Goal: Task Accomplishment & Management: Manage account settings

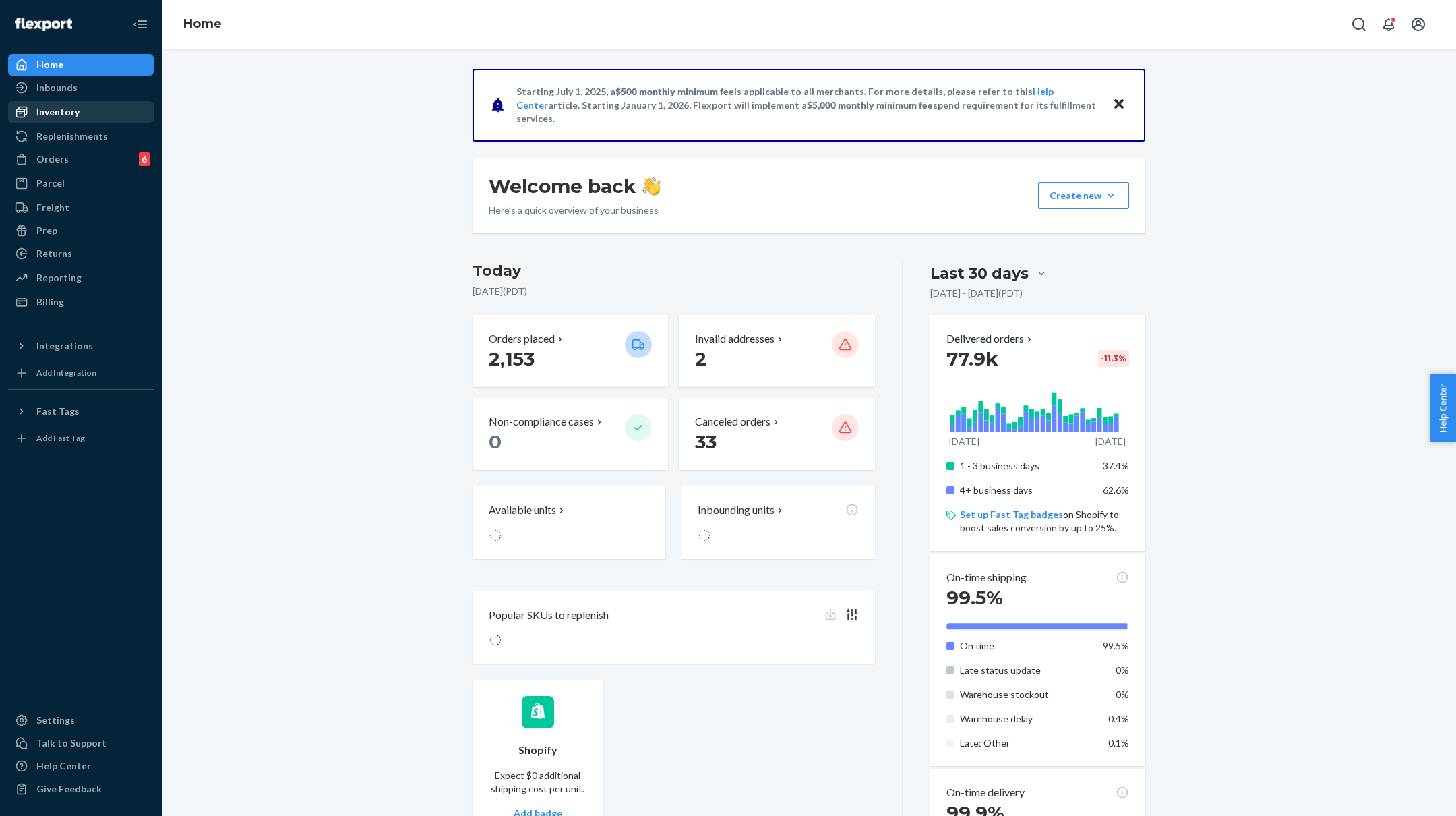
click at [70, 106] on div "Inventory" at bounding box center [58, 111] width 43 height 14
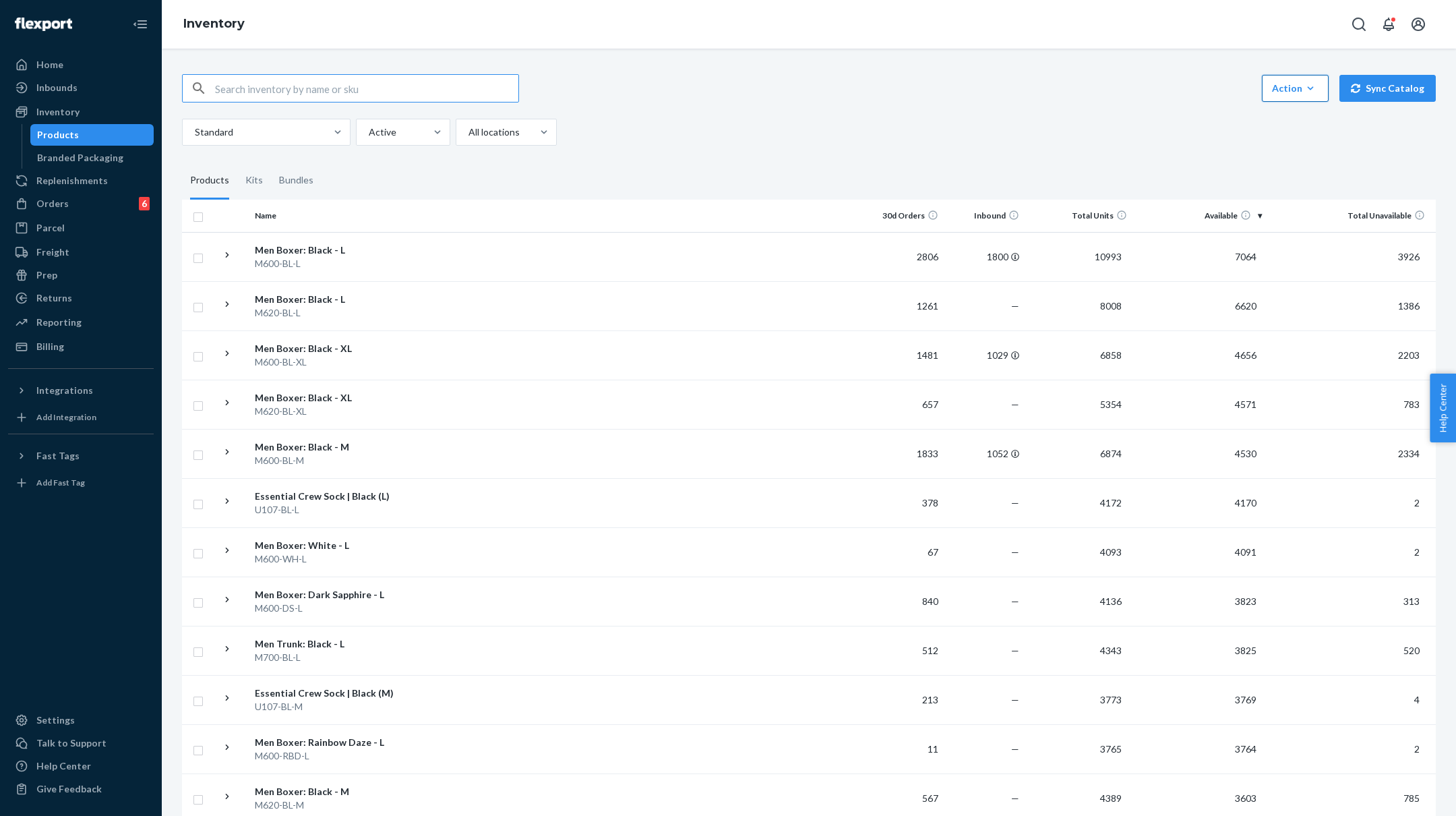
click at [1297, 82] on div "Action" at bounding box center [1295, 88] width 47 height 14
click at [1304, 203] on span "Bulk update products" at bounding box center [1350, 207] width 147 height 9
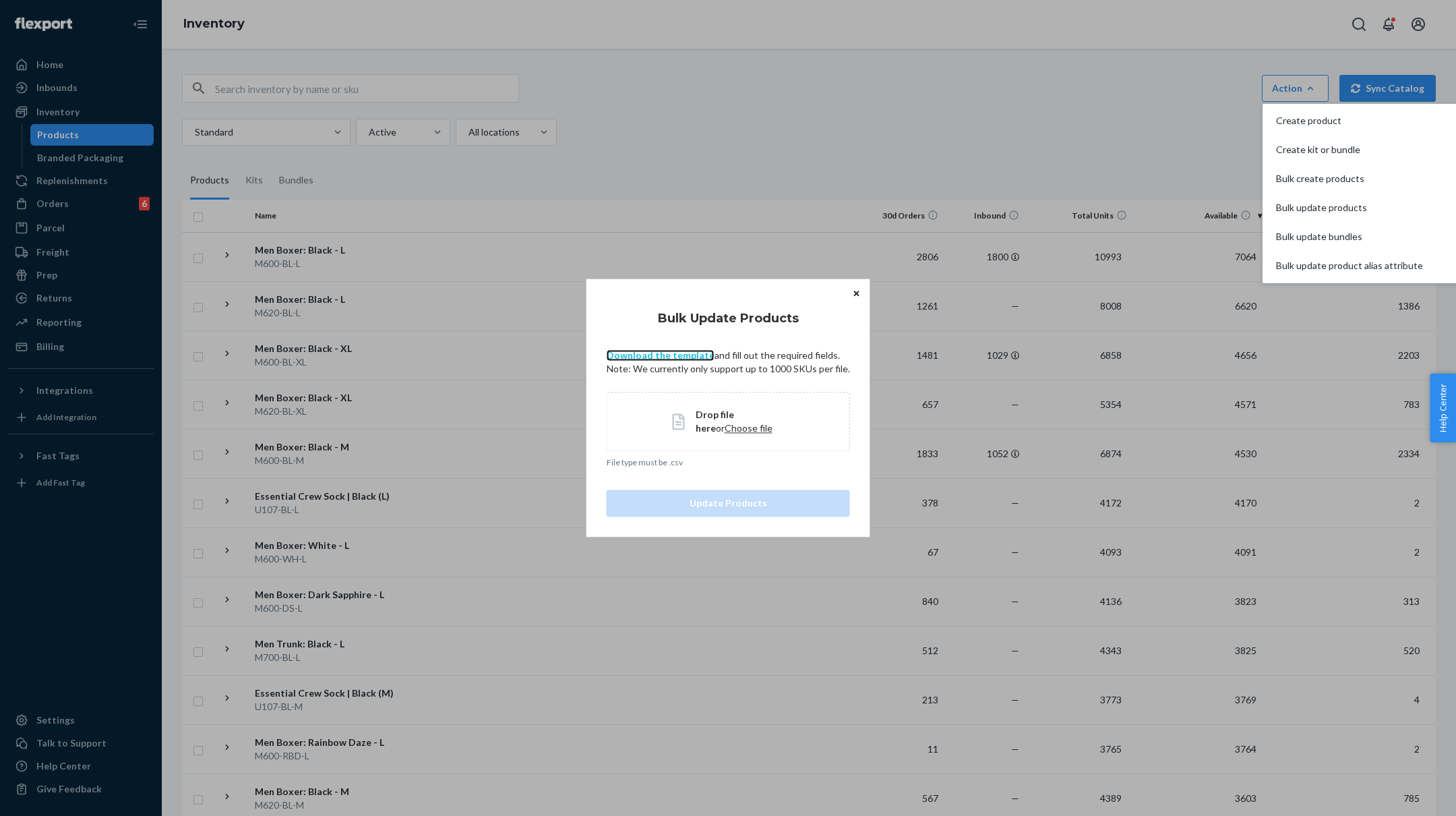
click at [645, 352] on link "Download the template" at bounding box center [660, 355] width 108 height 12
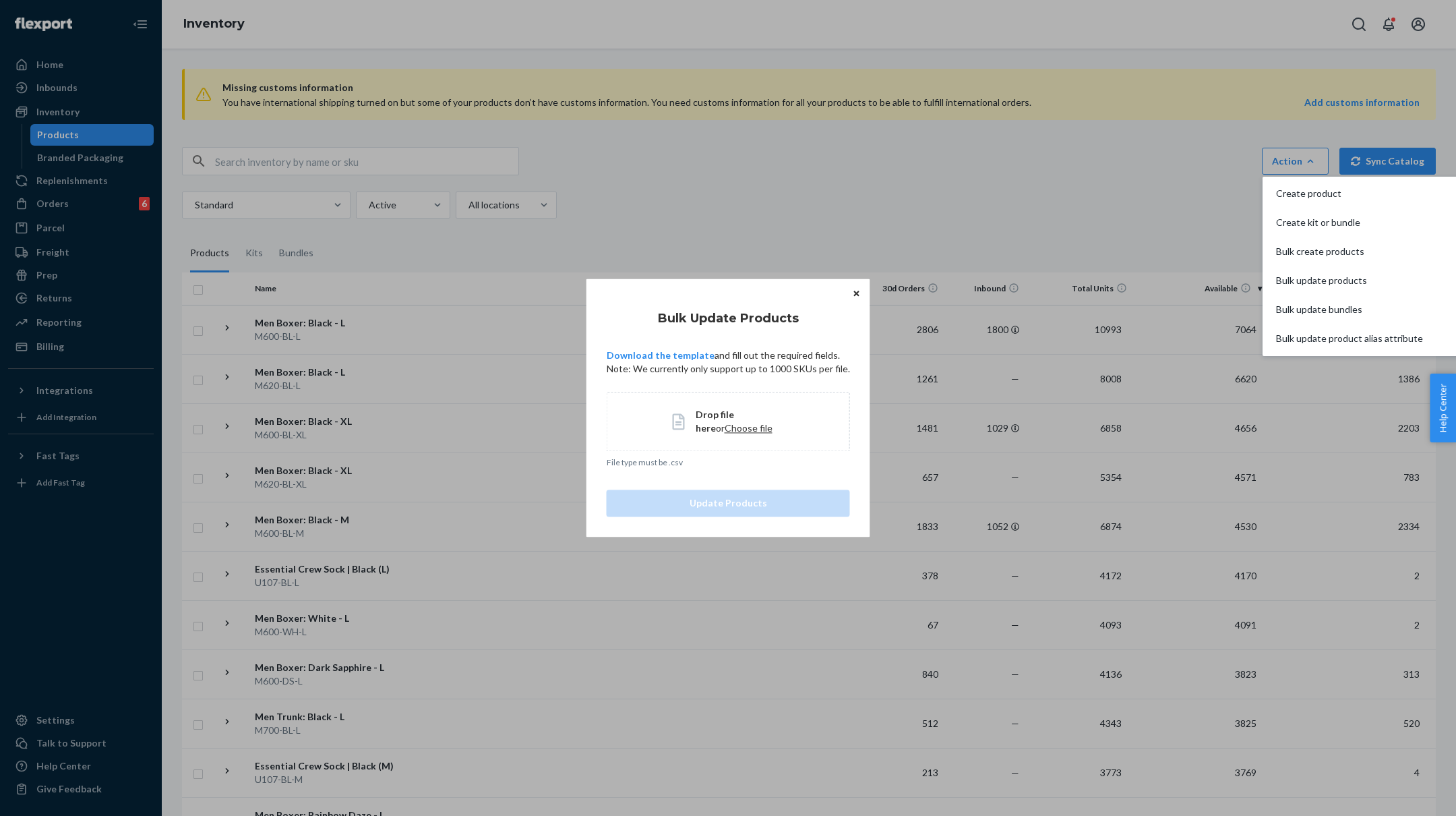
click at [625, 161] on div "Bulk Update Products Download the template and fill out the required fields. No…" at bounding box center [728, 408] width 1456 height 816
click at [859, 287] on button "Close" at bounding box center [856, 293] width 14 height 15
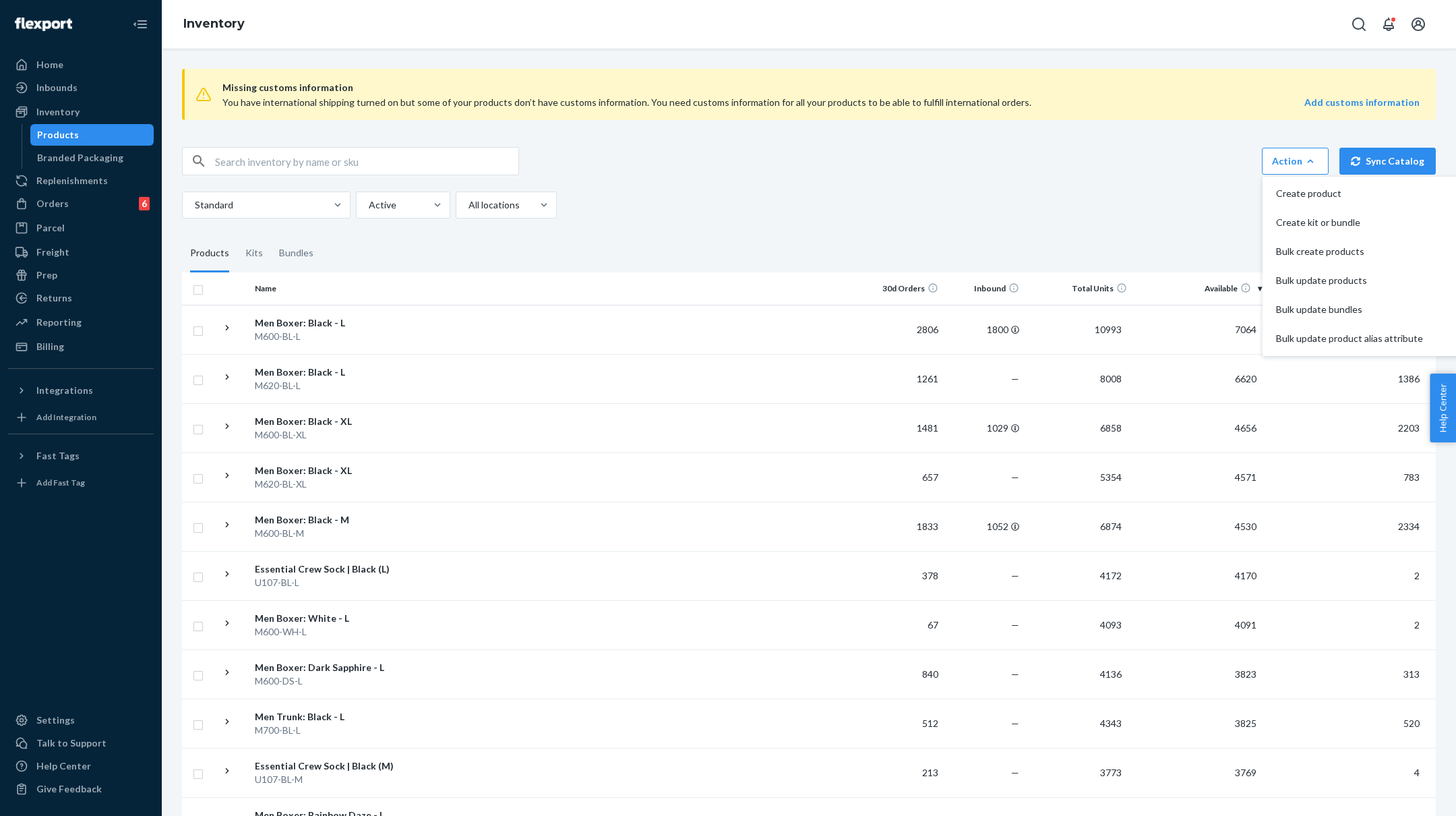
click at [479, 155] on input "text" at bounding box center [367, 161] width 303 height 27
paste input "DBAP67VA32"
type input "DBAP67VA32"
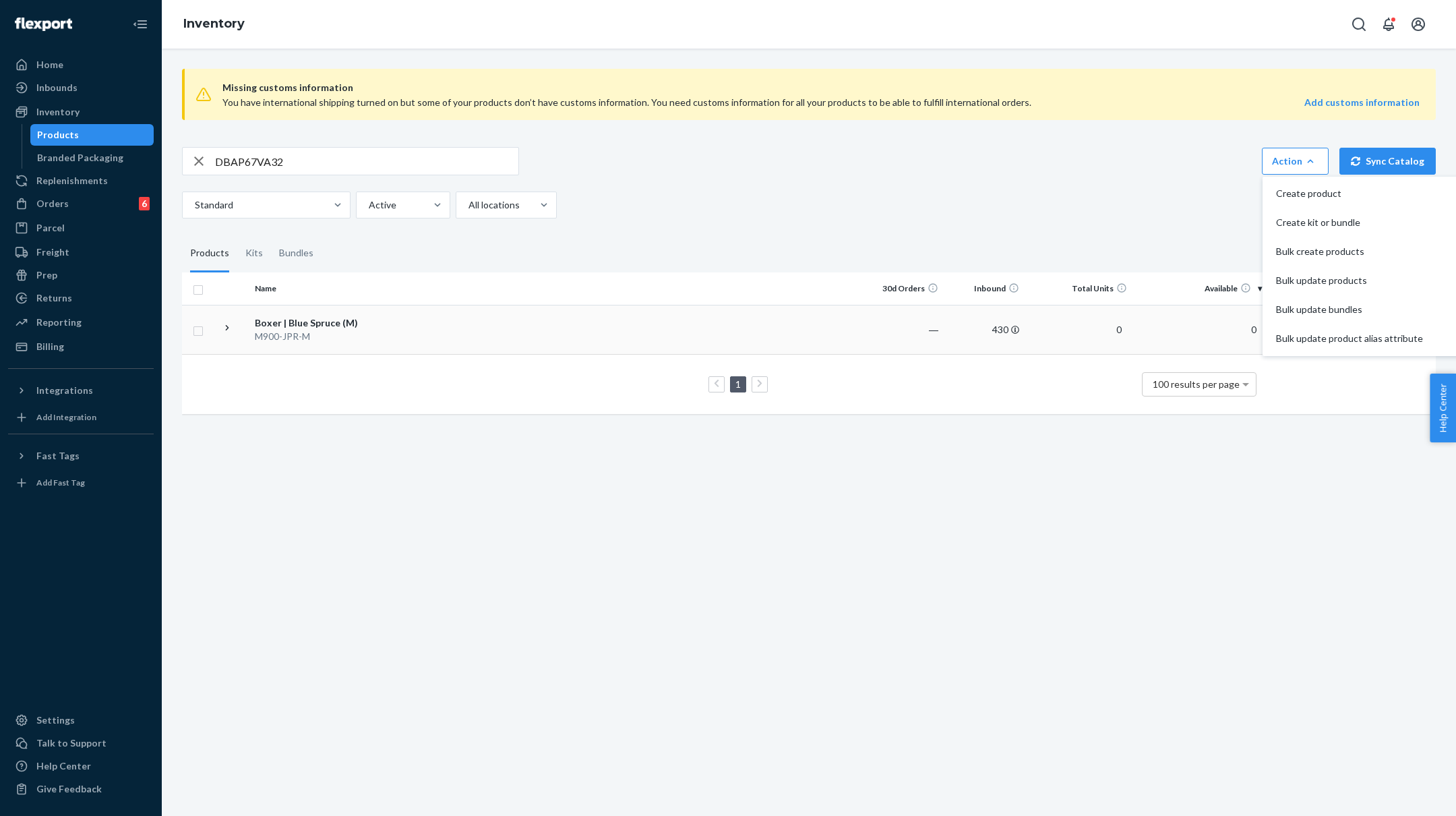
click at [318, 333] on div "M900-JPR-M" at bounding box center [326, 336] width 141 height 14
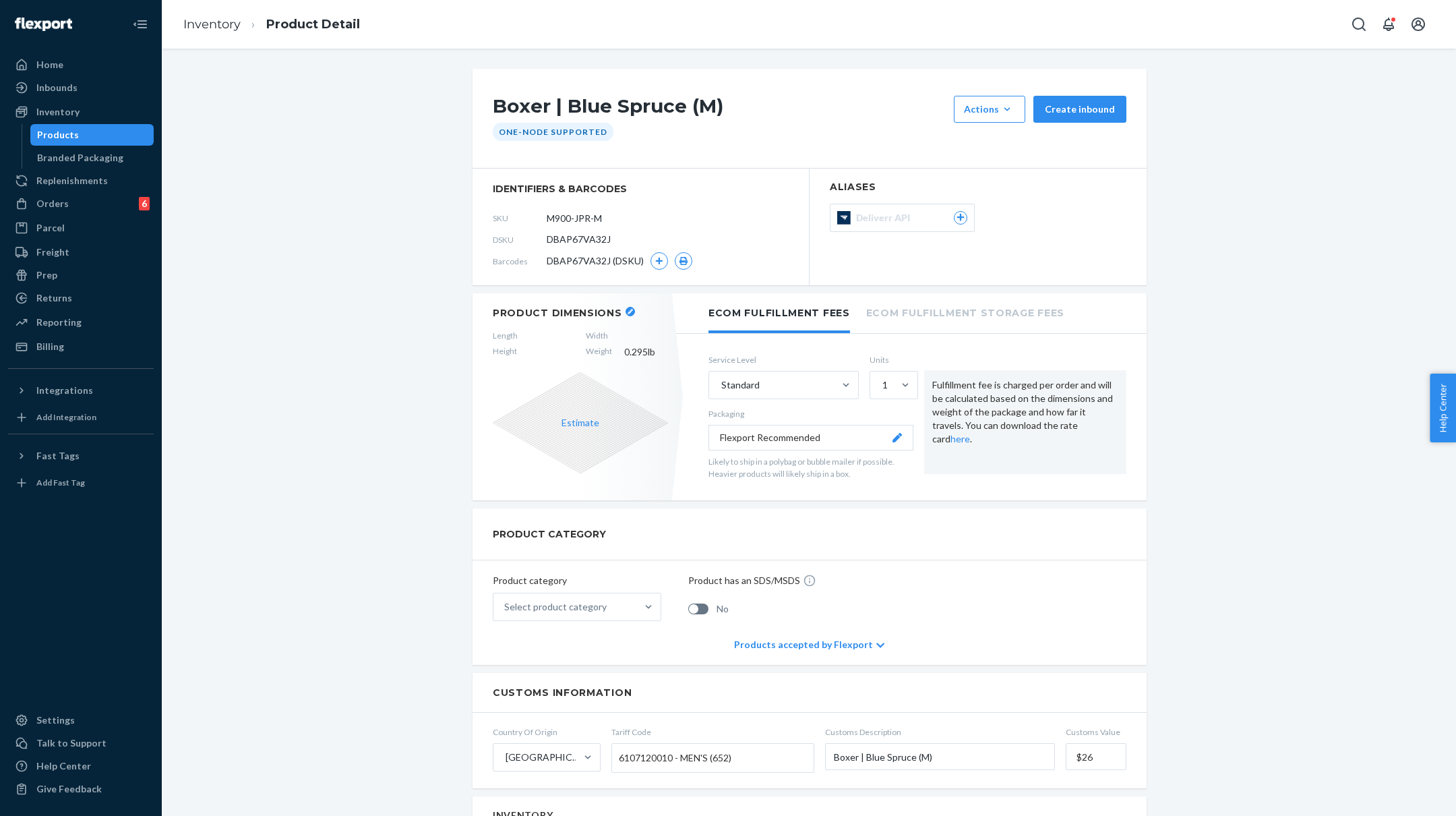
drag, startPoint x: 619, startPoint y: 220, endPoint x: 541, endPoint y: 216, distance: 78.1
click at [541, 216] on div "SKU M900-JPR-M" at bounding box center [641, 218] width 296 height 22
click at [351, 163] on div "Boxer | Blue Spruce (M) Actions Add components Hide Create inbound One-Node Sup…" at bounding box center [808, 811] width 1274 height 1485
click at [202, 23] on link "Inventory" at bounding box center [212, 24] width 57 height 15
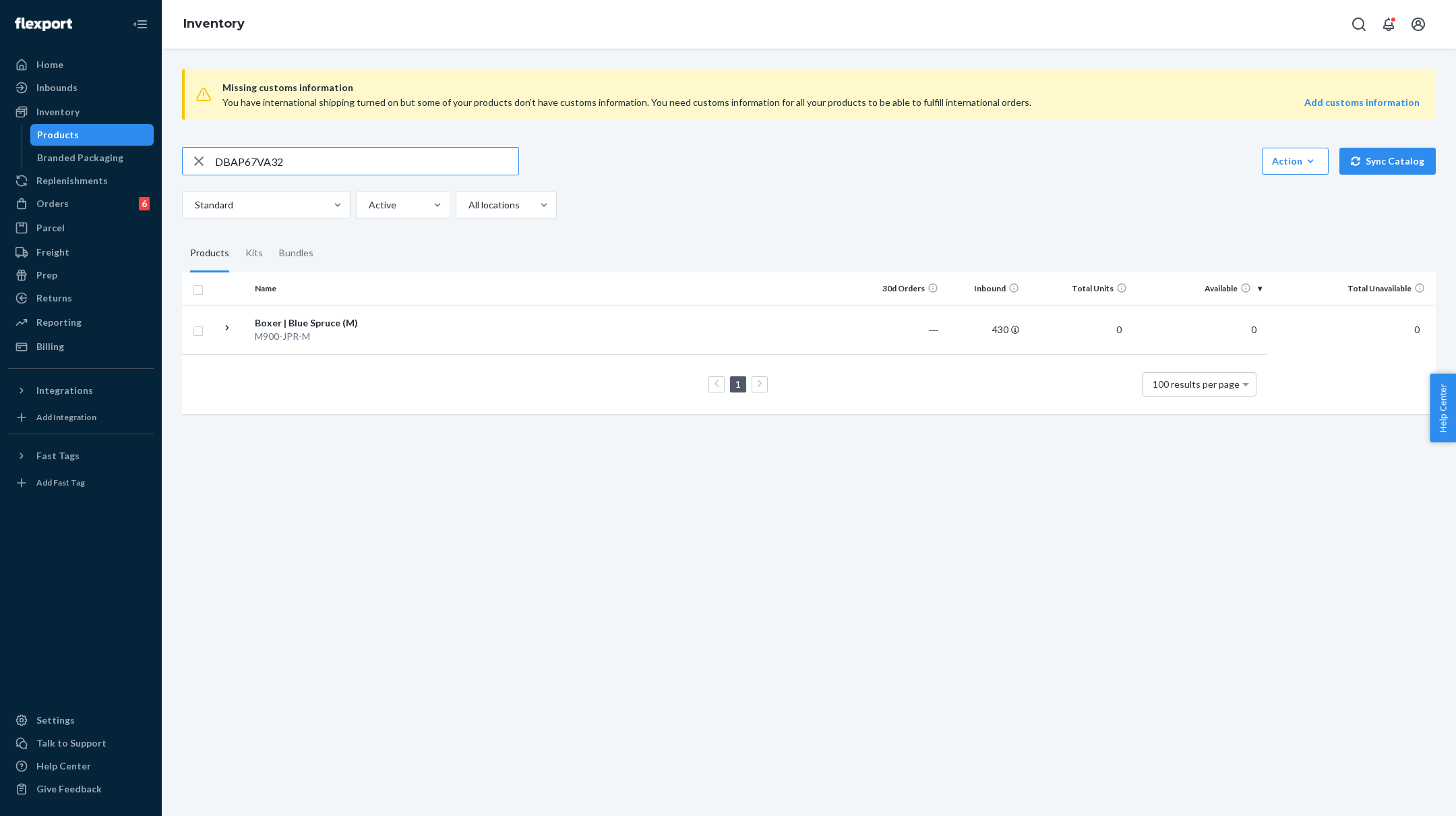
click at [343, 157] on input "DBAP67VA32" at bounding box center [367, 161] width 303 height 27
type input "M900-JPR-M"
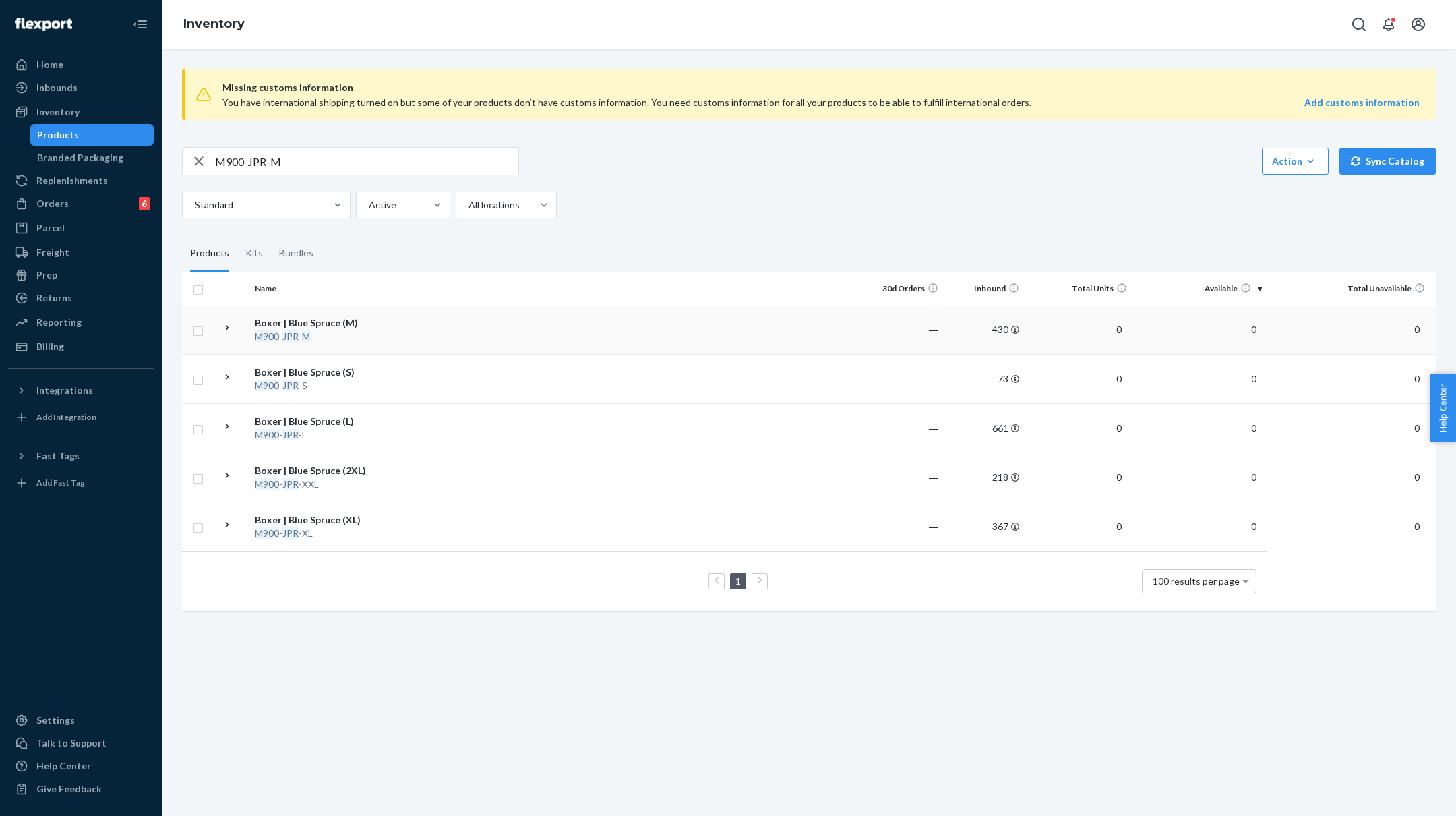
click at [580, 332] on td at bounding box center [632, 329] width 462 height 49
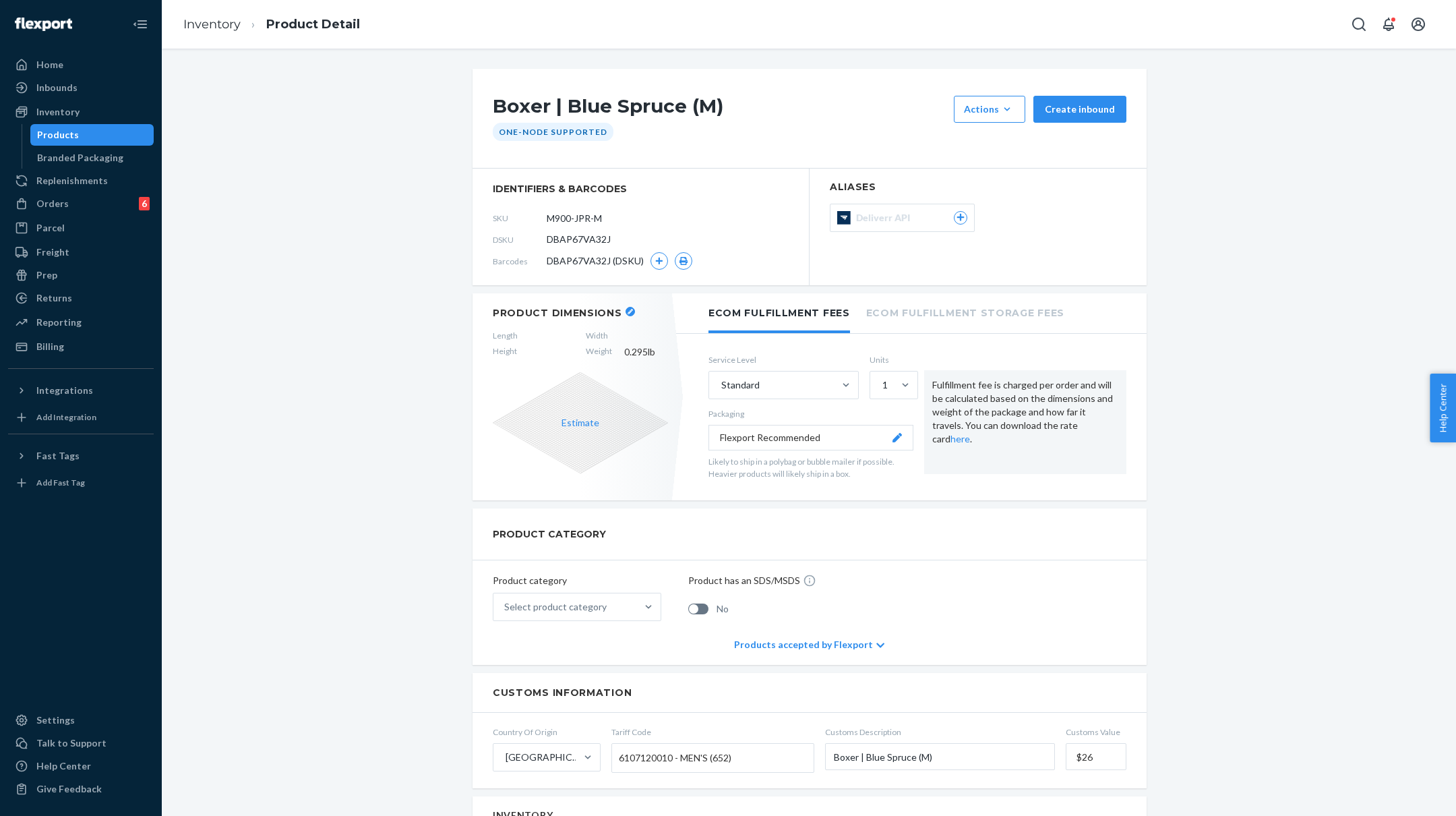
click at [80, 125] on div "Products" at bounding box center [92, 134] width 121 height 19
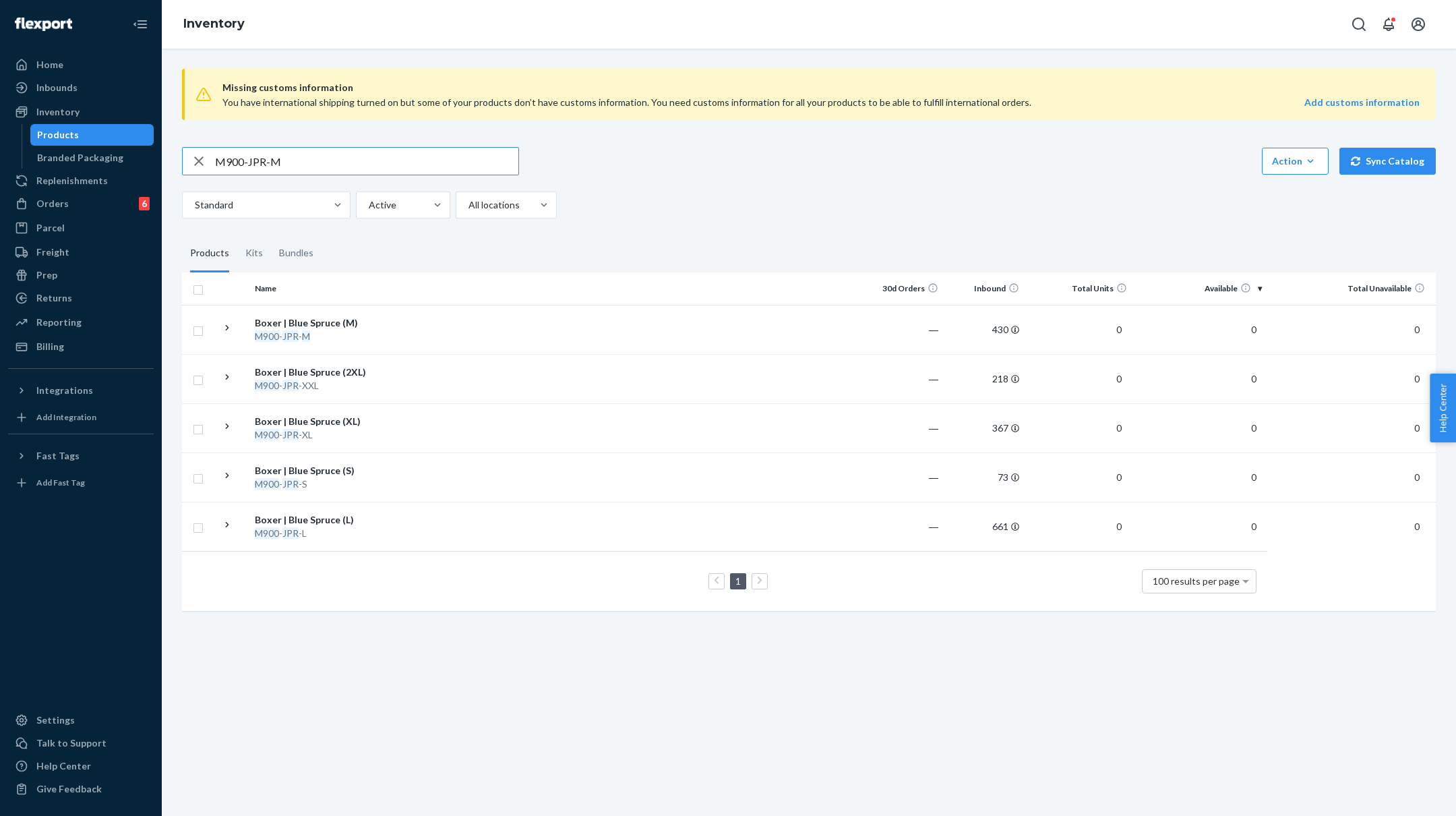
drag, startPoint x: 335, startPoint y: 155, endPoint x: 188, endPoint y: 155, distance: 147.0
click at [188, 155] on div "M900-JPR-M" at bounding box center [350, 161] width 336 height 27
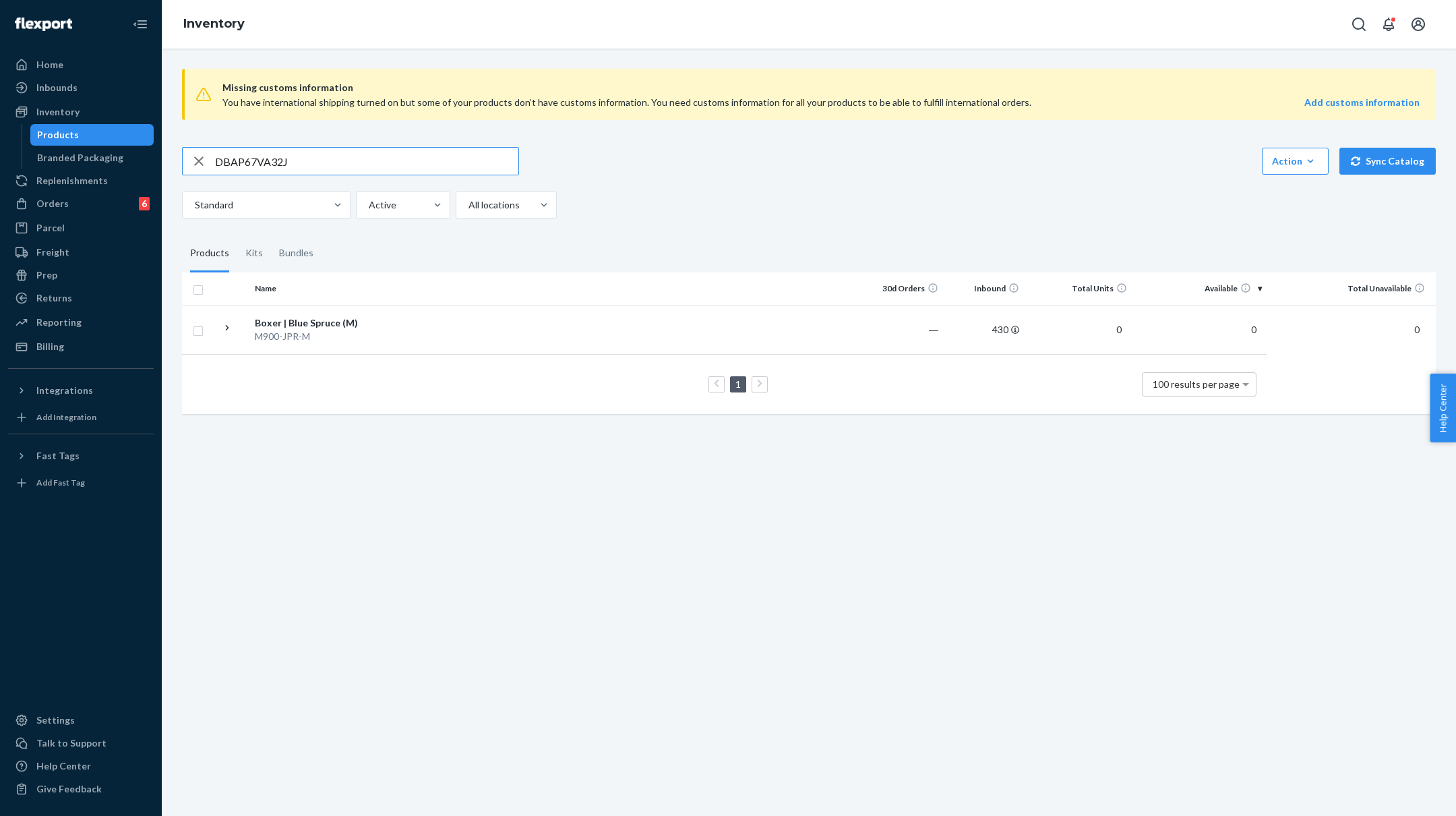
drag, startPoint x: 338, startPoint y: 155, endPoint x: 200, endPoint y: 167, distance: 138.5
click at [200, 167] on div "DBAP67VA32J" at bounding box center [350, 161] width 336 height 27
click at [233, 166] on input "DBAP67VA32J" at bounding box center [367, 161] width 303 height 27
paste input "text"
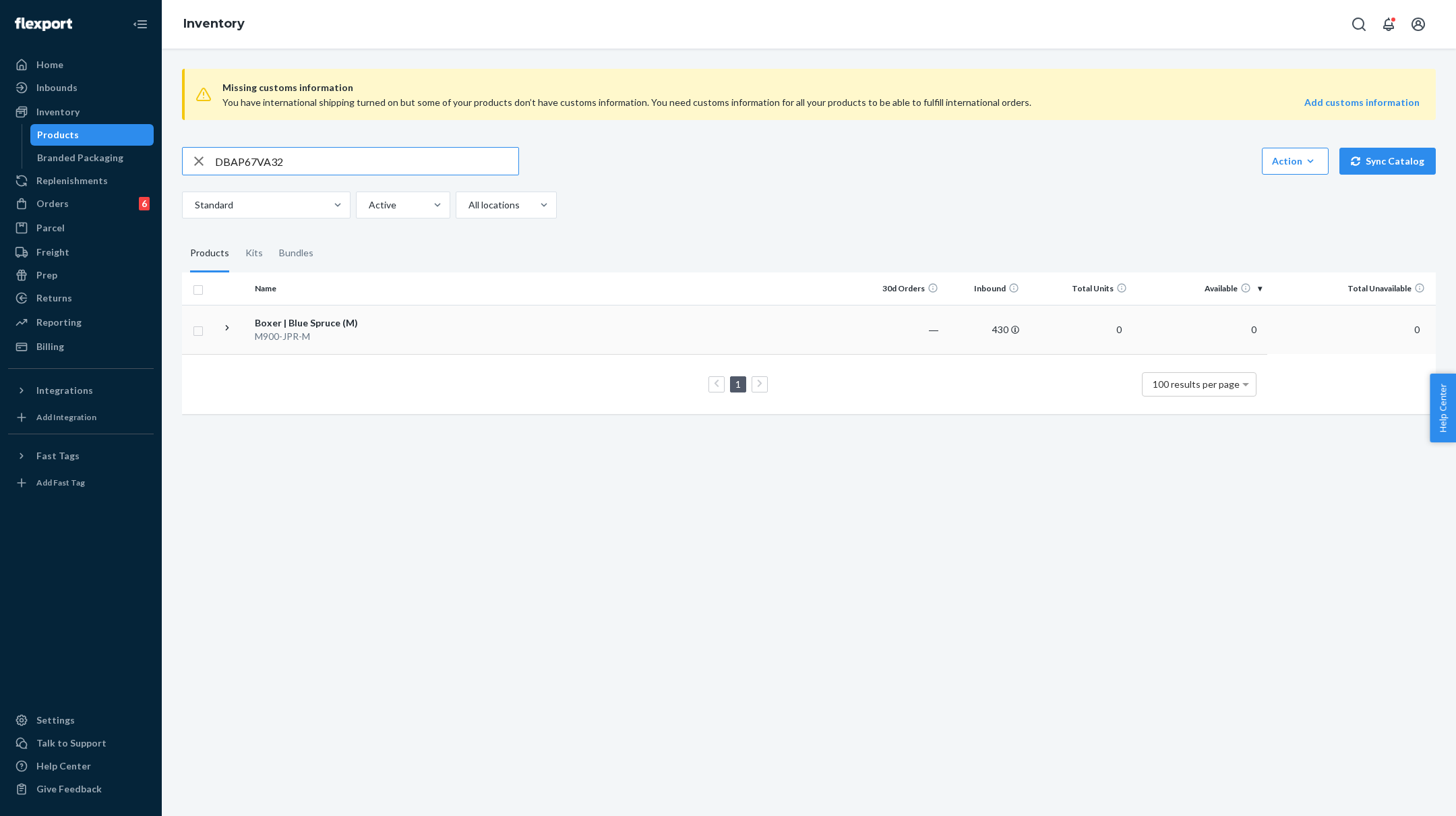
type input "DBAP67VA32"
click at [1137, 170] on div "DBAP67VA32 Action Create product Create kit or bundle Bulk create products Bulk…" at bounding box center [808, 160] width 1254 height 28
click at [1314, 159] on icon "button" at bounding box center [1311, 160] width 6 height 4
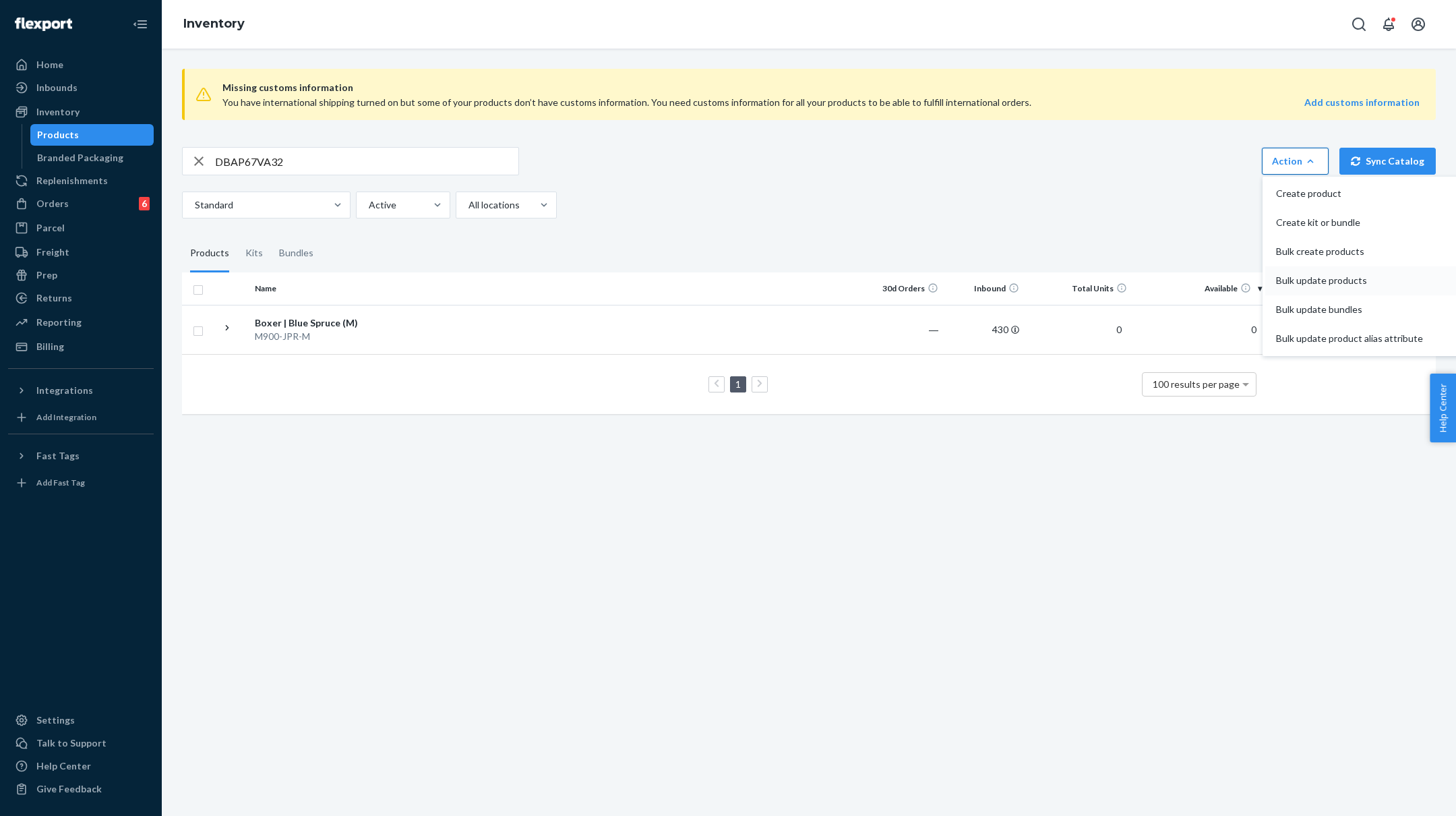
click at [1311, 276] on span "Bulk update products" at bounding box center [1350, 280] width 147 height 9
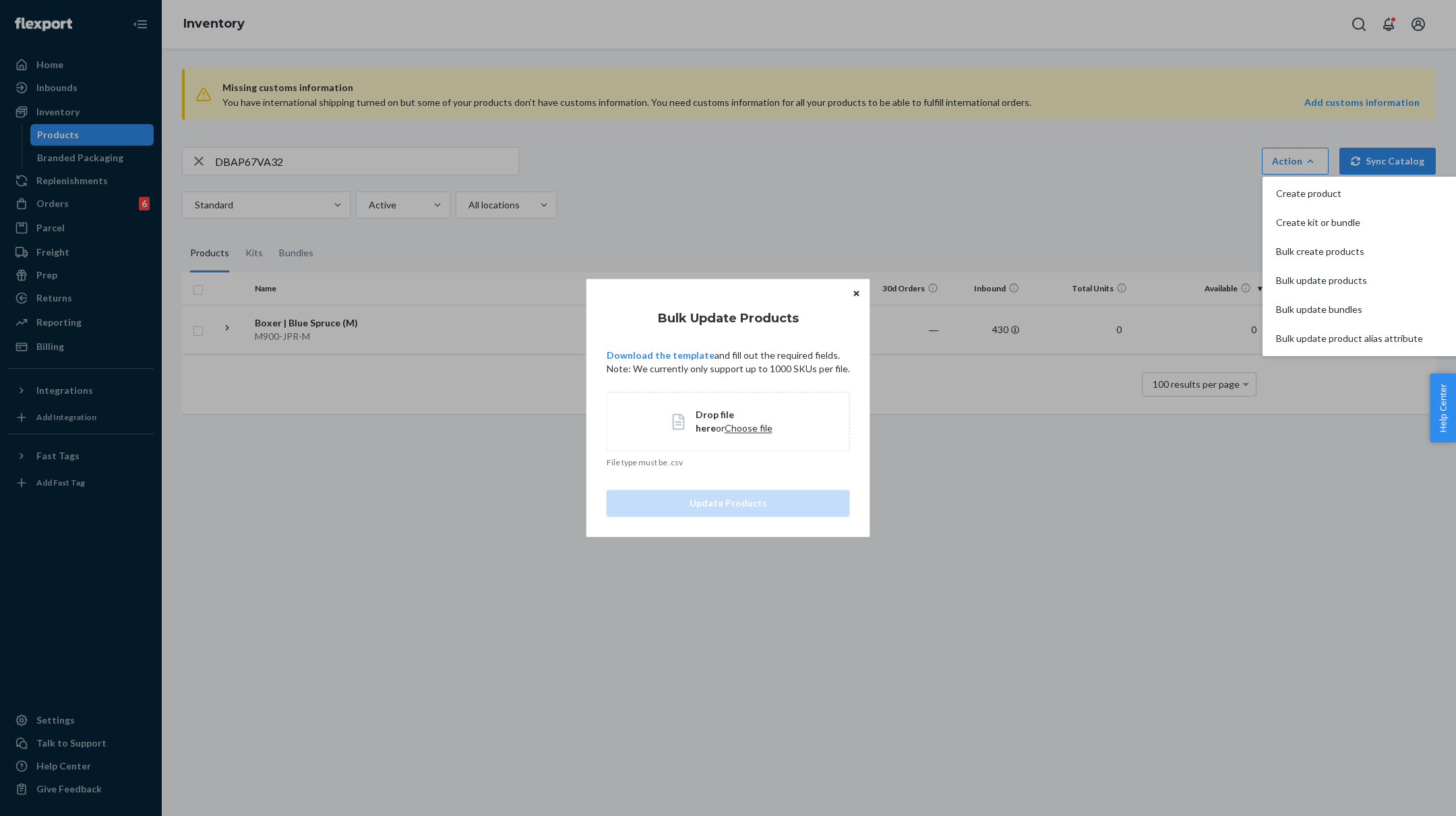
click at [724, 424] on span "Choose file" at bounding box center [748, 428] width 48 height 12
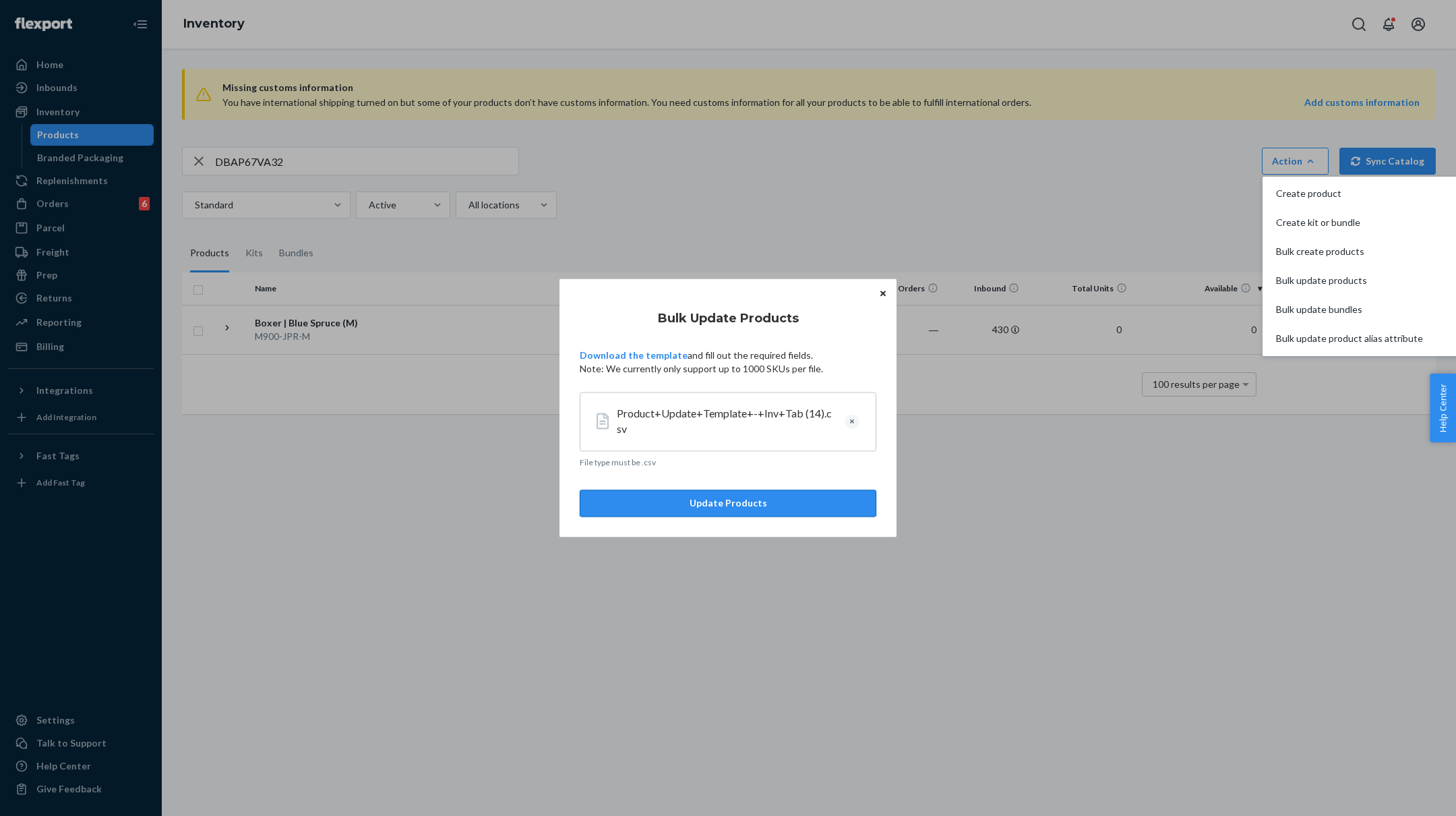
click at [787, 503] on button "Update Products" at bounding box center [728, 504] width 297 height 27
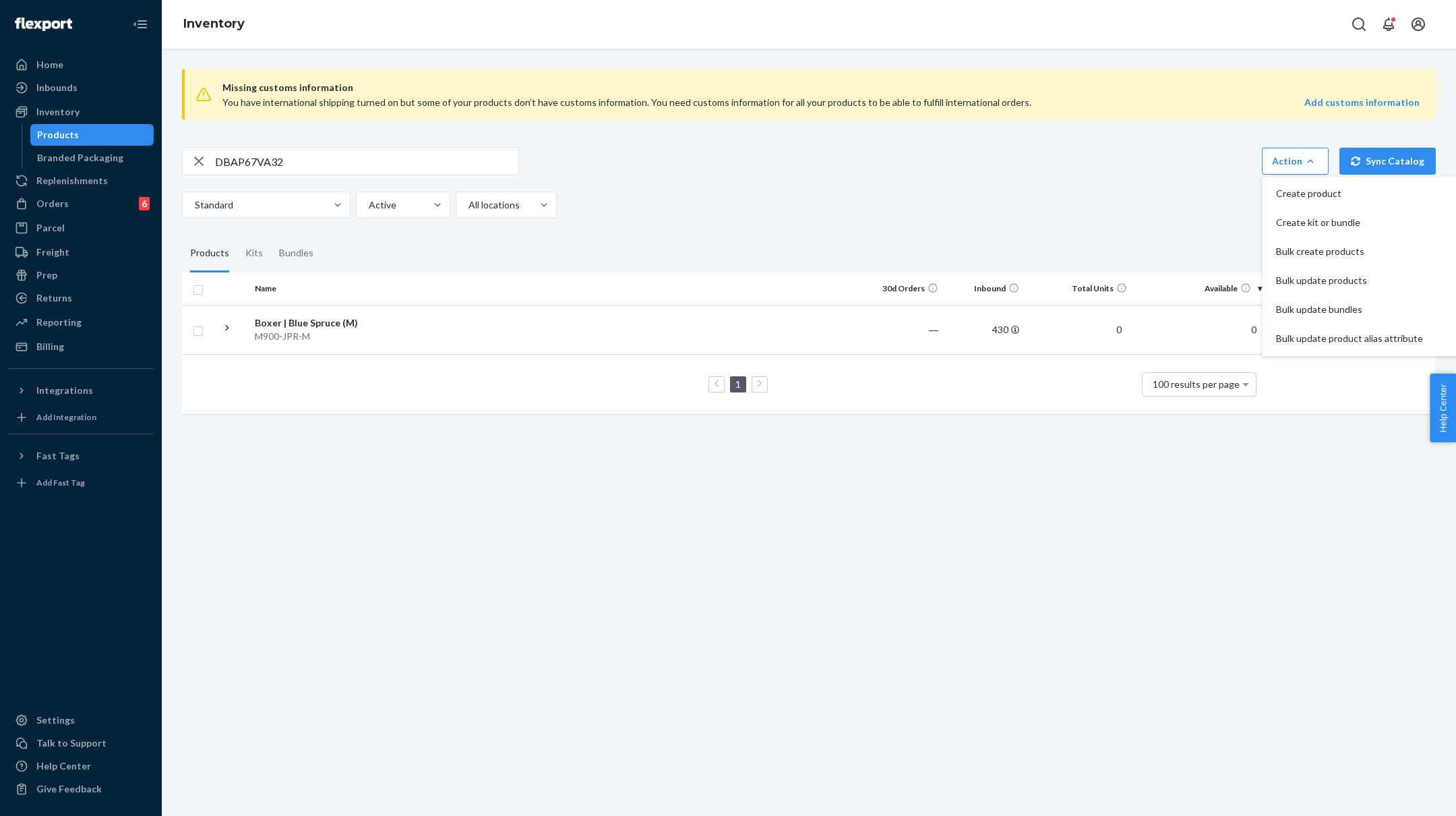
click at [267, 157] on input "DBAP67VA32" at bounding box center [367, 161] width 303 height 27
paste input "M600-MXT"
type input "M600-MXT"
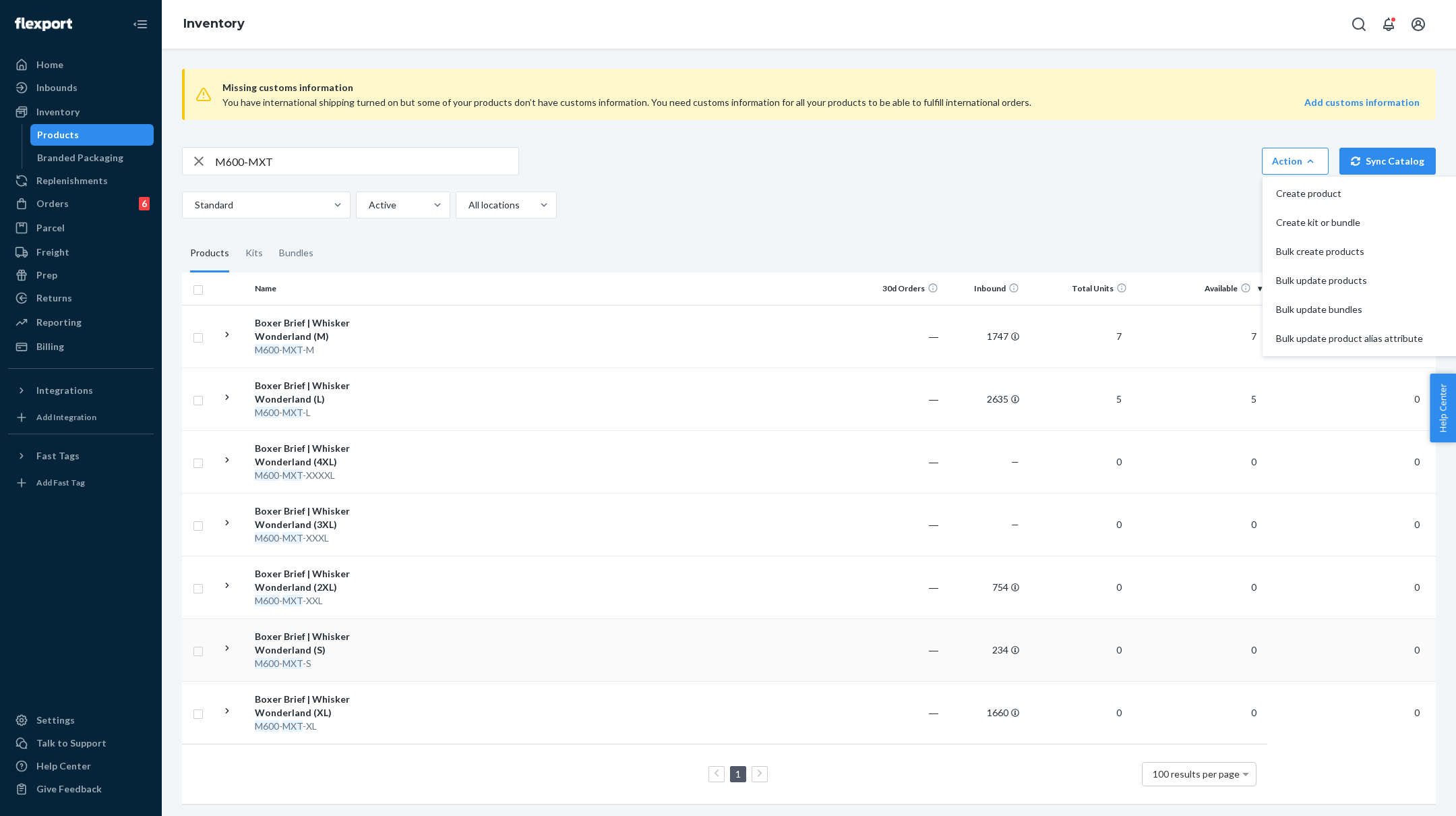
click at [413, 651] on td at bounding box center [632, 649] width 462 height 63
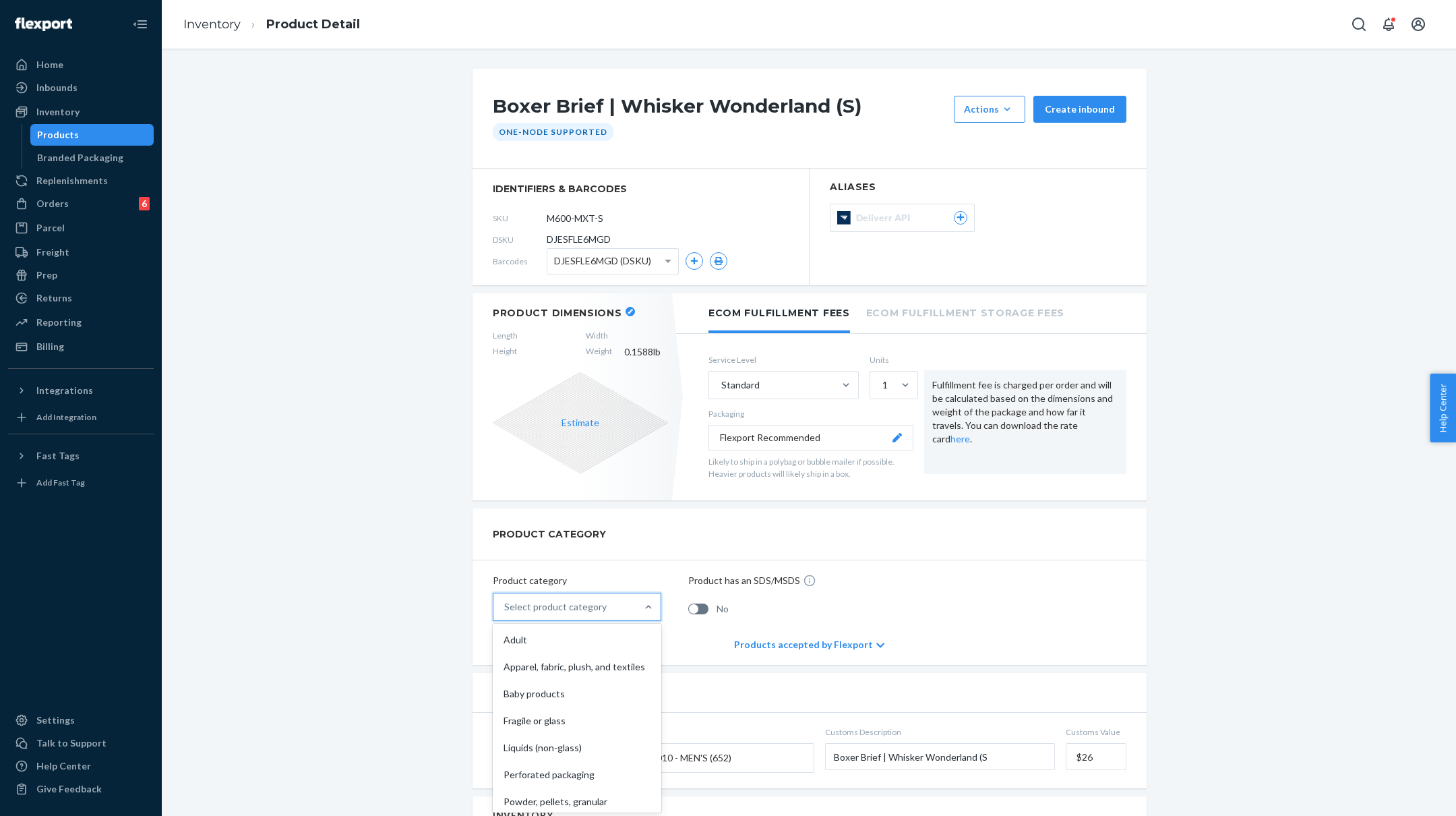
click at [623, 601] on div "Select product category" at bounding box center [565, 607] width 143 height 27
click at [506, 601] on input "option Adult focused, 1 of 10. 10 results available. Use Up and Down to choose …" at bounding box center [505, 607] width 1 height 14
click at [583, 656] on div "Apparel, fabric, plush, and textiles" at bounding box center [576, 667] width 163 height 27
click at [506, 614] on input "option Apparel, fabric, plush, and textiles focused, 2 of 10. 10 results availa…" at bounding box center [505, 607] width 1 height 14
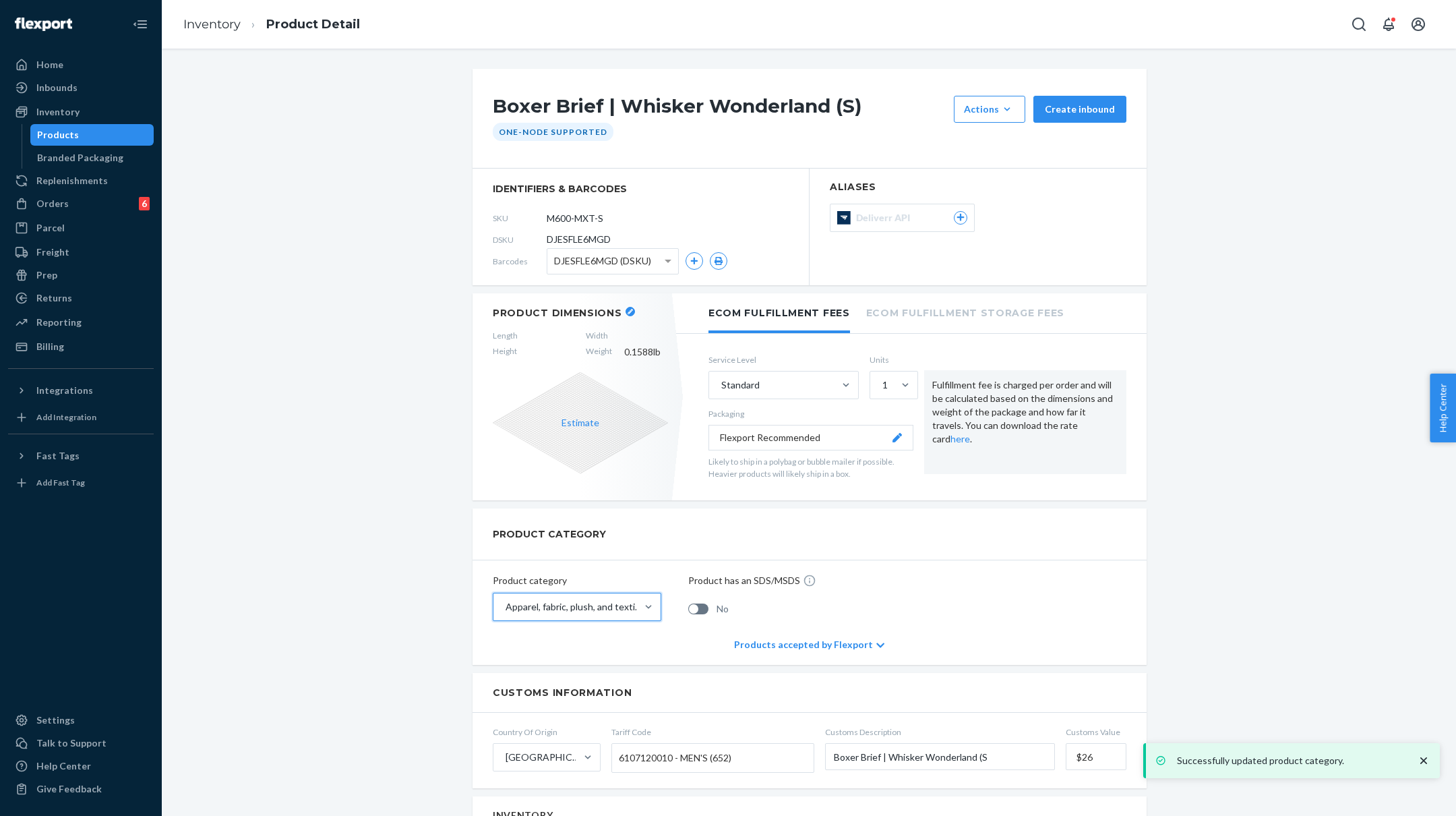
click at [627, 307] on button "button" at bounding box center [630, 311] width 9 height 9
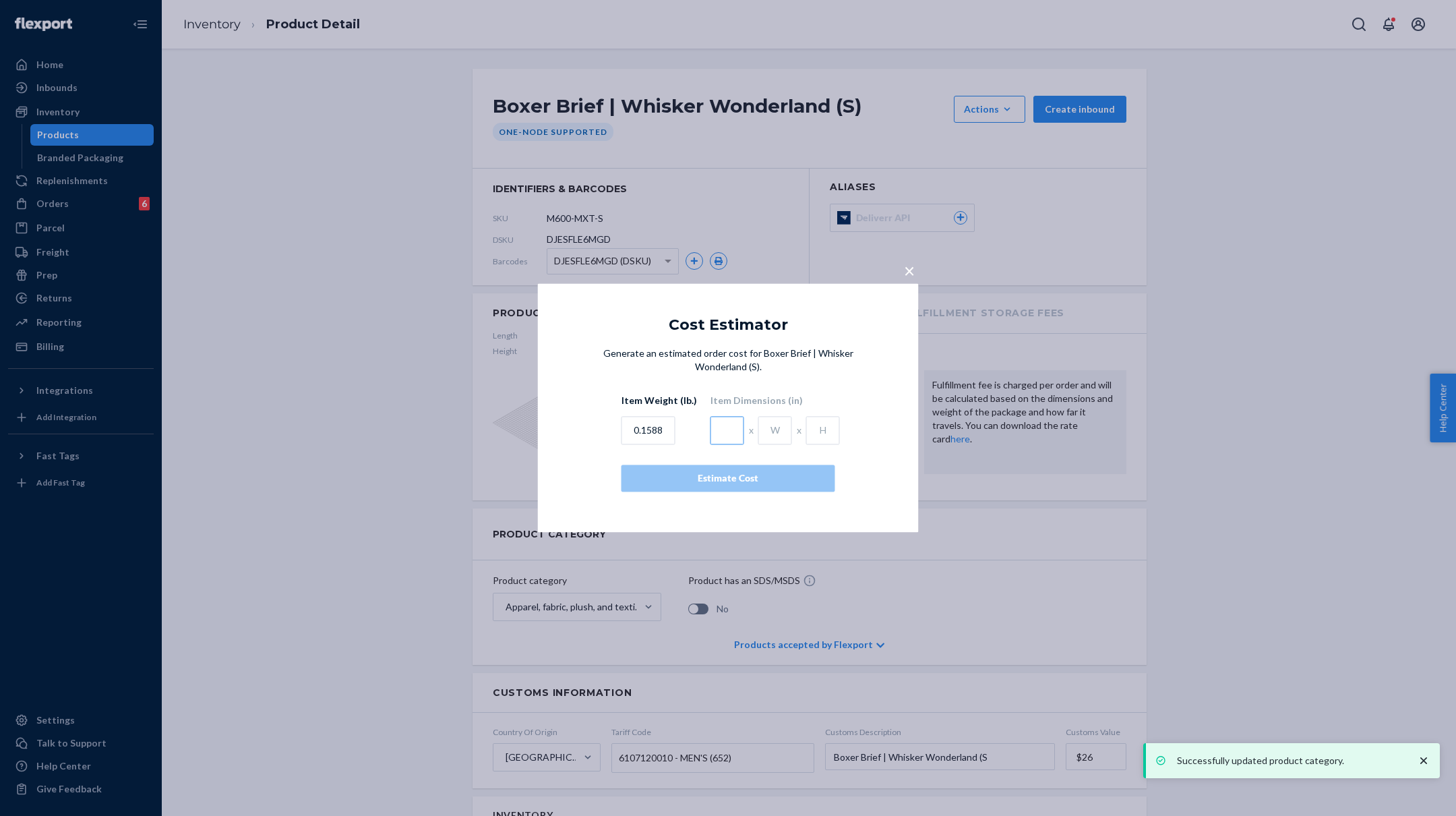
click at [724, 423] on input "text" at bounding box center [727, 431] width 34 height 28
type input "4.5"
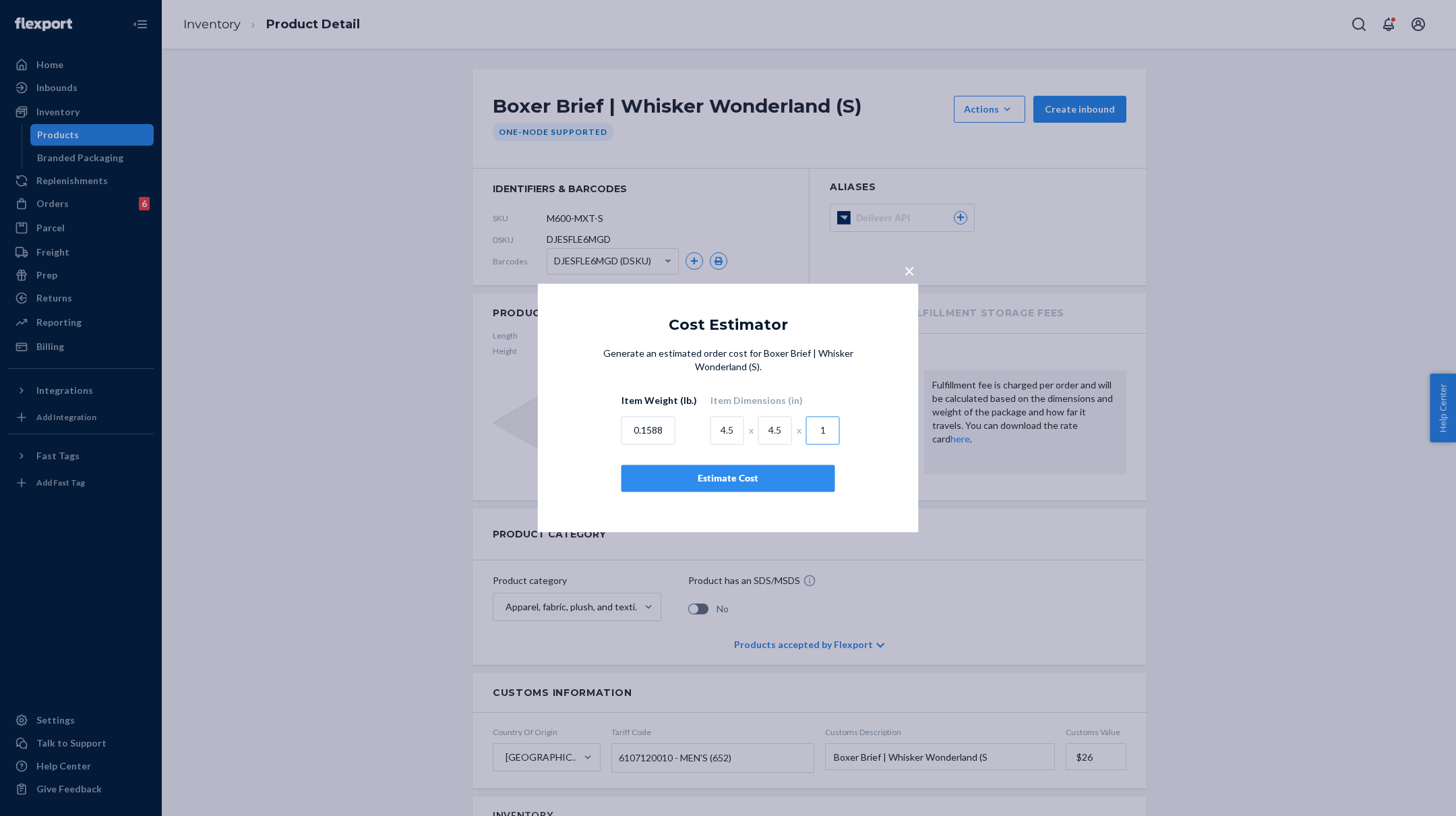
type input "1"
click at [733, 473] on div "Estimate Cost" at bounding box center [728, 479] width 190 height 14
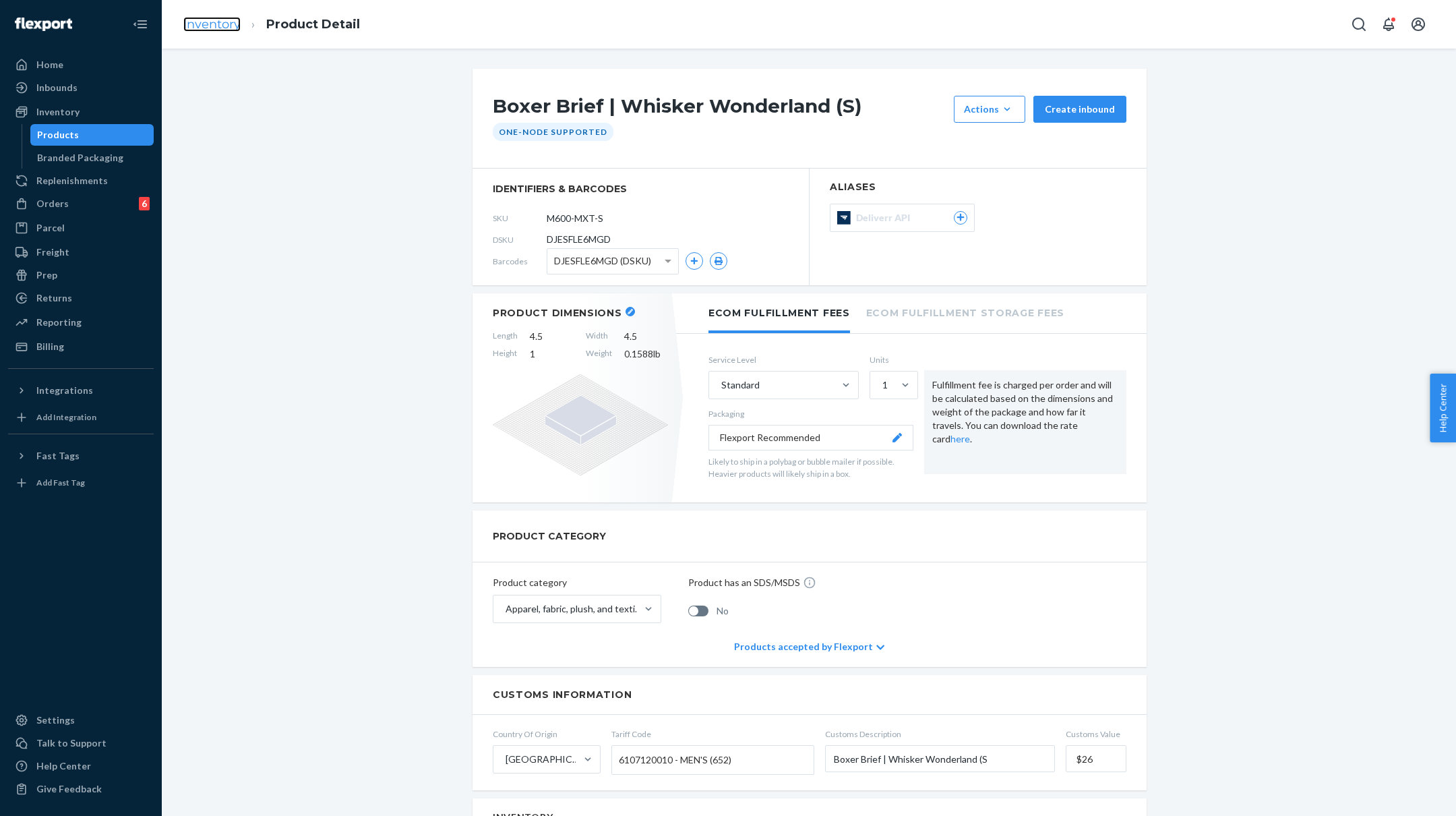
click at [209, 27] on link "Inventory" at bounding box center [212, 24] width 57 height 15
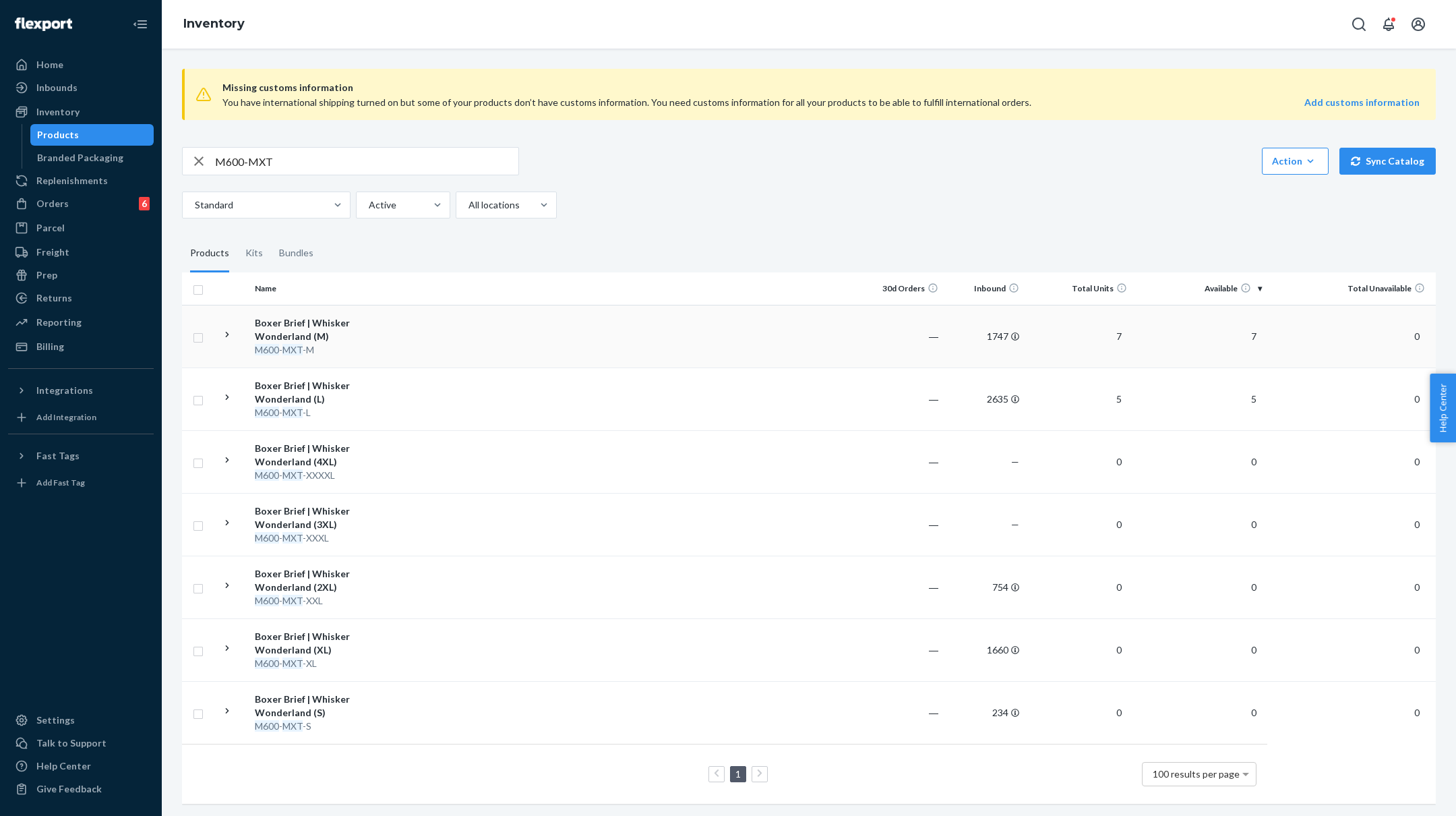
click at [406, 343] on td at bounding box center [632, 336] width 462 height 63
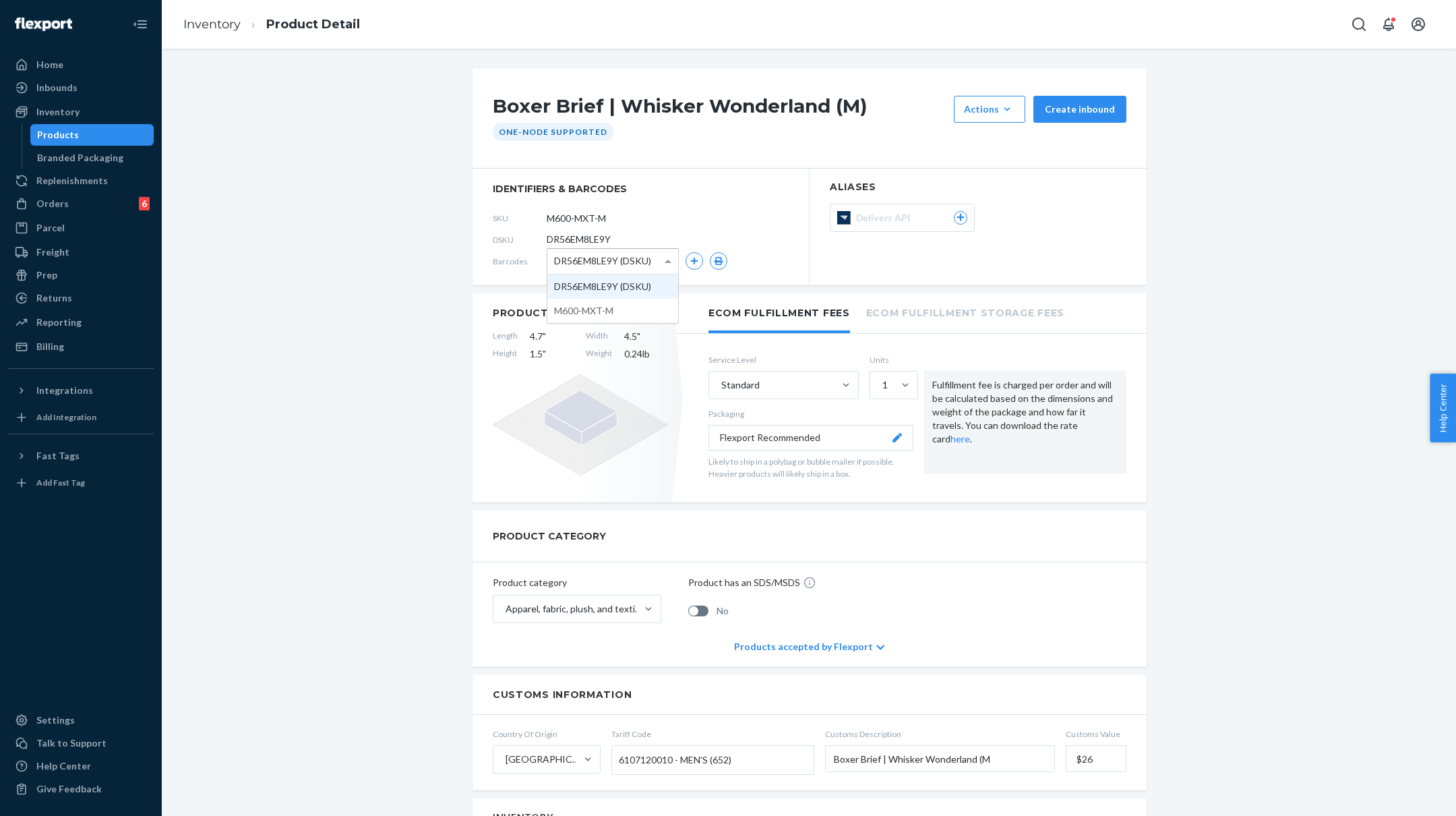
click at [671, 256] on span at bounding box center [669, 261] width 17 height 25
click at [692, 211] on div "SKU M600-MXT-M" at bounding box center [641, 218] width 296 height 22
click at [210, 22] on link "Inventory" at bounding box center [212, 24] width 57 height 15
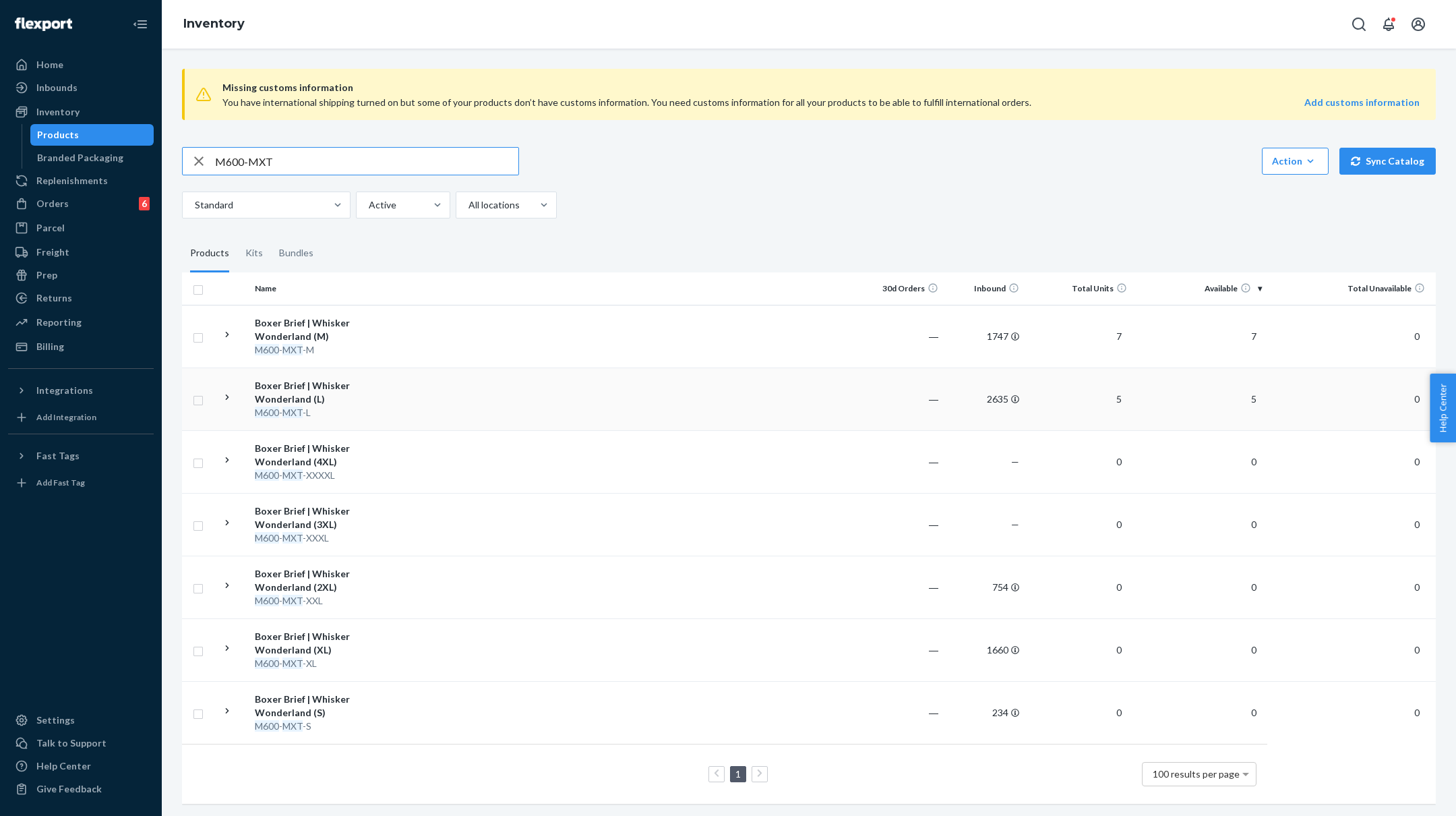
click at [379, 406] on div "M600 - MXT -L" at bounding box center [326, 413] width 141 height 14
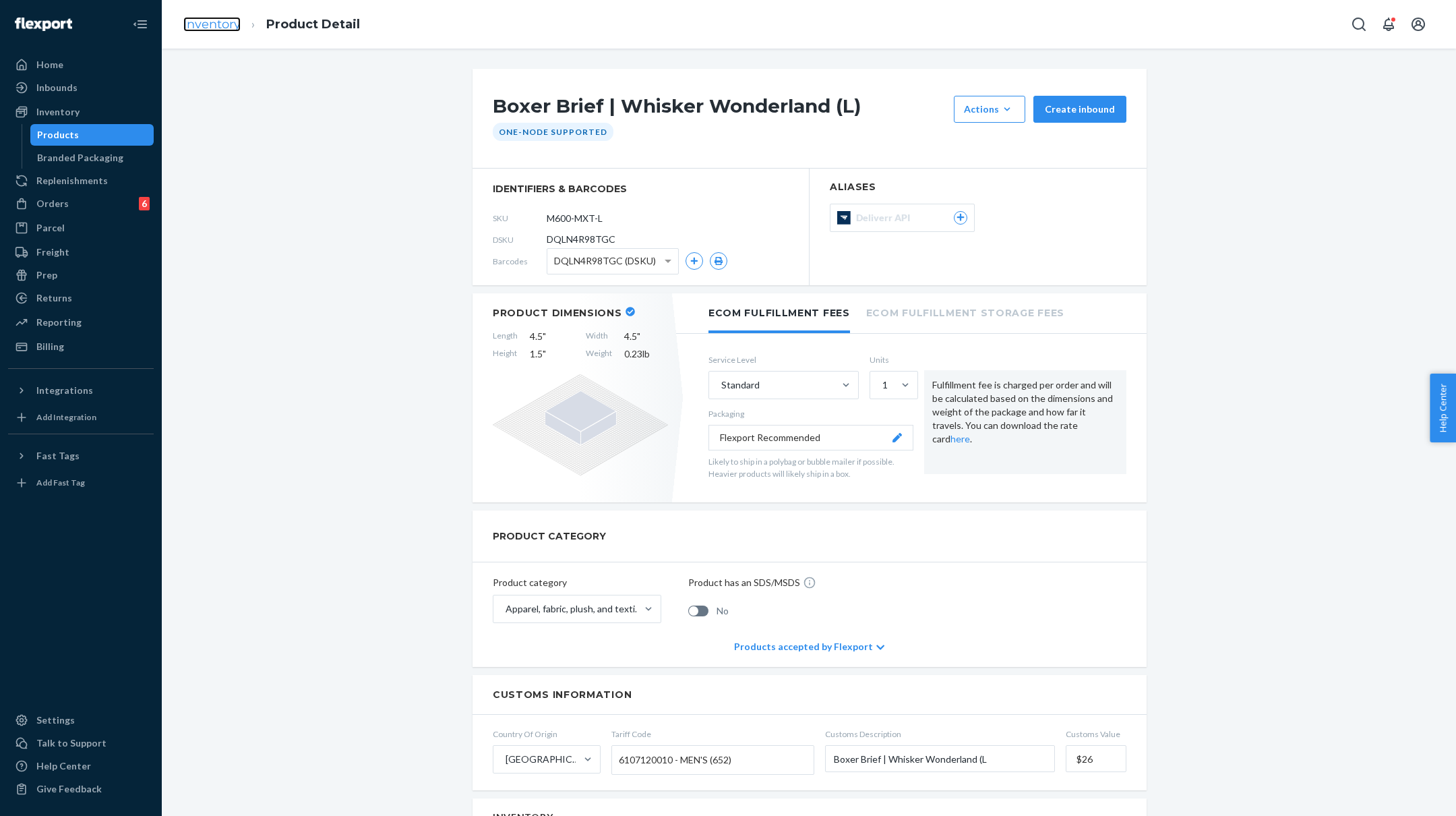
click at [220, 22] on link "Inventory" at bounding box center [212, 24] width 57 height 15
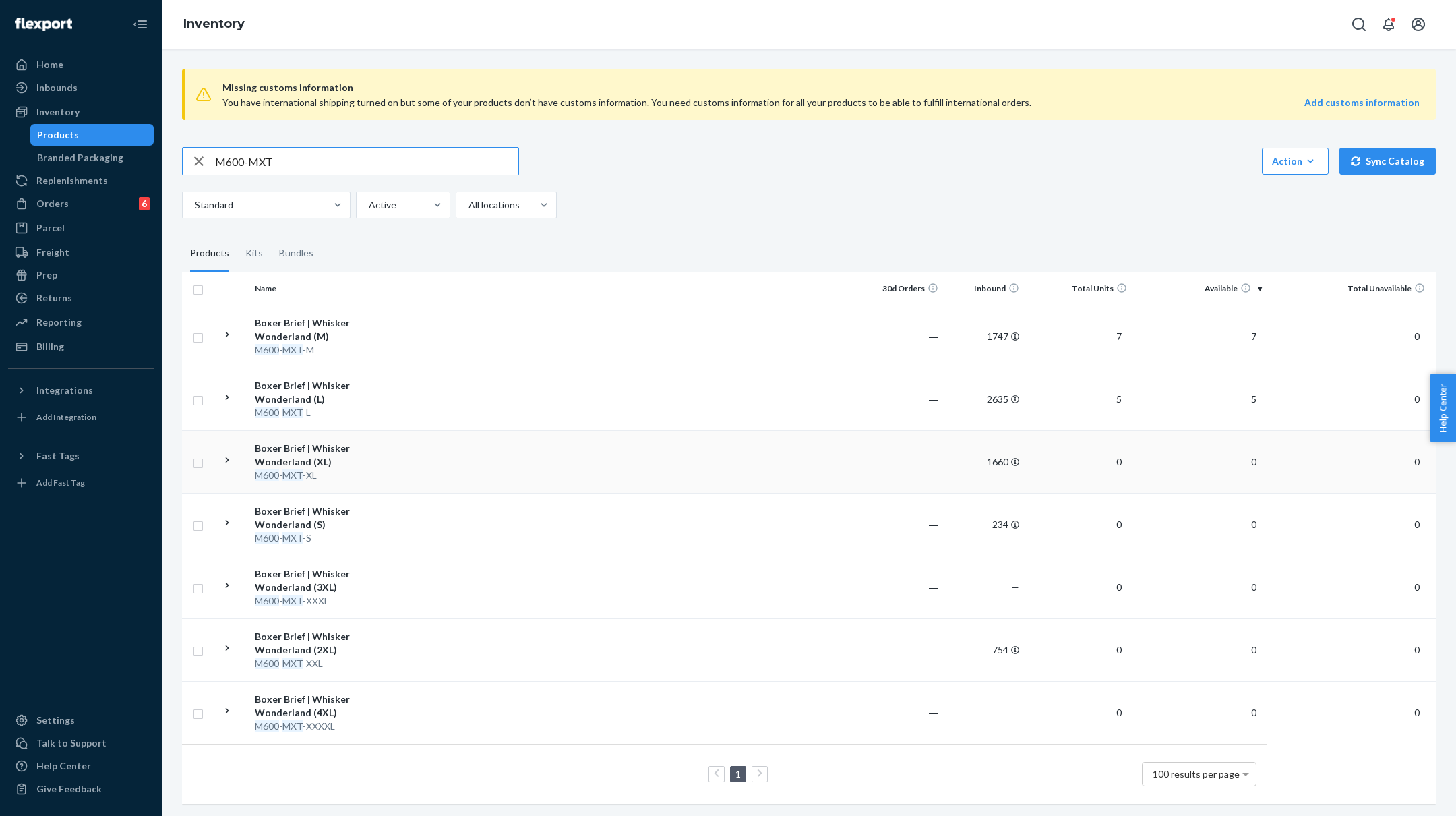
click at [391, 478] on div "M600 - MXT -XL" at bounding box center [326, 475] width 141 height 14
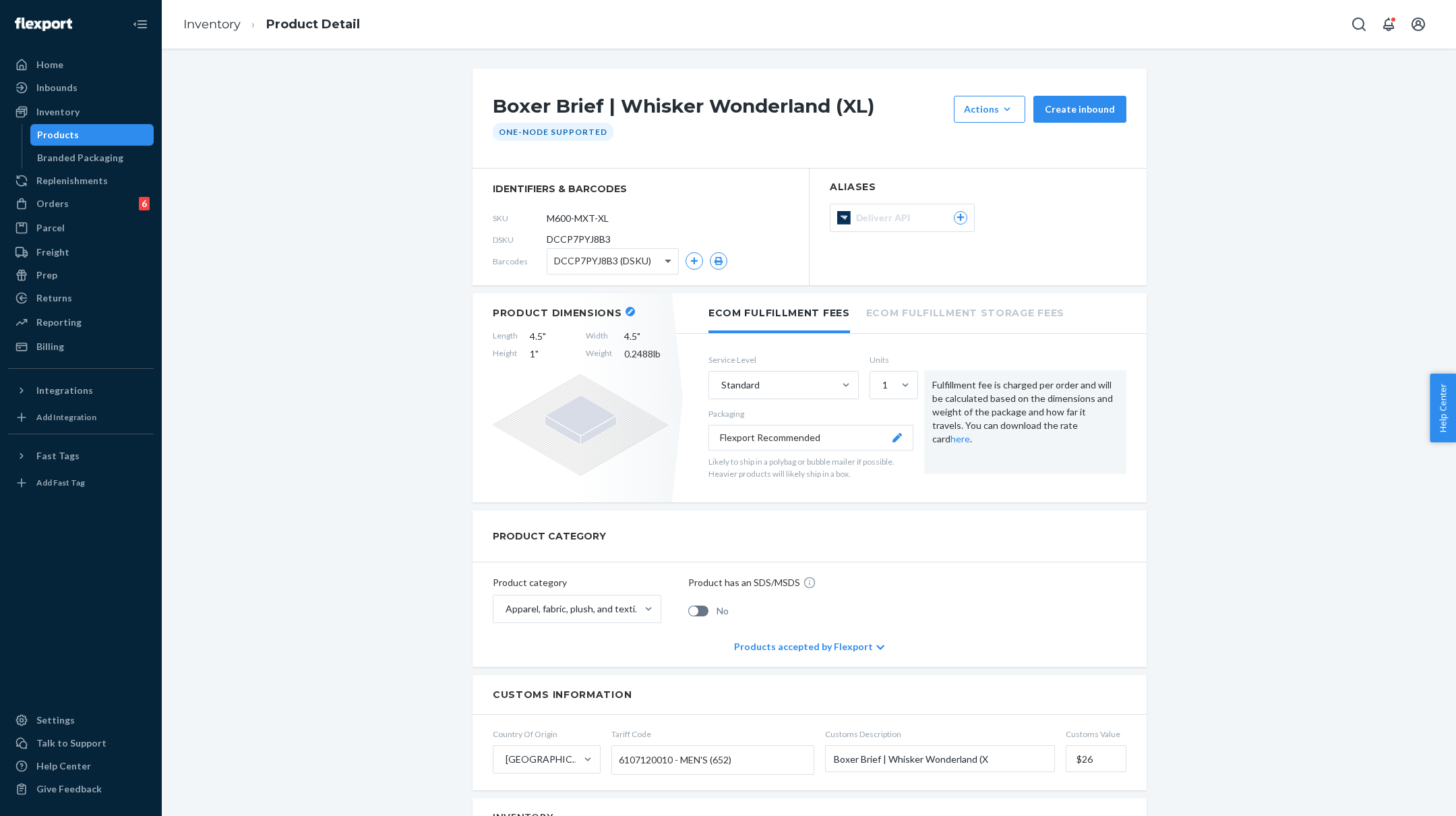
click at [669, 255] on span at bounding box center [669, 261] width 17 height 25
click at [364, 332] on div "Boxer Brief | Whisker Wonderland (XL) Actions Add components Hide Create inboun…" at bounding box center [808, 812] width 1274 height 1486
click at [201, 28] on link "Inventory" at bounding box center [212, 24] width 57 height 15
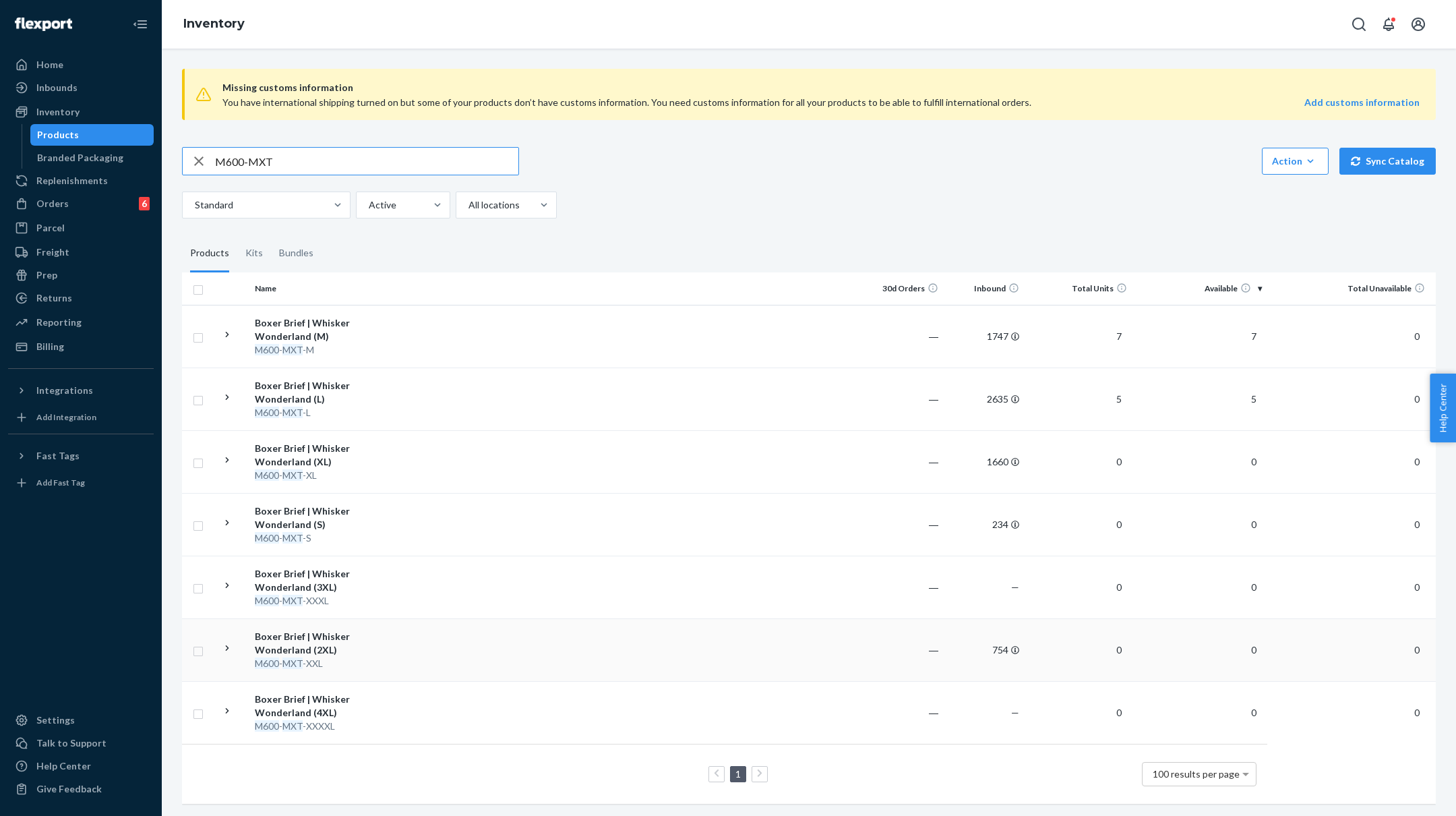
click at [376, 654] on div "Boxer Brief | Whisker Wonderland (2XL)" at bounding box center [326, 643] width 141 height 27
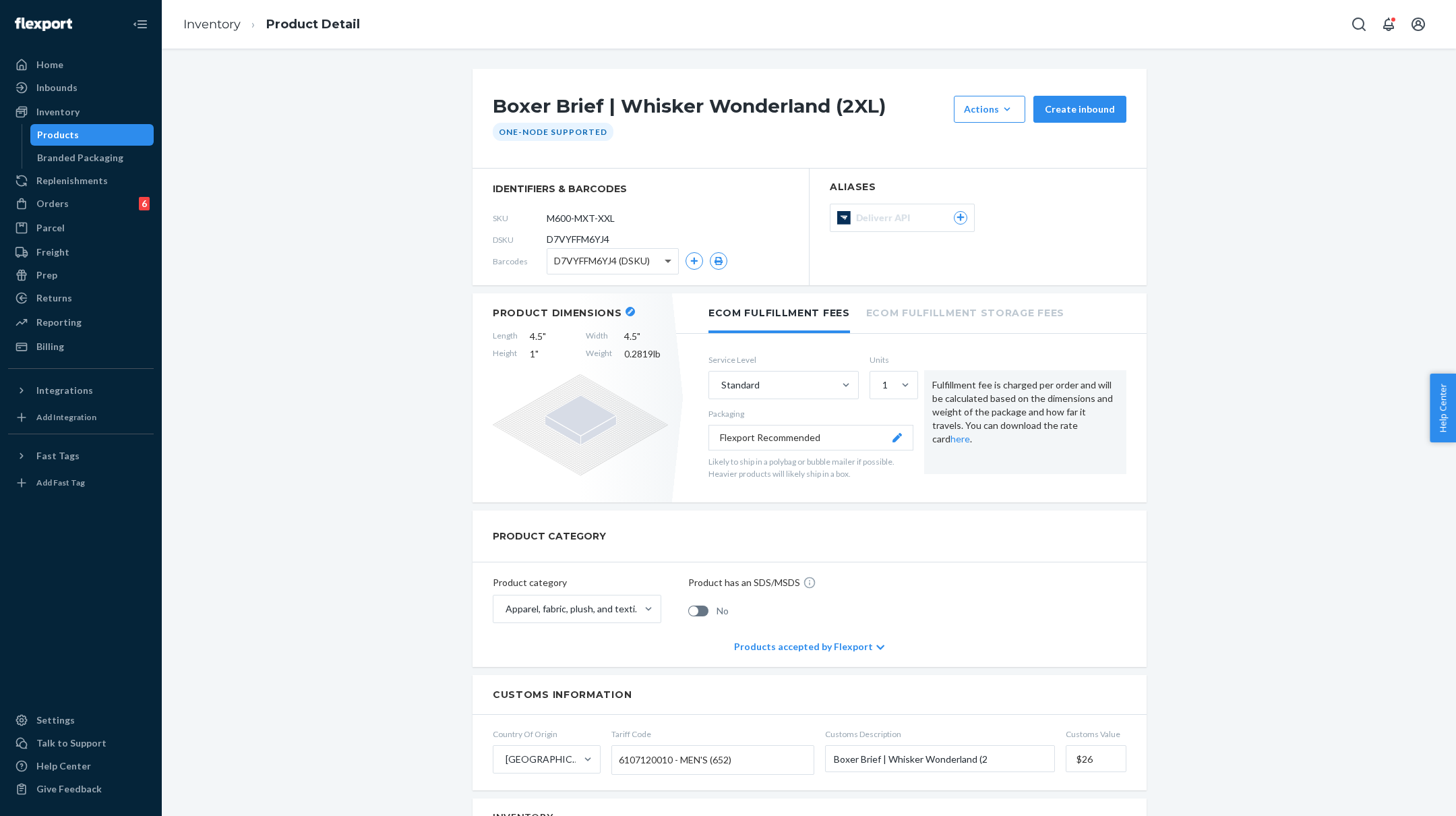
click at [668, 260] on span at bounding box center [668, 262] width 6 height 5
click at [345, 246] on div "Boxer Brief | Whisker Wonderland (2XL) Actions Add components Hide Create inbou…" at bounding box center [808, 812] width 1274 height 1486
click at [207, 29] on link "Inventory" at bounding box center [212, 24] width 57 height 15
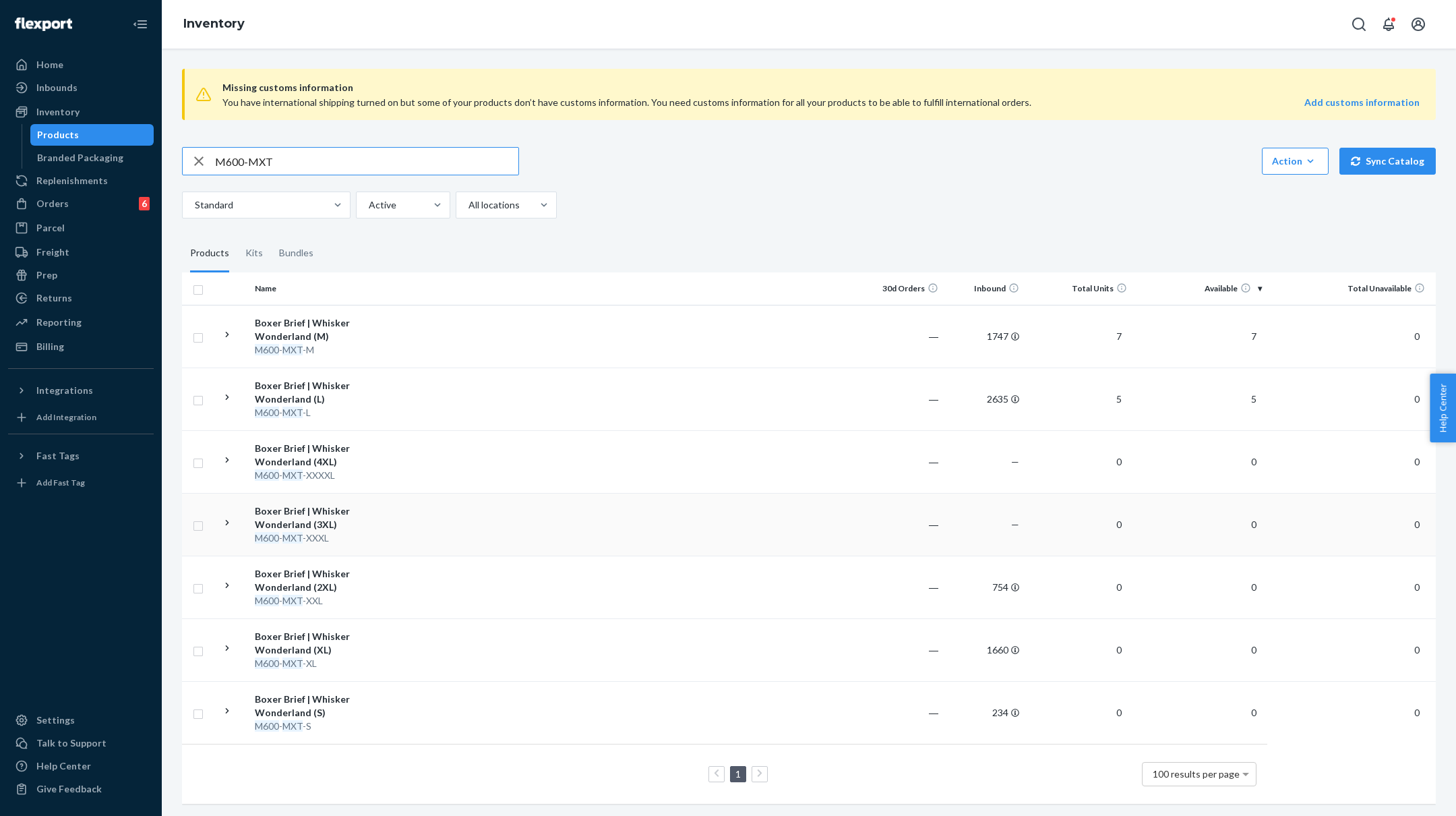
click at [431, 528] on td at bounding box center [632, 524] width 462 height 63
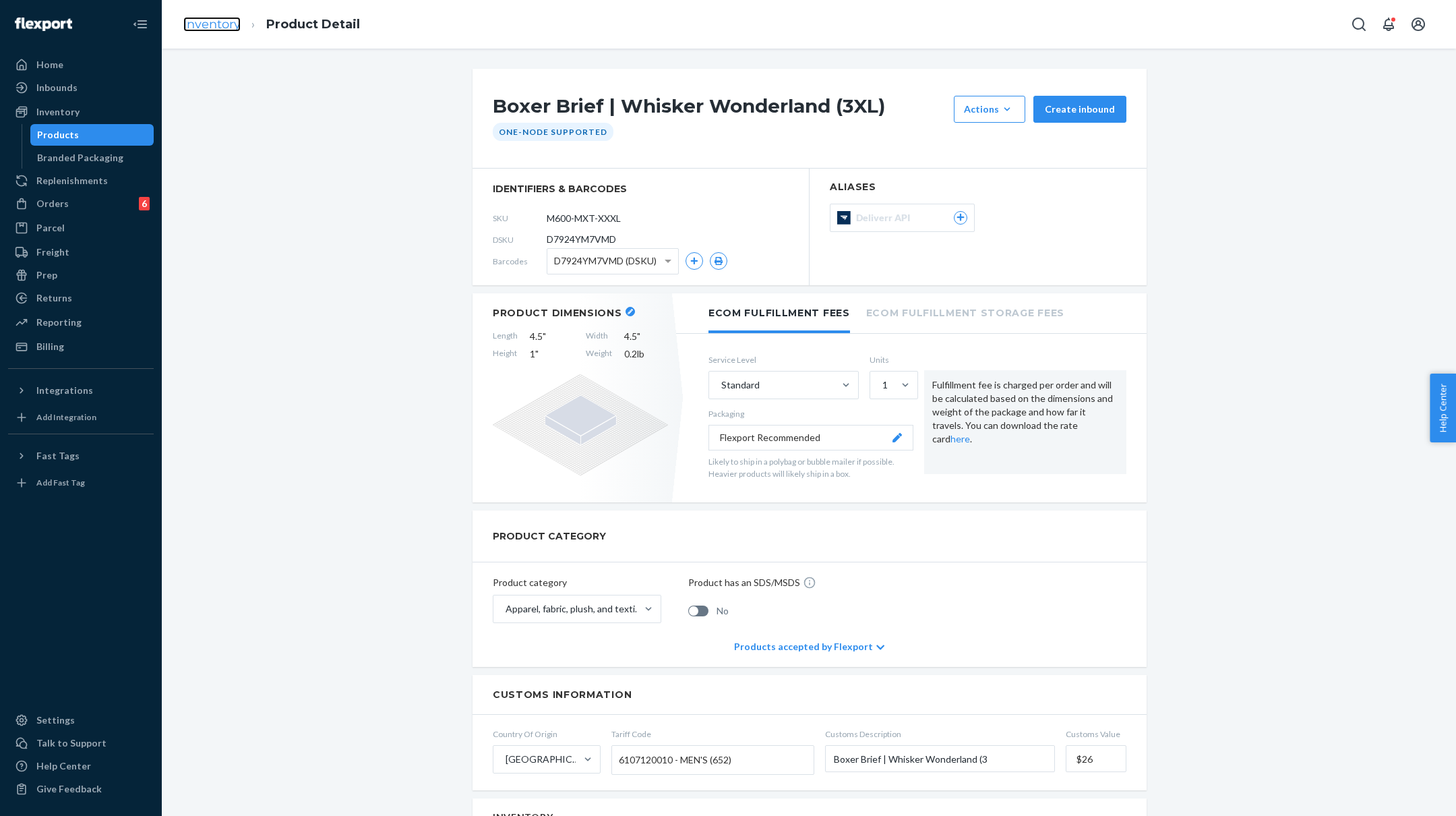
click at [208, 29] on link "Inventory" at bounding box center [212, 24] width 57 height 15
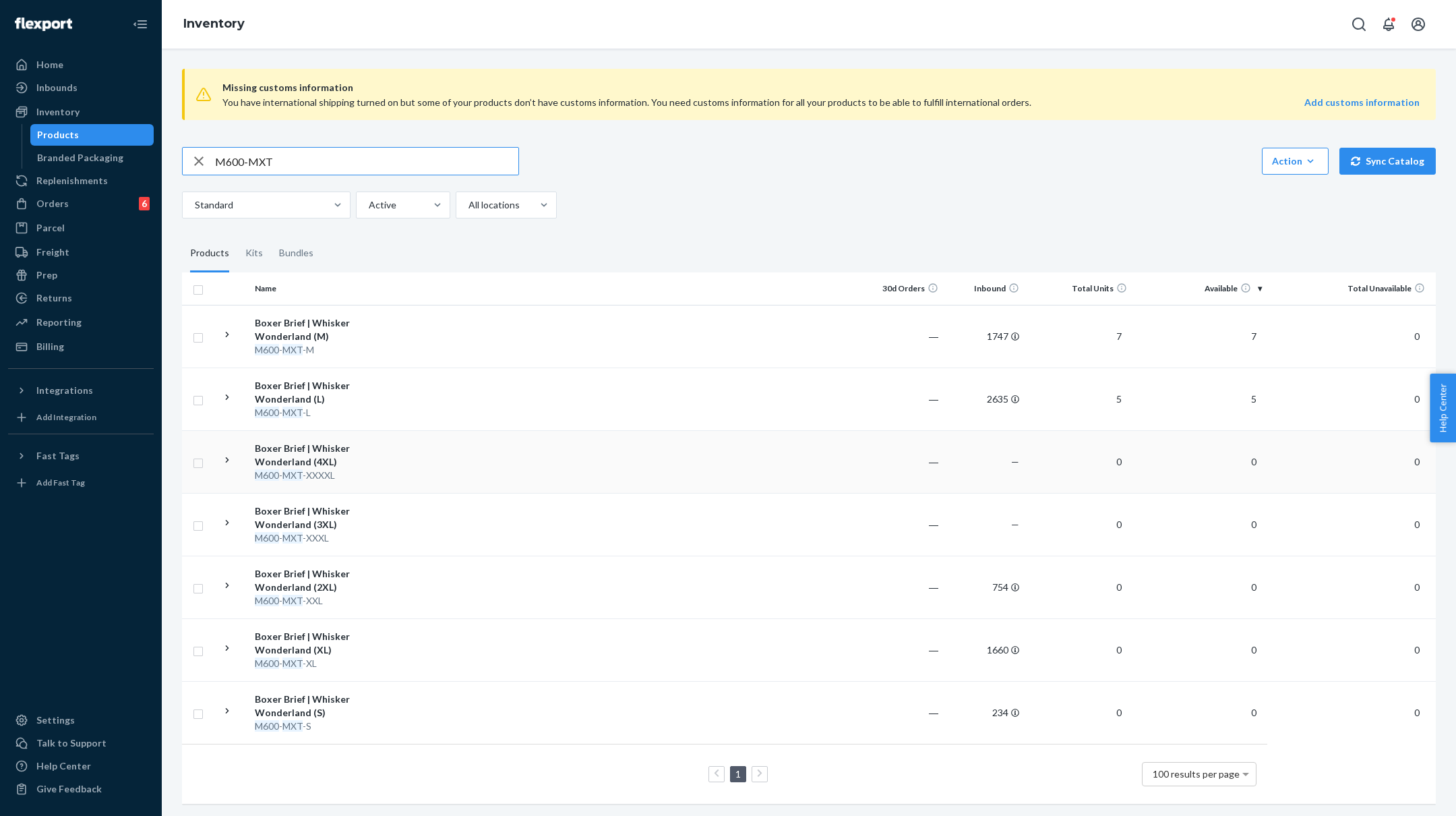
click at [395, 449] on div "Boxer Brief | Whisker Wonderland (4XL)" at bounding box center [326, 455] width 141 height 27
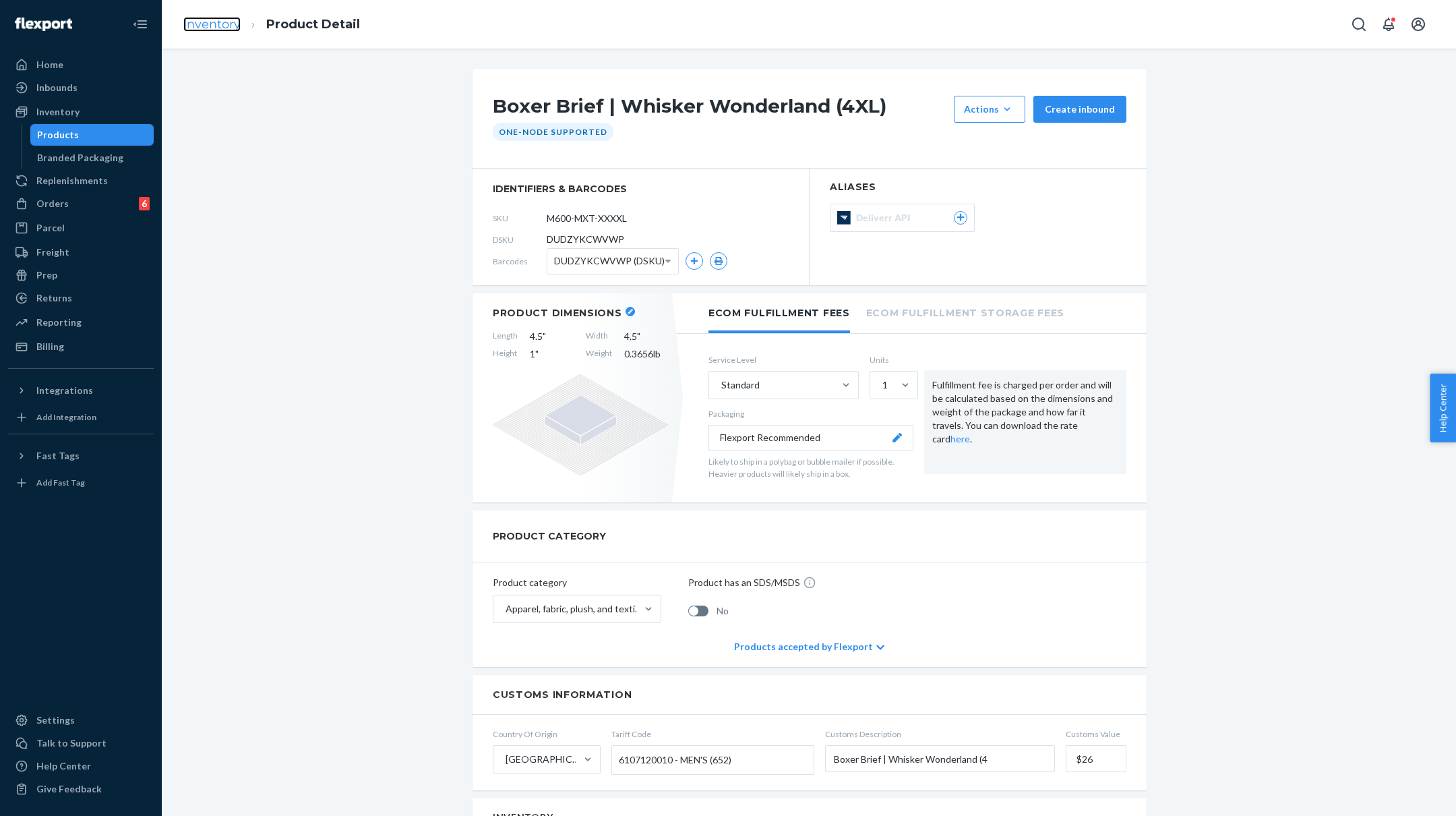
click at [208, 22] on link "Inventory" at bounding box center [212, 24] width 57 height 15
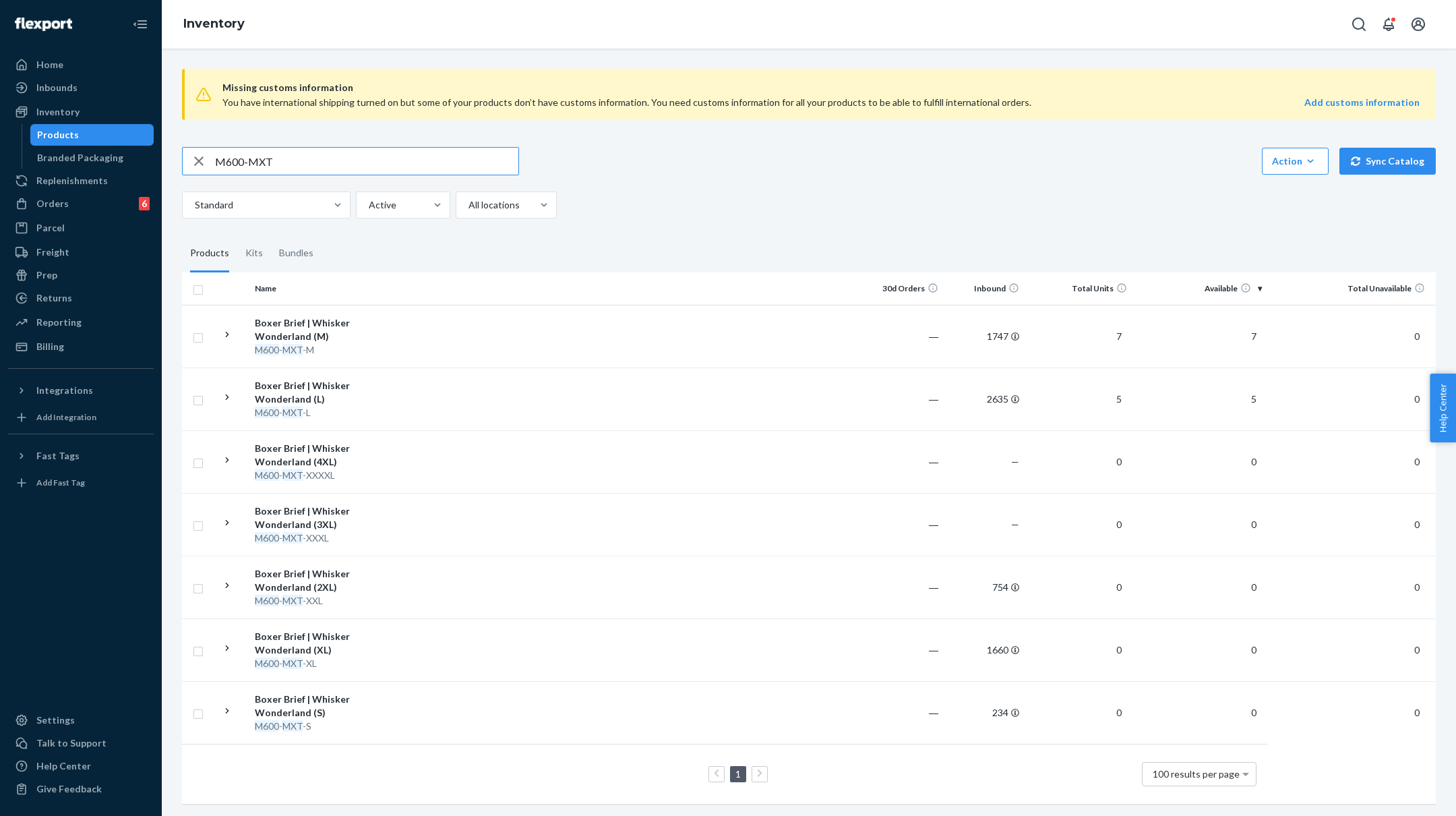
click at [374, 157] on input "M600-MXT" at bounding box center [367, 161] width 303 height 27
type input "M600-SLE"
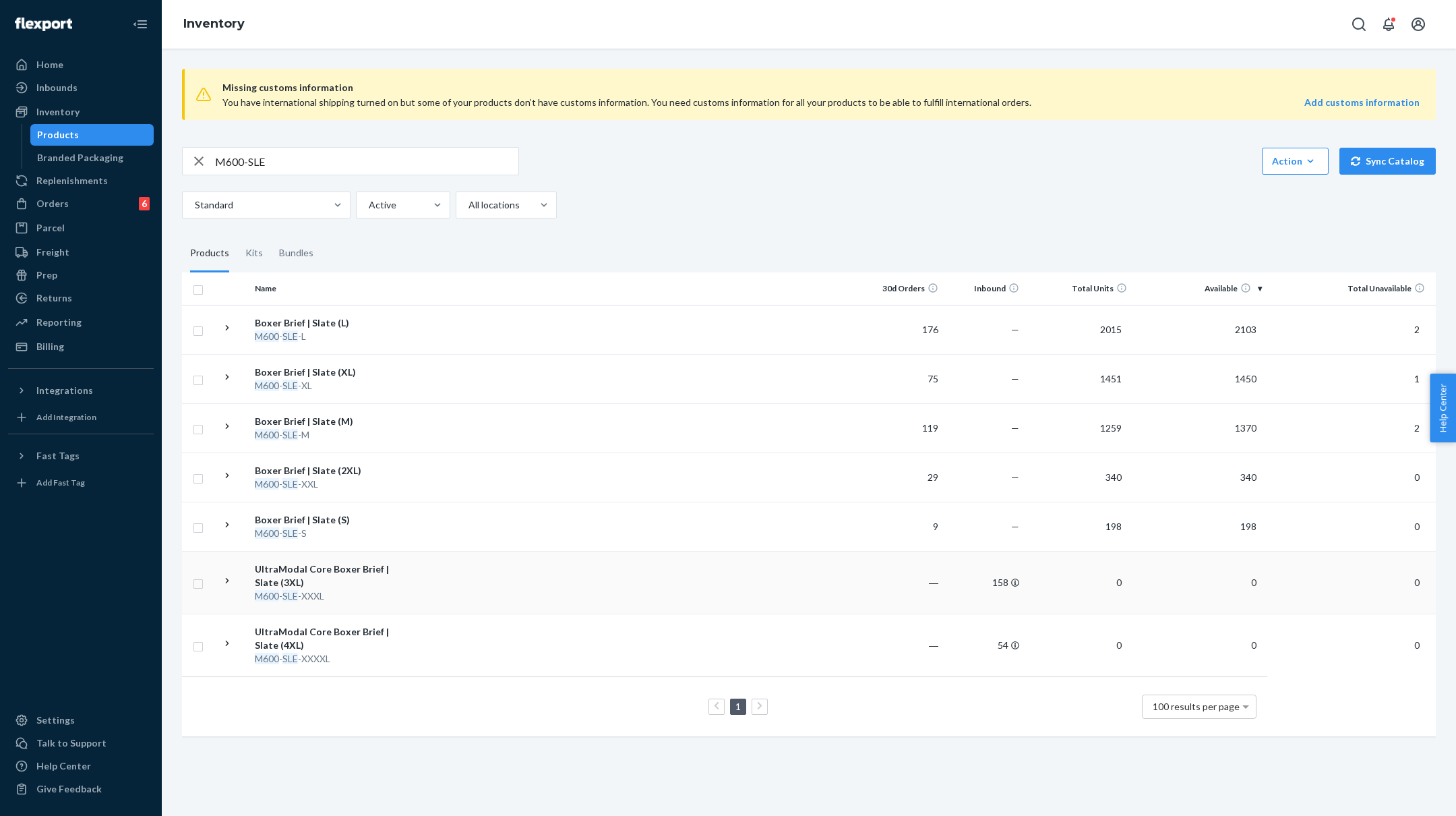
click at [422, 592] on td at bounding box center [632, 582] width 462 height 63
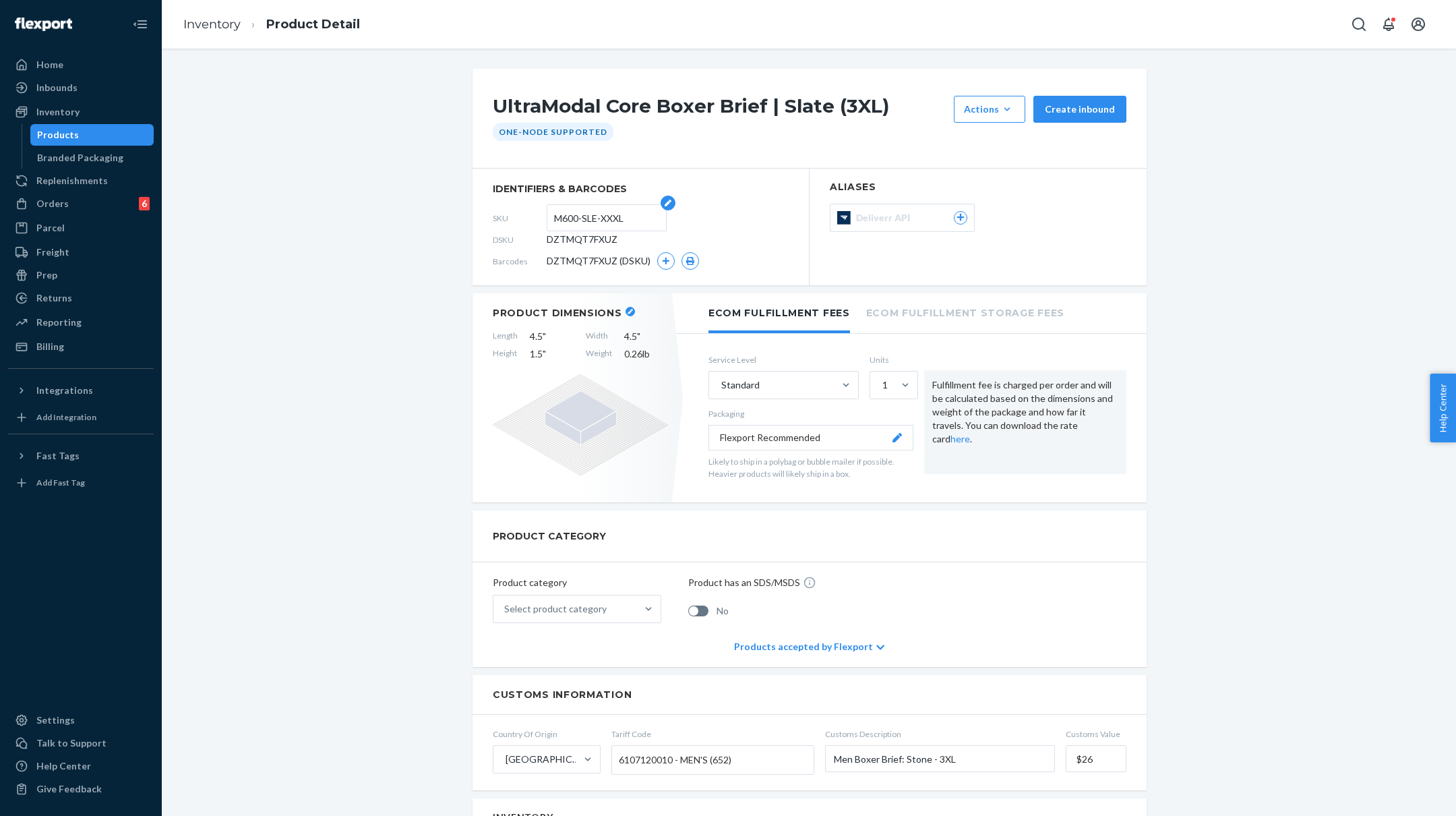
click at [608, 219] on input "M600-SLE-XXXL" at bounding box center [607, 218] width 105 height 26
click at [665, 257] on icon "button" at bounding box center [665, 260] width 8 height 8
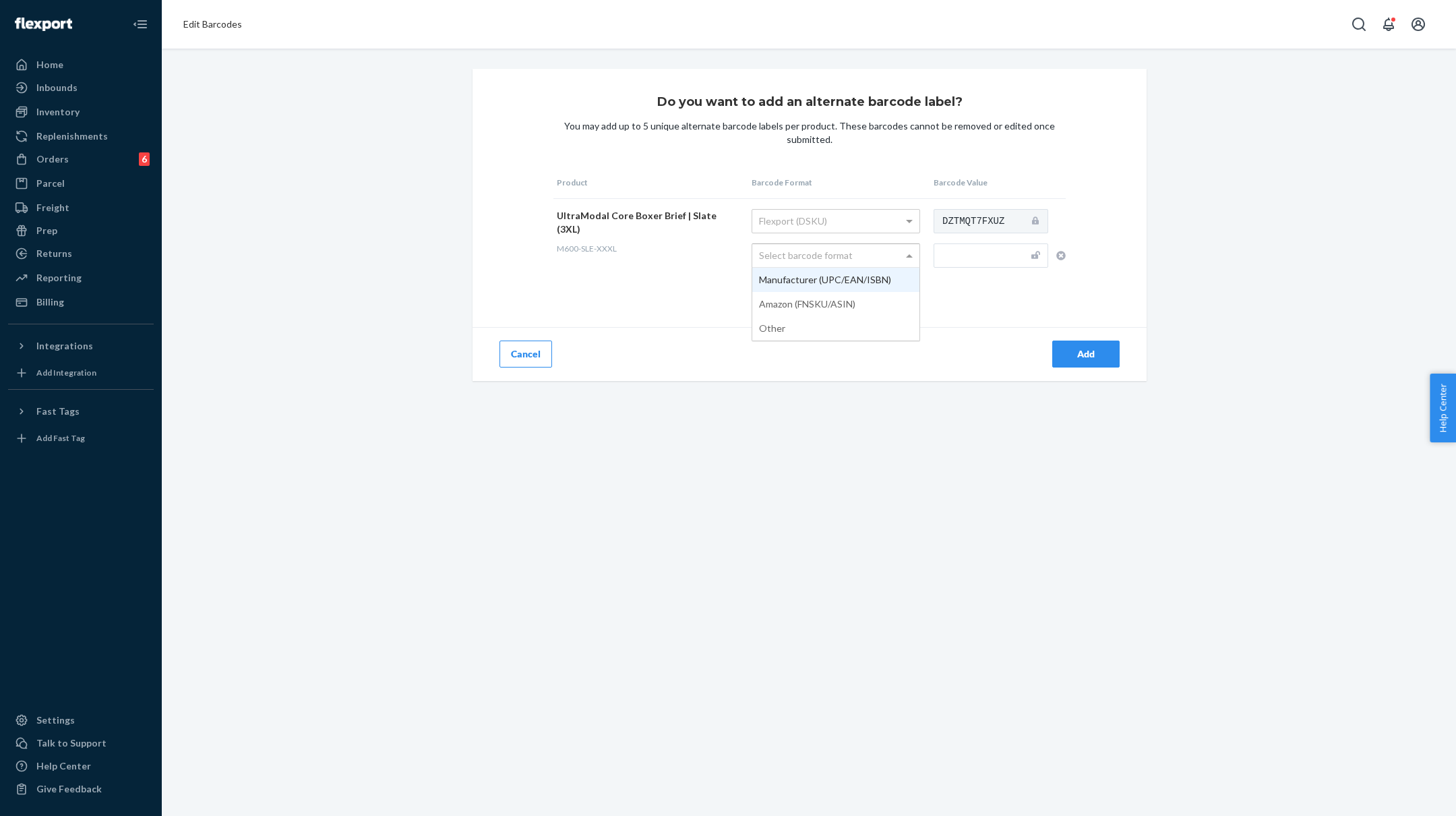
click at [849, 255] on div "Select barcode format" at bounding box center [836, 256] width 167 height 23
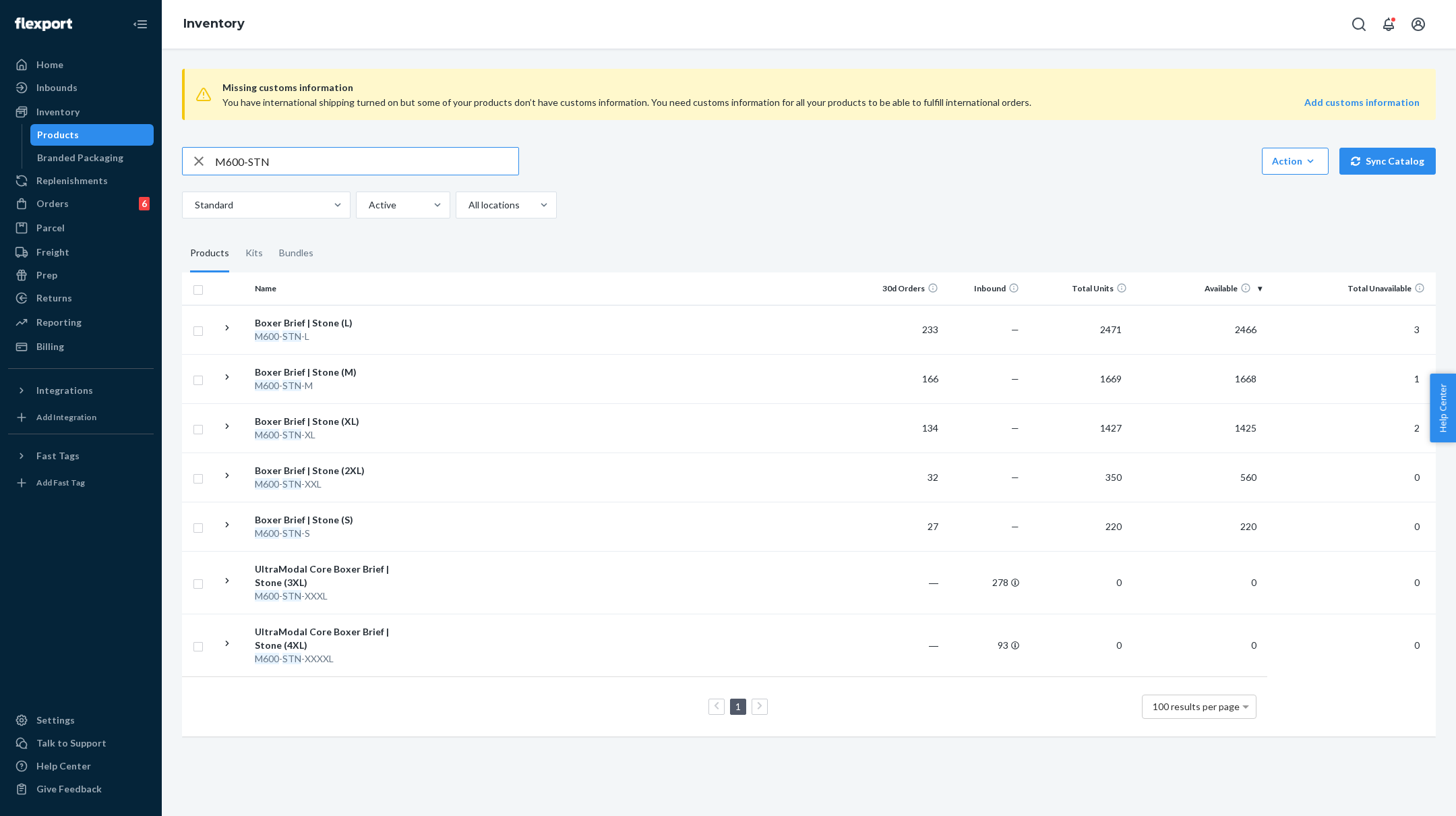
click at [356, 173] on input "M600-STN" at bounding box center [367, 161] width 303 height 27
type input "M600-WAD"
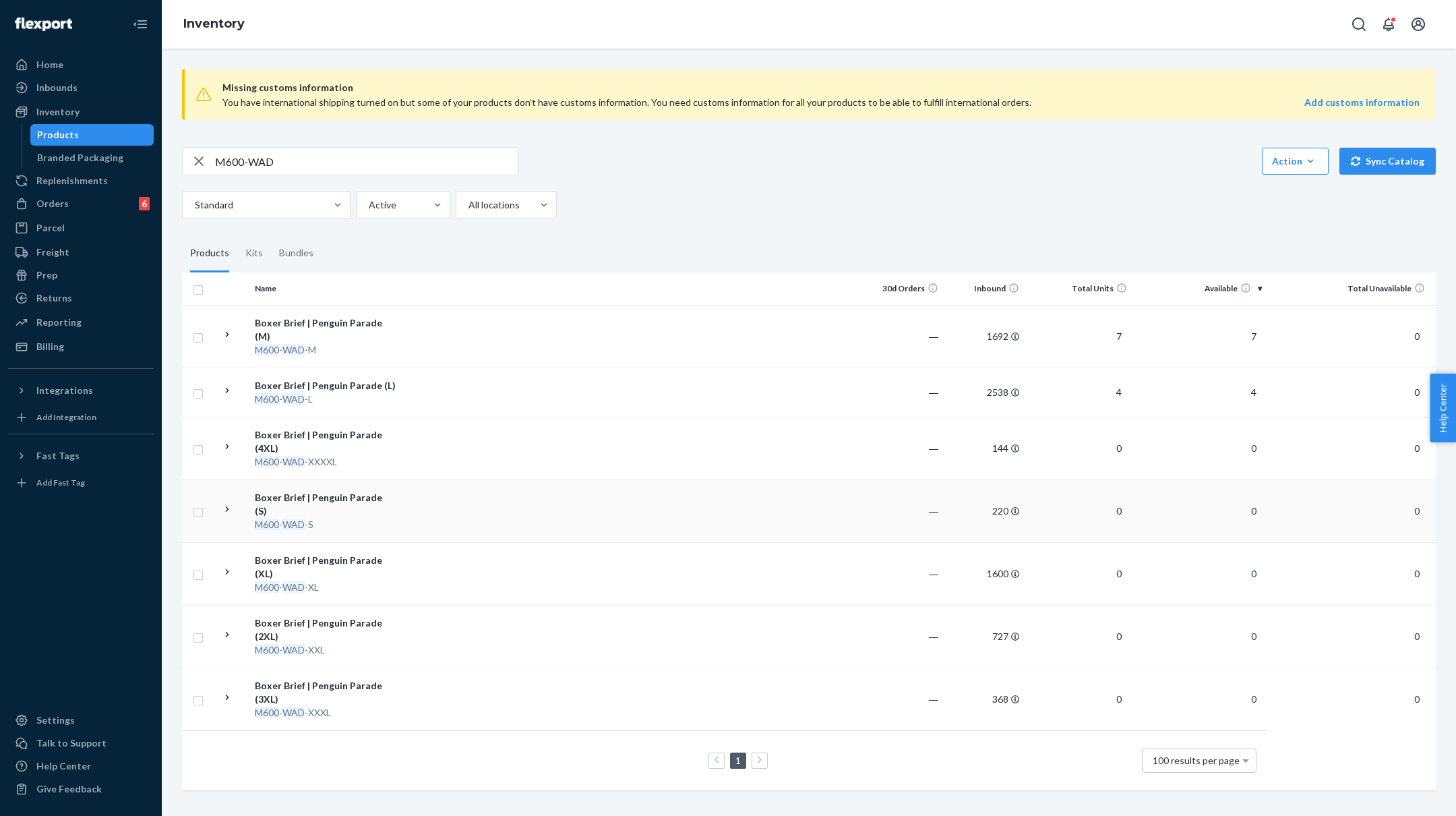
click at [448, 485] on td at bounding box center [632, 510] width 462 height 63
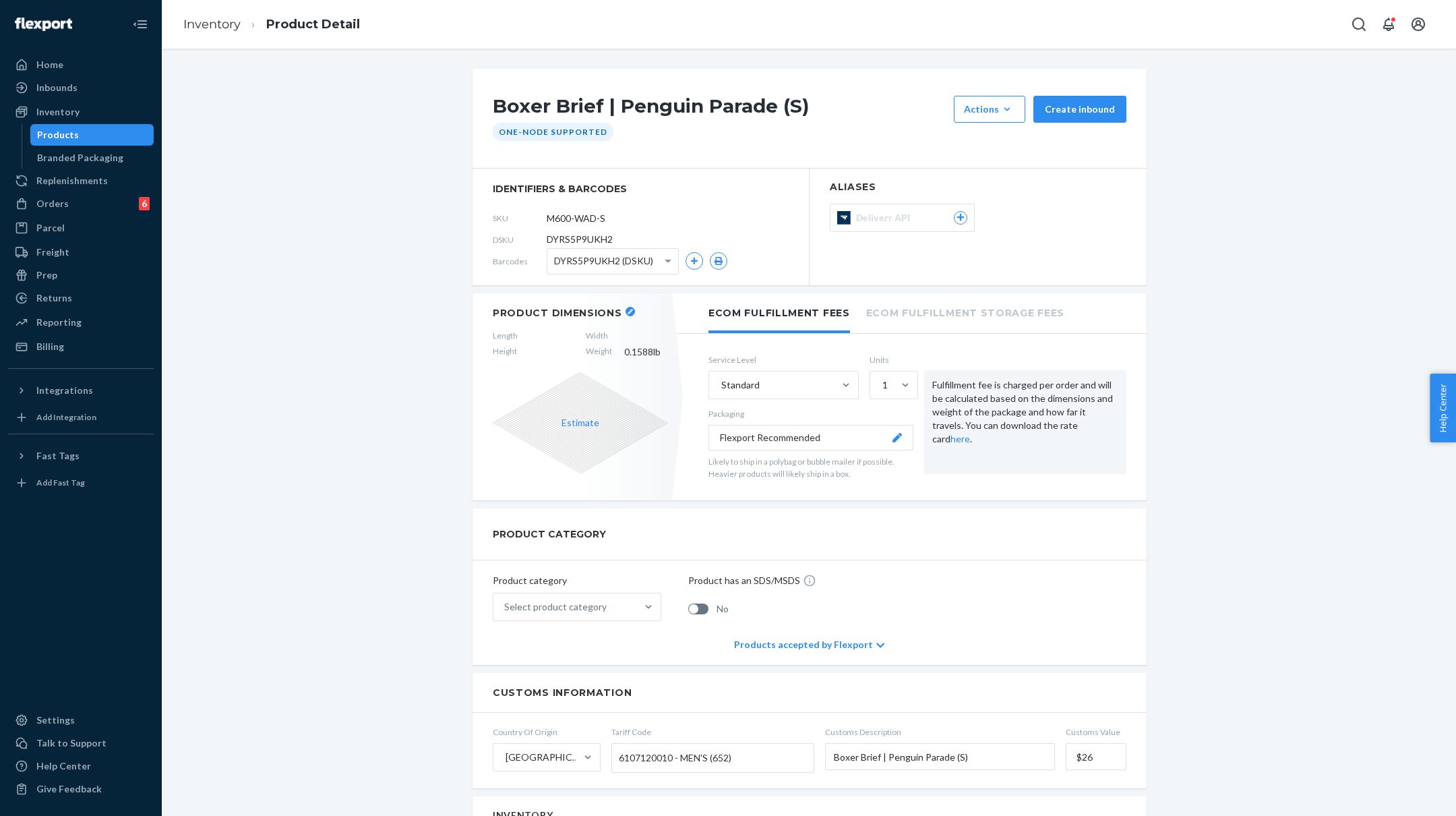
click at [627, 311] on icon "button" at bounding box center [630, 312] width 6 height 6
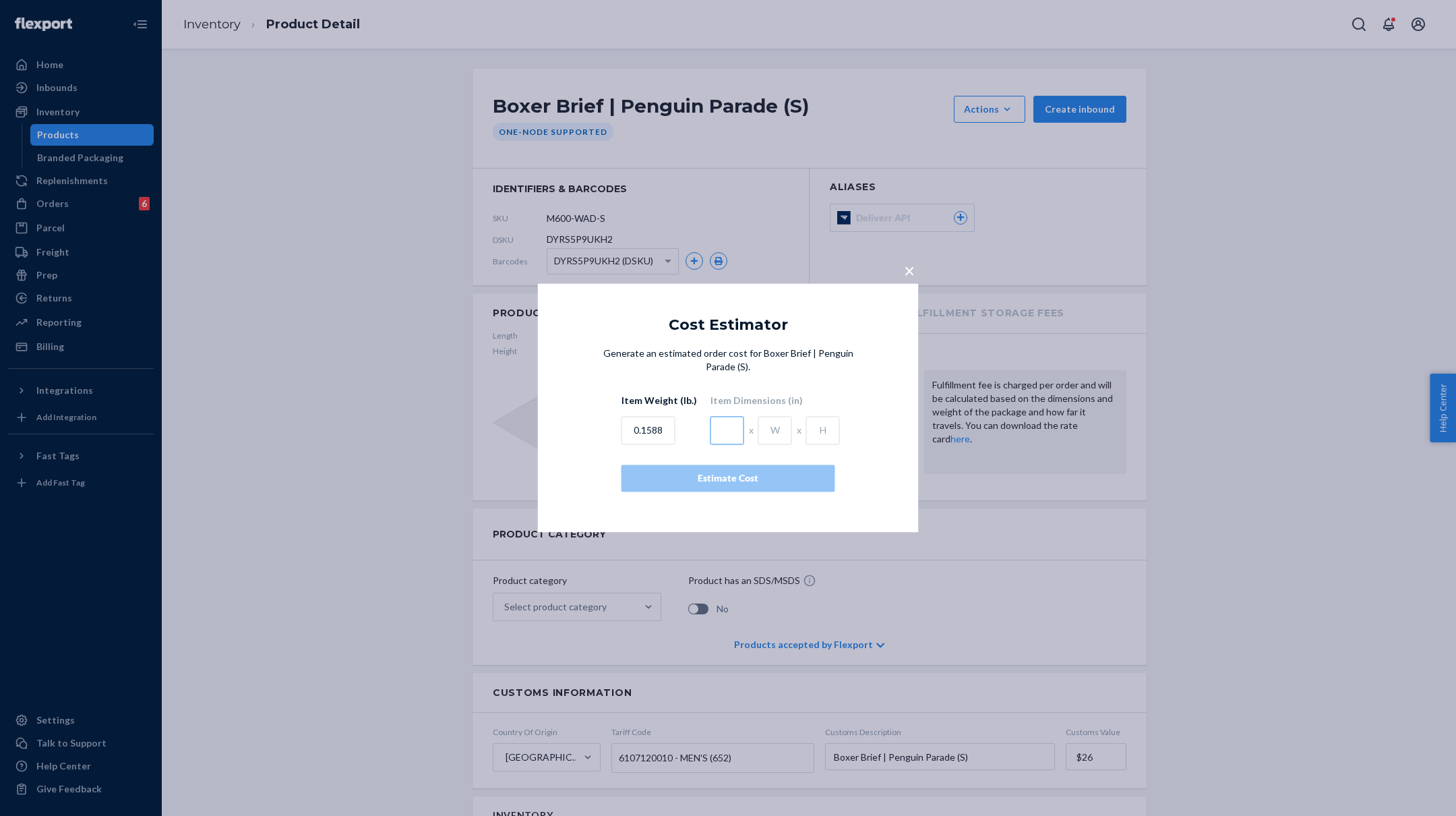
click at [719, 433] on input "text" at bounding box center [727, 431] width 34 height 28
type input "4.5"
type input "1"
click at [718, 482] on div "Estimate Cost" at bounding box center [728, 479] width 190 height 14
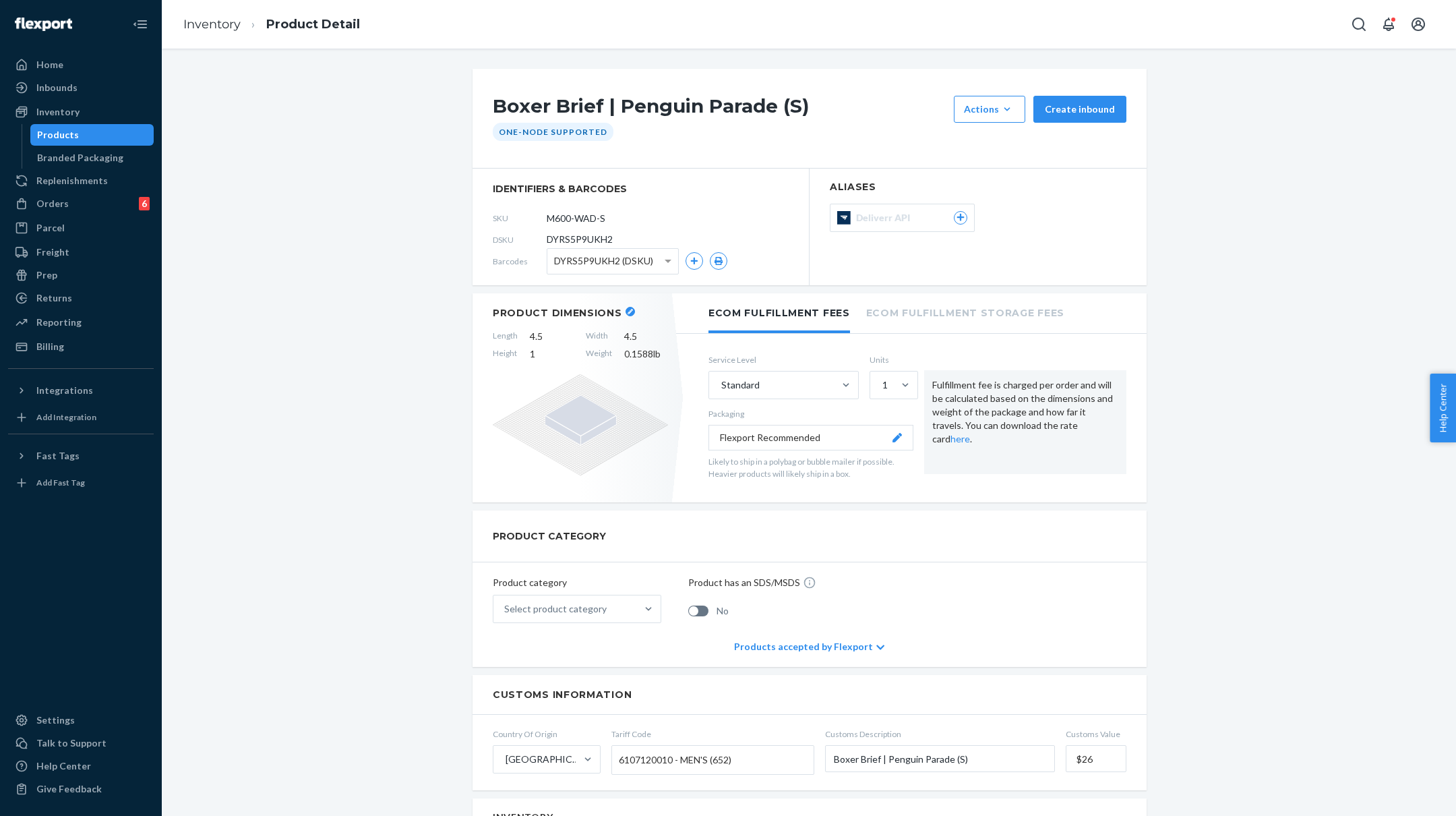
click at [636, 600] on div "Select product category" at bounding box center [565, 609] width 143 height 27
click at [506, 602] on input "Select product category" at bounding box center [505, 609] width 1 height 14
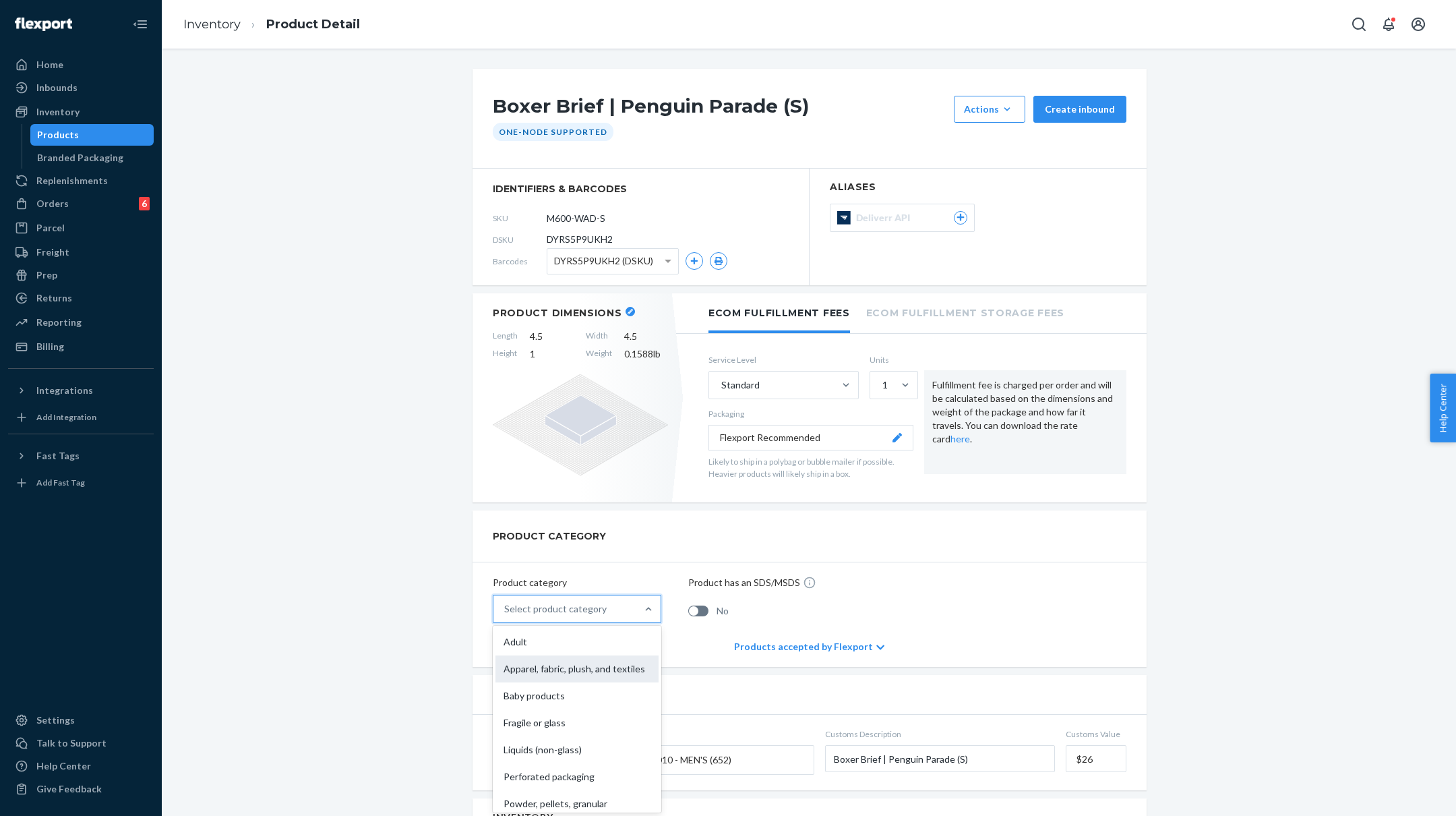
click at [577, 664] on div "Apparel, fabric, plush, and textiles" at bounding box center [576, 669] width 163 height 27
click at [506, 615] on input "option Apparel, fabric, plush, and textiles focused, 2 of 10. 10 results availa…" at bounding box center [505, 609] width 1 height 14
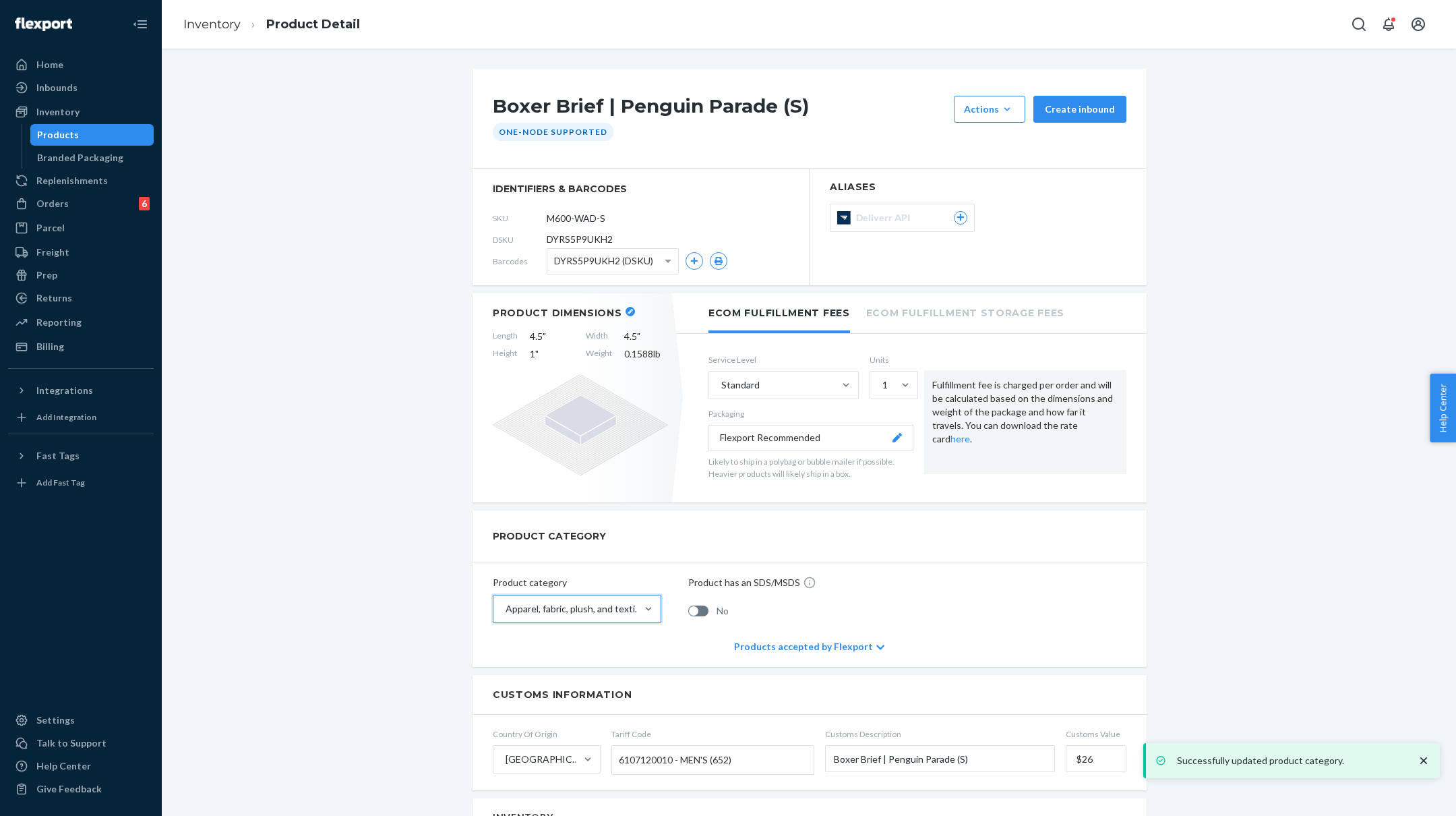
scroll to position [3, 0]
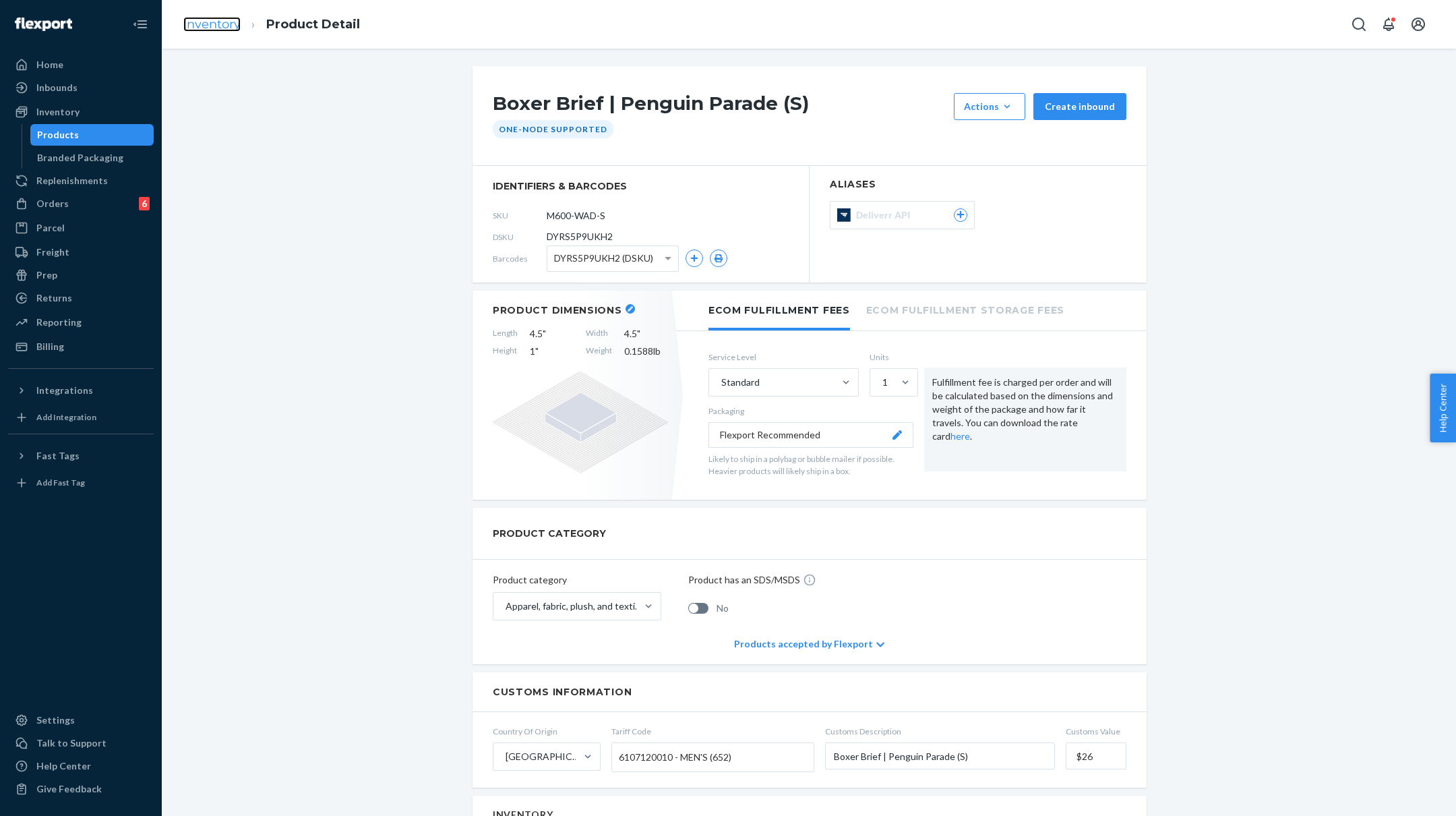
click at [188, 21] on link "Inventory" at bounding box center [212, 24] width 57 height 15
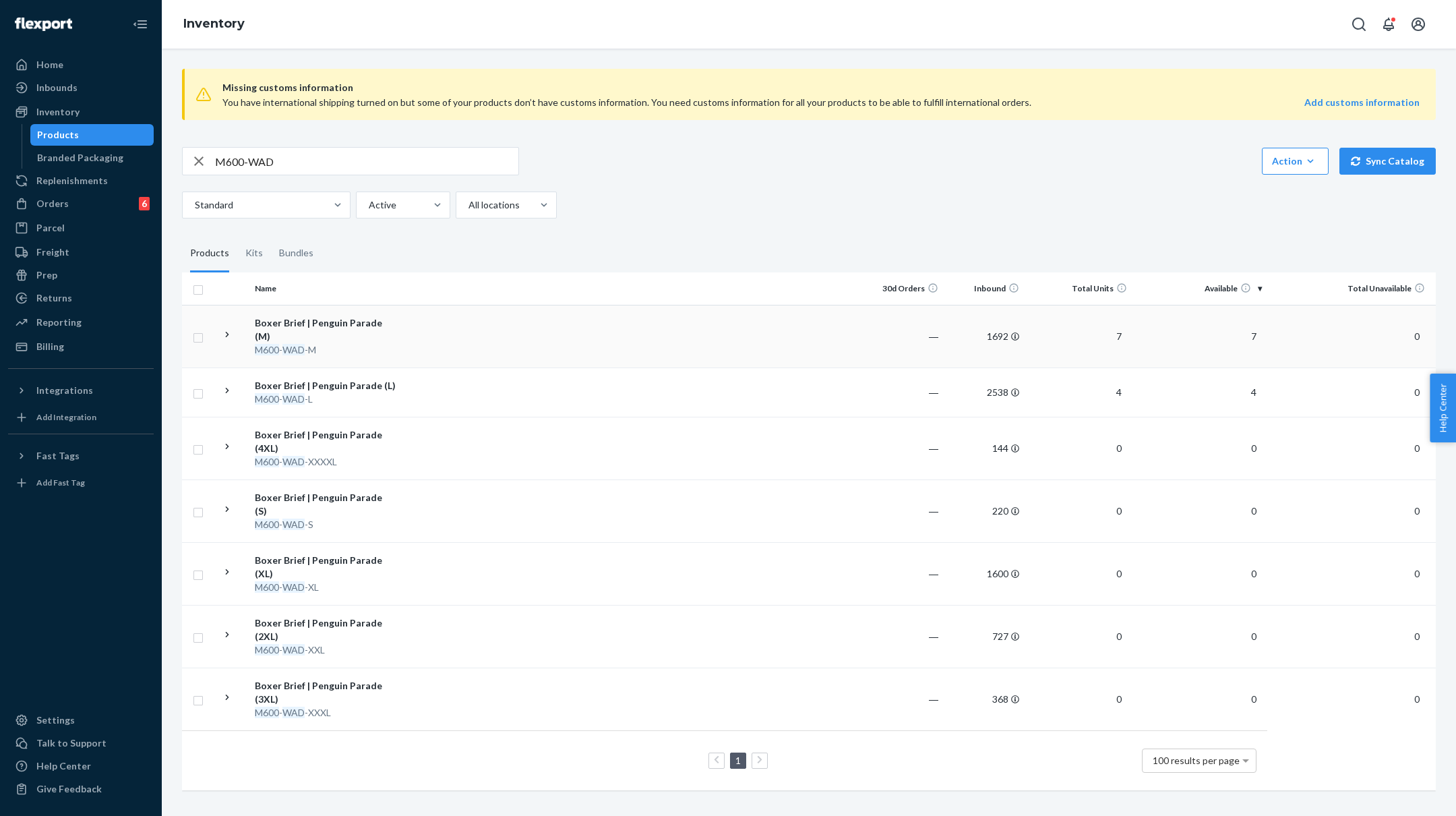
click at [483, 334] on td at bounding box center [632, 336] width 462 height 63
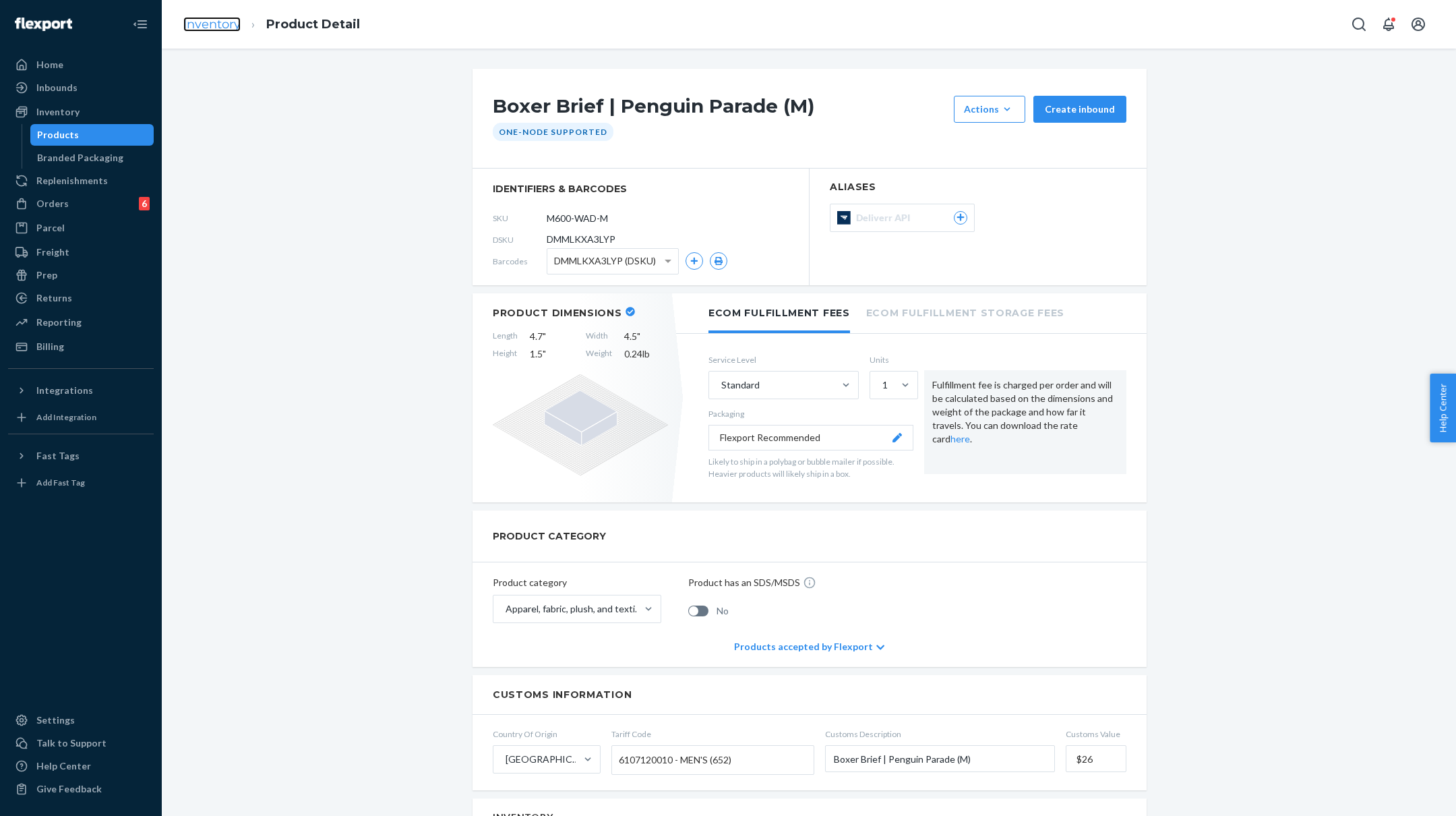
click at [204, 24] on link "Inventory" at bounding box center [212, 24] width 57 height 15
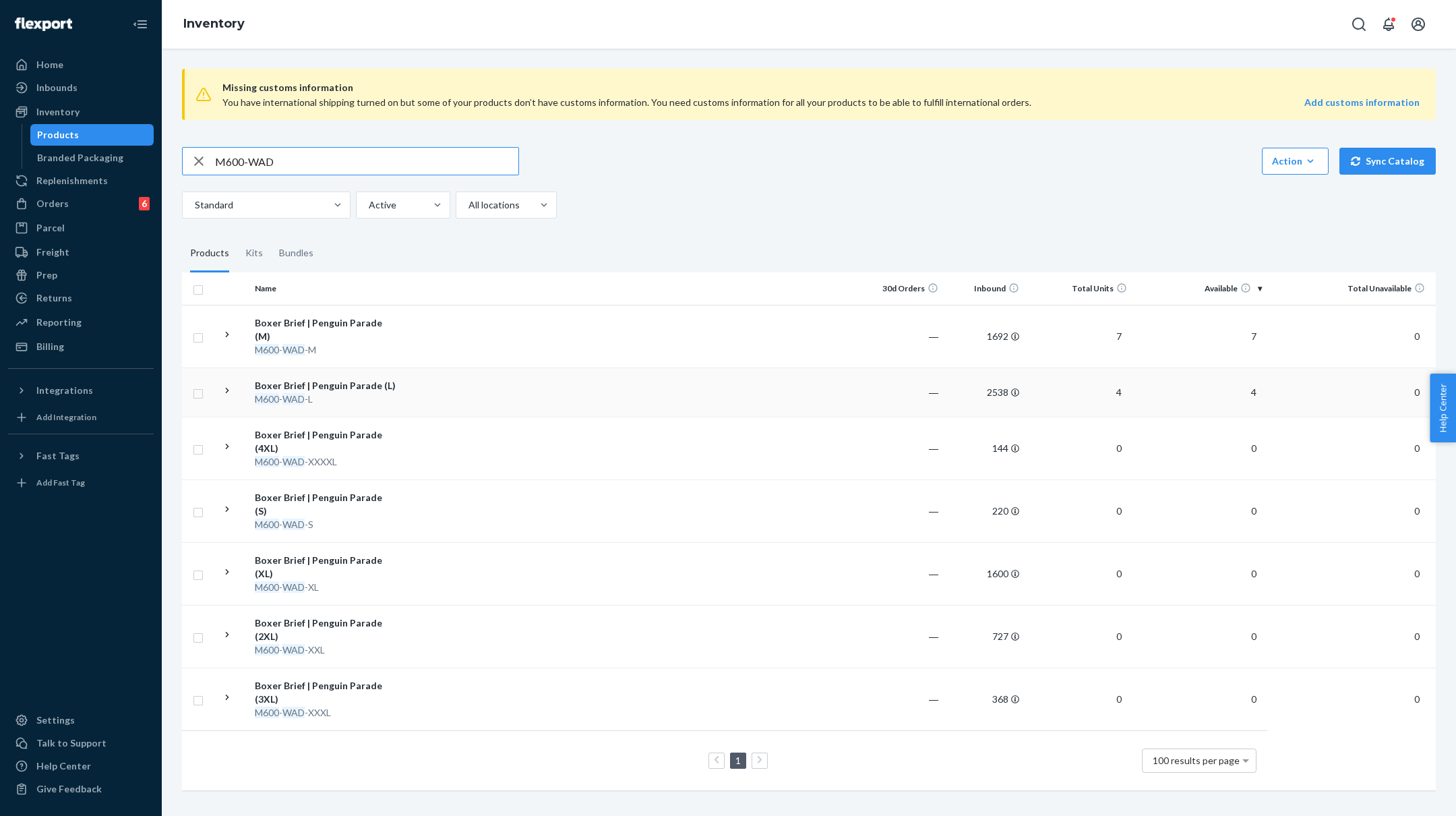
click at [446, 380] on td at bounding box center [632, 392] width 462 height 49
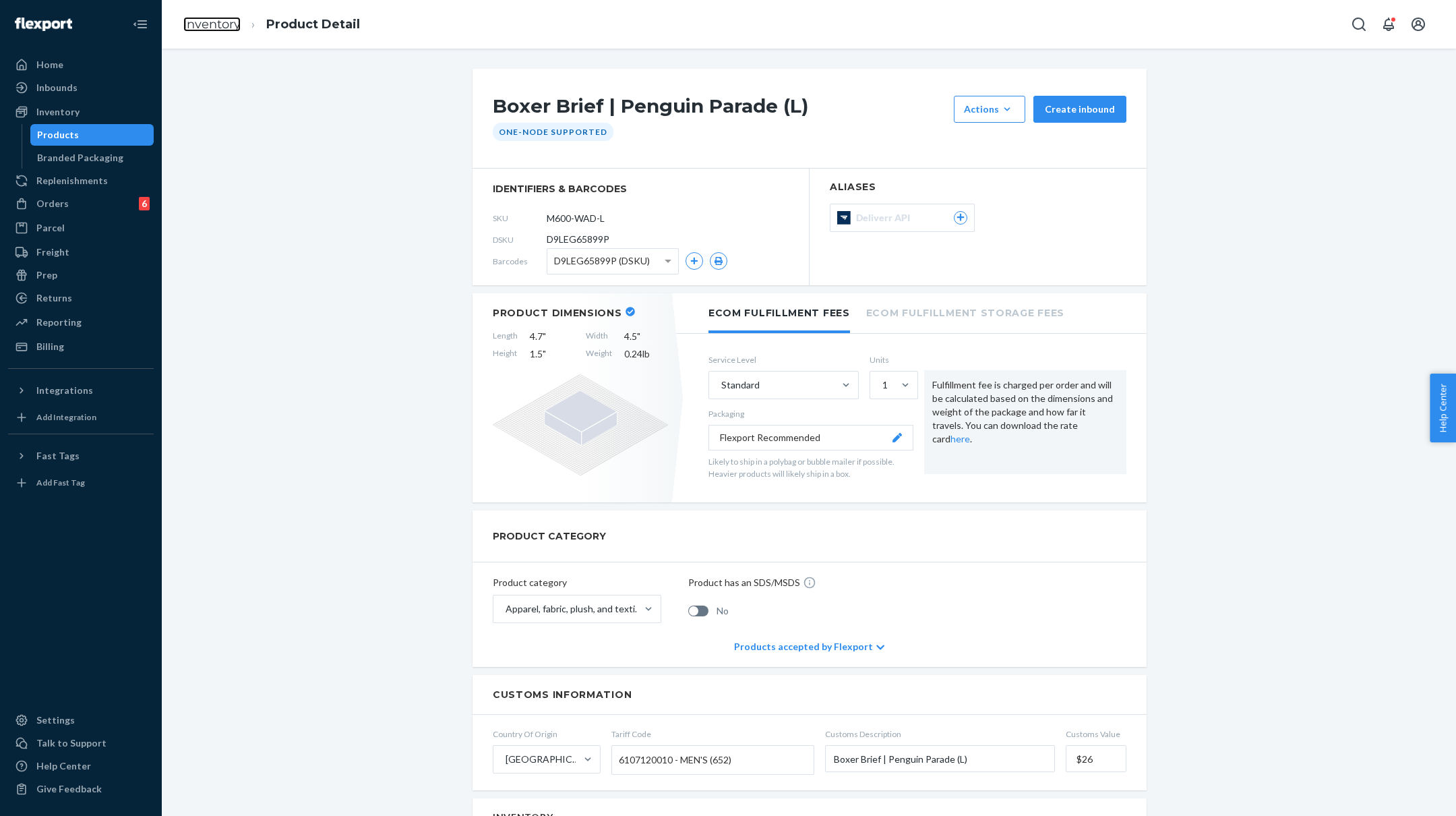
click at [228, 26] on link "Inventory" at bounding box center [212, 24] width 57 height 15
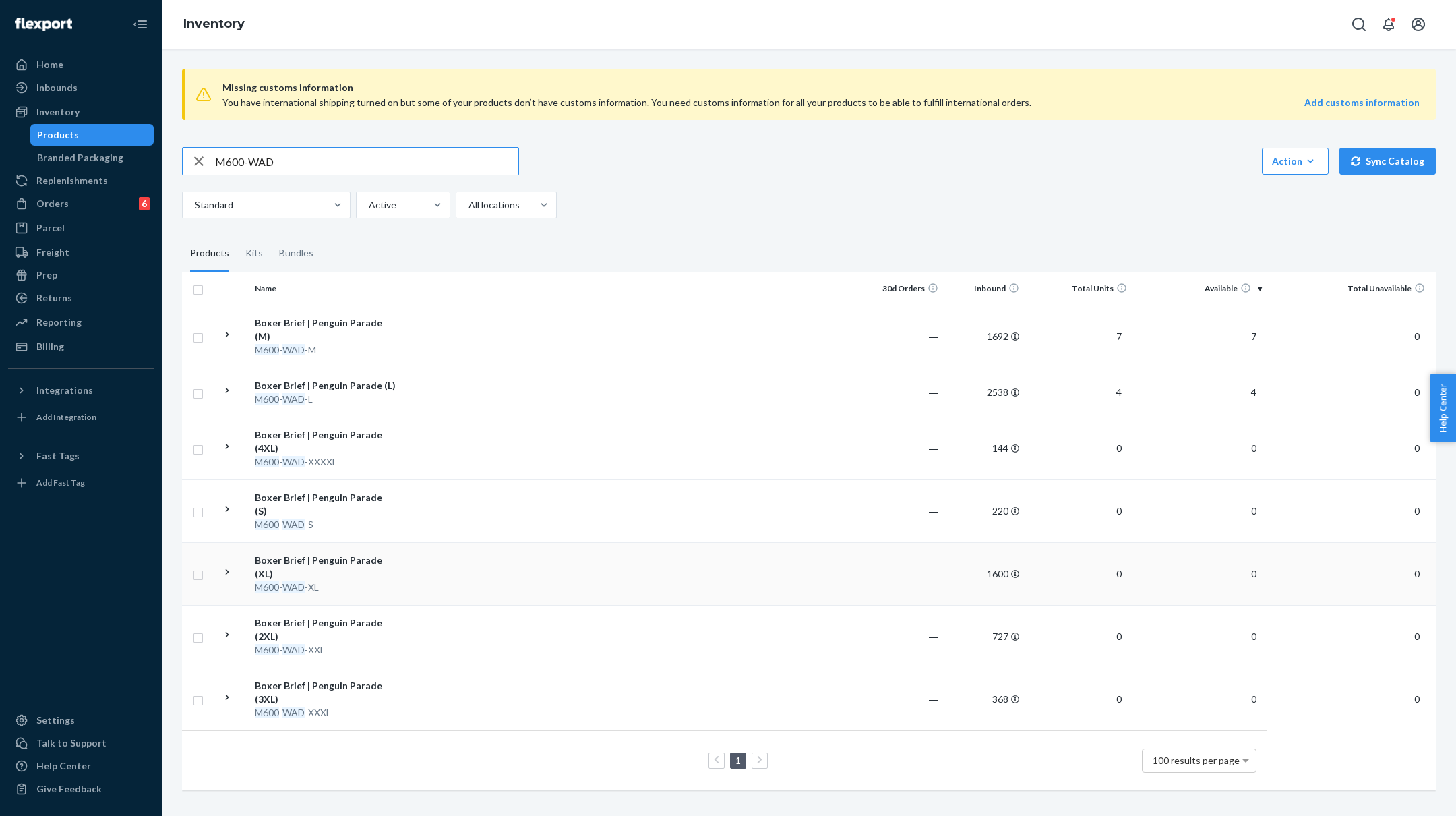
click at [484, 542] on td at bounding box center [632, 573] width 462 height 63
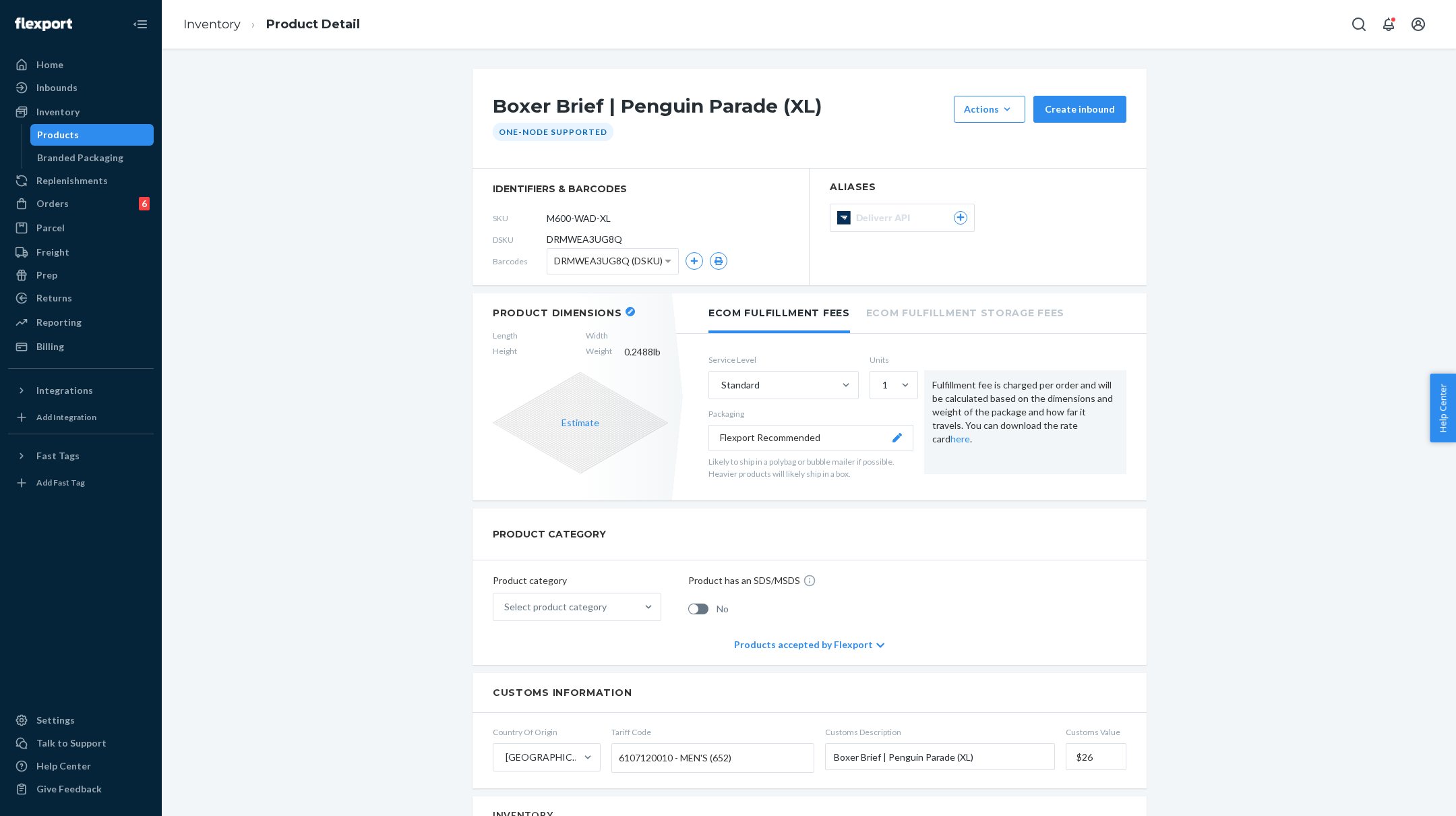
click at [627, 309] on icon "button" at bounding box center [630, 312] width 6 height 6
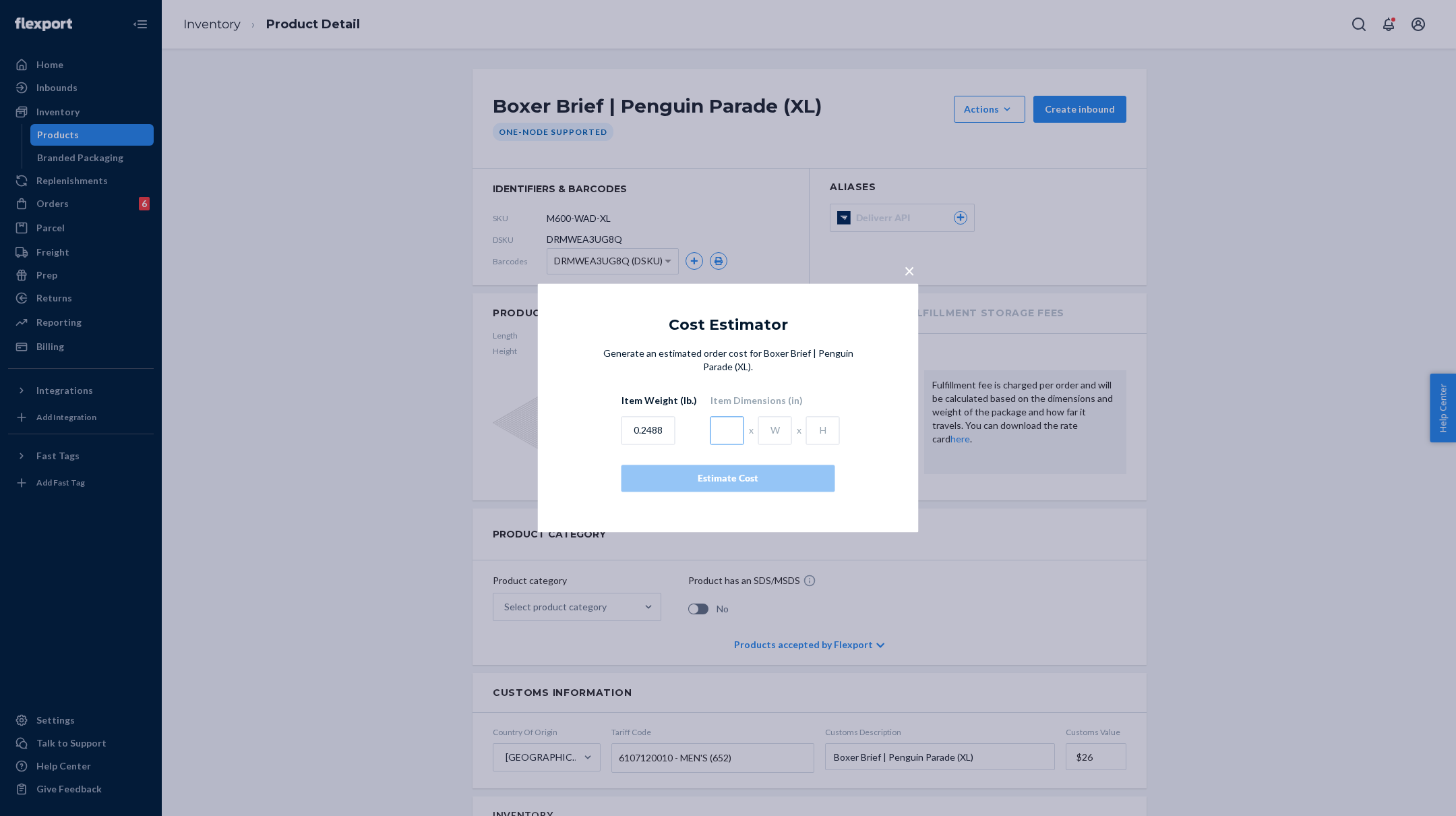
click at [714, 434] on input "text" at bounding box center [727, 431] width 34 height 28
type input "4.5"
type input "1"
click at [729, 477] on div "Estimate Cost" at bounding box center [728, 479] width 190 height 14
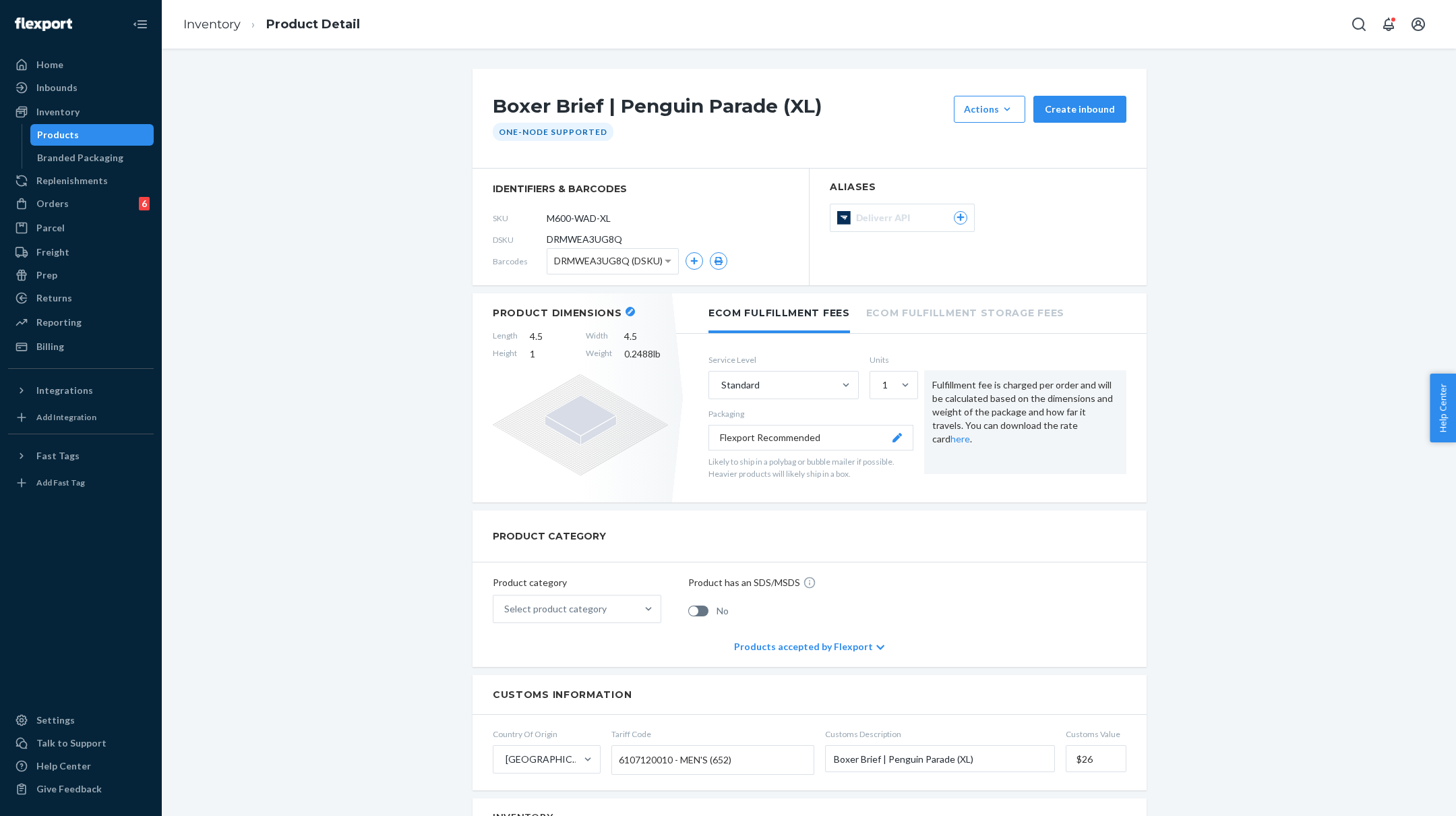
click at [593, 605] on div "Select product category" at bounding box center [556, 609] width 103 height 14
click at [506, 605] on input "Select product category" at bounding box center [505, 609] width 1 height 14
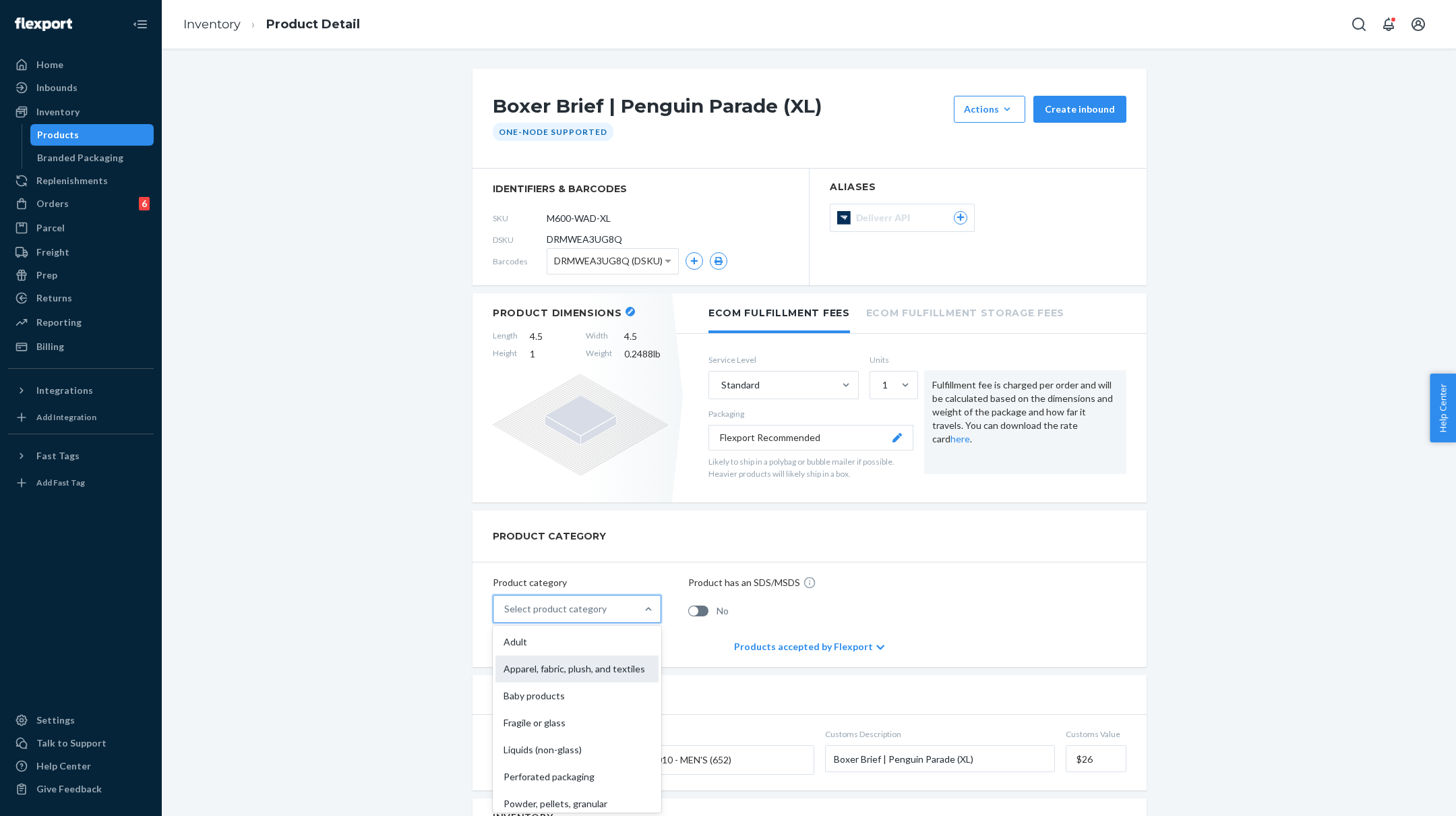
click at [576, 664] on div "Apparel, fabric, plush, and textiles" at bounding box center [576, 669] width 163 height 27
click at [506, 615] on input "option Apparel, fabric, plush, and textiles focused, 2 of 10. 10 results availa…" at bounding box center [505, 609] width 1 height 14
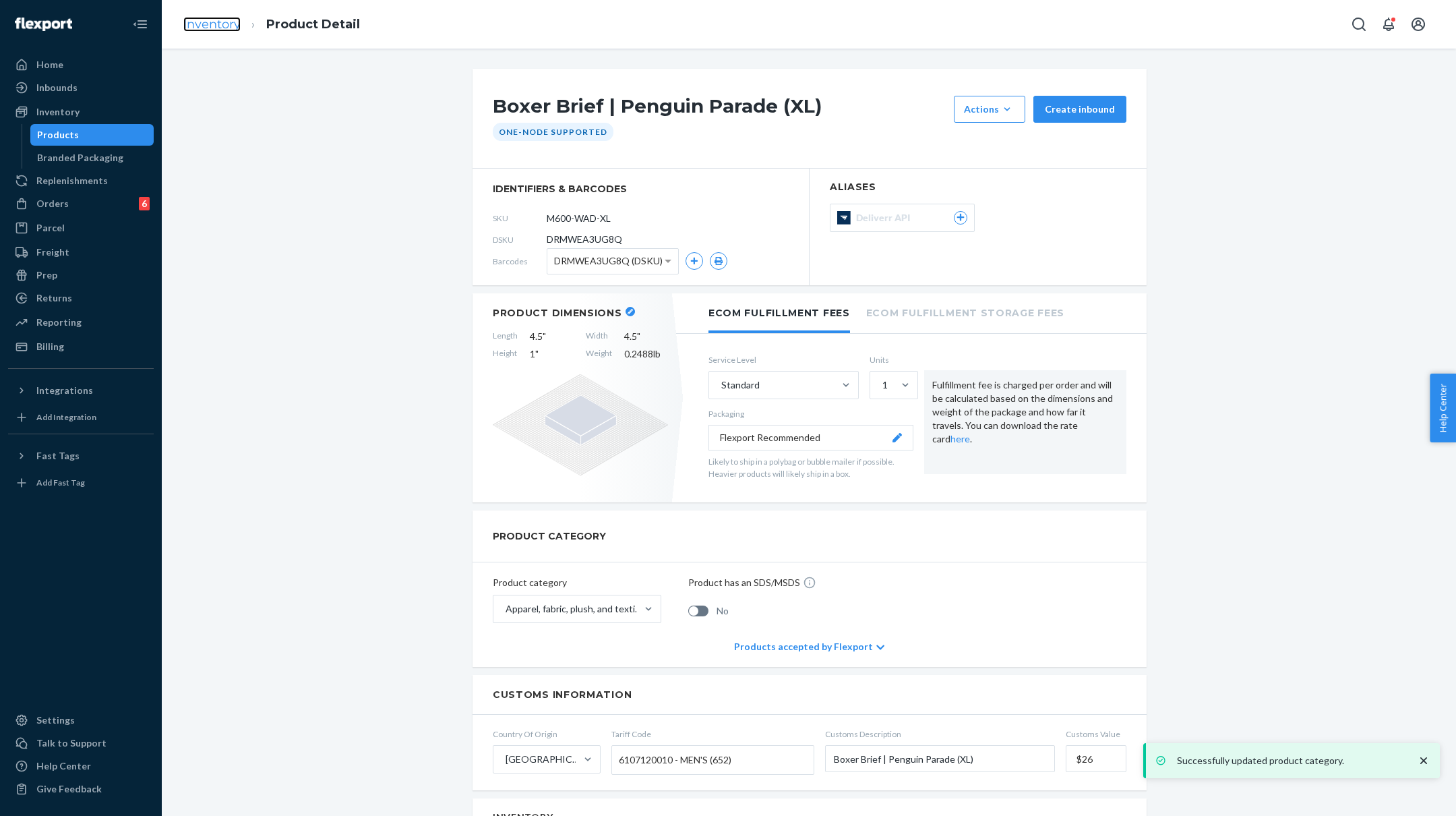
click at [202, 27] on link "Inventory" at bounding box center [212, 24] width 57 height 15
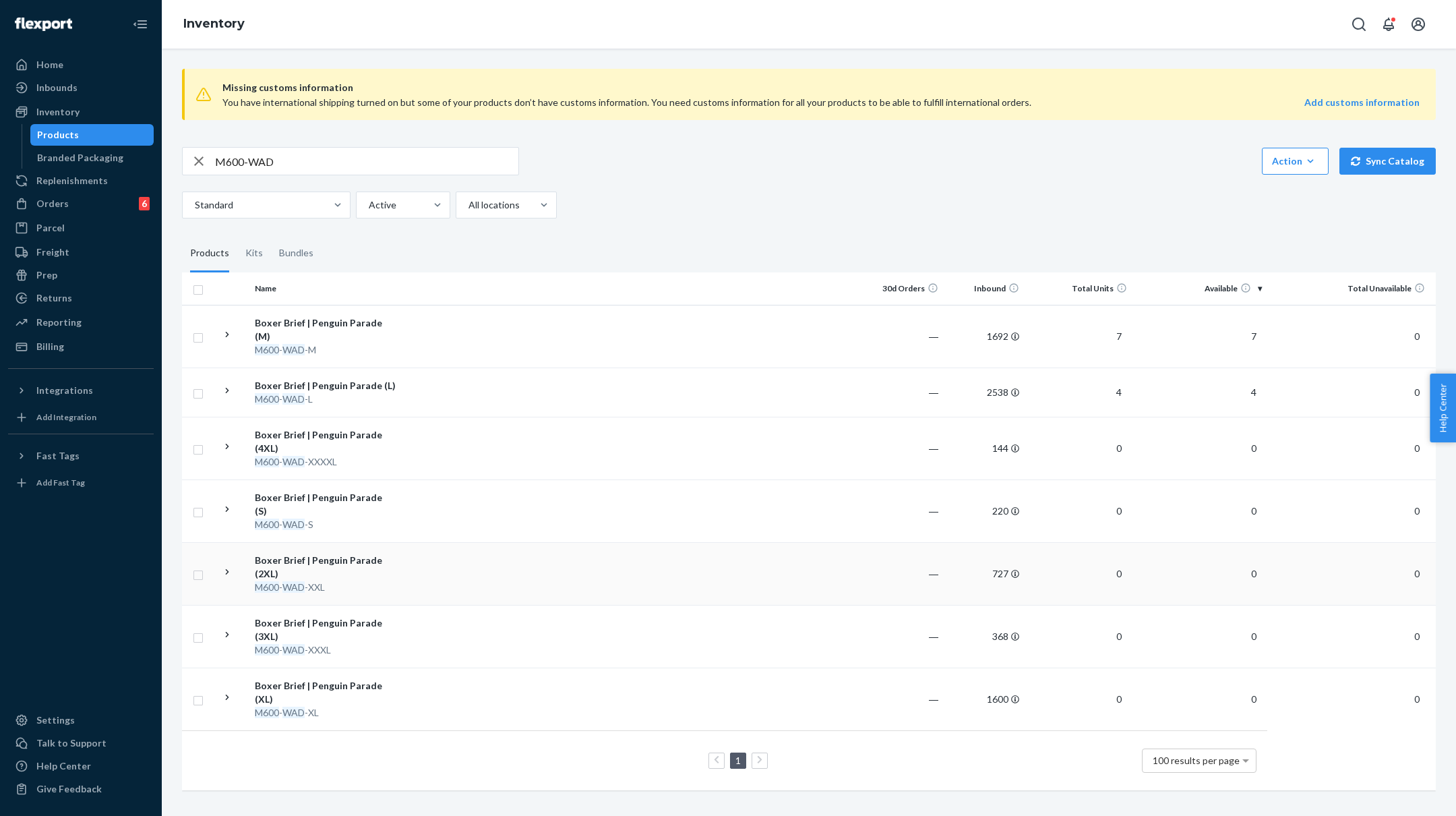
click at [460, 549] on td at bounding box center [632, 573] width 462 height 63
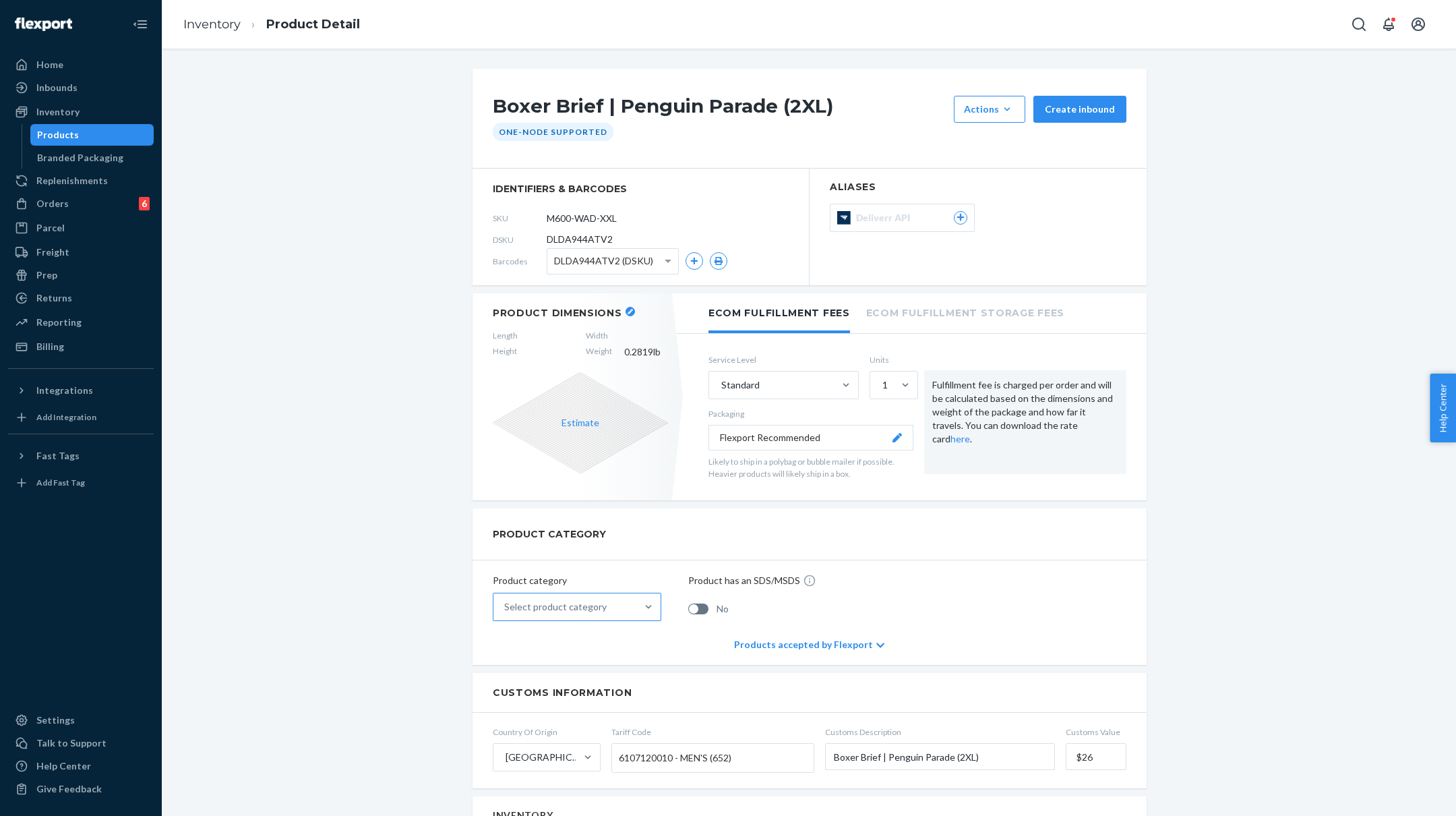
click at [573, 613] on div "Select product category" at bounding box center [565, 607] width 143 height 27
click at [506, 613] on input "Select product category" at bounding box center [505, 607] width 1 height 14
click at [562, 669] on div "Apparel, fabric, plush, and textiles" at bounding box center [576, 667] width 163 height 27
click at [506, 614] on input "option Apparel, fabric, plush, and textiles focused, 2 of 10. 10 results availa…" at bounding box center [505, 607] width 1 height 14
click at [628, 309] on icon "button" at bounding box center [630, 312] width 6 height 6
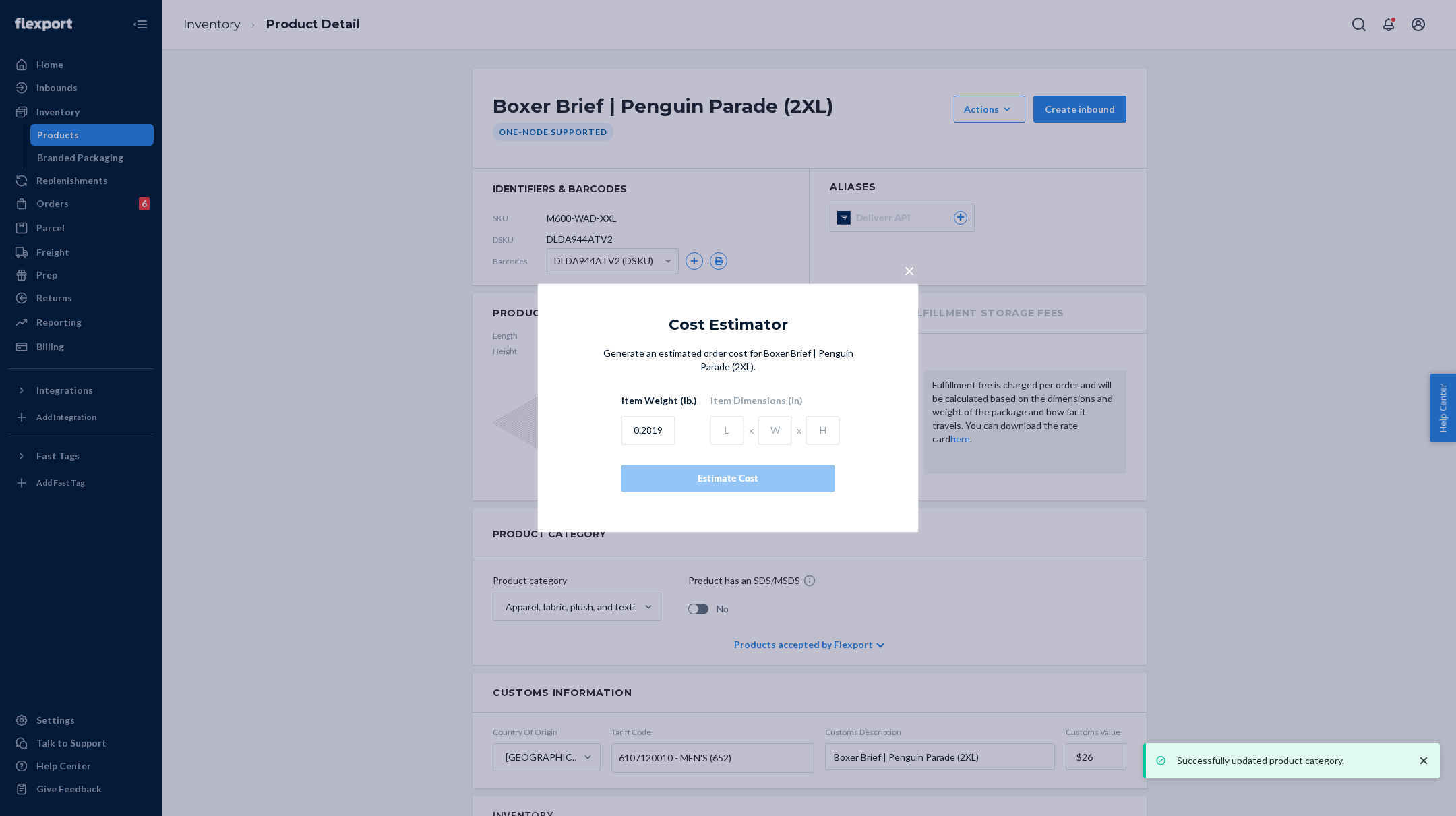
click at [703, 428] on div "Item Weight (lb.) 0.2819 Item Dimensions (in) x x" at bounding box center [728, 420] width 213 height 50
click at [717, 428] on input "text" at bounding box center [727, 431] width 34 height 28
type input "4.5"
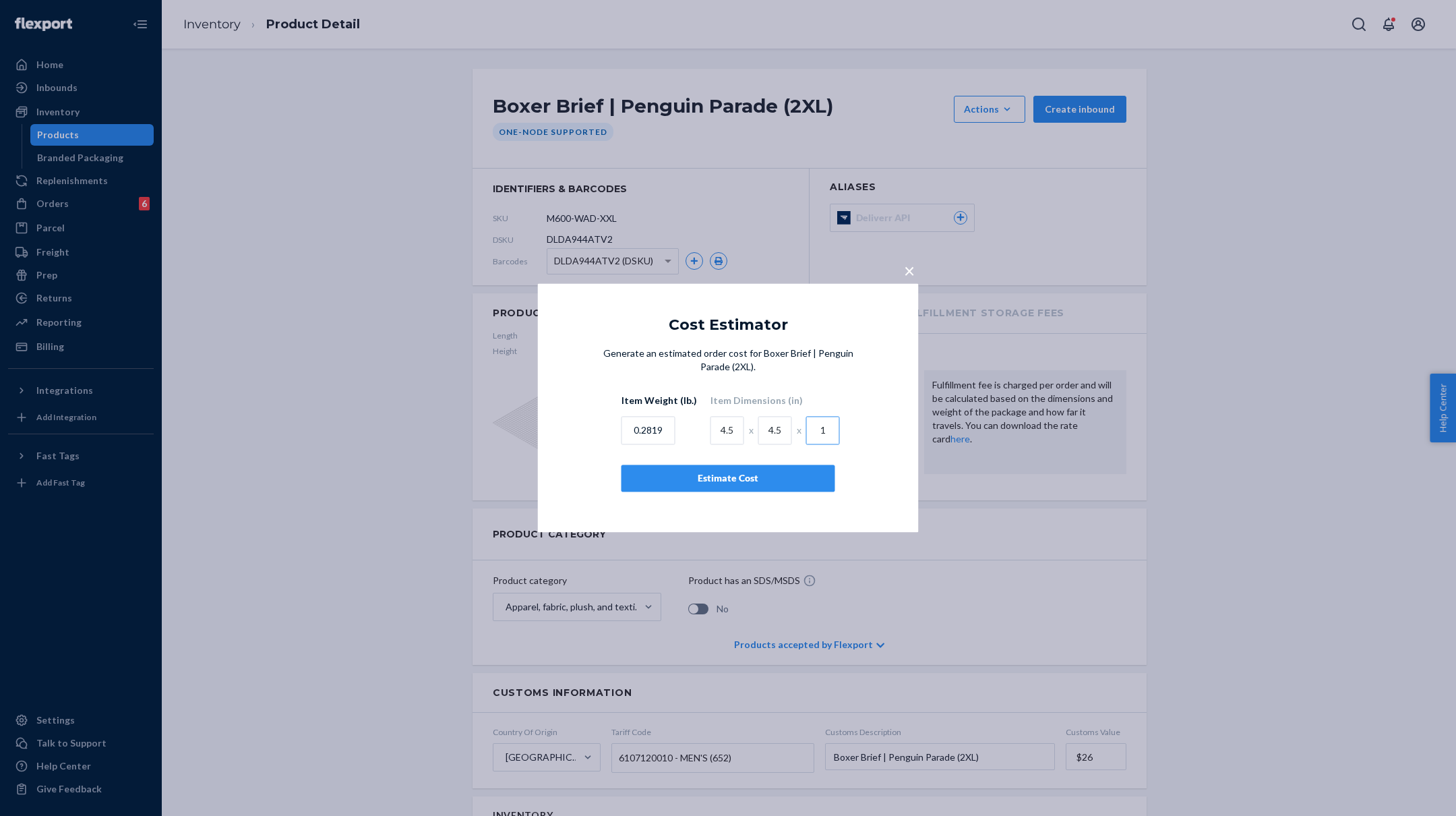
type input "1"
click at [735, 475] on div "Estimate Cost" at bounding box center [728, 479] width 190 height 14
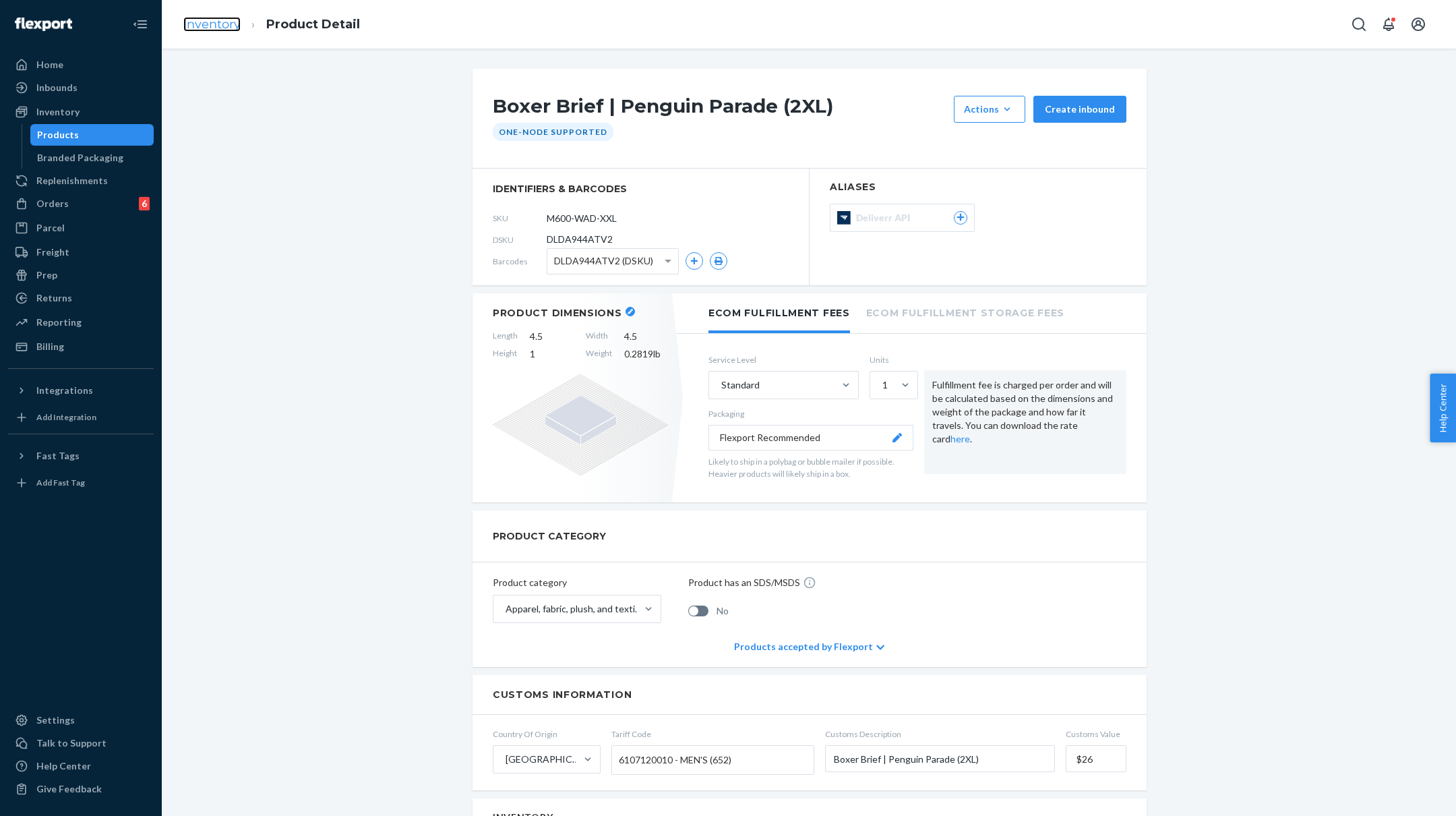
click at [190, 22] on link "Inventory" at bounding box center [212, 24] width 57 height 15
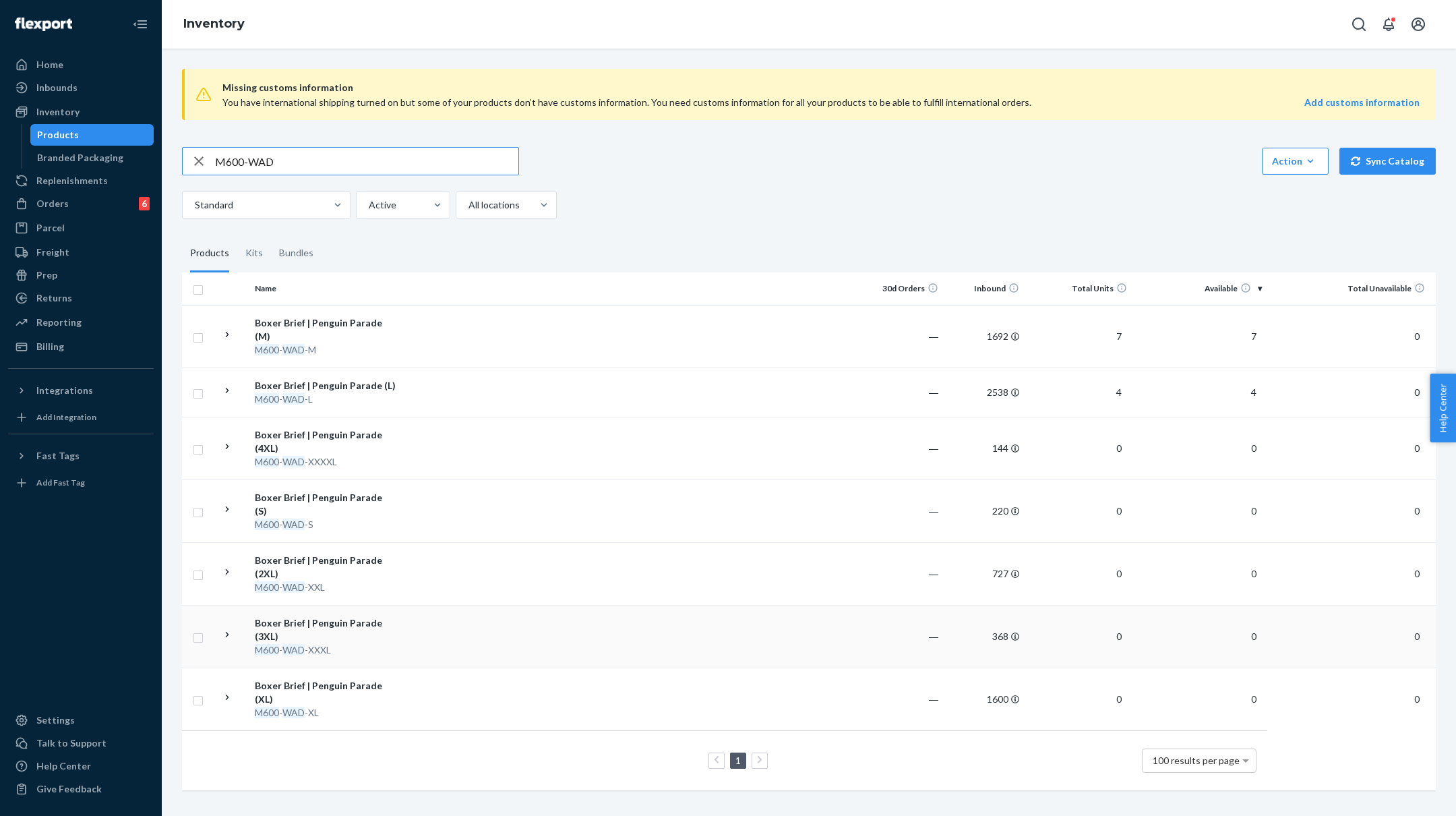
click at [417, 618] on td at bounding box center [632, 636] width 462 height 63
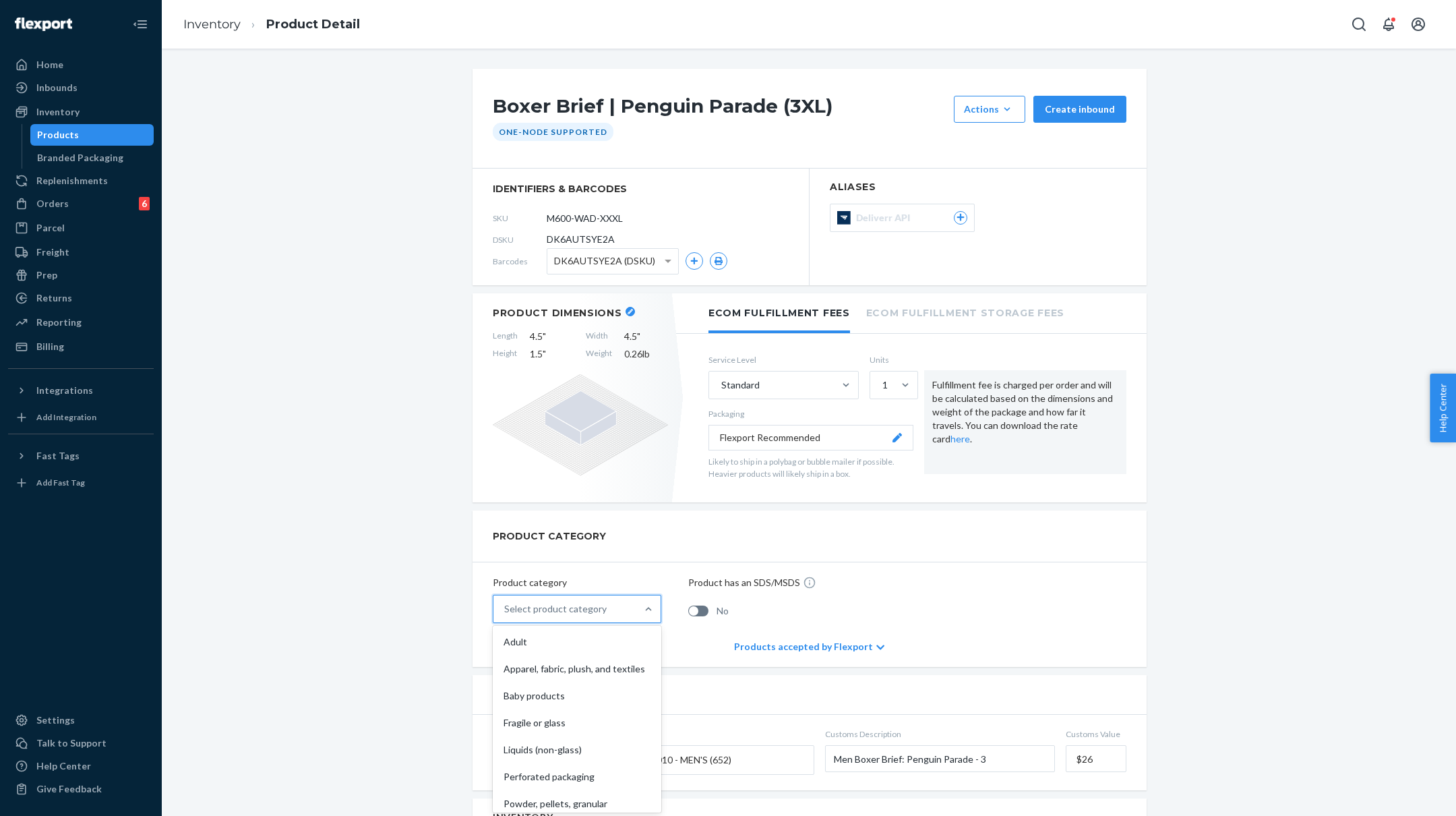
click at [563, 610] on div "Select product category" at bounding box center [556, 609] width 103 height 14
click at [506, 610] on input "option Adult focused, 1 of 10. 10 results available. Use Up and Down to choose …" at bounding box center [505, 609] width 1 height 14
click at [548, 661] on div "Apparel, fabric, plush, and textiles" at bounding box center [576, 669] width 163 height 27
click at [506, 615] on input "option Apparel, fabric, plush, and textiles focused, 2 of 10. 10 results availa…" at bounding box center [505, 609] width 1 height 14
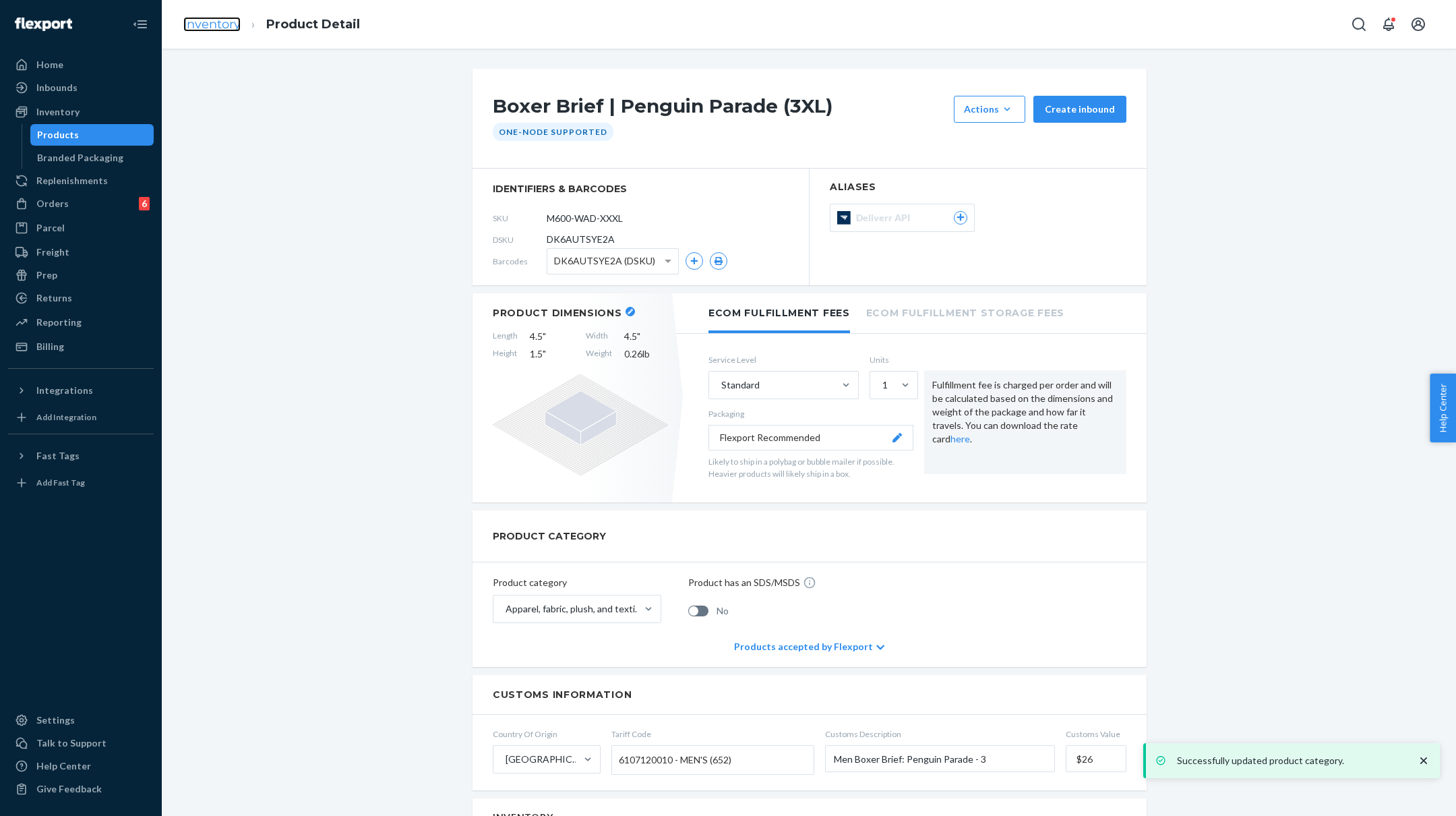
click at [200, 31] on link "Inventory" at bounding box center [212, 24] width 57 height 15
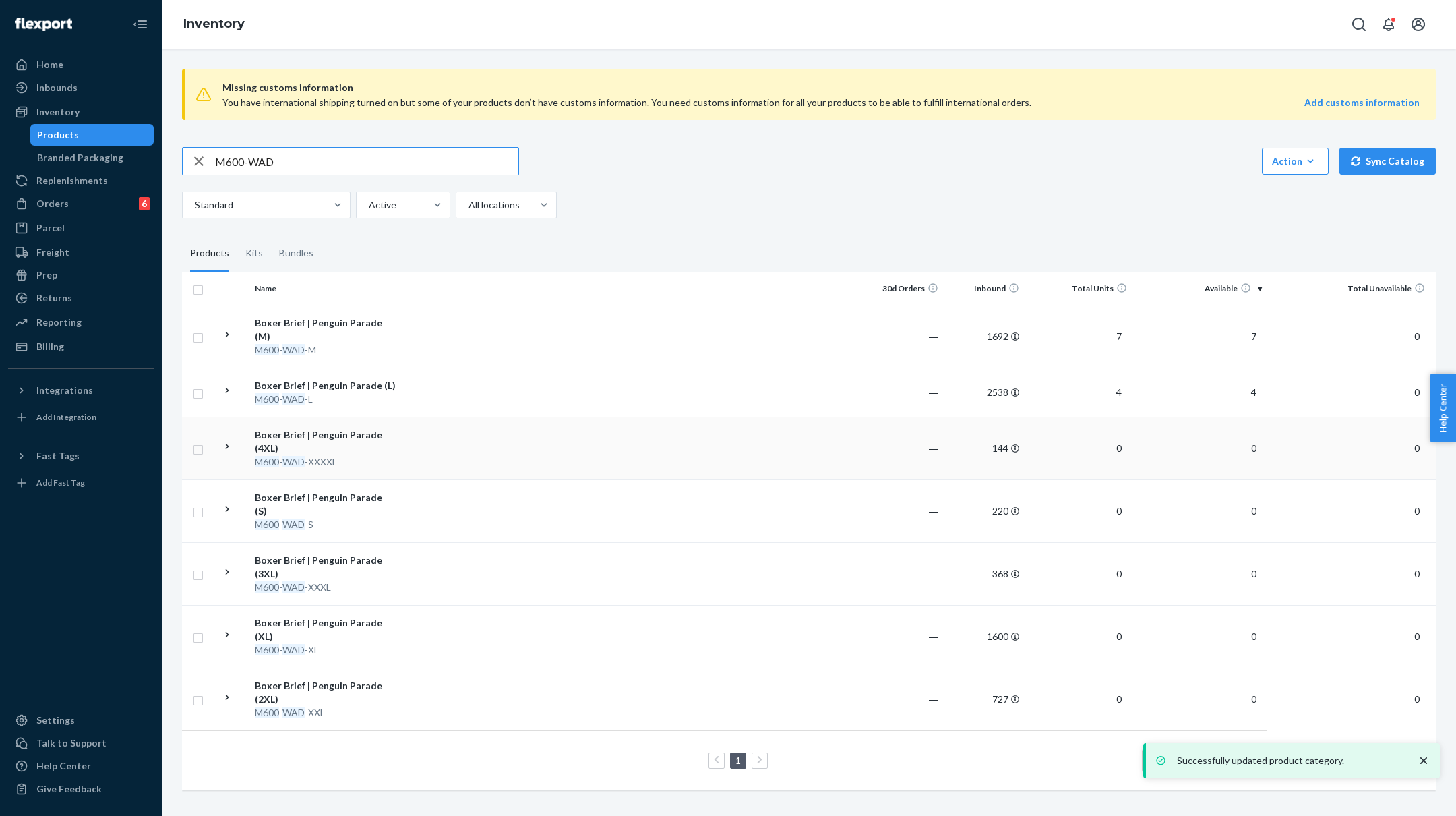
click at [338, 431] on div "Boxer Brief | Penguin Parade (4XL)" at bounding box center [326, 442] width 141 height 27
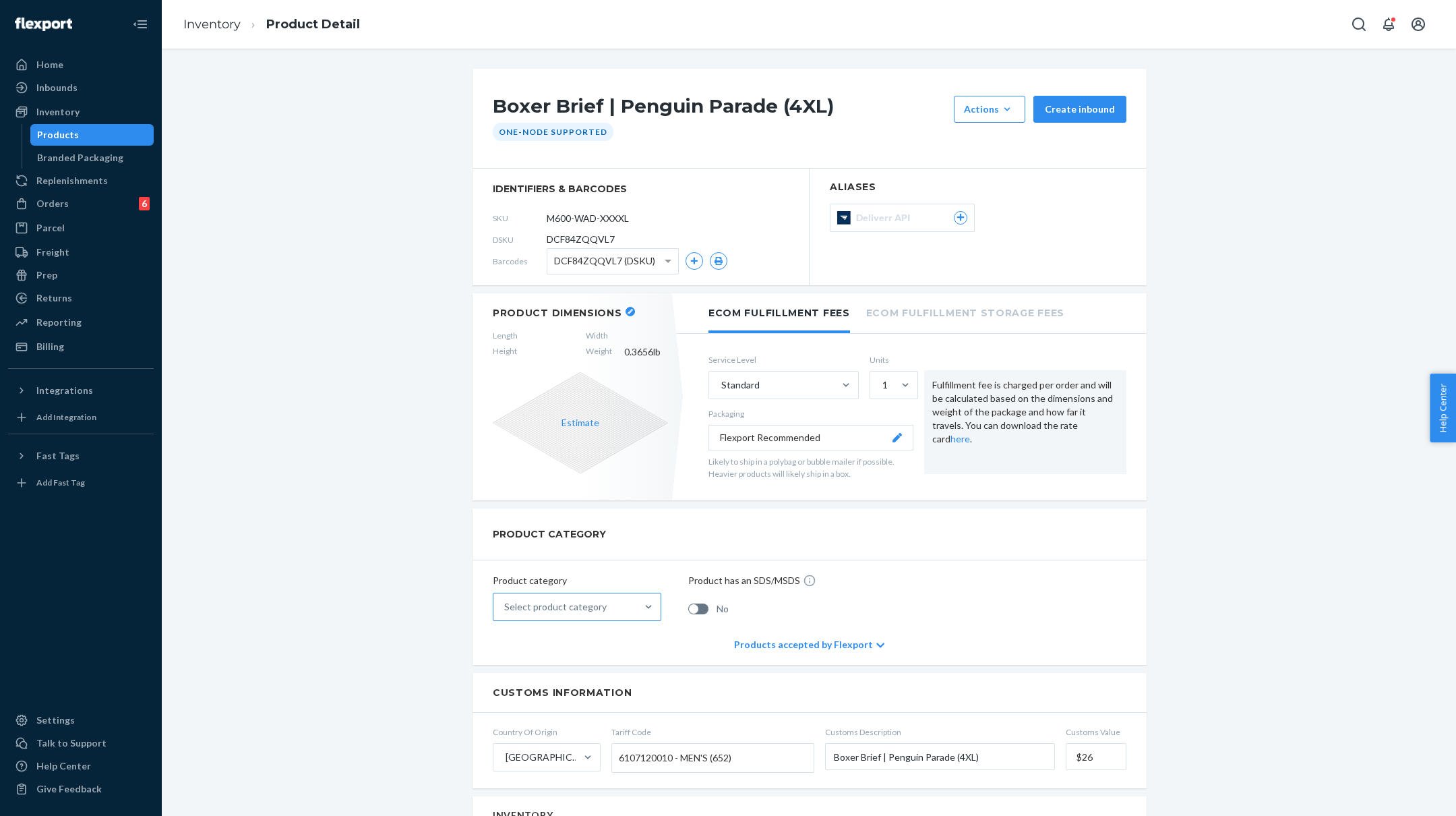
click at [574, 611] on div "Select product category" at bounding box center [556, 607] width 103 height 14
click at [506, 611] on input "Select product category" at bounding box center [505, 607] width 1 height 14
click at [564, 664] on div "Apparel, fabric, plush, and textiles" at bounding box center [576, 667] width 163 height 27
click at [506, 614] on input "option Apparel, fabric, plush, and textiles focused, 2 of 10. 10 results availa…" at bounding box center [505, 607] width 1 height 14
click at [627, 307] on button "button" at bounding box center [630, 311] width 9 height 9
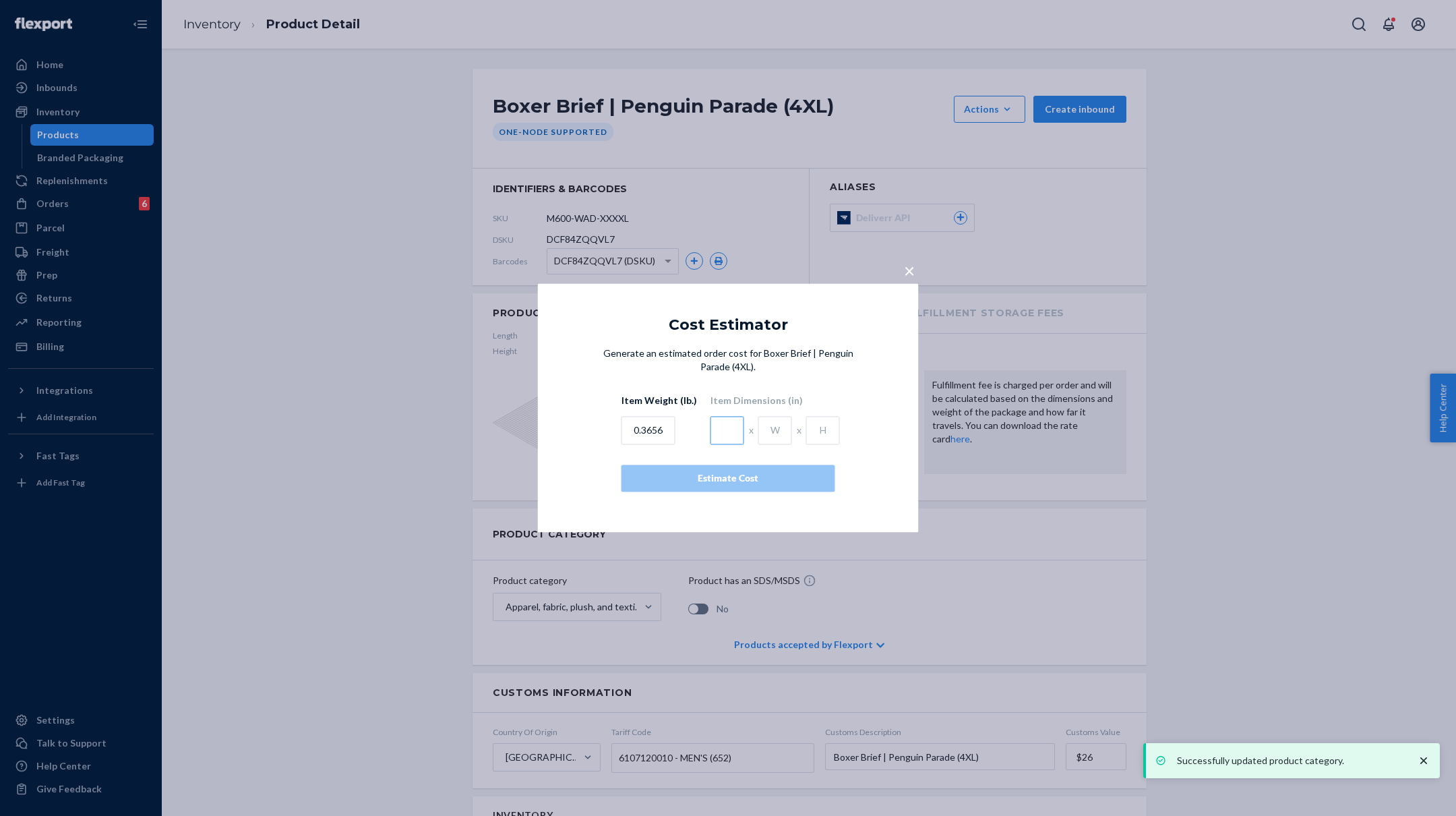
click at [721, 433] on input "text" at bounding box center [727, 431] width 34 height 28
type input "4.5"
type input "1"
click at [817, 475] on div "Estimate Cost" at bounding box center [728, 479] width 190 height 14
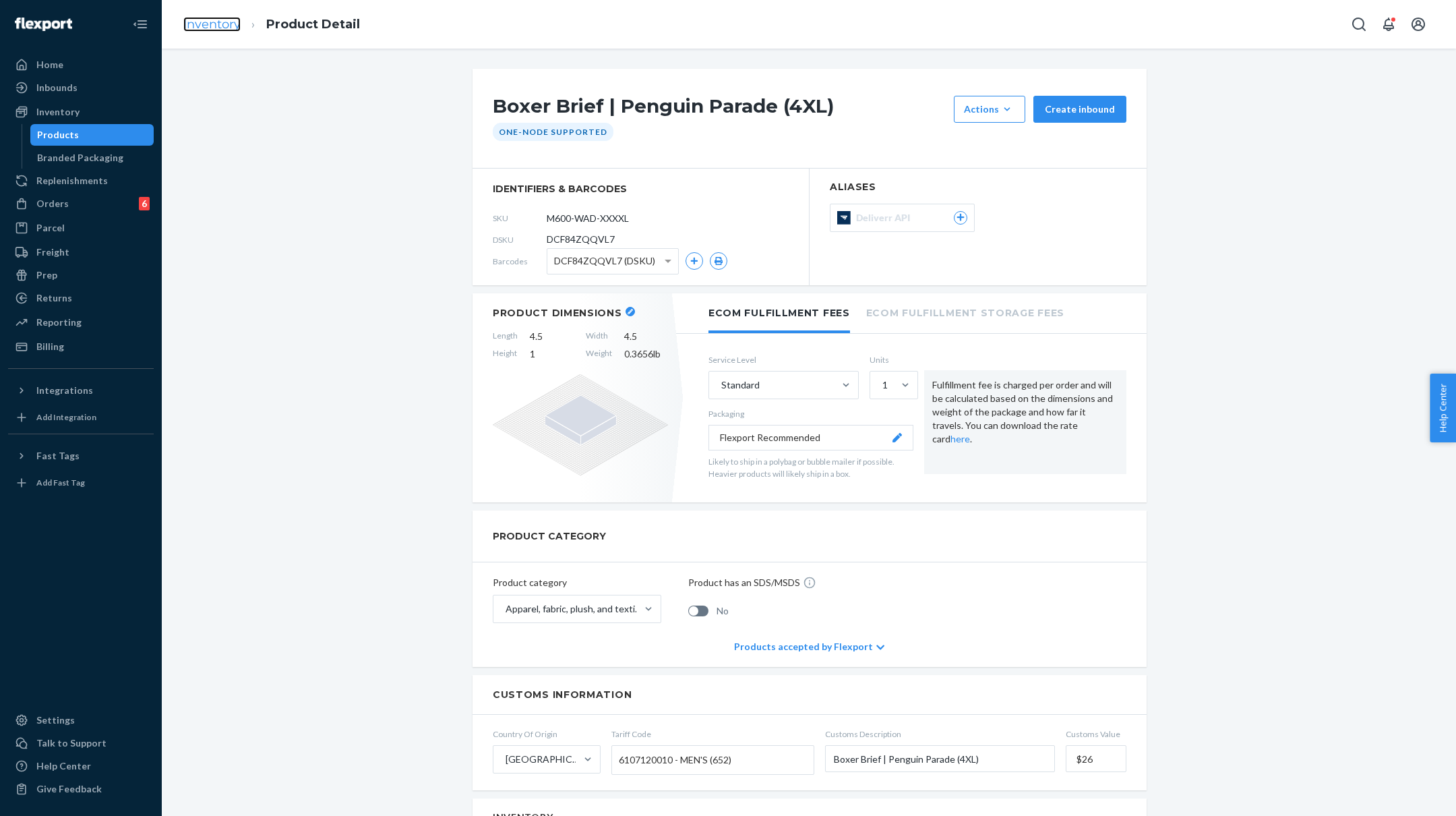
click at [218, 24] on link "Inventory" at bounding box center [212, 24] width 57 height 15
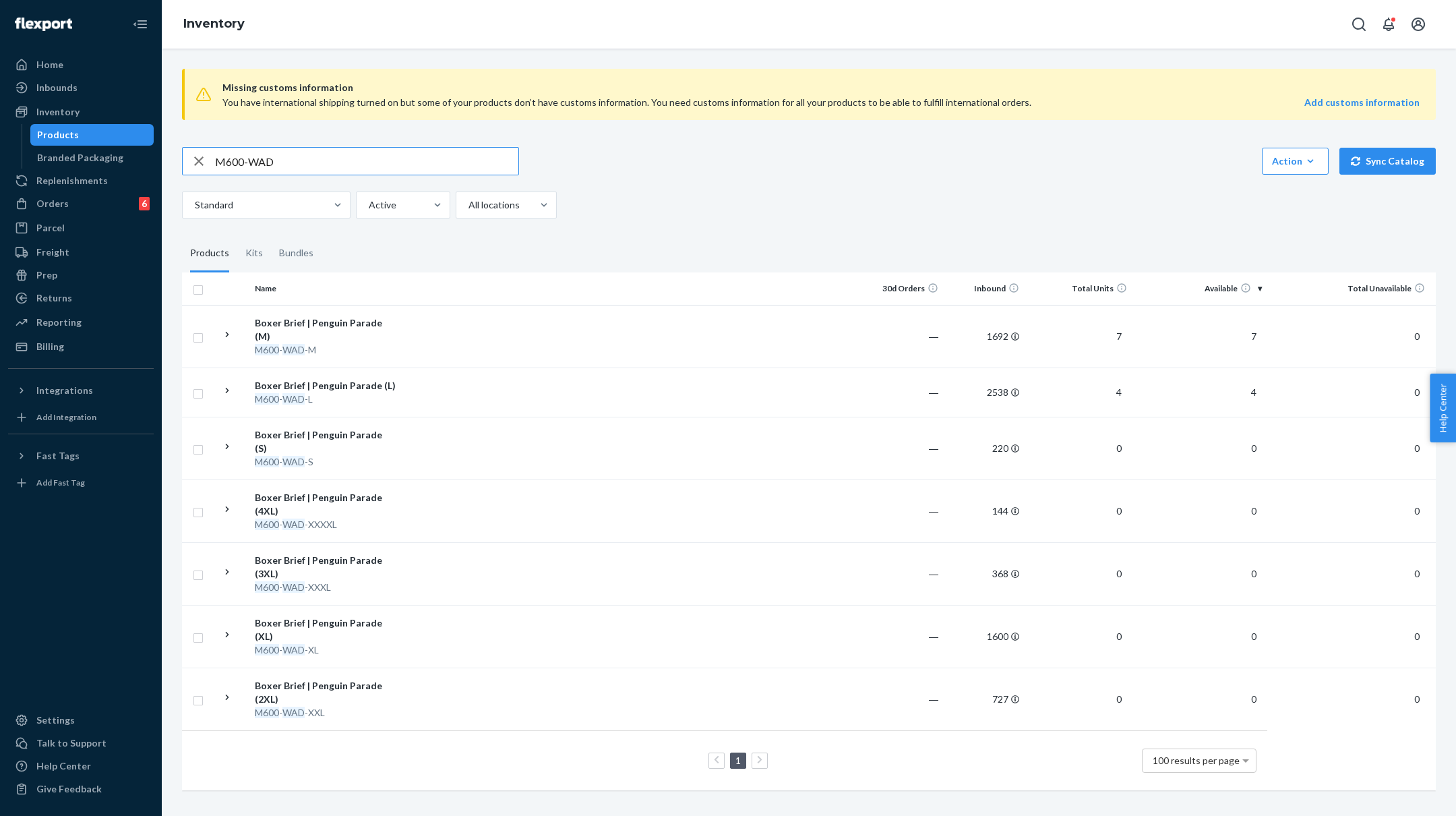
click at [325, 160] on input "M600-WAD" at bounding box center [367, 161] width 303 height 27
paste input "15-ARF"
type input "M615-ARF"
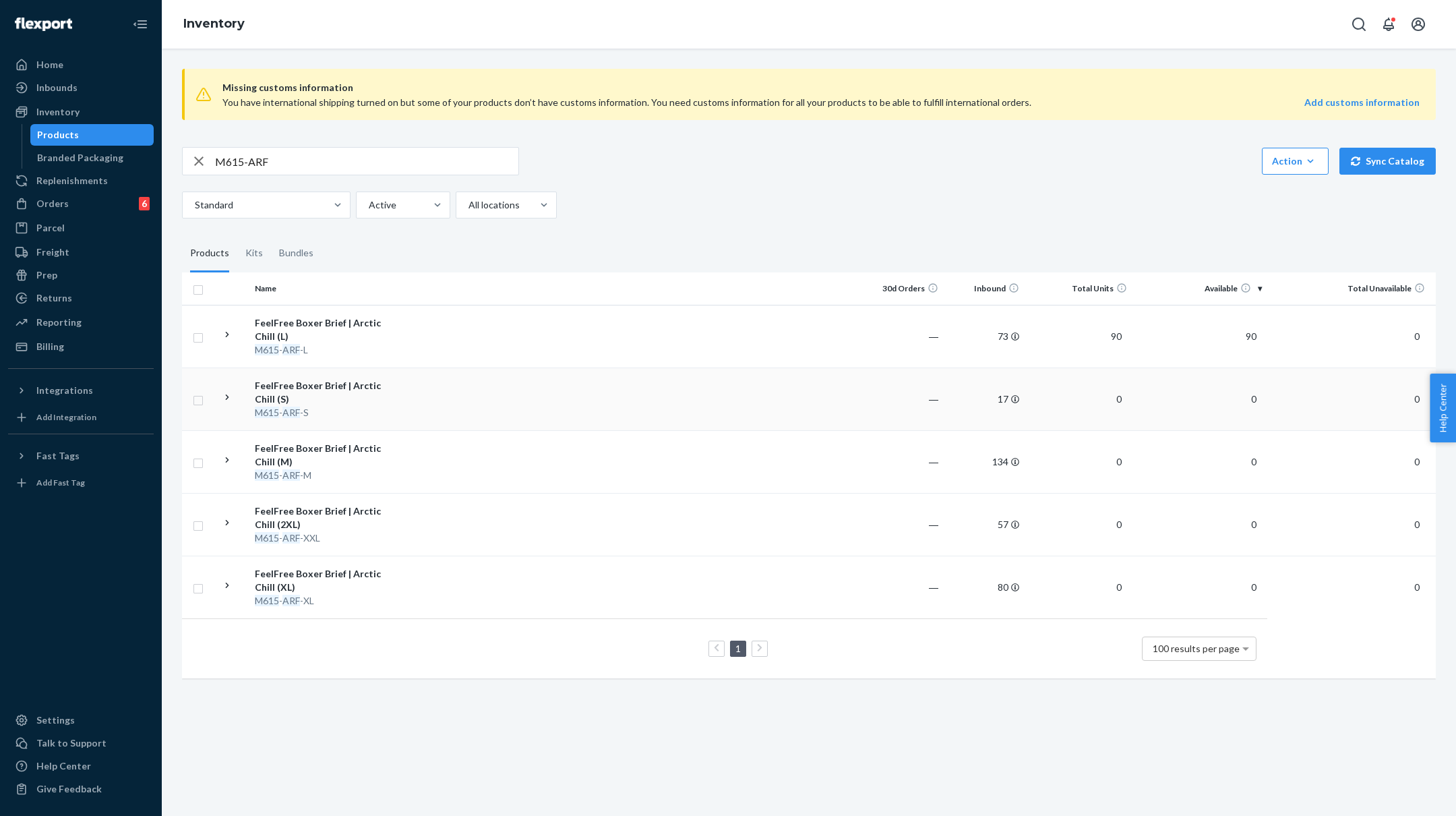
click at [361, 406] on div "M615 - ARF -S" at bounding box center [326, 413] width 141 height 14
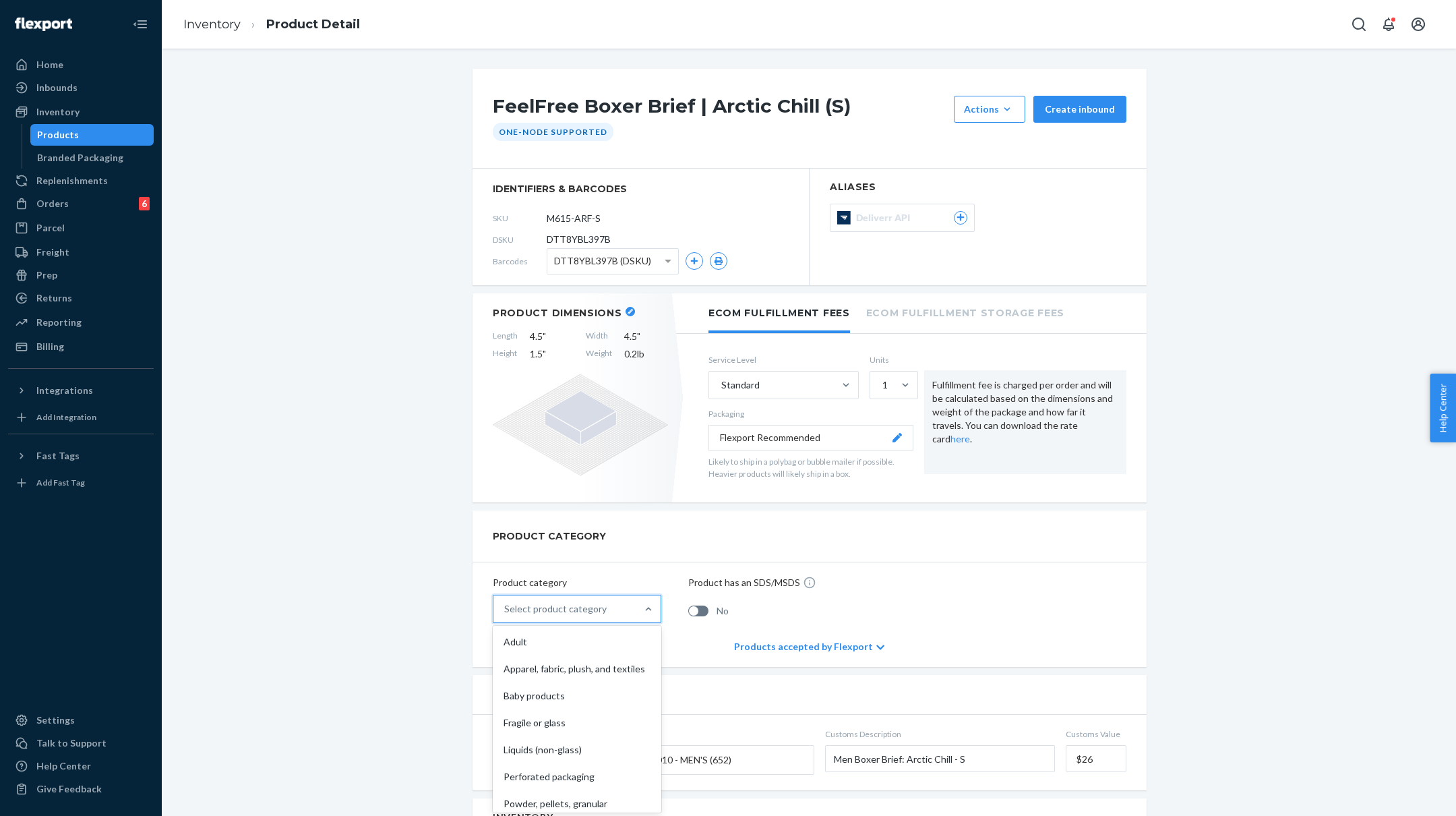
click at [628, 604] on div "Select product category" at bounding box center [565, 609] width 143 height 27
click at [506, 604] on input "option Adult focused, 1 of 10. 10 results available. Use Up and Down to choose …" at bounding box center [505, 609] width 1 height 14
click at [581, 662] on div "Apparel, fabric, plush, and textiles" at bounding box center [576, 669] width 163 height 27
click at [506, 615] on input "option Apparel, fabric, plush, and textiles focused, 2 of 10. 10 results availa…" at bounding box center [505, 609] width 1 height 14
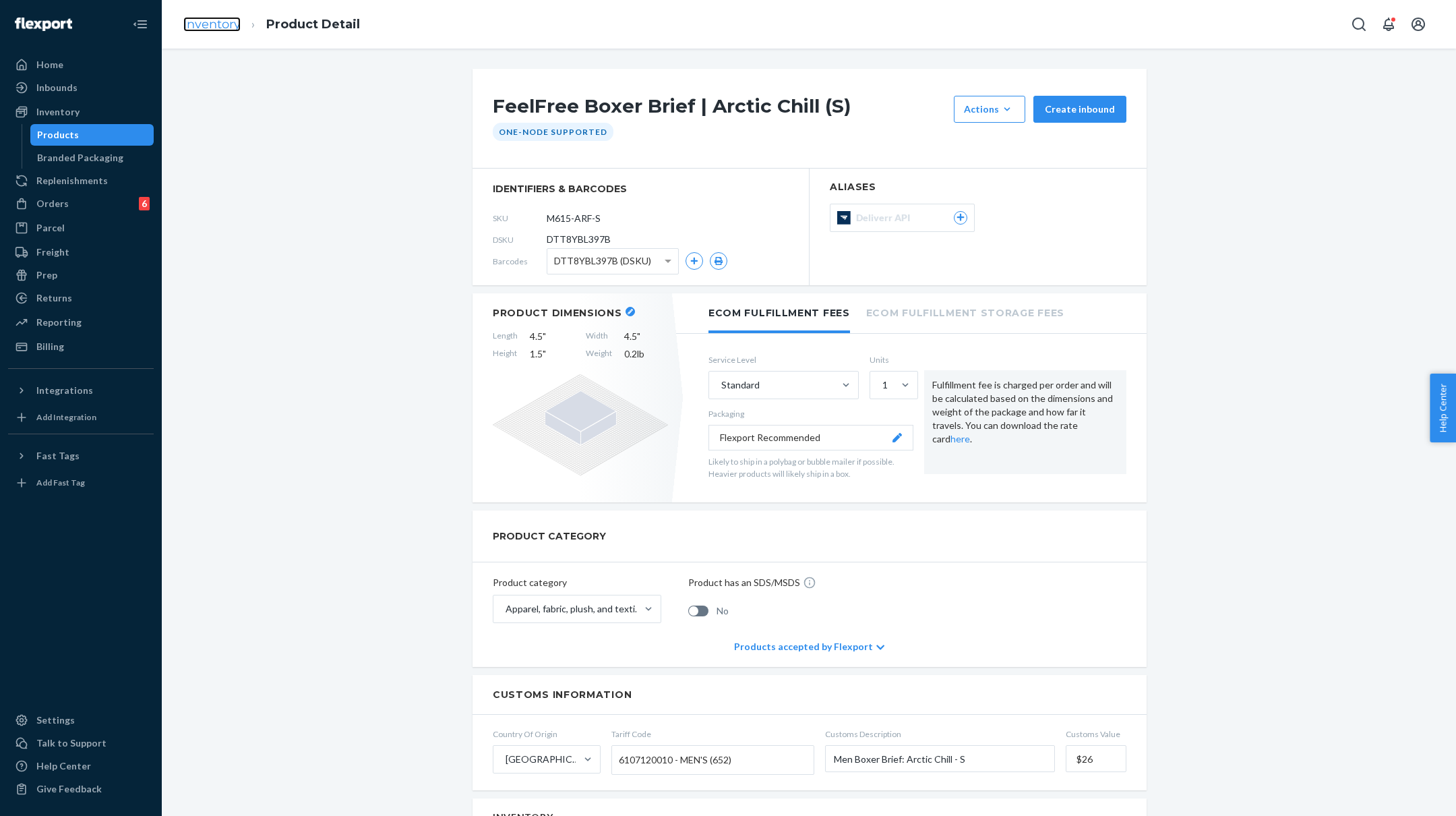
click at [216, 29] on link "Inventory" at bounding box center [212, 24] width 57 height 15
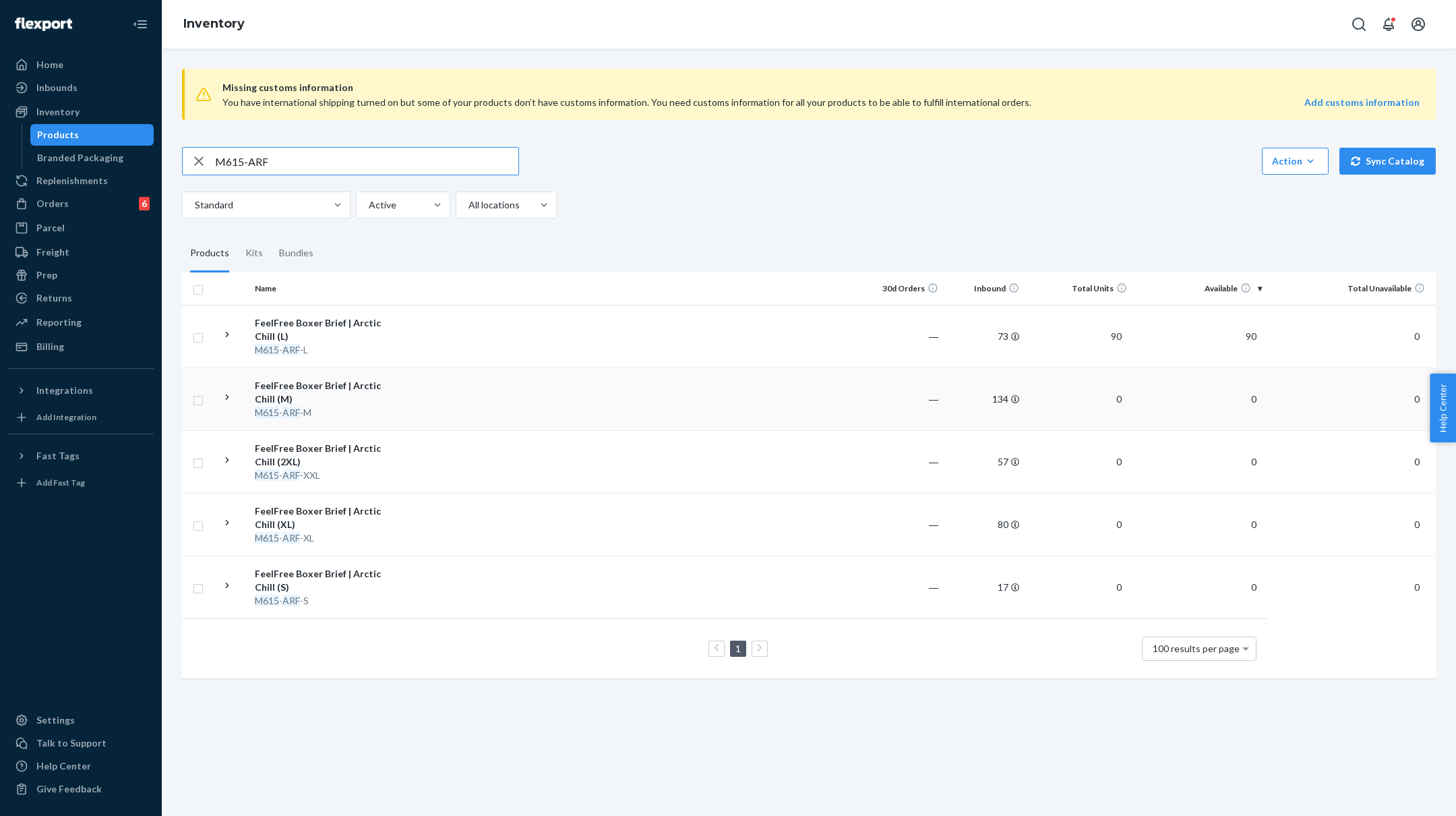
click at [395, 402] on div "FeelFree Boxer Brief | Arctic Chill (M)" at bounding box center [326, 393] width 141 height 27
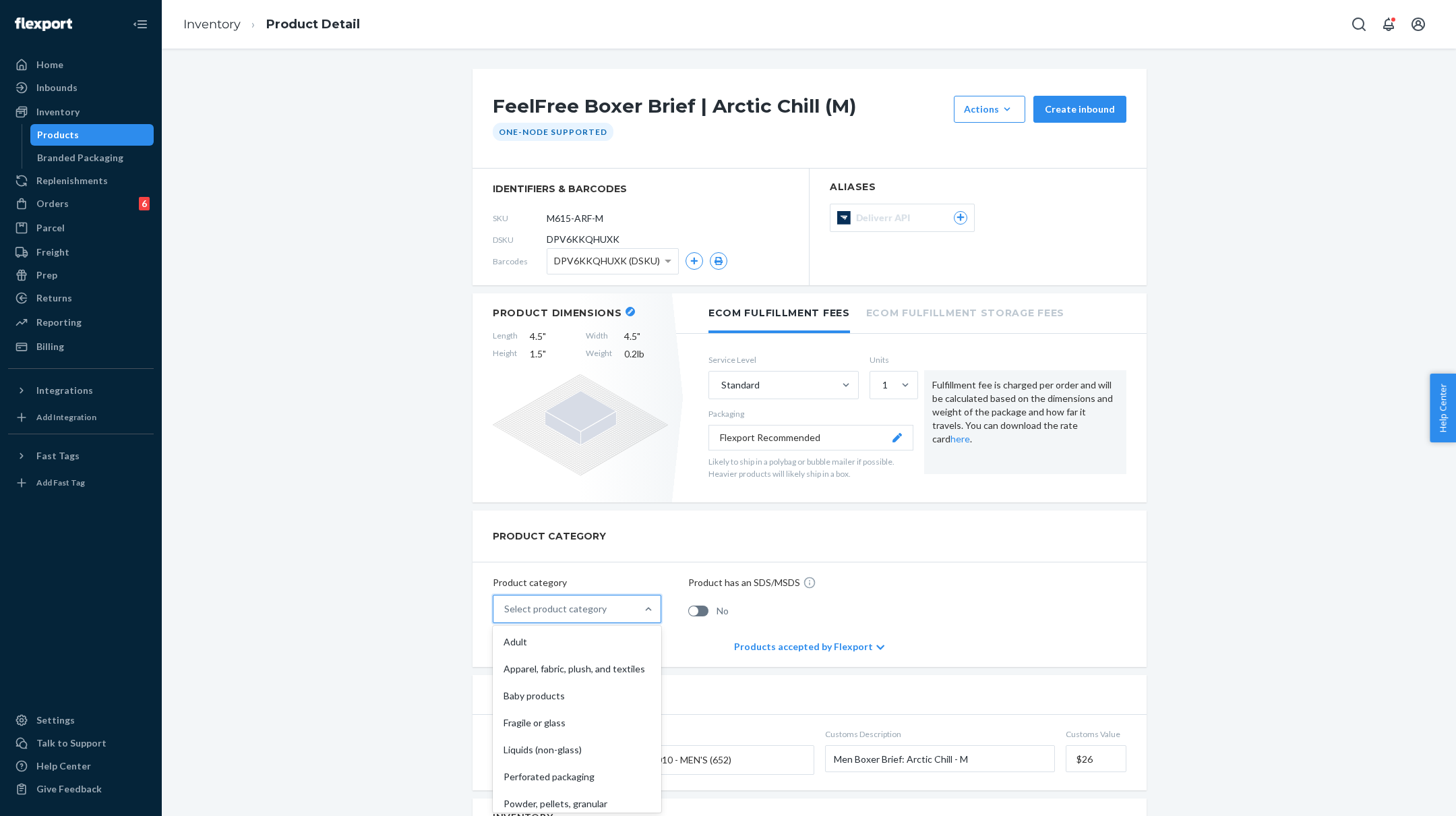
click at [568, 606] on div "Select product category" at bounding box center [556, 609] width 103 height 14
click at [506, 606] on input "option Adult focused, 1 of 10. 10 results available. Use Up and Down to choose …" at bounding box center [505, 609] width 1 height 14
click at [548, 661] on div "Apparel, fabric, plush, and textiles" at bounding box center [576, 669] width 163 height 27
click at [506, 615] on input "option Apparel, fabric, plush, and textiles focused, 2 of 10. 10 results availa…" at bounding box center [505, 609] width 1 height 14
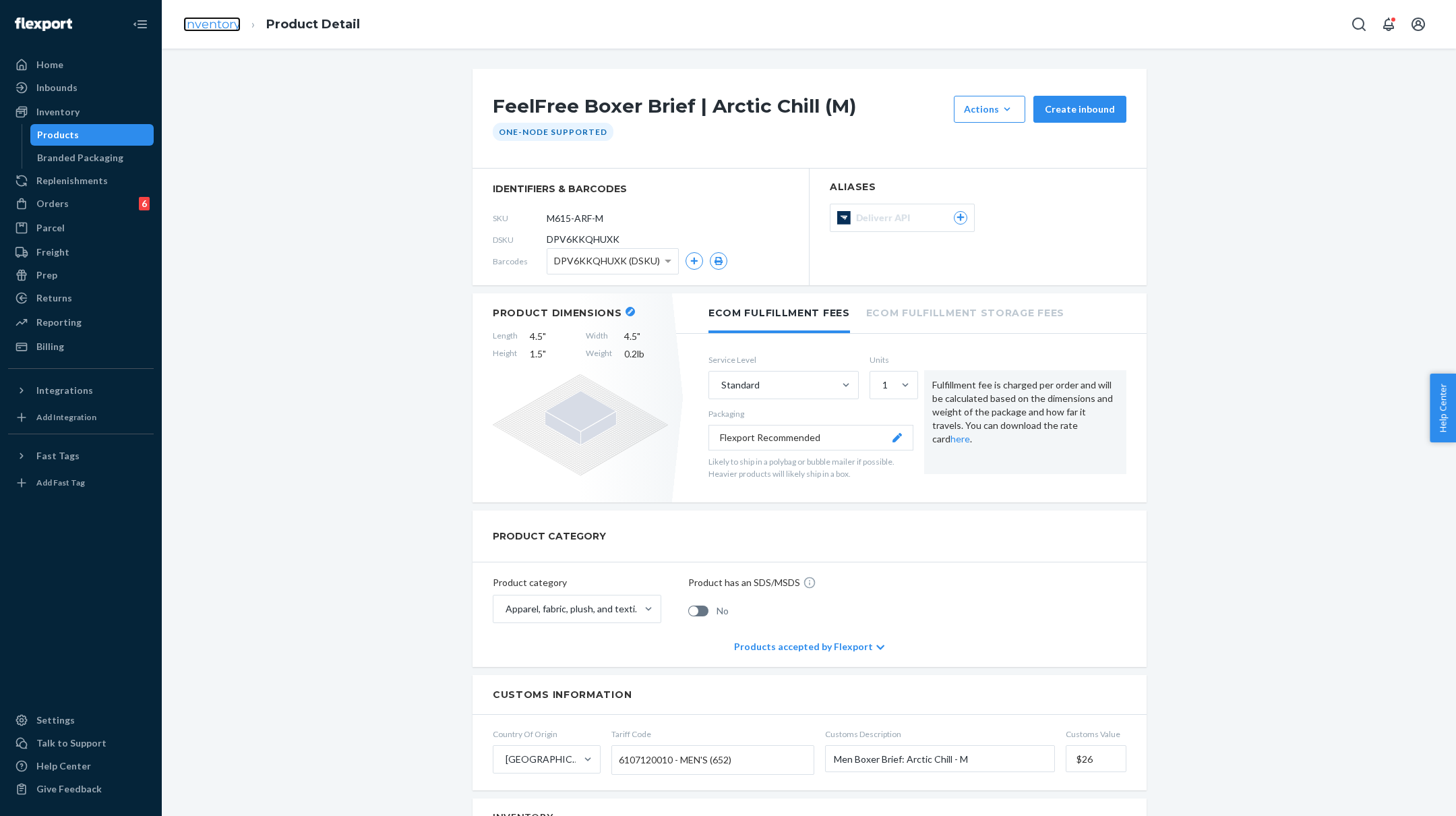
click at [214, 22] on link "Inventory" at bounding box center [212, 24] width 57 height 15
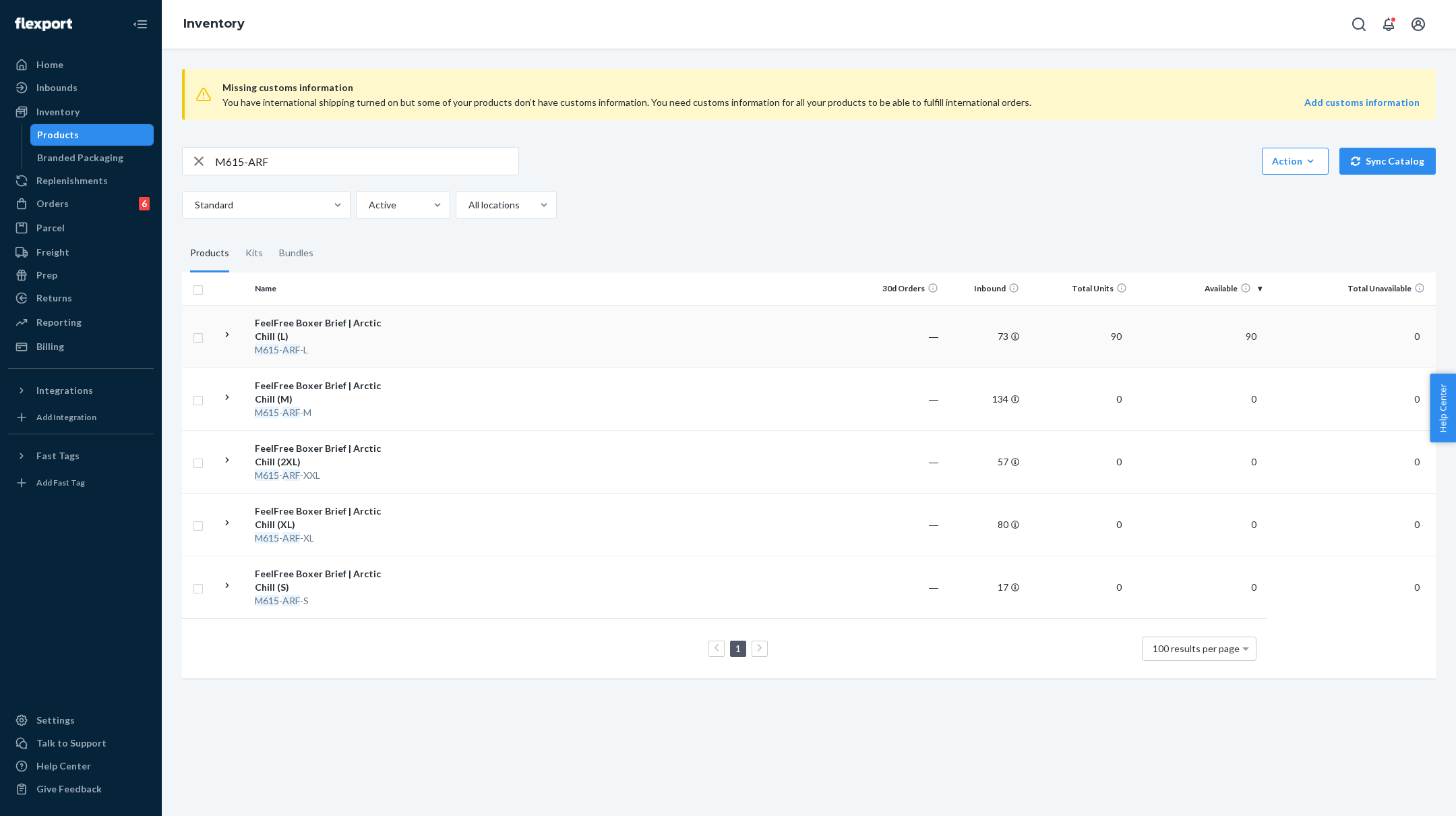
click at [459, 332] on td at bounding box center [632, 336] width 462 height 63
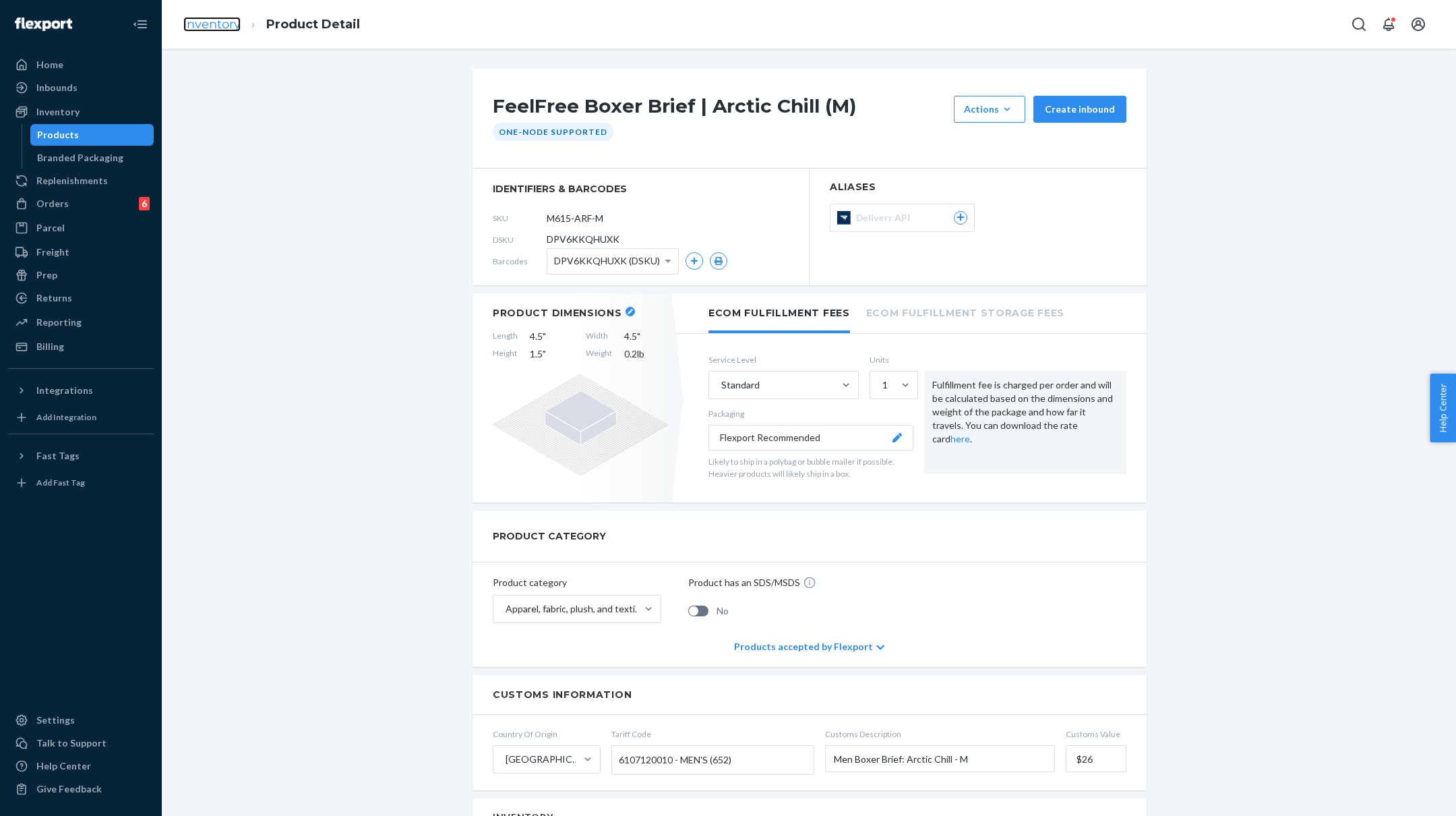
click at [224, 19] on link "Inventory" at bounding box center [212, 24] width 57 height 15
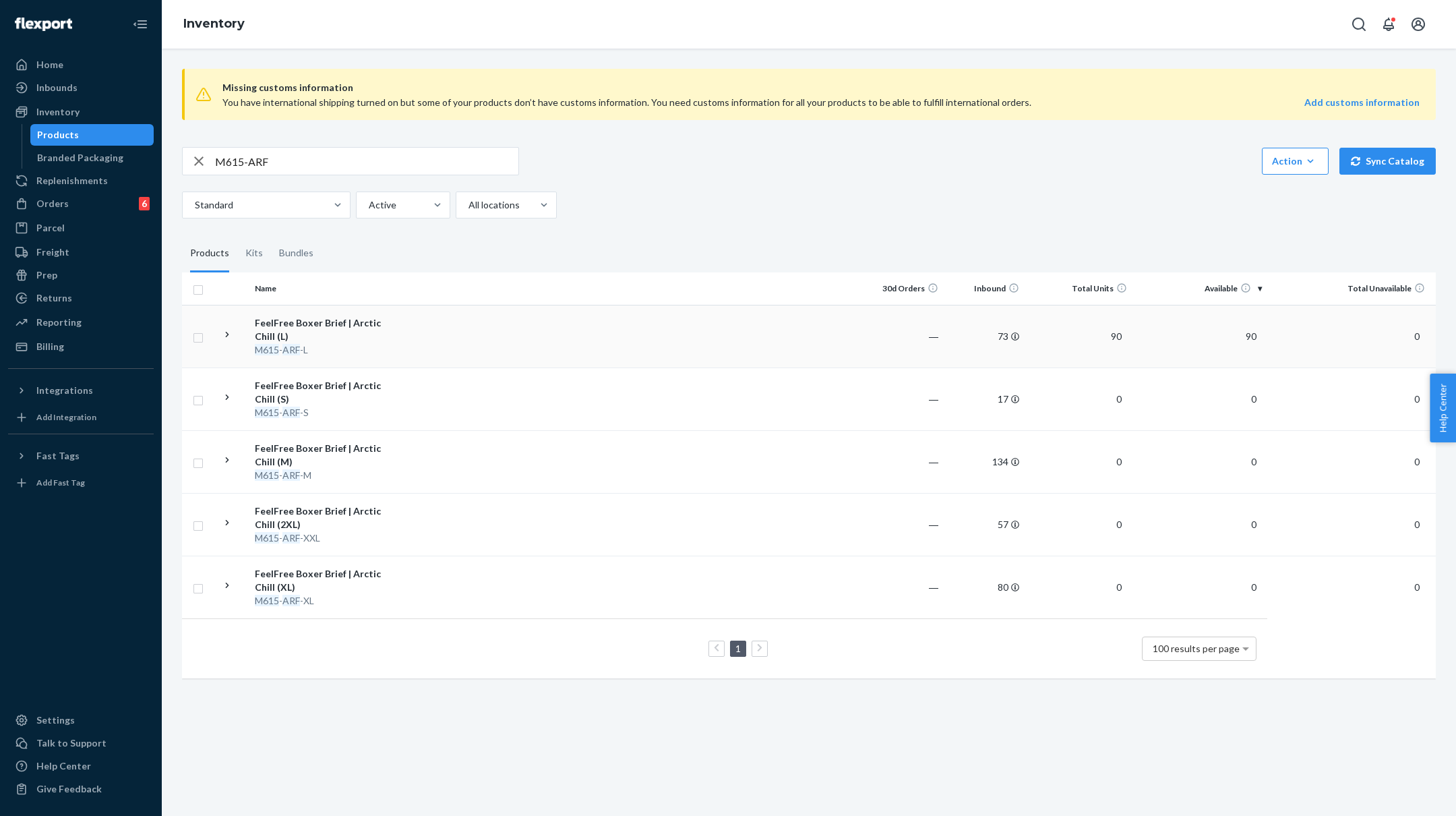
click at [438, 348] on td at bounding box center [632, 336] width 462 height 63
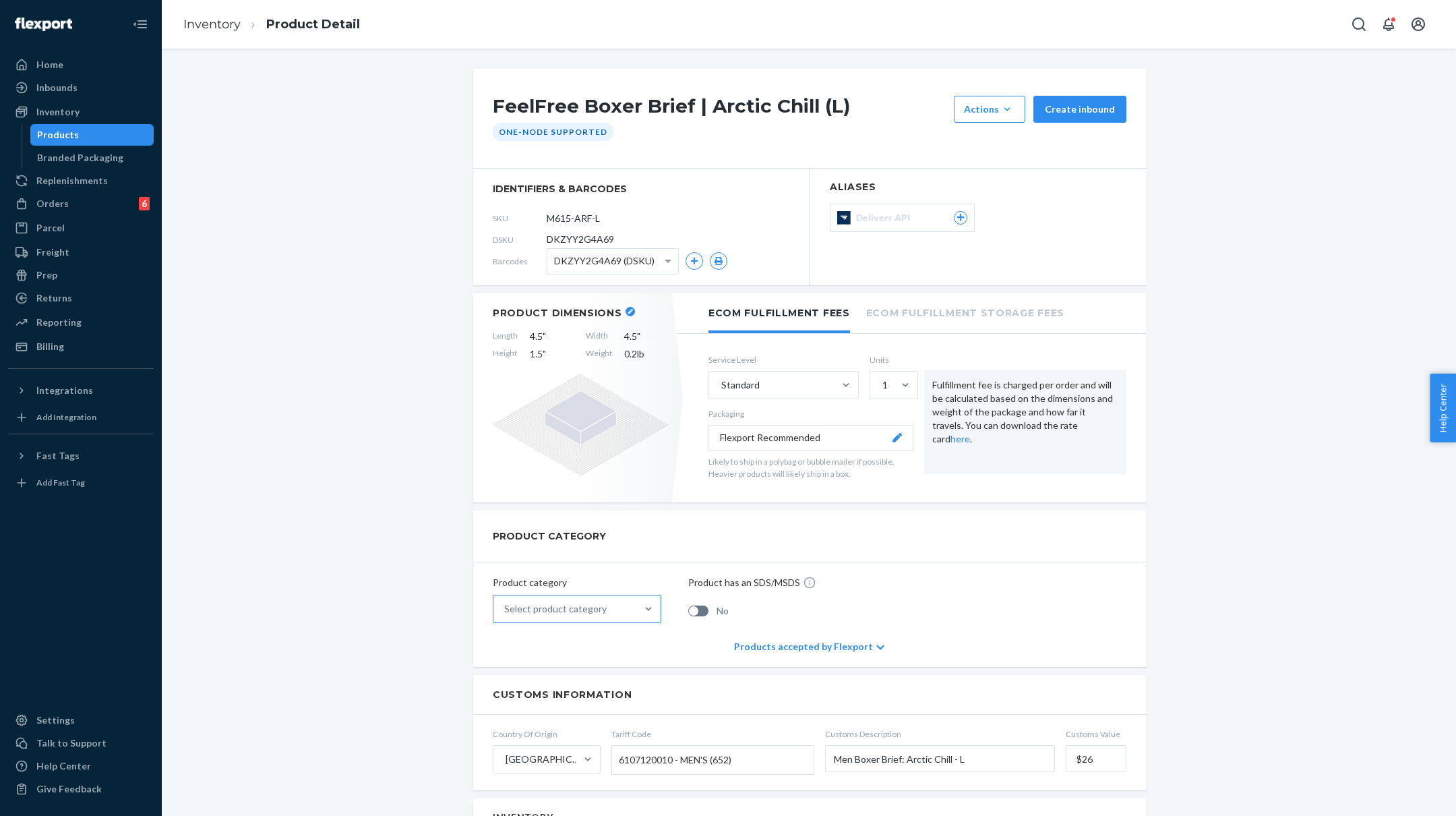
click at [570, 608] on div "Select product category" at bounding box center [556, 609] width 103 height 14
click at [506, 608] on input "Select product category" at bounding box center [505, 609] width 1 height 14
click at [558, 664] on div "Apparel, fabric, plush, and textiles" at bounding box center [576, 669] width 163 height 27
click at [506, 615] on input "option Apparel, fabric, plush, and textiles focused, 2 of 10. 10 results availa…" at bounding box center [505, 609] width 1 height 14
click at [226, 27] on link "Inventory" at bounding box center [212, 24] width 57 height 15
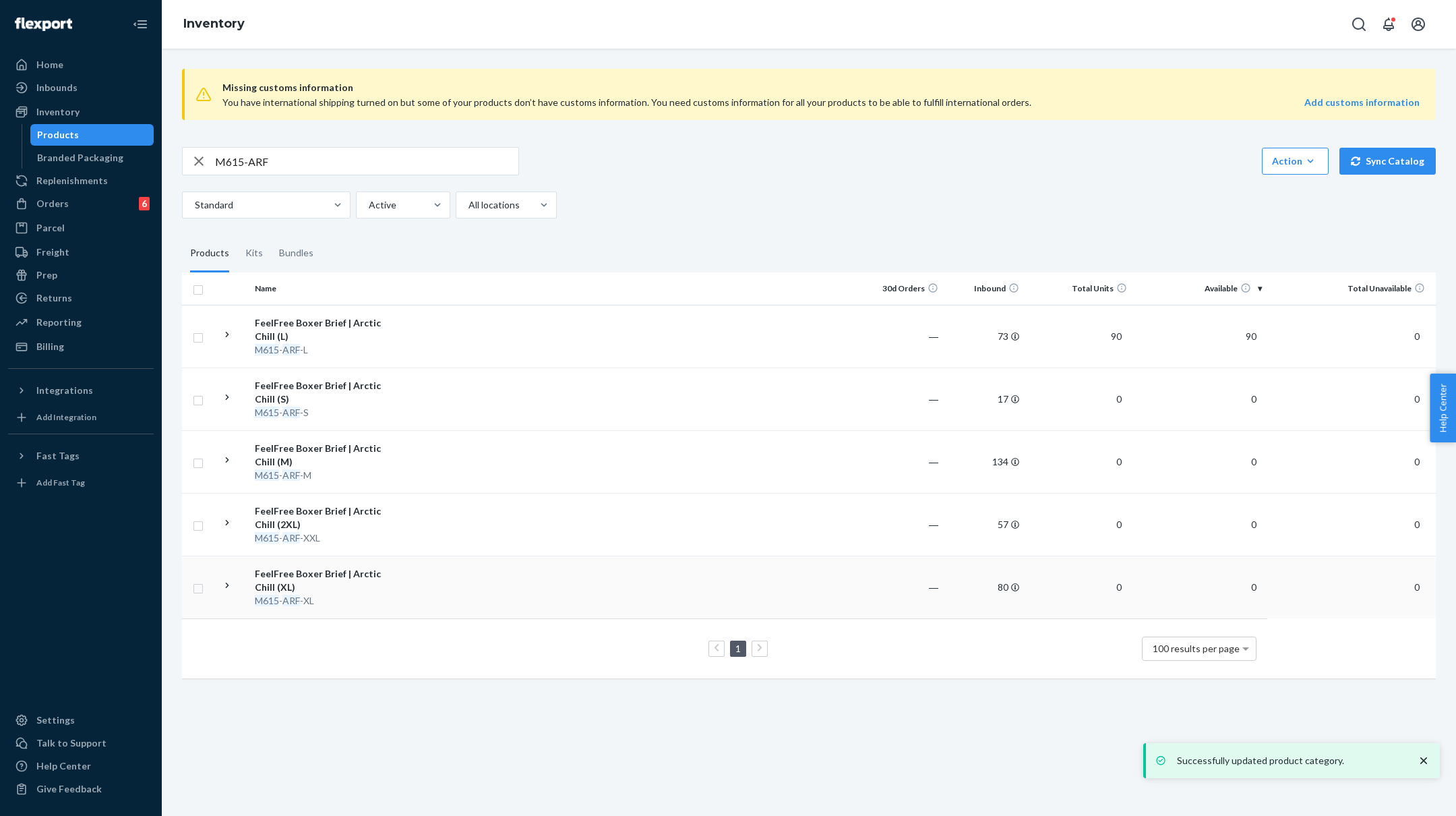
click at [370, 596] on div "M615 - ARF -XL" at bounding box center [326, 600] width 141 height 14
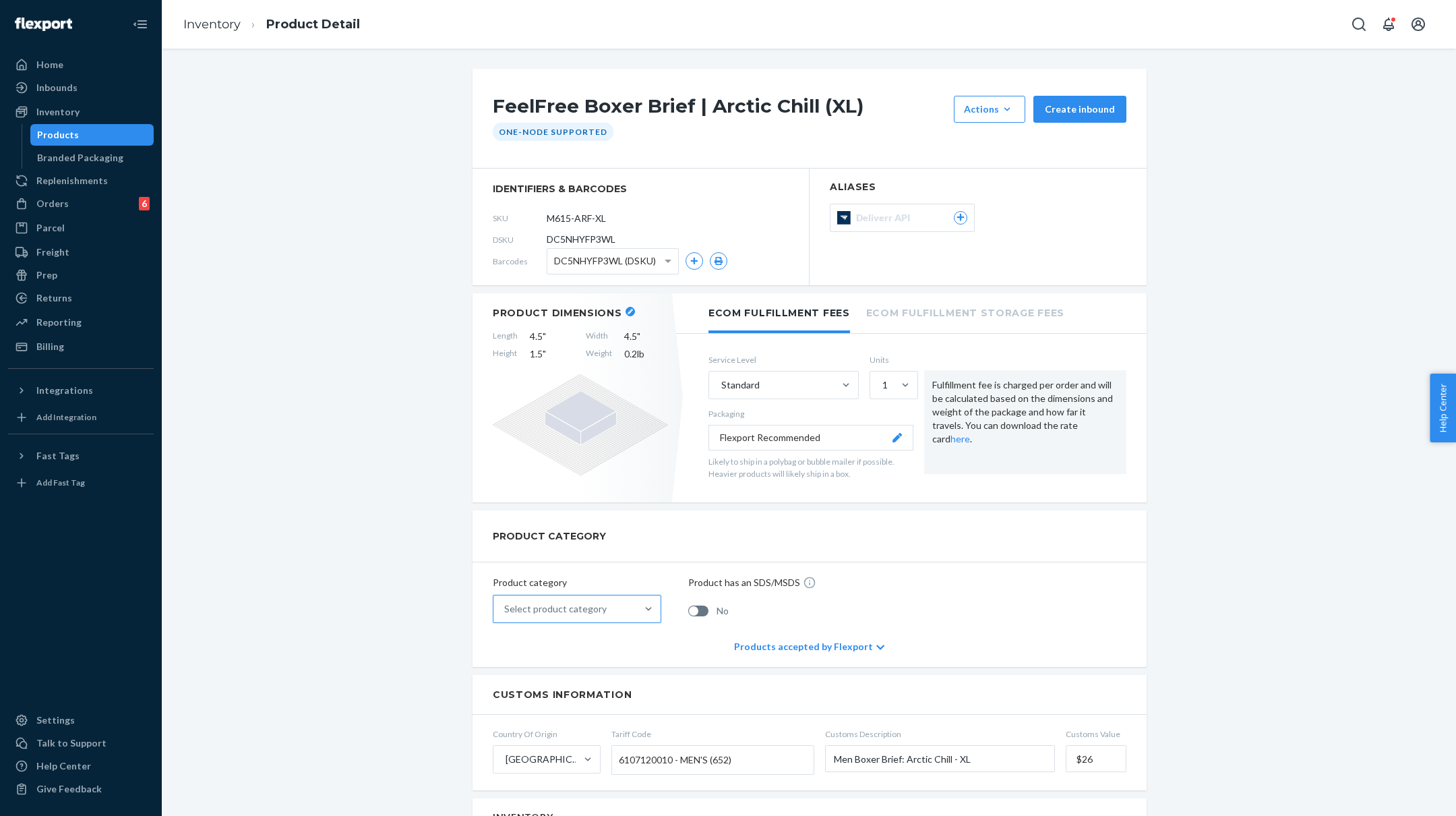
click at [598, 609] on div "Select product category" at bounding box center [556, 609] width 103 height 14
click at [506, 609] on input "Select product category" at bounding box center [505, 609] width 1 height 14
click at [579, 676] on div "Apparel, fabric, plush, and textiles" at bounding box center [576, 669] width 163 height 27
click at [506, 615] on input "option Apparel, fabric, plush, and textiles focused, 2 of 10. 10 results availa…" at bounding box center [505, 609] width 1 height 14
click at [196, 25] on link "Inventory" at bounding box center [212, 24] width 57 height 15
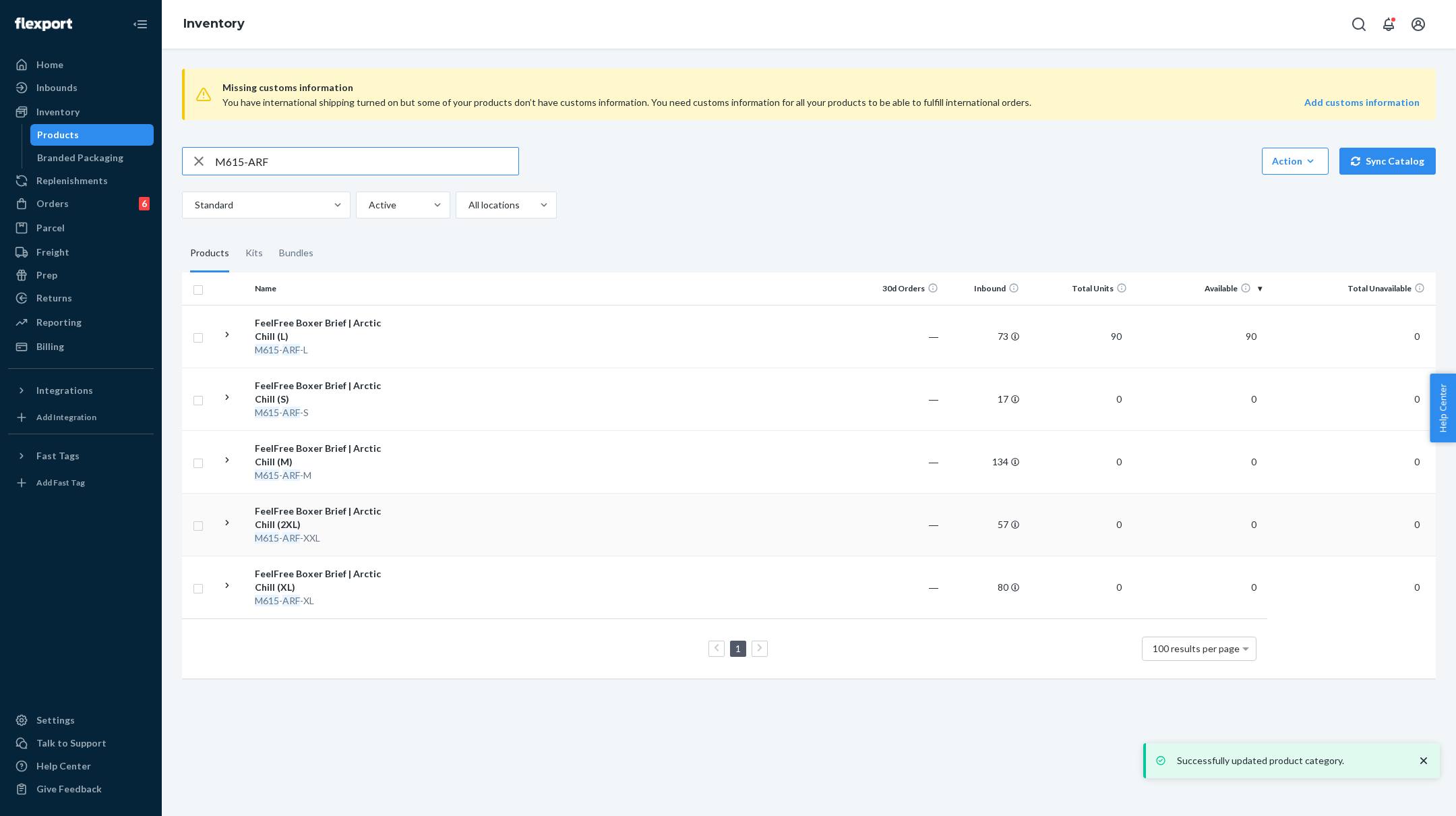
click at [325, 531] on div "M615 - ARF -XXL" at bounding box center [326, 538] width 141 height 14
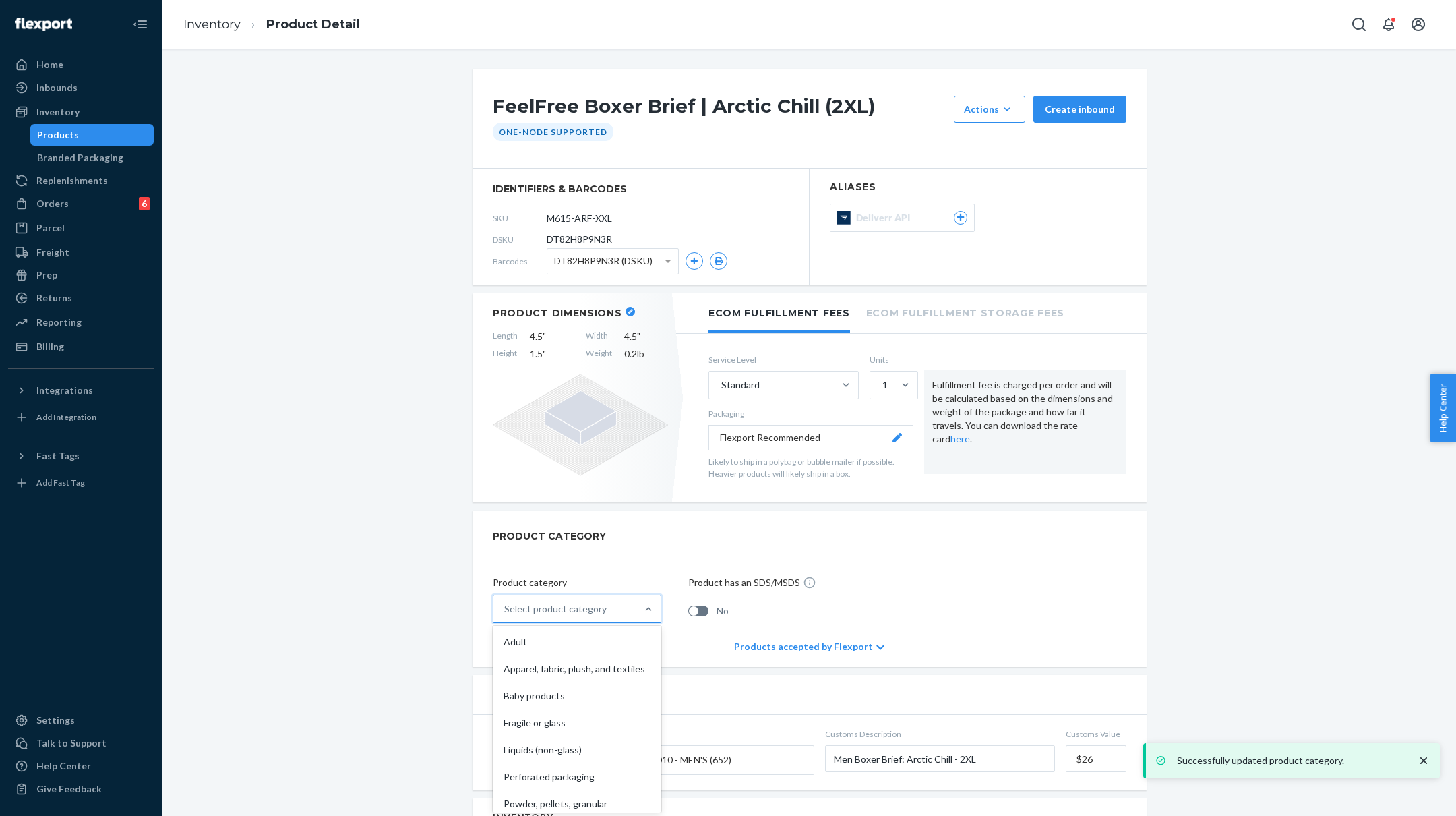
click at [533, 602] on div "Select product category" at bounding box center [556, 609] width 103 height 14
click at [506, 602] on input "option Adult focused, 1 of 10. 10 results available. Use Up and Down to choose …" at bounding box center [505, 609] width 1 height 14
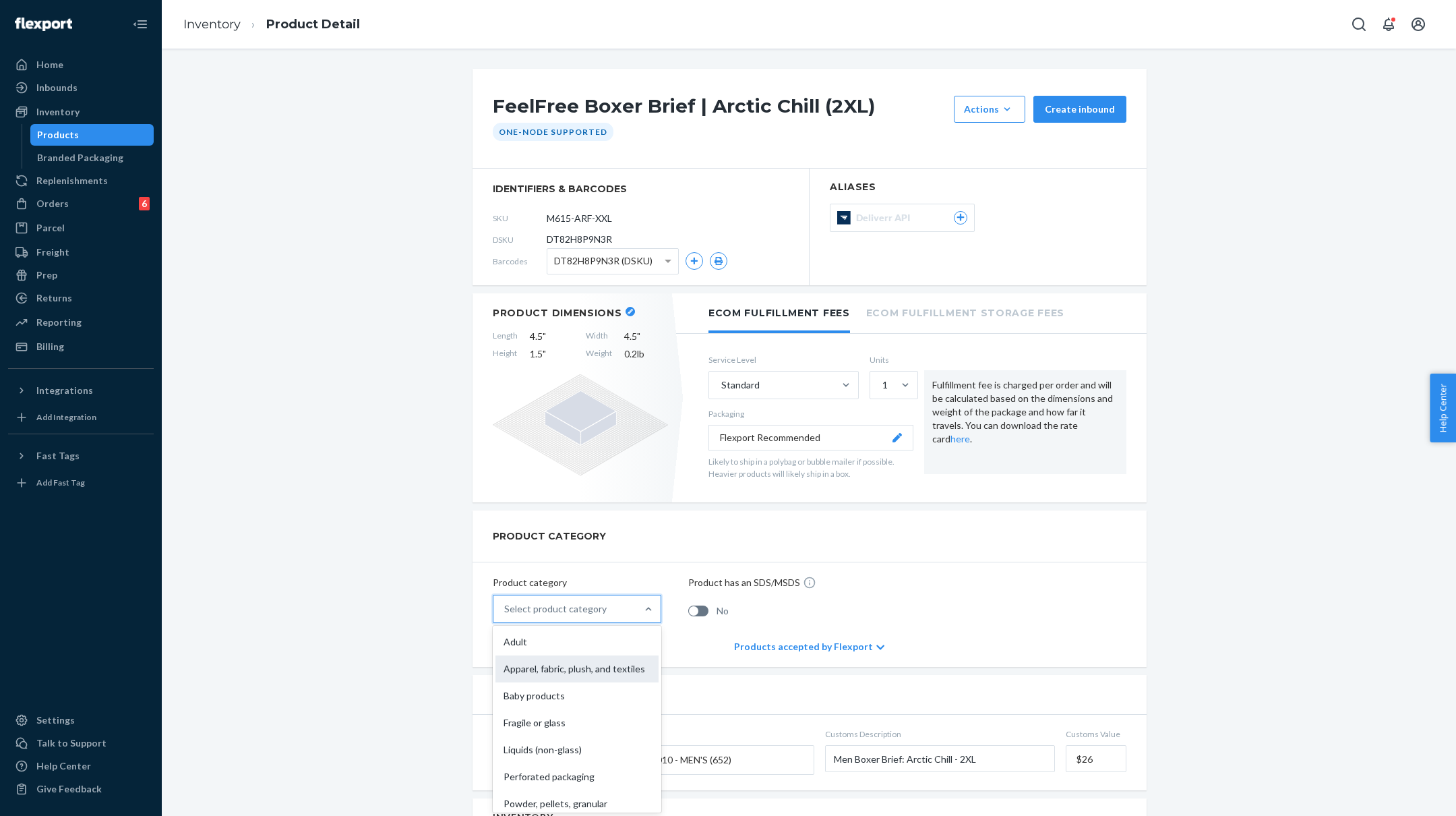
click at [531, 667] on div "Apparel, fabric, plush, and textiles" at bounding box center [576, 669] width 163 height 27
click at [506, 615] on input "option Apparel, fabric, plush, and textiles focused, 2 of 10. 10 results availa…" at bounding box center [505, 609] width 1 height 14
click at [207, 19] on link "Inventory" at bounding box center [212, 24] width 57 height 15
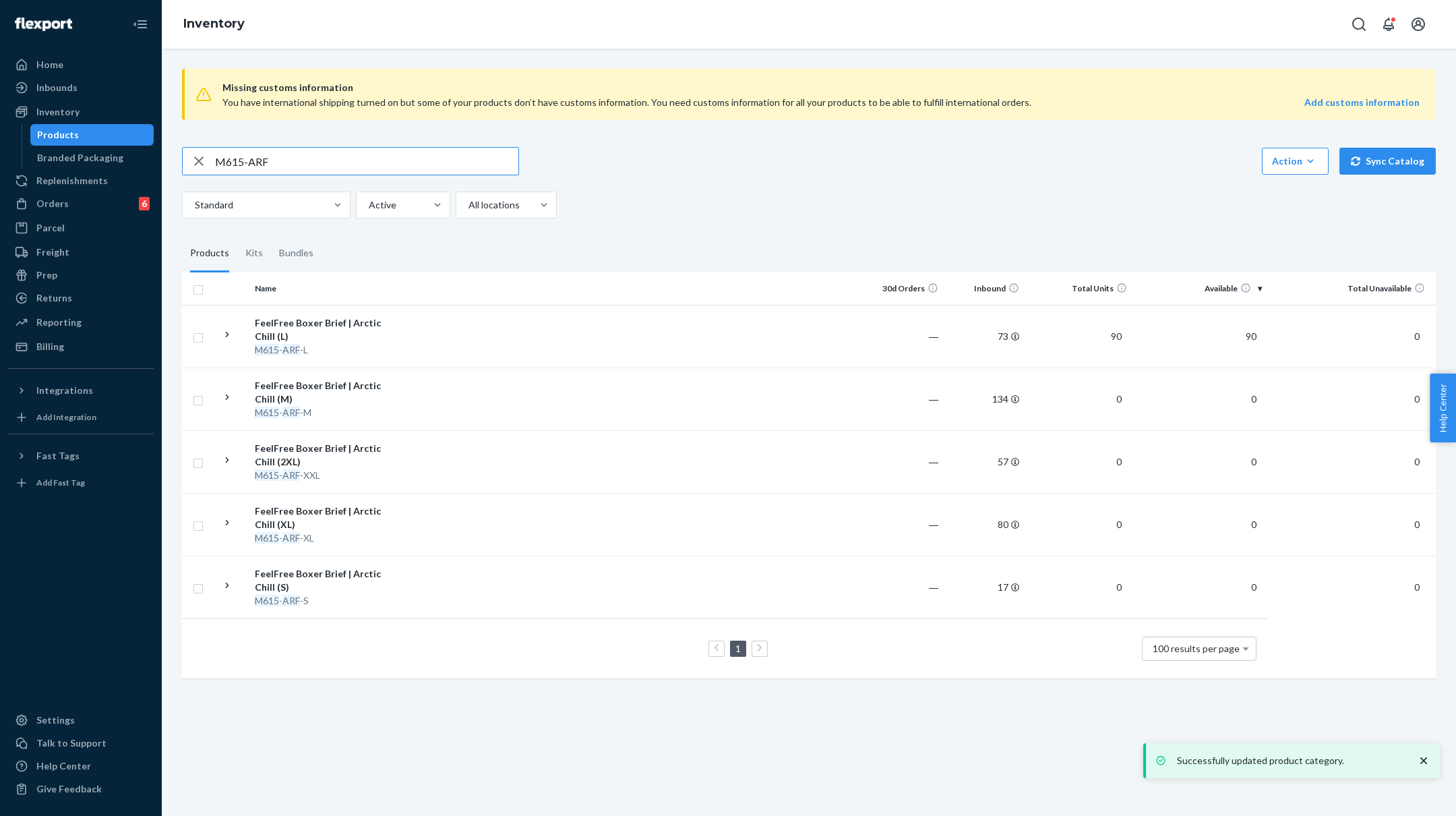
click at [371, 165] on input "M615-ARF" at bounding box center [367, 161] width 303 height 27
paste input "BFL"
type input "M615-BFL"
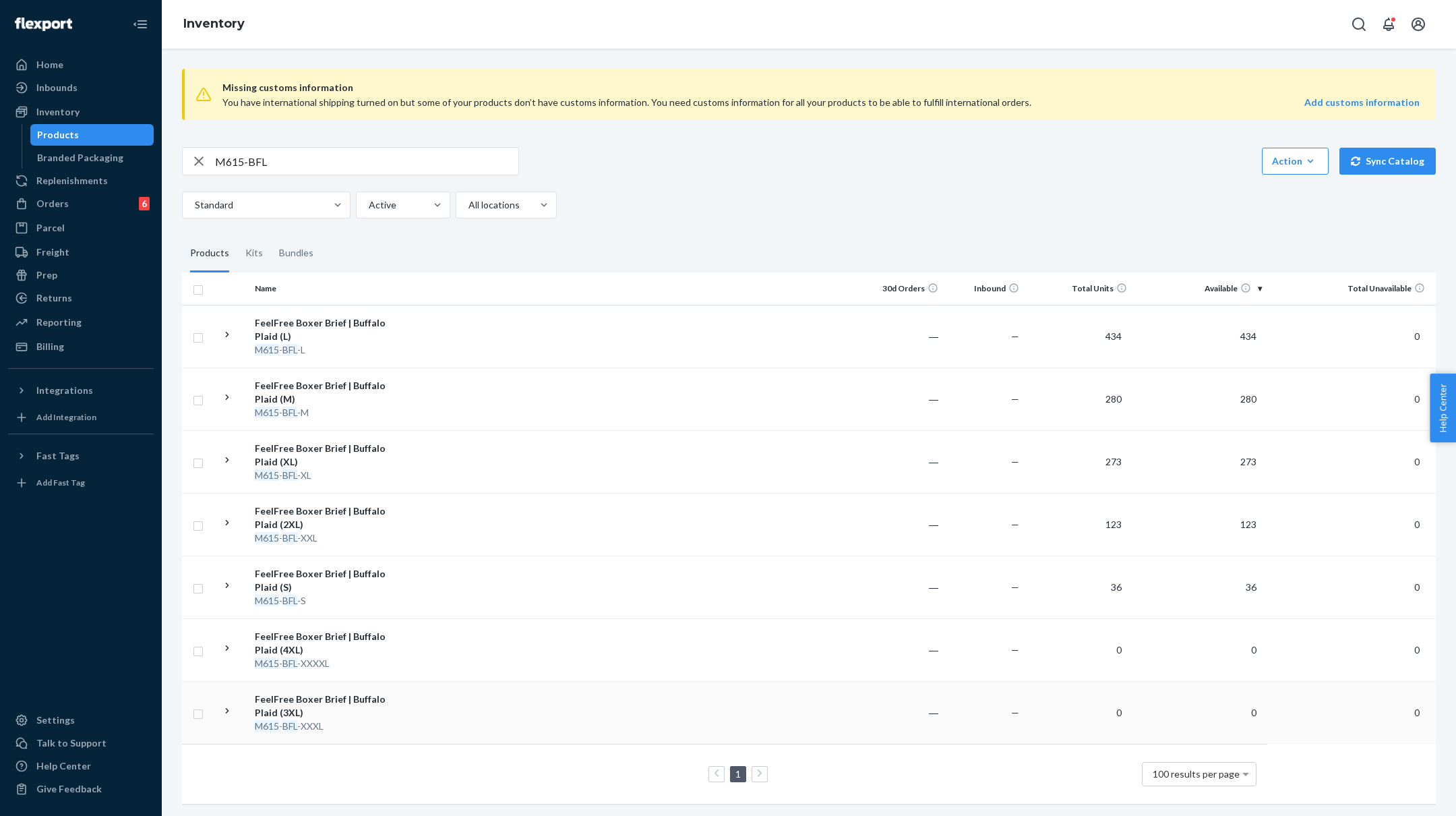
click at [400, 717] on td "FeelFree Boxer Brief | Buffalo Plaid (3XL) M615 - BFL -XXXL" at bounding box center [325, 712] width 152 height 63
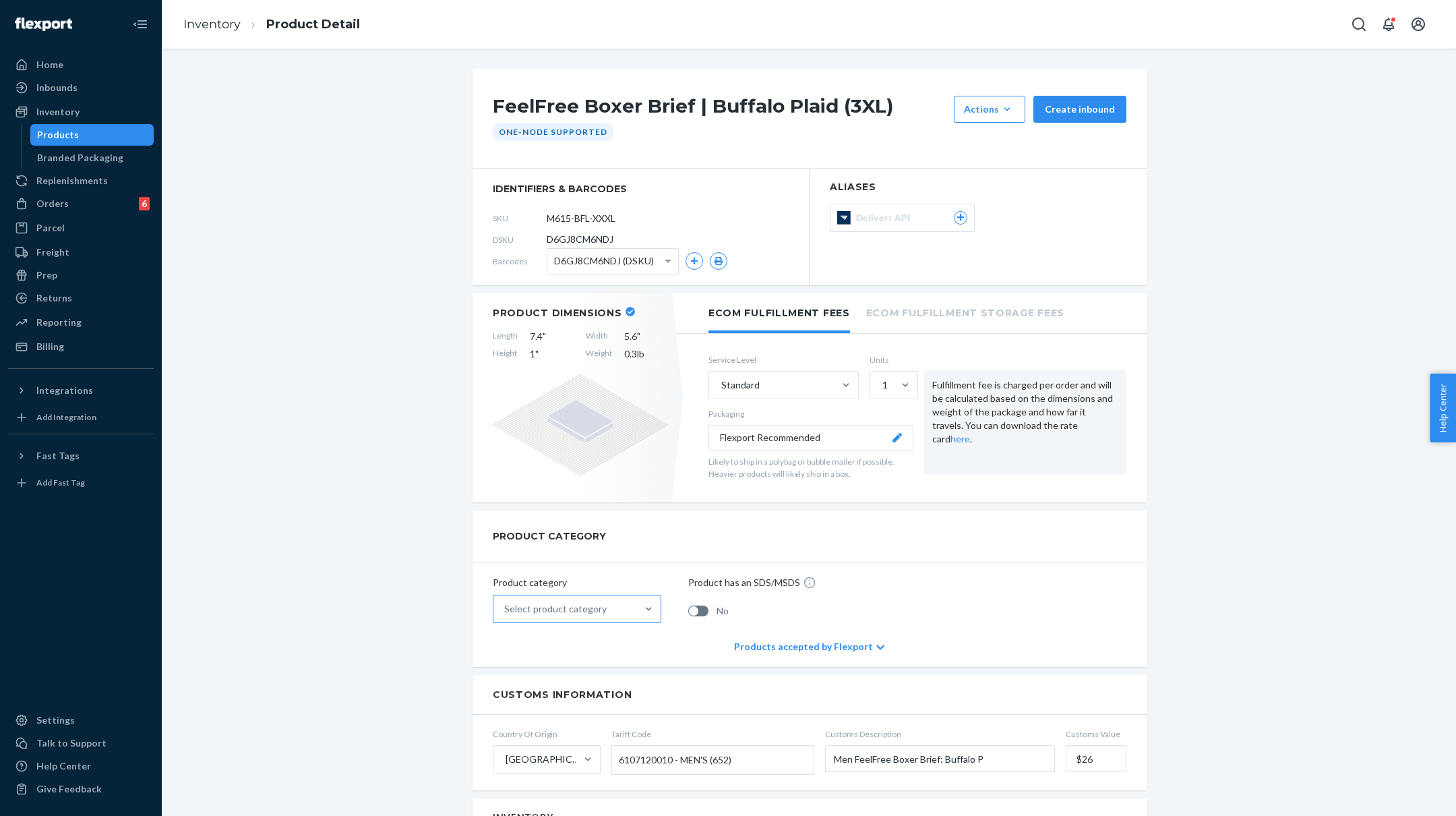
click at [628, 613] on div "Select product category" at bounding box center [565, 609] width 143 height 27
click at [506, 613] on input "Select product category" at bounding box center [505, 609] width 1 height 14
click at [616, 656] on div "Apparel, fabric, plush, and textiles" at bounding box center [576, 669] width 163 height 27
click at [506, 615] on input "option Apparel, fabric, plush, and textiles focused, 2 of 10. 10 results availa…" at bounding box center [505, 609] width 1 height 14
click at [663, 258] on span at bounding box center [669, 261] width 17 height 25
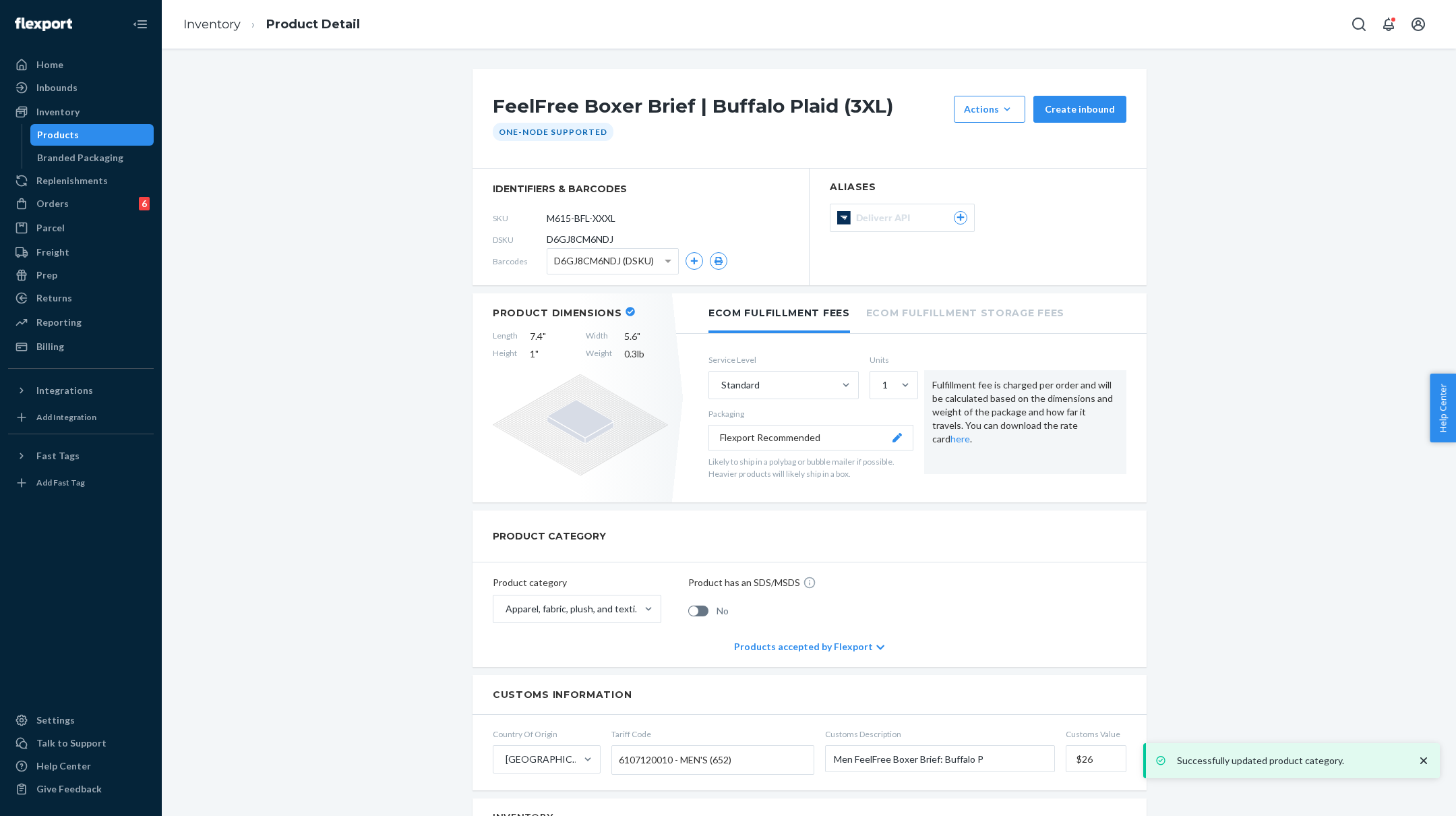
click at [271, 314] on div "FeelFree Boxer Brief | Buffalo Plaid (3XL) Actions Add components Hide Create i…" at bounding box center [808, 799] width 1274 height 1461
click at [190, 24] on link "Inventory" at bounding box center [212, 24] width 57 height 15
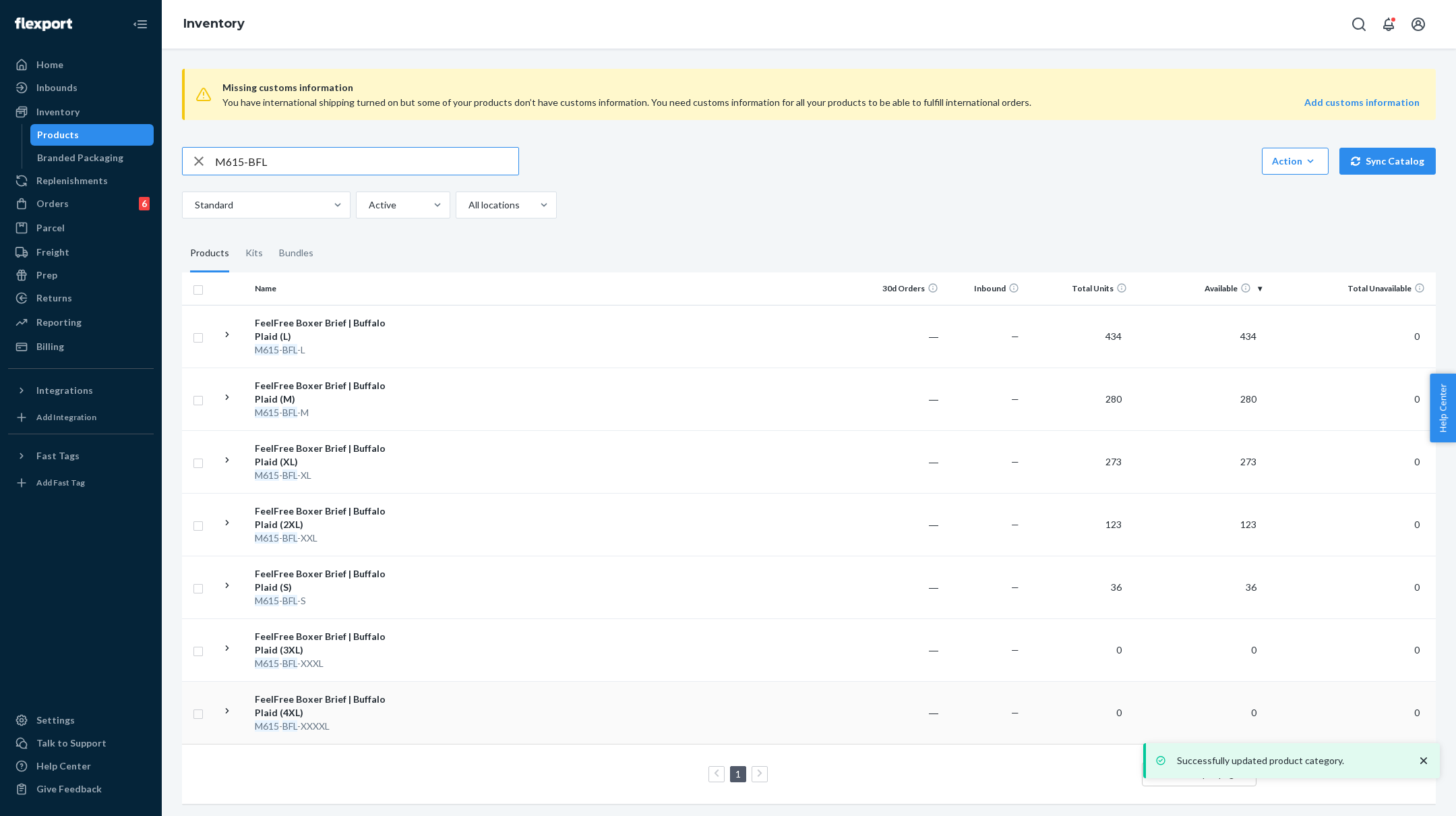
click at [365, 716] on div "FeelFree Boxer Brief | Buffalo Plaid (4XL)" at bounding box center [326, 706] width 141 height 27
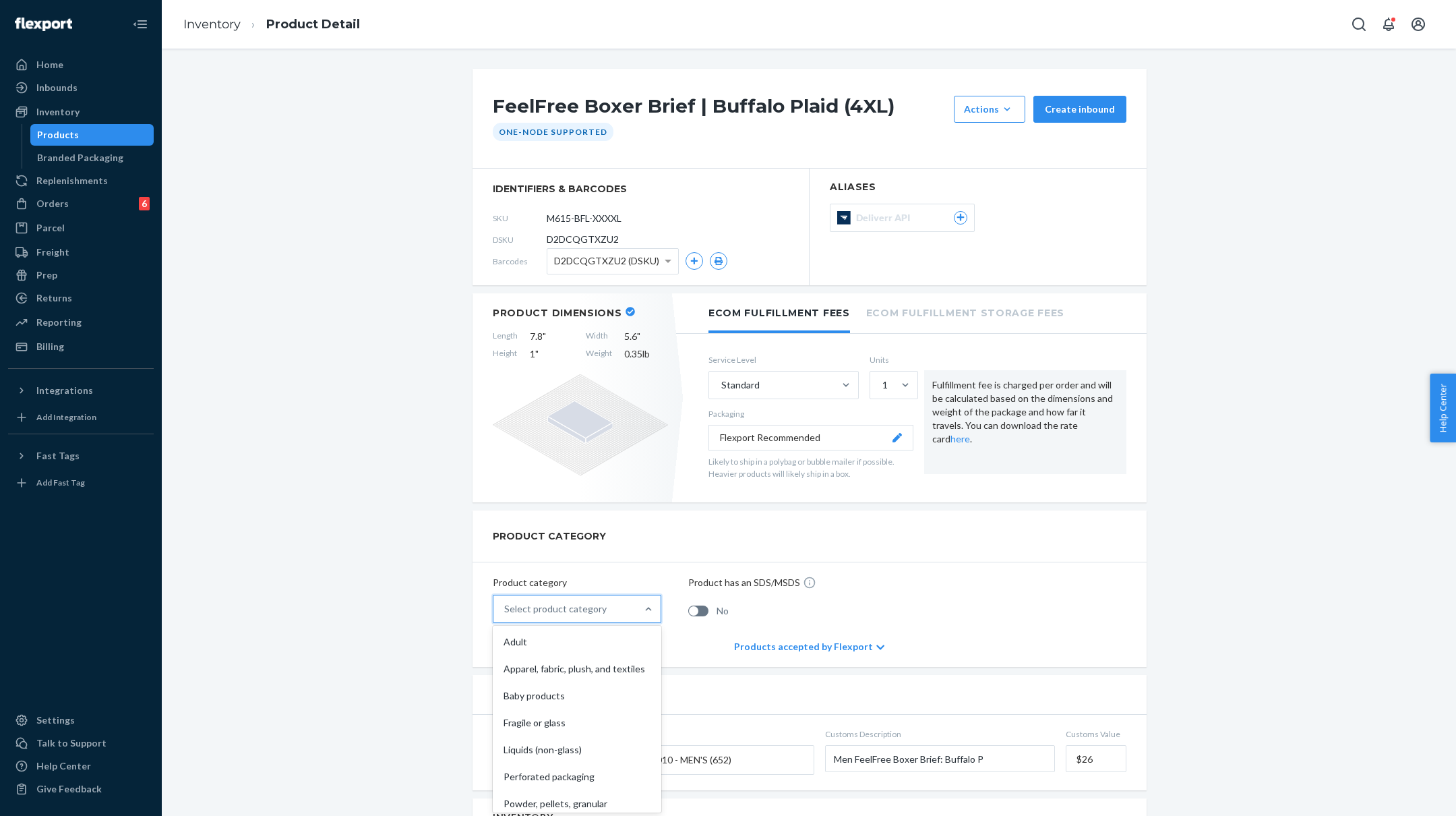
click at [625, 605] on div "Select product category" at bounding box center [565, 609] width 143 height 27
click at [506, 605] on input "option Adult focused, 1 of 10. 10 results available. Use Up and Down to choose …" at bounding box center [505, 609] width 1 height 14
click at [581, 668] on div "Apparel, fabric, plush, and textiles" at bounding box center [576, 669] width 163 height 27
click at [506, 615] on input "option Apparel, fabric, plush, and textiles focused, 2 of 10. 10 results availa…" at bounding box center [505, 609] width 1 height 14
click at [224, 34] on ol "Inventory Product Detail" at bounding box center [272, 24] width 198 height 40
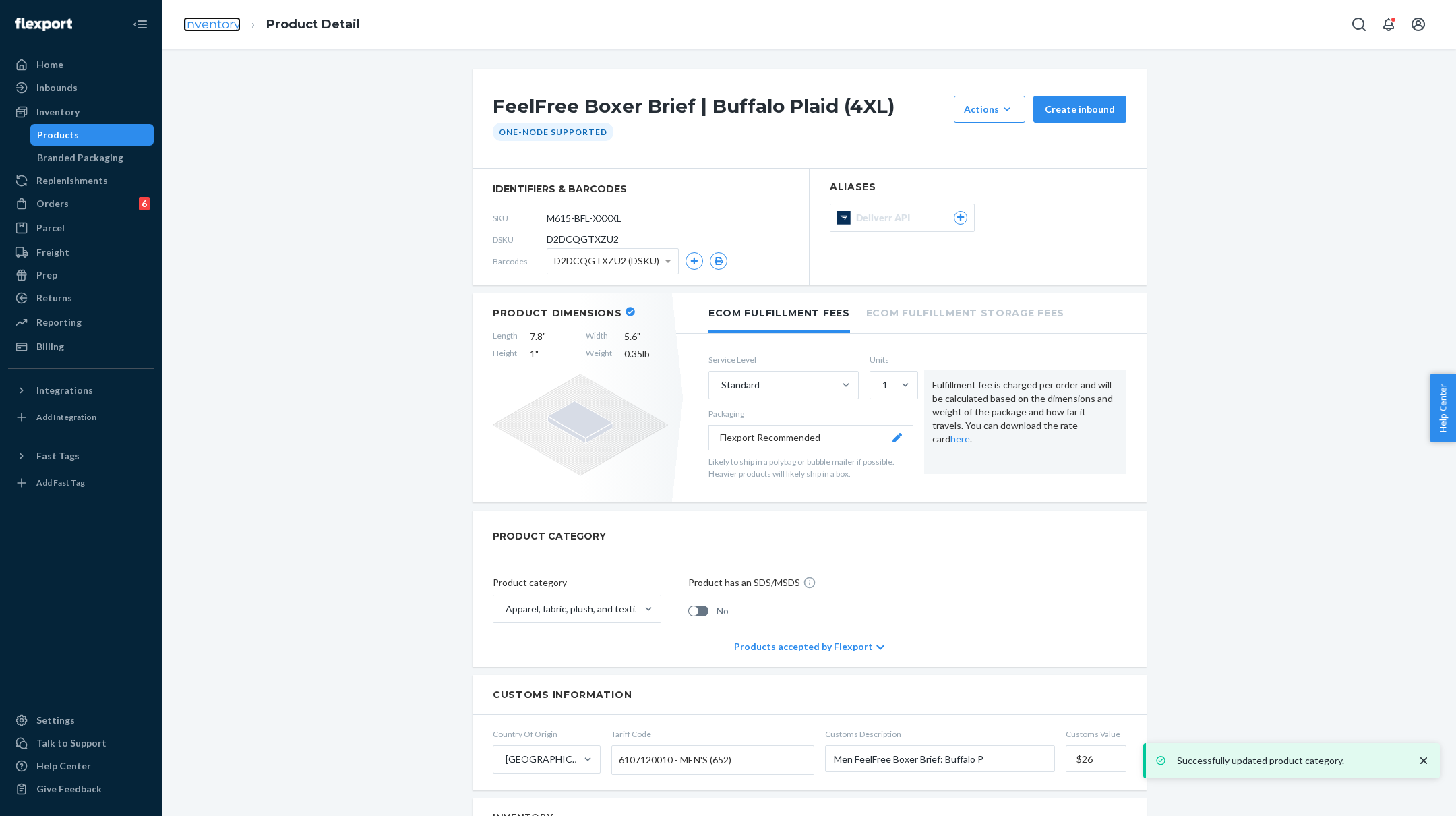
click at [222, 25] on link "Inventory" at bounding box center [212, 24] width 57 height 15
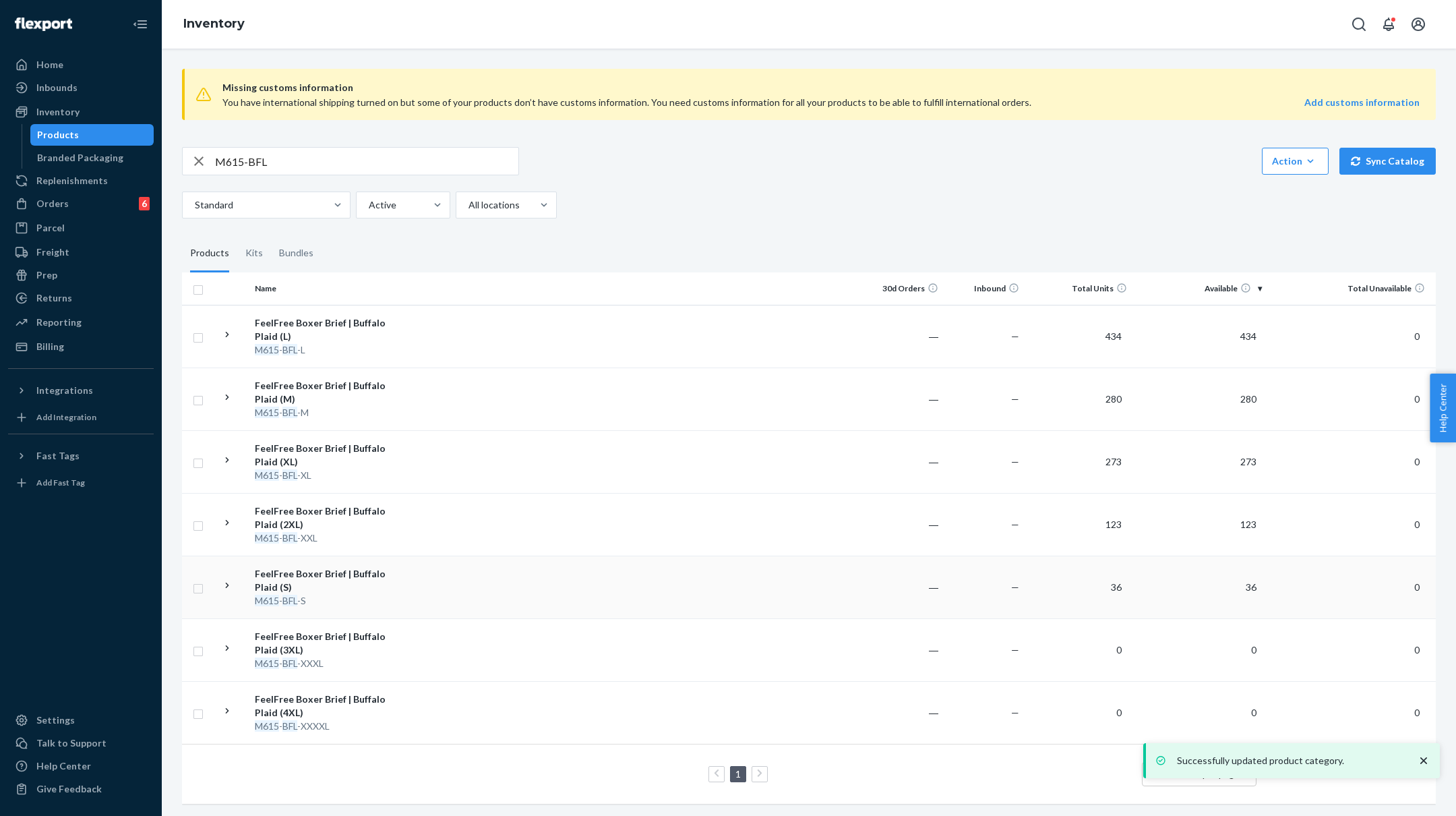
click at [364, 604] on div "M615 - BFL -S" at bounding box center [326, 600] width 141 height 14
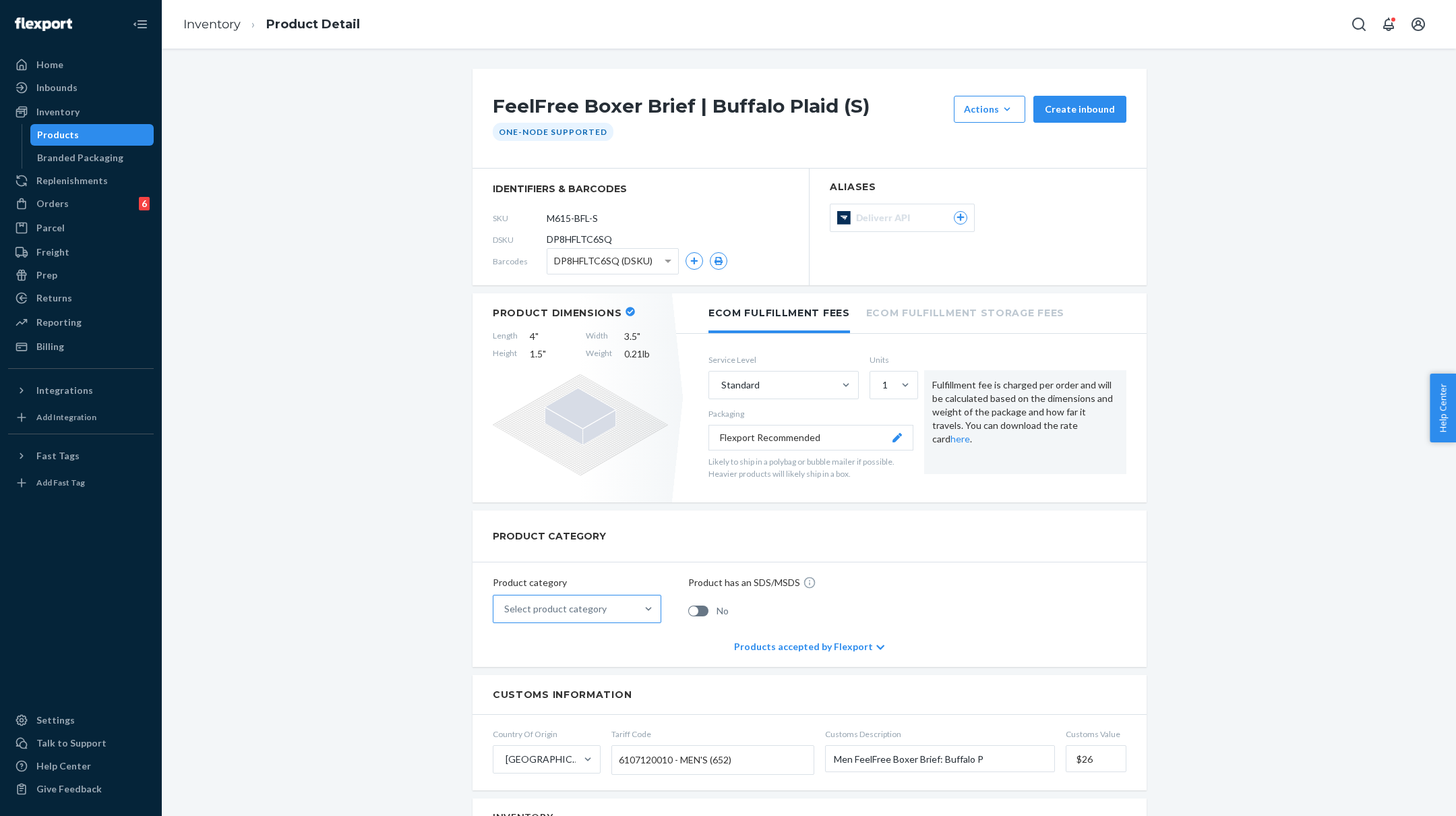
click at [635, 611] on div "Select product category" at bounding box center [565, 609] width 143 height 27
click at [506, 611] on input "Select product category" at bounding box center [505, 609] width 1 height 14
click at [604, 667] on div "Apparel, fabric, plush, and textiles" at bounding box center [576, 669] width 163 height 27
click at [506, 615] on input "option Apparel, fabric, plush, and textiles focused, 2 of 10. 10 results availa…" at bounding box center [505, 609] width 1 height 14
click at [222, 23] on link "Inventory" at bounding box center [212, 24] width 57 height 15
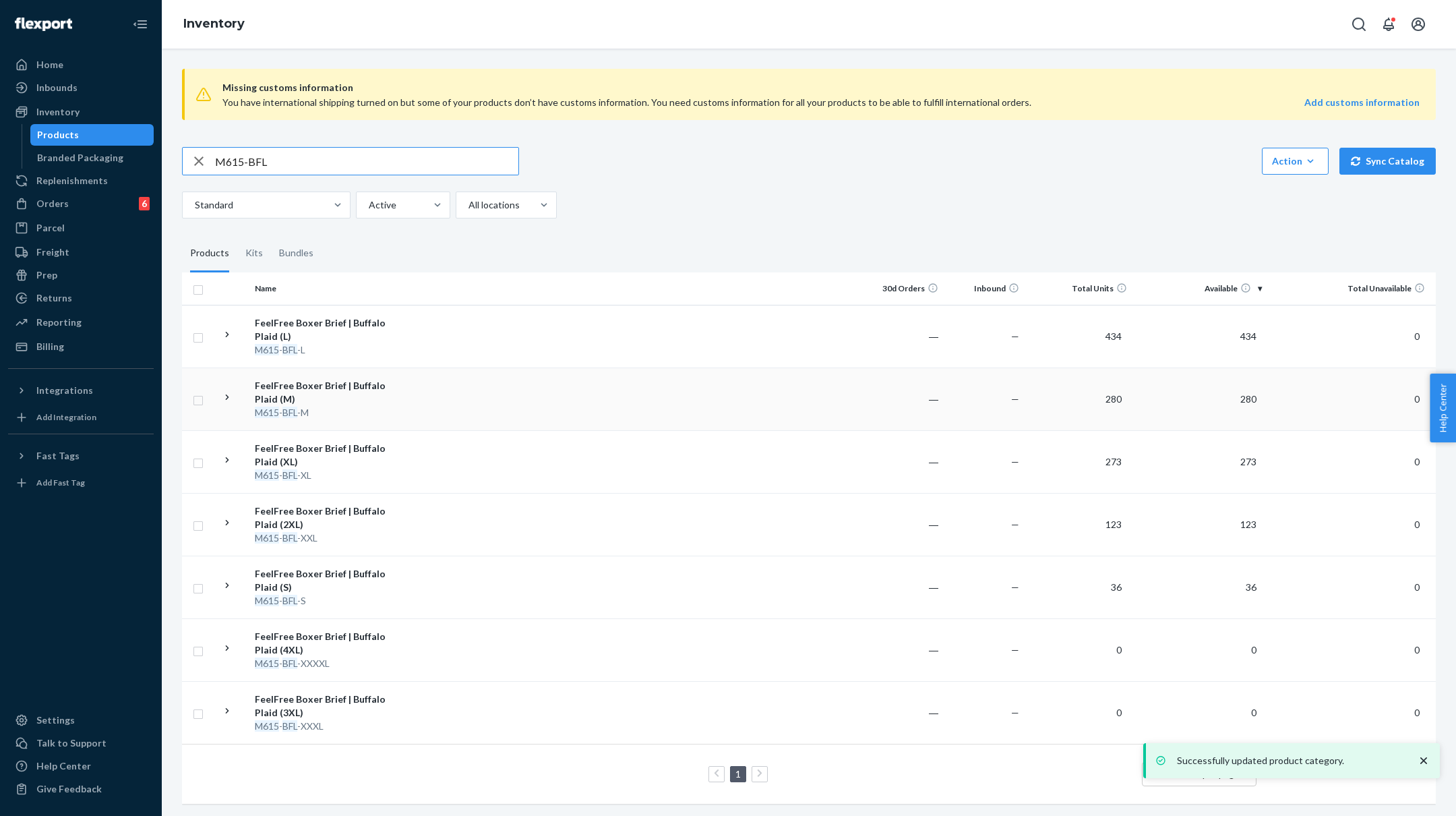
click at [419, 380] on td at bounding box center [632, 398] width 462 height 63
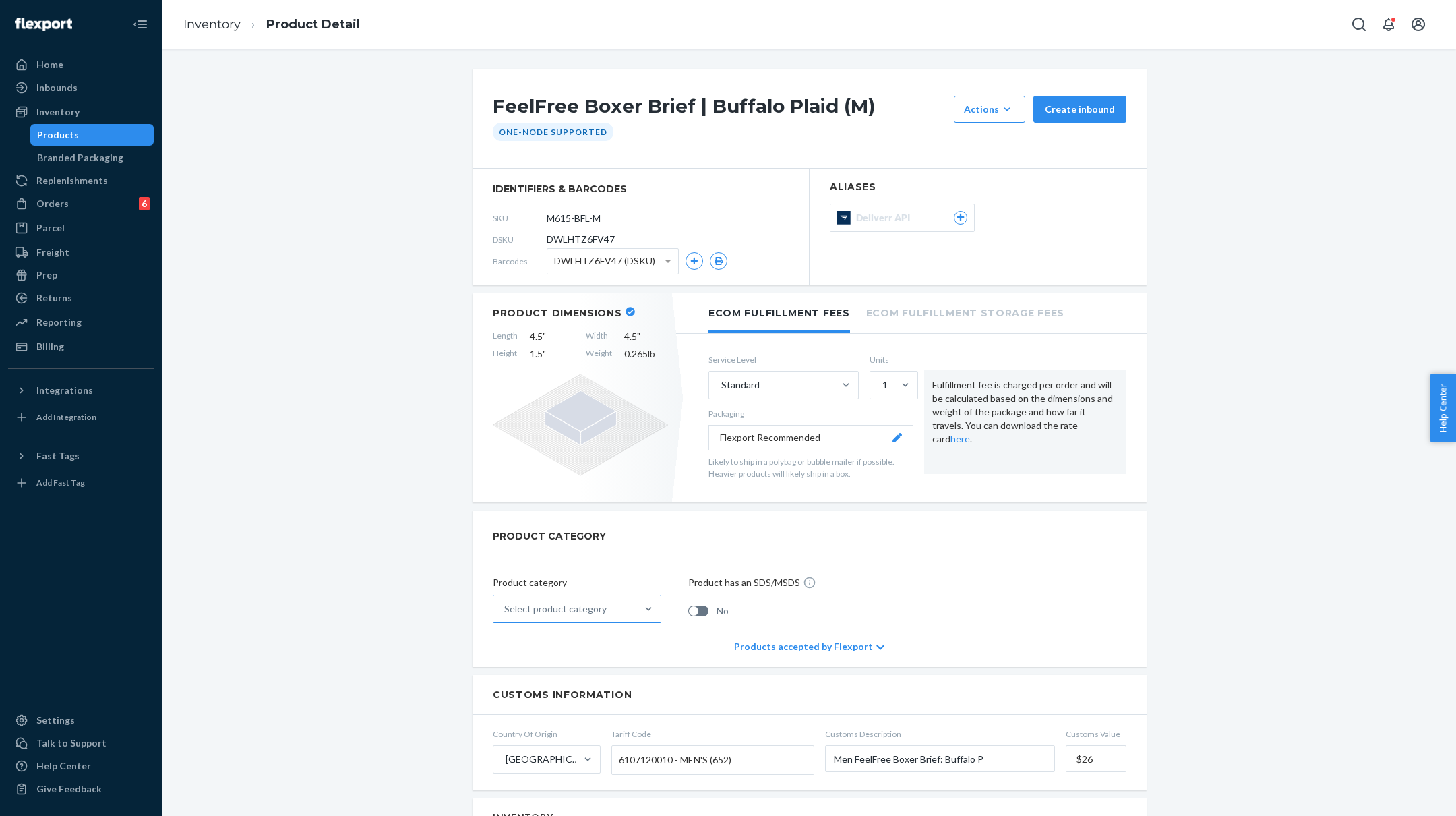
click at [601, 608] on div "Select product category" at bounding box center [556, 609] width 103 height 14
click at [506, 608] on input "Select product category" at bounding box center [505, 609] width 1 height 14
click at [584, 659] on div "Apparel, fabric, plush, and textiles" at bounding box center [576, 669] width 163 height 27
click at [506, 615] on input "option Apparel, fabric, plush, and textiles focused, 2 of 10. 10 results availa…" at bounding box center [505, 609] width 1 height 14
click at [210, 19] on link "Inventory" at bounding box center [212, 24] width 57 height 15
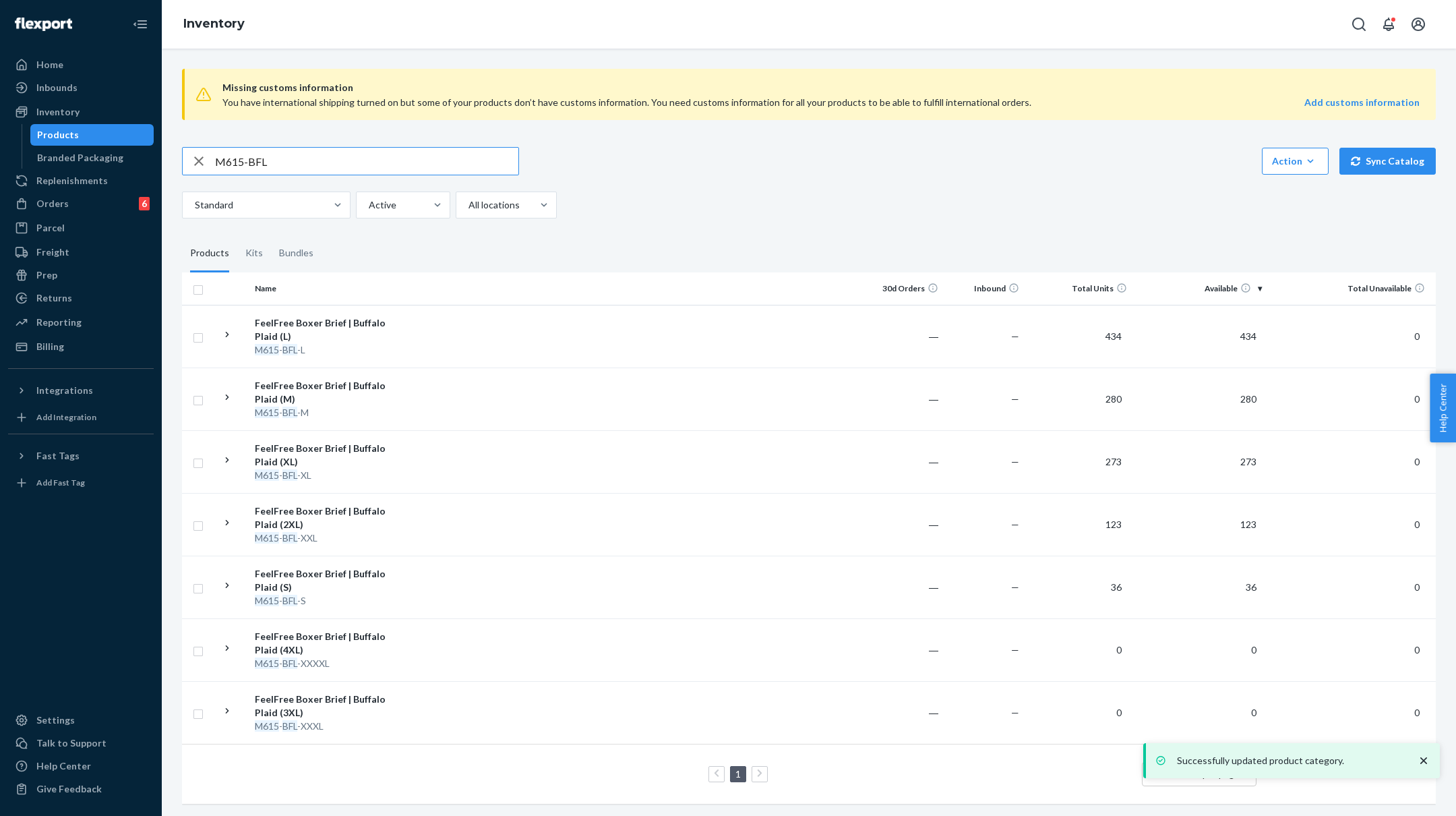
click at [307, 157] on input "M615-BFL" at bounding box center [367, 161] width 303 height 27
paste input "FSF"
type input "M615-FSF"
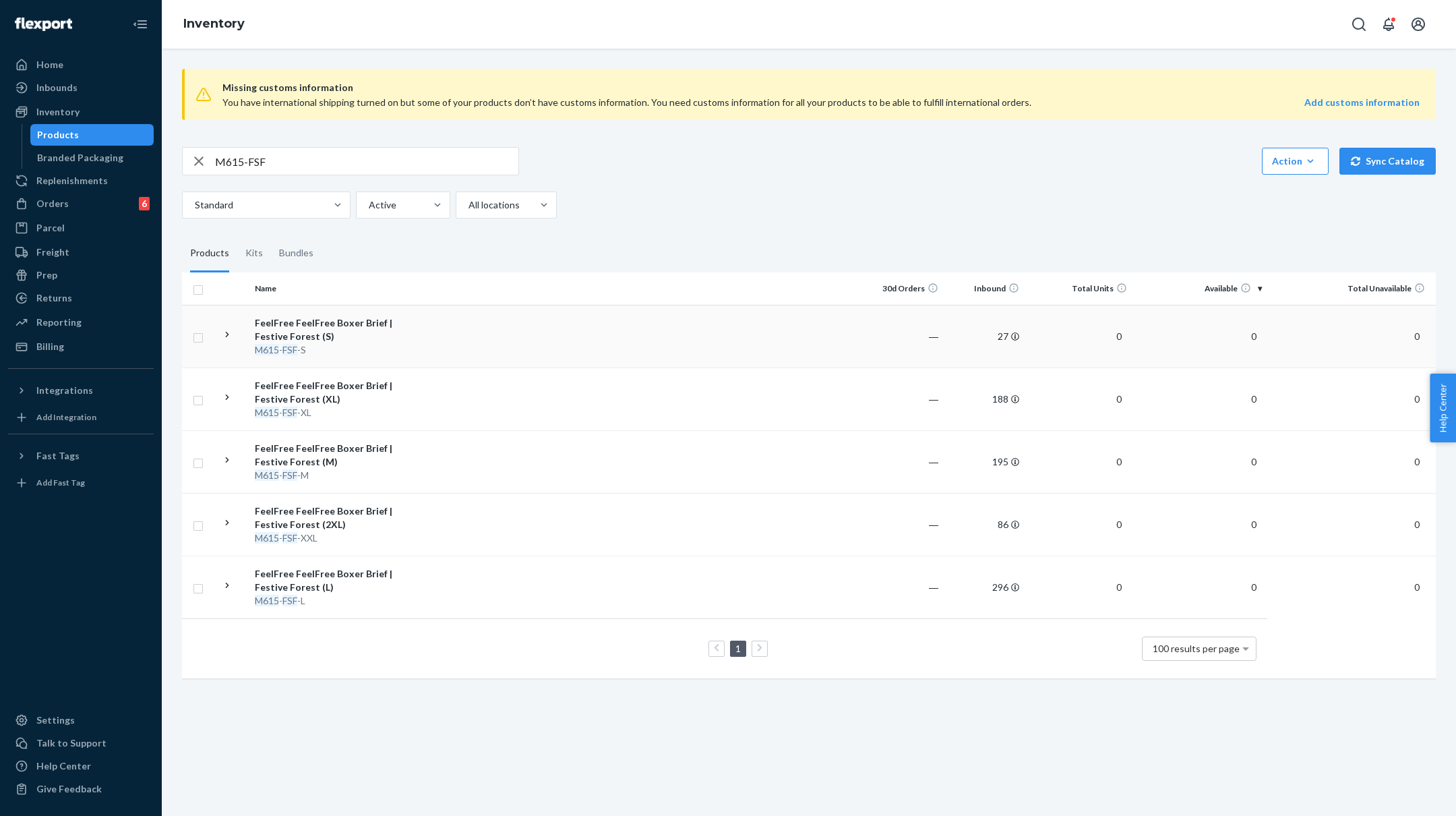
click at [339, 347] on div "M615 - FSF -S" at bounding box center [326, 349] width 141 height 14
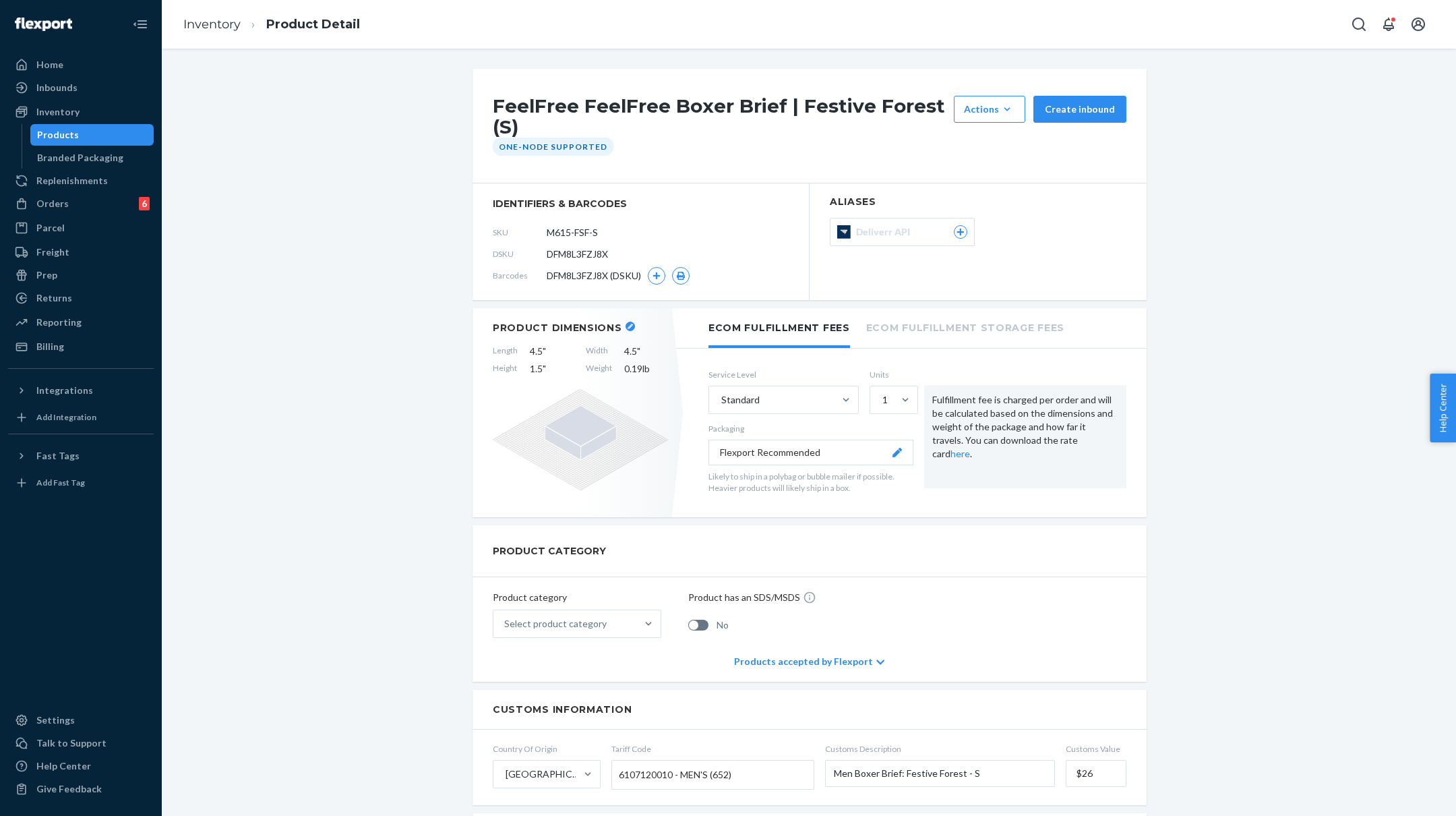
drag, startPoint x: 608, startPoint y: 231, endPoint x: 520, endPoint y: 235, distance: 88.1
click at [520, 235] on div "SKU M615-FSF-S" at bounding box center [641, 233] width 296 height 22
click at [658, 267] on button "button" at bounding box center [656, 275] width 17 height 17
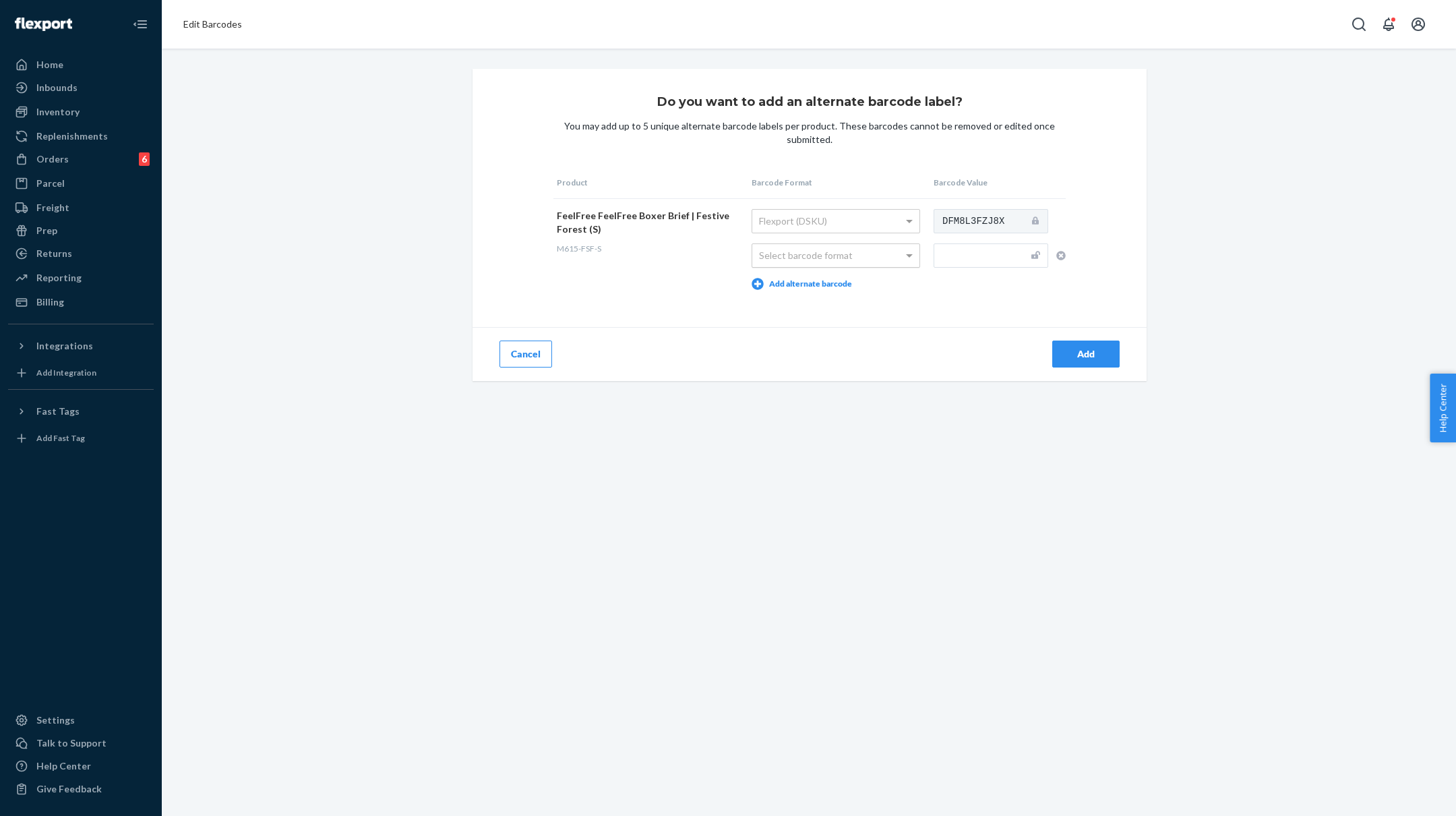
click at [870, 249] on div "Select barcode format" at bounding box center [836, 256] width 167 height 23
click at [957, 262] on input "text" at bounding box center [990, 256] width 114 height 24
paste input "M615-FSF-S"
type input "M615-FSF-S"
click at [1085, 354] on div "Add" at bounding box center [1086, 354] width 45 height 14
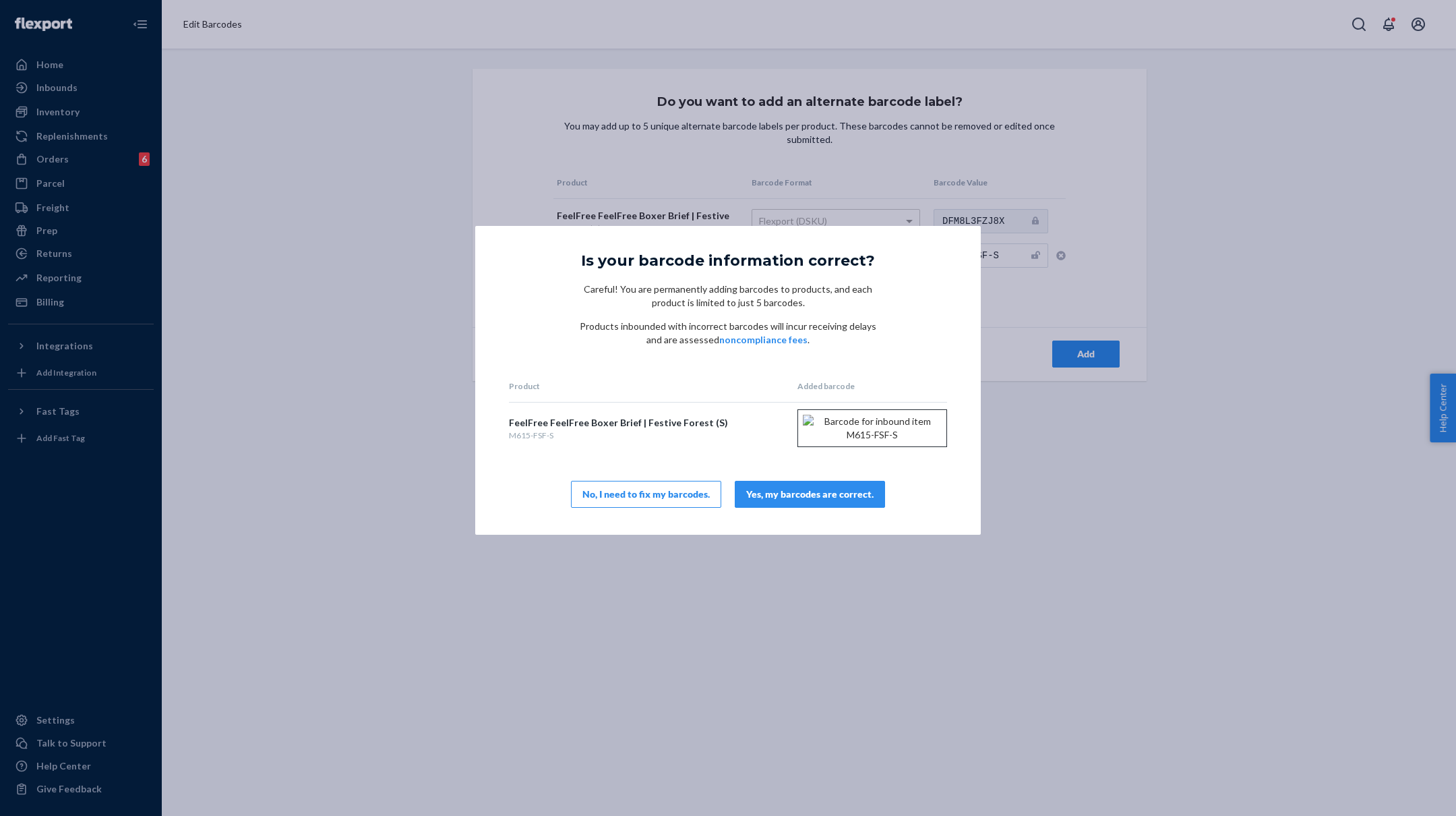
click at [844, 501] on div "Yes, my barcodes are correct." at bounding box center [809, 494] width 127 height 14
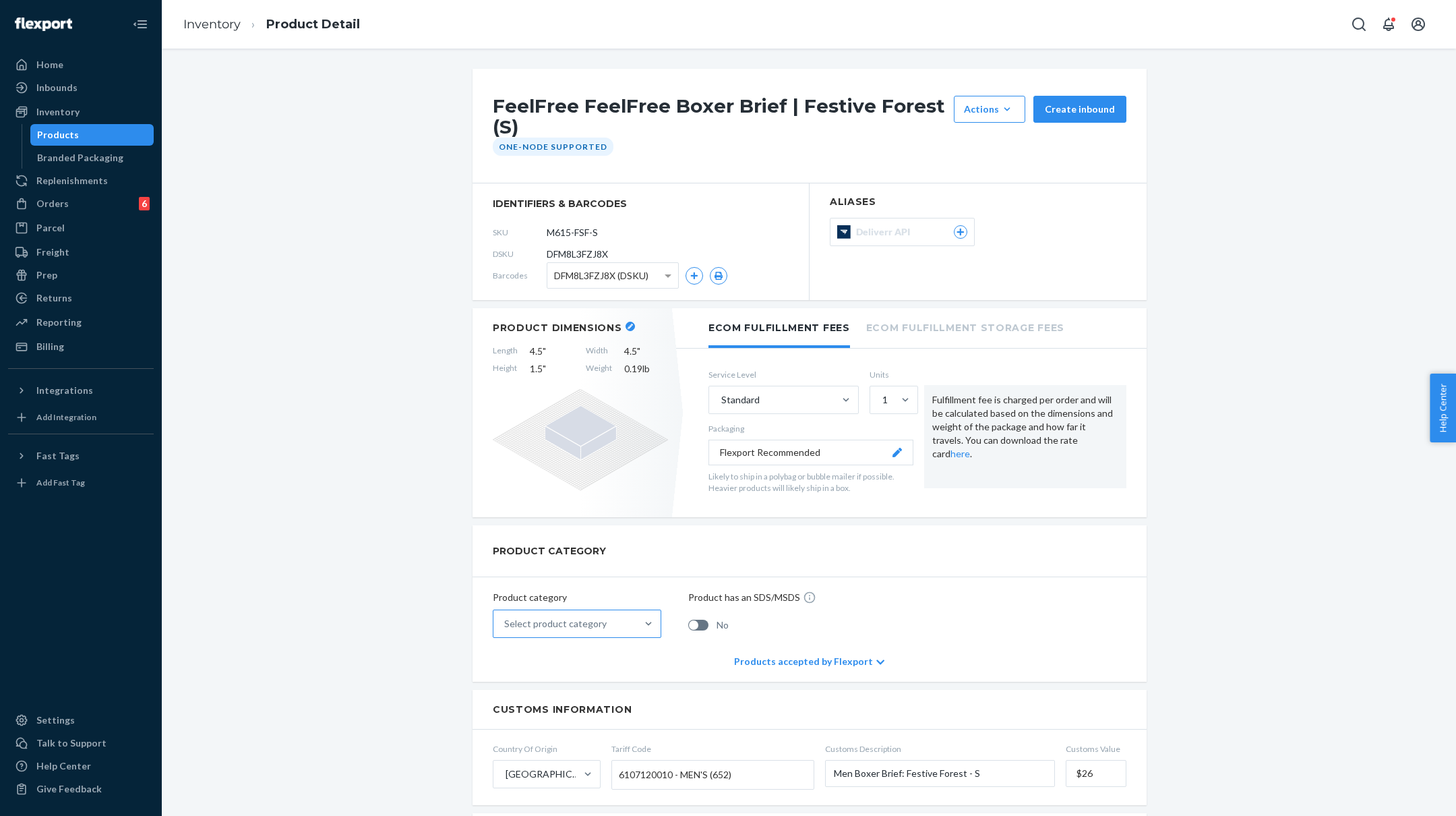
click at [564, 631] on div "Select product category" at bounding box center [565, 624] width 143 height 27
click at [506, 631] on input "Select product category" at bounding box center [505, 623] width 1 height 14
click at [574, 679] on div "Apparel, fabric, plush, and textiles" at bounding box center [576, 684] width 163 height 27
click at [506, 631] on input "option Apparel, fabric, plush, and textiles focused, 2 of 10. 10 results availa…" at bounding box center [505, 623] width 1 height 14
click at [209, 26] on link "Inventory" at bounding box center [212, 24] width 57 height 15
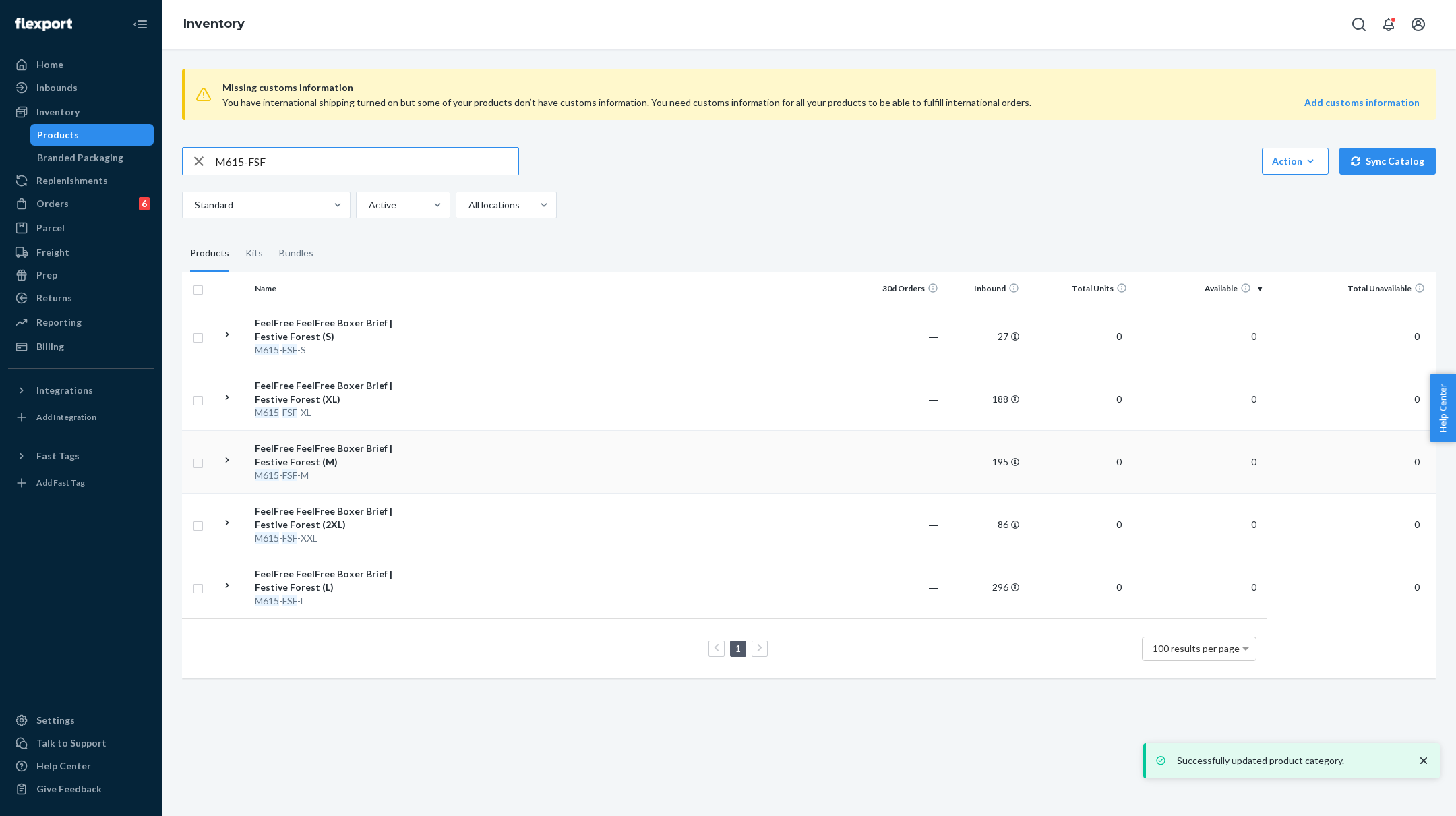
click at [433, 462] on td at bounding box center [632, 461] width 462 height 63
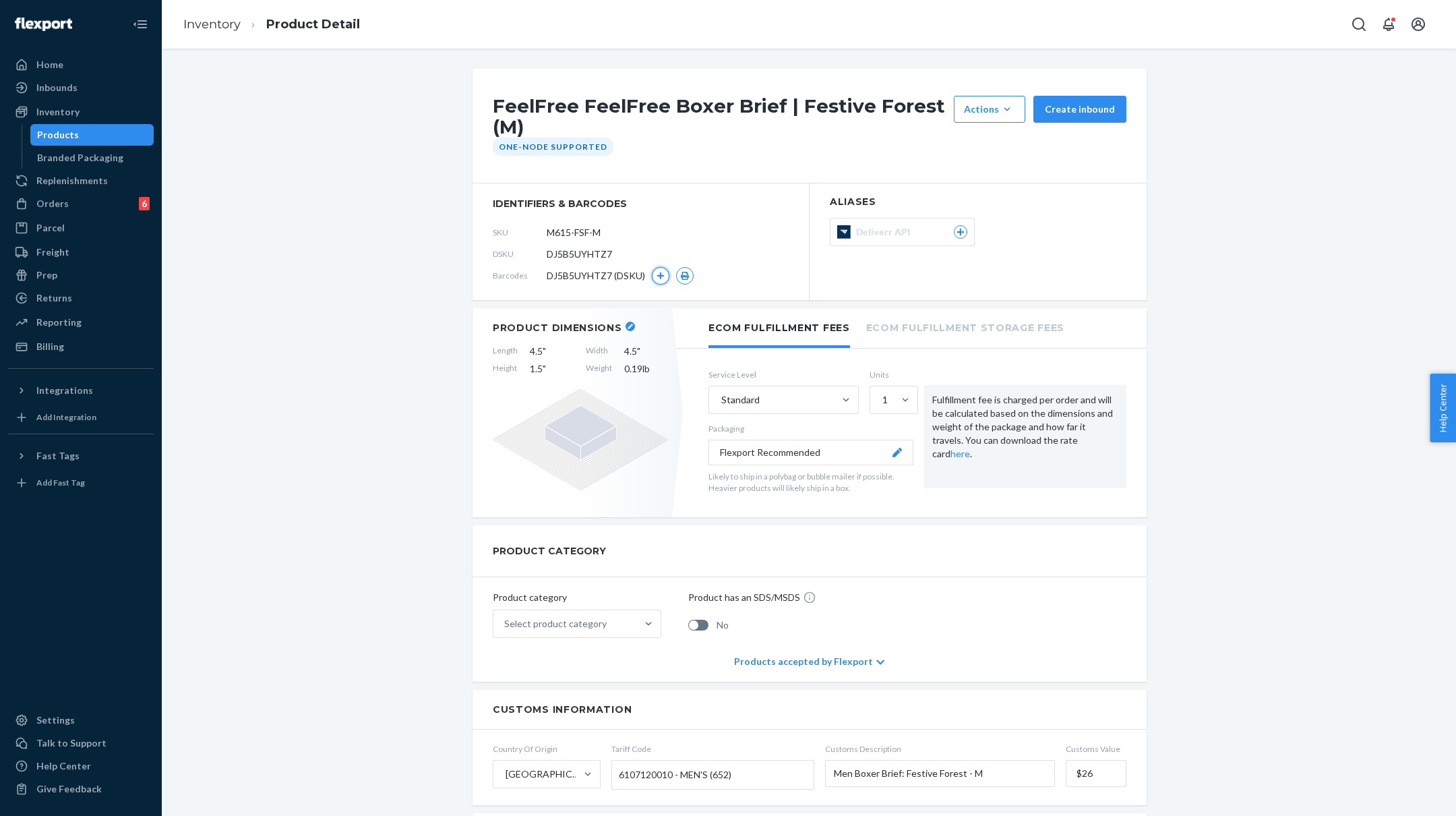
click at [660, 272] on icon "button" at bounding box center [660, 275] width 8 height 8
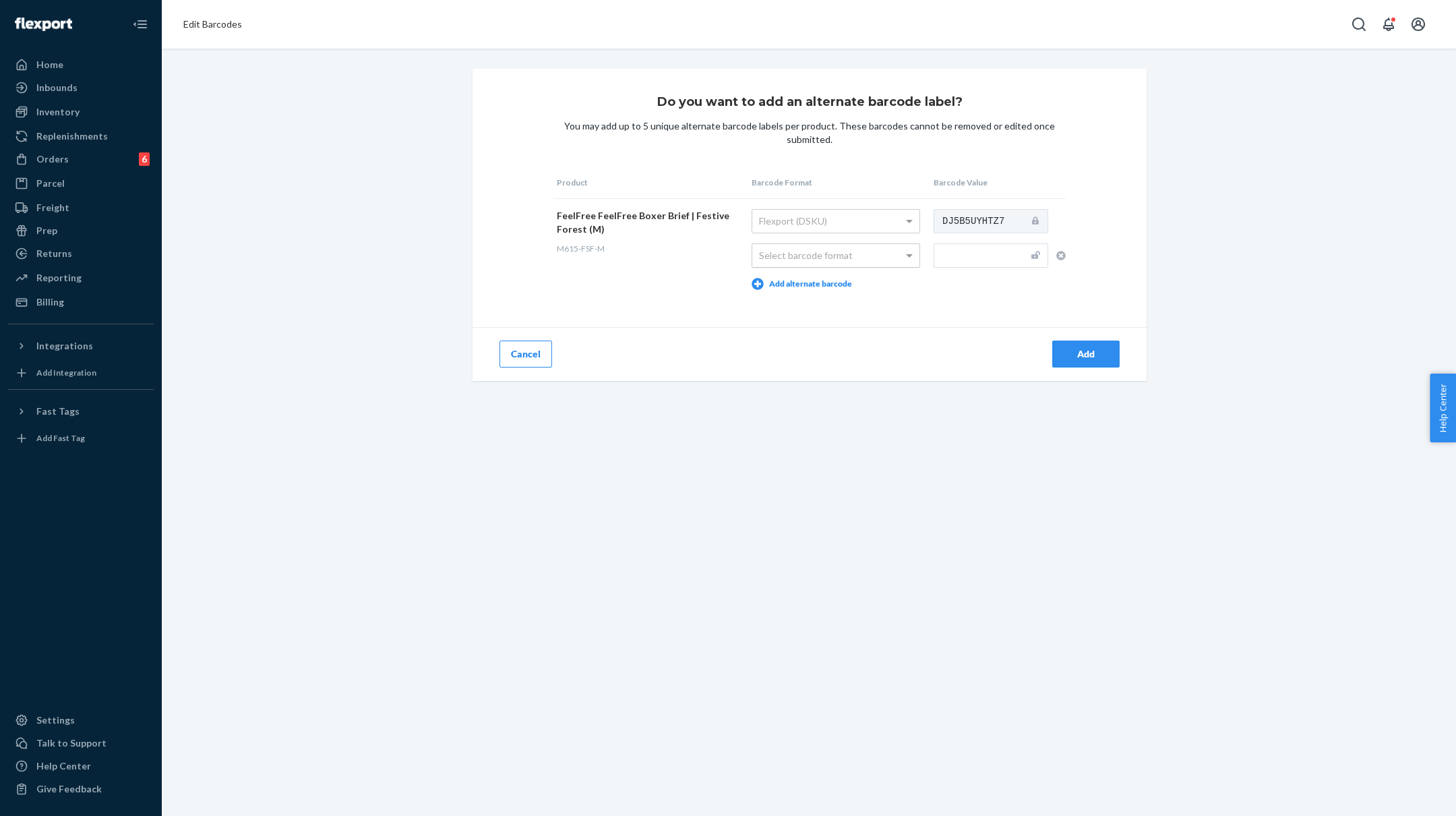
click at [858, 257] on div "Select barcode format" at bounding box center [836, 256] width 167 height 23
click at [956, 251] on input "text" at bounding box center [990, 256] width 114 height 24
paste input "M615-FSF-S"
type input "M615-FSF-M"
click at [1082, 354] on div "Add" at bounding box center [1086, 354] width 45 height 14
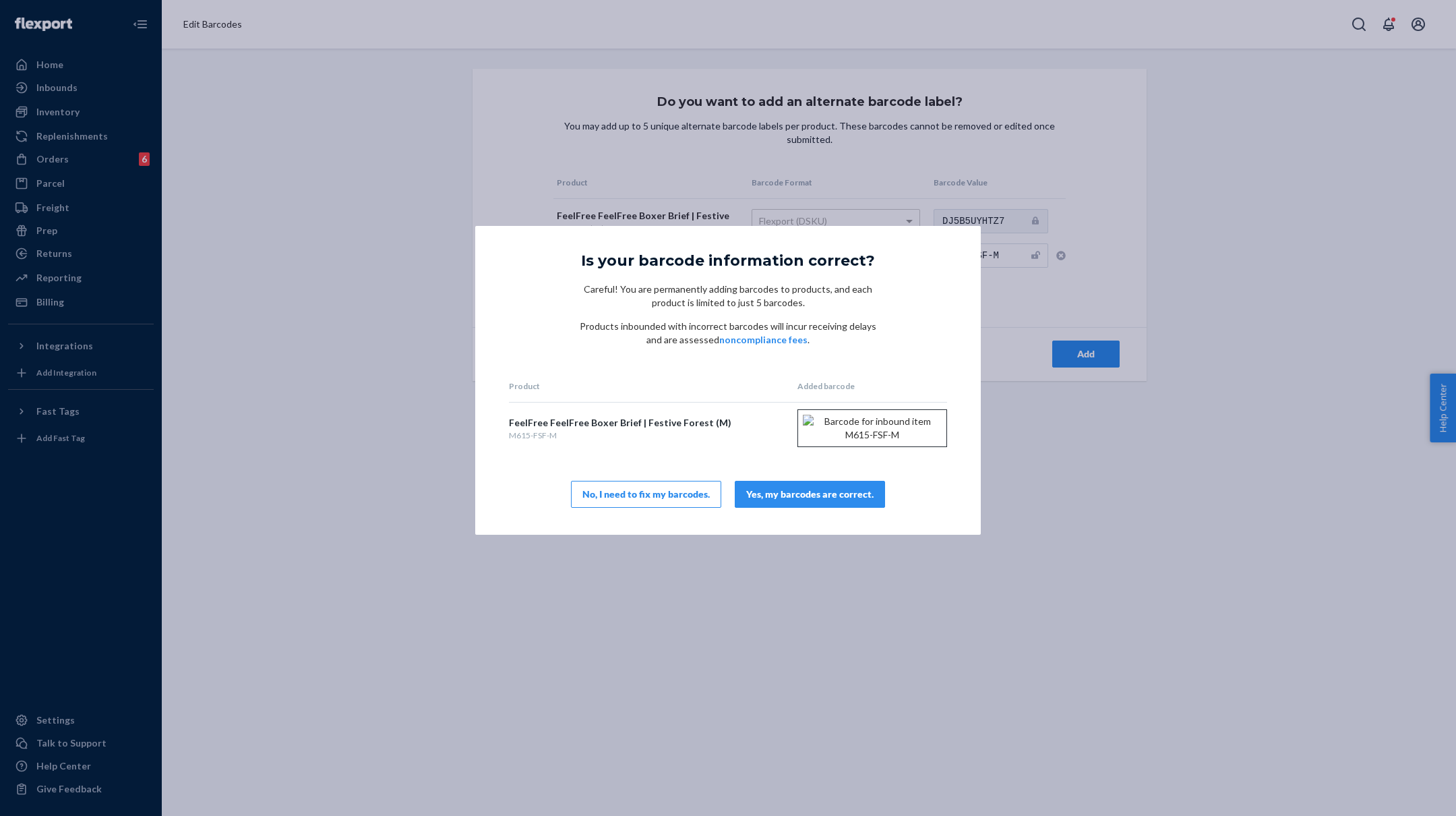
click at [828, 501] on div "Yes, my barcodes are correct." at bounding box center [809, 494] width 127 height 14
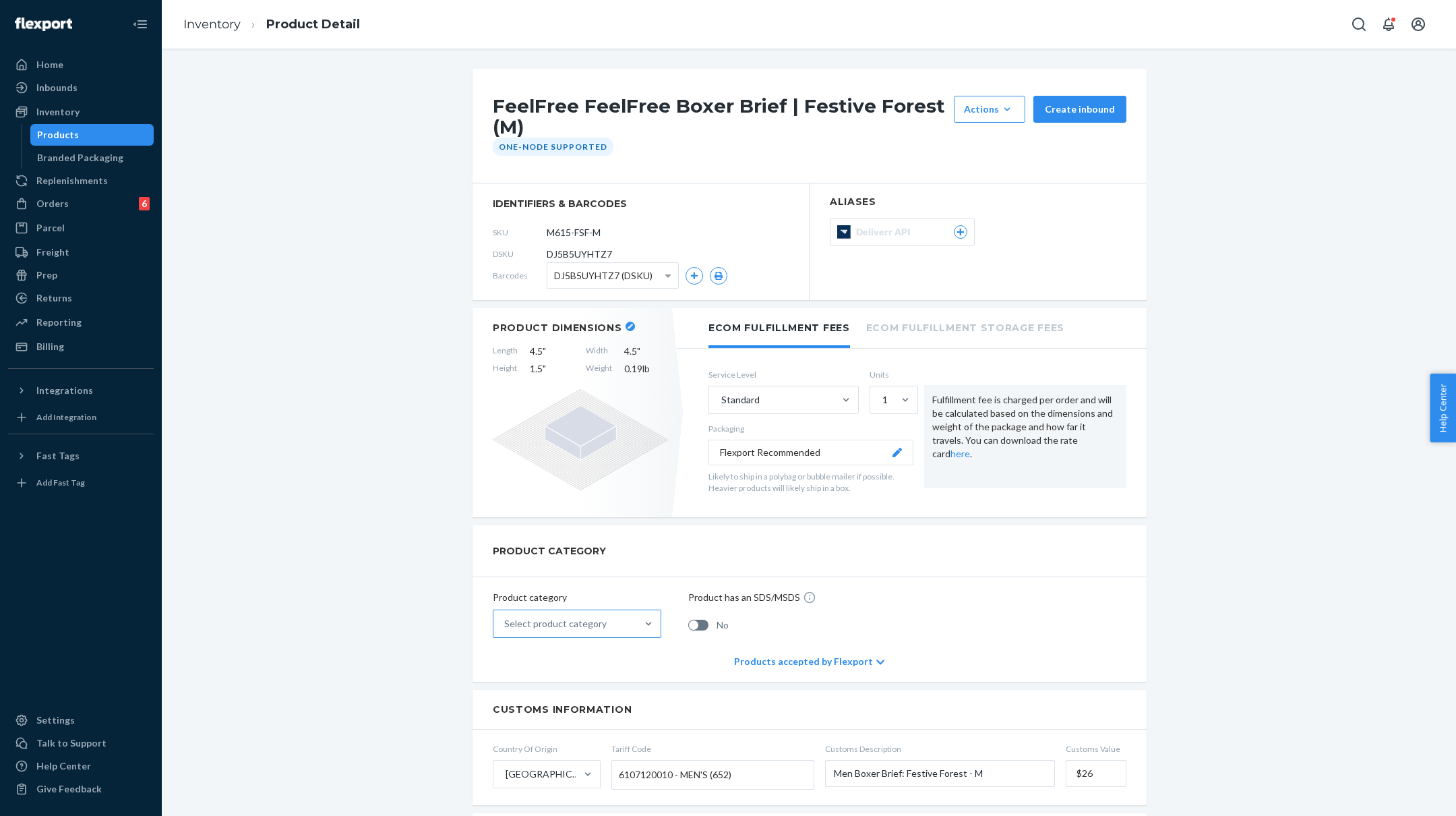
click at [590, 624] on div "Select product category" at bounding box center [556, 623] width 103 height 14
click at [506, 624] on input "Select product category" at bounding box center [505, 623] width 1 height 14
click at [576, 686] on div "Apparel, fabric, plush, and textiles" at bounding box center [576, 684] width 163 height 27
click at [506, 631] on input "option Apparel, fabric, plush, and textiles focused, 2 of 10. 10 results availa…" at bounding box center [505, 623] width 1 height 14
click at [203, 22] on link "Inventory" at bounding box center [212, 24] width 57 height 15
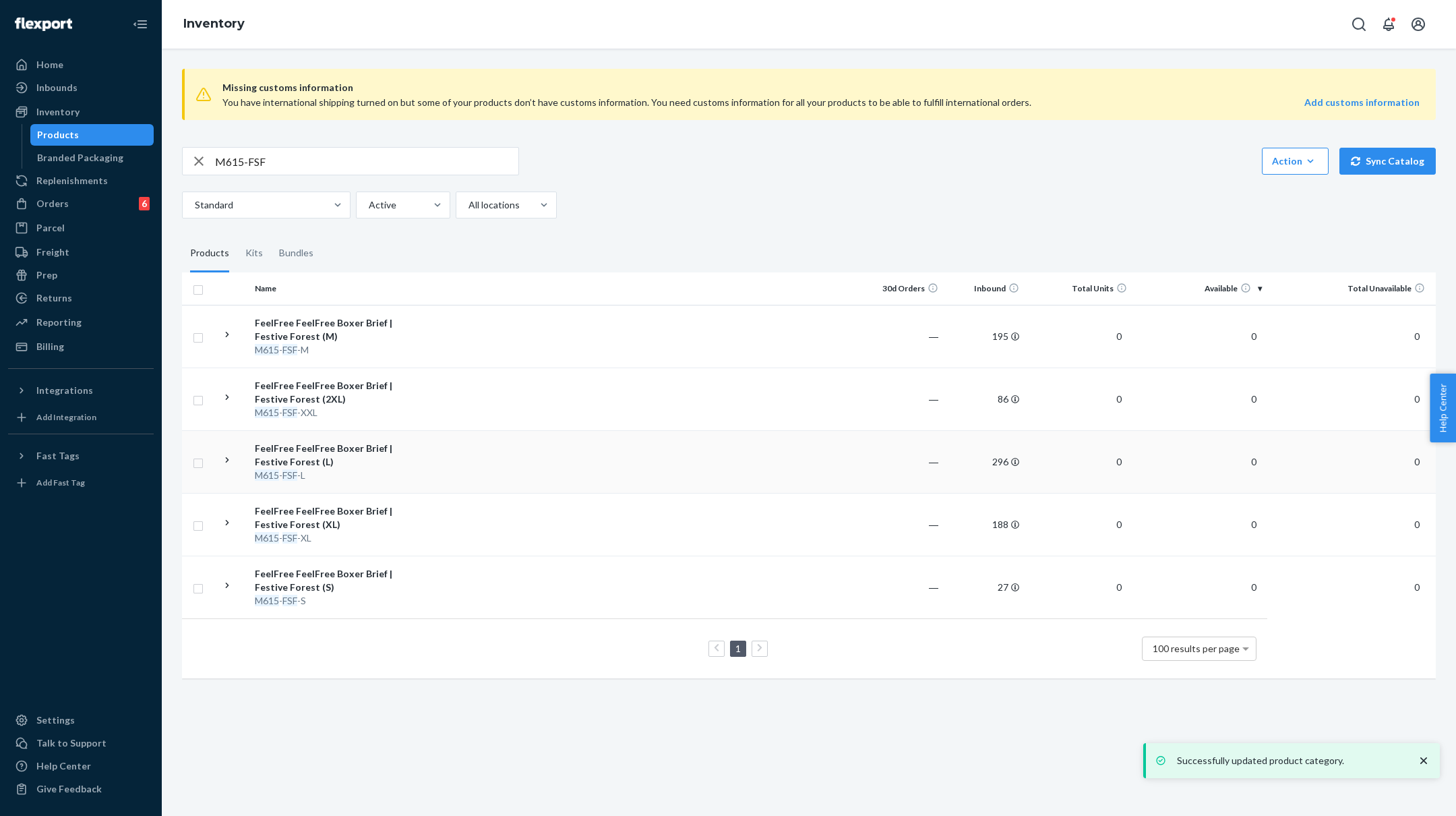
click at [396, 474] on td "FeelFree FeelFree Boxer Brief | Festive Forest (L) M615 - FSF -L" at bounding box center [325, 461] width 152 height 63
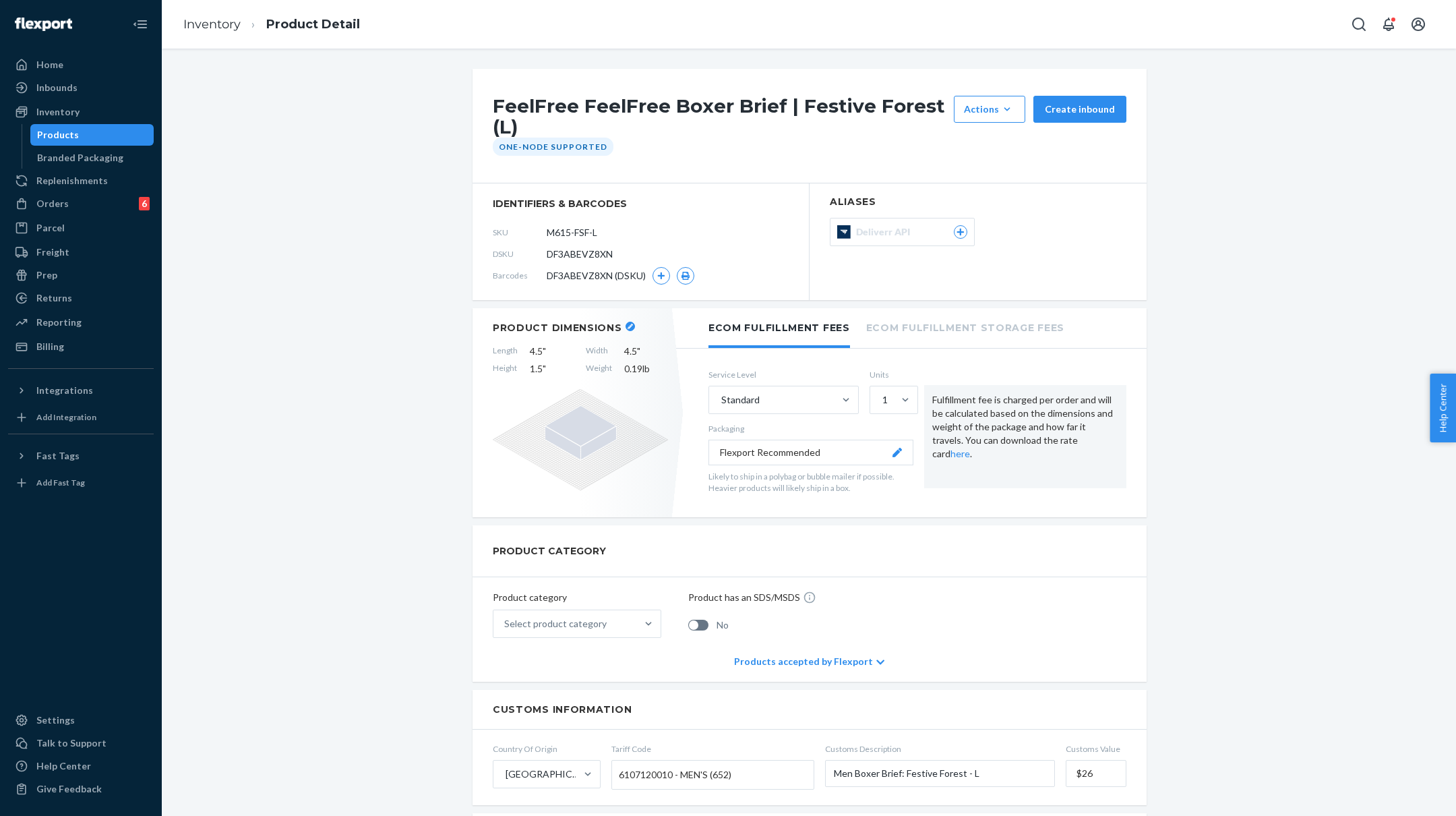
click at [222, 32] on li "Inventory" at bounding box center [212, 25] width 57 height 17
click at [221, 27] on link "Inventory" at bounding box center [212, 24] width 57 height 15
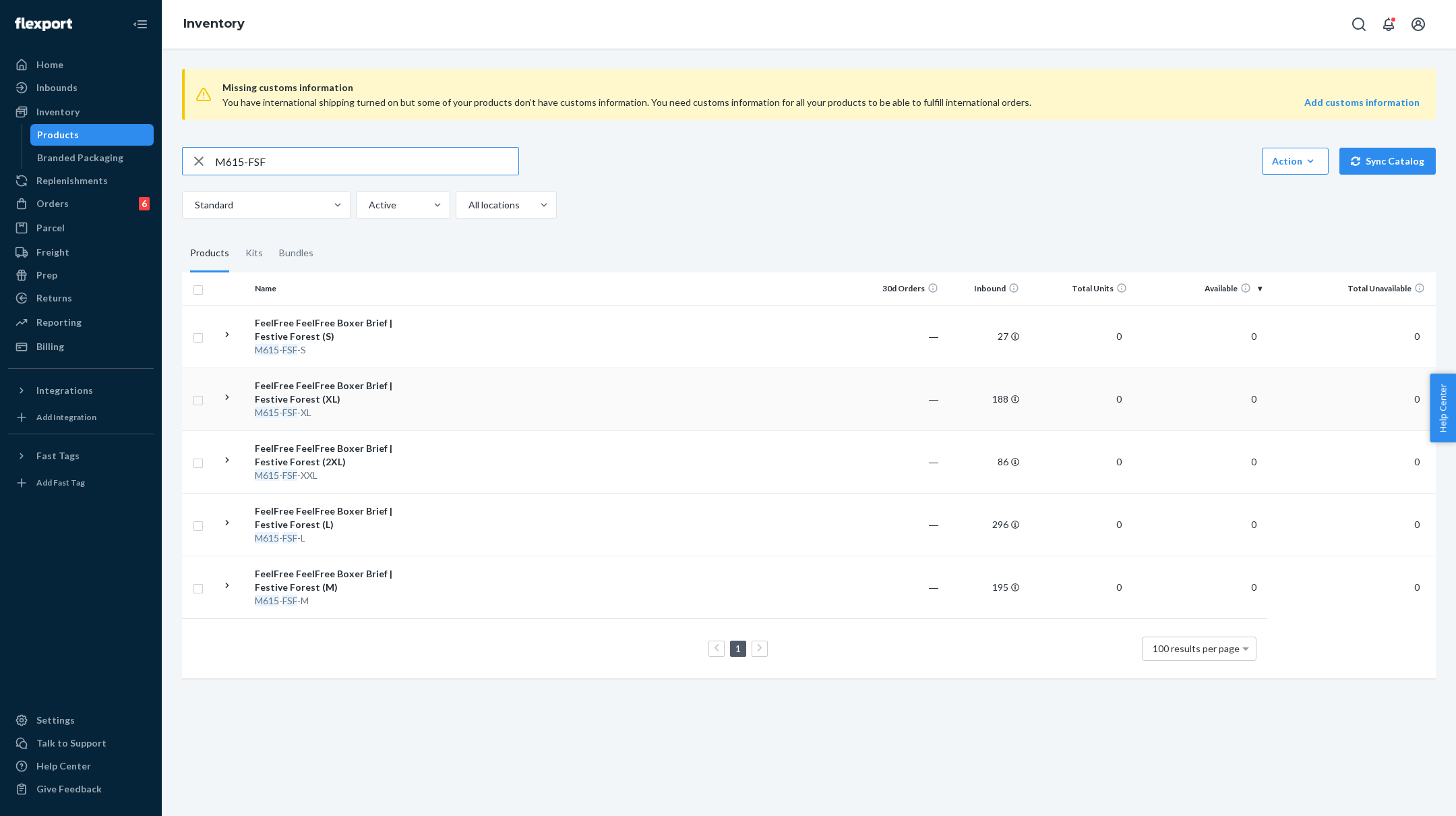
click at [364, 395] on div "FeelFree FeelFree Boxer Brief | Festive Forest (XL)" at bounding box center [326, 393] width 141 height 27
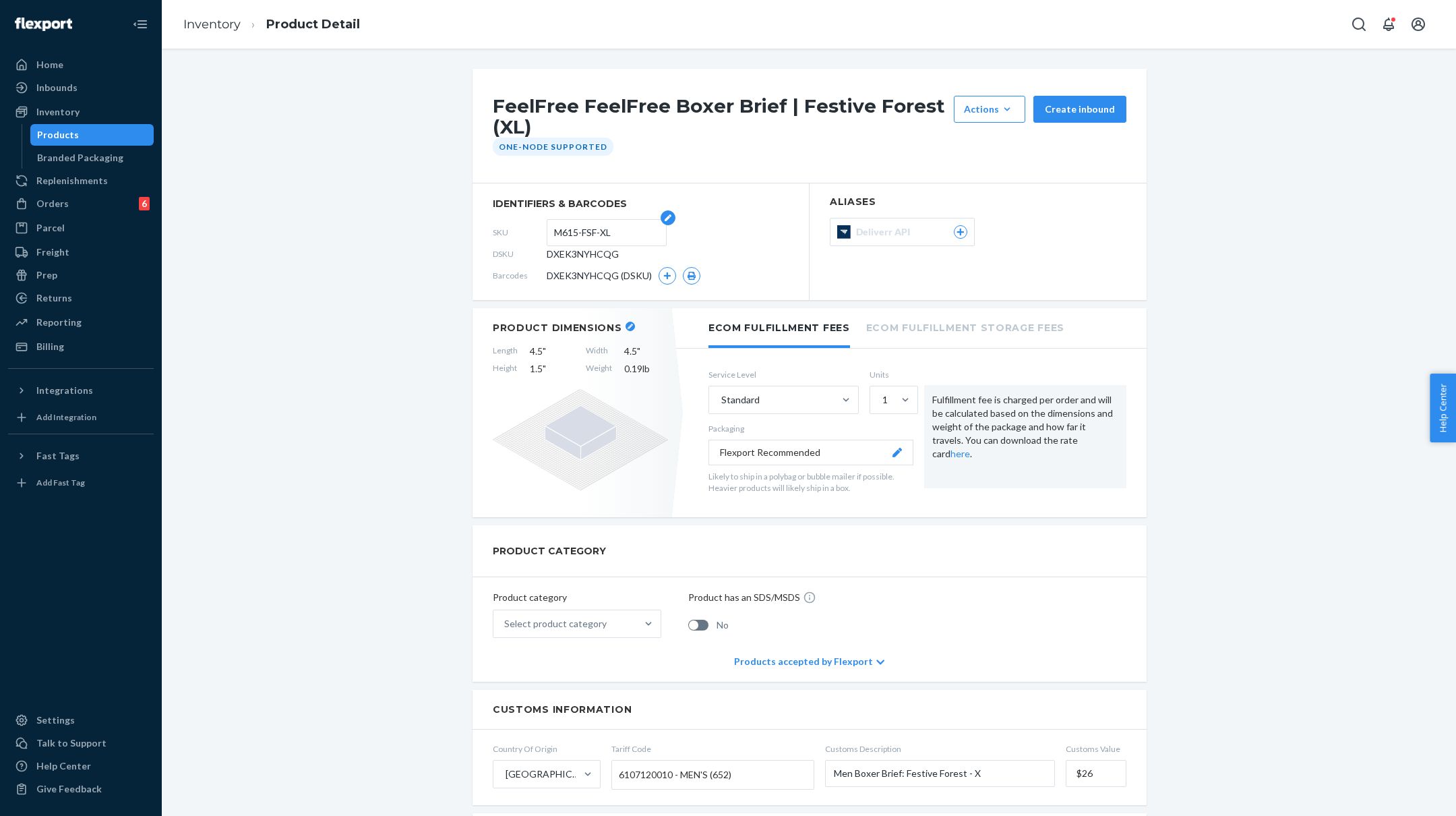
click at [601, 232] on input "M615-FSF-XL" at bounding box center [607, 233] width 105 height 26
click at [668, 273] on icon "button" at bounding box center [667, 275] width 8 height 8
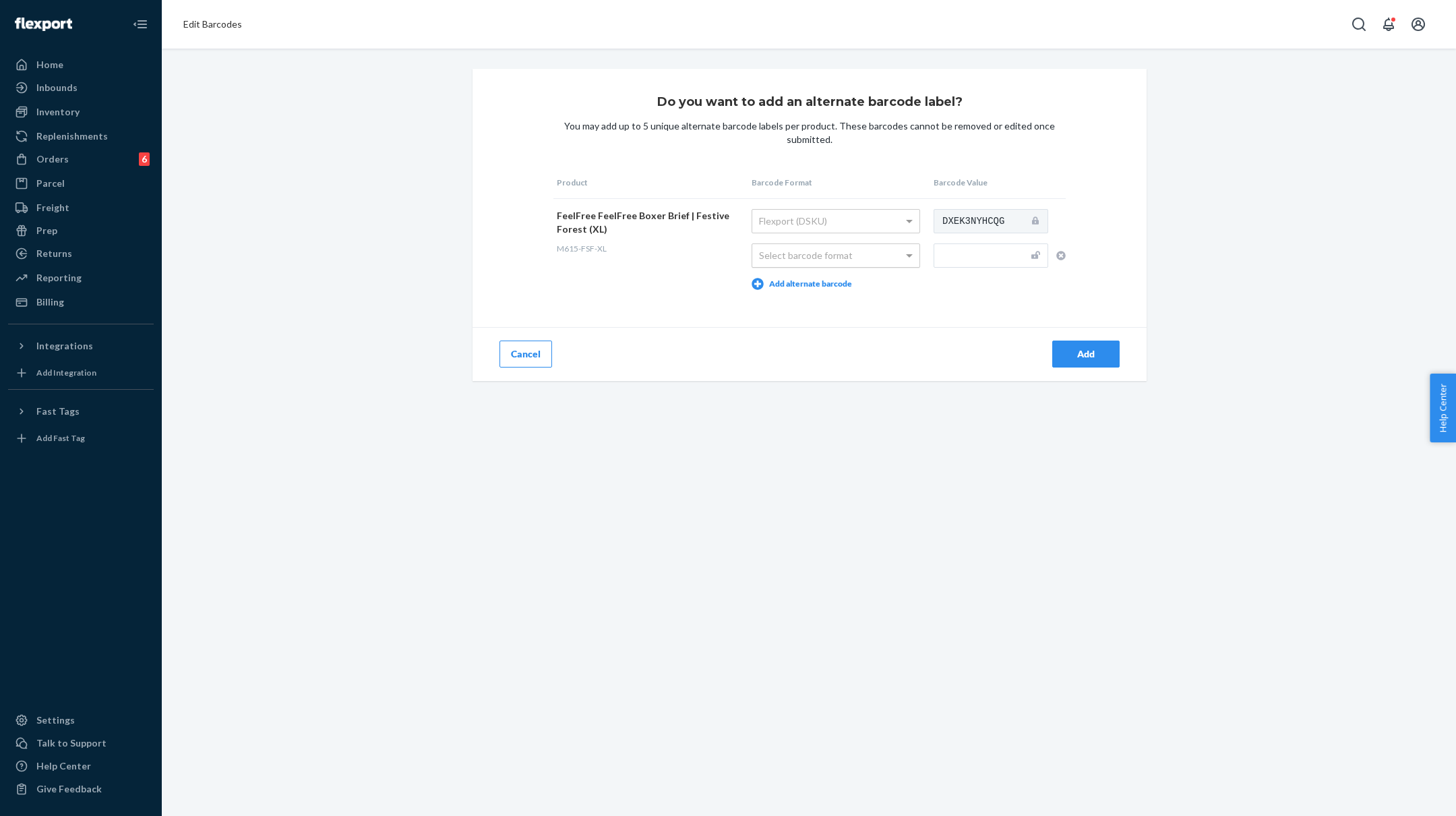
click at [875, 252] on div "Select barcode format" at bounding box center [836, 256] width 167 height 23
click at [1014, 252] on input "text" at bounding box center [990, 256] width 114 height 24
paste input "M615-FSF-XL"
type input "M615-FSF-XL"
click at [1087, 347] on div "Add" at bounding box center [1086, 354] width 45 height 14
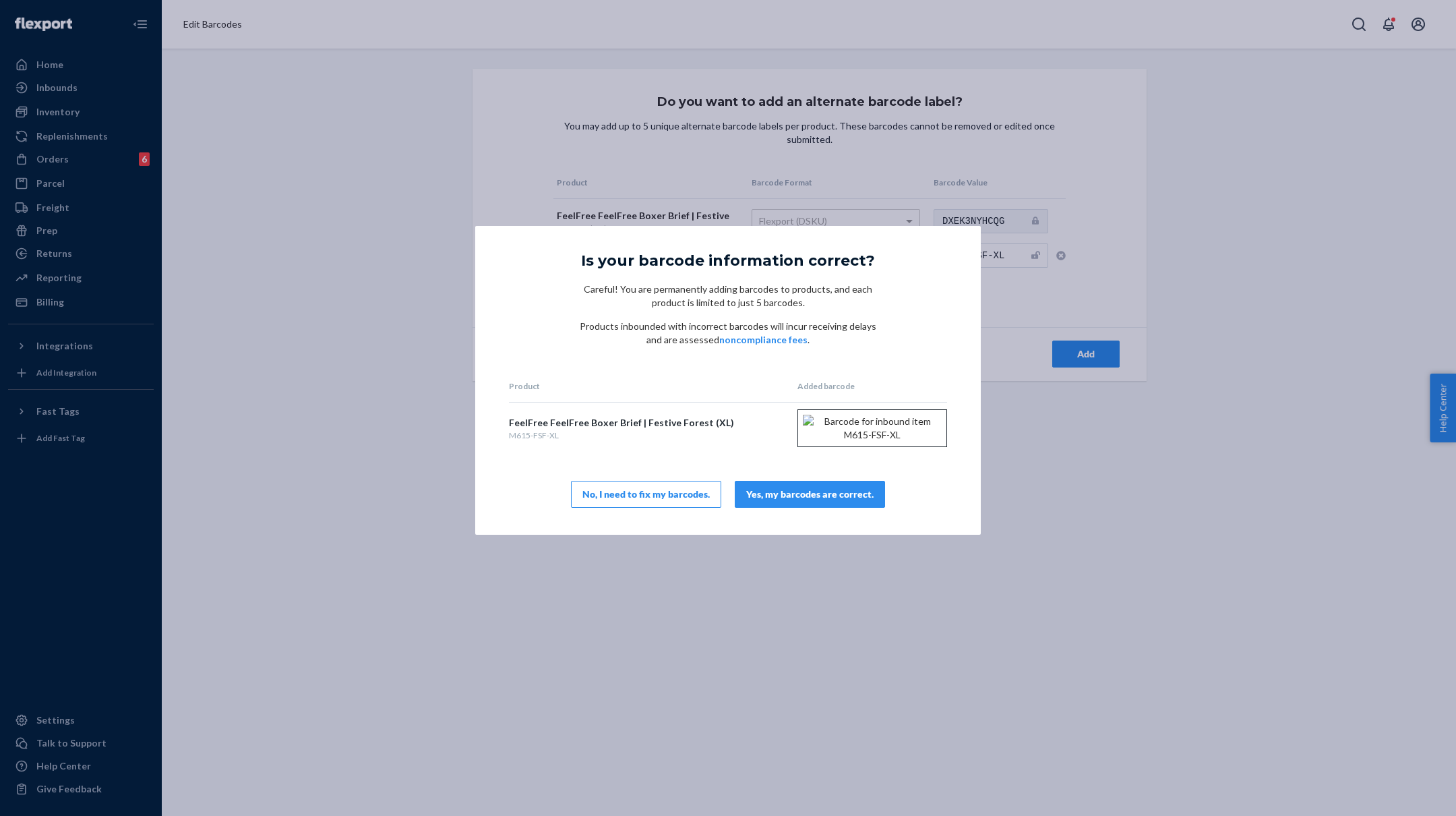
click at [821, 501] on div "Yes, my barcodes are correct." at bounding box center [809, 494] width 127 height 14
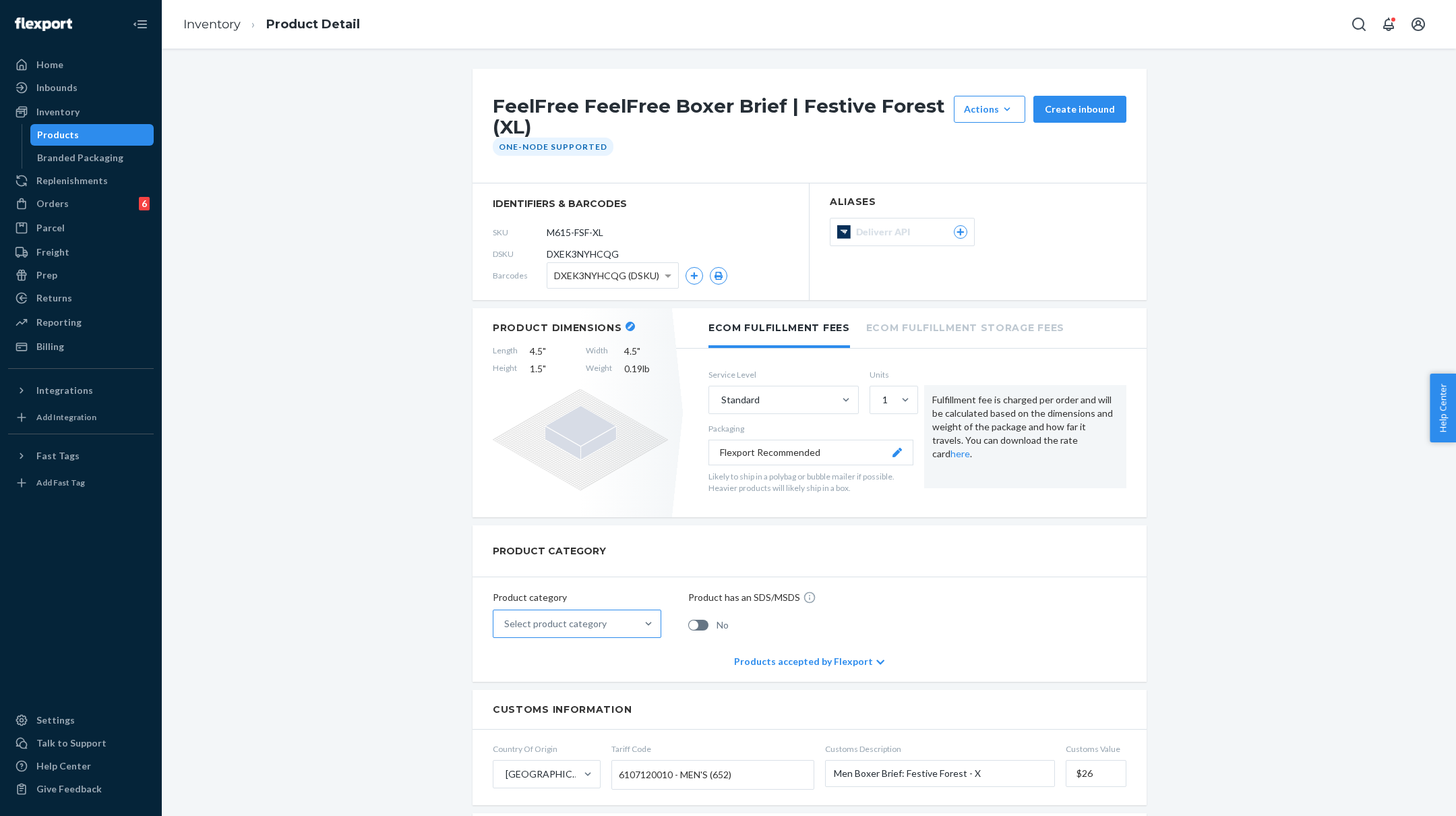
click at [632, 621] on div "Select product category" at bounding box center [565, 624] width 143 height 27
click at [506, 621] on input "Select product category" at bounding box center [505, 623] width 1 height 14
click at [593, 682] on div "Apparel, fabric, plush, and textiles" at bounding box center [576, 684] width 163 height 27
click at [506, 631] on input "option Apparel, fabric, plush, and textiles focused, 2 of 10. 10 results availa…" at bounding box center [505, 623] width 1 height 14
click at [226, 25] on link "Inventory" at bounding box center [212, 24] width 57 height 15
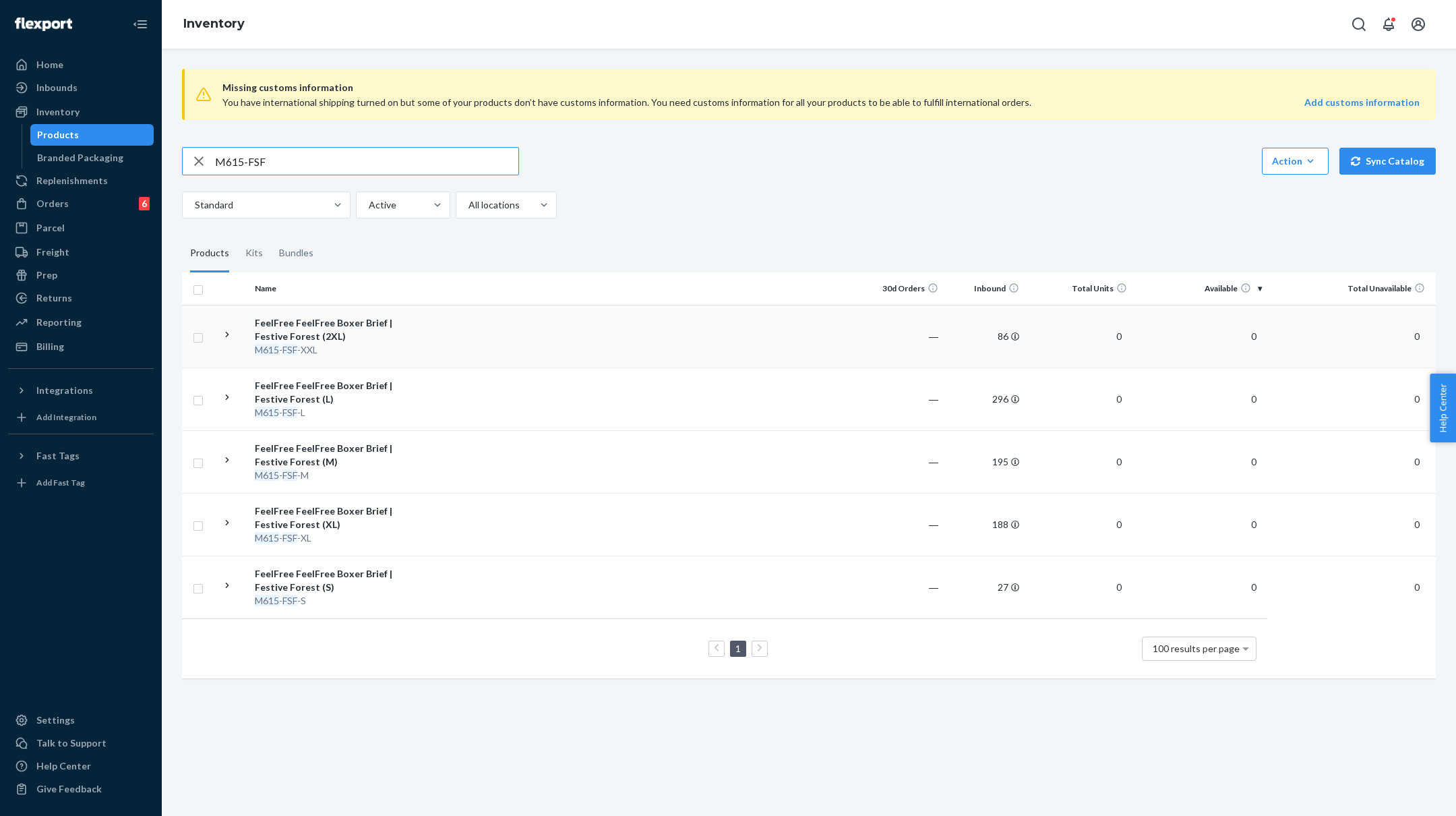
click at [444, 343] on td at bounding box center [632, 336] width 462 height 63
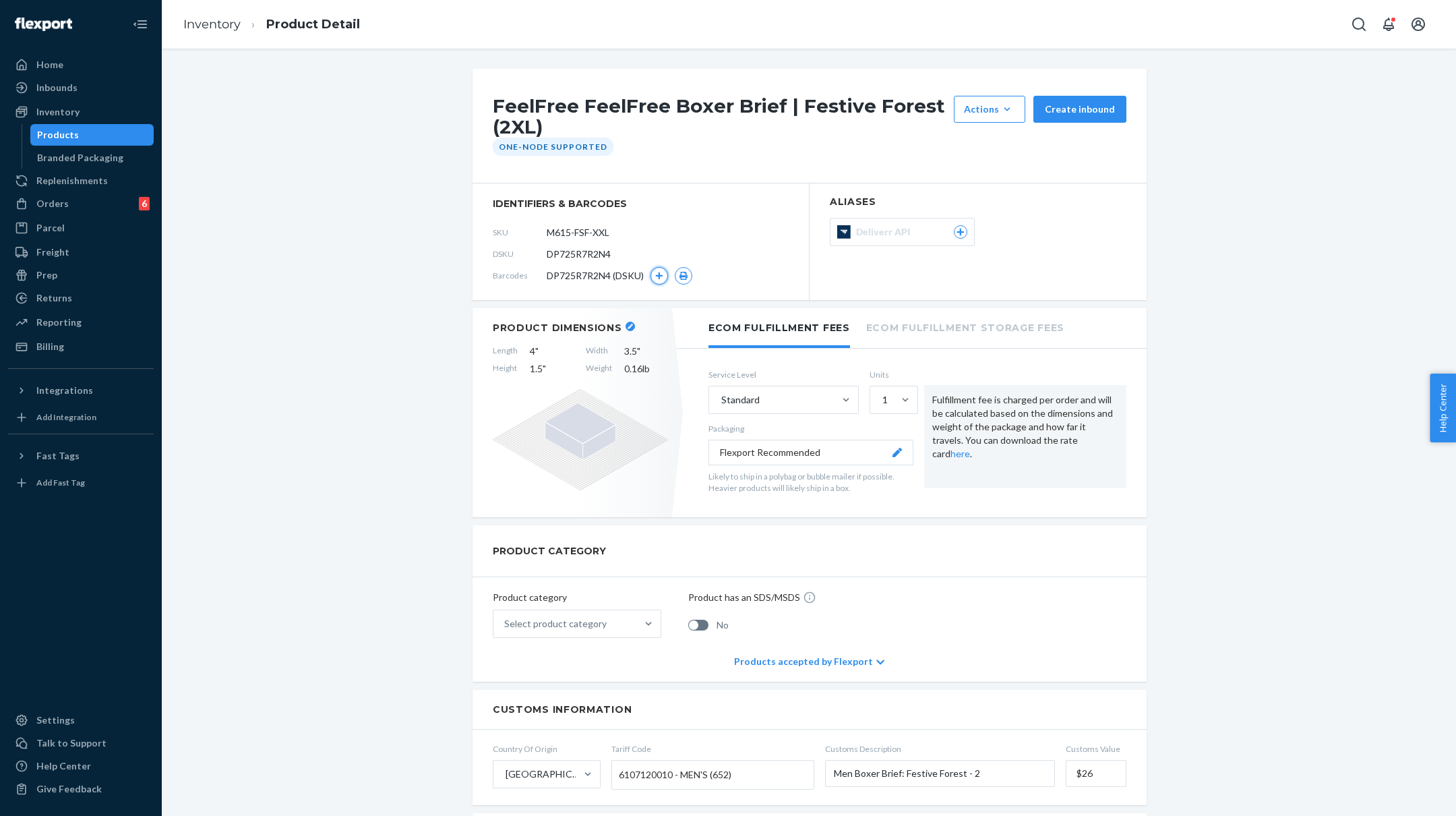
click at [663, 275] on icon "button" at bounding box center [660, 275] width 7 height 7
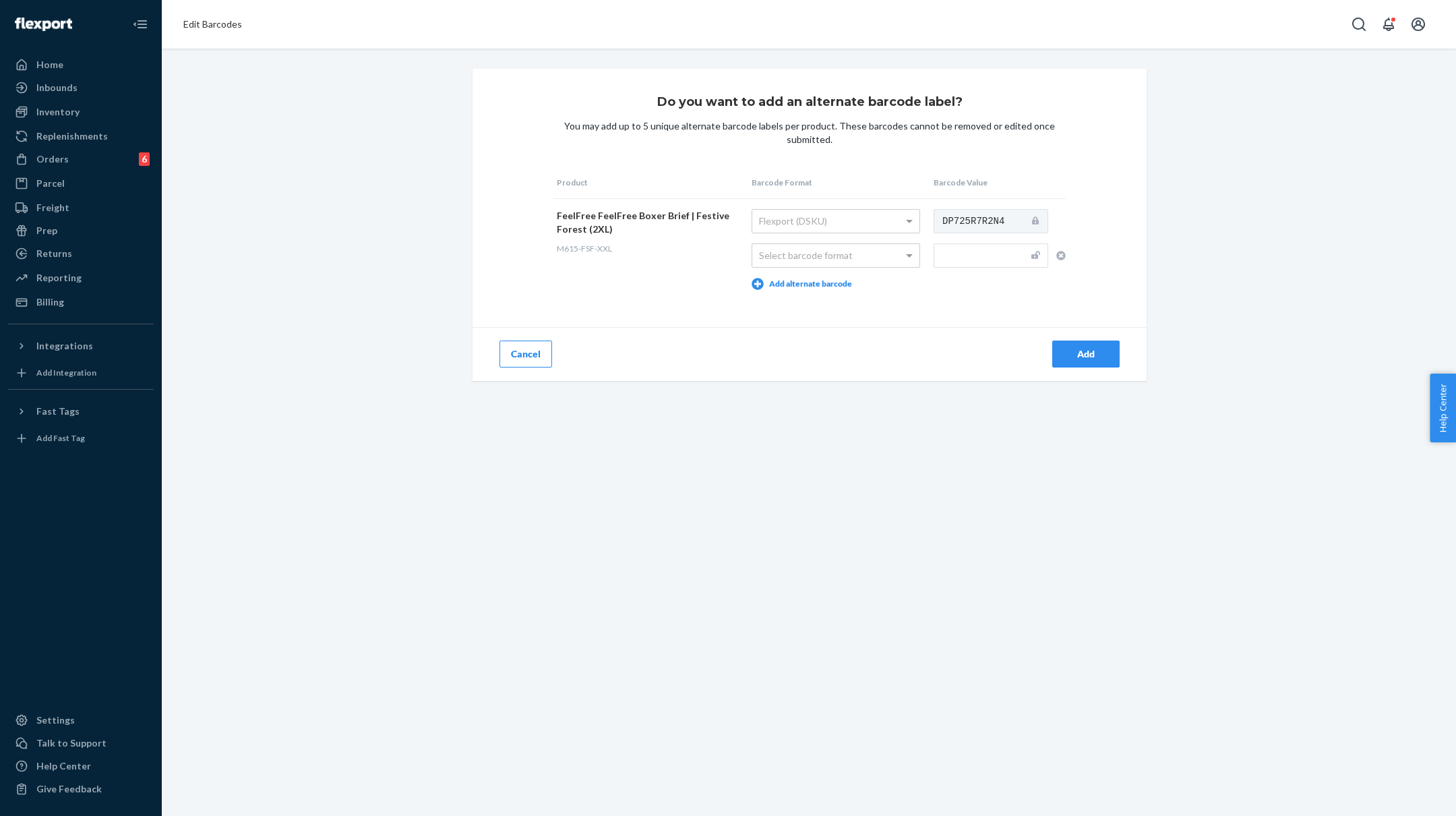
click at [648, 249] on div "M615-FSF-XXL" at bounding box center [648, 249] width 181 height 12
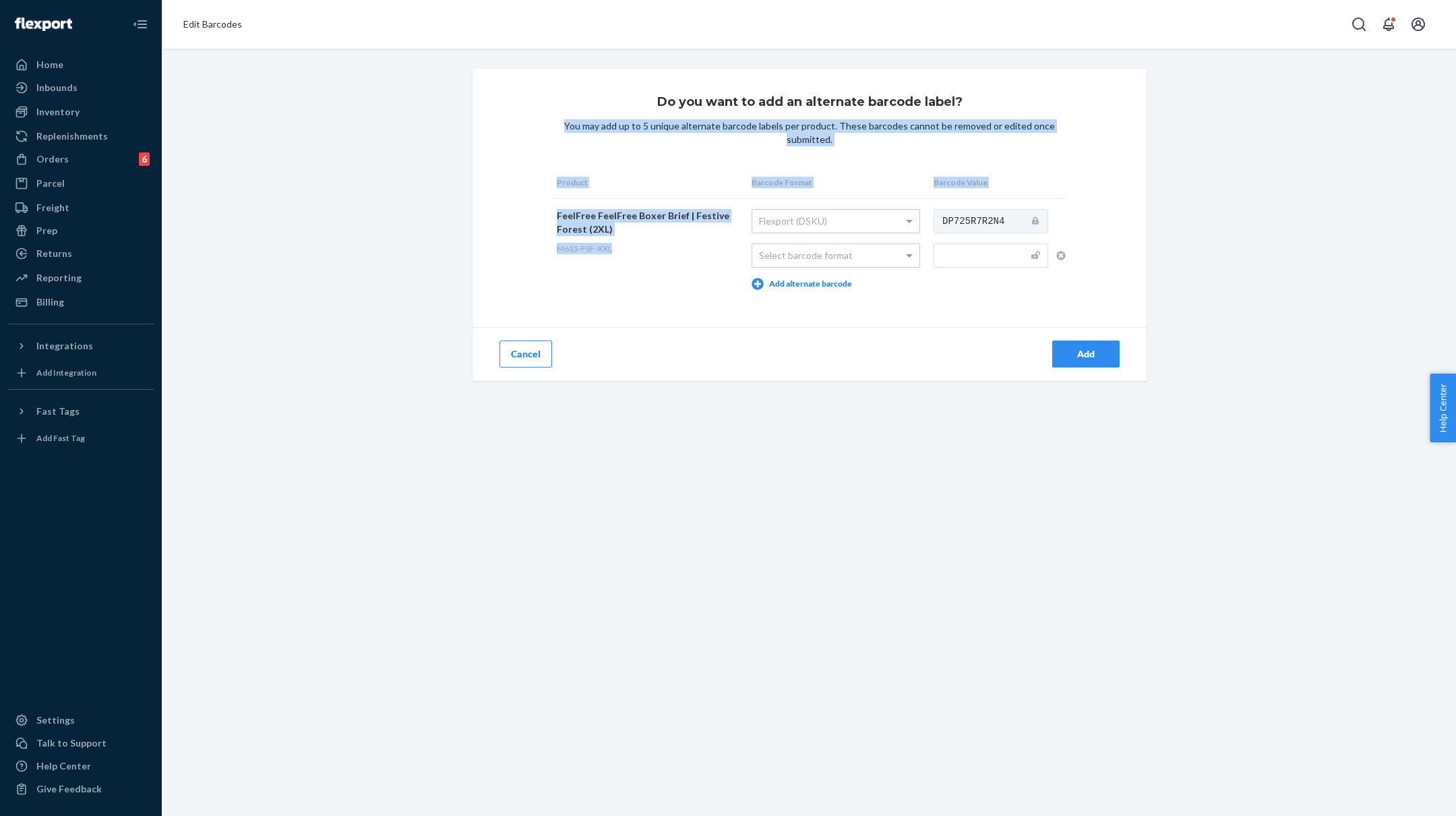
drag, startPoint x: 617, startPoint y: 251, endPoint x: 553, endPoint y: 251, distance: 64.0
click at [553, 251] on div "Do you want to add an alternate barcode label? You may add up to 5 unique alter…" at bounding box center [810, 225] width 674 height 312
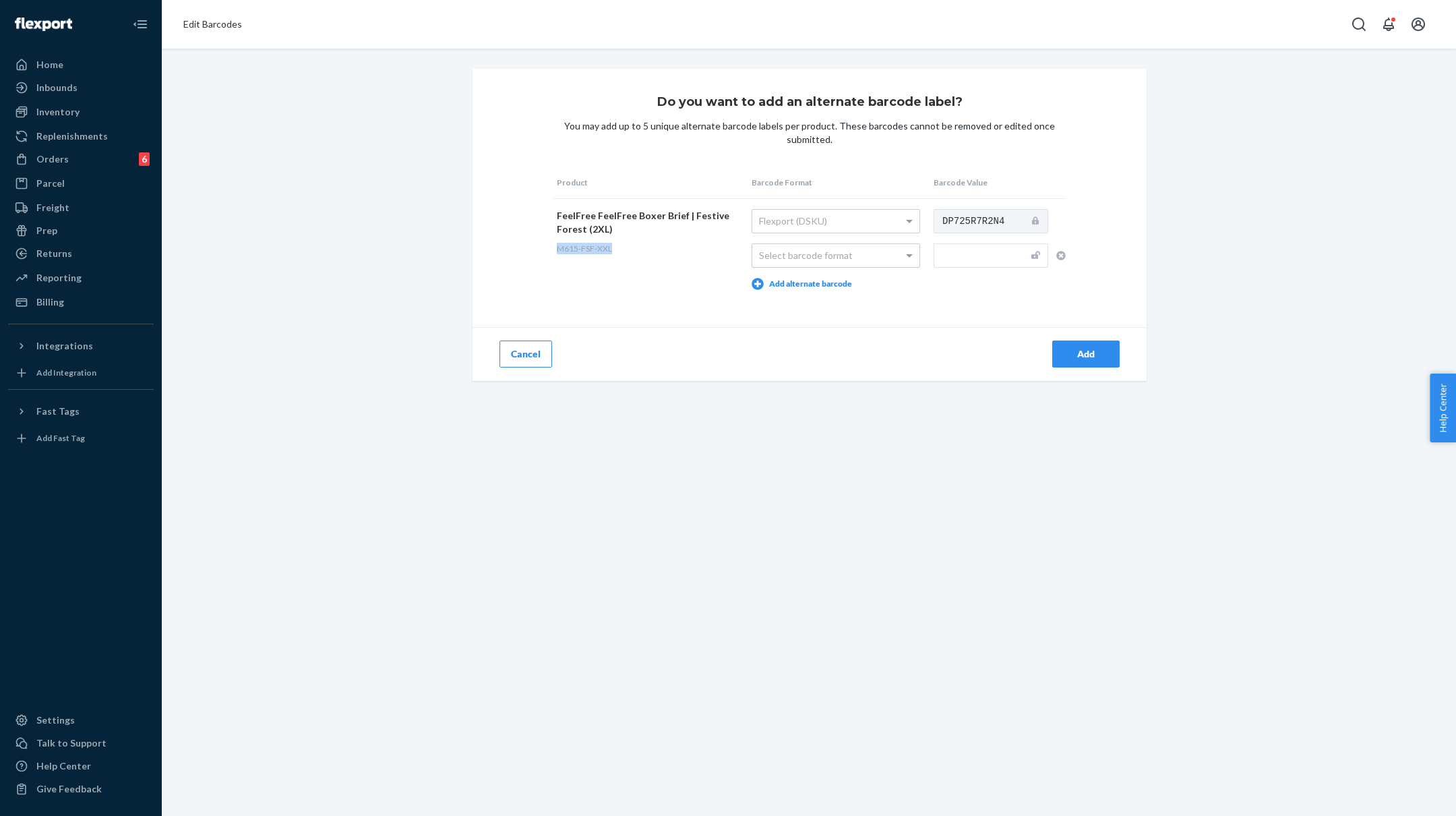
drag, startPoint x: 557, startPoint y: 245, endPoint x: 615, endPoint y: 245, distance: 58.0
click at [615, 245] on div "M615-FSF-XXL" at bounding box center [648, 249] width 181 height 12
copy span "M615-FSF-XXL"
click at [872, 250] on div "Select barcode format" at bounding box center [836, 256] width 167 height 23
click at [985, 263] on input "text" at bounding box center [990, 256] width 114 height 24
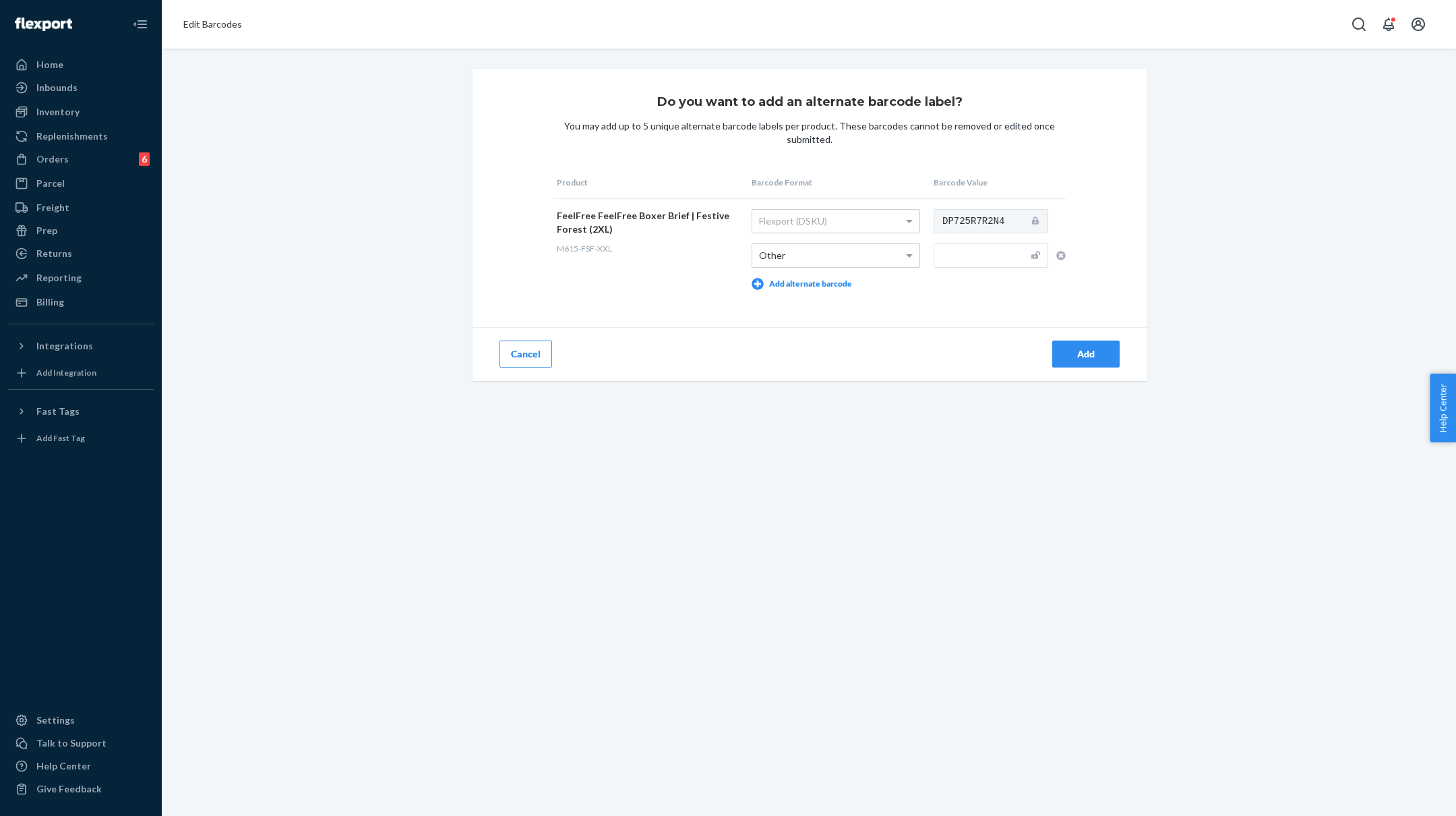
paste input "M615-FSF-XXL"
type input "M615-FSF-XXL"
click at [1087, 354] on div "Add" at bounding box center [1086, 354] width 45 height 14
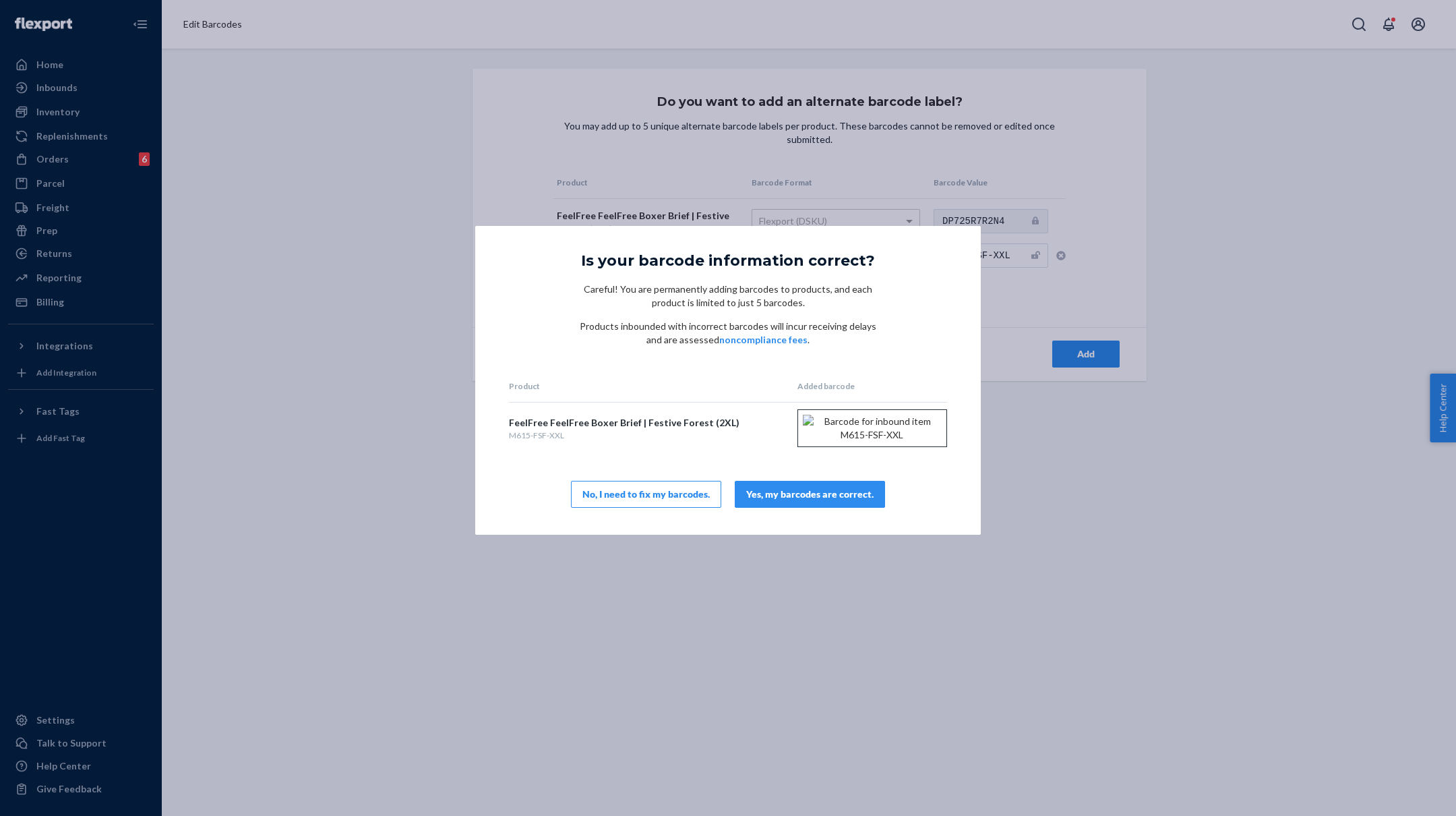
click at [818, 501] on div "Yes, my barcodes are correct." at bounding box center [809, 494] width 127 height 14
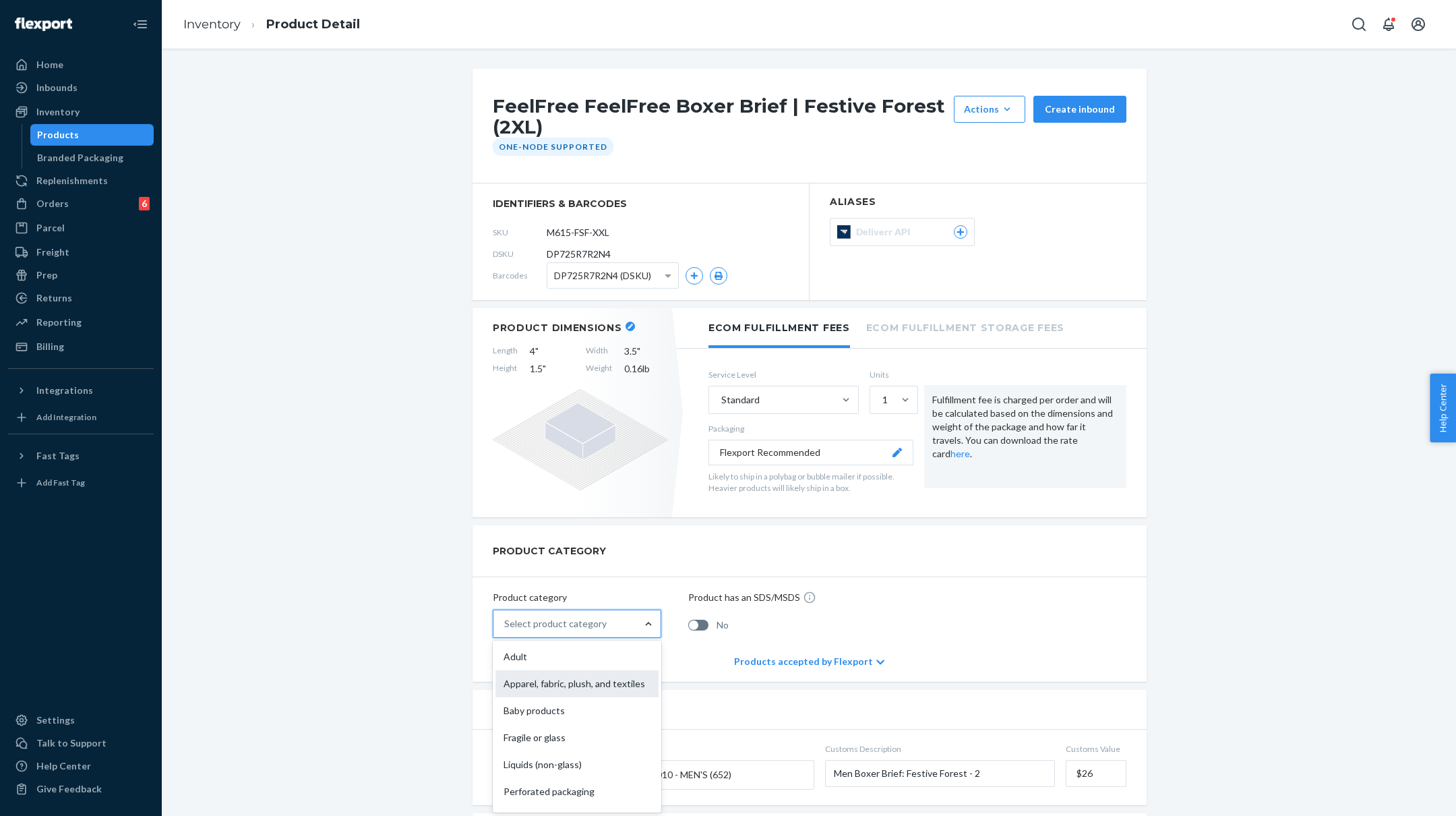
click at [615, 676] on div "Apparel, fabric, plush, and textiles" at bounding box center [576, 684] width 163 height 27
click at [506, 631] on input "option Apparel, fabric, plush, and textiles focused, 2 of 10. 10 results availa…" at bounding box center [505, 623] width 1 height 14
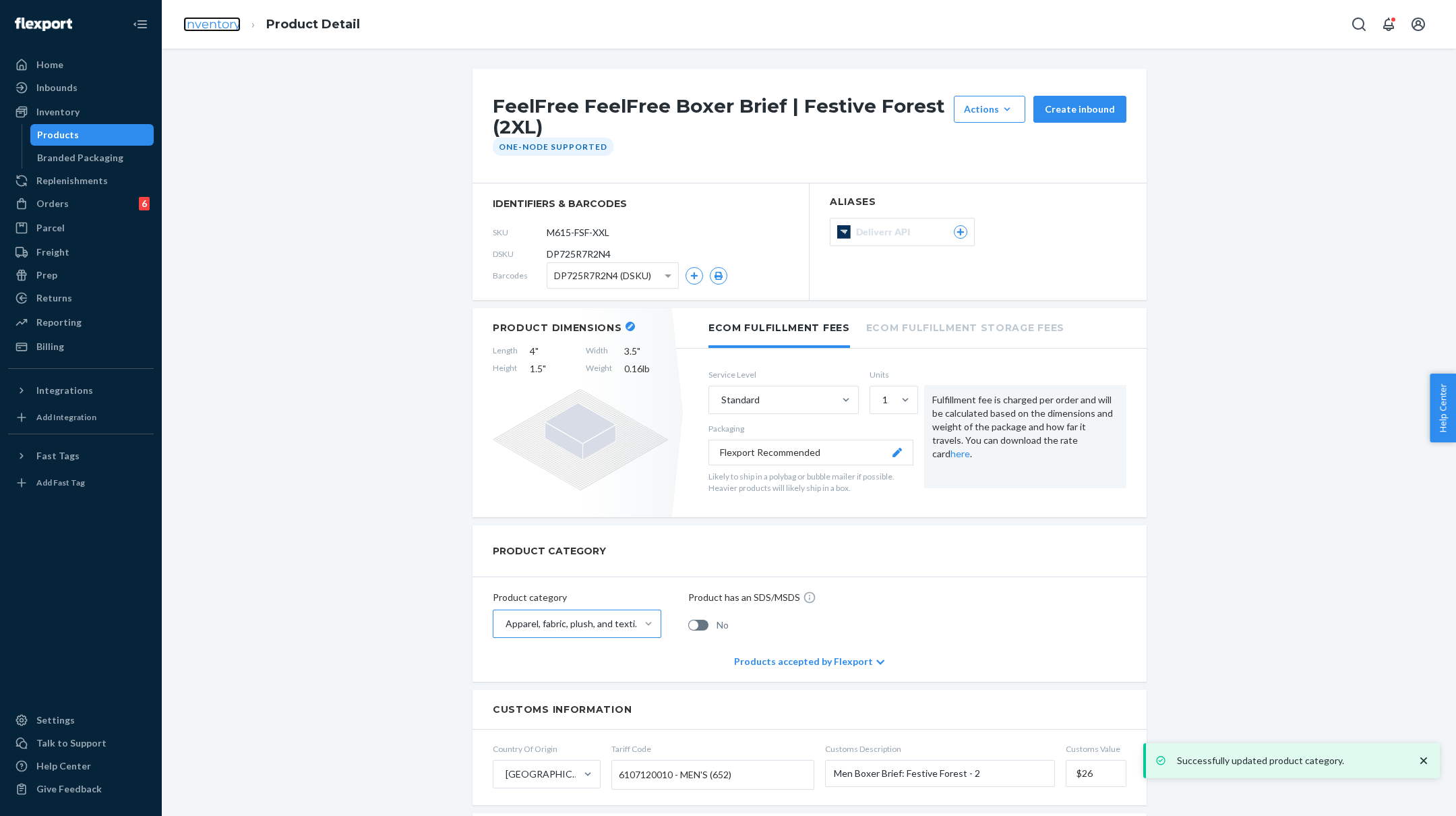
click at [211, 25] on link "Inventory" at bounding box center [212, 24] width 57 height 15
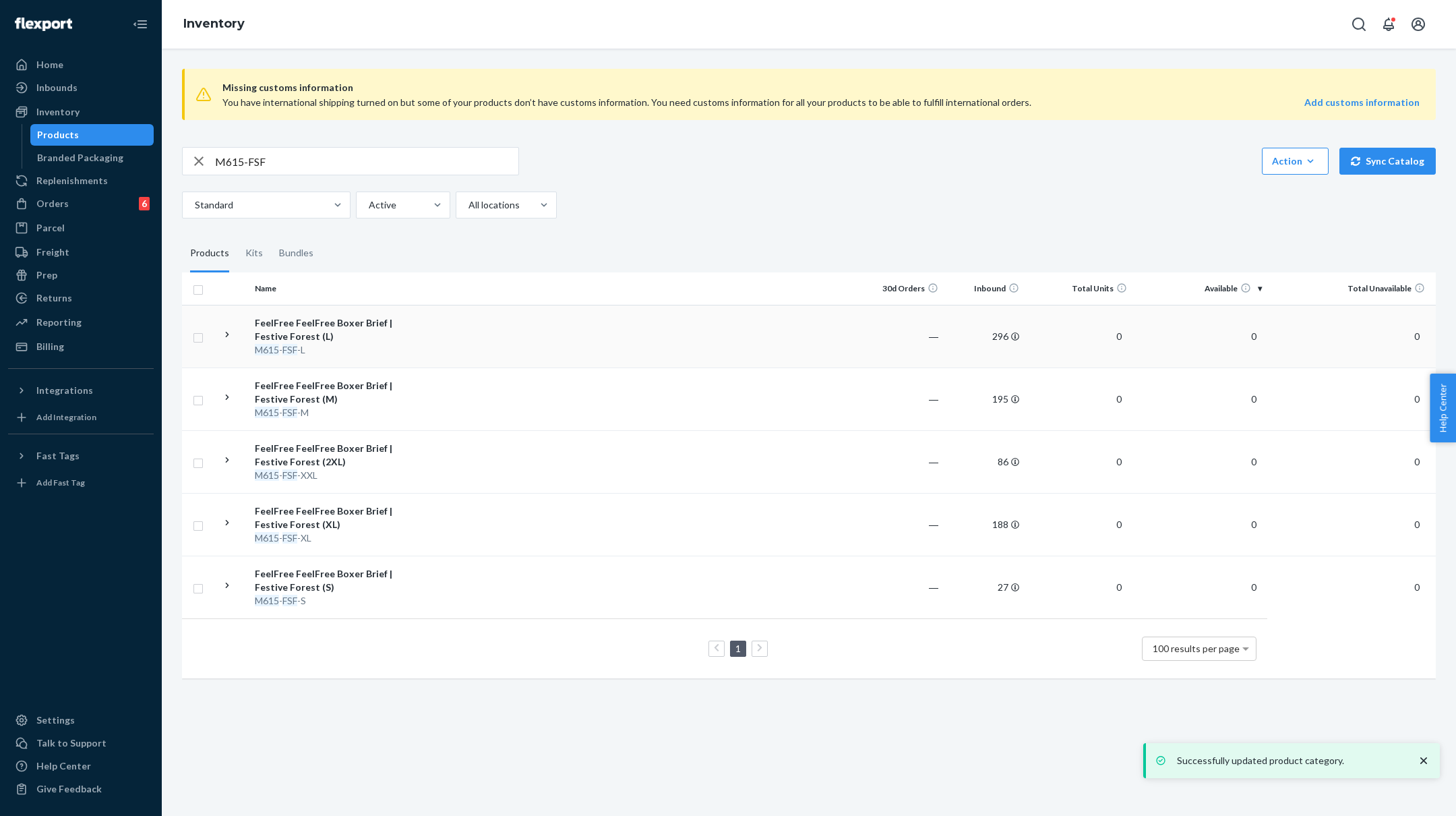
click at [436, 341] on td at bounding box center [632, 336] width 462 height 63
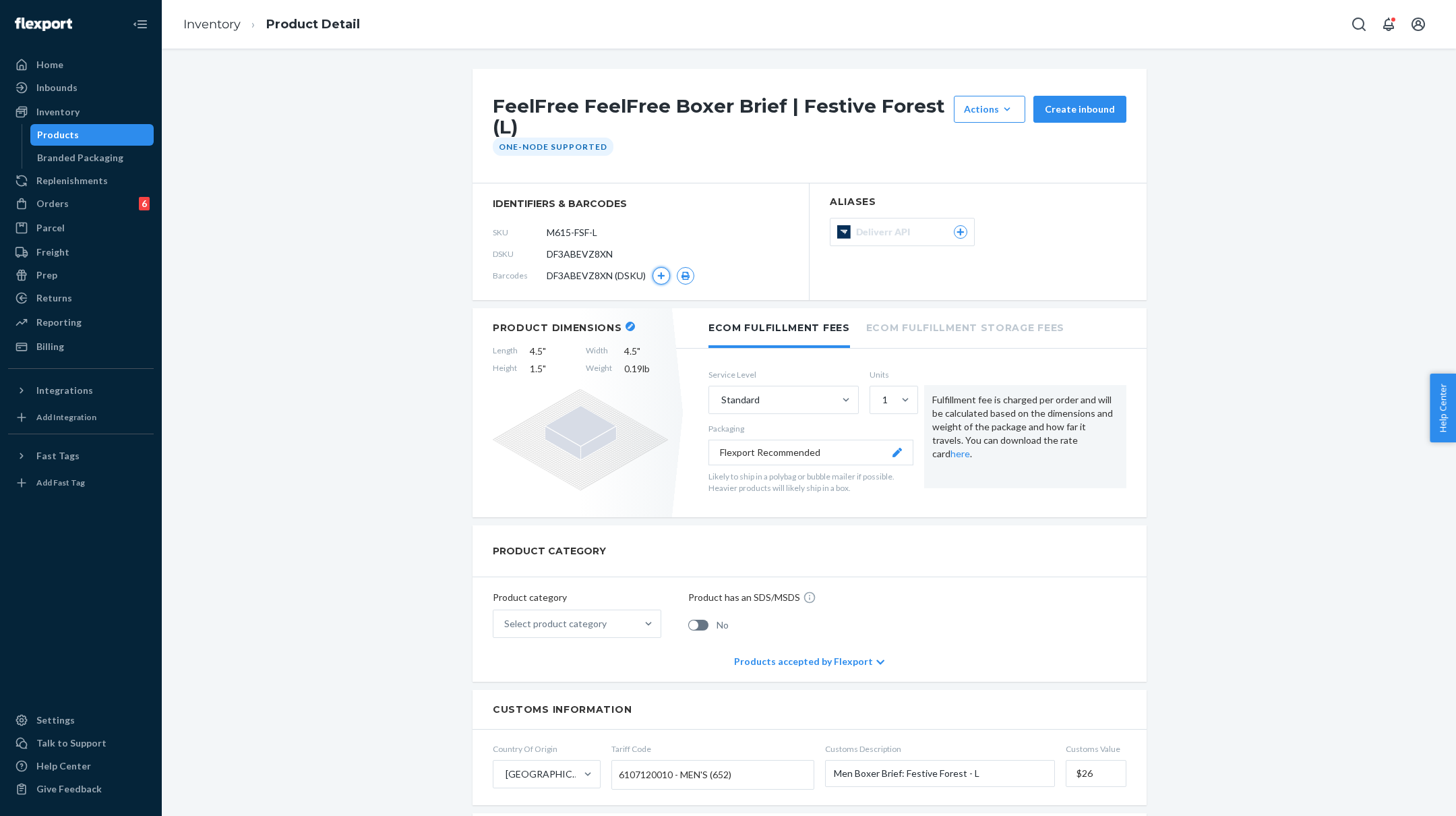
click at [664, 274] on icon "button" at bounding box center [661, 275] width 8 height 8
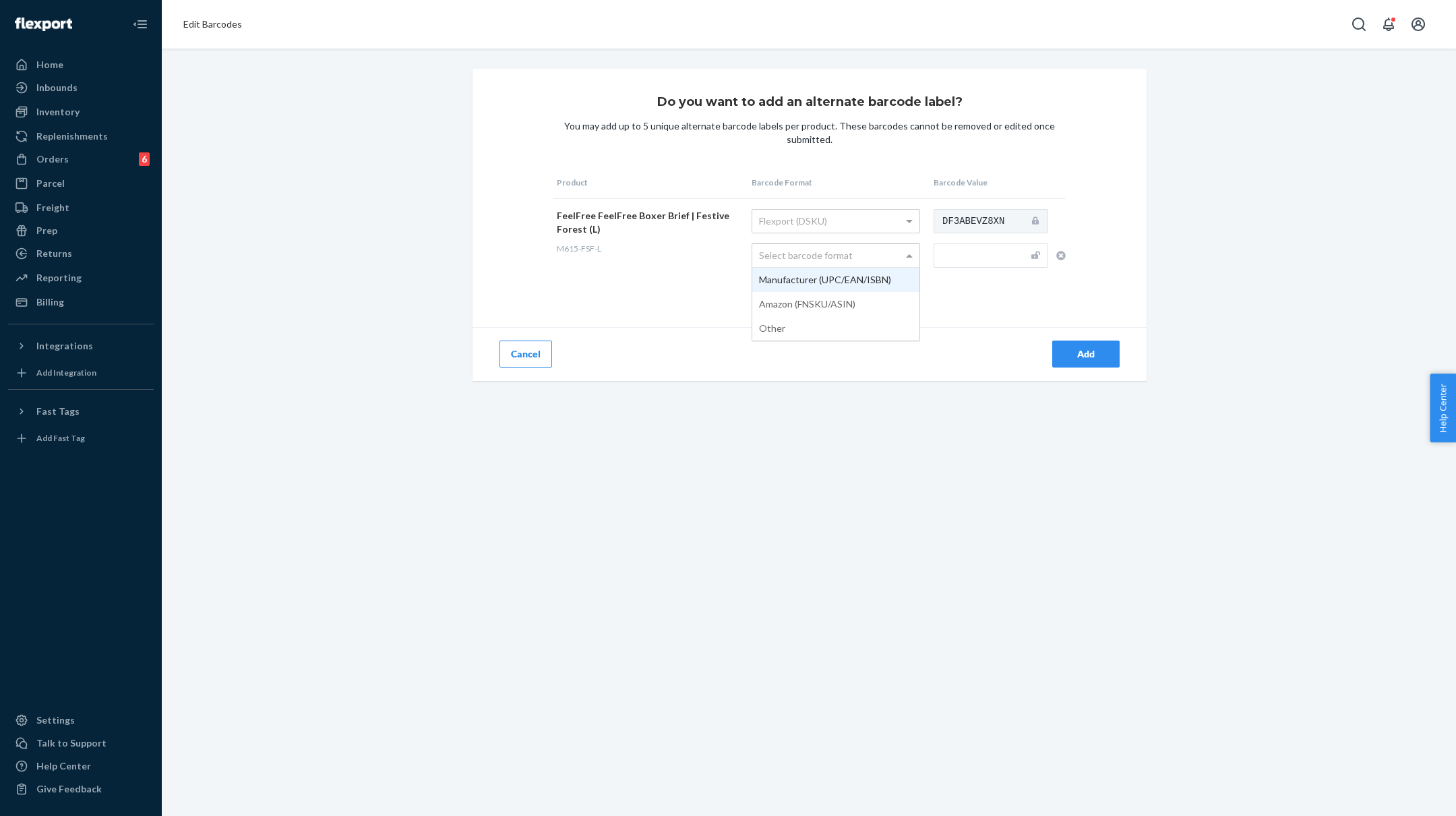
click at [842, 249] on div "Select barcode format" at bounding box center [836, 256] width 167 height 23
click at [980, 251] on input "text" at bounding box center [990, 256] width 114 height 24
paste input "M615-FSF-XXL"
click at [1006, 257] on input "M615-FSF-XXL" at bounding box center [990, 256] width 114 height 24
type input "M615-FSF-L"
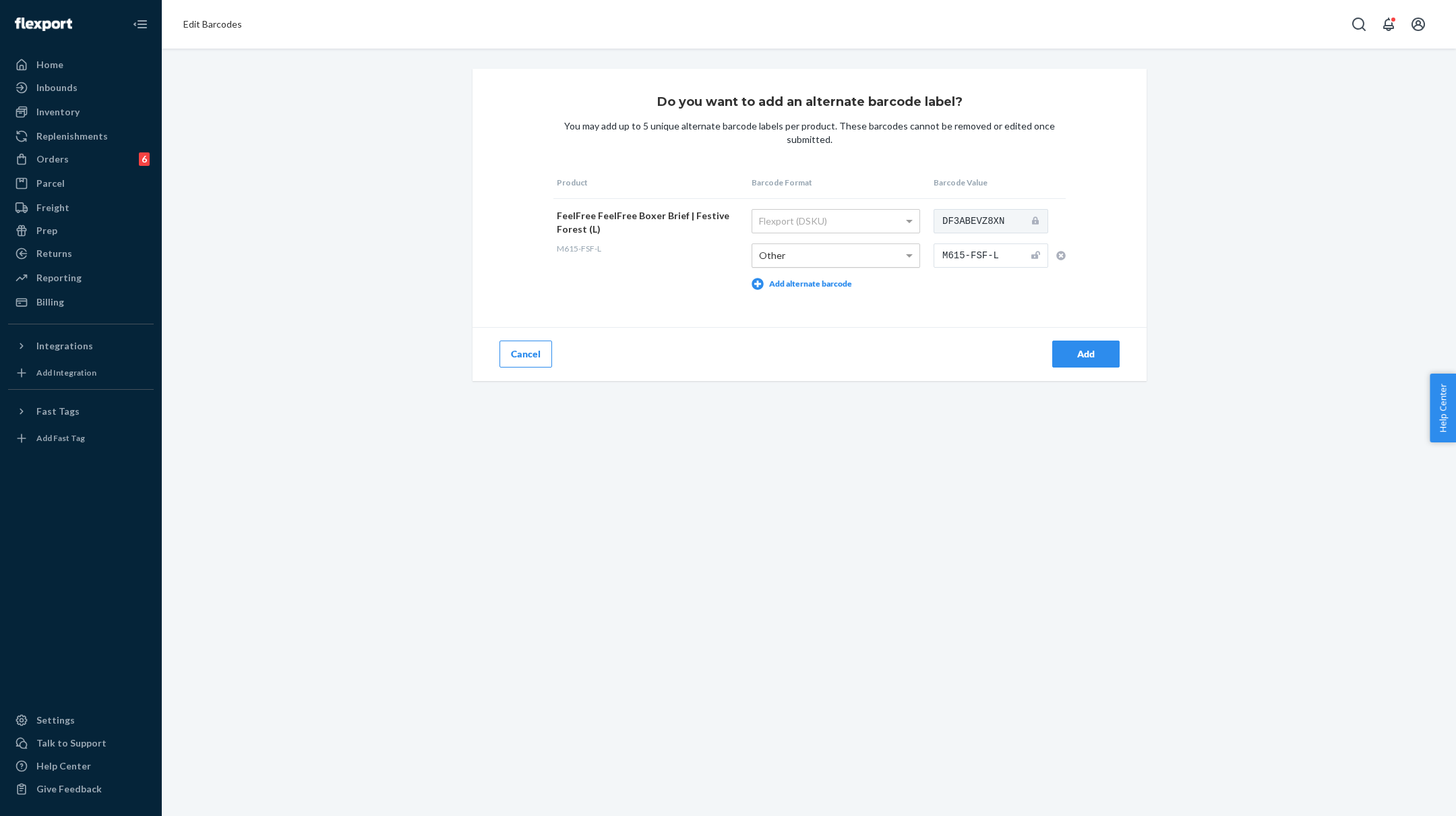
click at [1111, 354] on button "Add" at bounding box center [1086, 354] width 68 height 27
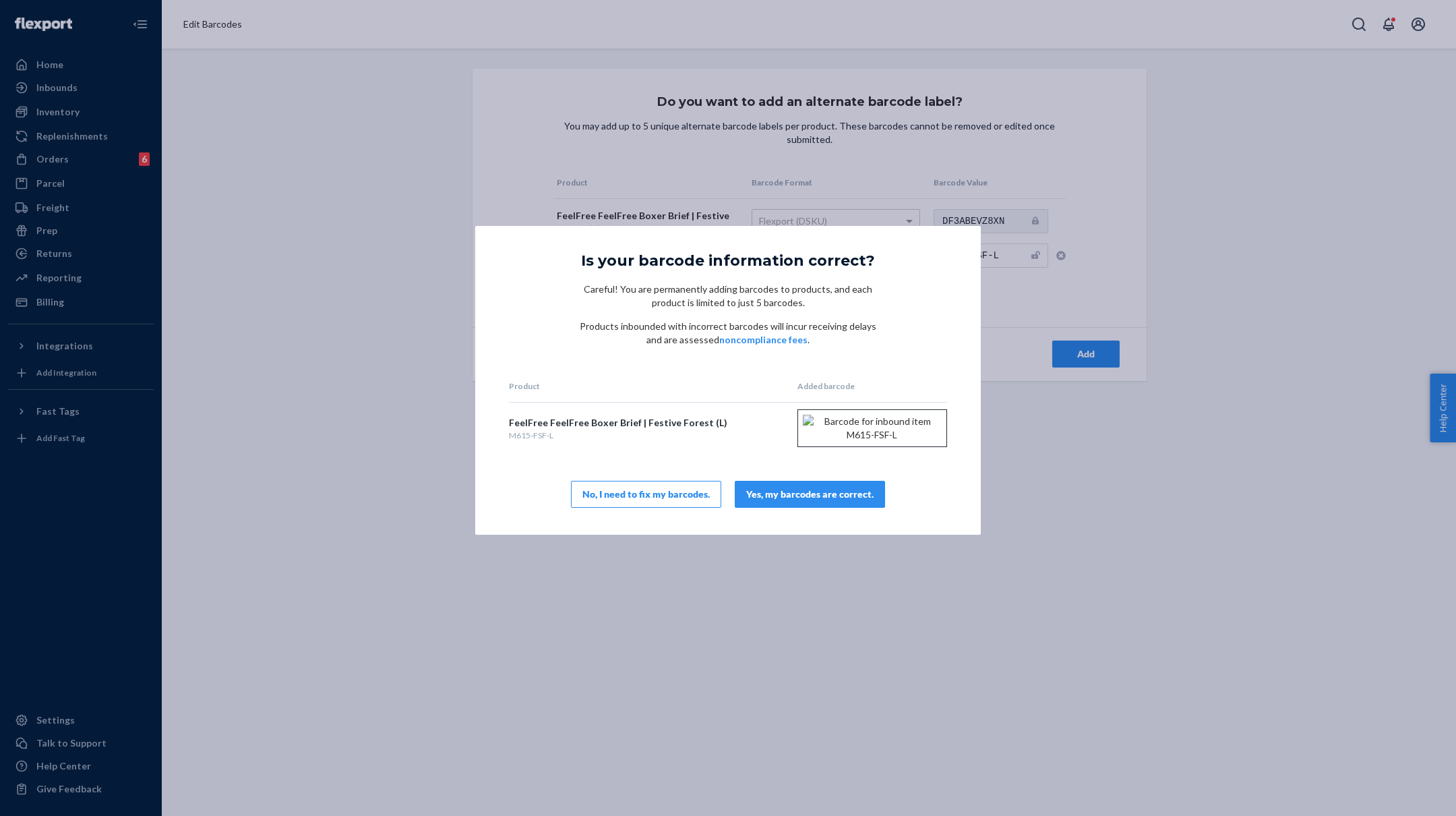
click at [796, 501] on div "Yes, my barcodes are correct." at bounding box center [809, 494] width 127 height 14
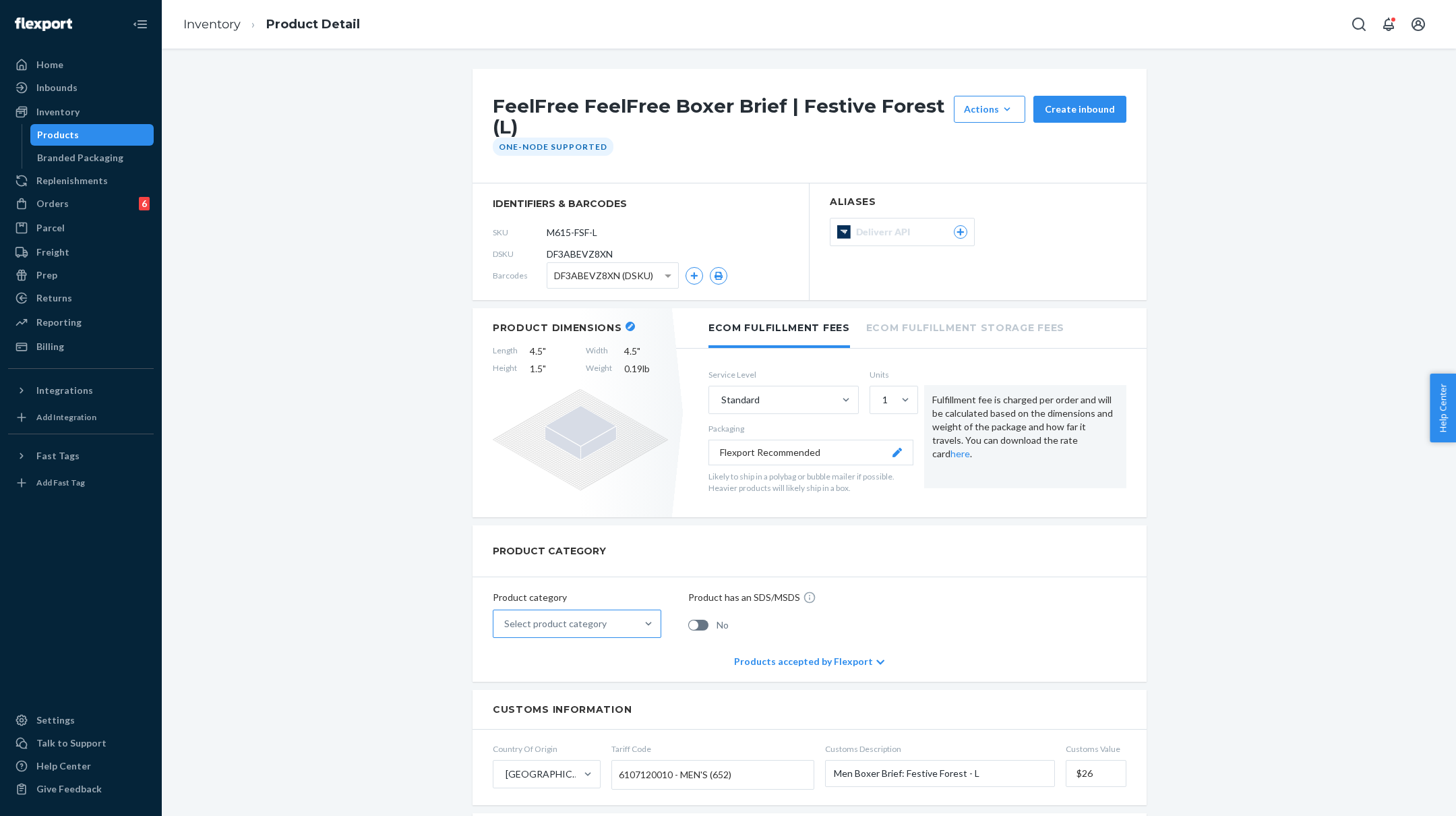
click at [633, 623] on div "Select product category" at bounding box center [565, 624] width 143 height 27
click at [506, 623] on input "Select product category" at bounding box center [505, 623] width 1 height 14
click at [617, 674] on div "Apparel, fabric, plush, and textiles" at bounding box center [576, 684] width 163 height 27
click at [506, 631] on input "option Apparel, fabric, plush, and textiles focused, 2 of 10. 10 results availa…" at bounding box center [505, 623] width 1 height 14
click at [173, 25] on ol "Inventory Product Detail" at bounding box center [272, 24] width 198 height 40
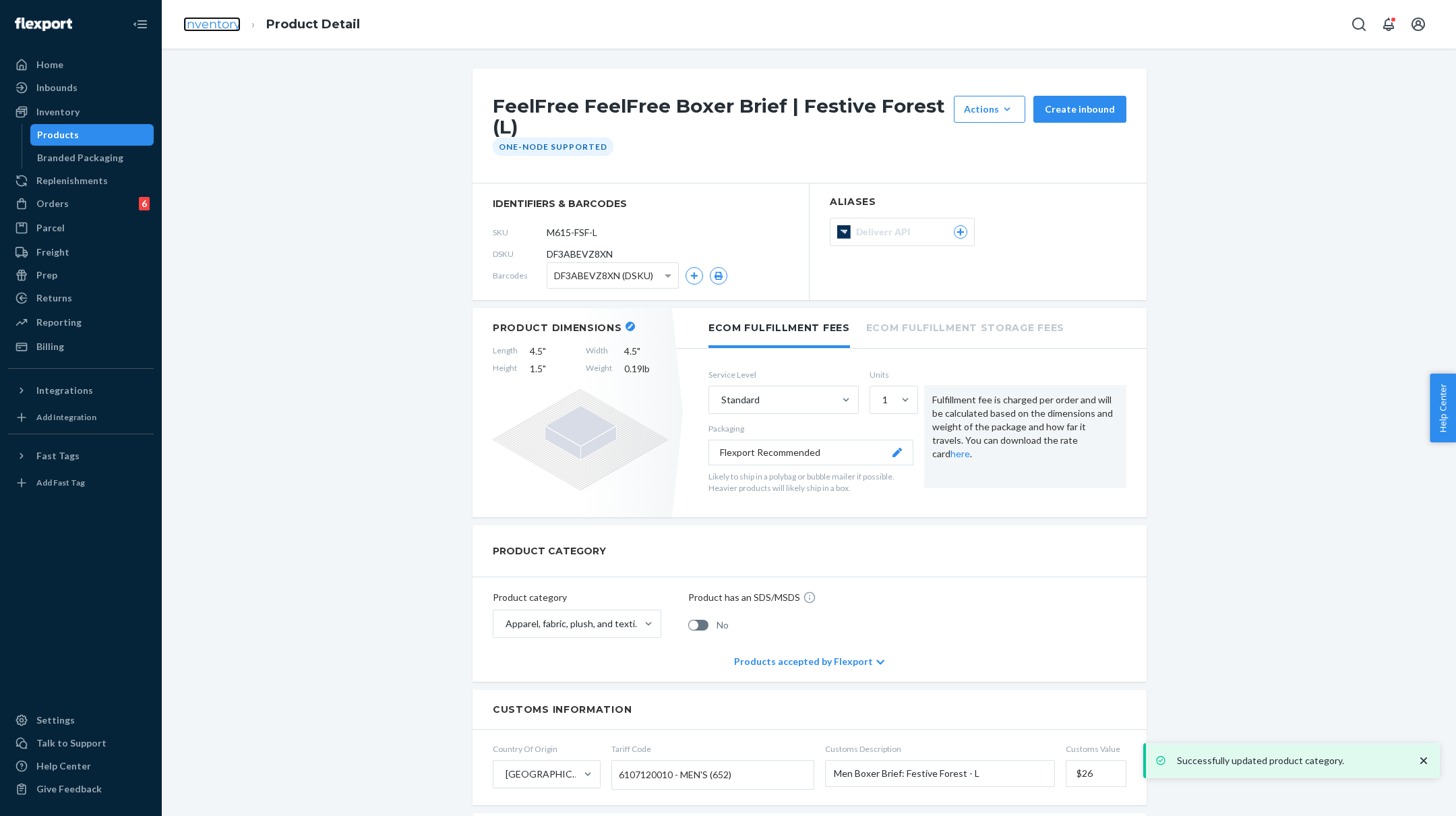
click at [196, 19] on link "Inventory" at bounding box center [212, 24] width 57 height 15
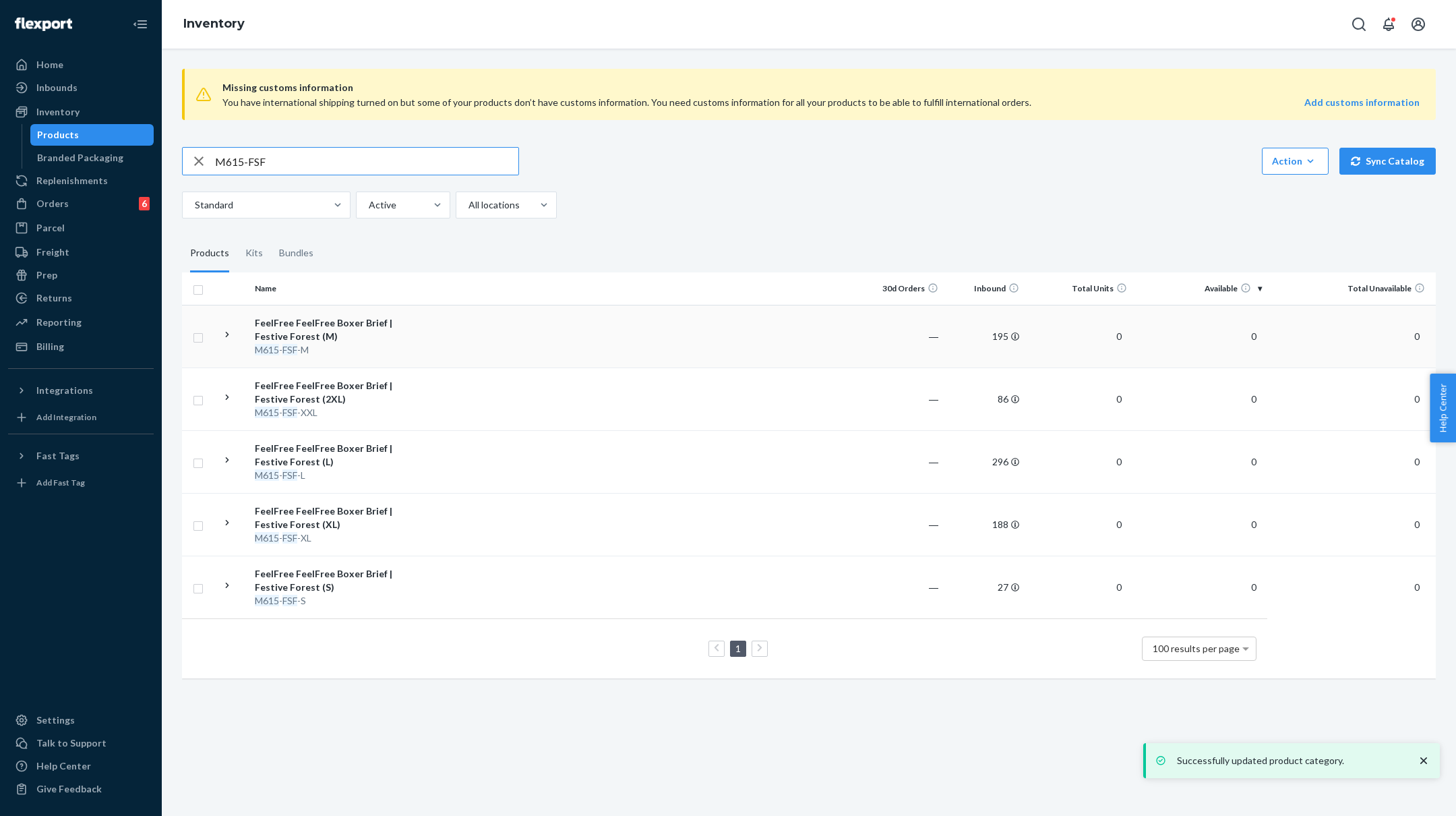
click at [410, 337] on td at bounding box center [632, 336] width 462 height 63
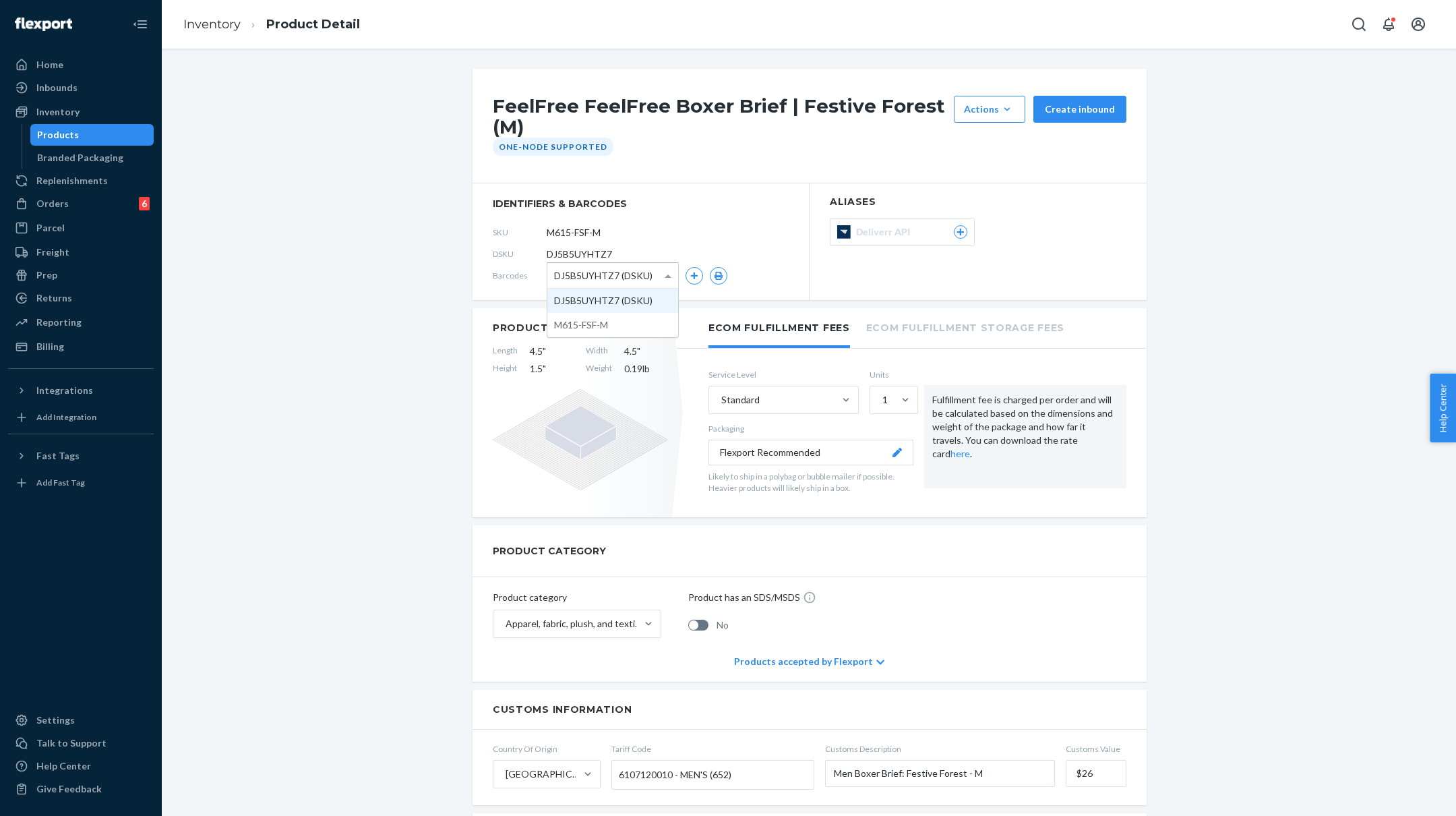
click at [668, 267] on span at bounding box center [669, 275] width 17 height 25
click at [355, 252] on div "FeelFree FeelFree Boxer Brief | Festive Forest (M) Actions Add components Hide …" at bounding box center [808, 820] width 1274 height 1501
click at [207, 22] on link "Inventory" at bounding box center [212, 24] width 57 height 15
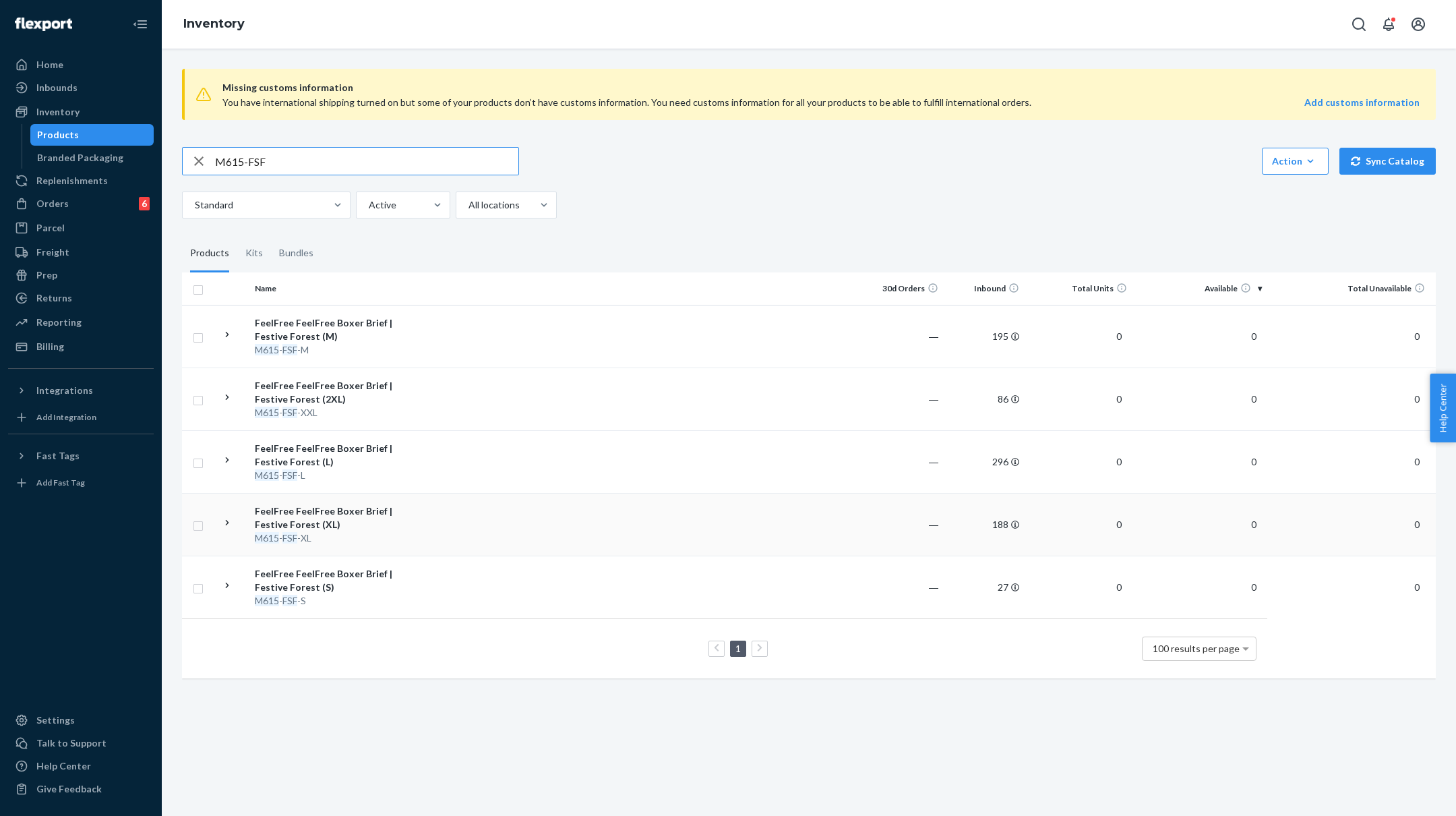
click at [477, 517] on td at bounding box center [632, 524] width 462 height 63
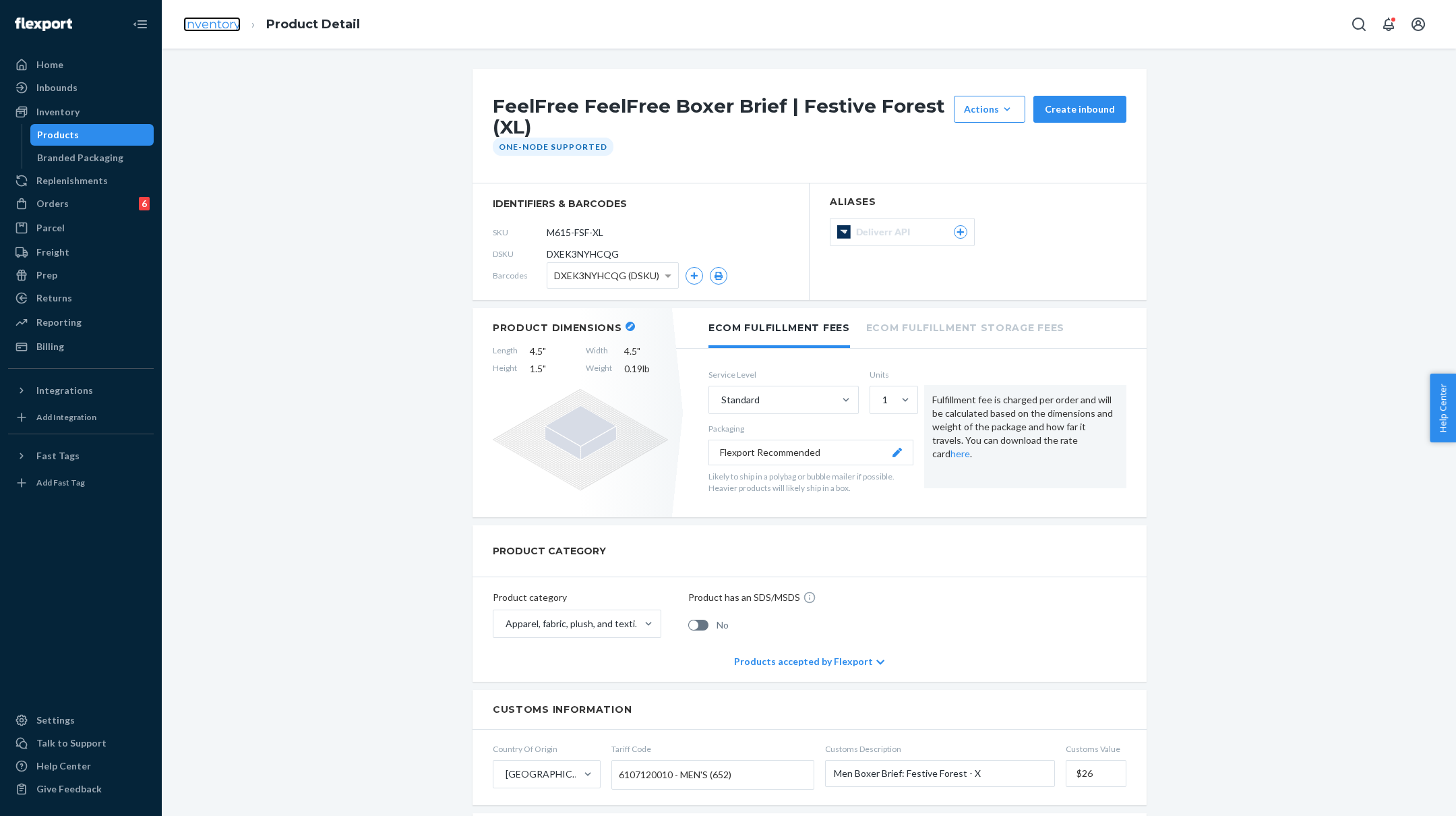
click at [195, 24] on link "Inventory" at bounding box center [212, 24] width 57 height 15
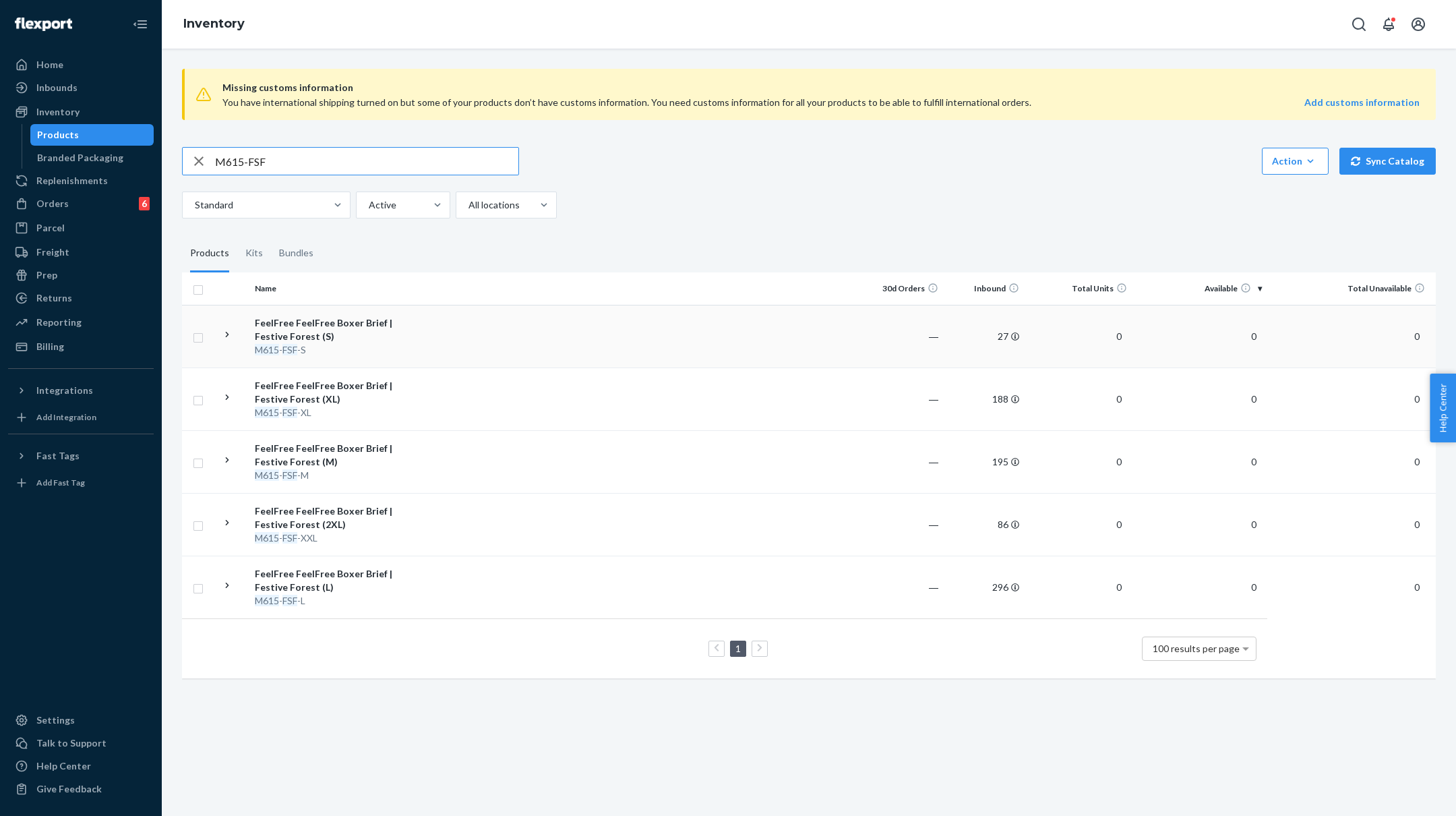
click at [462, 341] on td at bounding box center [632, 336] width 462 height 63
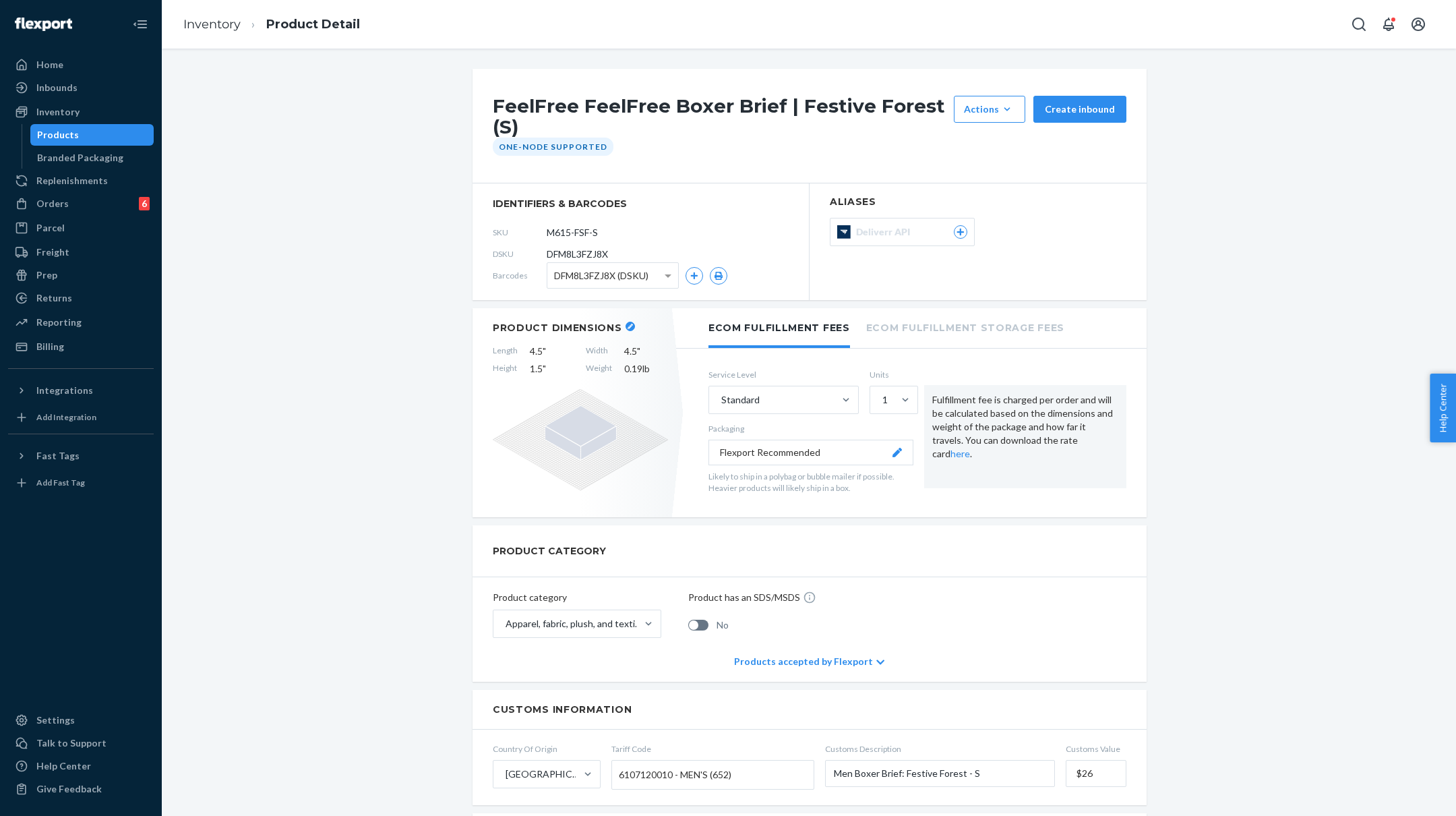
click at [206, 32] on li "Inventory" at bounding box center [212, 25] width 57 height 17
click at [206, 23] on link "Inventory" at bounding box center [212, 24] width 57 height 15
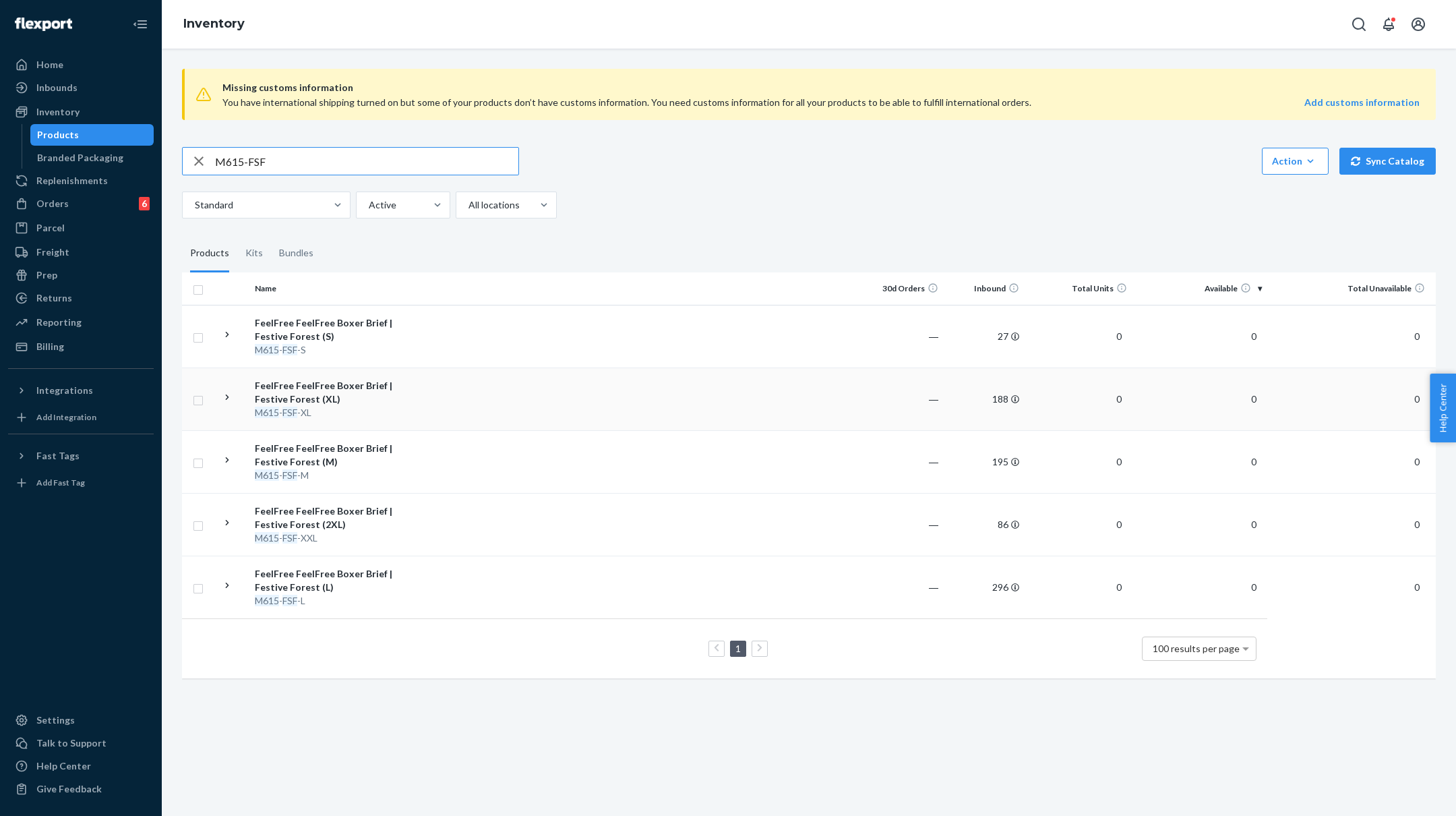
click at [430, 397] on td at bounding box center [632, 398] width 462 height 63
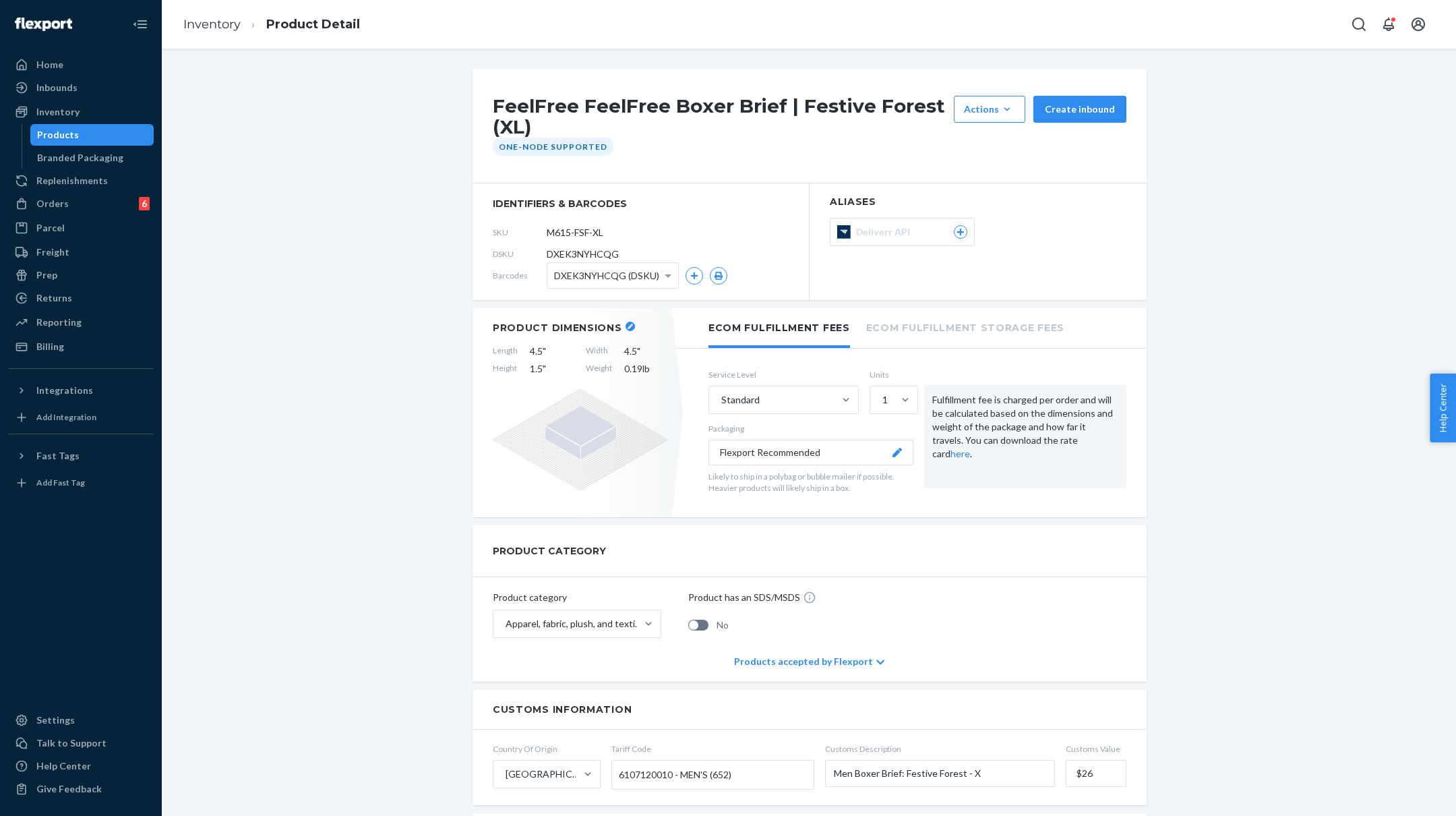
click at [206, 33] on ol "Inventory Product Detail" at bounding box center [272, 24] width 198 height 40
click at [208, 17] on link "Inventory" at bounding box center [212, 24] width 57 height 15
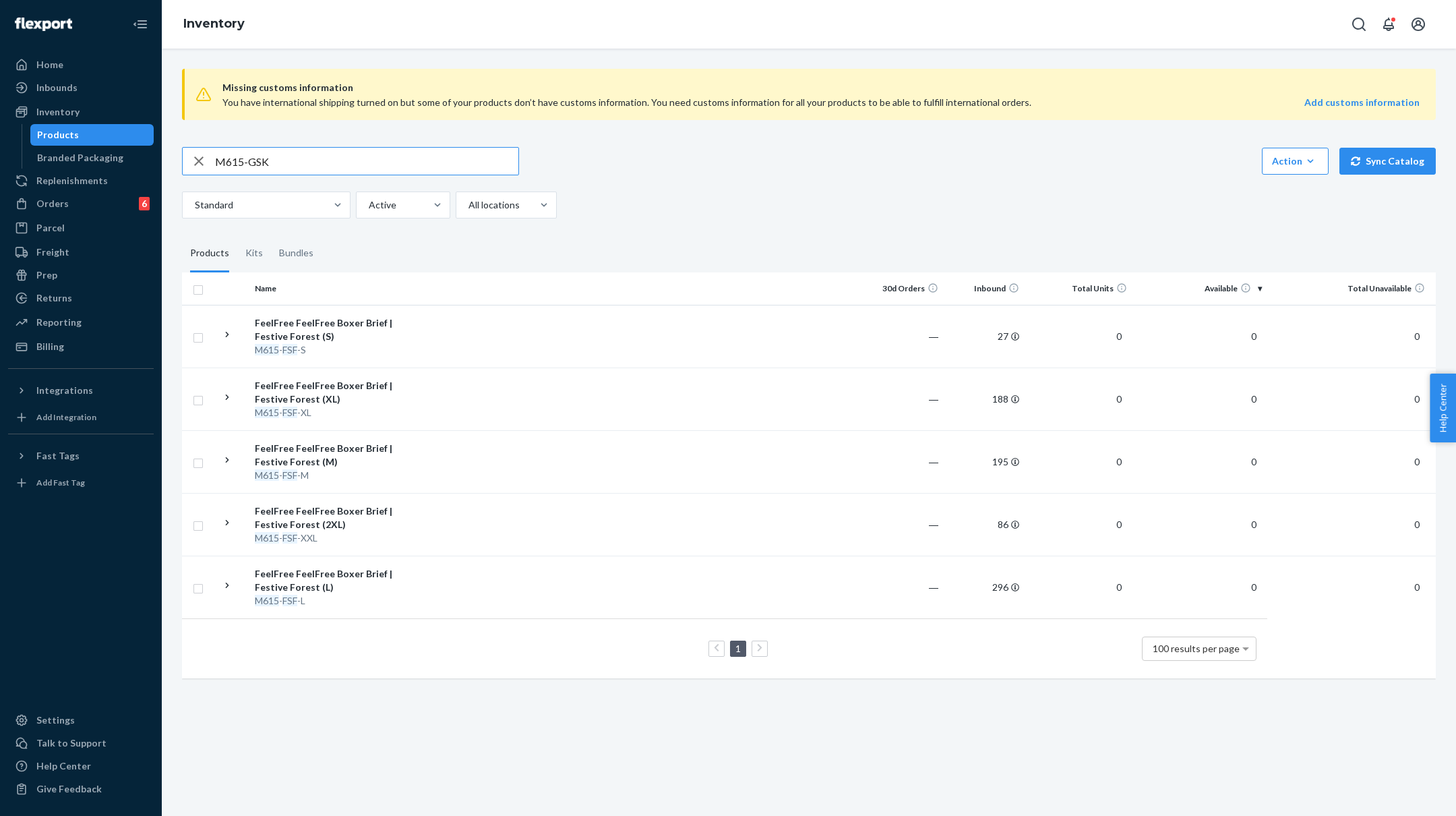
type input "M615-GSK"
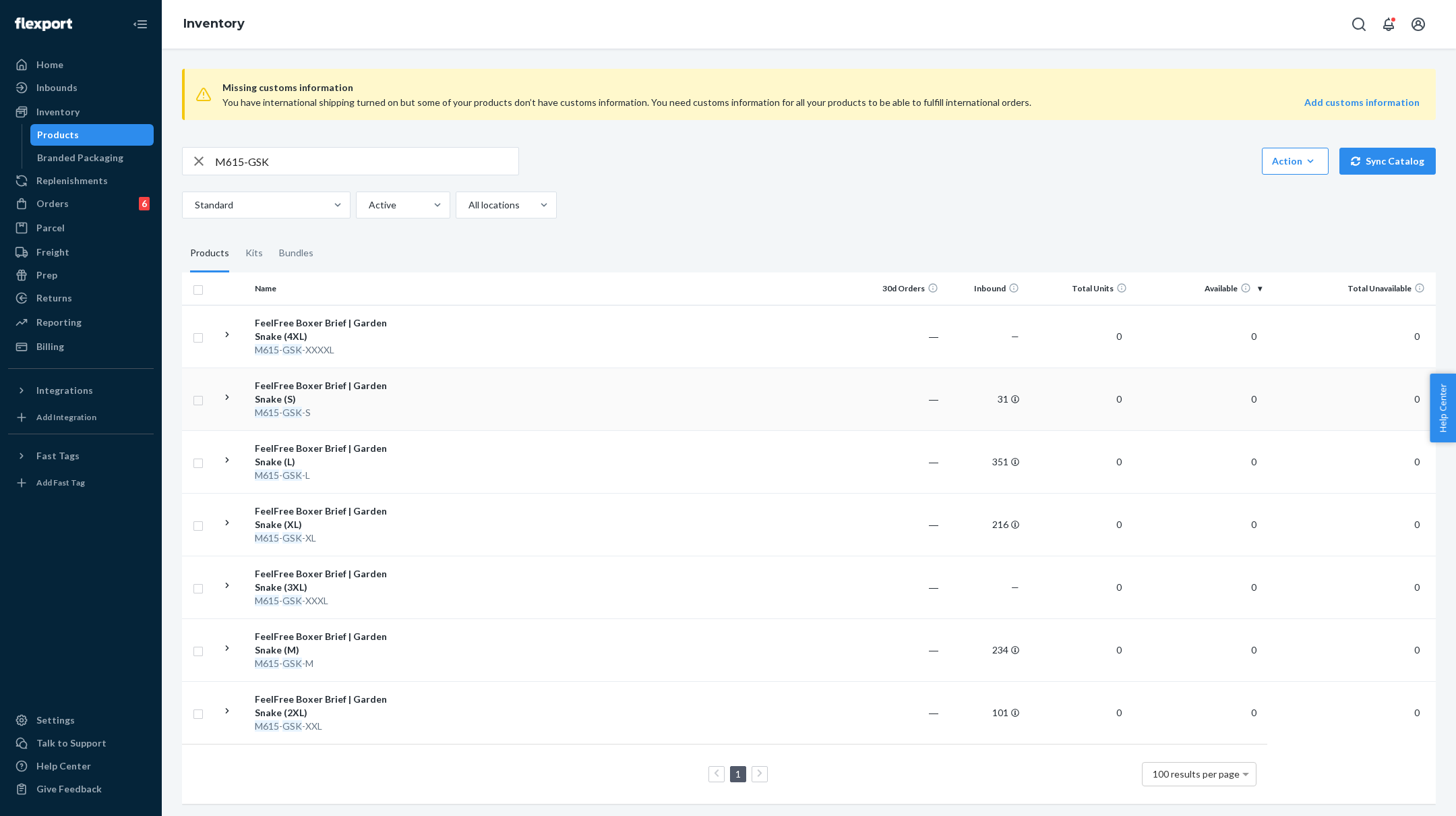
click at [456, 408] on td at bounding box center [632, 398] width 462 height 63
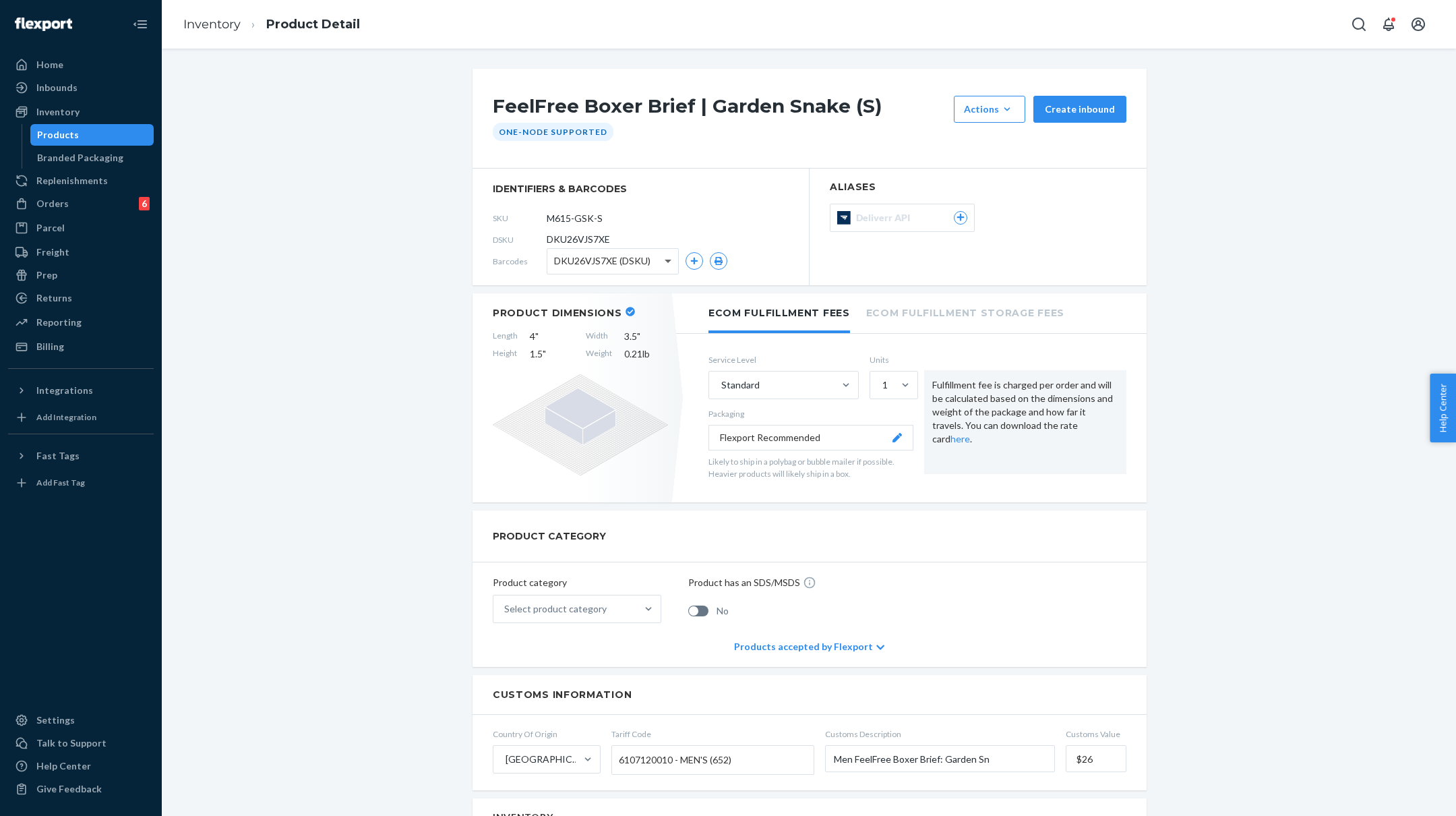
click at [671, 262] on span at bounding box center [668, 262] width 6 height 5
click at [324, 275] on div "FeelFree Boxer Brief | Garden Snake (S) Actions Add components Hide Create inbo…" at bounding box center [808, 812] width 1274 height 1486
click at [553, 603] on div "Select product category" at bounding box center [556, 609] width 103 height 14
click at [506, 603] on input "Select product category" at bounding box center [505, 609] width 1 height 14
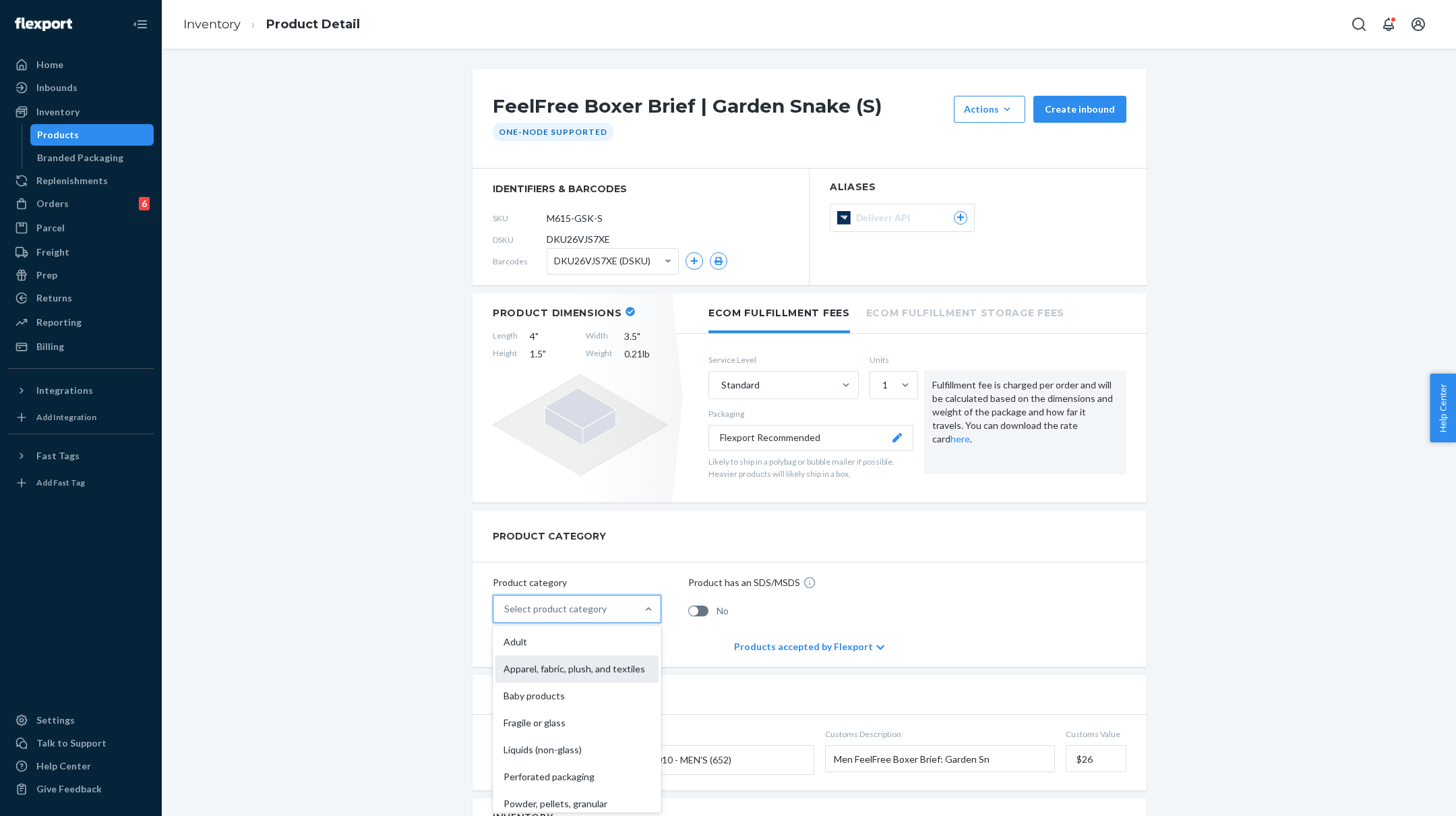
click at [550, 675] on div "Apparel, fabric, plush, and textiles" at bounding box center [576, 669] width 163 height 27
click at [506, 615] on input "option Apparel, fabric, plush, and textiles focused, 2 of 10. 10 results availa…" at bounding box center [505, 609] width 1 height 14
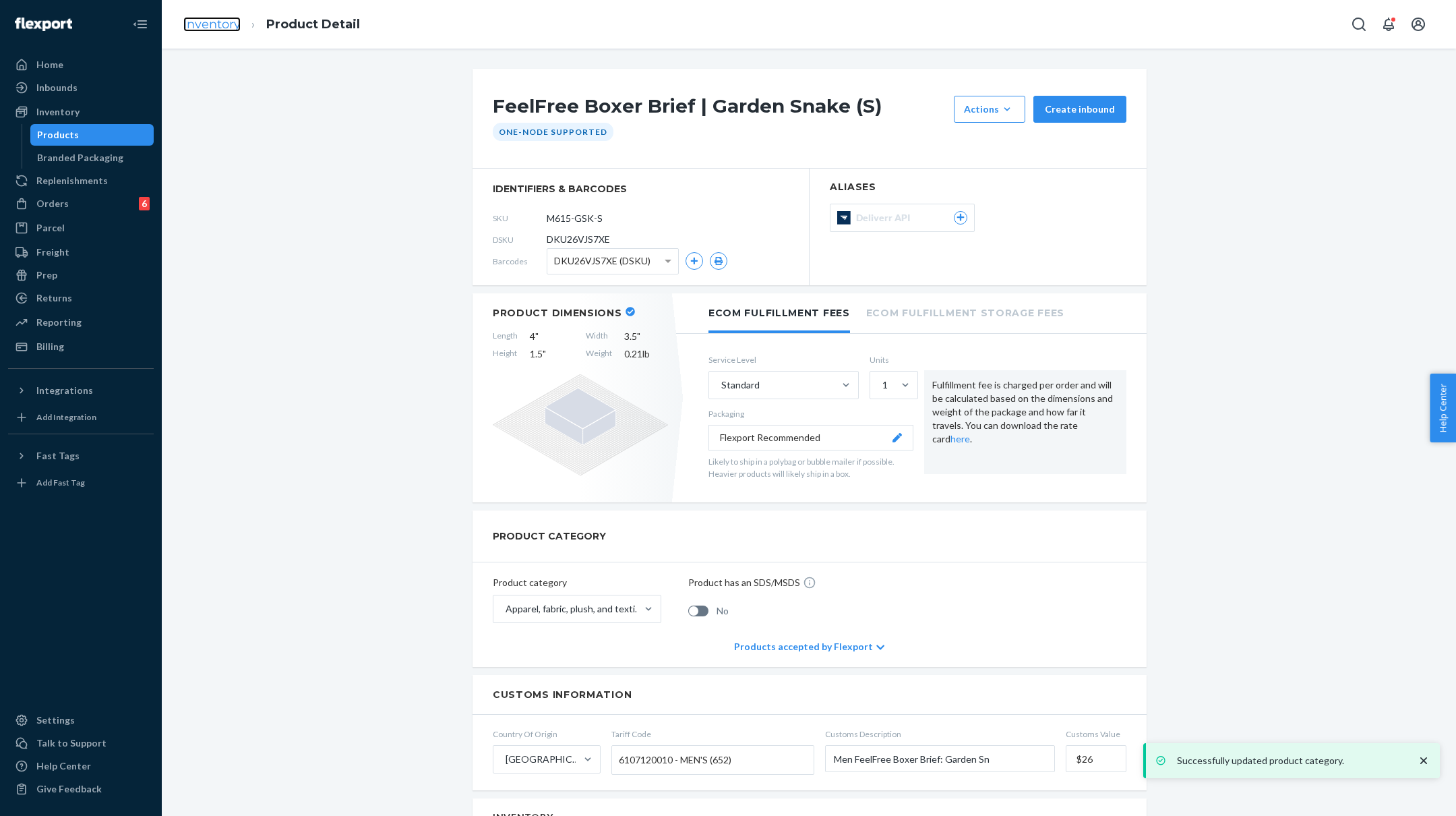
click at [222, 17] on link "Inventory" at bounding box center [212, 24] width 57 height 15
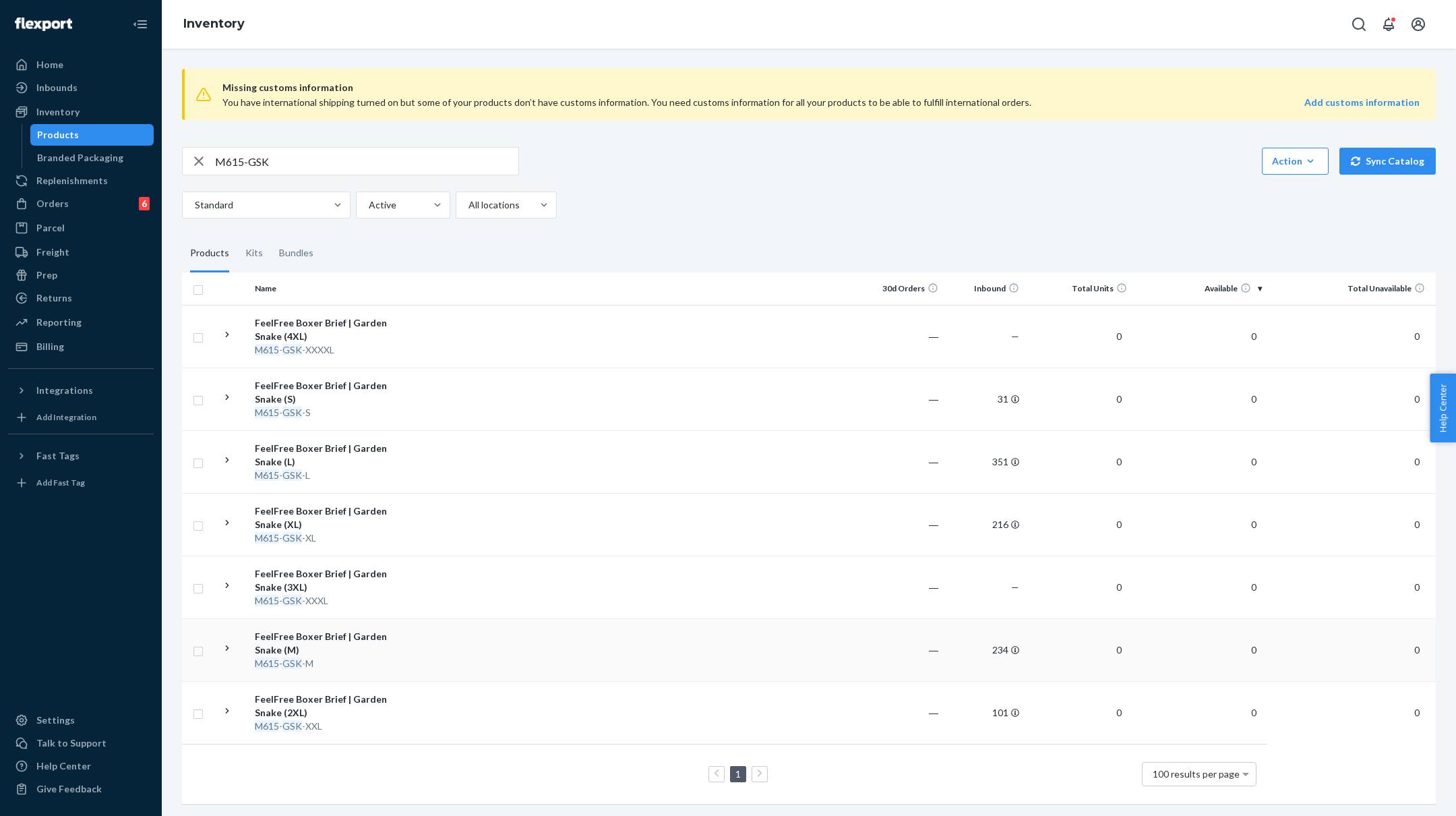
click at [482, 661] on td at bounding box center [632, 649] width 462 height 63
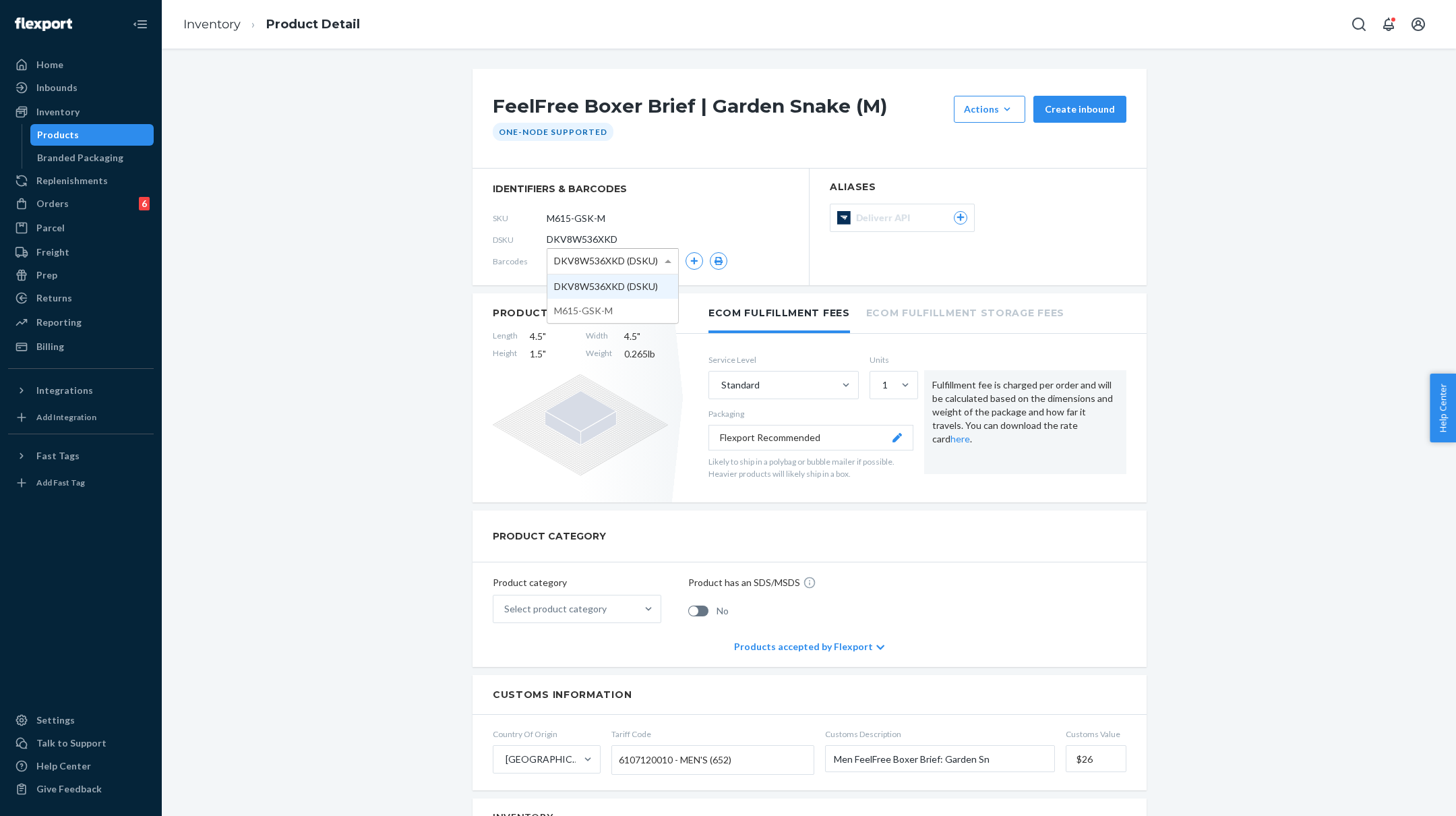
click at [664, 263] on span at bounding box center [669, 261] width 17 height 25
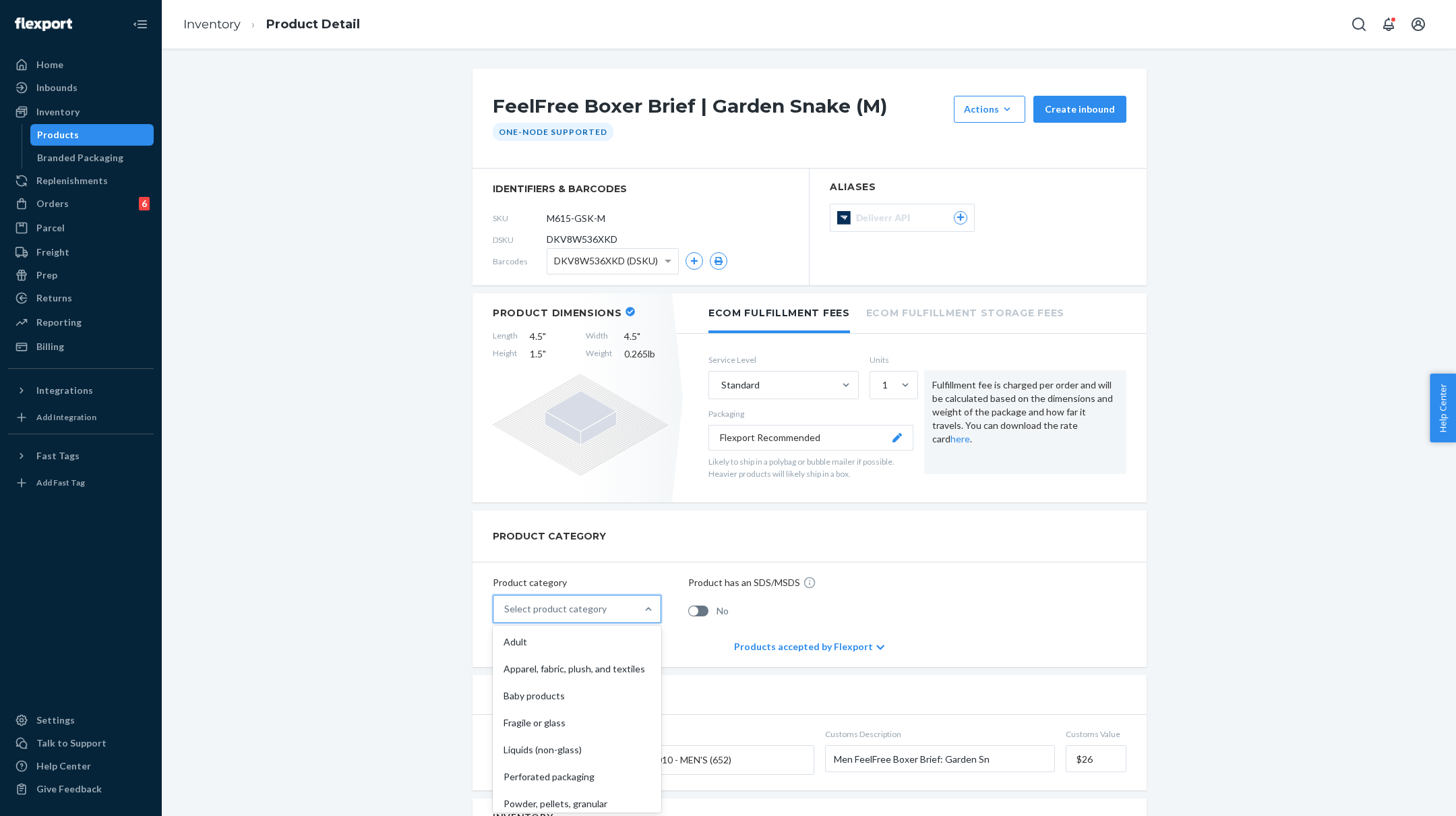
click at [566, 614] on div "Select product category" at bounding box center [556, 609] width 103 height 14
click at [506, 614] on input "option Adult focused, 1 of 10. 10 results available. Use Up and Down to choose …" at bounding box center [505, 609] width 1 height 14
click at [562, 663] on div "Apparel, fabric, plush, and textiles" at bounding box center [576, 669] width 163 height 27
click at [506, 615] on input "option Apparel, fabric, plush, and textiles focused, 2 of 10. 10 results availa…" at bounding box center [505, 609] width 1 height 14
click at [203, 24] on link "Inventory" at bounding box center [212, 24] width 57 height 15
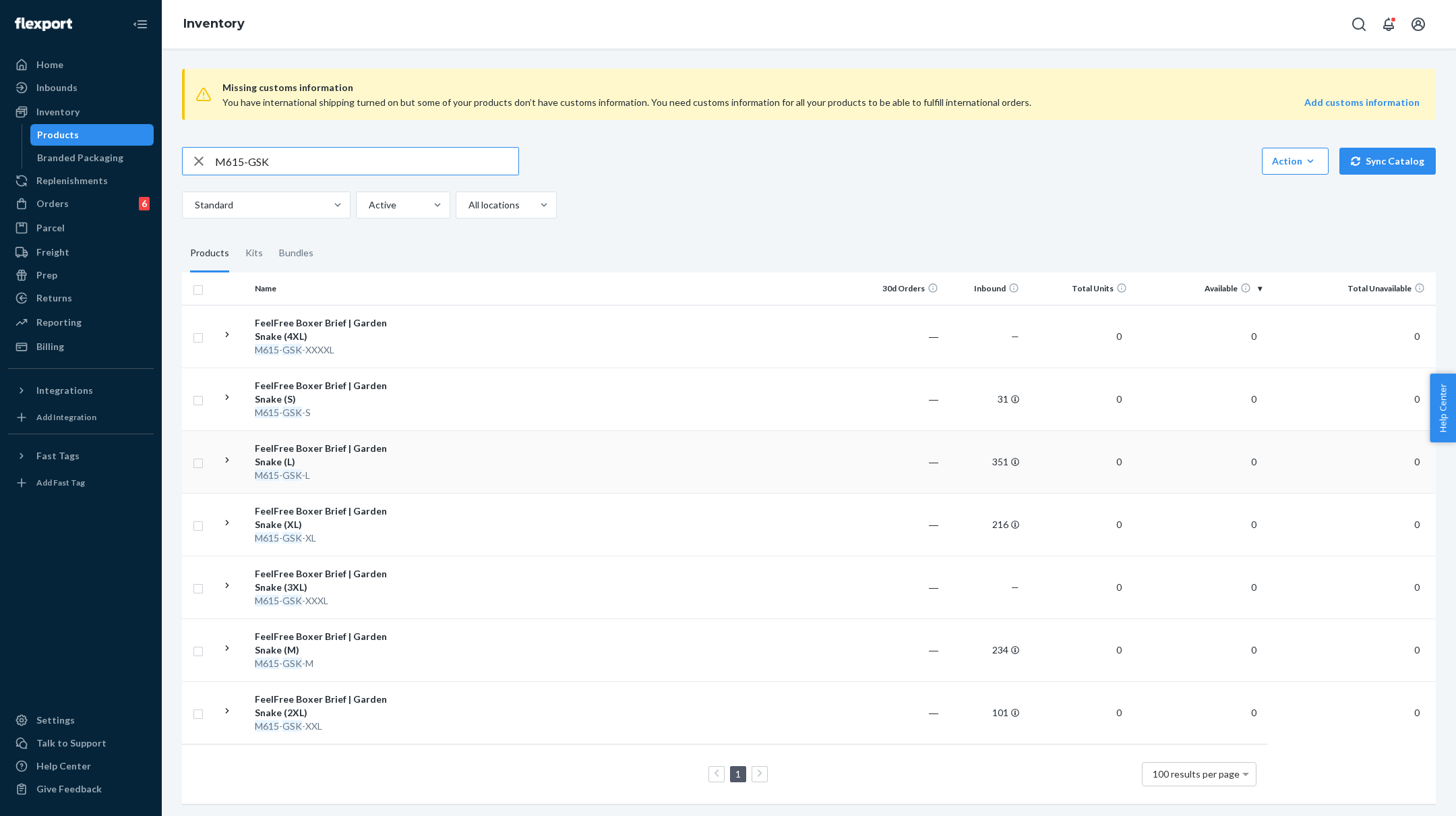
click at [408, 447] on td at bounding box center [632, 461] width 462 height 63
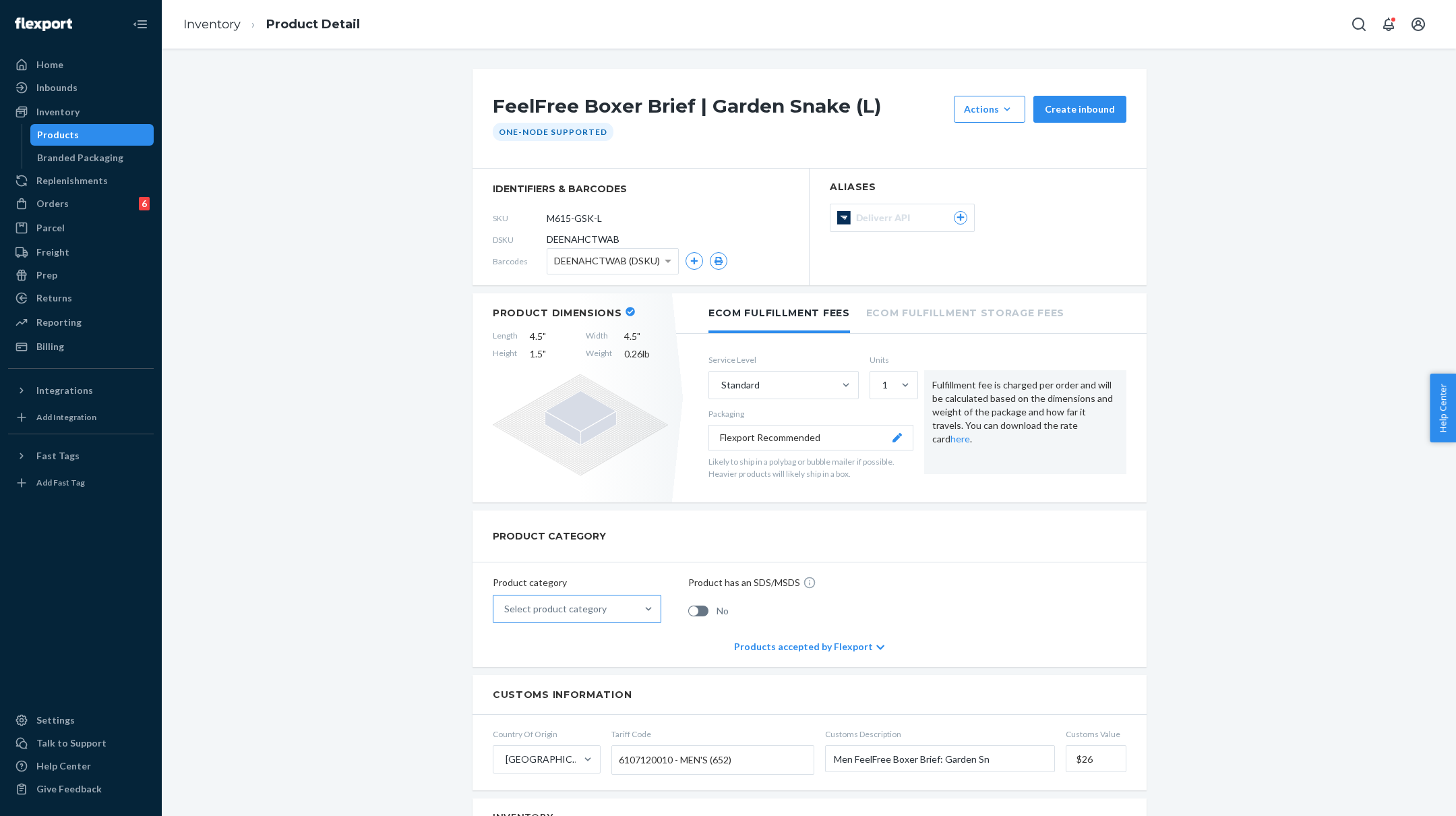
click at [567, 596] on div "Select product category" at bounding box center [565, 609] width 143 height 27
click at [506, 602] on input "Select product category" at bounding box center [505, 609] width 1 height 14
click at [561, 666] on div "Apparel, fabric, plush, and textiles" at bounding box center [576, 669] width 163 height 27
click at [506, 615] on input "option Apparel, fabric, plush, and textiles focused, 2 of 10. 10 results availa…" at bounding box center [505, 609] width 1 height 14
click at [231, 30] on link "Inventory" at bounding box center [212, 24] width 57 height 15
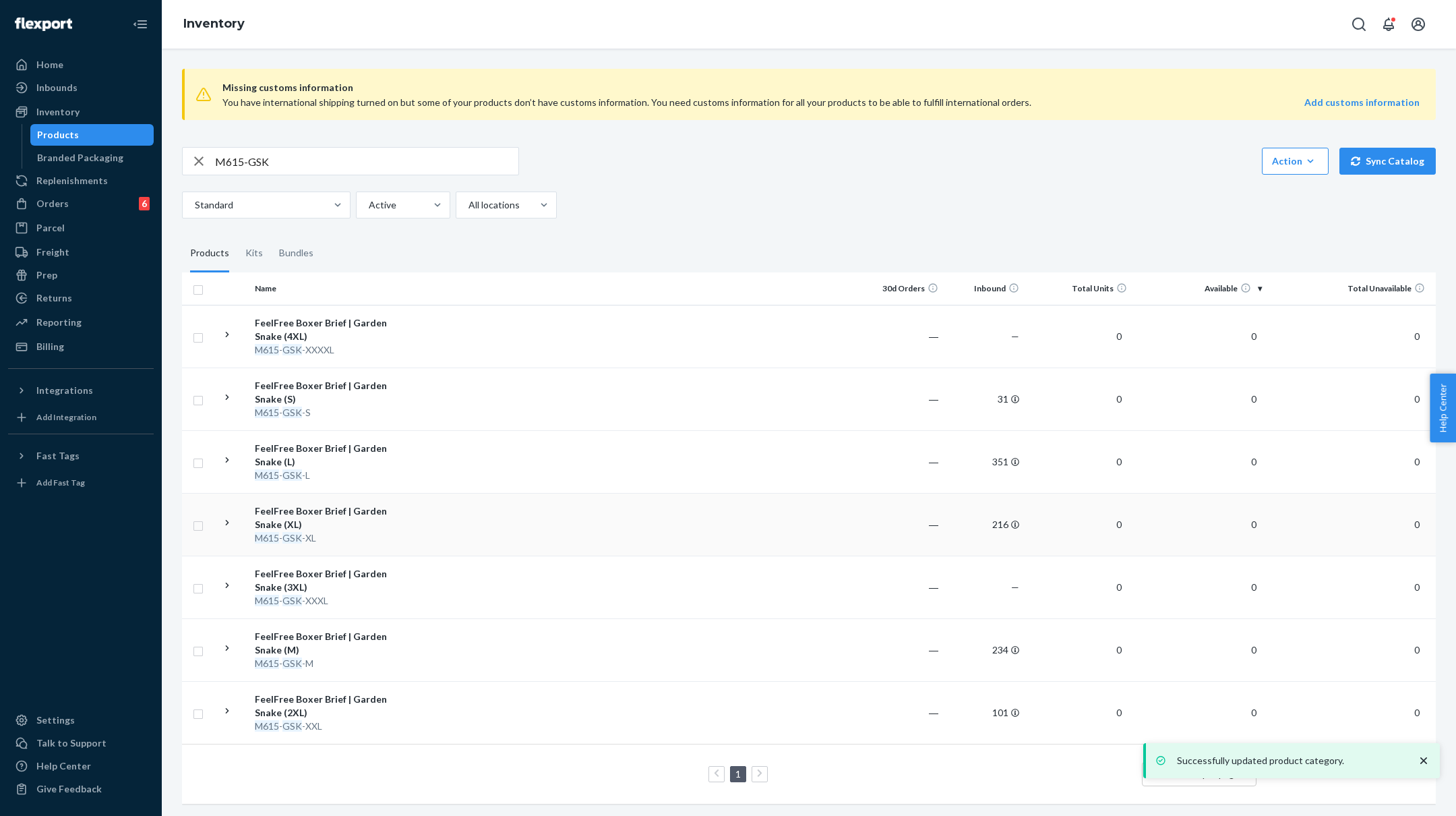
click at [409, 505] on td at bounding box center [632, 524] width 462 height 63
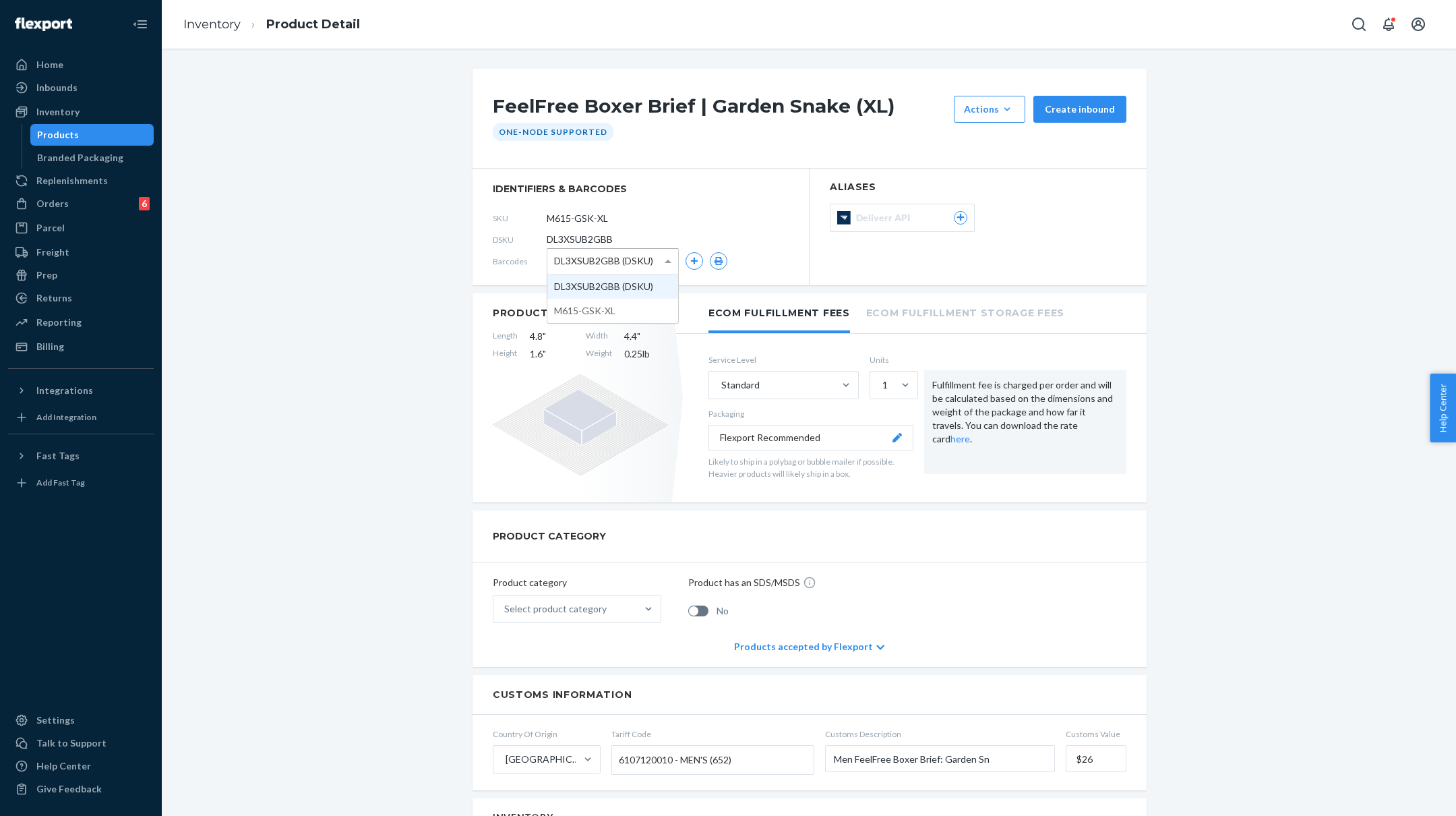
click at [568, 262] on span "DL3XSUB2GBB (DSKU)" at bounding box center [604, 261] width 99 height 23
click at [405, 283] on div "FeelFree Boxer Brief | Garden Snake (XL) Actions Add components Hide Create inb…" at bounding box center [808, 812] width 1274 height 1486
click at [619, 604] on div "Select product category" at bounding box center [565, 609] width 143 height 27
click at [506, 604] on input "Select product category" at bounding box center [505, 609] width 1 height 14
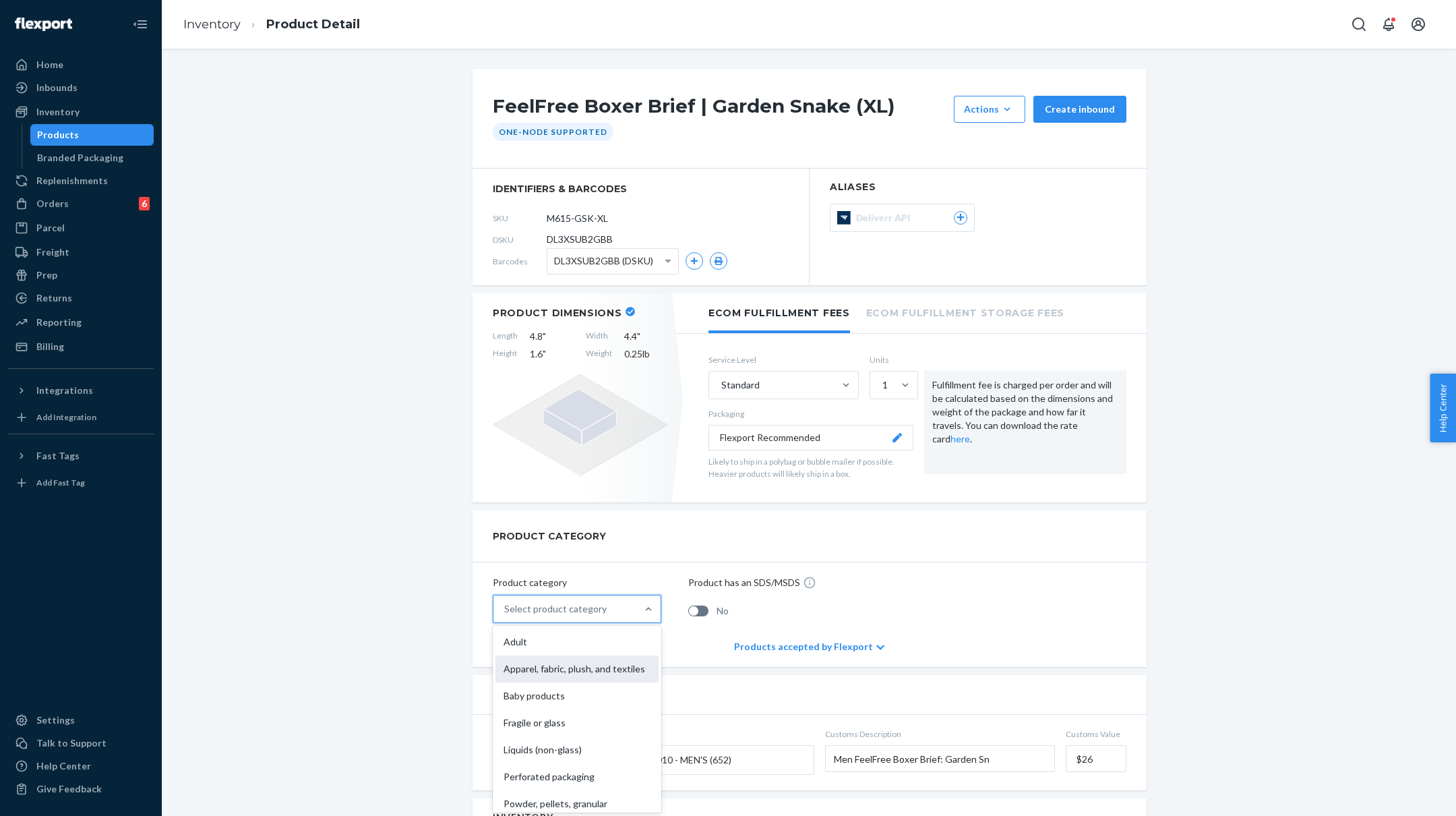
click at [611, 675] on div "Apparel, fabric, plush, and textiles" at bounding box center [576, 669] width 163 height 27
click at [506, 615] on input "option Apparel, fabric, plush, and textiles focused, 2 of 10. 10 results availa…" at bounding box center [505, 609] width 1 height 14
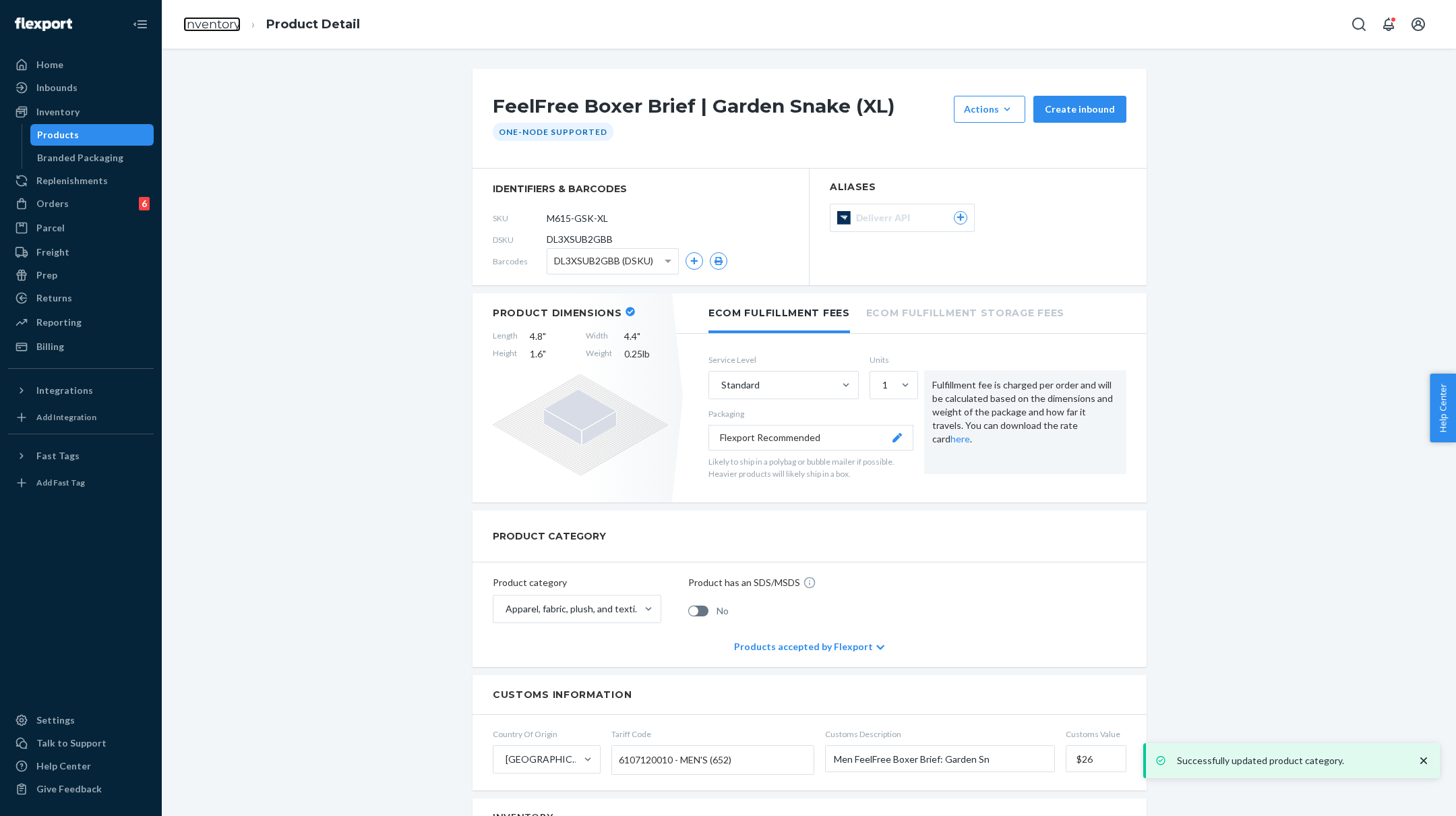
click at [212, 17] on link "Inventory" at bounding box center [212, 24] width 57 height 15
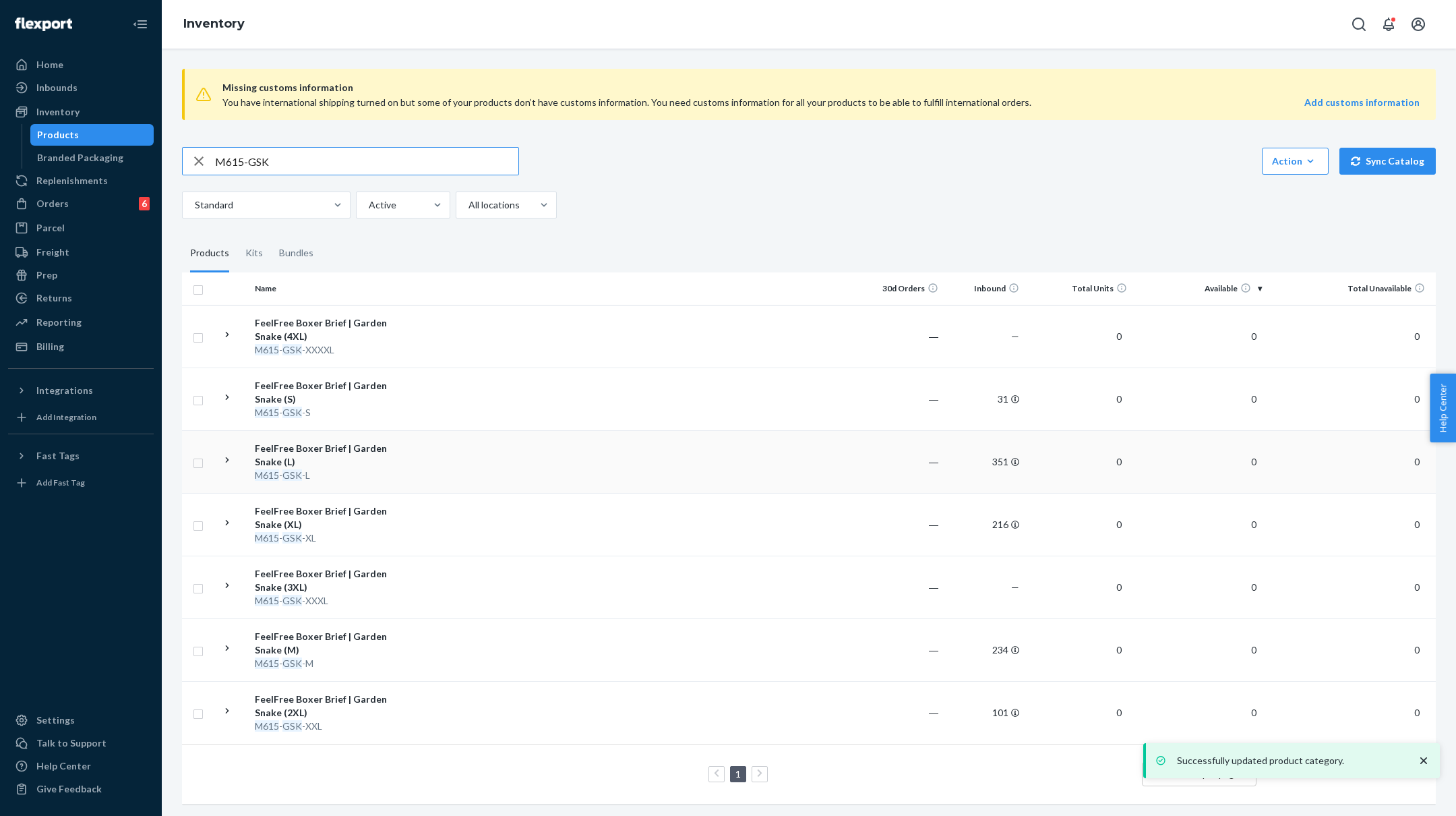
click at [450, 457] on td at bounding box center [632, 461] width 462 height 63
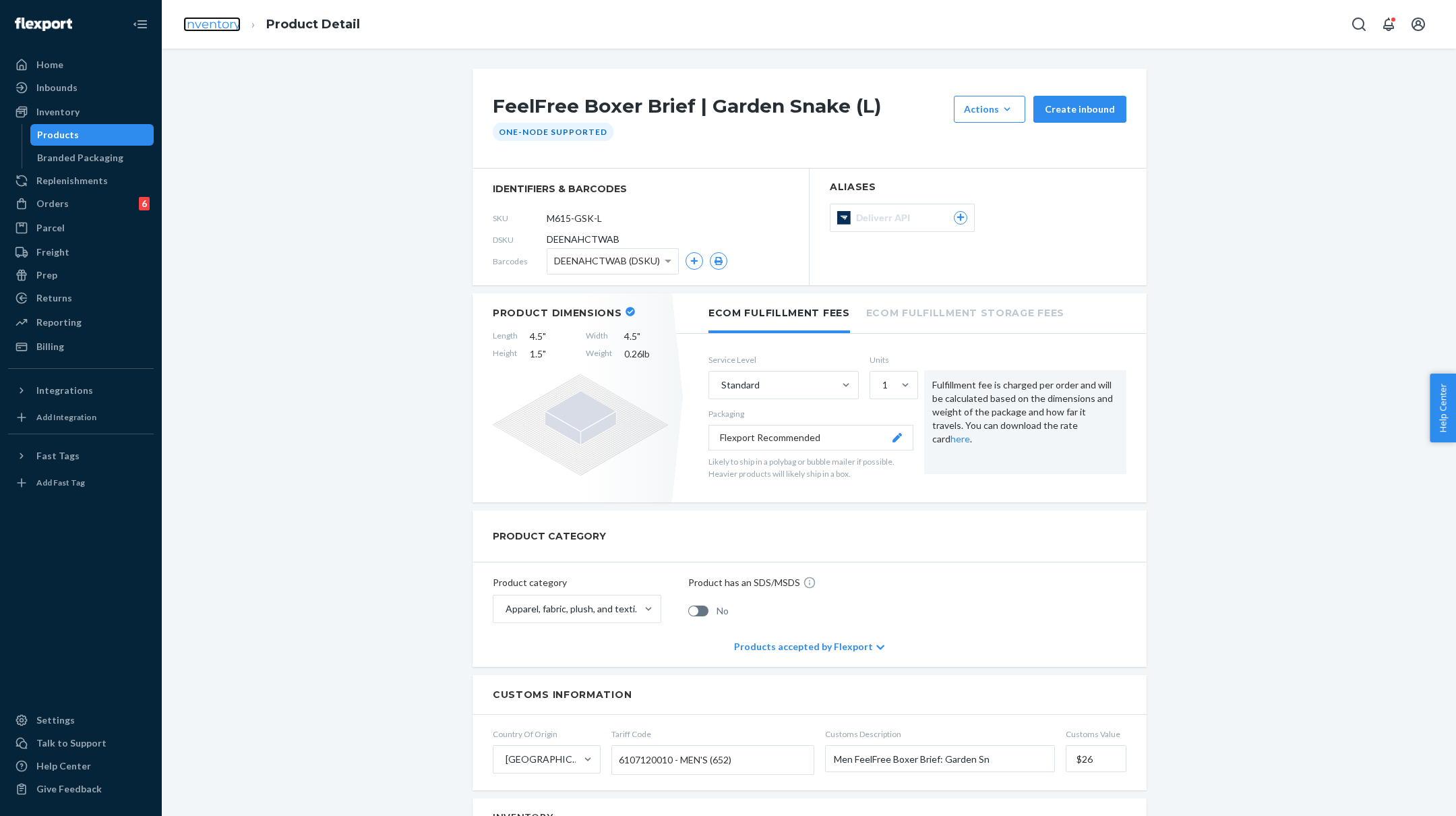
click at [226, 19] on link "Inventory" at bounding box center [212, 24] width 57 height 15
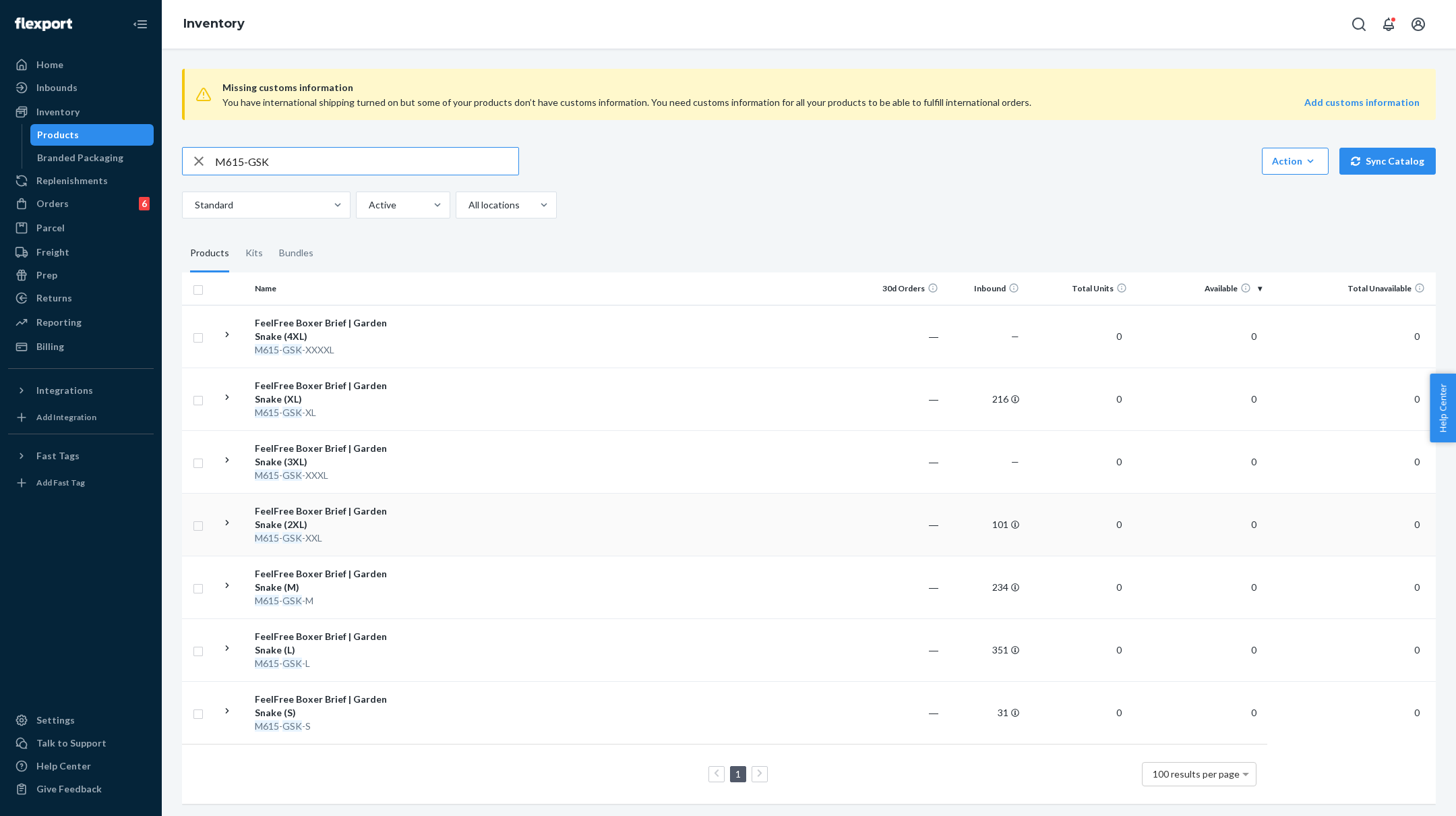
click at [494, 542] on td at bounding box center [632, 524] width 462 height 63
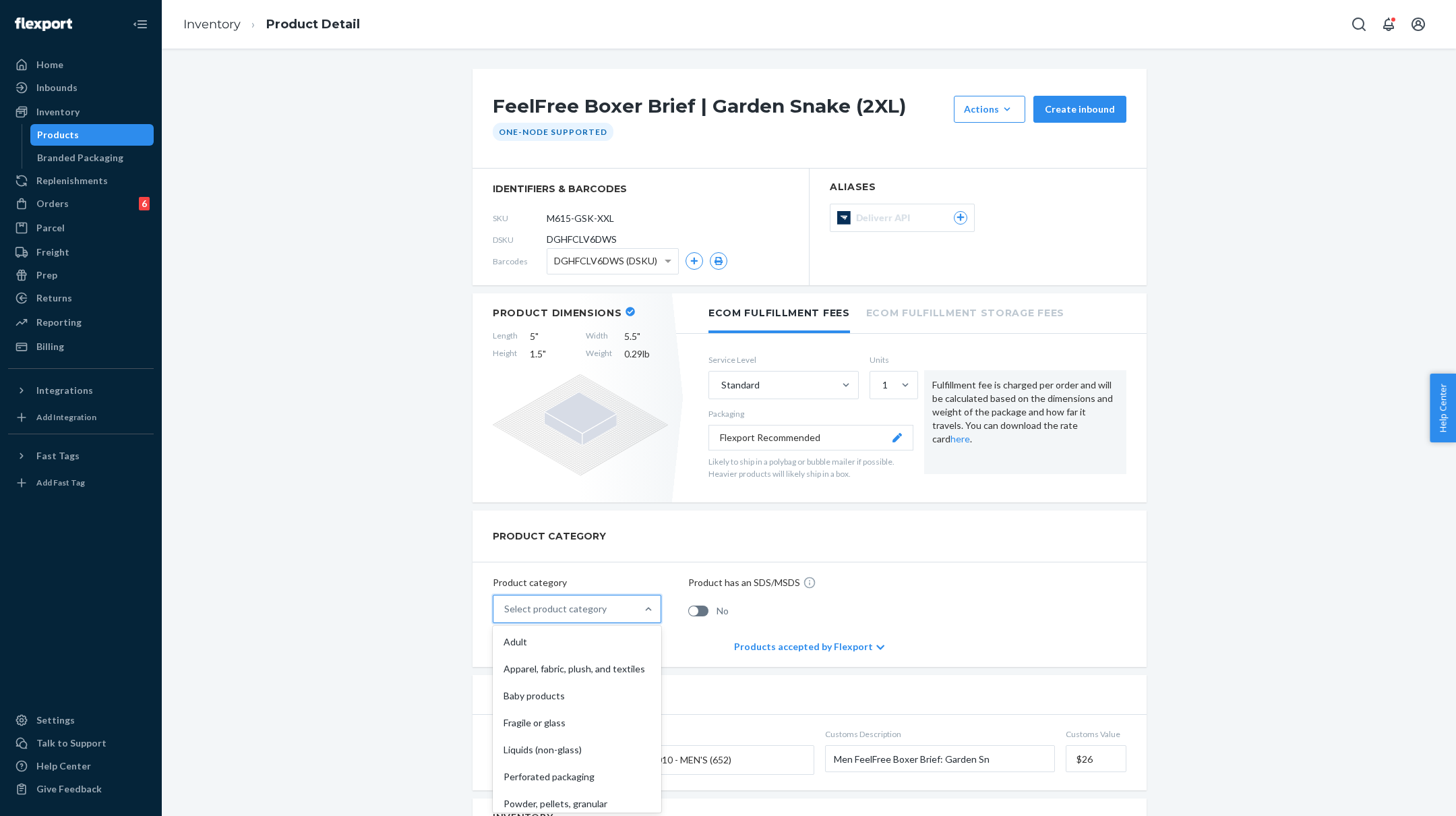
click at [571, 600] on div "Select product category" at bounding box center [565, 609] width 143 height 27
click at [506, 602] on input "option Adult focused, 1 of 10. 10 results available. Use Up and Down to choose …" at bounding box center [505, 609] width 1 height 14
click at [550, 659] on div "Apparel, fabric, plush, and textiles" at bounding box center [576, 669] width 163 height 27
click at [506, 615] on input "option Apparel, fabric, plush, and textiles focused, 2 of 10. 10 results availa…" at bounding box center [505, 609] width 1 height 14
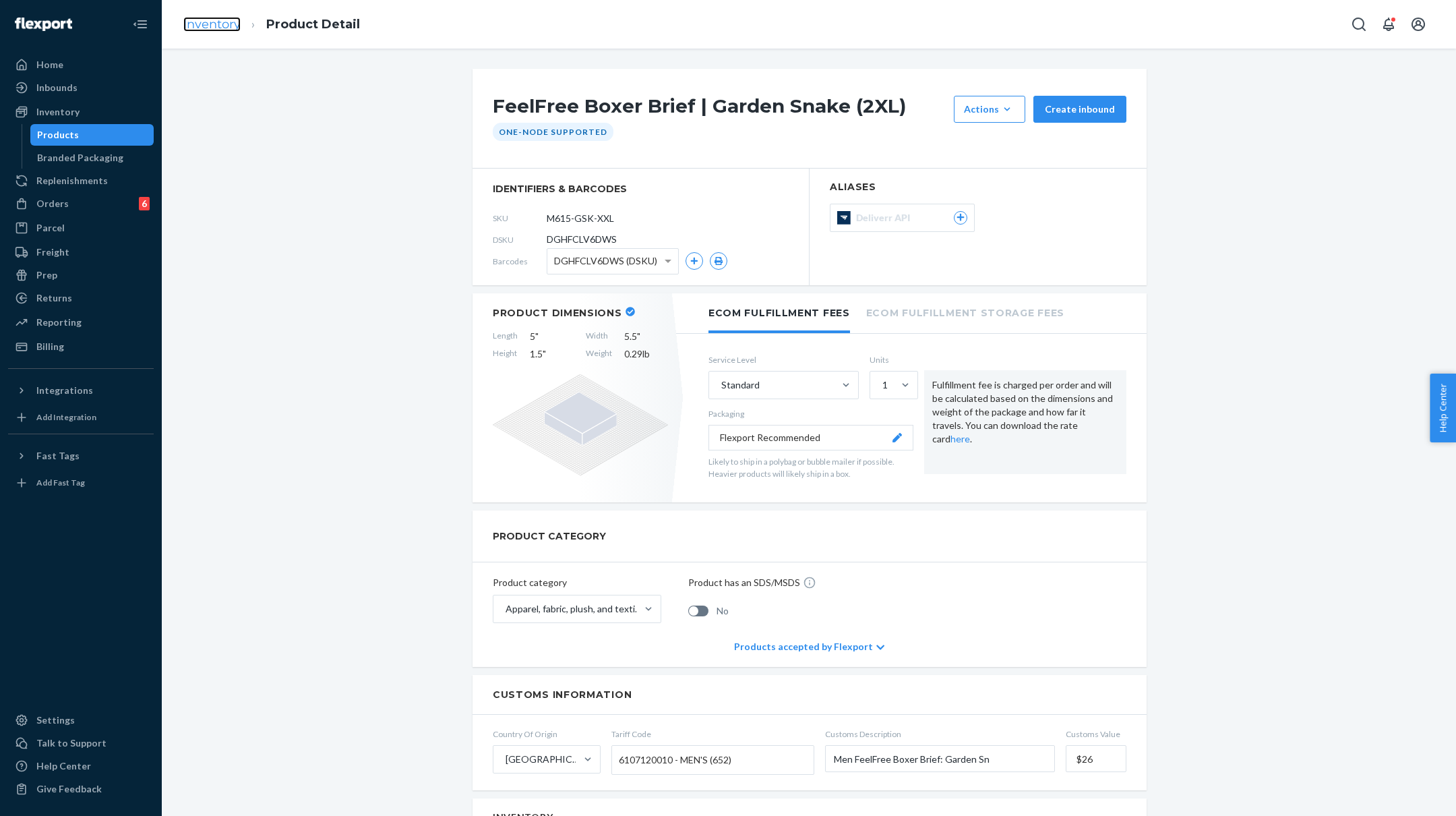
click at [218, 27] on link "Inventory" at bounding box center [212, 24] width 57 height 15
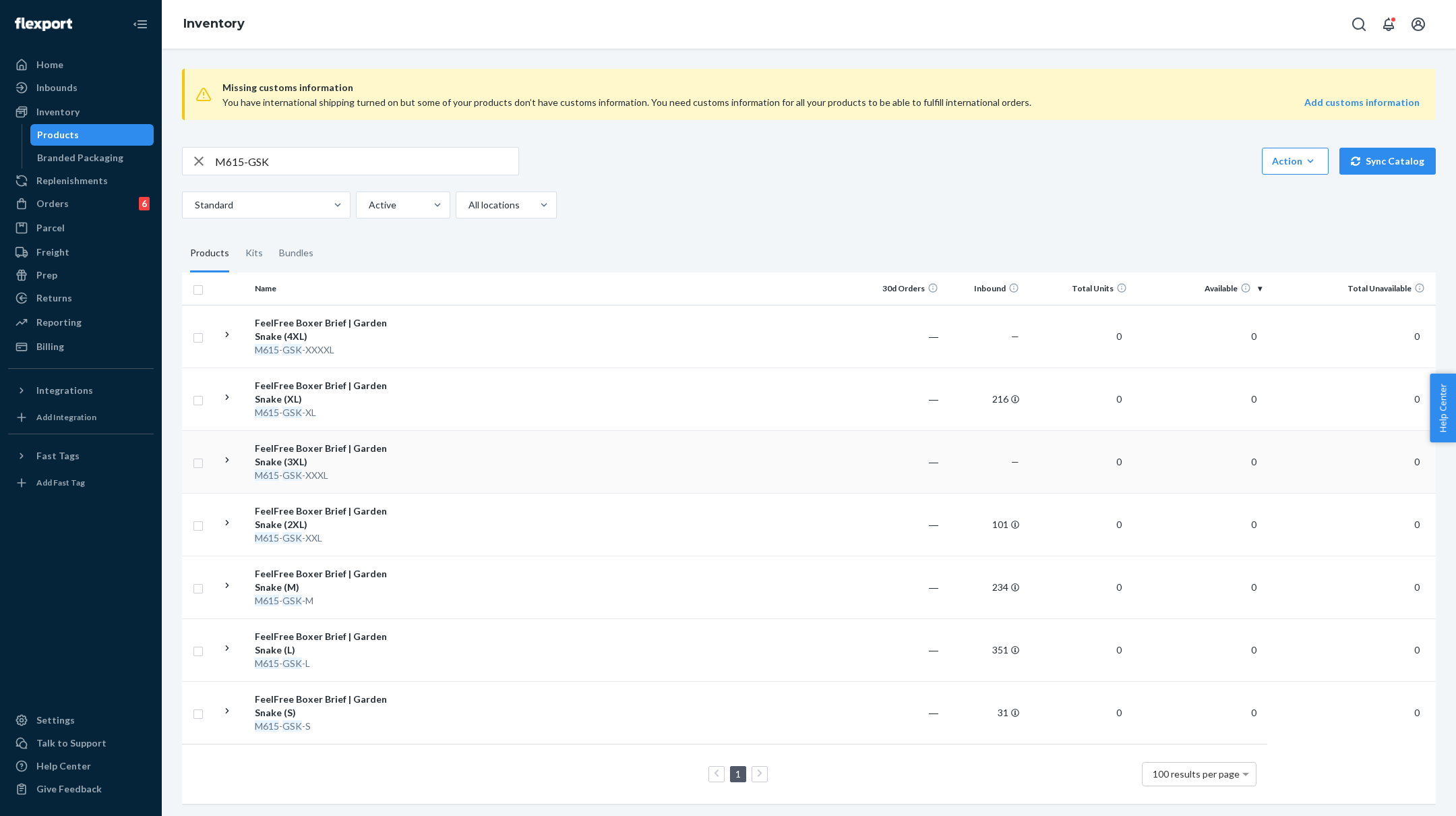
click at [441, 459] on td at bounding box center [632, 461] width 462 height 63
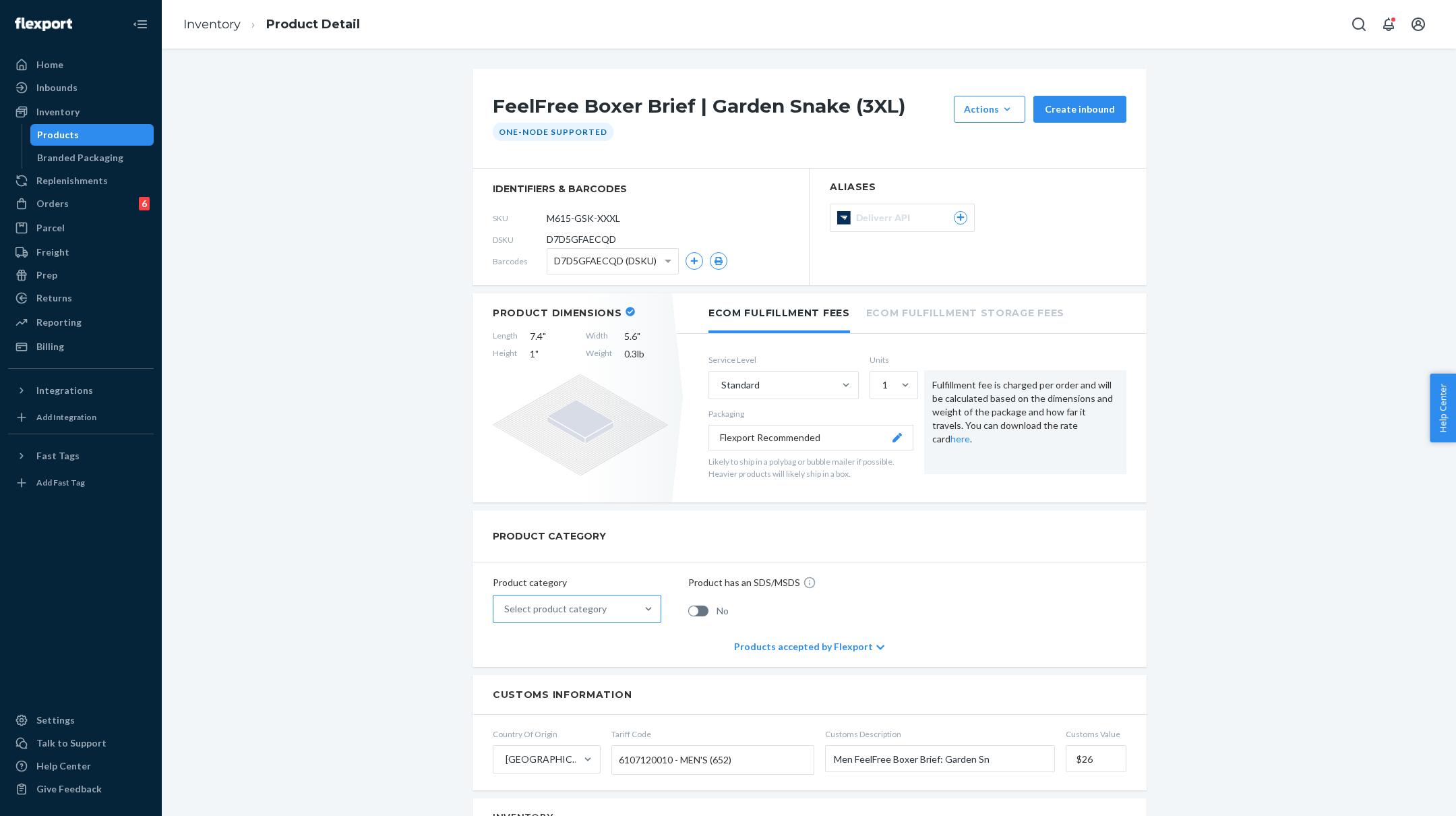
click at [543, 602] on div "Select product category" at bounding box center [556, 609] width 103 height 14
click at [506, 602] on input "Select product category" at bounding box center [505, 609] width 1 height 14
click at [538, 660] on div "Apparel, fabric, plush, and textiles" at bounding box center [576, 669] width 163 height 27
click at [506, 615] on input "option Apparel, fabric, plush, and textiles focused, 2 of 10. 10 results availa…" at bounding box center [505, 609] width 1 height 14
click at [226, 19] on link "Inventory" at bounding box center [212, 24] width 57 height 15
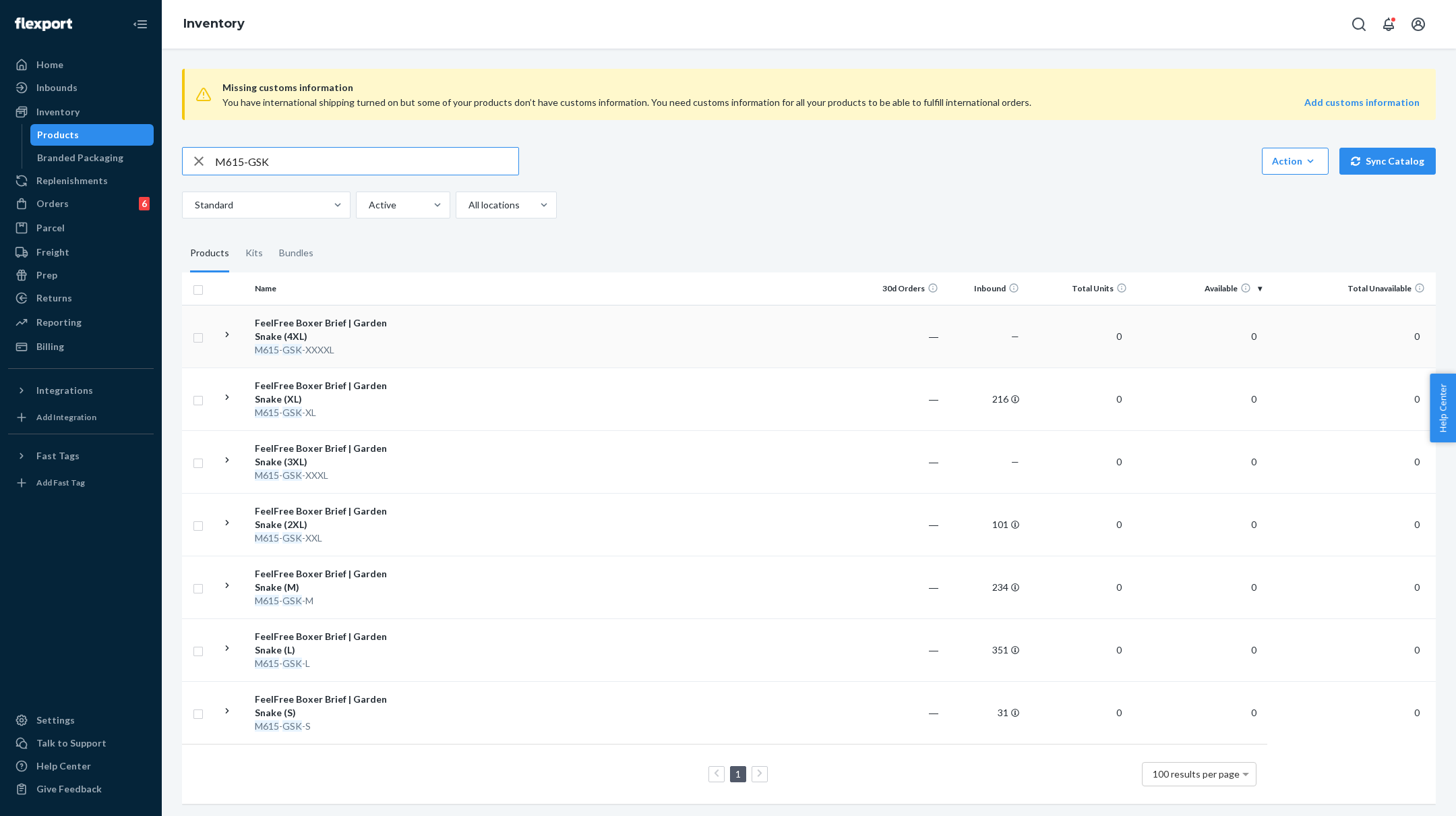
click at [355, 336] on div "FeelFree Boxer Brief | Garden Snake (4XL)" at bounding box center [326, 330] width 141 height 27
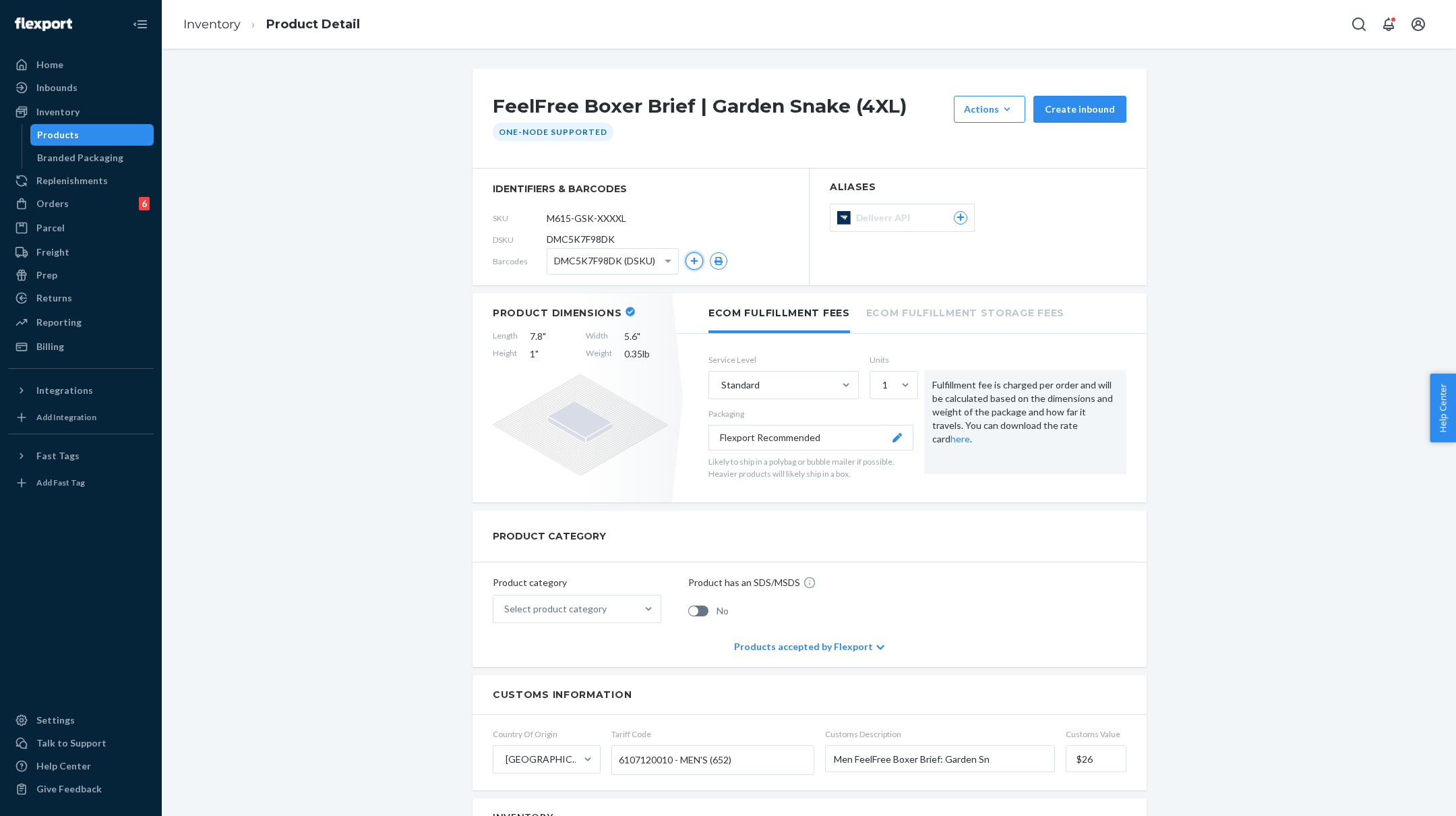
click at [691, 262] on icon "button" at bounding box center [694, 260] width 8 height 8
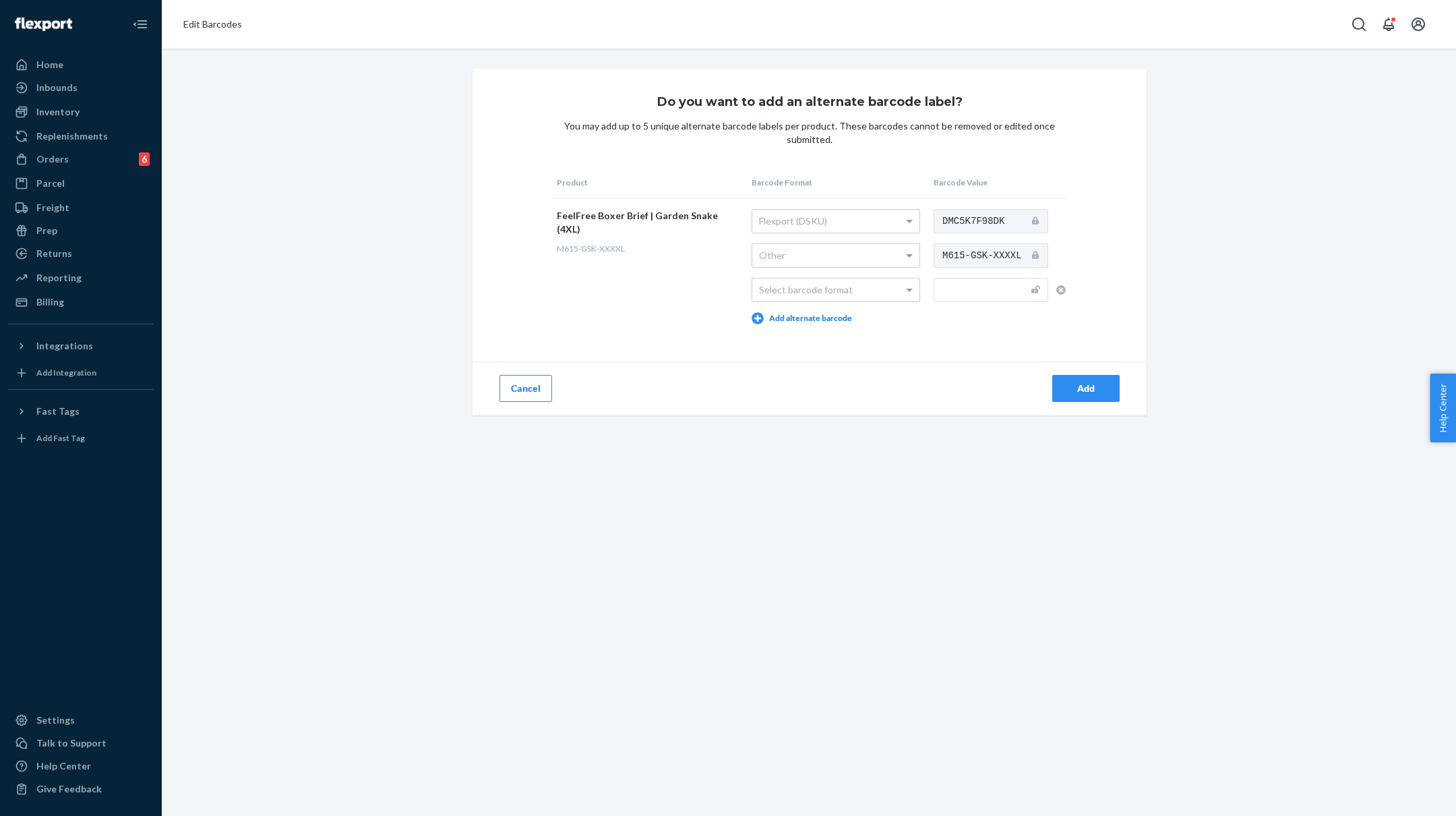
click at [539, 386] on button "Cancel" at bounding box center [525, 389] width 52 height 27
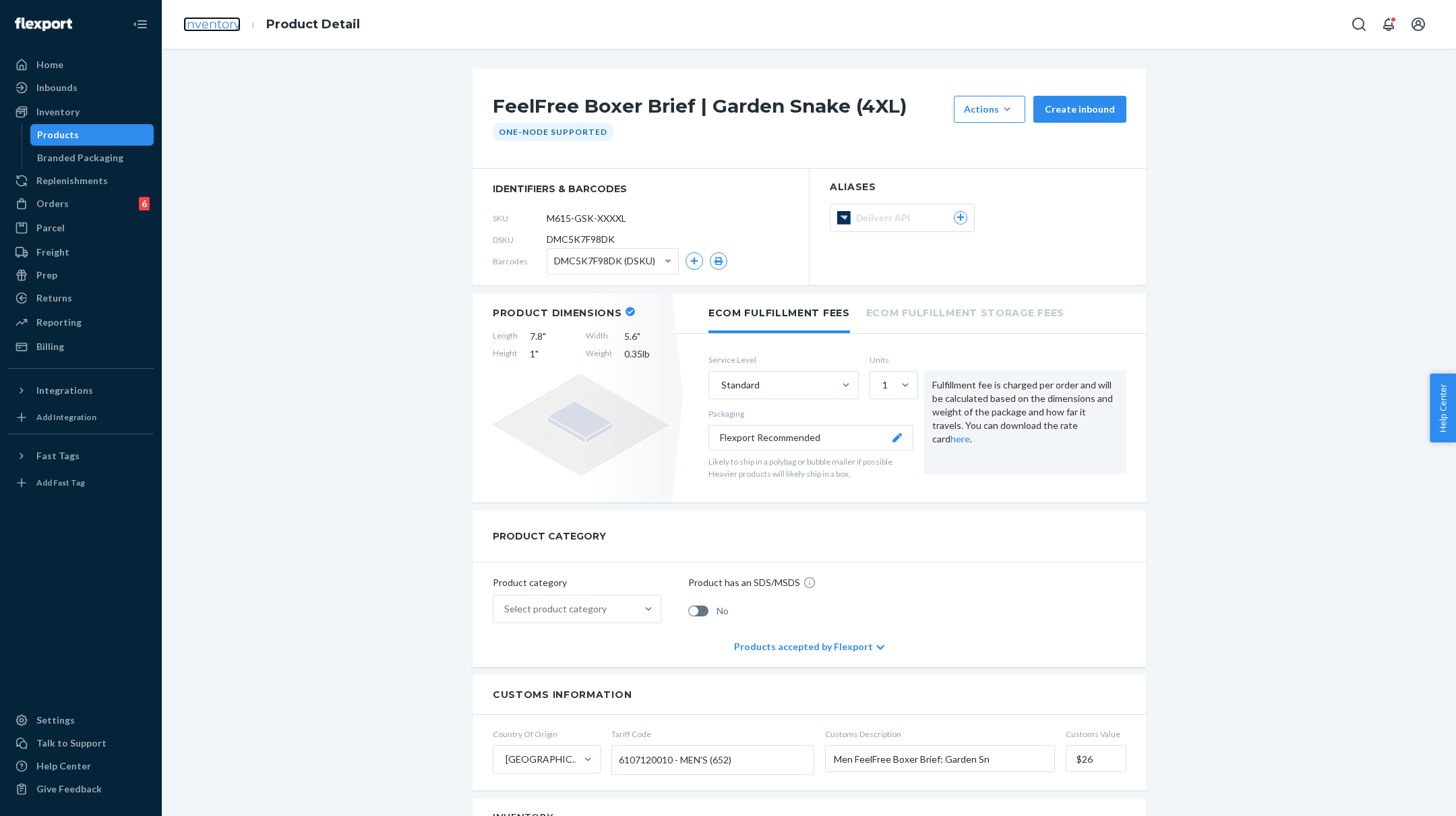
click at [205, 25] on link "Inventory" at bounding box center [212, 24] width 57 height 15
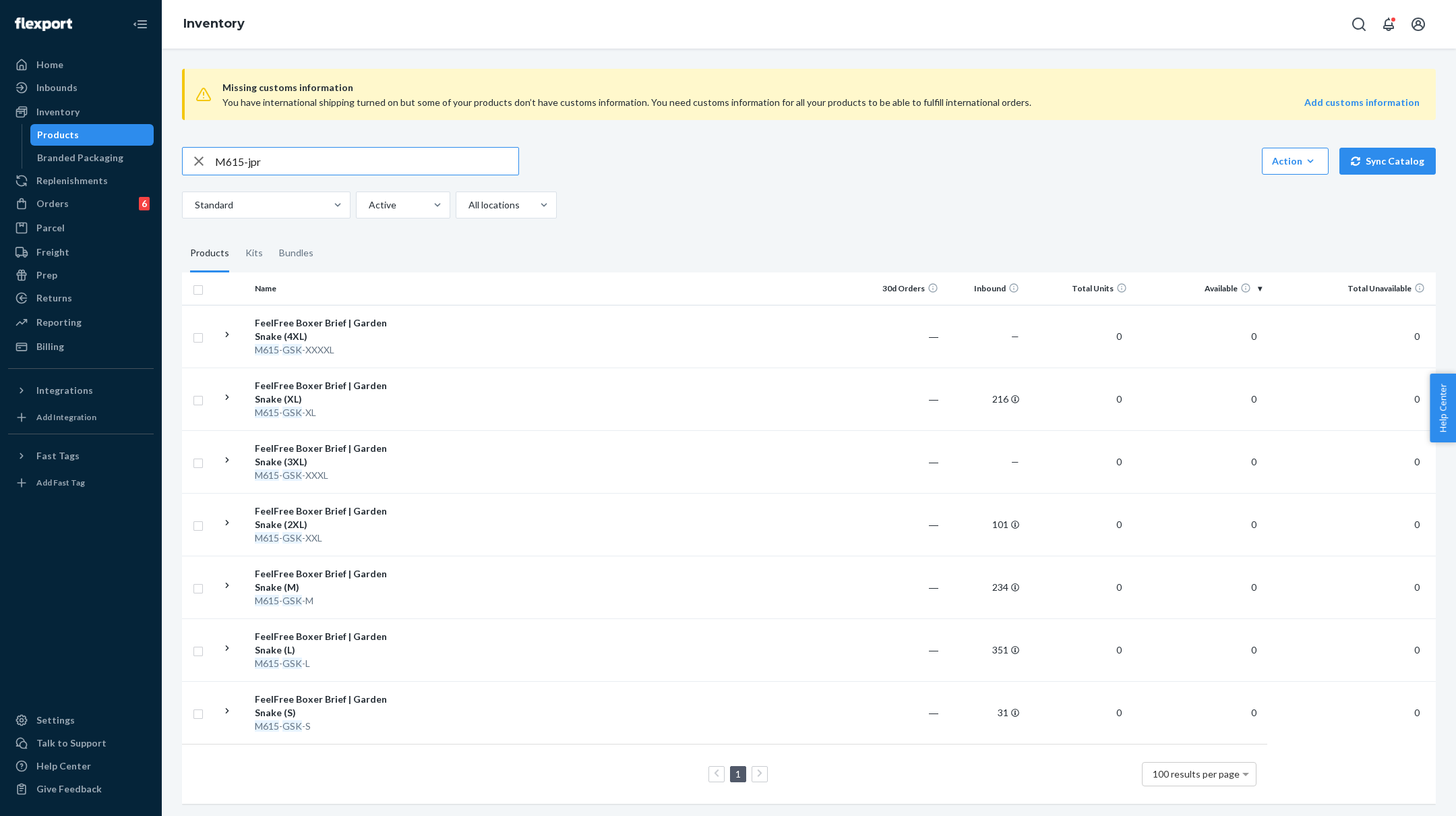
type input "M615-jpr"
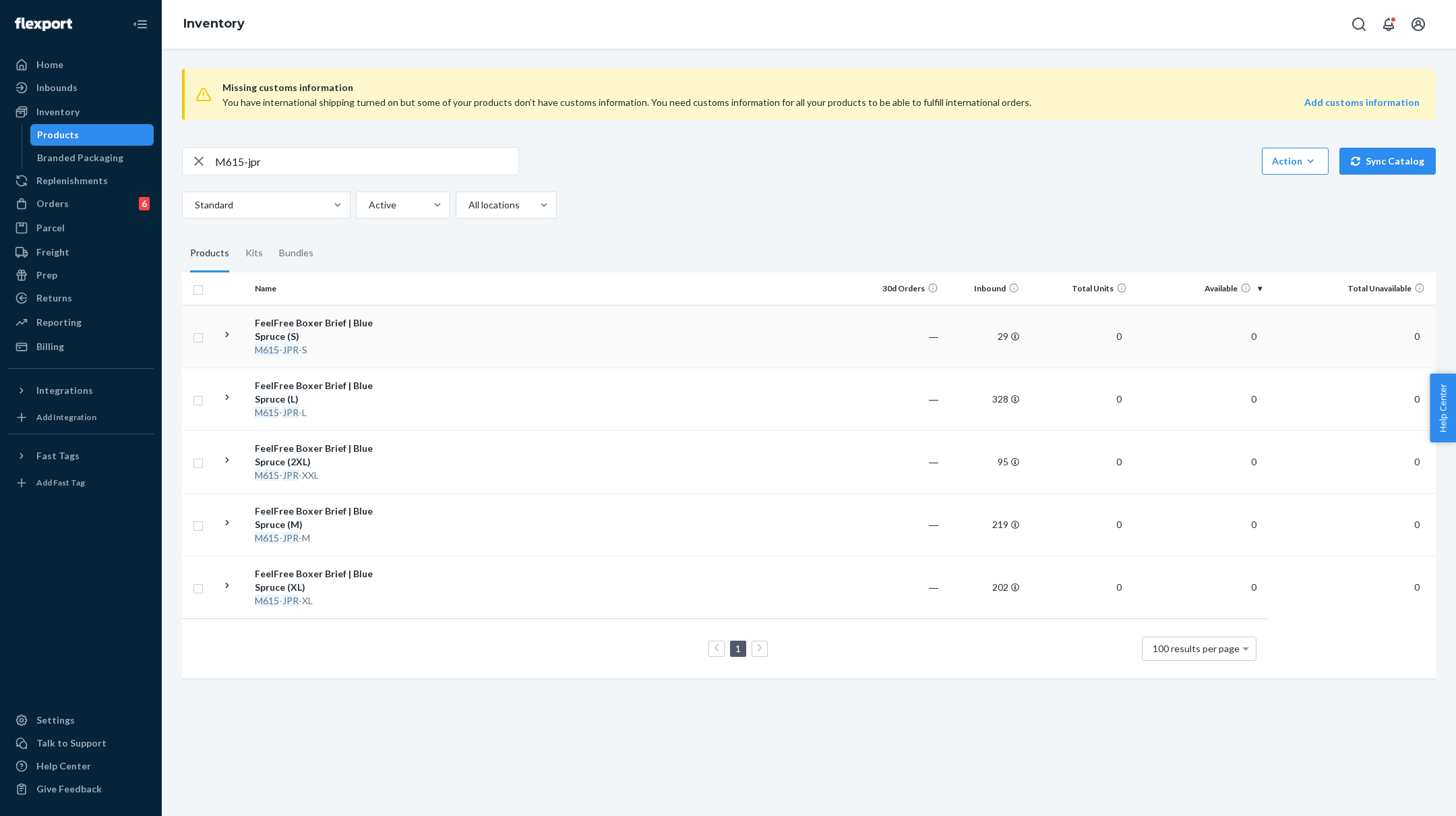
click at [441, 330] on td at bounding box center [632, 336] width 462 height 63
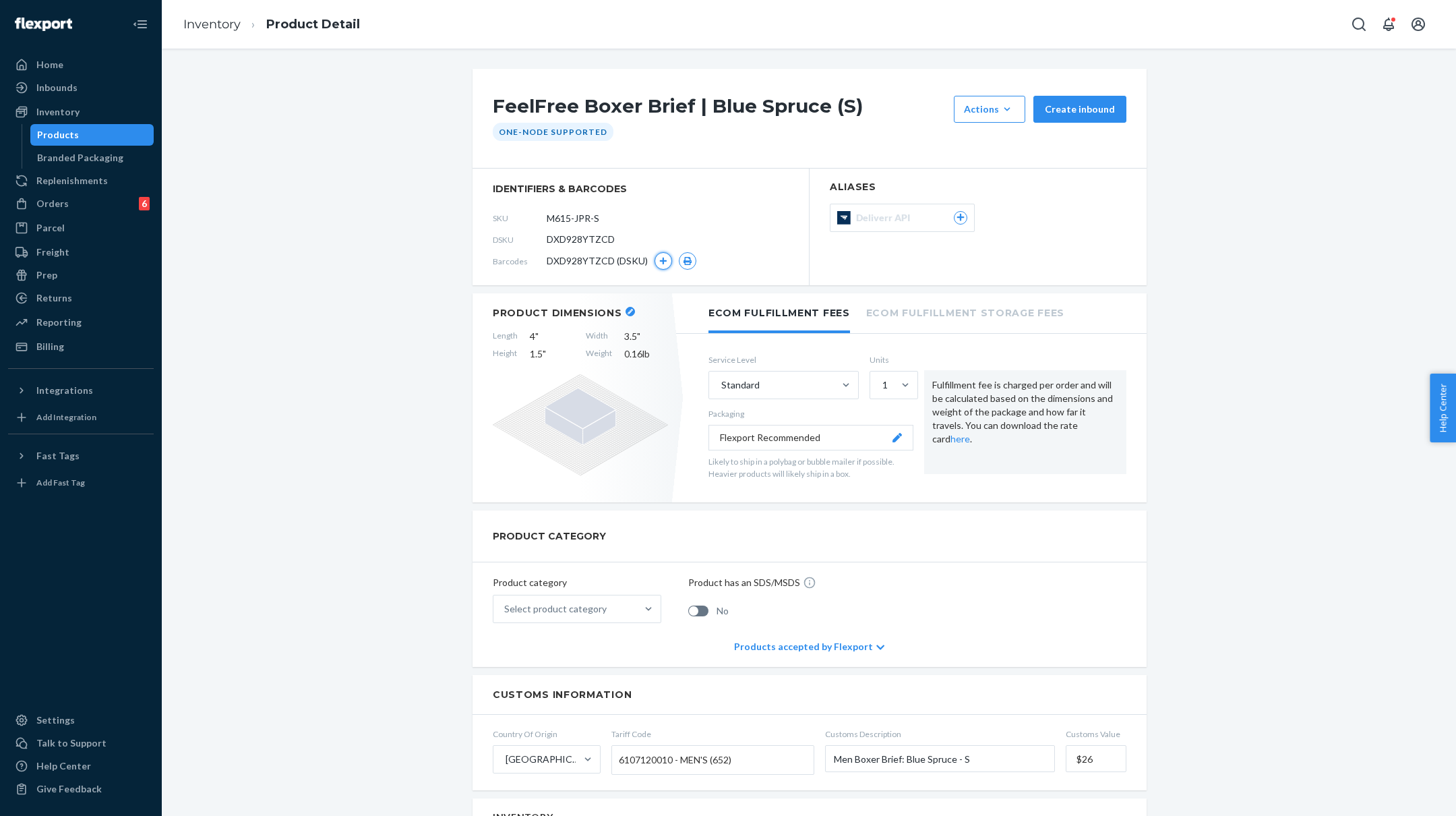
click at [659, 262] on icon "button" at bounding box center [663, 260] width 8 height 8
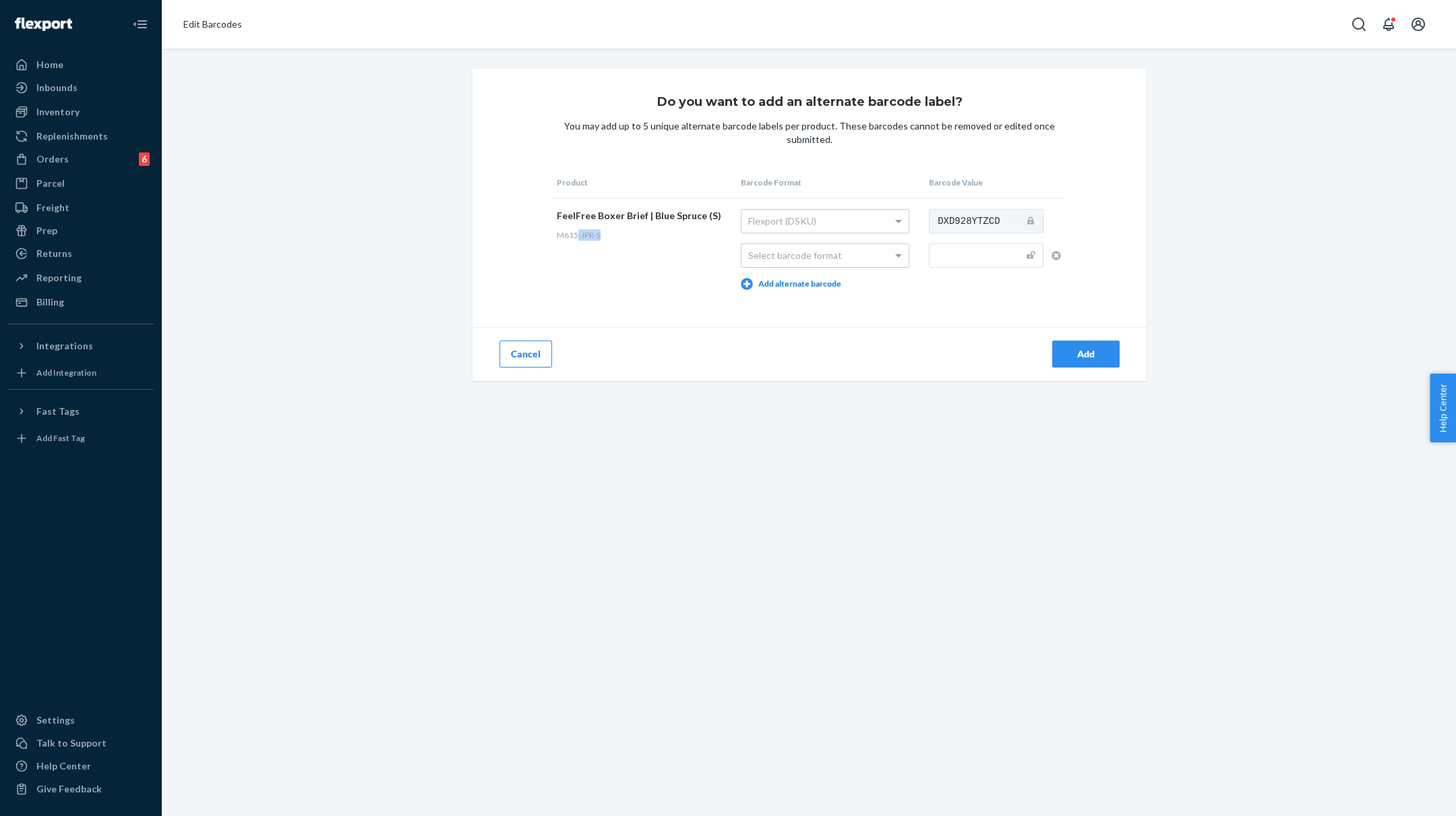
drag, startPoint x: 644, startPoint y: 231, endPoint x: 576, endPoint y: 235, distance: 68.1
click at [576, 235] on div "M615-JPR-S" at bounding box center [642, 235] width 170 height 12
click at [576, 235] on span "M615-JPR-S" at bounding box center [579, 235] width 44 height 10
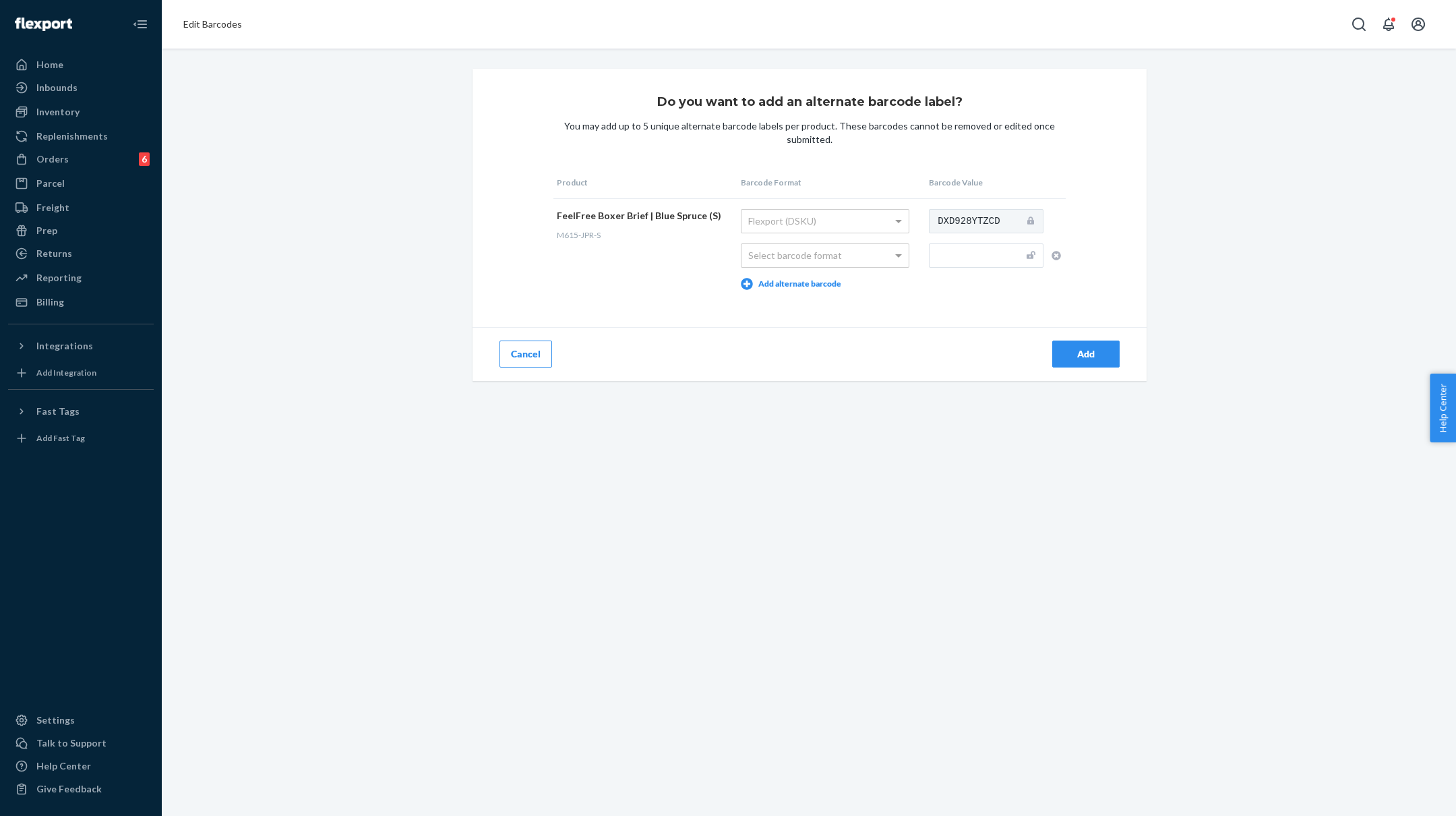
click at [838, 241] on td "Flexport (DSKU) Select barcode format Add alternate barcode" at bounding box center [831, 249] width 188 height 102
click at [835, 255] on div "Select barcode format" at bounding box center [825, 256] width 167 height 23
click at [954, 262] on input "text" at bounding box center [986, 256] width 114 height 24
paste input "M615-JPR-S"
type input "M615-JPR-S"
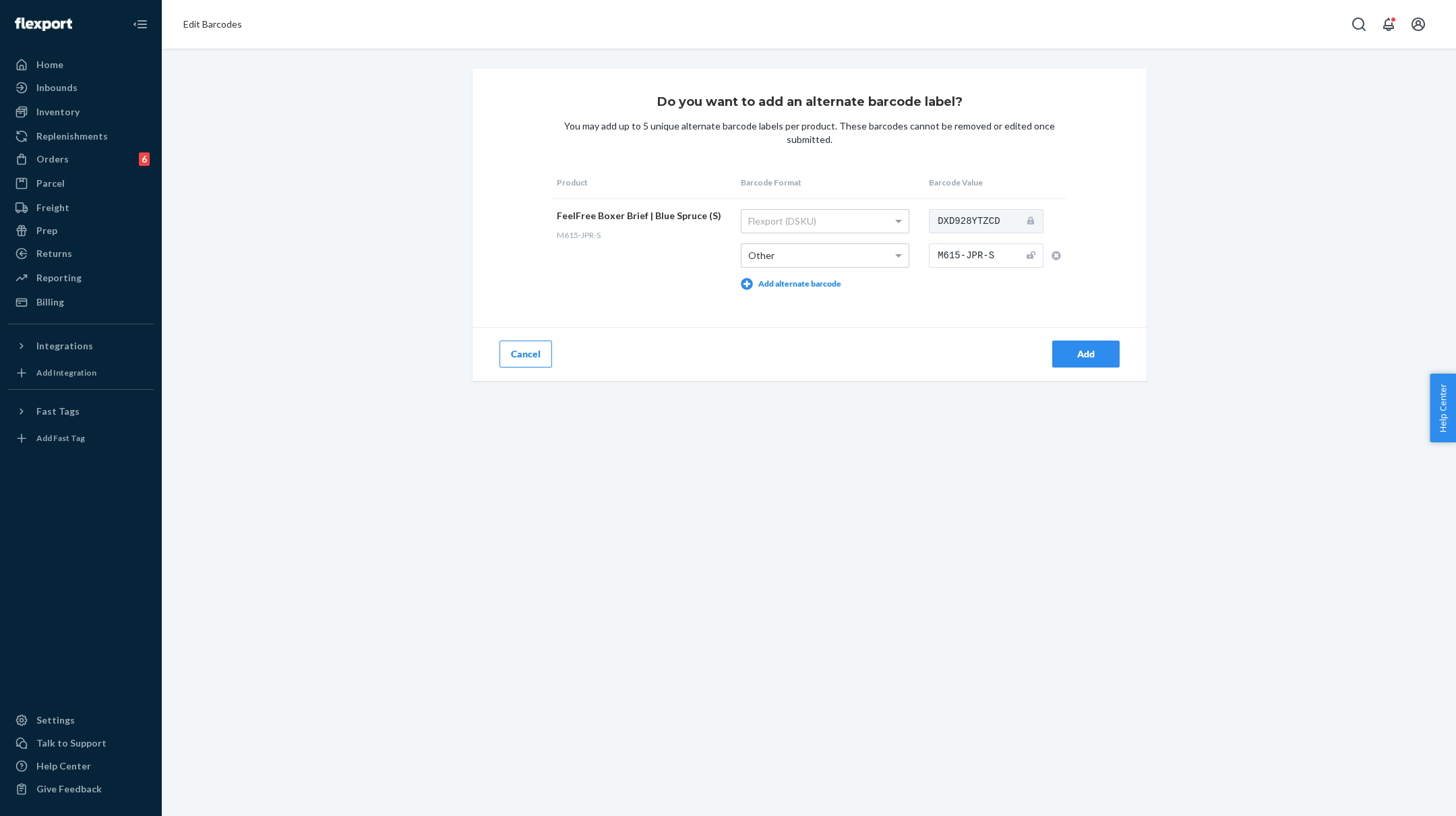
click at [1079, 353] on div "Add" at bounding box center [1086, 354] width 45 height 14
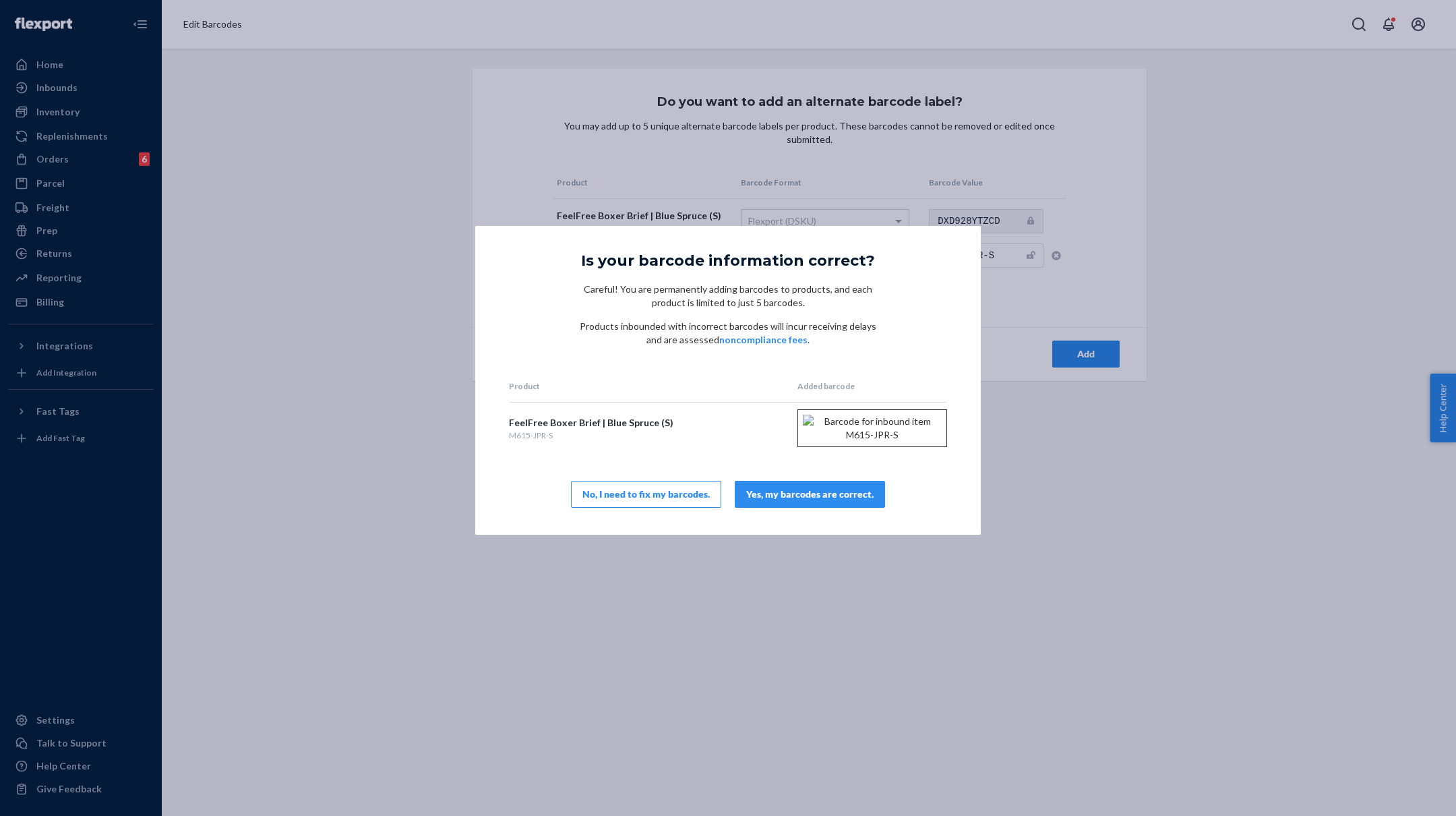
click at [851, 501] on div "Yes, my barcodes are correct." at bounding box center [809, 494] width 127 height 14
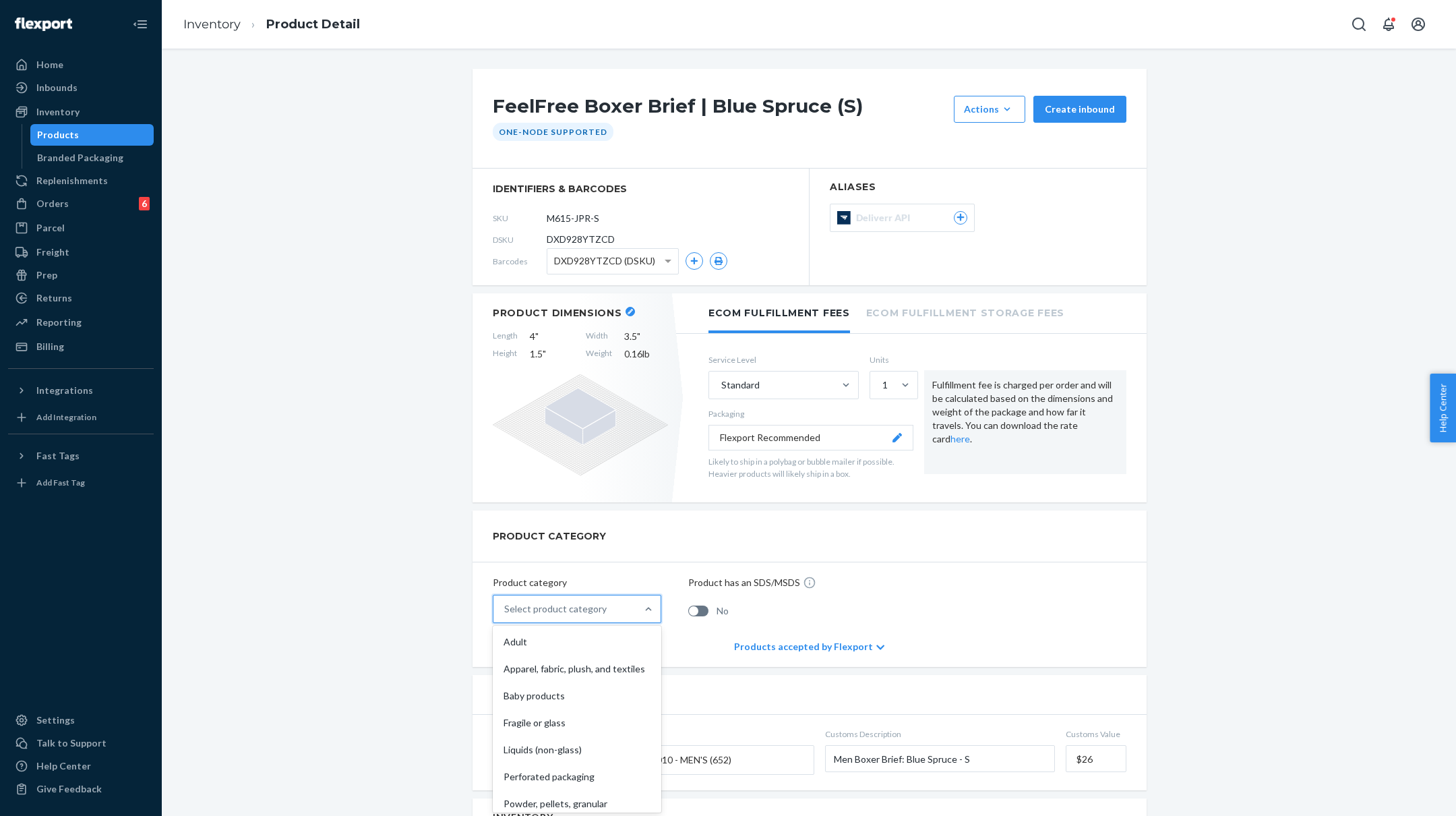
click at [607, 615] on div "Select product category" at bounding box center [565, 609] width 143 height 27
click at [506, 615] on input "option Adult focused, 1 of 10. 10 results available. Use Up and Down to choose …" at bounding box center [505, 609] width 1 height 14
click at [591, 659] on div "Apparel, fabric, plush, and textiles" at bounding box center [576, 669] width 163 height 27
click at [506, 615] on input "option Apparel, fabric, plush, and textiles focused, 2 of 10. 10 results availa…" at bounding box center [505, 609] width 1 height 14
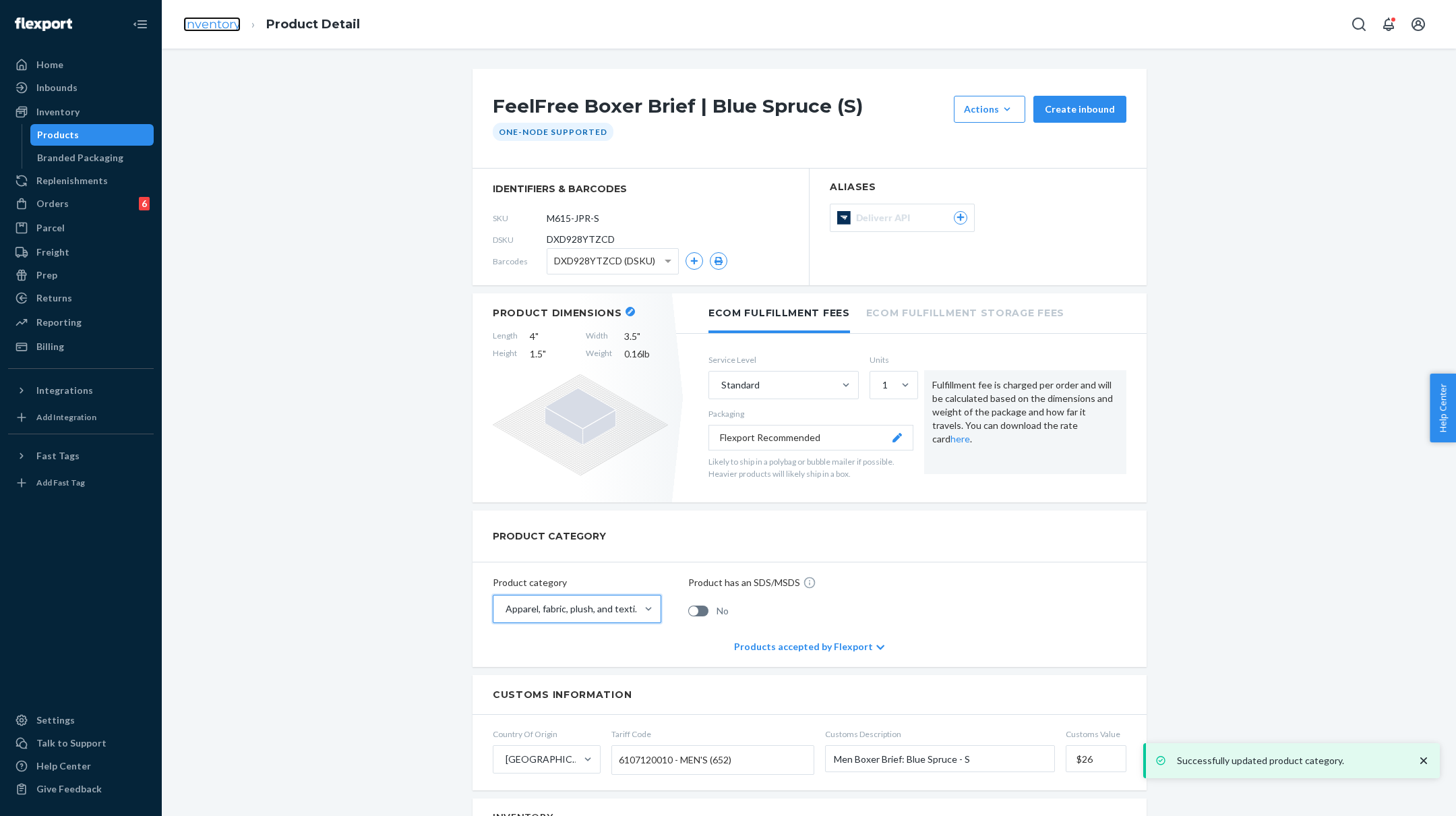
click at [227, 27] on link "Inventory" at bounding box center [212, 24] width 57 height 15
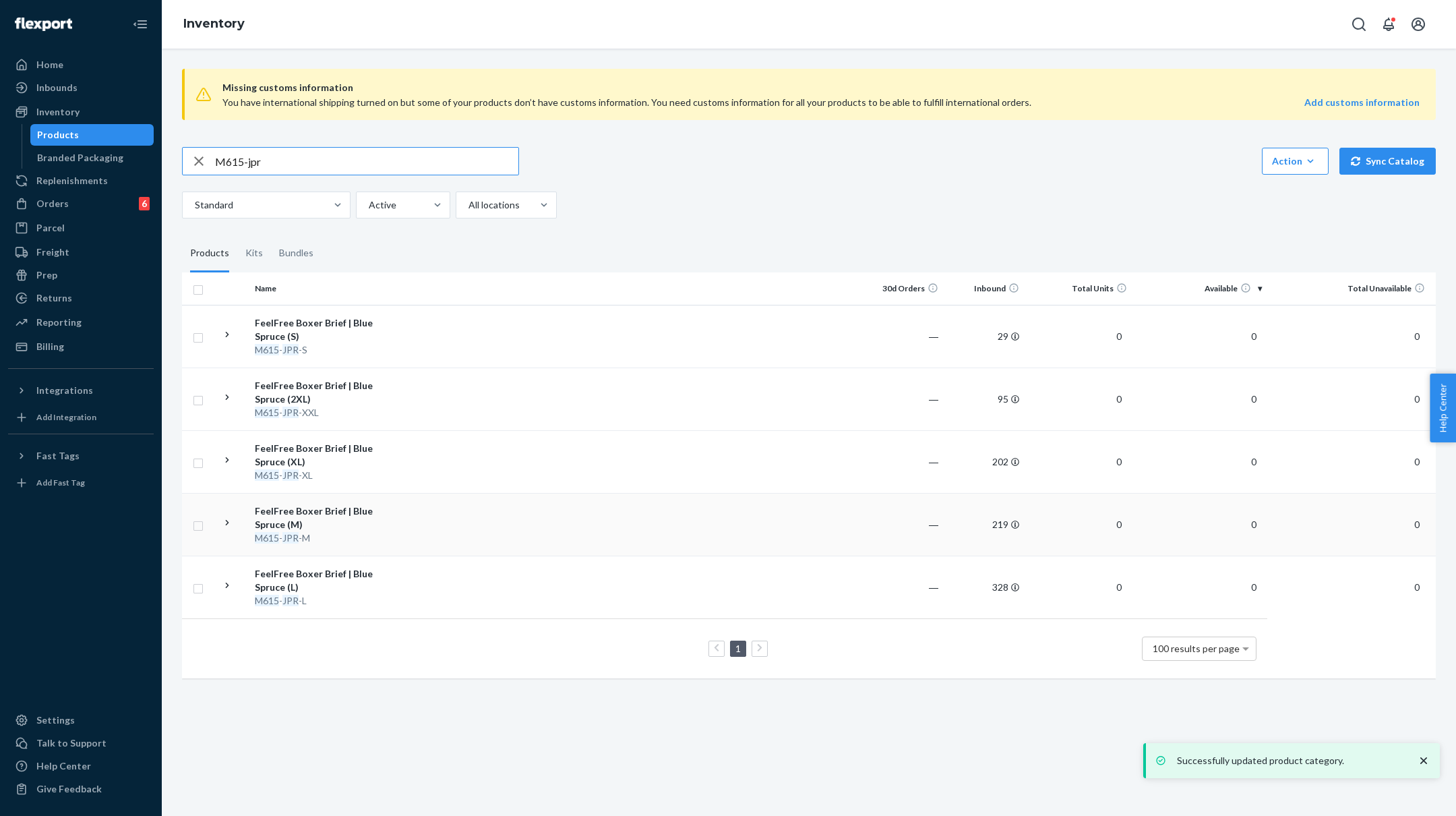
click at [470, 528] on td at bounding box center [632, 524] width 462 height 63
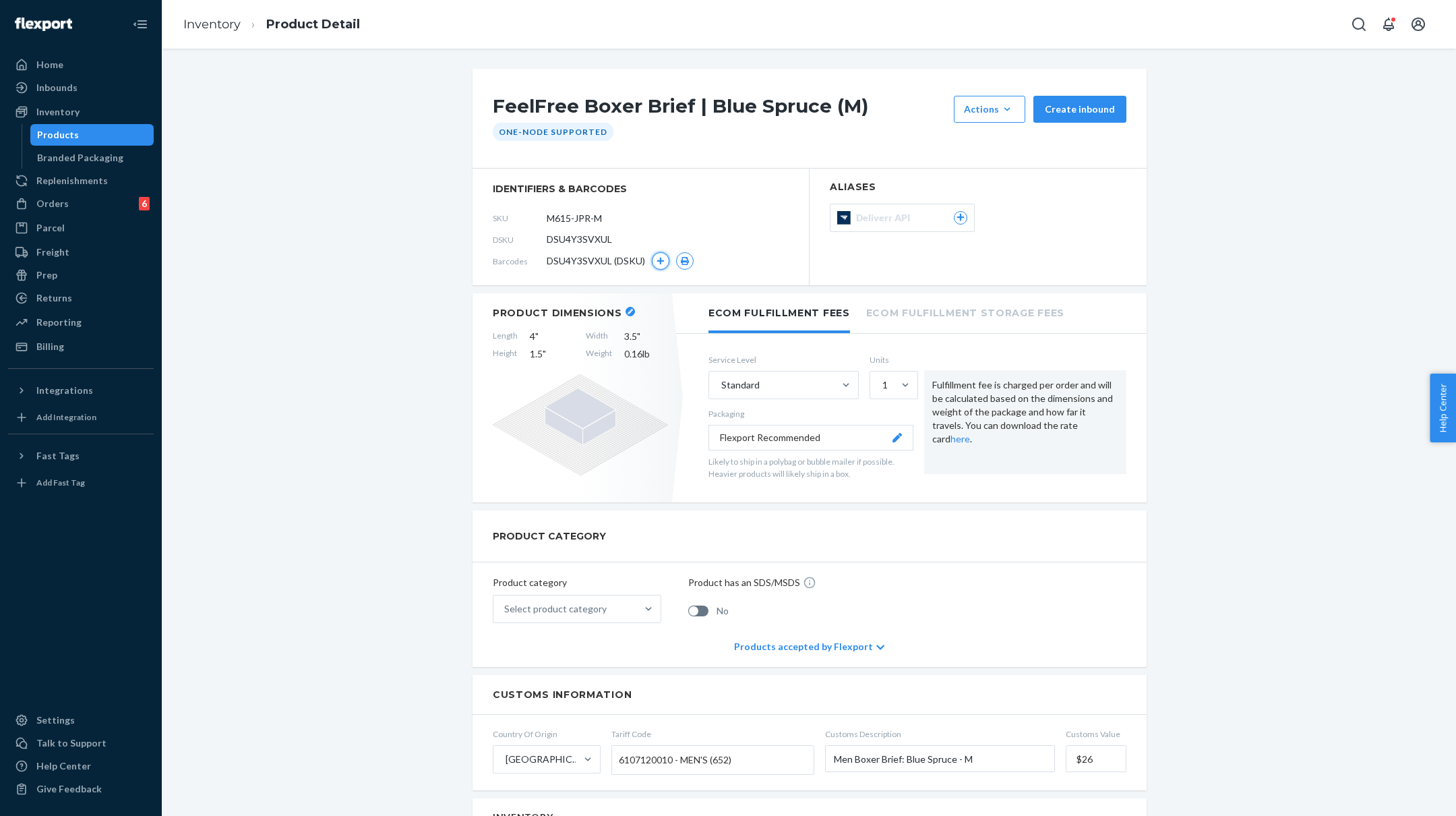
click at [662, 262] on icon "button" at bounding box center [660, 260] width 8 height 8
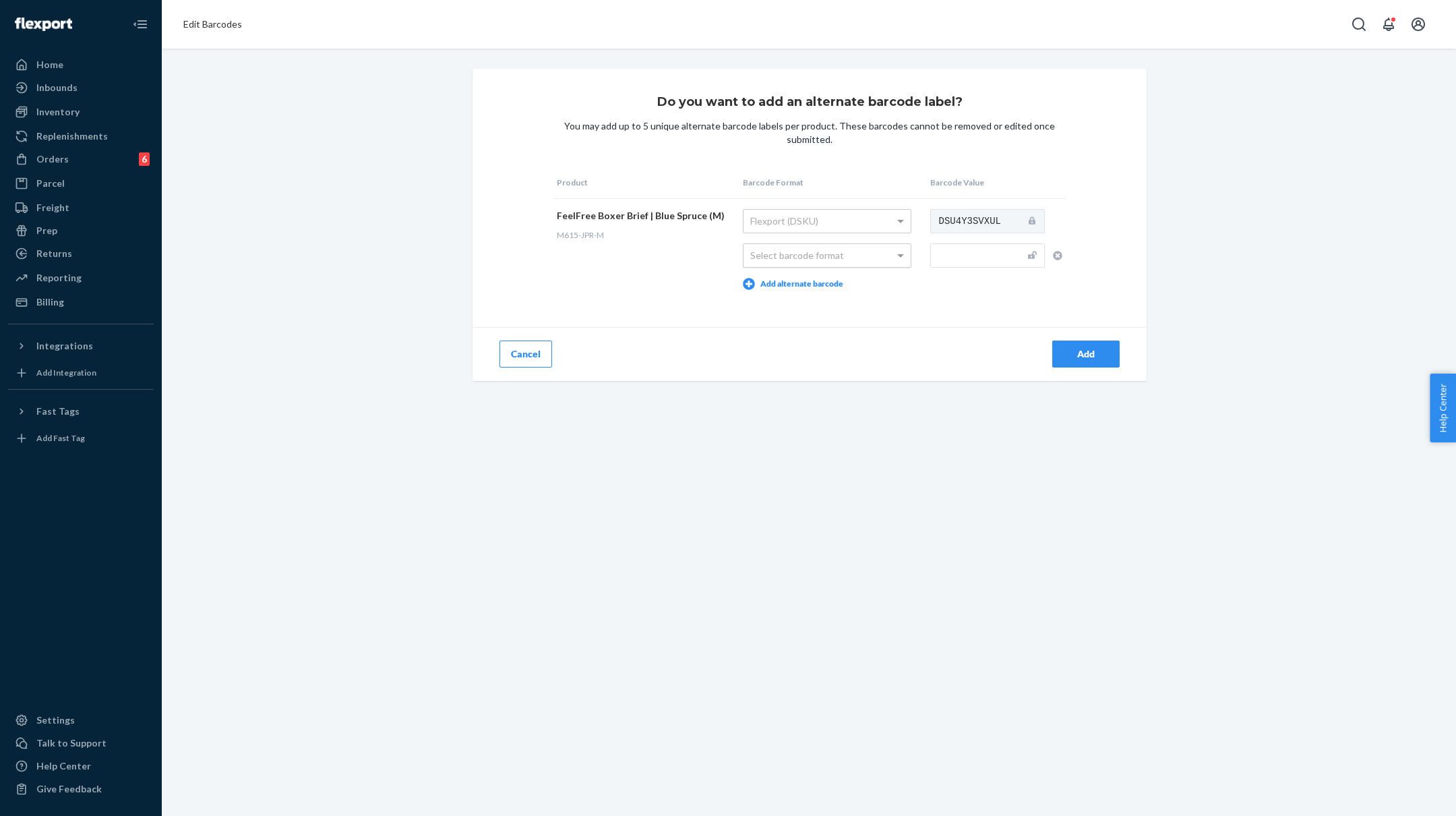
click at [880, 252] on div "Select barcode format" at bounding box center [827, 256] width 167 height 23
click at [962, 256] on input "text" at bounding box center [987, 256] width 114 height 24
paste input "M615-JPR-S"
type input "M615-JPR-M"
click at [1091, 347] on div "Add" at bounding box center [1086, 354] width 45 height 14
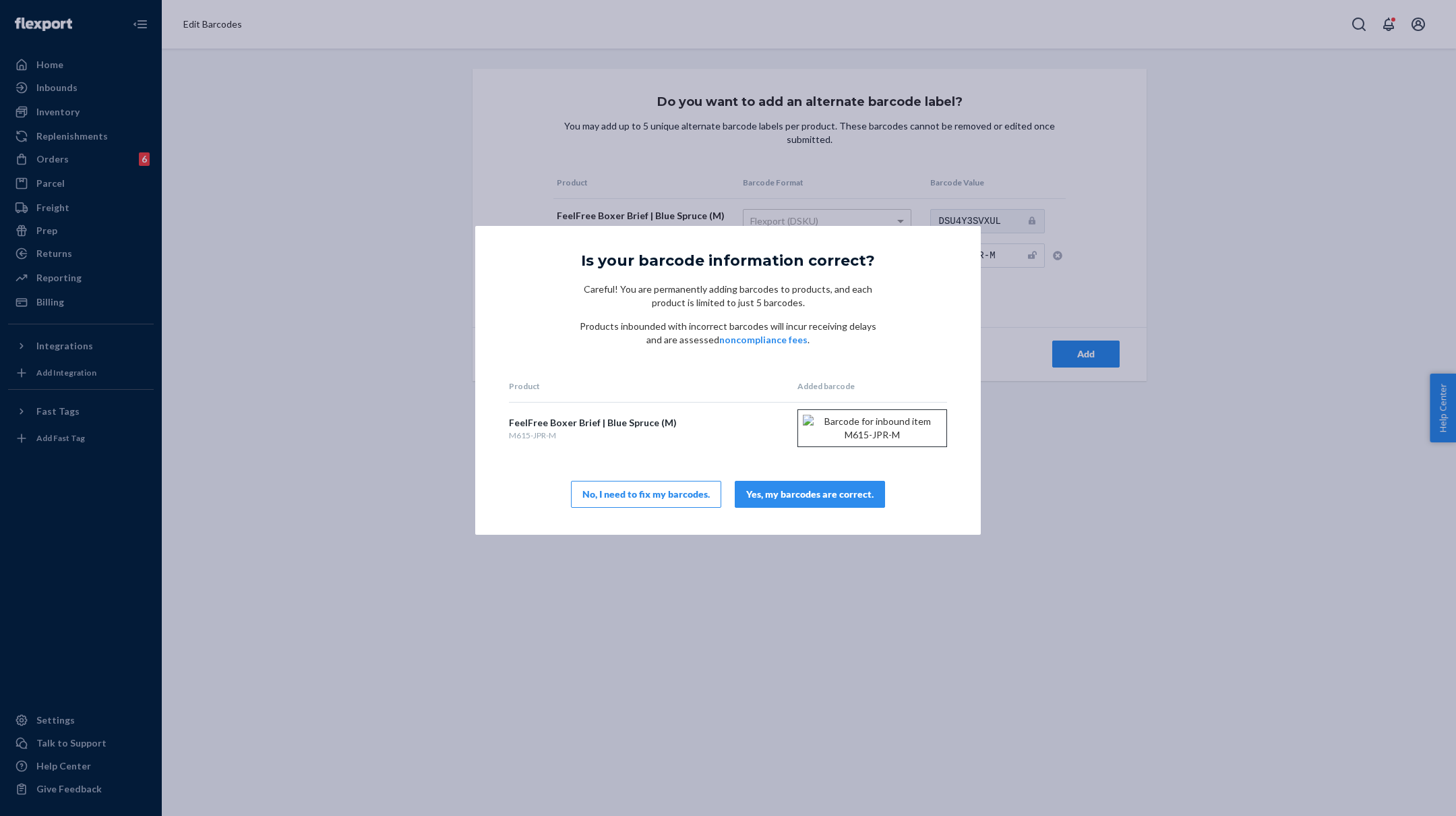
click at [837, 501] on div "Yes, my barcodes are correct." at bounding box center [809, 494] width 127 height 14
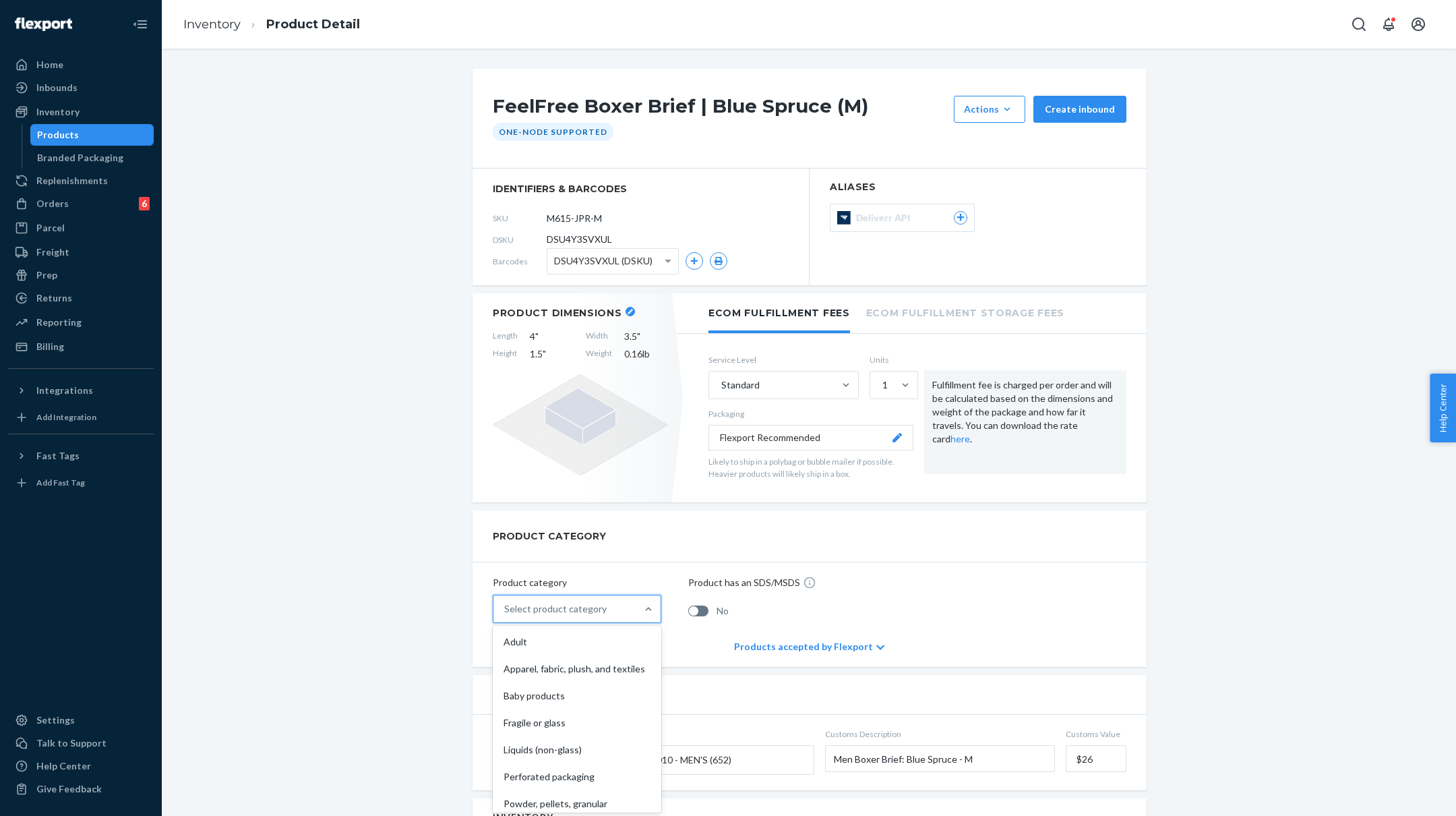
click at [569, 600] on div "Select product category" at bounding box center [565, 609] width 143 height 27
click at [506, 602] on input "option Adult focused, 1 of 10. 10 results available. Use Up and Down to choose …" at bounding box center [505, 609] width 1 height 14
click at [562, 663] on div "Apparel, fabric, plush, and textiles" at bounding box center [576, 669] width 163 height 27
click at [506, 615] on input "option Apparel, fabric, plush, and textiles focused, 2 of 10. 10 results availa…" at bounding box center [505, 609] width 1 height 14
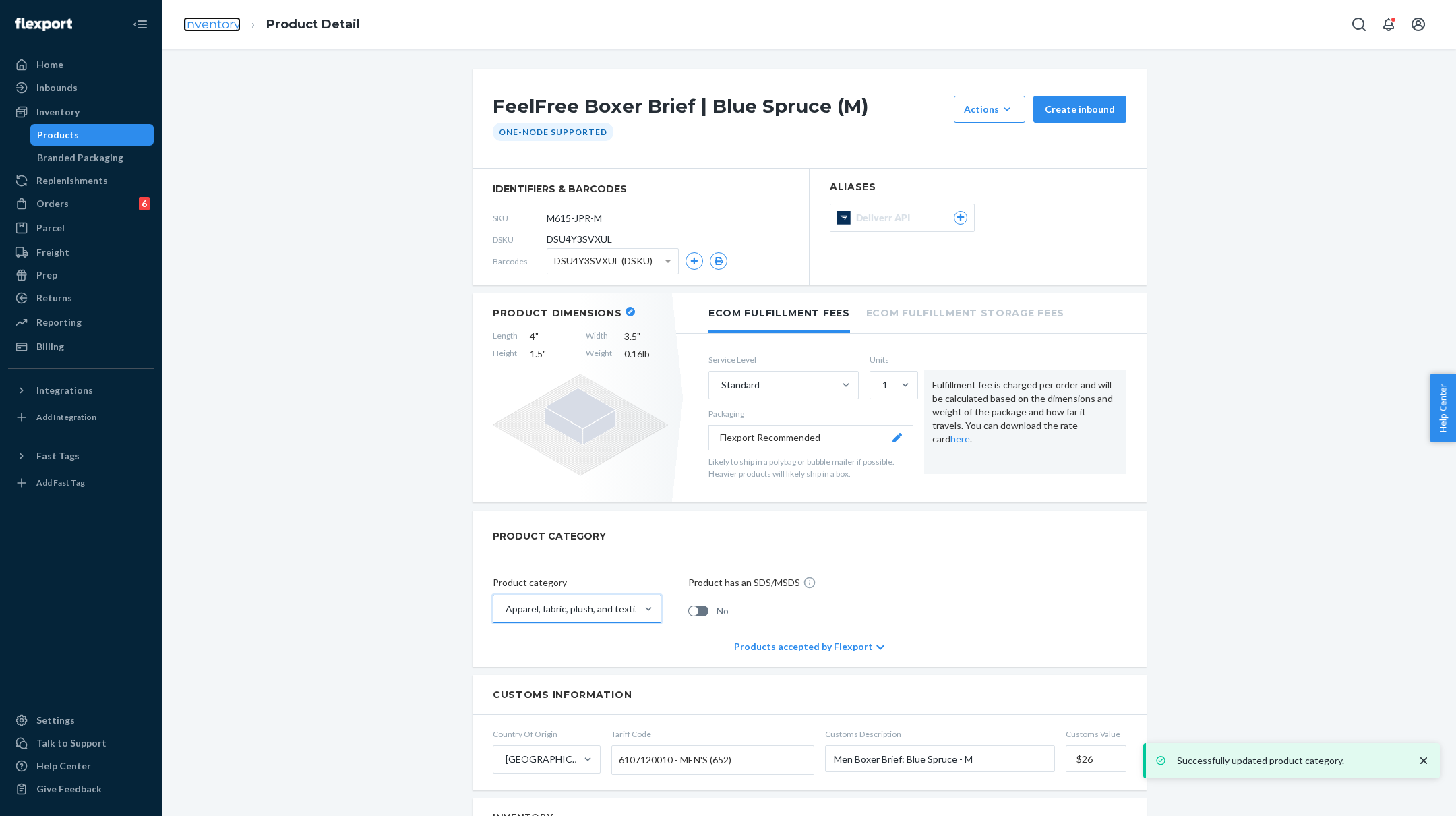
click at [212, 27] on link "Inventory" at bounding box center [212, 24] width 57 height 15
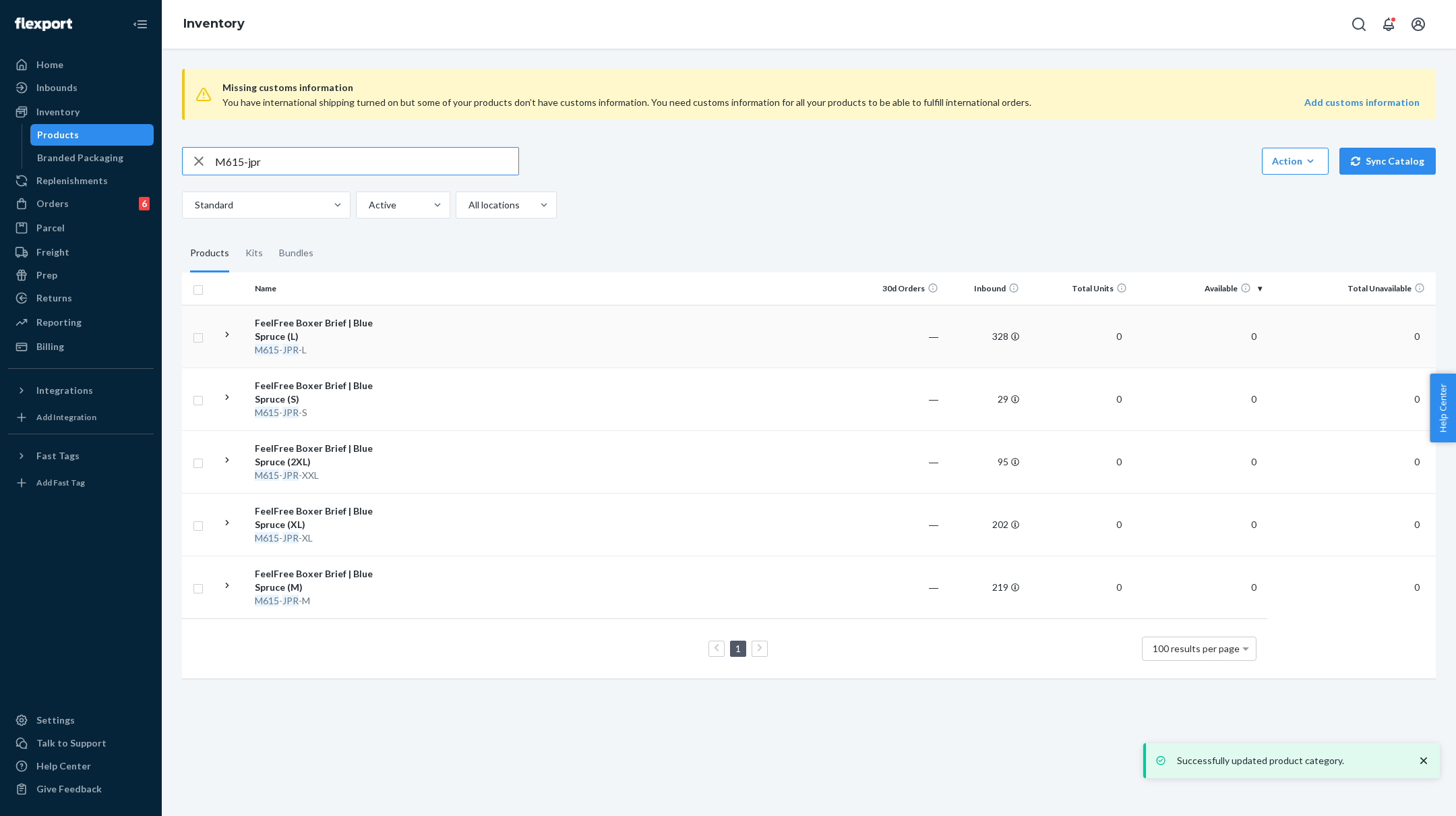
click at [392, 350] on div "M615 - JPR -L" at bounding box center [326, 349] width 141 height 14
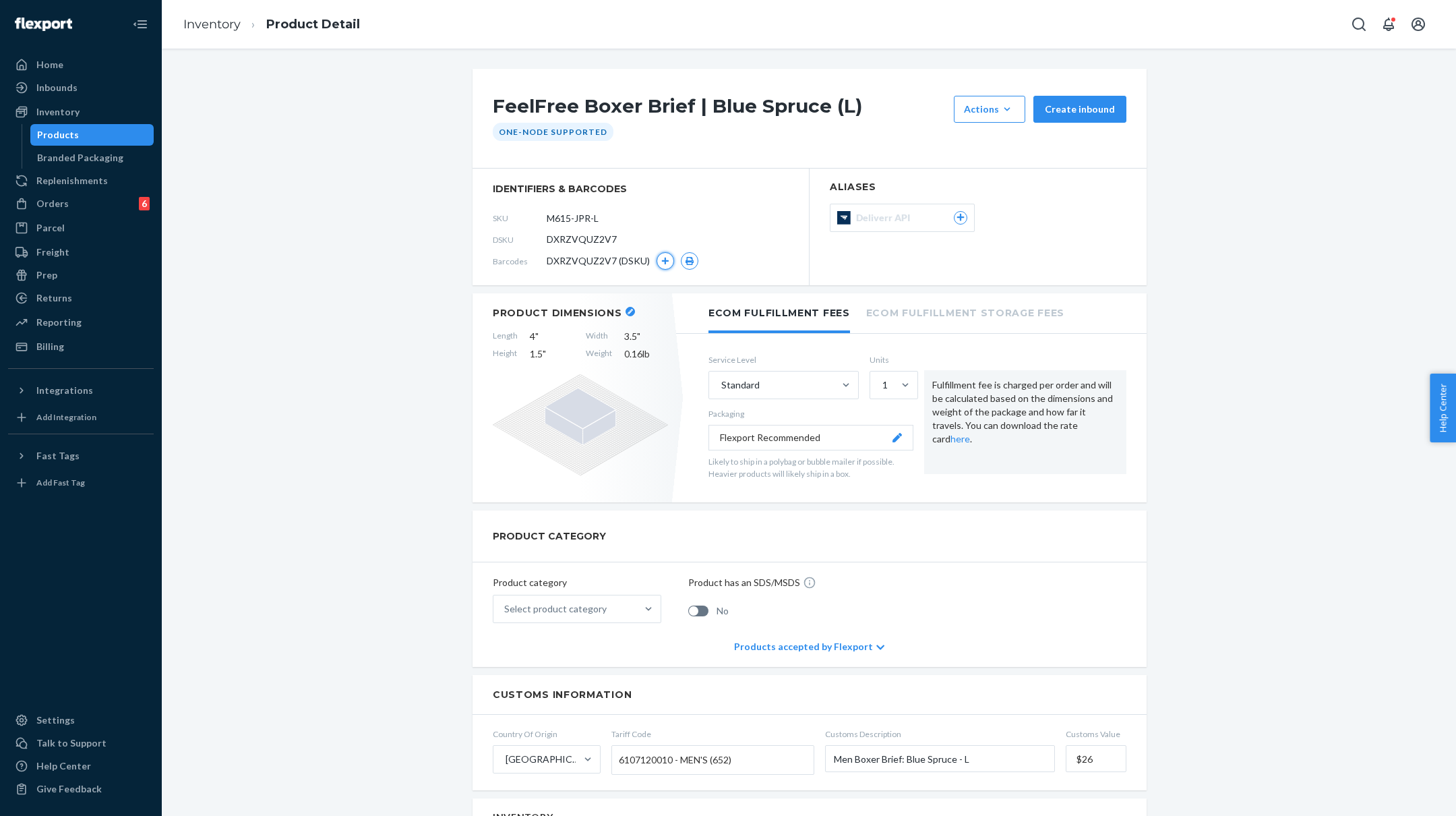
click at [661, 257] on icon "button" at bounding box center [665, 260] width 8 height 8
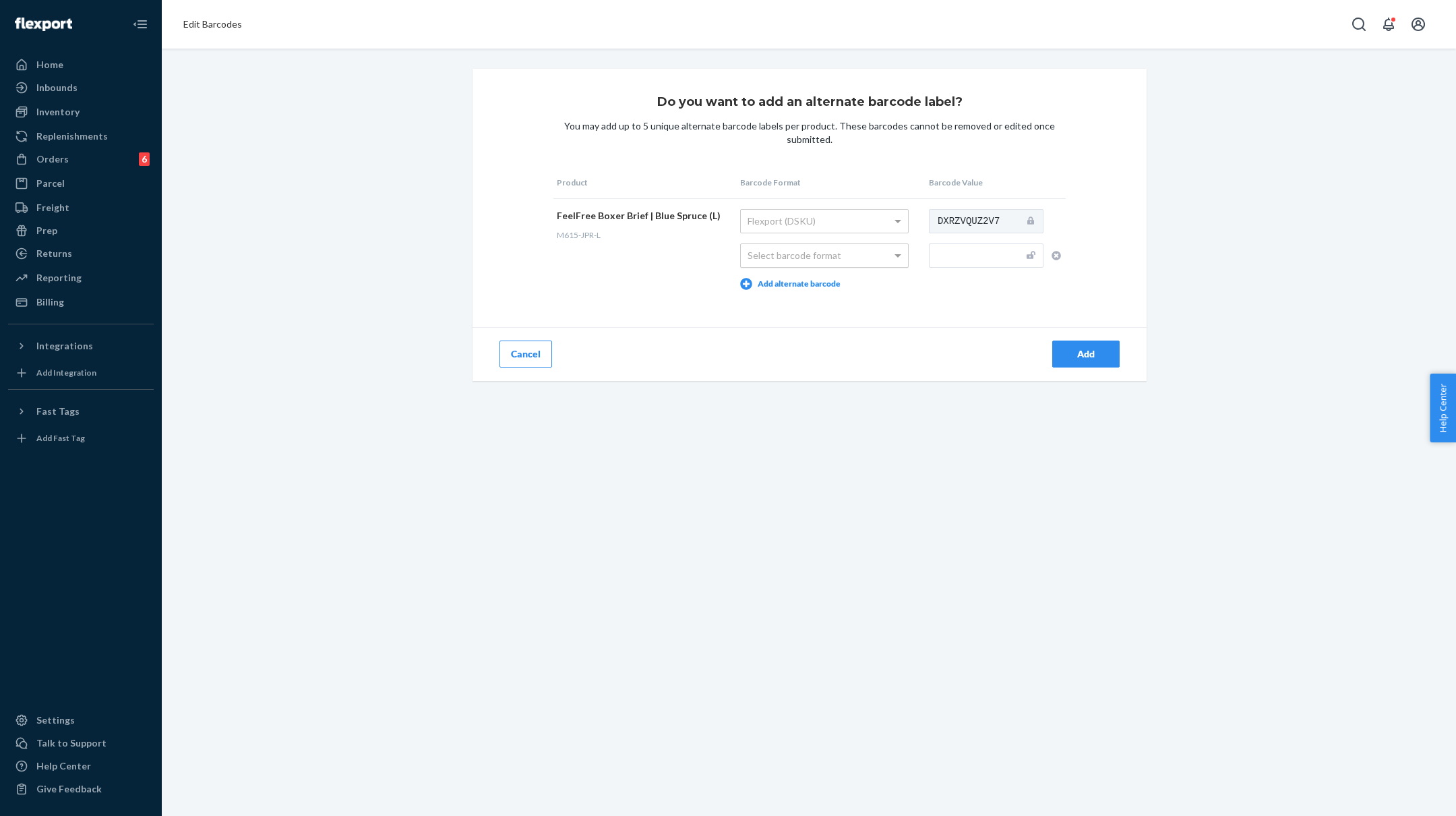
click at [855, 249] on div "Select barcode format" at bounding box center [824, 256] width 167 height 23
click at [972, 252] on input "text" at bounding box center [986, 256] width 114 height 24
paste input "M615-JPR-S"
type input "M615-JPR-L"
click at [1092, 343] on button "Add" at bounding box center [1086, 354] width 68 height 27
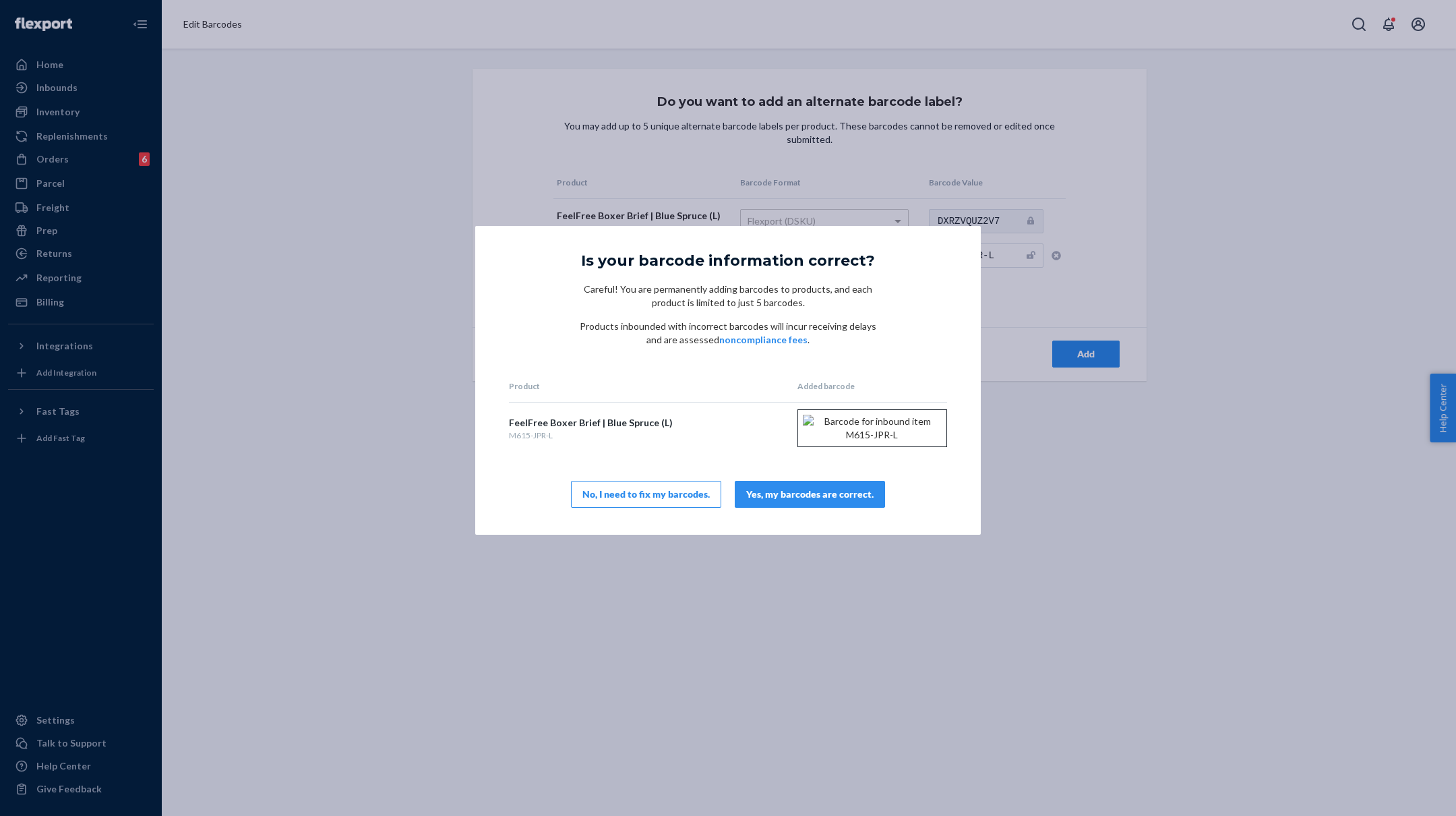
click at [839, 501] on div "Yes, my barcodes are correct." at bounding box center [809, 494] width 127 height 14
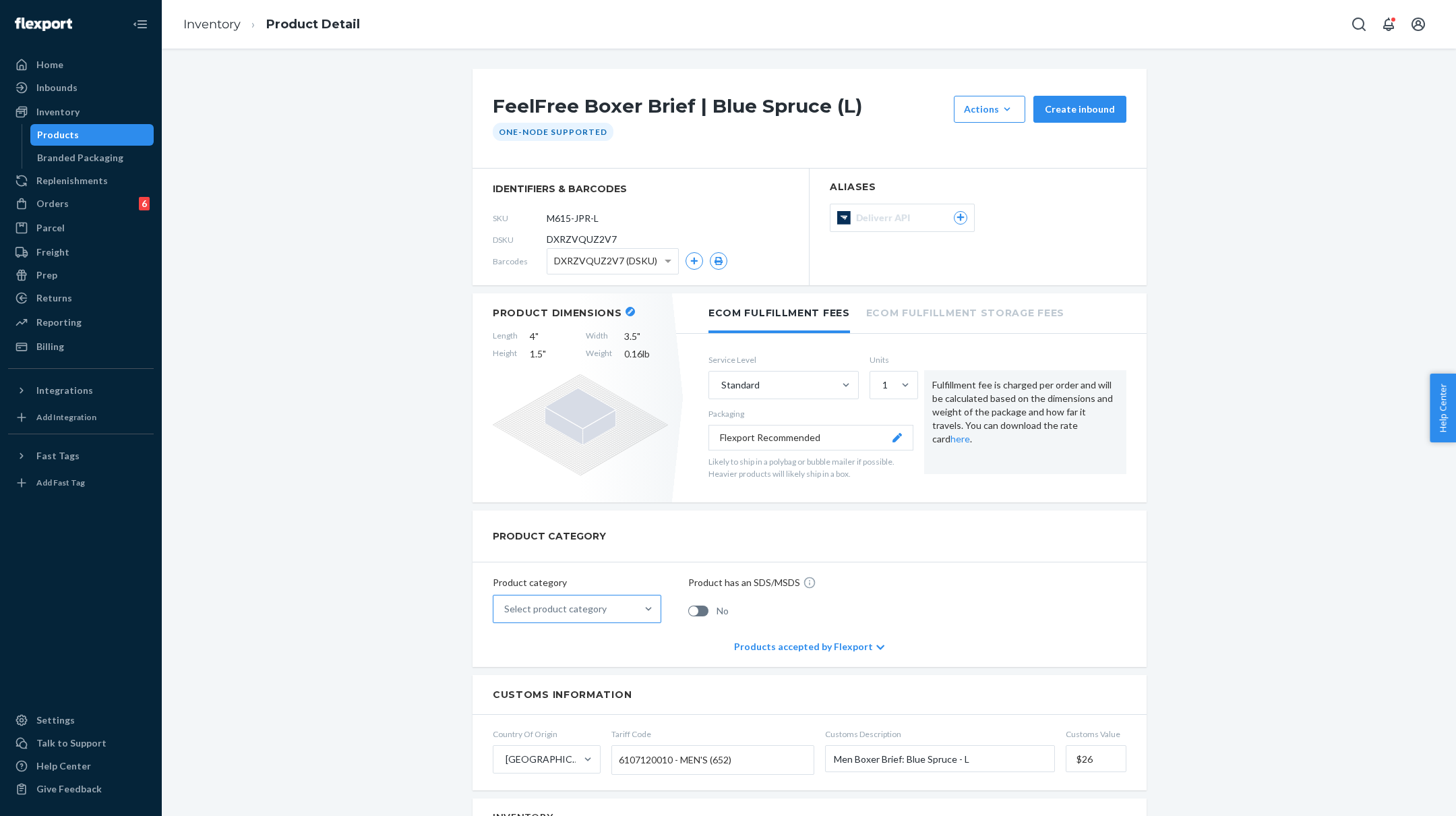
click at [604, 607] on div "Select product category" at bounding box center [565, 609] width 143 height 27
click at [506, 607] on input "Select product category" at bounding box center [505, 609] width 1 height 14
click at [586, 656] on div "Apparel, fabric, plush, and textiles" at bounding box center [576, 669] width 163 height 27
click at [506, 615] on input "option Apparel, fabric, plush, and textiles focused, 2 of 10. 10 results availa…" at bounding box center [505, 609] width 1 height 14
click at [200, 27] on link "Inventory" at bounding box center [212, 24] width 57 height 15
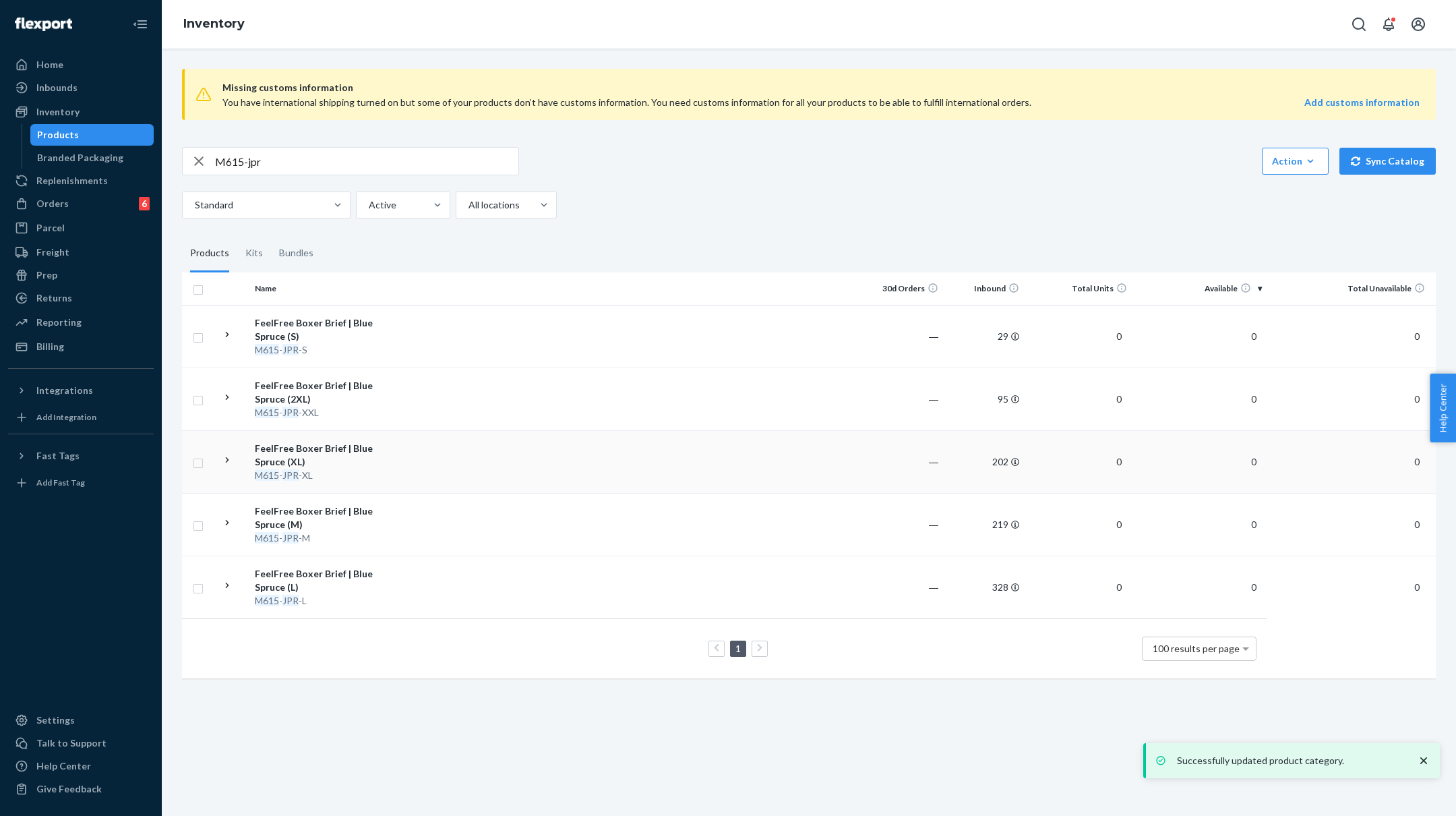
click at [440, 484] on td at bounding box center [632, 461] width 462 height 63
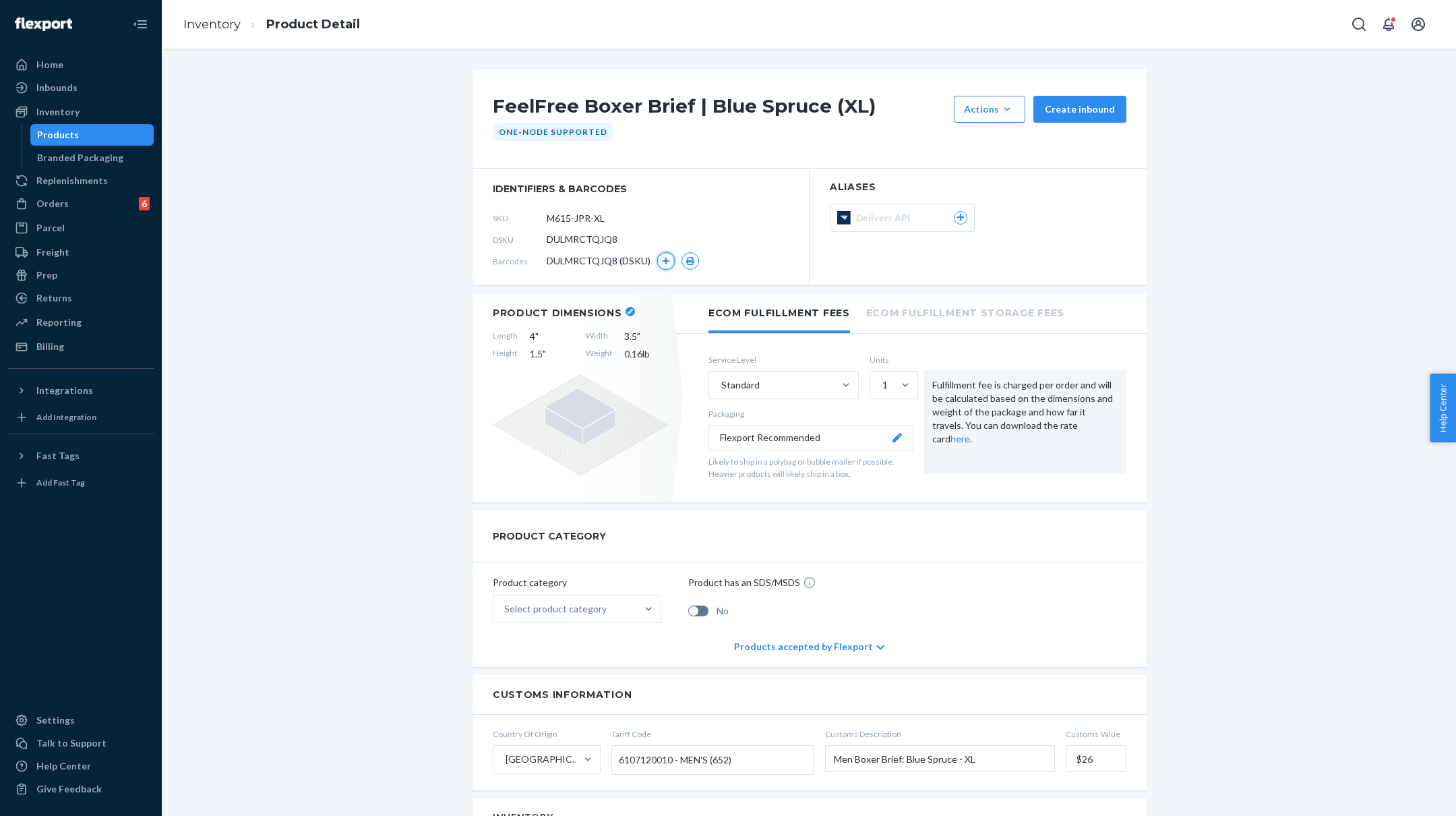
click at [667, 262] on icon "button" at bounding box center [665, 260] width 8 height 8
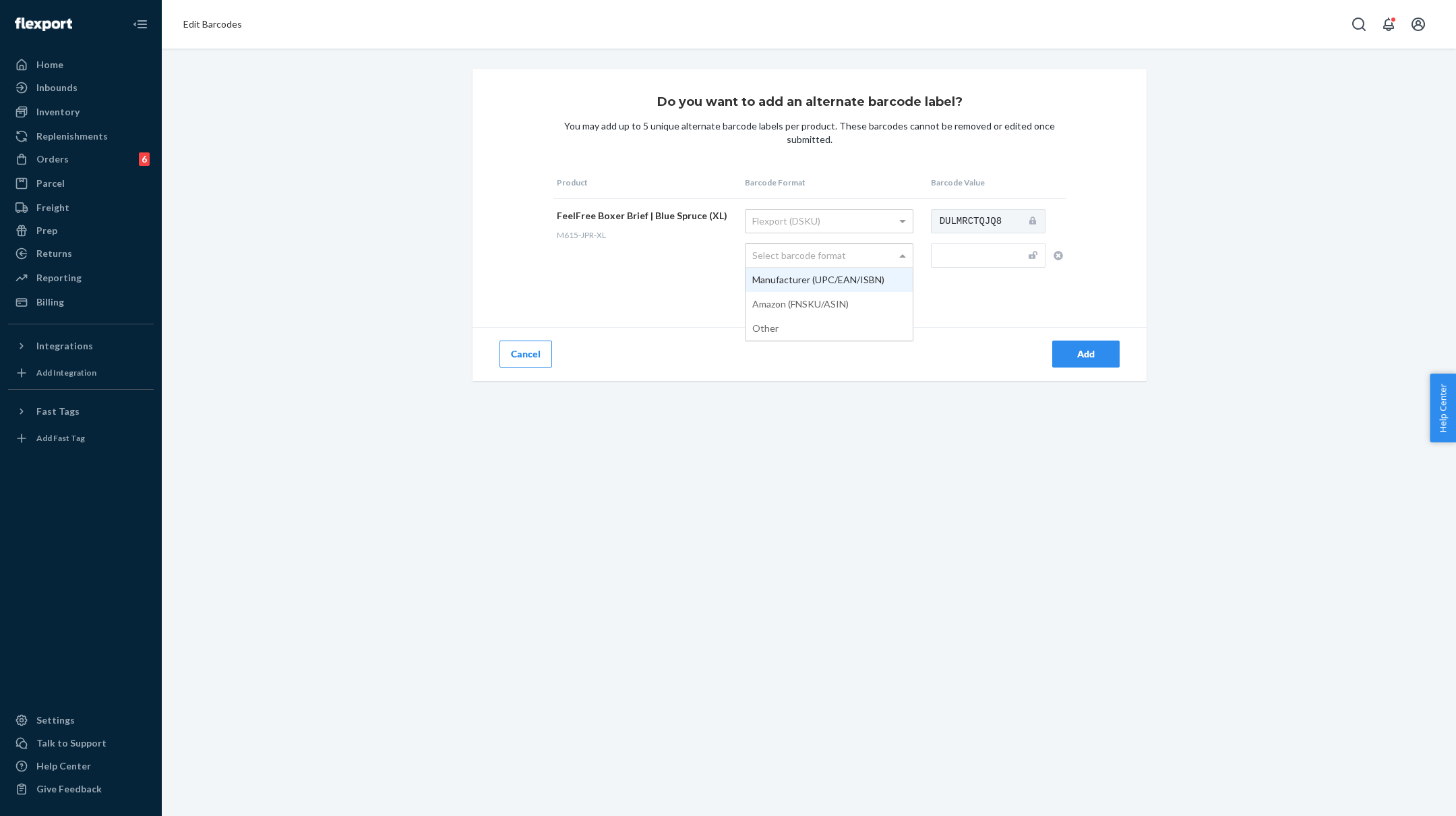
click at [849, 255] on div "Select barcode format" at bounding box center [829, 256] width 167 height 23
click at [970, 250] on input "text" at bounding box center [987, 256] width 114 height 24
paste input "M615-JPR-S"
type input "M615-JPR-XL"
click at [1078, 355] on div "Add" at bounding box center [1086, 354] width 45 height 14
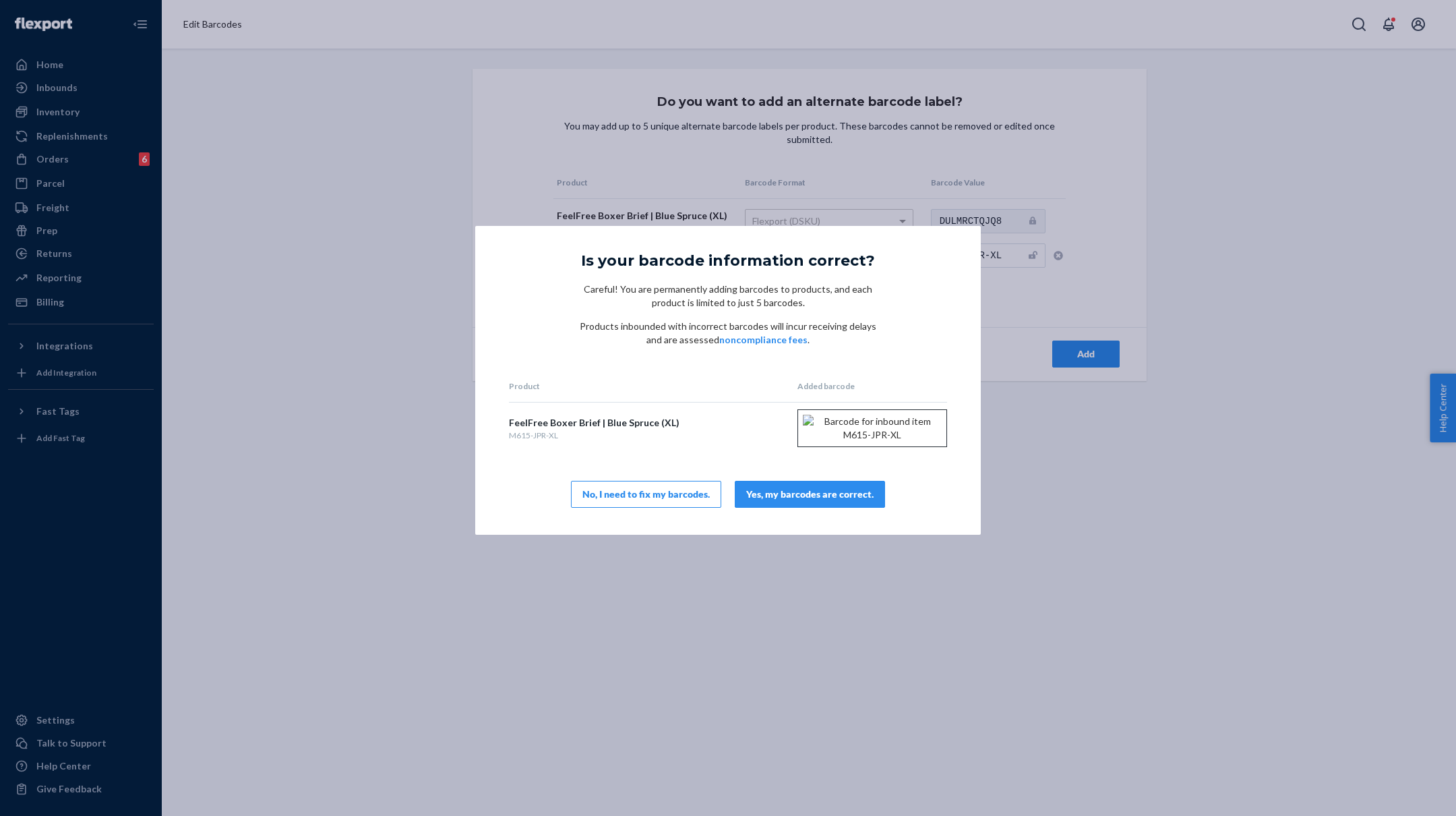
click at [806, 501] on div "Yes, my barcodes are correct." at bounding box center [809, 494] width 127 height 14
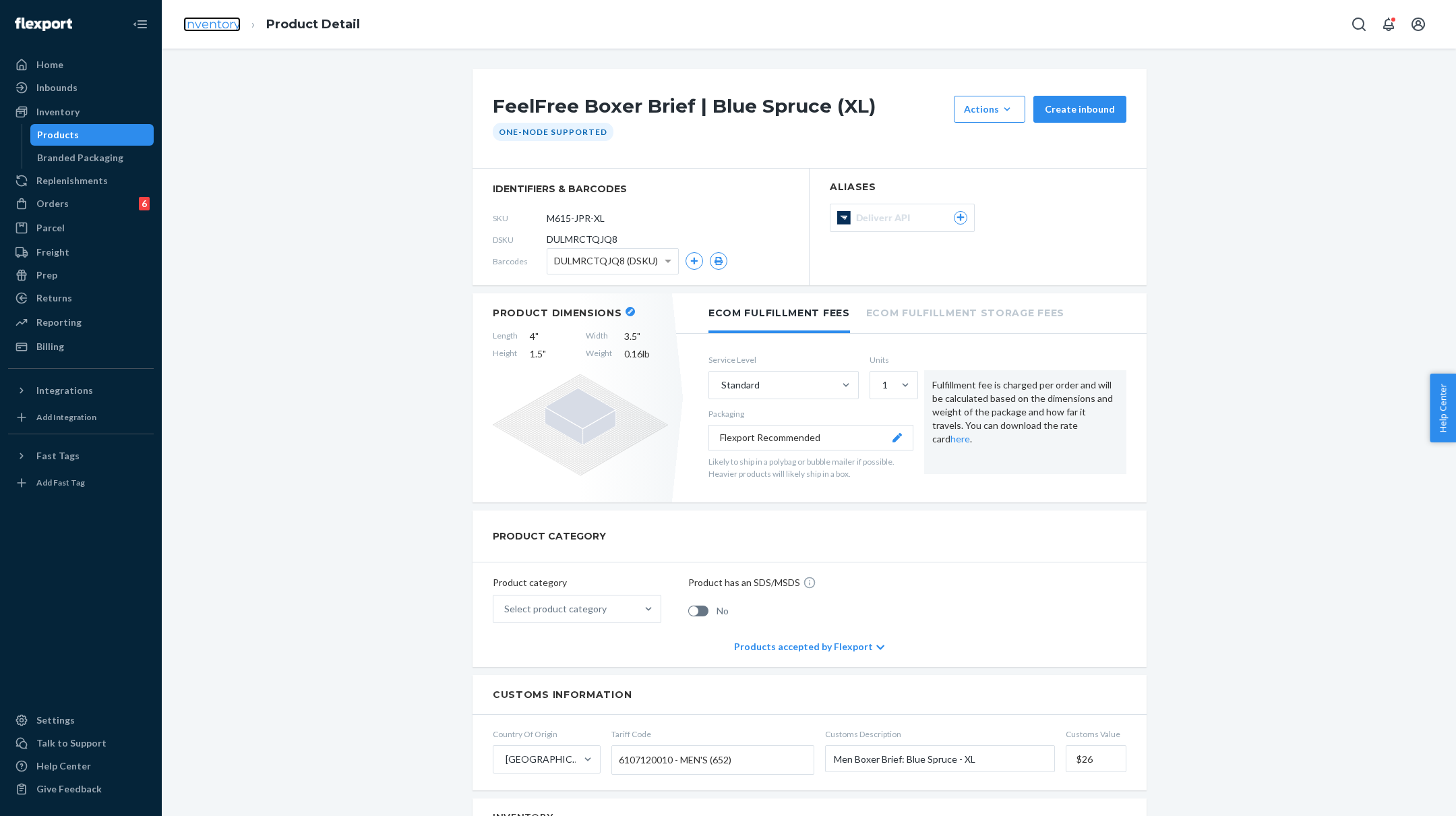
click at [229, 24] on link "Inventory" at bounding box center [212, 24] width 57 height 15
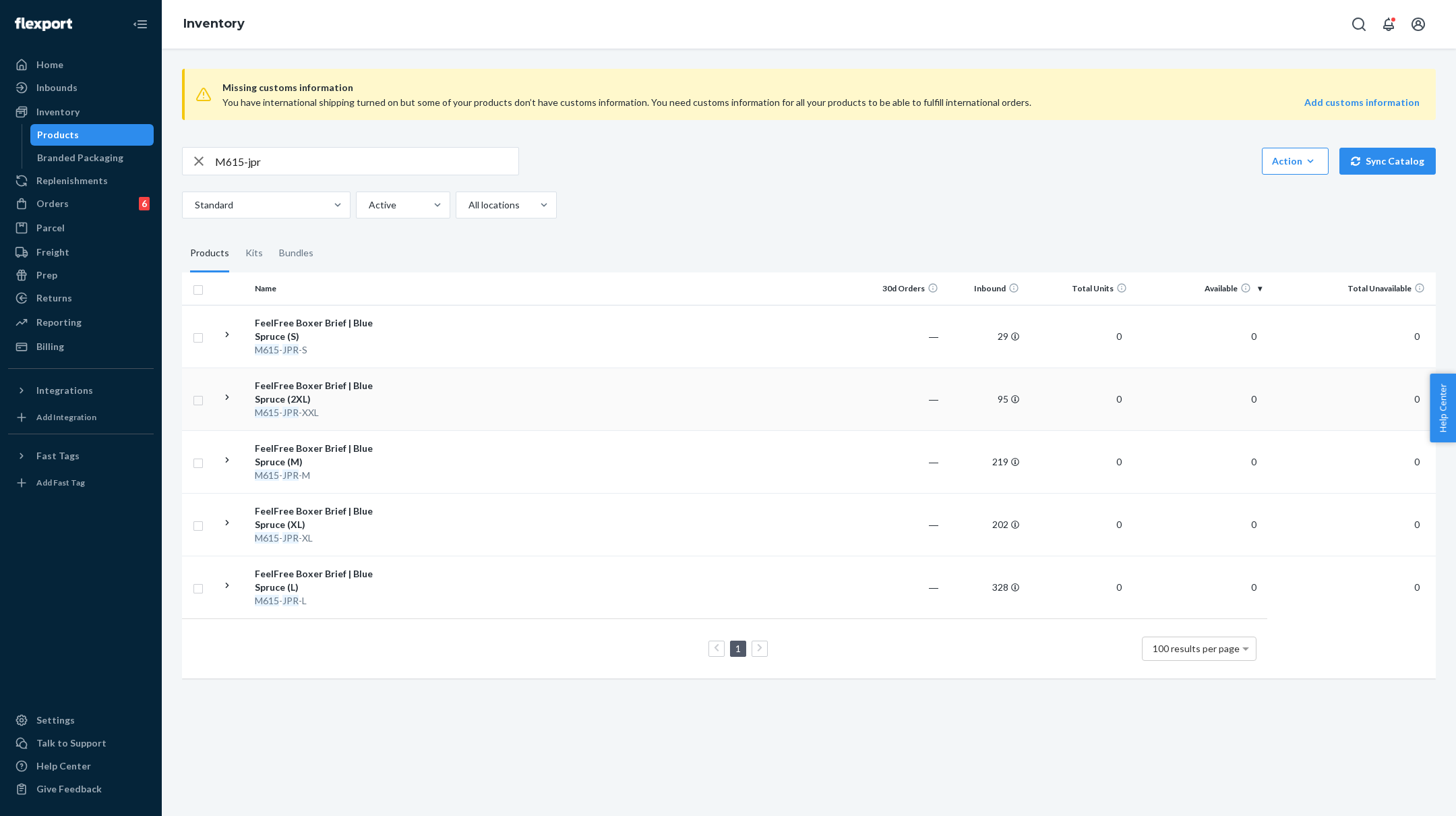
click at [521, 390] on td at bounding box center [632, 398] width 462 height 63
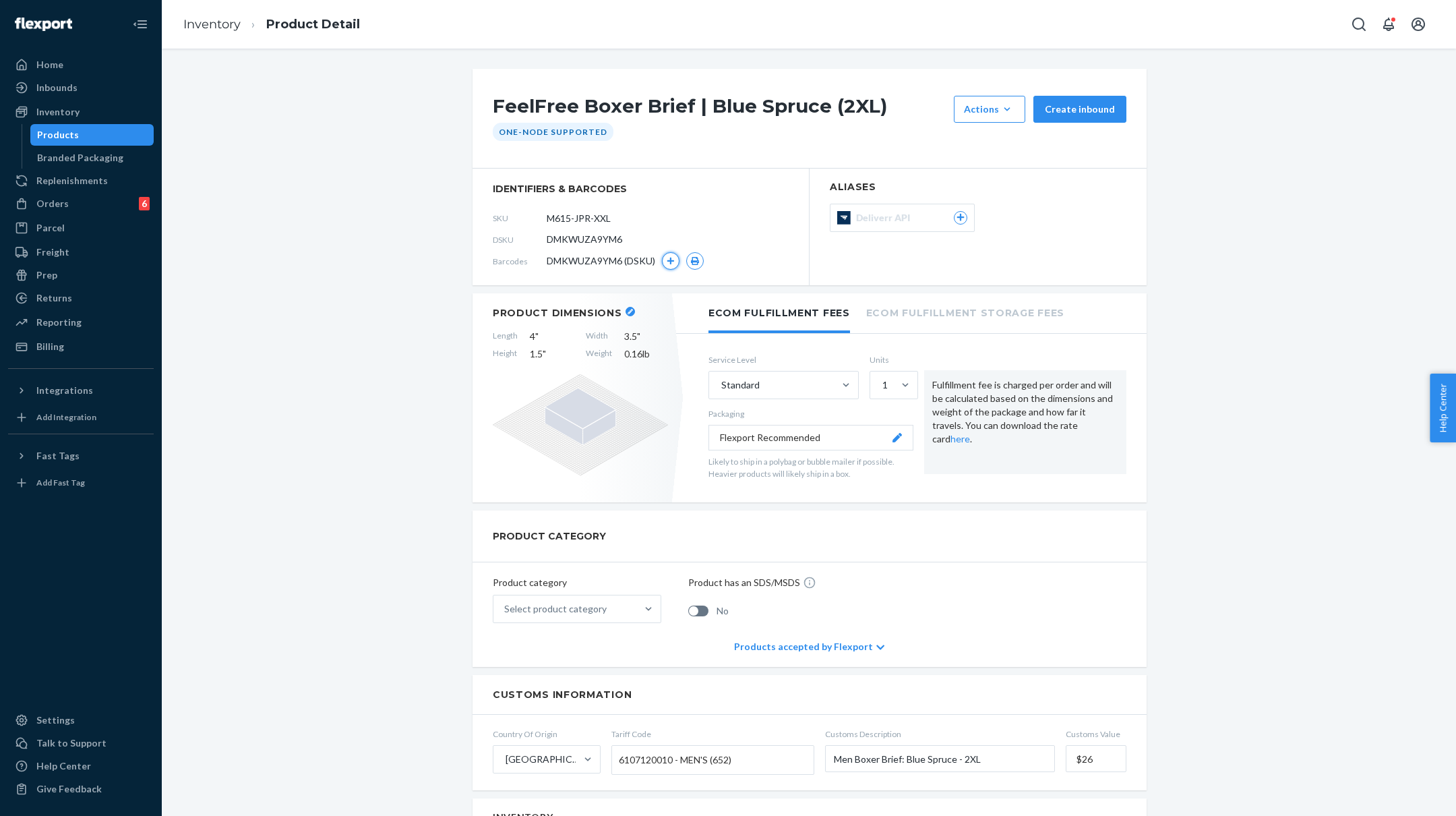
click at [671, 259] on icon "button" at bounding box center [671, 261] width 7 height 7
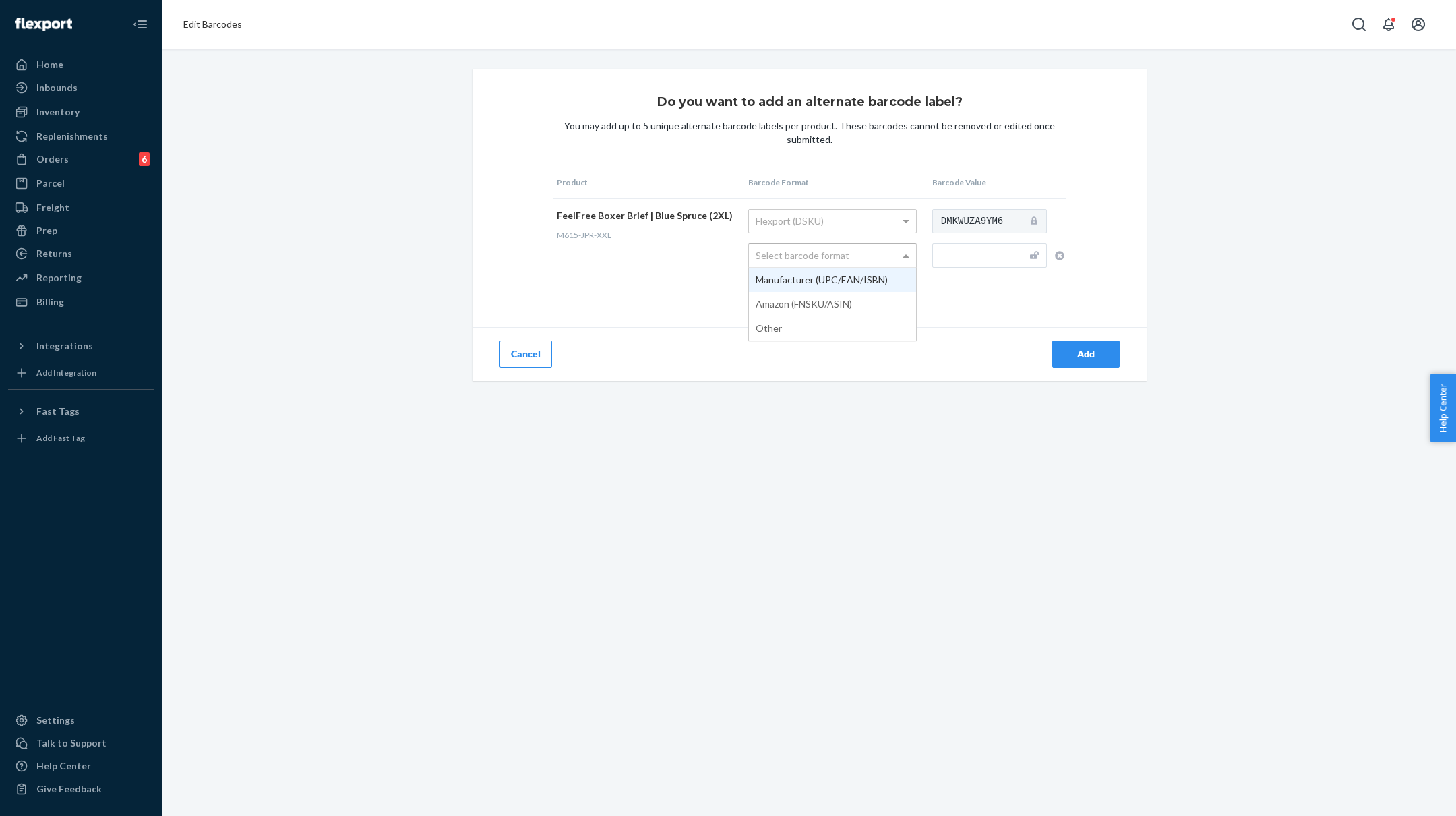
click at [872, 255] on div "Select barcode format" at bounding box center [832, 256] width 167 height 23
click at [963, 255] on input "text" at bounding box center [989, 256] width 114 height 24
paste input "M615-JPR-S"
type input "M615-JPR-XXL"
click at [1109, 347] on button "Add" at bounding box center [1086, 354] width 68 height 27
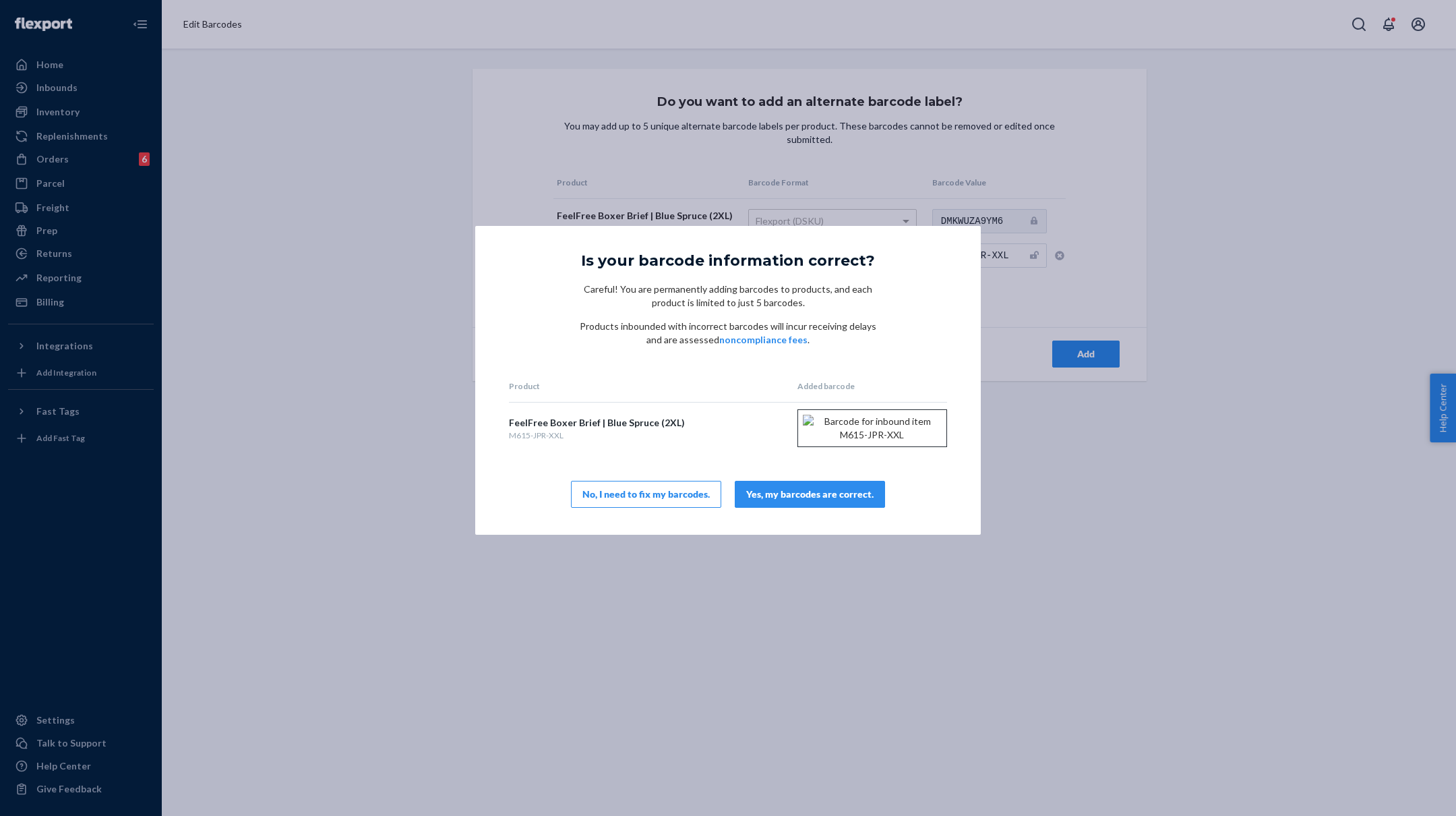
click at [794, 501] on div "Yes, my barcodes are correct." at bounding box center [809, 494] width 127 height 14
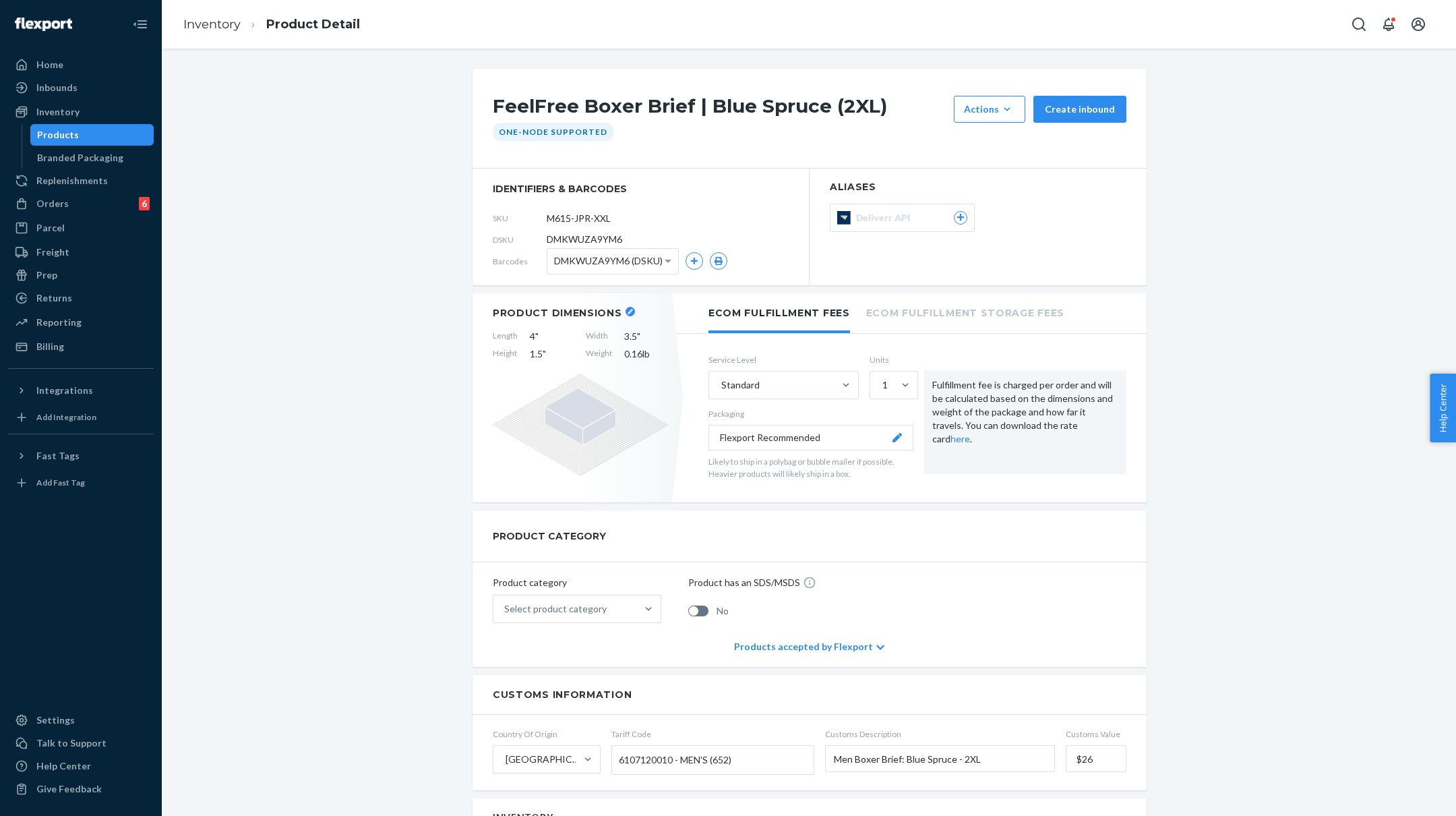
click at [206, 31] on li "Inventory" at bounding box center [212, 25] width 57 height 17
click at [206, 21] on link "Inventory" at bounding box center [212, 24] width 57 height 15
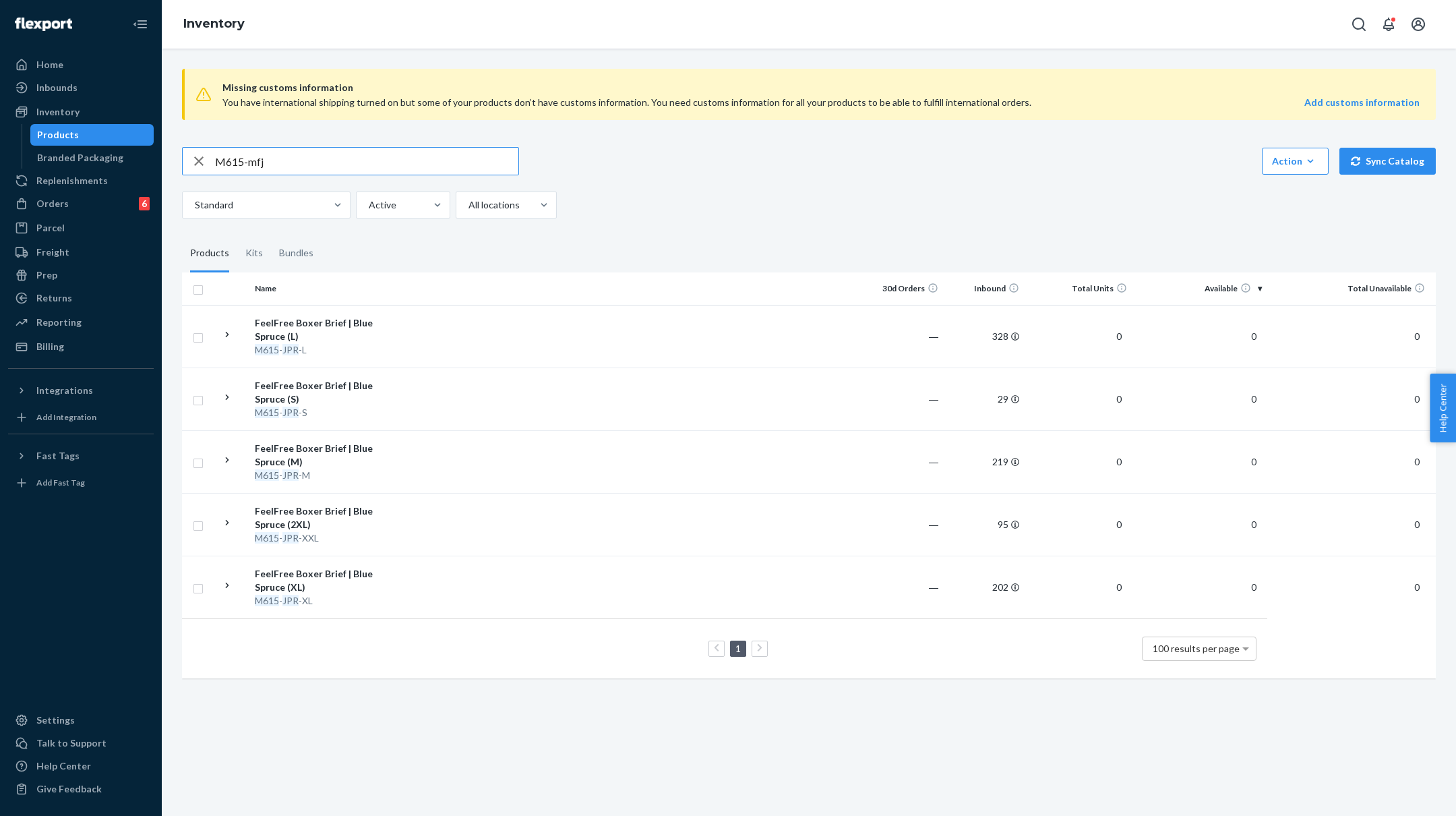
type input "M615-mfj"
click at [461, 390] on td at bounding box center [632, 398] width 462 height 63
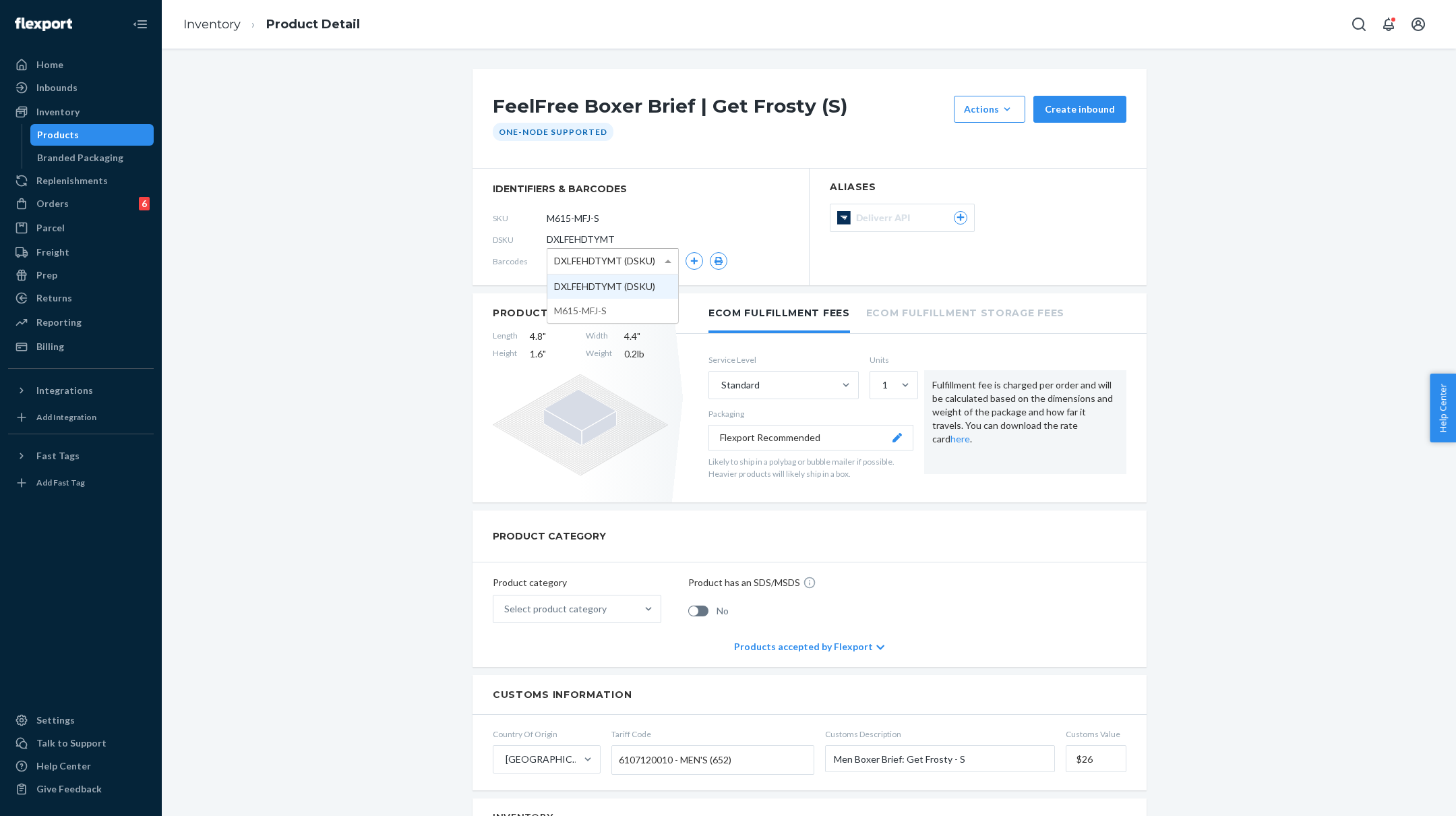
click at [667, 258] on span at bounding box center [669, 261] width 17 height 25
click at [448, 395] on div "FeelFree Boxer Brief | Get Frosty (S) Actions Add components Hide Create inboun…" at bounding box center [808, 812] width 1274 height 1486
click at [214, 29] on link "Inventory" at bounding box center [212, 24] width 57 height 15
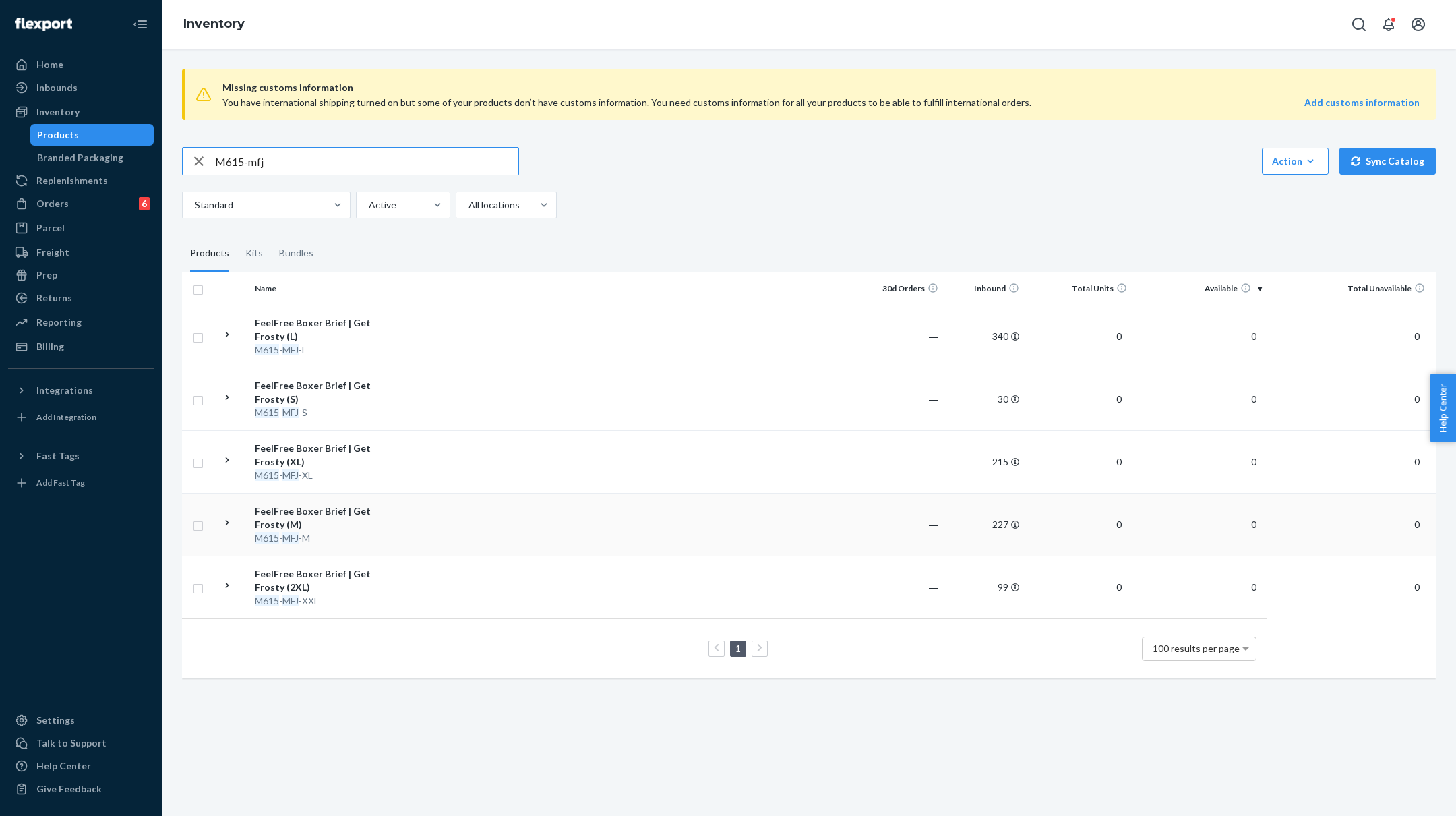
click at [410, 536] on td at bounding box center [632, 524] width 462 height 63
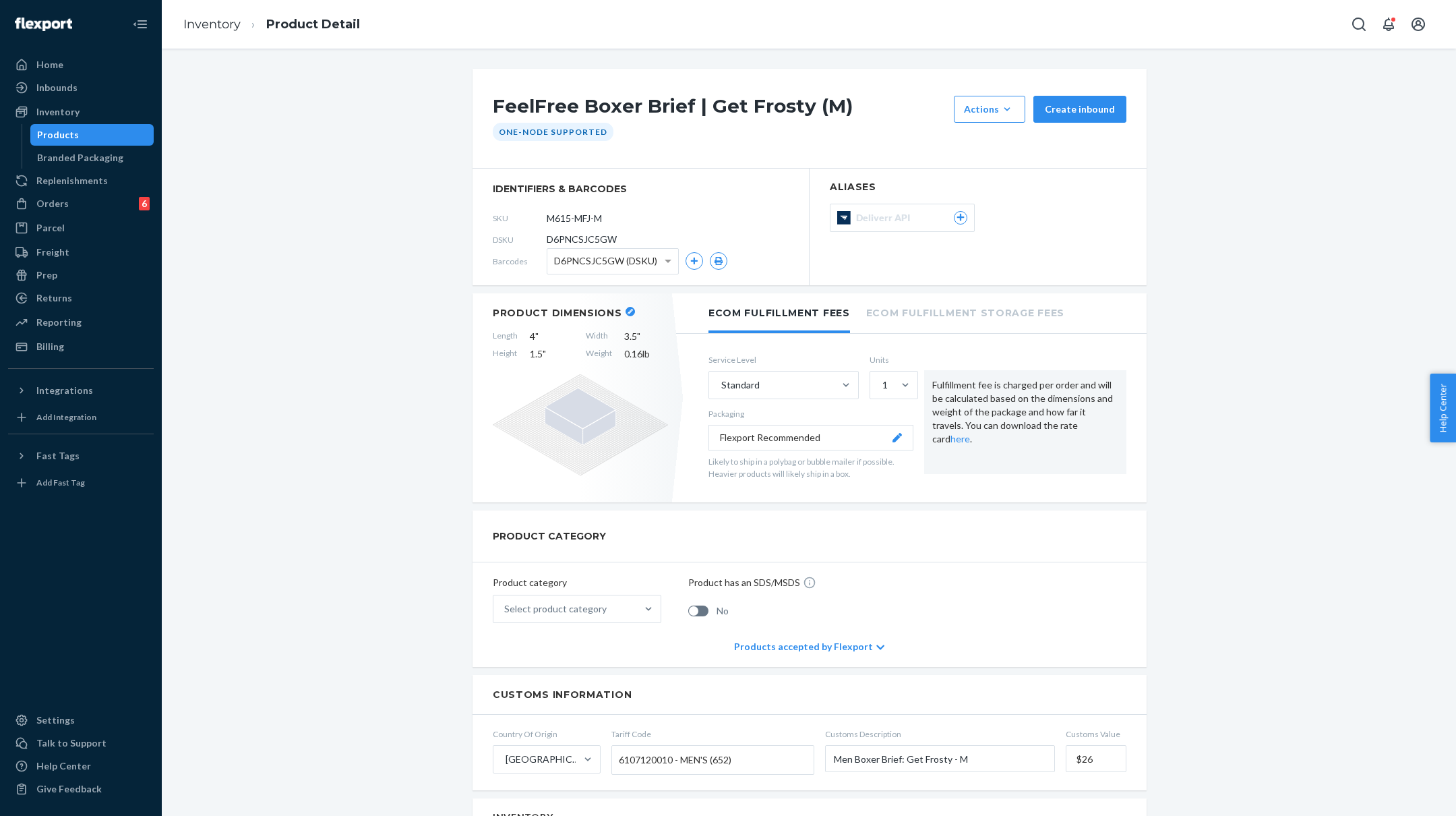
click at [658, 262] on div "D6PNCSJC5GW (DSKU)" at bounding box center [613, 261] width 131 height 25
click at [378, 310] on div "FeelFree Boxer Brief | Get Frosty (M) Actions Add components Hide Create inboun…" at bounding box center [808, 812] width 1274 height 1486
click at [207, 24] on link "Inventory" at bounding box center [212, 24] width 57 height 15
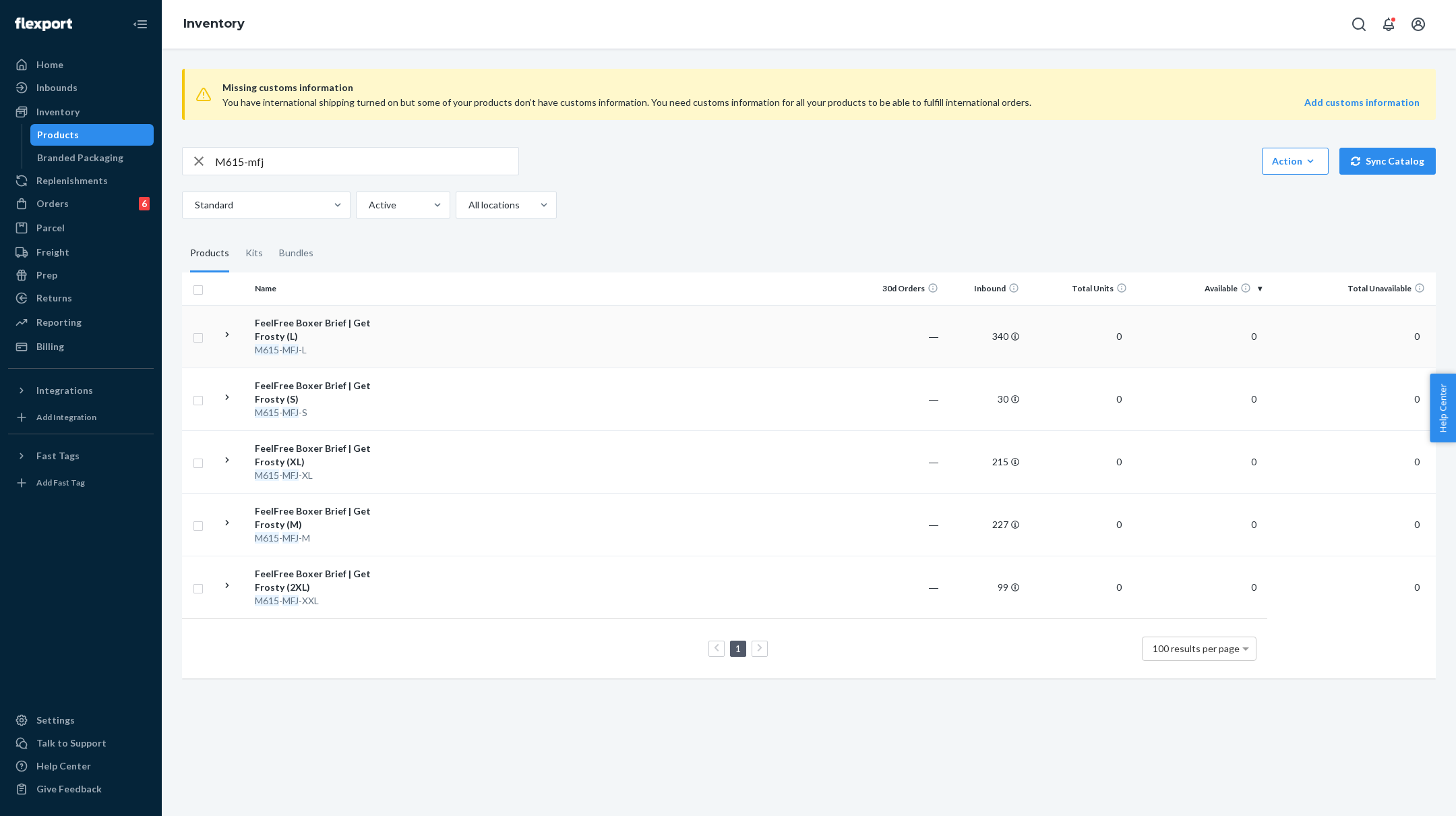
click at [360, 337] on div "FeelFree Boxer Brief | Get Frosty (L)" at bounding box center [326, 330] width 141 height 27
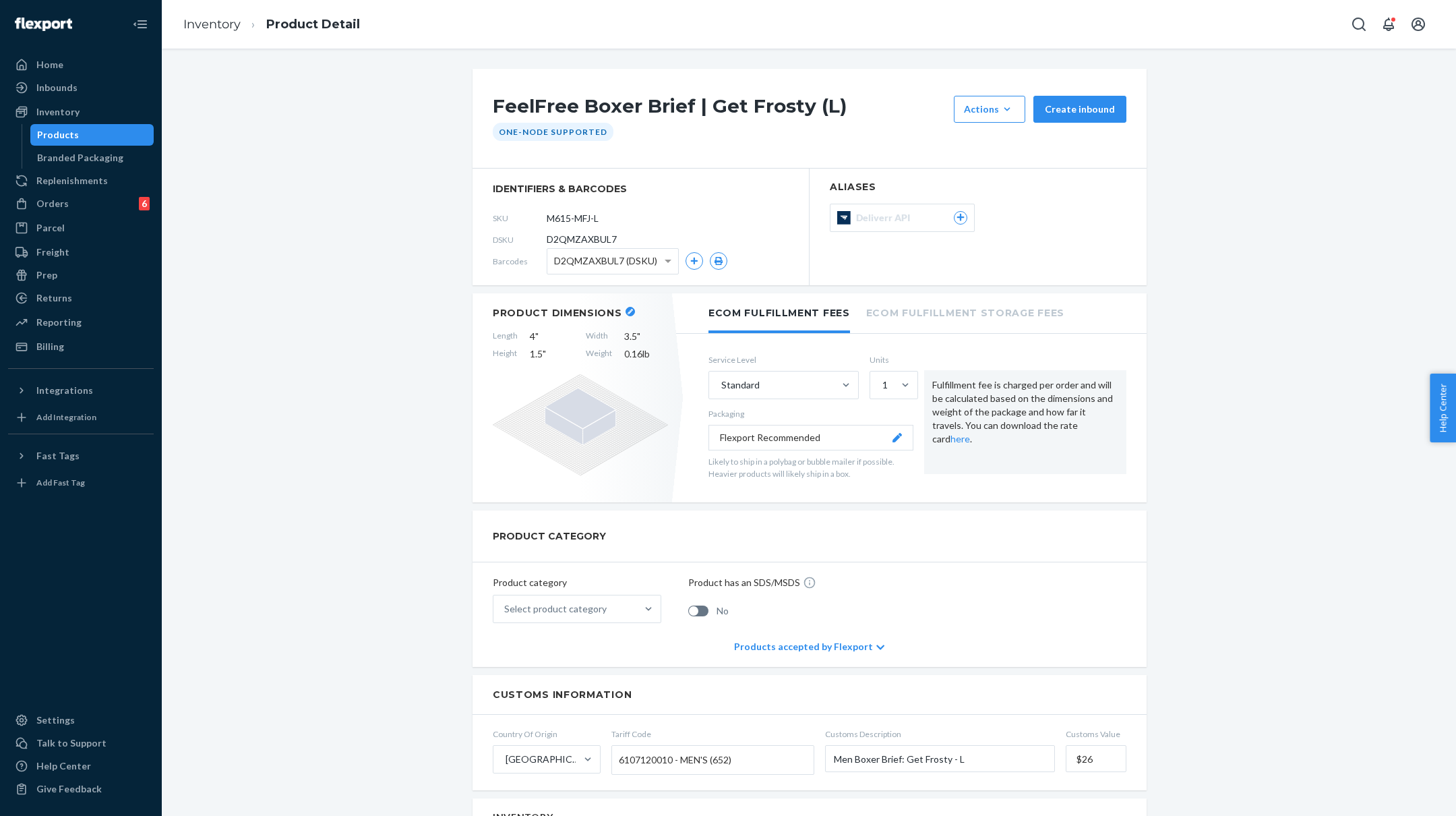
click at [658, 253] on span "D2QMZAXBUL7 (DSKU)" at bounding box center [606, 261] width 103 height 23
click at [404, 261] on div "FeelFree Boxer Brief | Get Frosty (L) Actions Add components Hide Create inboun…" at bounding box center [808, 812] width 1274 height 1486
click at [209, 29] on link "Inventory" at bounding box center [212, 24] width 57 height 15
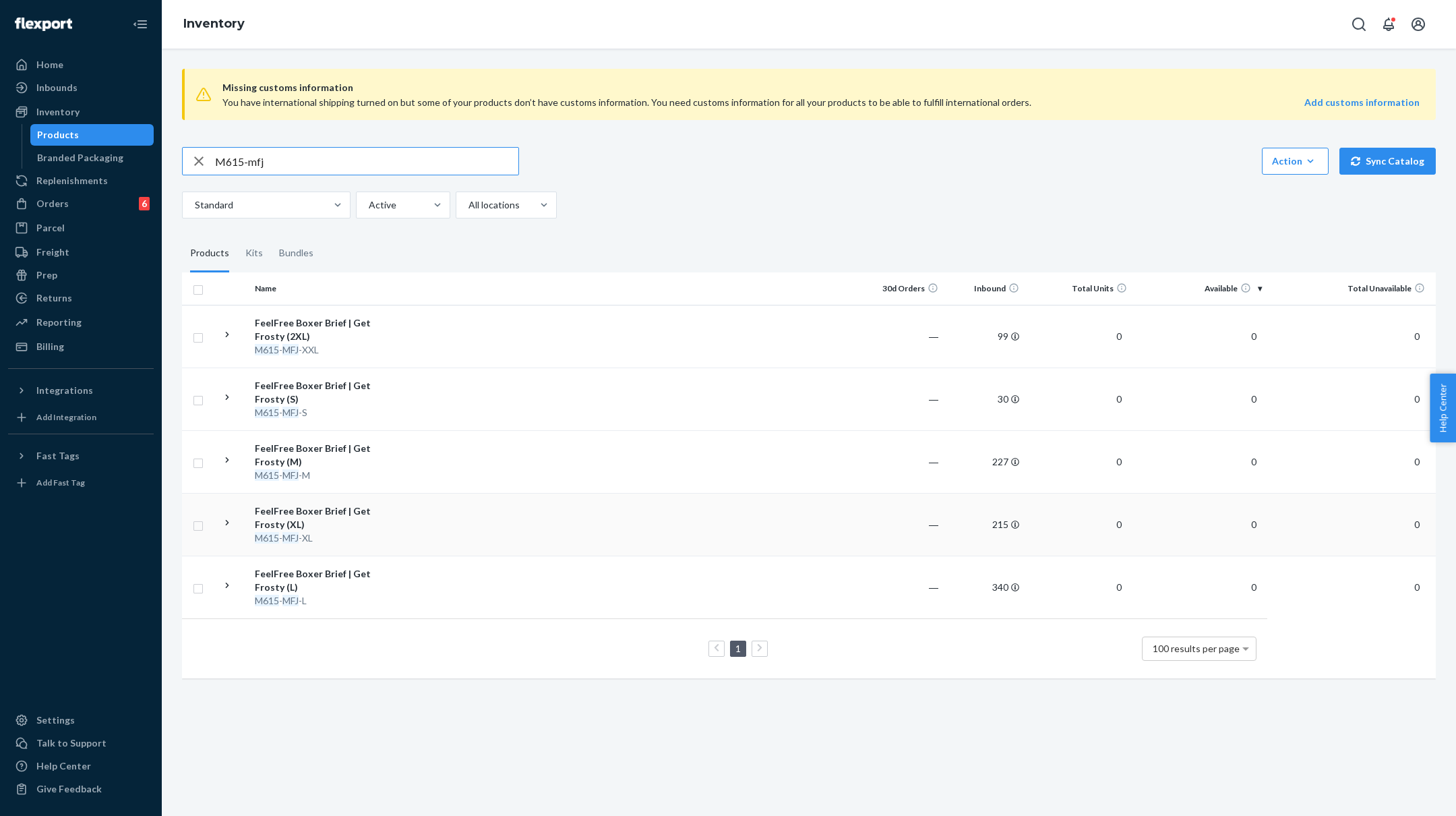
click at [512, 523] on td at bounding box center [632, 524] width 462 height 63
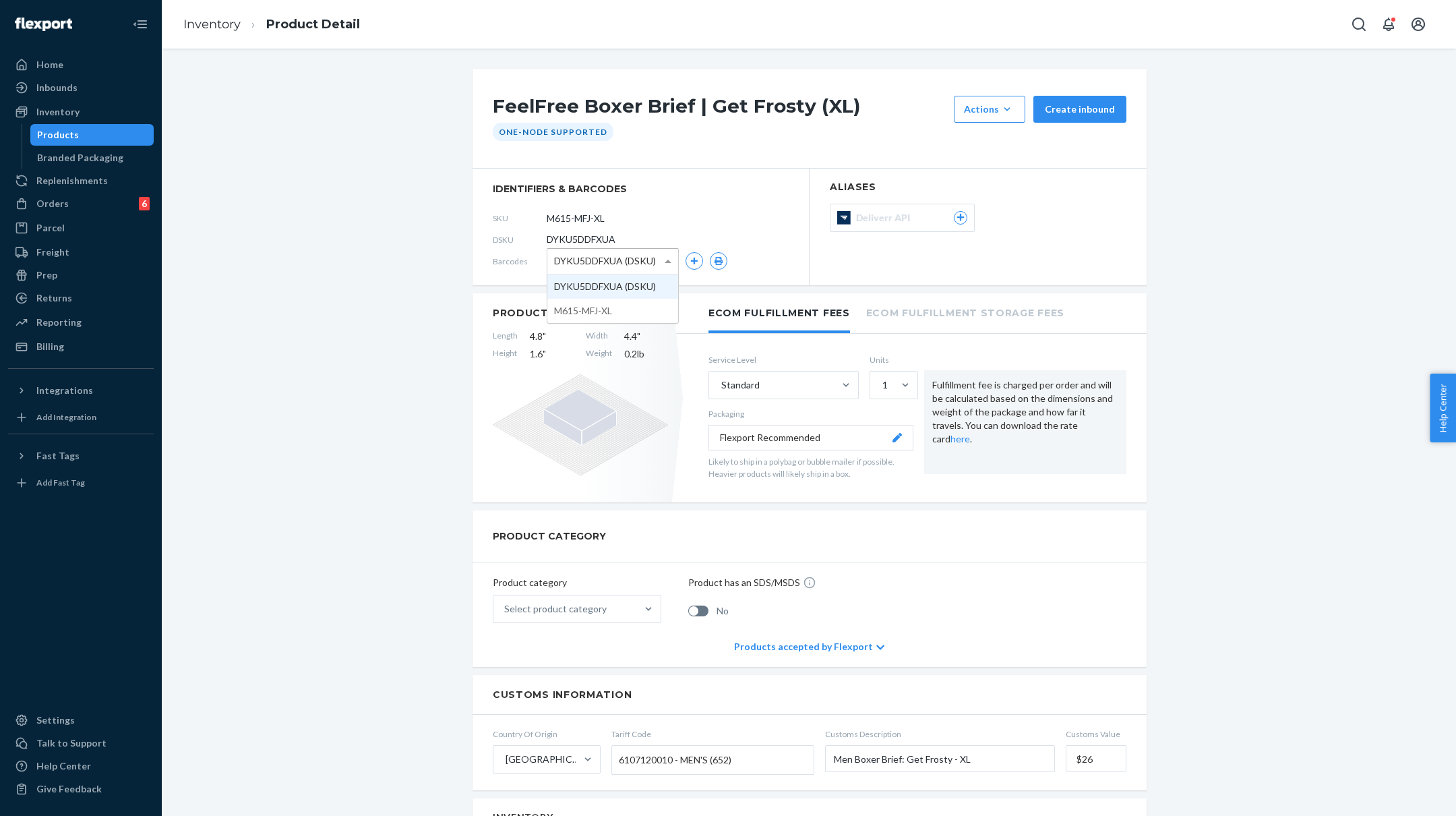
click at [660, 267] on div "DYKU5DDFXUA (DSKU)" at bounding box center [613, 261] width 131 height 25
click at [436, 257] on div "FeelFree Boxer Brief | Get Frosty (XL) Actions Add components Hide Create inbou…" at bounding box center [808, 812] width 1274 height 1486
click at [217, 22] on link "Inventory" at bounding box center [212, 24] width 57 height 15
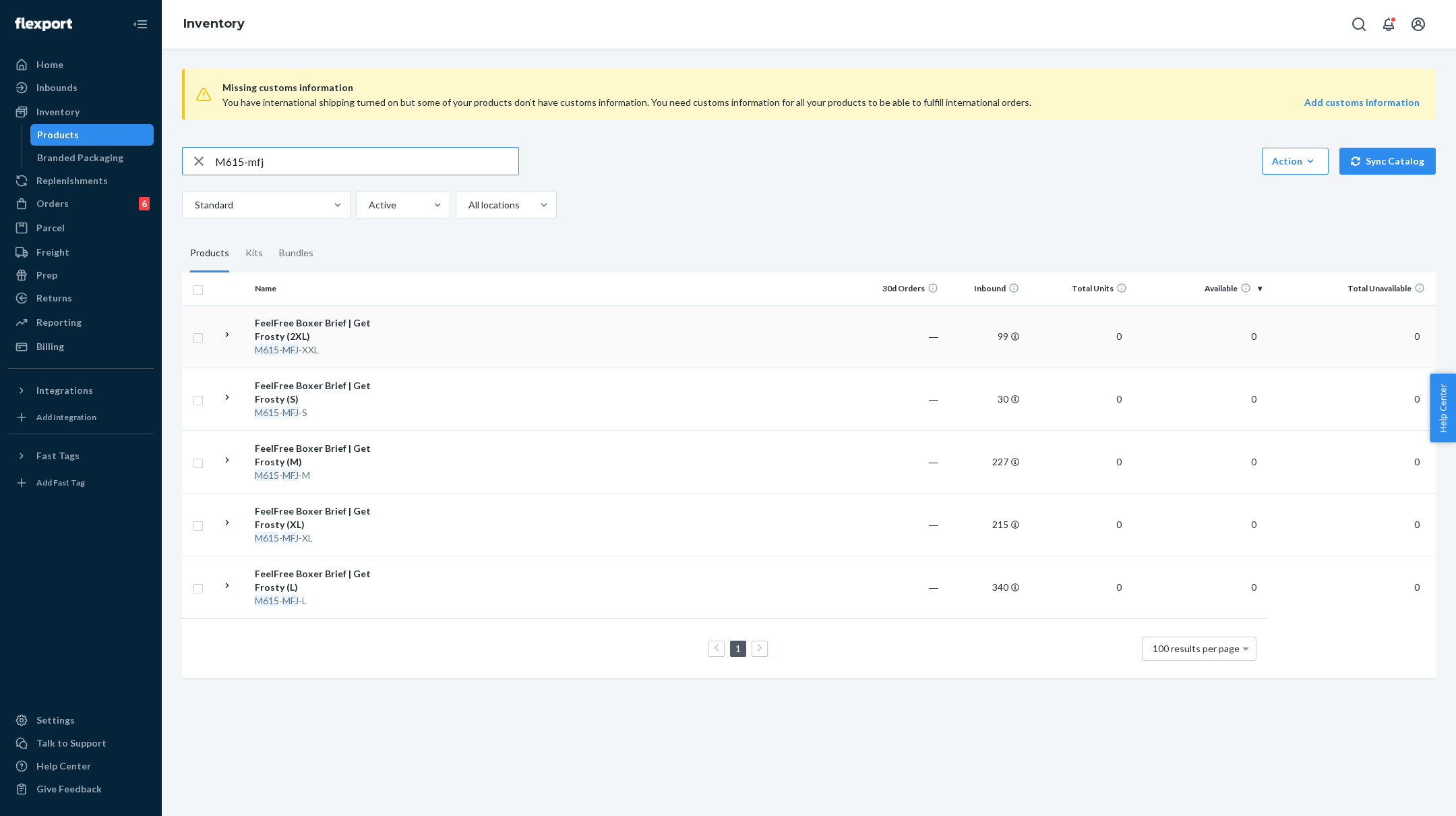
click at [427, 341] on td at bounding box center [632, 336] width 462 height 63
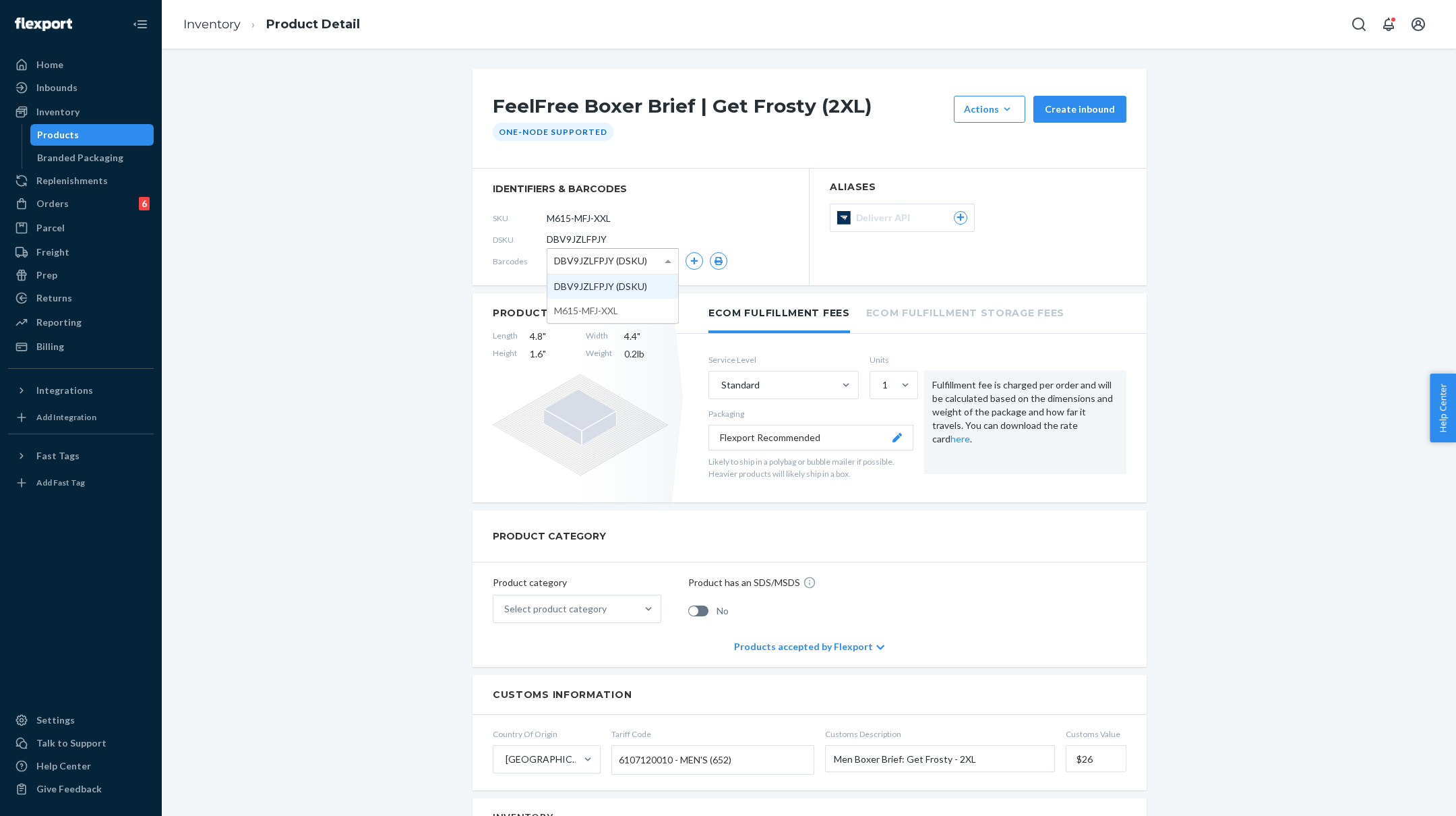
click at [632, 264] on span "DBV9JZLFPJY (DSKU)" at bounding box center [600, 261] width 93 height 23
click at [374, 270] on div "FeelFree Boxer Brief | Get Frosty (2XL) Actions Add components Hide Create inbo…" at bounding box center [808, 812] width 1274 height 1486
click at [213, 19] on link "Inventory" at bounding box center [212, 24] width 57 height 15
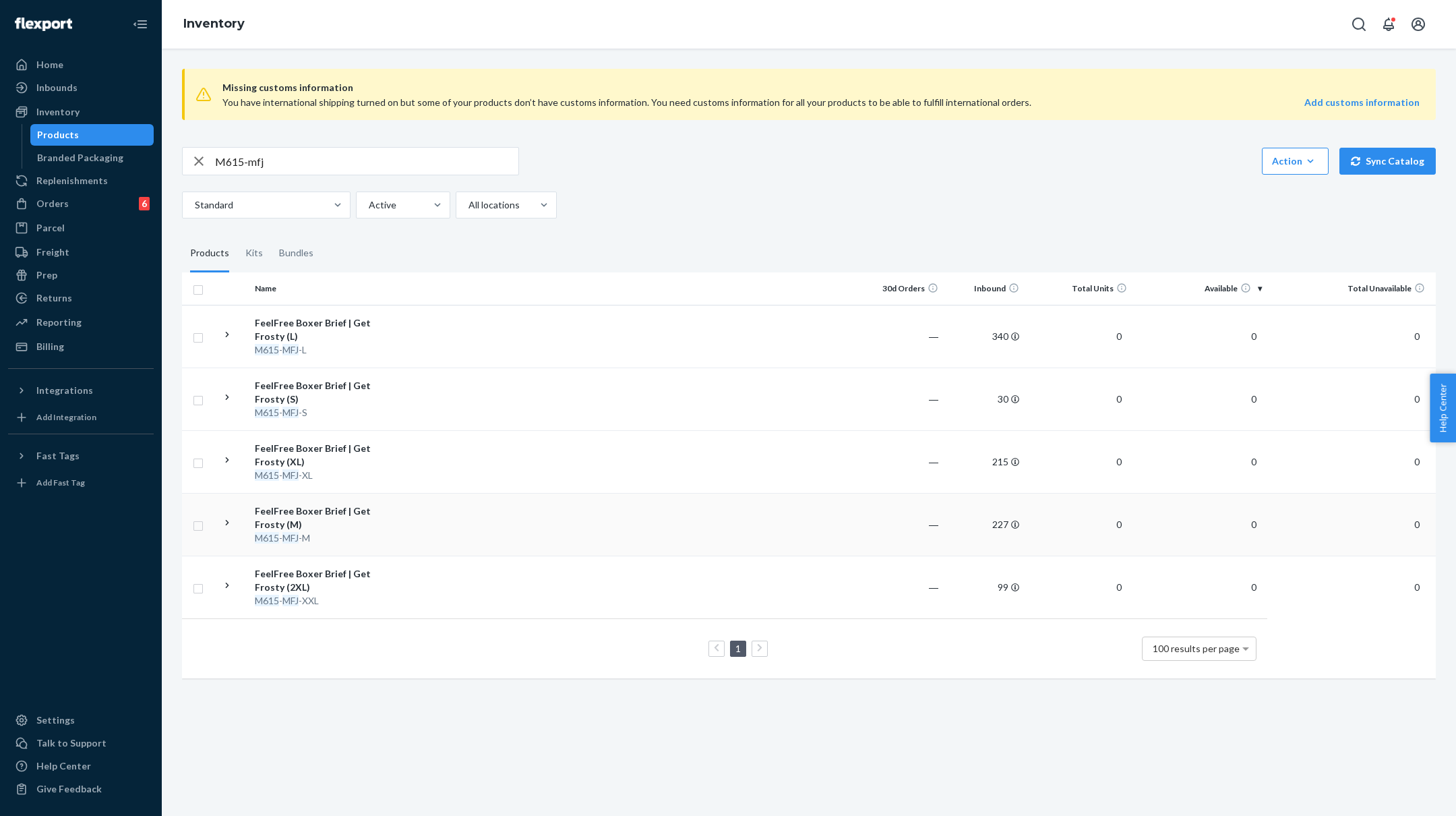
click at [383, 531] on div "M615 - MFJ -M" at bounding box center [326, 538] width 141 height 14
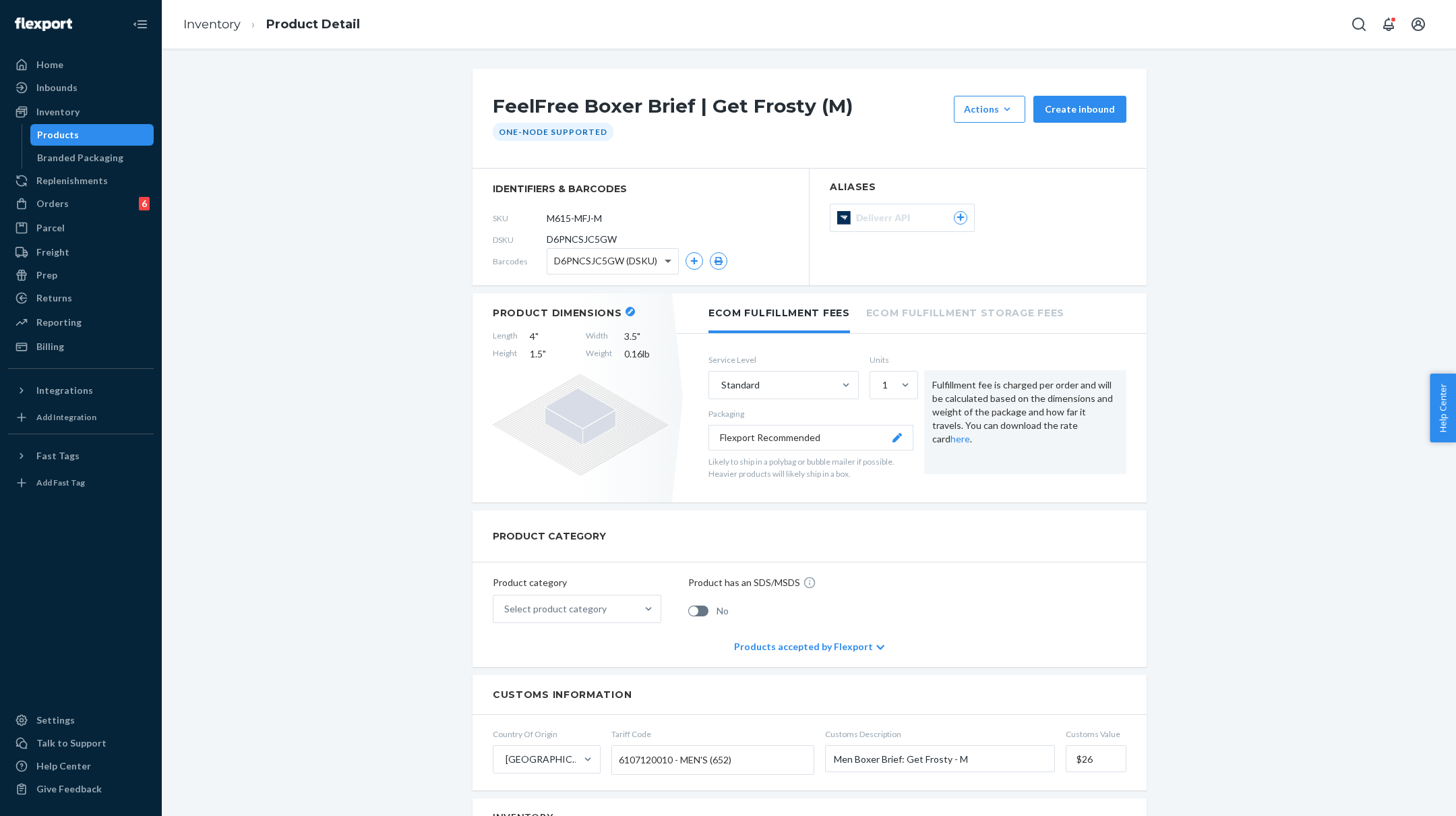
click at [669, 257] on span at bounding box center [669, 261] width 17 height 25
click at [346, 278] on div "FeelFree Boxer Brief | Get Frosty (M) Actions Add components Hide Create inboun…" at bounding box center [808, 812] width 1274 height 1486
click at [196, 31] on link "Inventory" at bounding box center [212, 24] width 57 height 15
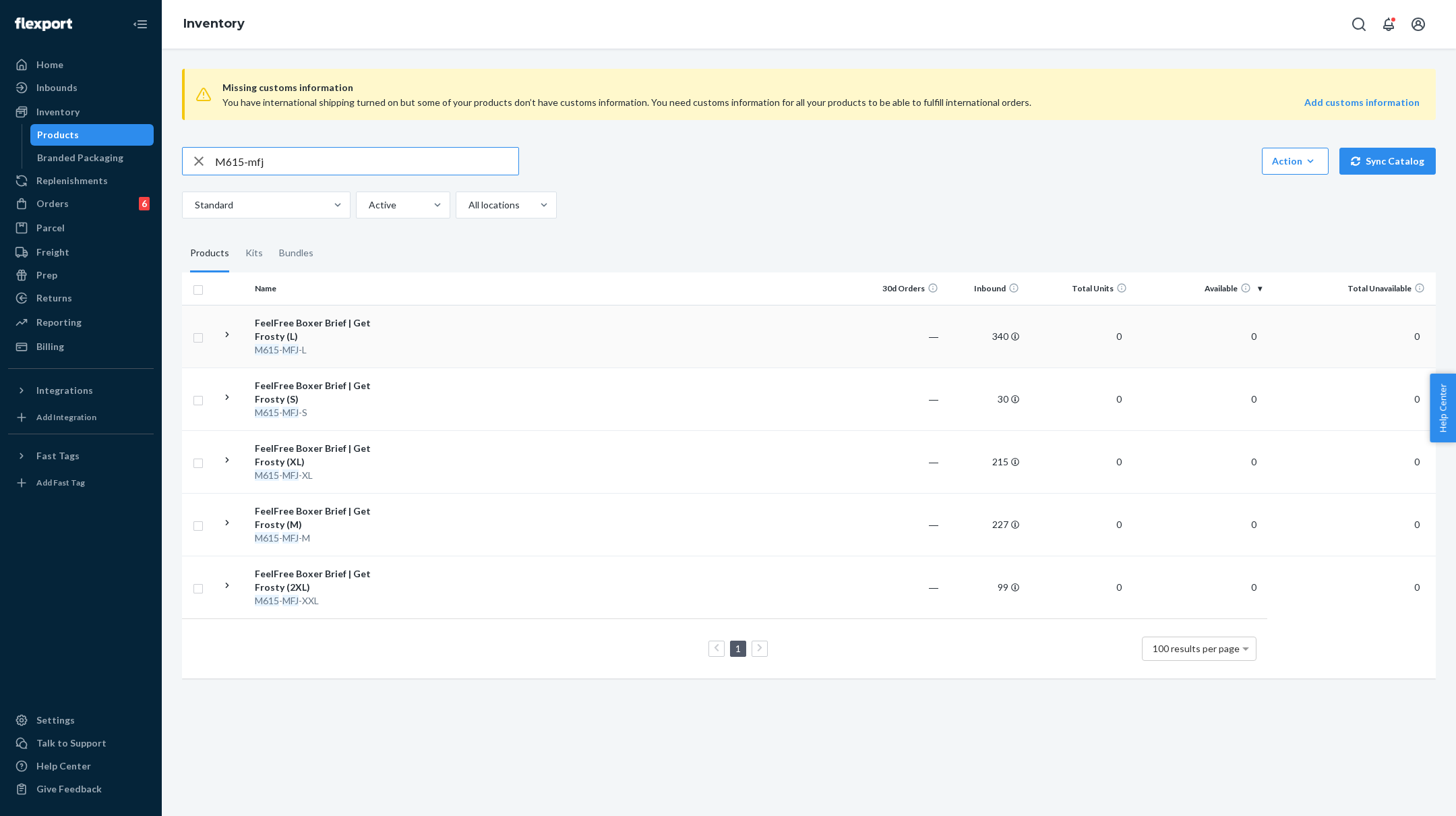
click at [414, 336] on td at bounding box center [632, 336] width 462 height 63
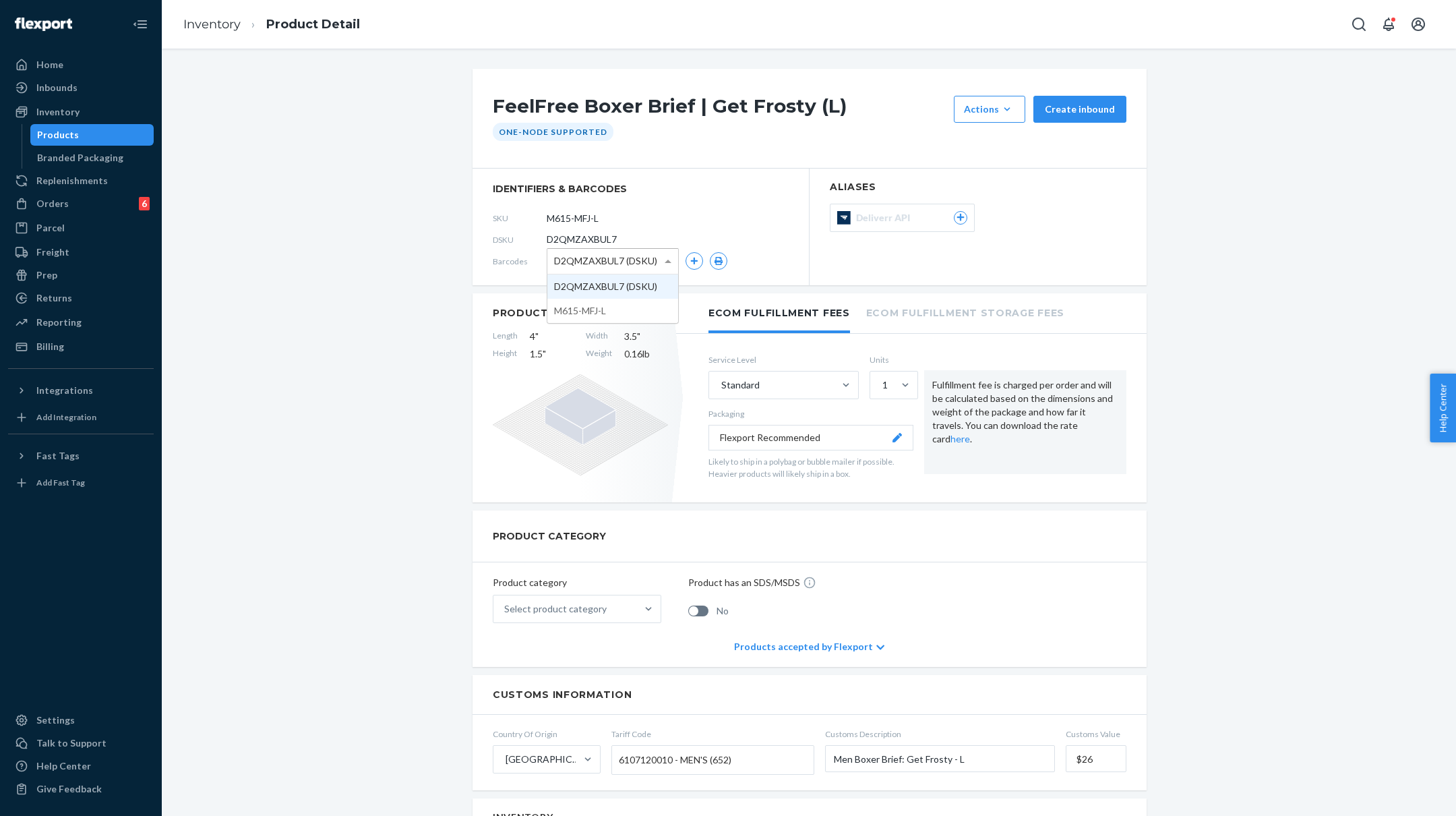
click at [668, 256] on span at bounding box center [669, 261] width 17 height 25
click at [345, 252] on div "FeelFree Boxer Brief | Get Frosty (L) Actions Add components Hide Create inboun…" at bounding box center [808, 812] width 1274 height 1486
click at [216, 21] on link "Inventory" at bounding box center [212, 24] width 57 height 15
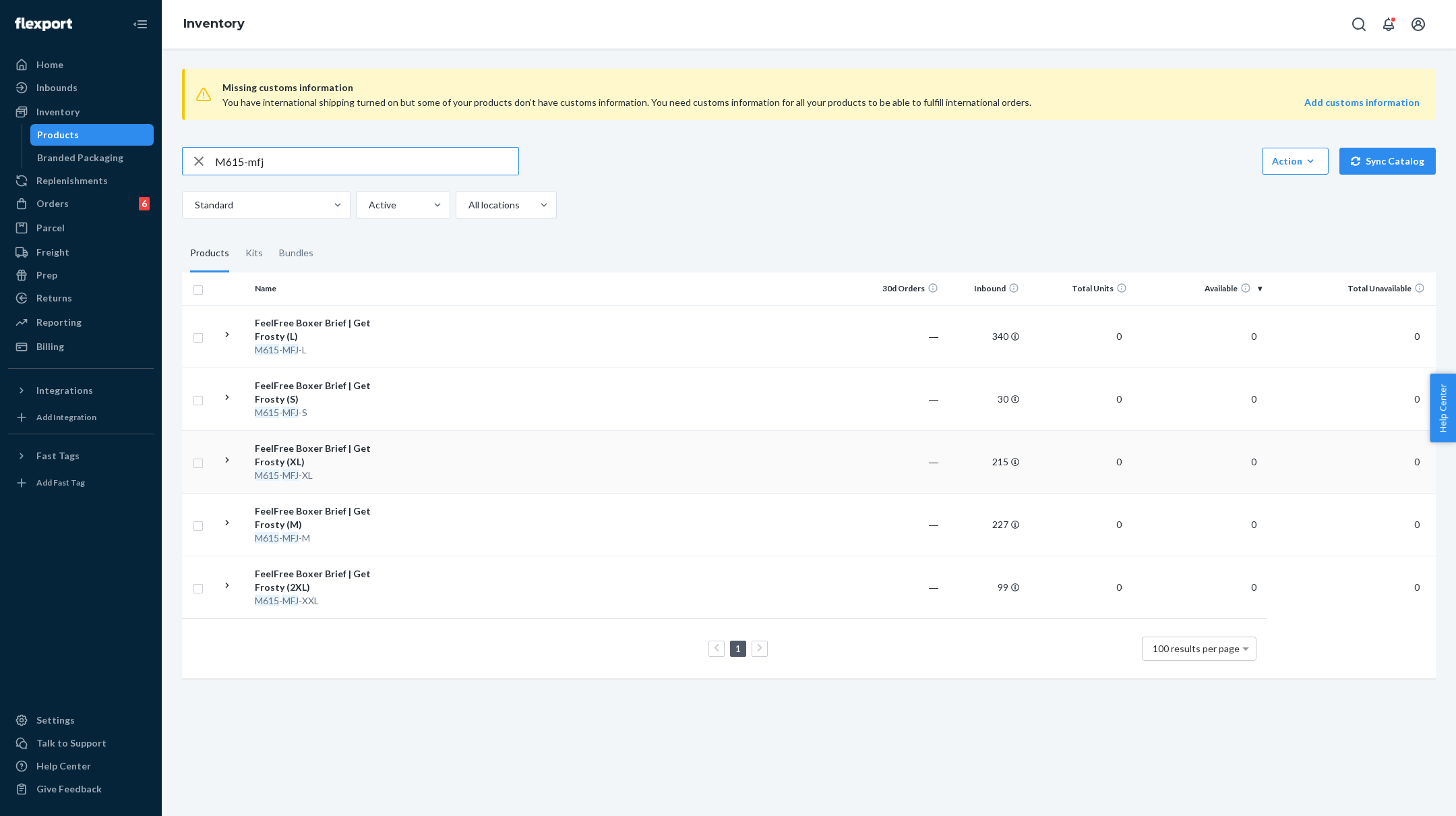
click at [420, 454] on td at bounding box center [632, 461] width 462 height 63
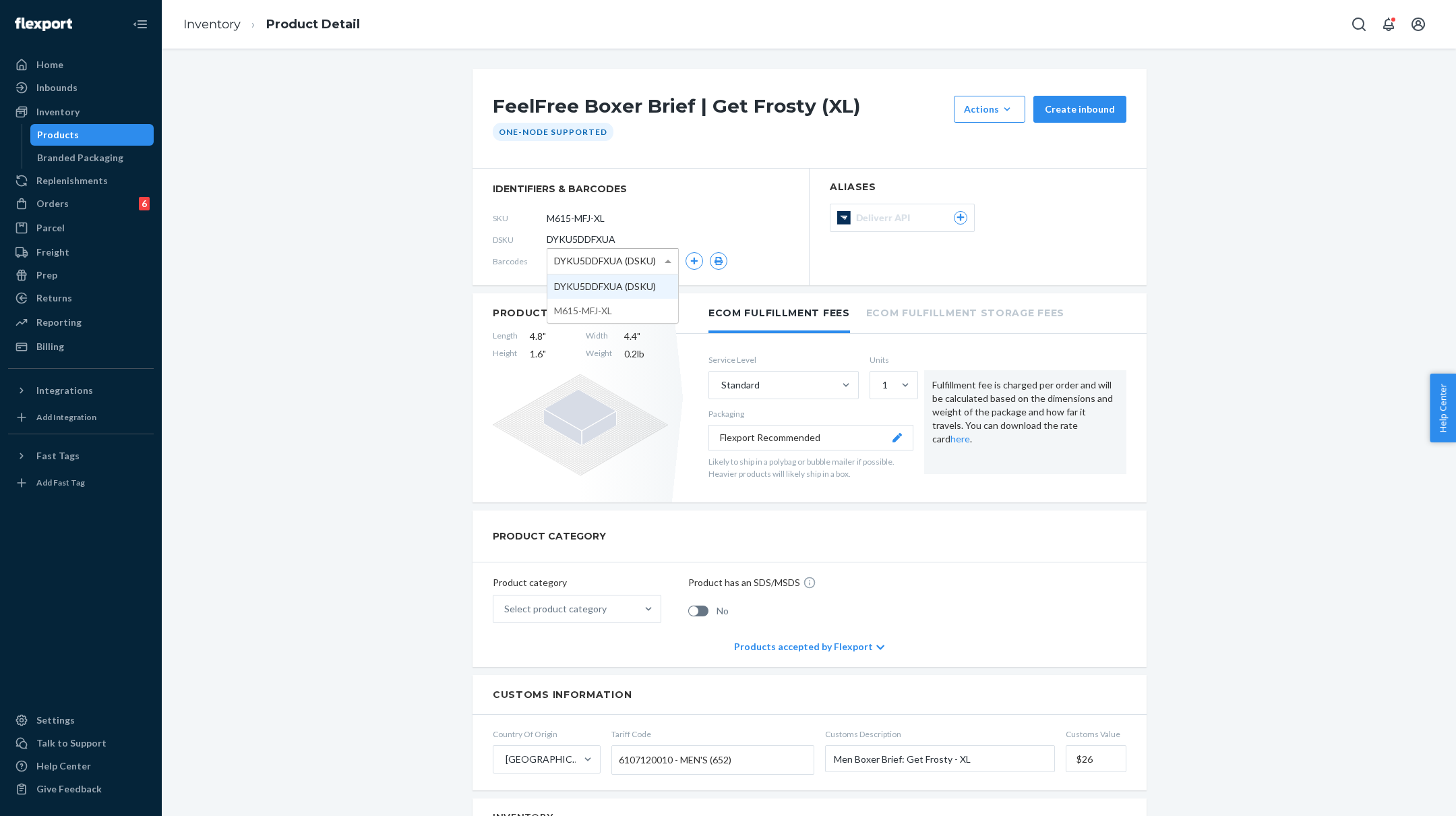
click at [663, 256] on span at bounding box center [669, 261] width 17 height 25
click at [318, 243] on div "FeelFree Boxer Brief | Get Frosty (XL) Actions Add components Hide Create inbou…" at bounding box center [808, 812] width 1274 height 1486
click at [226, 21] on link "Inventory" at bounding box center [212, 24] width 57 height 15
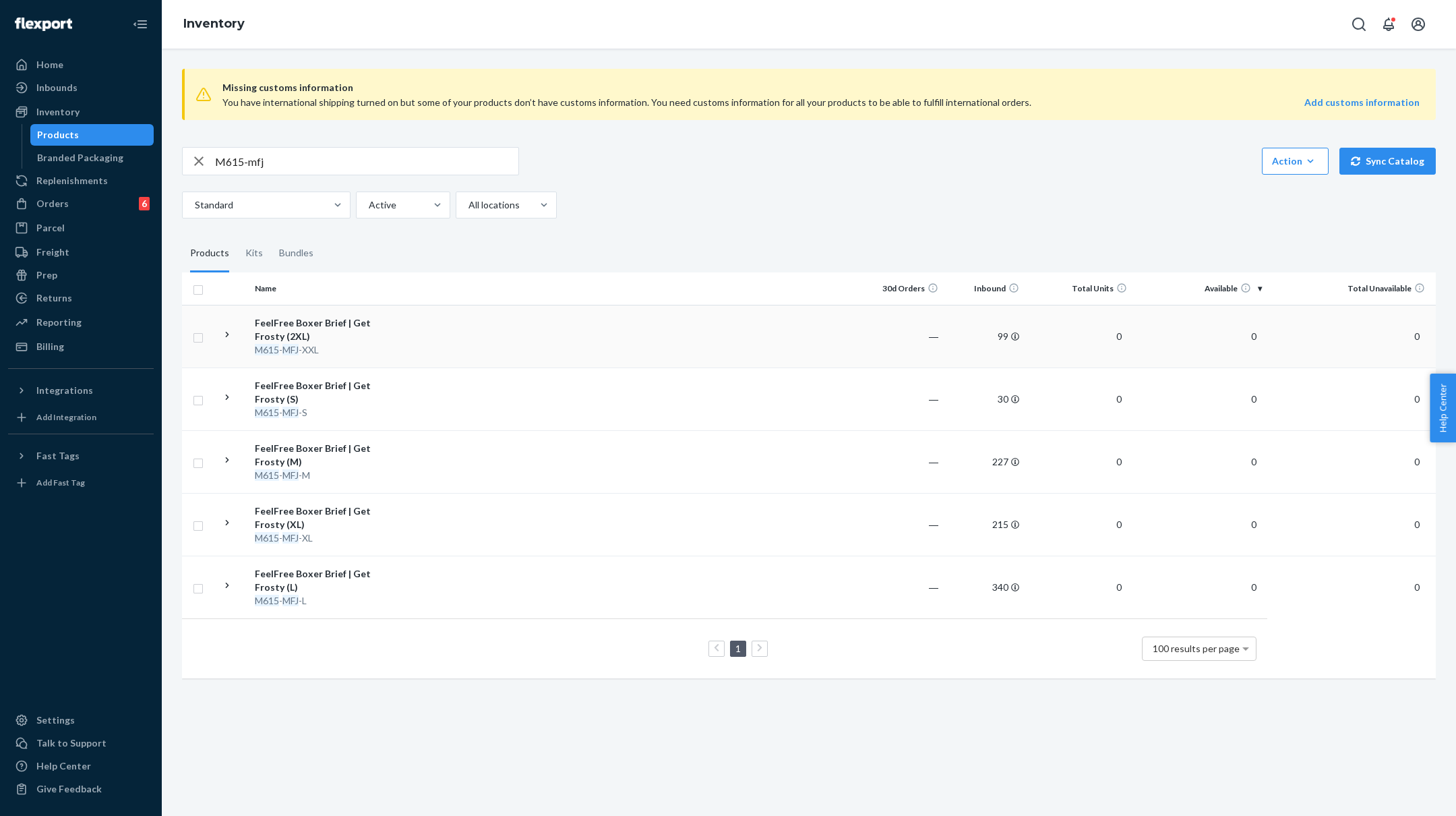
click at [471, 329] on td at bounding box center [632, 336] width 462 height 63
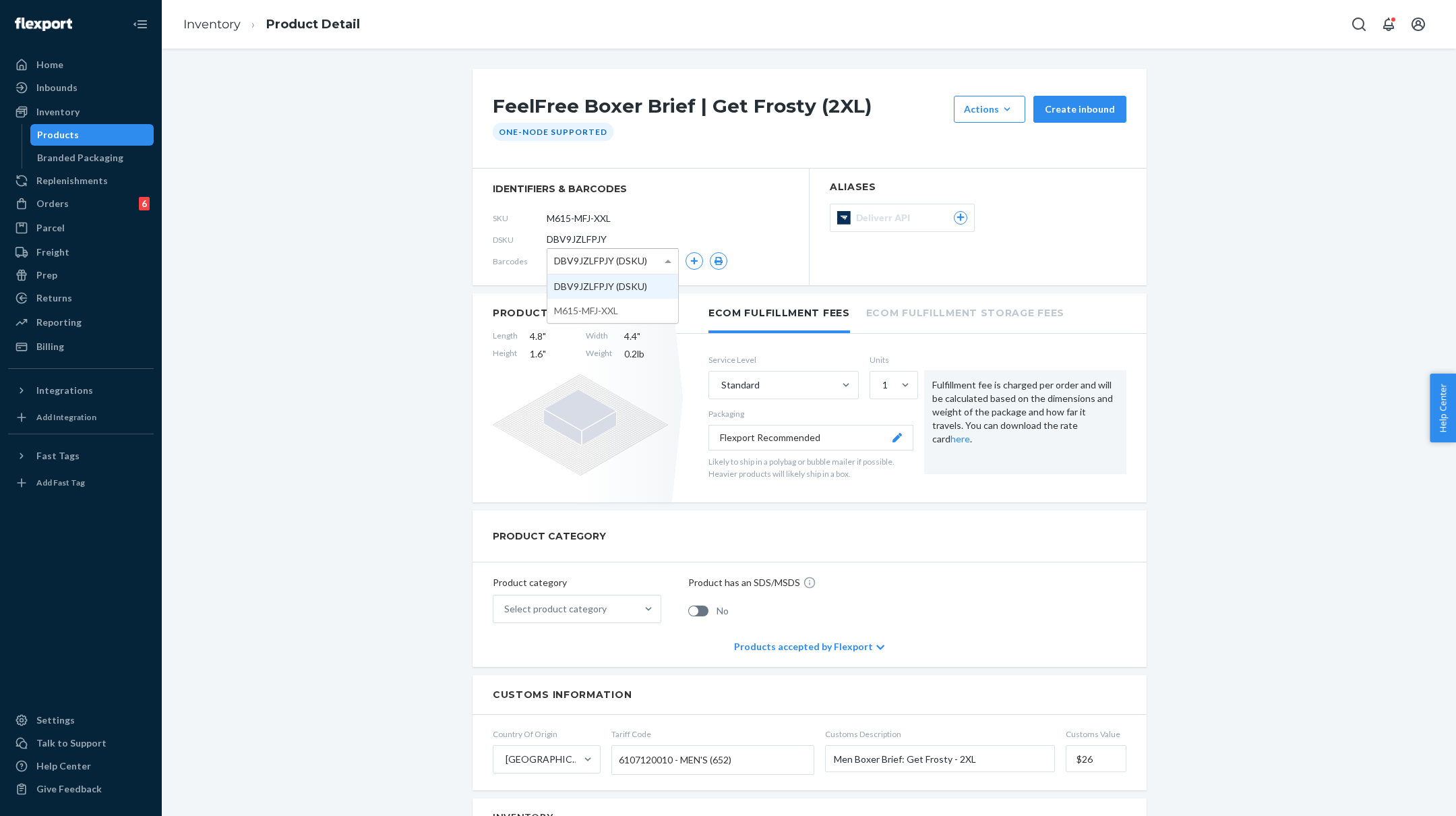
click at [666, 255] on span at bounding box center [669, 261] width 17 height 25
click at [364, 262] on div "FeelFree Boxer Brief | Get Frosty (2XL) Actions Add components Hide Create inbo…" at bounding box center [808, 812] width 1274 height 1486
click at [217, 19] on link "Inventory" at bounding box center [212, 24] width 57 height 15
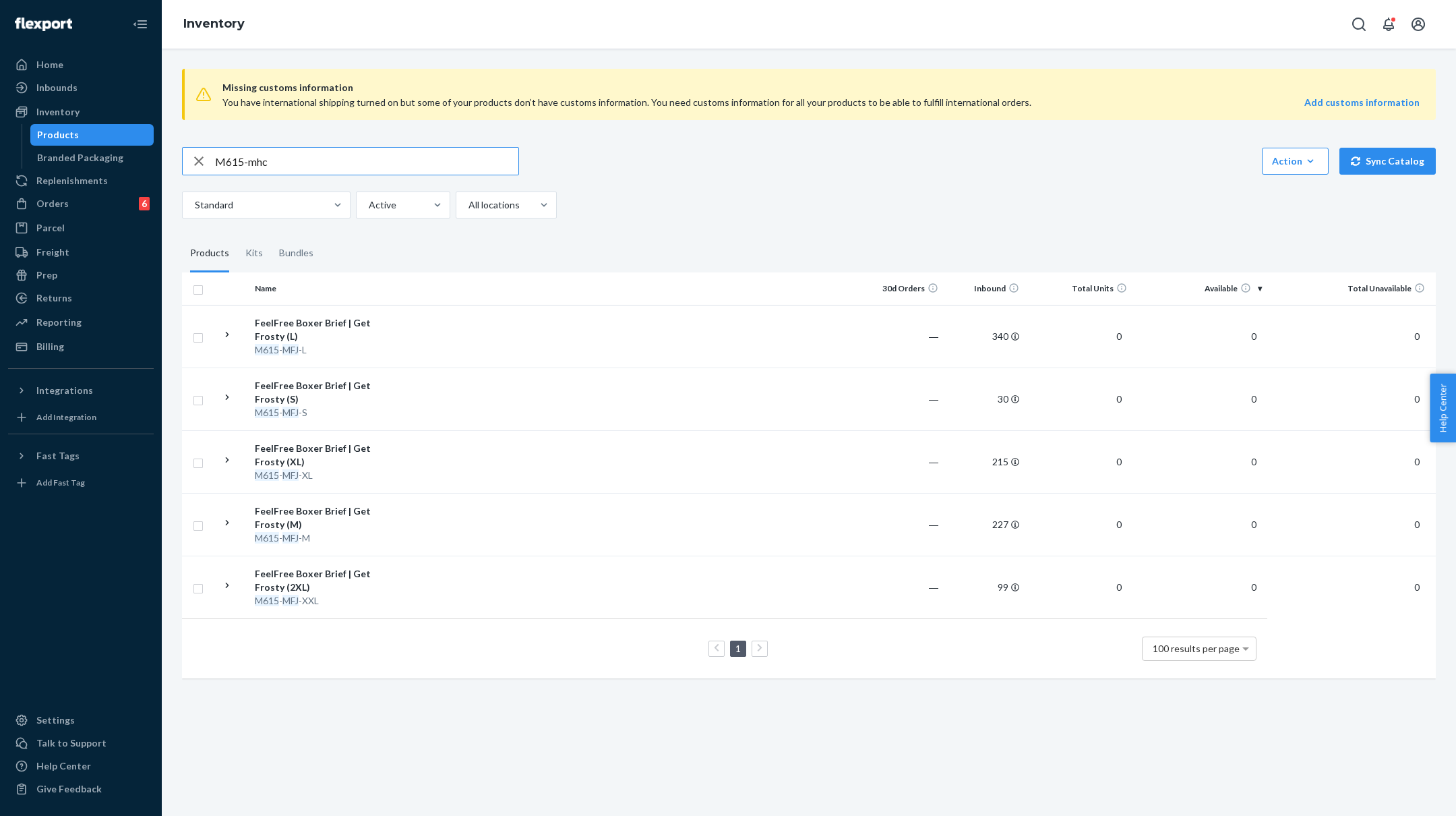
type input "M615-mhc"
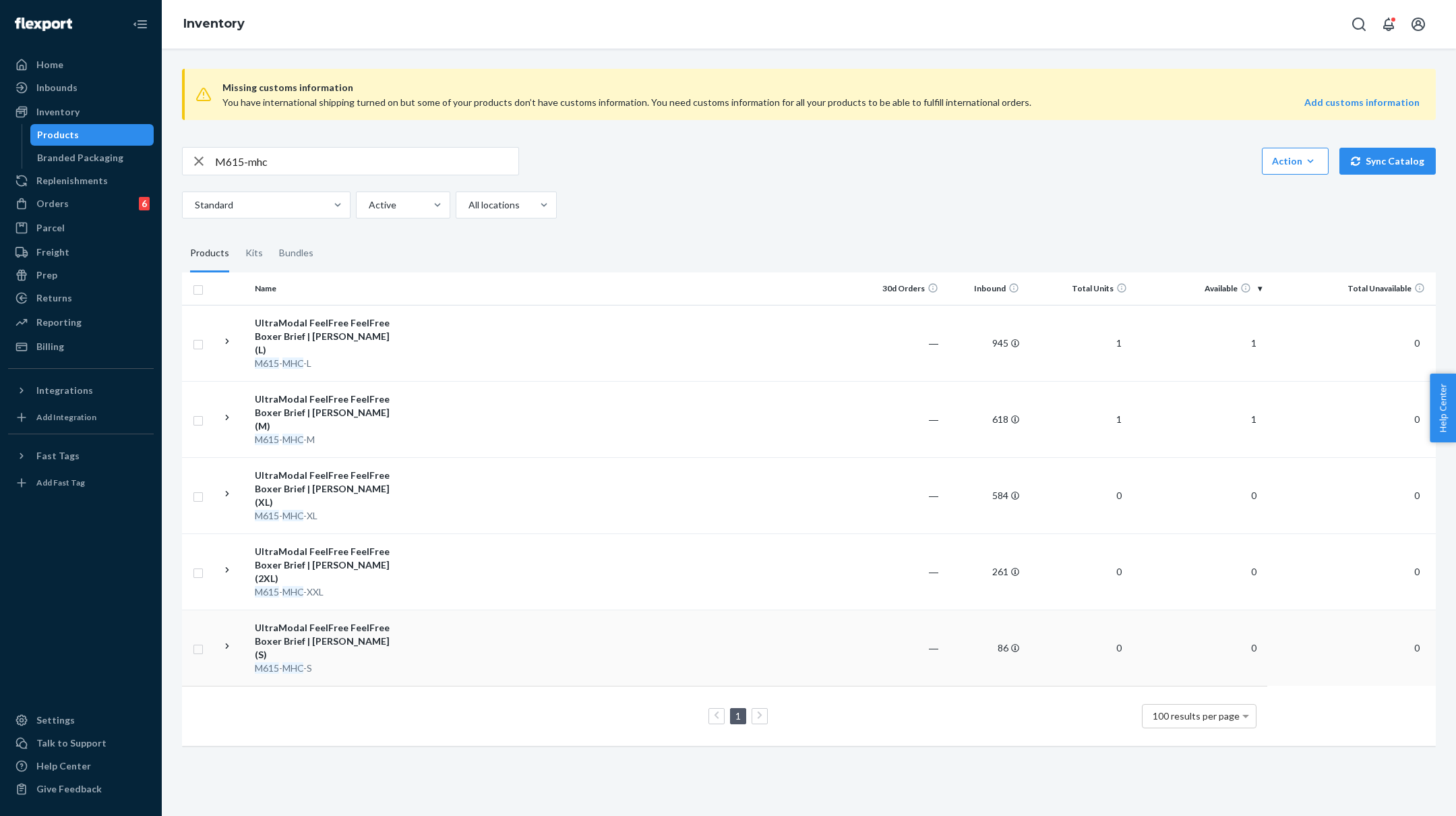
click at [461, 627] on td at bounding box center [632, 648] width 462 height 76
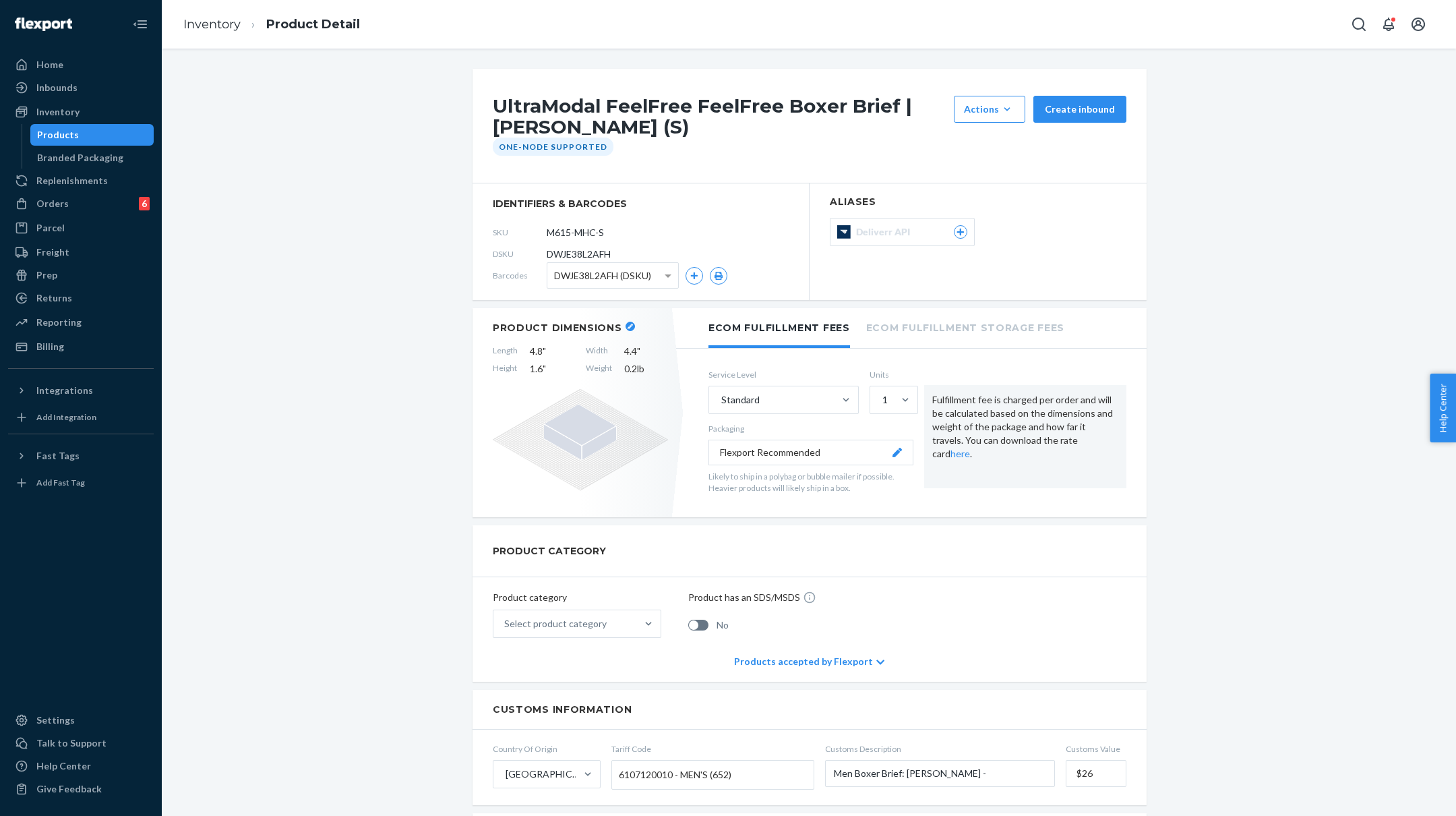
click at [195, 14] on ol "Inventory Product Detail" at bounding box center [272, 24] width 198 height 40
click at [196, 23] on link "Inventory" at bounding box center [212, 24] width 57 height 15
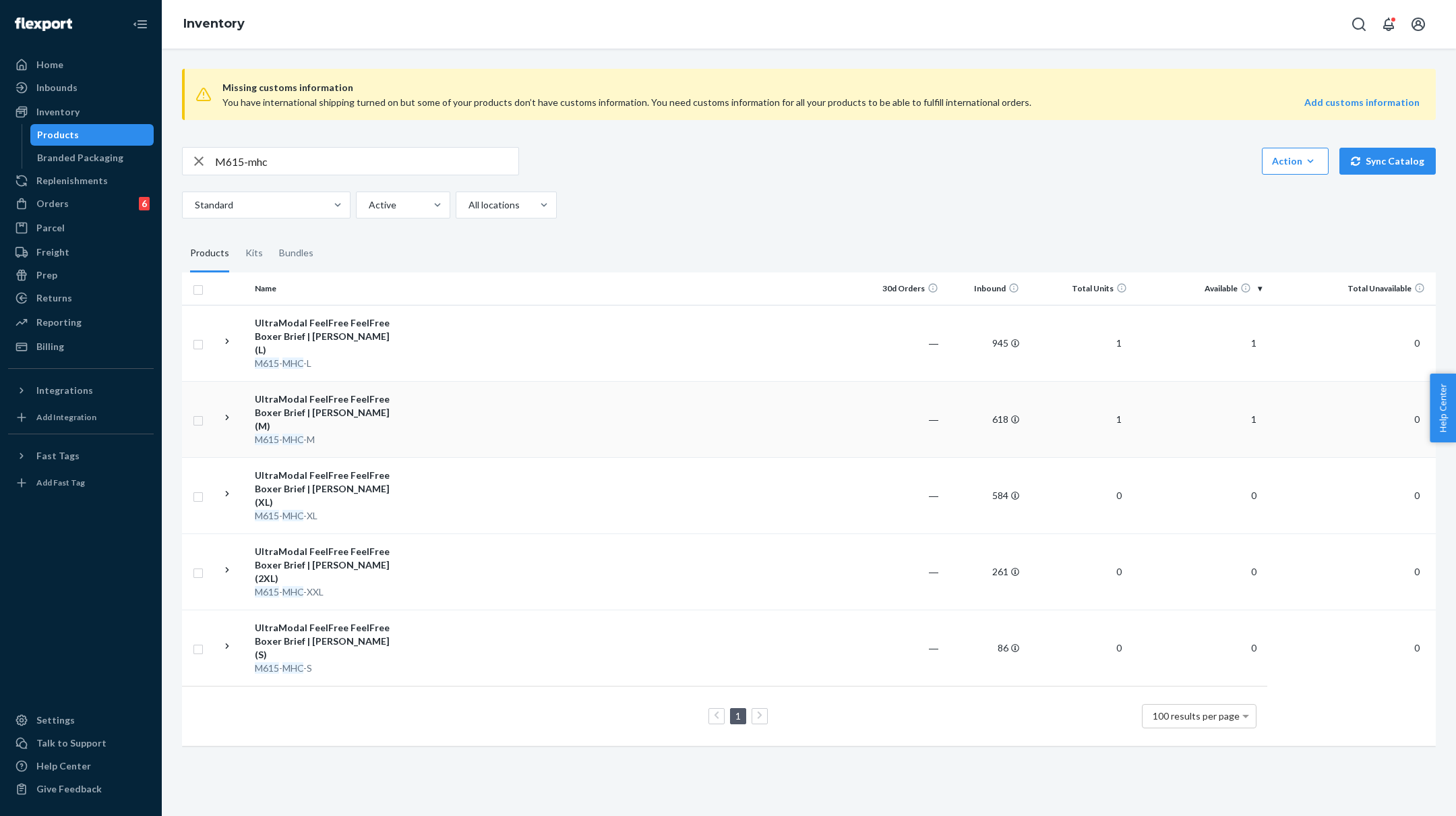
click at [497, 421] on td at bounding box center [632, 419] width 462 height 76
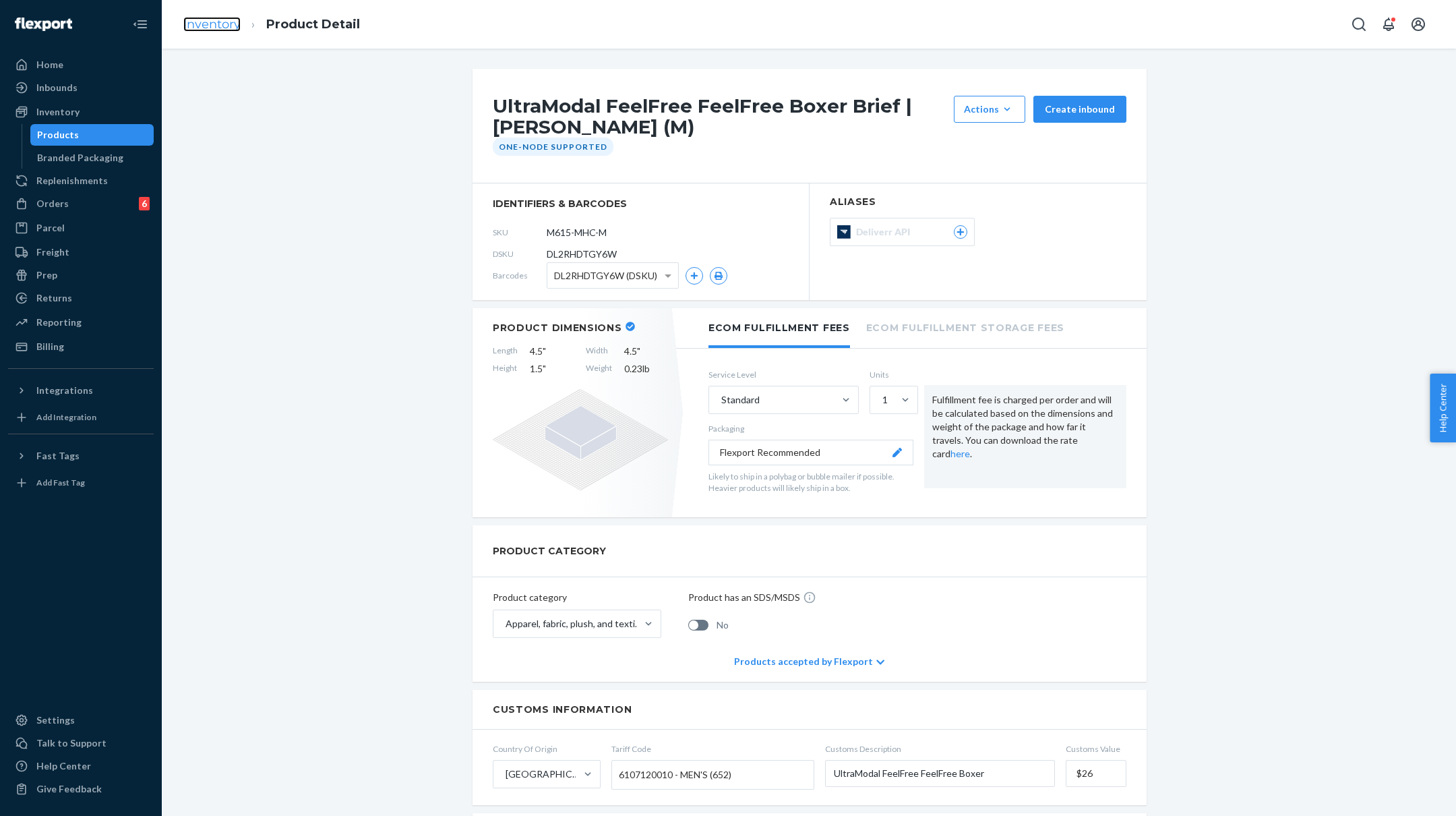
click at [221, 27] on link "Inventory" at bounding box center [212, 24] width 57 height 15
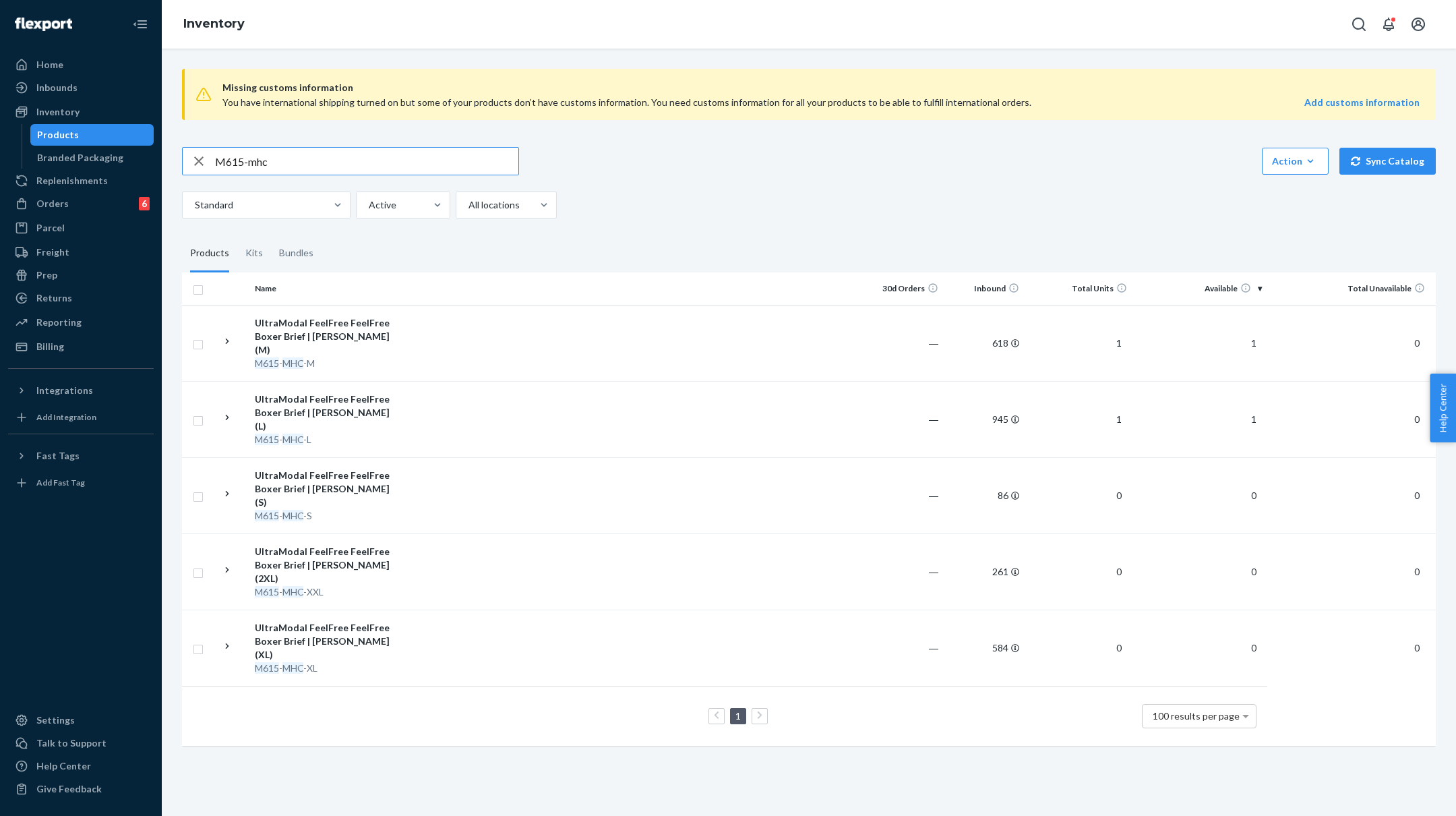
drag, startPoint x: 325, startPoint y: 170, endPoint x: 184, endPoint y: 165, distance: 141.1
click at [184, 165] on div "M615-mhc" at bounding box center [350, 161] width 336 height 27
type input "M620-JPR"
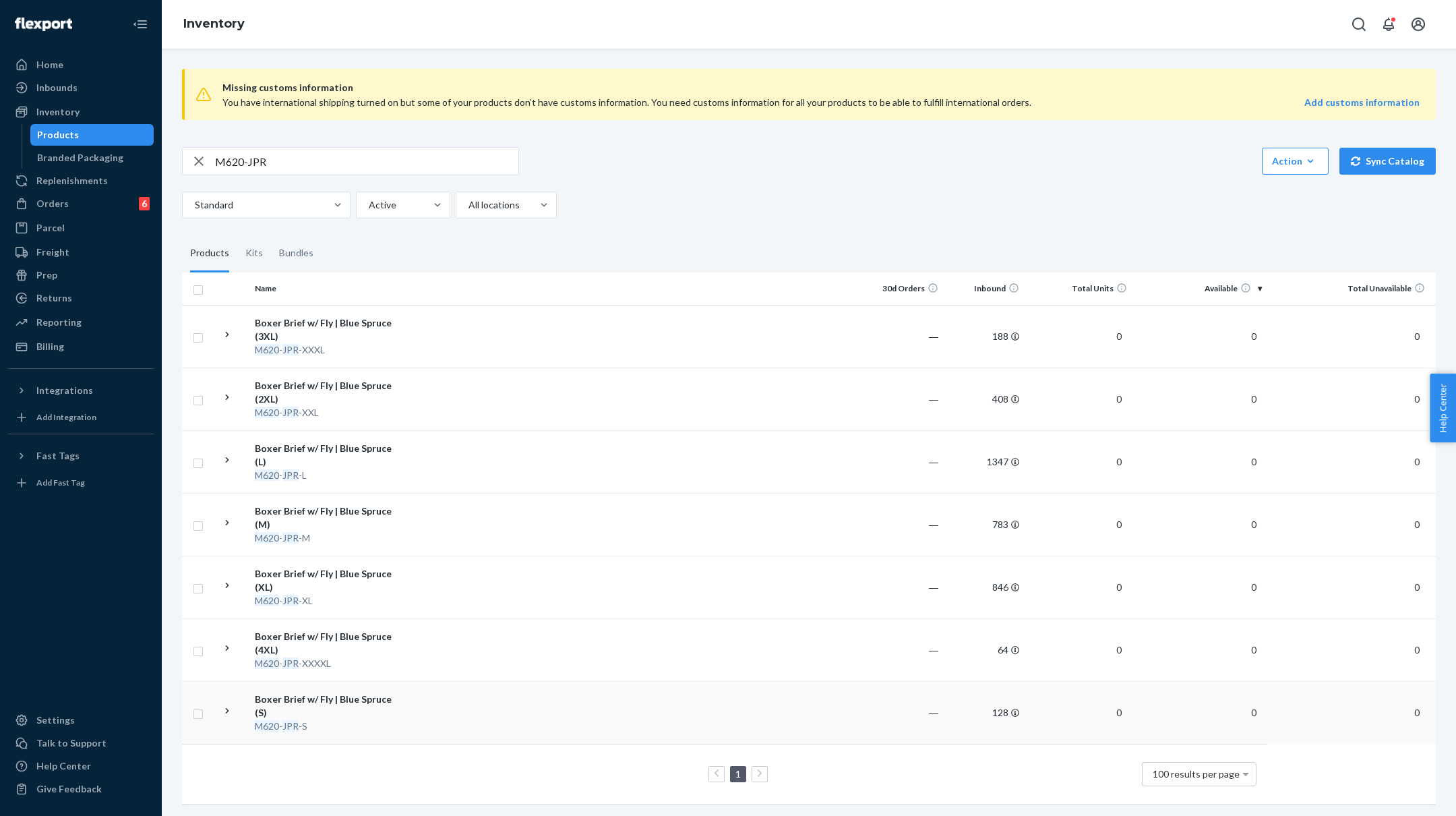
click at [381, 720] on div "M620 - JPR -S" at bounding box center [326, 726] width 141 height 14
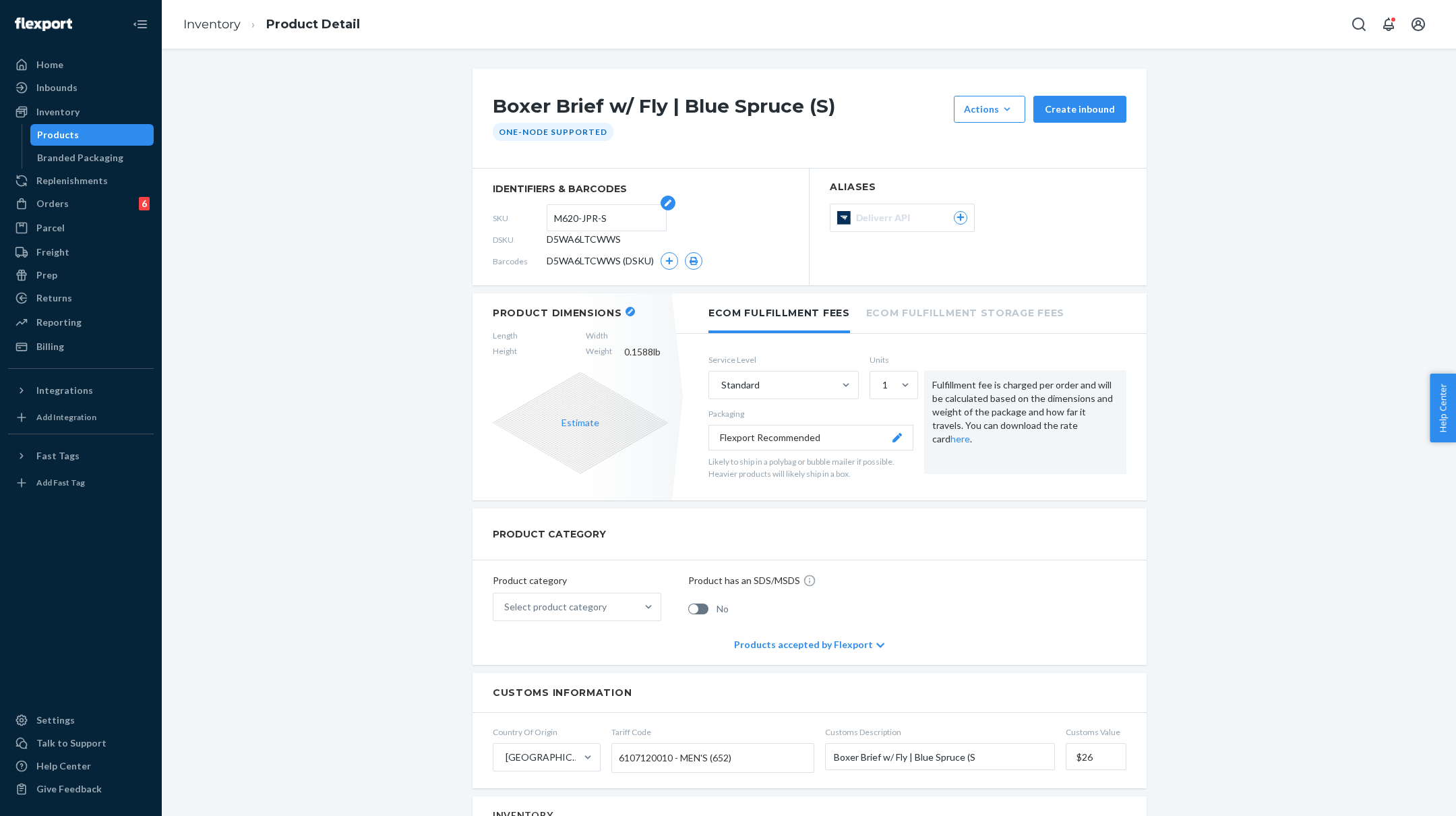
click at [581, 216] on input "M620-JPR-S" at bounding box center [607, 218] width 105 height 26
click at [798, 206] on section "identifiers & barcodes SKU M620-JPR-S DSKU D5WA6LTCWWS Barcodes D5WA6LTCWWS (DS…" at bounding box center [641, 227] width 337 height 116
click at [674, 259] on button "button" at bounding box center [669, 261] width 17 height 17
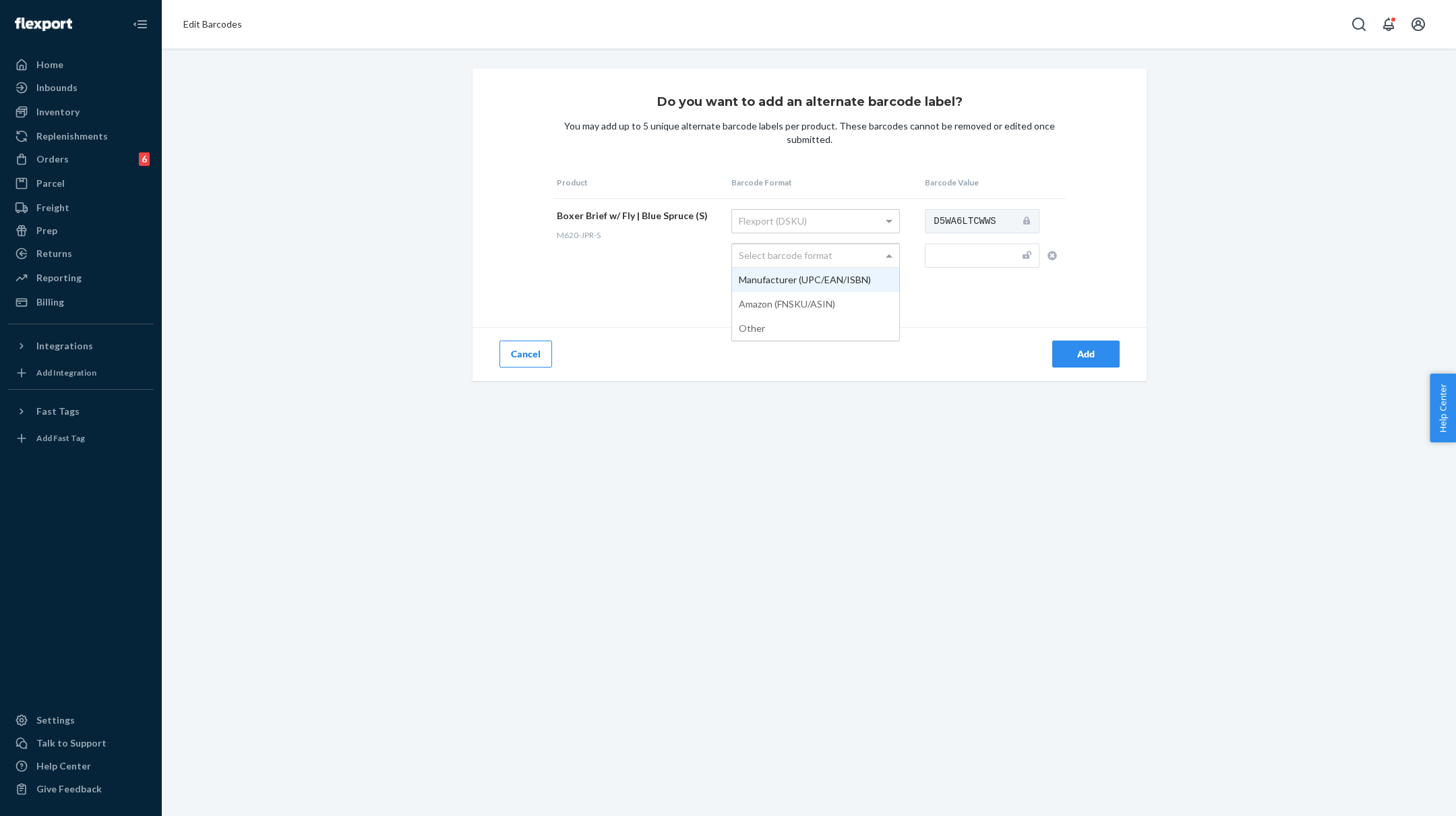
click at [814, 252] on div "Select barcode format" at bounding box center [816, 256] width 167 height 23
click at [968, 262] on input "text" at bounding box center [982, 256] width 114 height 24
paste input "M620-JPR-S"
type input "M620-JPR-S"
click at [1074, 352] on div "Add" at bounding box center [1086, 354] width 45 height 14
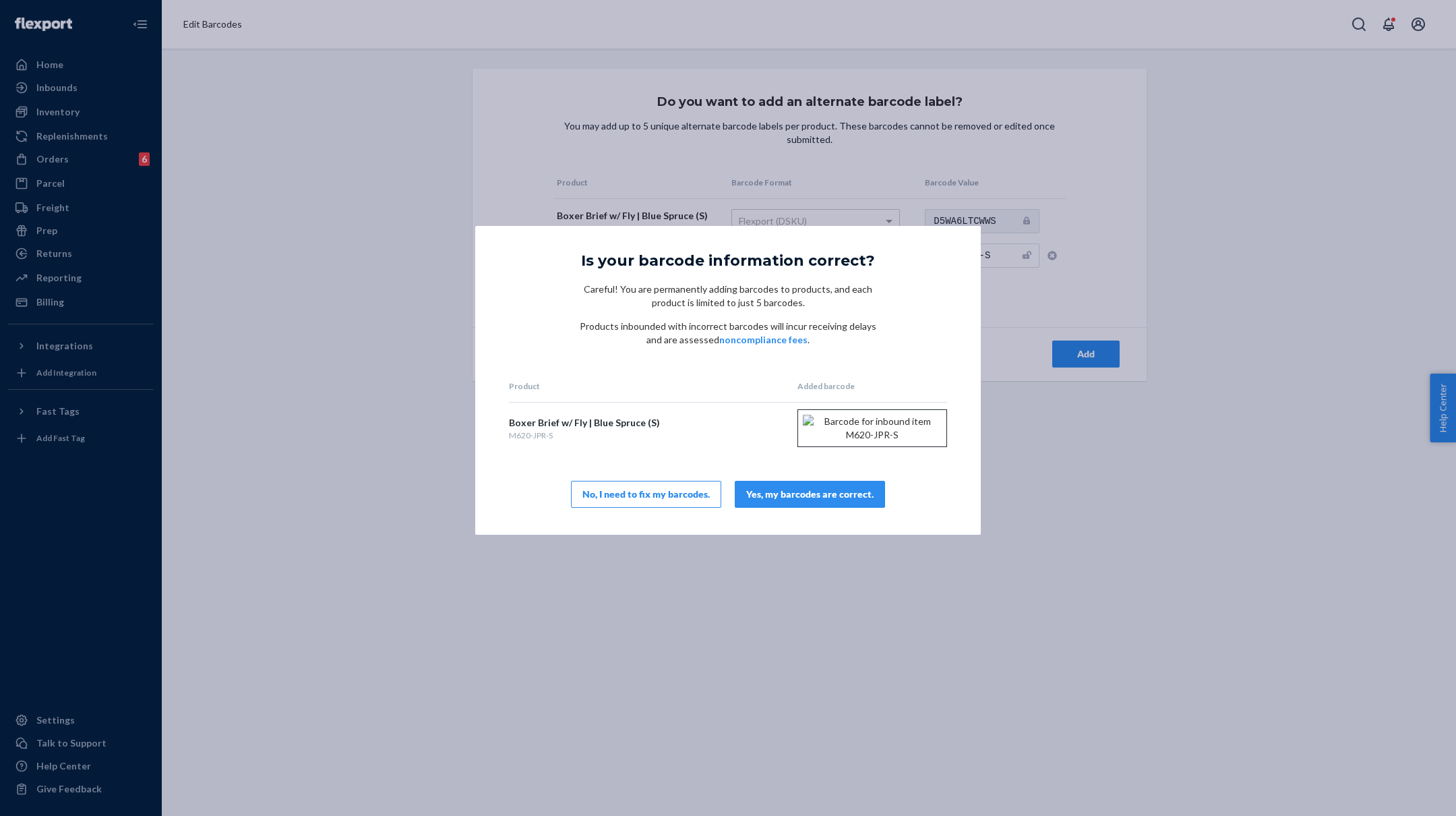
click at [801, 508] on button "Yes, my barcodes are correct." at bounding box center [809, 495] width 150 height 27
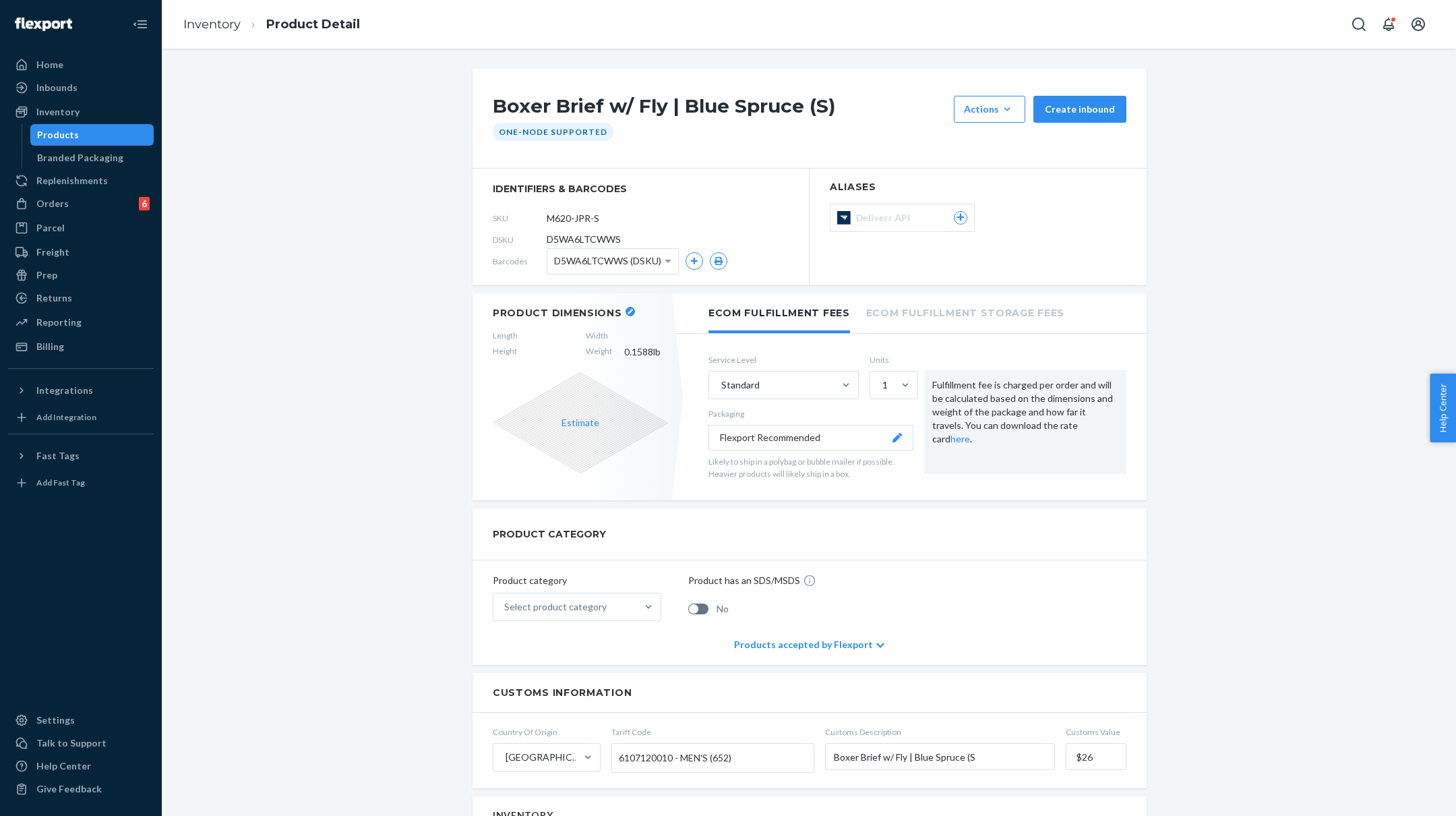
click at [627, 312] on icon "button" at bounding box center [630, 312] width 6 height 6
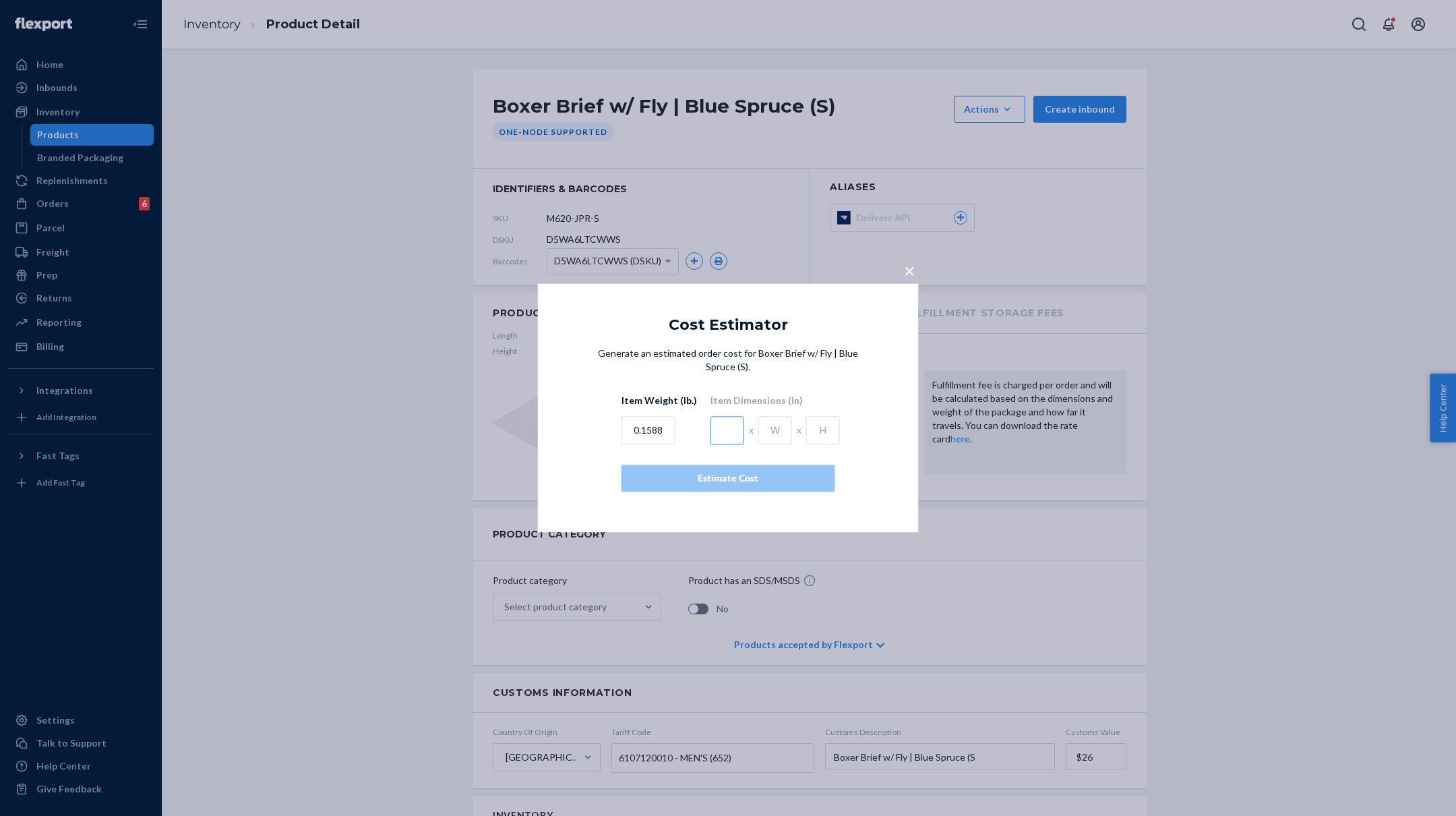
click at [714, 426] on input "text" at bounding box center [727, 431] width 34 height 28
type input "4.5"
type input "1"
click at [703, 475] on div "Estimate Cost" at bounding box center [728, 479] width 190 height 14
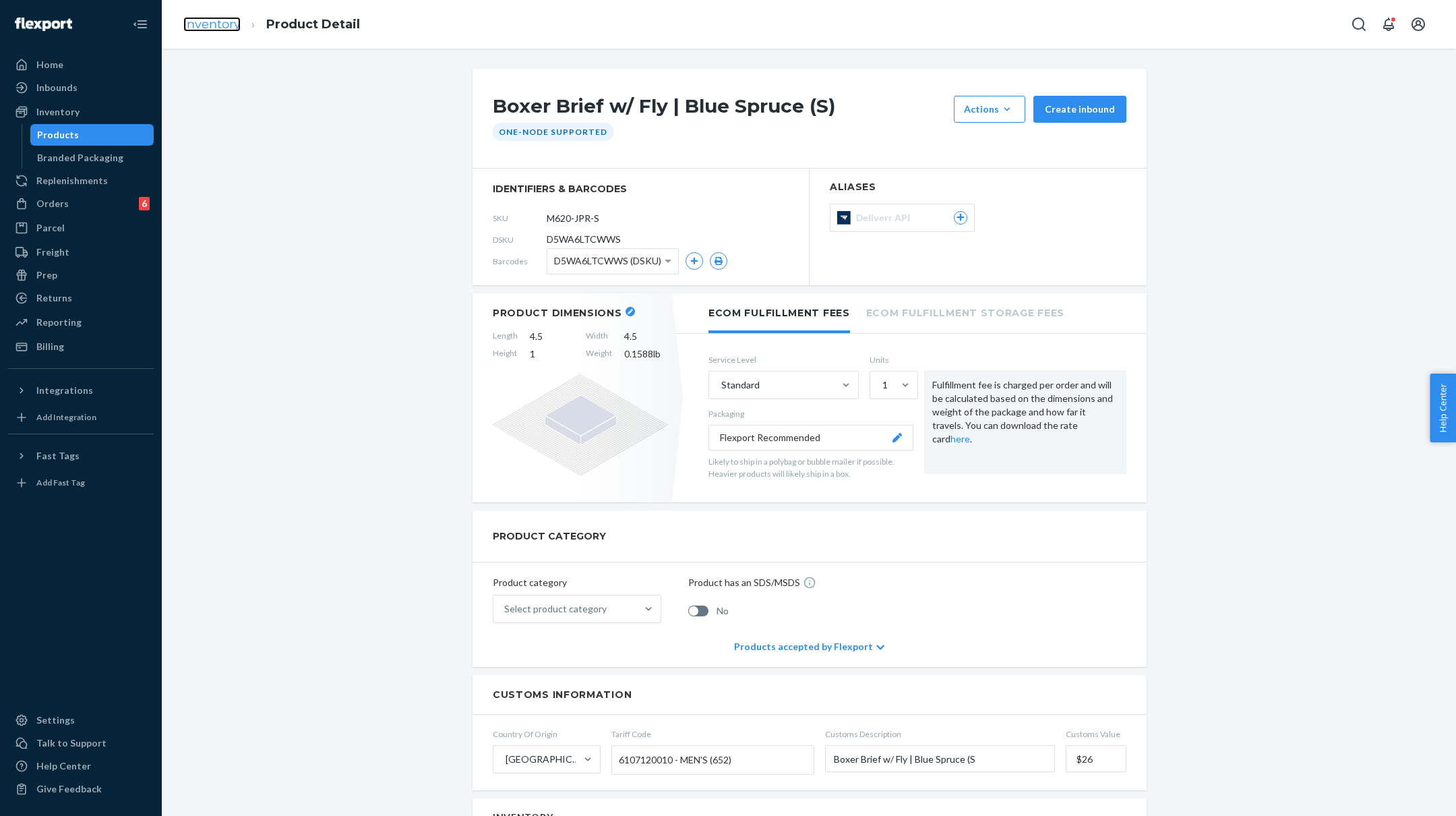
click at [210, 24] on link "Inventory" at bounding box center [212, 24] width 57 height 15
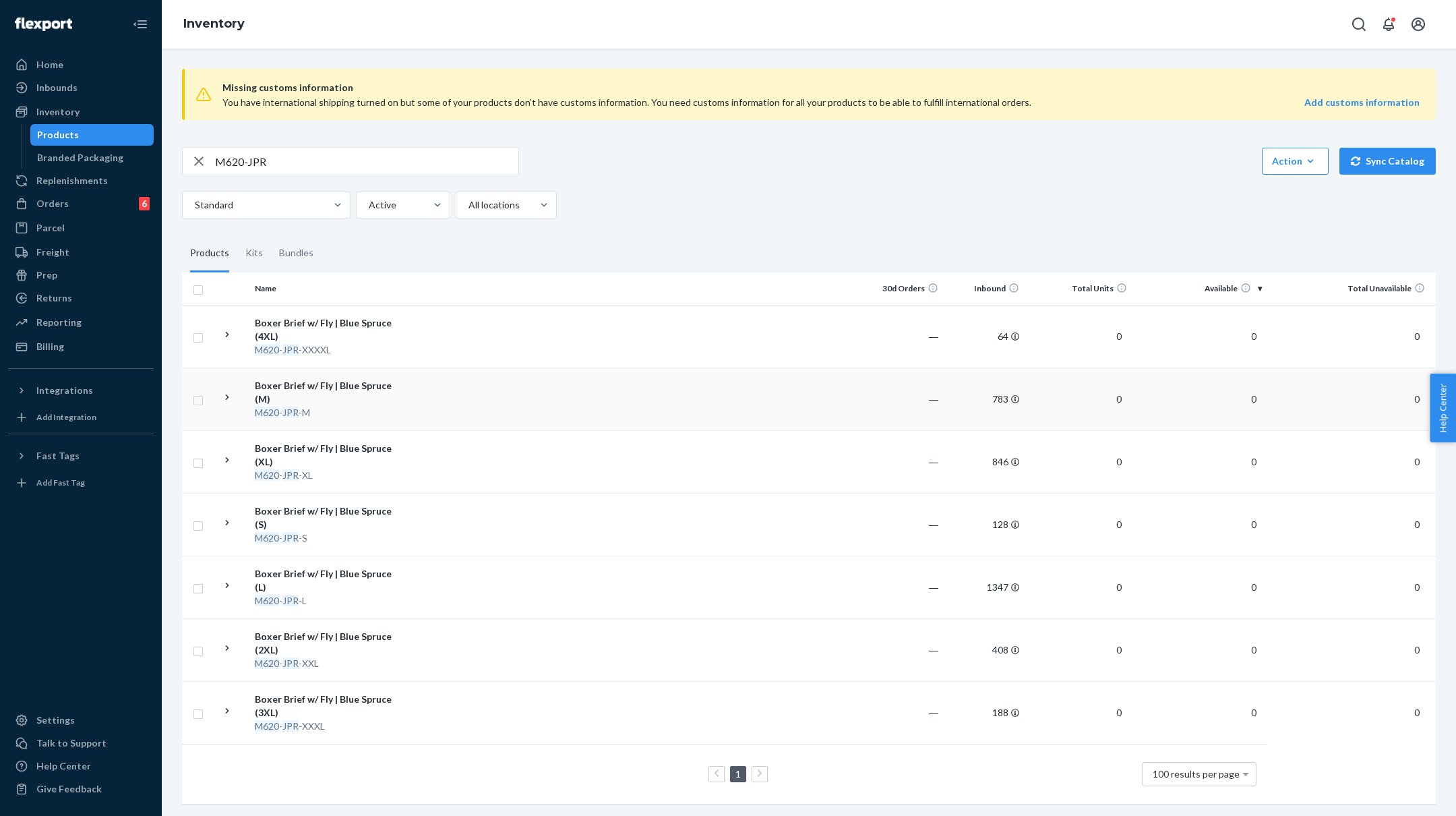
click at [373, 395] on div "Boxer Brief w/ Fly | Blue Spruce (M)" at bounding box center [326, 393] width 141 height 27
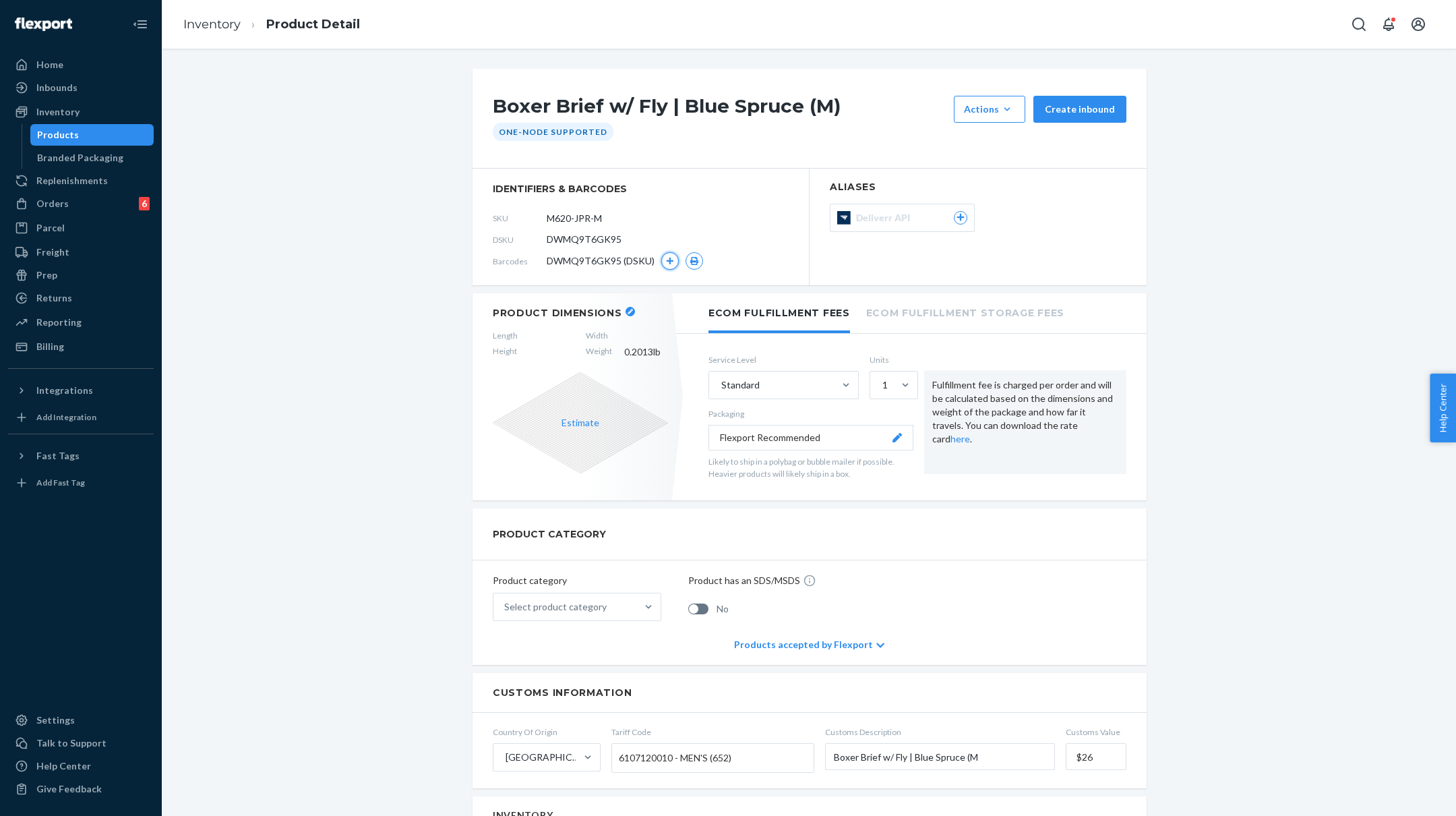
click at [668, 261] on icon "button" at bounding box center [670, 260] width 8 height 8
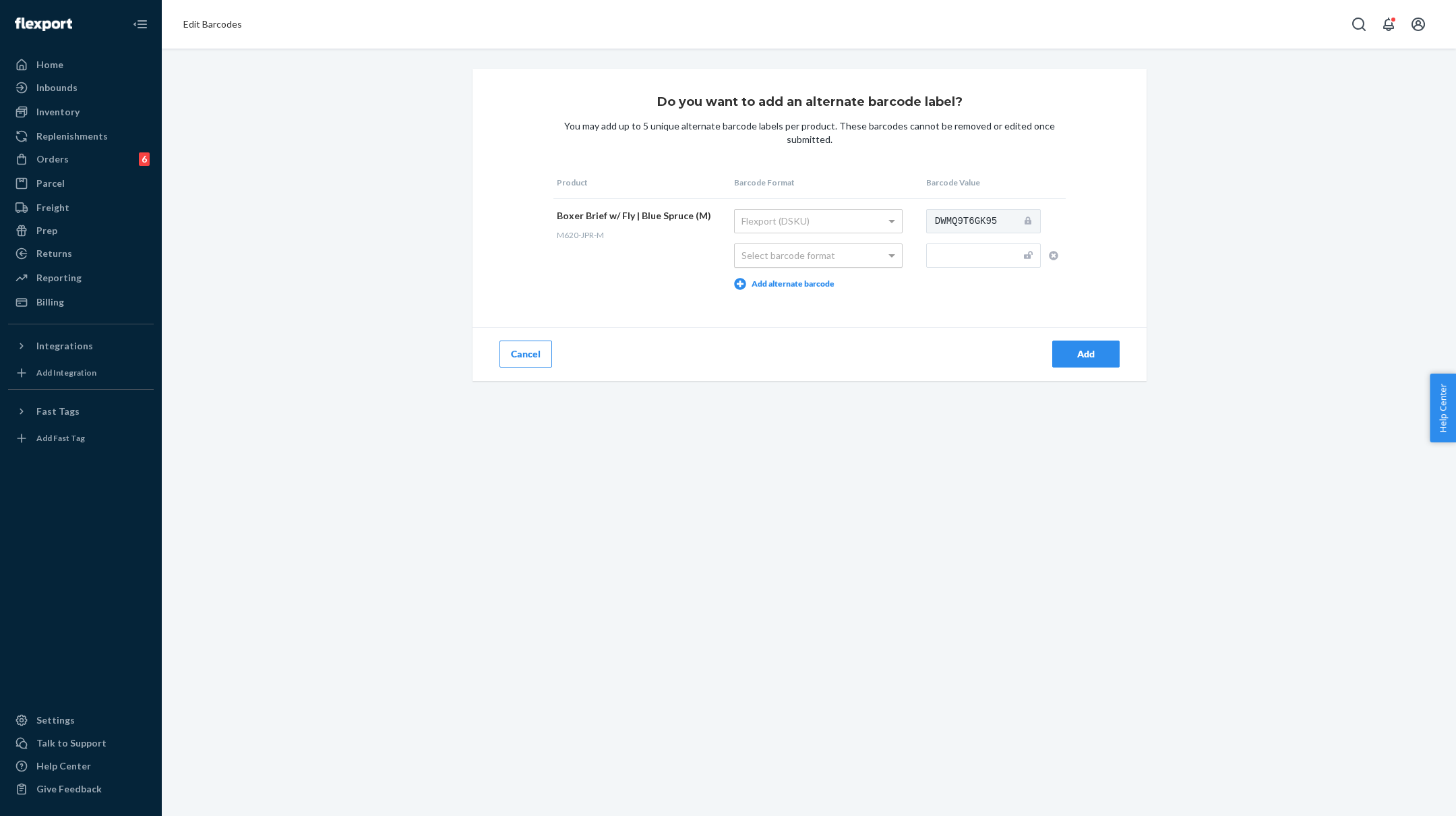
click at [854, 249] on div "Select barcode format" at bounding box center [818, 256] width 167 height 23
click at [952, 260] on input "text" at bounding box center [983, 256] width 114 height 24
paste input "M620-JPR-S"
type input "M620-JPR-M"
click at [1072, 352] on div "Add" at bounding box center [1086, 354] width 45 height 14
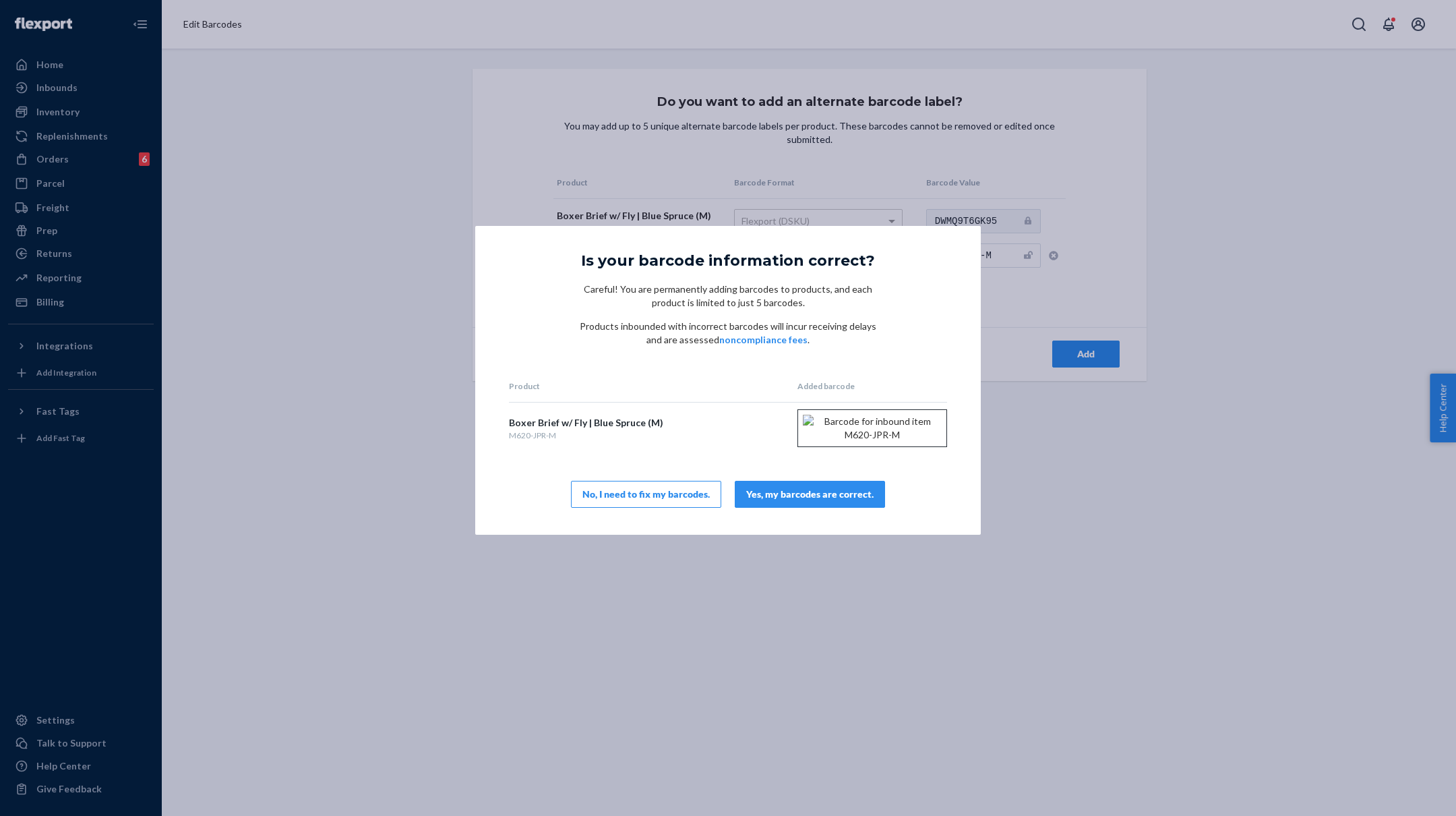
click at [794, 501] on div "Yes, my barcodes are correct." at bounding box center [809, 494] width 127 height 14
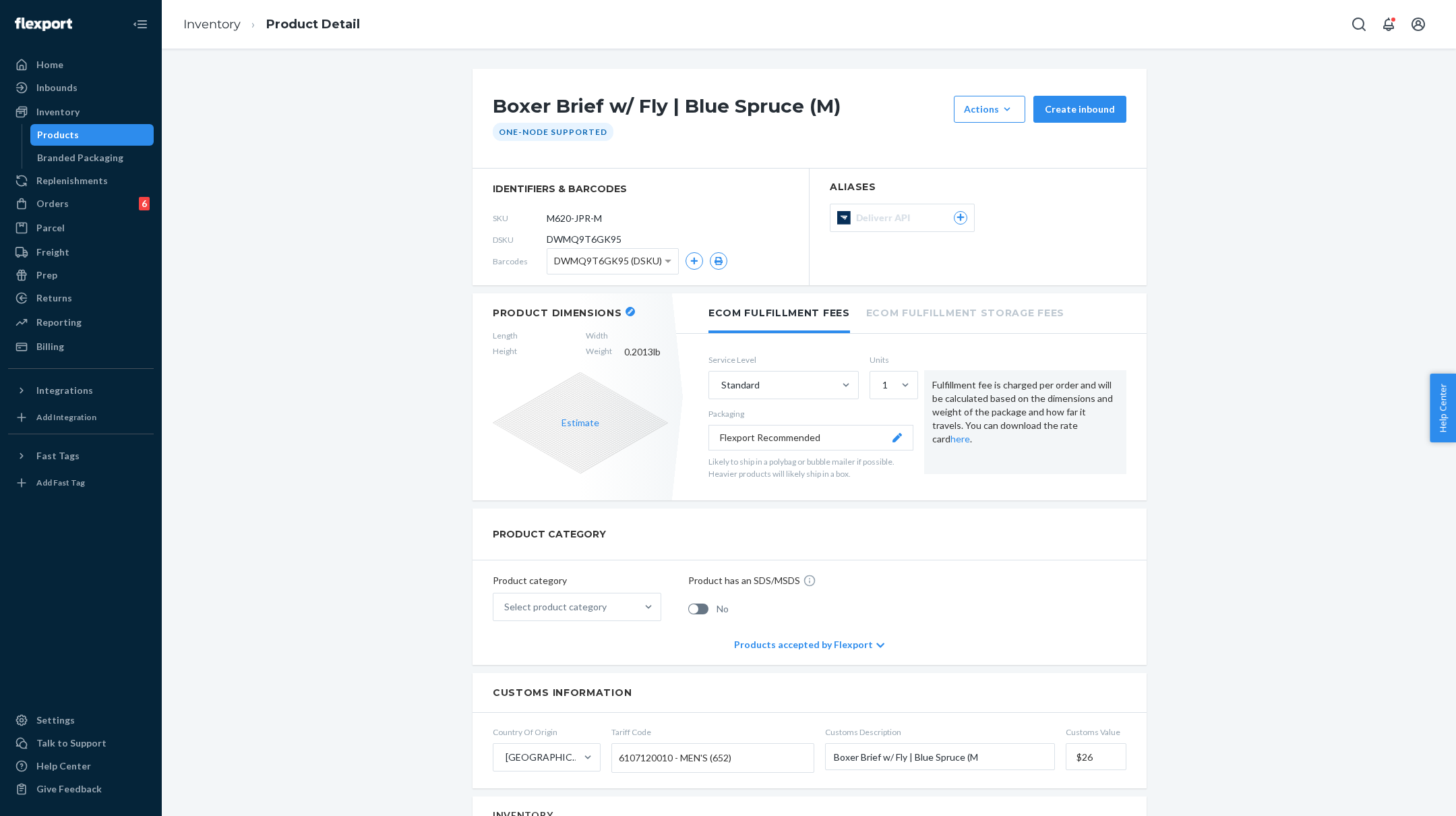
click at [620, 308] on header "Product Dimensions" at bounding box center [581, 313] width 175 height 12
click at [627, 310] on icon "button" at bounding box center [630, 312] width 6 height 6
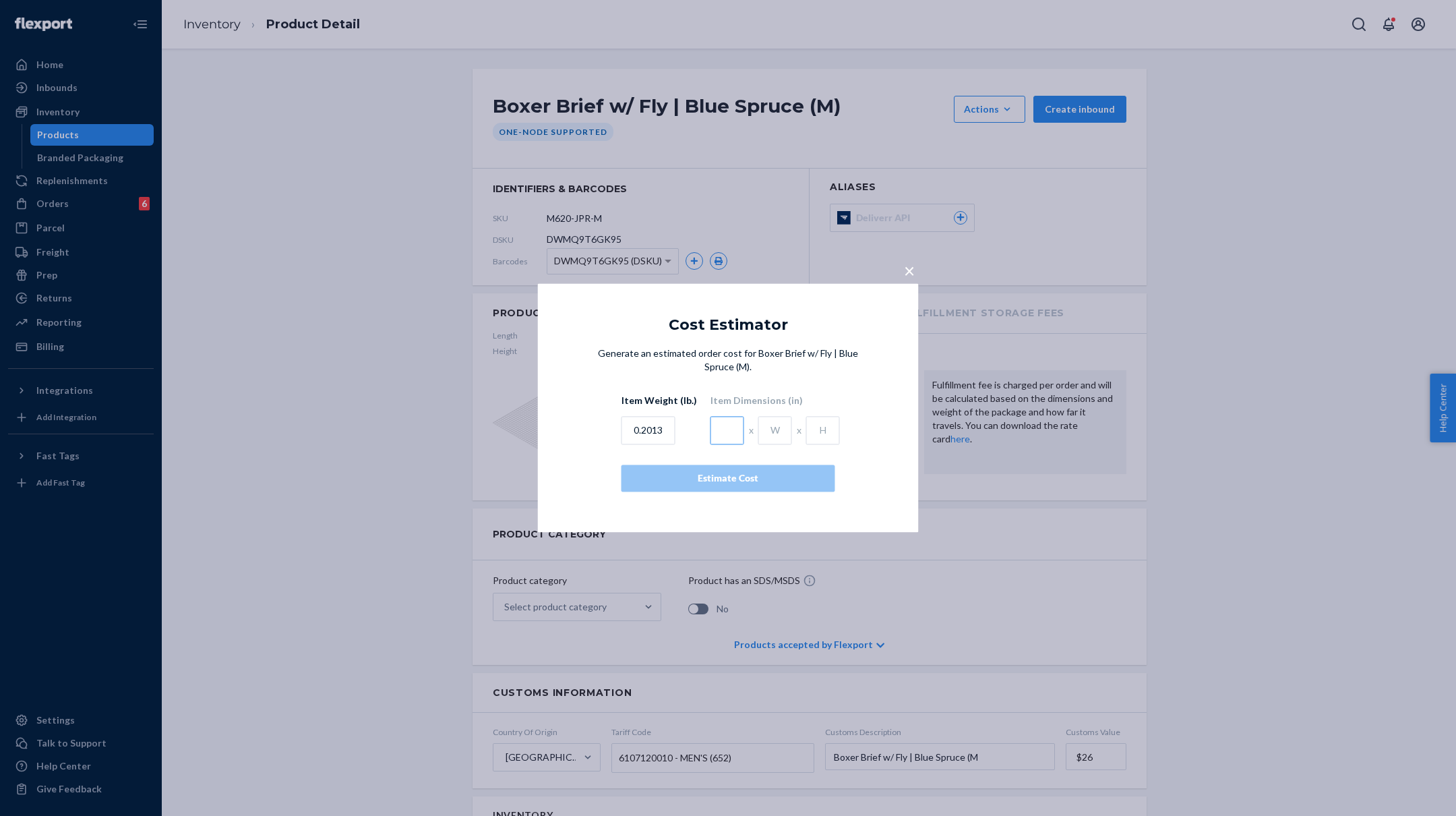
click at [724, 421] on input "text" at bounding box center [727, 431] width 34 height 28
type input "4.5"
type input "1"
click at [717, 468] on button "Estimate Cost" at bounding box center [728, 479] width 213 height 27
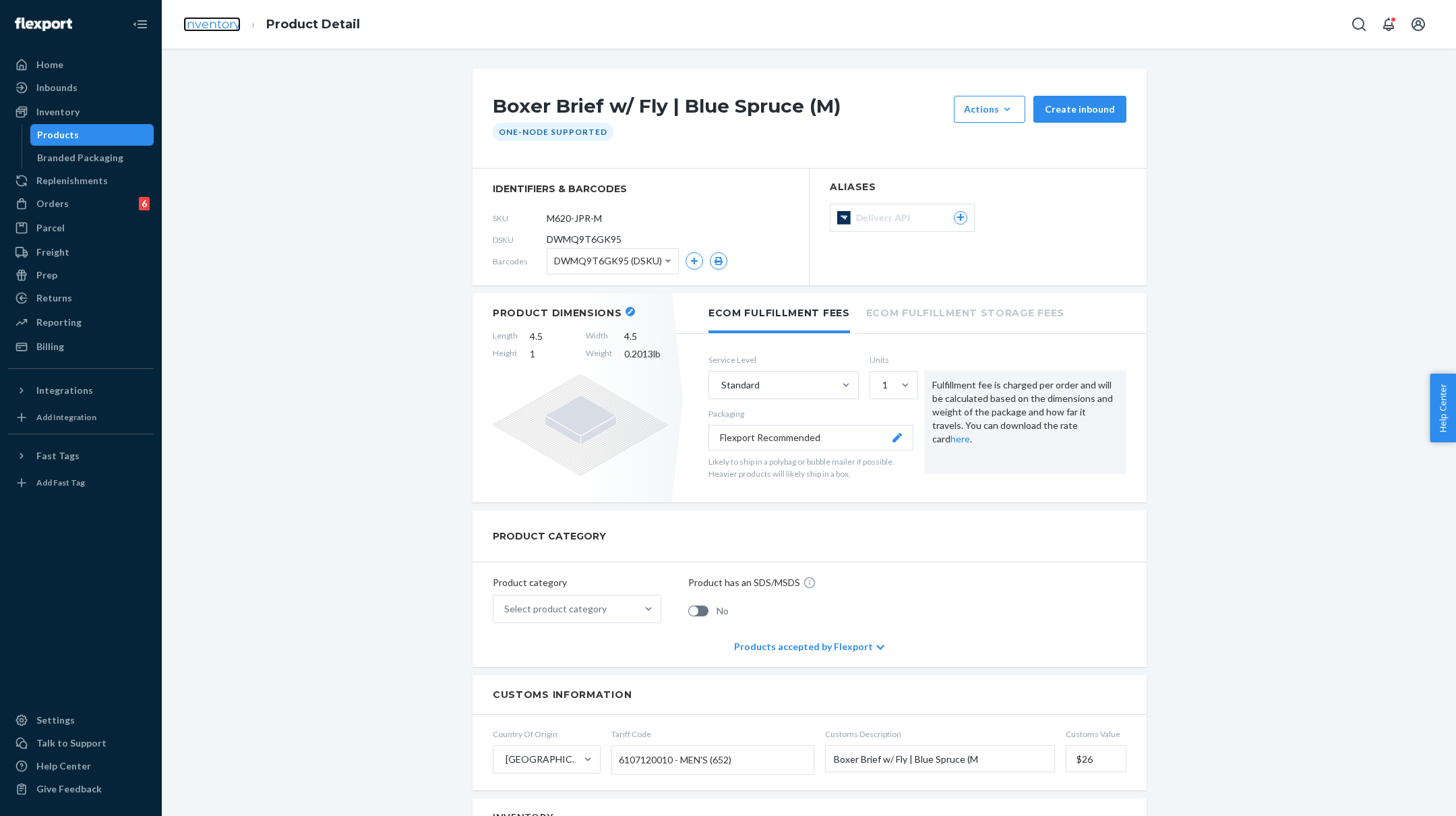
click at [209, 27] on link "Inventory" at bounding box center [212, 24] width 57 height 15
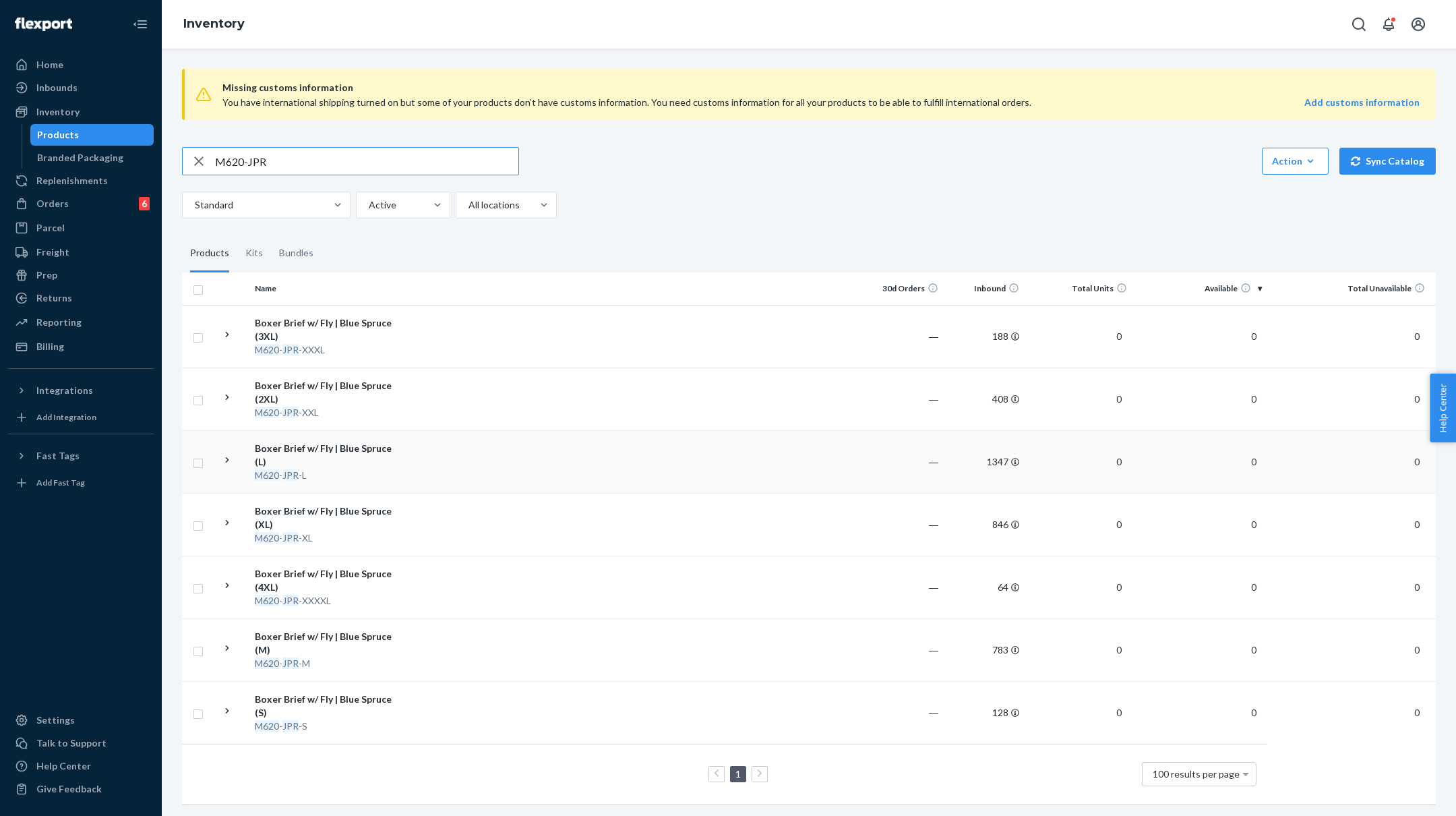
click at [326, 446] on div "Boxer Brief w/ Fly | Blue Spruce (L)" at bounding box center [326, 455] width 141 height 27
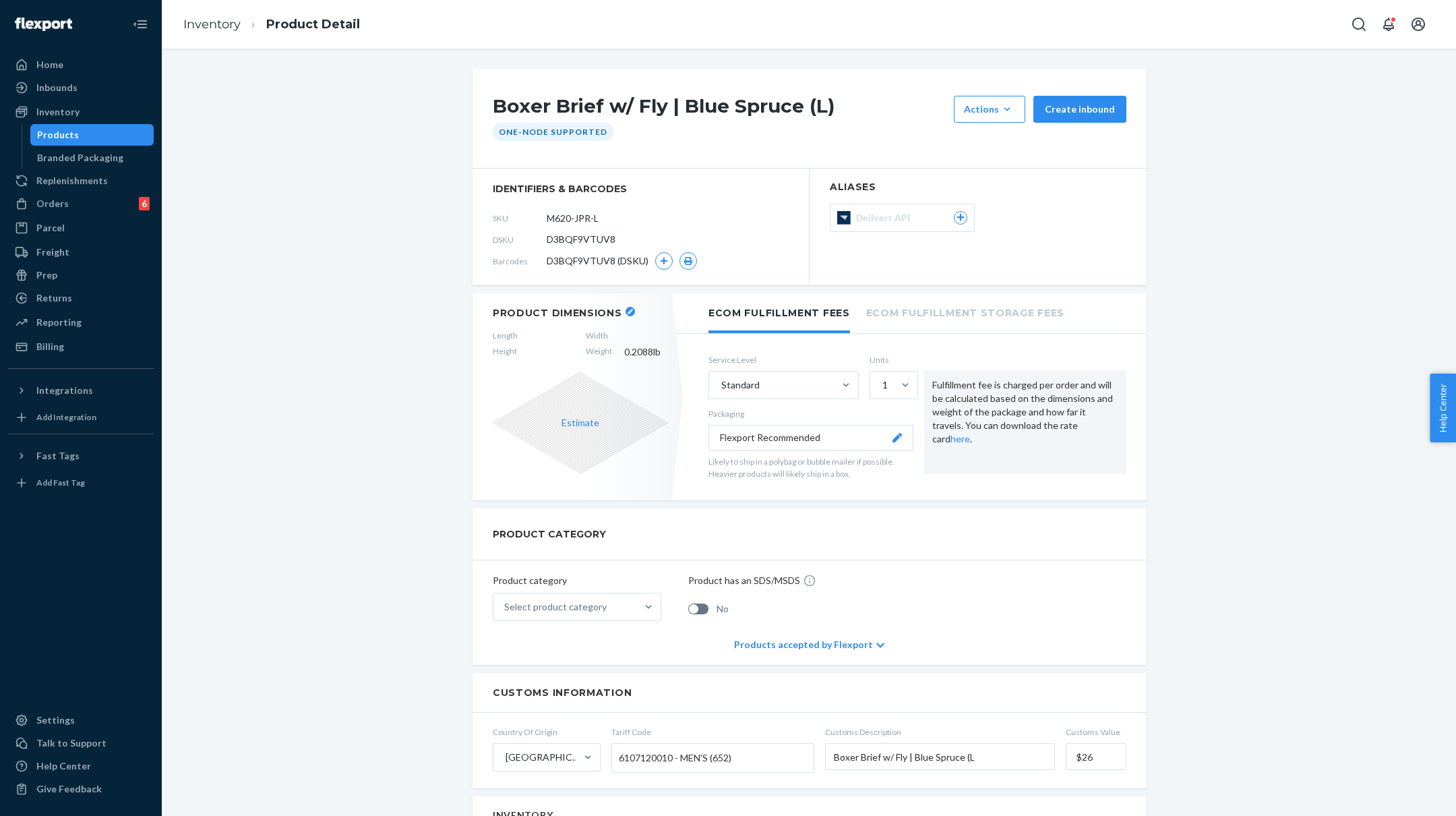
click at [623, 316] on header "Product Dimensions" at bounding box center [581, 313] width 175 height 12
click at [628, 309] on icon "button" at bounding box center [630, 312] width 6 height 6
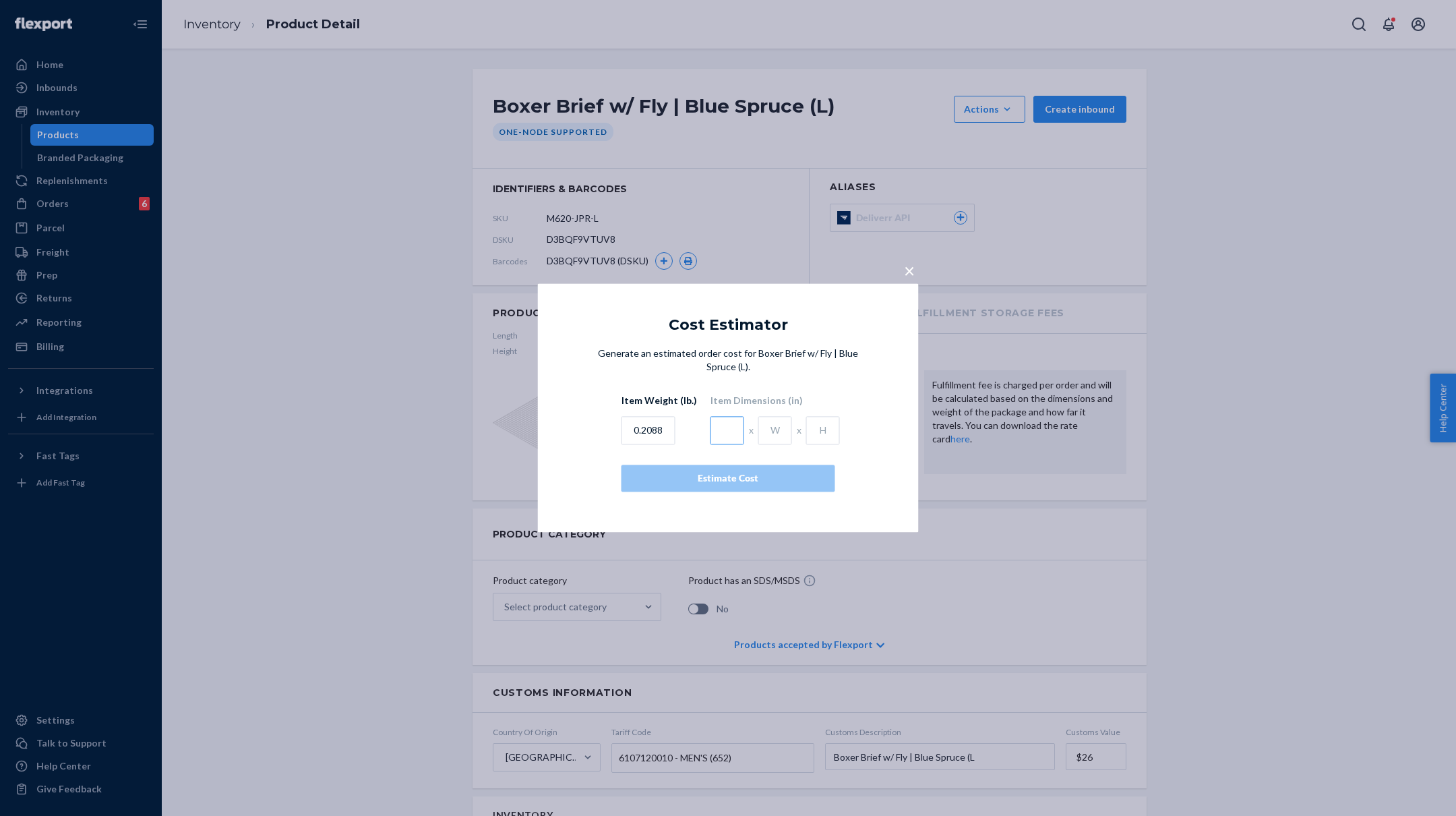
click at [735, 435] on input "text" at bounding box center [727, 431] width 34 height 28
type input "4.5"
type input "1"
click at [707, 477] on div "Estimate Cost" at bounding box center [728, 479] width 190 height 14
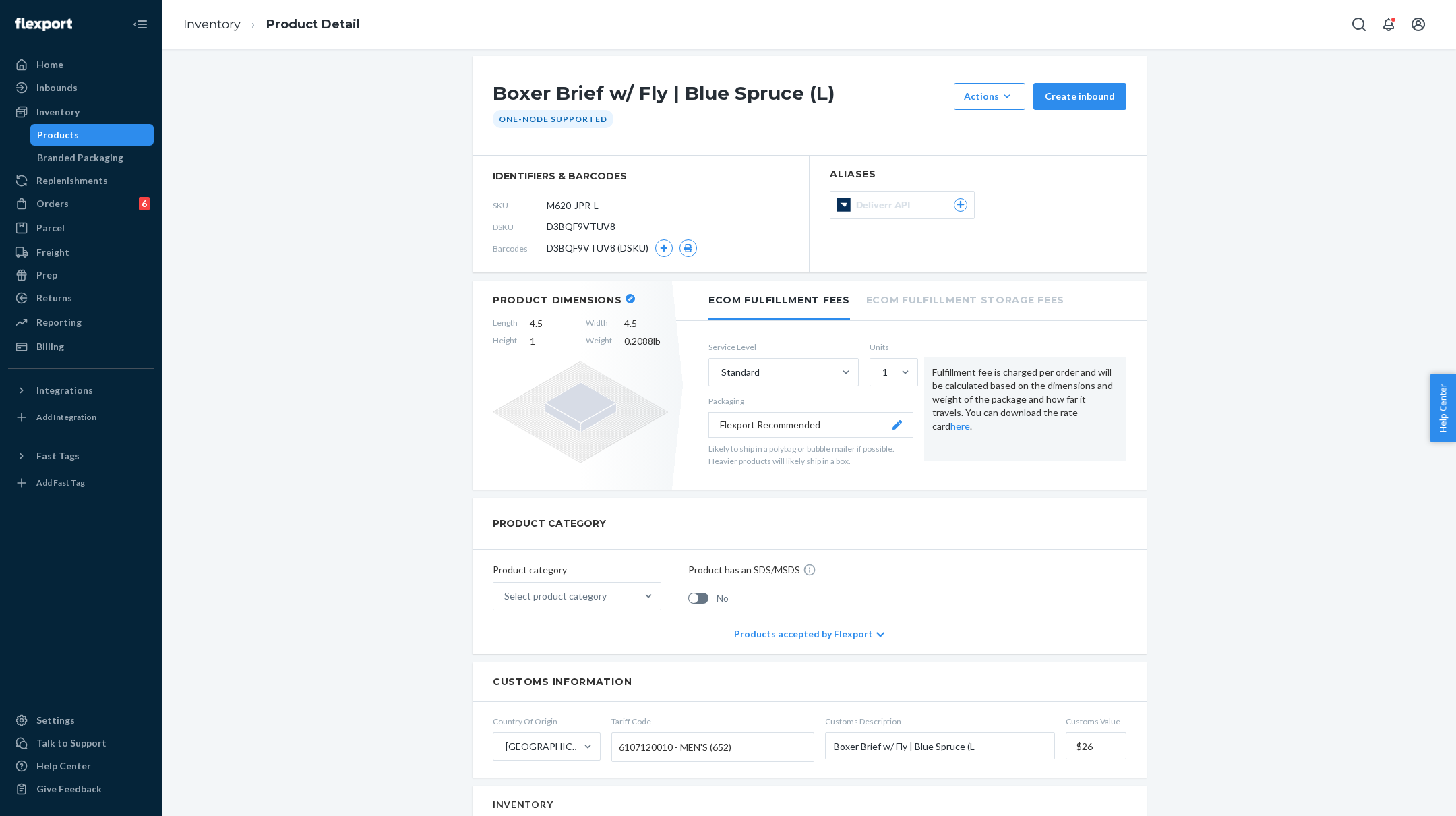
scroll to position [20, 0]
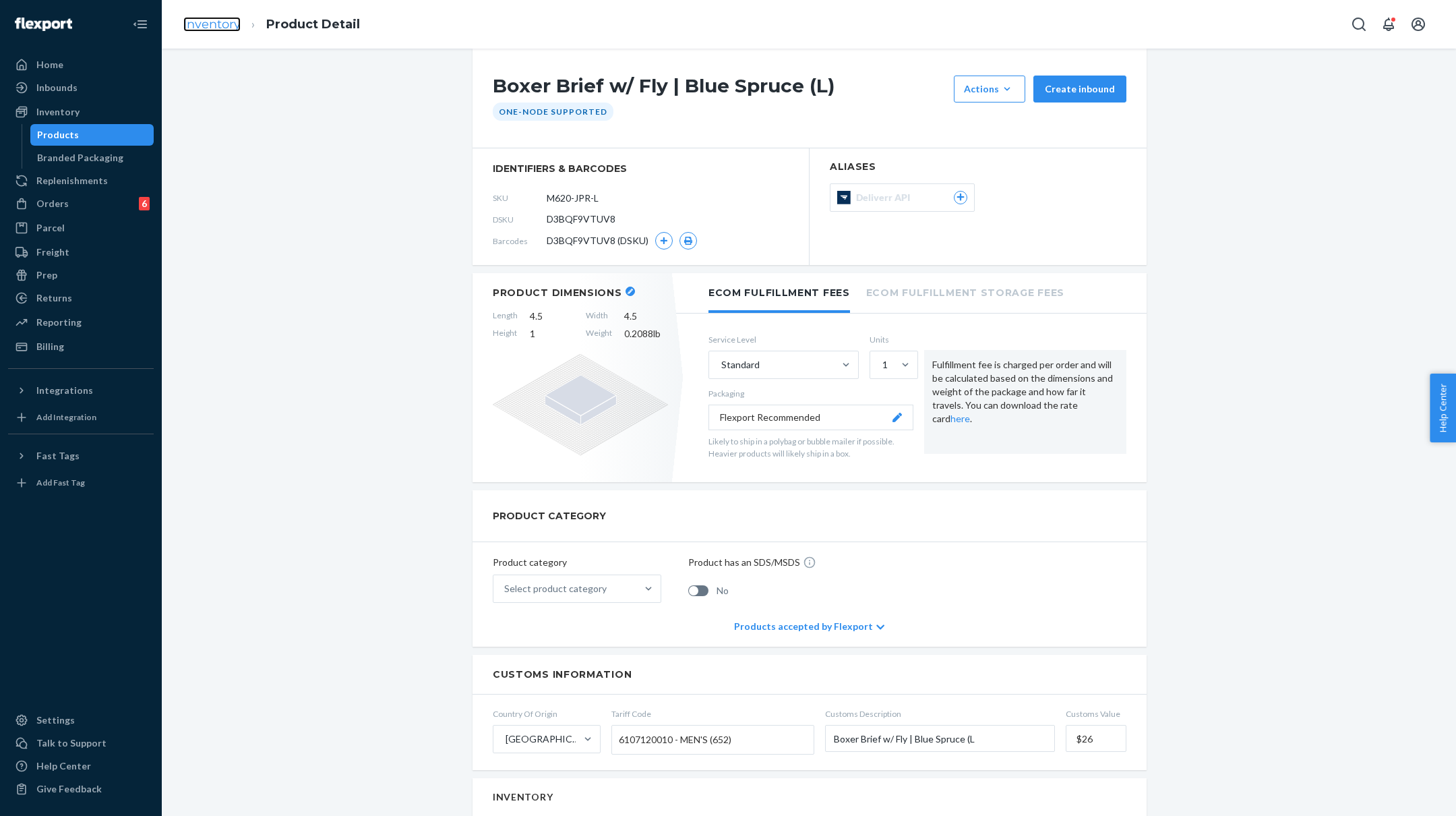
click at [221, 22] on link "Inventory" at bounding box center [212, 24] width 57 height 15
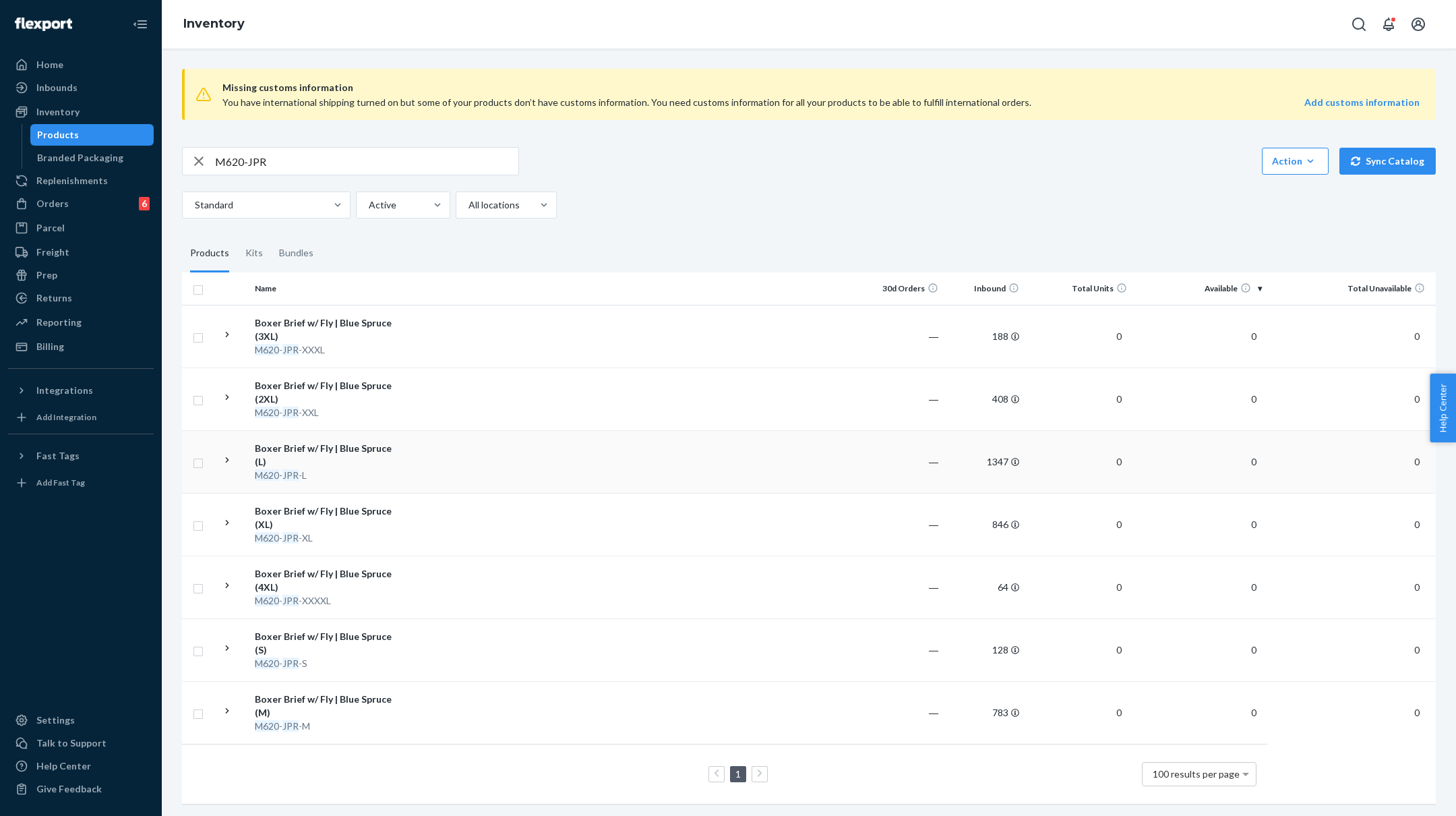
click at [426, 459] on td at bounding box center [632, 461] width 462 height 63
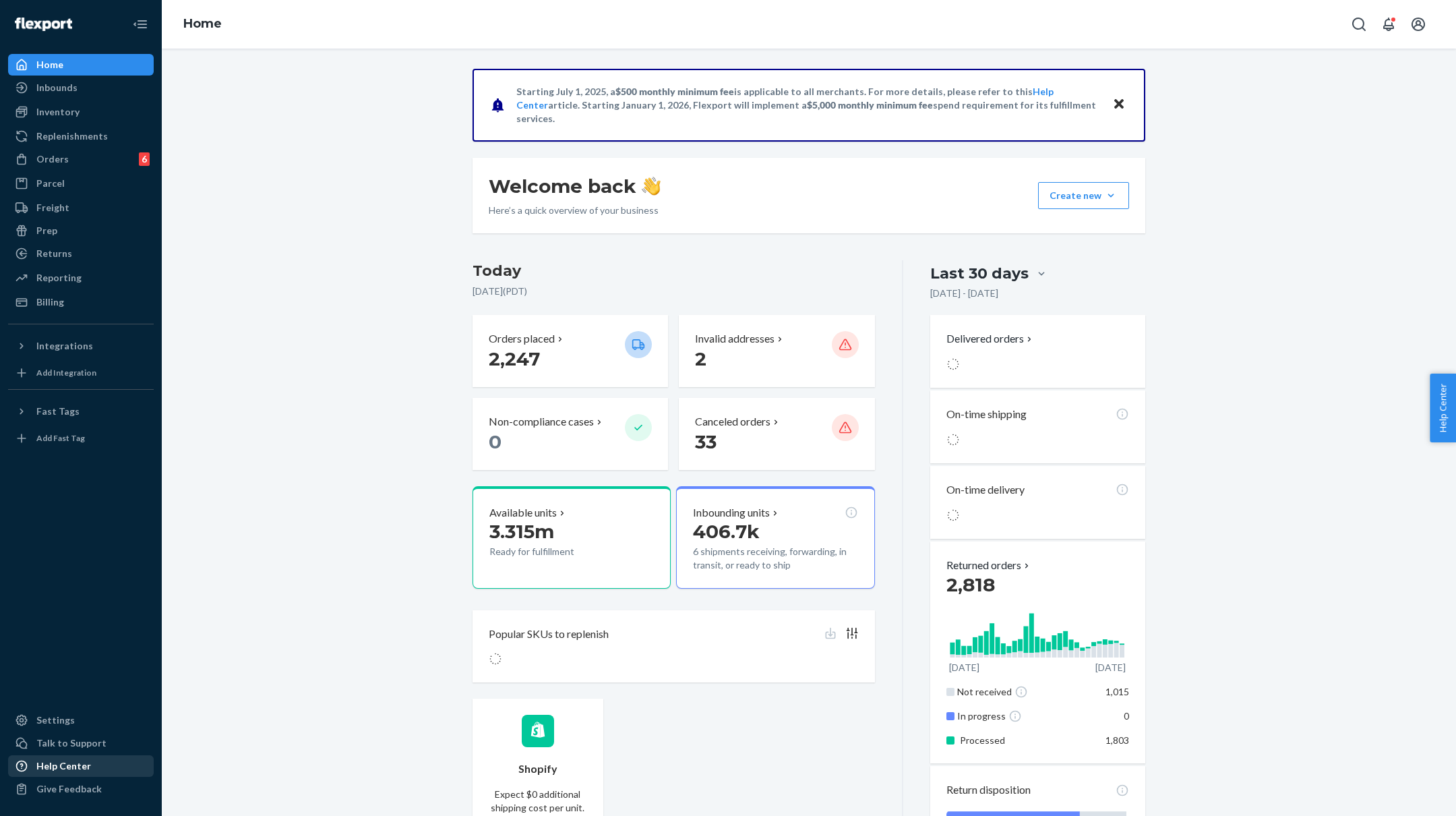
click at [69, 763] on div "Help Center" at bounding box center [64, 766] width 55 height 14
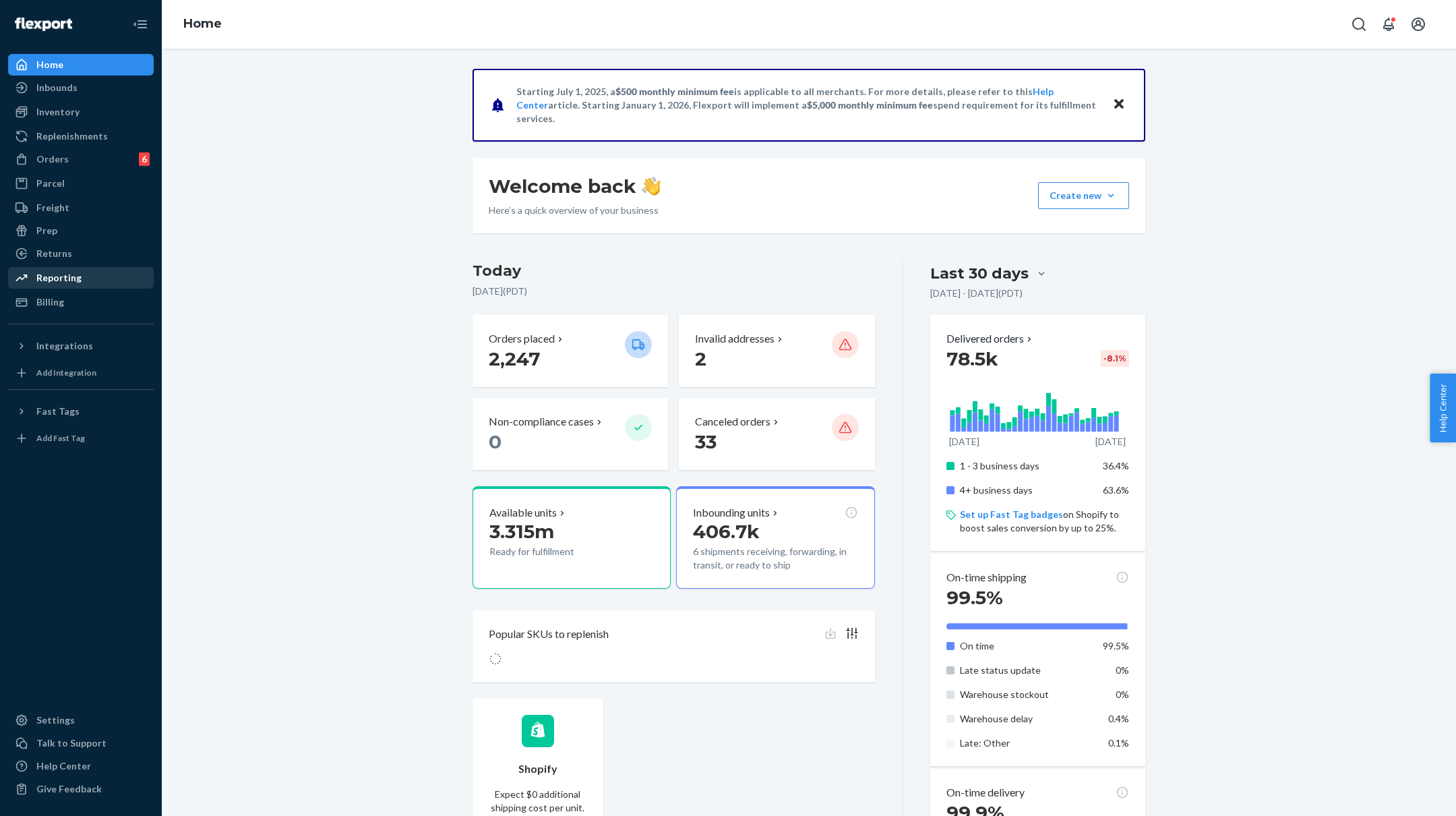
click at [60, 278] on div "Reporting" at bounding box center [59, 278] width 45 height 14
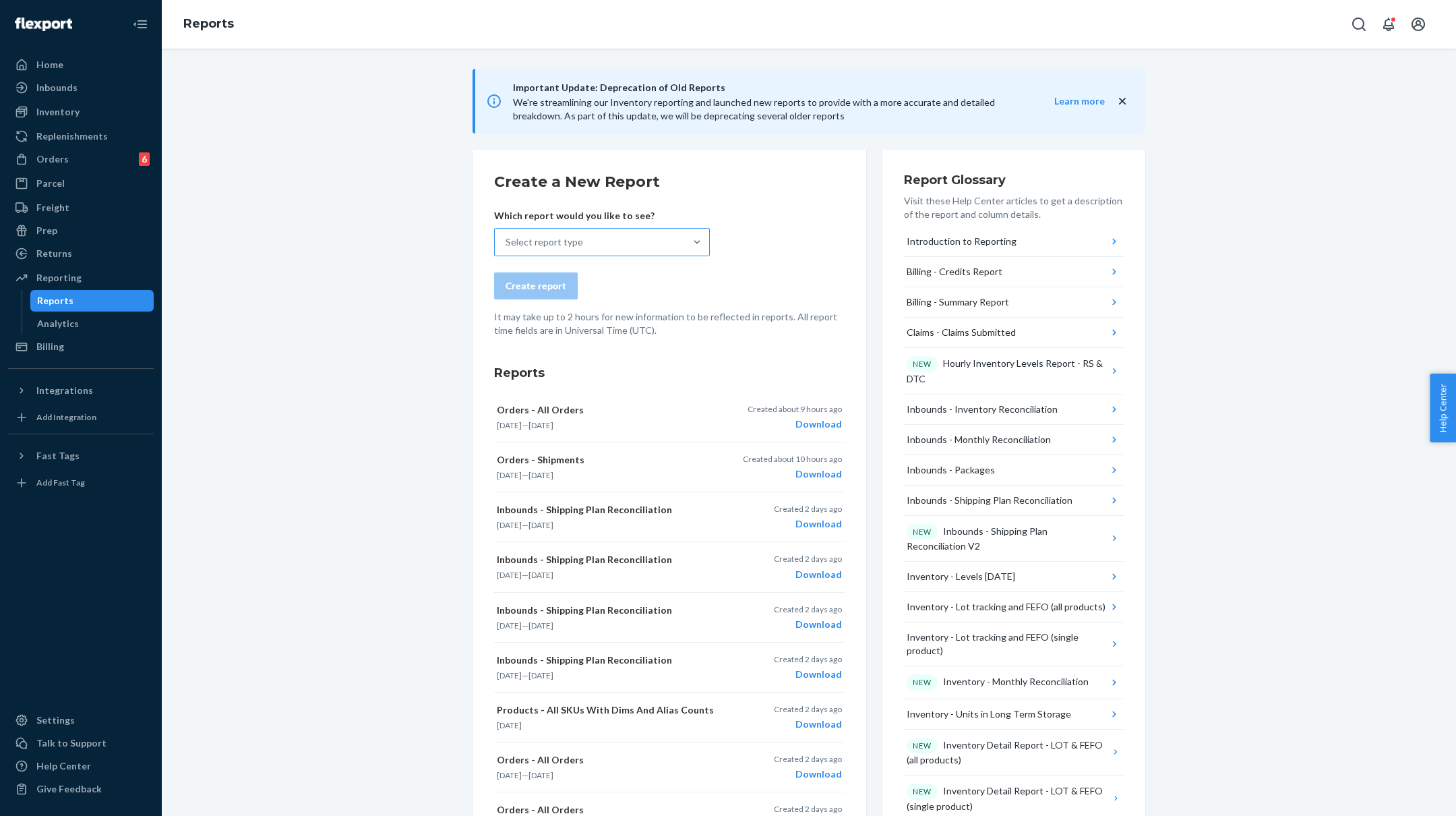
click at [666, 240] on div "Select report type" at bounding box center [590, 242] width 190 height 27
click at [507, 240] on input "Select report type" at bounding box center [507, 242] width 1 height 14
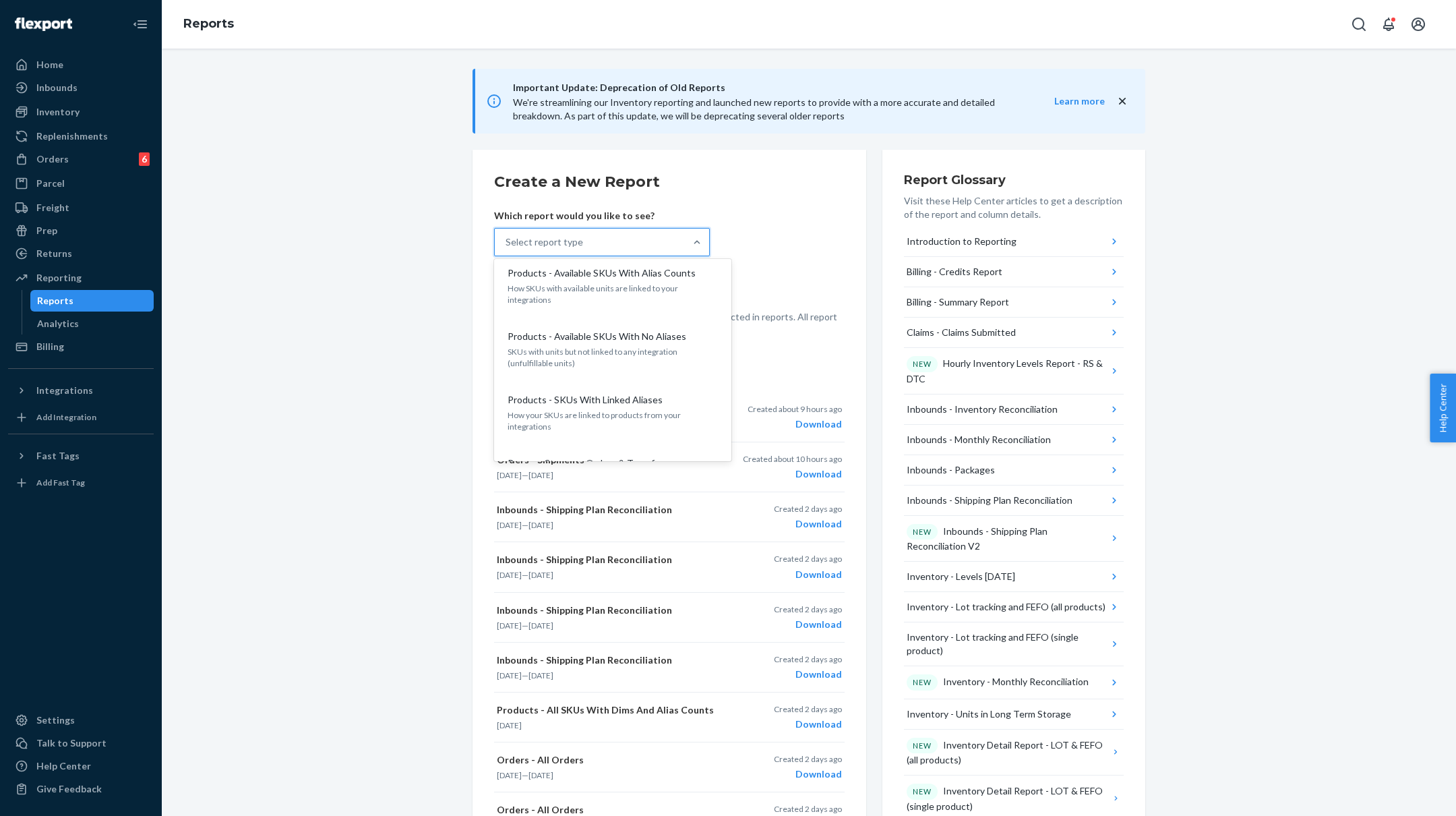
scroll to position [1636, 0]
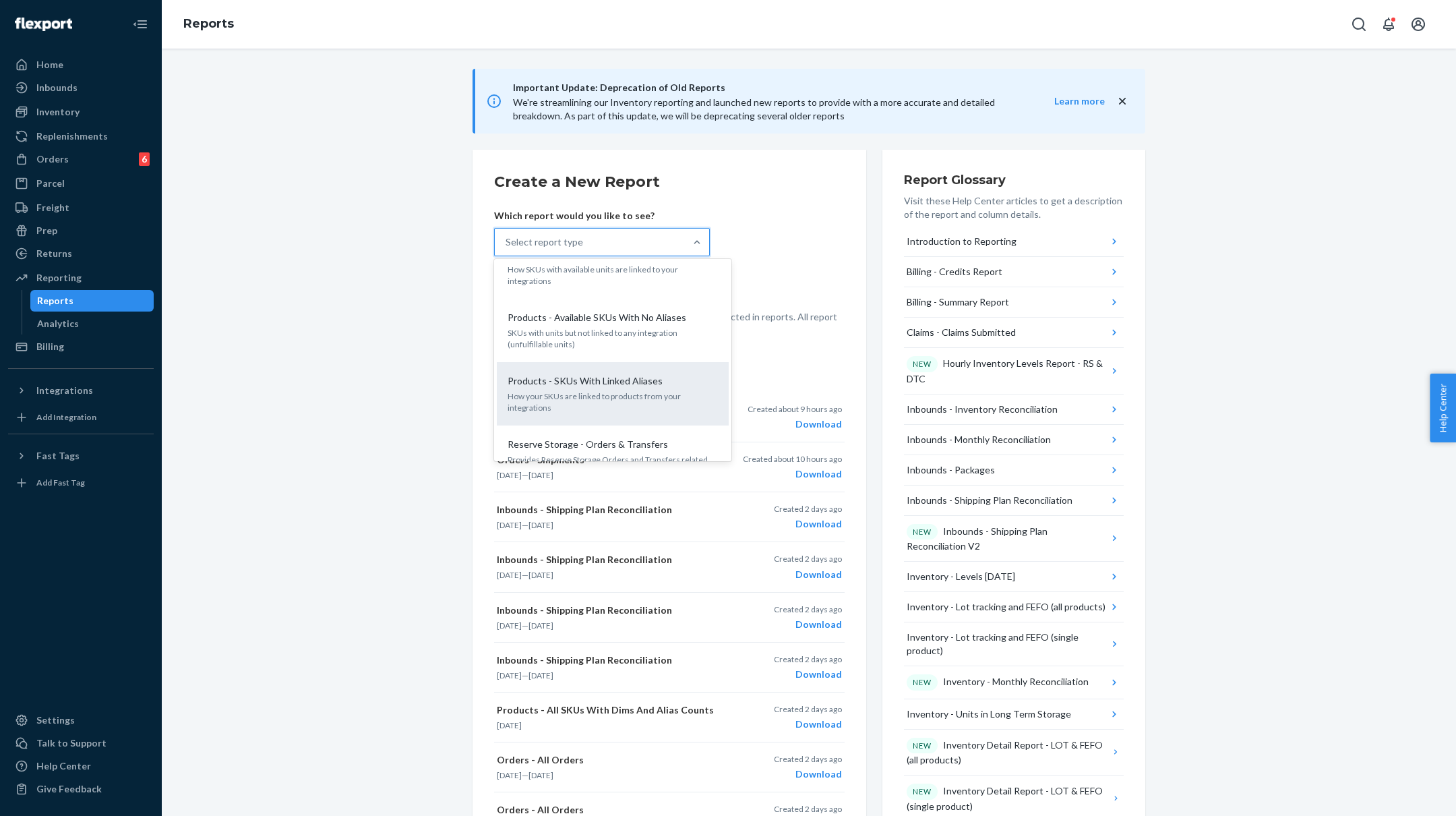
click at [635, 367] on div "Products - SKUs With Linked Aliases How your SKUs are linked to products from y…" at bounding box center [613, 393] width 216 height 52
click at [507, 249] on input "option Products - SKUs With Linked Aliases focused, 28 of 32. 32 results availa…" at bounding box center [507, 242] width 1 height 14
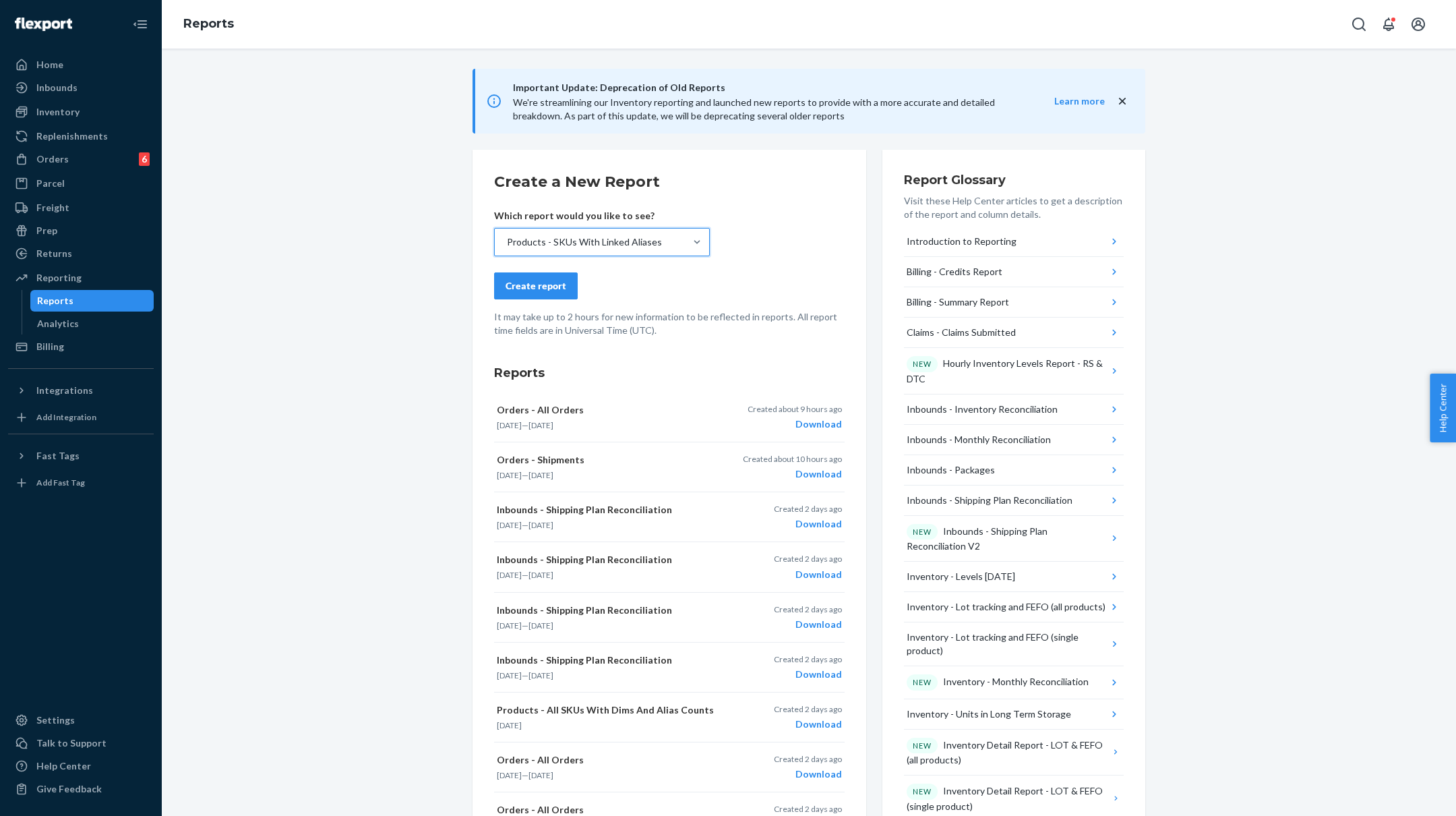
click at [546, 290] on div "Create report" at bounding box center [536, 285] width 60 height 14
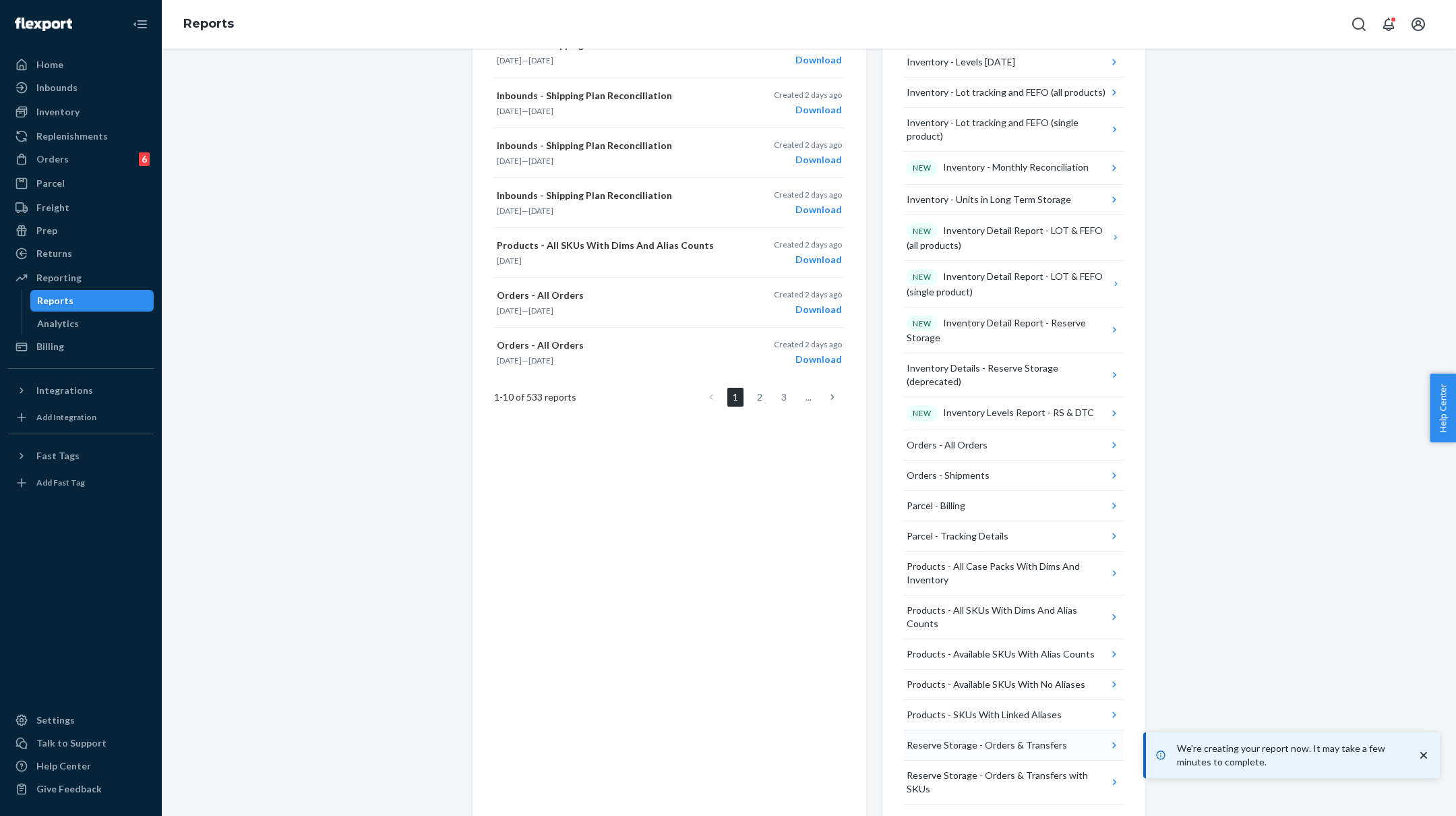
scroll to position [536, 0]
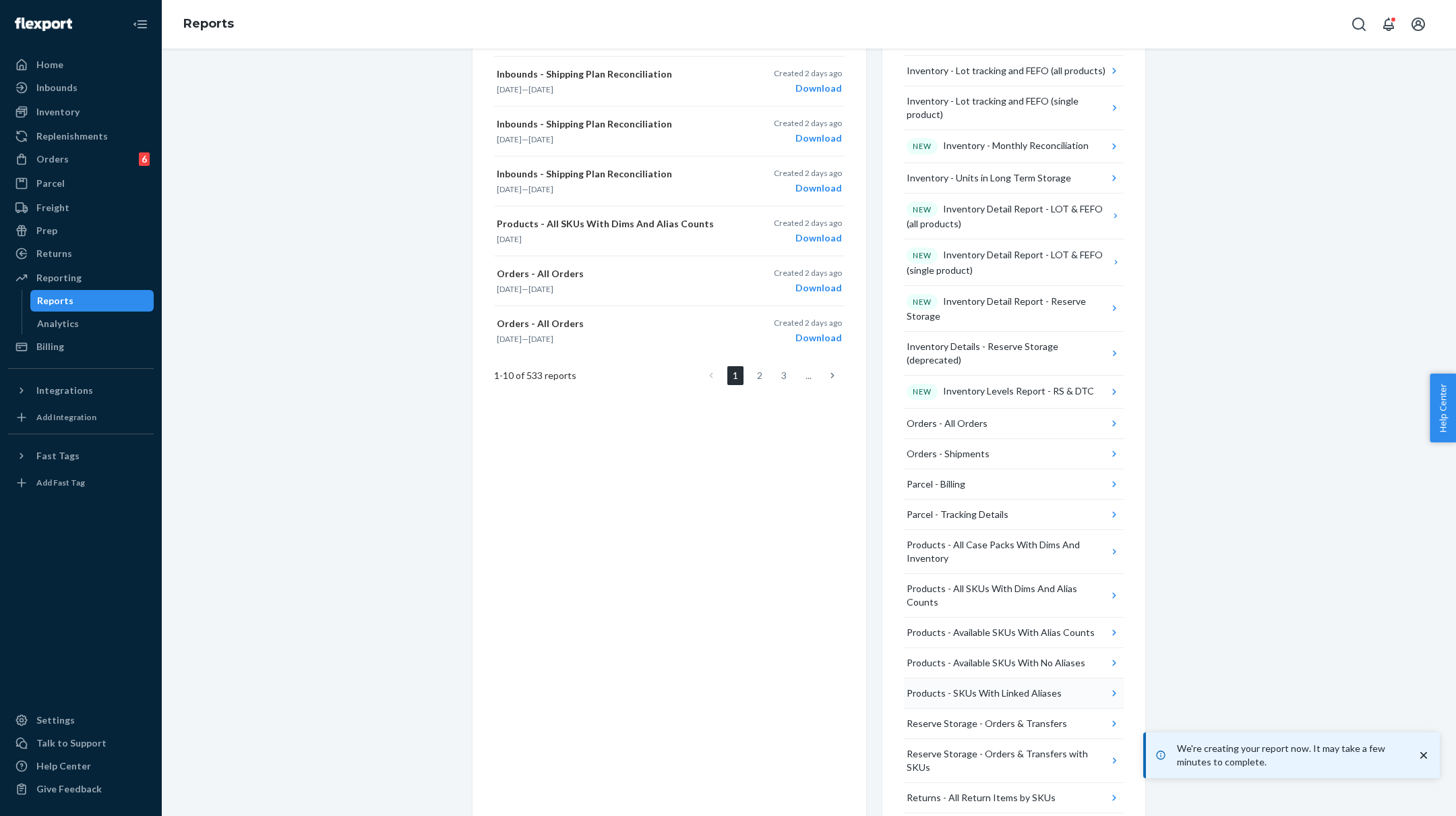
click at [1000, 687] on div "Products - SKUs With Linked Aliases" at bounding box center [985, 693] width 155 height 14
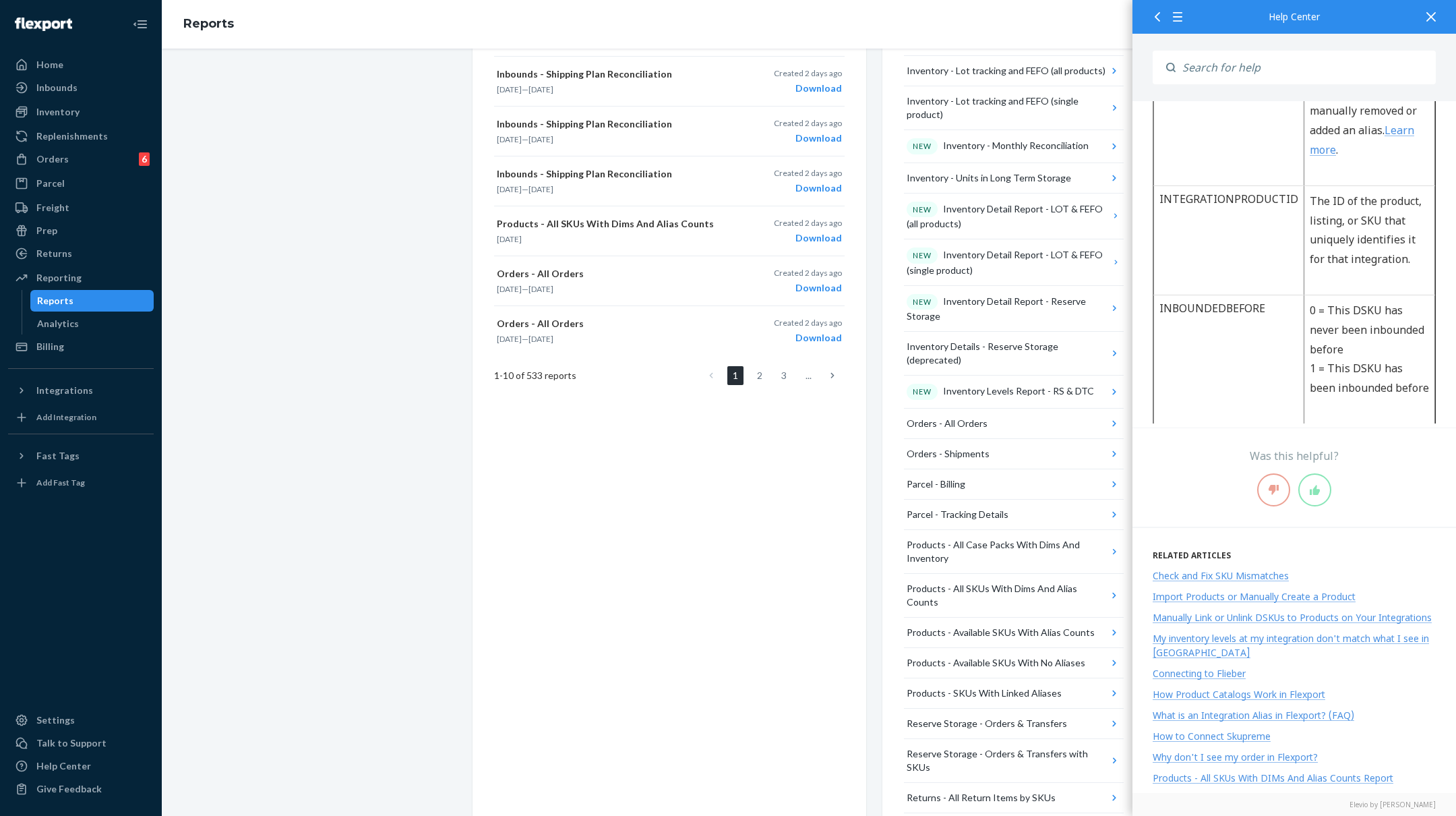
scroll to position [1088, 0]
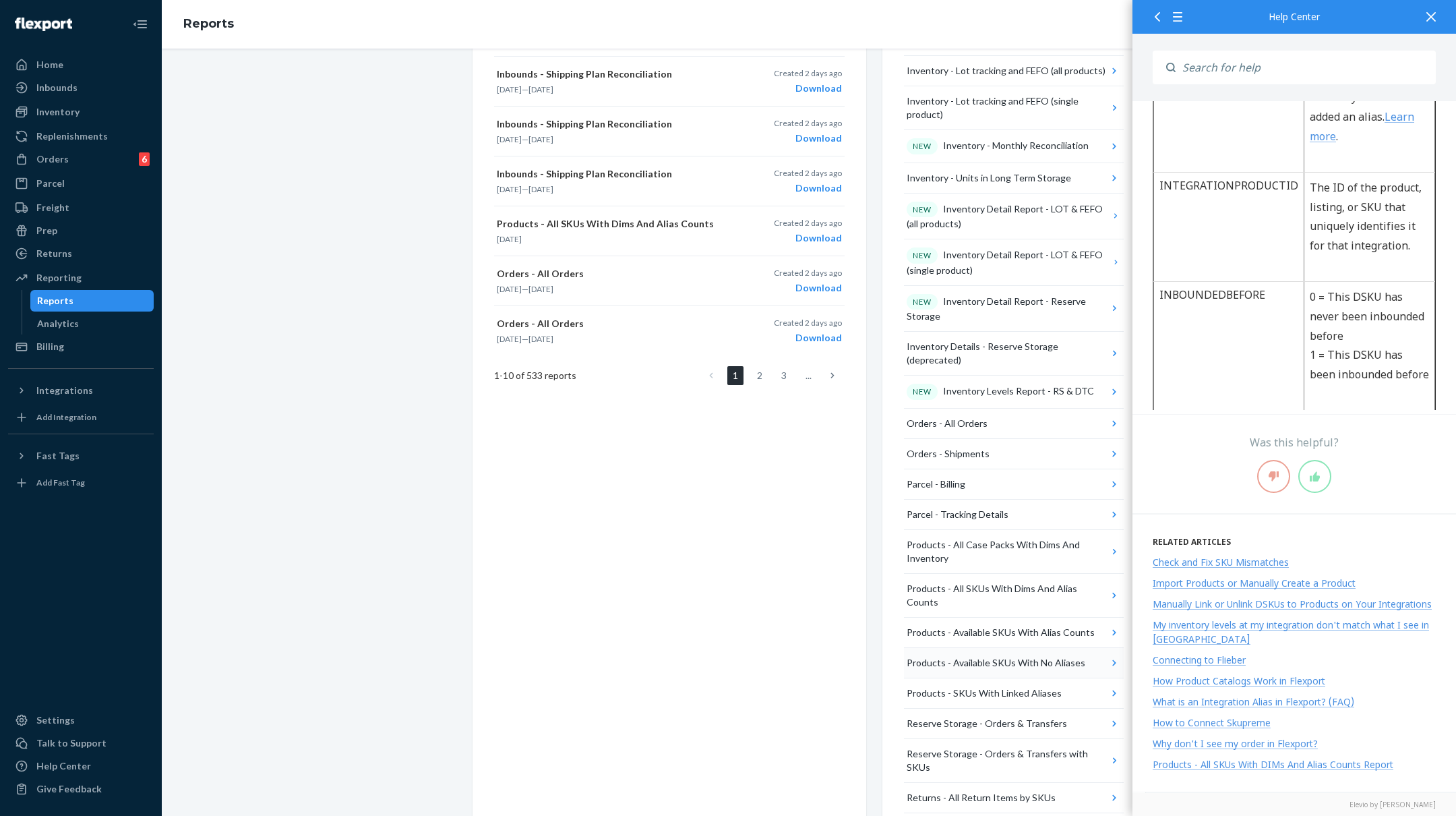
click at [1014, 656] on div "Products - Available SKUs With No Aliases" at bounding box center [996, 663] width 179 height 14
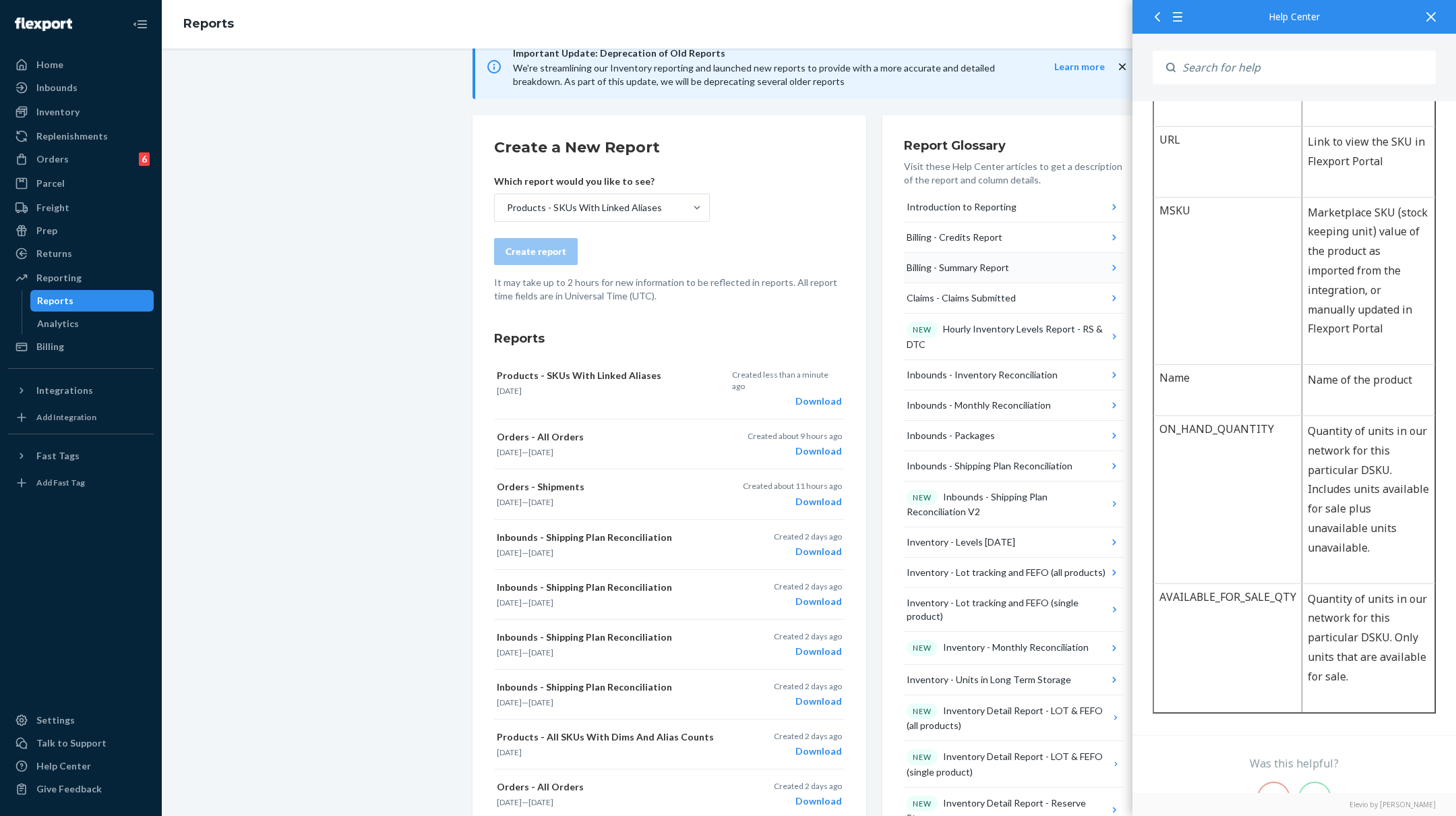
scroll to position [14, 0]
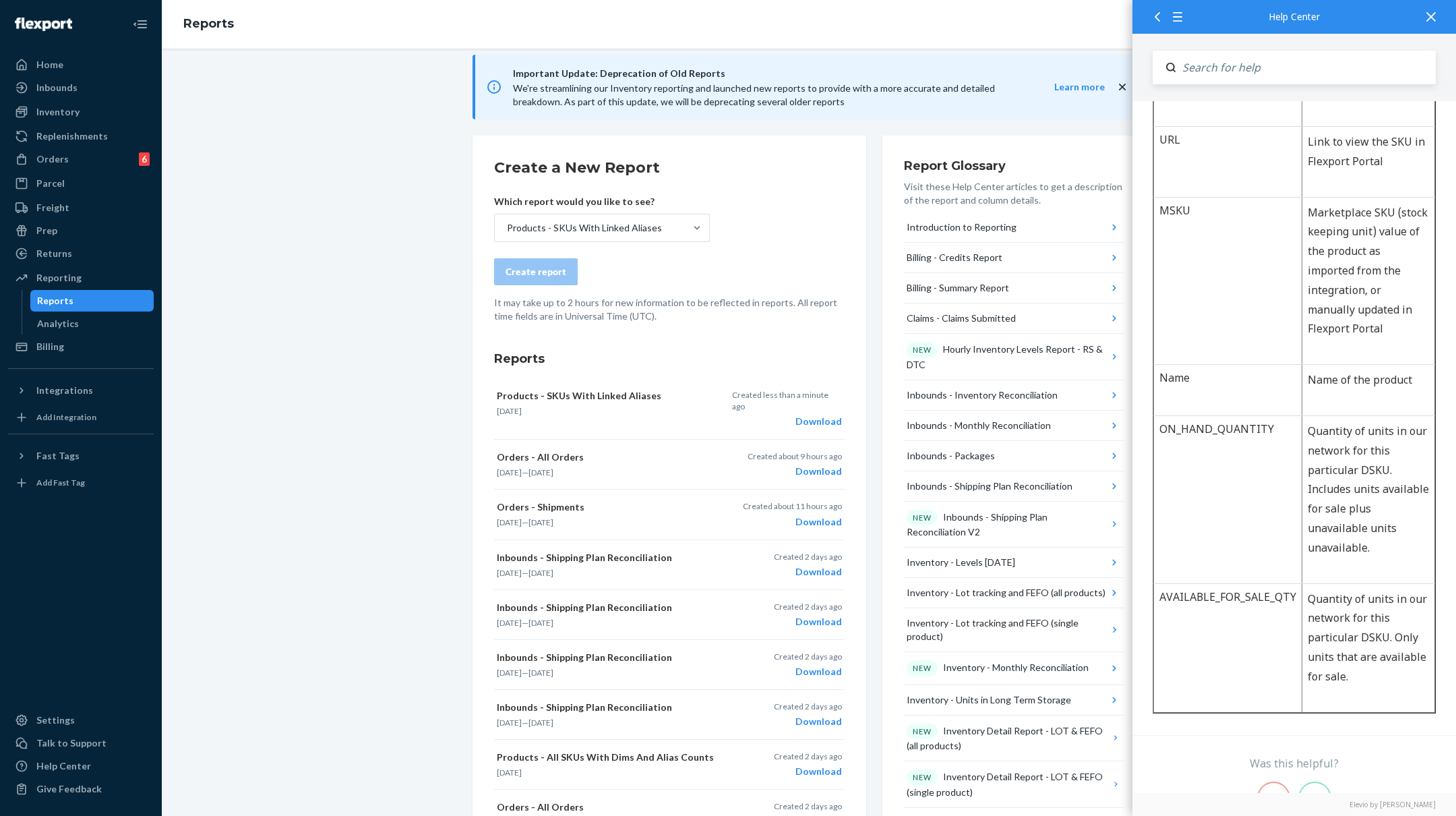
click at [1232, 70] on input "Search" at bounding box center [1306, 67] width 260 height 34
type input "barcode"
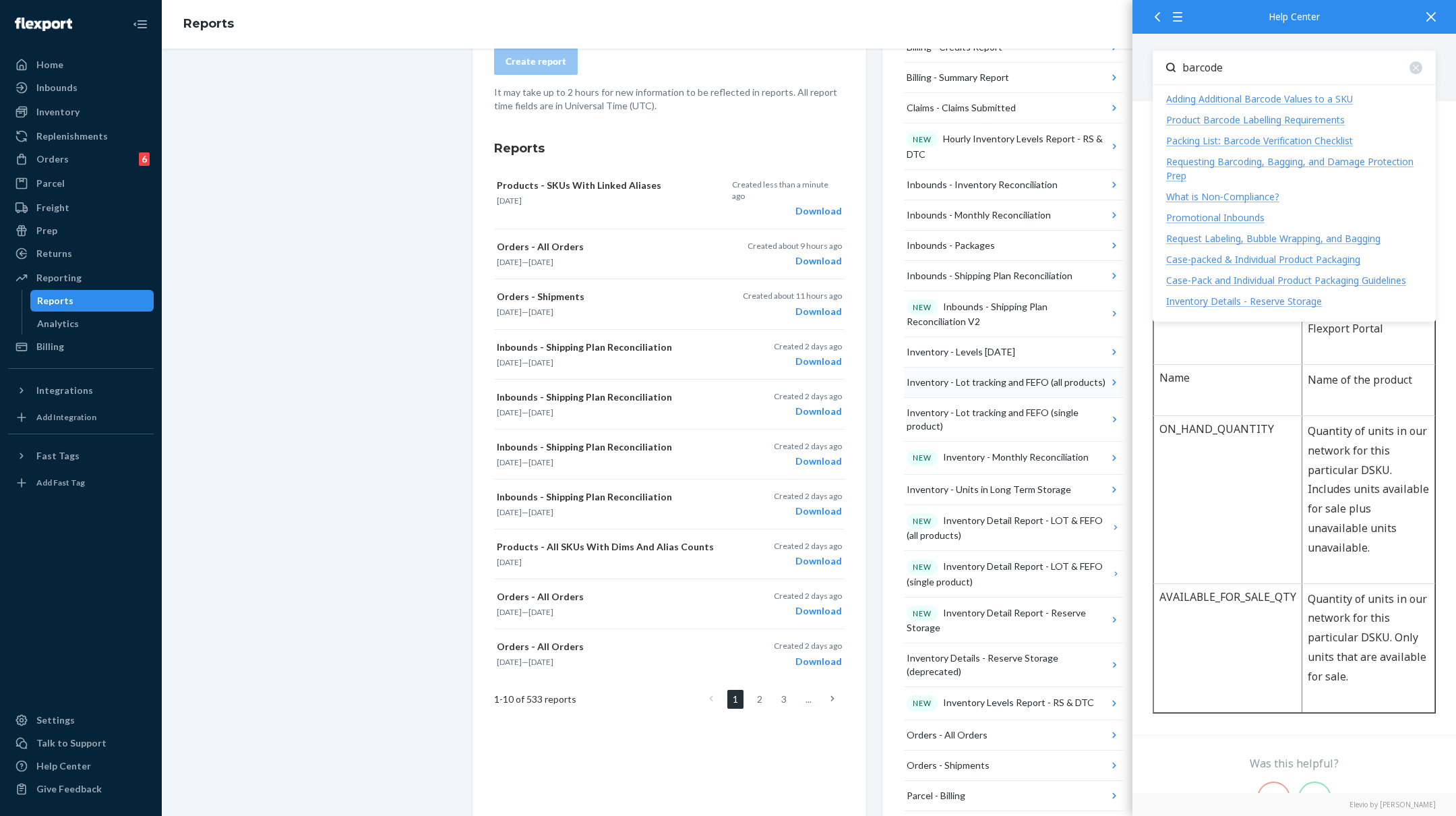
scroll to position [373, 0]
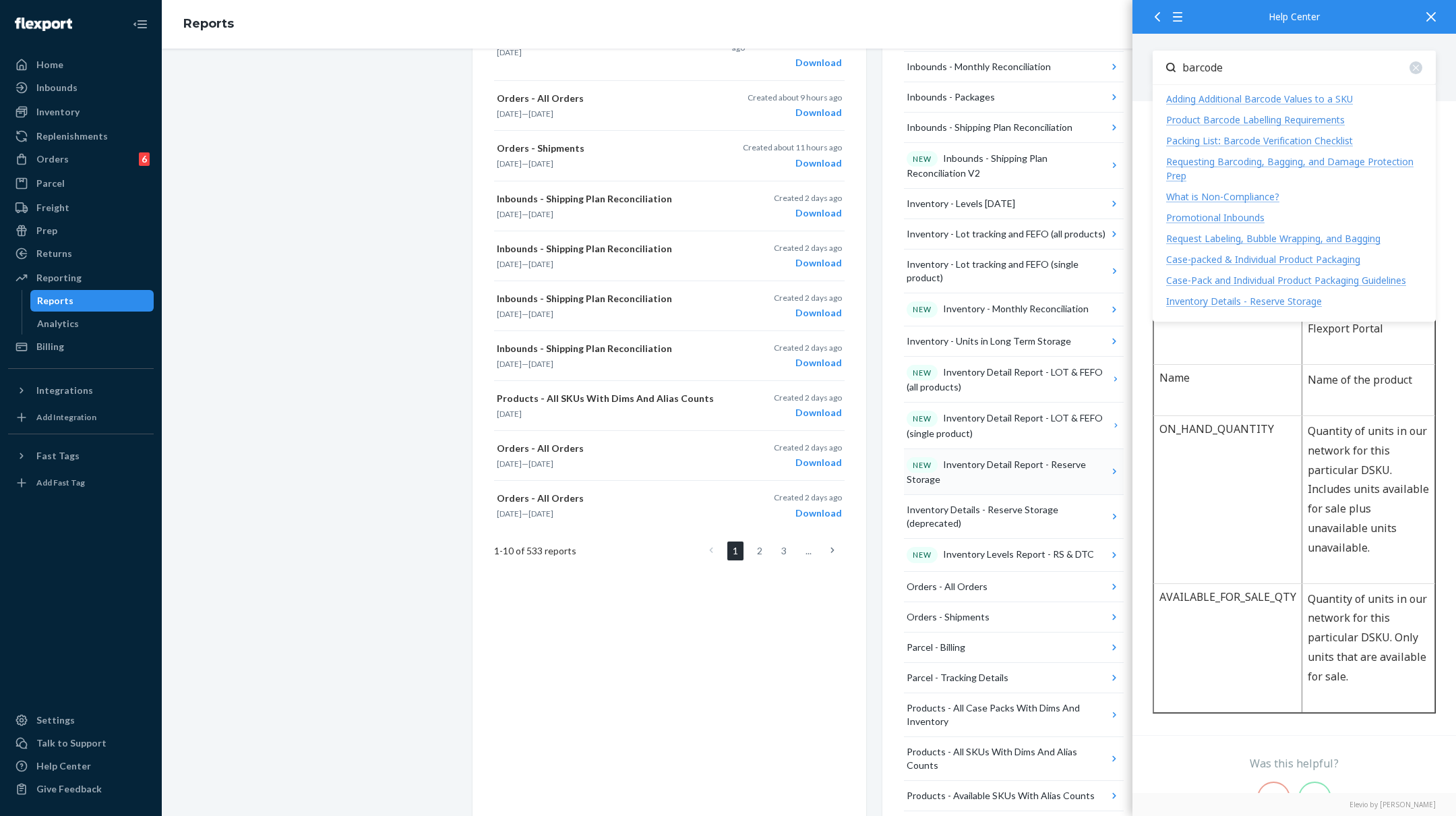
click at [1000, 469] on div "NEW Inventory Detail Report - Reserve Storage" at bounding box center [1008, 472] width 201 height 29
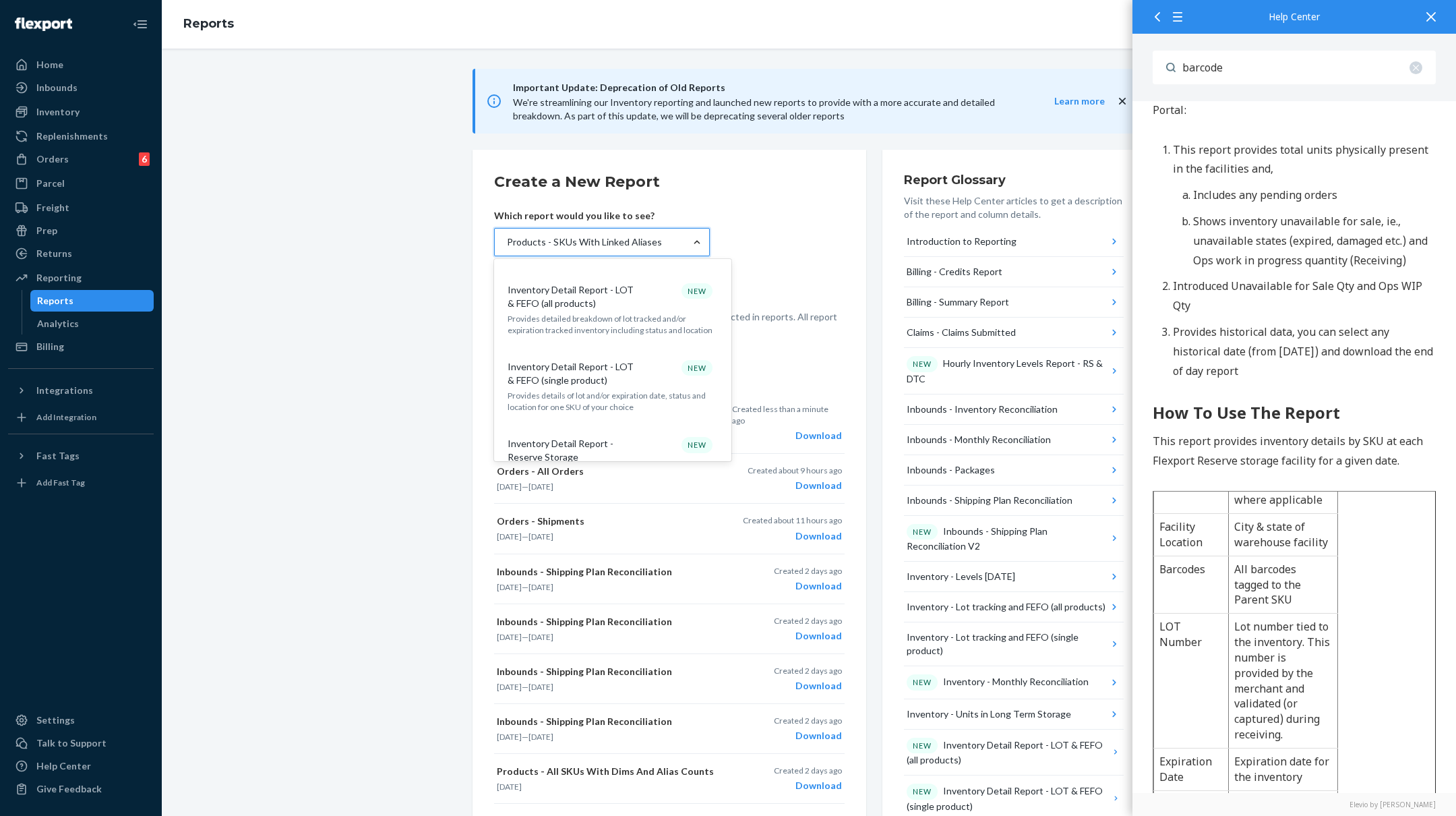
scroll to position [779, 0]
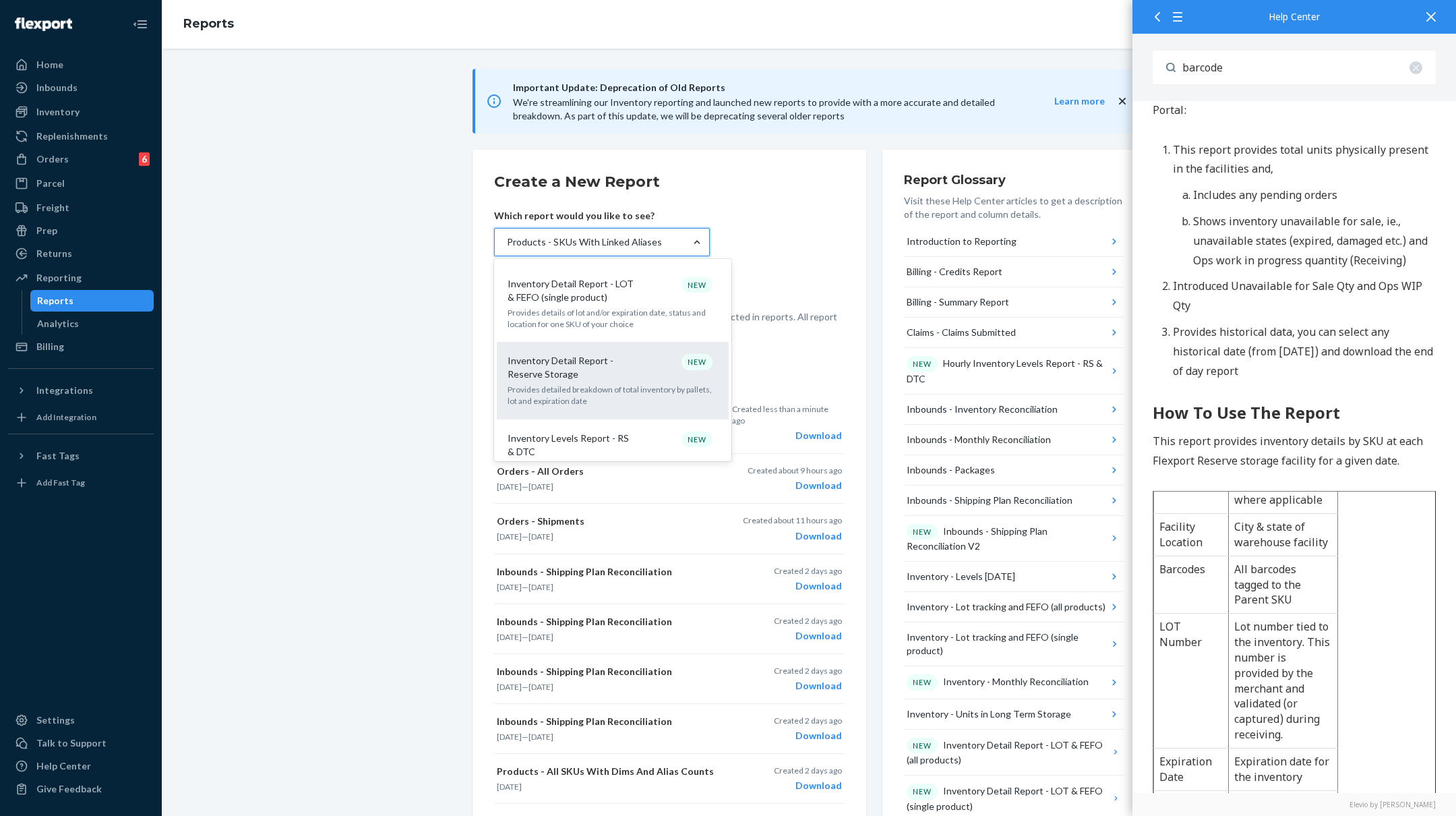
click at [563, 354] on p "Inventory Detail Report - Reserve Storage" at bounding box center [572, 367] width 129 height 27
click at [507, 249] on input "option Products - SKUs With Linked Aliases, selected. option Inventory Detail R…" at bounding box center [507, 242] width 1 height 14
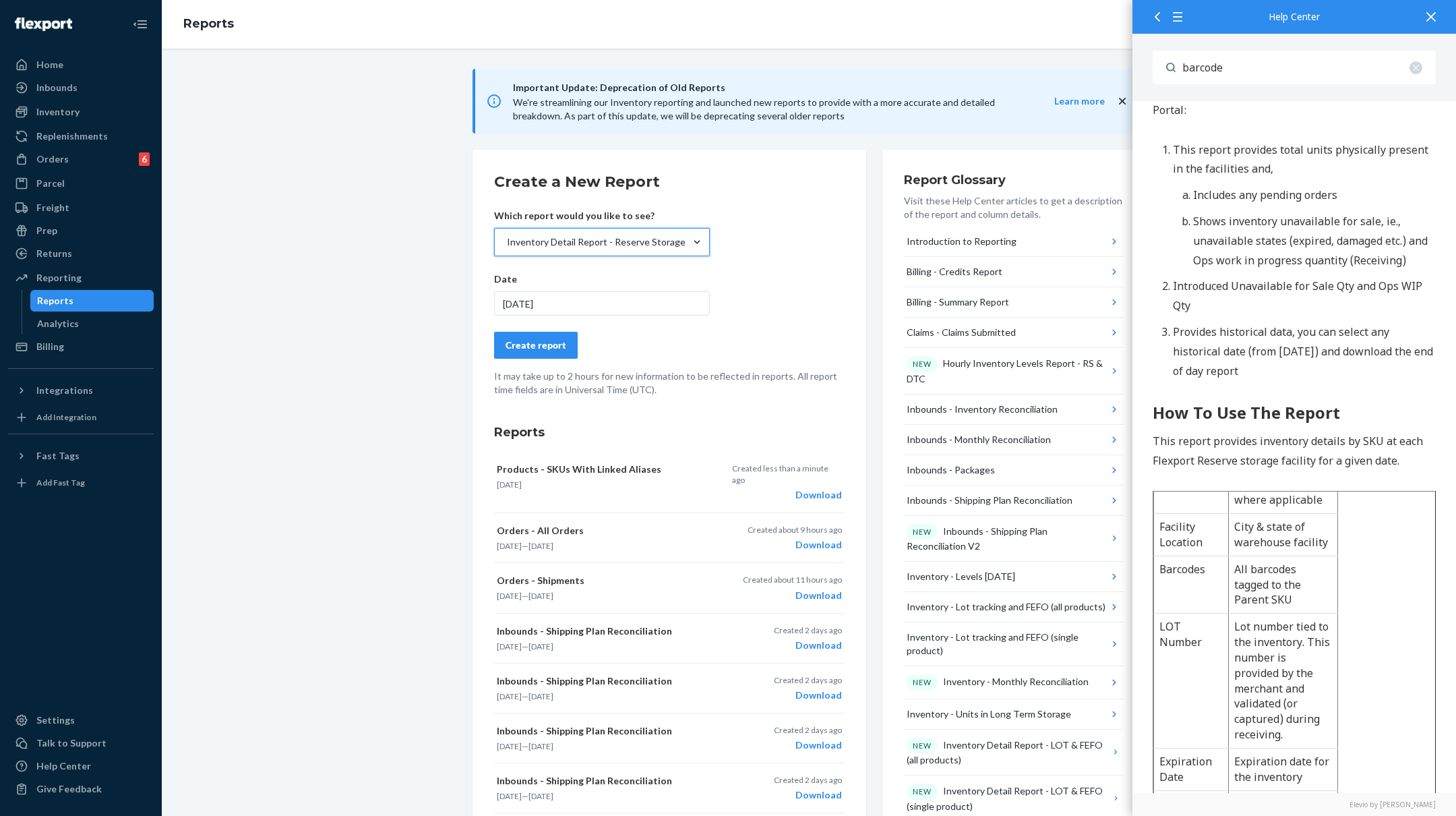
click at [549, 341] on div "Create report" at bounding box center [536, 345] width 60 height 14
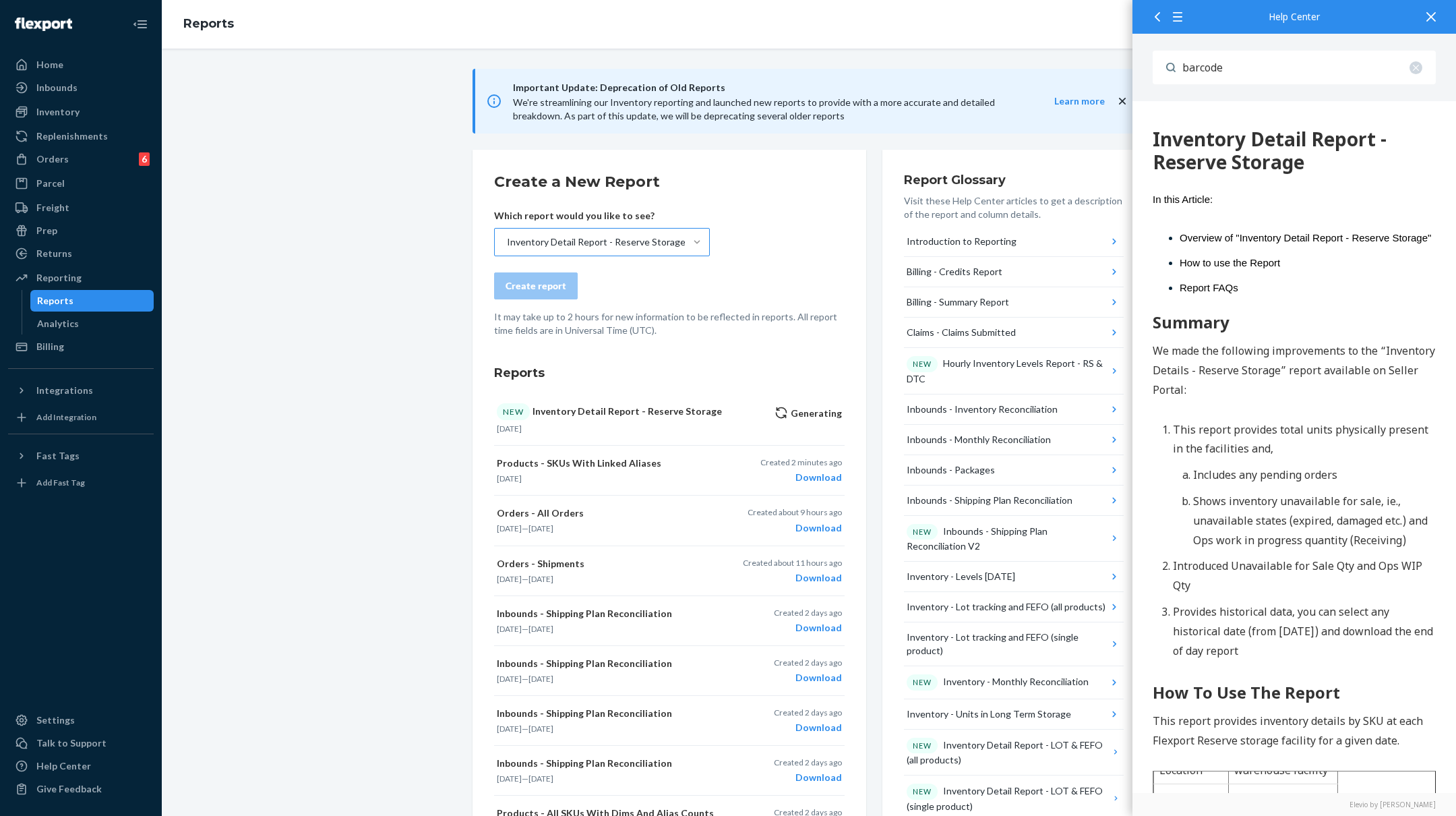
scroll to position [1, 0]
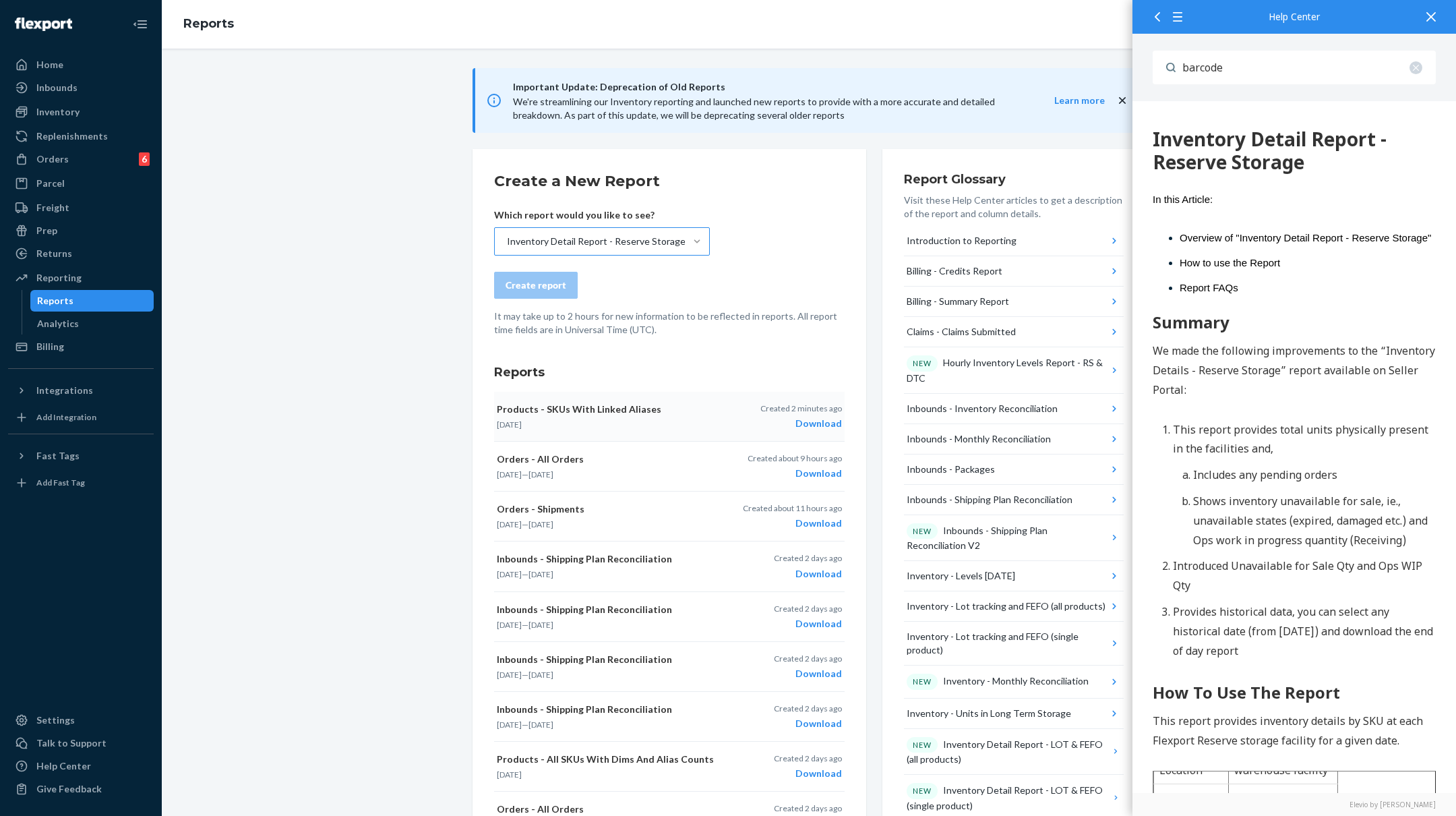
click at [813, 421] on div "Download" at bounding box center [801, 423] width 82 height 14
click at [632, 242] on div "Inventory Detail Report - Reserve Storage" at bounding box center [596, 242] width 179 height 14
click at [507, 242] on input "Inventory Detail Report - Reserve Storage" at bounding box center [507, 242] width 1 height 14
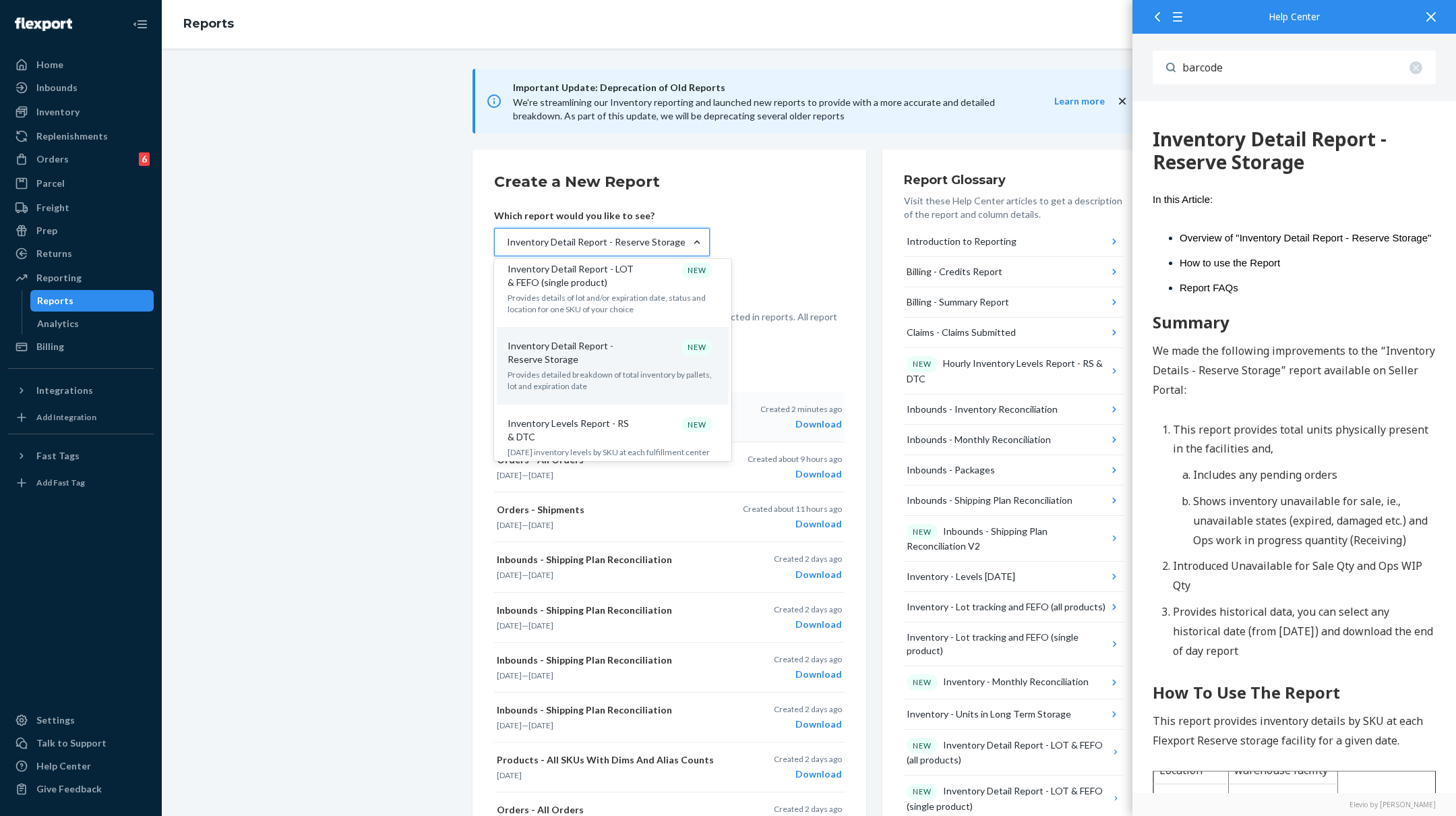
scroll to position [781, 0]
click at [577, 381] on p "Provides detailed breakdown of total inventory by pallets, lot and expiration d…" at bounding box center [612, 393] width 211 height 23
click at [507, 249] on input "option Inventory Detail Report - Reserve Storage, selected. option Inventory De…" at bounding box center [507, 242] width 1 height 14
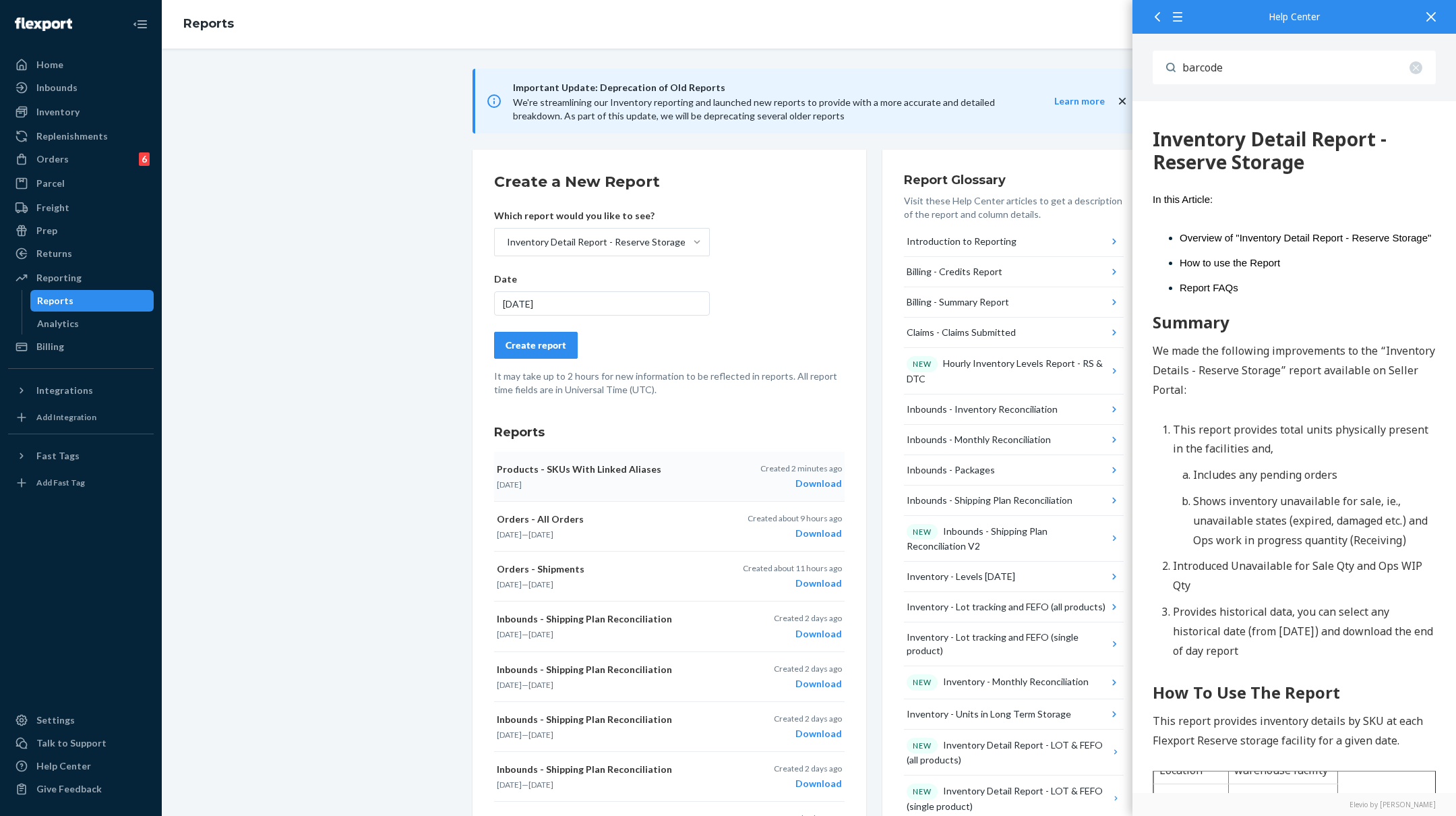
click at [546, 342] on div "Create report" at bounding box center [536, 345] width 60 height 14
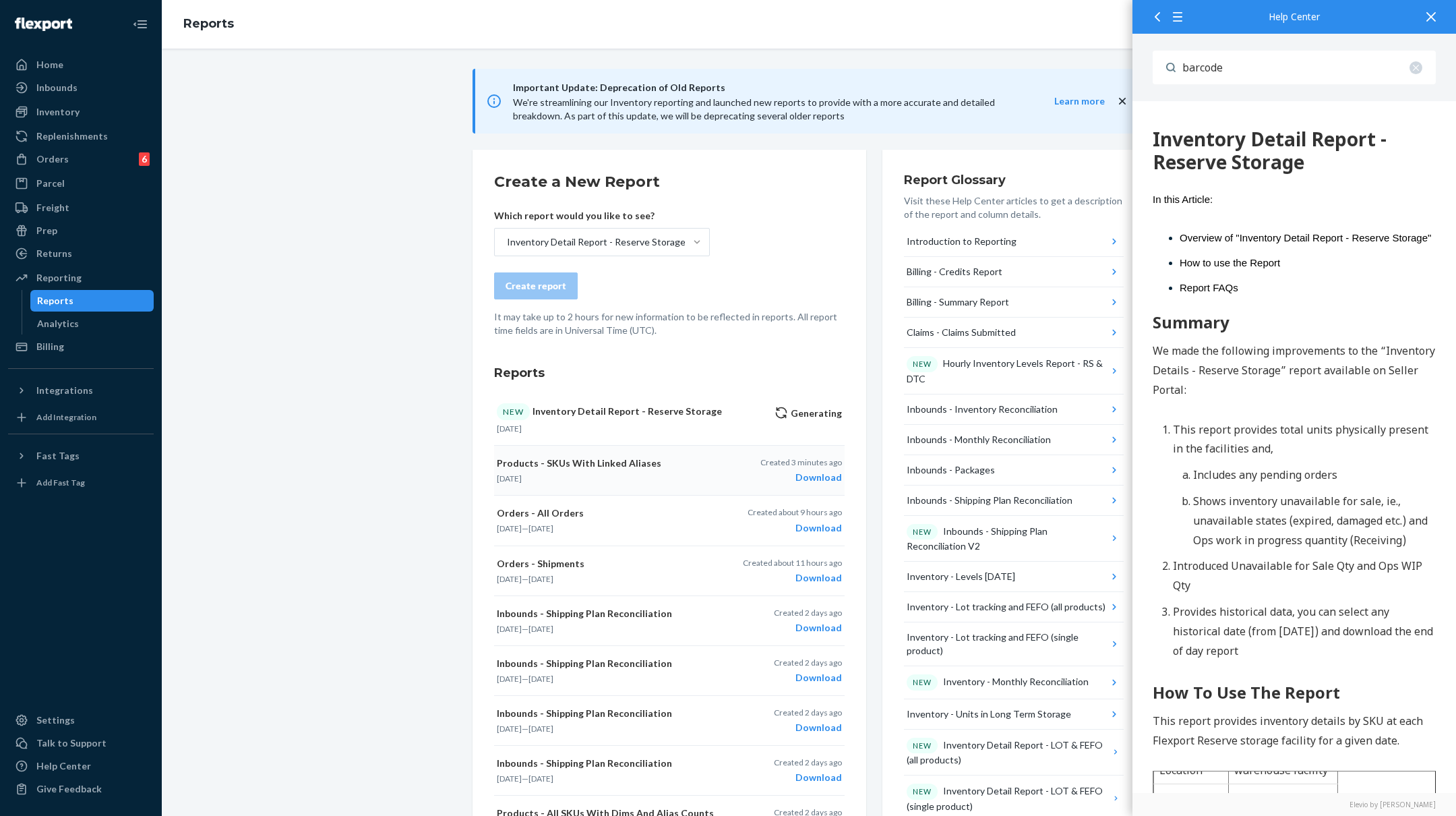
click at [1434, 17] on icon at bounding box center [1431, 17] width 9 height 9
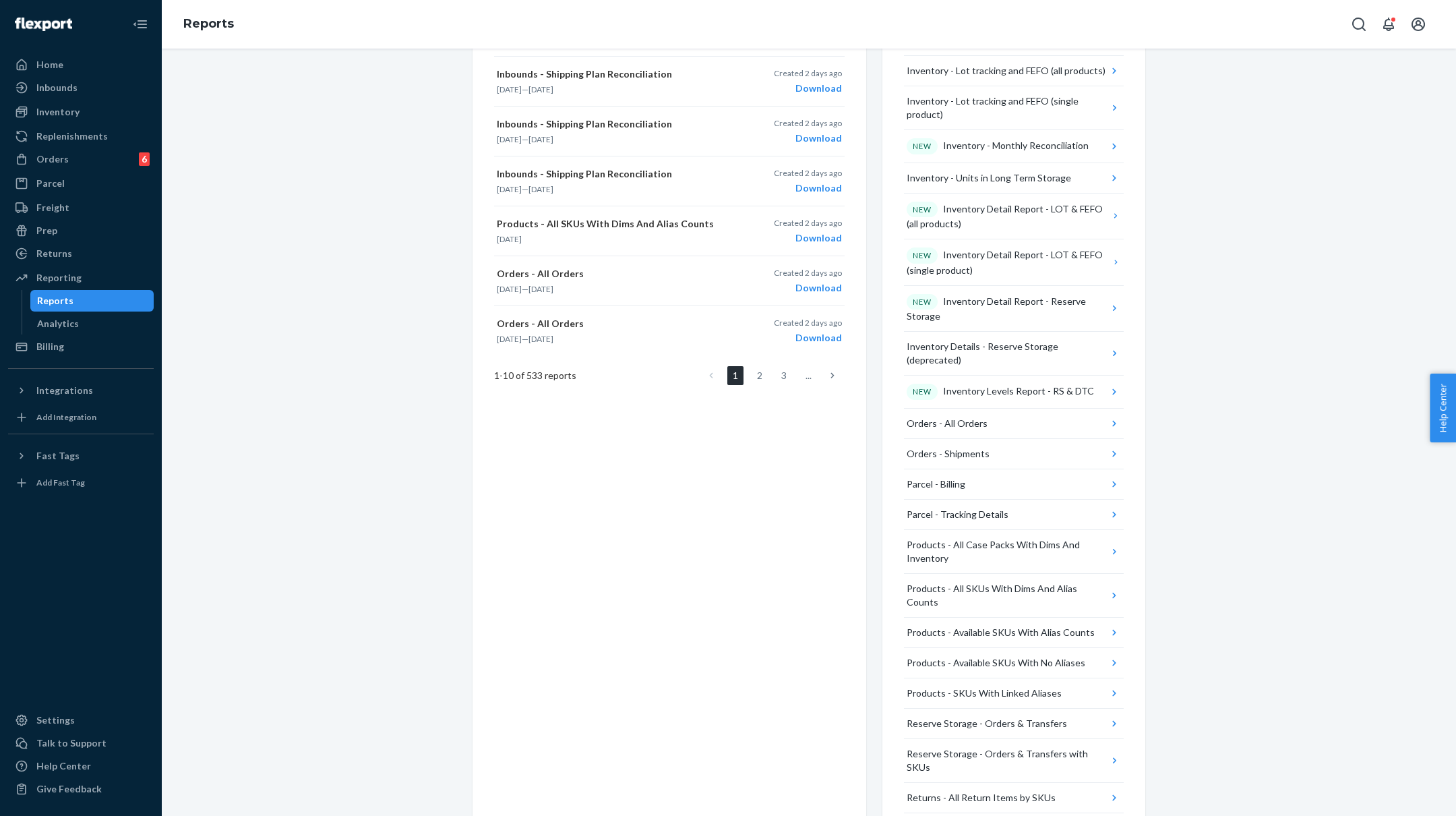
scroll to position [0, 0]
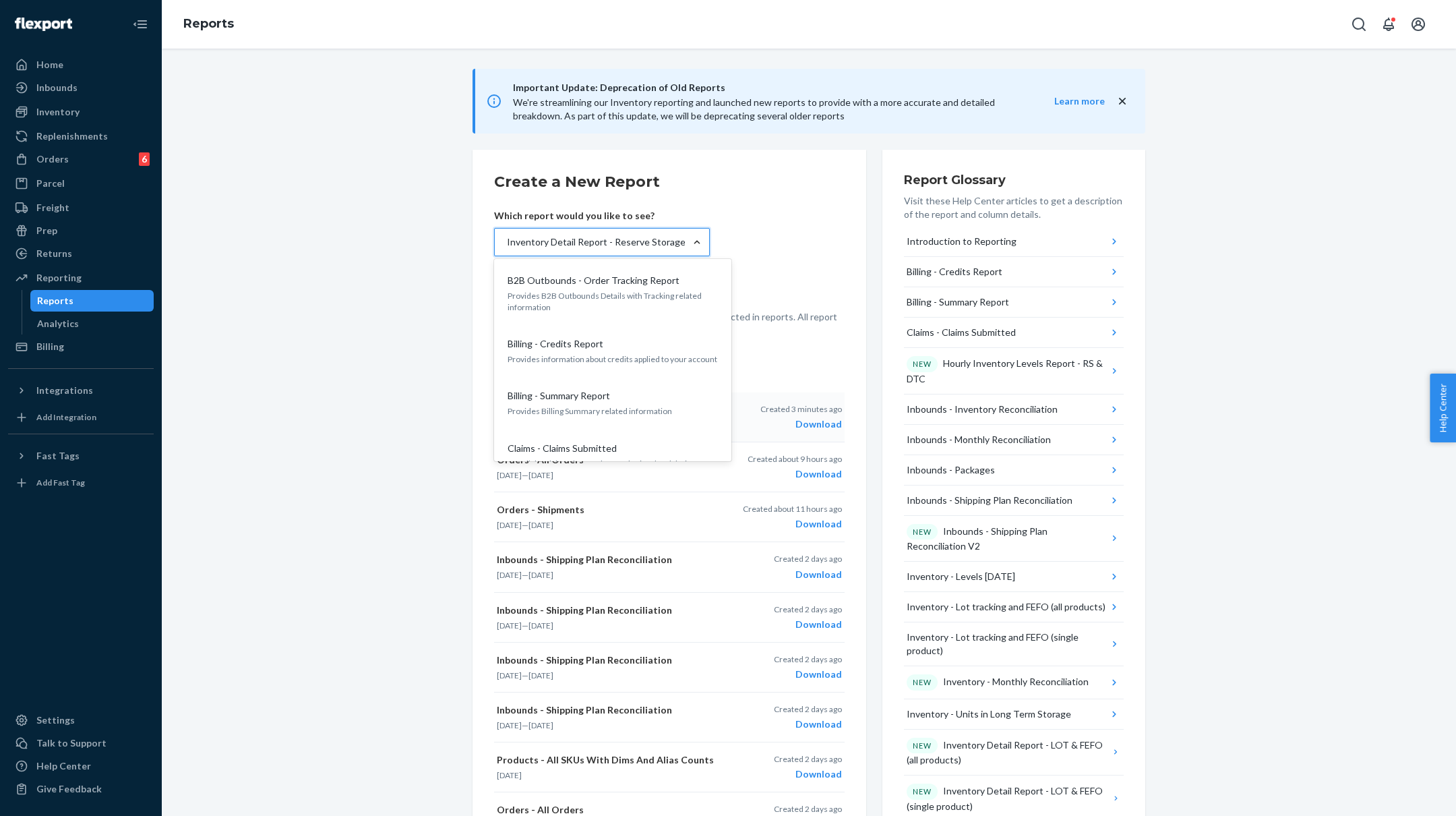
click at [586, 238] on div "Inventory Detail Report - Reserve Storage" at bounding box center [596, 242] width 179 height 14
click at [507, 238] on input "option Inventory Detail Report - Reserve Storage, selected. option Inventory De…" at bounding box center [507, 242] width 1 height 14
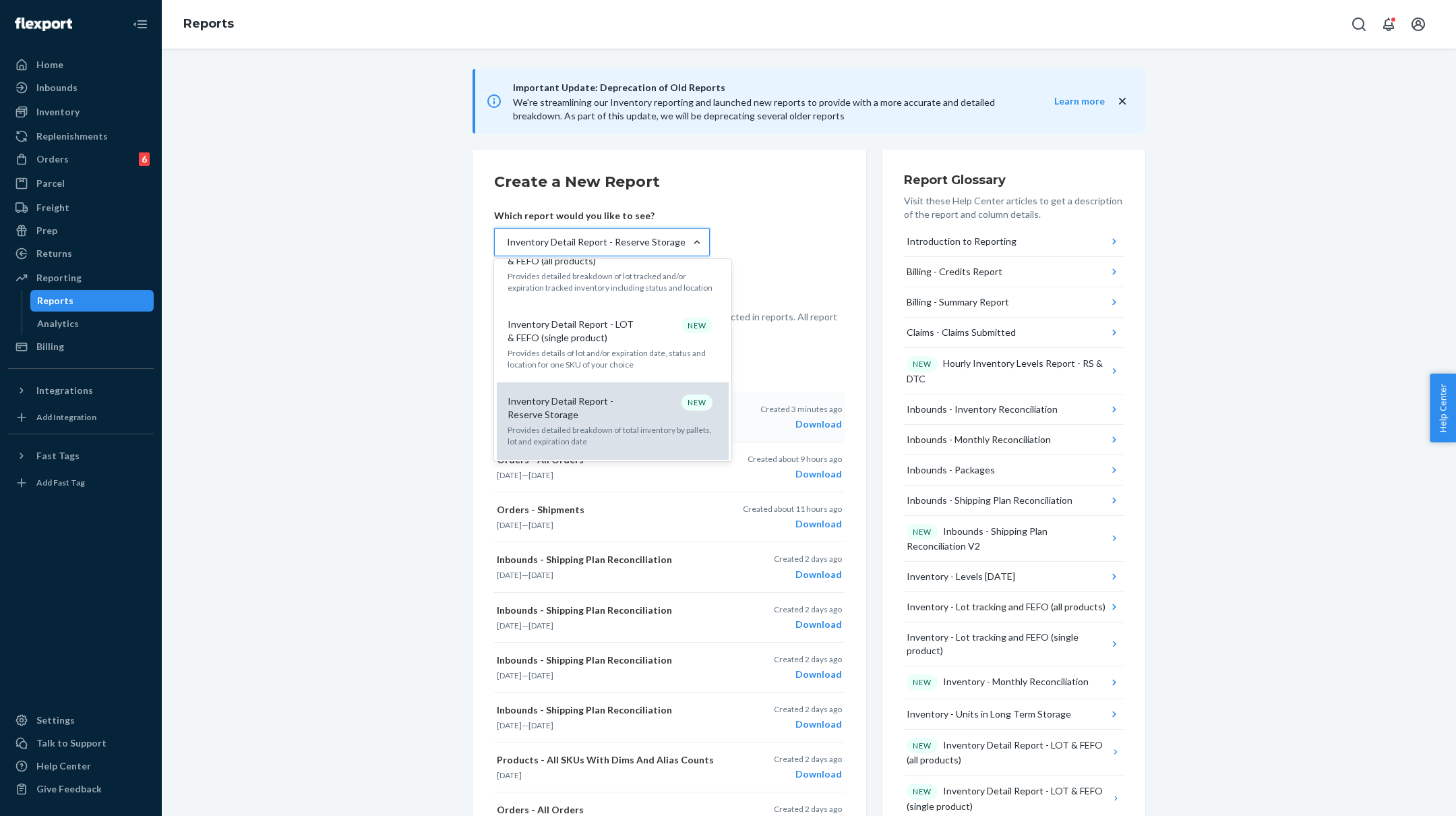
click at [551, 395] on p "Inventory Detail Report - Reserve Storage" at bounding box center [572, 408] width 129 height 27
click at [507, 249] on input "option Inventory Detail Report - Reserve Storage, selected. option Inventory De…" at bounding box center [507, 242] width 1 height 14
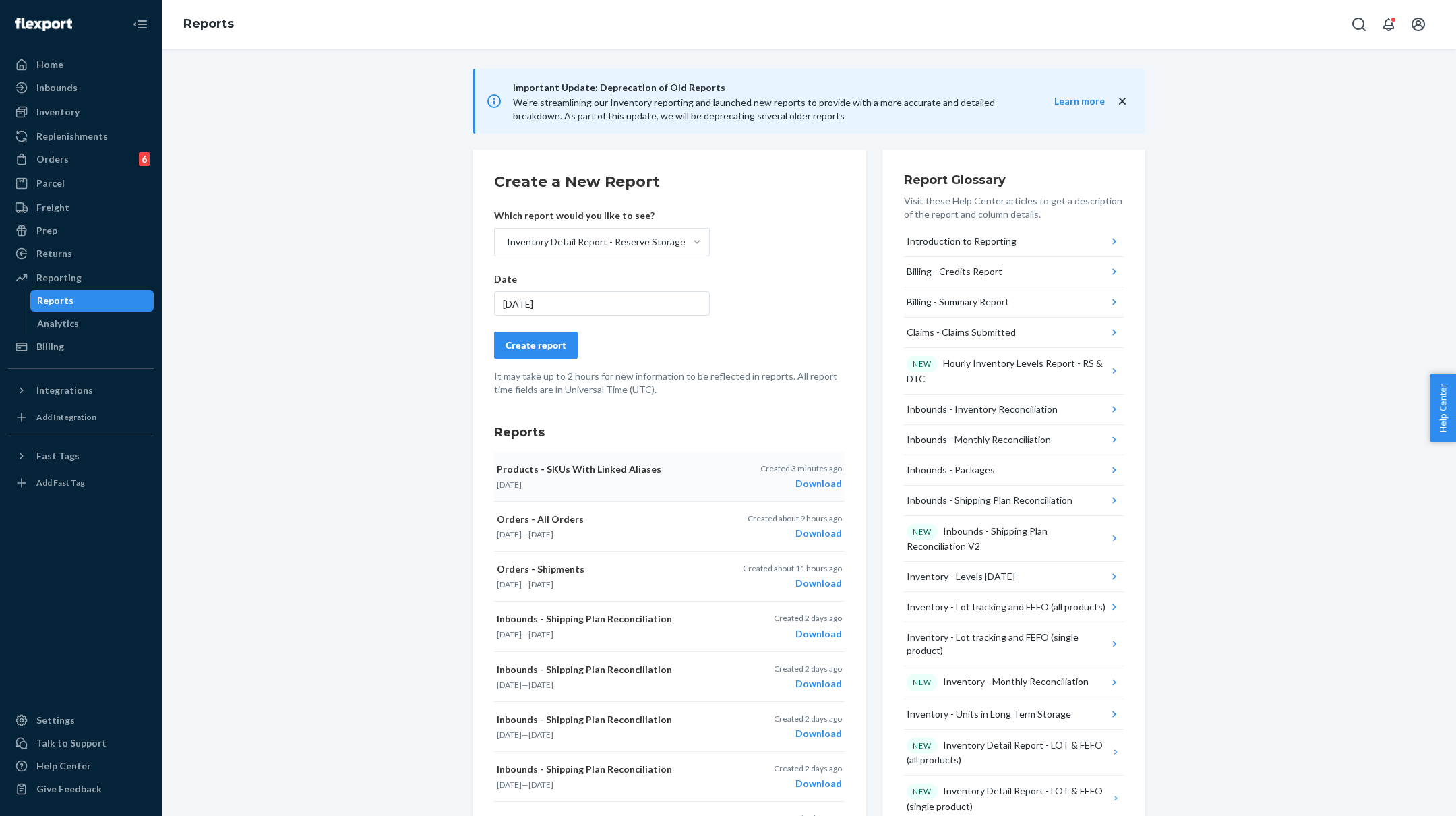
click at [566, 300] on div "[DATE]" at bounding box center [602, 303] width 216 height 24
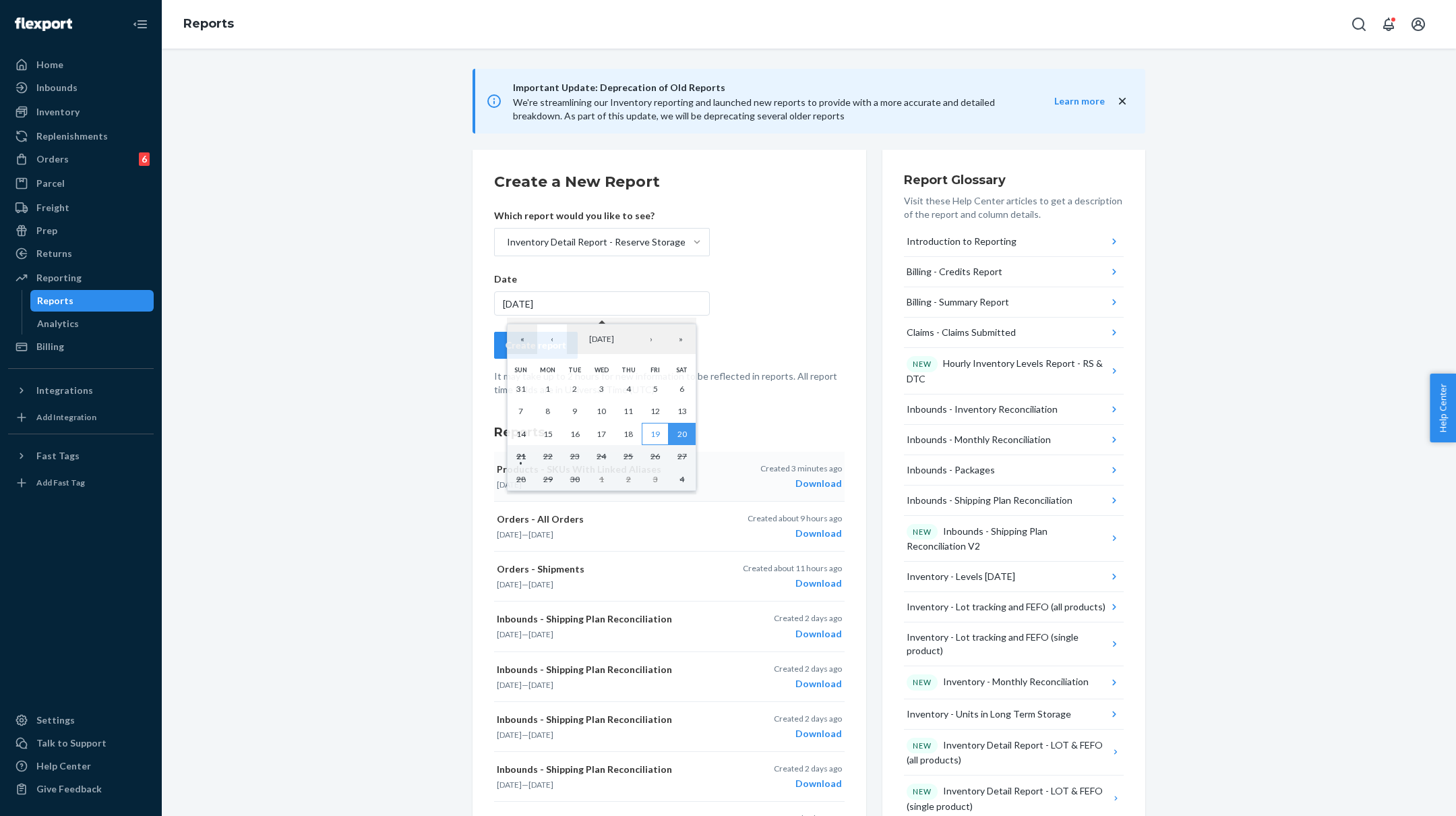
click at [660, 431] on button "19" at bounding box center [655, 434] width 27 height 23
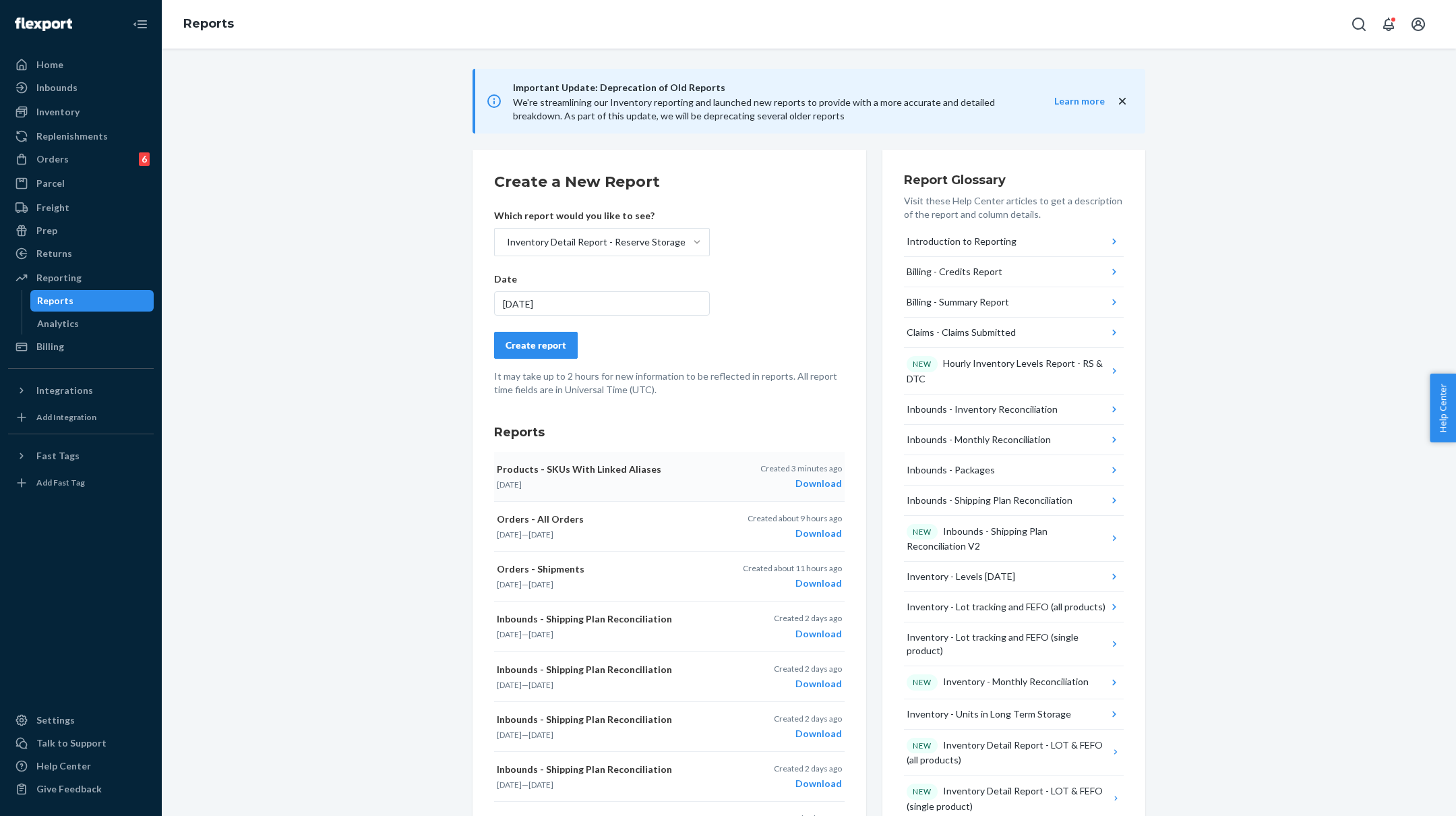
click at [540, 342] on div "Create report" at bounding box center [536, 345] width 60 height 14
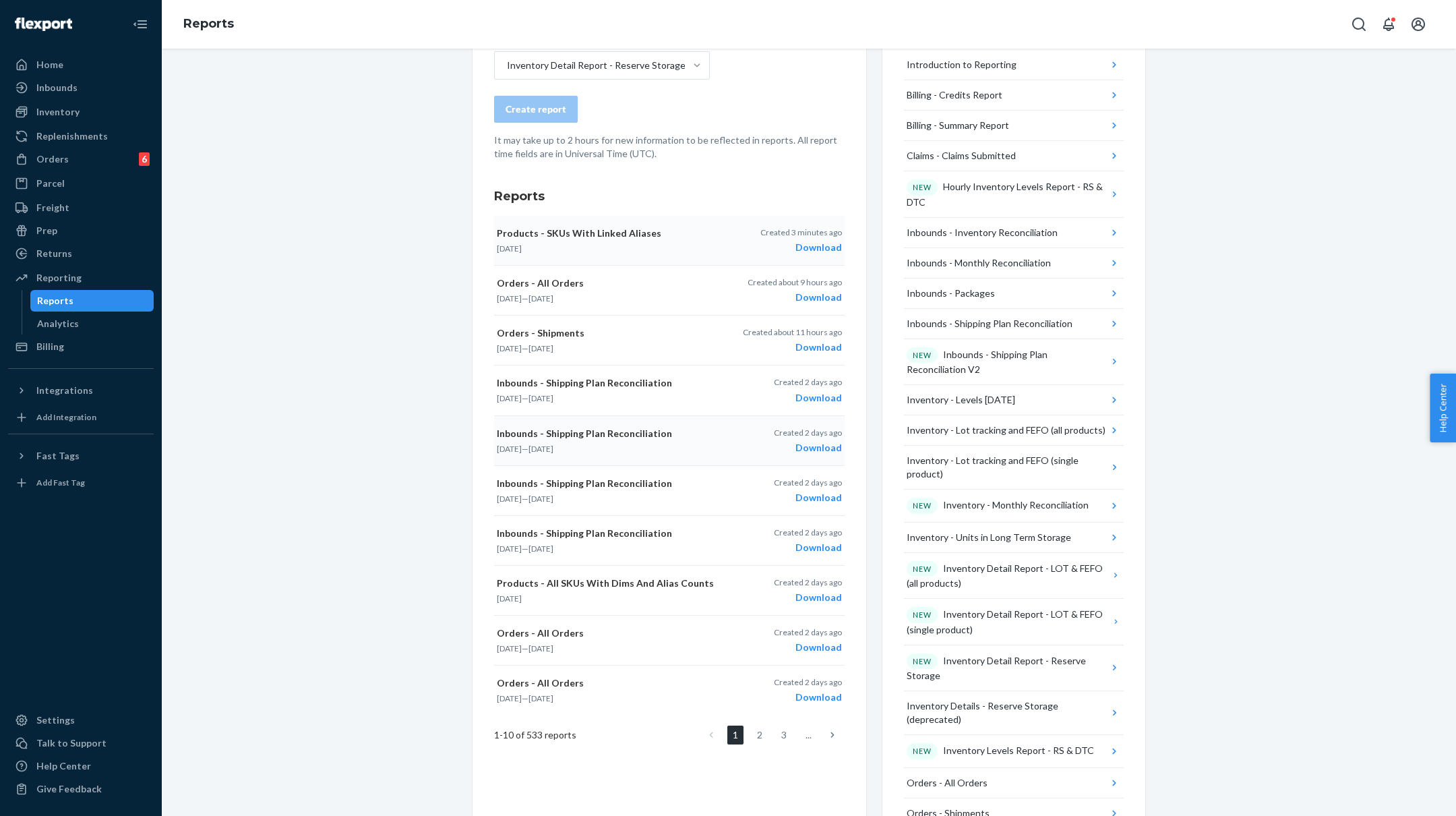
scroll to position [0, 0]
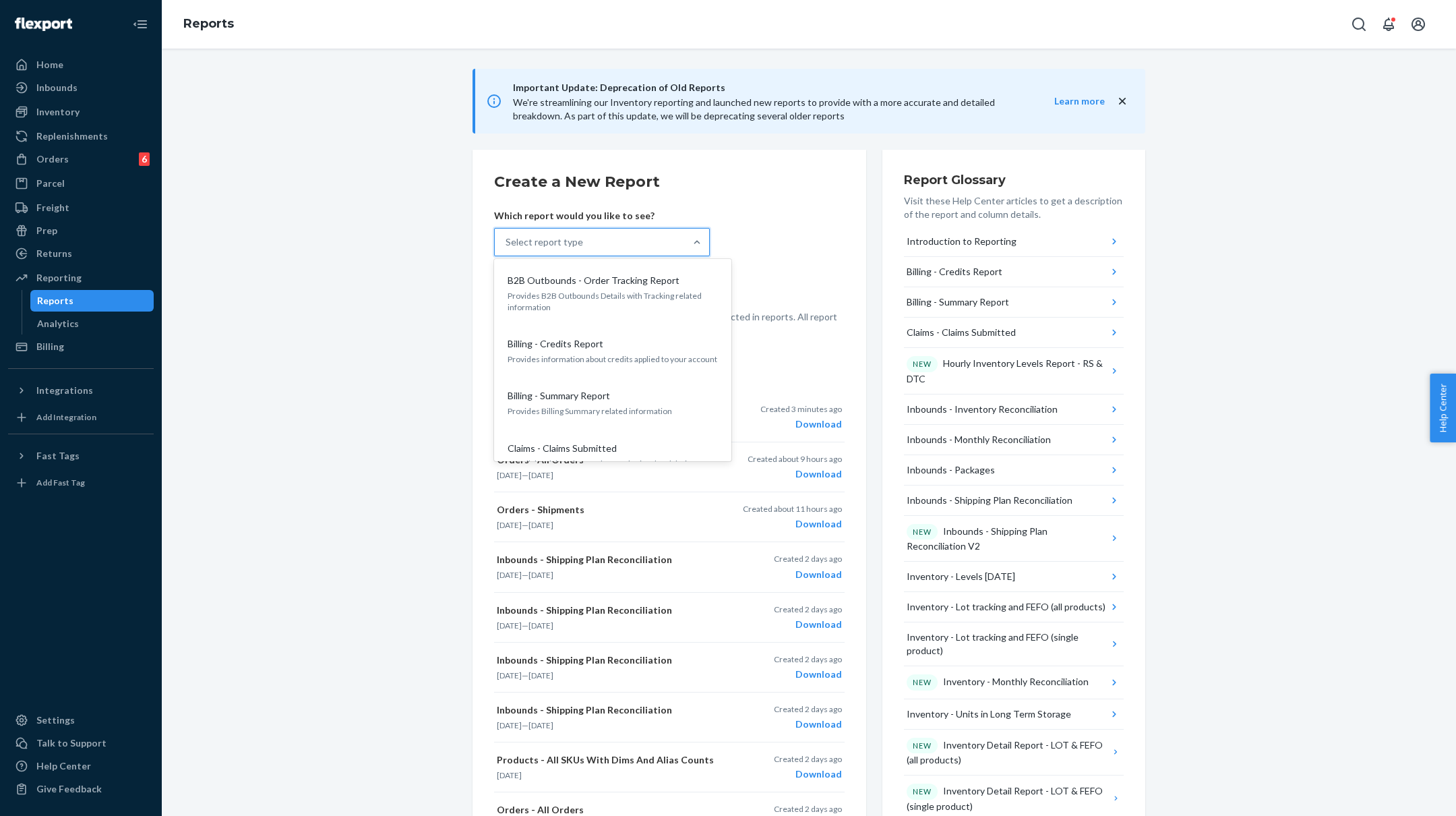
click at [622, 241] on div "Select report type" at bounding box center [590, 242] width 190 height 27
click at [507, 241] on input "option B2B Outbounds - Order Tracking Report focused, 1 of 32. 32 results avail…" at bounding box center [507, 242] width 1 height 14
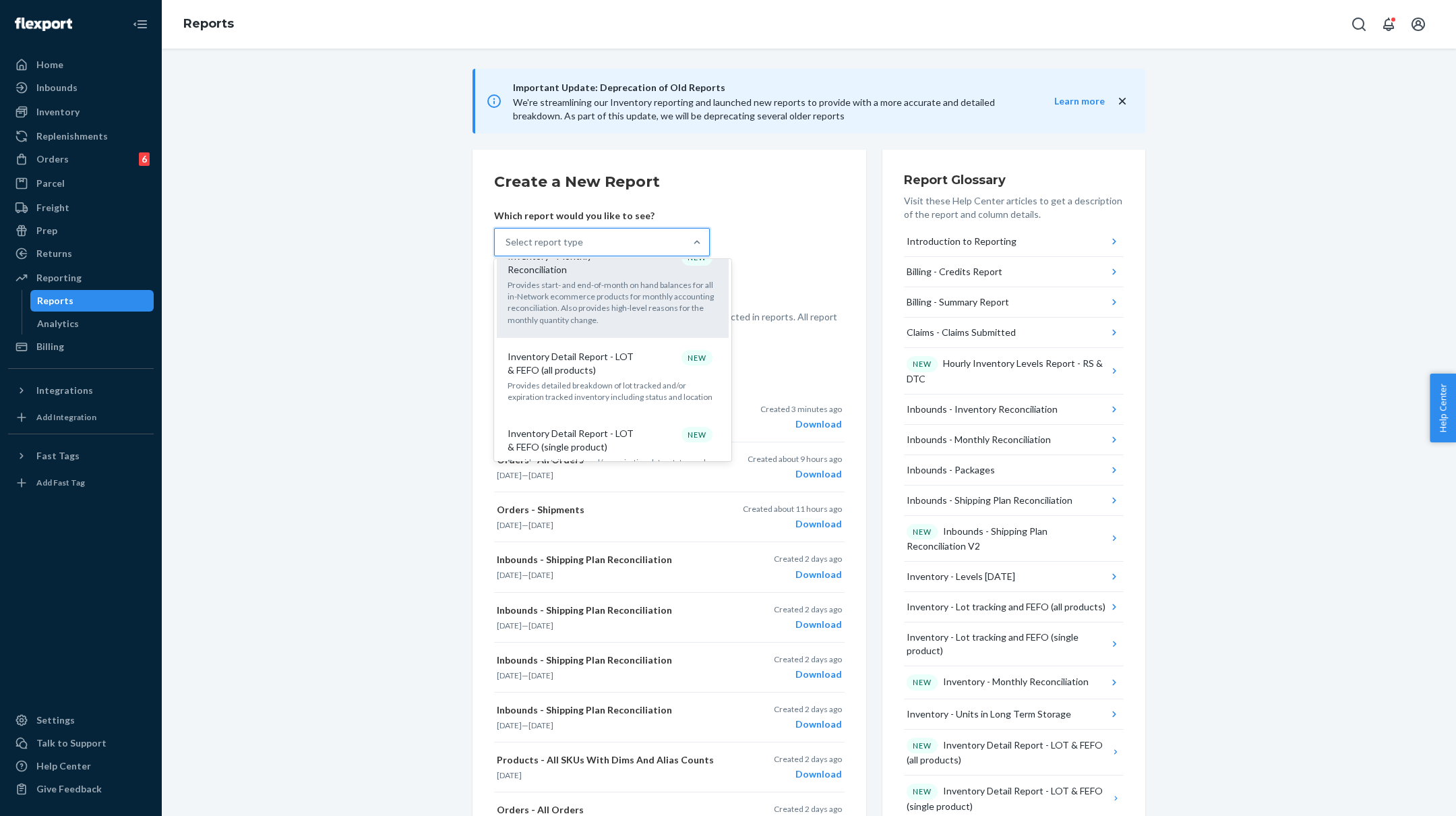
scroll to position [771, 0]
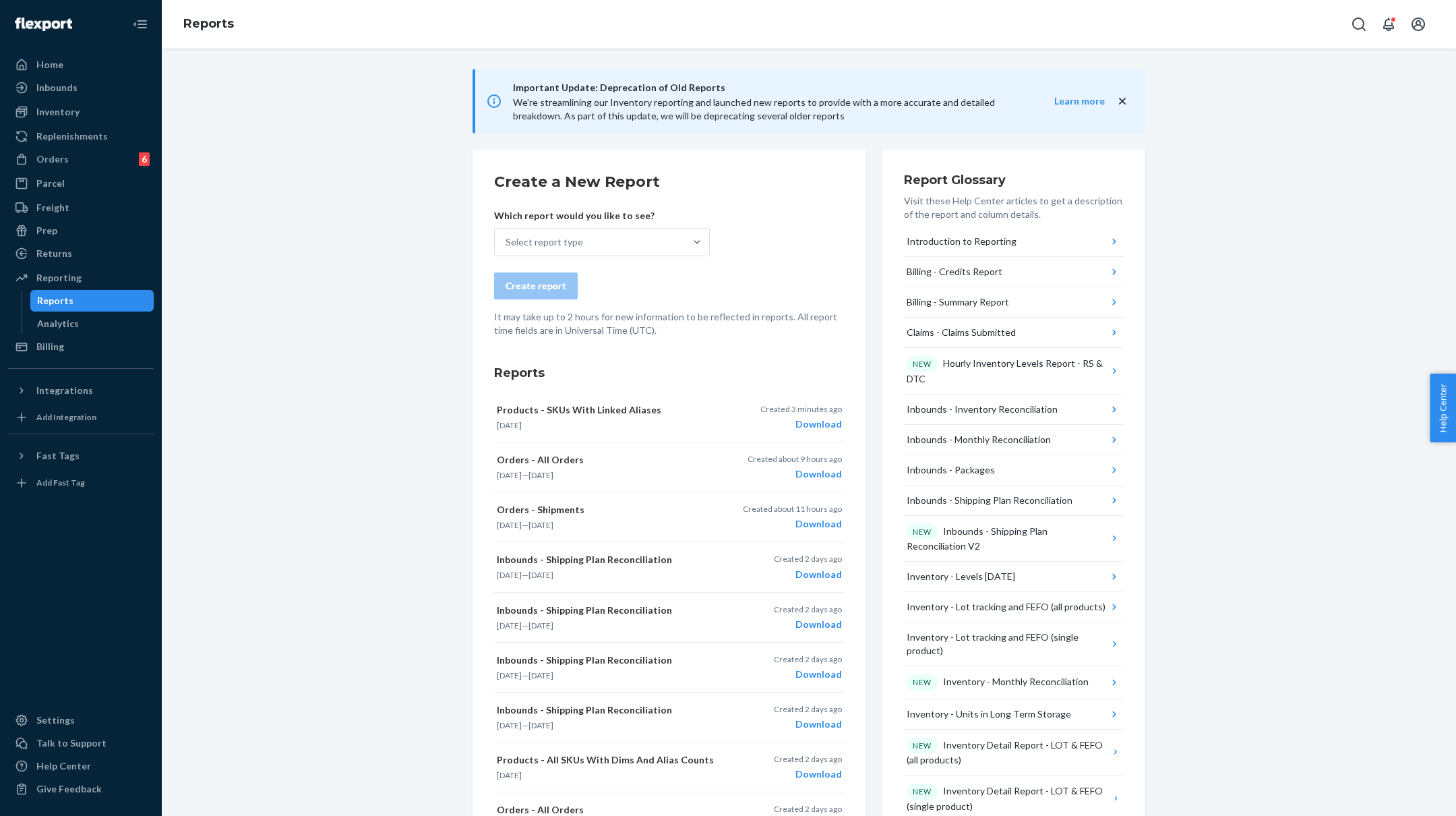
click at [1240, 549] on div "Important Update: Deprecation of Old Reports We're streamlining our Inventory r…" at bounding box center [808, 735] width 1274 height 1332
click at [80, 747] on div "Talk to Support" at bounding box center [72, 743] width 70 height 14
click at [604, 249] on div "Select report type" at bounding box center [590, 242] width 190 height 27
click at [507, 249] on input "Select report type" at bounding box center [507, 242] width 1 height 14
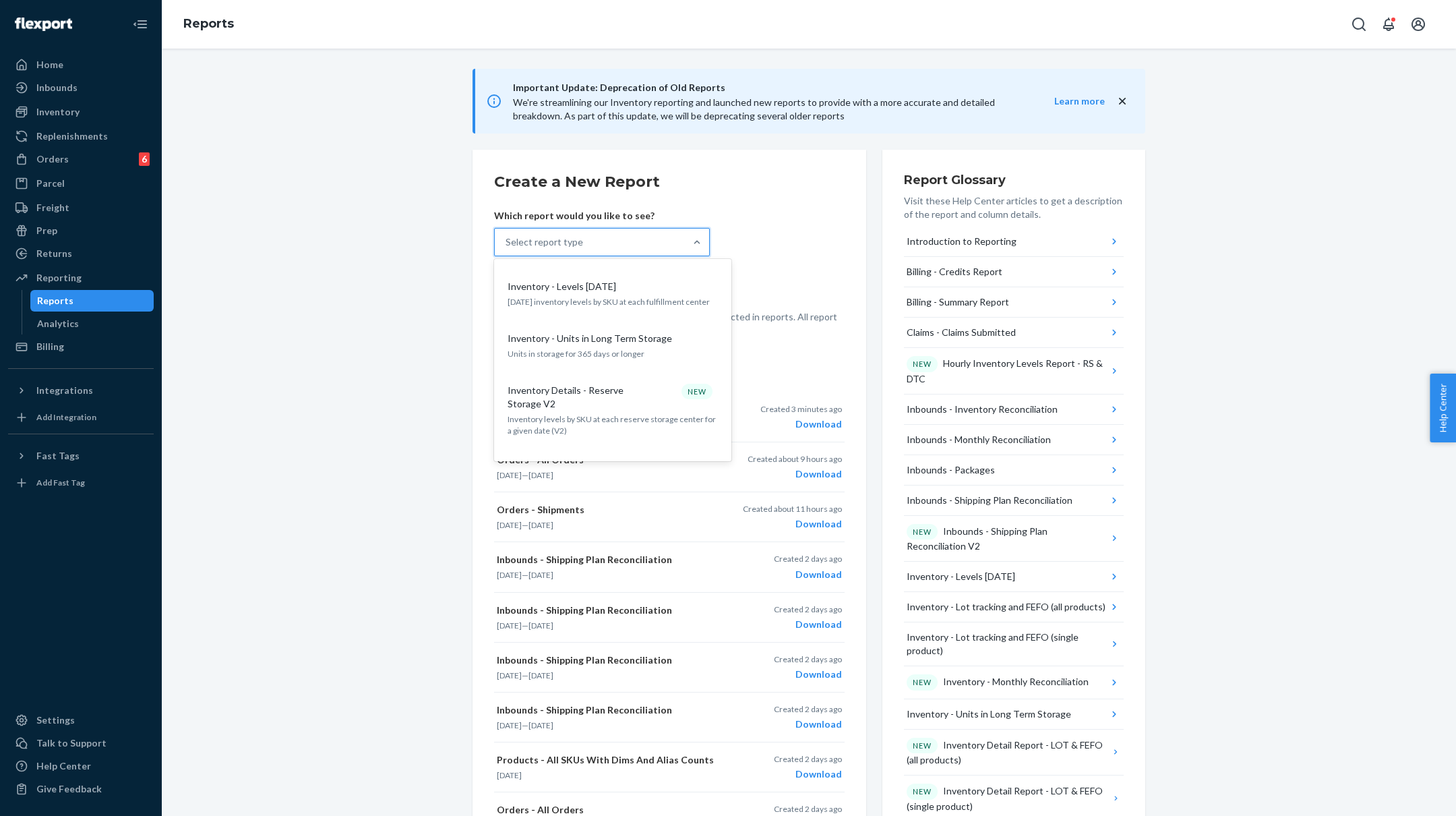
scroll to position [997, 0]
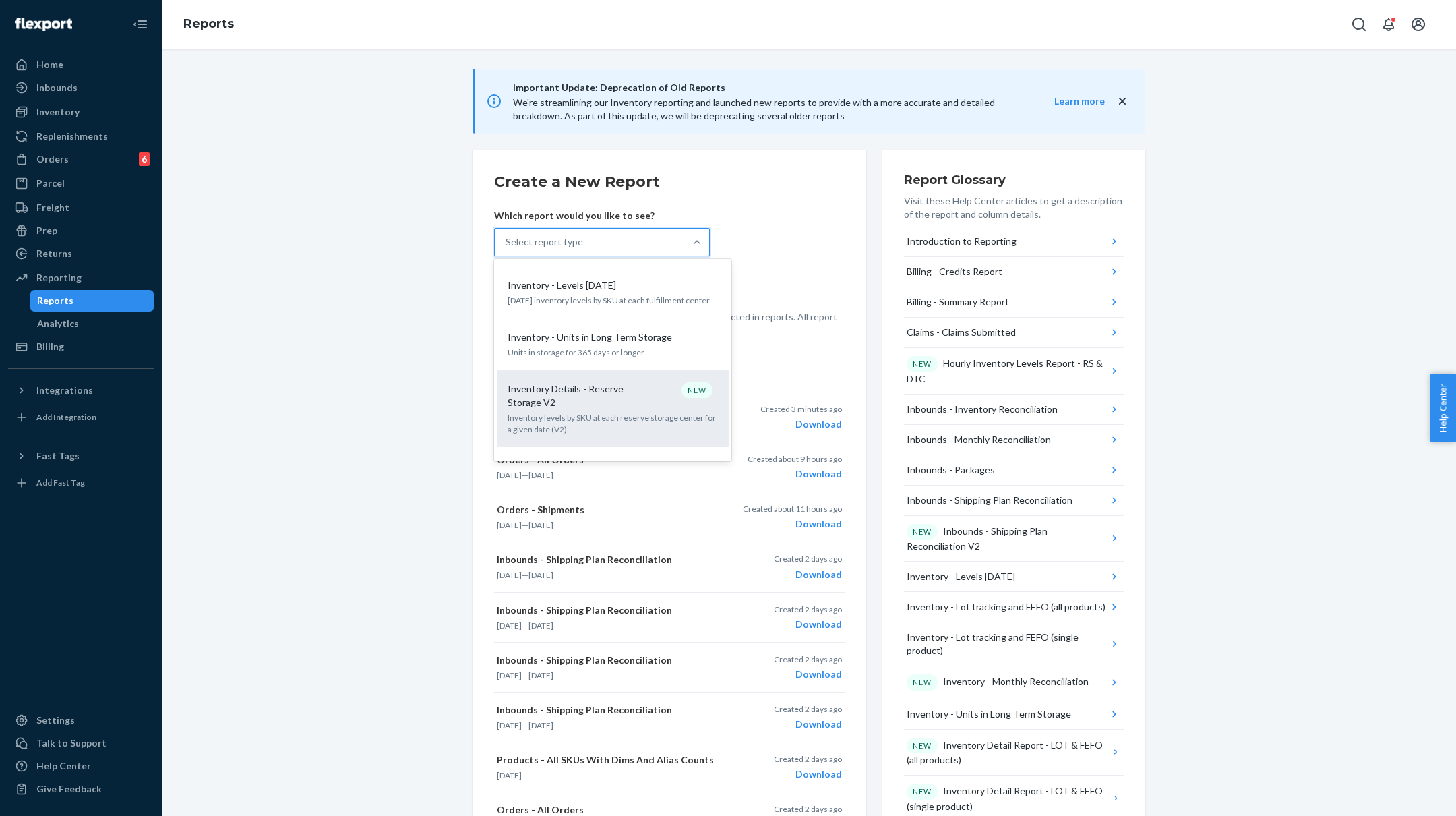
click at [602, 412] on p "Inventory levels by SKU at each reserve storage center for a given date (V2)" at bounding box center [612, 423] width 211 height 23
click at [507, 249] on input "option Inventory Details - Reserve Storage V2 focused, 18 of 32. 32 results ava…" at bounding box center [507, 242] width 1 height 14
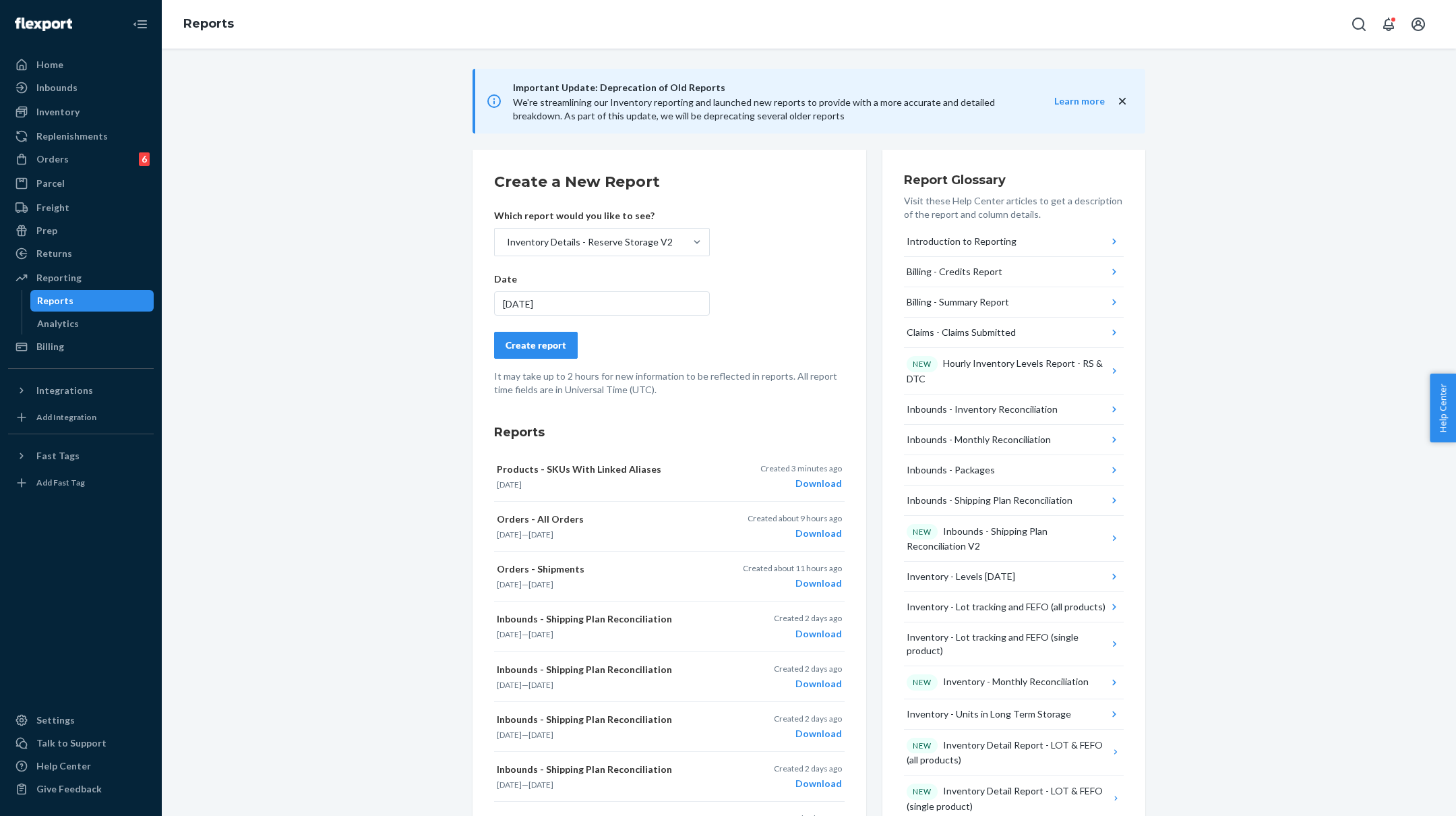
click at [553, 332] on button "Create report" at bounding box center [536, 346] width 83 height 27
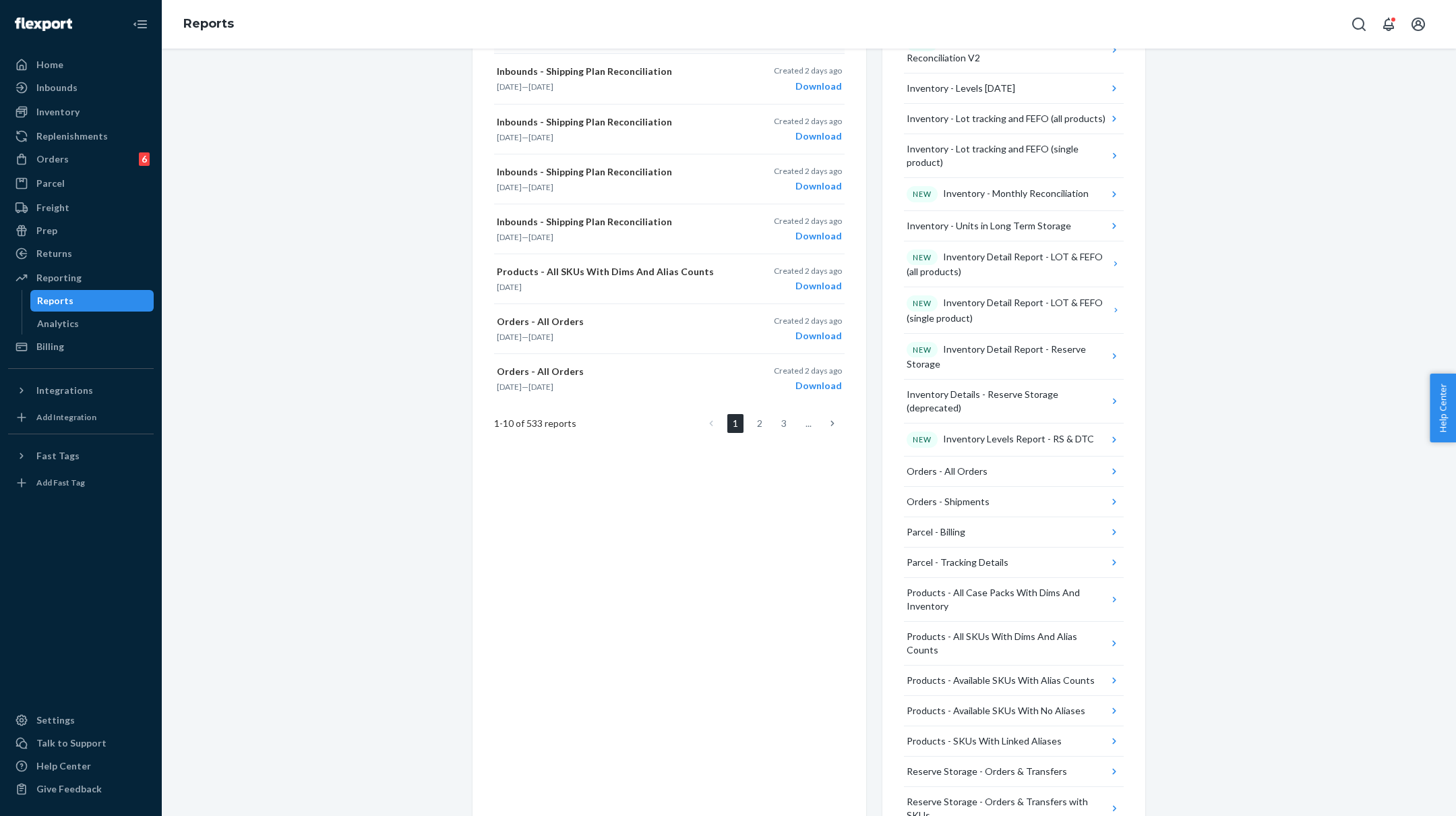
scroll to position [520, 0]
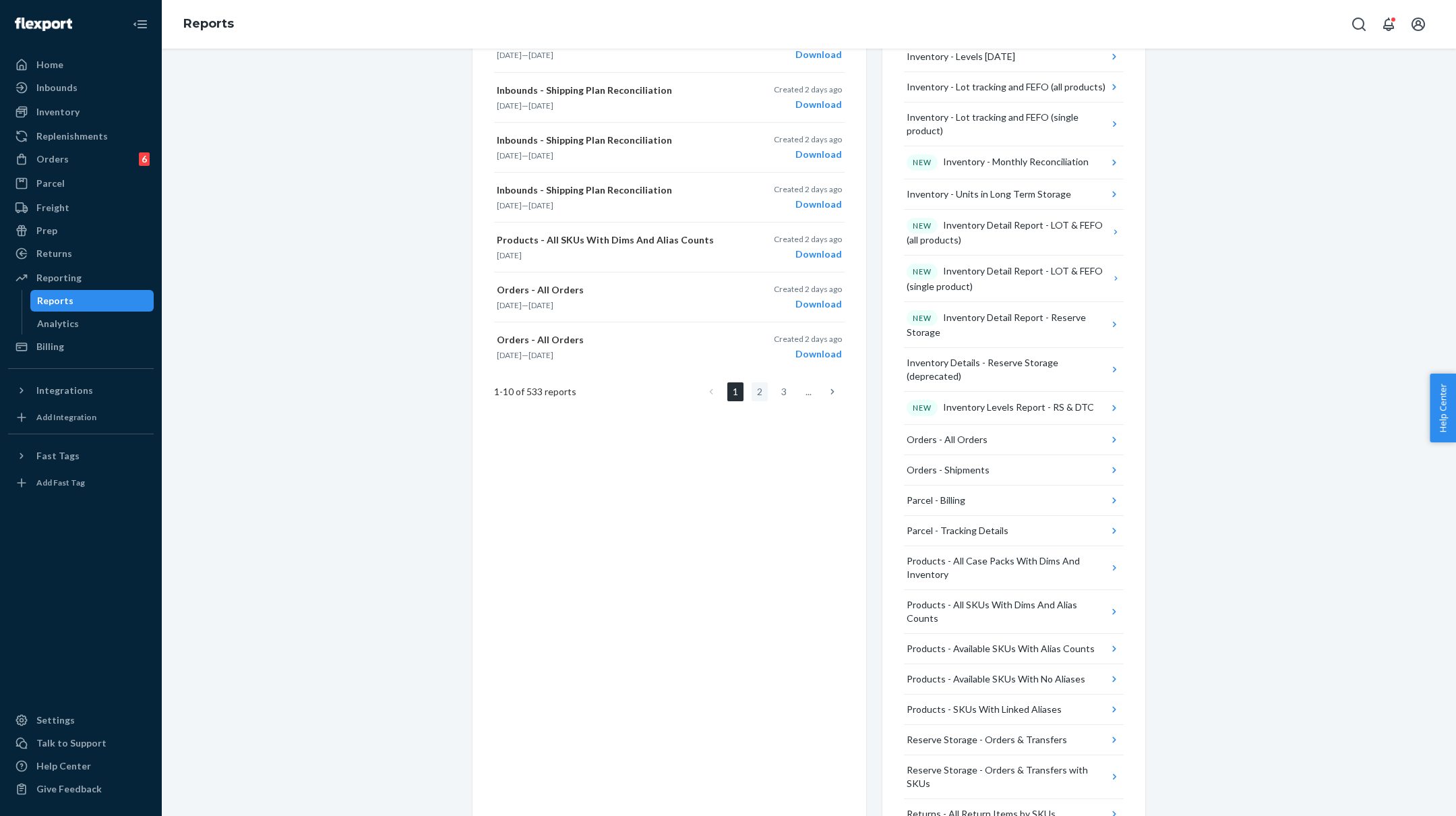
click at [759, 385] on link "2" at bounding box center [760, 392] width 17 height 19
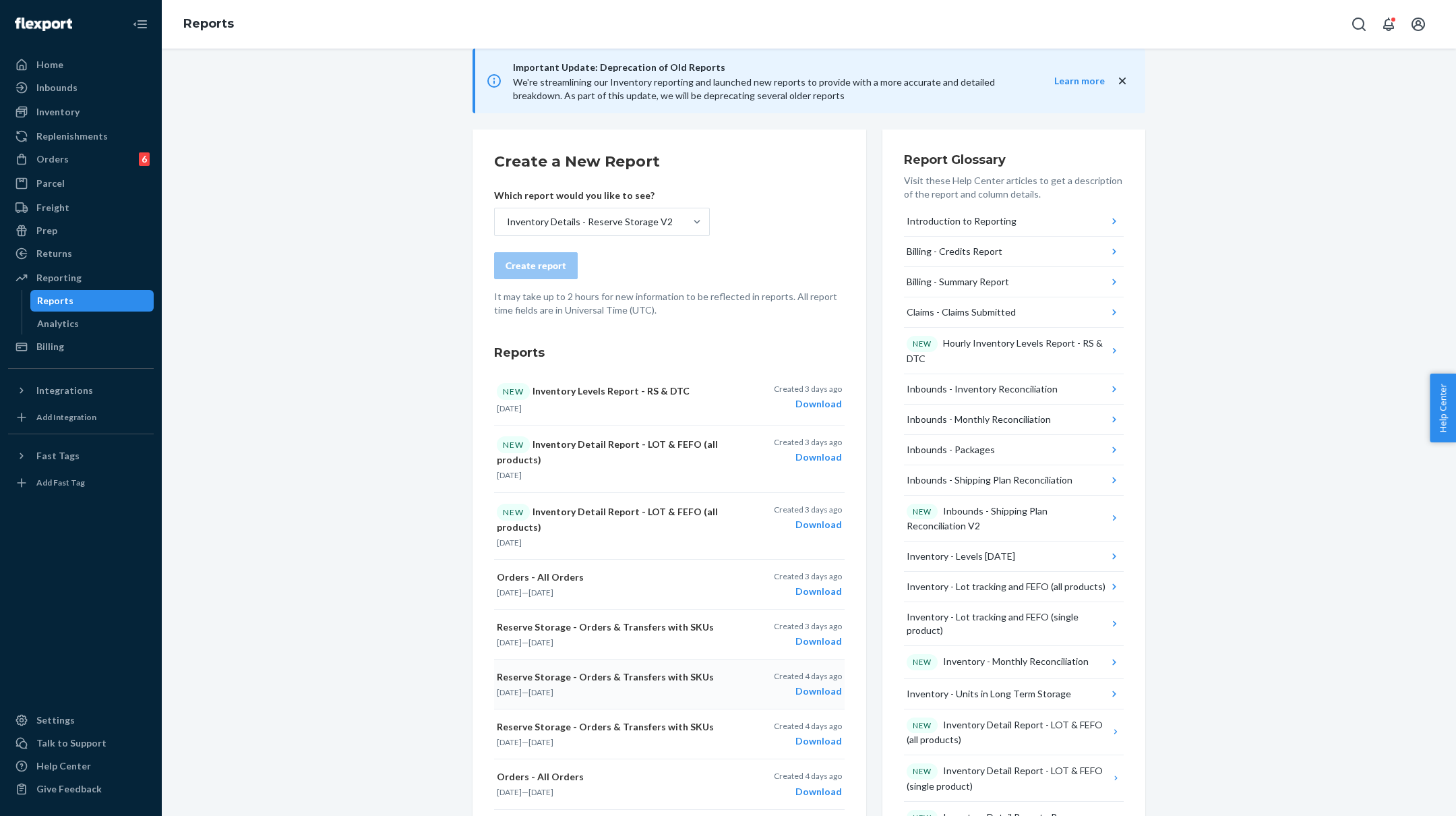
scroll to position [0, 0]
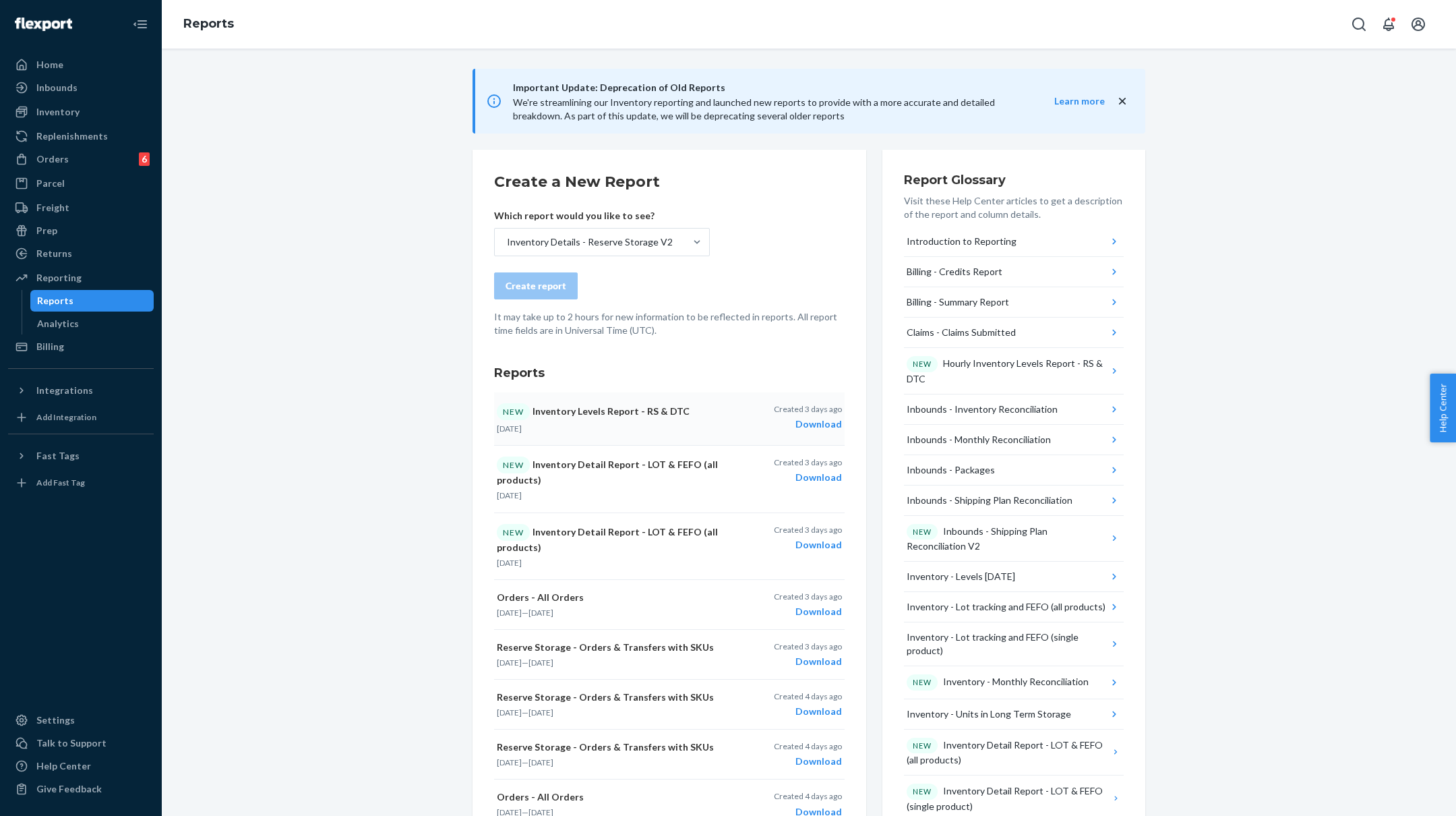
click at [619, 416] on p "NEW Inventory Levels Report - RS & DTC" at bounding box center [610, 411] width 228 height 17
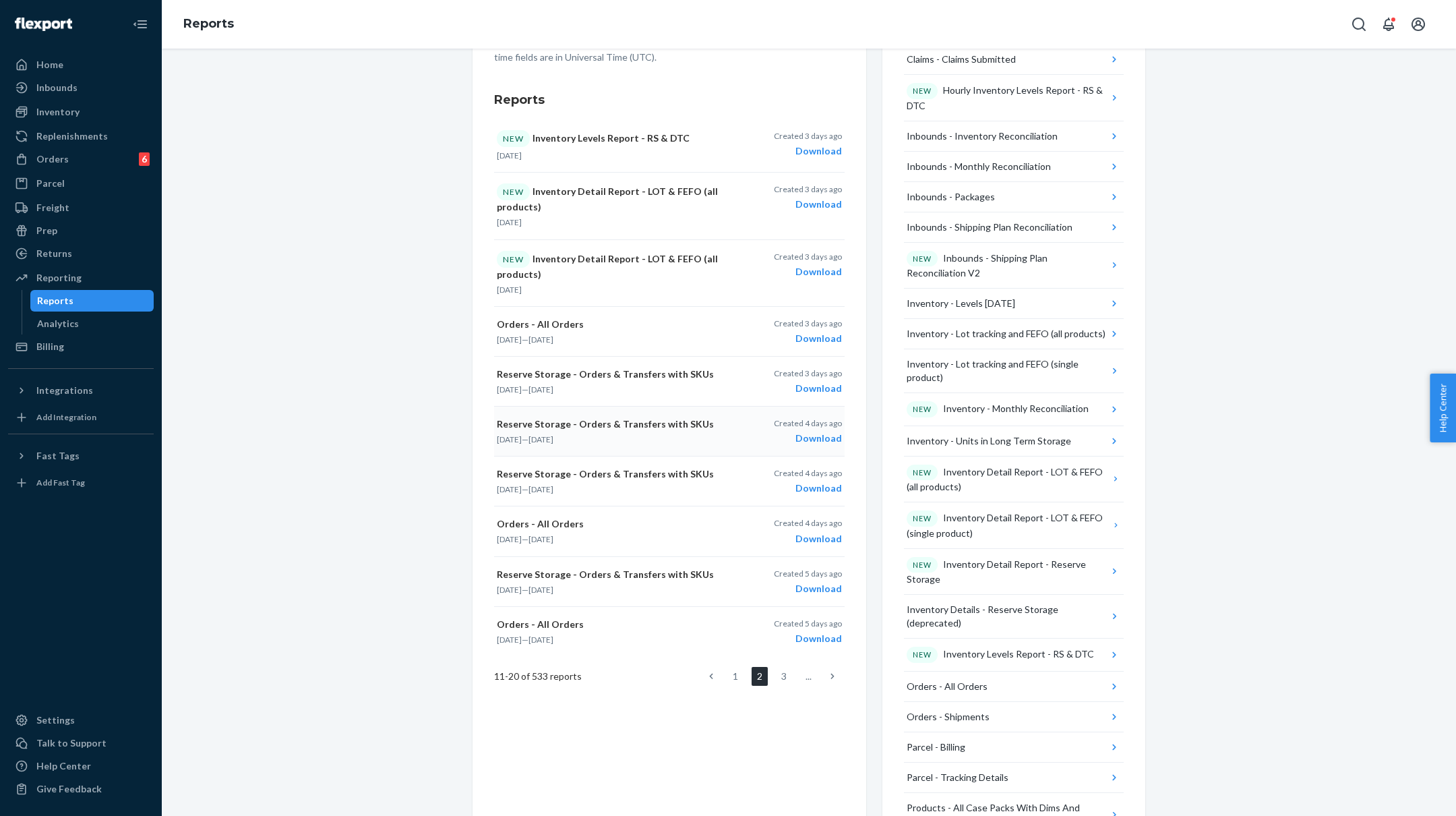
scroll to position [242, 0]
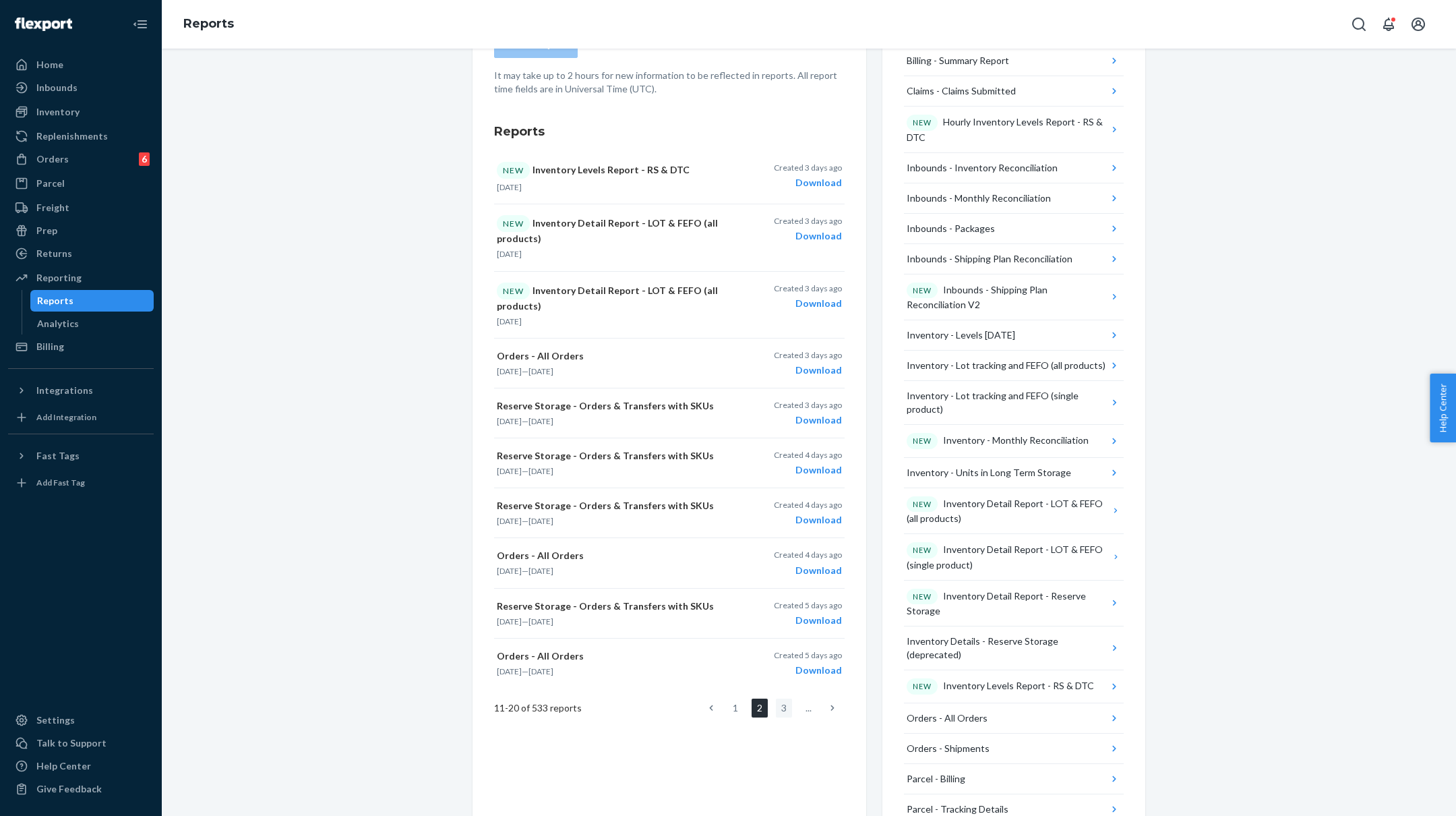
click at [781, 699] on link "3" at bounding box center [784, 708] width 17 height 19
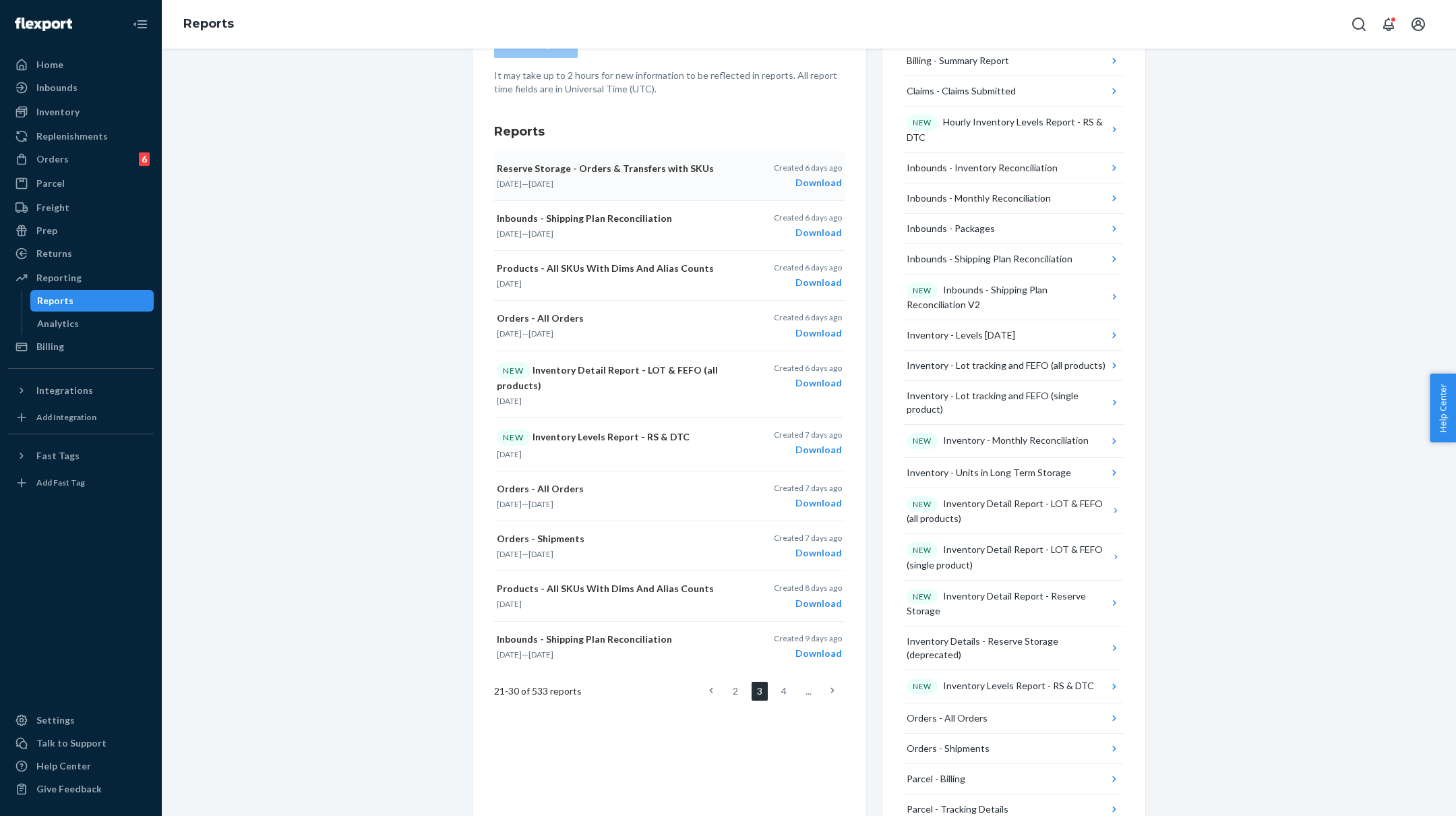
click at [821, 180] on div "Download" at bounding box center [808, 183] width 68 height 14
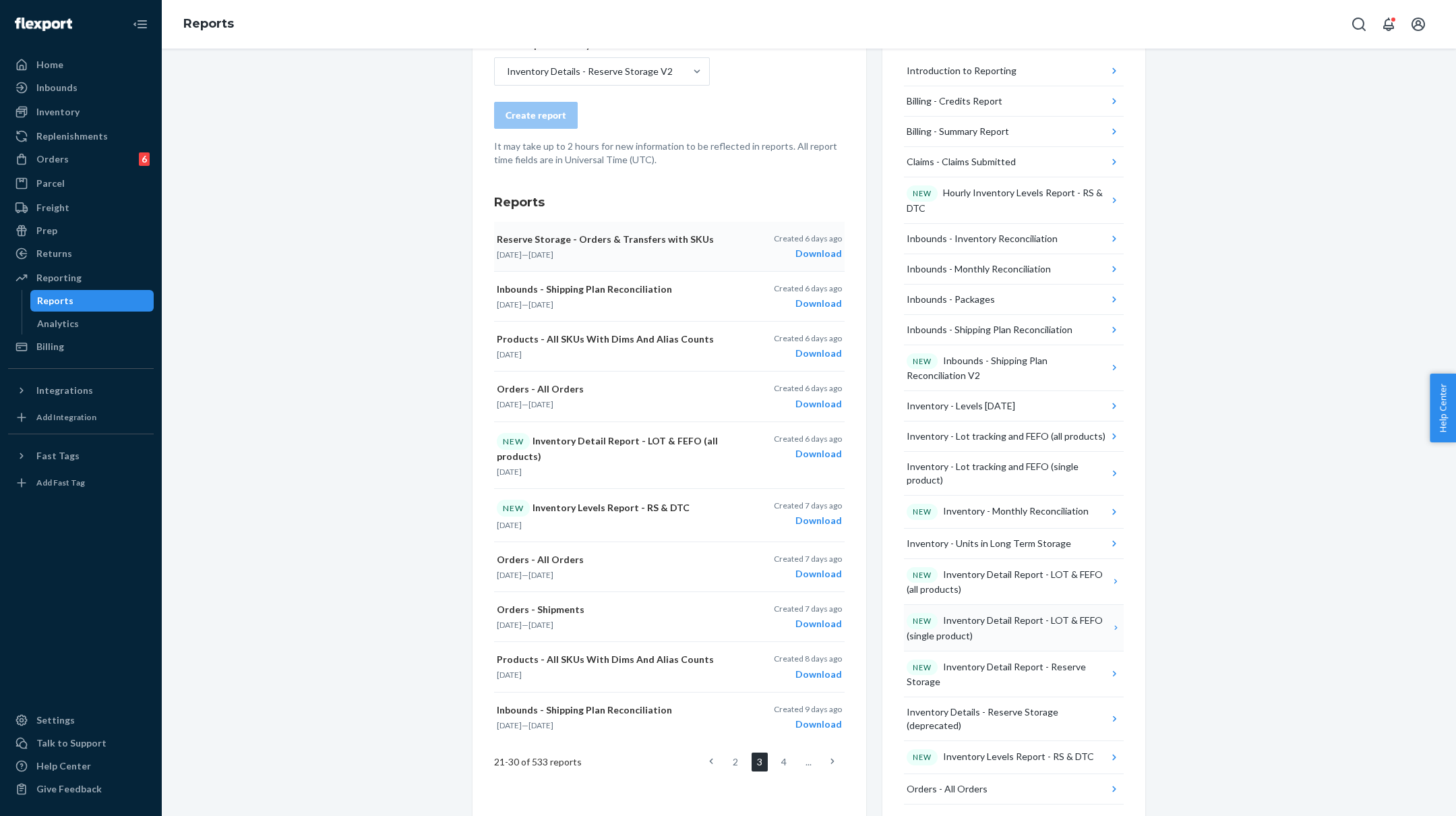
scroll to position [0, 0]
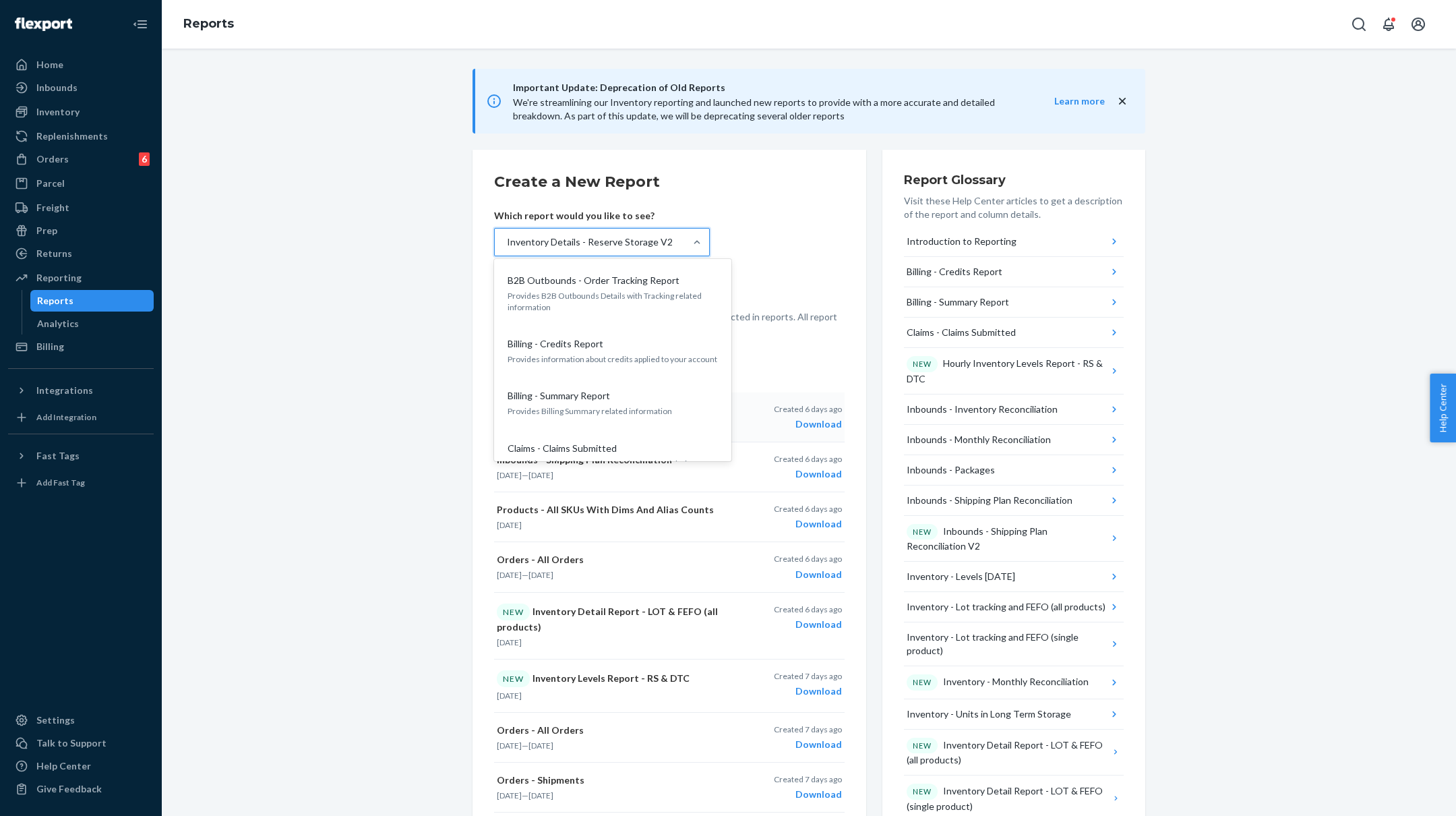
click at [682, 238] on div "Inventory Details - Reserve Storage V2" at bounding box center [590, 242] width 190 height 27
click at [507, 238] on input "option Inventory Details - Reserve Storage V2, selected. option B2B Outbounds -…" at bounding box center [507, 242] width 1 height 14
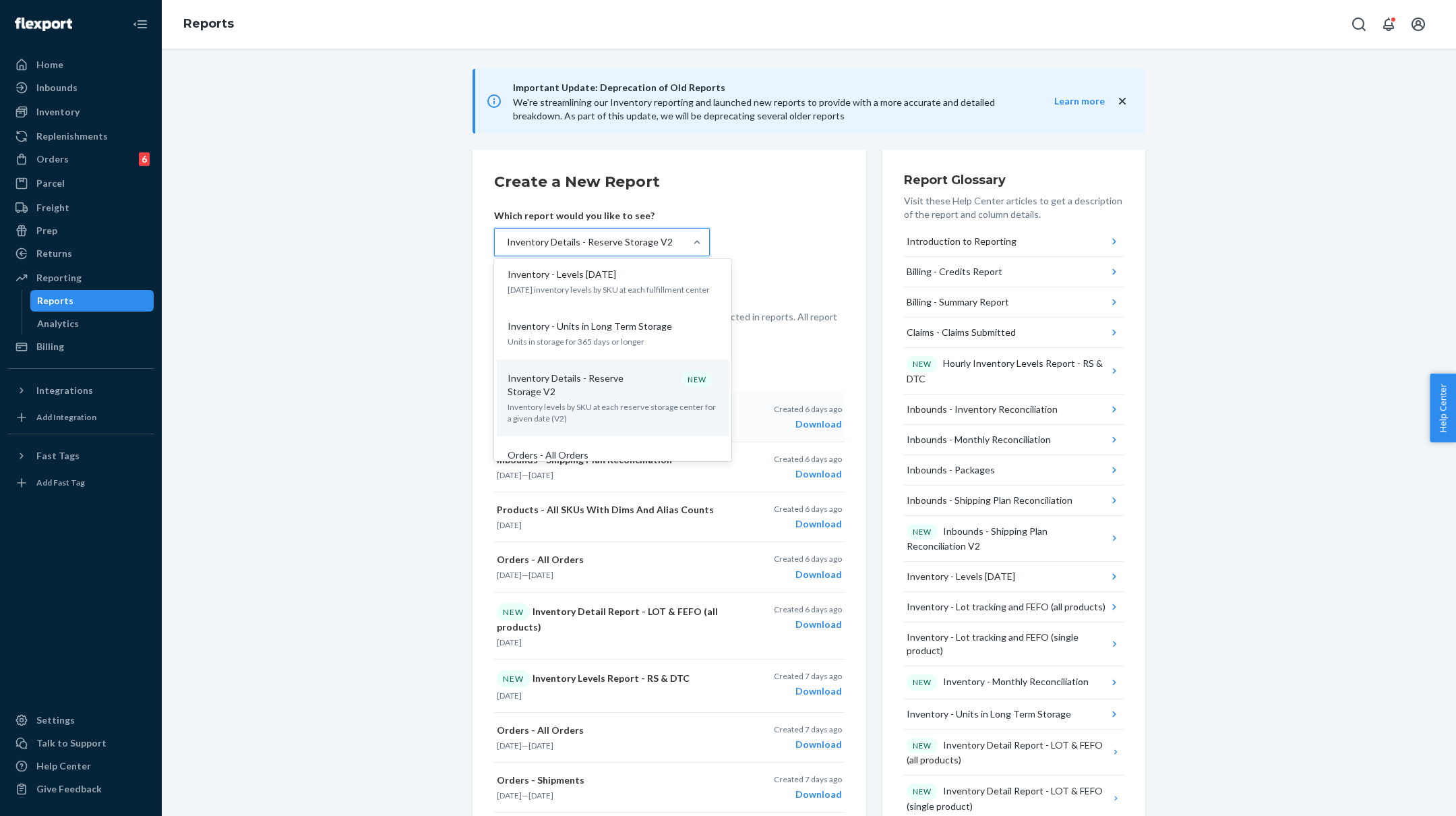
scroll to position [1027, 0]
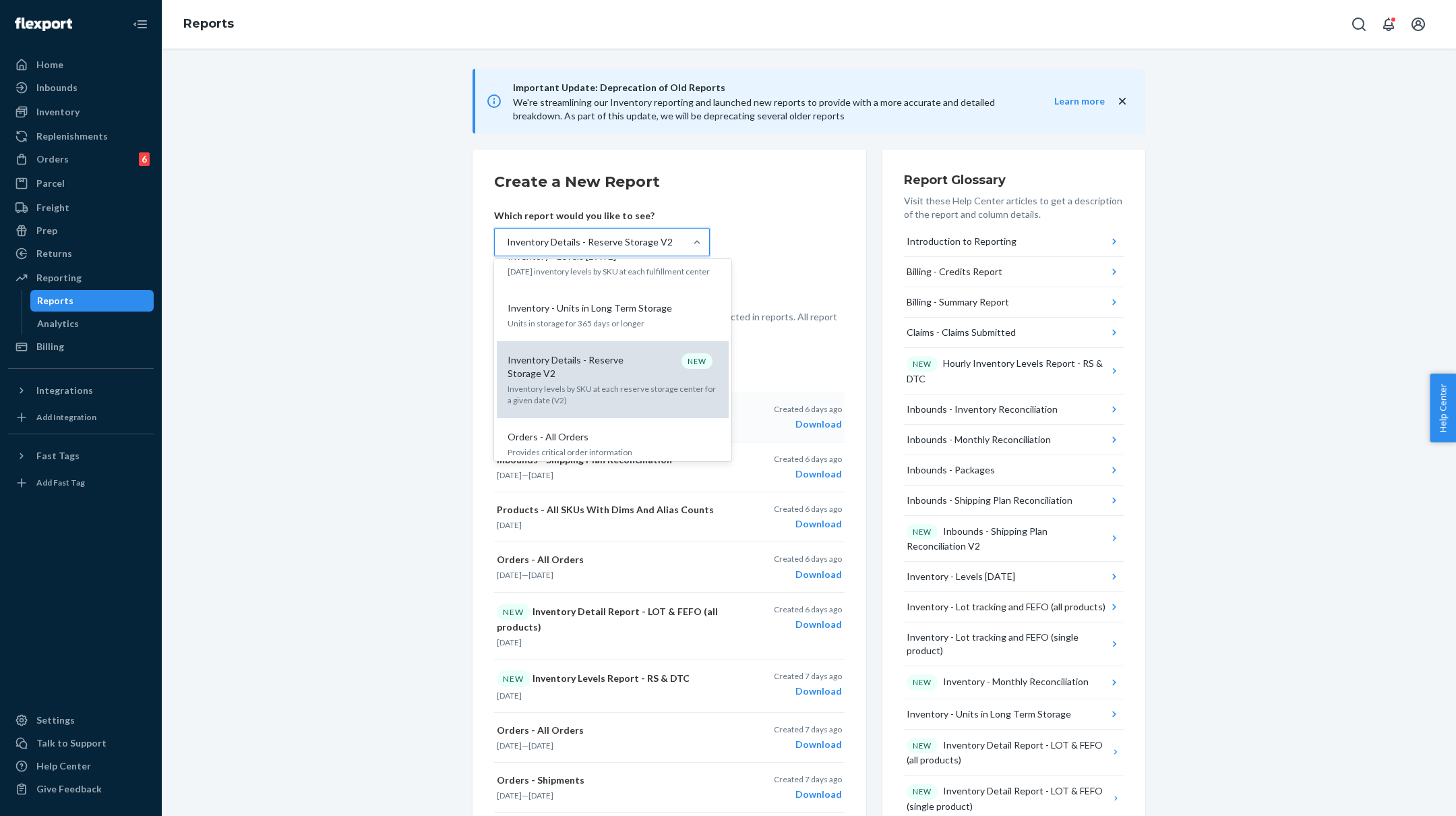
click at [585, 383] on p "Inventory levels by SKU at each reserve storage center for a given date (V2)" at bounding box center [612, 395] width 211 height 23
click at [507, 249] on input "option Inventory Details - Reserve Storage V2, selected. option Inventory Detai…" at bounding box center [507, 242] width 1 height 14
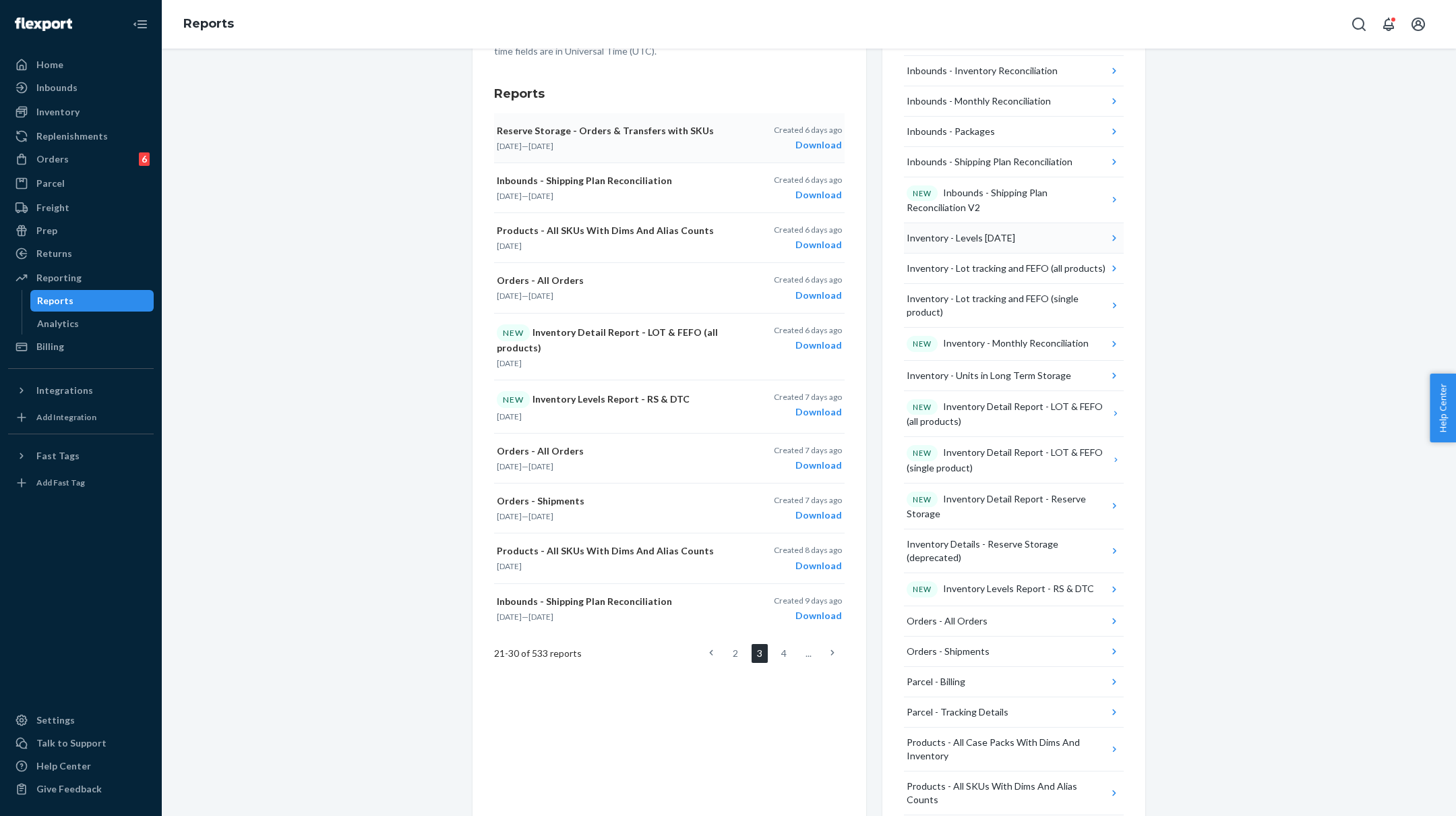
scroll to position [344, 0]
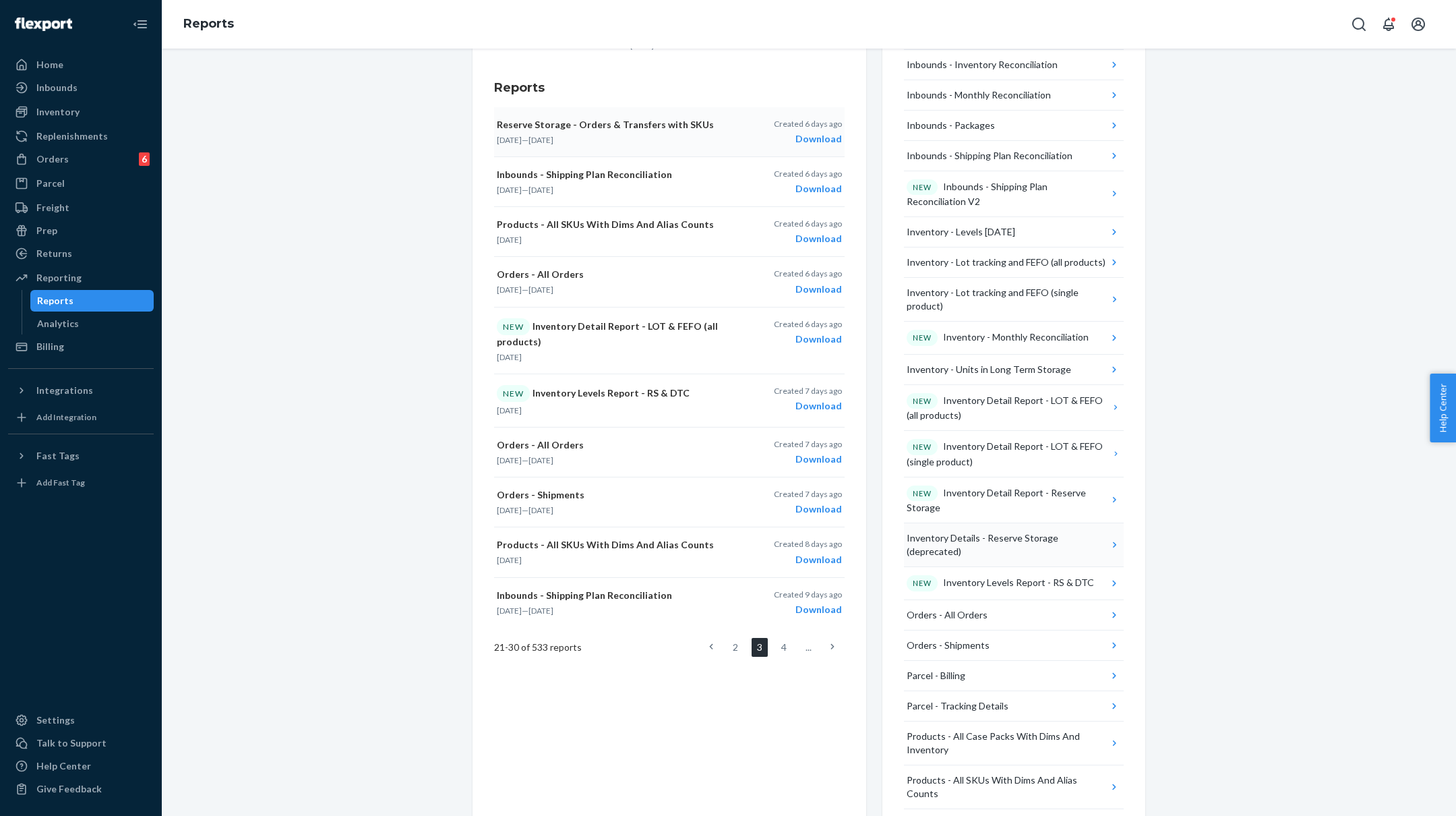
click at [989, 534] on div "Inventory Details - Reserve Storage (deprecated)" at bounding box center [1008, 545] width 201 height 27
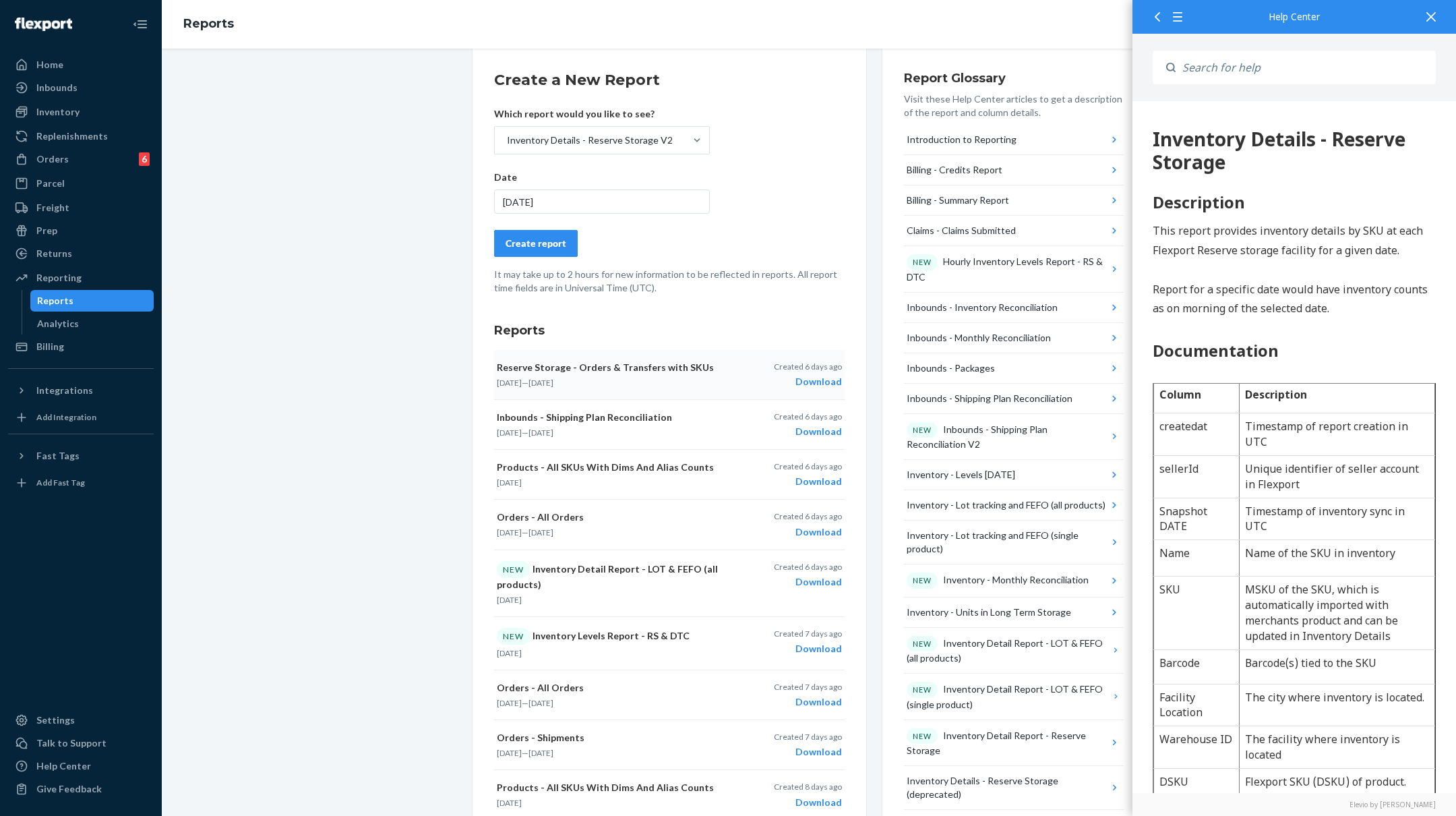
scroll to position [0, 0]
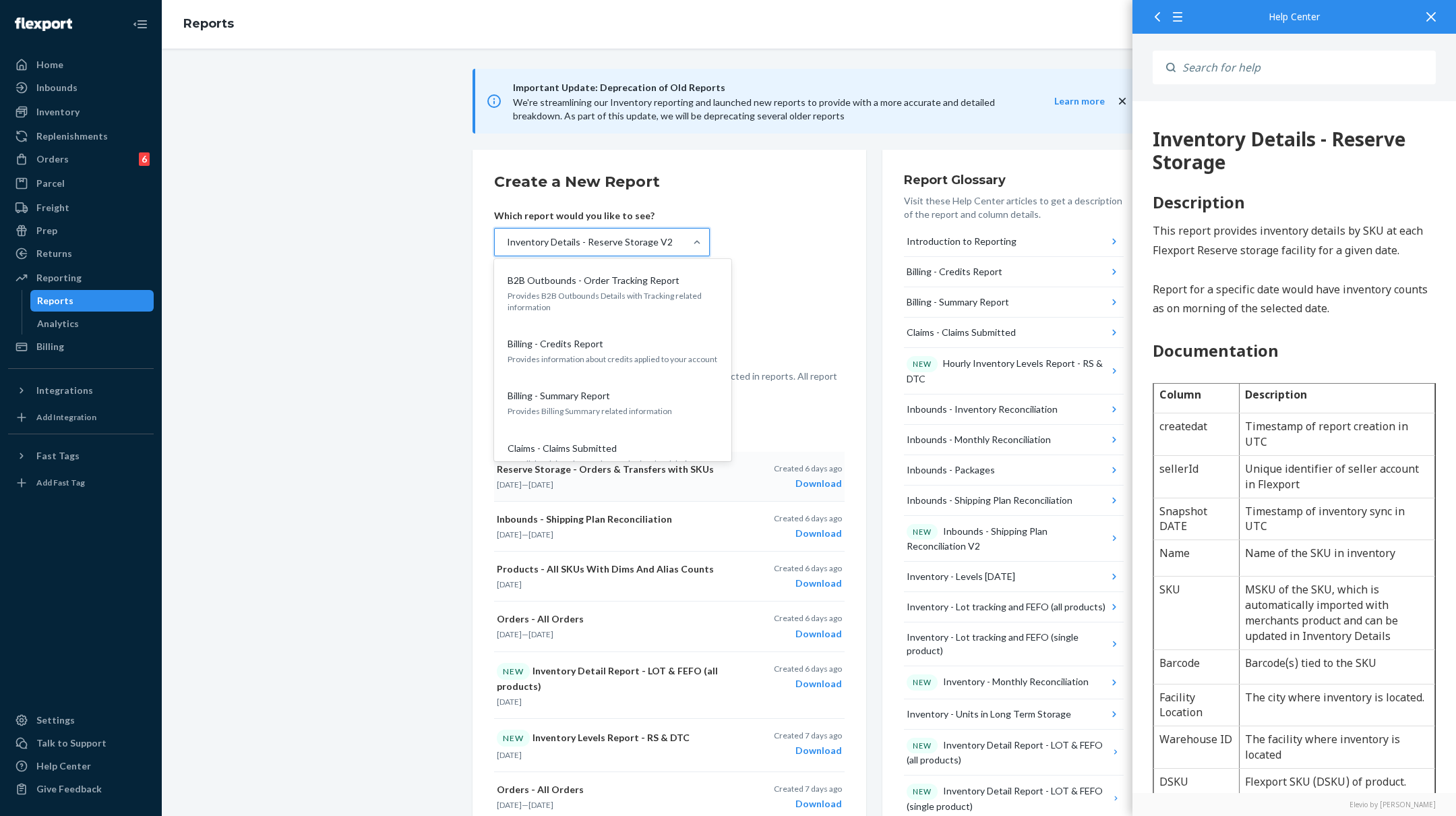
click at [668, 240] on div "Inventory Details - Reserve Storage V2" at bounding box center [590, 242] width 190 height 27
click at [507, 240] on input "option Inventory Details - Reserve Storage V2, selected. option B2B Outbounds -…" at bounding box center [507, 242] width 1 height 14
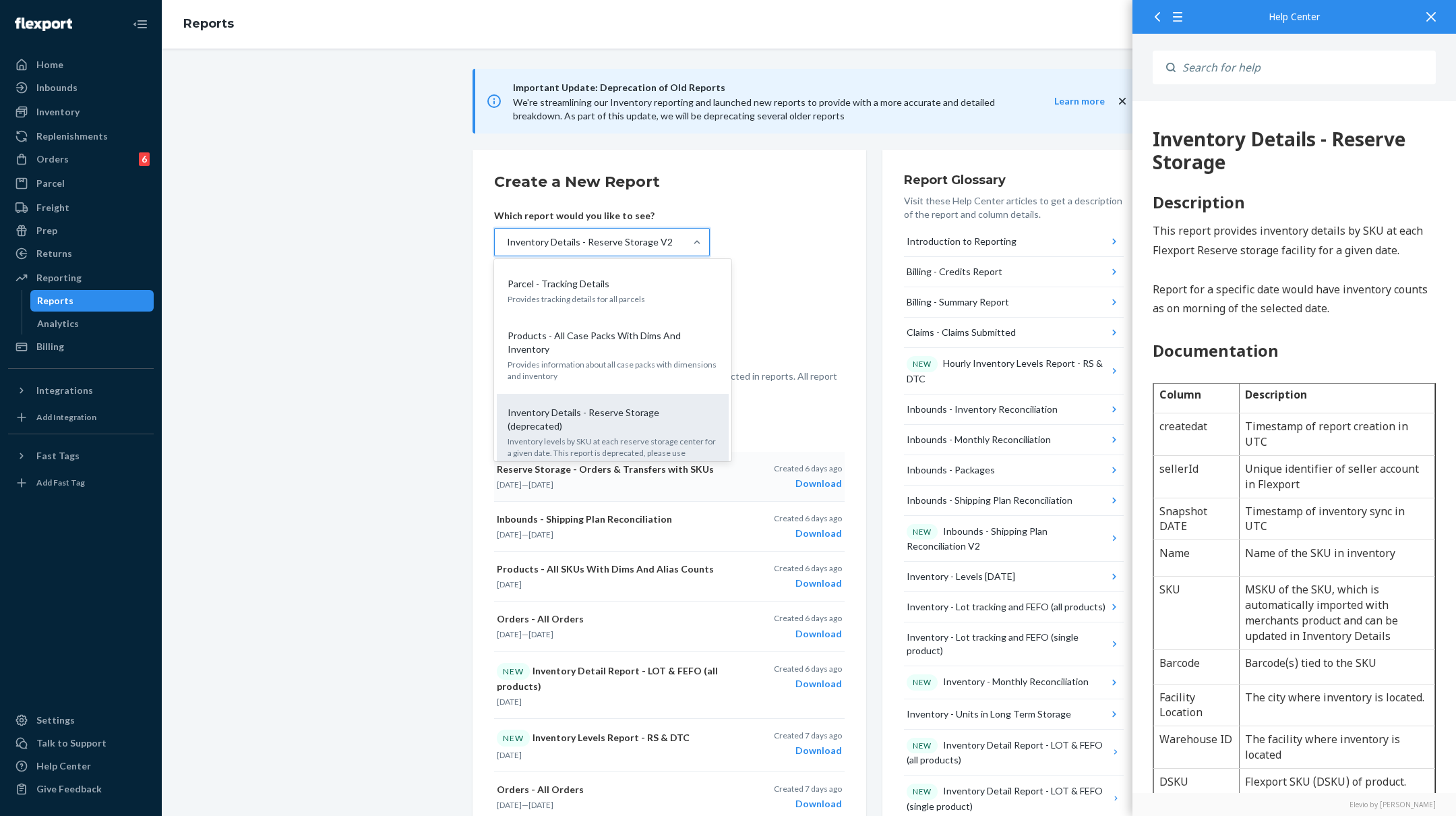
click at [614, 436] on p "Inventory levels by SKU at each reserve storage center for a given date. This r…" at bounding box center [612, 453] width 211 height 35
click at [507, 249] on input "option Inventory Details - Reserve Storage V2, selected. option Inventory Detai…" at bounding box center [507, 242] width 1 height 14
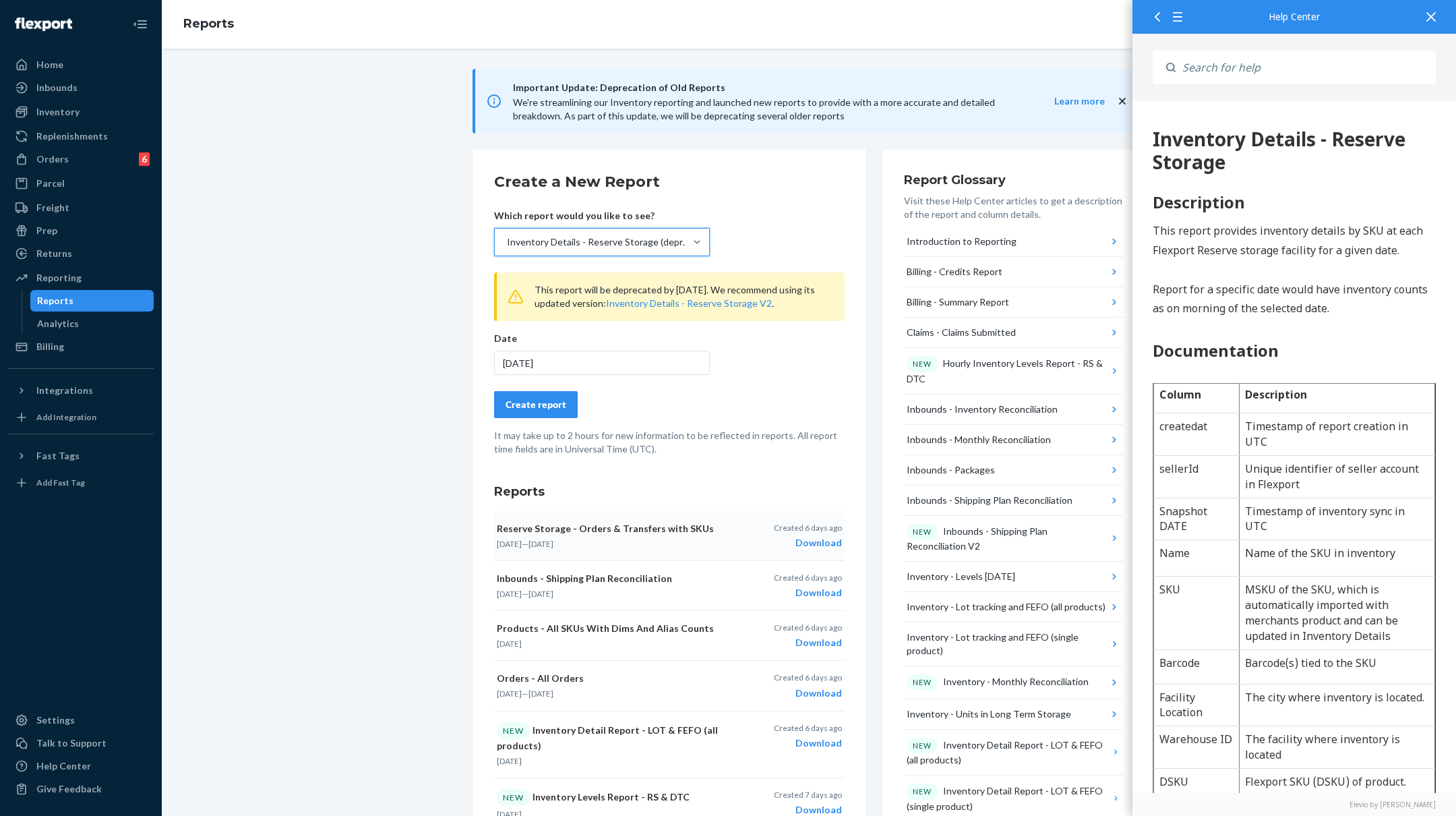
click at [538, 400] on div "Create report" at bounding box center [536, 404] width 60 height 14
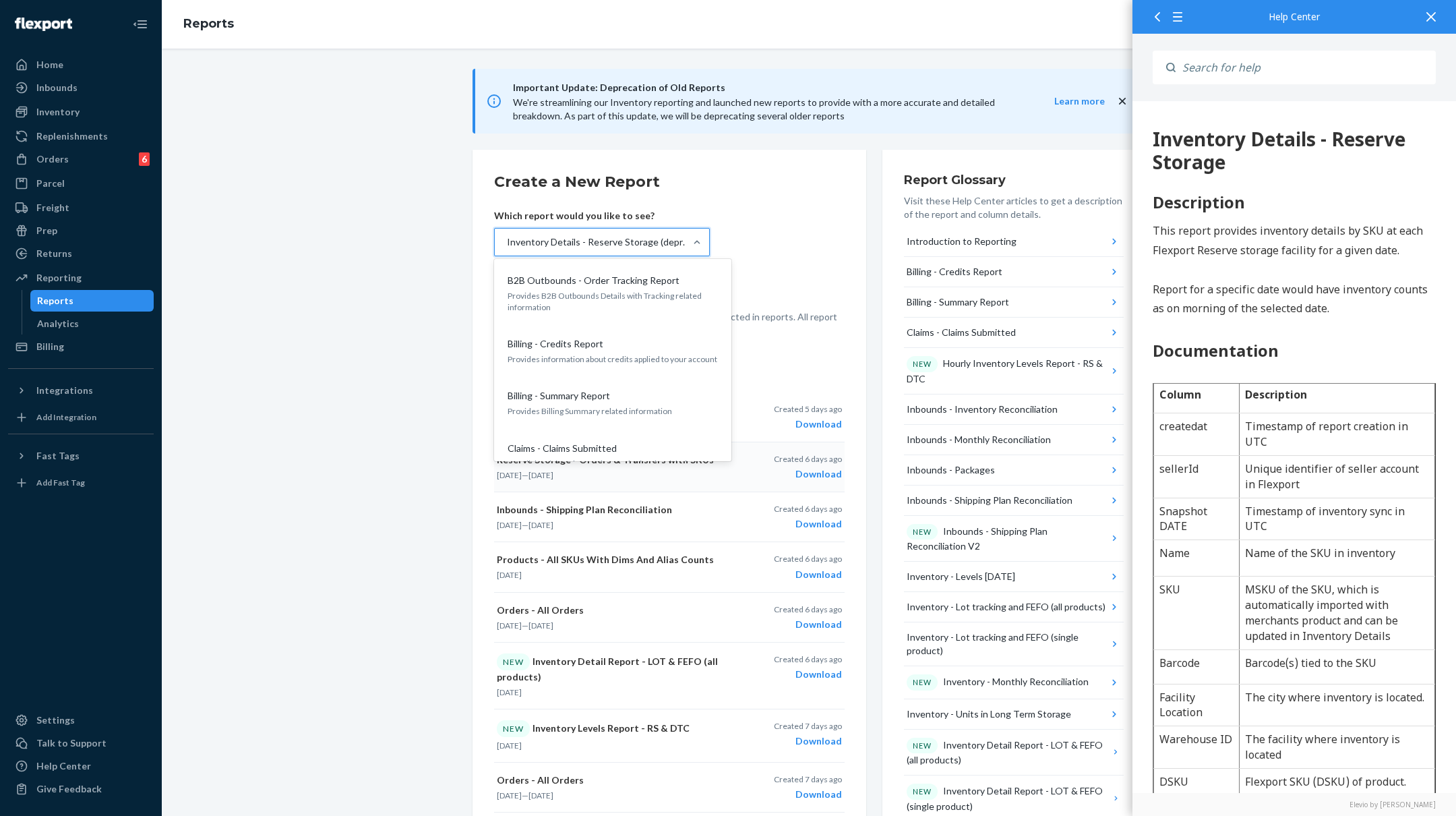
click at [622, 242] on div "Inventory Details - Reserve Storage (deprecated)" at bounding box center [599, 242] width 185 height 14
click at [507, 242] on input "option Inventory Details - Reserve Storage (deprecated), selected. option B2B O…" at bounding box center [507, 242] width 1 height 14
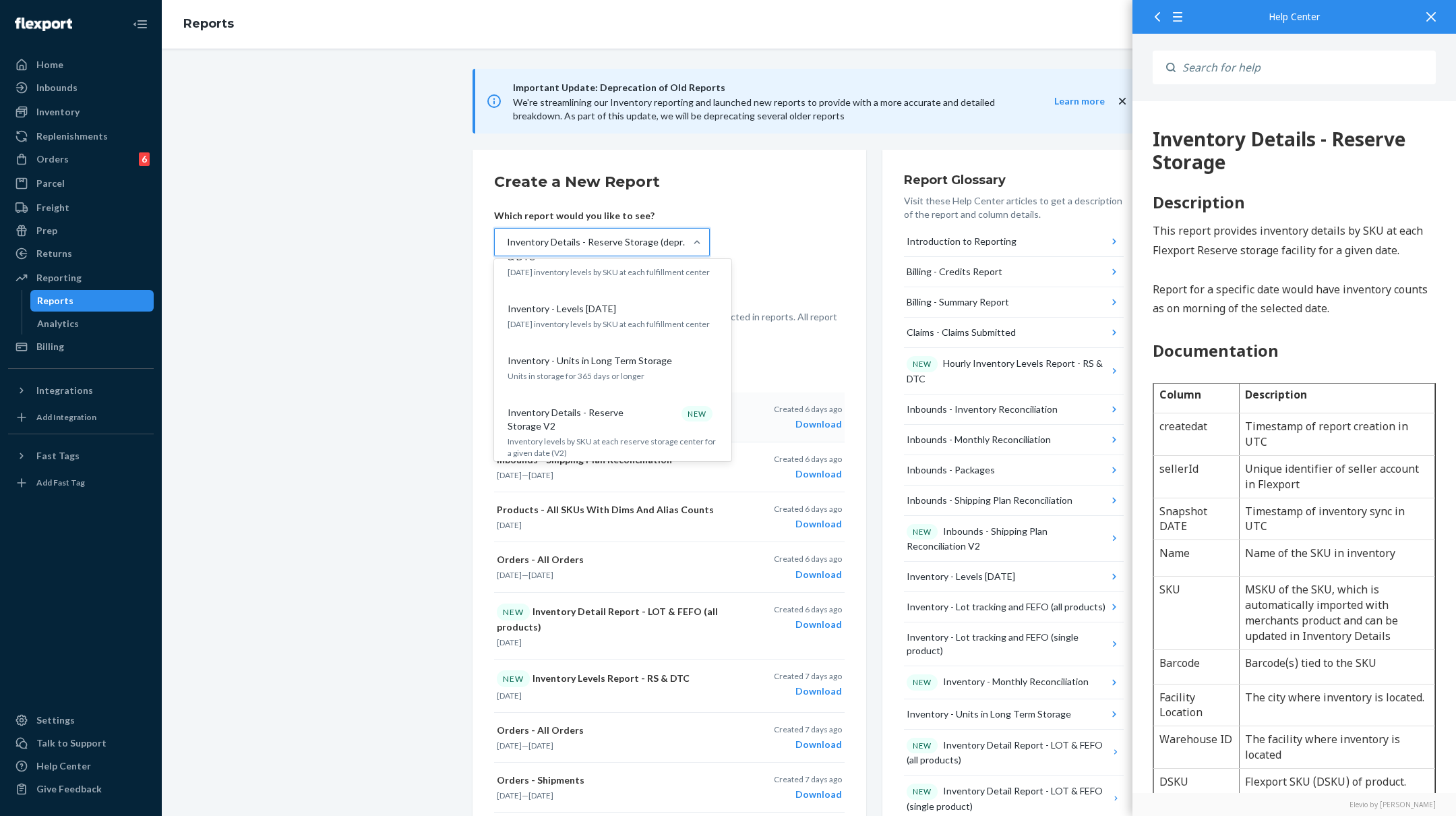
scroll to position [997, 0]
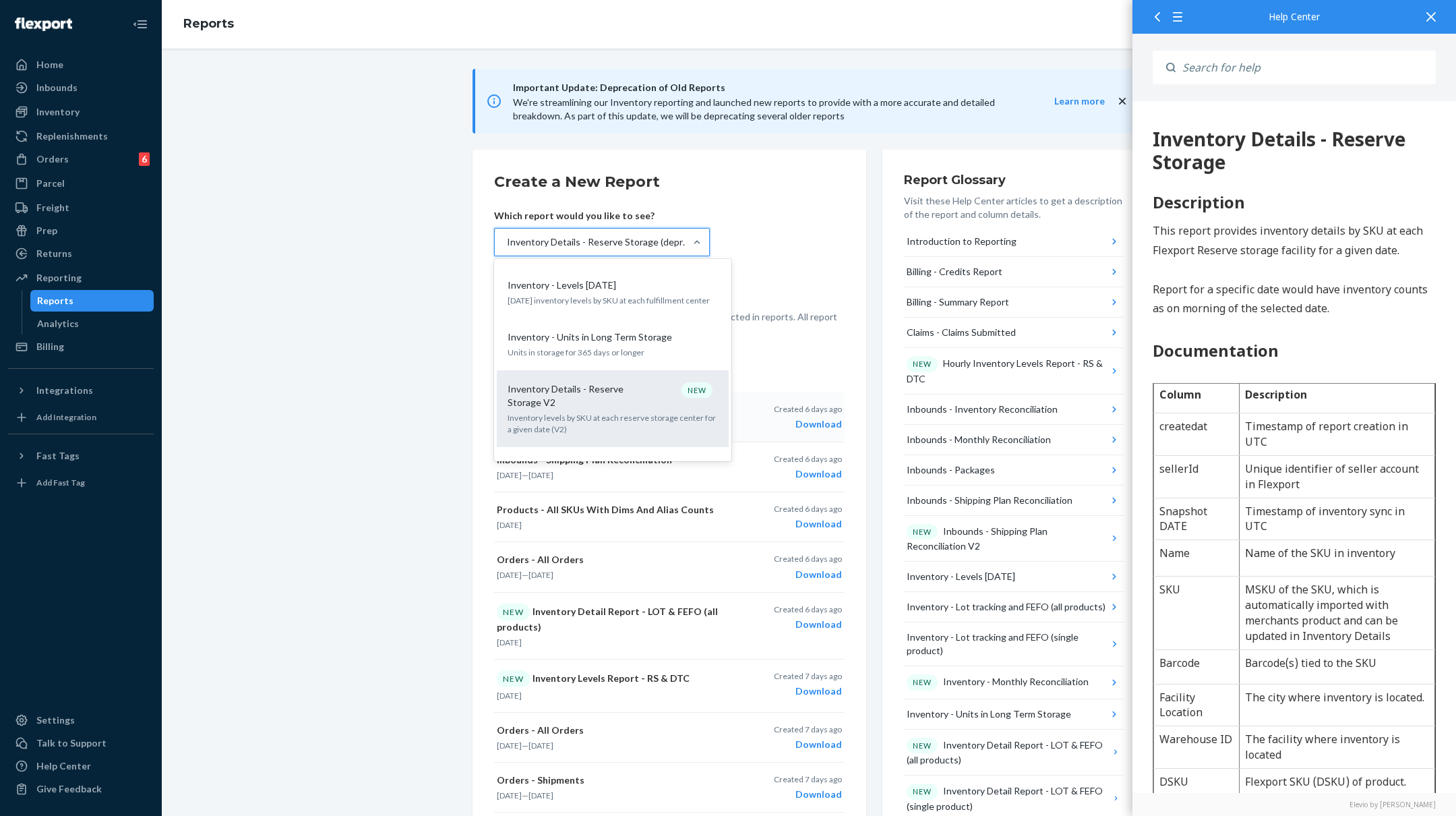
click at [556, 382] on p "Inventory Details - Reserve Storage V2" at bounding box center [572, 396] width 129 height 27
click at [507, 249] on input "option Inventory Details - Reserve Storage (deprecated), selected. option Inven…" at bounding box center [507, 242] width 1 height 14
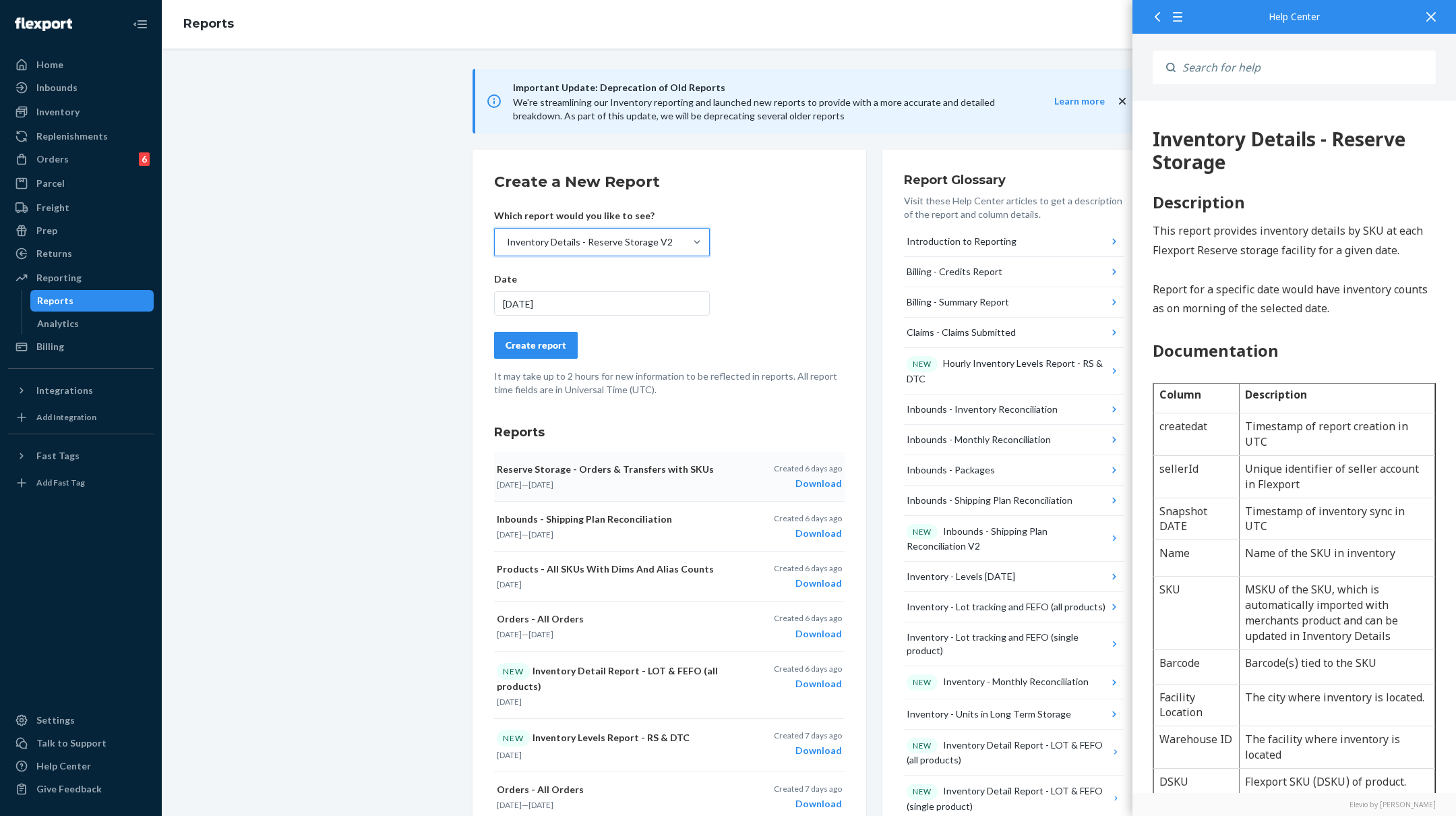
click at [556, 301] on div "[DATE]" at bounding box center [602, 303] width 216 height 24
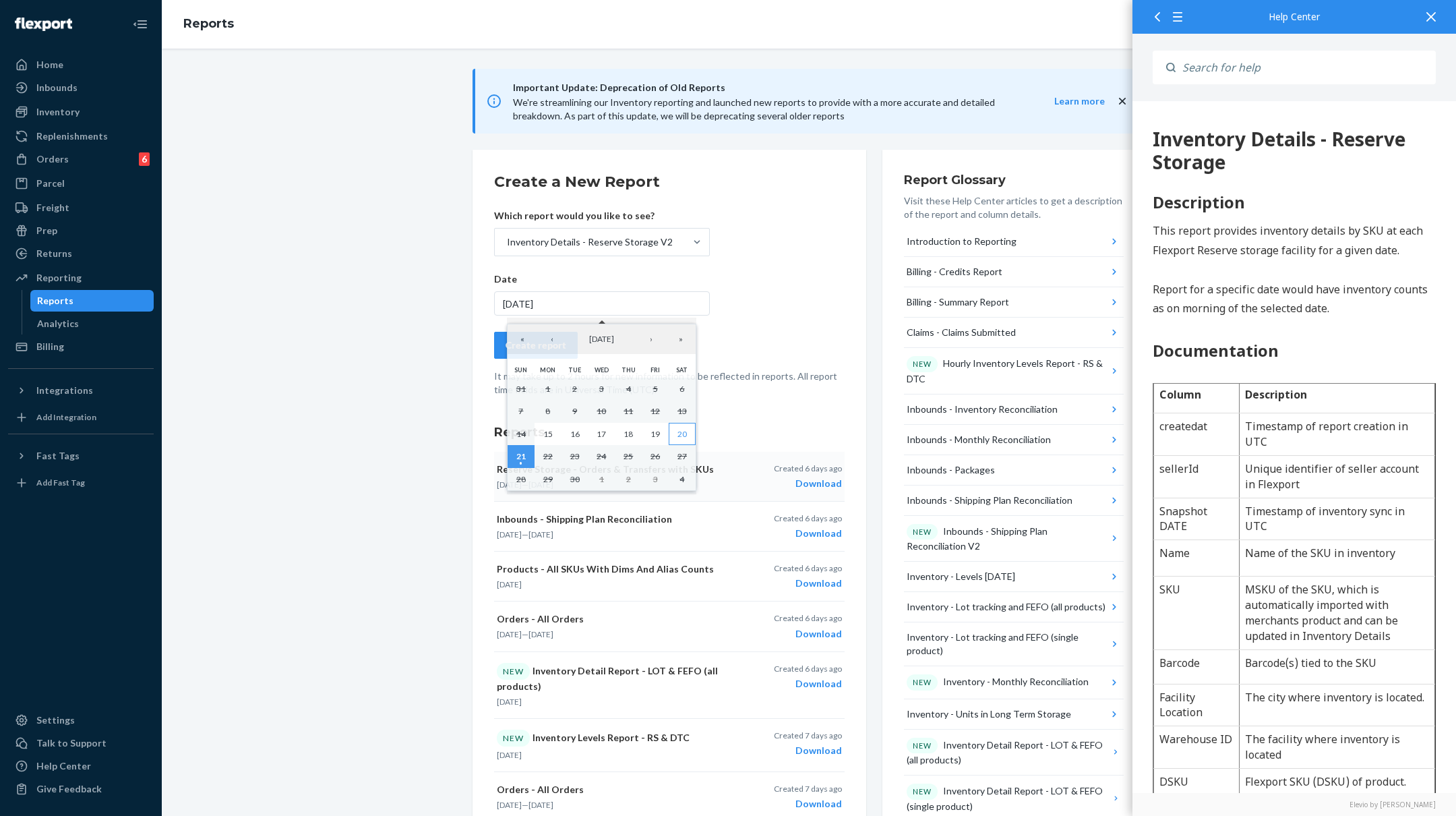
click at [679, 431] on abbr "20" at bounding box center [682, 434] width 9 height 10
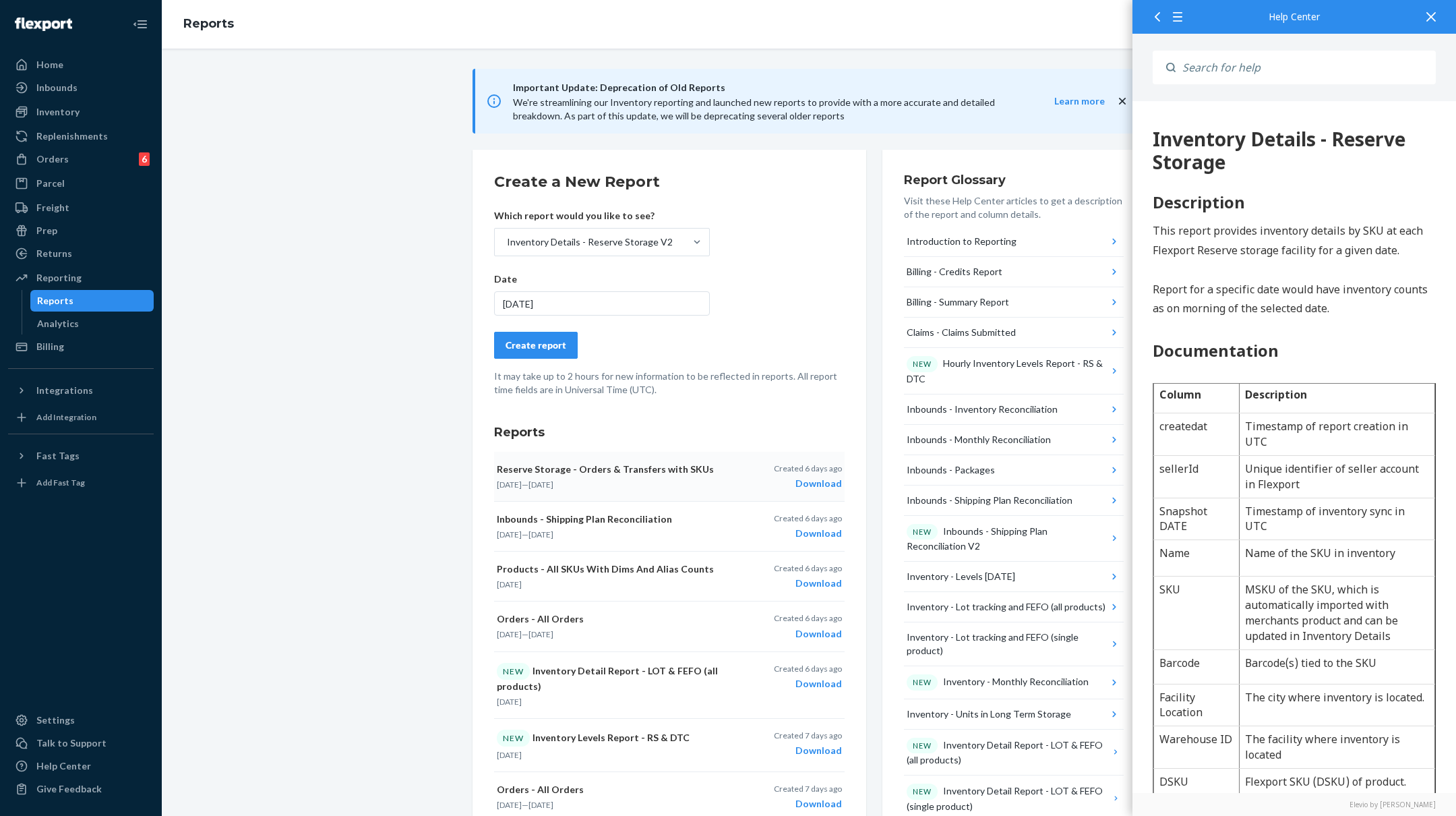
click at [524, 339] on div "Create report" at bounding box center [536, 345] width 60 height 14
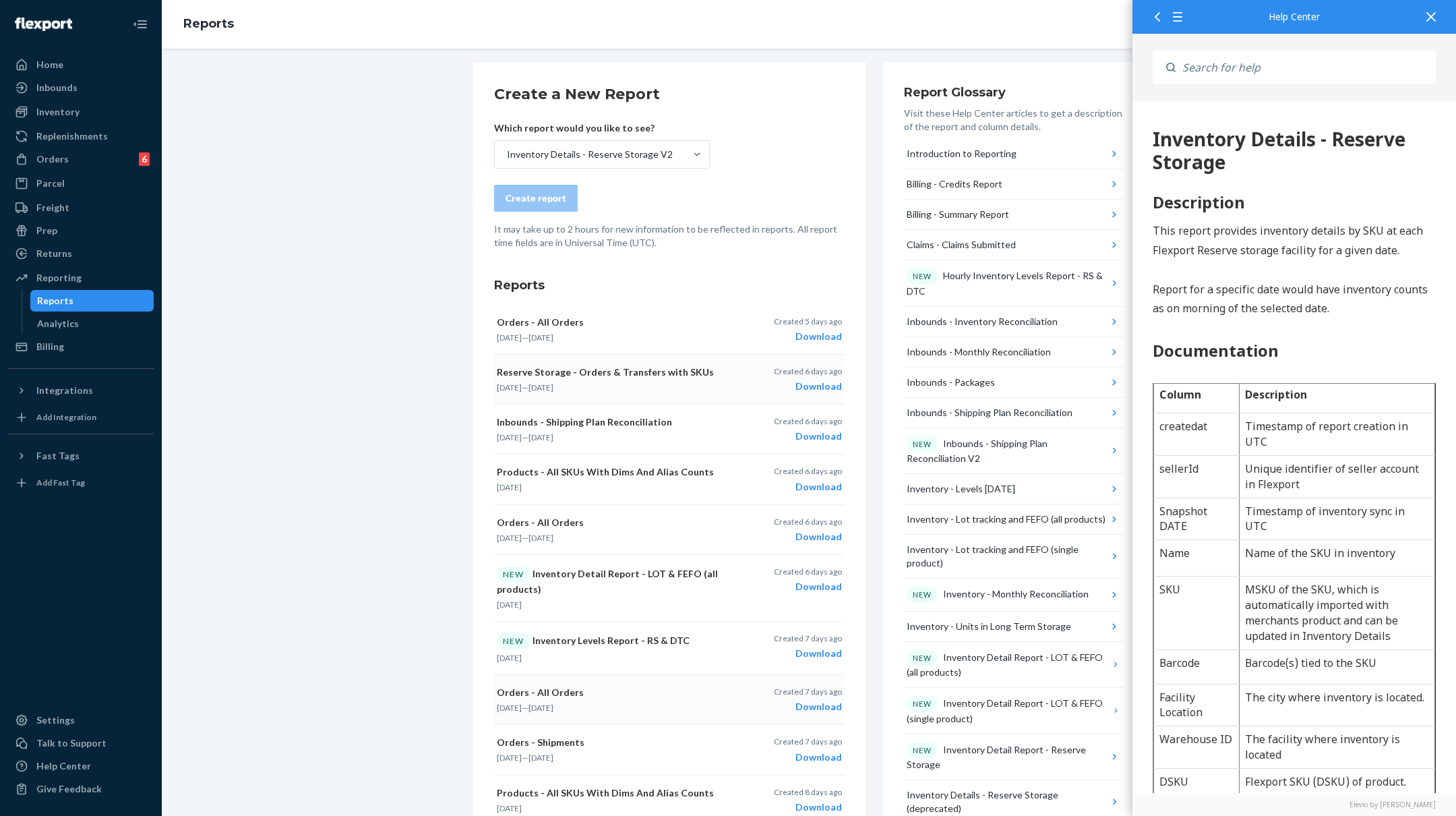
scroll to position [0, 0]
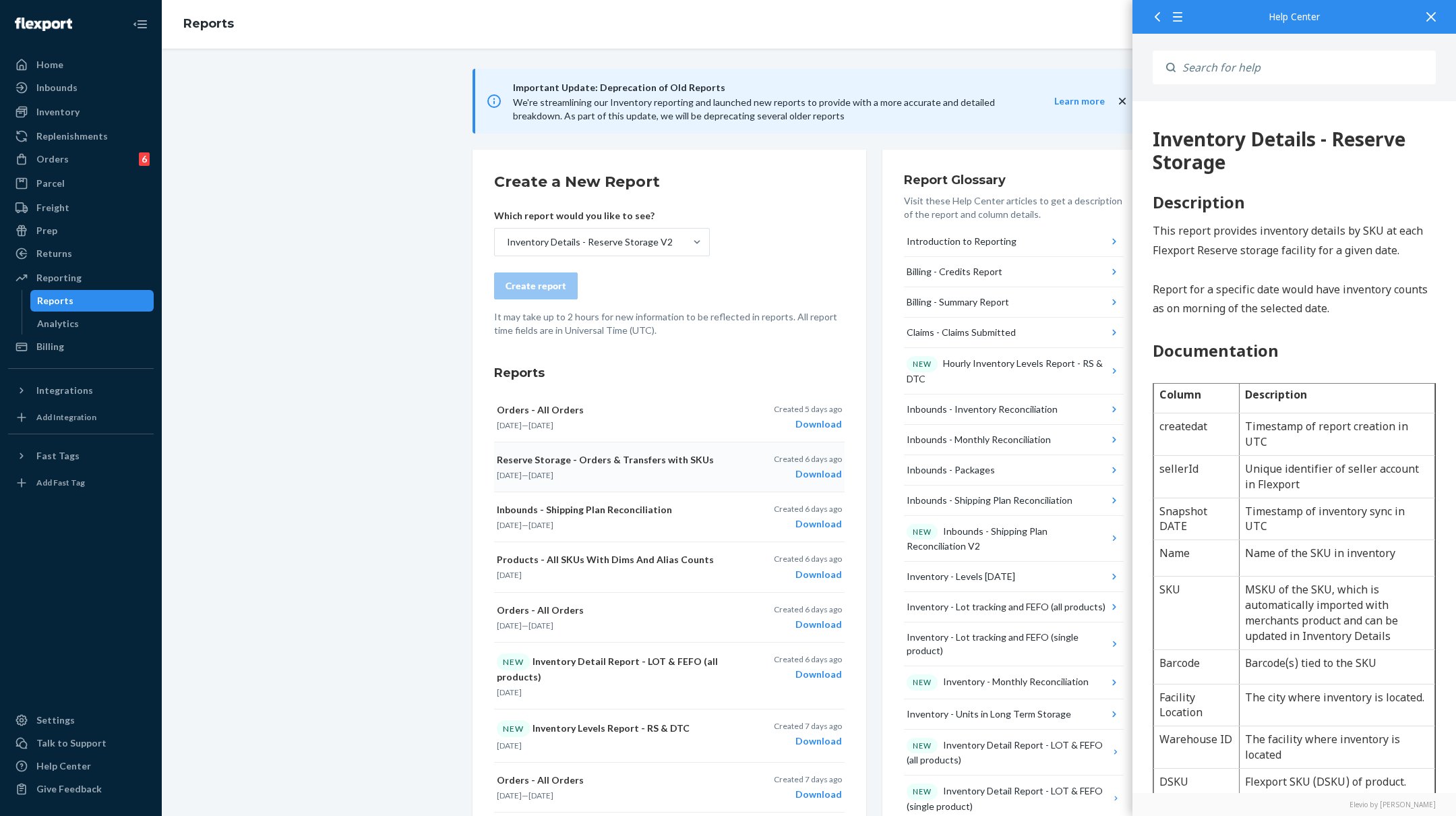
click at [1429, 14] on icon at bounding box center [1431, 17] width 9 height 9
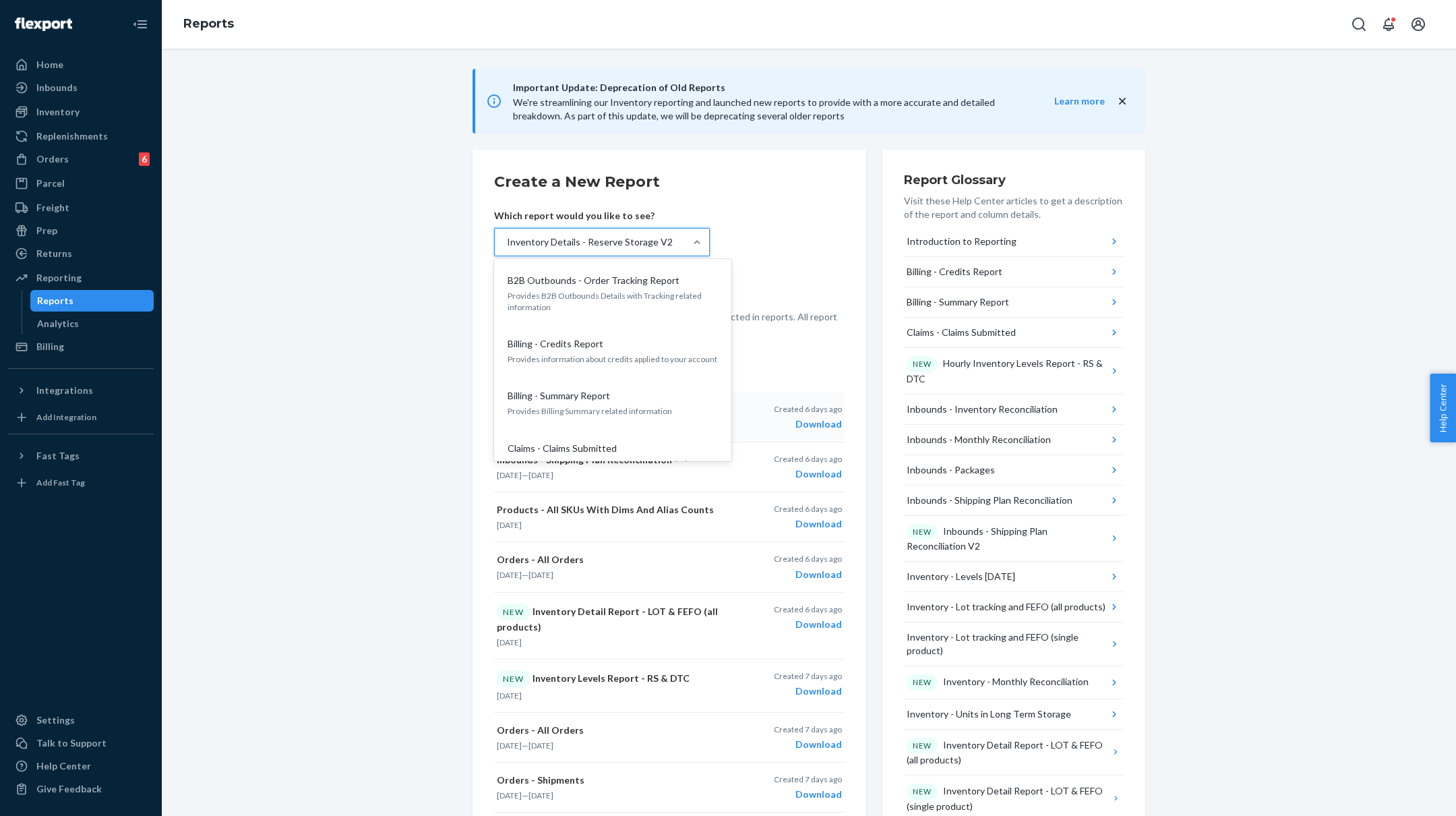
click at [592, 232] on div "Inventory Details - Reserve Storage V2" at bounding box center [590, 242] width 190 height 27
click at [507, 235] on input "option Inventory Details - Reserve Storage V2, selected. option B2B Outbounds -…" at bounding box center [507, 242] width 1 height 14
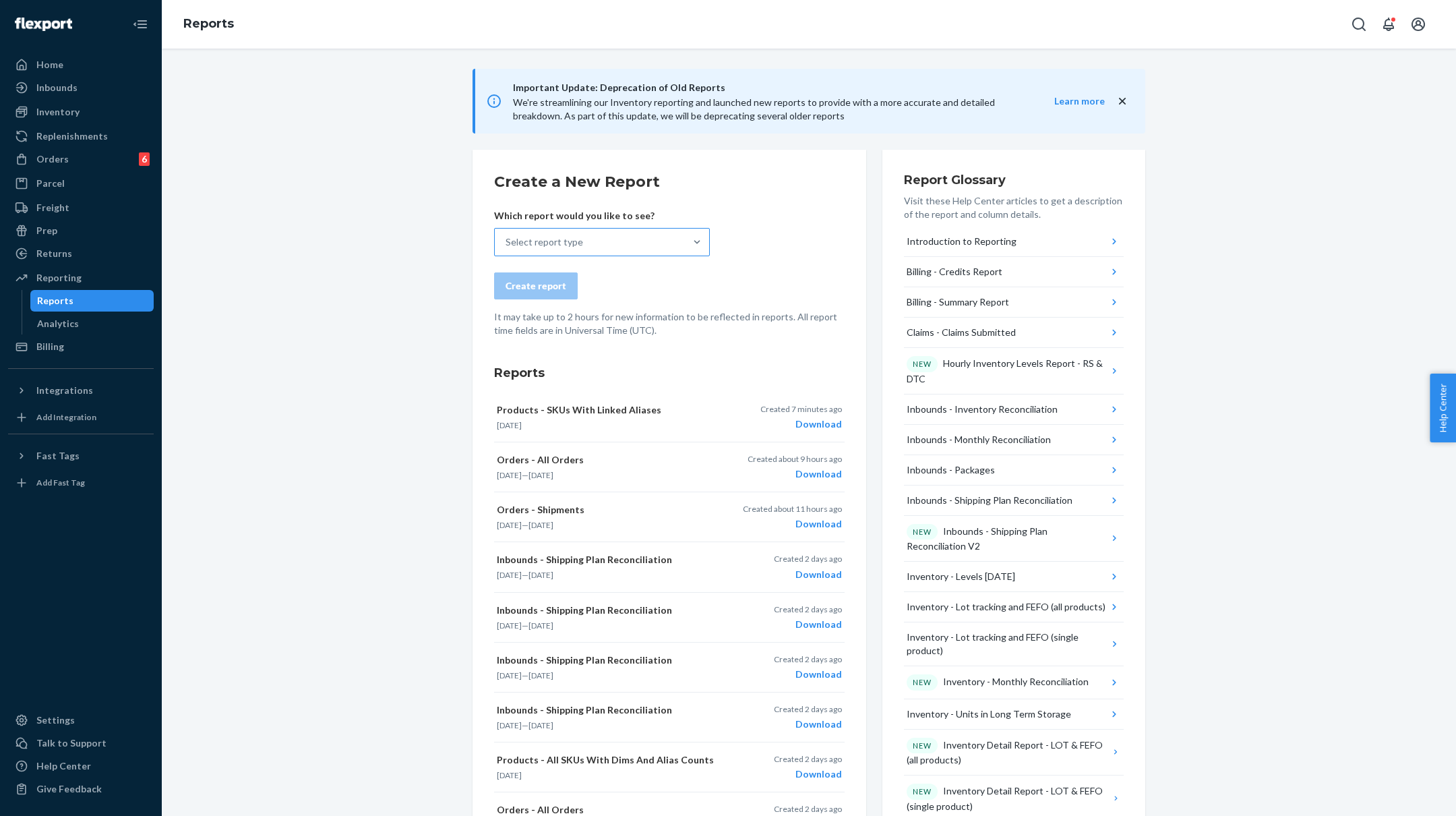
click at [677, 235] on div "Select report type" at bounding box center [590, 242] width 190 height 27
click at [507, 235] on input "Select report type" at bounding box center [507, 242] width 1 height 14
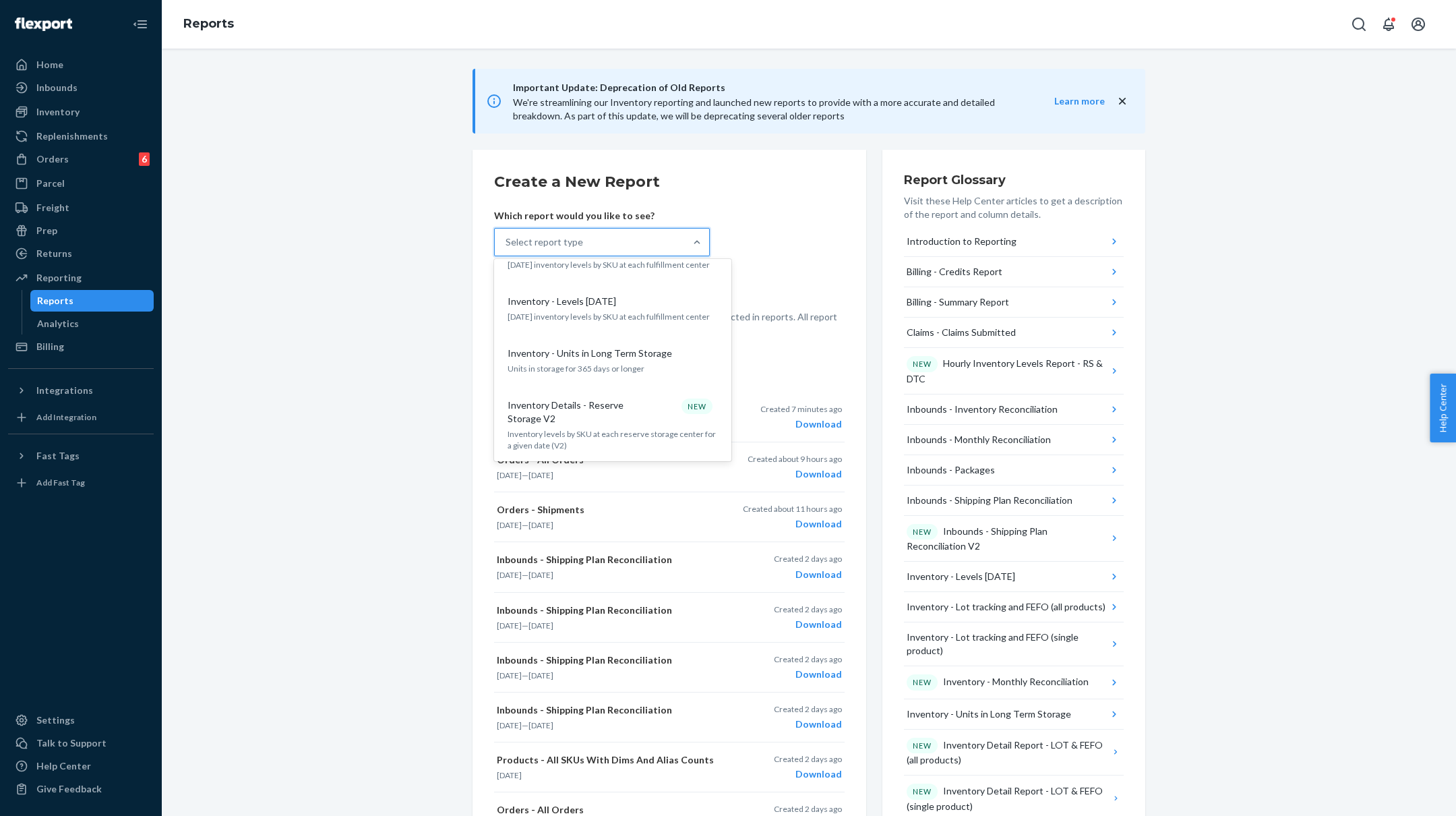
scroll to position [996, 0]
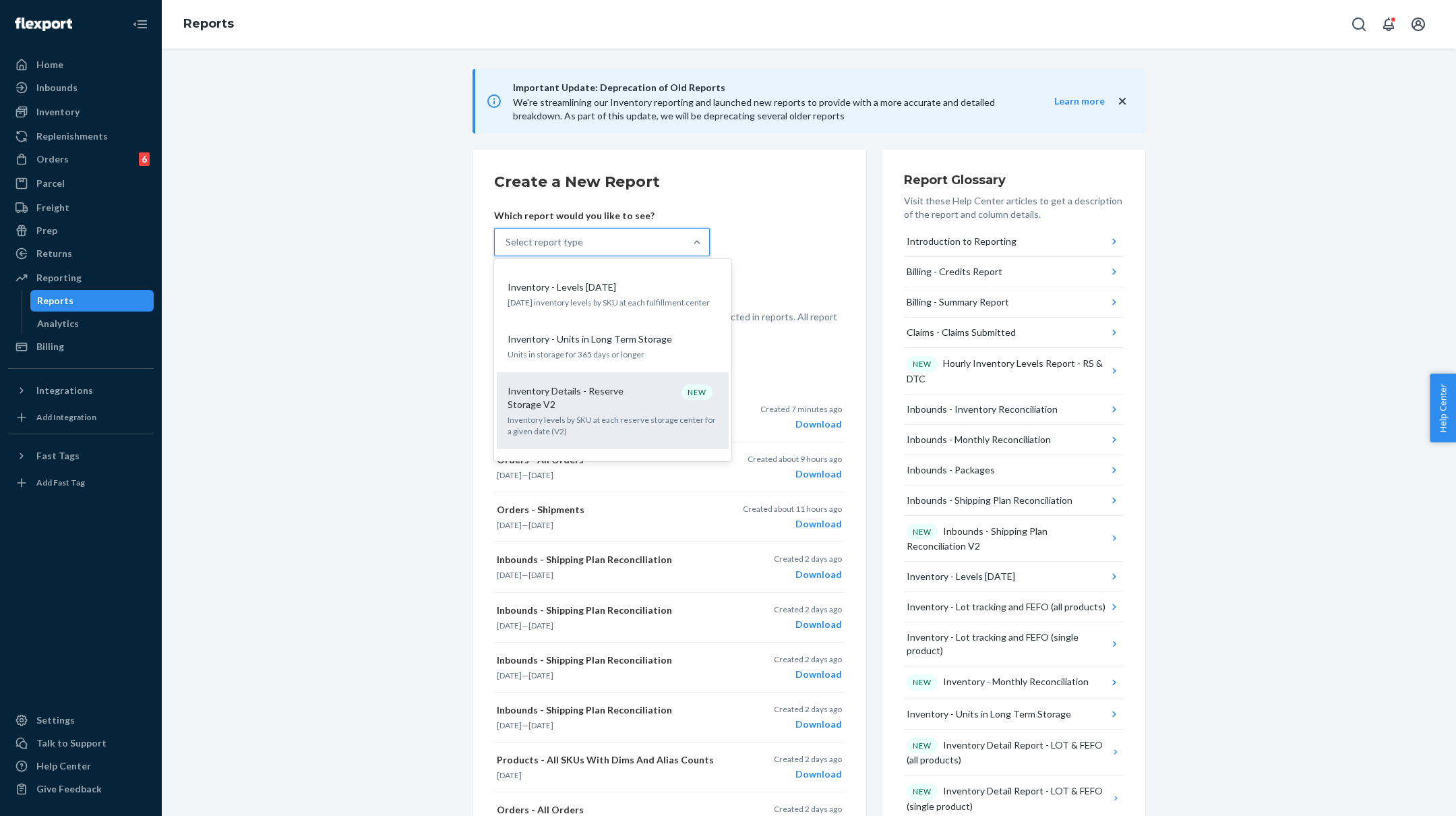
click at [608, 388] on div "Inventory Details - Reserve Storage V2 NEW Inventory levels by SKU at each rese…" at bounding box center [613, 411] width 216 height 66
click at [507, 249] on input "option Inventory Details - Reserve Storage V2 focused, 18 of 32. 32 results ava…" at bounding box center [507, 242] width 1 height 14
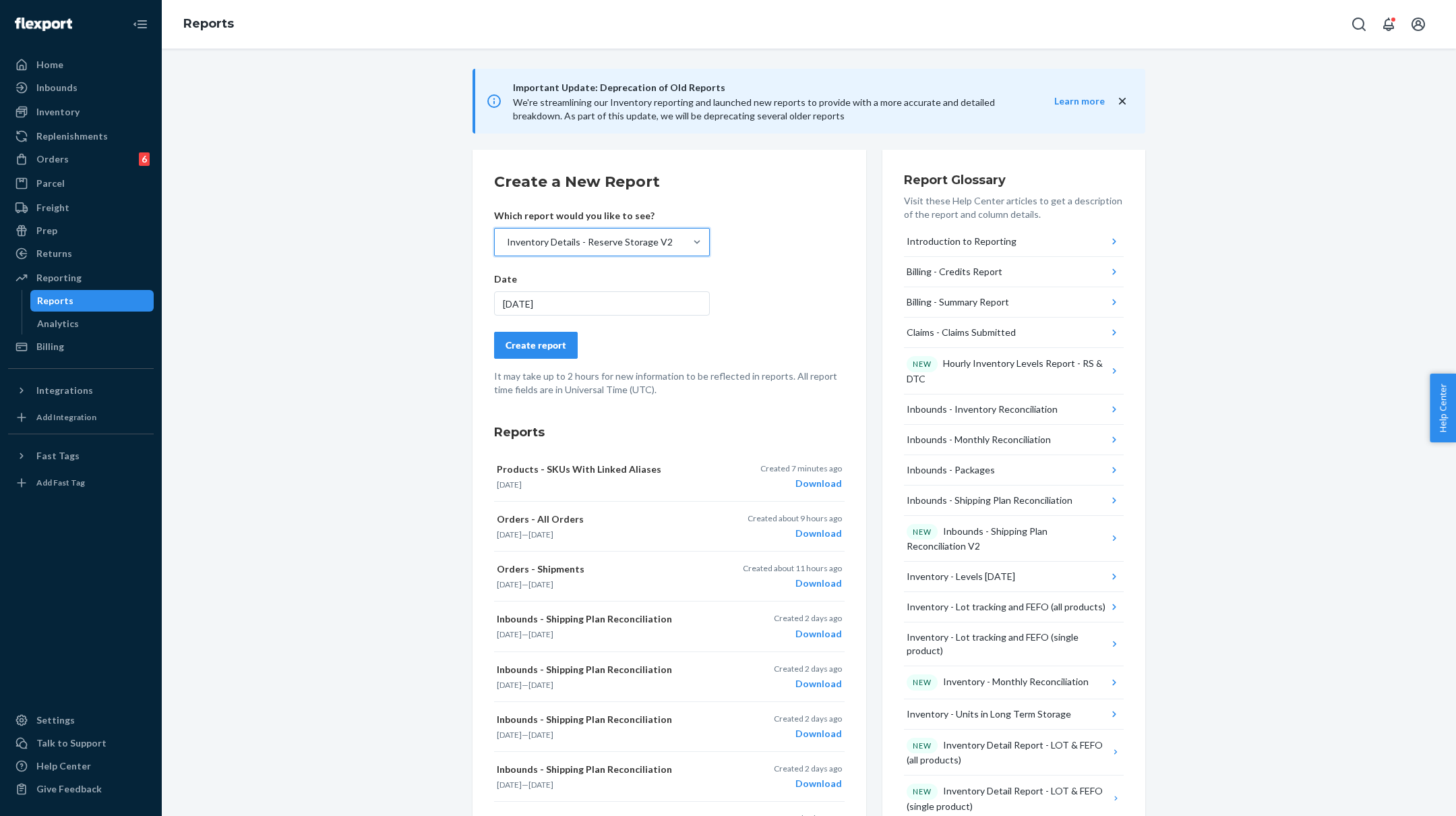
click at [595, 308] on div "[DATE]" at bounding box center [602, 303] width 216 height 24
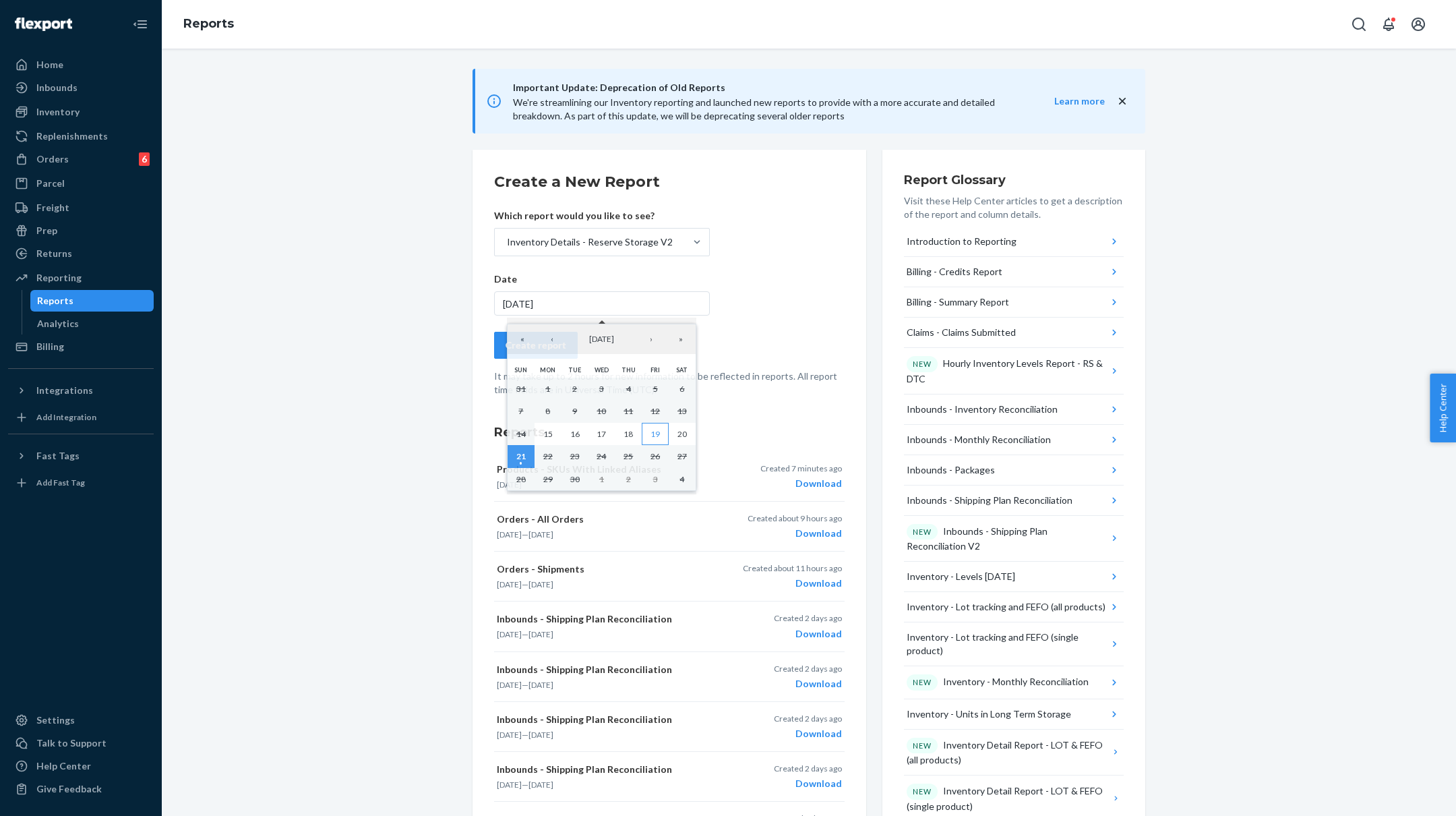
click at [652, 429] on abbr "19" at bounding box center [655, 434] width 9 height 10
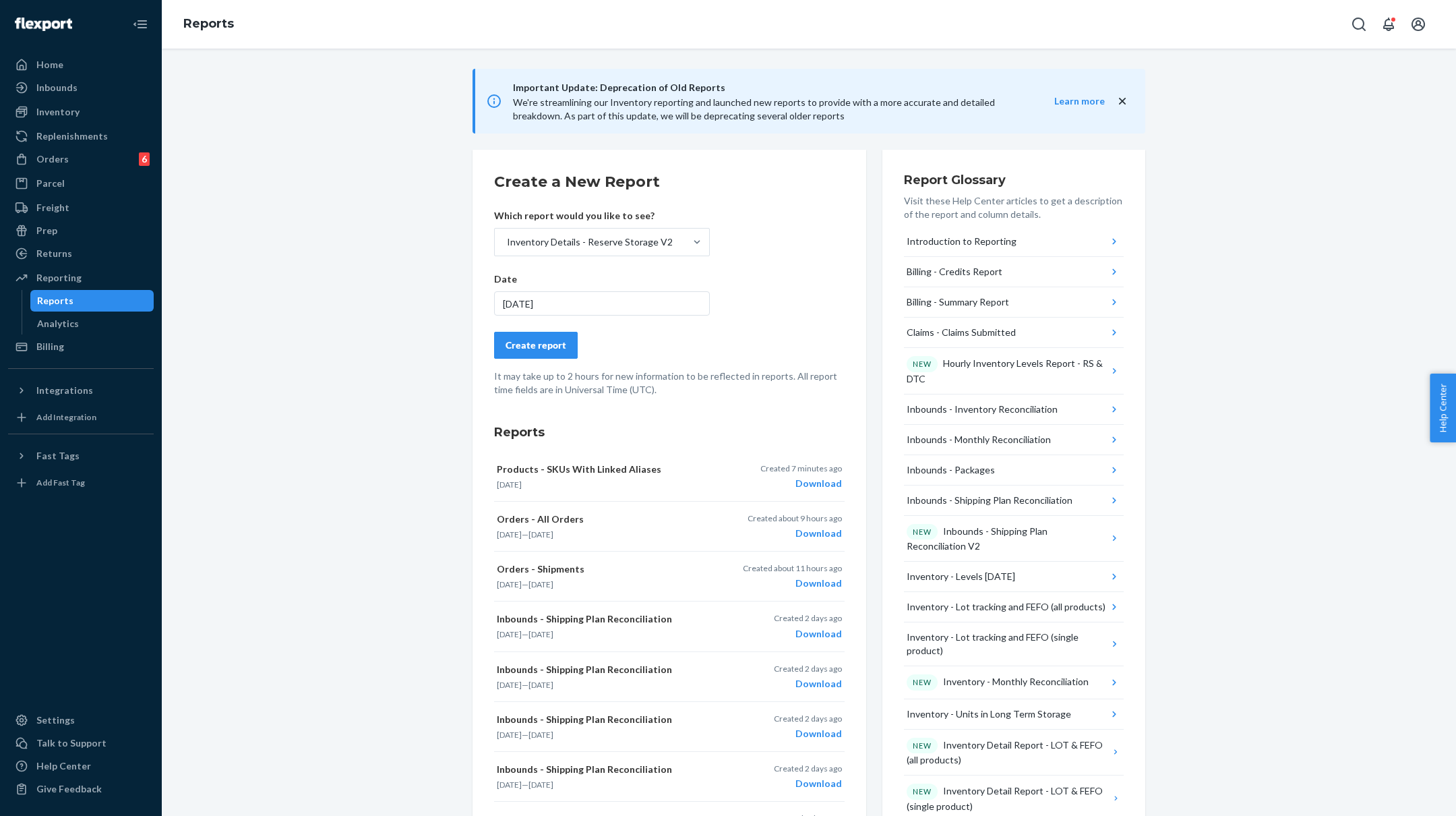
click at [536, 341] on div "Create report" at bounding box center [536, 345] width 60 height 14
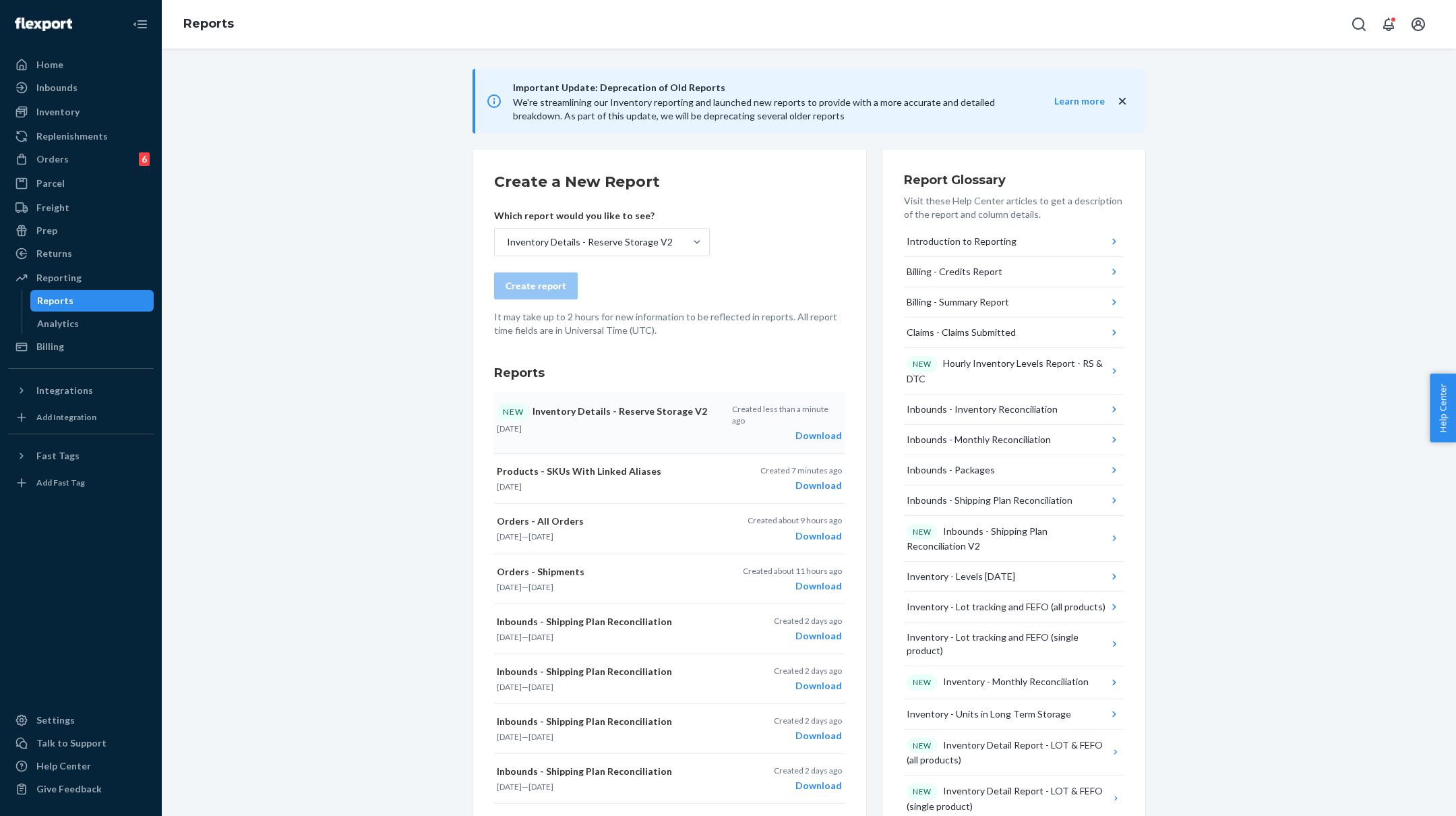
click at [822, 416] on div "Created less than a minute ago Download" at bounding box center [787, 423] width 110 height 39
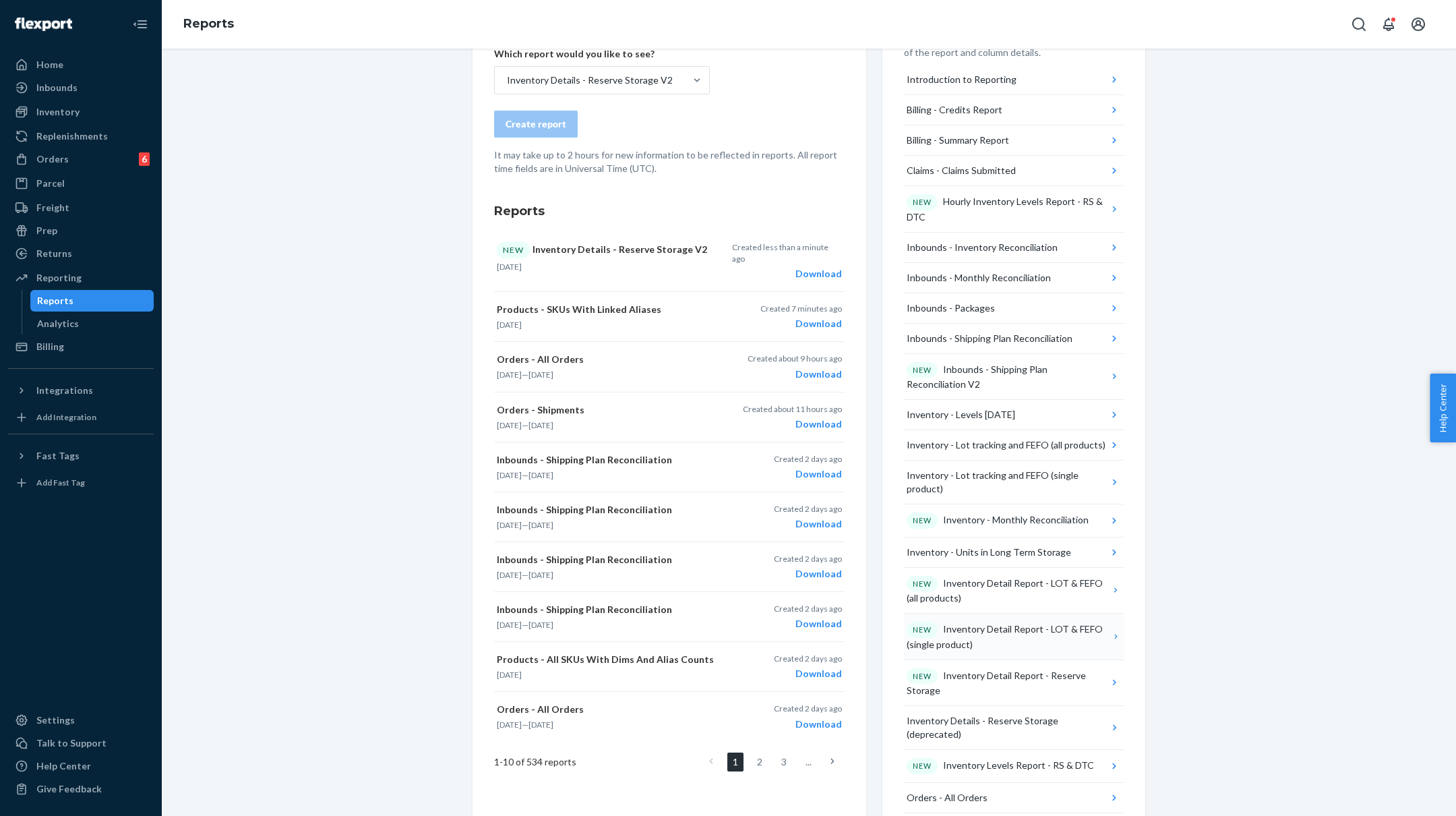
scroll to position [0, 0]
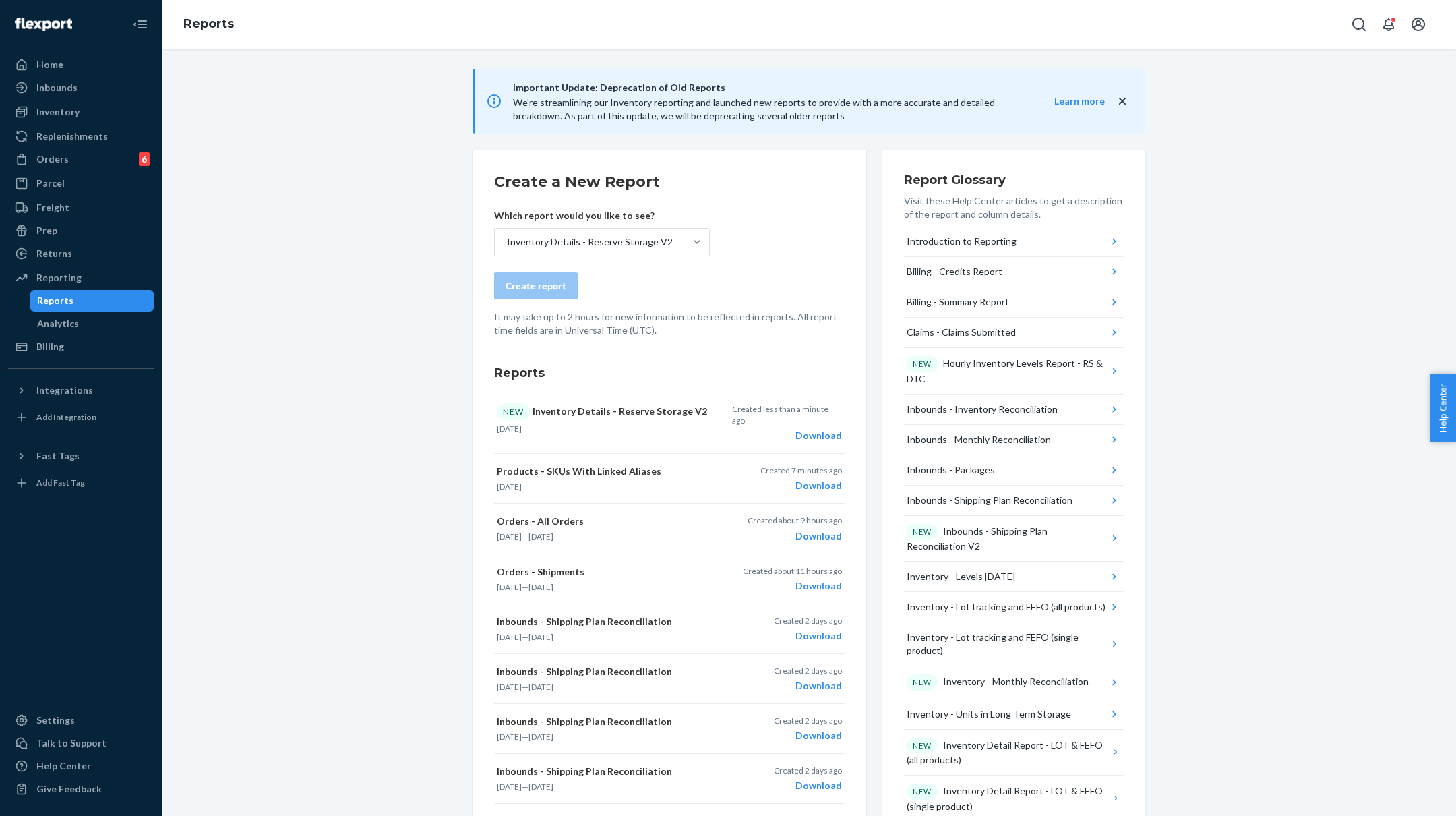
click at [1122, 97] on icon "close" at bounding box center [1122, 101] width 14 height 14
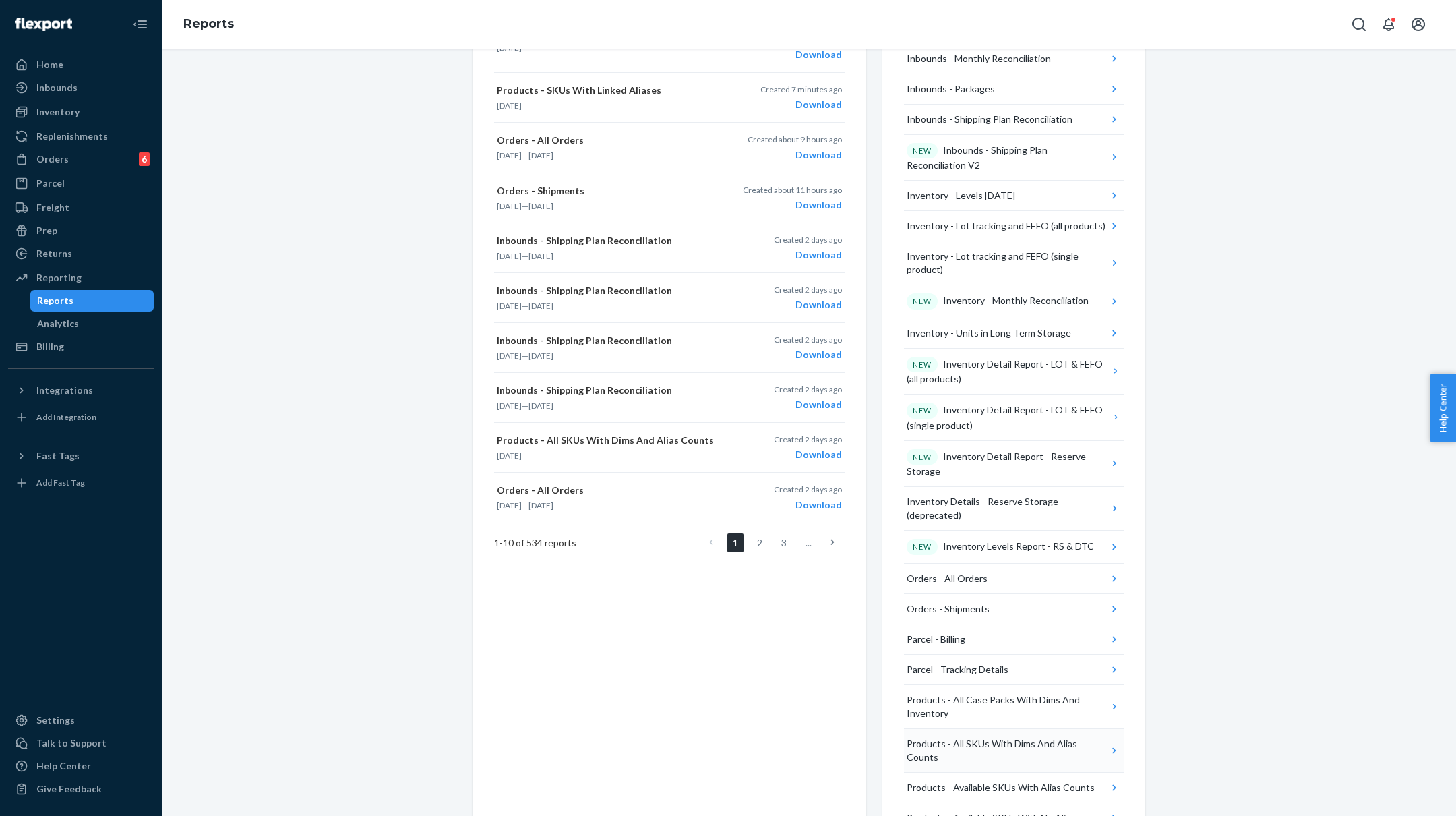
scroll to position [275, 0]
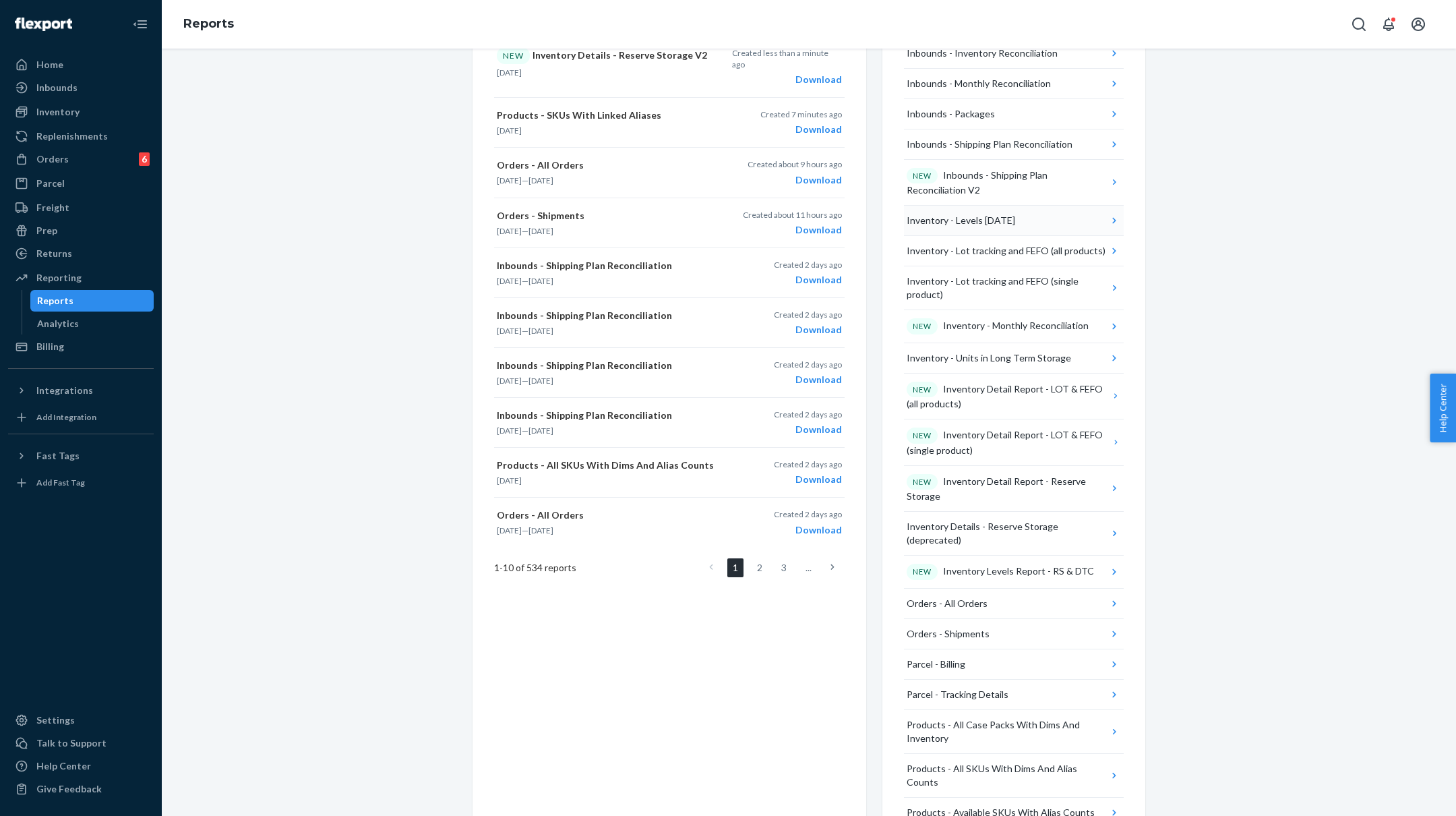
click at [965, 214] on div "Inventory - Levels [DATE]" at bounding box center [961, 220] width 109 height 14
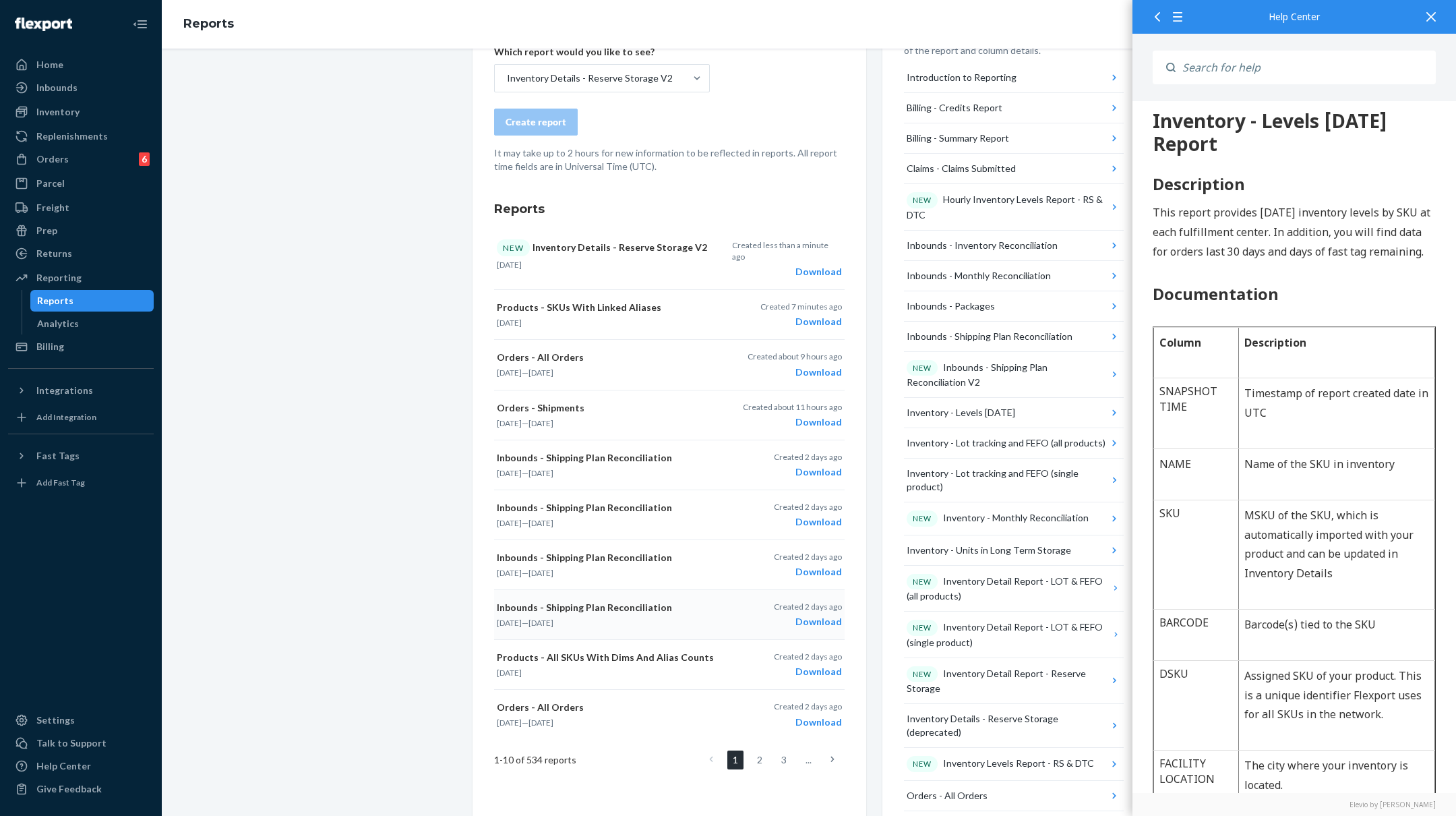
scroll to position [0, 0]
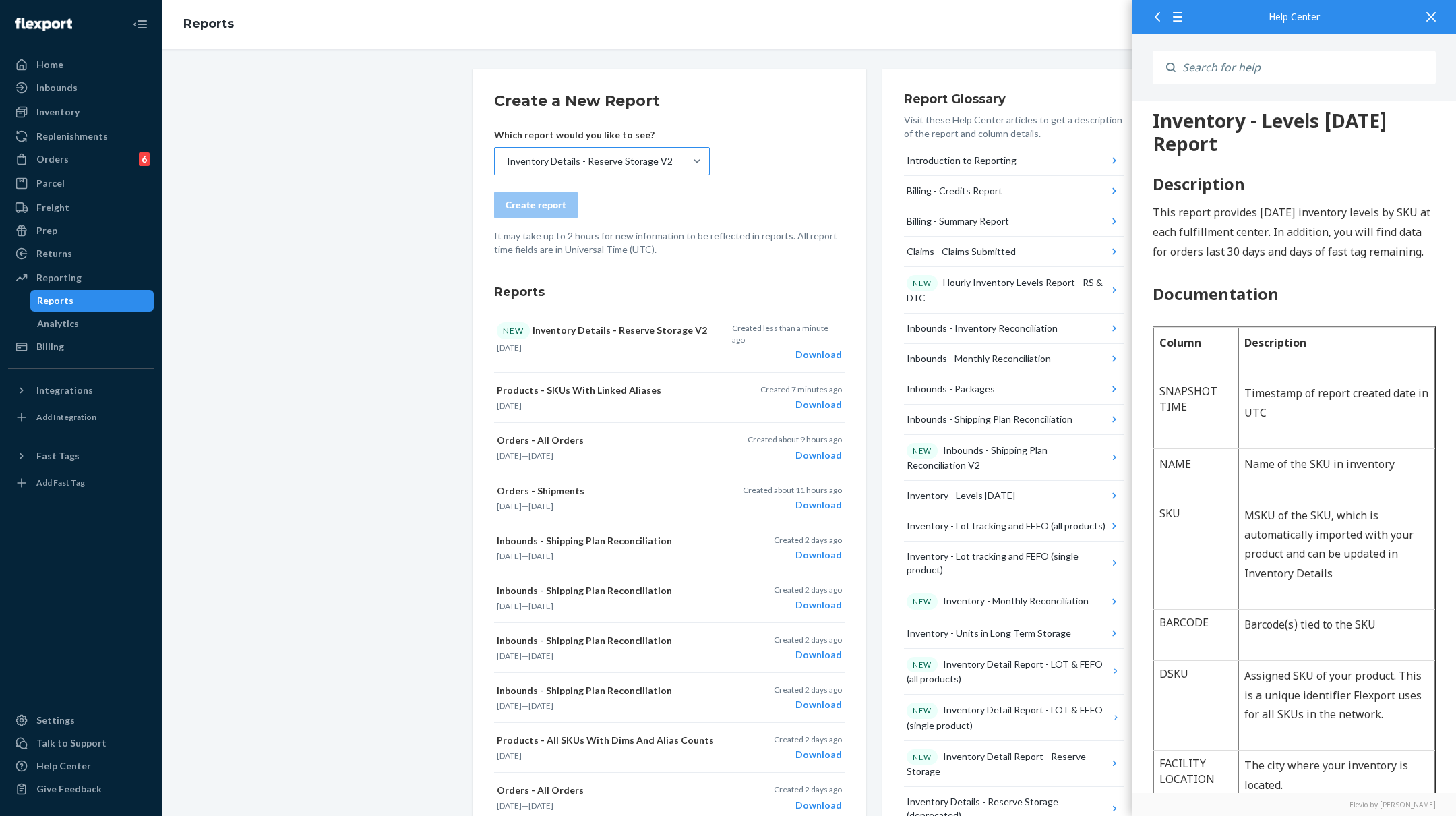
click at [648, 160] on div "Inventory Details - Reserve Storage V2" at bounding box center [589, 161] width 166 height 14
click at [507, 160] on input "Inventory Details - Reserve Storage V2" at bounding box center [507, 161] width 1 height 14
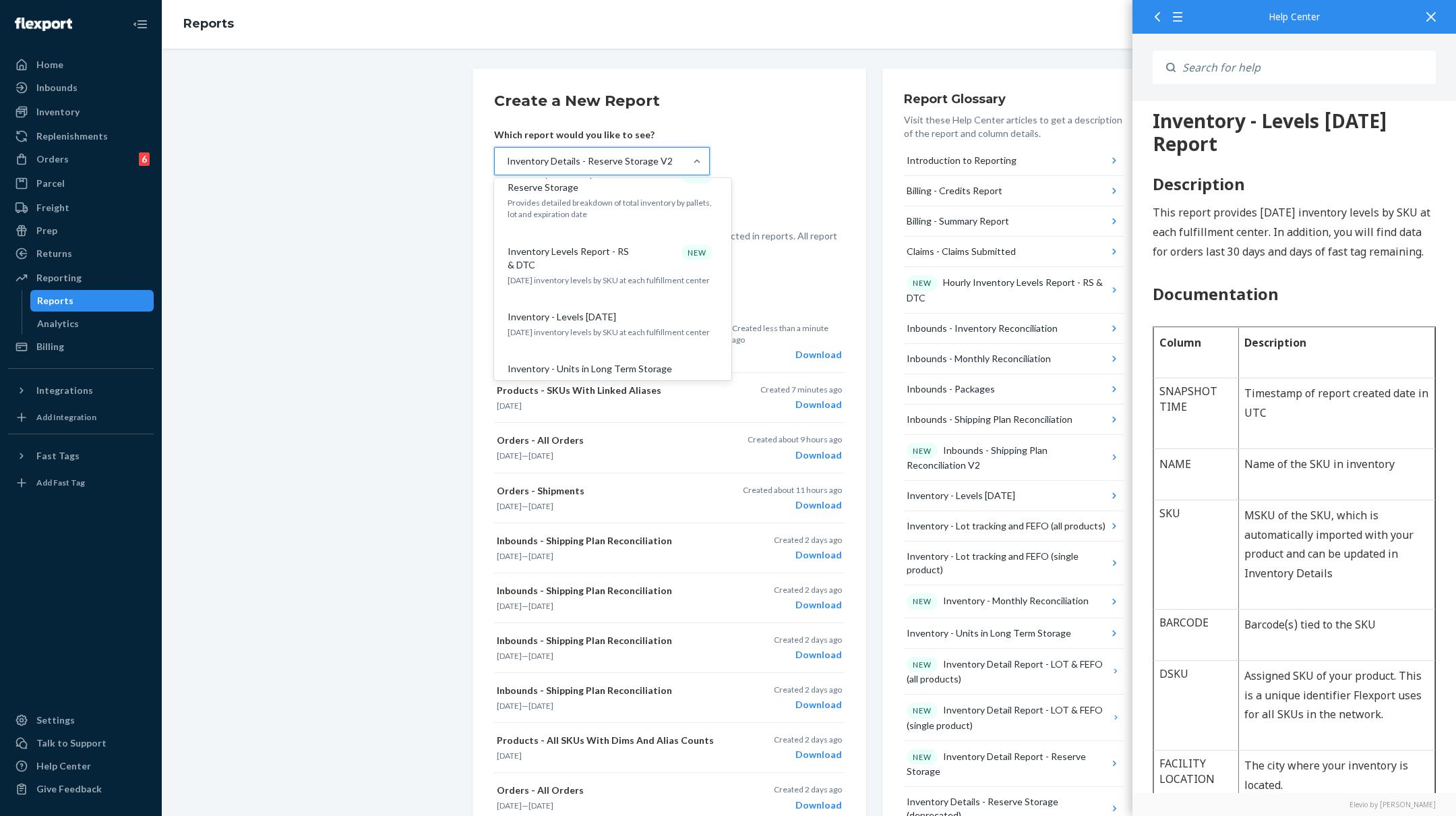
scroll to position [917, 0]
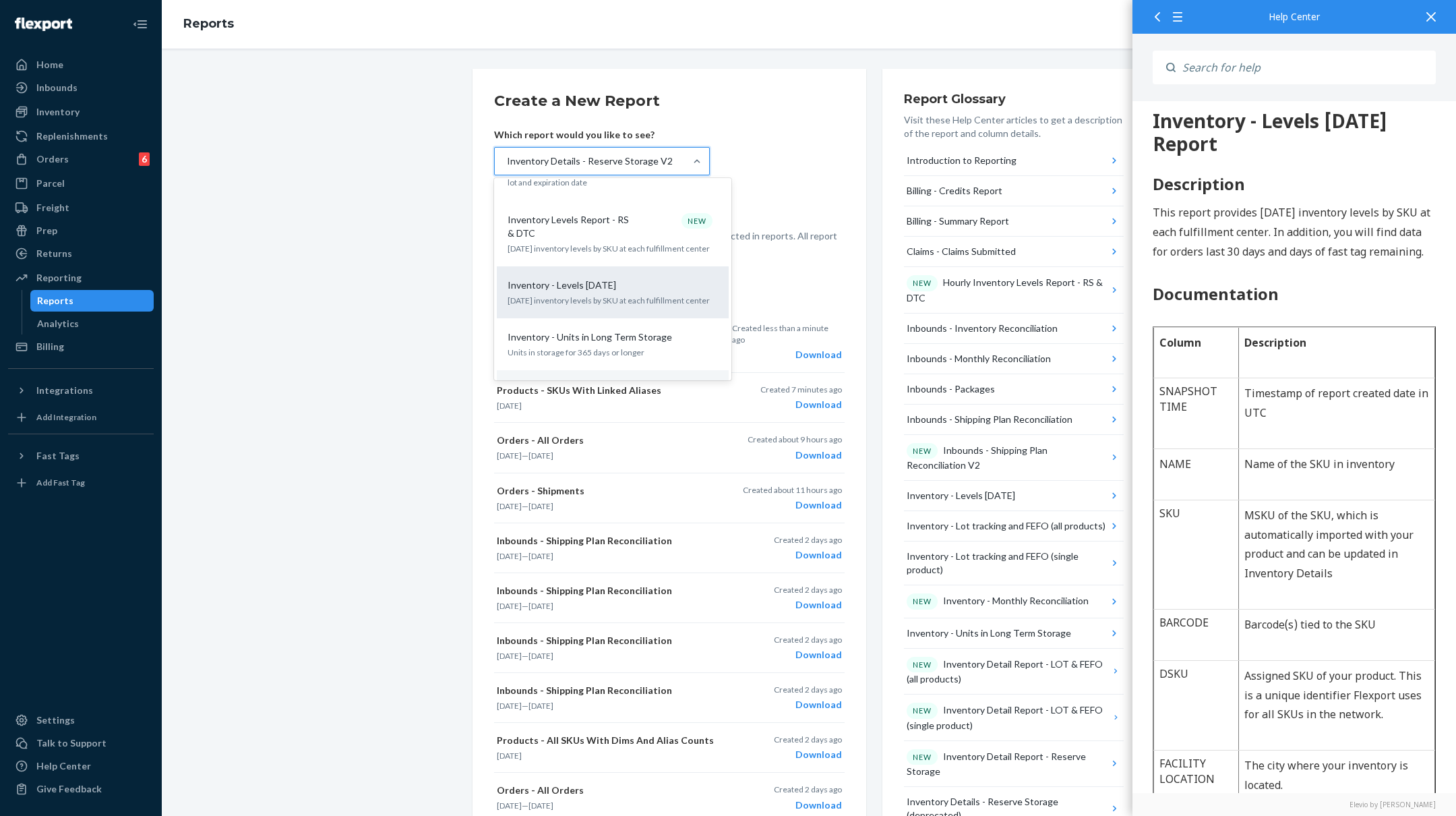
click at [626, 278] on div "Inventory - Levels [DATE]" at bounding box center [610, 285] width 216 height 14
click at [507, 168] on input "option Inventory Details - Reserve Storage V2, selected. option Inventory - Lev…" at bounding box center [507, 161] width 1 height 14
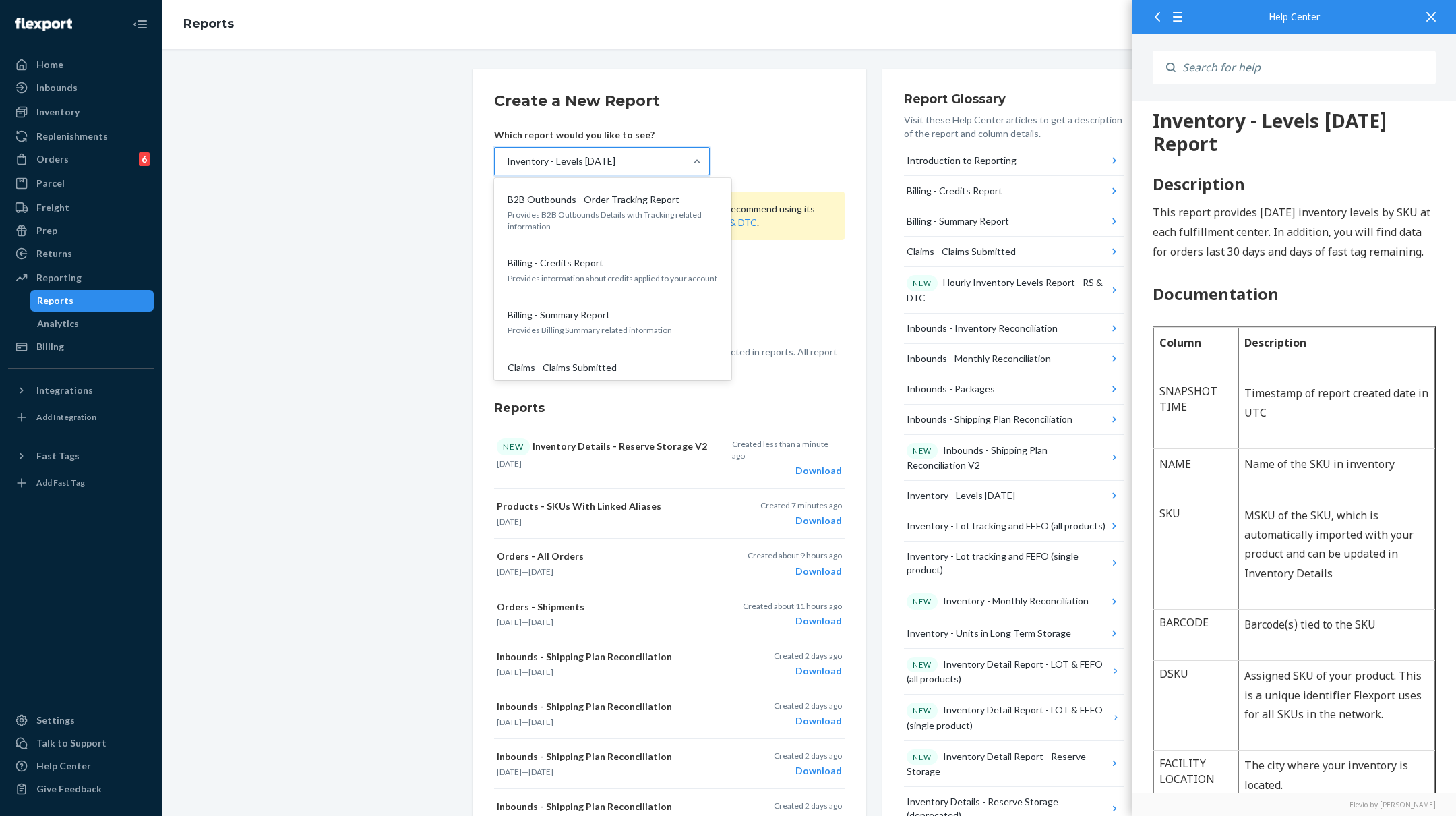
click at [677, 157] on div "Inventory - Levels [DATE]" at bounding box center [590, 161] width 190 height 27
click at [507, 157] on input "option Inventory - Levels [DATE], selected. option Inventory - Levels [DATE] fo…" at bounding box center [507, 161] width 1 height 14
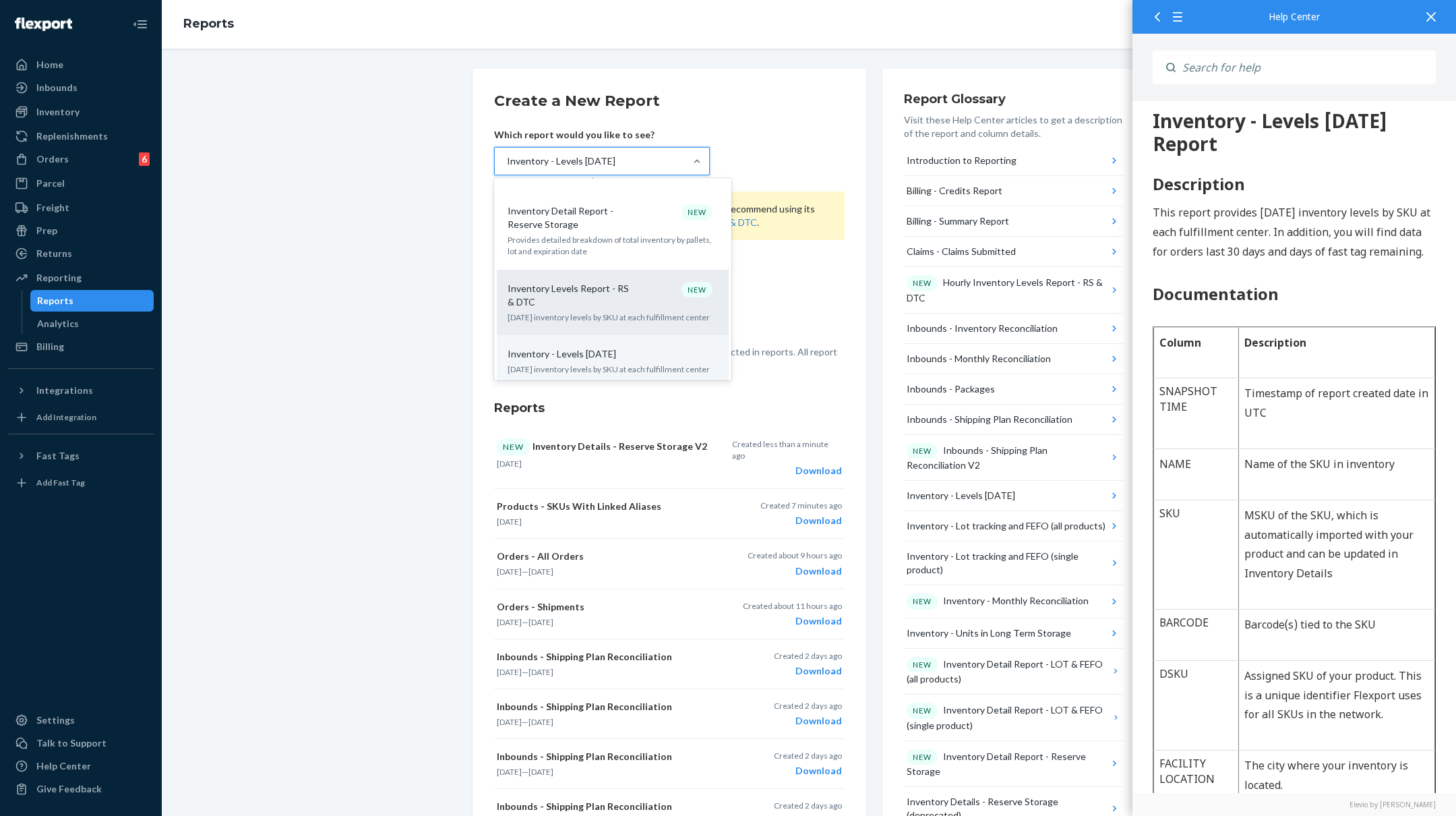
click at [625, 282] on p "Inventory Levels Report - RS & DTC" at bounding box center [572, 295] width 129 height 27
click at [507, 168] on input "option Inventory - Levels [DATE], selected. option Inventory Levels Report - RS…" at bounding box center [507, 161] width 1 height 14
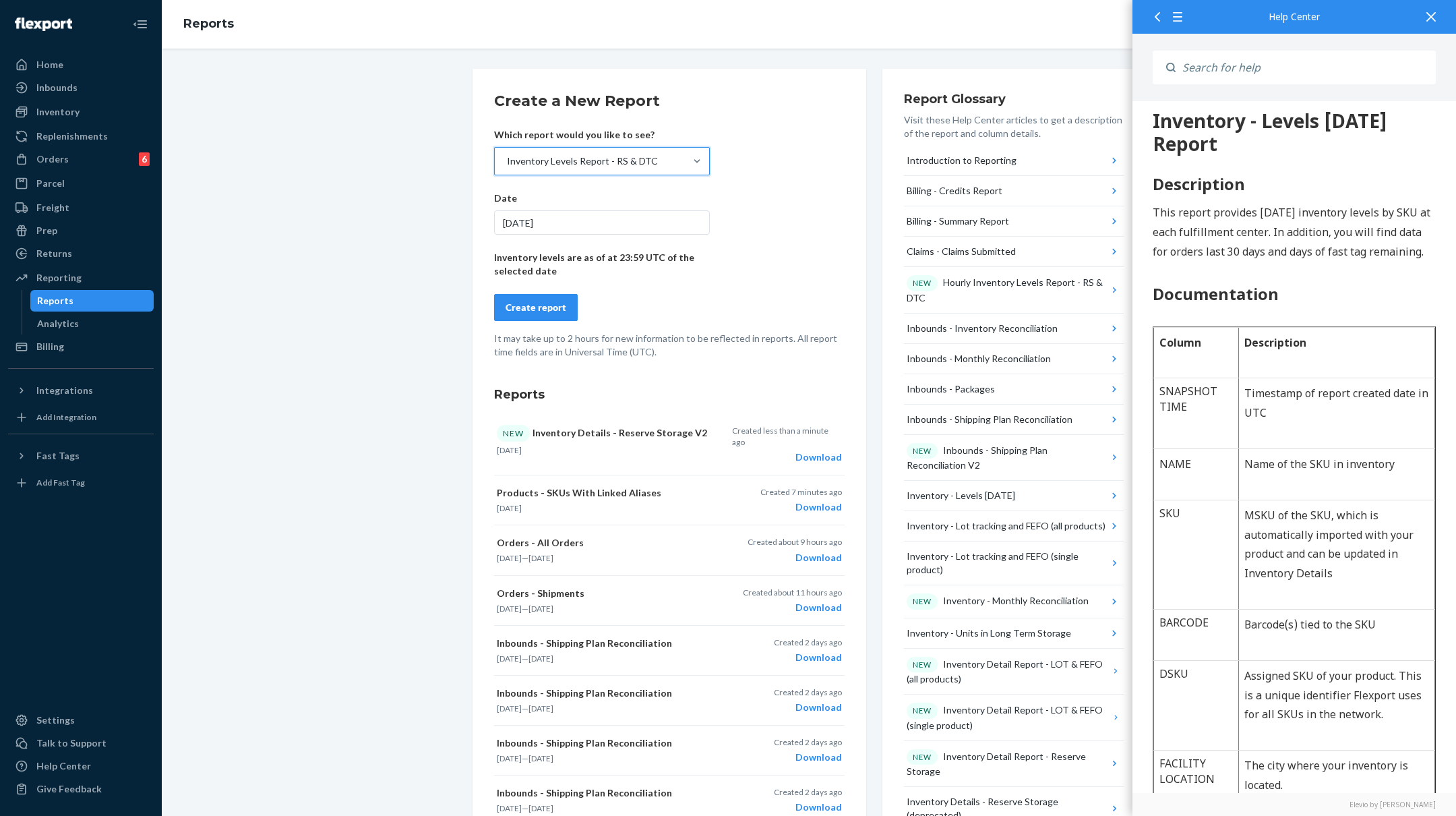
click at [551, 304] on div "Create report" at bounding box center [536, 307] width 60 height 14
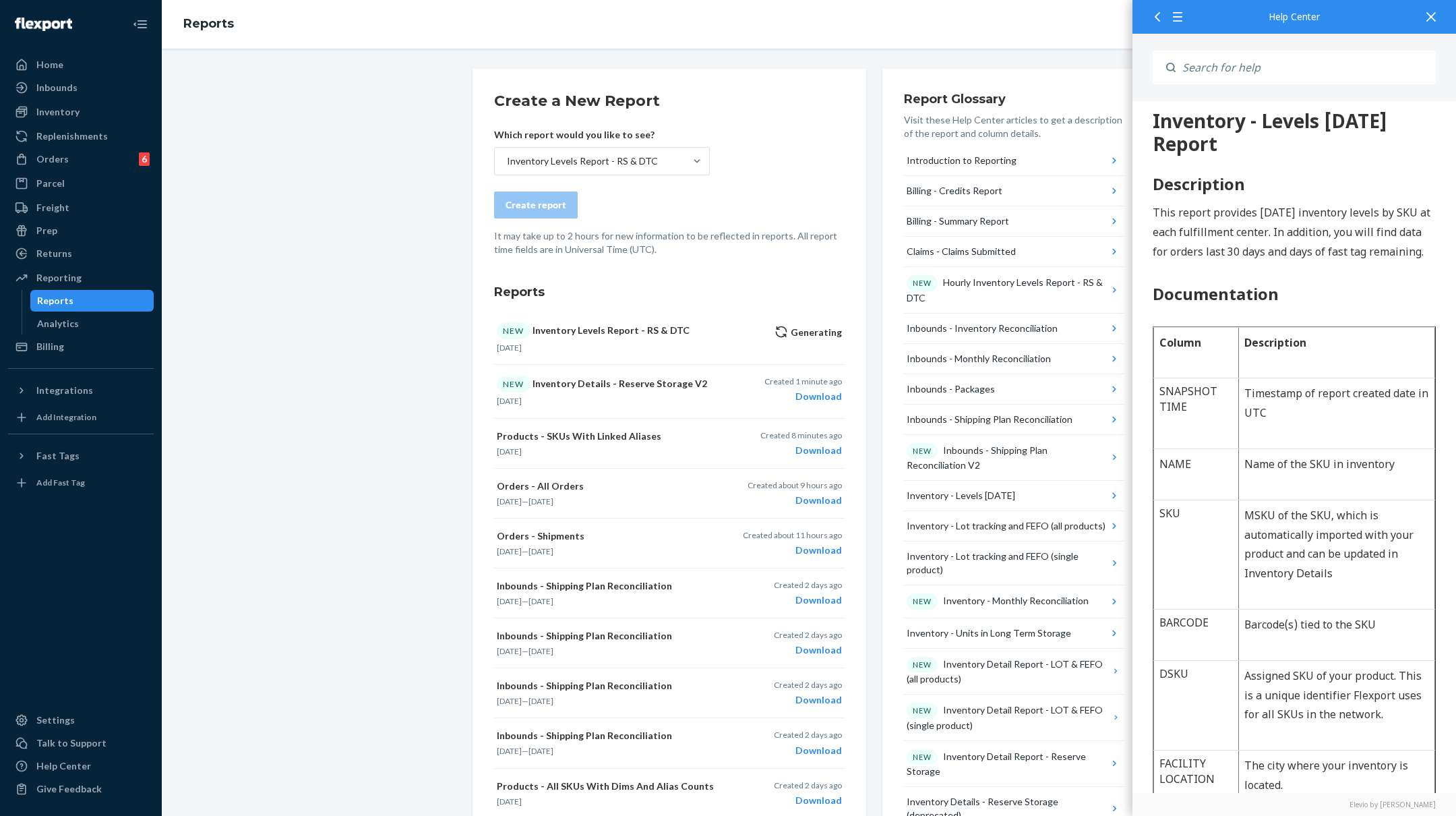
click at [1435, 14] on icon at bounding box center [1431, 17] width 9 height 9
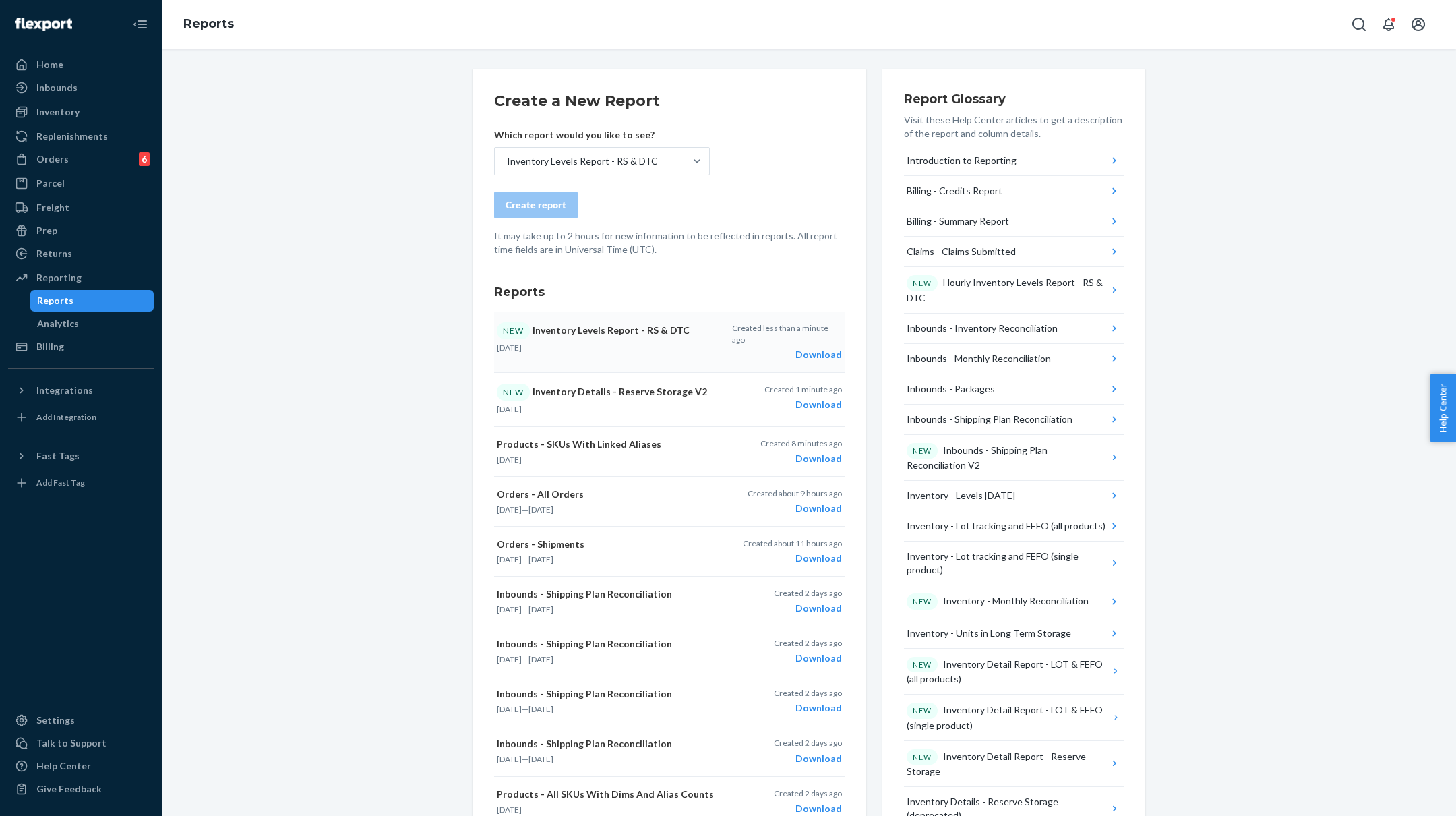
click at [812, 348] on div "Download" at bounding box center [787, 354] width 110 height 14
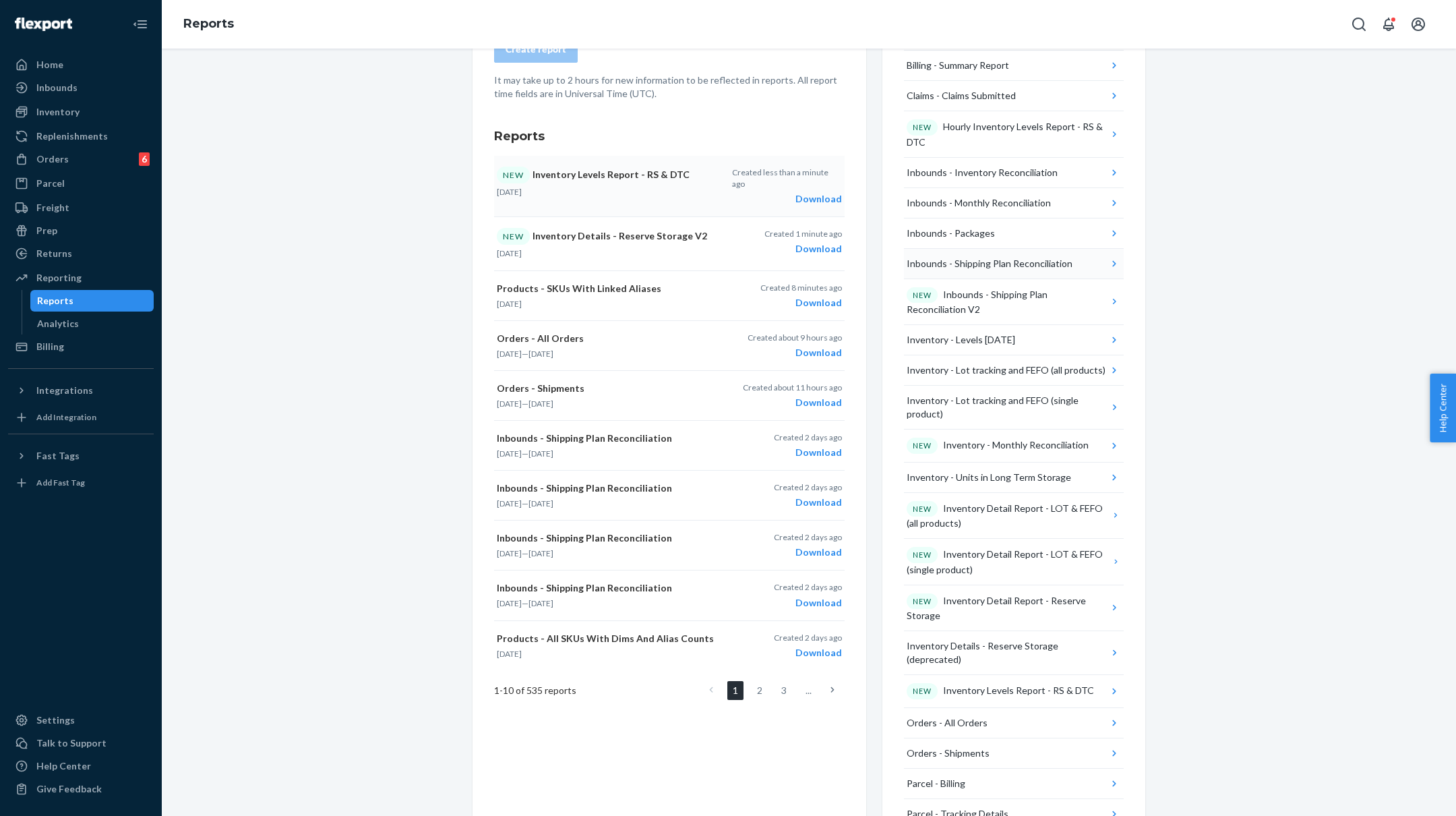
scroll to position [166, 0]
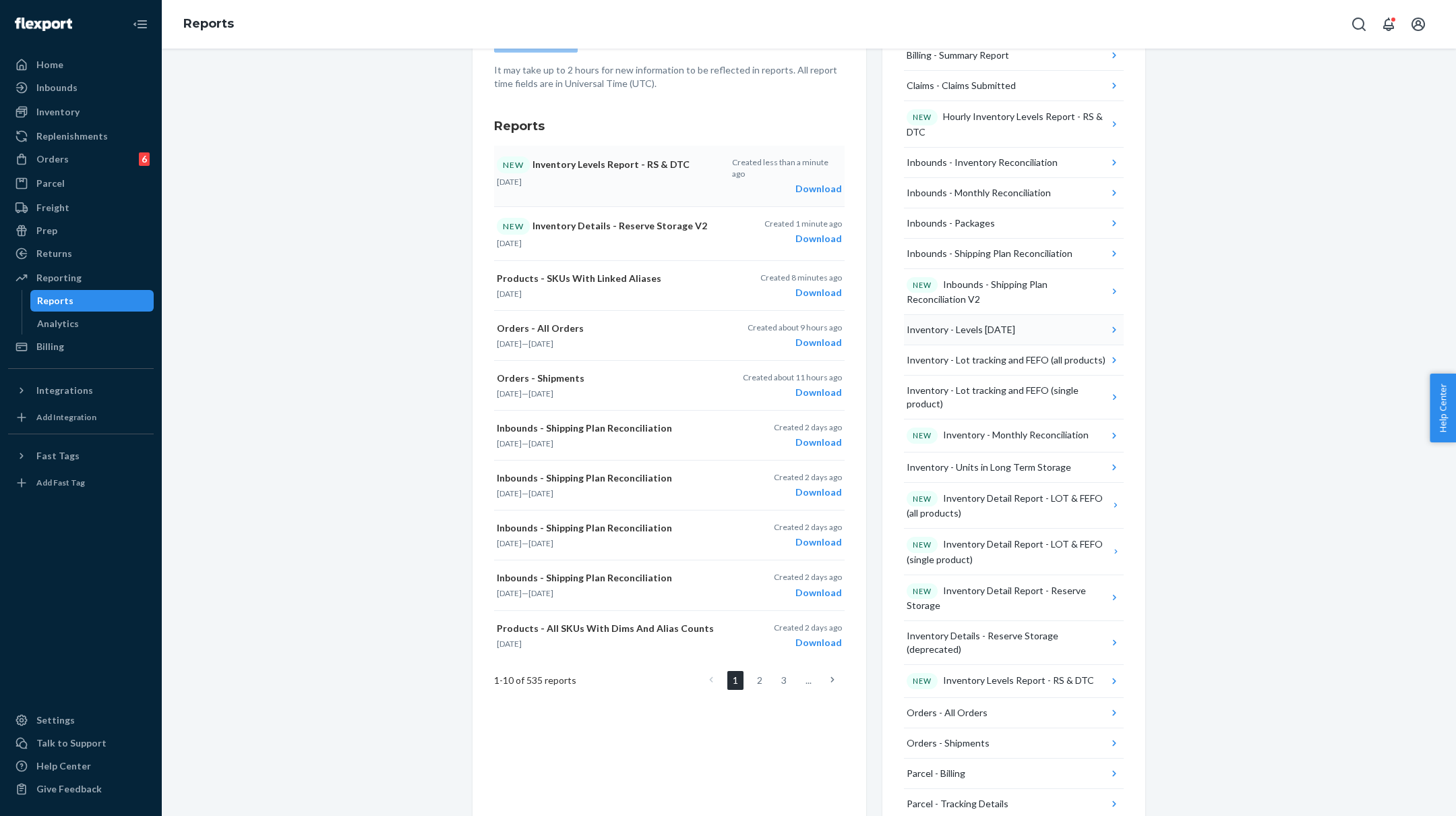
click at [1023, 320] on button "Inventory - Levels [DATE]" at bounding box center [1014, 330] width 220 height 30
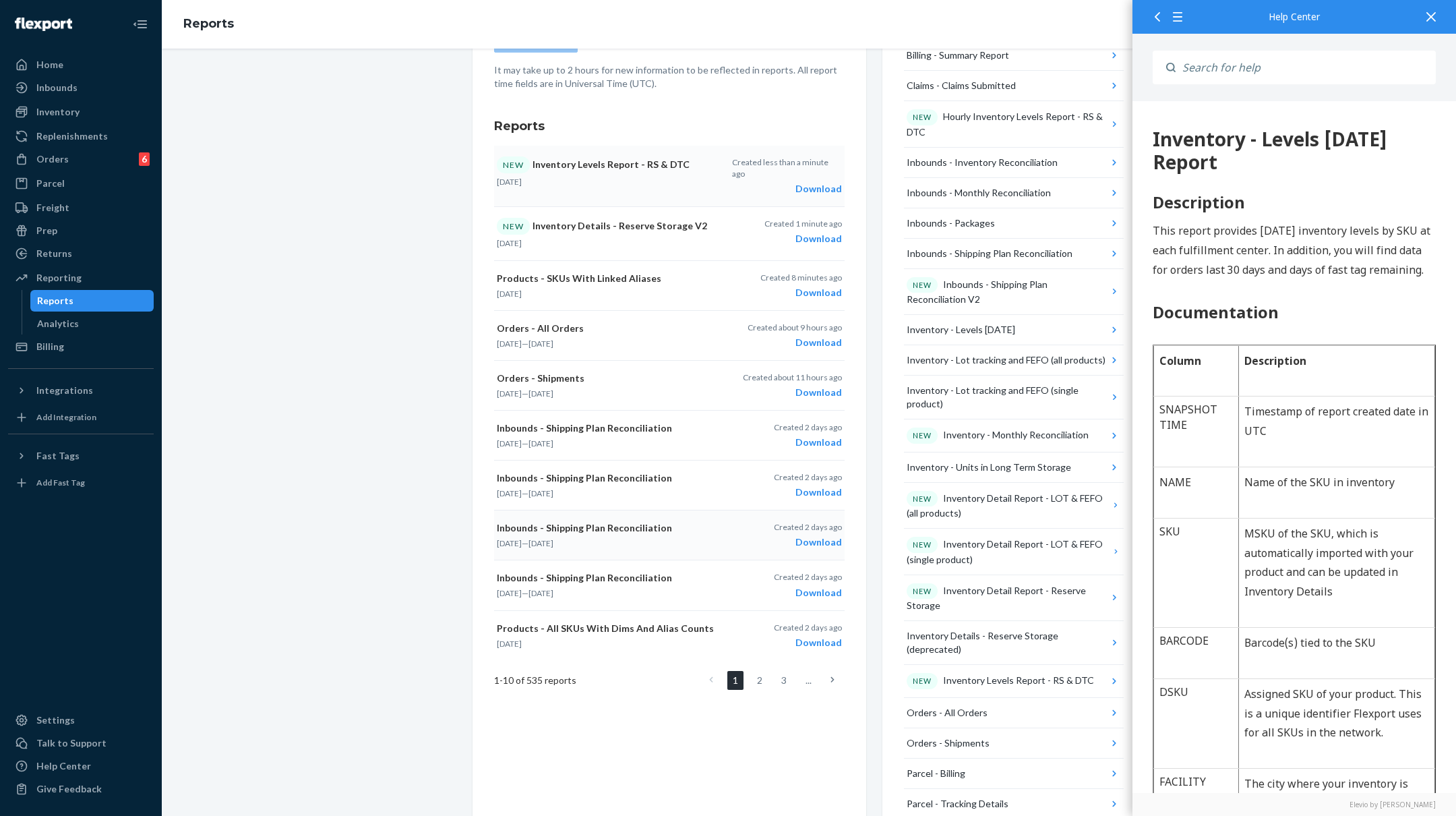
scroll to position [0, 0]
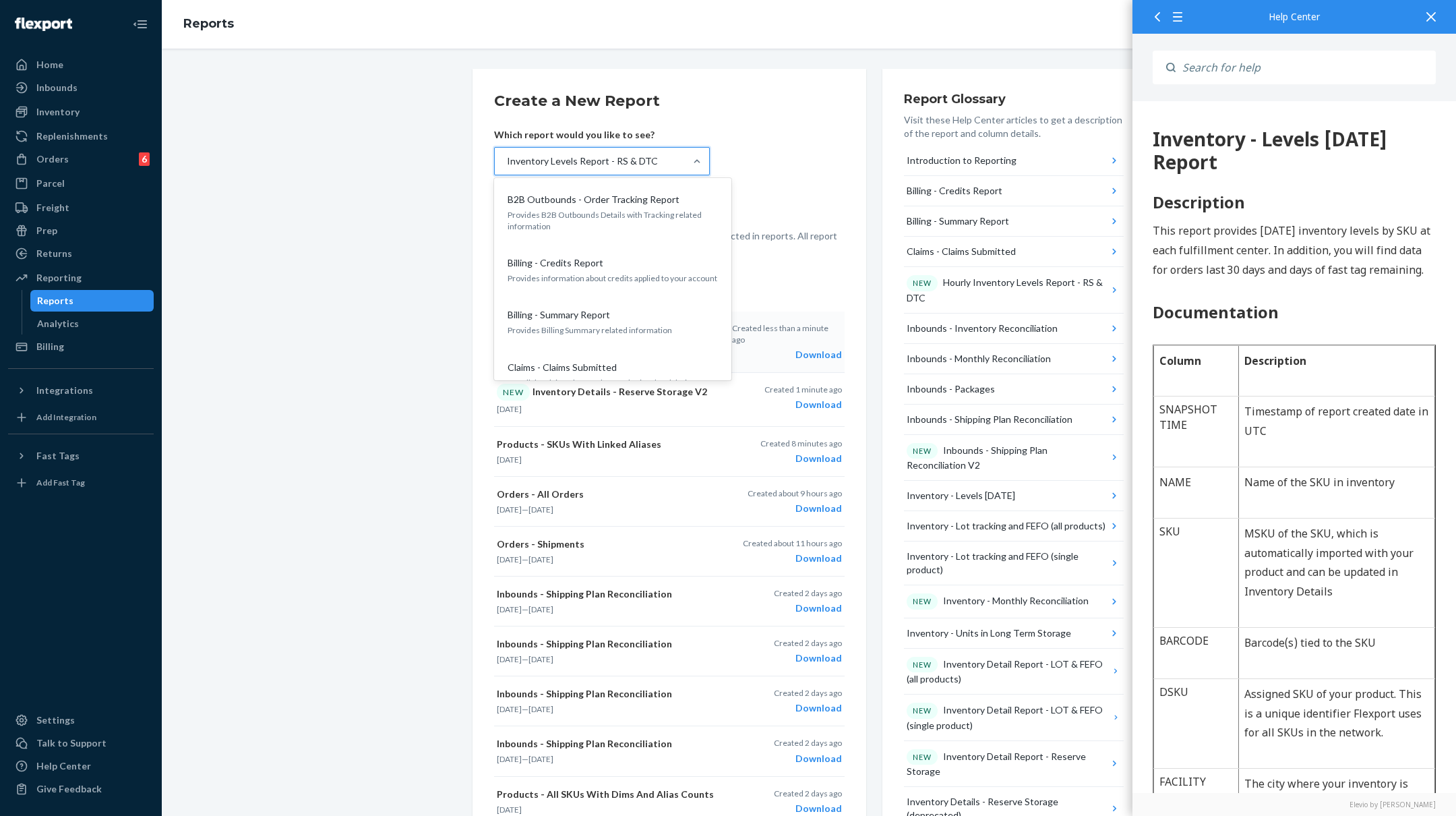
click at [669, 152] on div "Inventory Levels Report - RS & DTC" at bounding box center [590, 161] width 190 height 27
click at [507, 155] on input "option Inventory Levels Report - RS & DTC, selected. option B2B Outbounds - Ord…" at bounding box center [507, 161] width 1 height 14
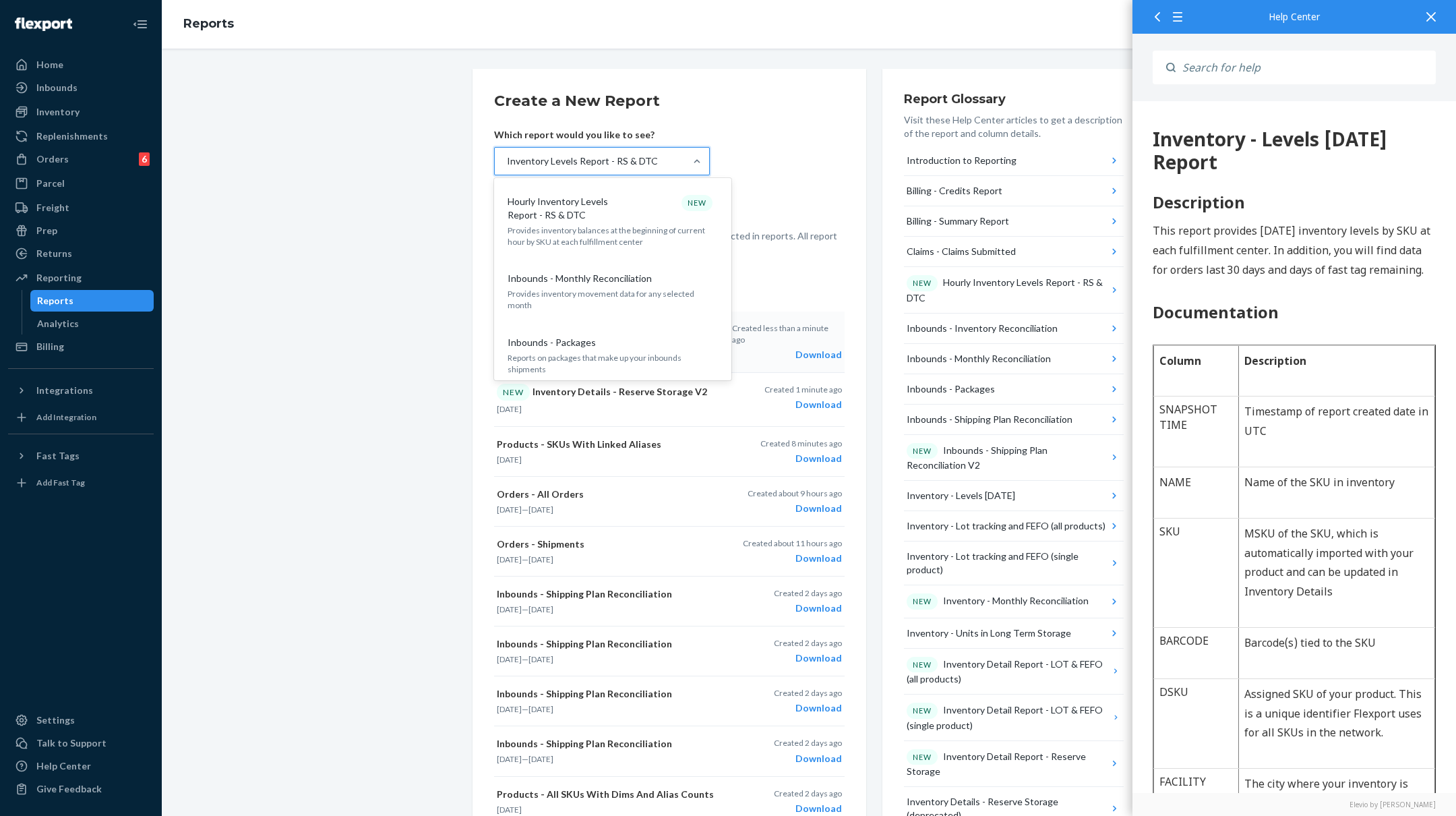
scroll to position [304, 0]
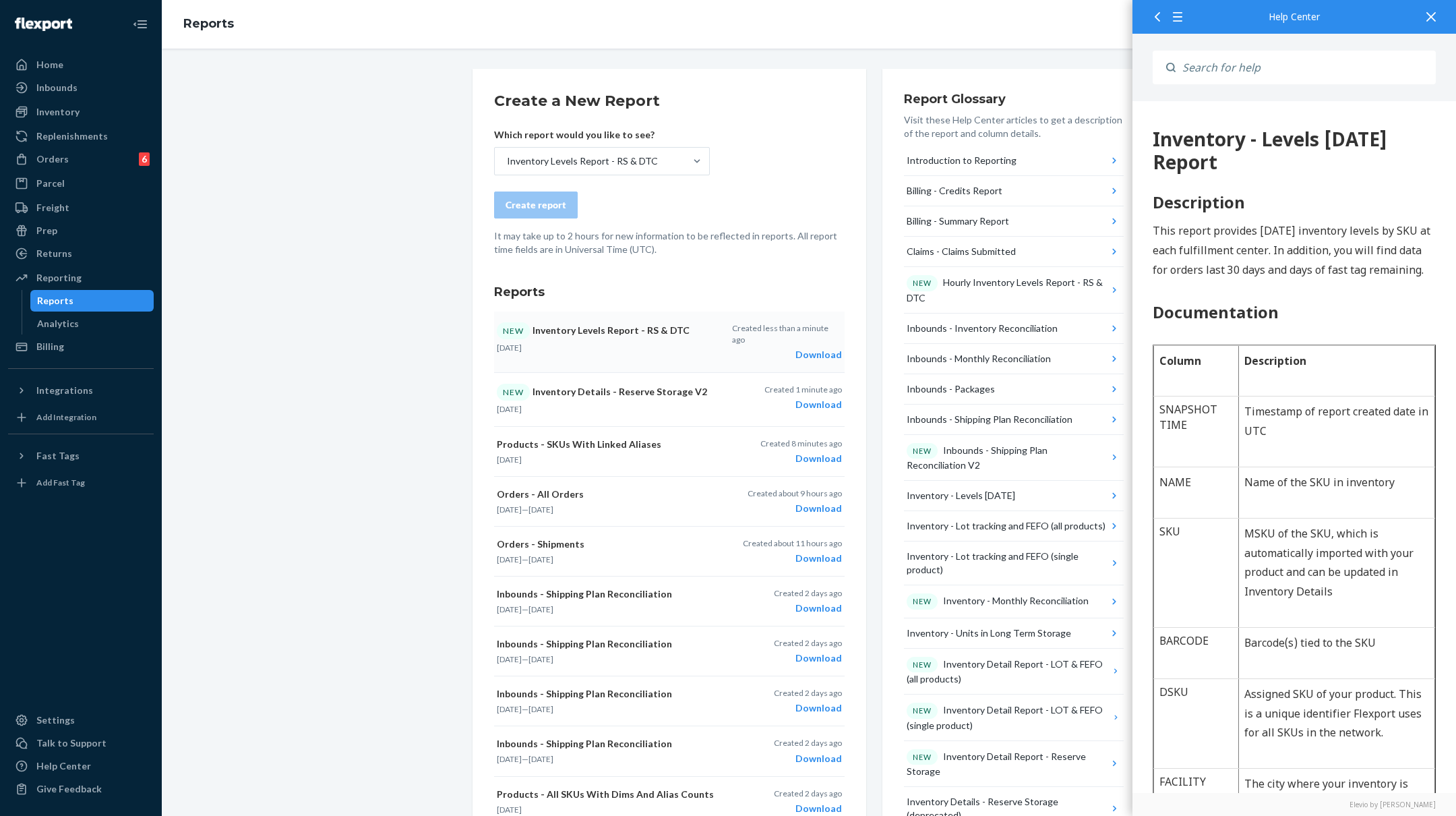
click at [399, 390] on div "Create a New Report Which report would you like to see? Inventory Levels Report…" at bounding box center [808, 694] width 1274 height 1251
click at [635, 168] on div "Inventory Levels Report - RS & DTC" at bounding box center [590, 161] width 190 height 27
click at [507, 168] on input "Inventory Levels Report - RS & DTC" at bounding box center [507, 161] width 1 height 14
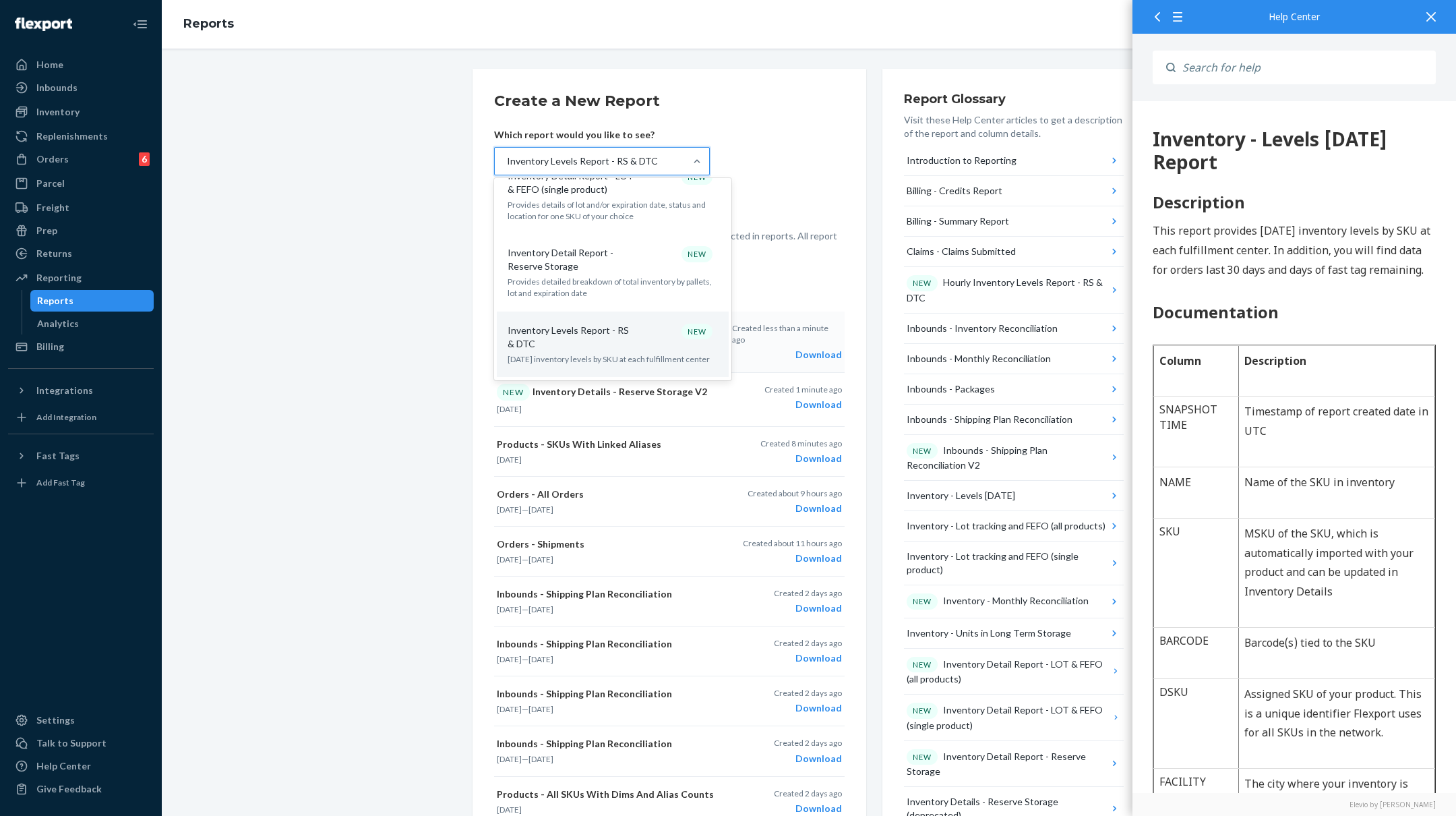
scroll to position [813, 0]
click at [862, 150] on div "Create a New Report Which report would you like to see? option Inventory Levels…" at bounding box center [670, 694] width 394 height 1251
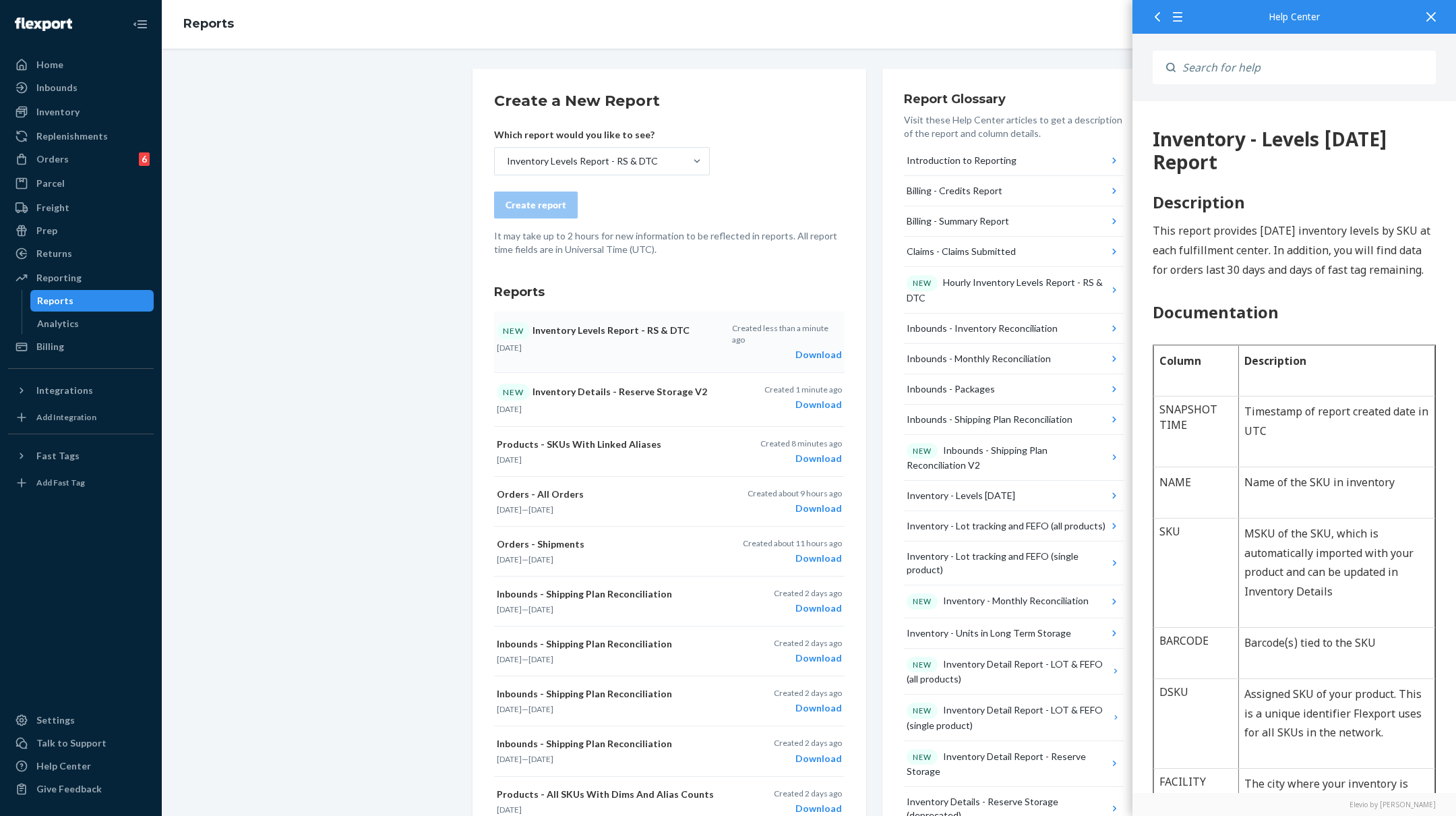
click at [1431, 15] on icon at bounding box center [1431, 17] width 9 height 9
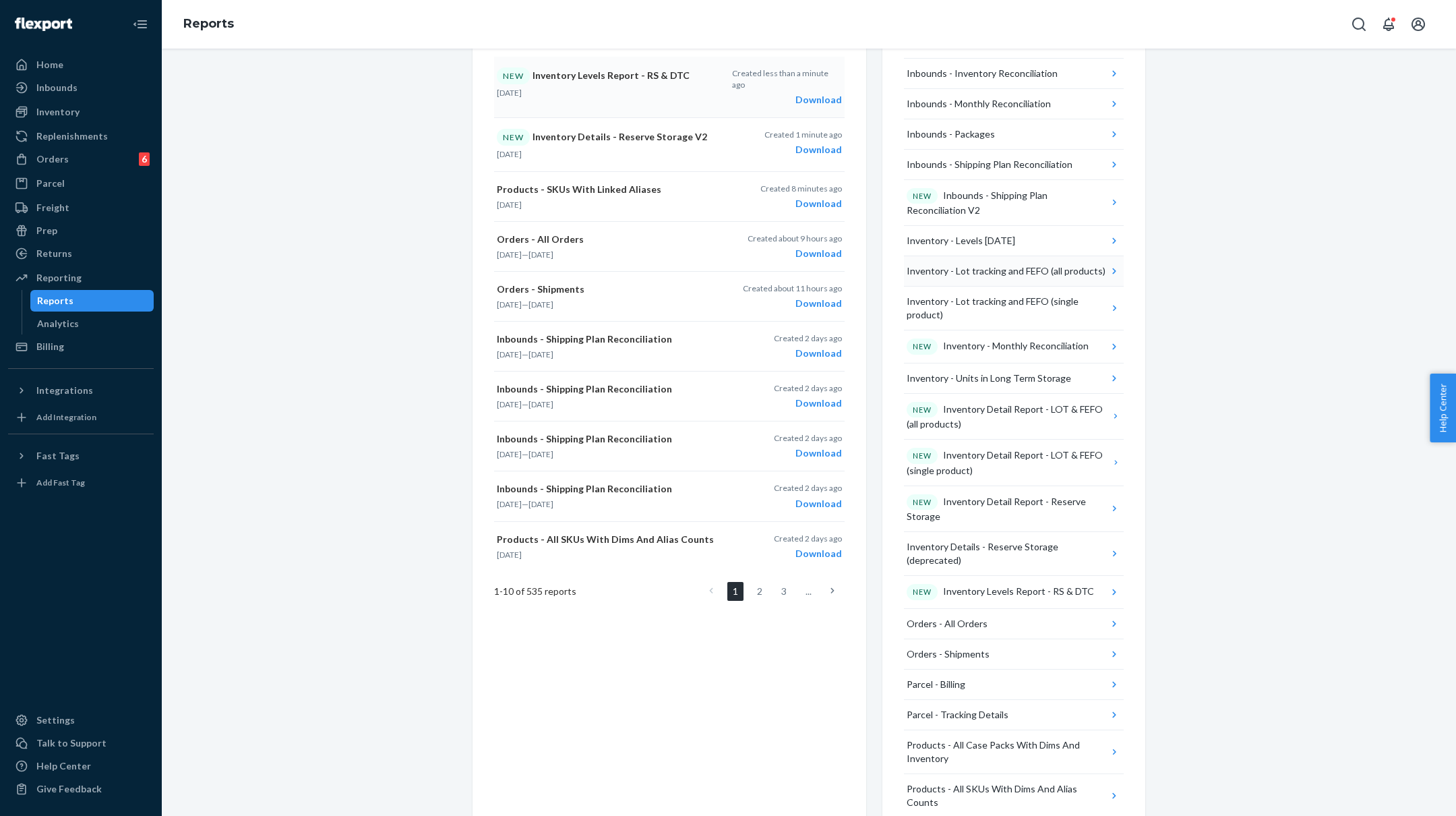
scroll to position [256, 0]
click at [1072, 583] on div "NEW Inventory Levels Report - RS & DTC" at bounding box center [1000, 591] width 188 height 17
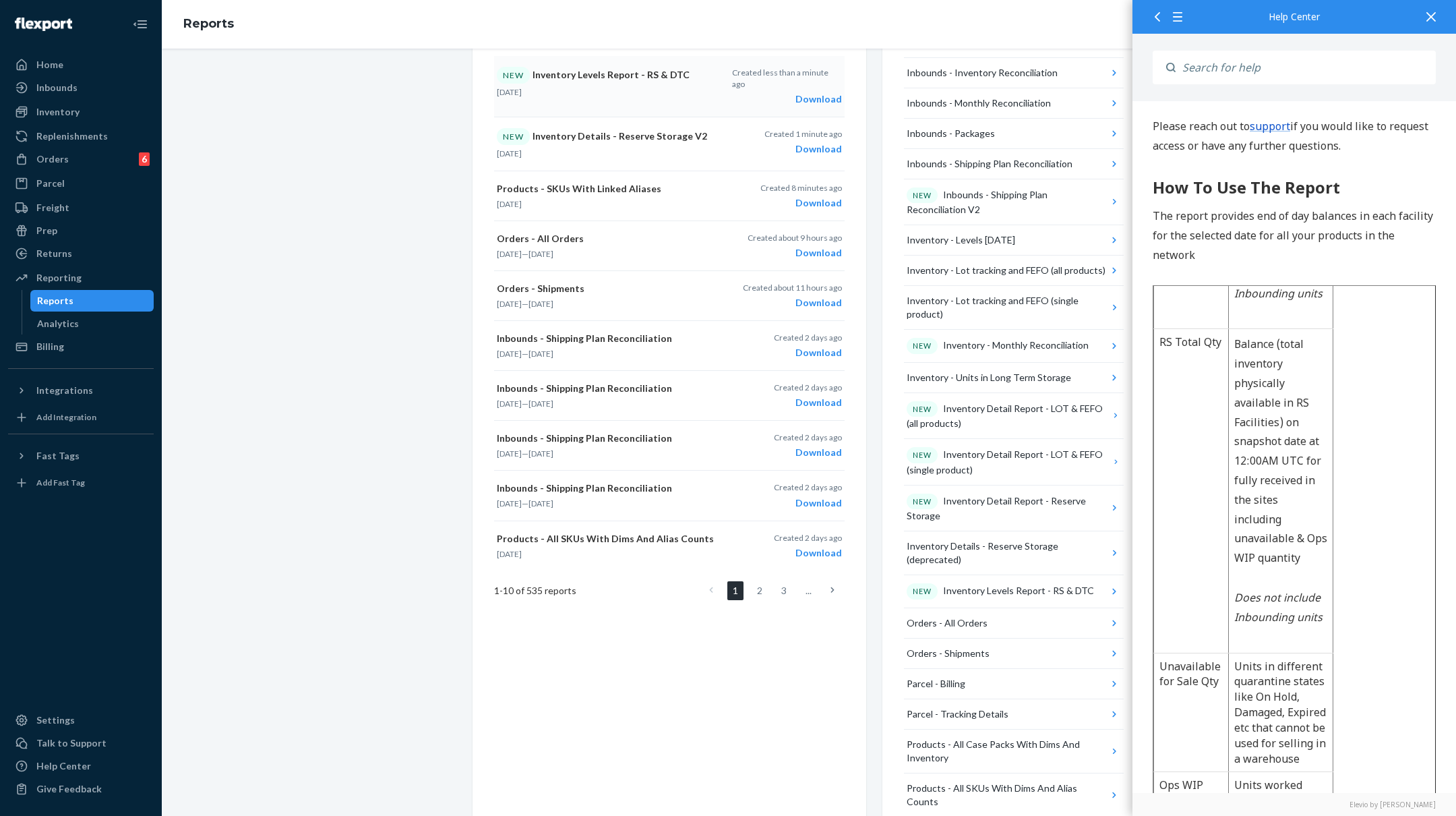
scroll to position [696, 0]
click at [1000, 416] on div "NEW Inventory Detail Report - LOT & FEFO (all products)" at bounding box center [1008, 416] width 203 height 29
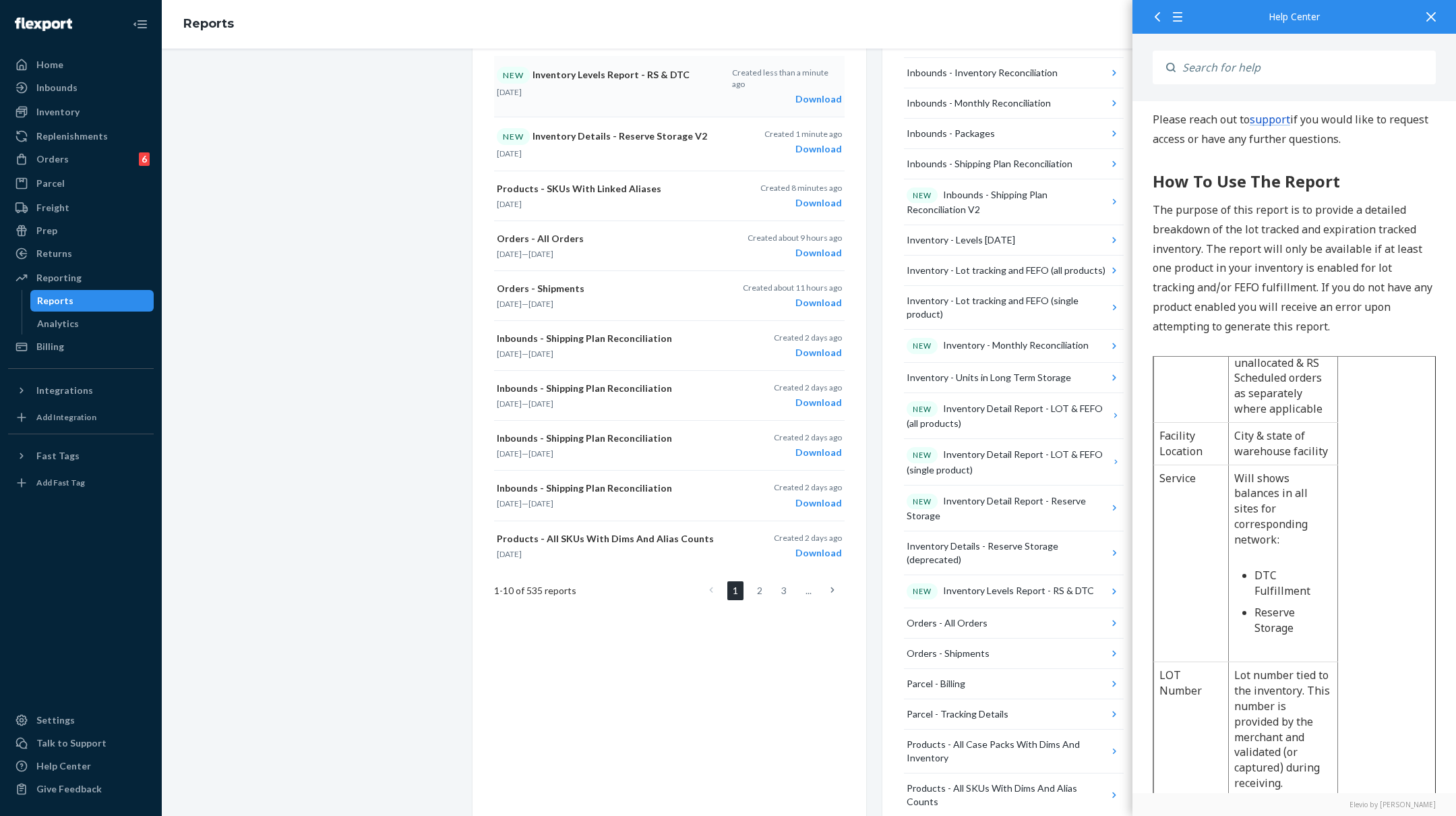
scroll to position [350, 0]
click at [966, 463] on div "NEW Inventory Detail Report - LOT & FEFO (single product)" at bounding box center [1008, 462] width 203 height 29
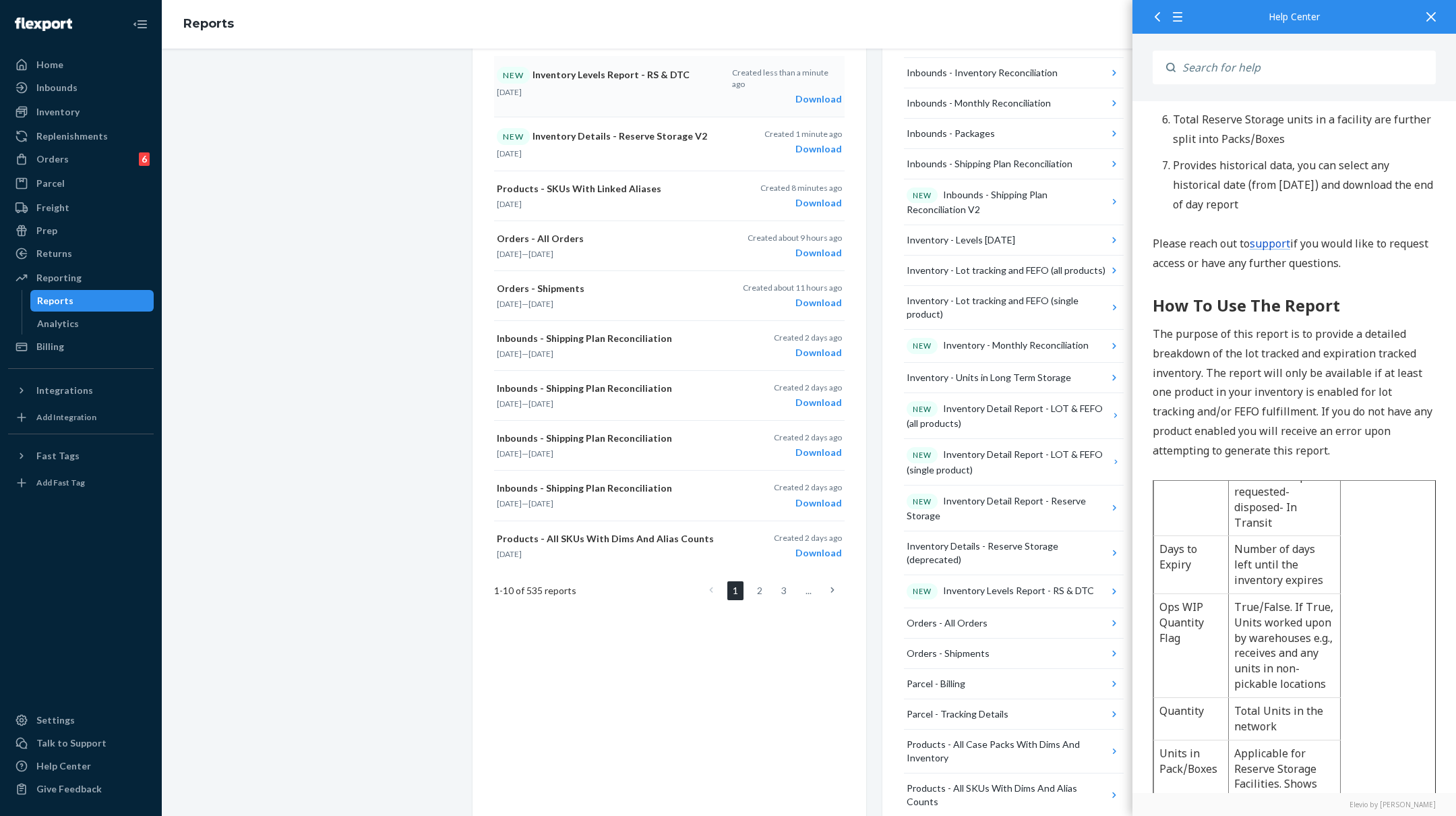
scroll to position [1034, 0]
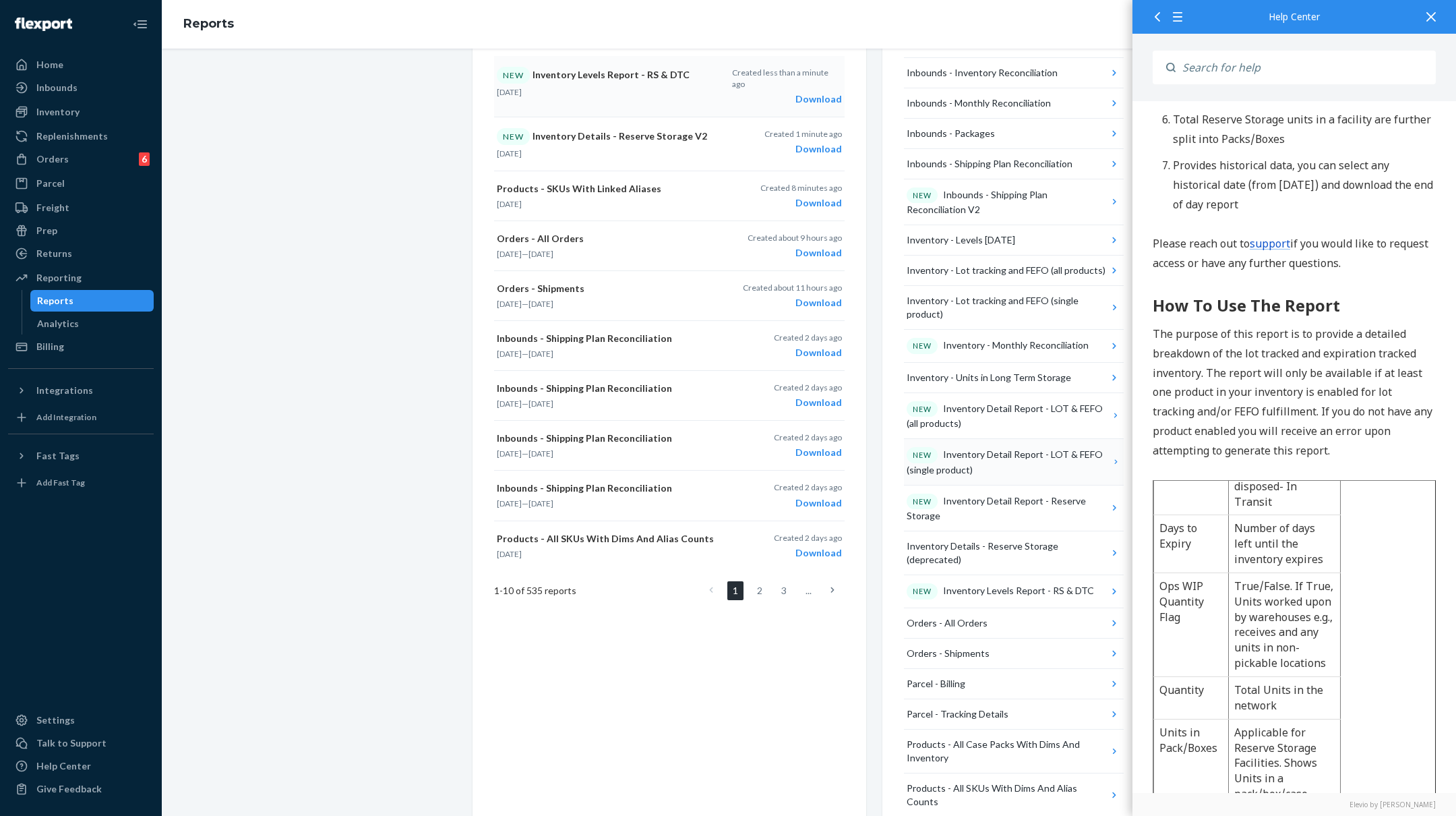
click at [1023, 450] on div "NEW Inventory Detail Report - LOT & FEFO (single product)" at bounding box center [1008, 462] width 203 height 29
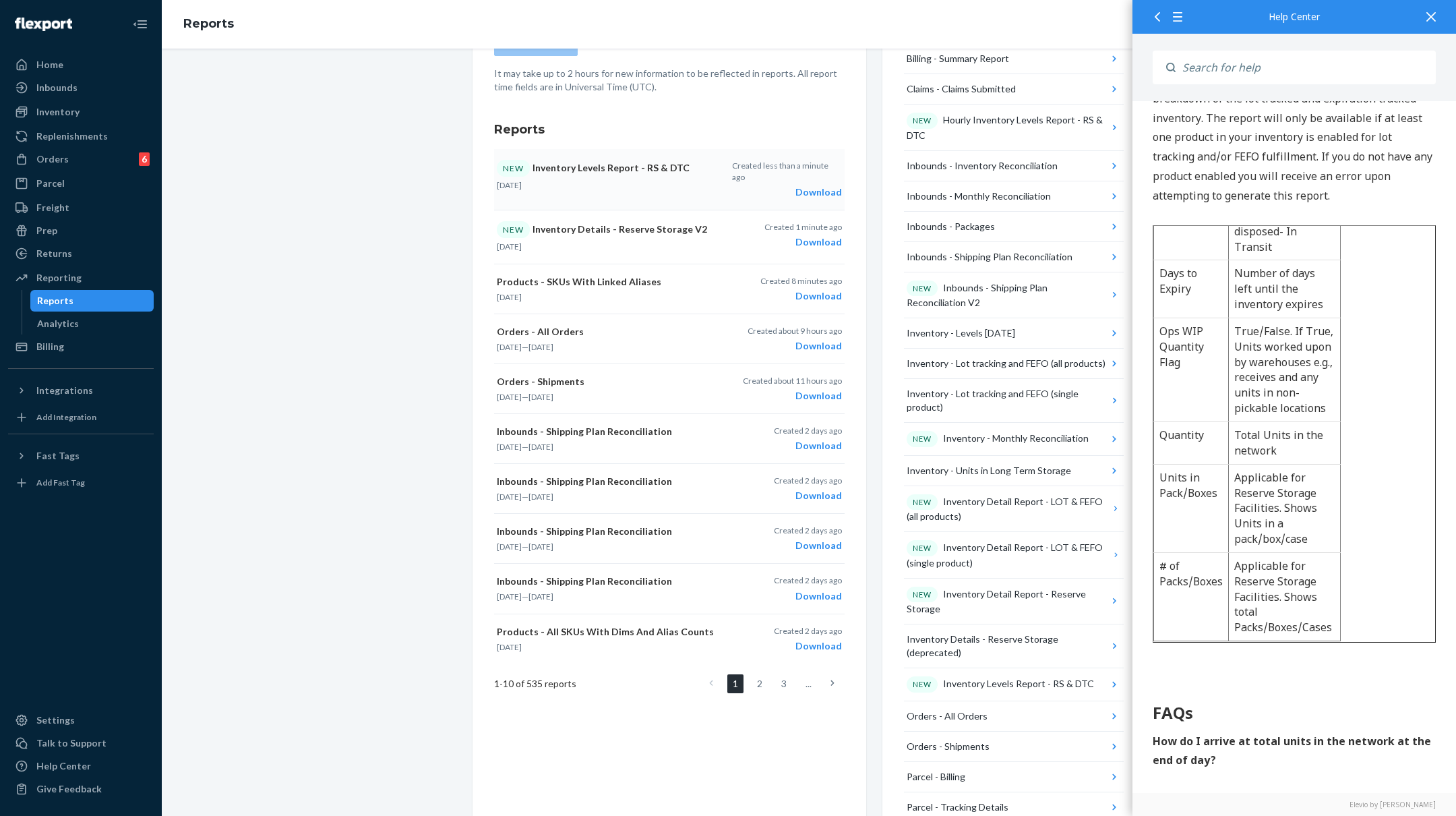
scroll to position [0, 0]
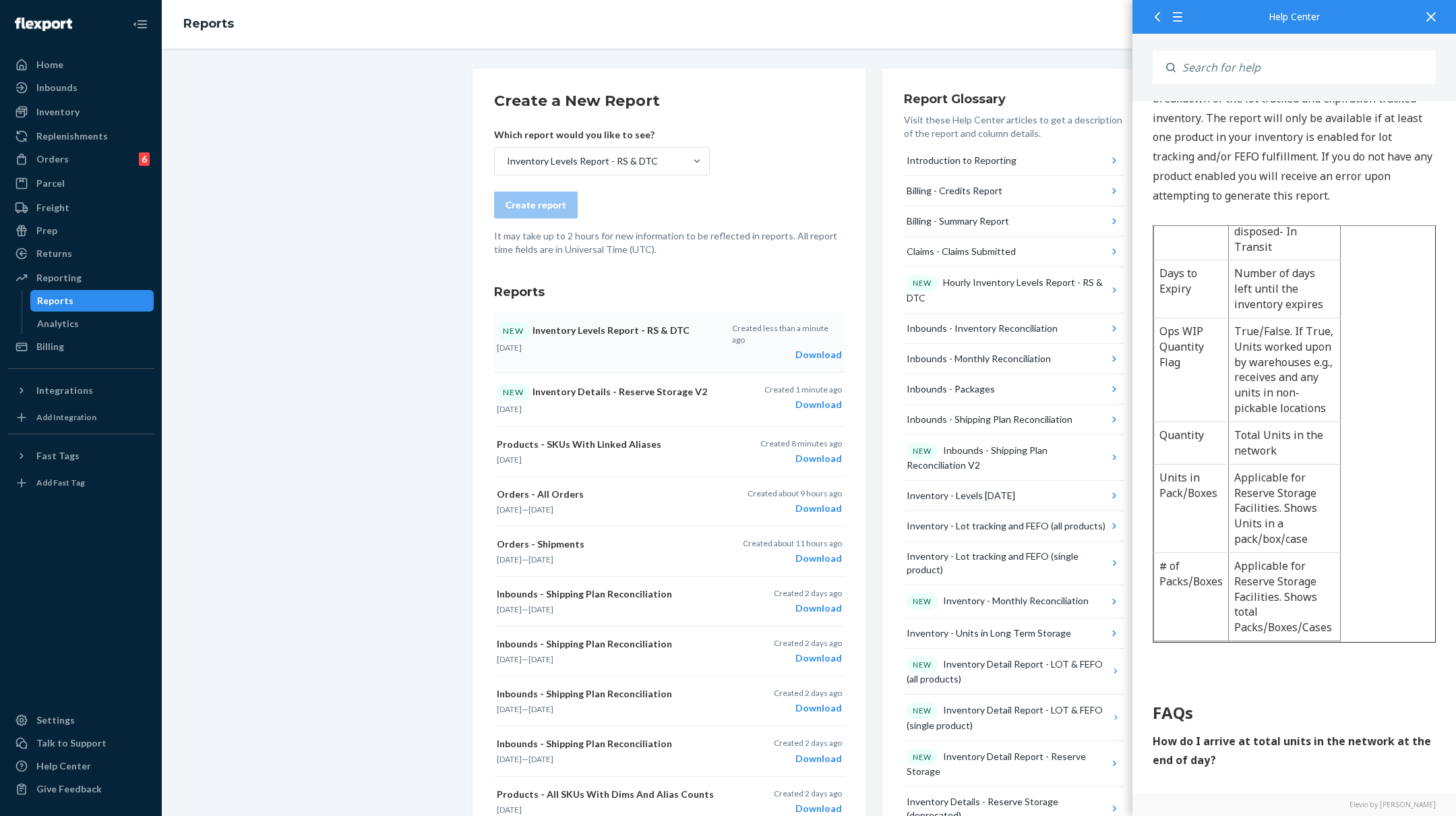
click at [667, 231] on p "It may take up to 2 hours for new information to be reflected in reports. All r…" at bounding box center [670, 243] width 351 height 27
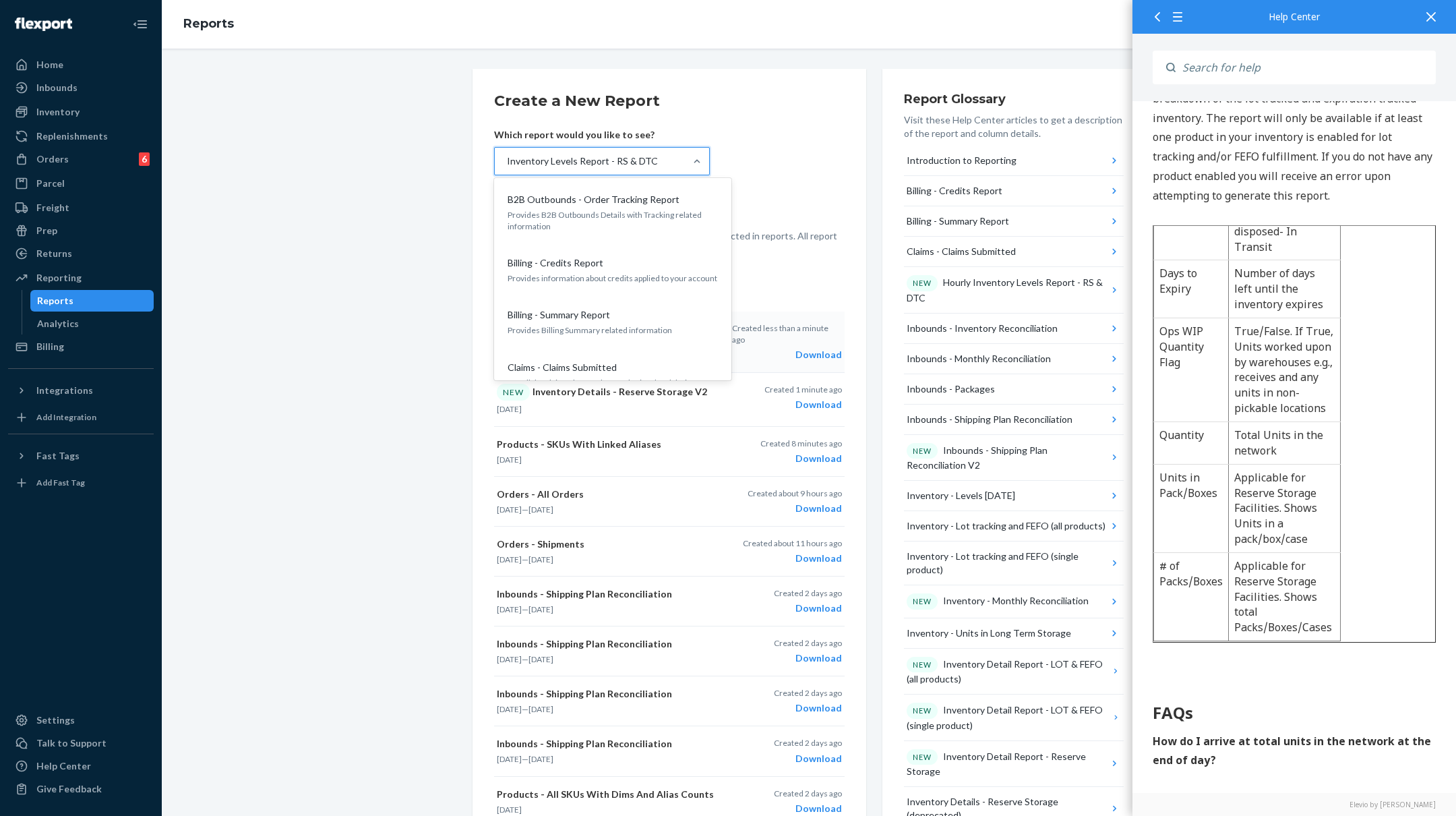
click at [673, 160] on div "Inventory Levels Report - RS & DTC" at bounding box center [590, 161] width 190 height 27
click at [507, 160] on input "option Inventory Levels Report - RS & DTC, selected. option B2B Outbounds - Ord…" at bounding box center [507, 161] width 1 height 14
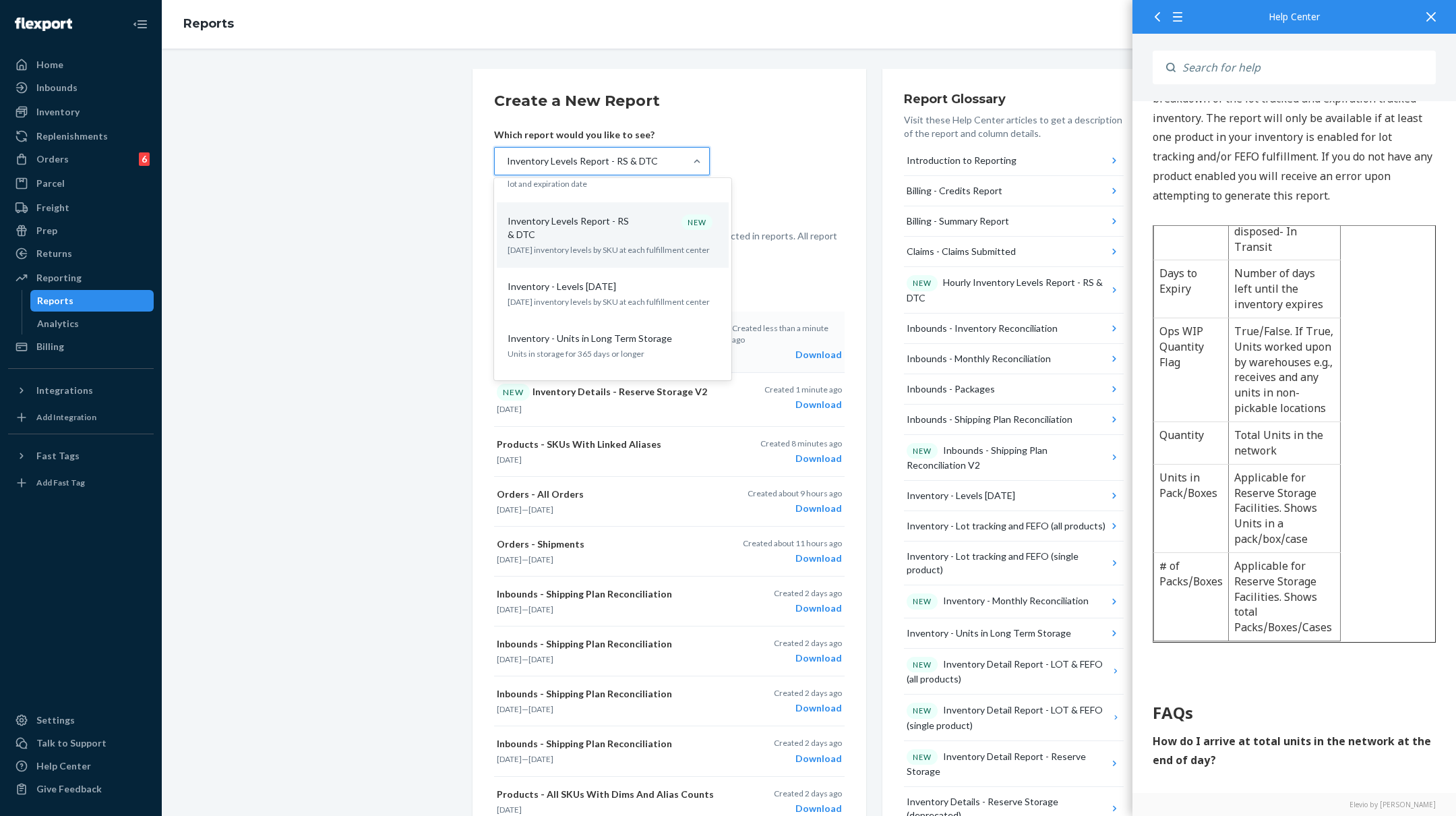
scroll to position [920, 0]
click at [650, 290] on p "[DATE] inventory levels by SKU at each fulfillment center" at bounding box center [612, 296] width 211 height 12
click at [507, 168] on input "option Inventory Levels Report - RS & DTC, selected. option Inventory - Levels …" at bounding box center [507, 161] width 1 height 14
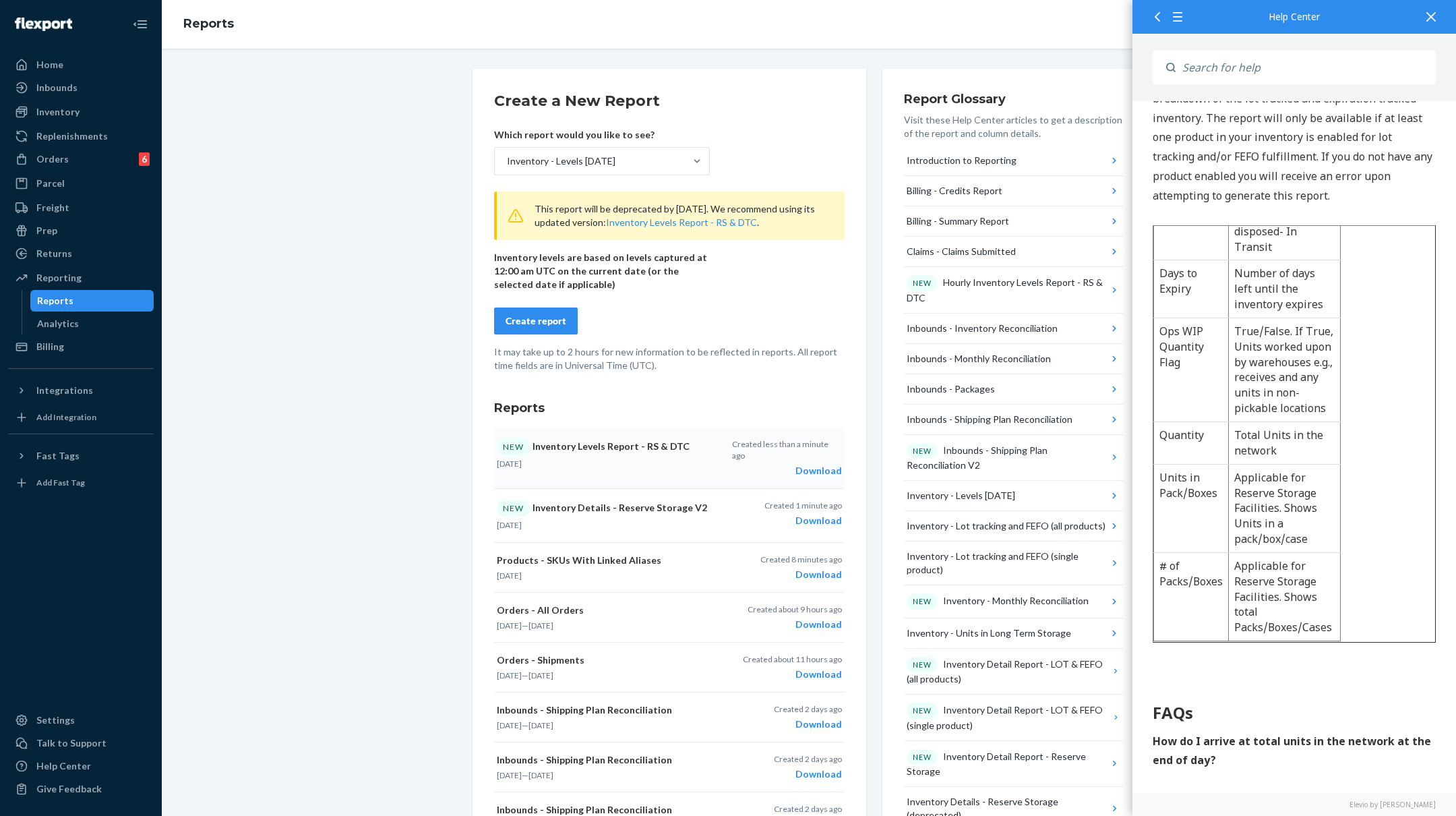
click at [547, 316] on div "Create report" at bounding box center [536, 321] width 60 height 14
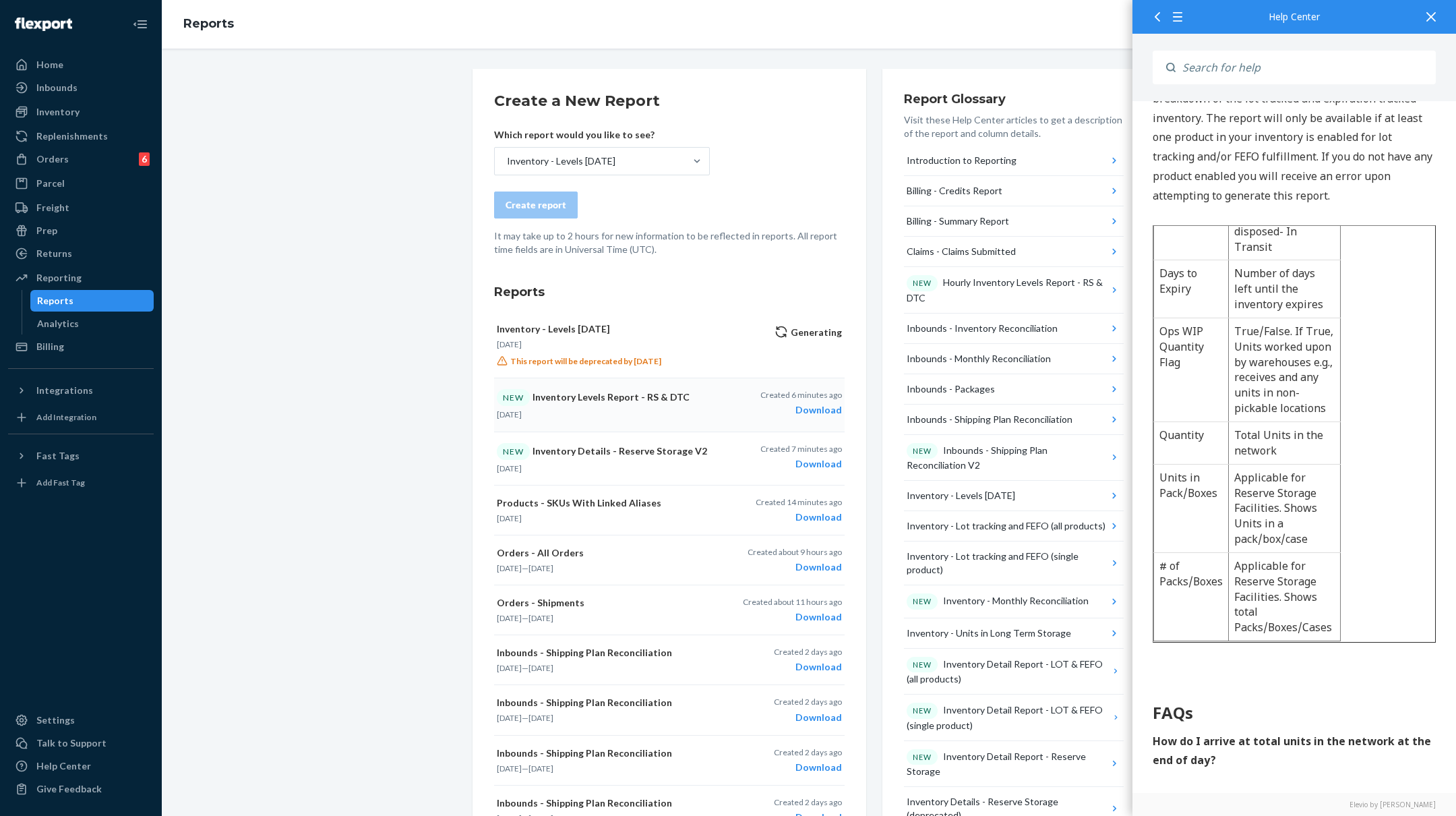
click at [1438, 17] on div at bounding box center [1431, 17] width 29 height 33
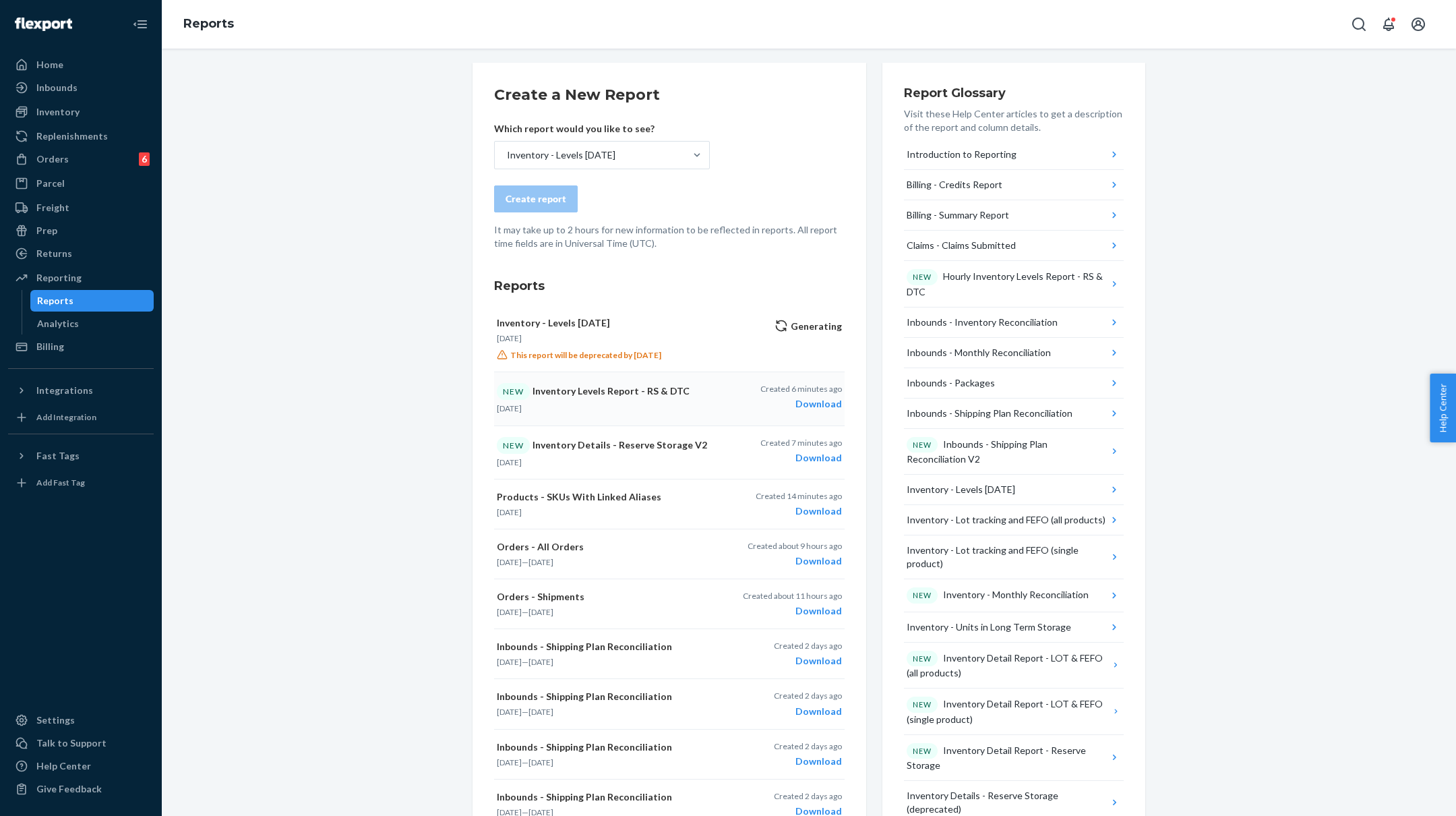
scroll to position [10, 0]
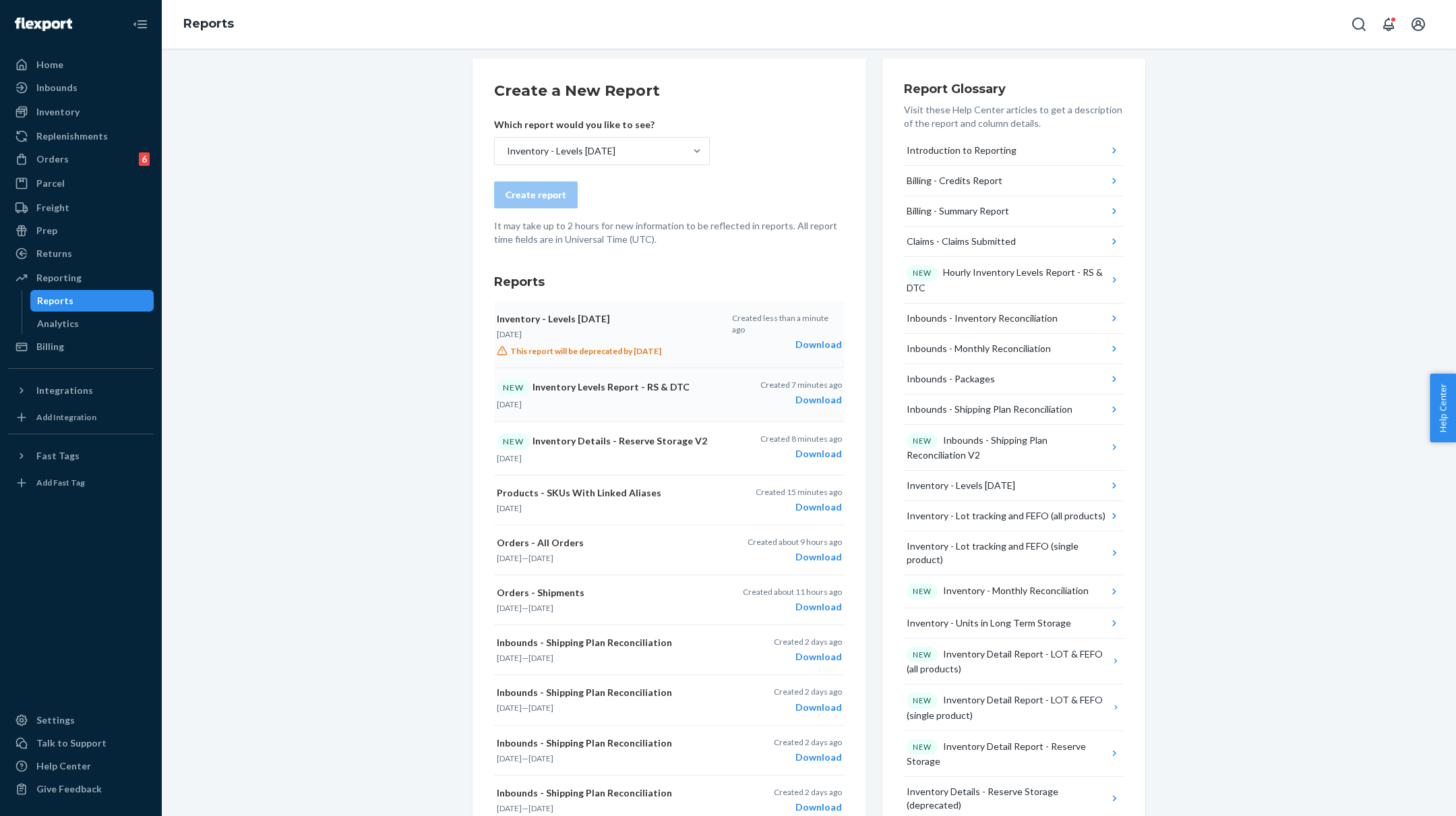
click at [811, 338] on div "Download" at bounding box center [787, 344] width 110 height 14
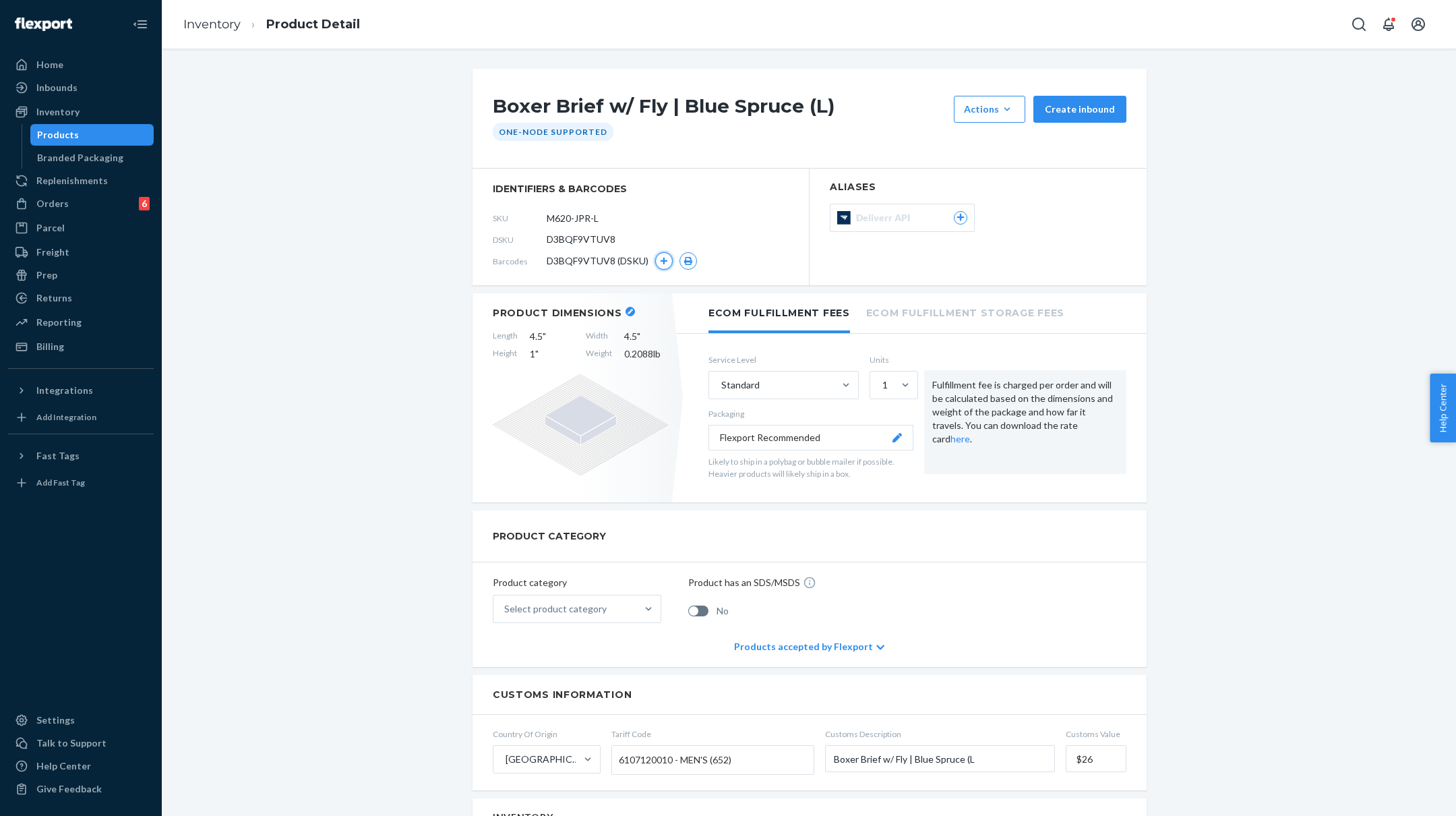
click at [660, 257] on icon "button" at bounding box center [663, 260] width 8 height 8
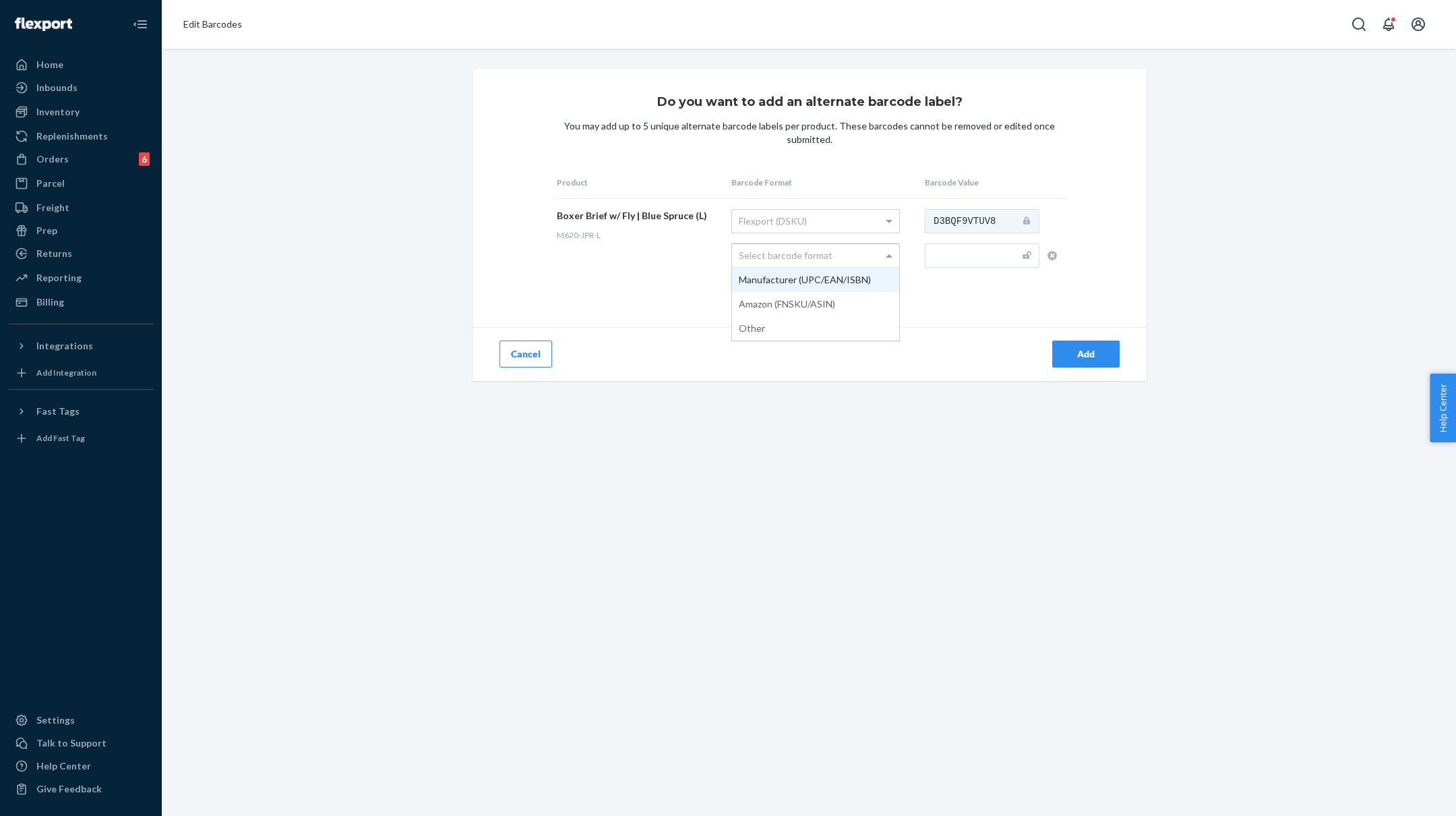
click at [839, 252] on div "Select barcode format" at bounding box center [816, 256] width 167 height 23
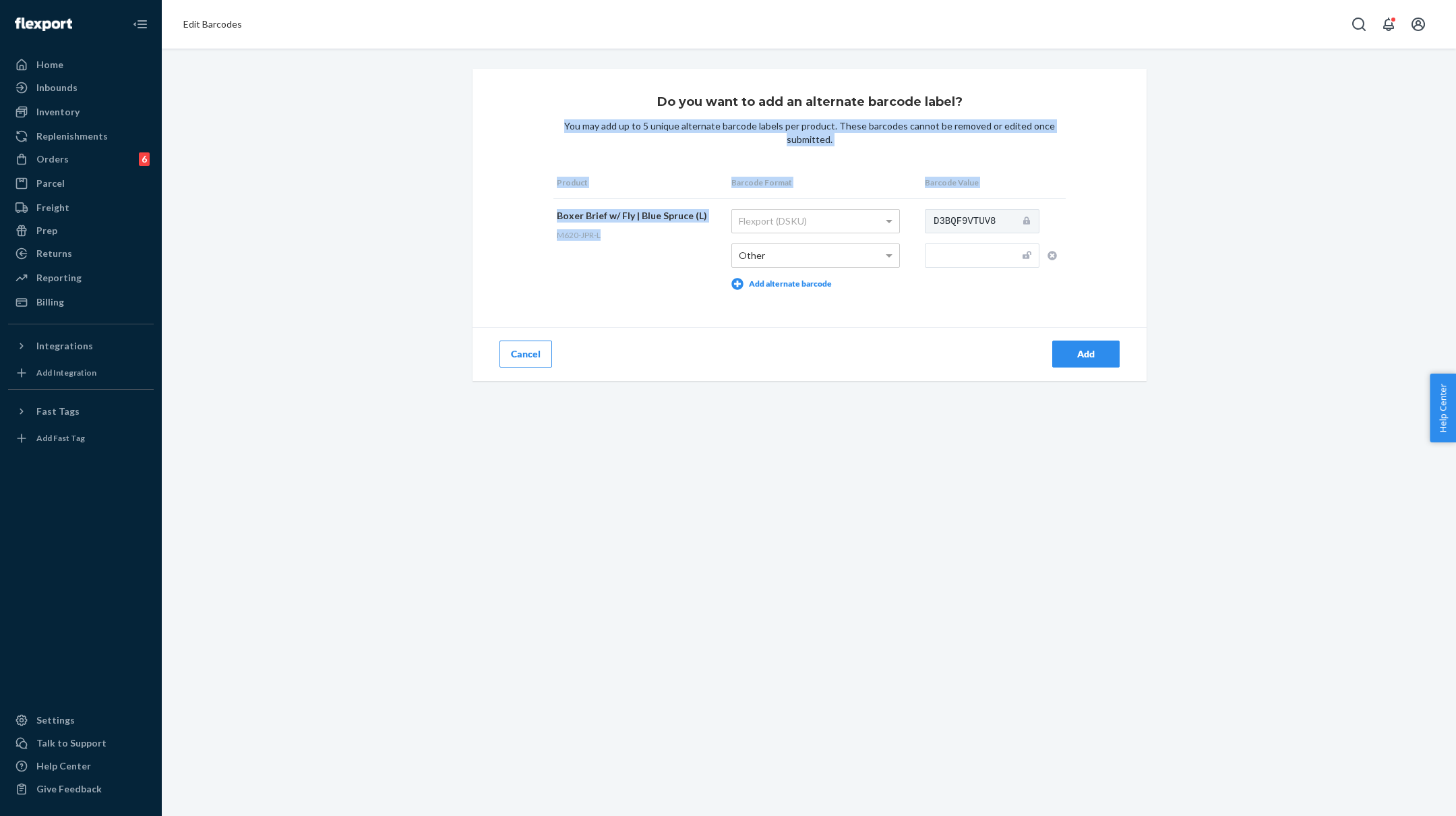
drag, startPoint x: 617, startPoint y: 233, endPoint x: 553, endPoint y: 235, distance: 64.0
click at [552, 235] on div "Do you want to add an alternate barcode label? You may add up to 5 unique alter…" at bounding box center [810, 225] width 674 height 312
click at [577, 237] on span "M620-JPR-L" at bounding box center [579, 235] width 44 height 10
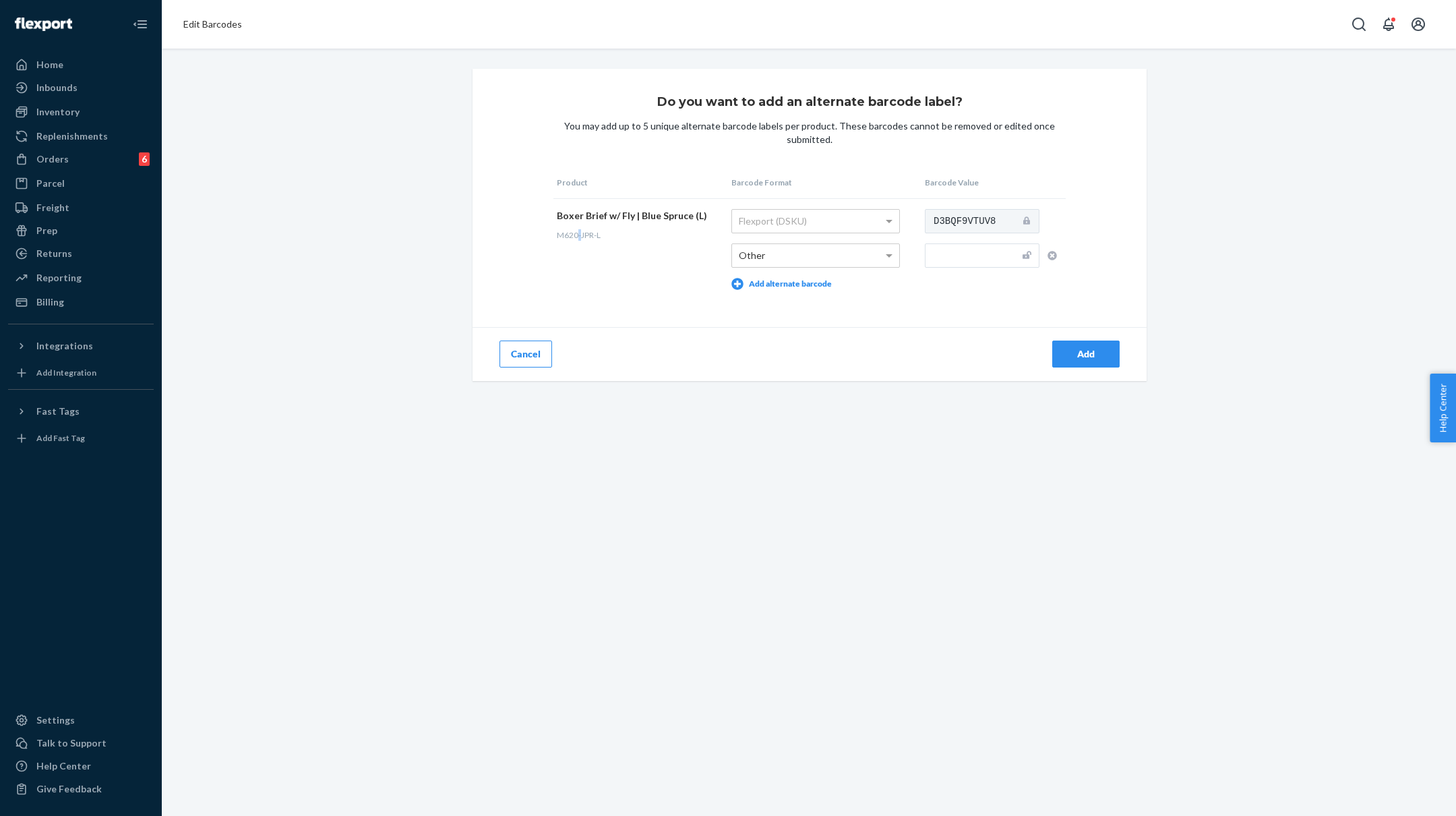
click at [577, 237] on span "M620-JPR-L" at bounding box center [579, 235] width 44 height 10
click at [968, 261] on input "text" at bounding box center [982, 256] width 114 height 24
paste input "M620-JPR-L"
type input "M620-JPR-L"
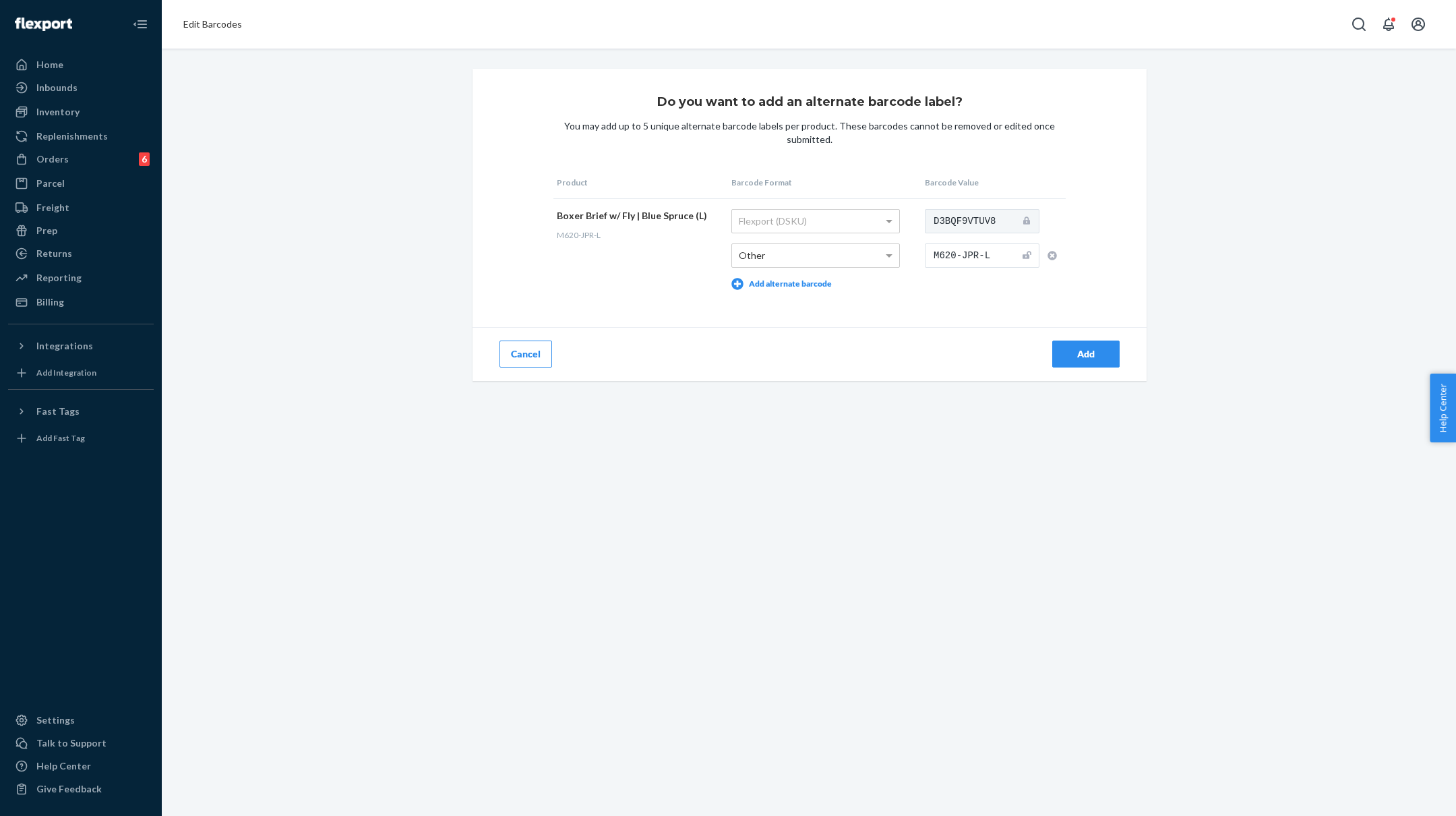
click at [1073, 353] on div "Add" at bounding box center [1086, 354] width 45 height 14
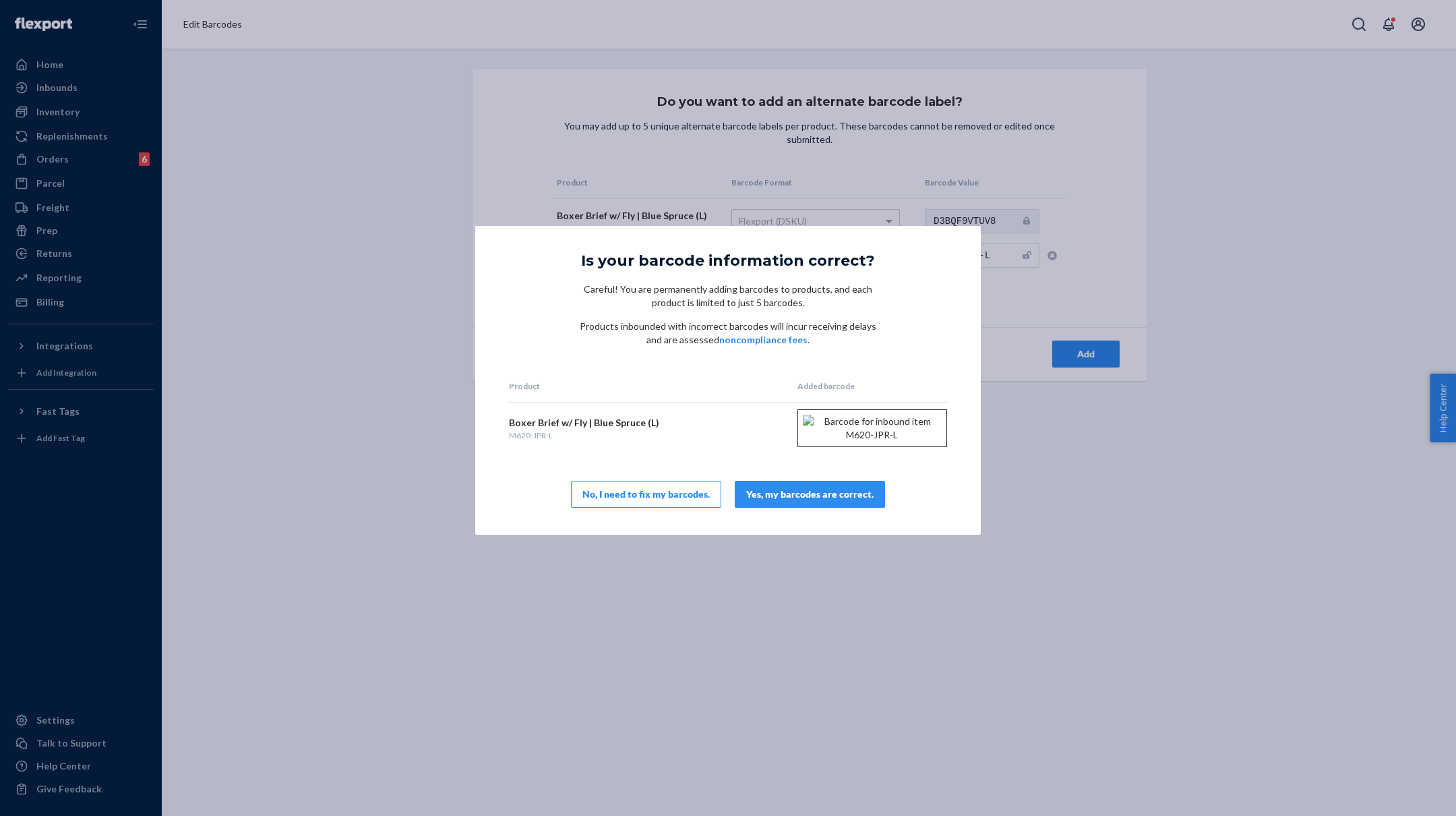
click at [831, 501] on div "Yes, my barcodes are correct." at bounding box center [809, 494] width 127 height 14
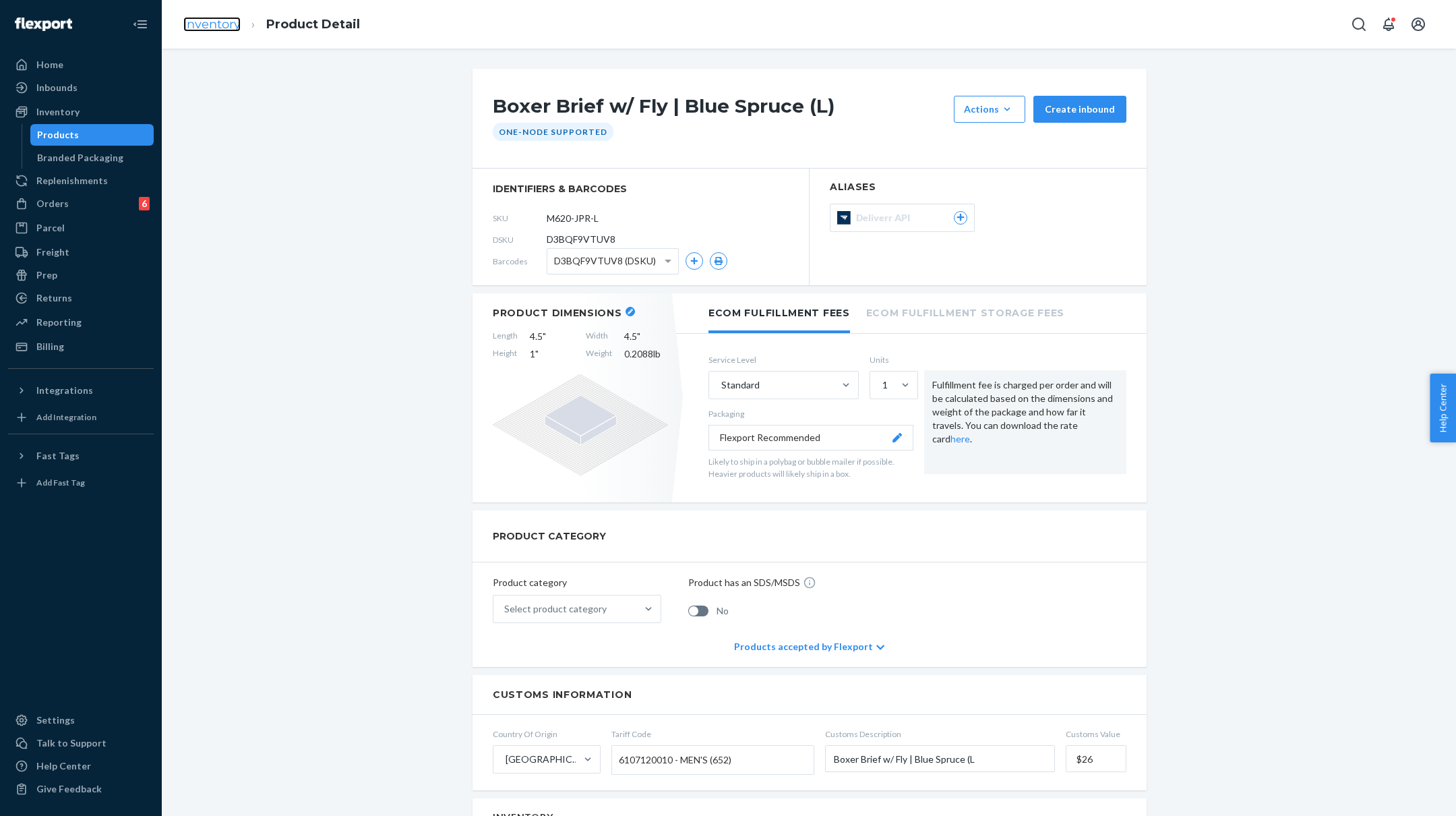
click at [204, 28] on link "Inventory" at bounding box center [212, 24] width 57 height 15
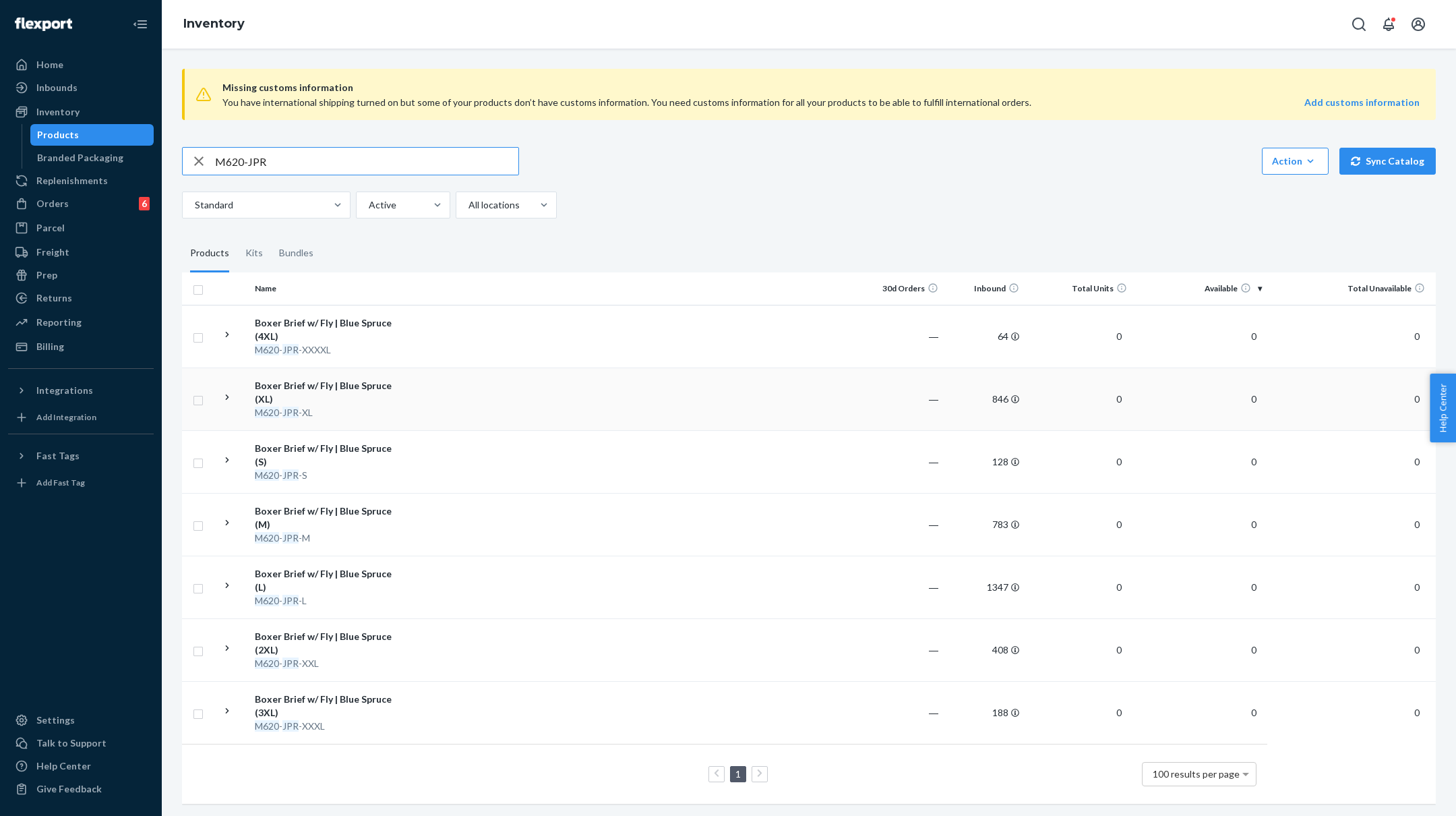
click at [418, 404] on td at bounding box center [632, 398] width 462 height 63
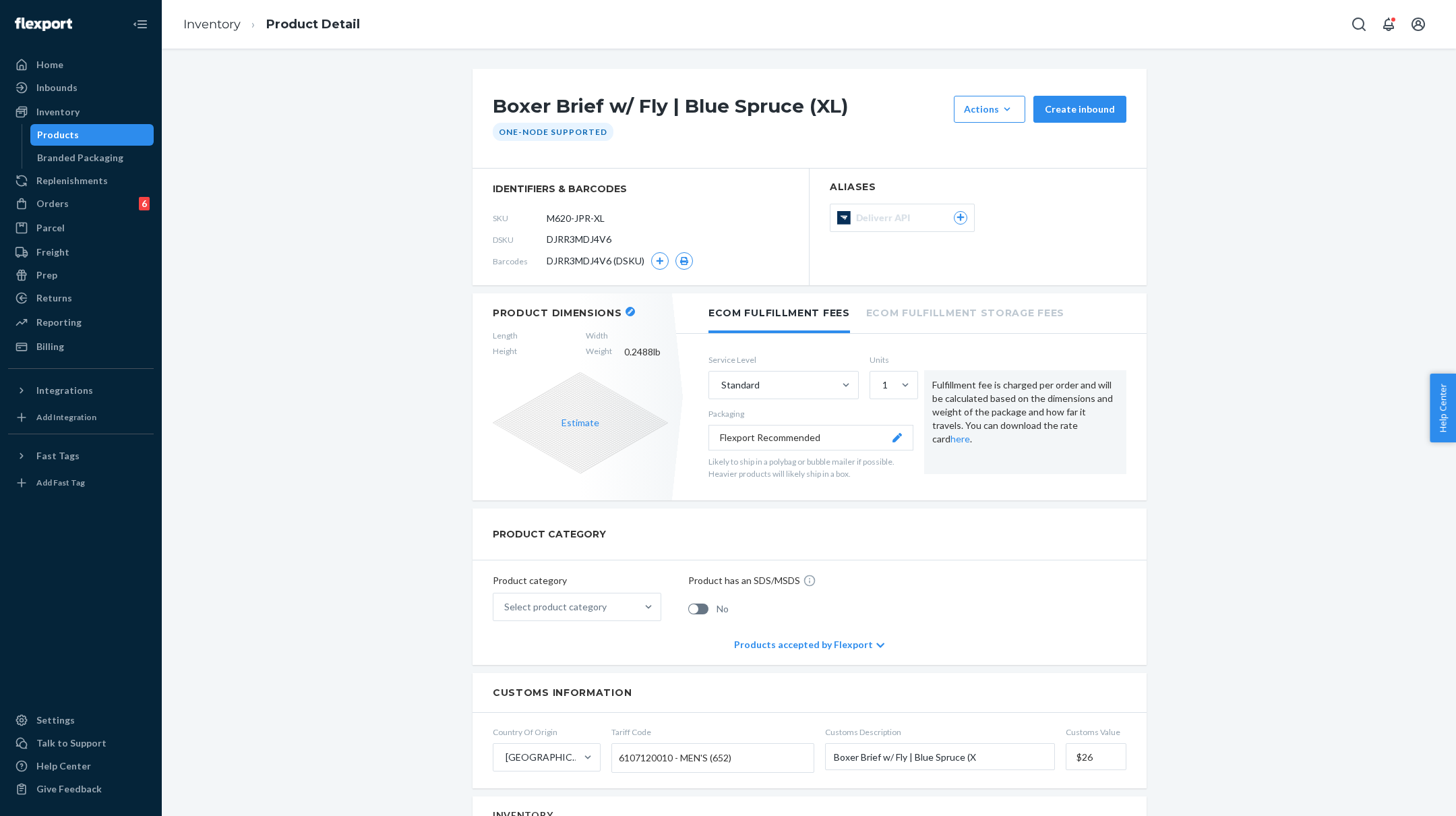
click at [661, 251] on div "Barcodes DJRR3MDJ4V6 (DSKU)" at bounding box center [641, 261] width 296 height 22
click at [660, 257] on icon "button" at bounding box center [660, 260] width 8 height 8
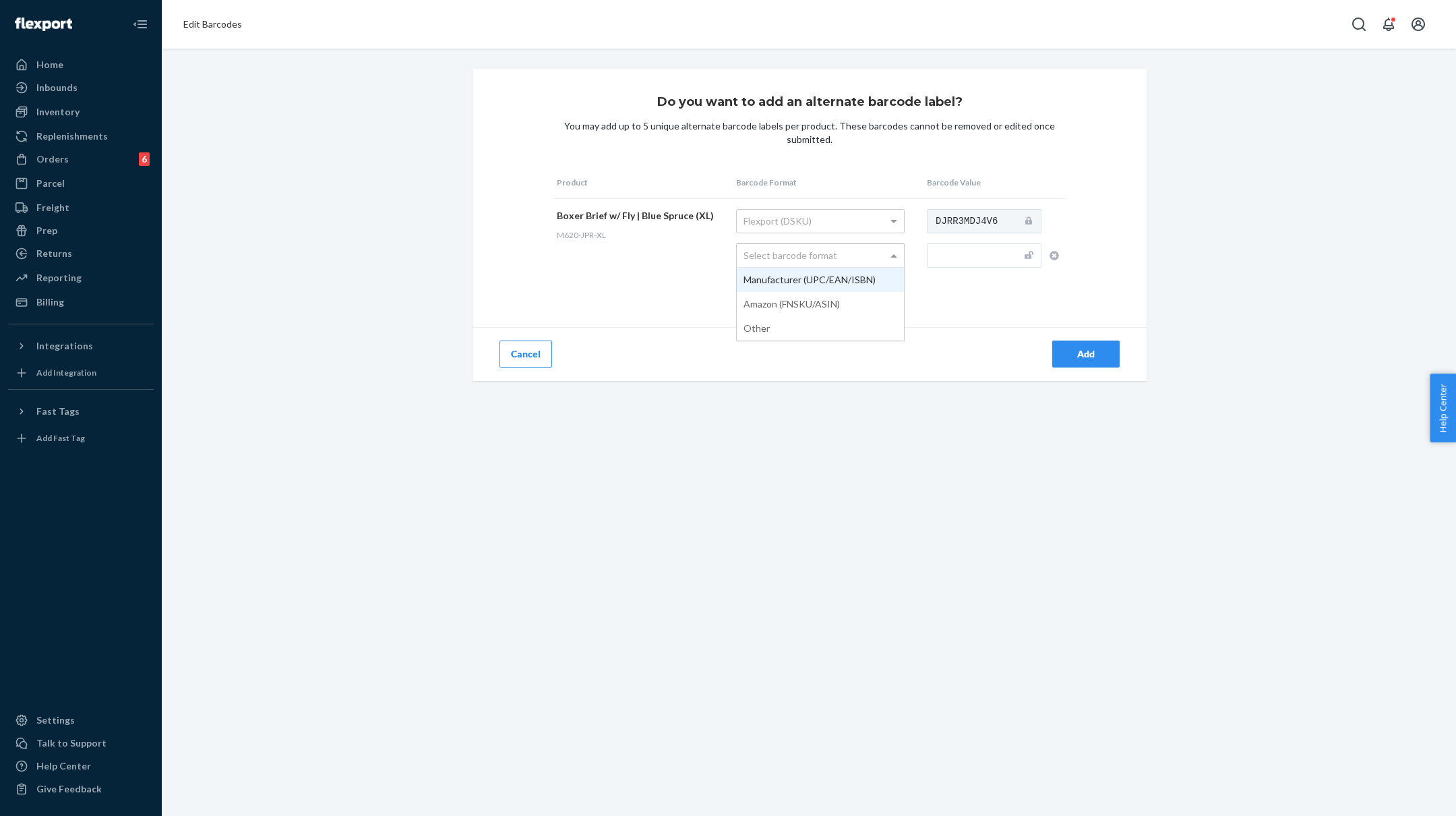
click at [875, 267] on div "Select barcode format Manufacturer (UPC/EAN/ISBN) Amazon (FNSKU/ASIN) Other" at bounding box center [820, 256] width 169 height 24
click at [992, 250] on input "text" at bounding box center [984, 256] width 114 height 24
paste input "M620-JPR-L"
type input "M620-JPR-XL"
click at [1088, 349] on div "Add" at bounding box center [1086, 354] width 45 height 14
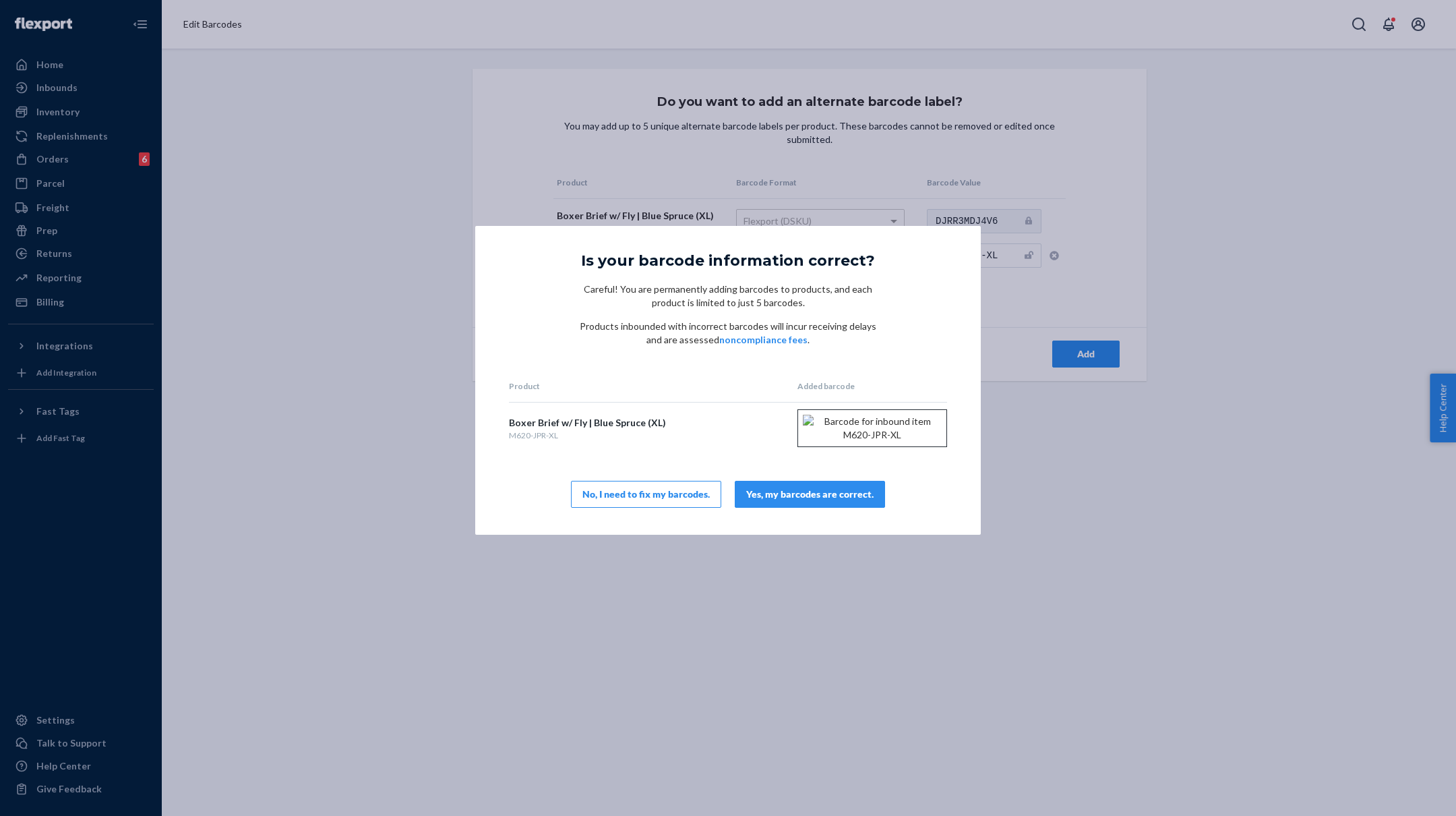
click at [789, 501] on div "Yes, my barcodes are correct." at bounding box center [809, 494] width 127 height 14
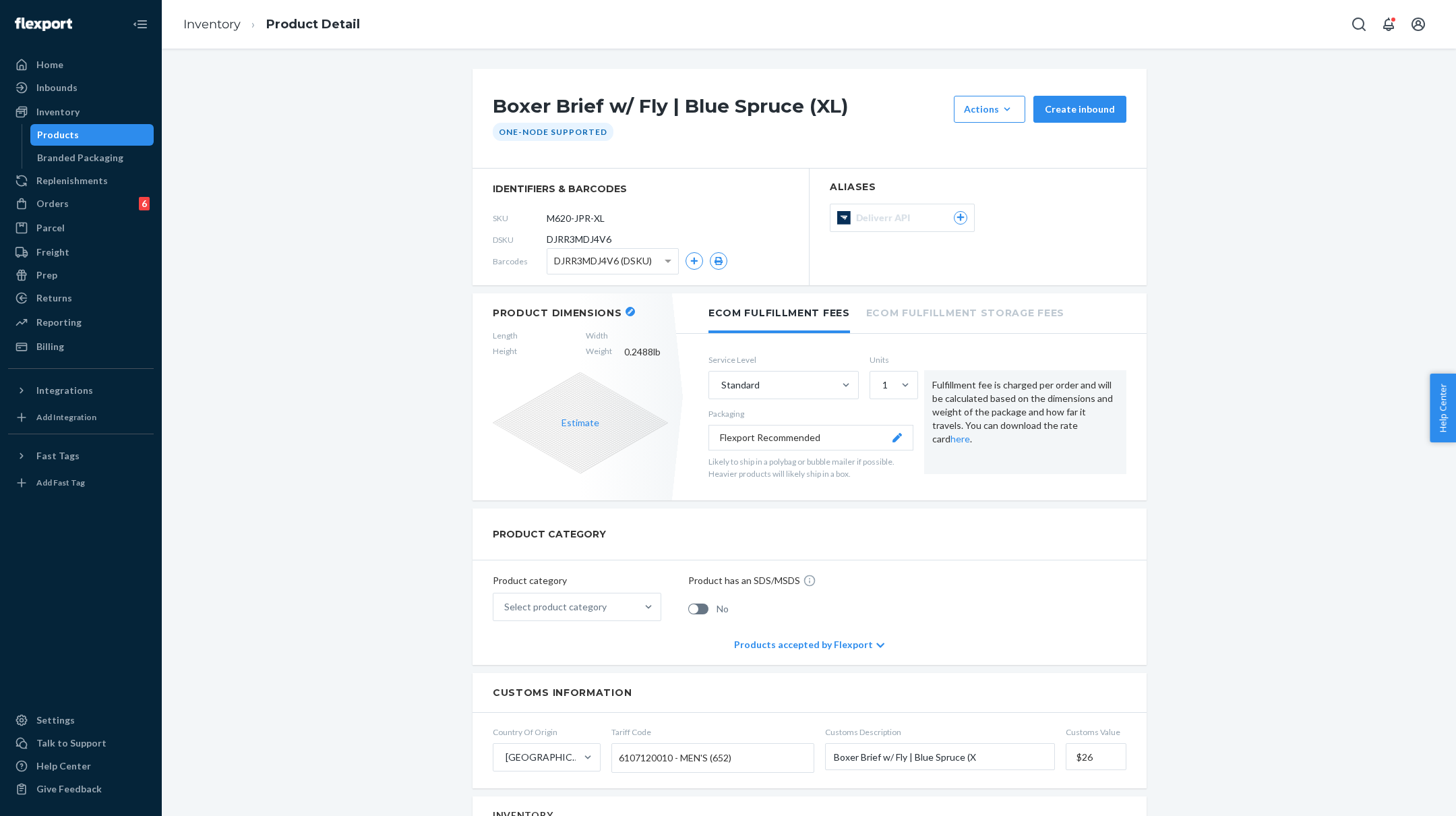
click at [627, 310] on icon "button" at bounding box center [630, 312] width 6 height 6
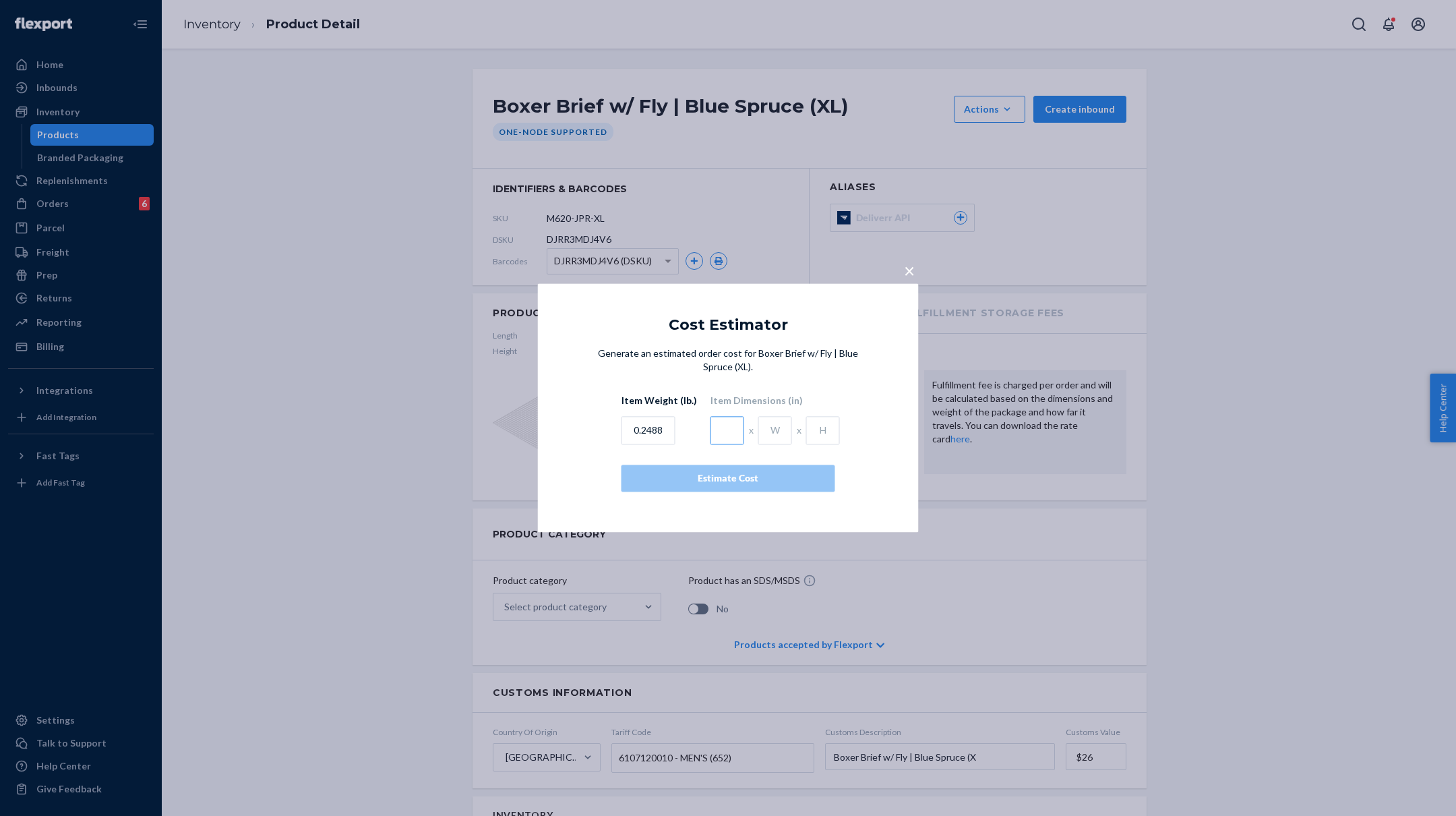
click at [723, 428] on input "text" at bounding box center [727, 431] width 34 height 28
type input "4.5"
type input "1"
click at [719, 478] on div "Estimate Cost" at bounding box center [728, 479] width 190 height 14
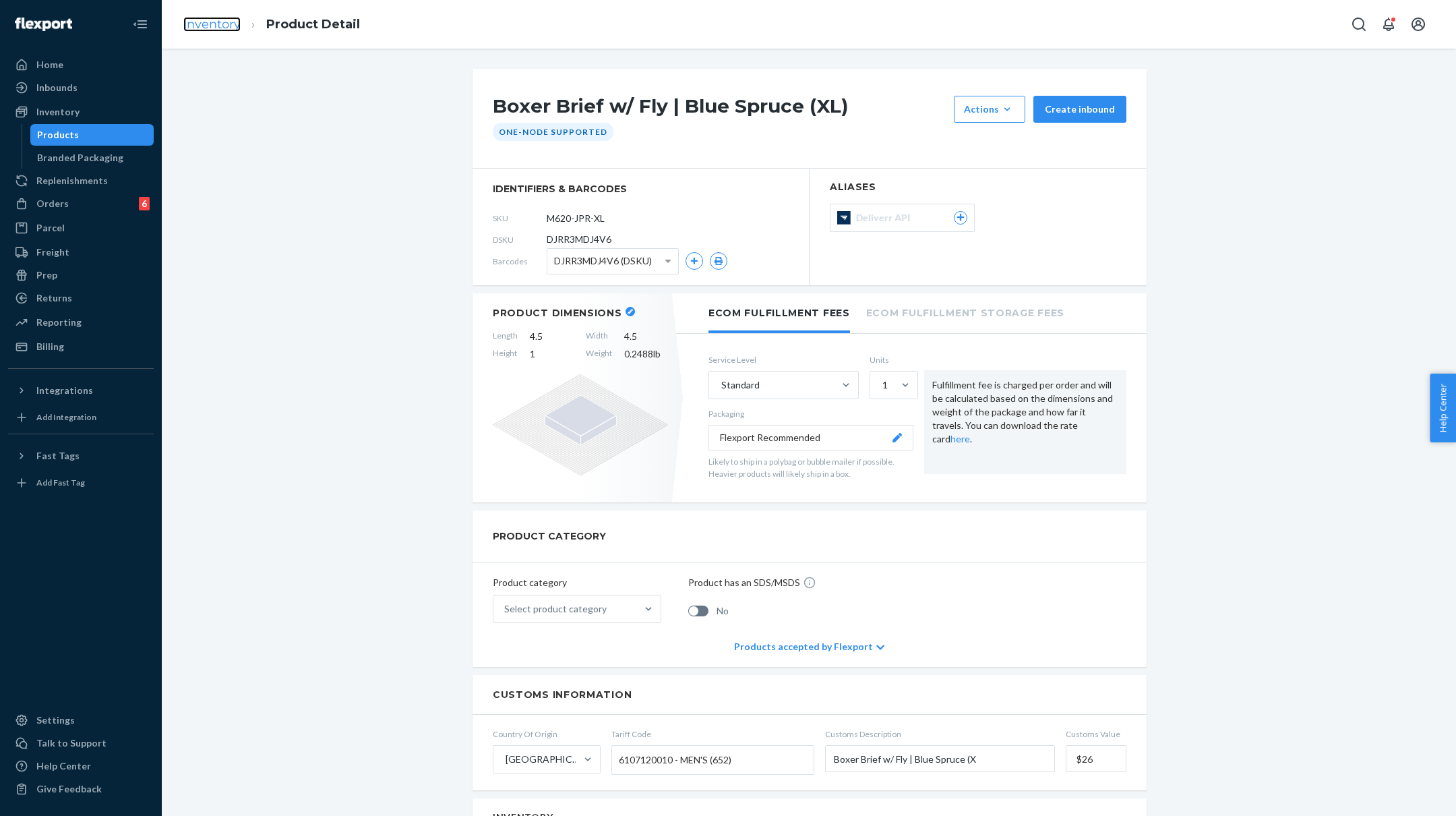
click at [210, 24] on link "Inventory" at bounding box center [212, 24] width 57 height 15
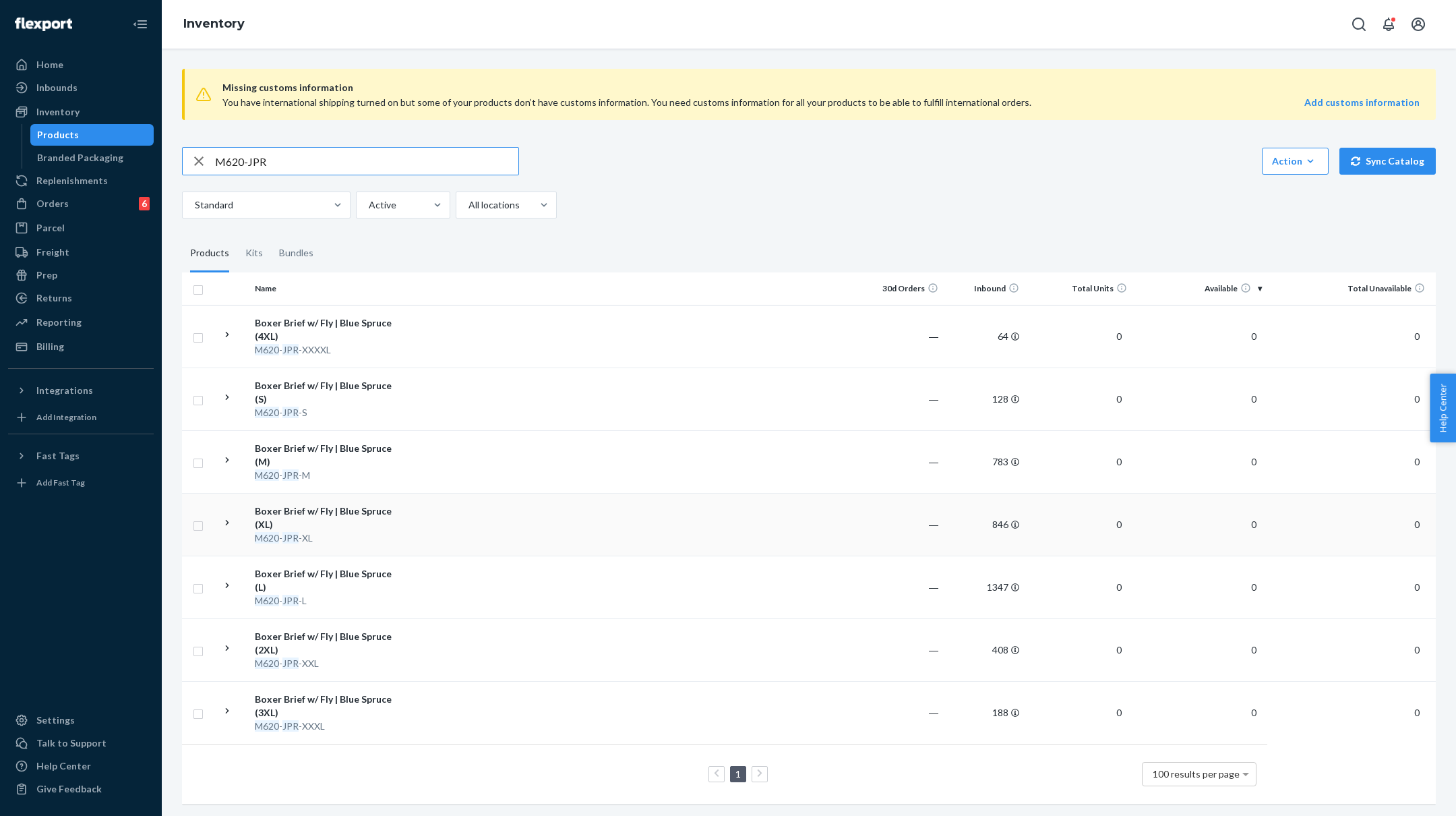
click at [436, 515] on td at bounding box center [632, 524] width 462 height 63
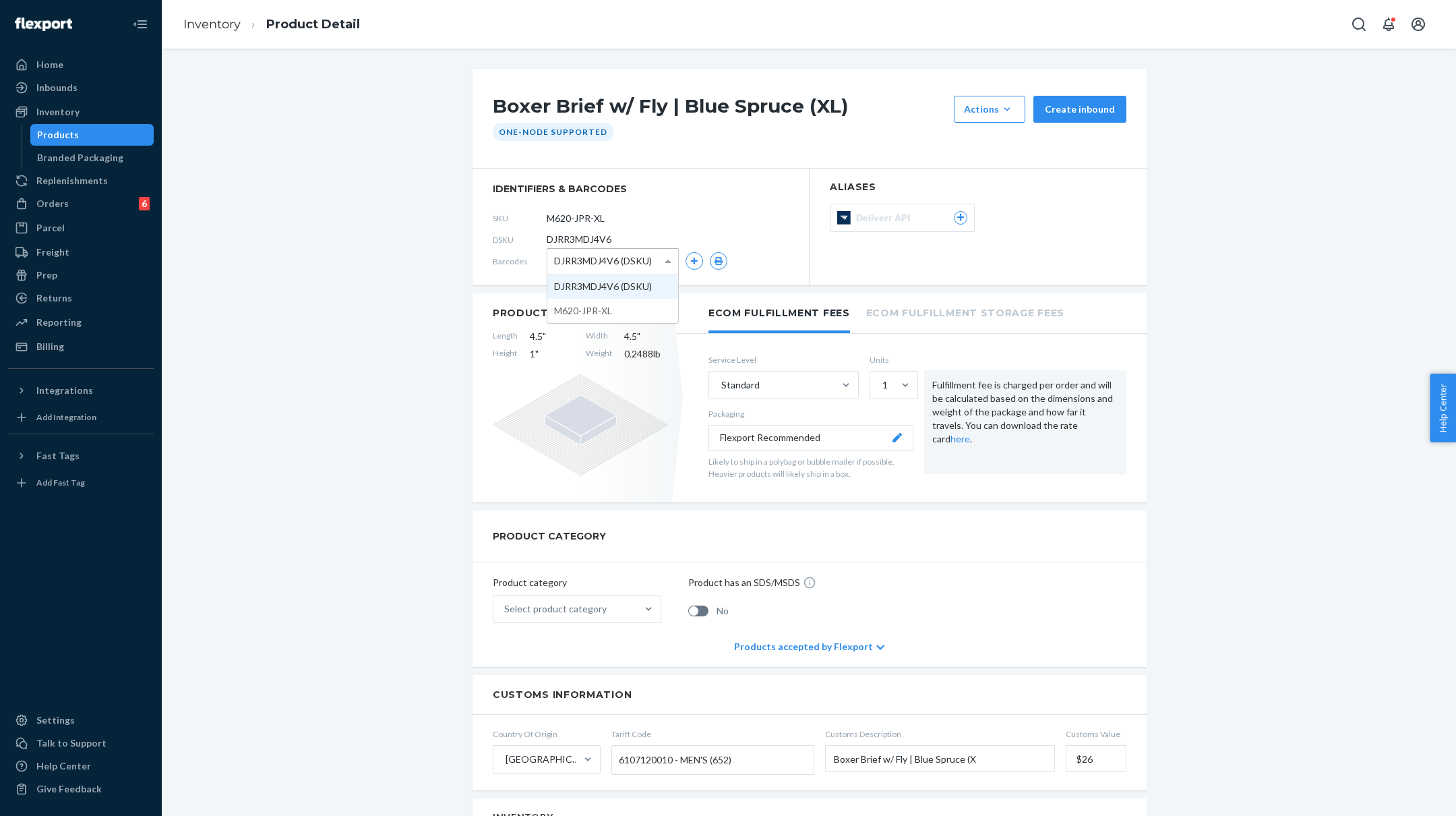
click at [665, 261] on span at bounding box center [668, 261] width 6 height 4
click at [342, 286] on div "Boxer Brief w/ Fly | Blue Spruce (XL) Actions Add components Hide Create inboun…" at bounding box center [808, 812] width 1274 height 1486
click at [203, 24] on link "Inventory" at bounding box center [212, 24] width 57 height 15
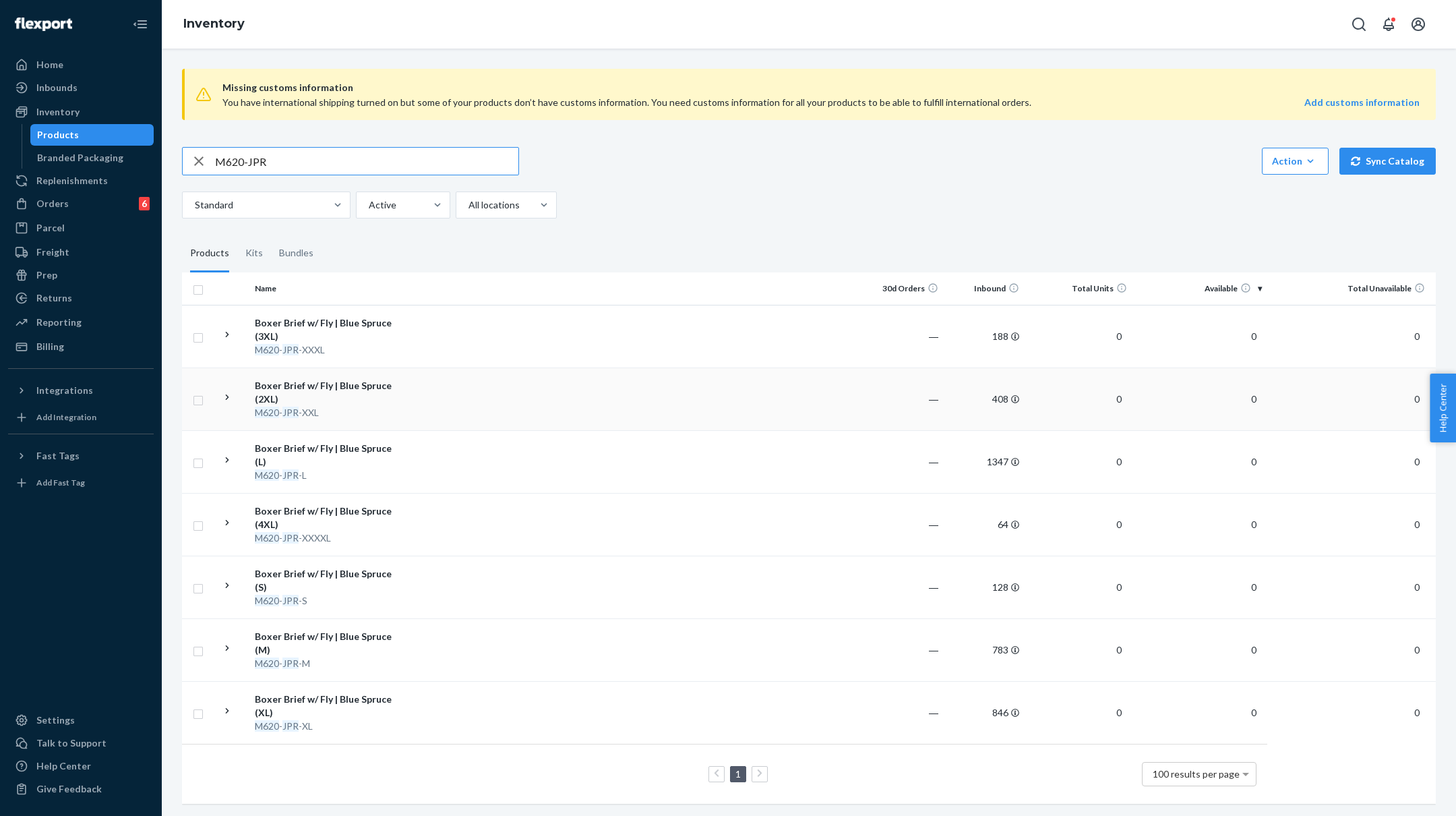
click at [463, 399] on td at bounding box center [632, 398] width 462 height 63
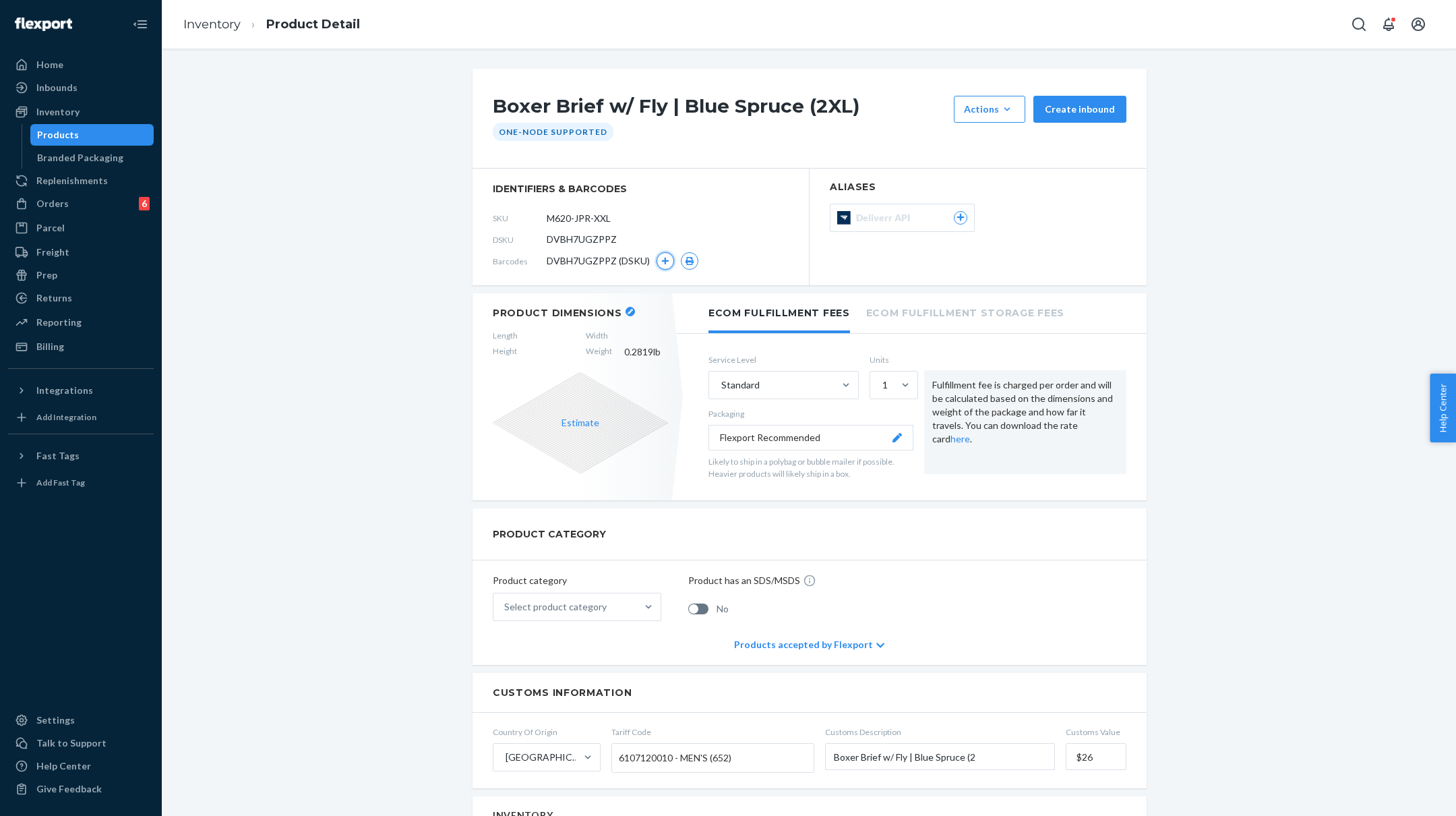
click at [662, 258] on icon "button" at bounding box center [665, 260] width 8 height 8
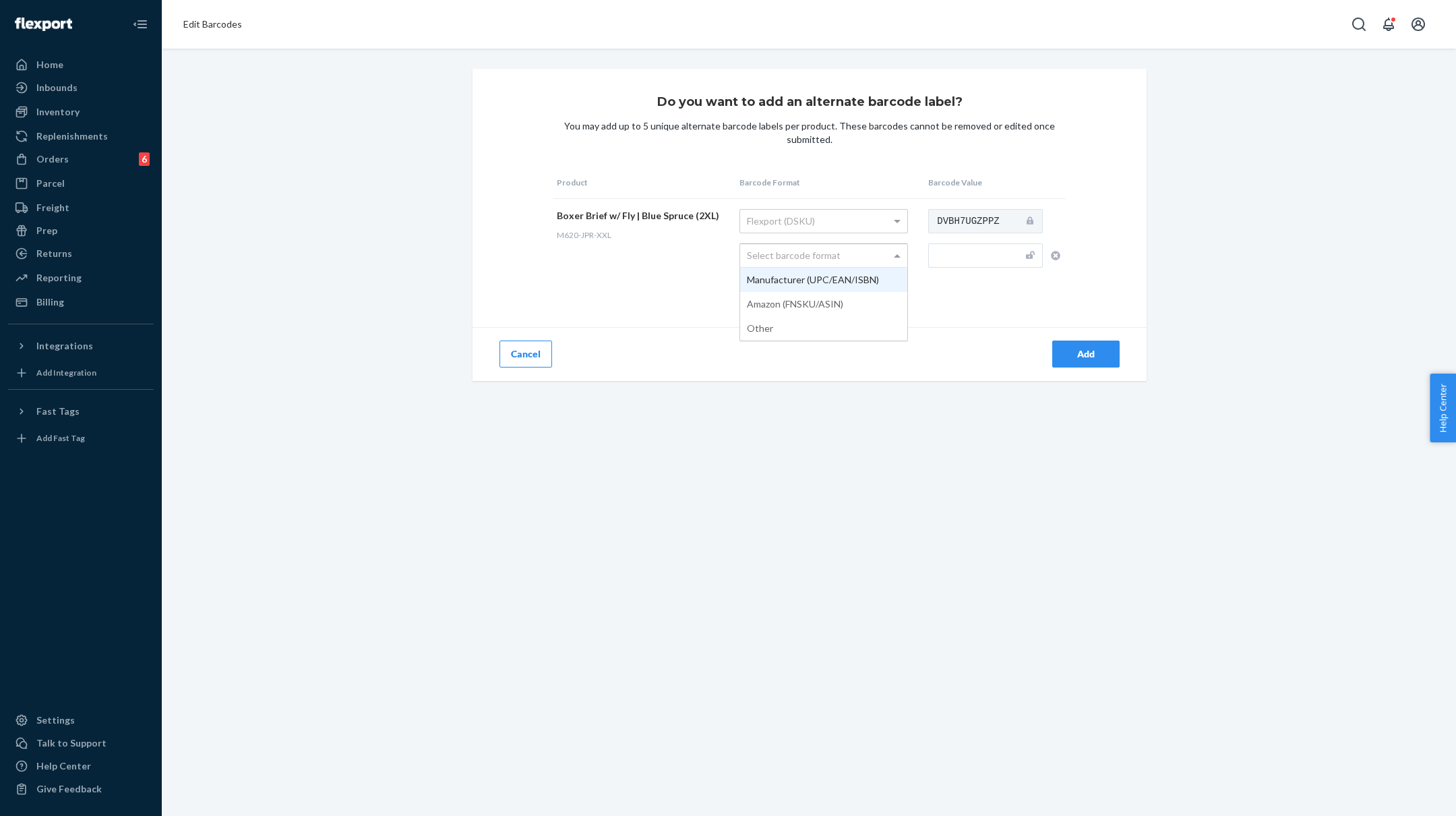
click at [810, 257] on div "Select barcode format" at bounding box center [824, 256] width 167 height 23
click at [969, 254] on input "text" at bounding box center [985, 256] width 114 height 24
paste input "M620-JPR-L"
type input "M620-JPR-XXL"
click at [1088, 339] on div "Add" at bounding box center [978, 354] width 337 height 54
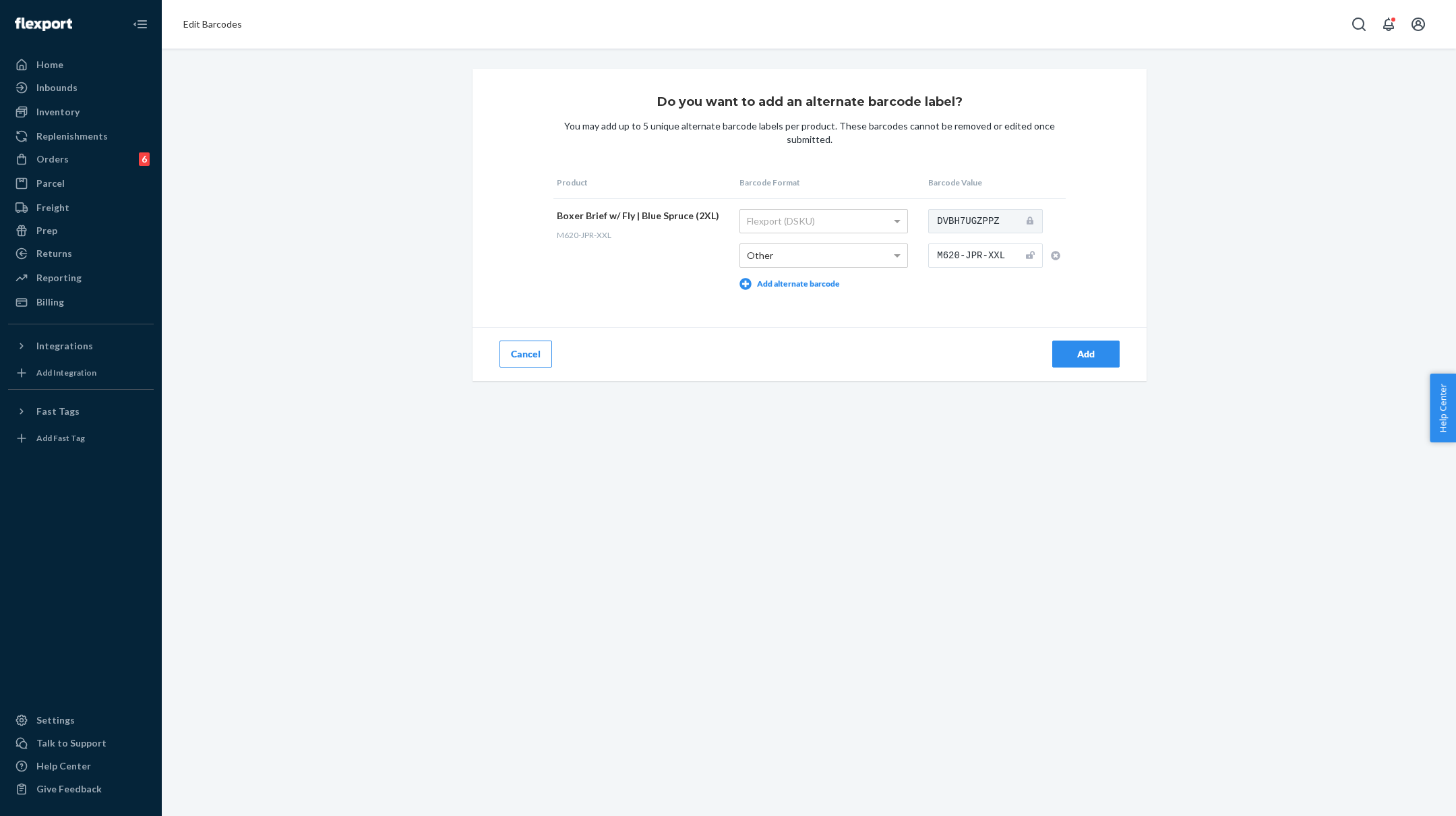
click at [1084, 352] on div "Add" at bounding box center [1086, 354] width 45 height 14
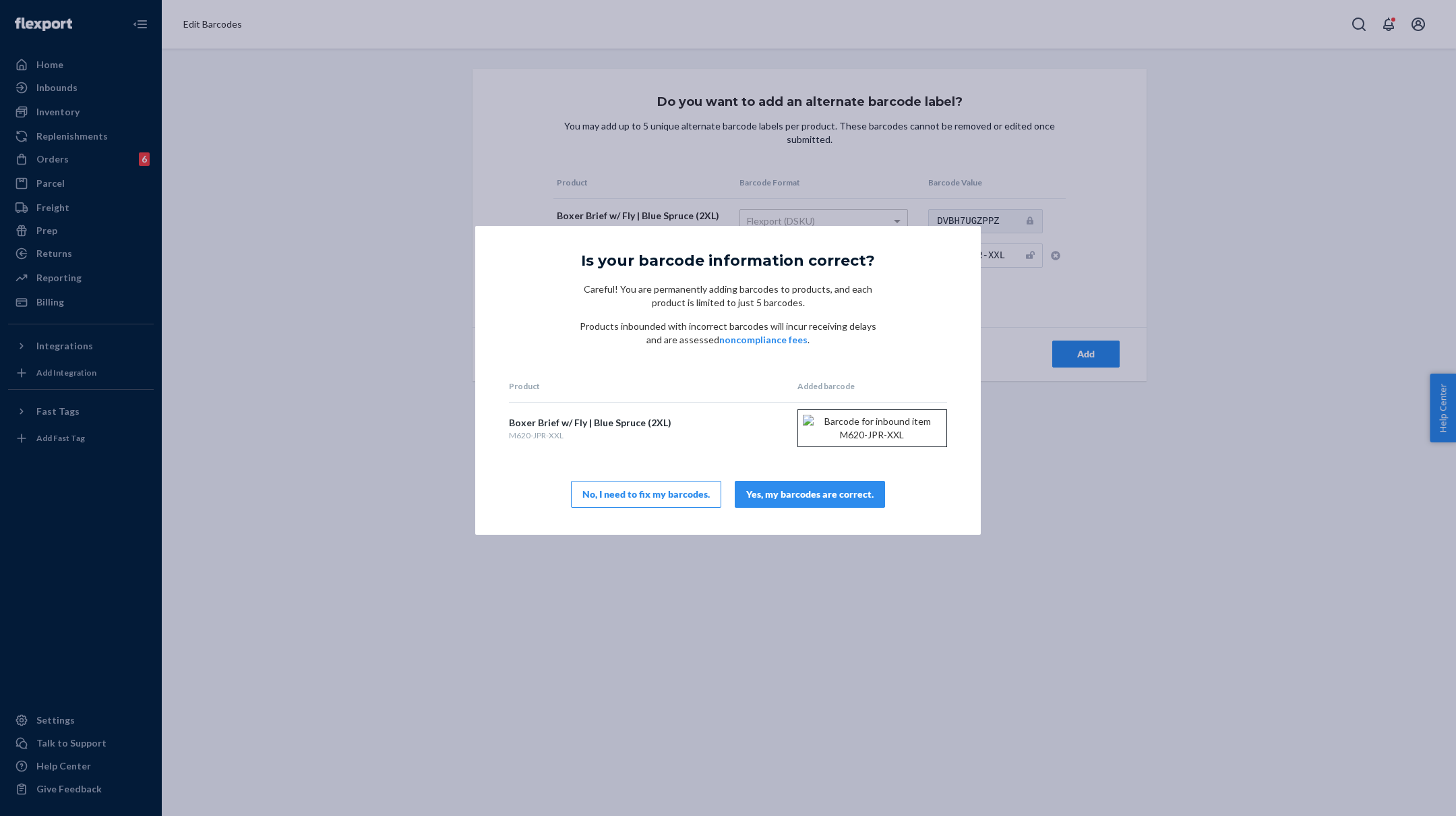
click at [780, 501] on div "Yes, my barcodes are correct." at bounding box center [809, 494] width 127 height 14
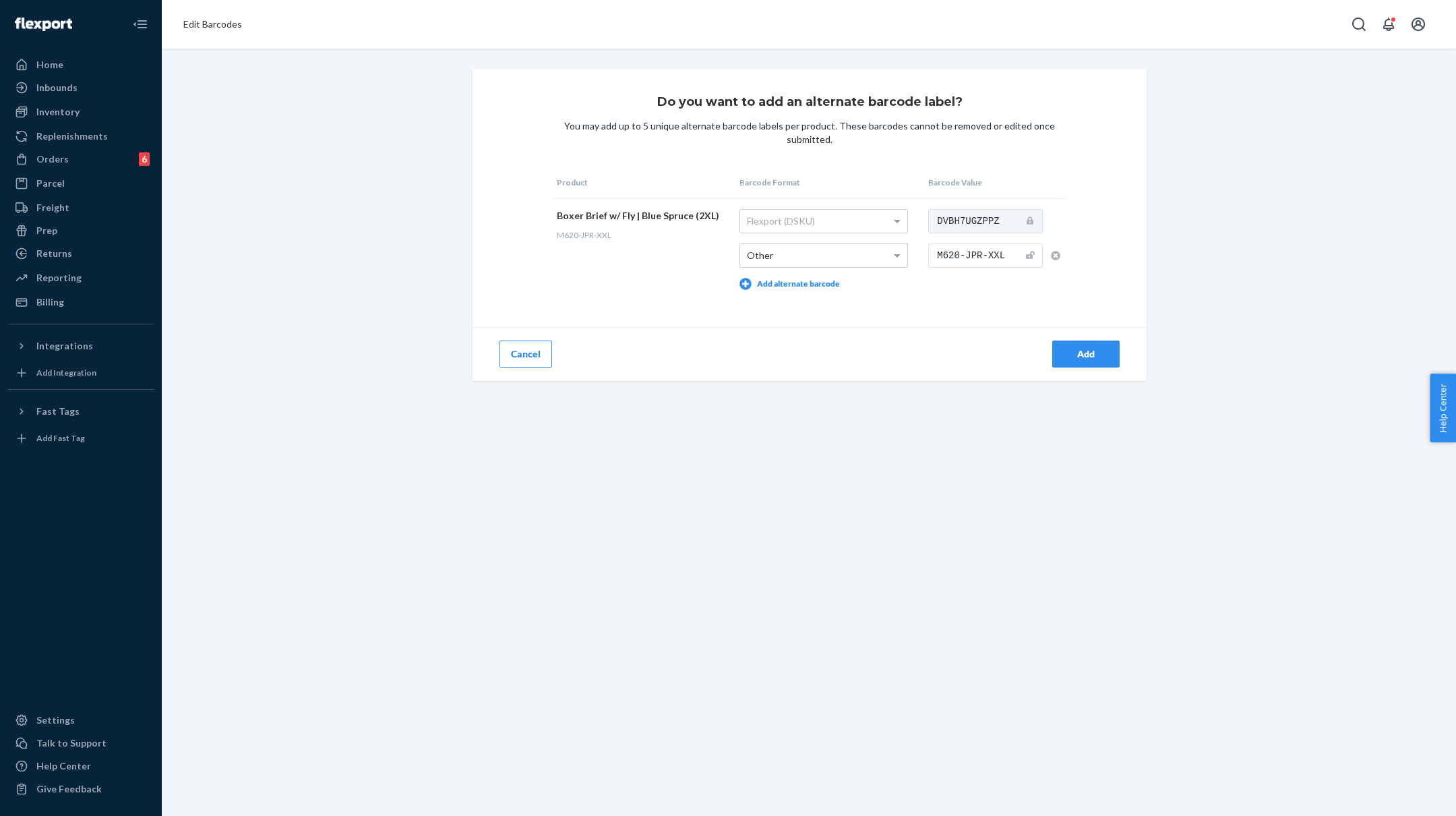
click at [1087, 352] on div "Add" at bounding box center [1086, 354] width 45 height 14
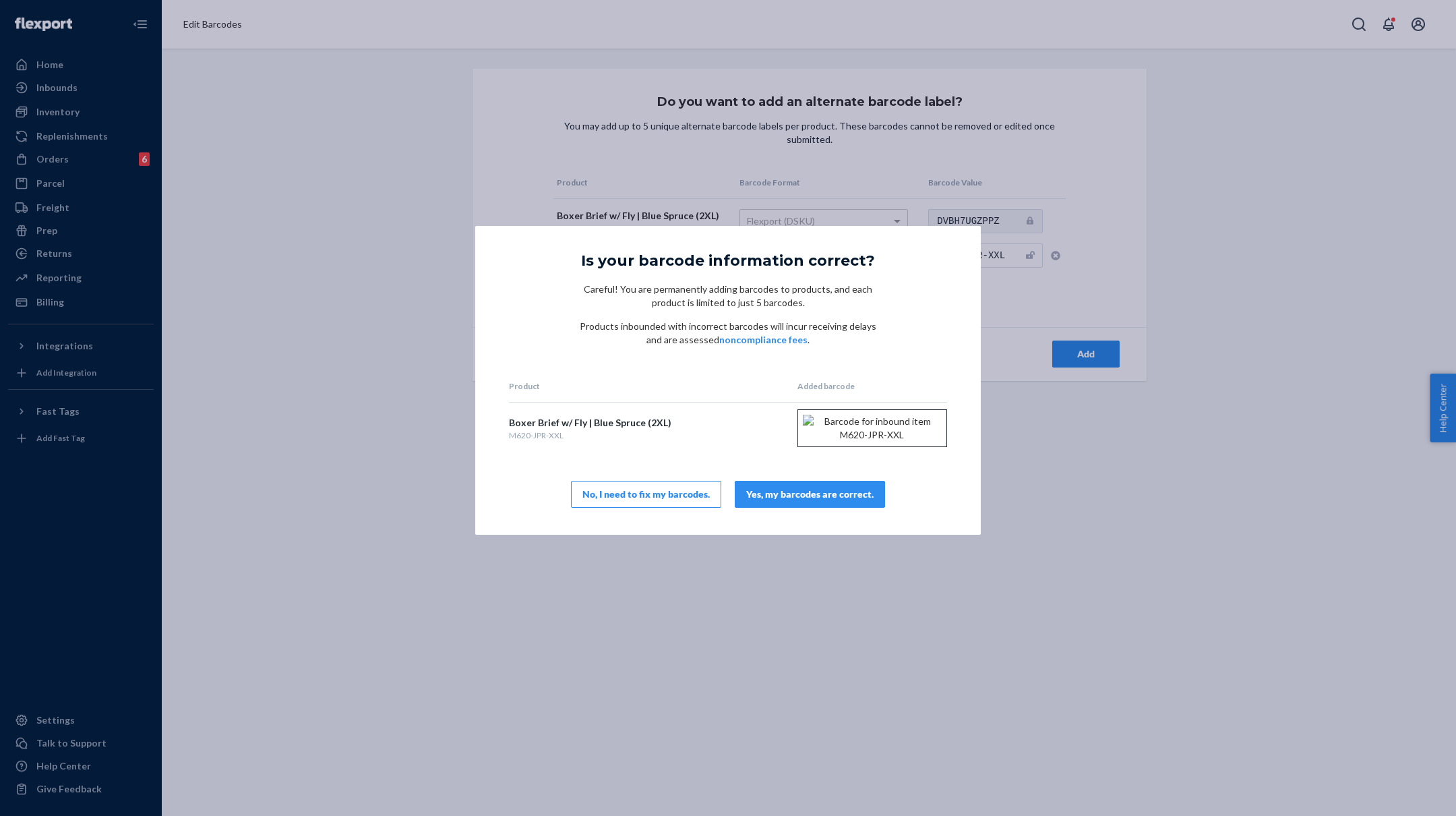
click at [819, 501] on div "Yes, my barcodes are correct." at bounding box center [809, 494] width 127 height 14
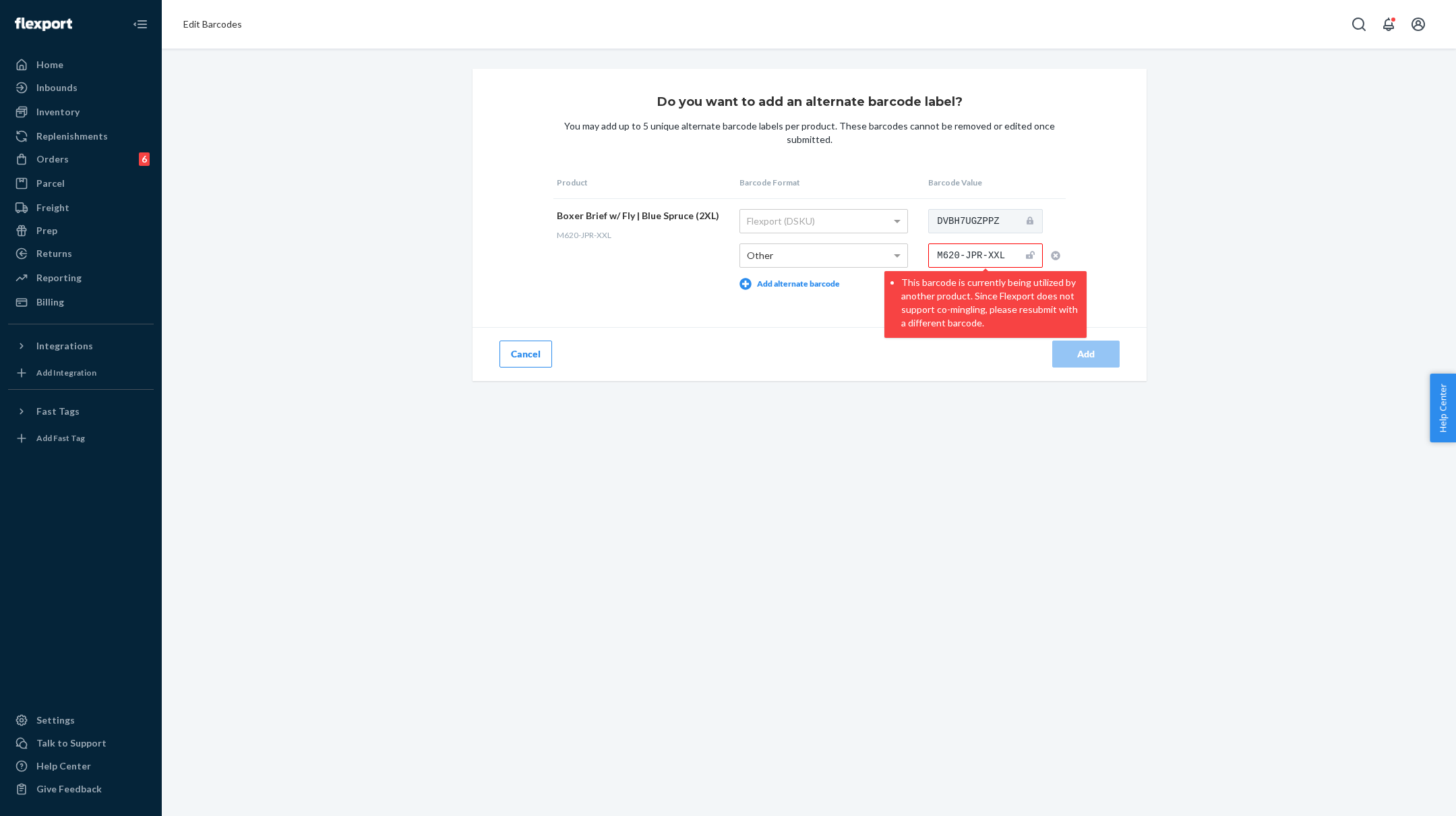
click at [704, 411] on div "Do you want to add an alternate barcode label? You may add up to 5 unique alter…" at bounding box center [808, 432] width 1294 height 767
click at [834, 320] on div "Do you want to add an alternate barcode label? You may add up to 5 unique alter…" at bounding box center [810, 225] width 674 height 312
click at [993, 245] on input "M620-JPR-XXL" at bounding box center [985, 256] width 114 height 24
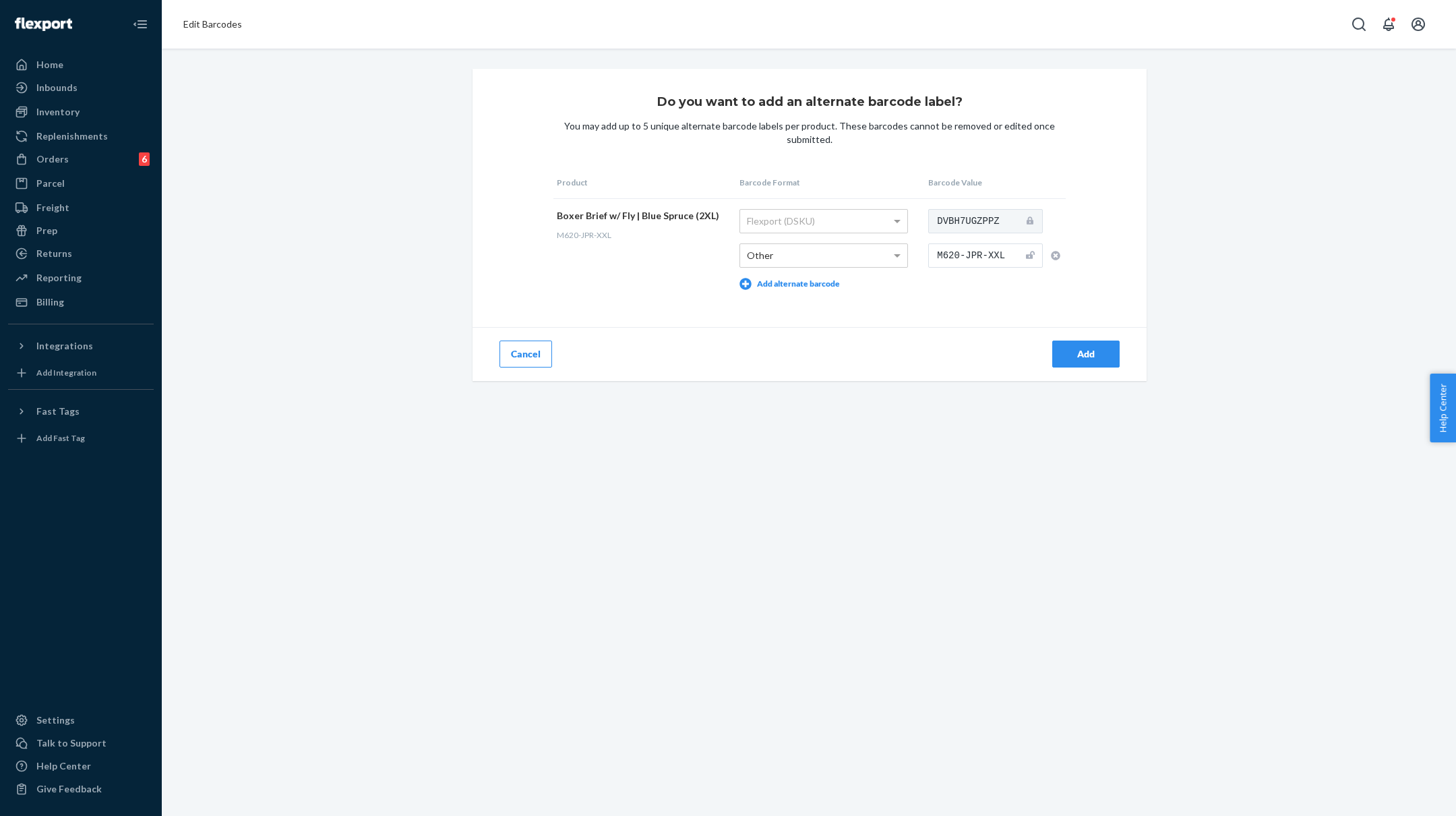
click at [532, 349] on button "Cancel" at bounding box center [525, 354] width 52 height 27
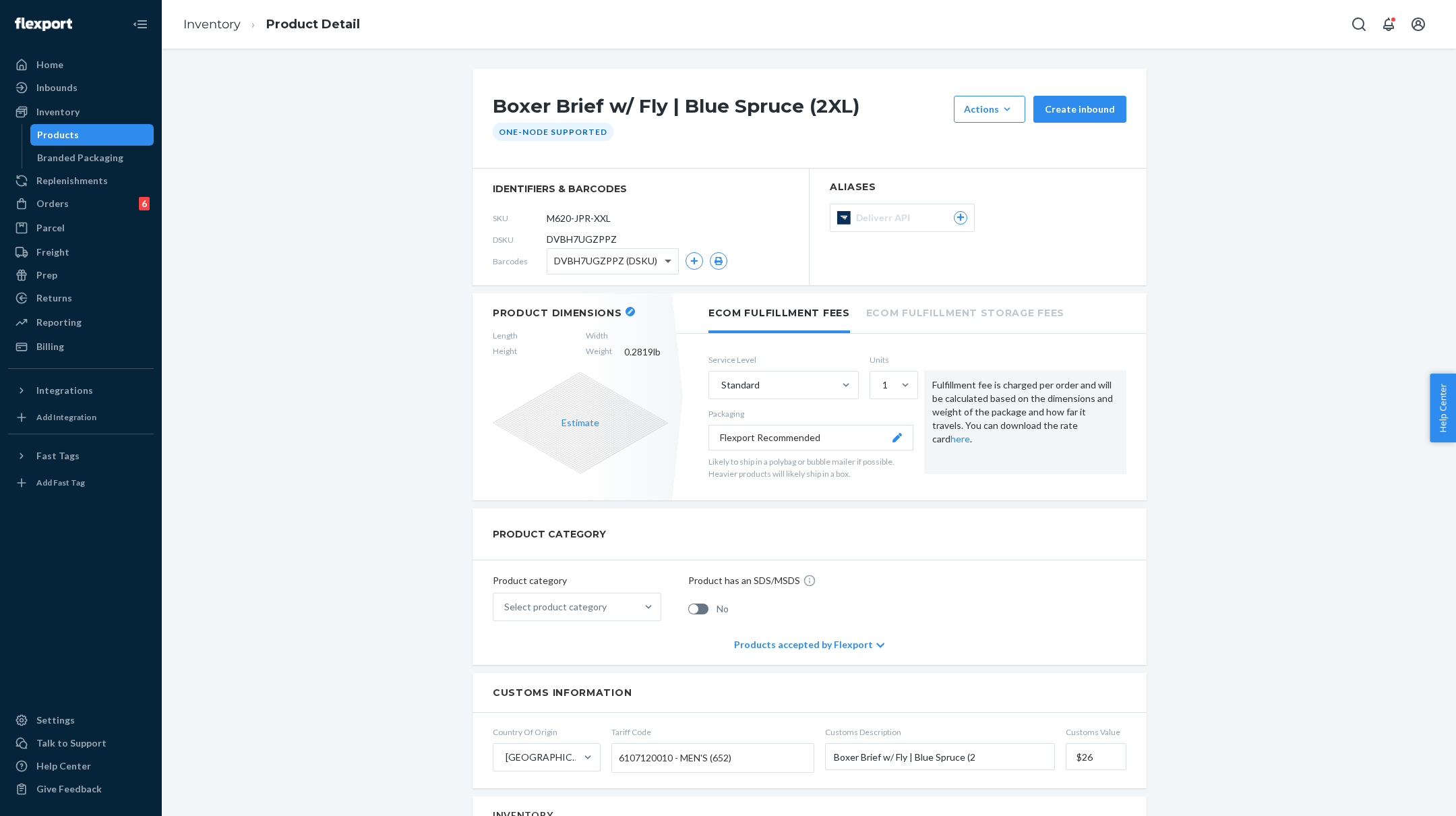
click at [667, 258] on span at bounding box center [669, 261] width 17 height 25
click at [354, 296] on div "Boxer Brief w/ Fly | Blue Spruce (2XL) Actions Add components Hide Create inbou…" at bounding box center [808, 811] width 1274 height 1485
click at [635, 303] on div "Product Dimensions Length Width Height Weight 0.2819 lb Estimate" at bounding box center [581, 397] width 216 height 207
click at [627, 314] on button "button" at bounding box center [630, 311] width 9 height 9
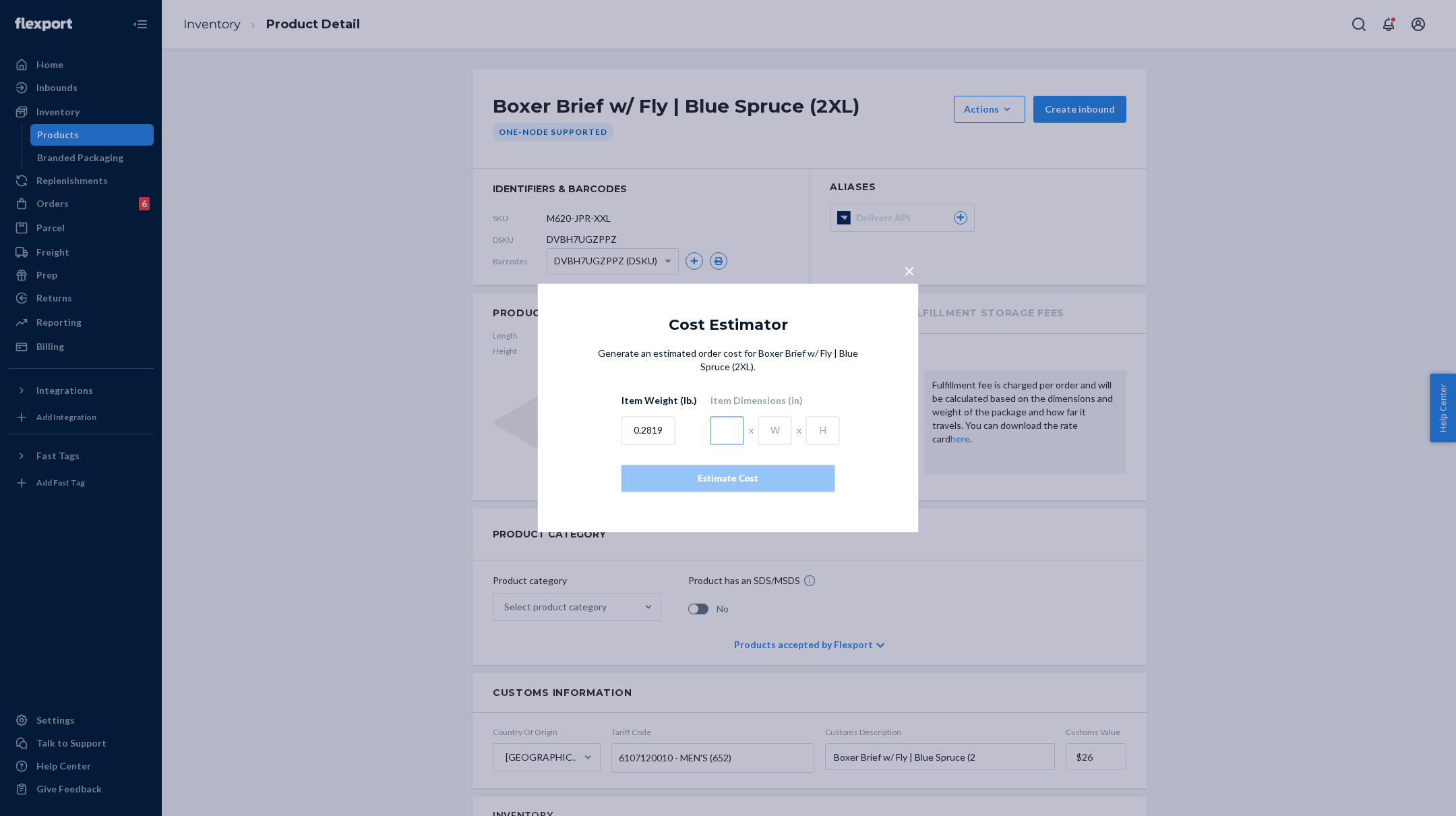
click at [735, 439] on input "text" at bounding box center [727, 431] width 34 height 28
type input "4.5"
type input "1"
click at [752, 481] on div "Estimate Cost" at bounding box center [728, 479] width 190 height 14
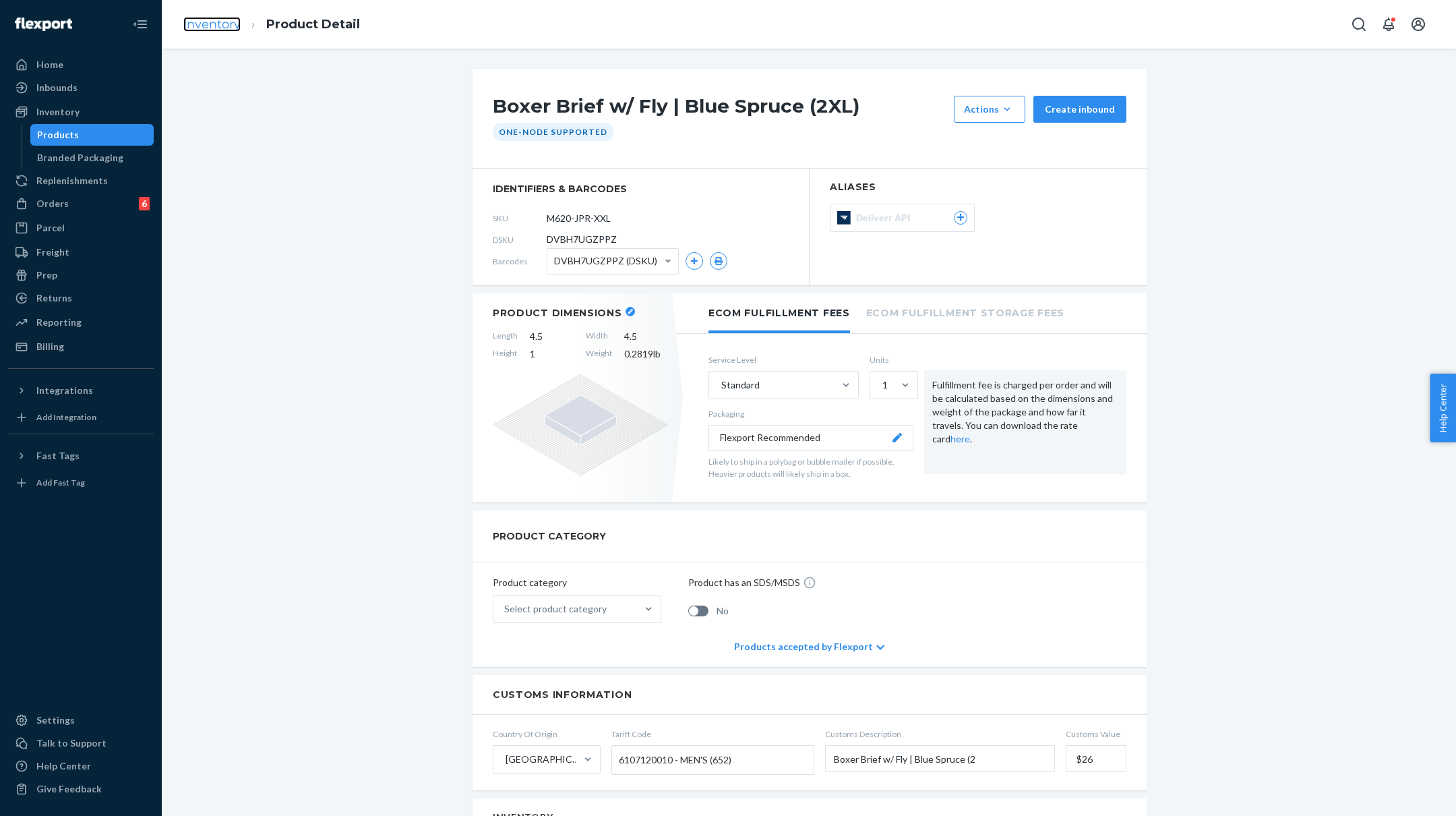
click at [234, 27] on link "Inventory" at bounding box center [212, 24] width 57 height 15
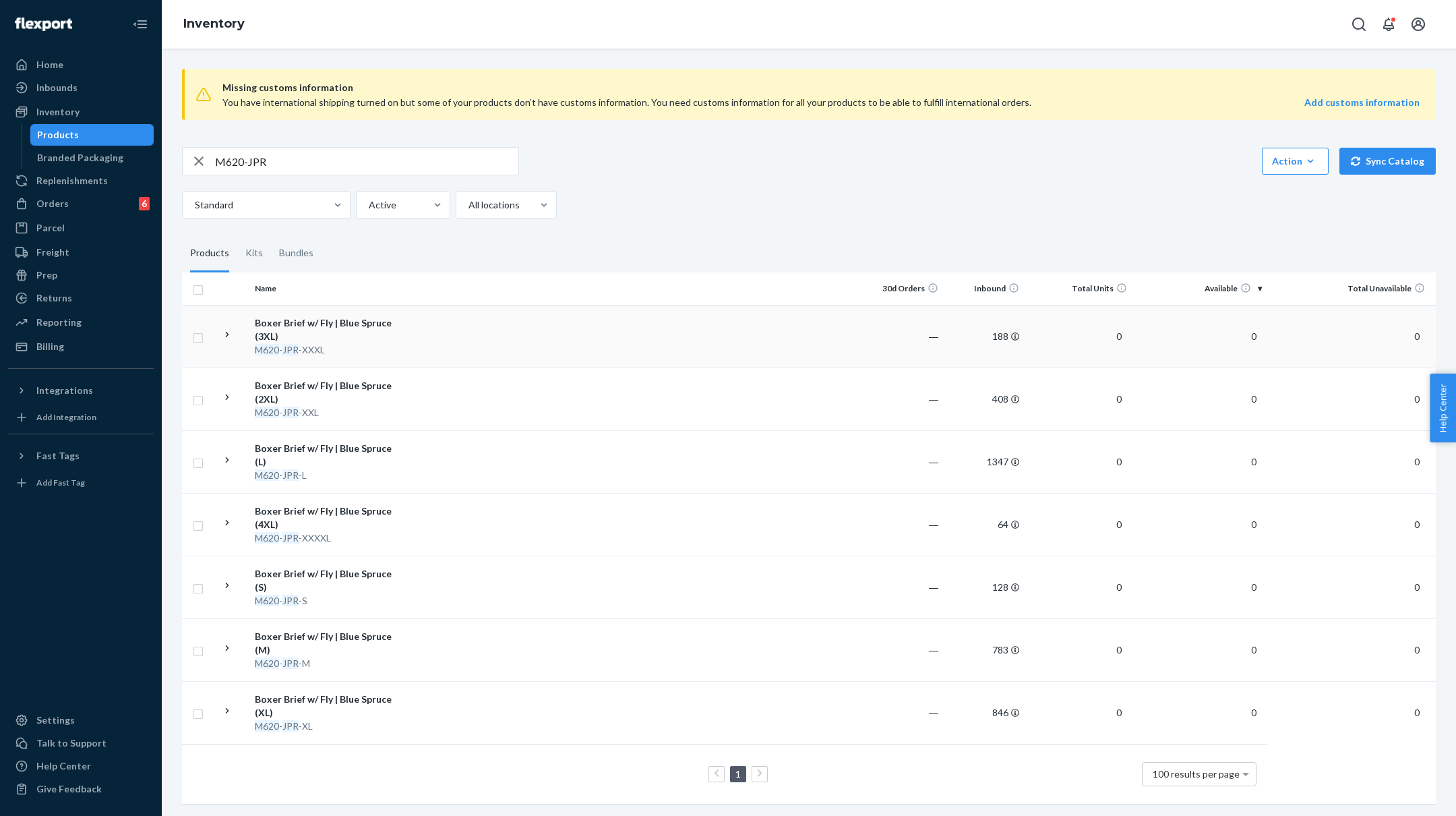
click at [338, 321] on div "Boxer Brief w/ Fly | Blue Spruce (3XL)" at bounding box center [326, 330] width 141 height 27
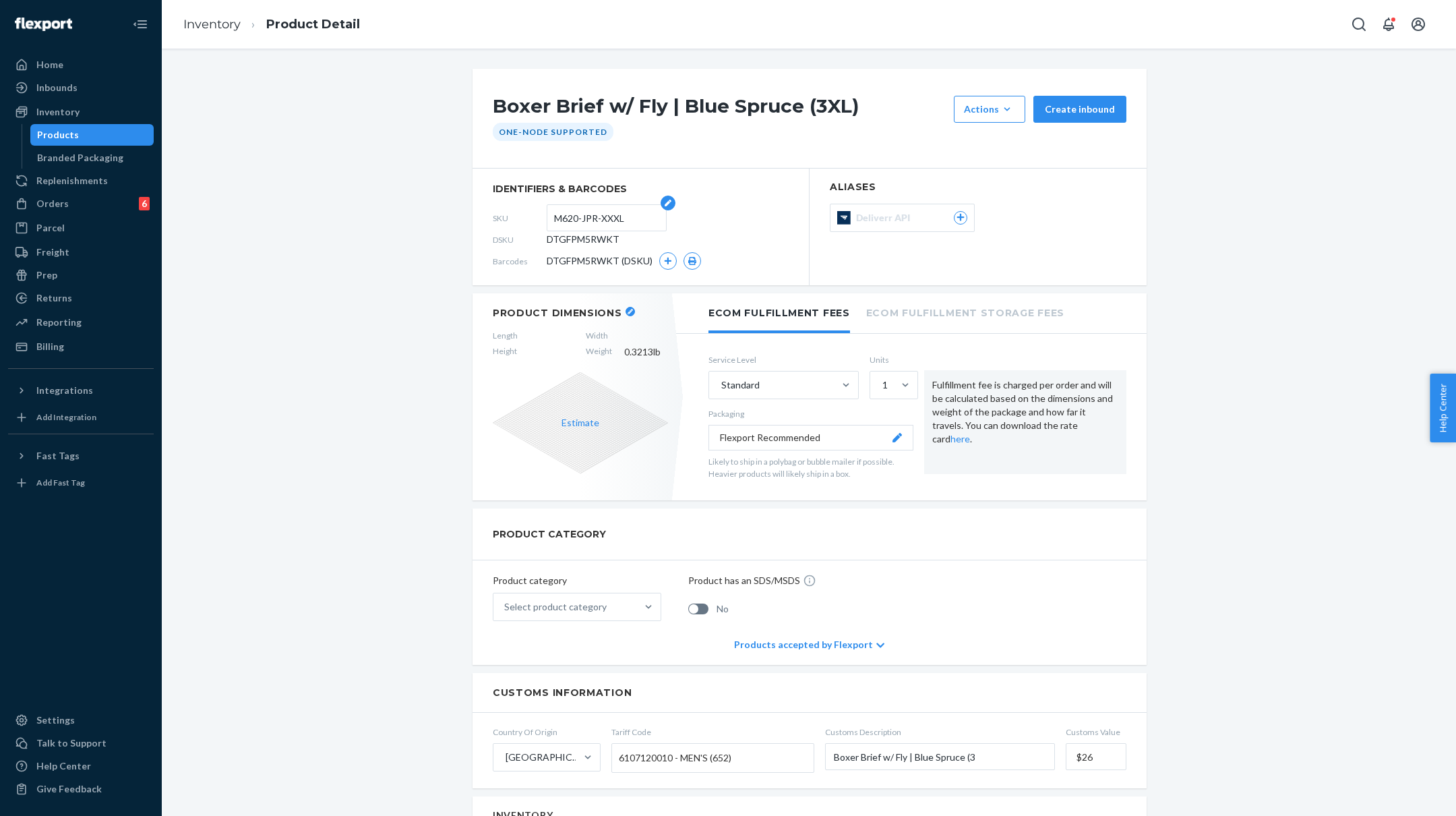
click at [610, 220] on input "M620-JPR-XXXL" at bounding box center [607, 218] width 105 height 26
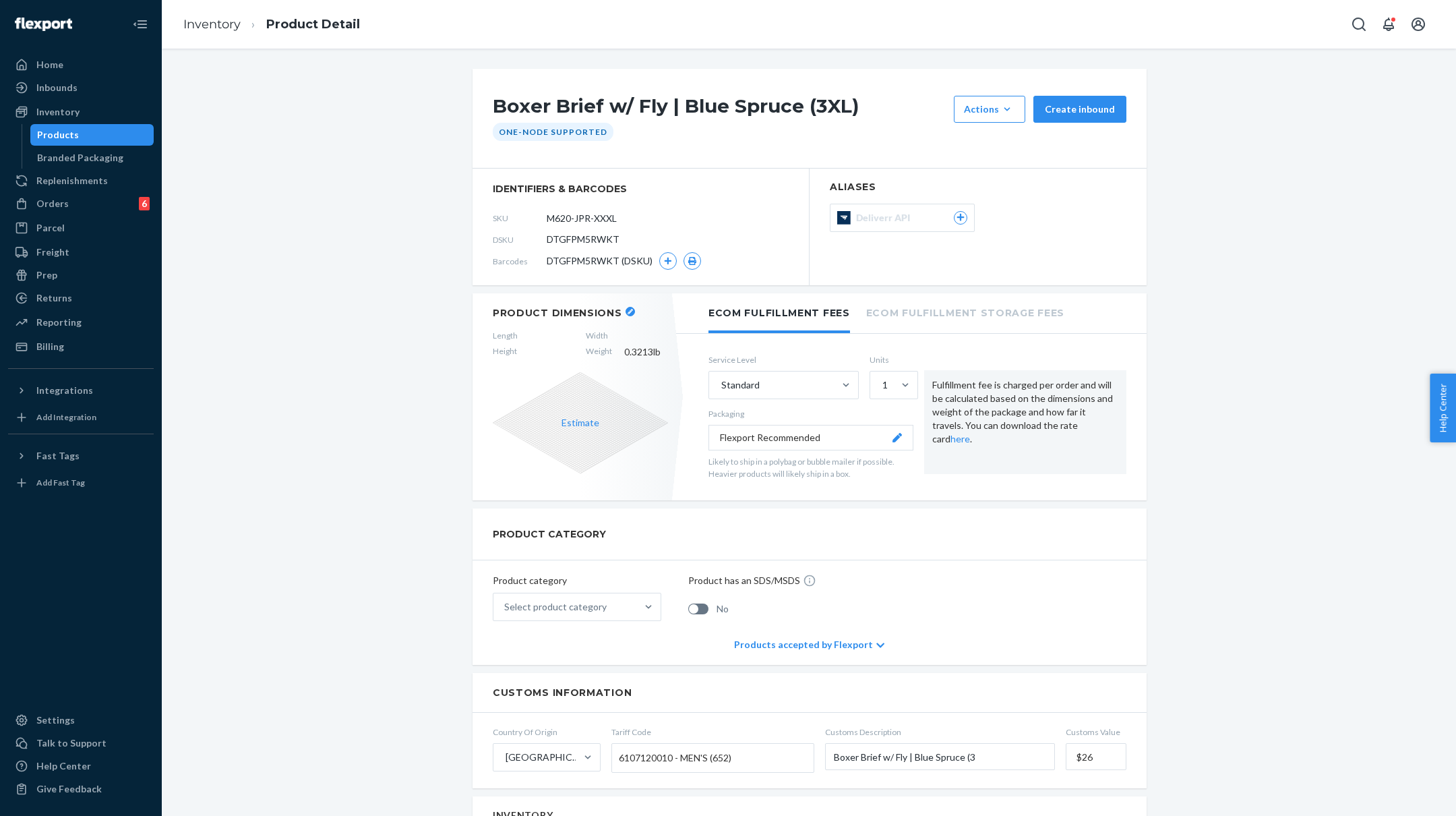
click at [363, 246] on div "Boxer Brief w/ Fly | Blue Spruce (3XL) Actions Add components Hide Create inbou…" at bounding box center [808, 811] width 1274 height 1485
click at [664, 254] on button "button" at bounding box center [668, 261] width 17 height 17
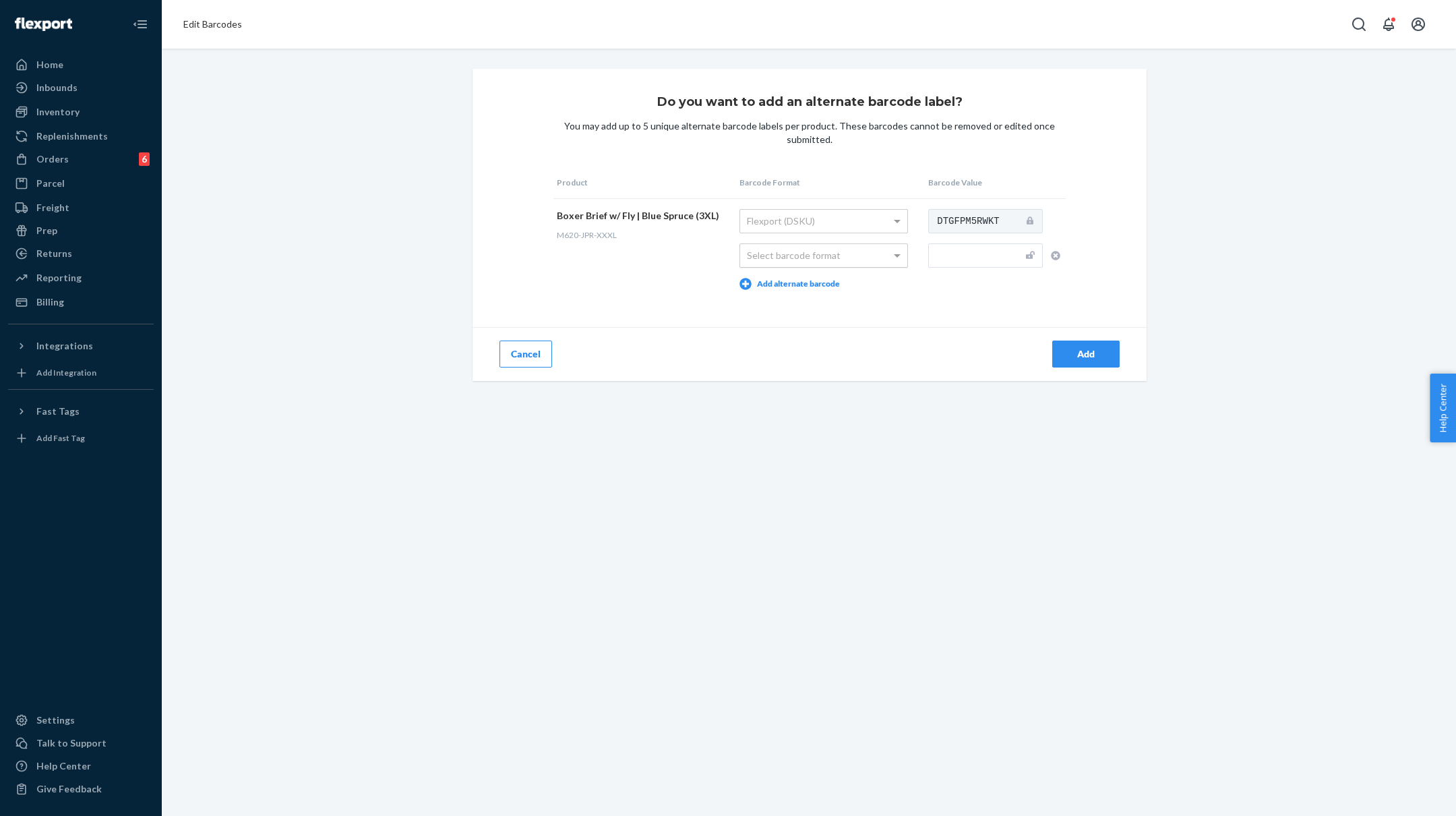
click at [847, 261] on div "Select barcode format" at bounding box center [824, 256] width 167 height 23
click at [962, 250] on input "text" at bounding box center [985, 256] width 114 height 24
paste input "M620-JPR-XXXL"
type input "M620-JPR-XXXL"
click at [1095, 351] on div "Add" at bounding box center [1086, 354] width 45 height 14
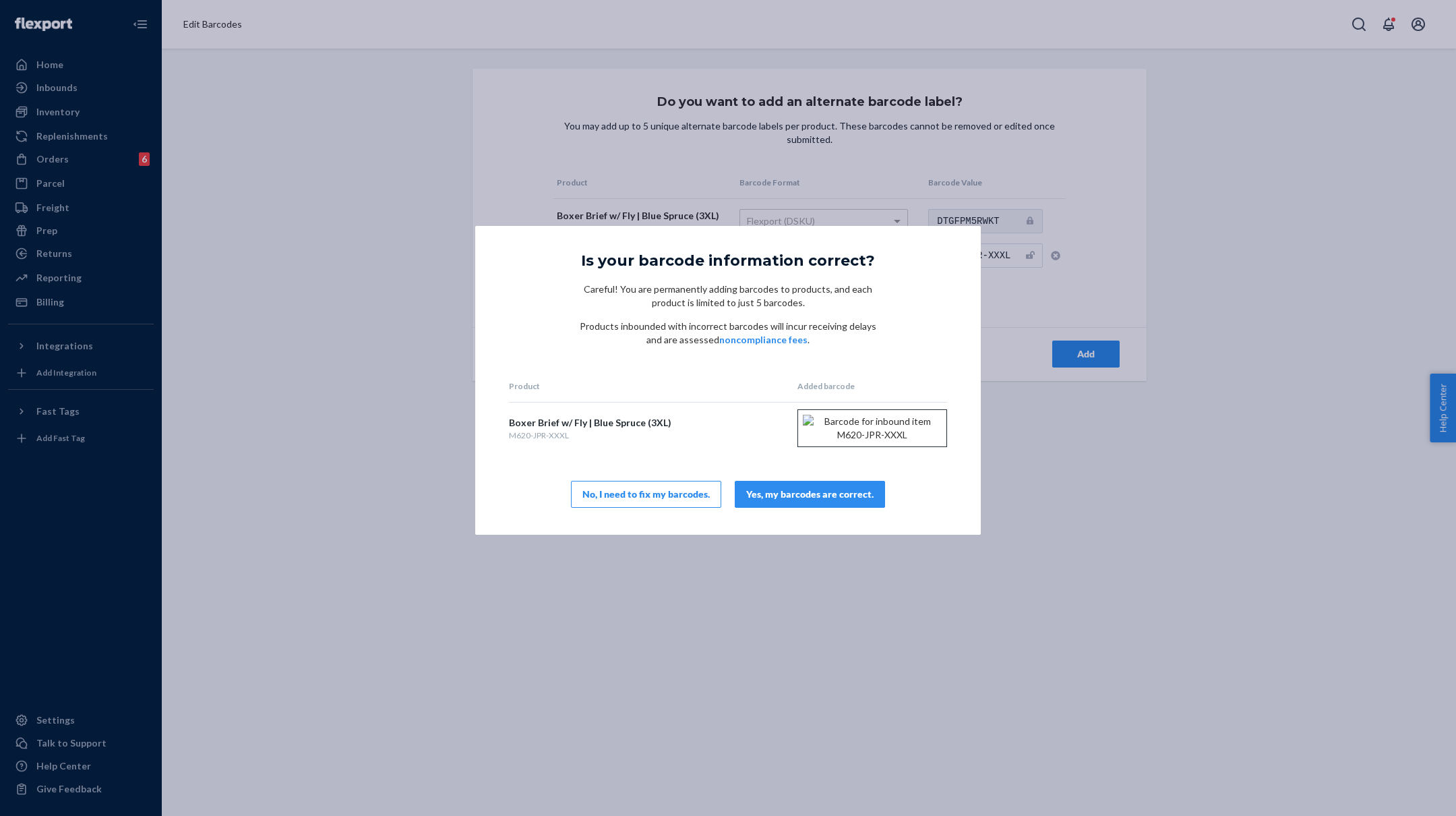
click at [844, 501] on div "Yes, my barcodes are correct." at bounding box center [809, 494] width 127 height 14
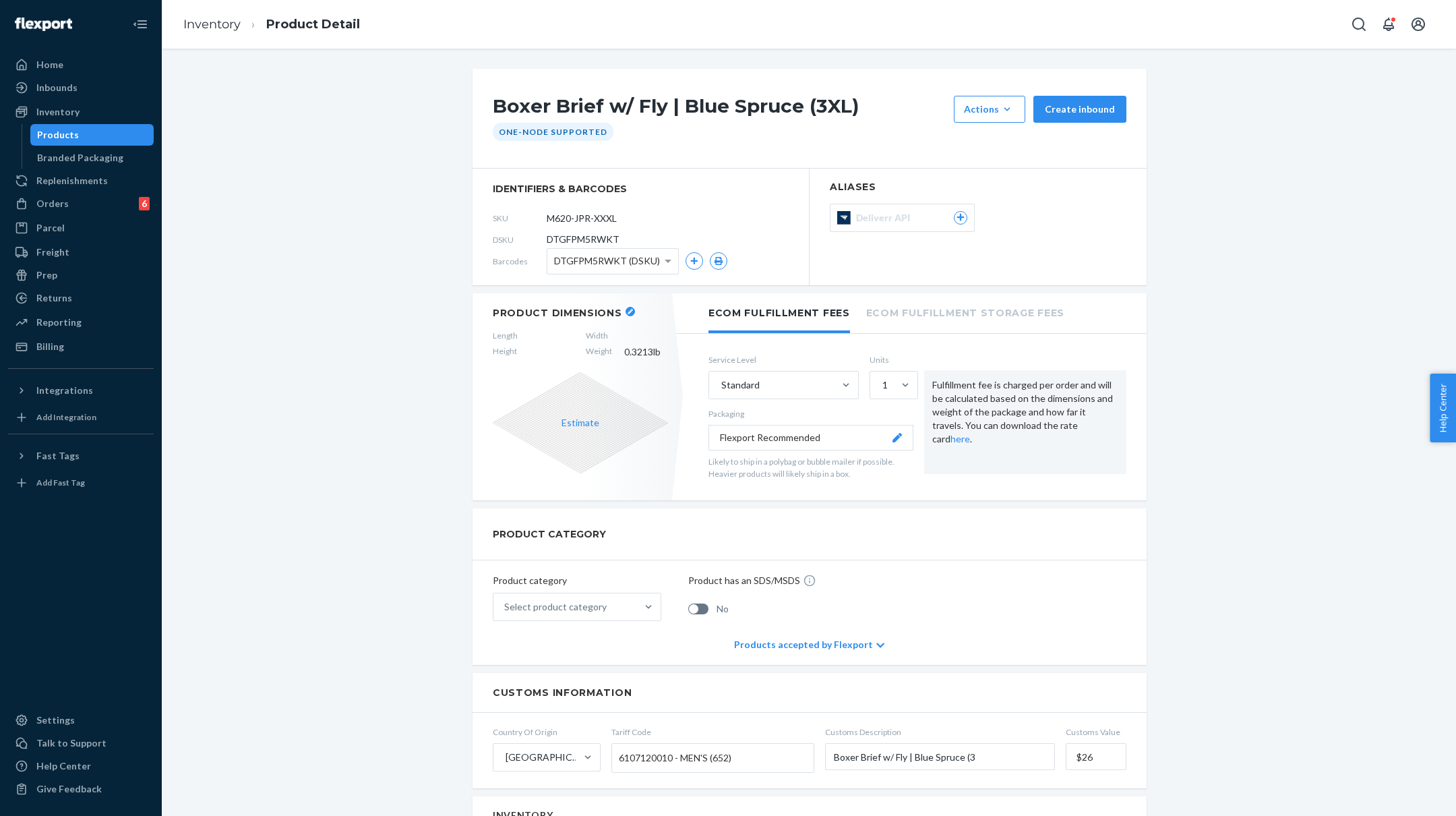
click at [627, 309] on icon "button" at bounding box center [630, 312] width 6 height 6
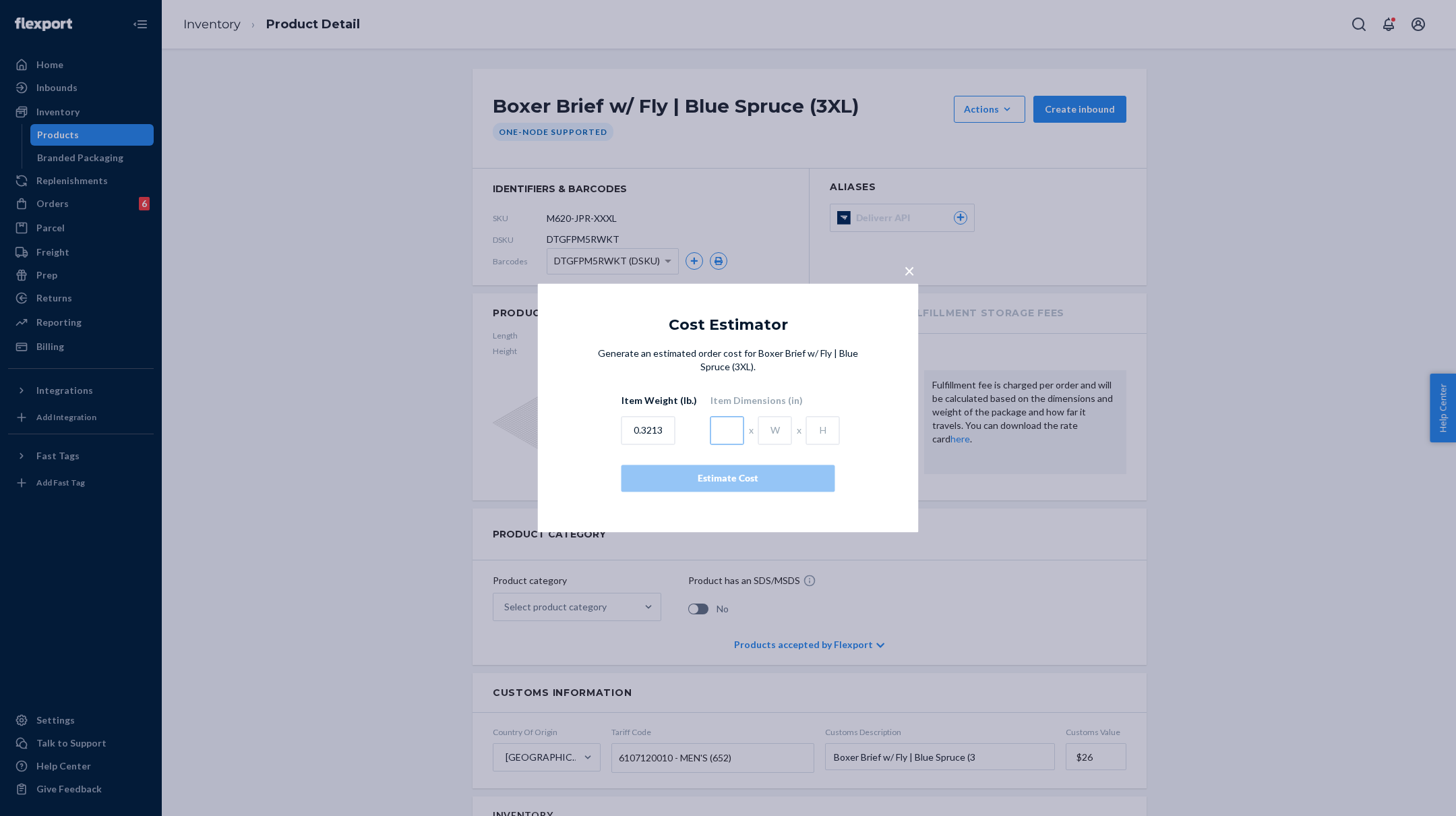
click at [723, 423] on input "text" at bounding box center [727, 431] width 34 height 28
type input "4.5"
type input "1"
click at [702, 484] on div "Estimate Cost" at bounding box center [728, 479] width 190 height 14
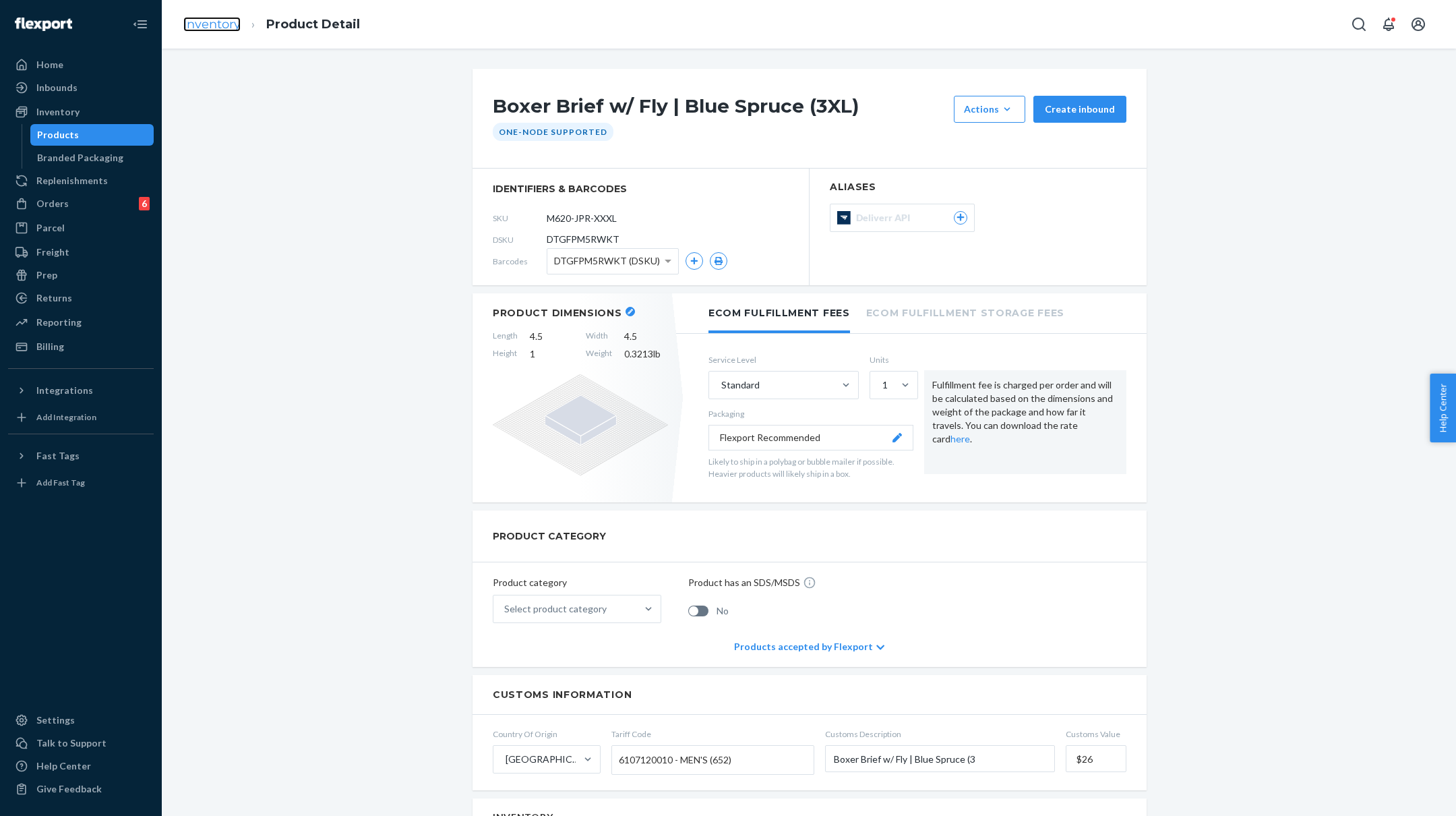
click at [226, 23] on link "Inventory" at bounding box center [212, 24] width 57 height 15
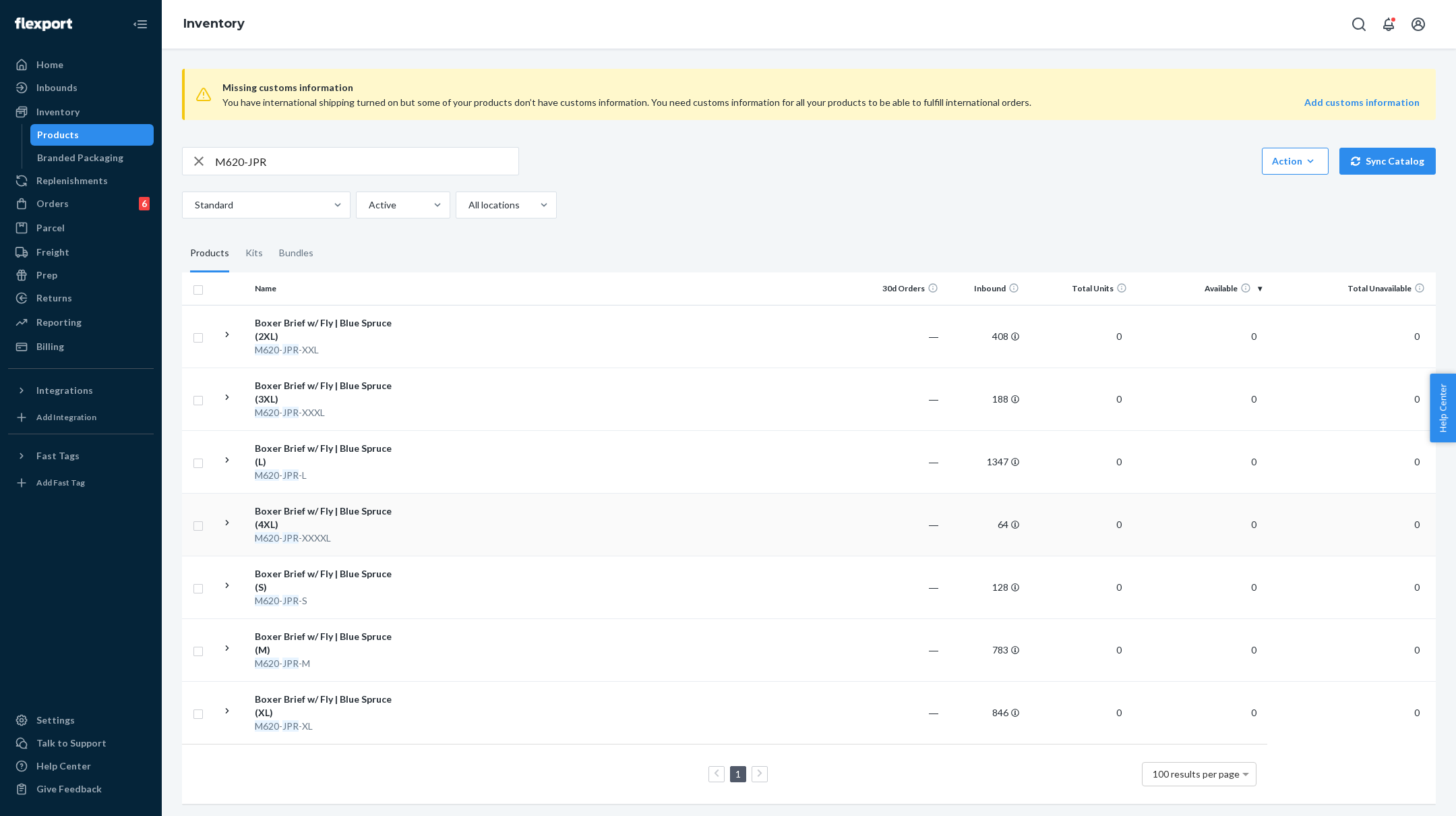
click at [438, 513] on td at bounding box center [632, 524] width 462 height 63
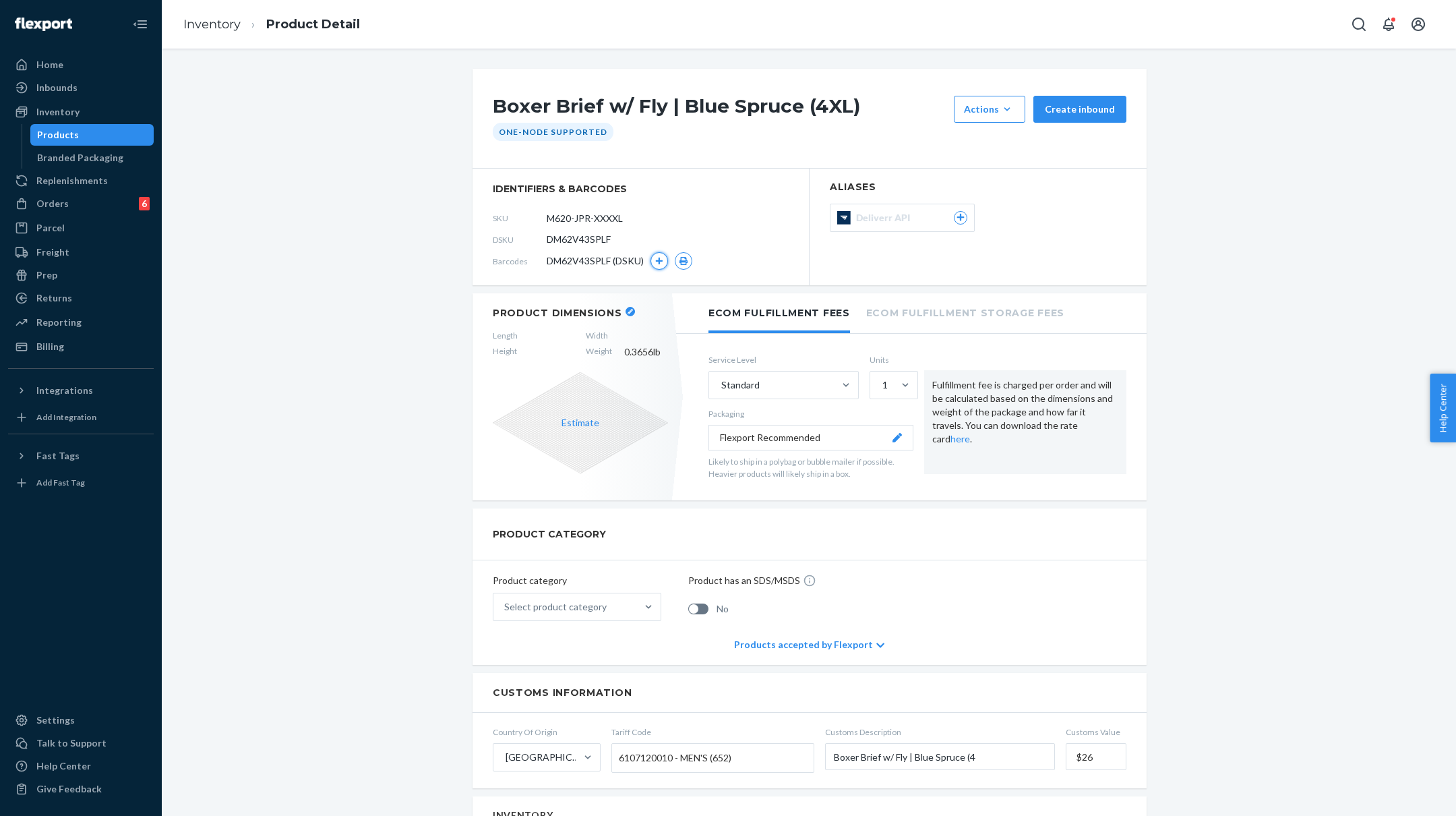
click at [660, 262] on icon "button" at bounding box center [660, 261] width 7 height 7
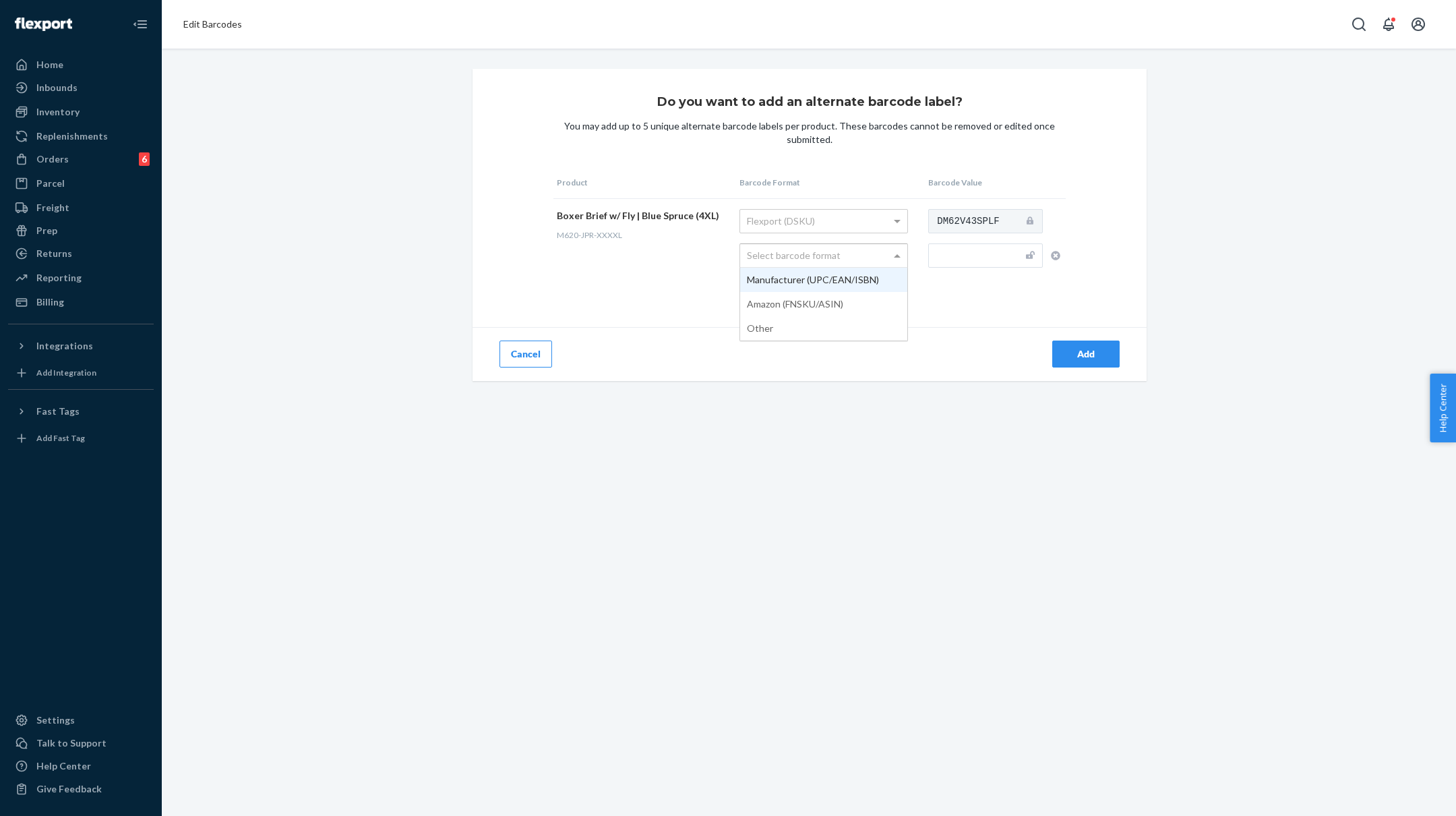
click at [865, 256] on div "Select barcode format" at bounding box center [824, 256] width 167 height 23
click at [972, 260] on input "text" at bounding box center [985, 256] width 114 height 24
paste input "M620-JPR-XXXL"
type input "M620-JPR-XXXXL"
click at [1089, 356] on div "Add" at bounding box center [1086, 354] width 45 height 14
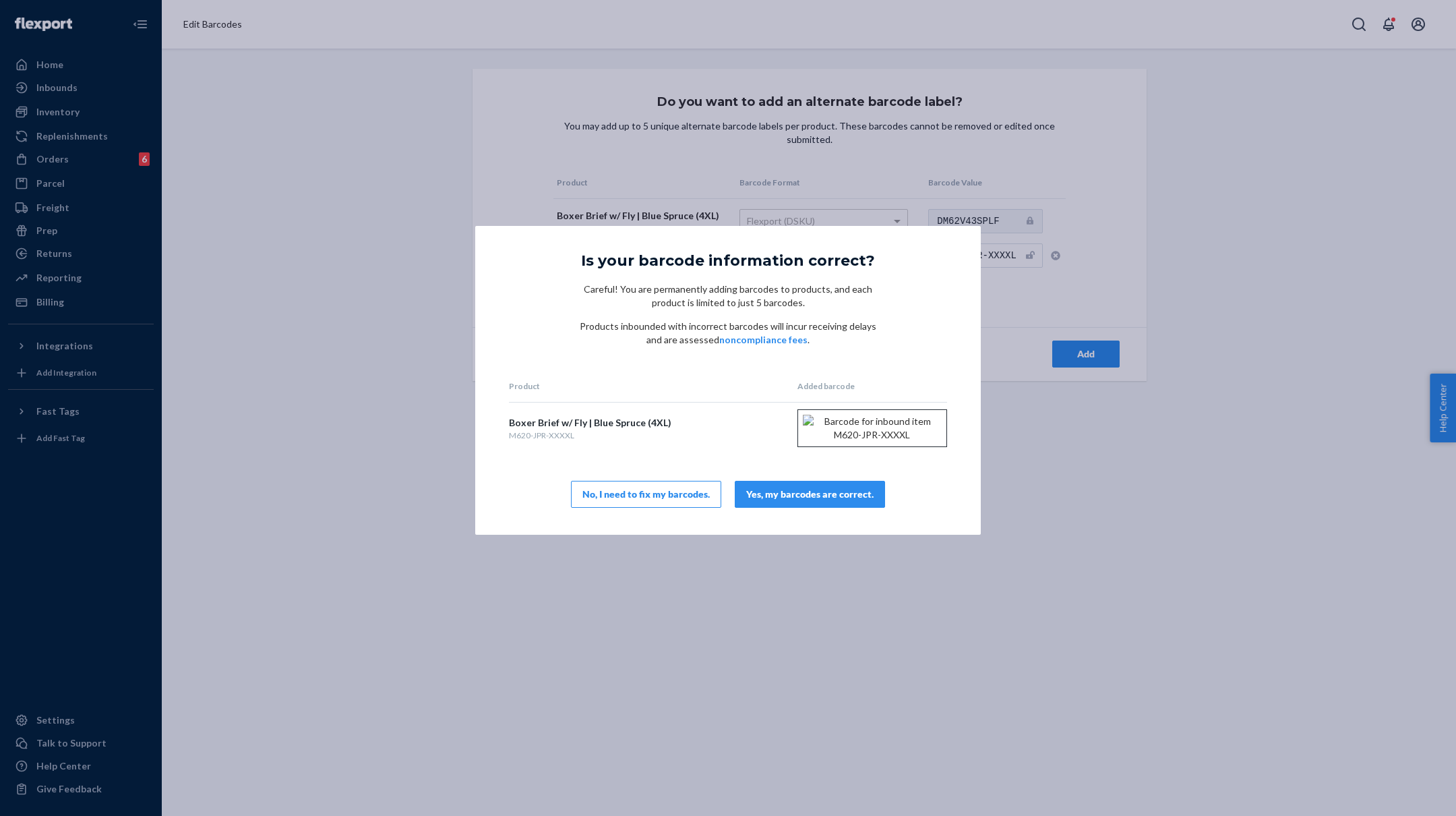
click at [821, 501] on div "Yes, my barcodes are correct." at bounding box center [809, 494] width 127 height 14
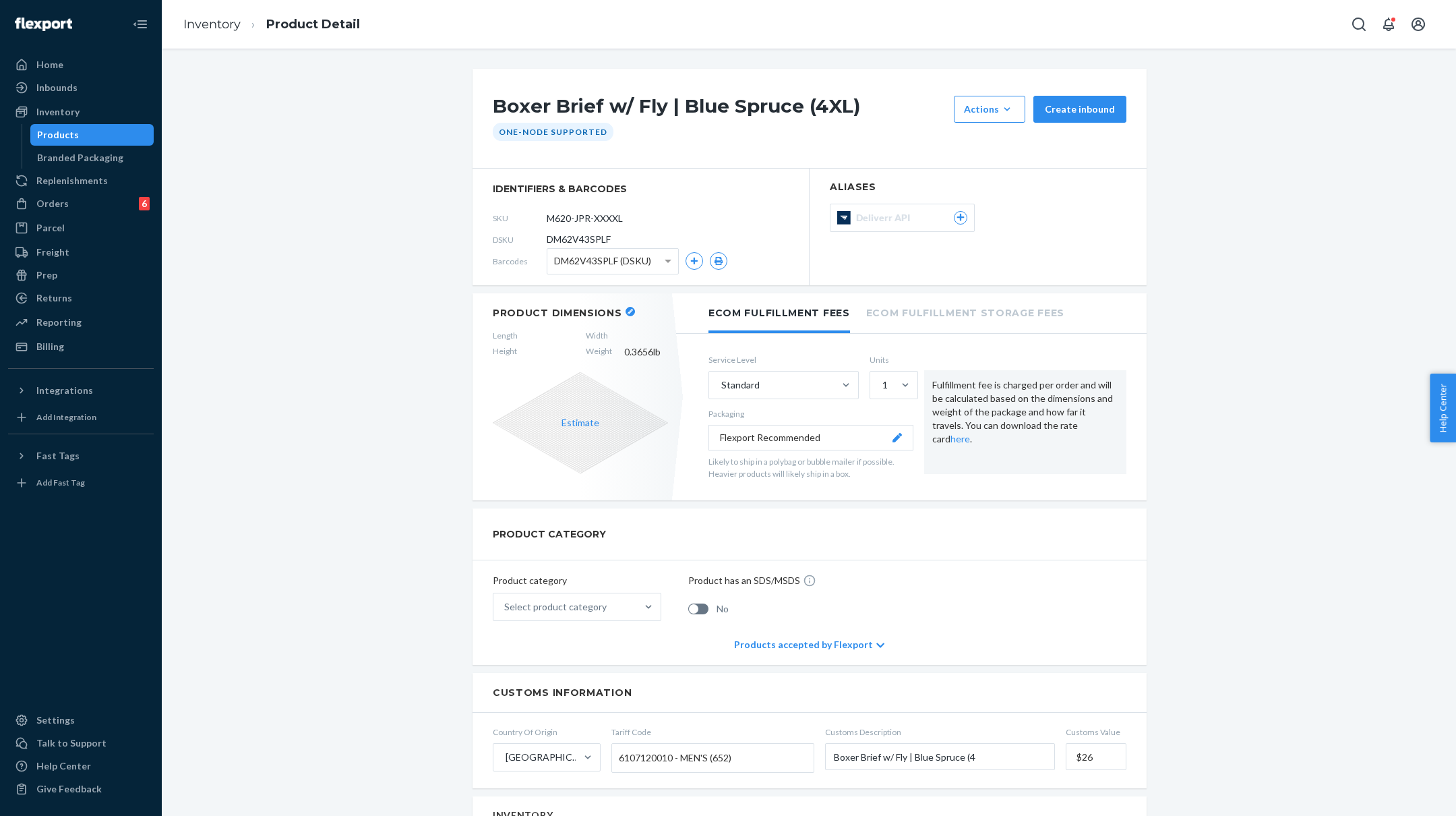
click at [625, 307] on button "button" at bounding box center [630, 311] width 9 height 9
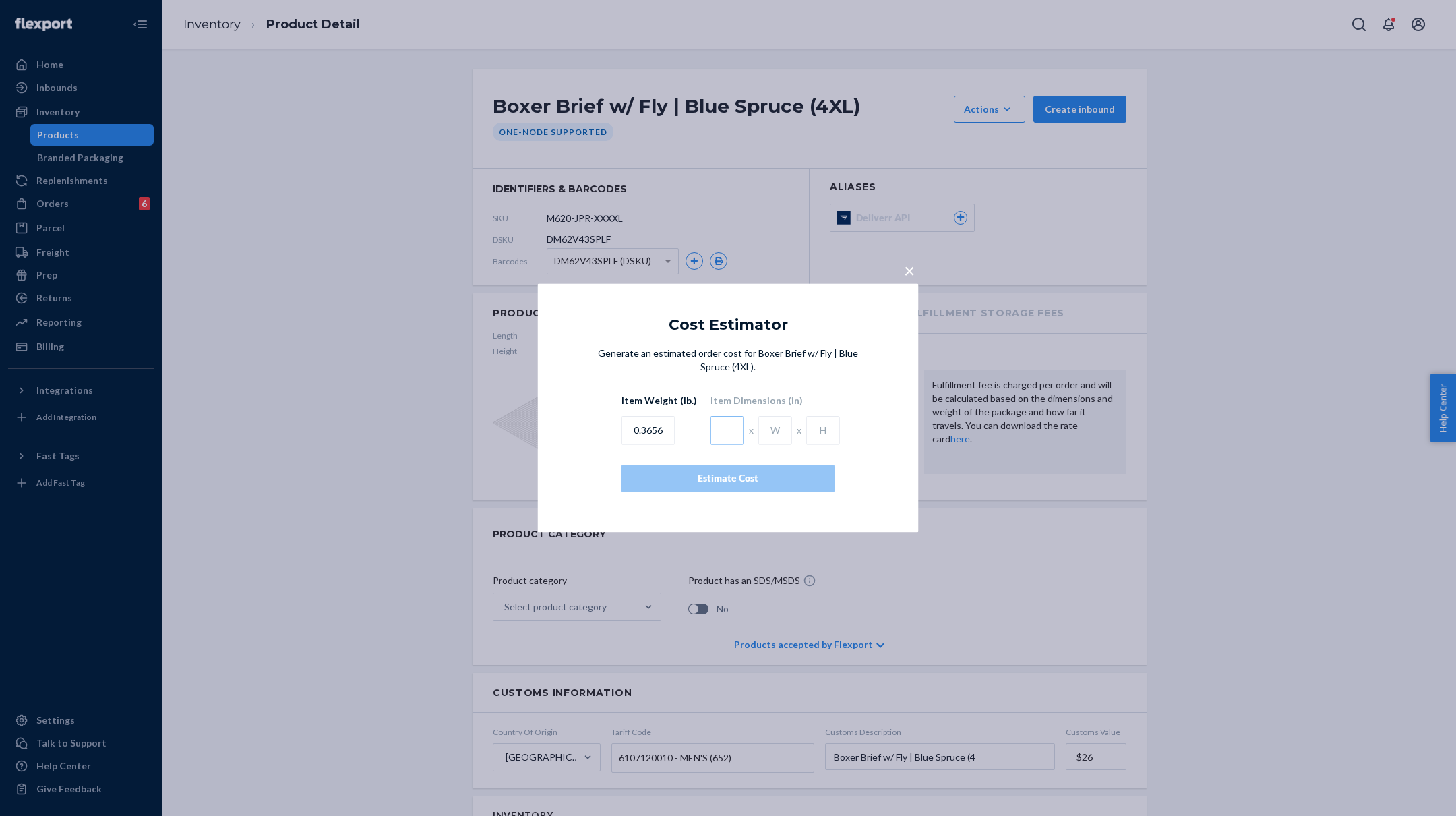
click at [714, 426] on input "text" at bounding box center [727, 431] width 34 height 28
type input "4.5"
type input "1"
click at [712, 473] on div "Estimate Cost" at bounding box center [728, 479] width 190 height 14
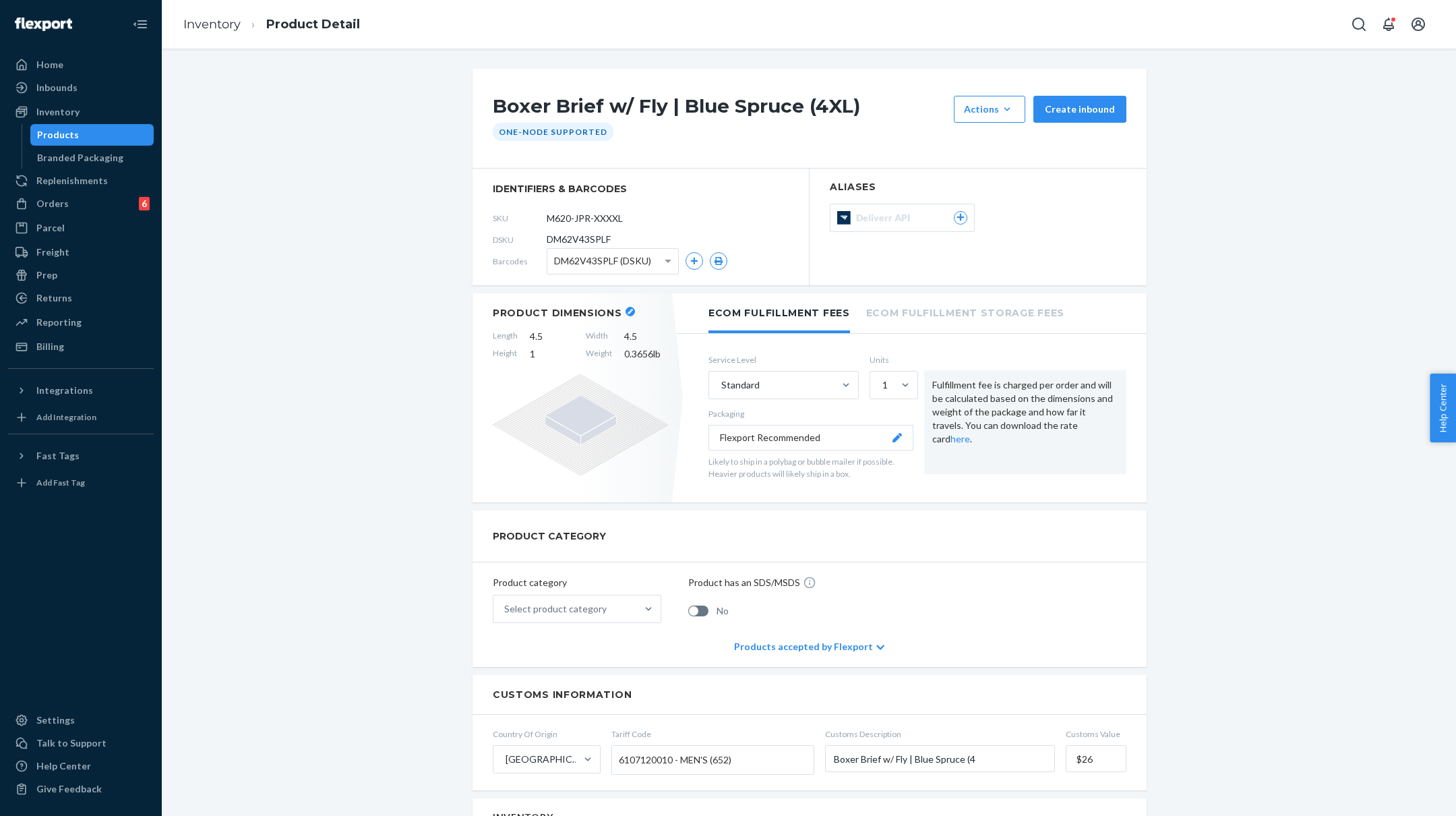
click at [218, 32] on li "Inventory" at bounding box center [212, 25] width 57 height 17
click at [218, 27] on link "Inventory" at bounding box center [212, 24] width 57 height 15
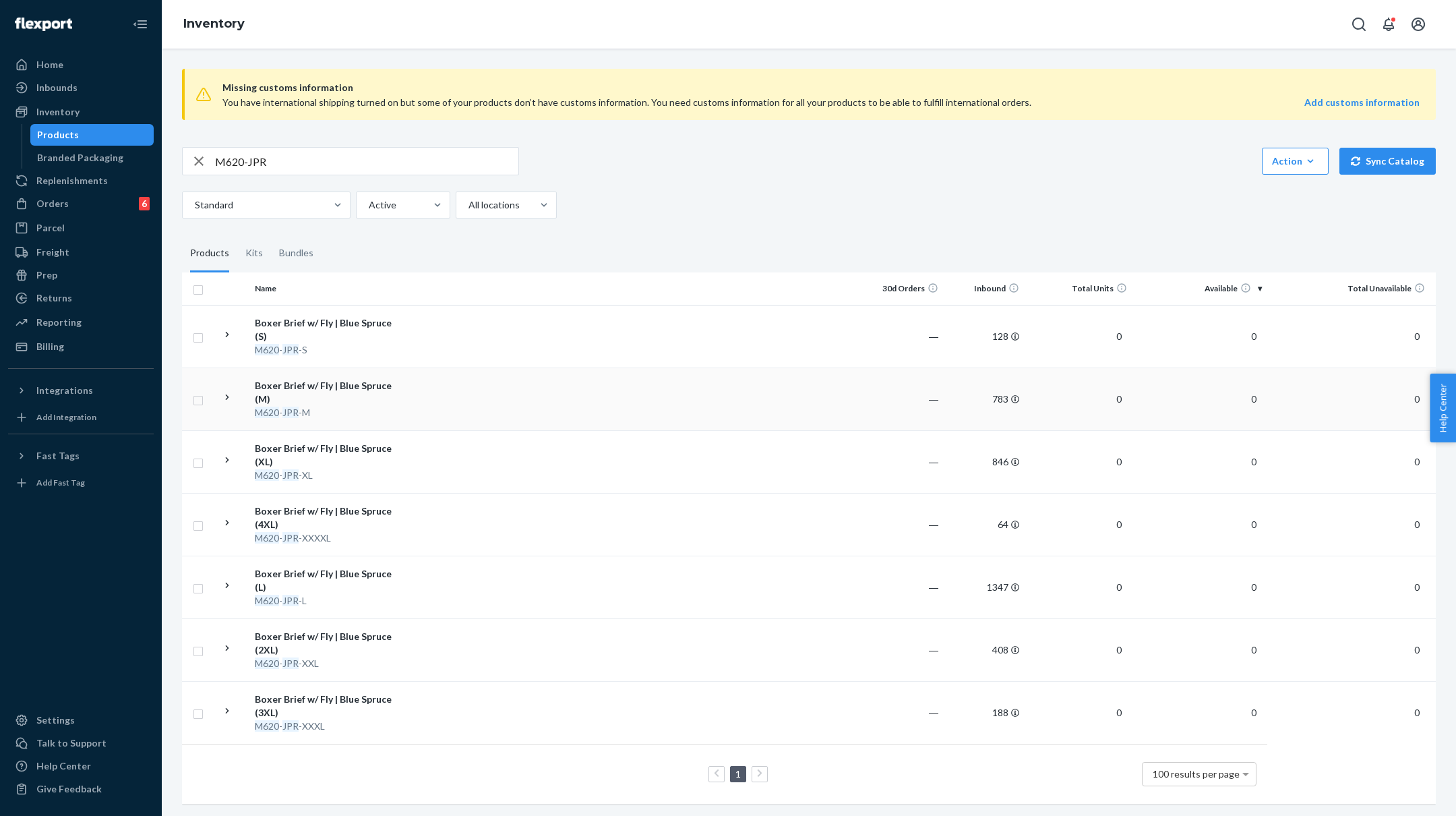
click at [430, 408] on td at bounding box center [632, 398] width 462 height 63
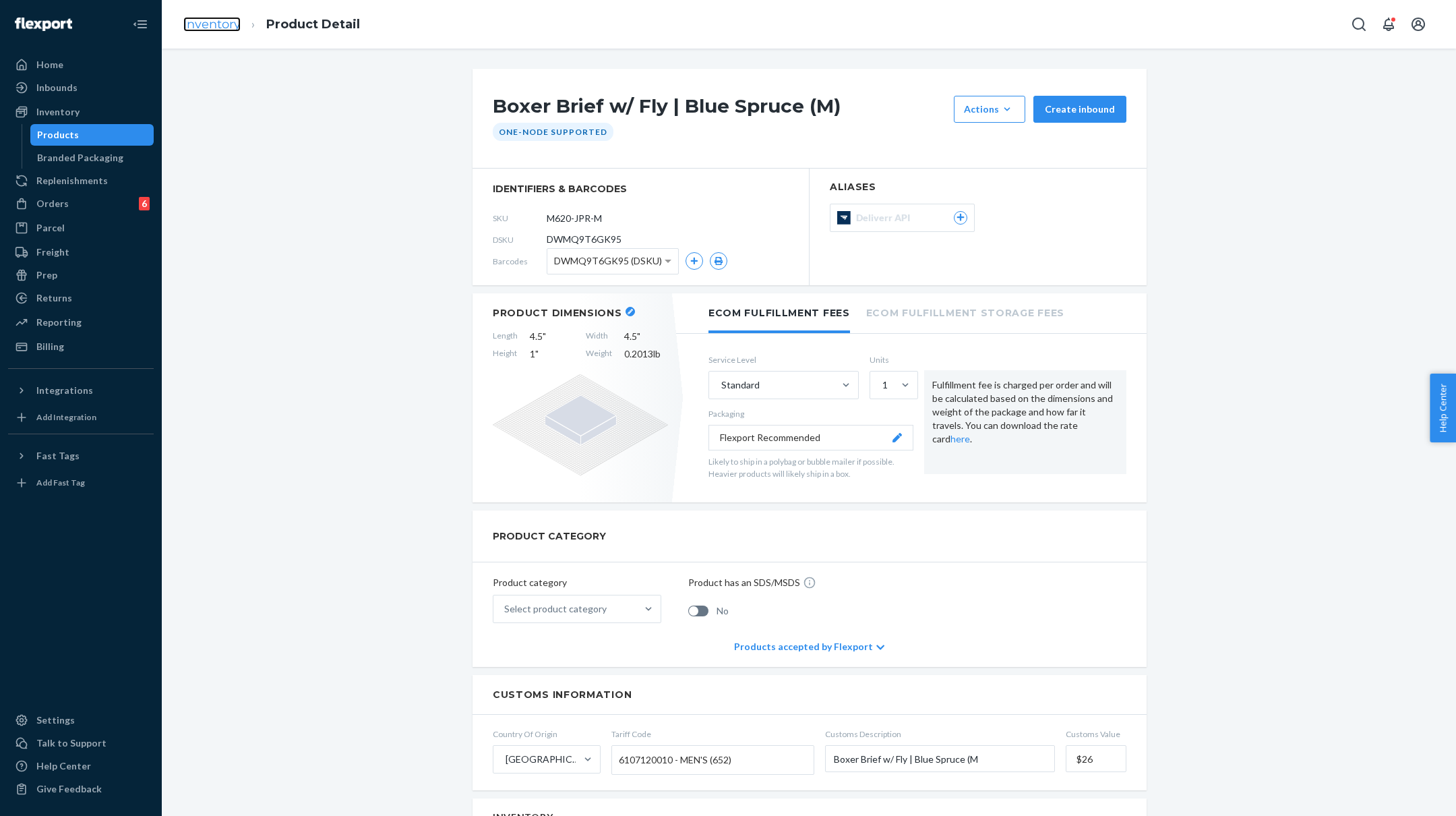
click at [213, 24] on link "Inventory" at bounding box center [212, 24] width 57 height 15
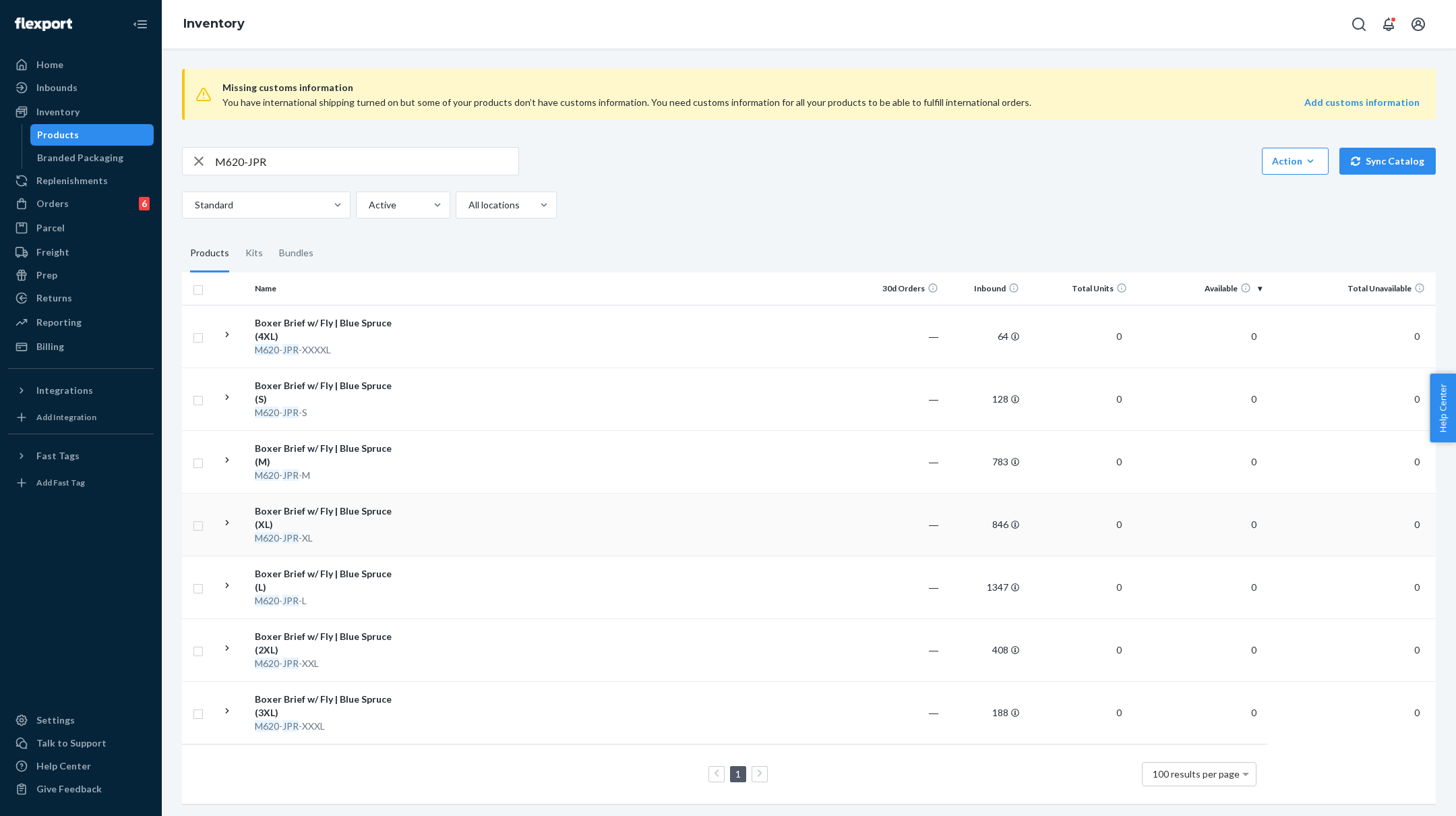
click at [431, 511] on td at bounding box center [632, 524] width 462 height 63
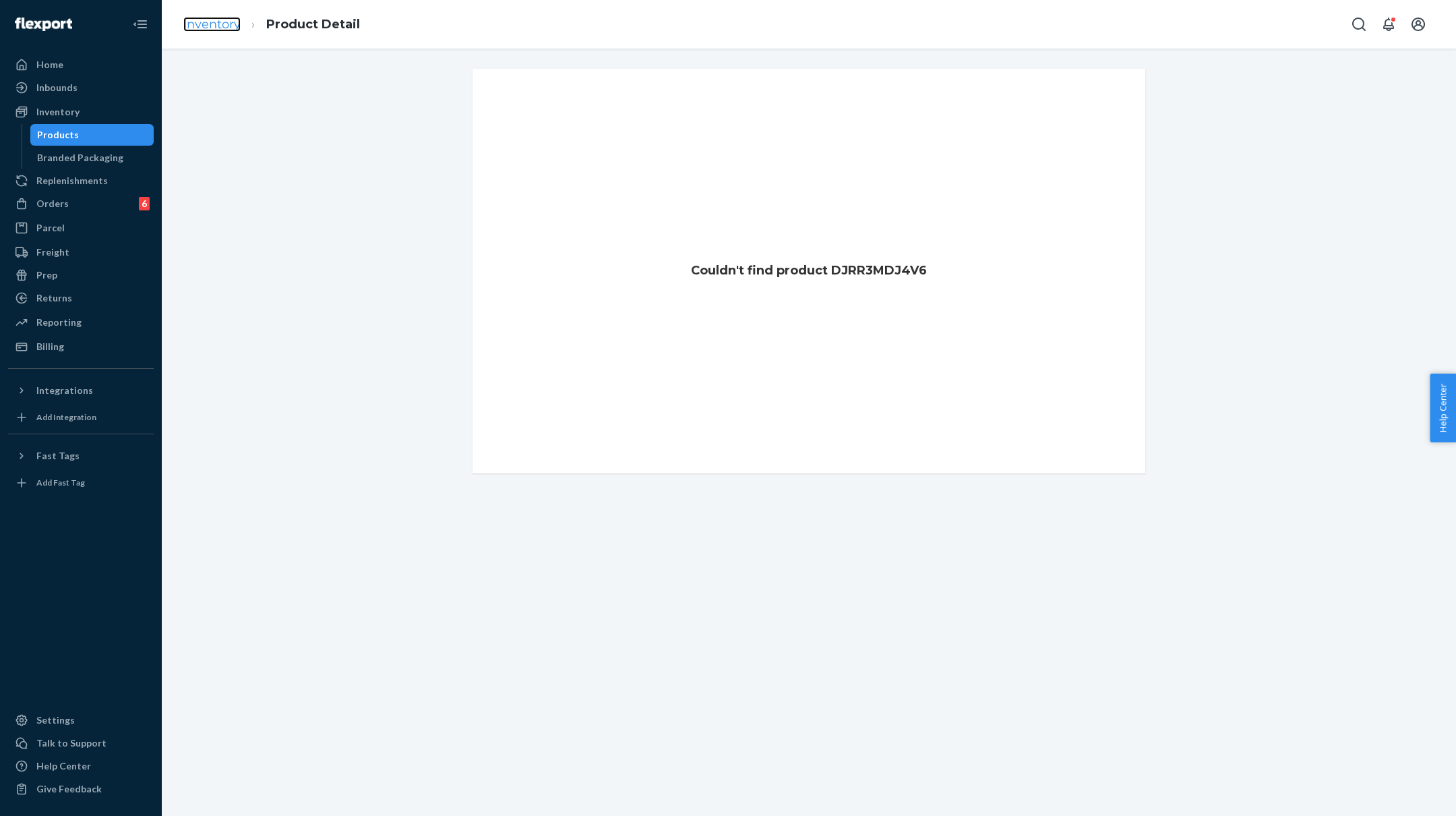
click at [216, 24] on link "Inventory" at bounding box center [212, 24] width 57 height 15
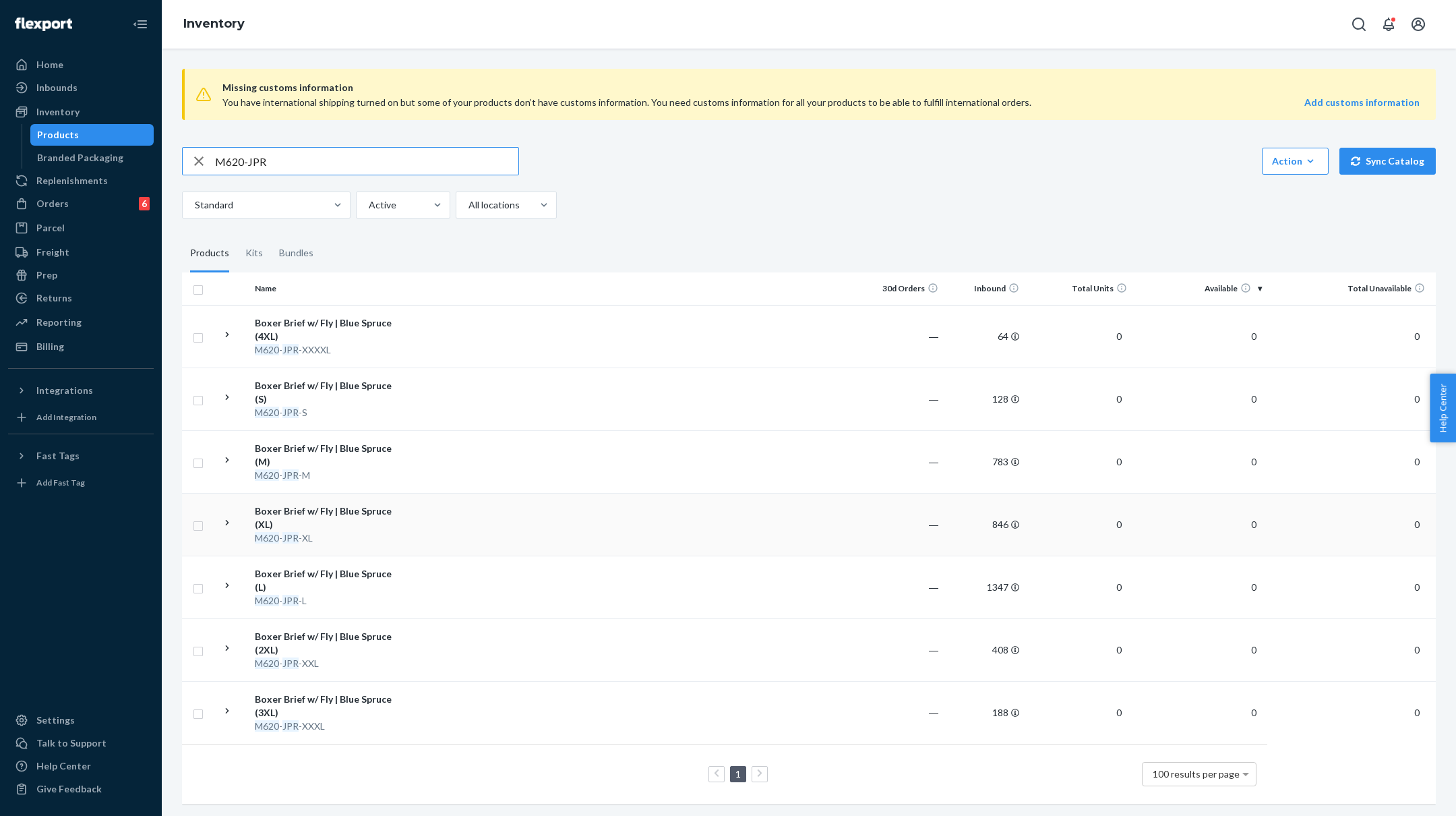
click at [442, 514] on td at bounding box center [632, 524] width 462 height 63
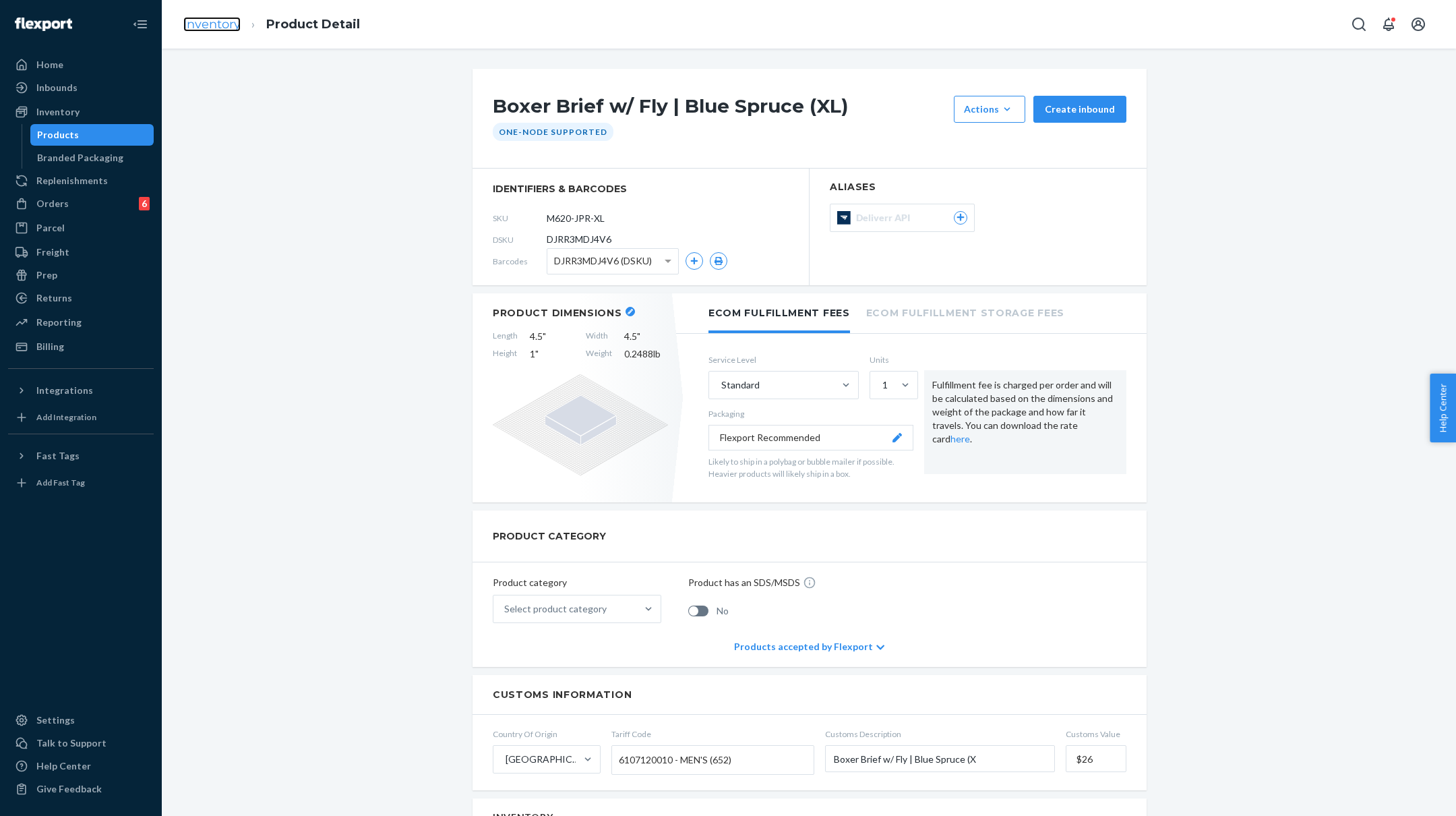
click at [209, 17] on link "Inventory" at bounding box center [212, 24] width 57 height 15
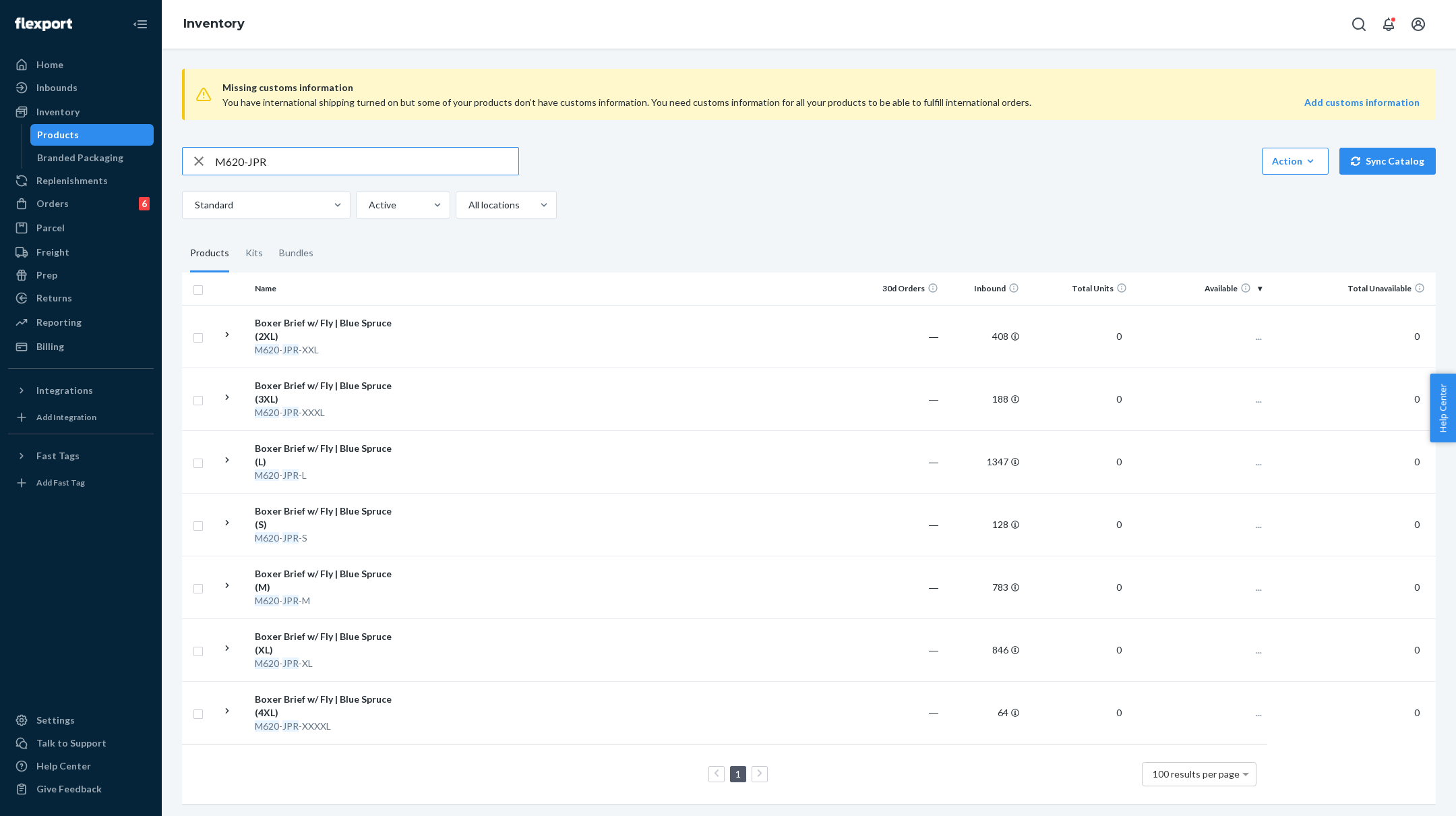
drag, startPoint x: 320, startPoint y: 157, endPoint x: 167, endPoint y: 153, distance: 153.1
click at [167, 153] on div "Missing customs information You have international shipping turned on but some …" at bounding box center [808, 432] width 1294 height 767
type input "M625-JPR"
click at [462, 688] on td at bounding box center [632, 712] width 462 height 63
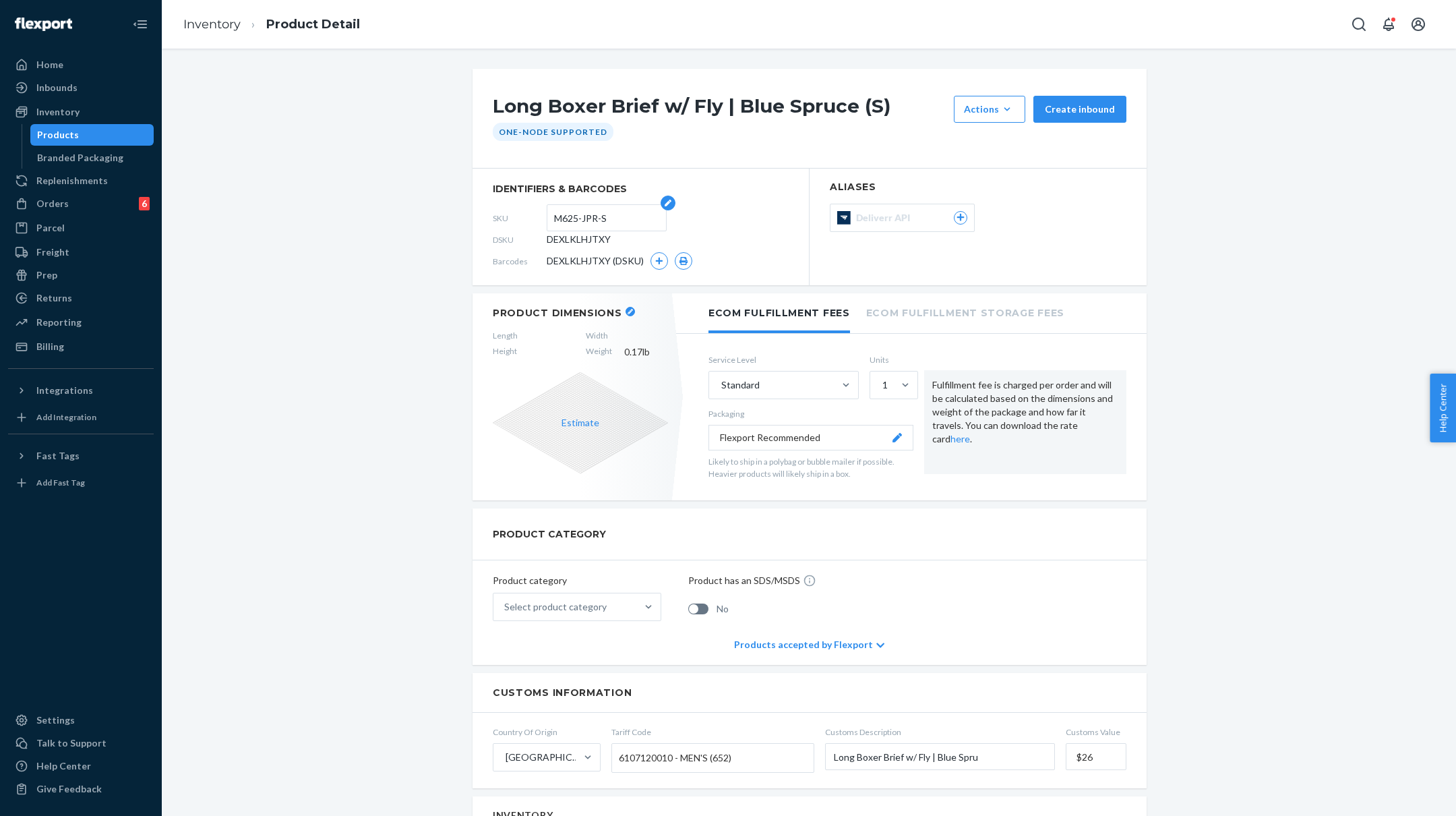
click at [586, 219] on input "M625-JPR-S" at bounding box center [607, 218] width 105 height 26
click at [658, 258] on icon "button" at bounding box center [659, 260] width 8 height 8
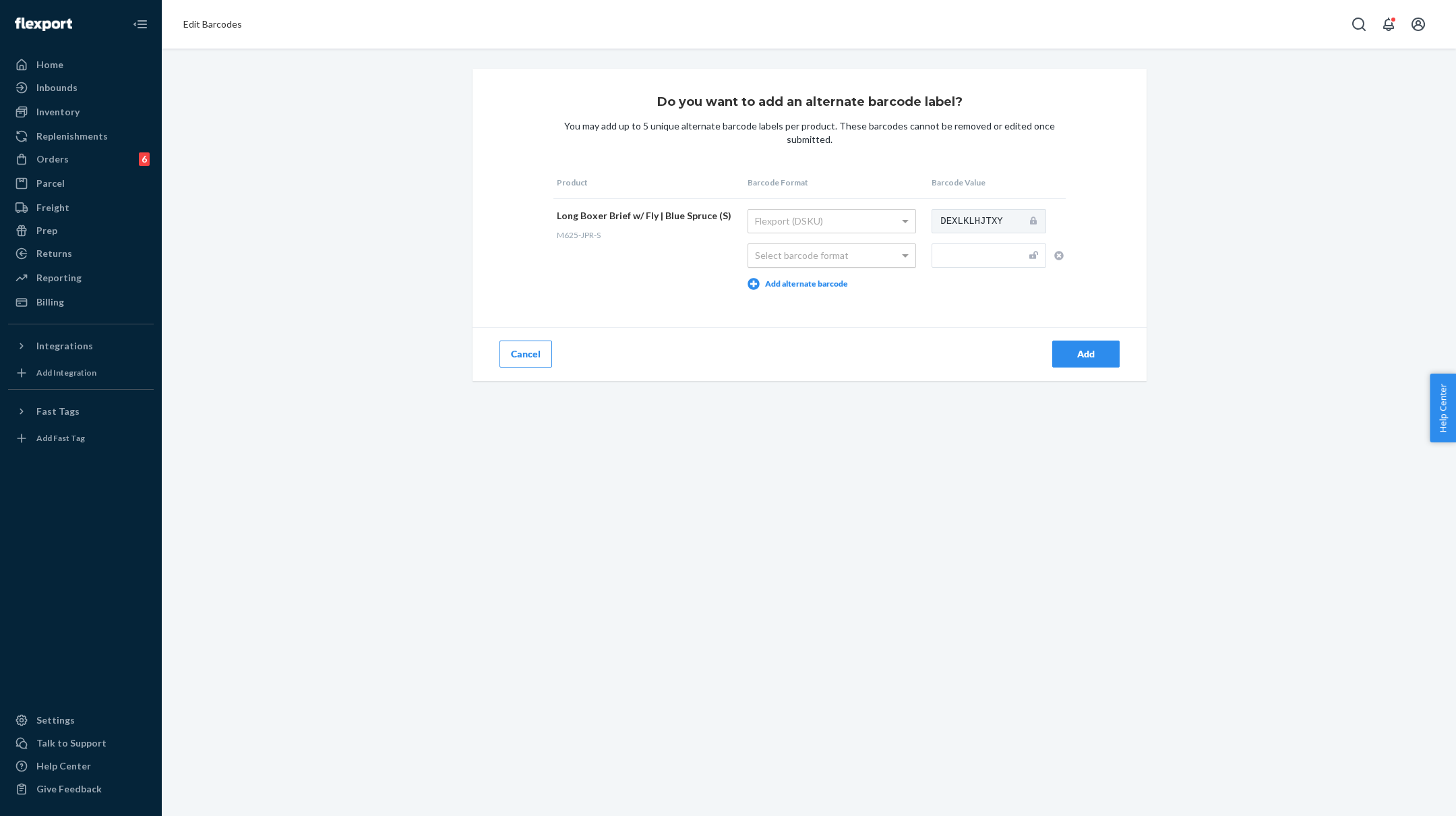
click at [876, 255] on div "Select barcode format" at bounding box center [831, 256] width 167 height 23
click at [970, 254] on input "text" at bounding box center [988, 256] width 114 height 24
paste input "M625-JPR-S"
type input "M625-JPR-S"
click at [1078, 355] on div "Add" at bounding box center [1086, 354] width 45 height 14
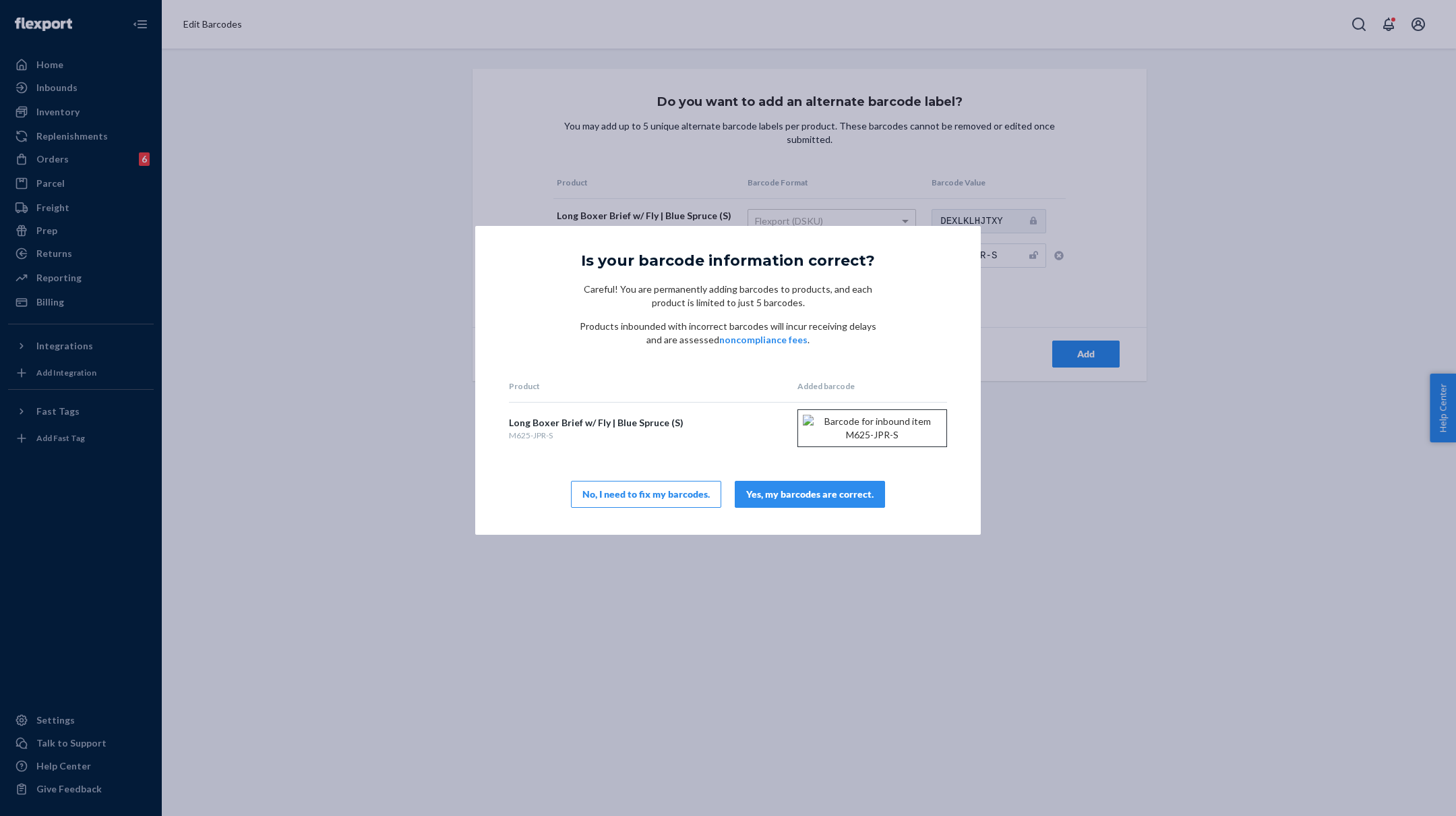
click at [821, 501] on div "Yes, my barcodes are correct." at bounding box center [809, 494] width 127 height 14
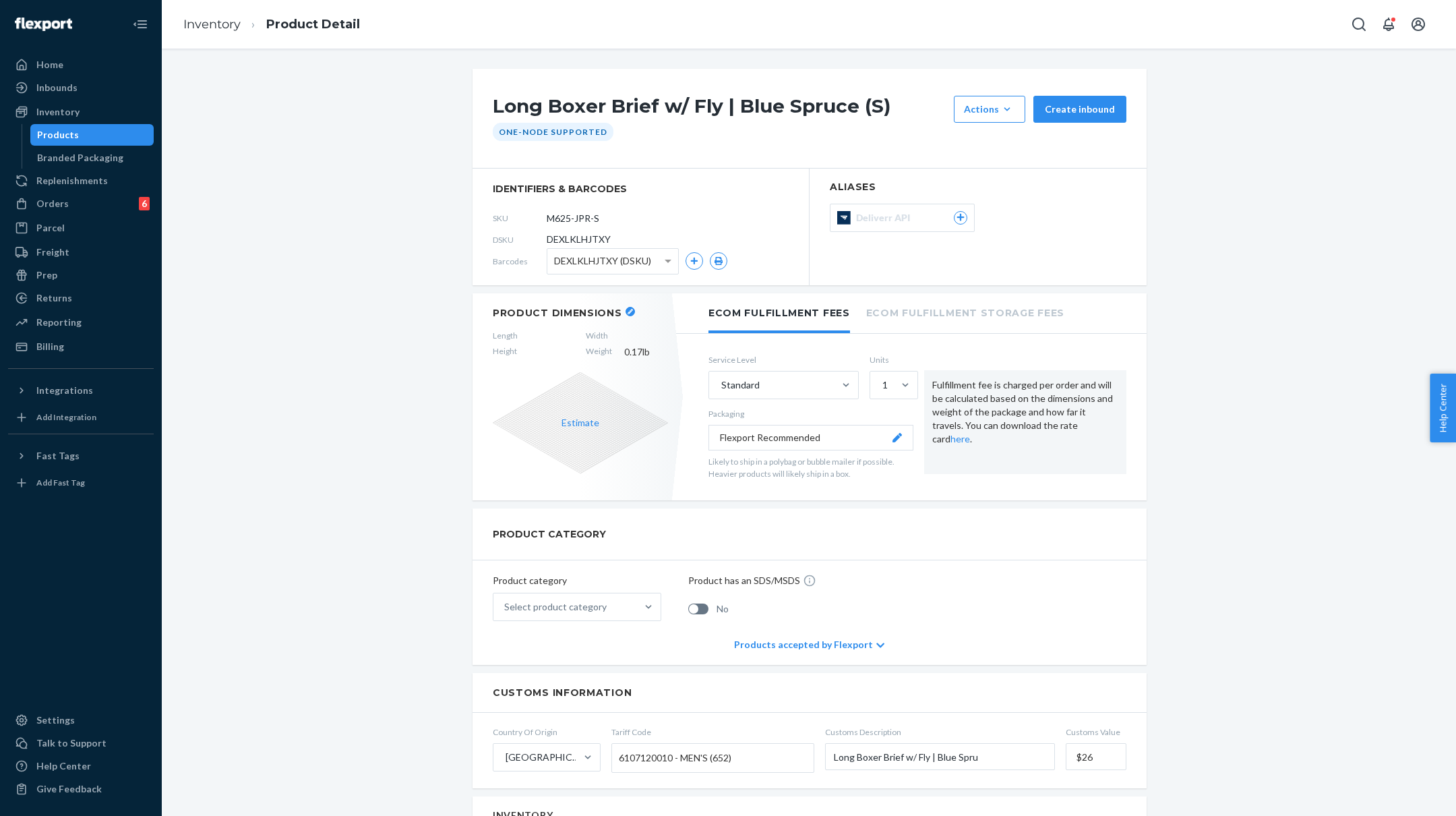
click at [627, 310] on icon "button" at bounding box center [630, 312] width 6 height 6
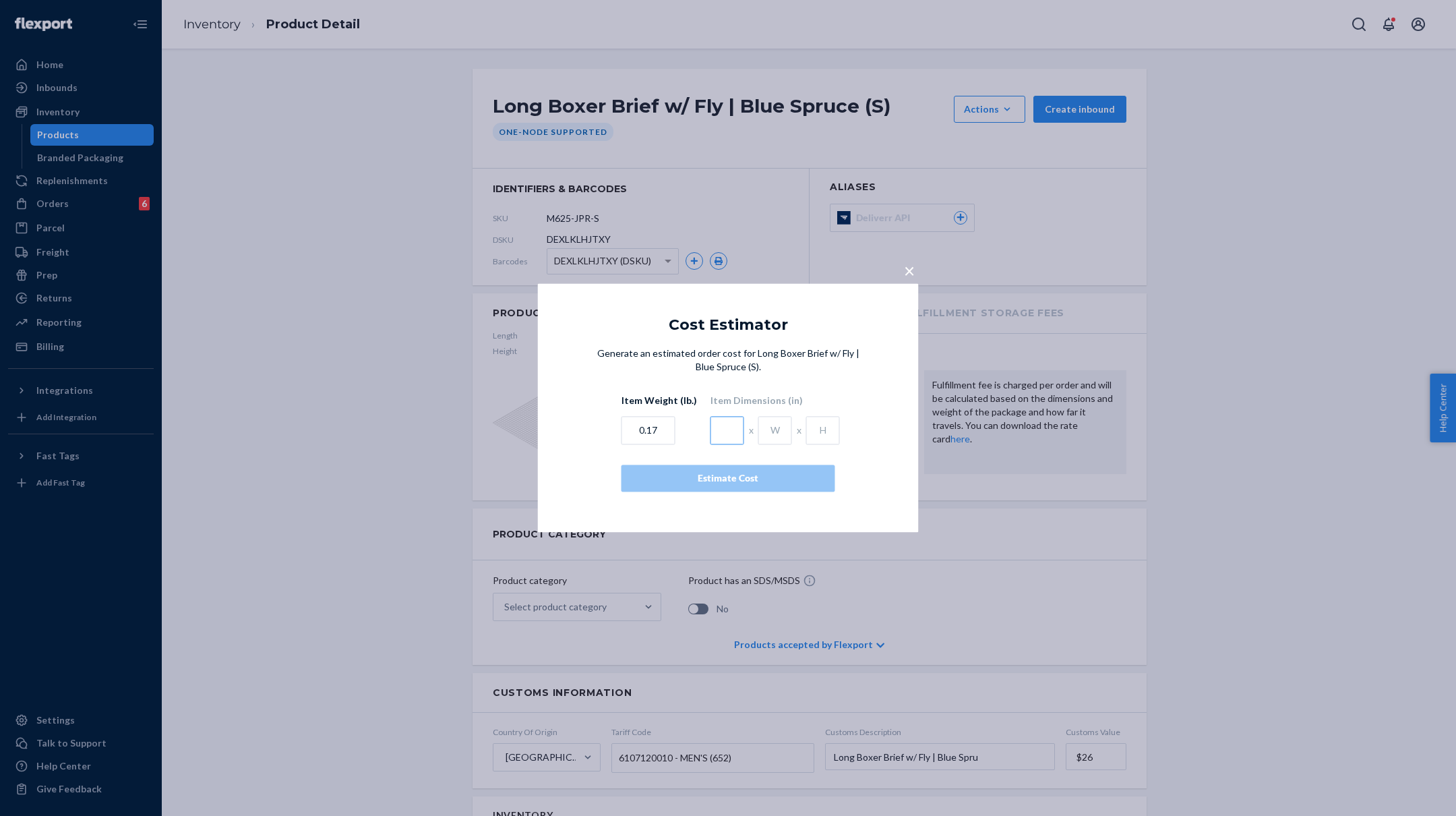
click at [724, 438] on input "text" at bounding box center [727, 431] width 34 height 28
type input "4.5"
type input "1"
click at [727, 473] on div "Estimate Cost" at bounding box center [728, 479] width 190 height 14
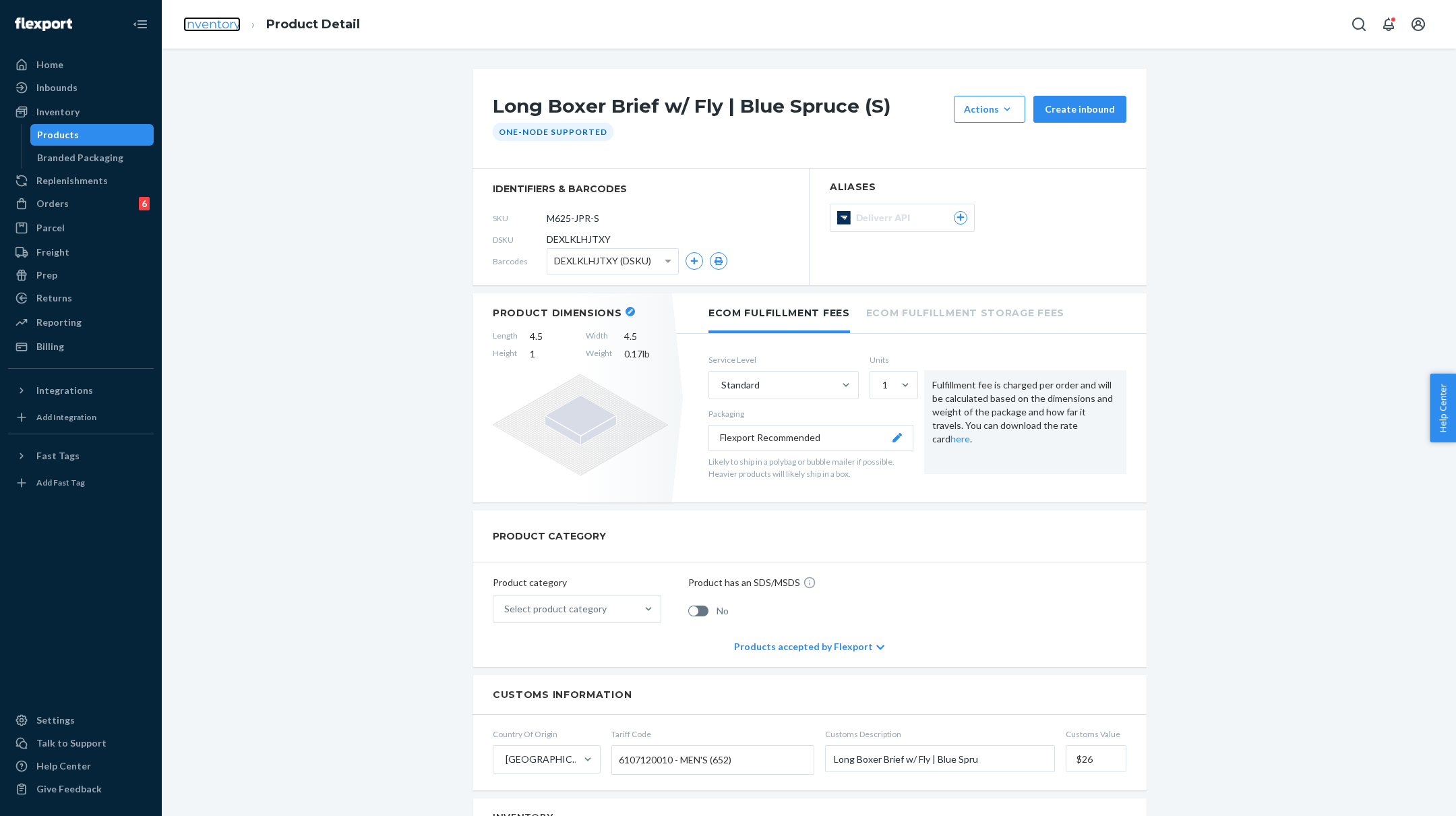
click at [221, 25] on link "Inventory" at bounding box center [212, 24] width 57 height 15
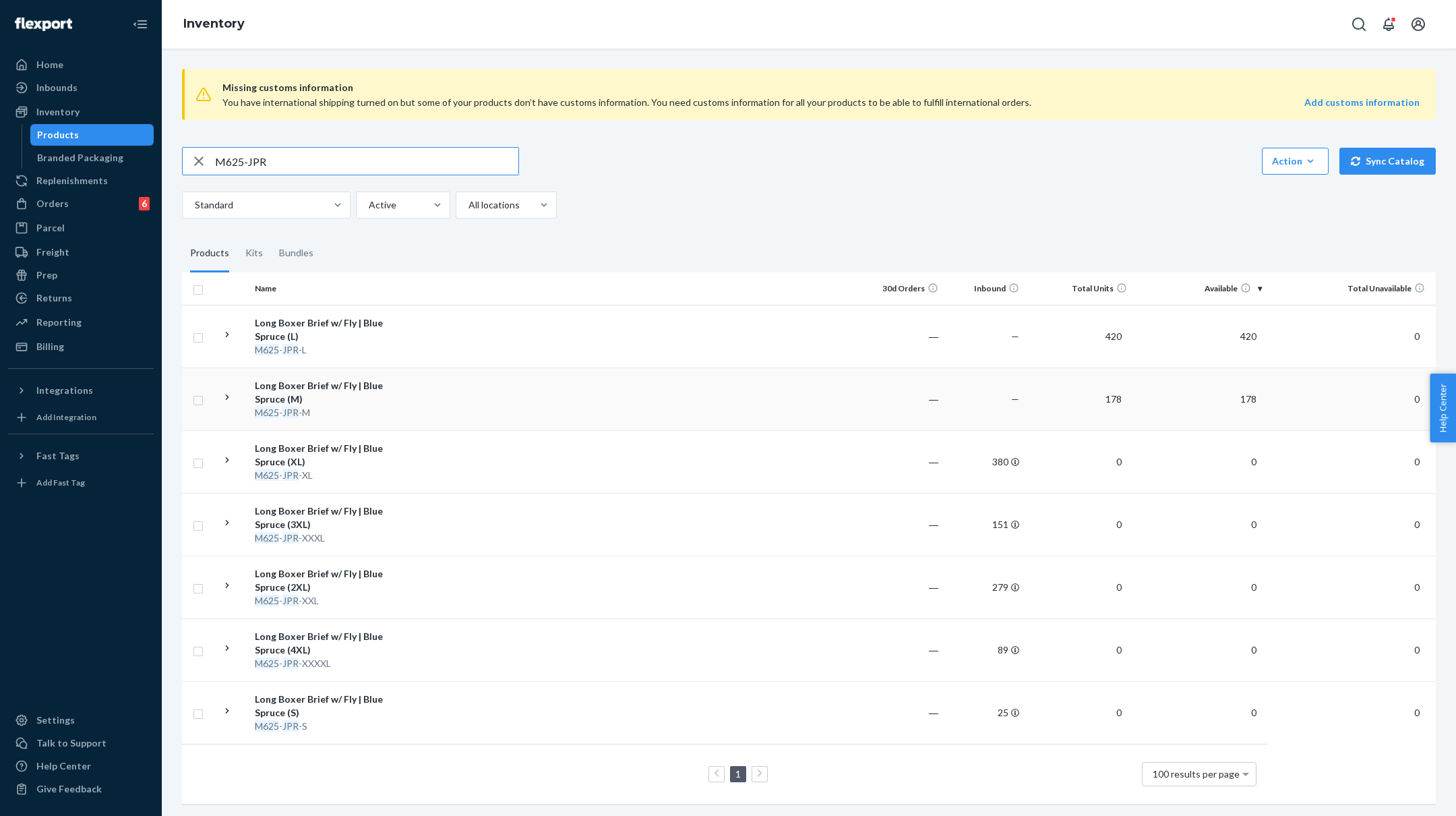
click at [425, 391] on td at bounding box center [632, 398] width 462 height 63
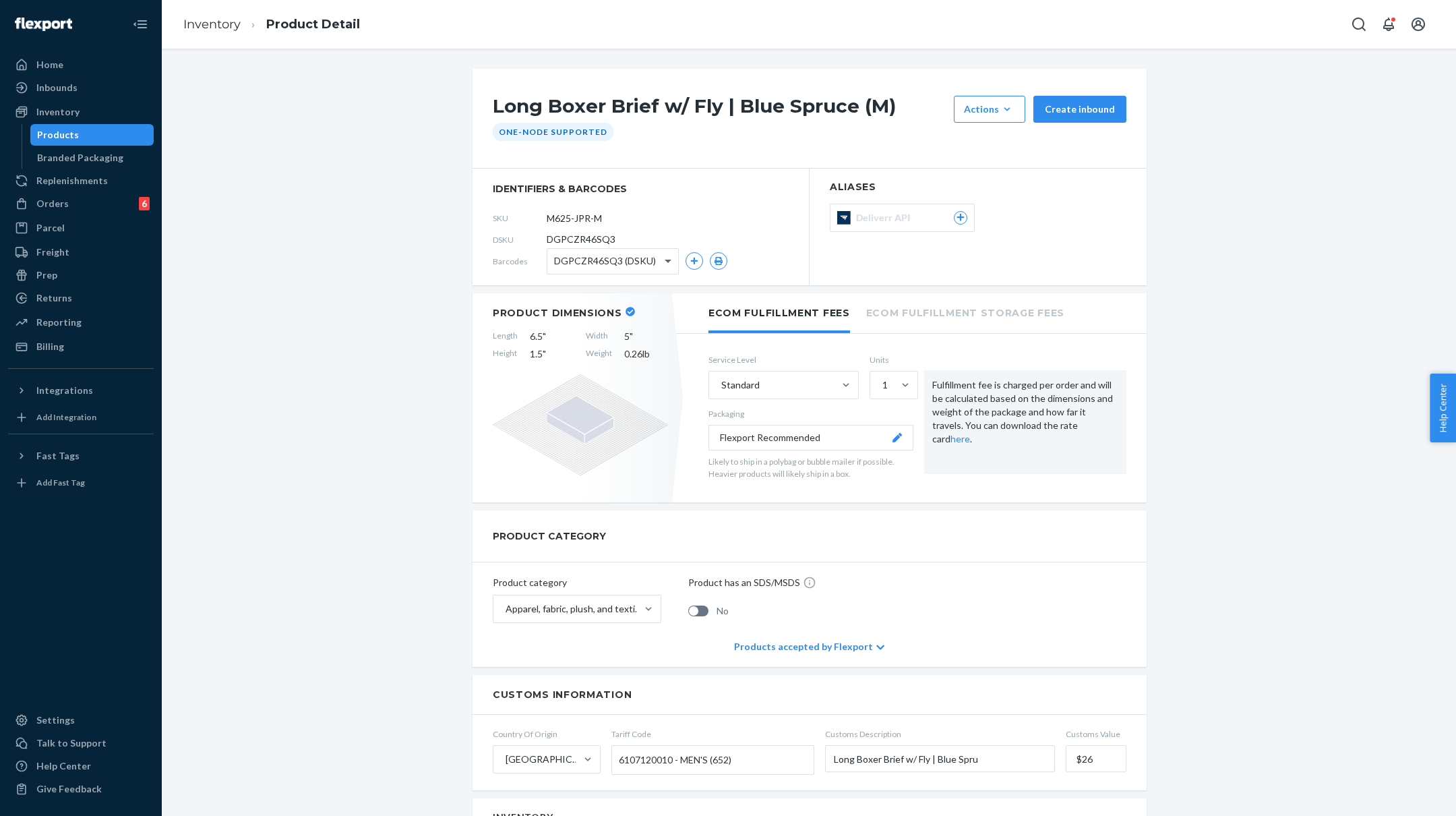
click at [668, 258] on span at bounding box center [669, 261] width 17 height 25
click at [221, 29] on link "Inventory" at bounding box center [212, 24] width 57 height 15
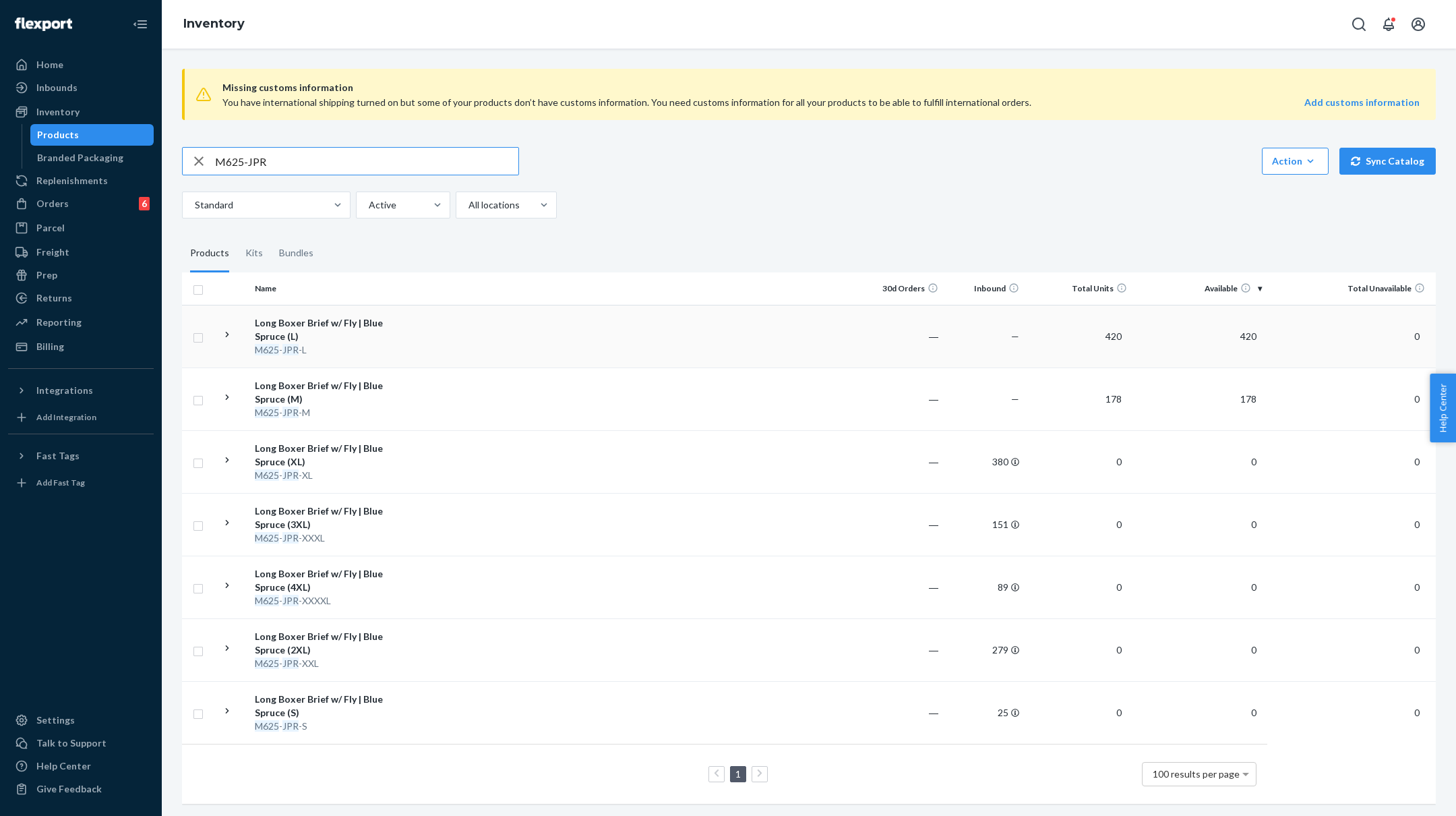
click at [397, 329] on td "Long Boxer Brief w/ Fly | Blue Spruce (L) M625 - JPR -L" at bounding box center [325, 336] width 152 height 63
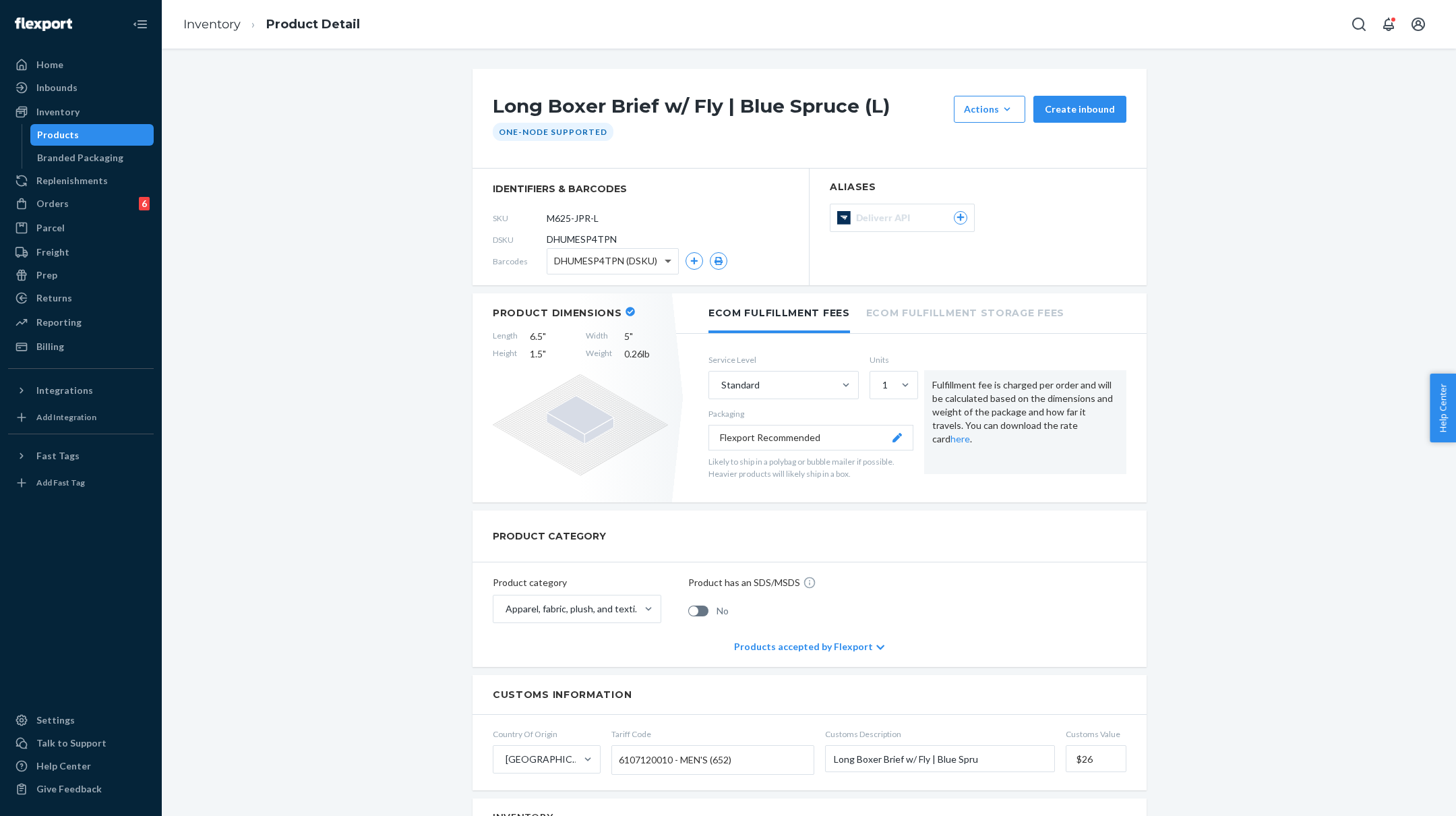
click at [662, 258] on span at bounding box center [669, 261] width 17 height 25
click at [201, 24] on link "Inventory" at bounding box center [212, 24] width 57 height 15
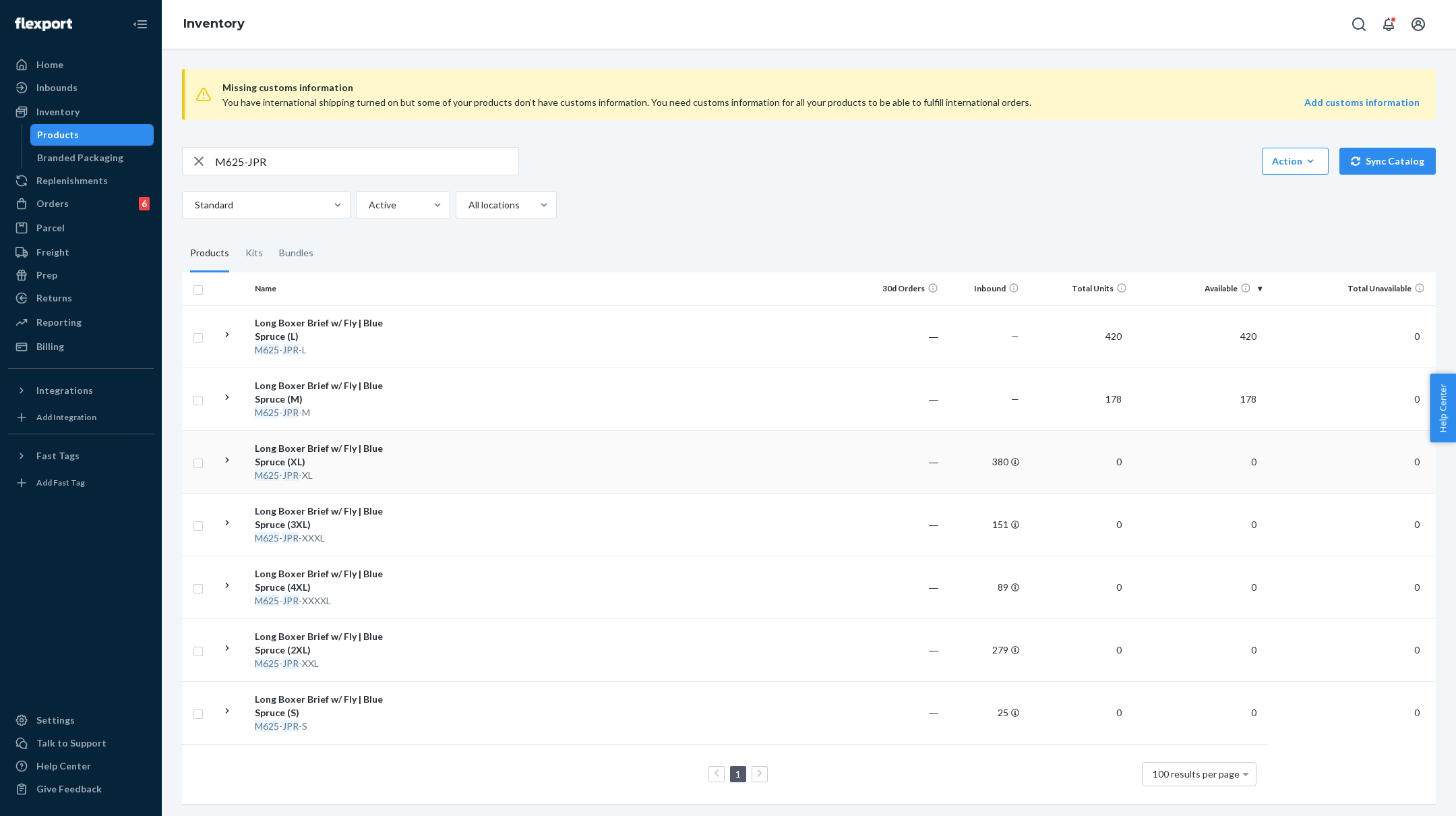
click at [457, 454] on td at bounding box center [632, 461] width 462 height 63
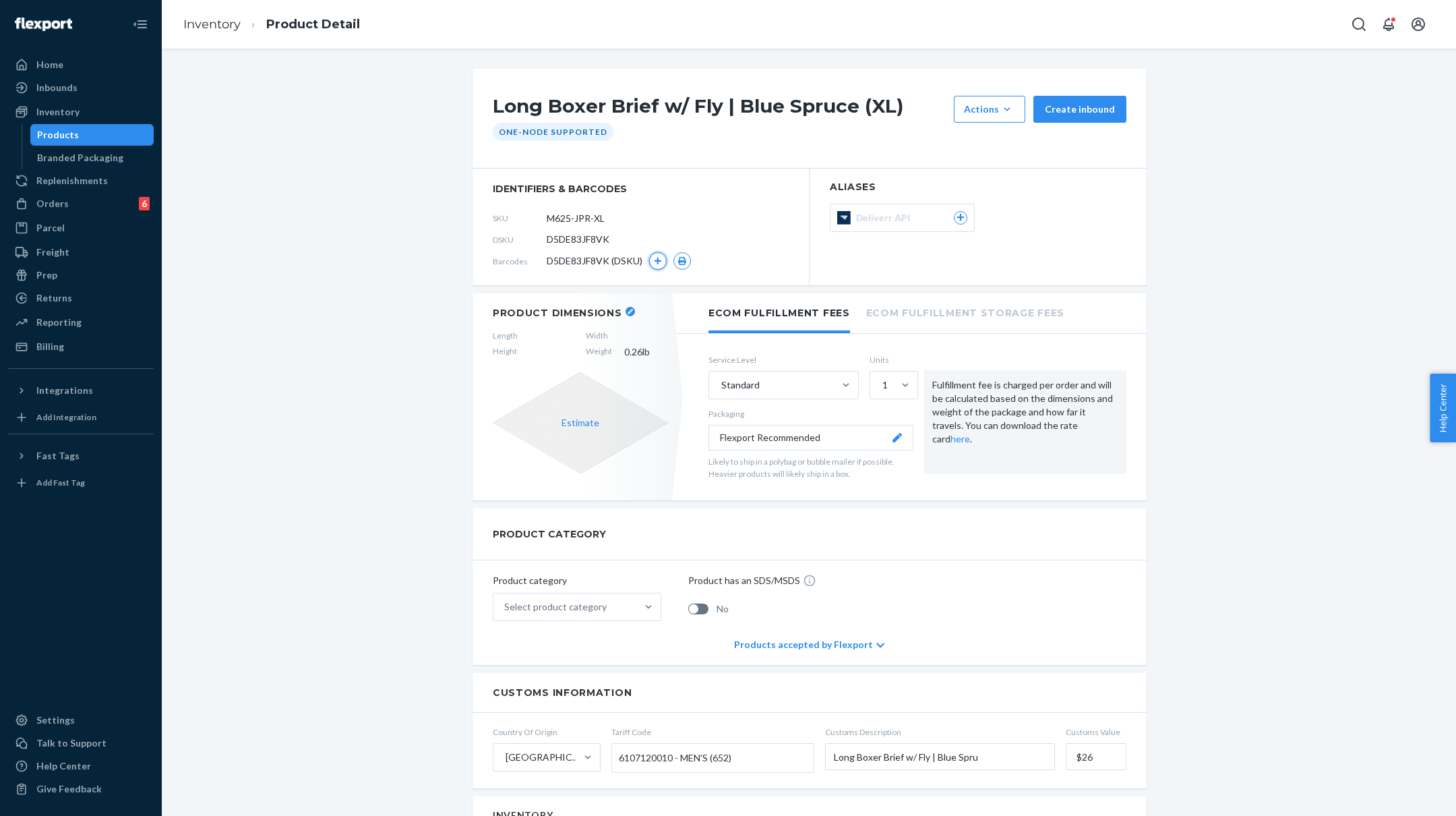
click at [656, 258] on icon "button" at bounding box center [658, 260] width 8 height 8
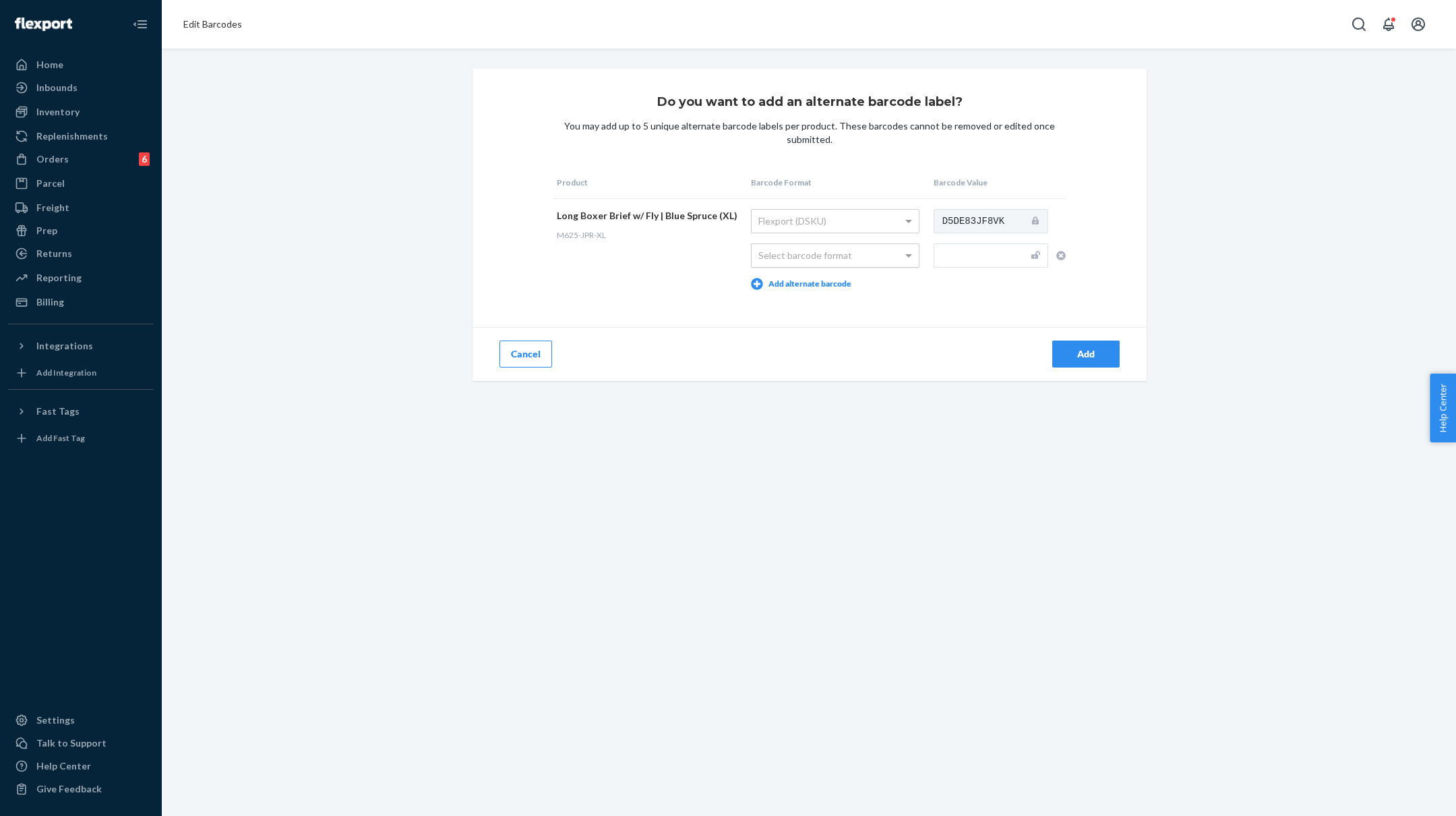
click at [835, 249] on div "Select barcode format" at bounding box center [835, 256] width 167 height 23
click at [966, 270] on td "D5DE83JF8VK" at bounding box center [997, 249] width 136 height 102
click at [971, 249] on input "text" at bounding box center [990, 256] width 114 height 24
paste input "M625-JPR-S"
type input "M625-JPR-XL"
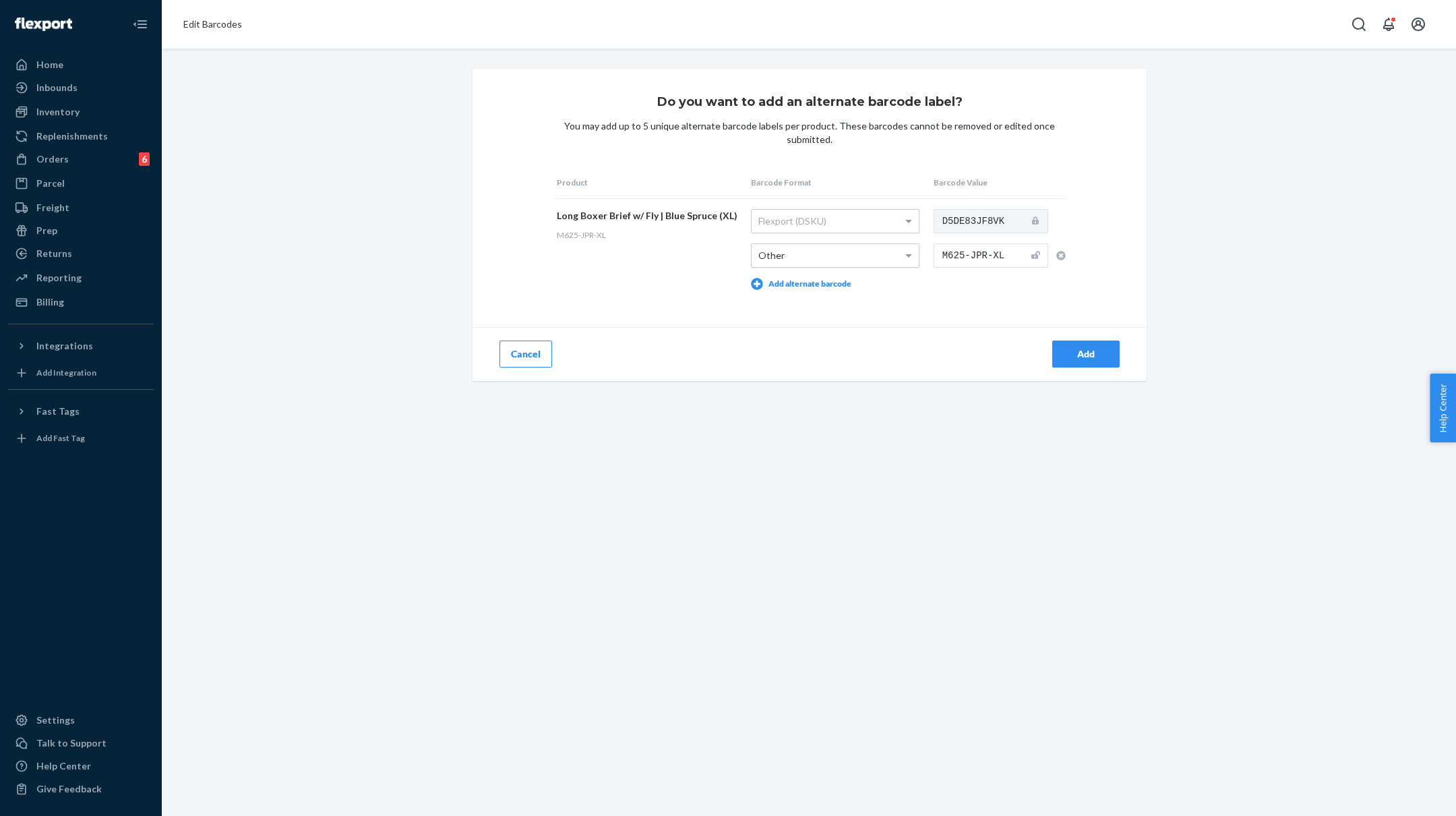
click at [1084, 352] on div "Add" at bounding box center [1086, 354] width 45 height 14
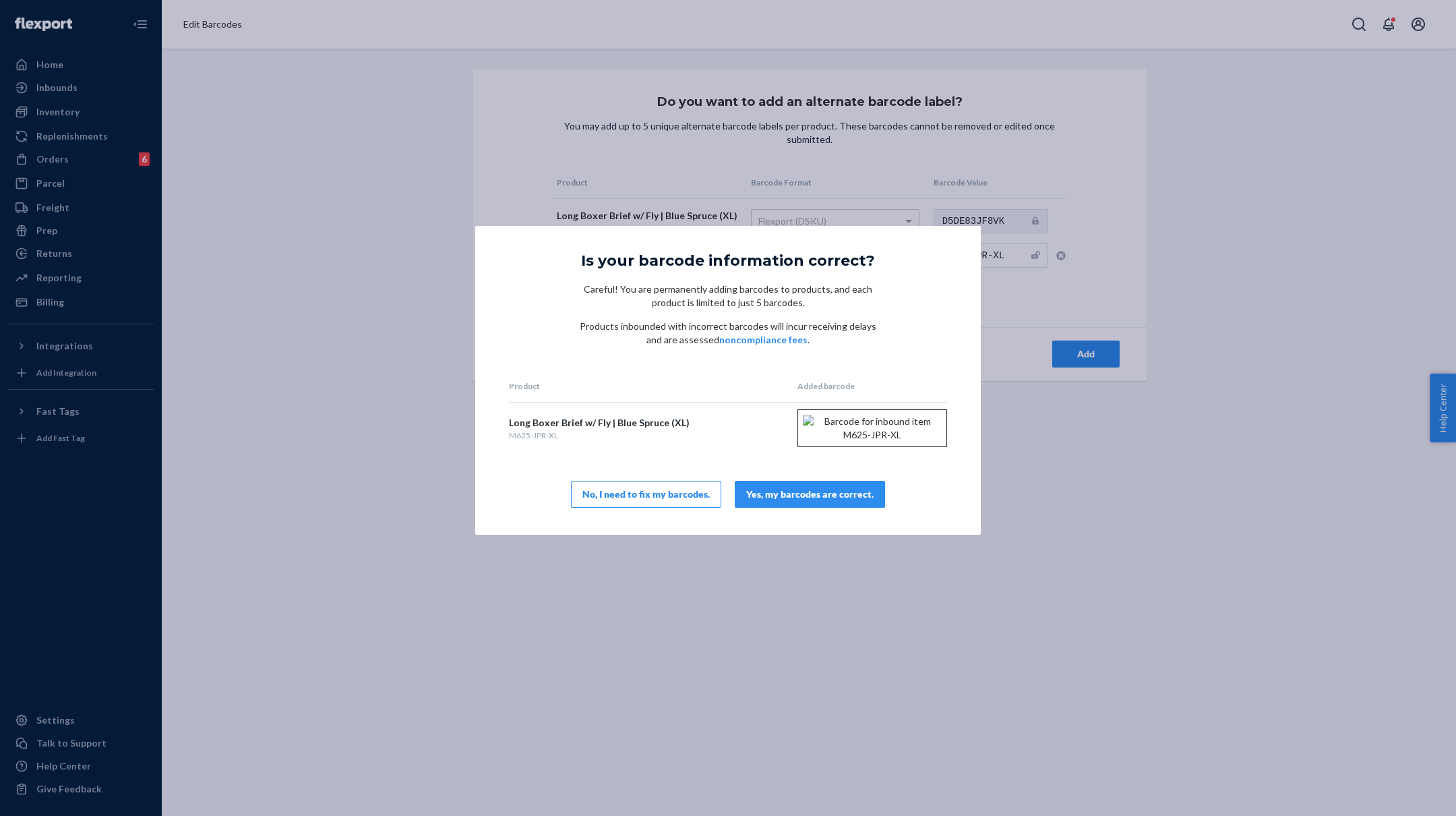
click at [765, 501] on div "Yes, my barcodes are correct." at bounding box center [809, 494] width 127 height 14
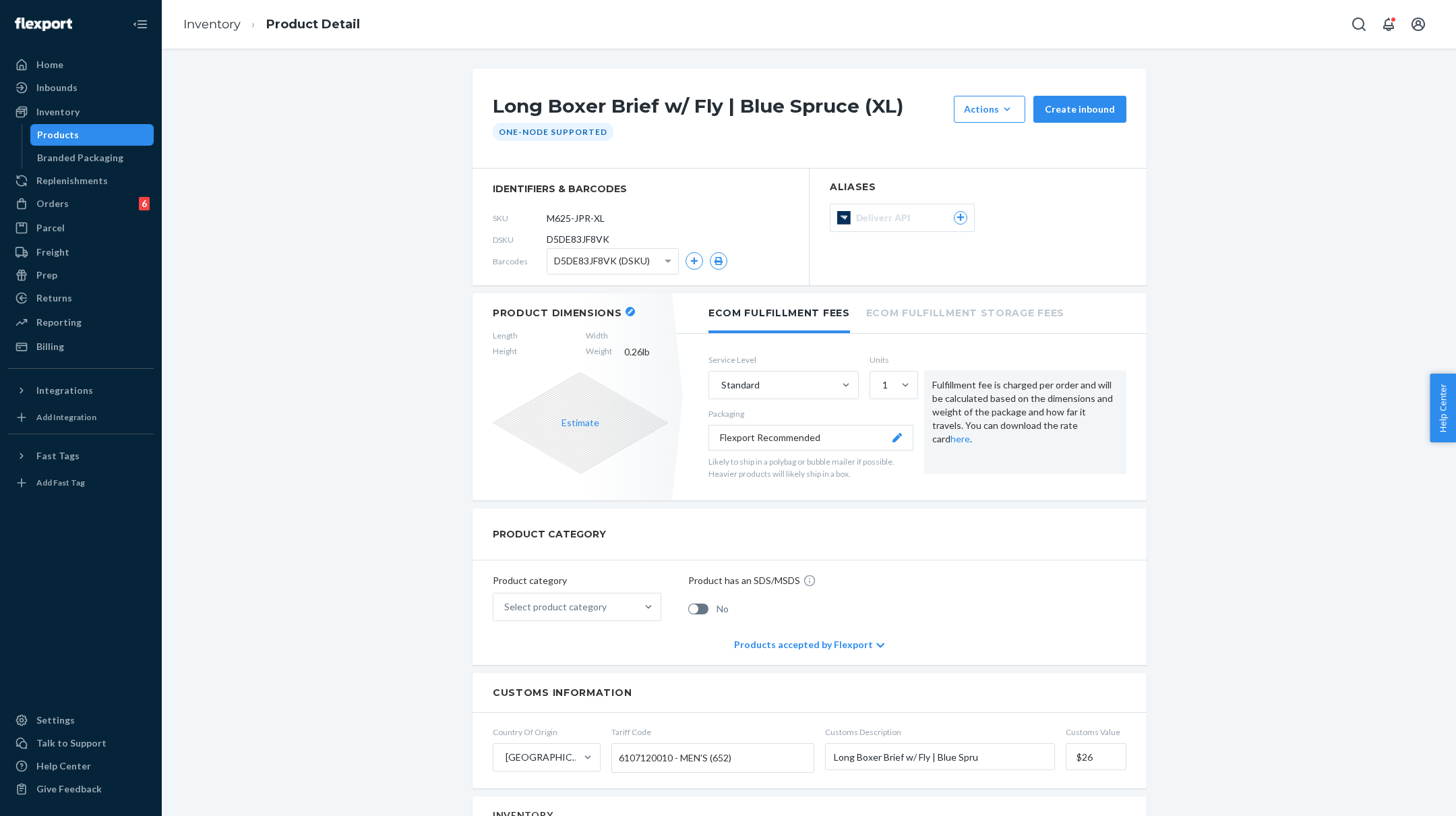
click at [627, 311] on icon "button" at bounding box center [630, 312] width 6 height 6
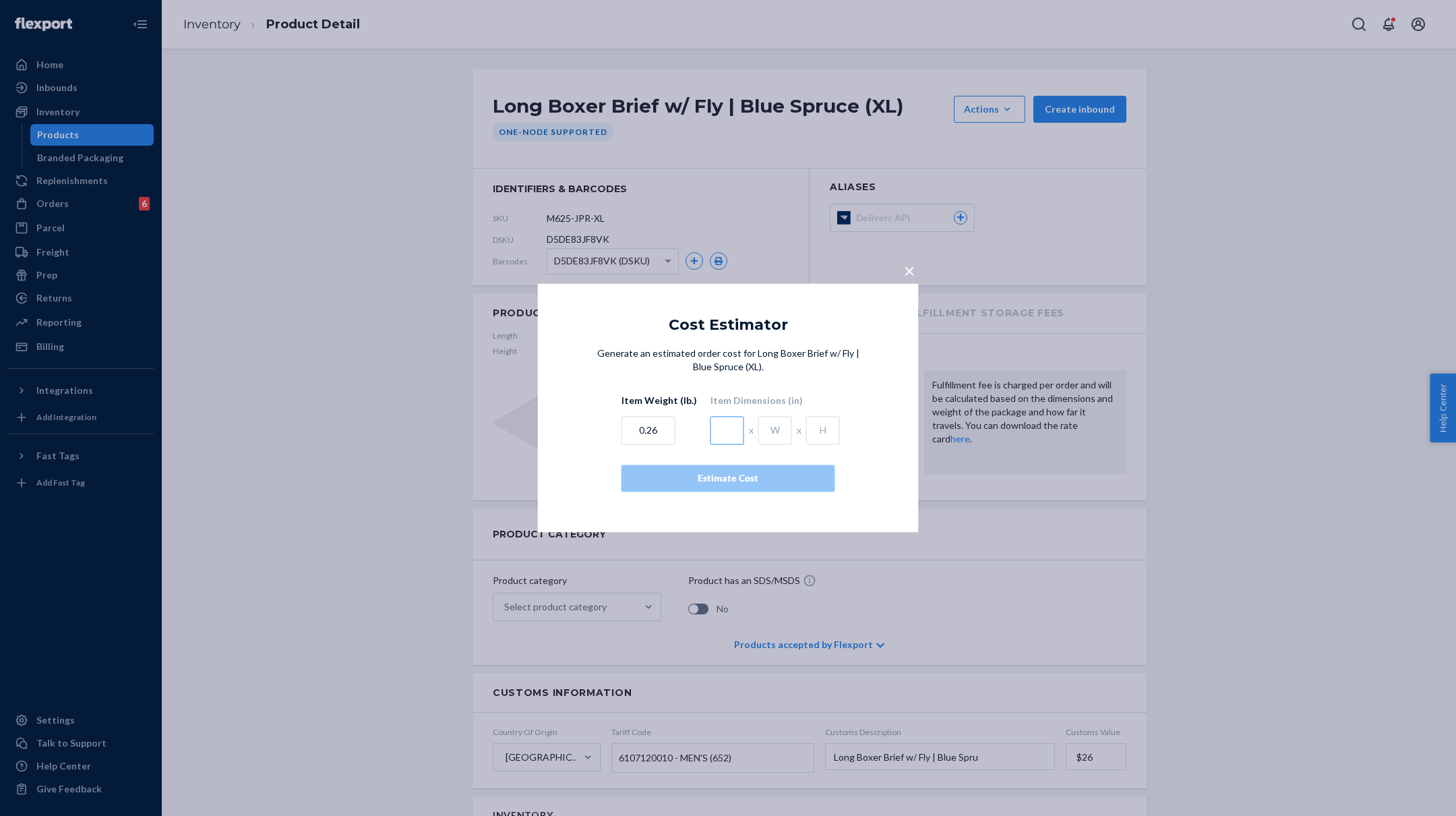
click at [715, 432] on input "text" at bounding box center [727, 431] width 34 height 28
type input "4.5"
type input "1"
click at [739, 485] on div "Estimate Cost" at bounding box center [728, 479] width 190 height 14
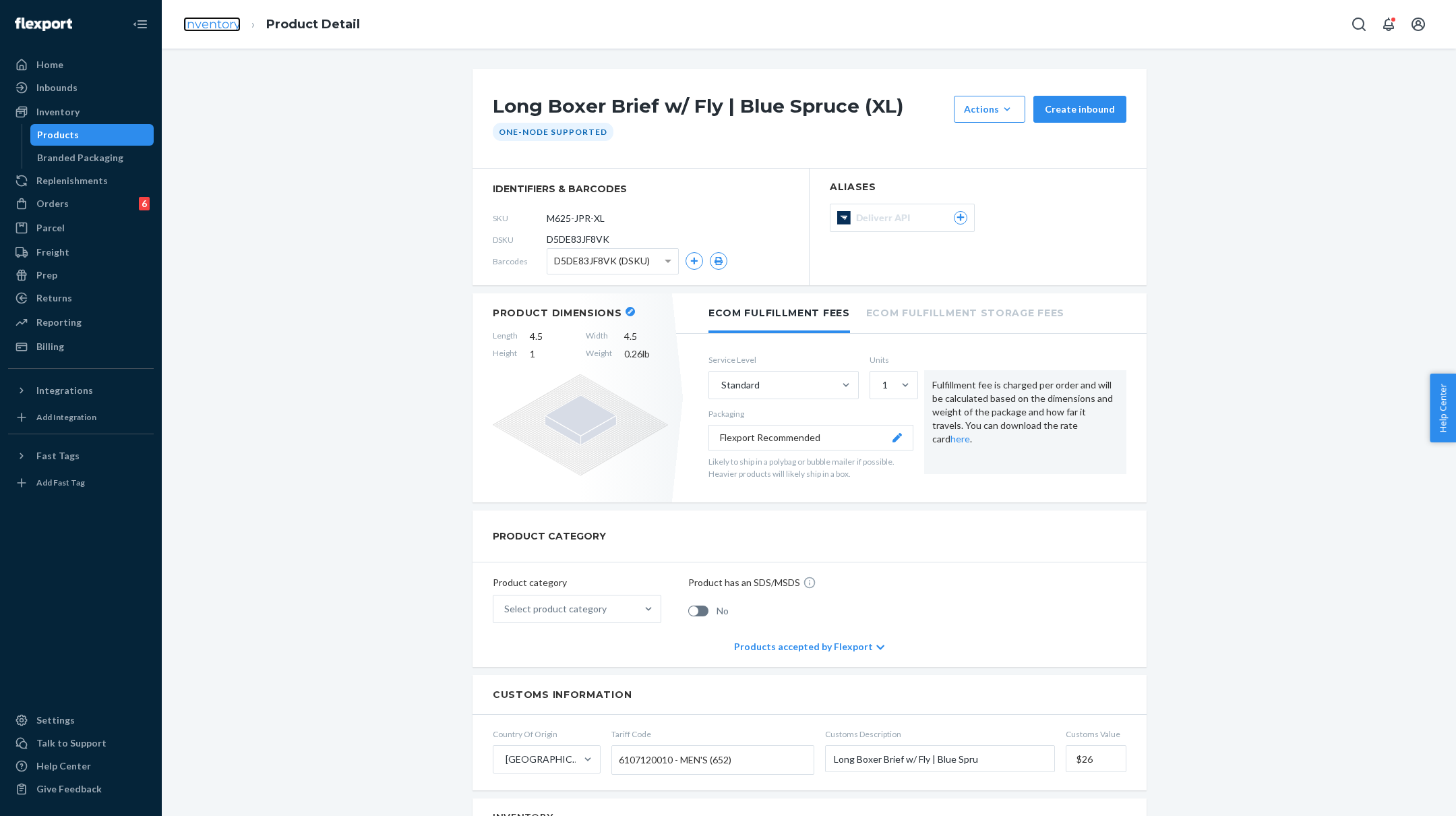
click at [204, 25] on link "Inventory" at bounding box center [212, 24] width 57 height 15
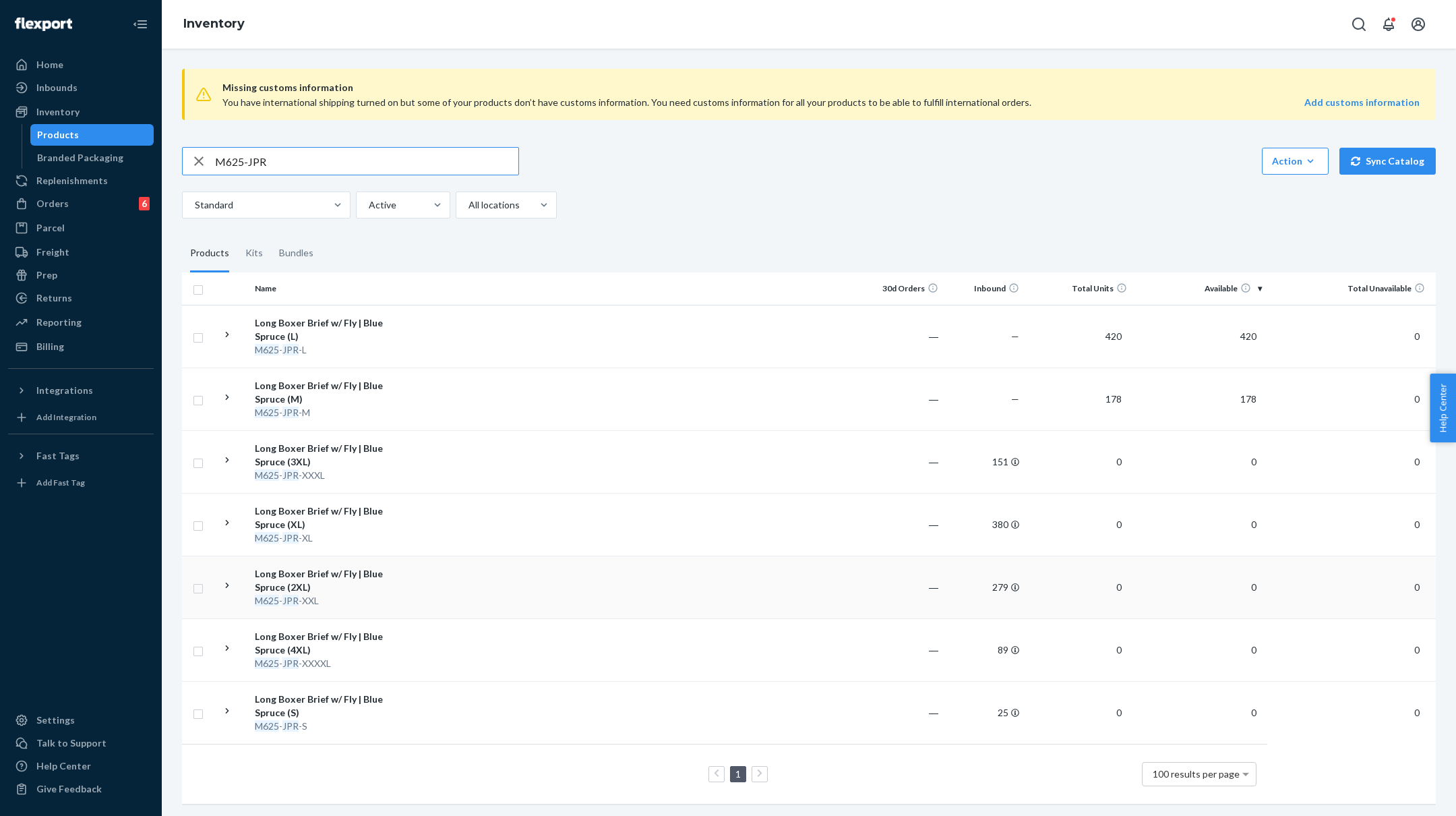
click at [397, 579] on td "Long Boxer Brief w/ Fly | Blue Spruce (2XL) M625 - JPR -XXL" at bounding box center [325, 587] width 152 height 63
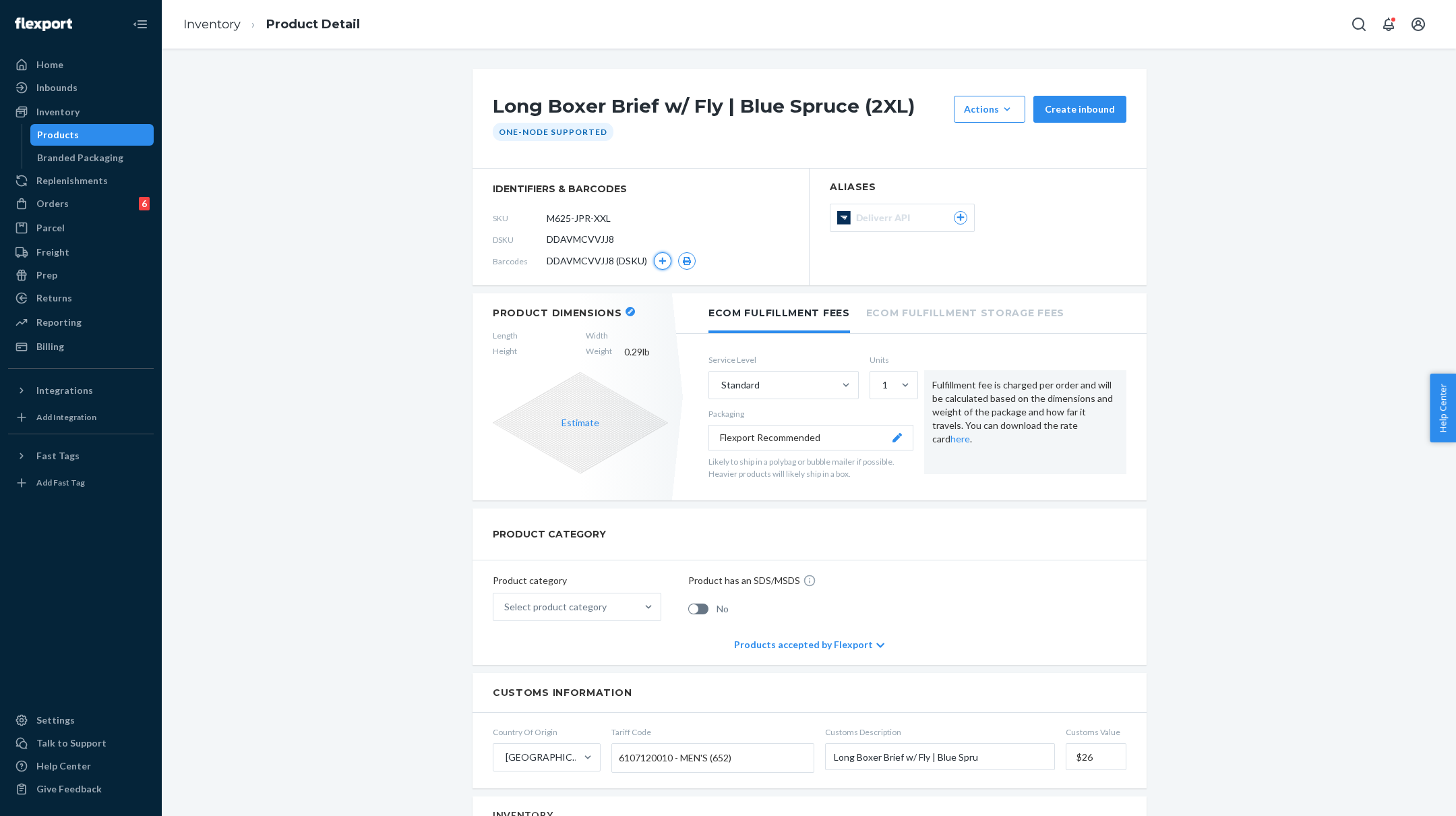
click at [663, 262] on icon "button" at bounding box center [663, 261] width 7 height 7
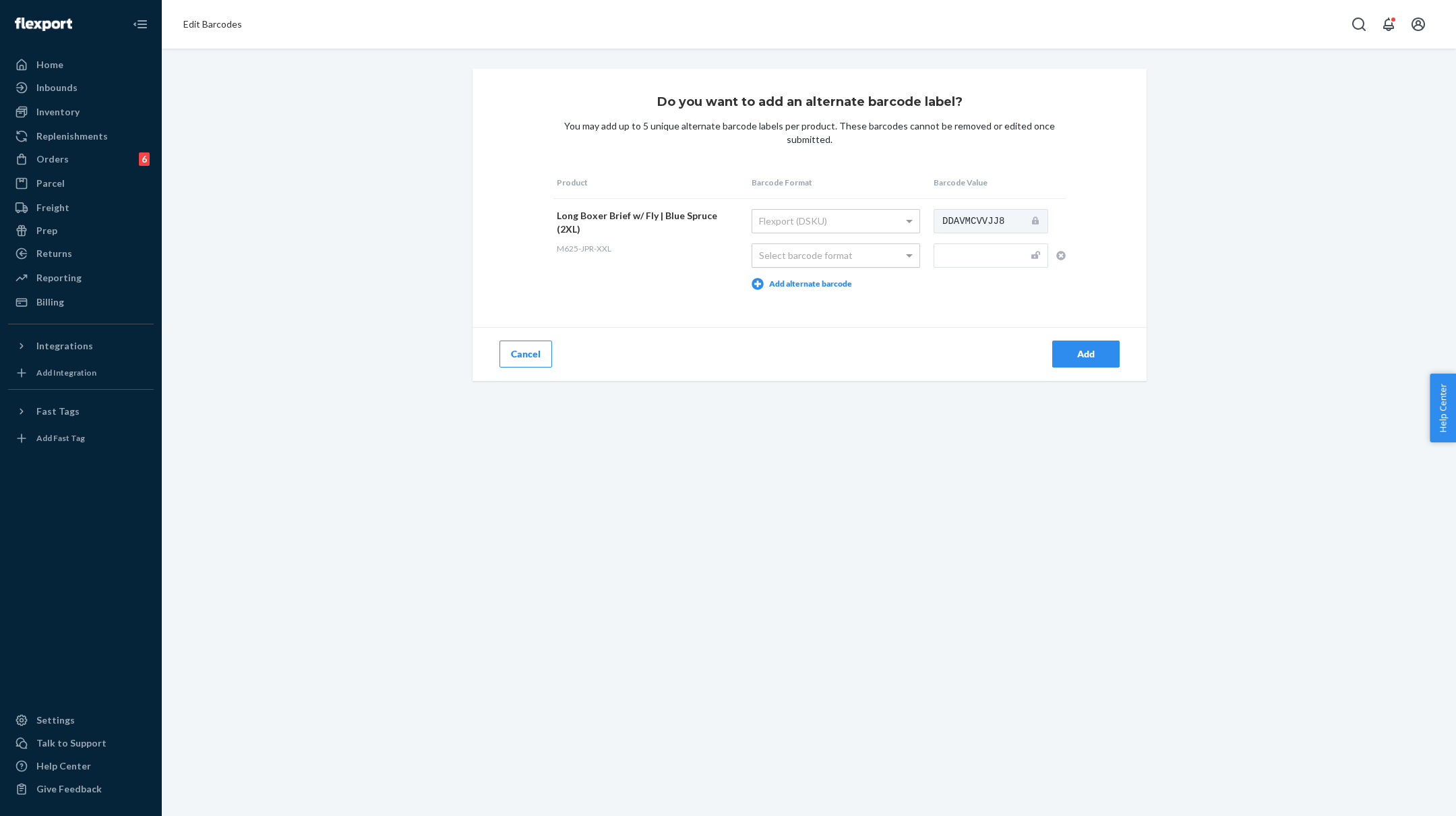
click at [798, 256] on div "Select barcode format" at bounding box center [836, 256] width 167 height 23
click at [979, 258] on input "text" at bounding box center [990, 256] width 114 height 24
paste input "M625-JPR-S"
type input "M625-JPR-XXL"
click at [1072, 361] on button "Add" at bounding box center [1086, 354] width 68 height 27
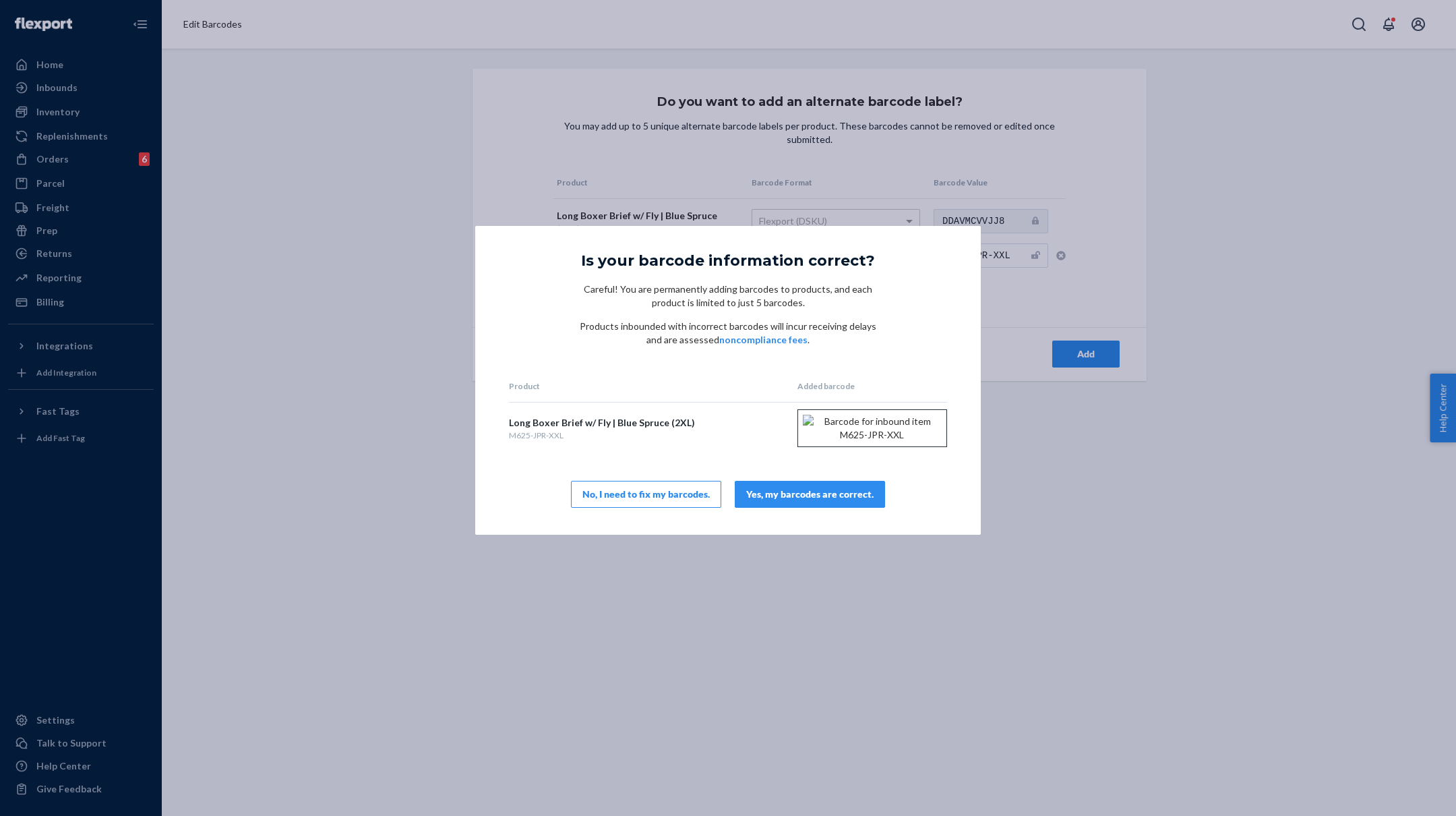
click at [837, 501] on div "Yes, my barcodes are correct." at bounding box center [809, 494] width 127 height 14
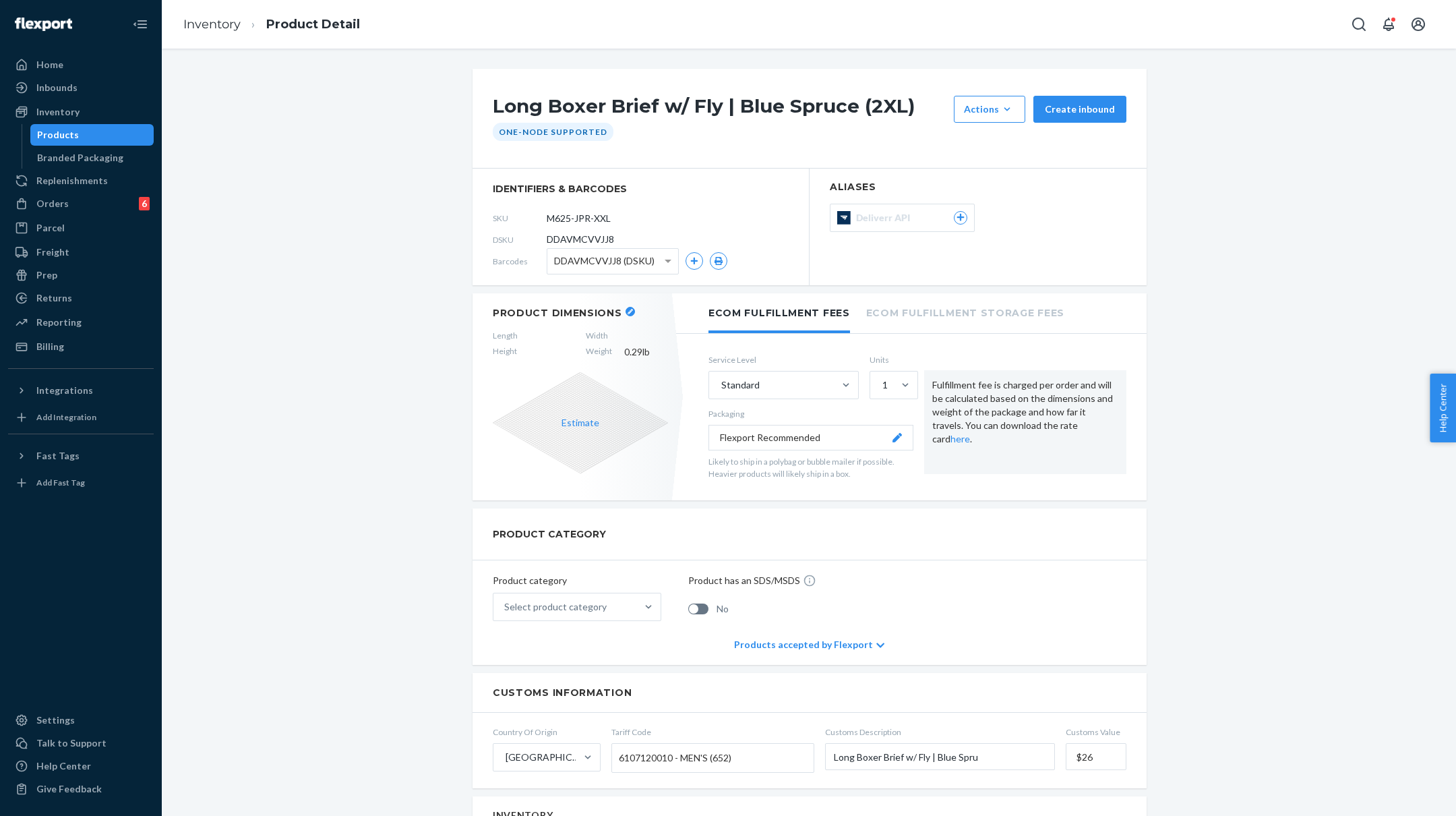
scroll to position [1, 0]
click at [627, 309] on icon "button" at bounding box center [630, 311] width 6 height 6
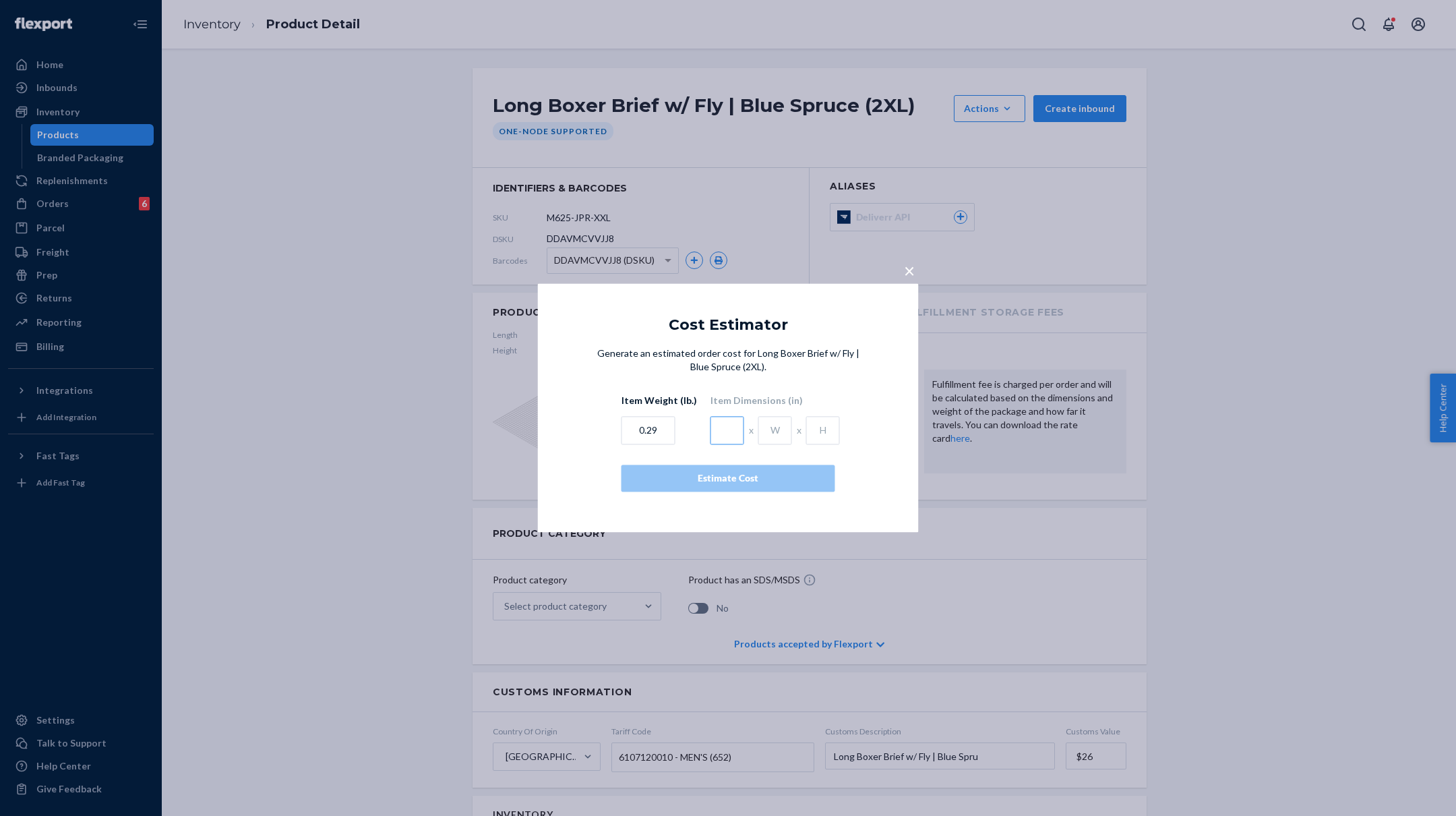
click at [722, 433] on input "text" at bounding box center [727, 431] width 34 height 28
type input "4.5"
type input "1"
click at [710, 482] on div "Estimate Cost" at bounding box center [728, 479] width 190 height 14
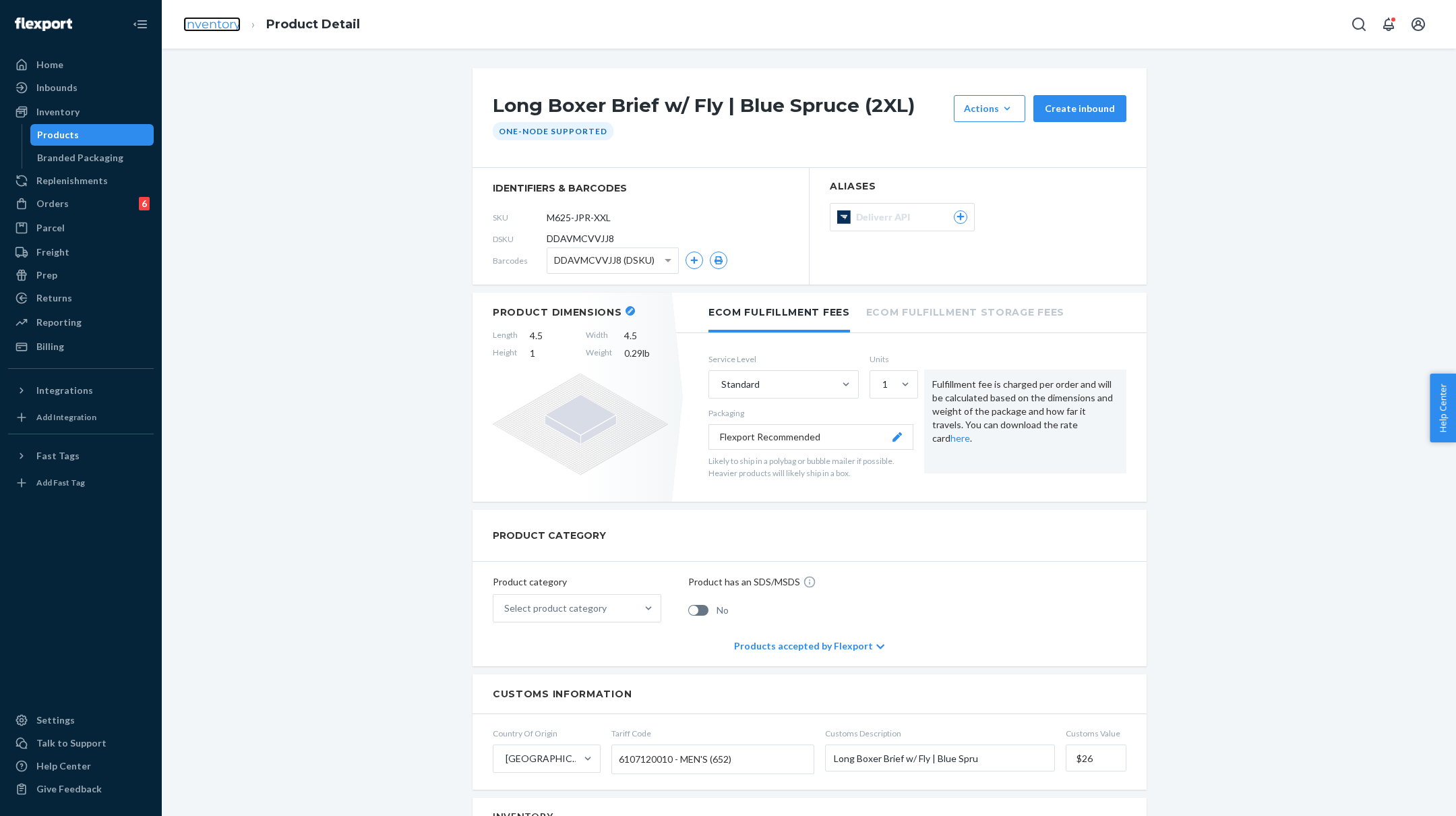
click at [208, 27] on link "Inventory" at bounding box center [212, 24] width 57 height 15
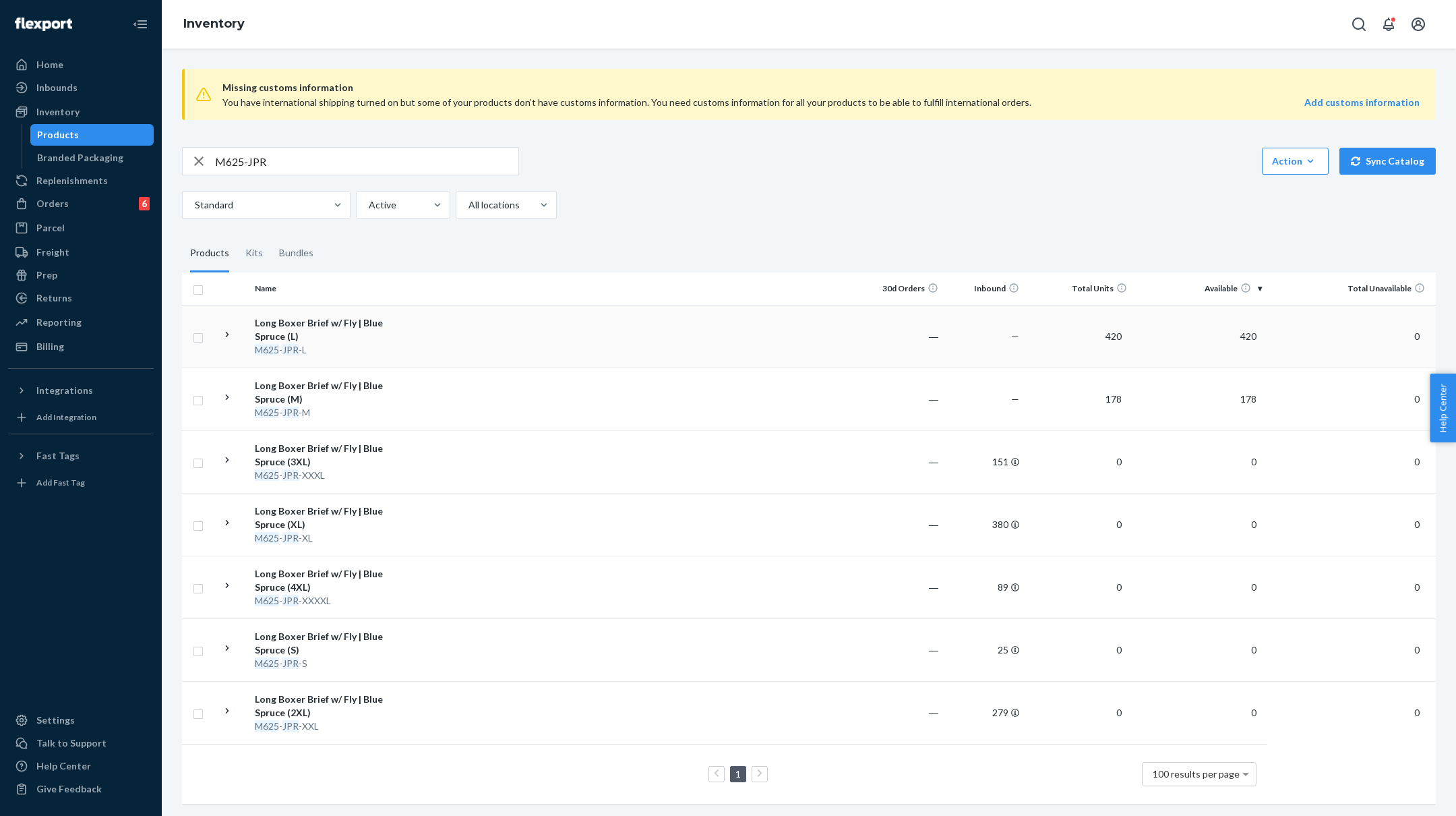
click at [491, 332] on td at bounding box center [632, 336] width 462 height 63
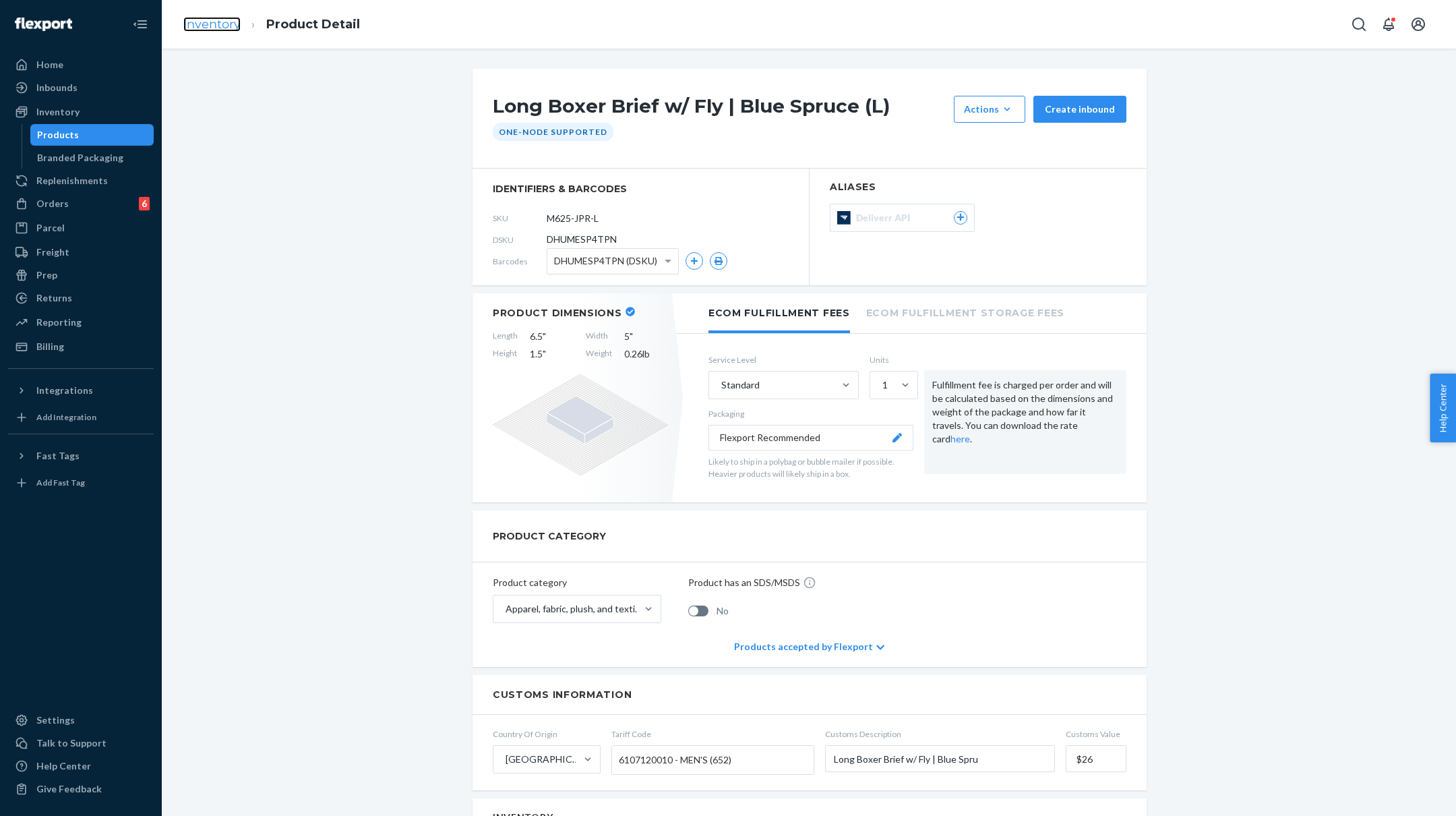
click at [213, 29] on link "Inventory" at bounding box center [212, 24] width 57 height 15
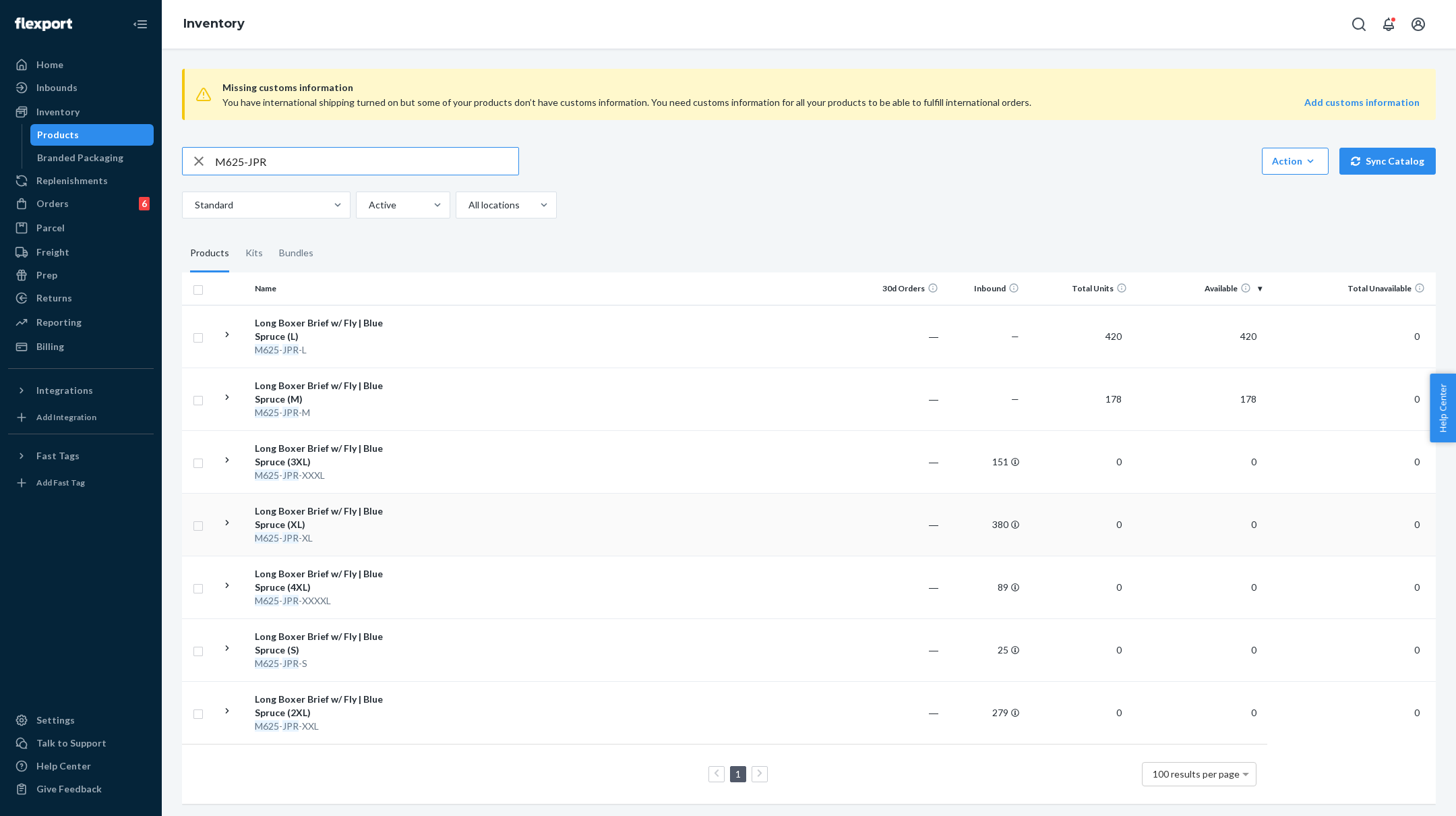
click at [535, 518] on td at bounding box center [632, 524] width 462 height 63
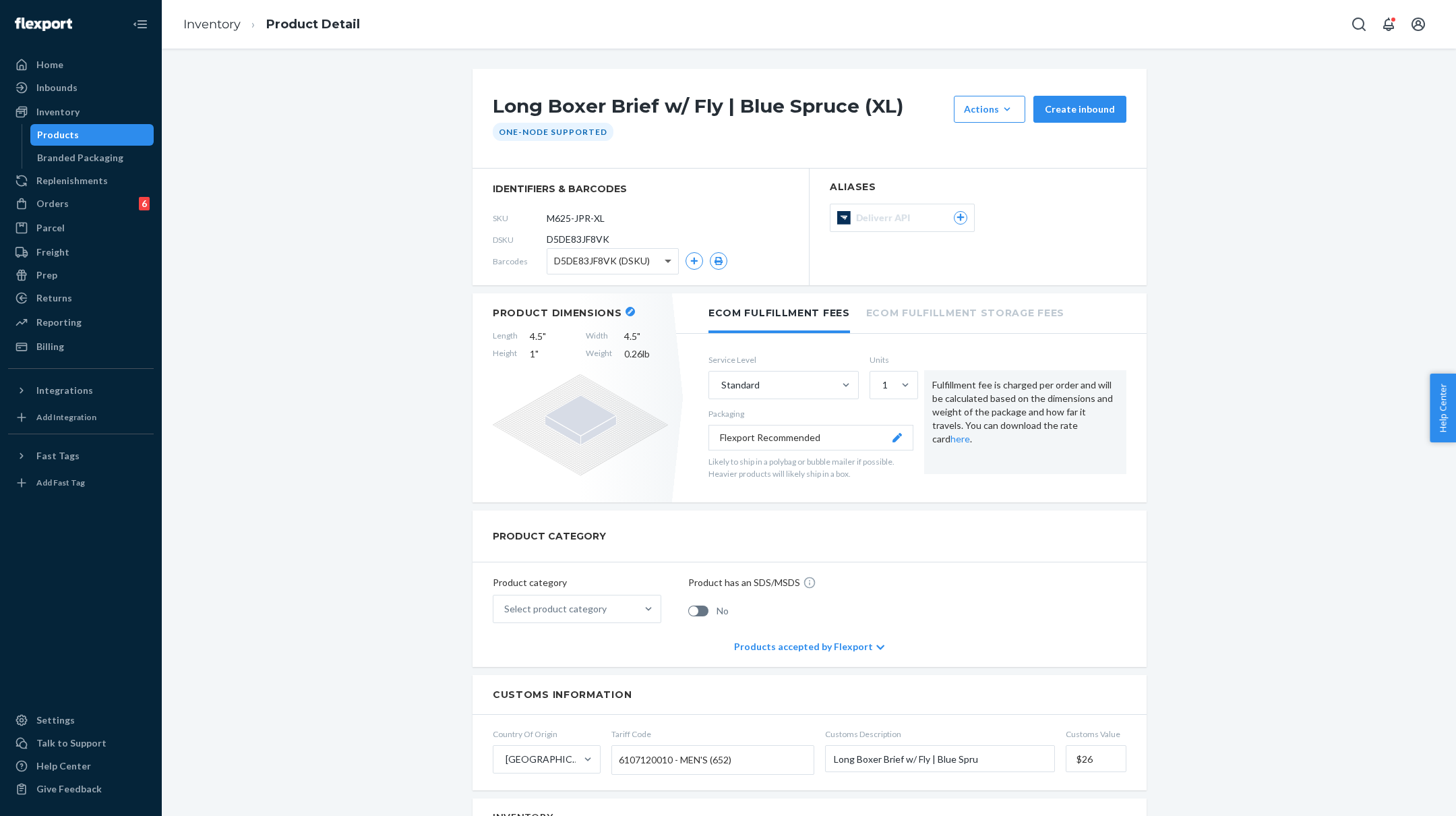
click at [667, 254] on span at bounding box center [669, 261] width 17 height 25
click at [368, 257] on div "Long Boxer Brief w/ Fly | Blue Spruce (XL) Actions Add components Hide Create i…" at bounding box center [808, 812] width 1274 height 1486
click at [213, 27] on link "Inventory" at bounding box center [212, 24] width 57 height 15
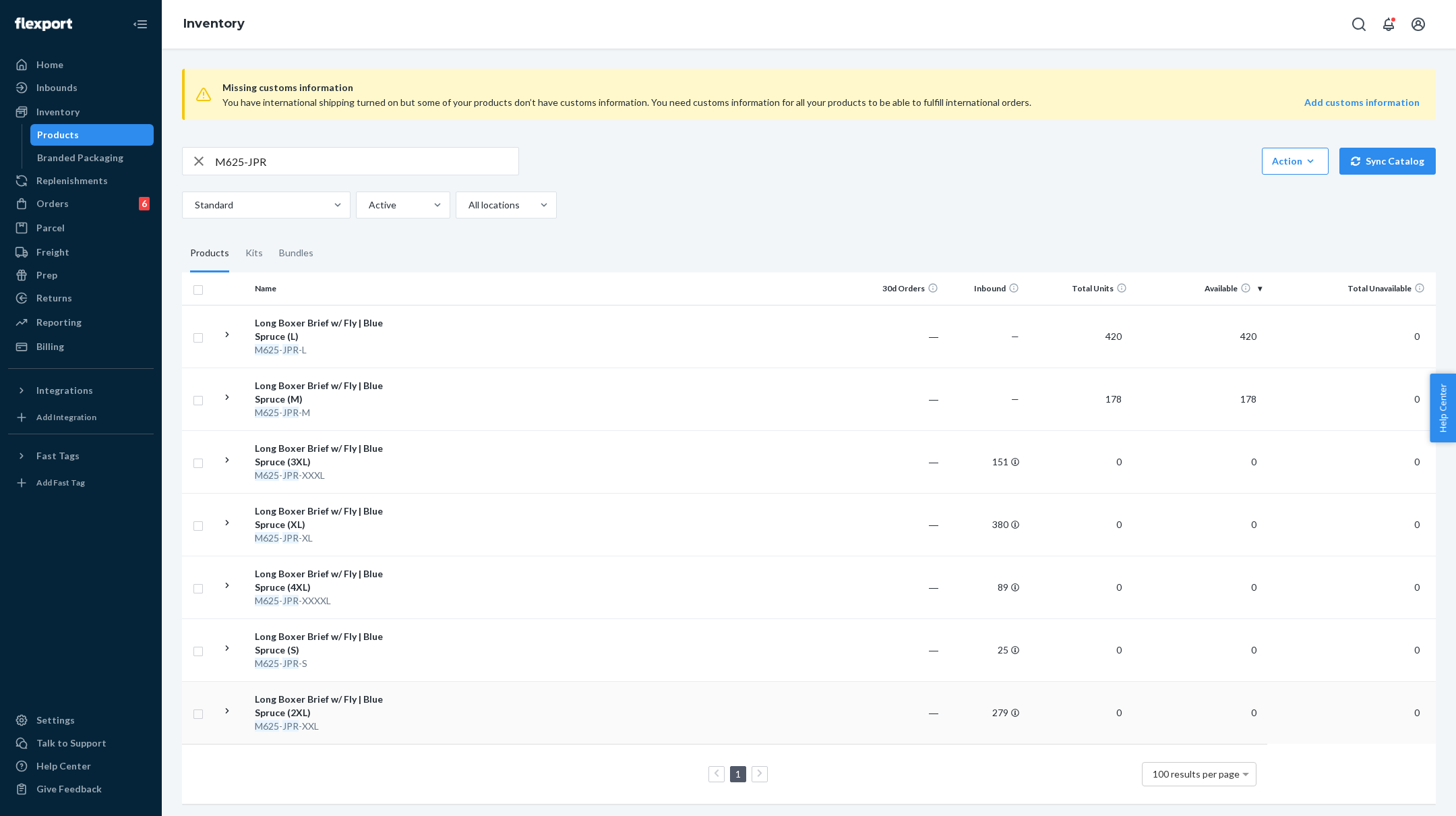
click at [374, 724] on div "M625 - JPR -XXL" at bounding box center [326, 726] width 141 height 14
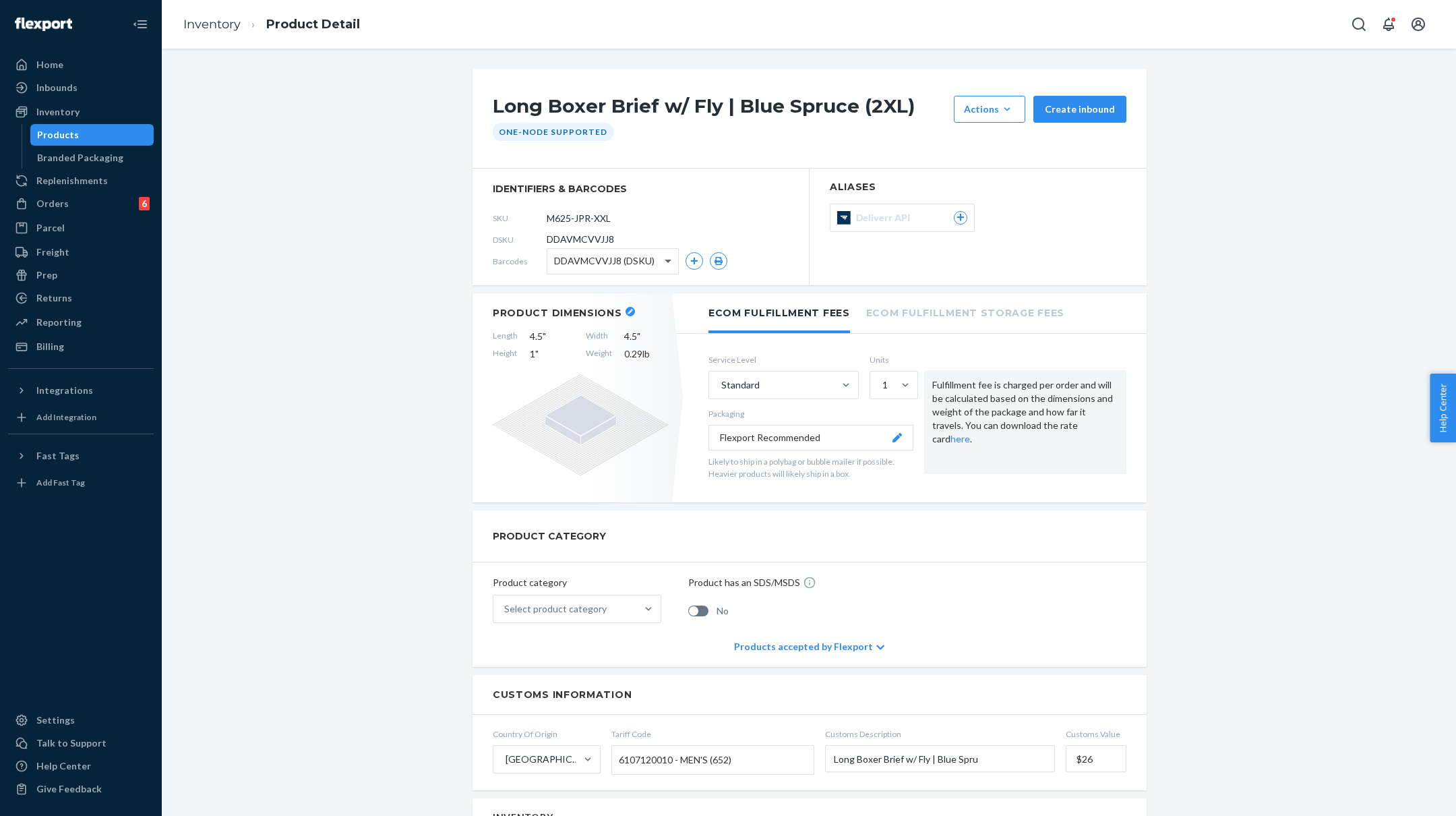
click at [667, 261] on span at bounding box center [668, 262] width 6 height 5
click at [394, 262] on div "Long Boxer Brief w/ Fly | Blue Spruce (2XL) Actions Add components Hide Create …" at bounding box center [808, 812] width 1274 height 1486
click at [206, 24] on link "Inventory" at bounding box center [212, 24] width 57 height 15
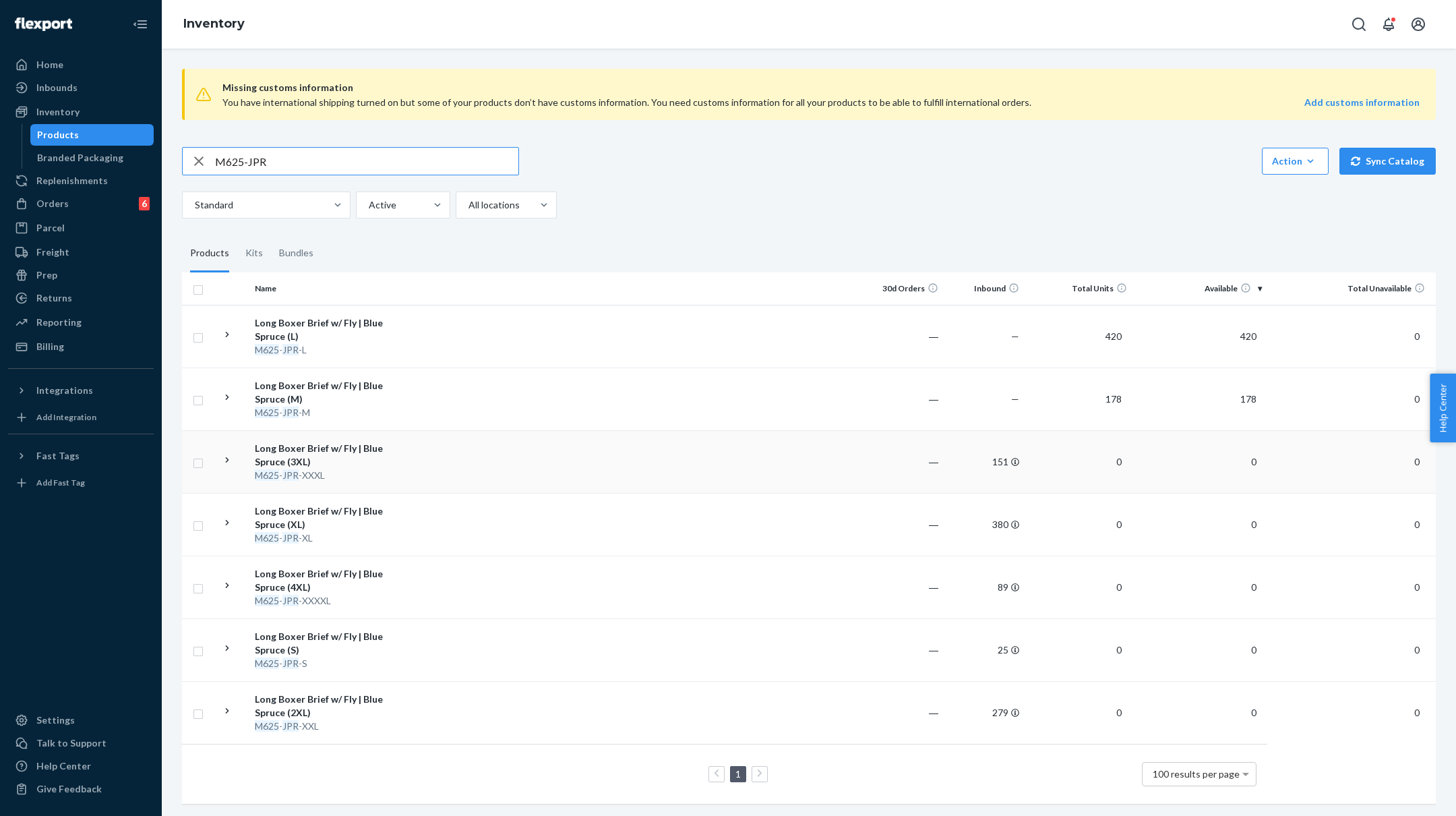
click at [506, 446] on td at bounding box center [632, 461] width 462 height 63
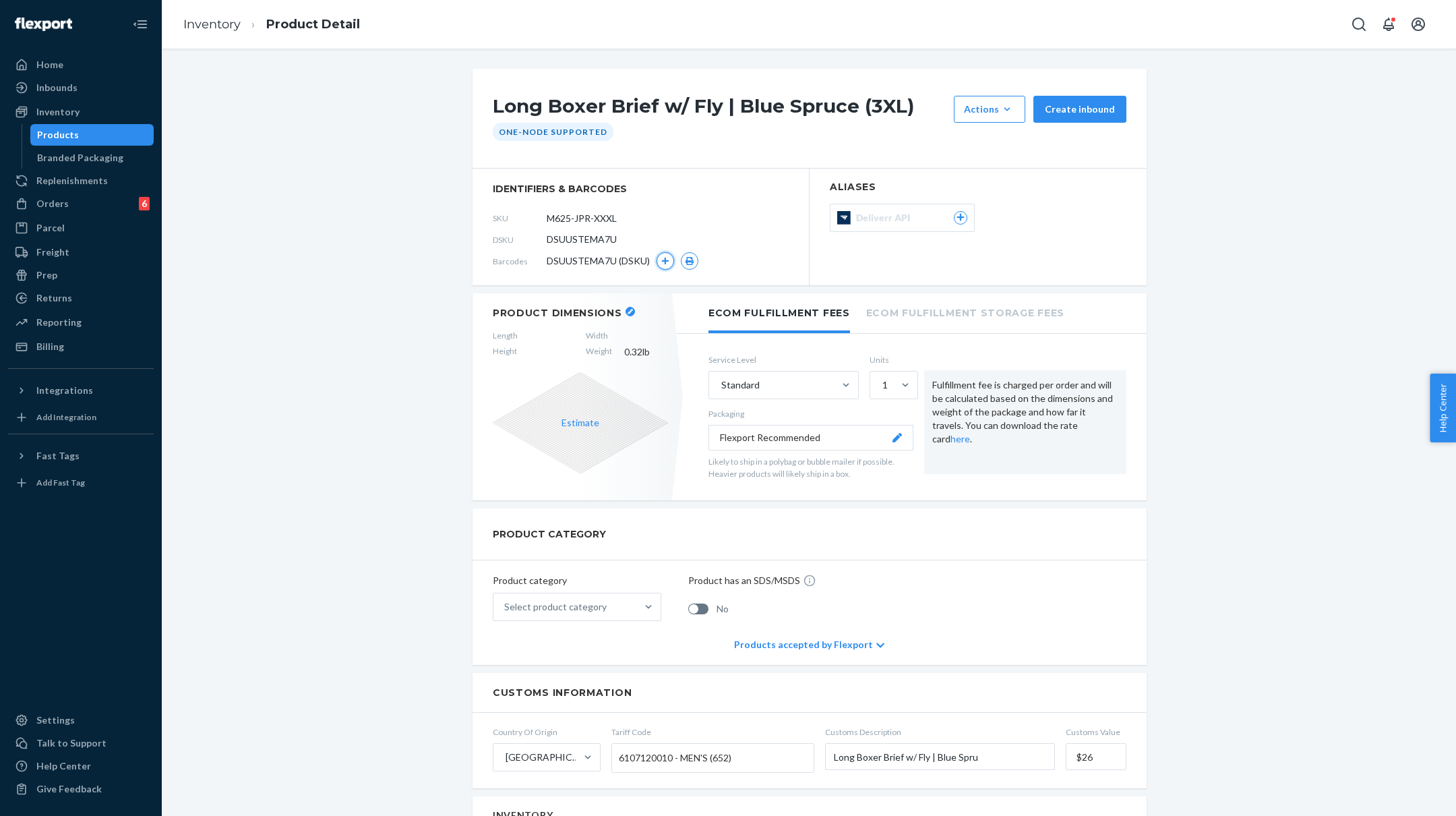
click at [663, 259] on icon "button" at bounding box center [665, 260] width 8 height 8
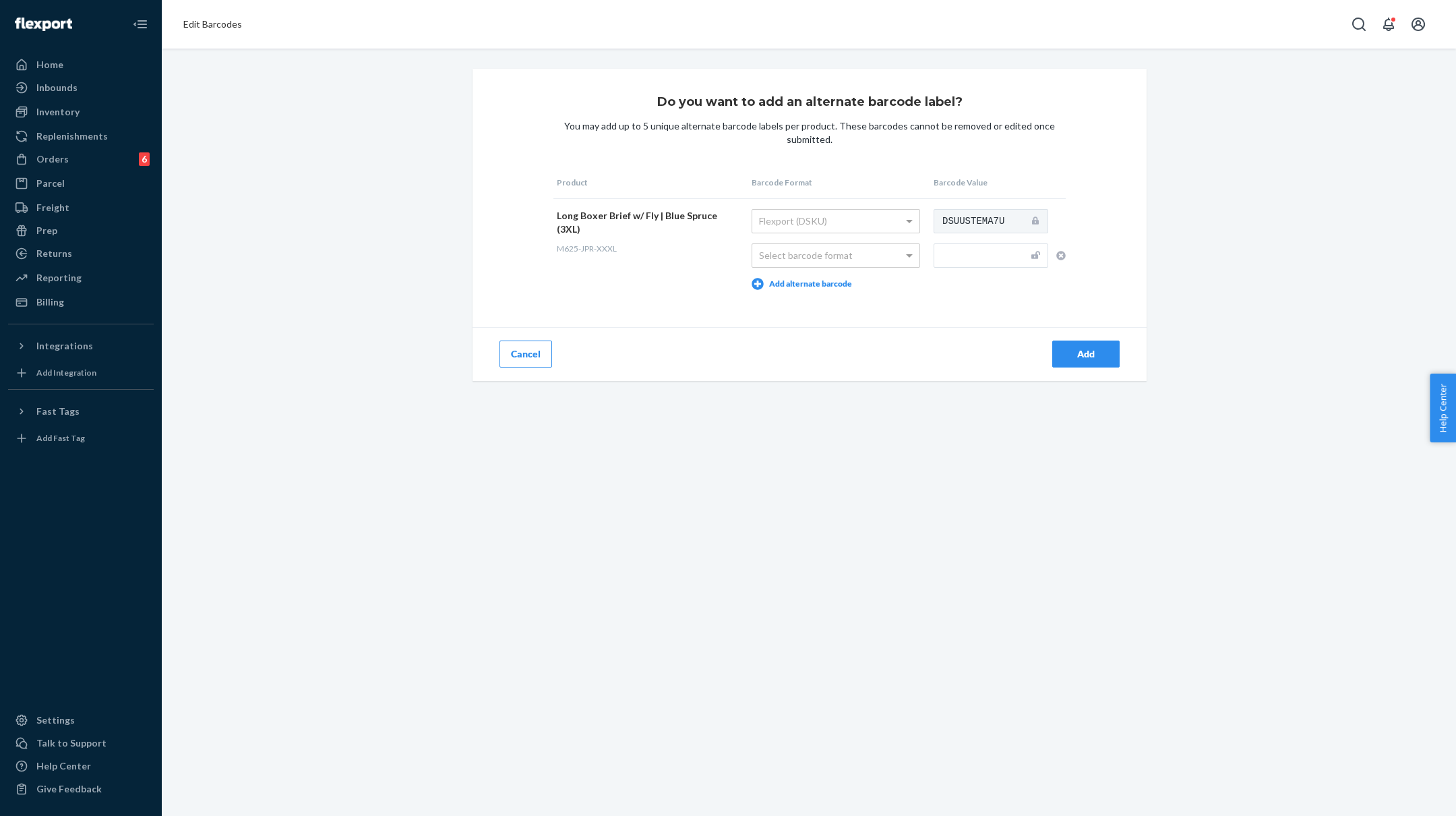
click at [599, 244] on span "M625-JPR-XXXL" at bounding box center [586, 249] width 60 height 10
copy div "M625-JPR-XXXL"
click at [980, 259] on input "text" at bounding box center [990, 256] width 114 height 24
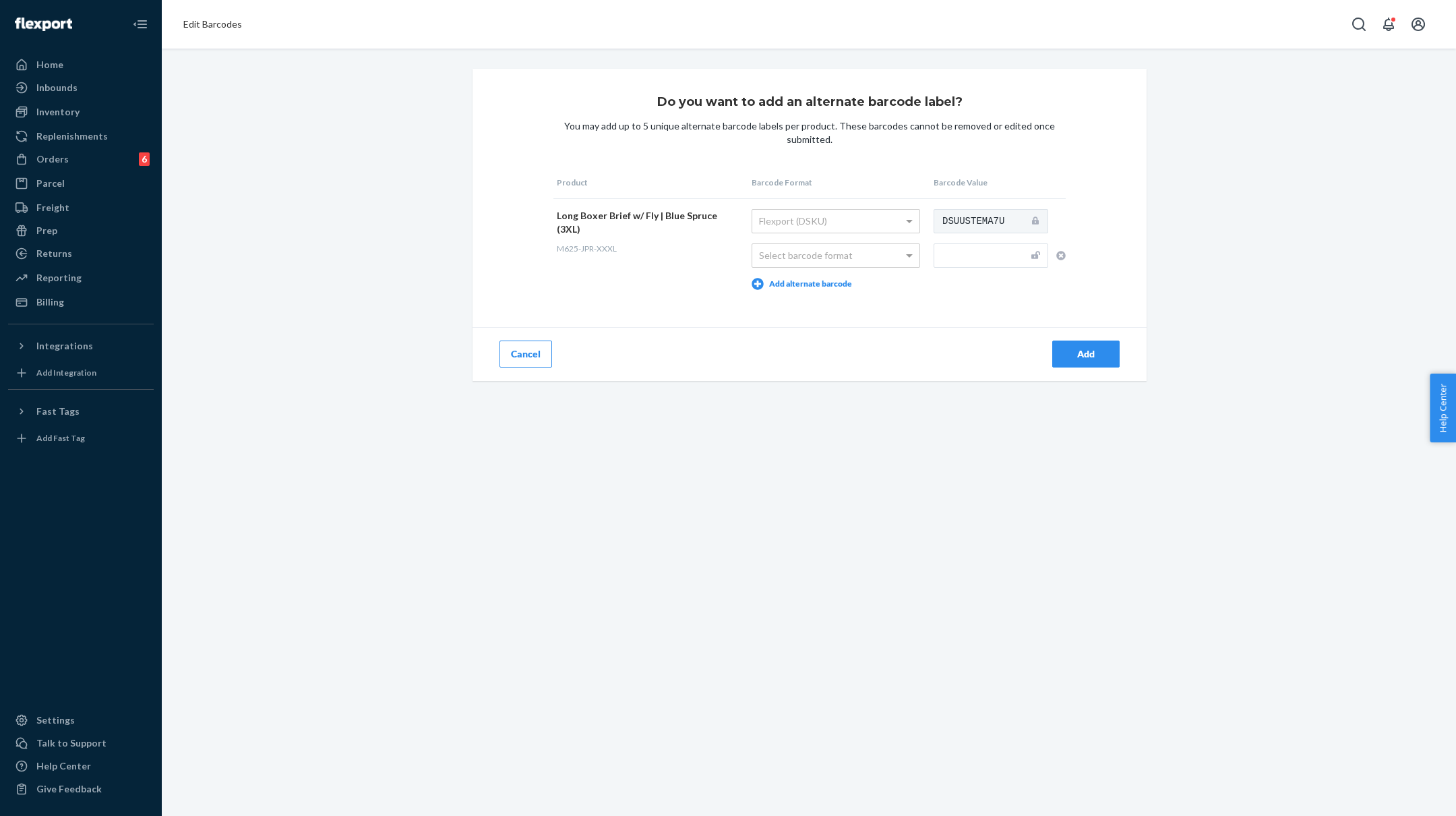
paste input "M625-JPR-XXXL"
type input "M625-JPR-XXXL"
click at [887, 256] on div "Select barcode format" at bounding box center [836, 256] width 167 height 23
click at [1019, 311] on div "Do you want to add an alternate barcode label? You may add up to 5 unique alter…" at bounding box center [810, 225] width 674 height 312
click at [1097, 354] on div "Add" at bounding box center [1086, 354] width 45 height 14
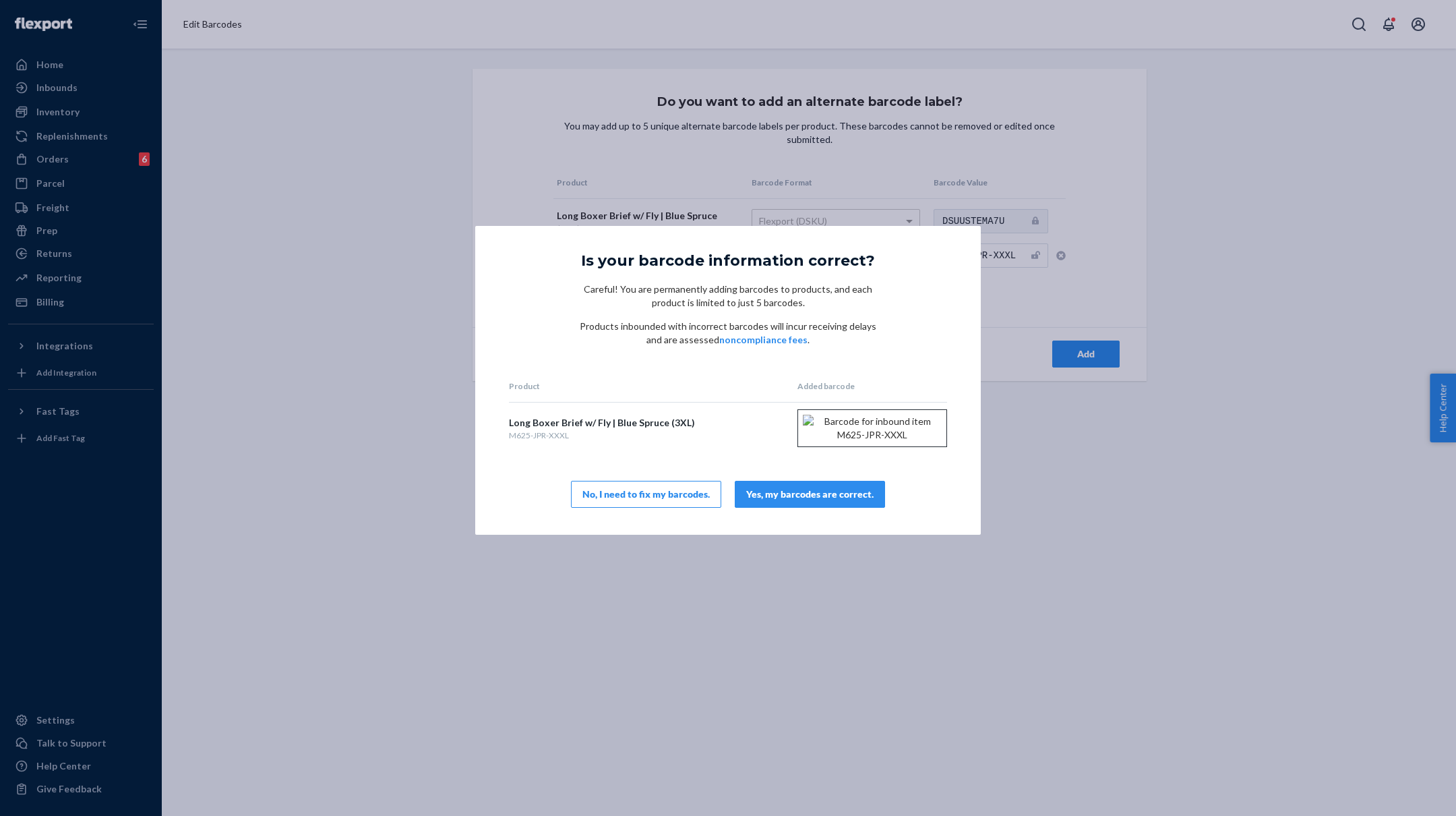
click at [807, 501] on div "Yes, my barcodes are correct." at bounding box center [809, 494] width 127 height 14
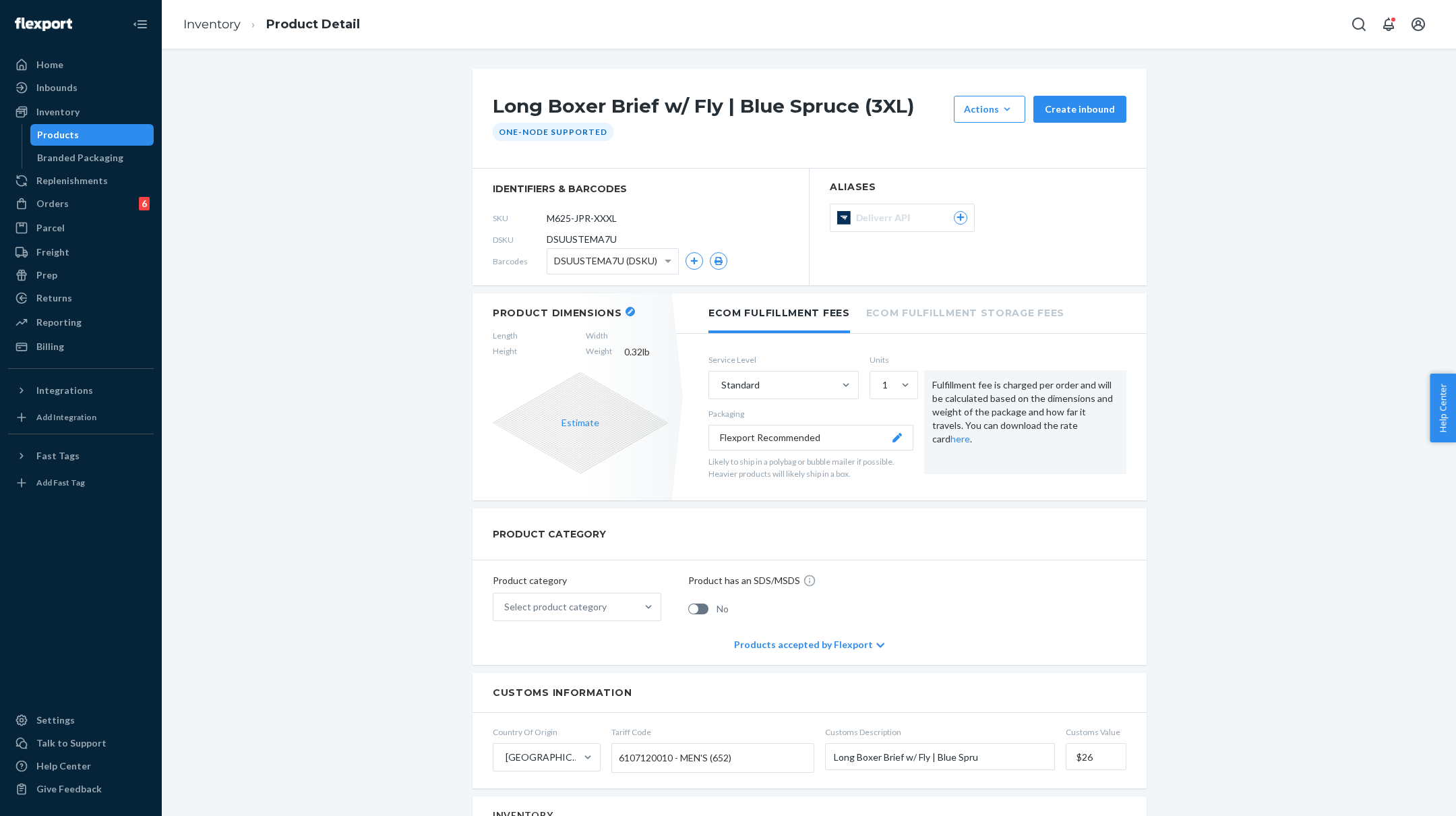
click at [627, 311] on icon "button" at bounding box center [630, 312] width 6 height 6
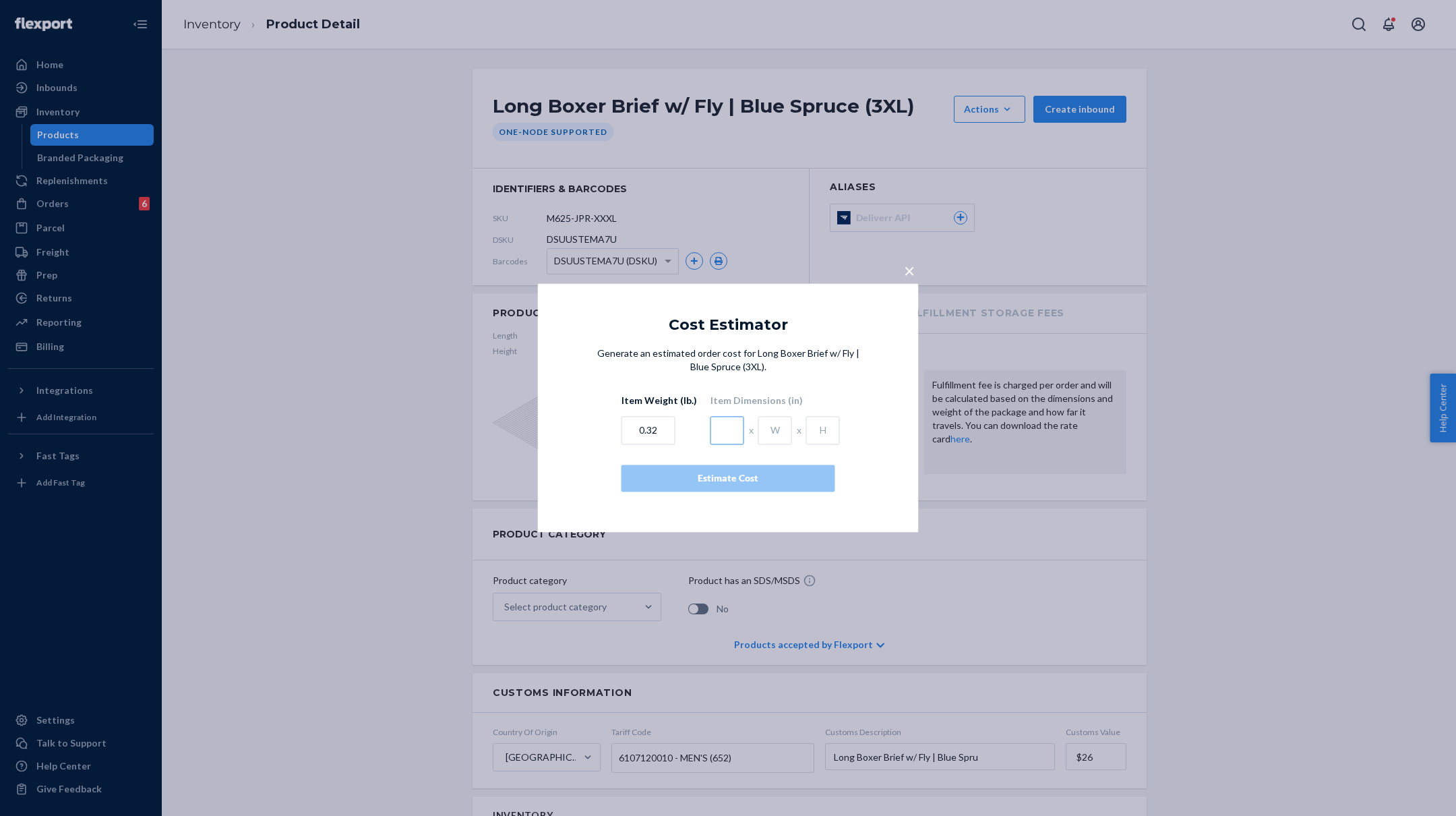
click at [725, 434] on input "text" at bounding box center [727, 431] width 34 height 28
type input "4.5"
type input "1"
click at [728, 481] on div "Estimate Cost" at bounding box center [728, 479] width 190 height 14
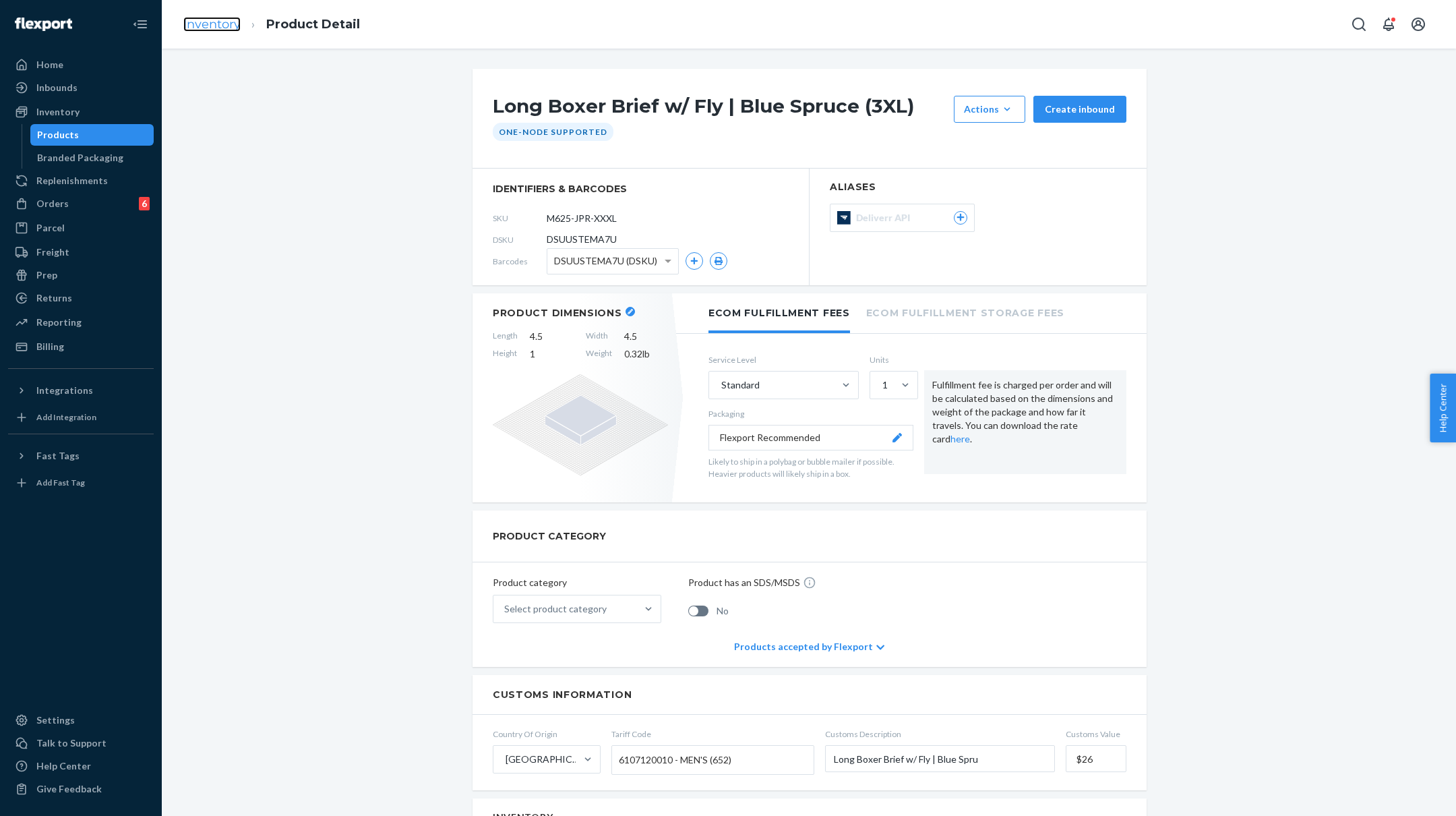
click at [198, 23] on link "Inventory" at bounding box center [212, 24] width 57 height 15
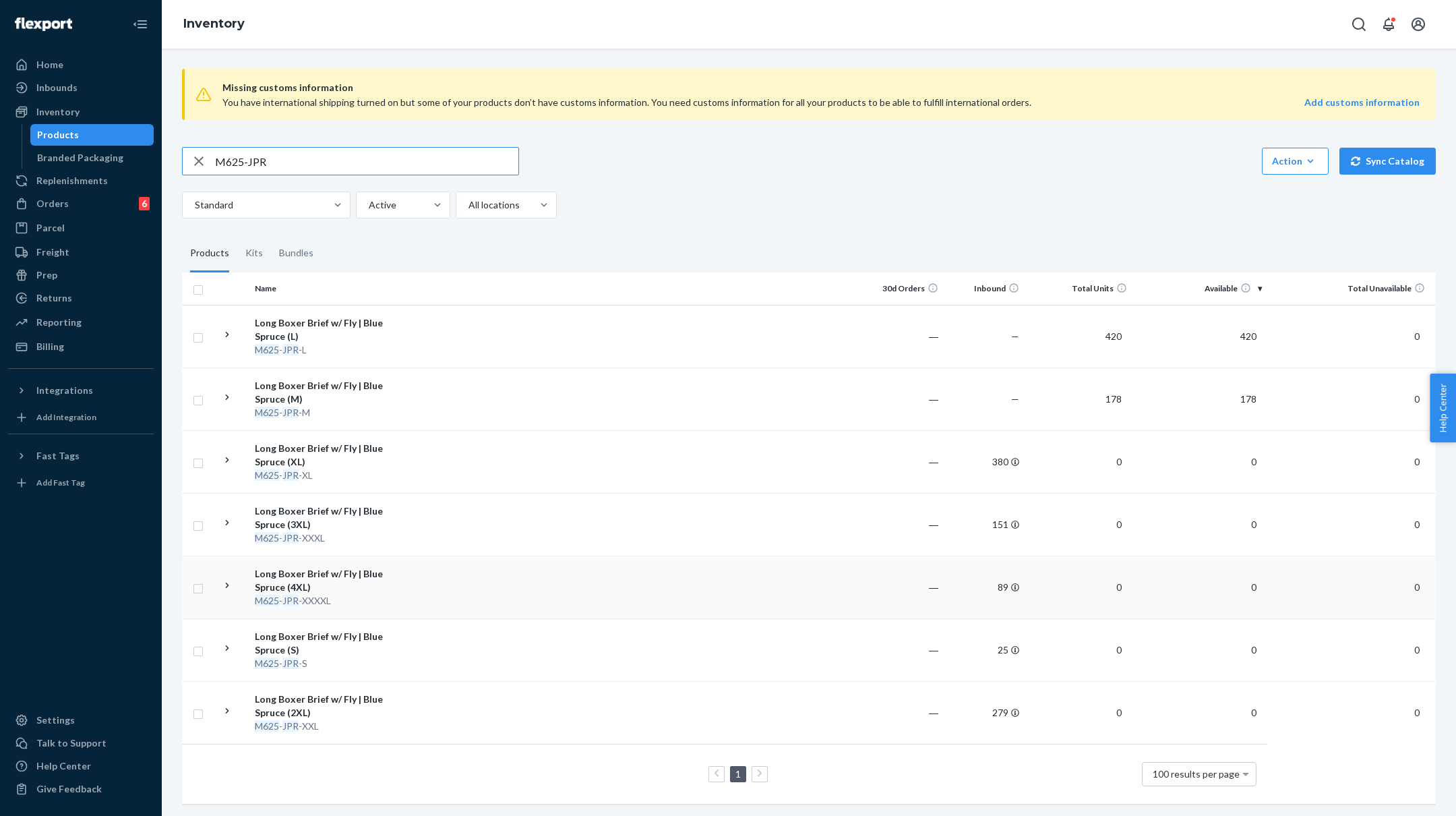
click at [468, 577] on td at bounding box center [632, 587] width 462 height 63
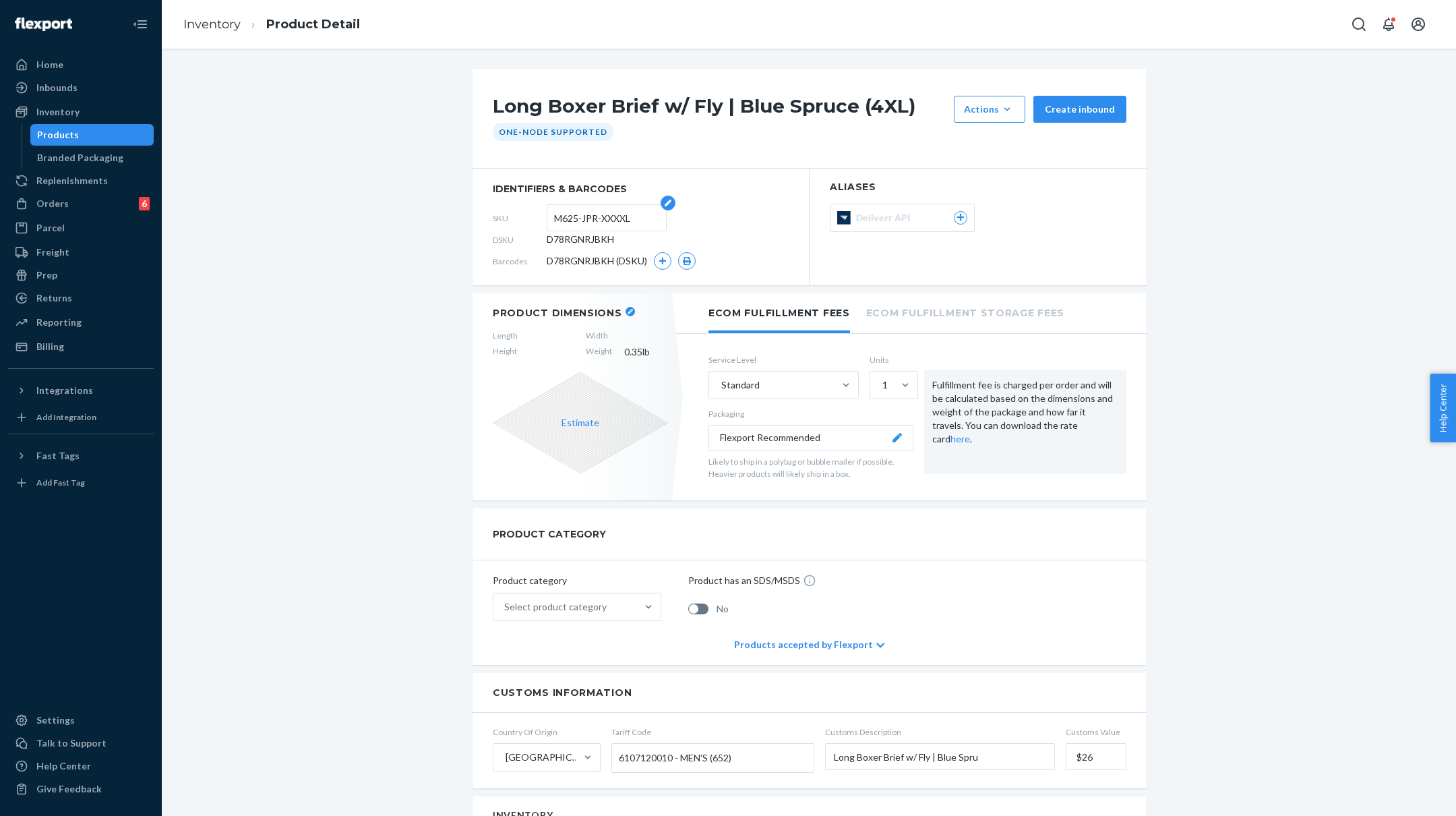
click at [599, 212] on input "M625-JPR-XXXXL" at bounding box center [607, 218] width 105 height 26
click at [760, 208] on div "SKU M625-JPR-XXXXL" at bounding box center [641, 218] width 296 height 22
click at [664, 257] on icon "button" at bounding box center [662, 260] width 8 height 8
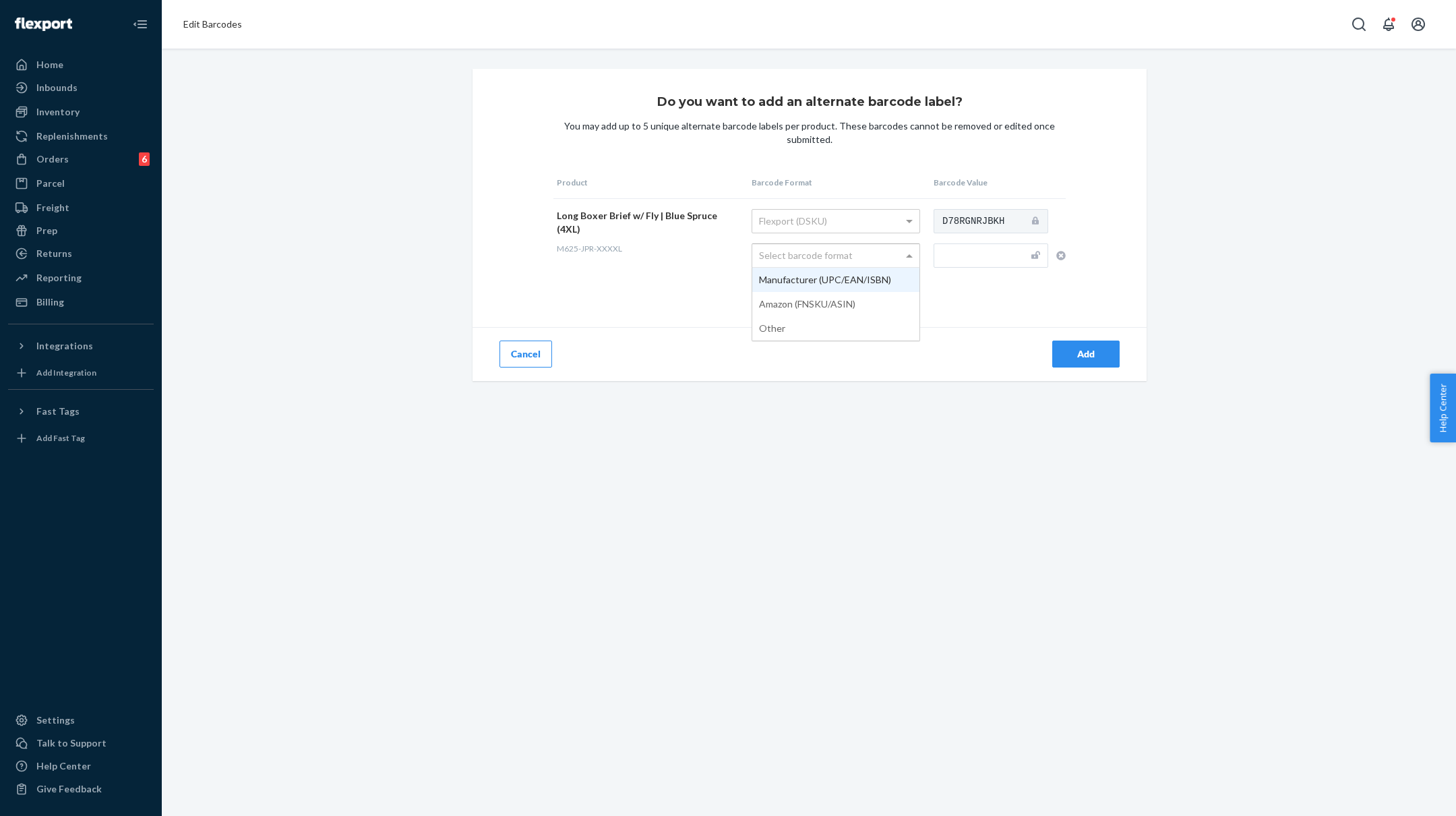
click at [817, 254] on div "Select barcode format" at bounding box center [836, 256] width 167 height 23
click at [985, 253] on input "text" at bounding box center [990, 256] width 114 height 24
paste input "M625-JPR-XXXXL"
type input "M625-JPR-XXXXL"
click at [1079, 351] on div "Add" at bounding box center [1086, 354] width 45 height 14
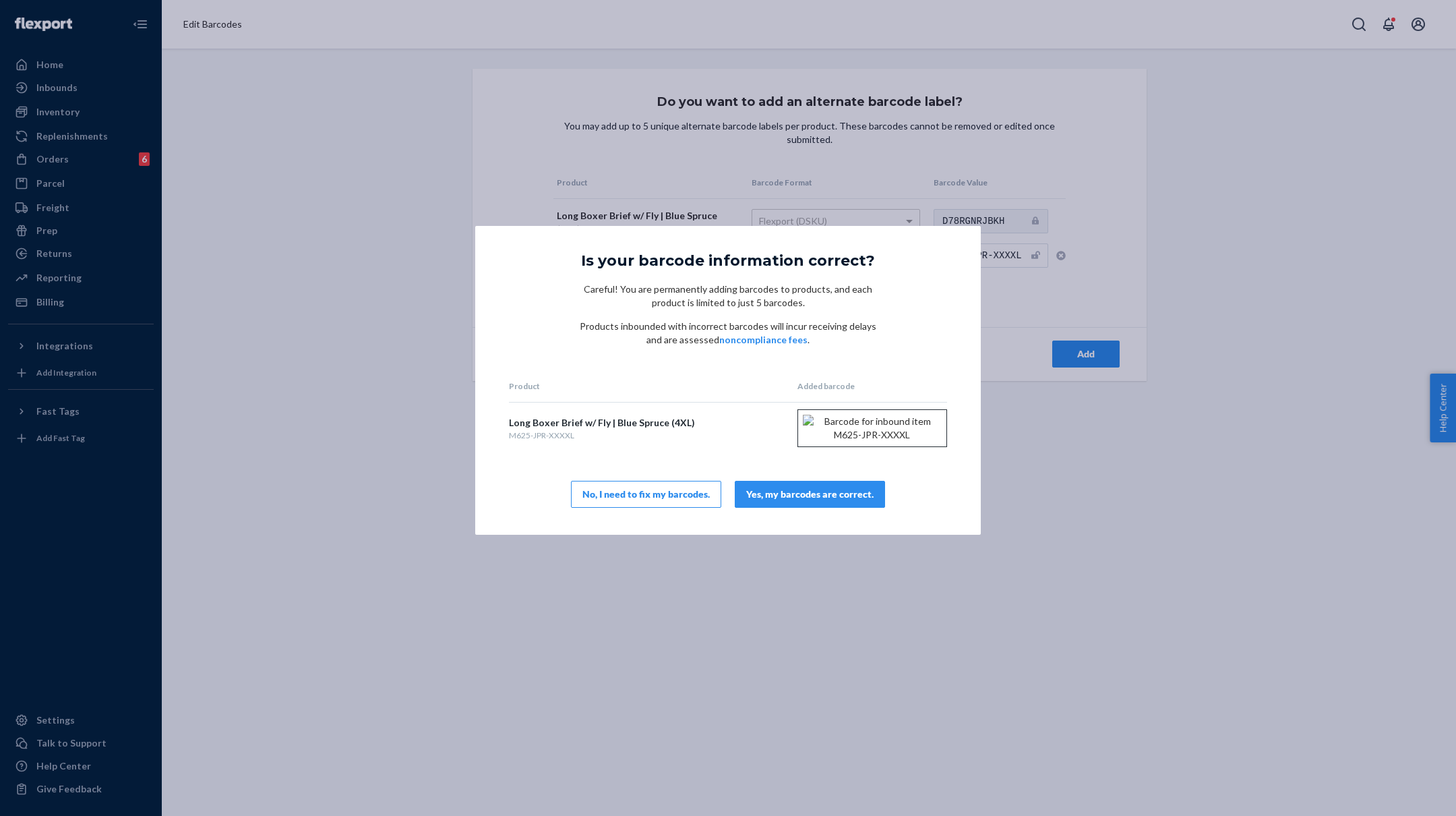
click at [826, 501] on div "Yes, my barcodes are correct." at bounding box center [809, 494] width 127 height 14
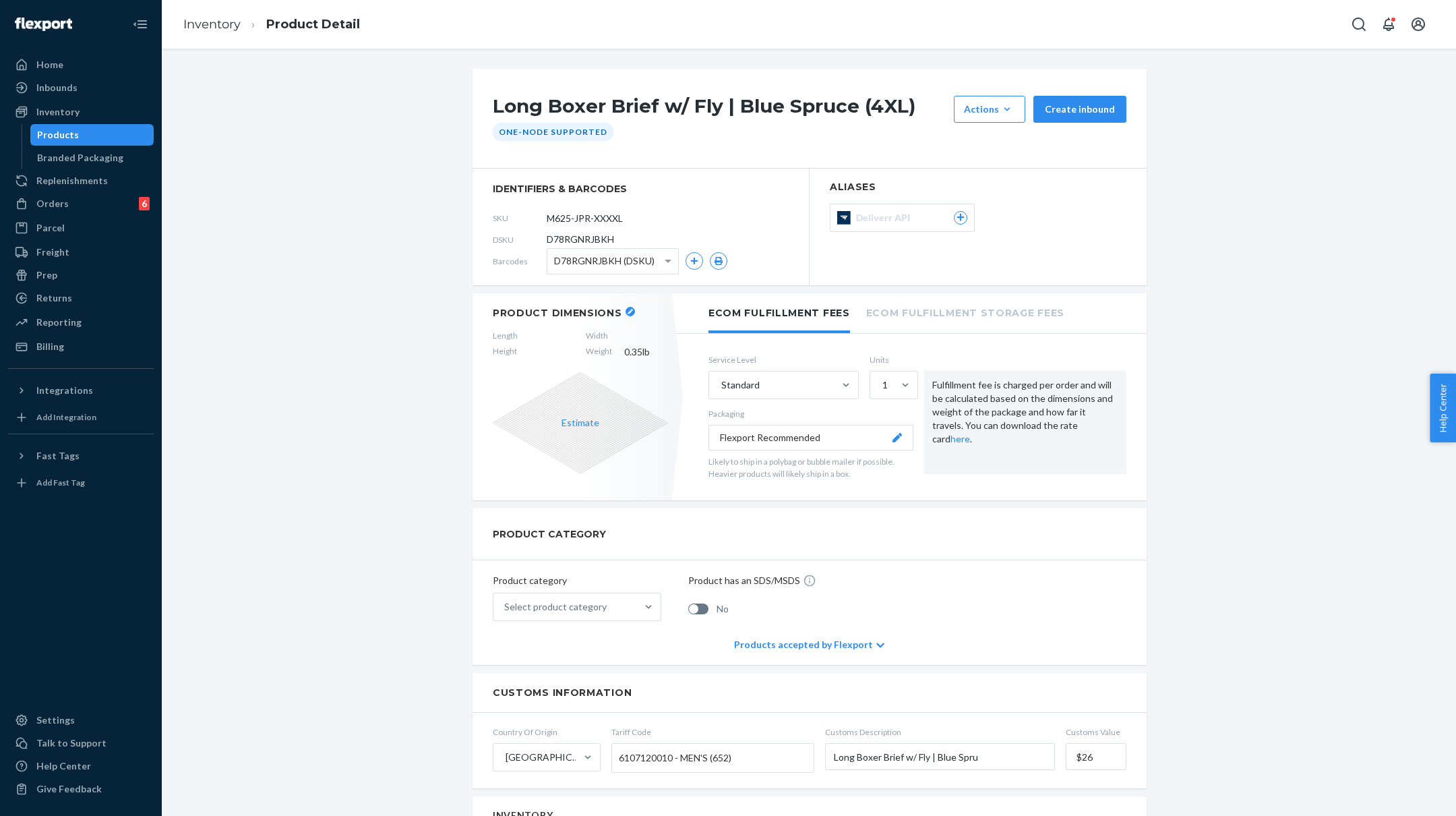
click at [627, 312] on icon "button" at bounding box center [630, 312] width 6 height 6
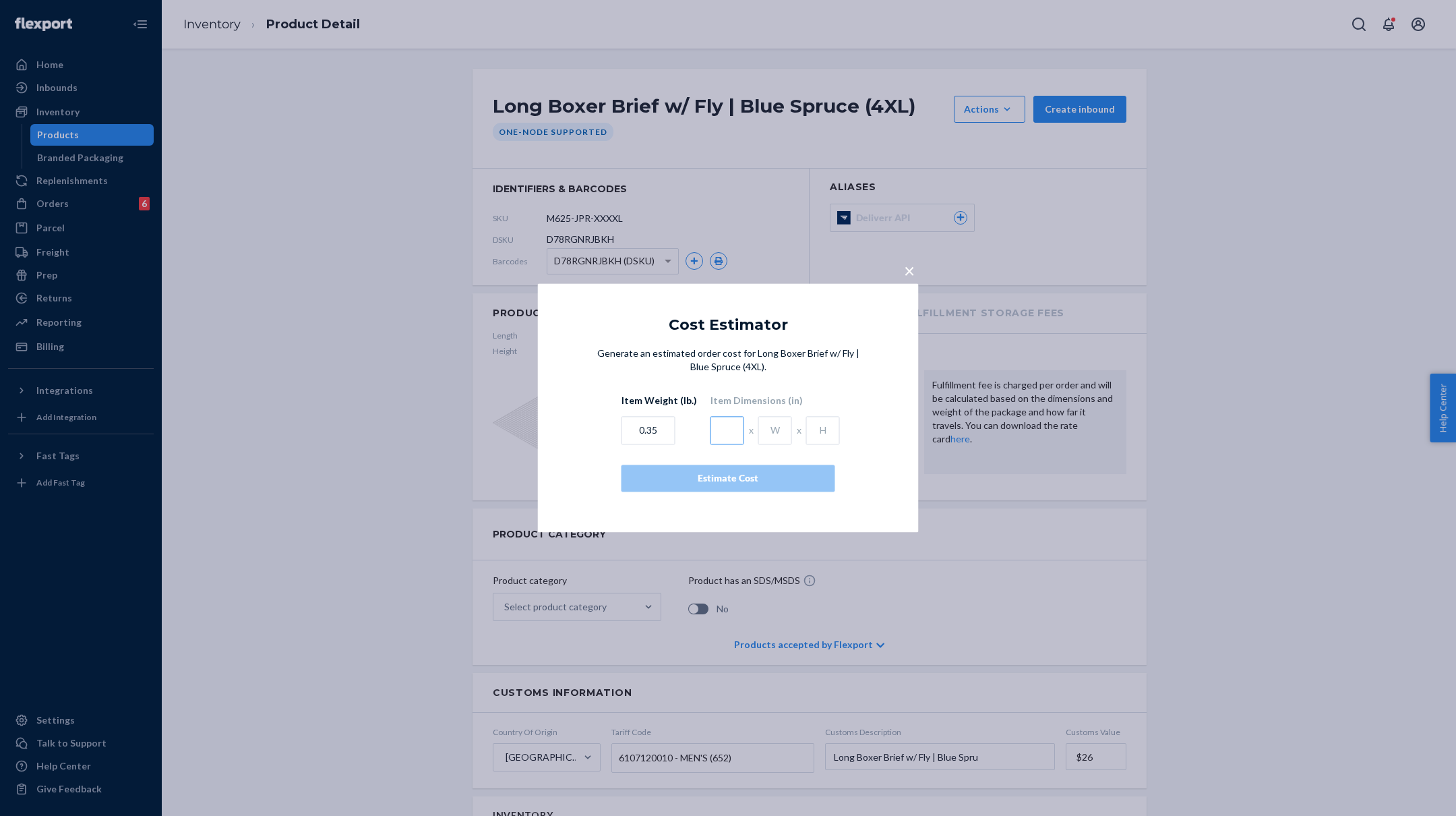
click at [711, 436] on input "text" at bounding box center [727, 431] width 34 height 28
type input "4.5"
type input "1"
click at [734, 473] on div "Estimate Cost" at bounding box center [728, 479] width 190 height 14
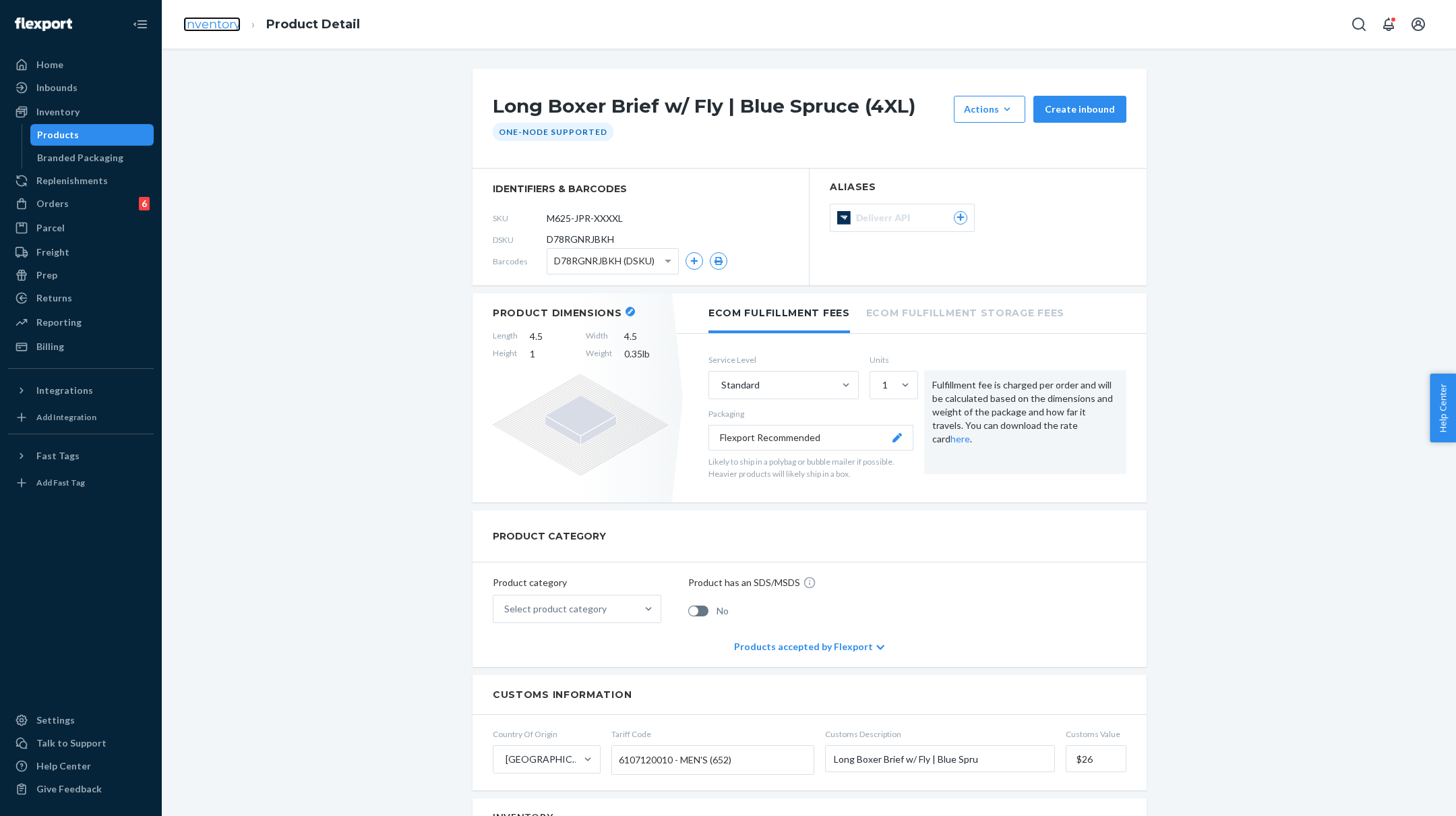
click at [208, 25] on link "Inventory" at bounding box center [212, 24] width 57 height 15
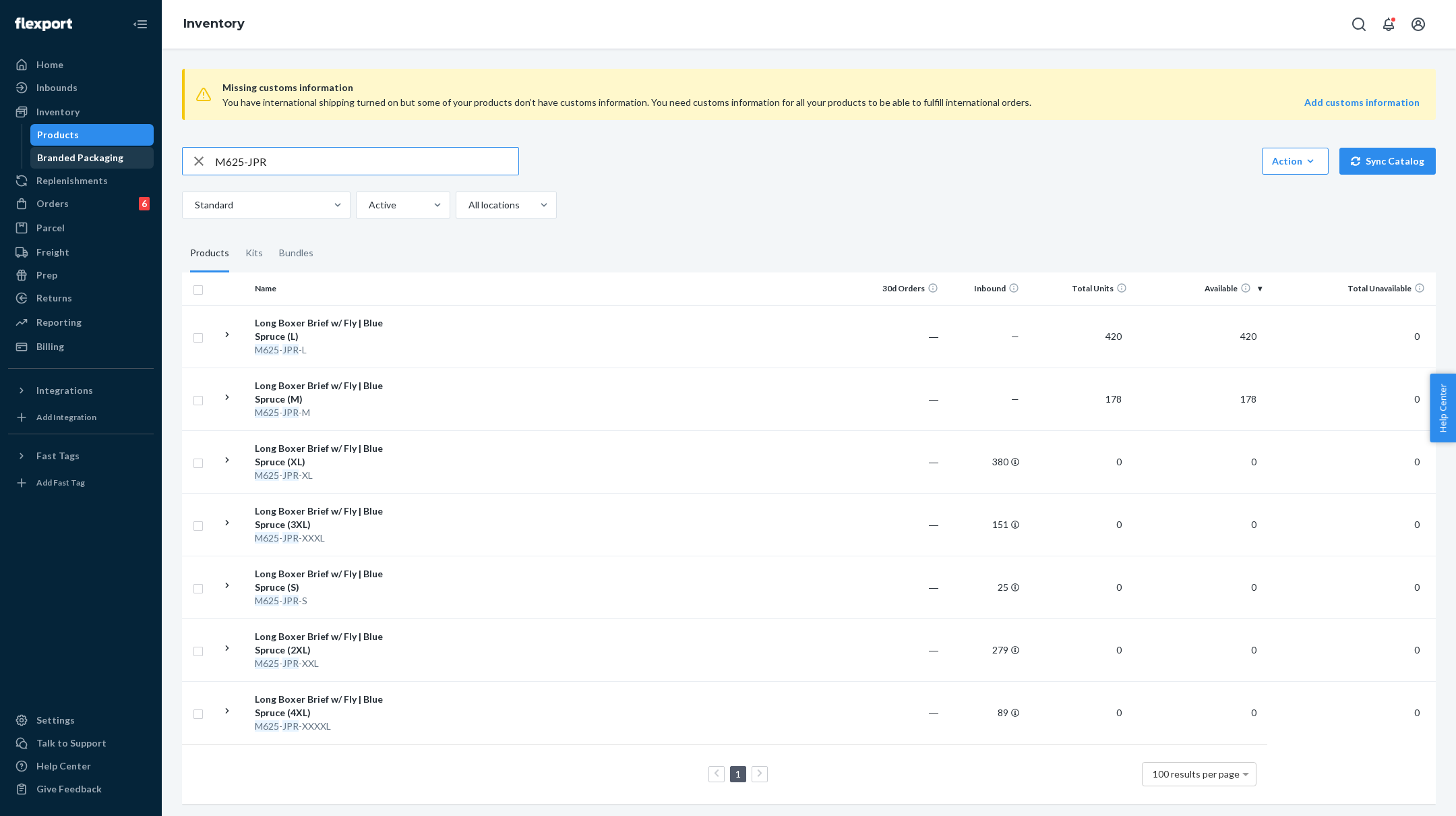
drag, startPoint x: 302, startPoint y: 157, endPoint x: 136, endPoint y: 158, distance: 166.0
click at [136, 157] on div "Home Inbounds Shipping Plans Problems Inventory Products Branded Packaging Repl…" at bounding box center [728, 408] width 1456 height 816
paste input "4"
type input "M645-JPR"
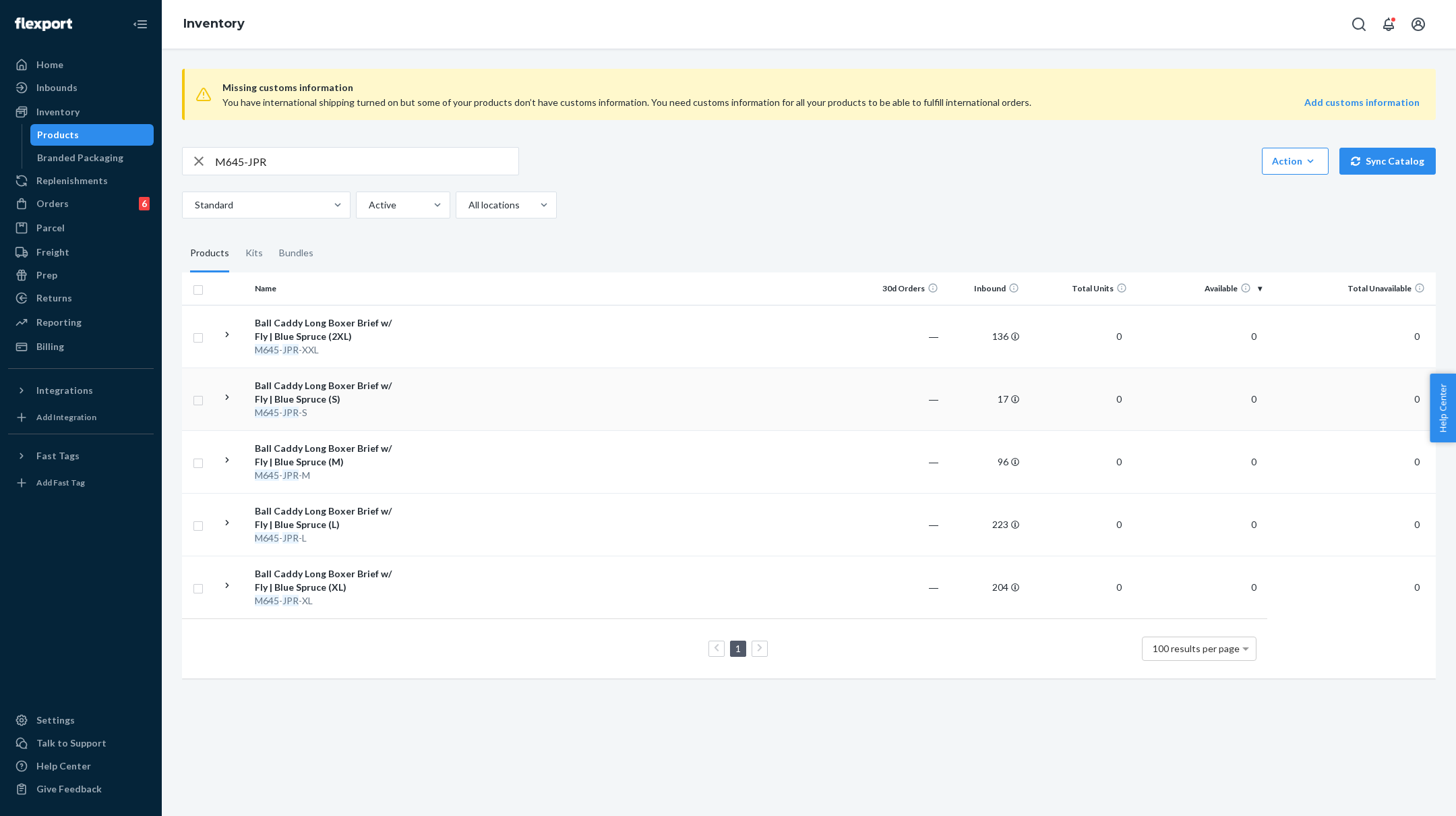
click at [507, 418] on td at bounding box center [632, 398] width 462 height 63
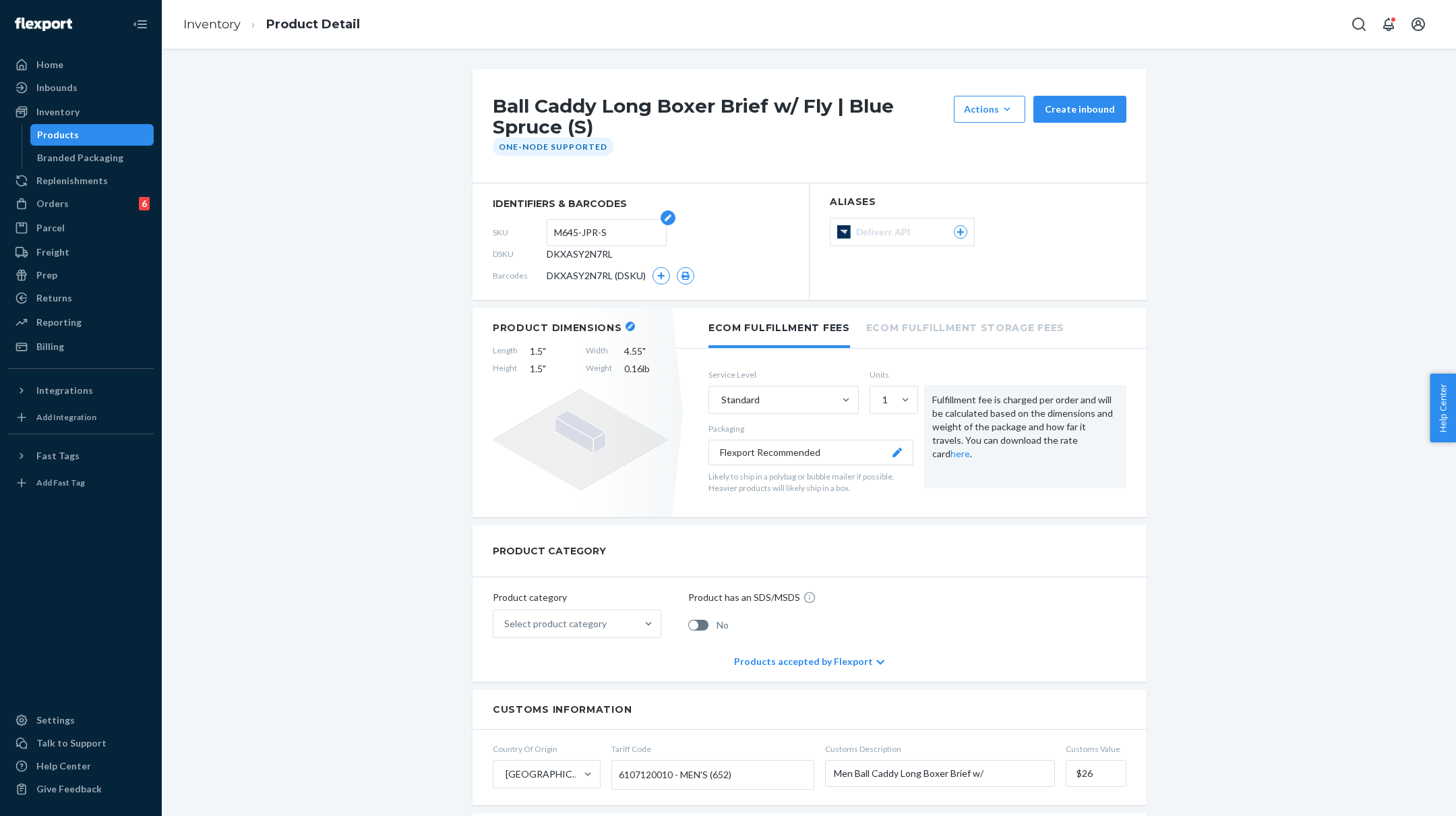
click at [583, 226] on input "M645-JPR-S" at bounding box center [607, 233] width 105 height 26
click at [658, 277] on icon "button" at bounding box center [661, 275] width 8 height 8
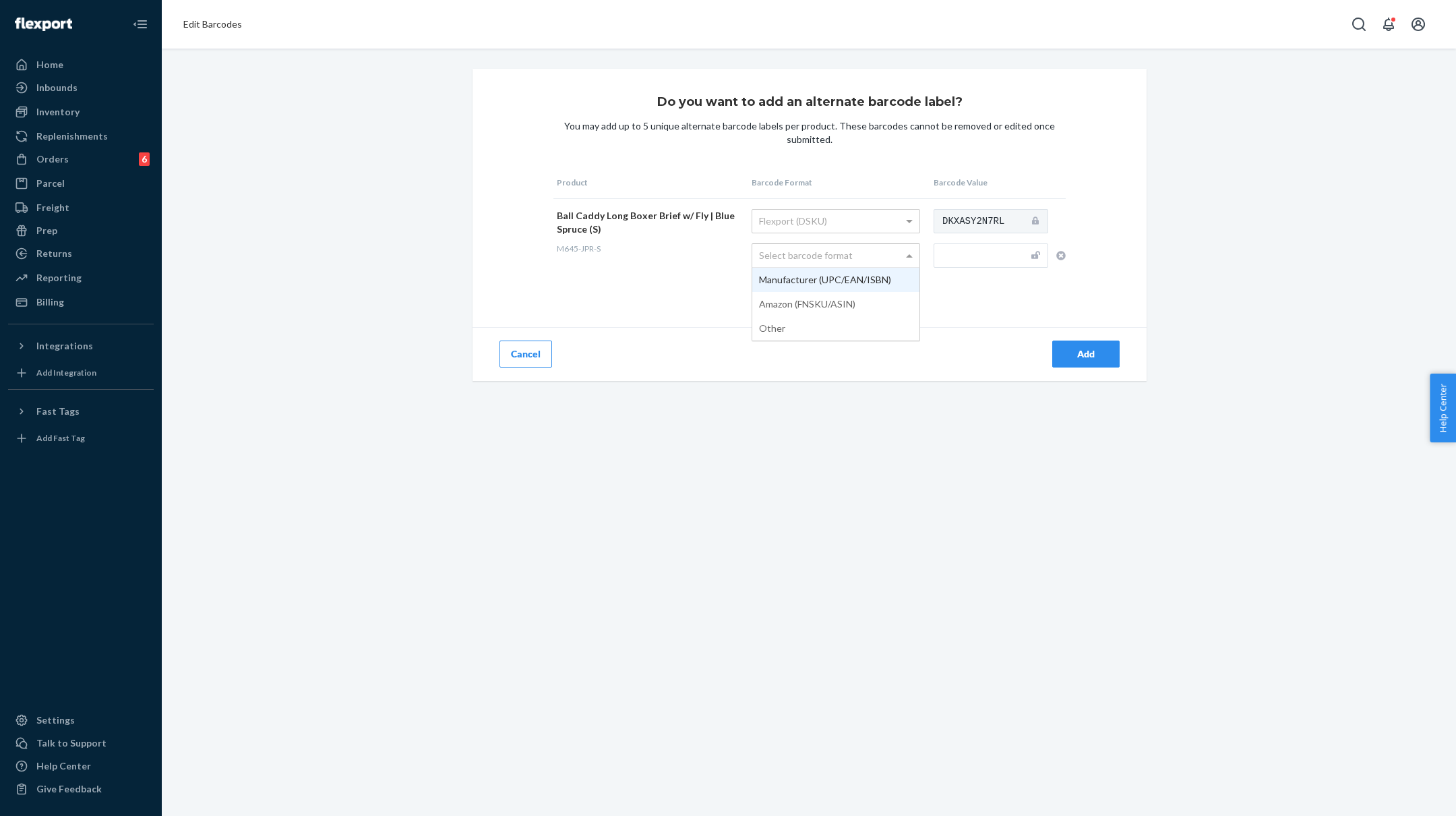
click at [806, 250] on div "Select barcode format" at bounding box center [836, 256] width 167 height 23
click at [973, 261] on input "text" at bounding box center [990, 256] width 114 height 24
paste input "M645-JPR-S"
type input "M645-JPR-S"
click at [1080, 354] on div "Add" at bounding box center [1086, 354] width 45 height 14
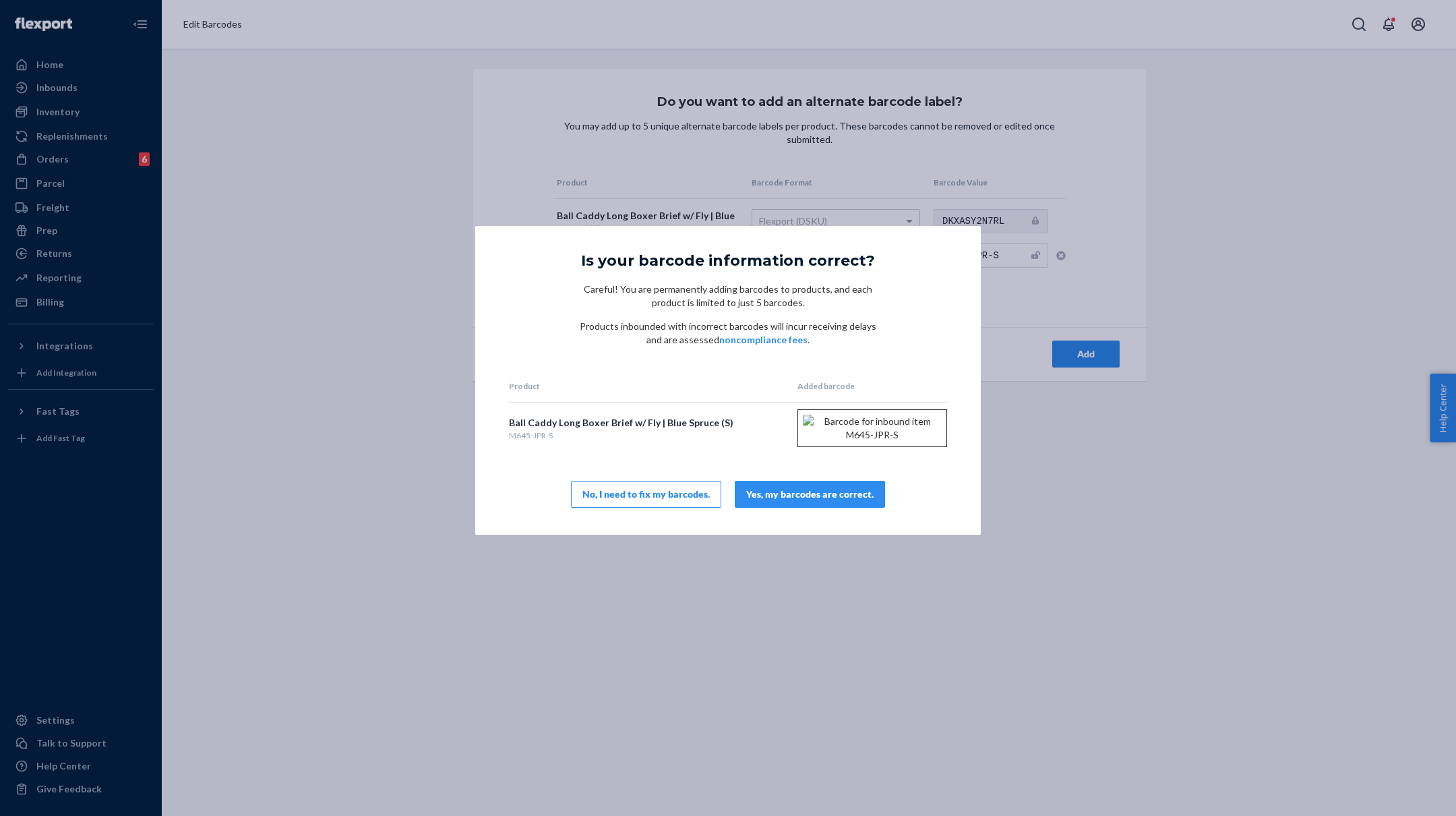
click at [784, 501] on div "Yes, my barcodes are correct." at bounding box center [809, 494] width 127 height 14
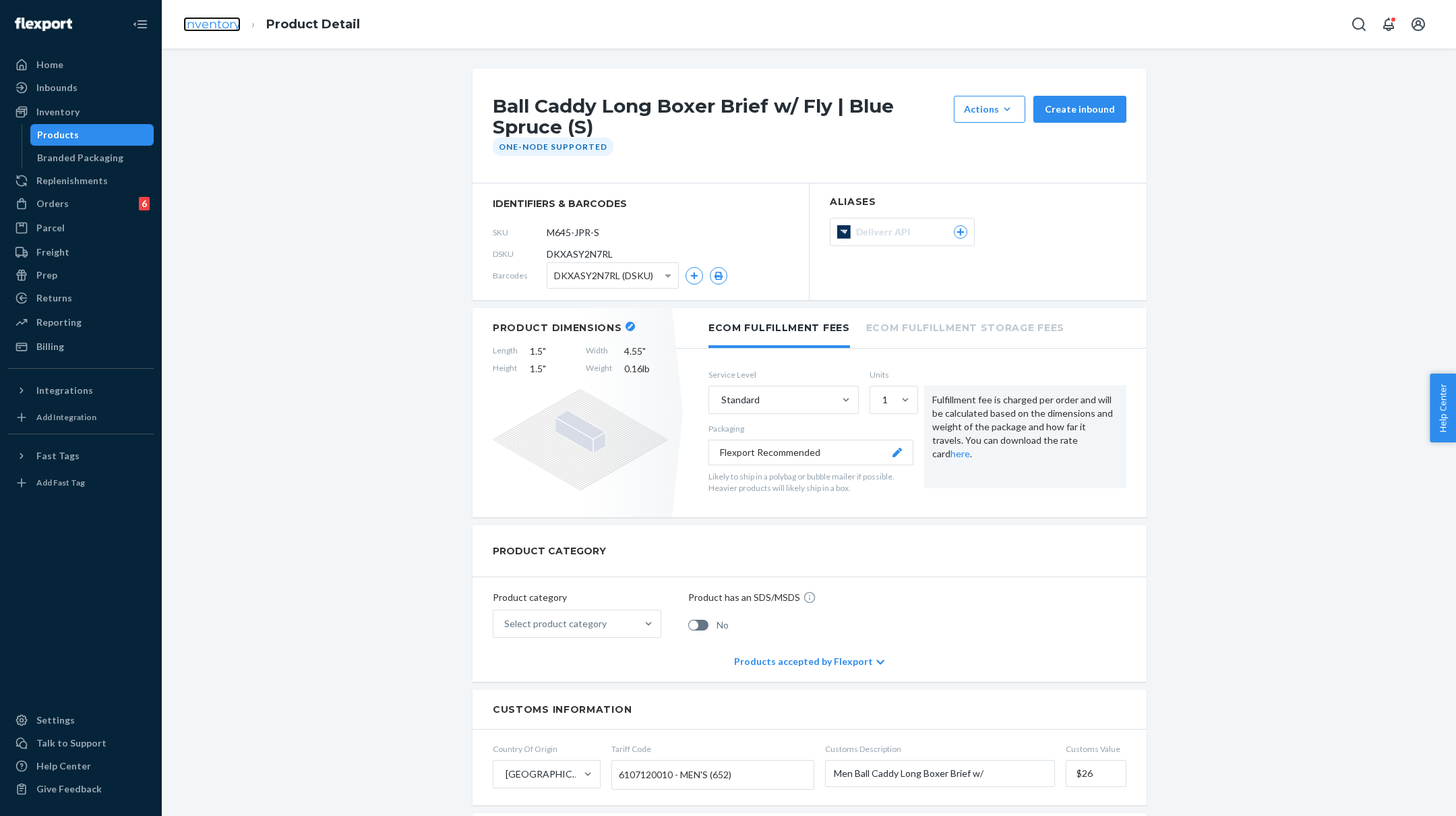
click at [201, 23] on link "Inventory" at bounding box center [212, 24] width 57 height 15
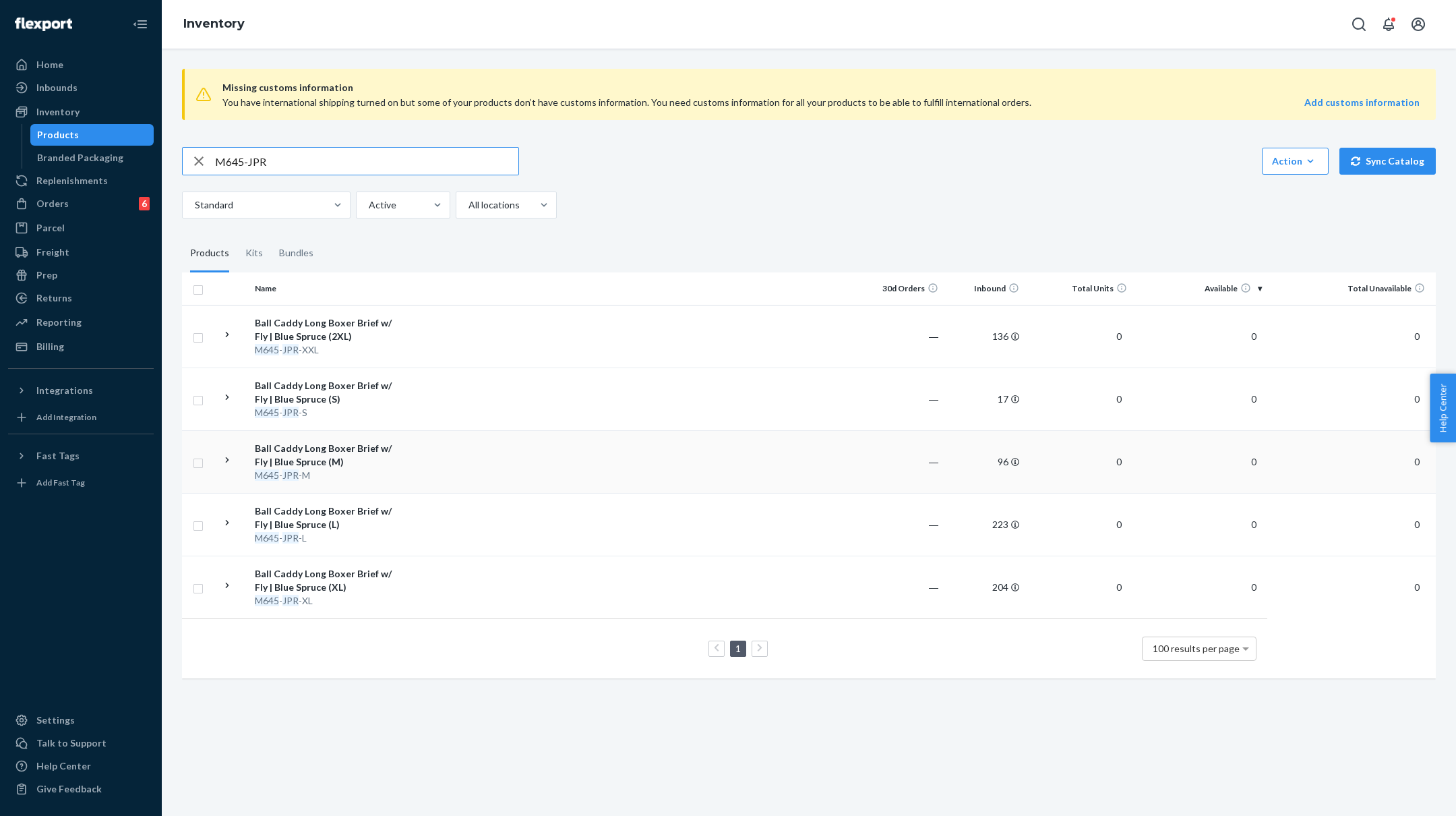
click at [386, 456] on div "Ball Caddy Long Boxer Brief w/ Fly | Blue Spruce (M)" at bounding box center [326, 455] width 141 height 27
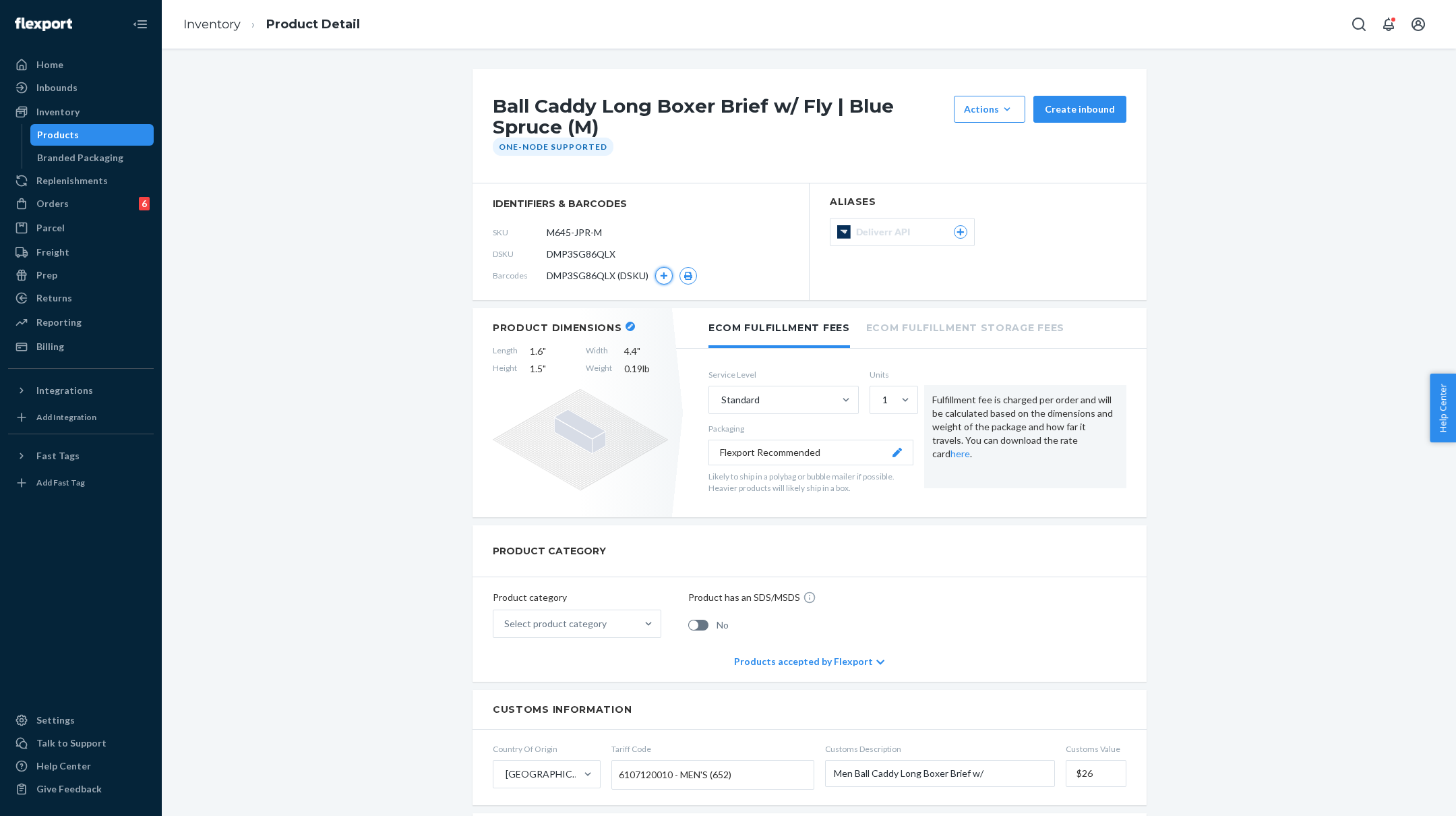
click at [663, 273] on icon "button" at bounding box center [664, 275] width 7 height 7
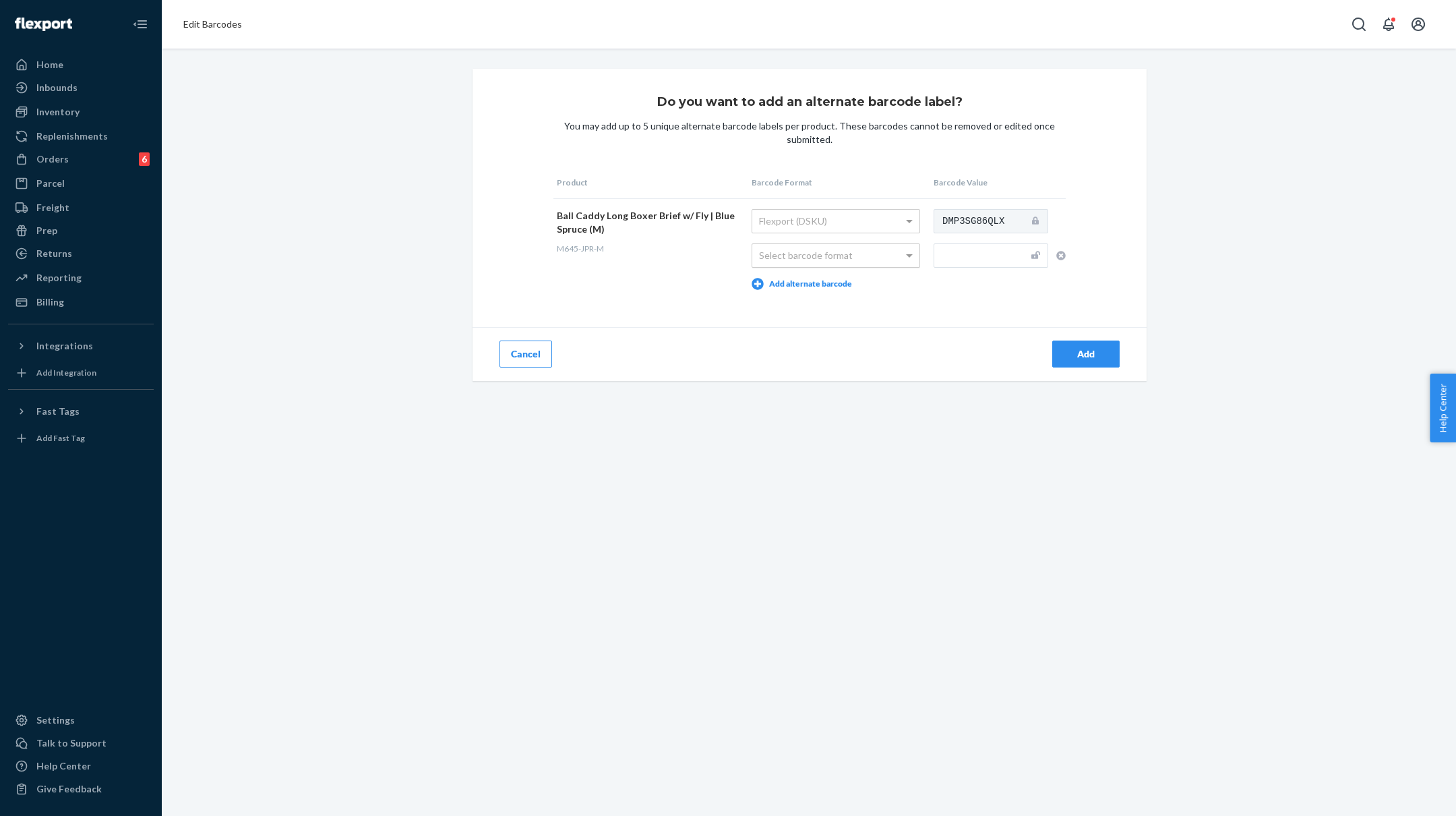
click at [888, 253] on div "Select barcode format" at bounding box center [836, 256] width 167 height 23
click at [962, 255] on input "text" at bounding box center [990, 256] width 114 height 24
paste input "M645-JPR-S"
type input "M645-JPR-M"
click at [1078, 351] on div "Add" at bounding box center [1086, 354] width 45 height 14
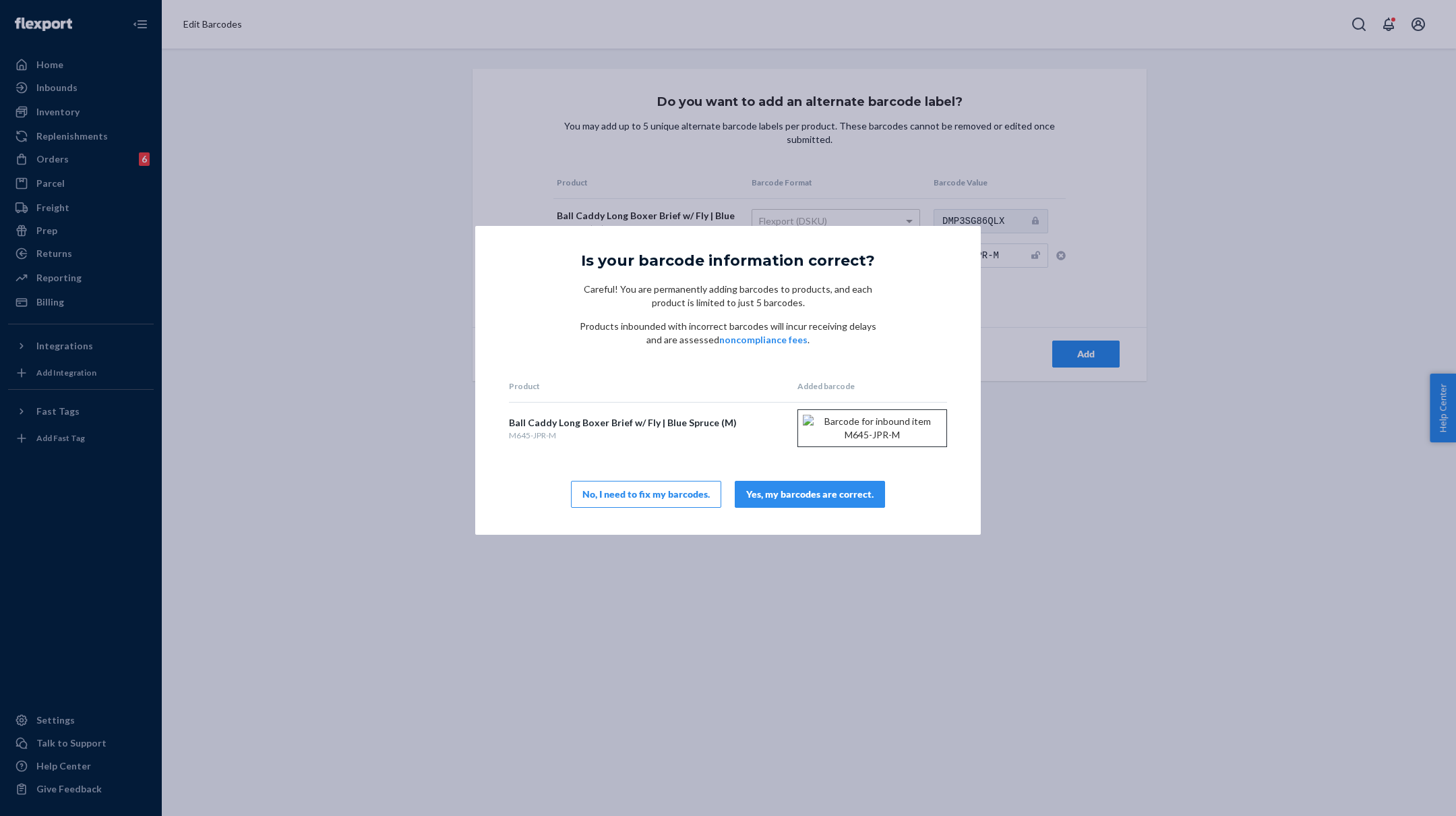
click at [804, 501] on div "Yes, my barcodes are correct." at bounding box center [809, 494] width 127 height 14
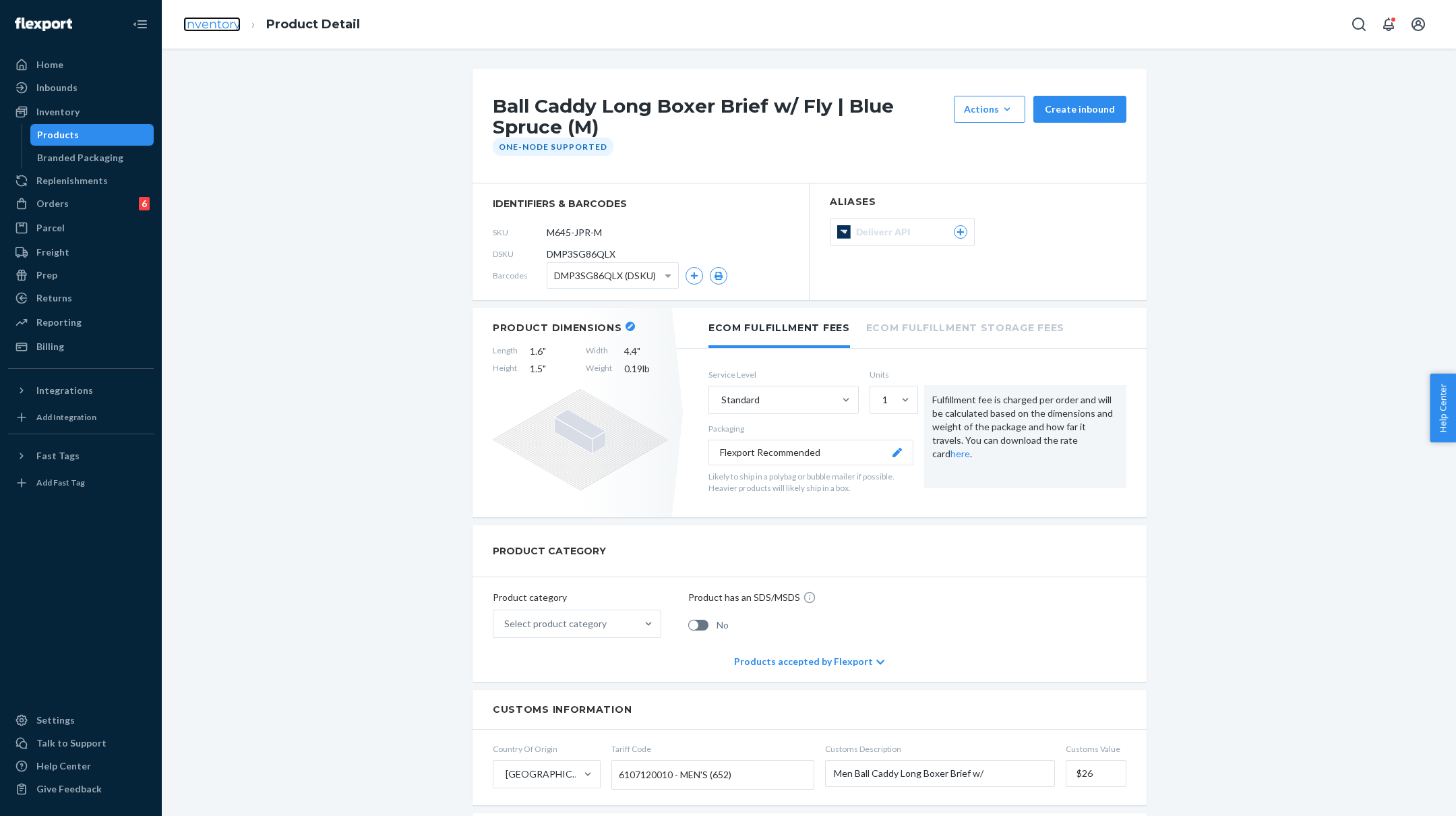
click at [203, 27] on link "Inventory" at bounding box center [212, 24] width 57 height 15
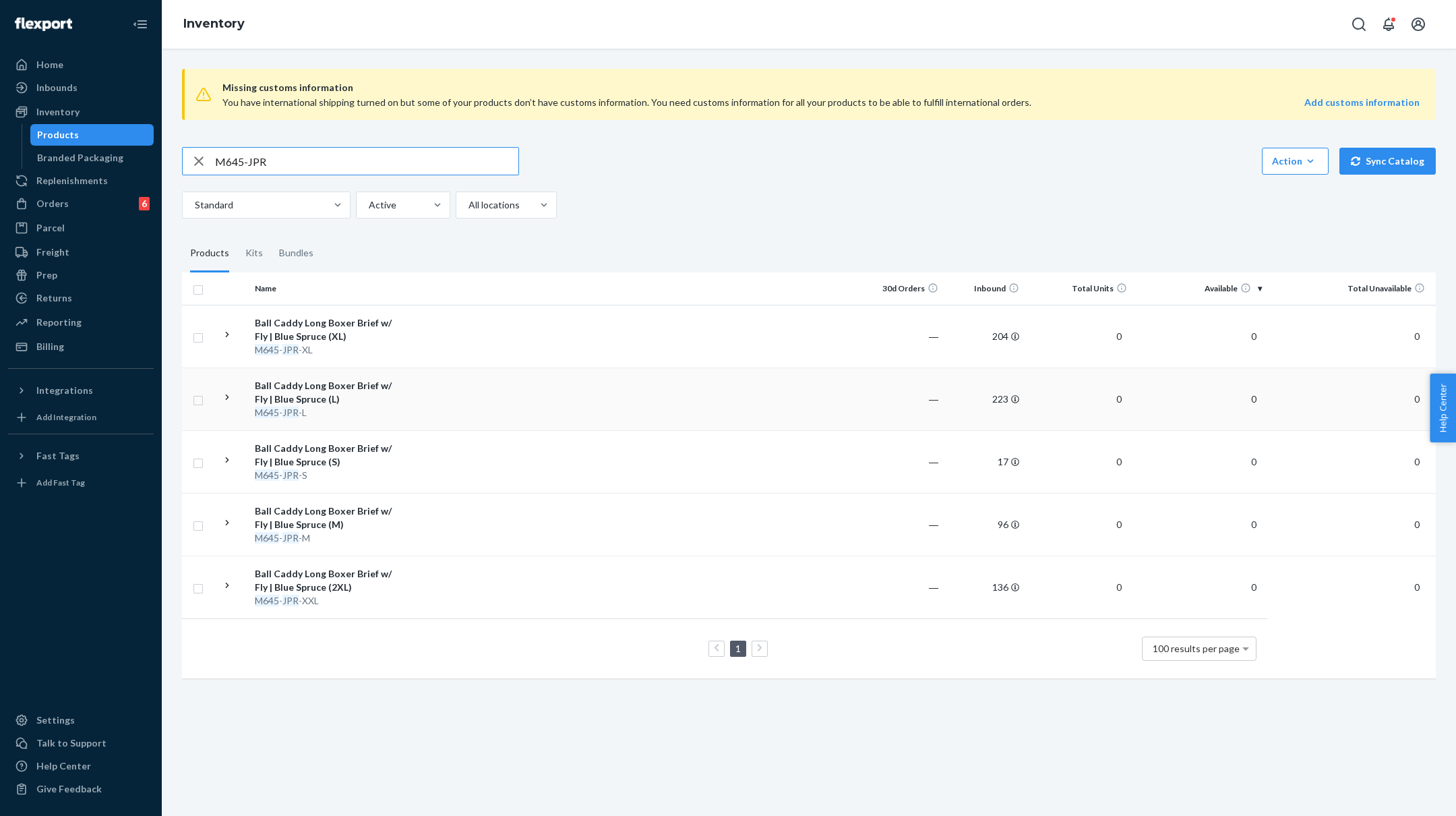
click at [359, 394] on div "Ball Caddy Long Boxer Brief w/ Fly | Blue Spruce (L)" at bounding box center [326, 393] width 141 height 27
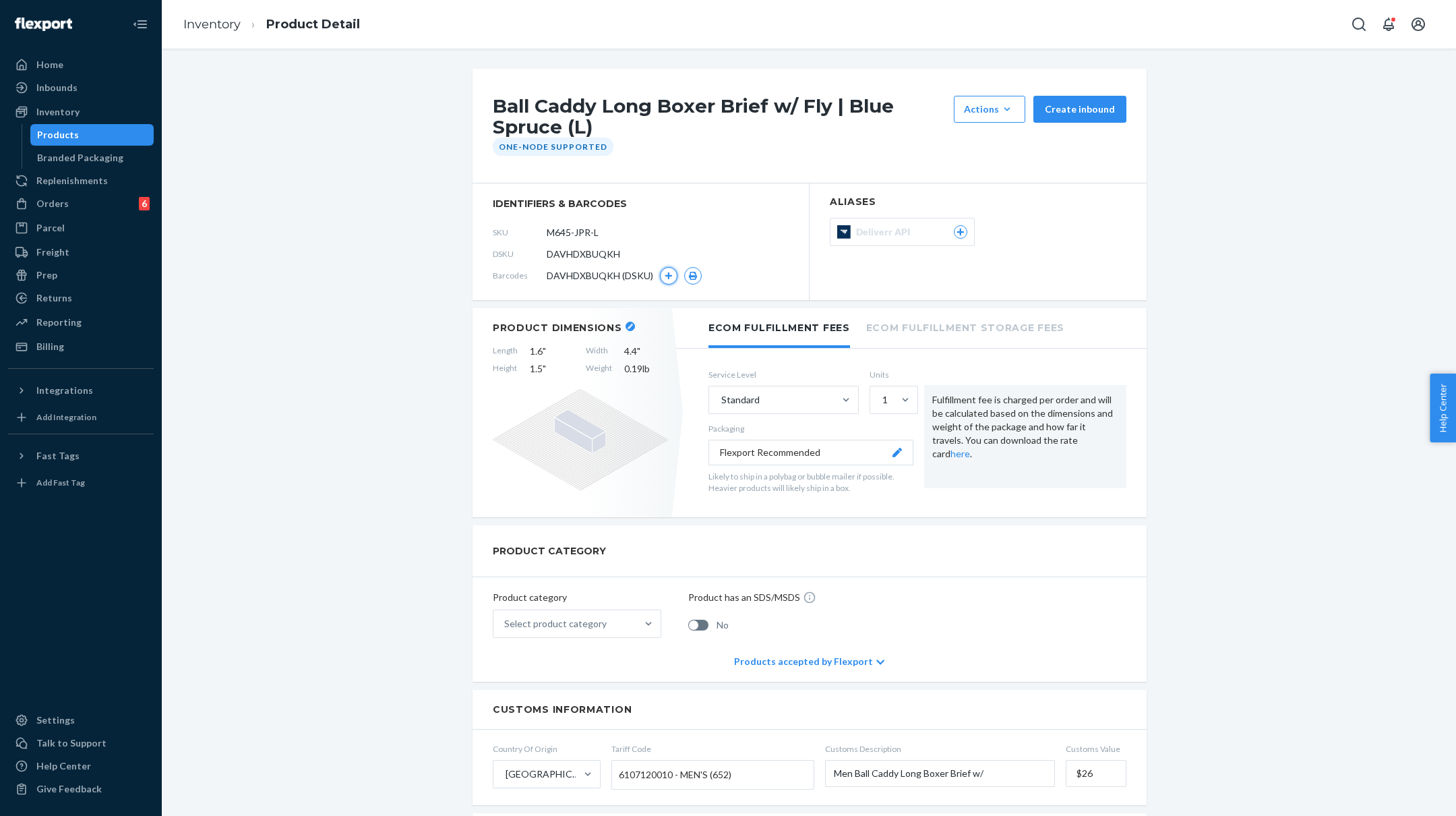
click at [667, 278] on icon "button" at bounding box center [668, 275] width 8 height 8
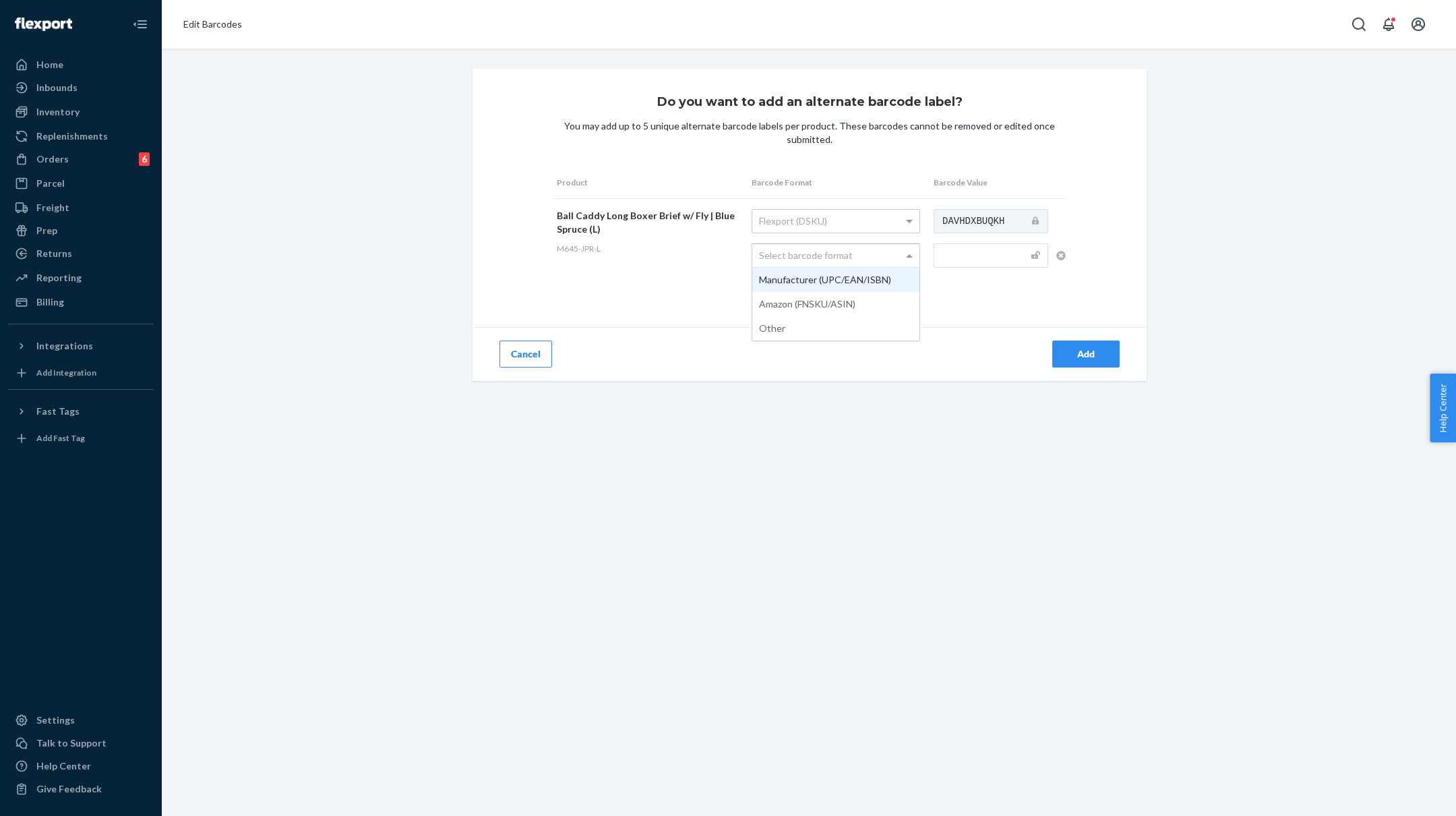
click at [812, 260] on div "Select barcode format" at bounding box center [836, 256] width 167 height 23
click at [997, 256] on input "text" at bounding box center [990, 256] width 114 height 24
paste input "M645-JPR-S"
type input "M645-JPR-L"
click at [1072, 357] on div "Add" at bounding box center [1086, 354] width 45 height 14
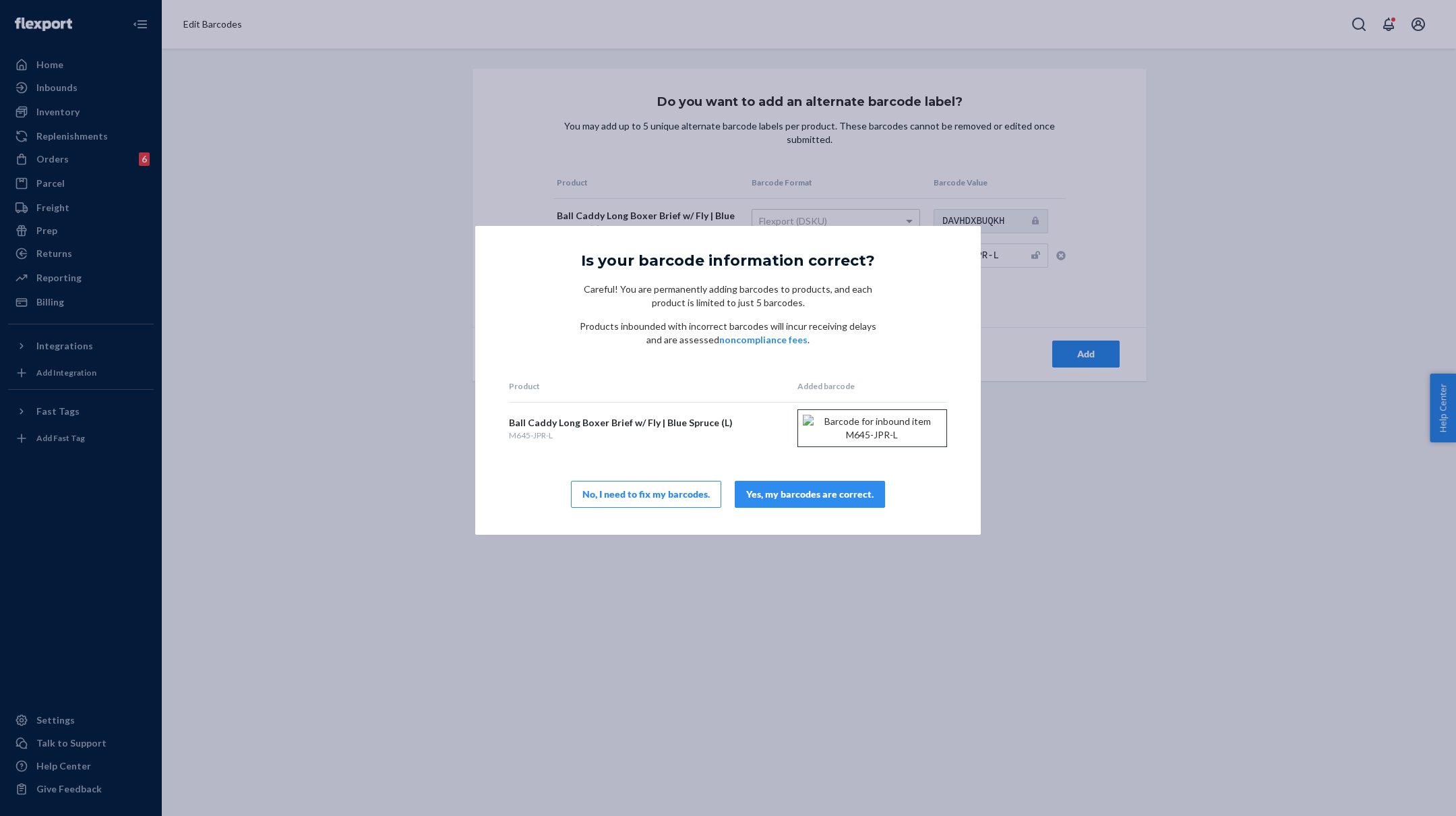
click at [804, 501] on div "Yes, my barcodes are correct." at bounding box center [809, 494] width 127 height 14
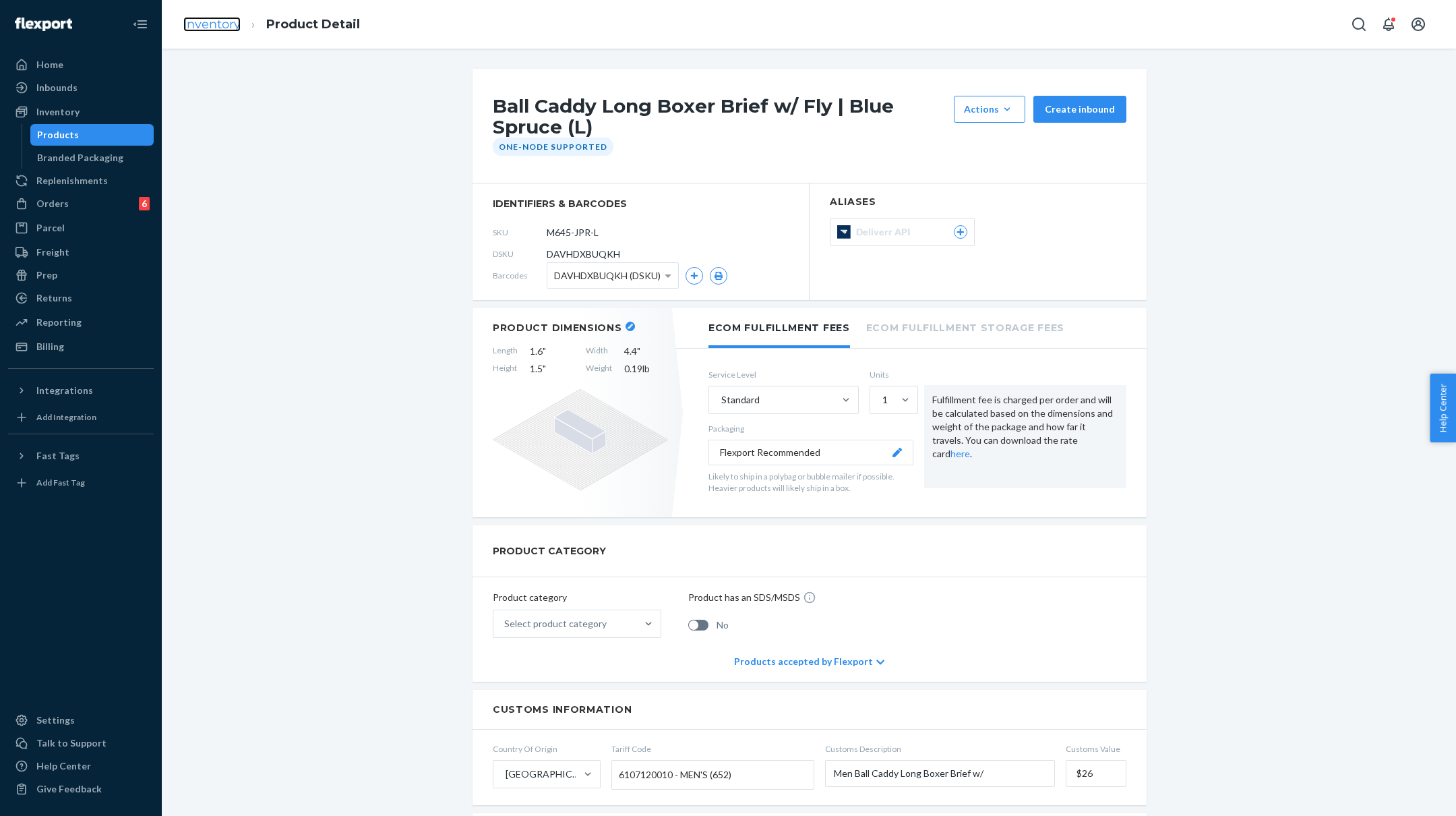
click at [196, 28] on link "Inventory" at bounding box center [212, 24] width 57 height 15
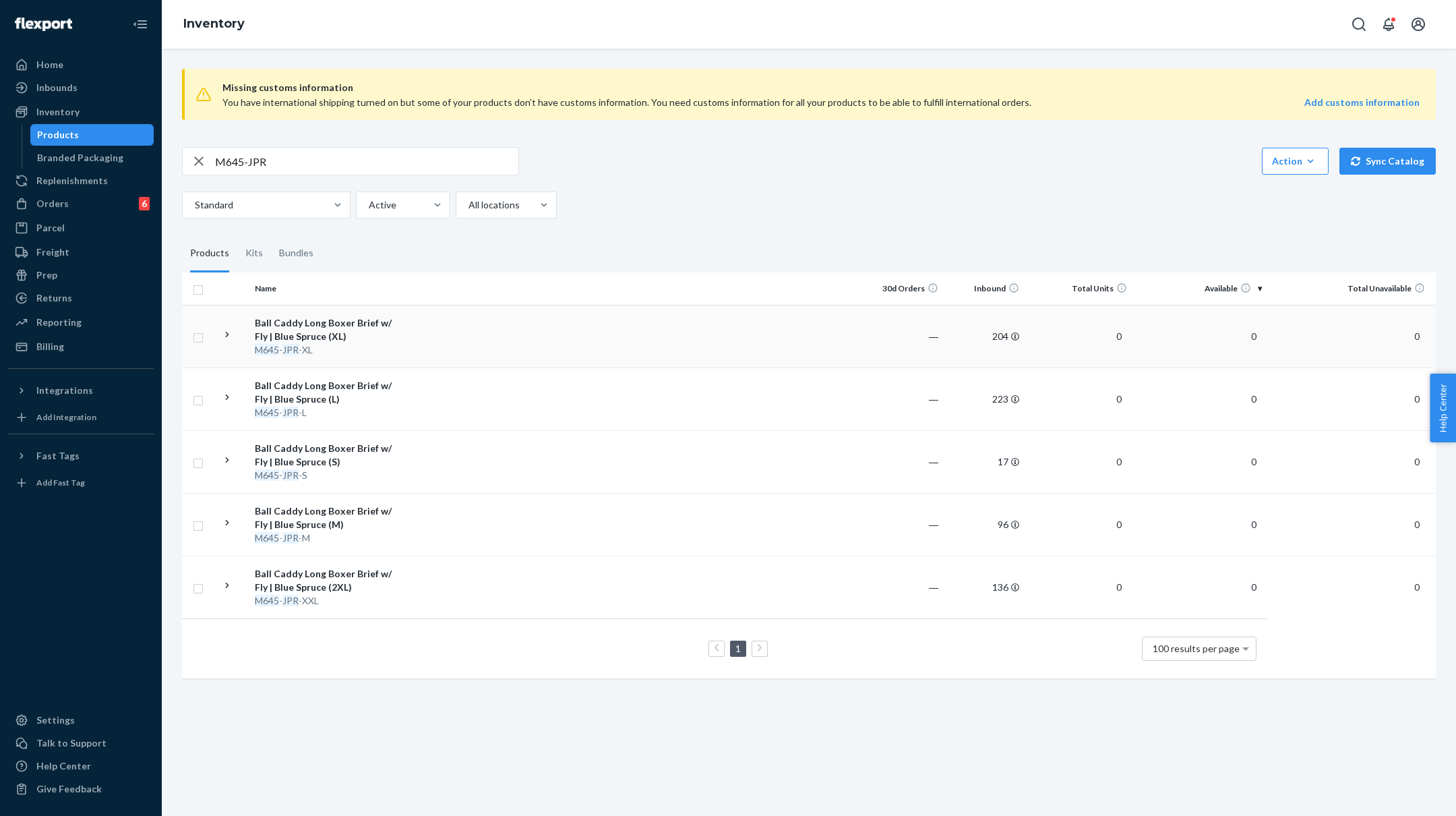
click at [415, 329] on td at bounding box center [632, 336] width 462 height 63
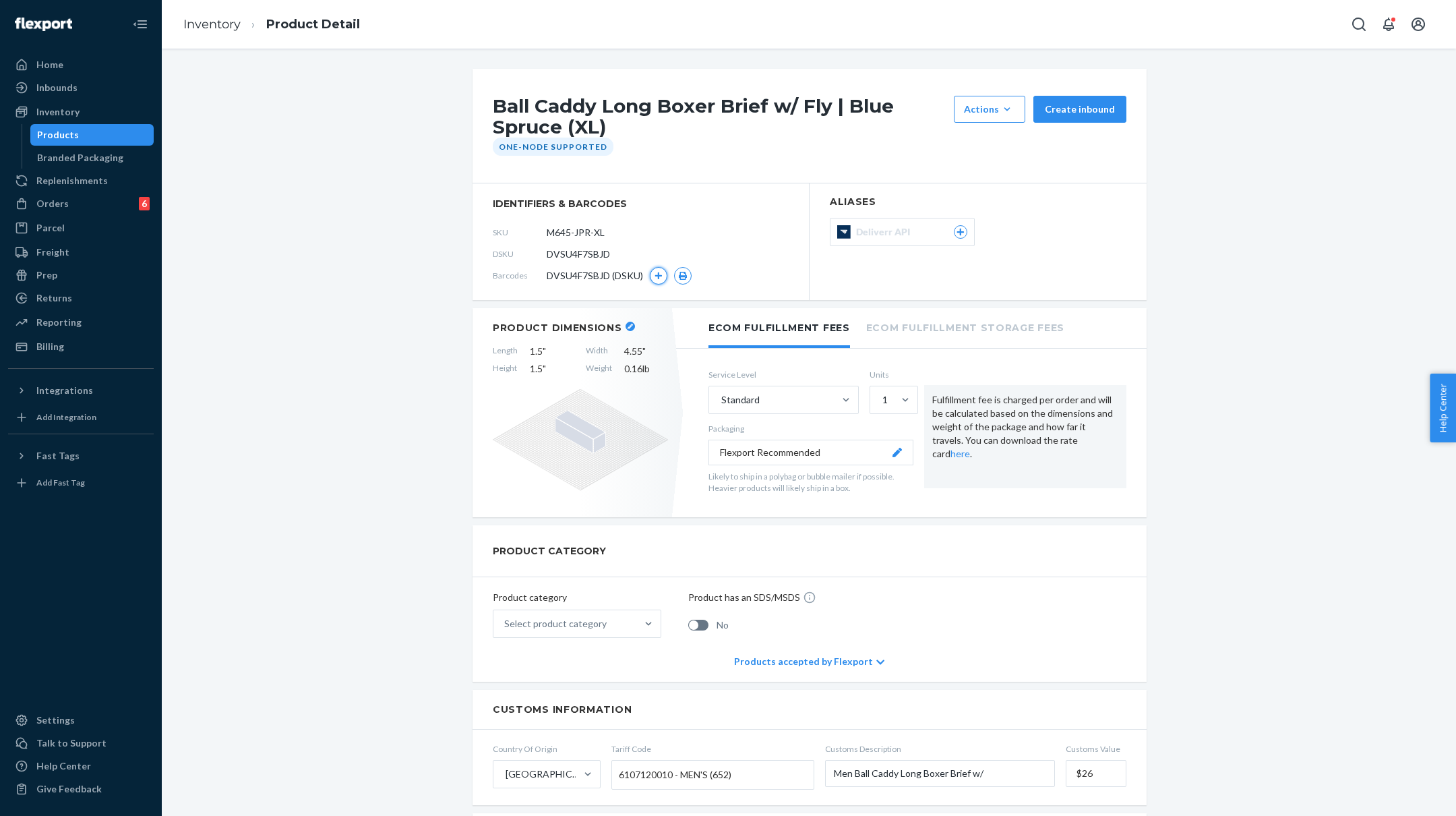
click at [663, 267] on button "button" at bounding box center [658, 275] width 17 height 17
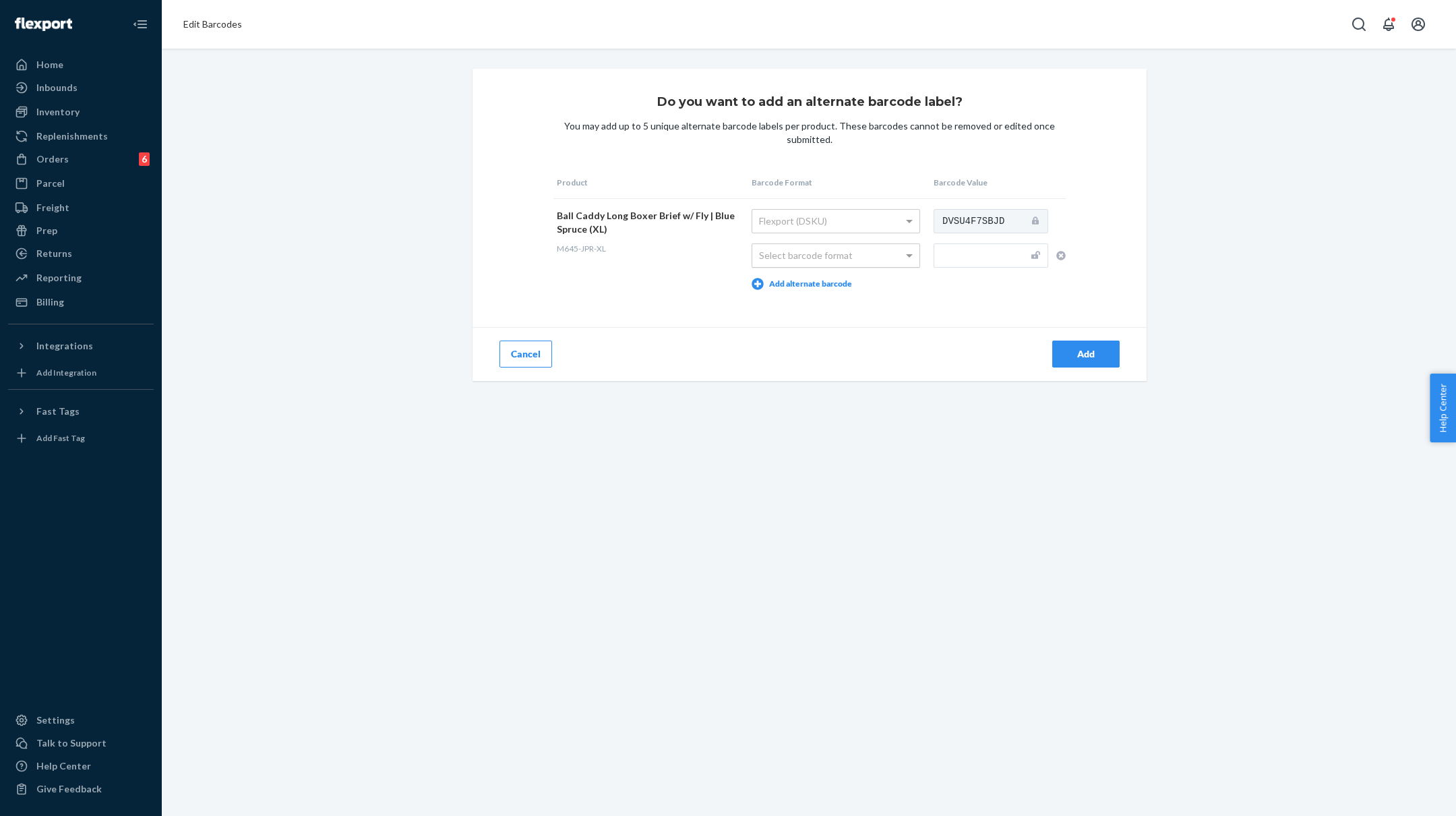
click at [875, 252] on div "Select barcode format" at bounding box center [836, 256] width 167 height 23
click at [962, 255] on input "text" at bounding box center [990, 256] width 114 height 24
paste input "M645-JPR-S"
type input "M645-JPR-XL"
click at [1092, 356] on div "Add" at bounding box center [1086, 354] width 45 height 14
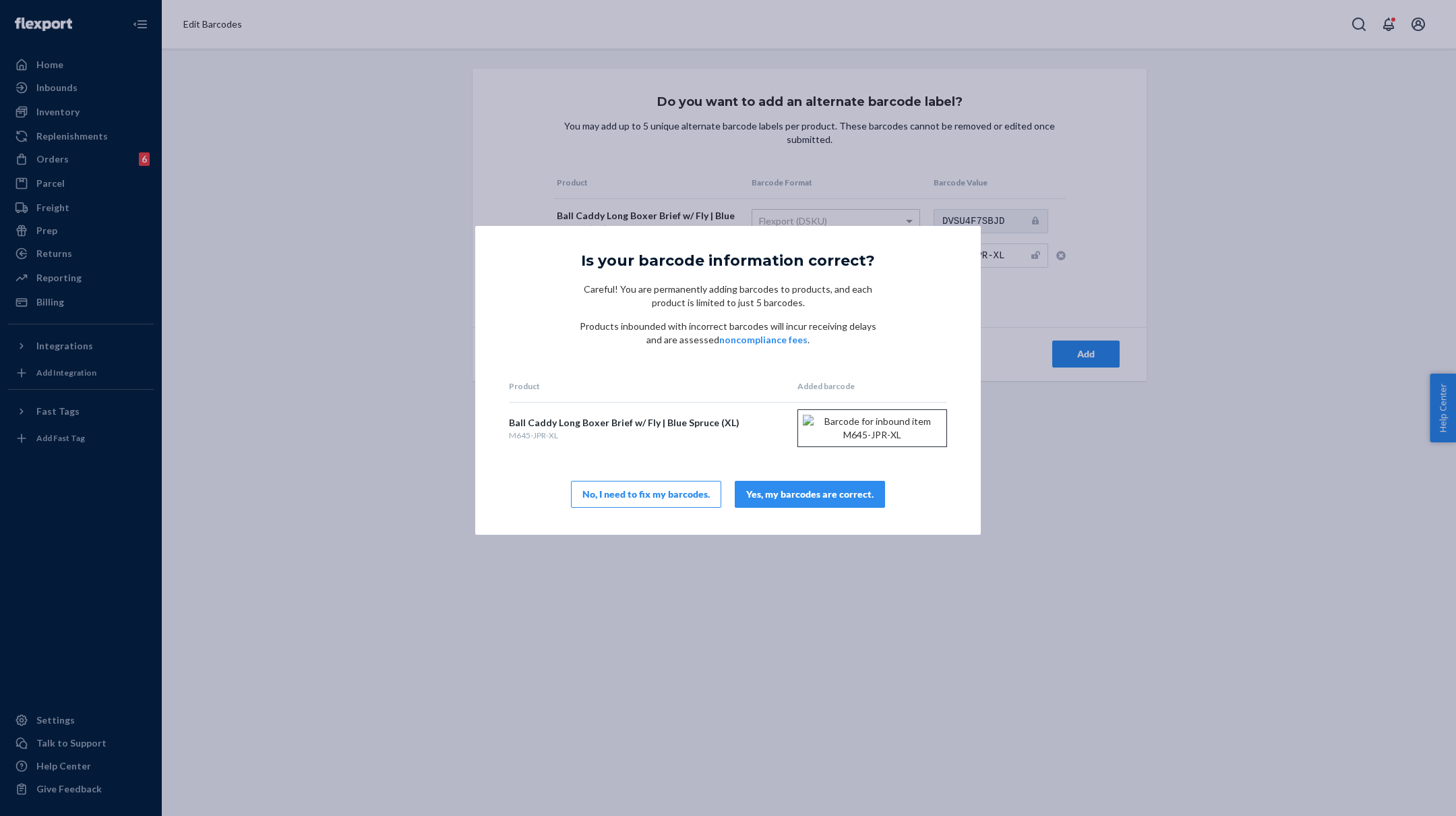
click at [787, 501] on div "Yes, my barcodes are correct." at bounding box center [809, 494] width 127 height 14
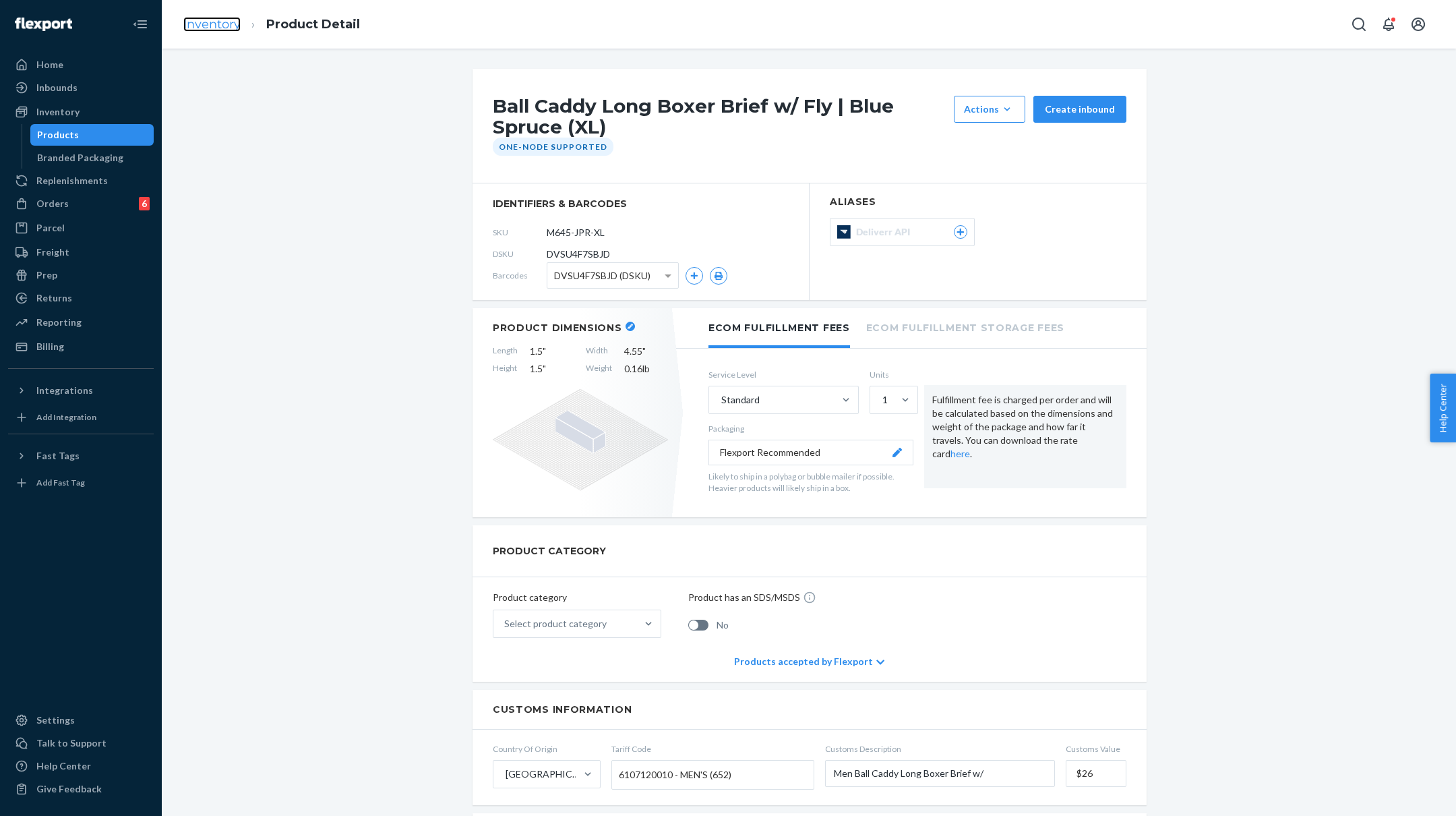
click at [221, 24] on link "Inventory" at bounding box center [212, 24] width 57 height 15
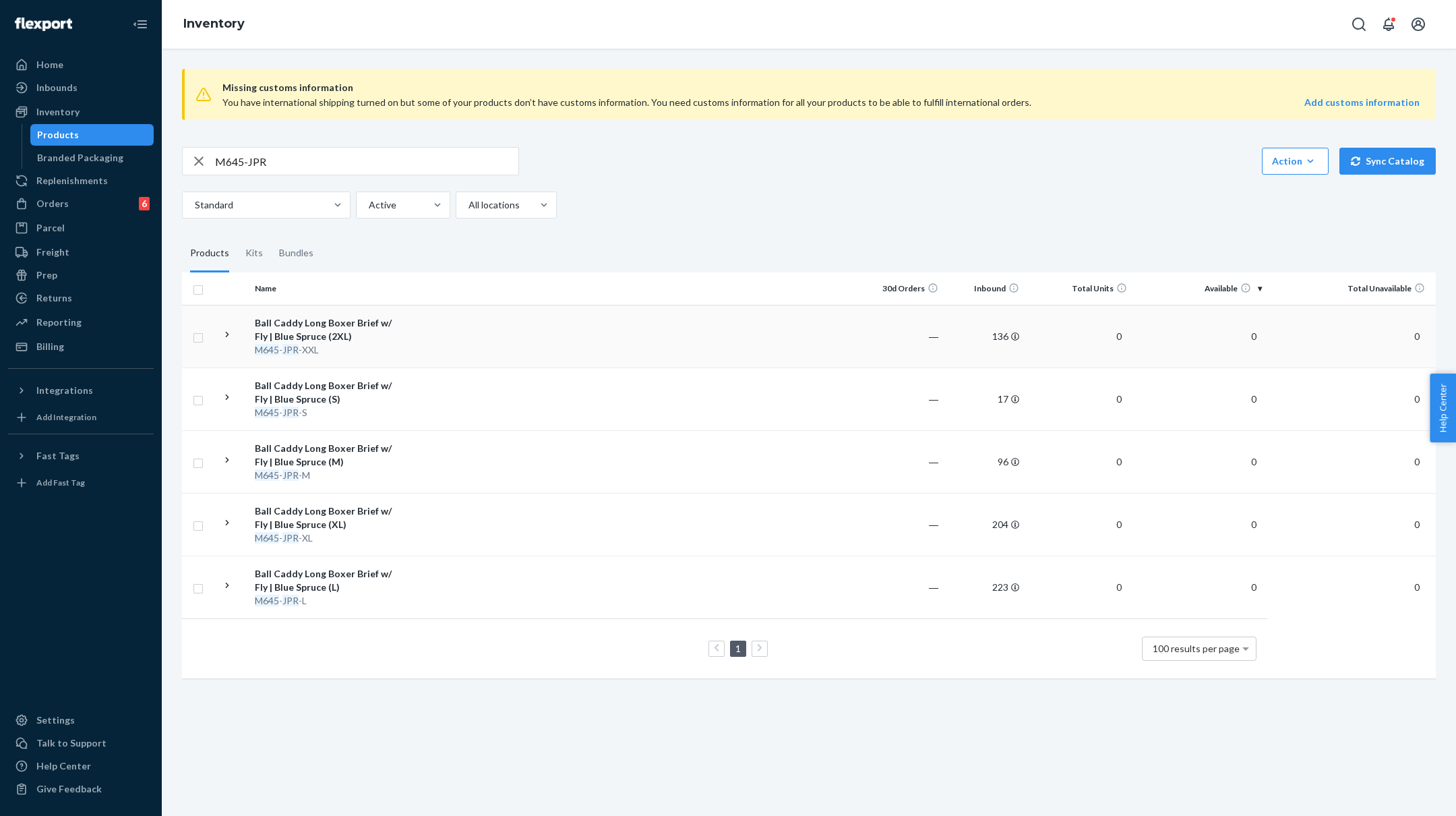
click at [347, 332] on div "Ball Caddy Long Boxer Brief w/ Fly | Blue Spruce (2XL)" at bounding box center [326, 330] width 141 height 27
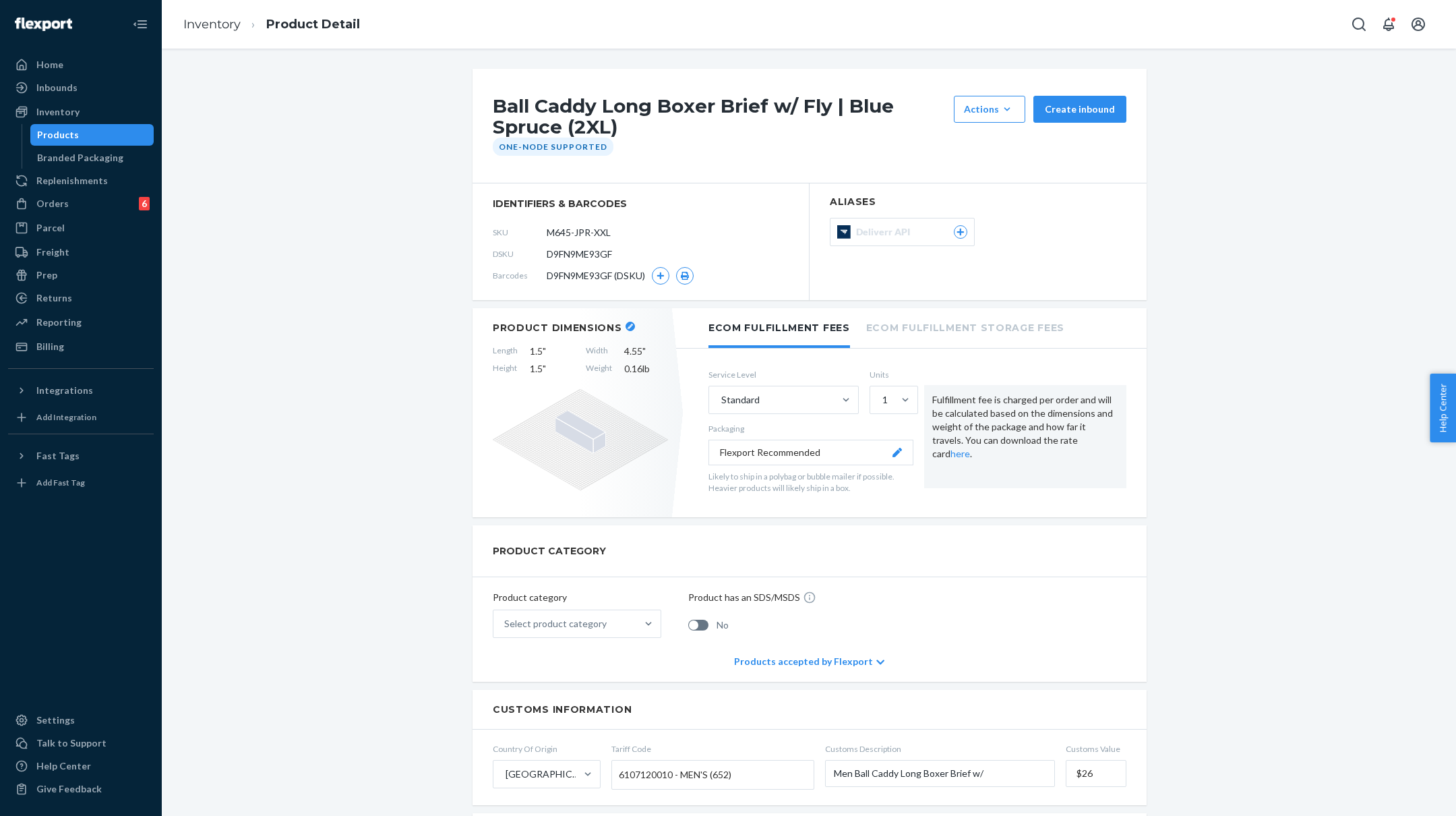
scroll to position [4, 0]
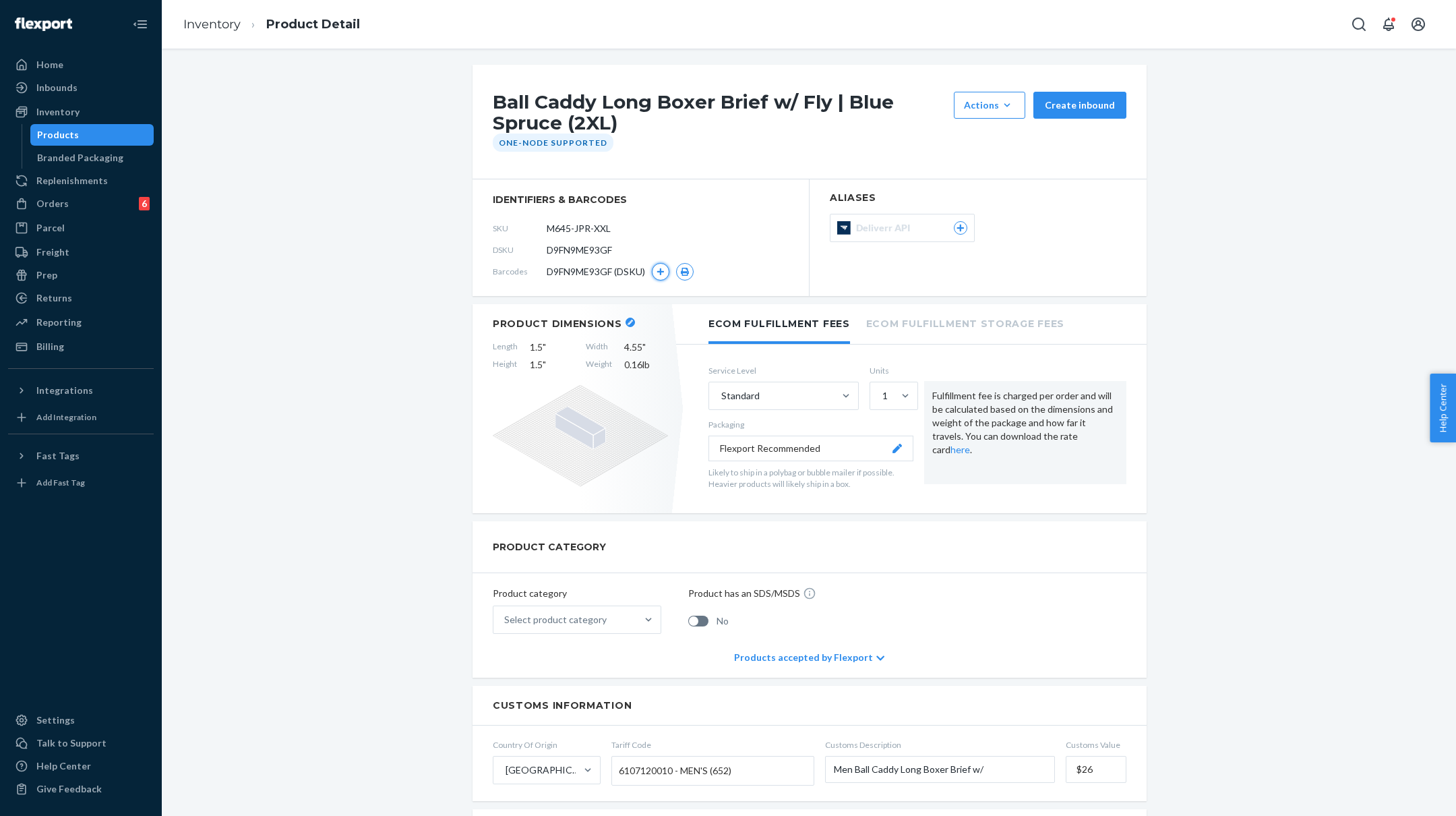
click at [665, 270] on icon "button" at bounding box center [660, 271] width 8 height 8
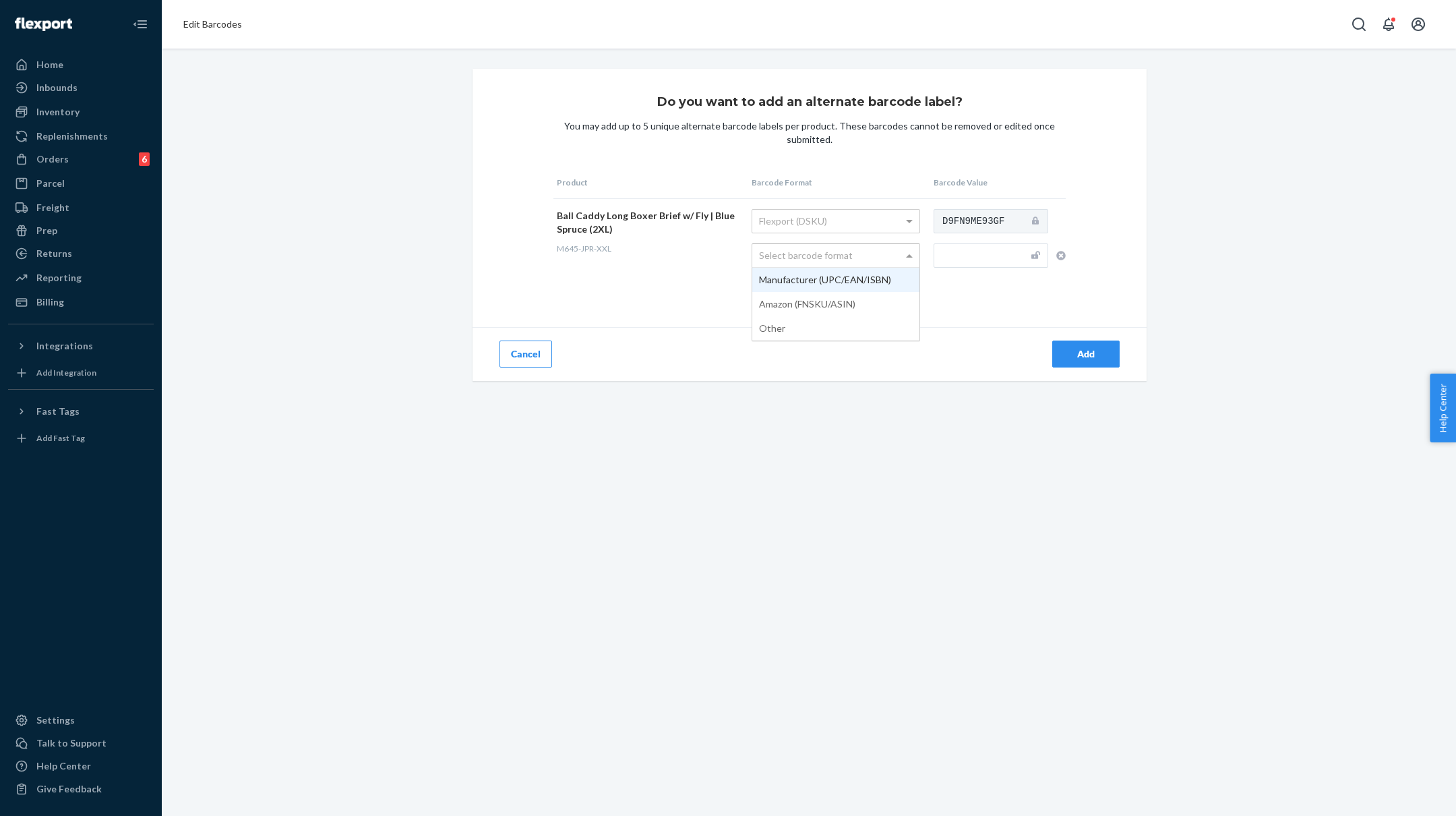
click at [875, 256] on div "Select barcode format" at bounding box center [836, 256] width 167 height 23
click at [982, 260] on input "text" at bounding box center [990, 256] width 114 height 24
paste input "M645-JPR-S"
type input "M645-JPR-XXL"
click at [1074, 362] on button "Add" at bounding box center [1086, 354] width 68 height 27
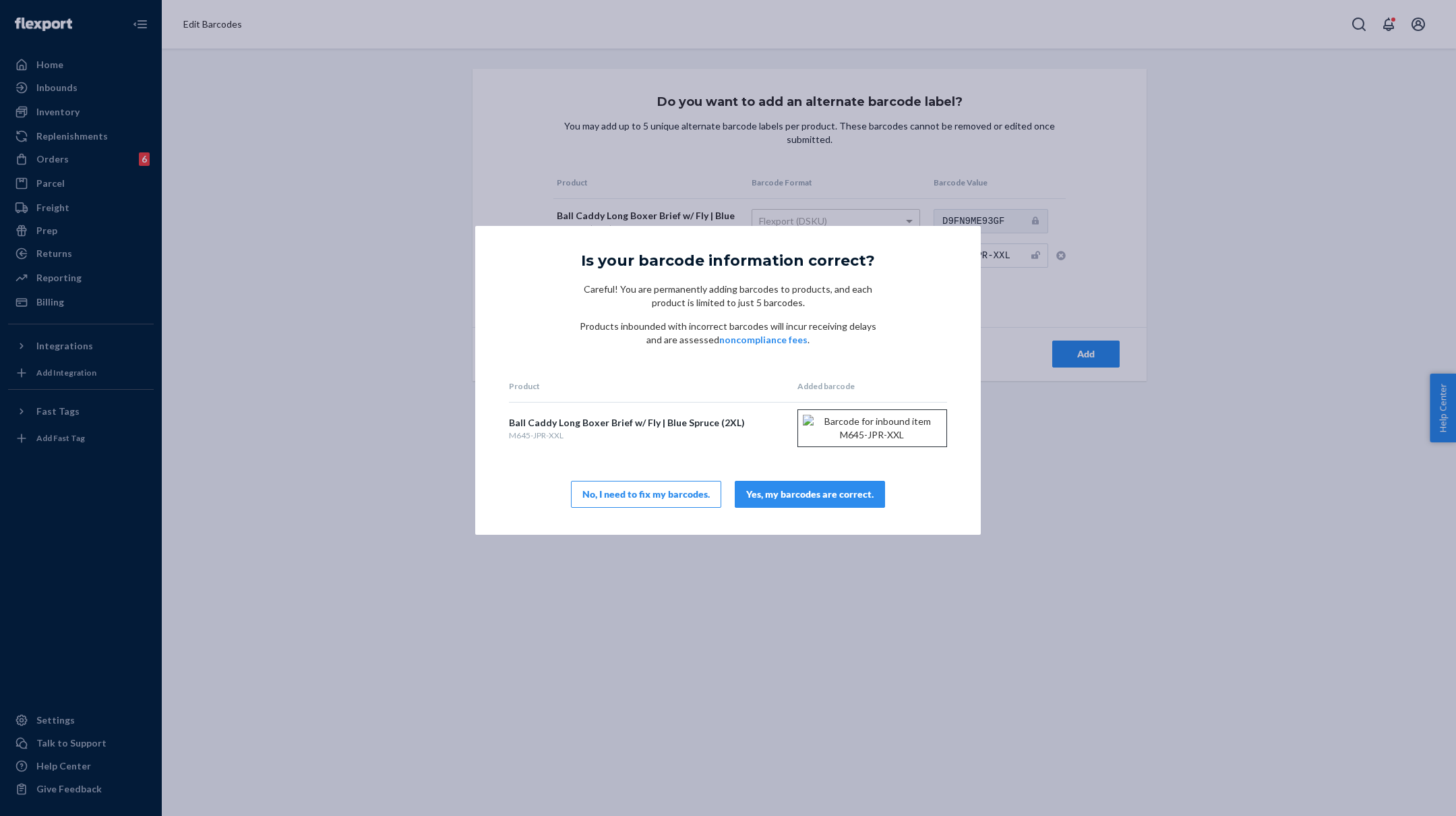
click at [791, 501] on div "Yes, my barcodes are correct." at bounding box center [809, 494] width 127 height 14
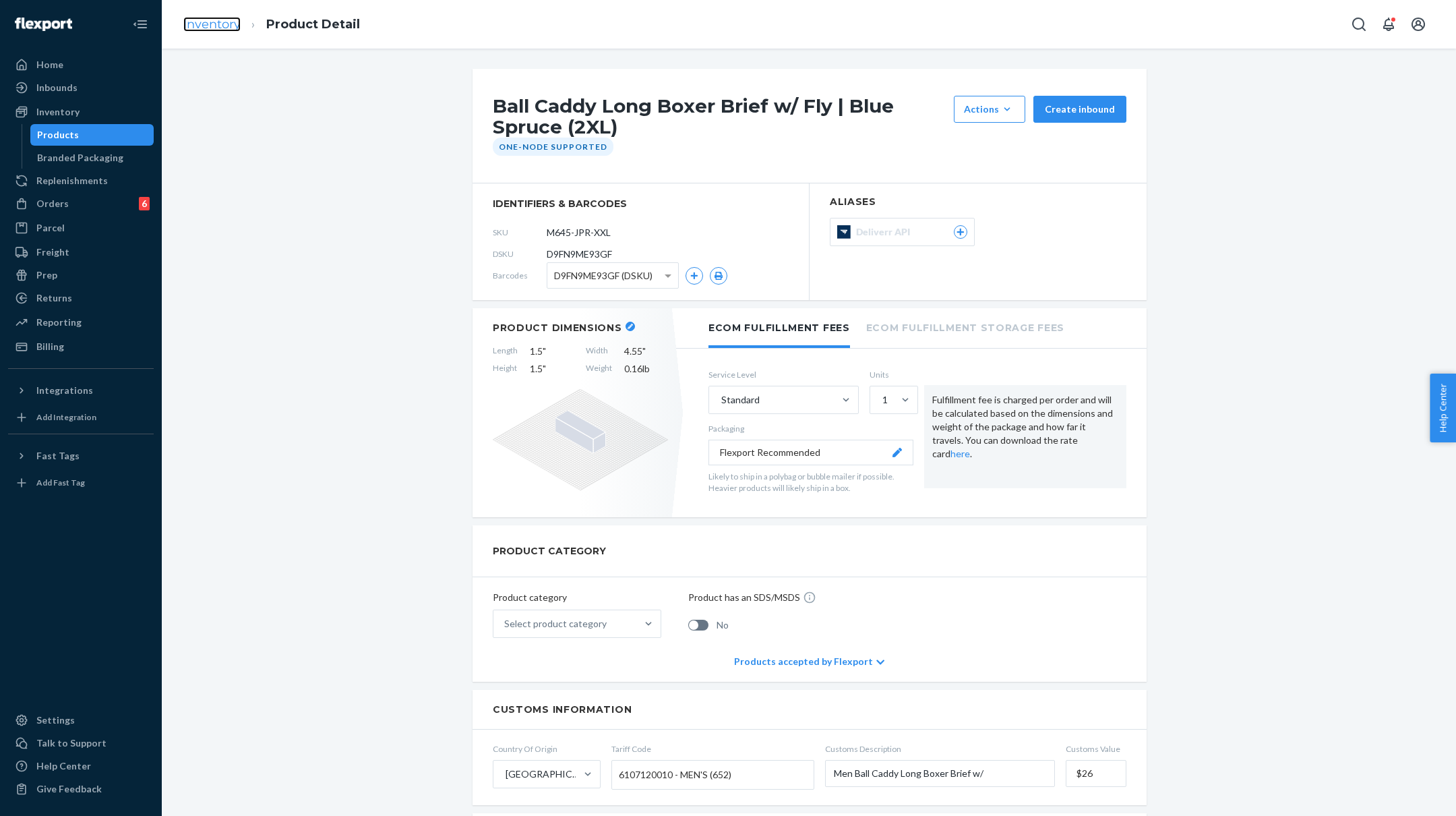
click at [207, 24] on link "Inventory" at bounding box center [212, 24] width 57 height 15
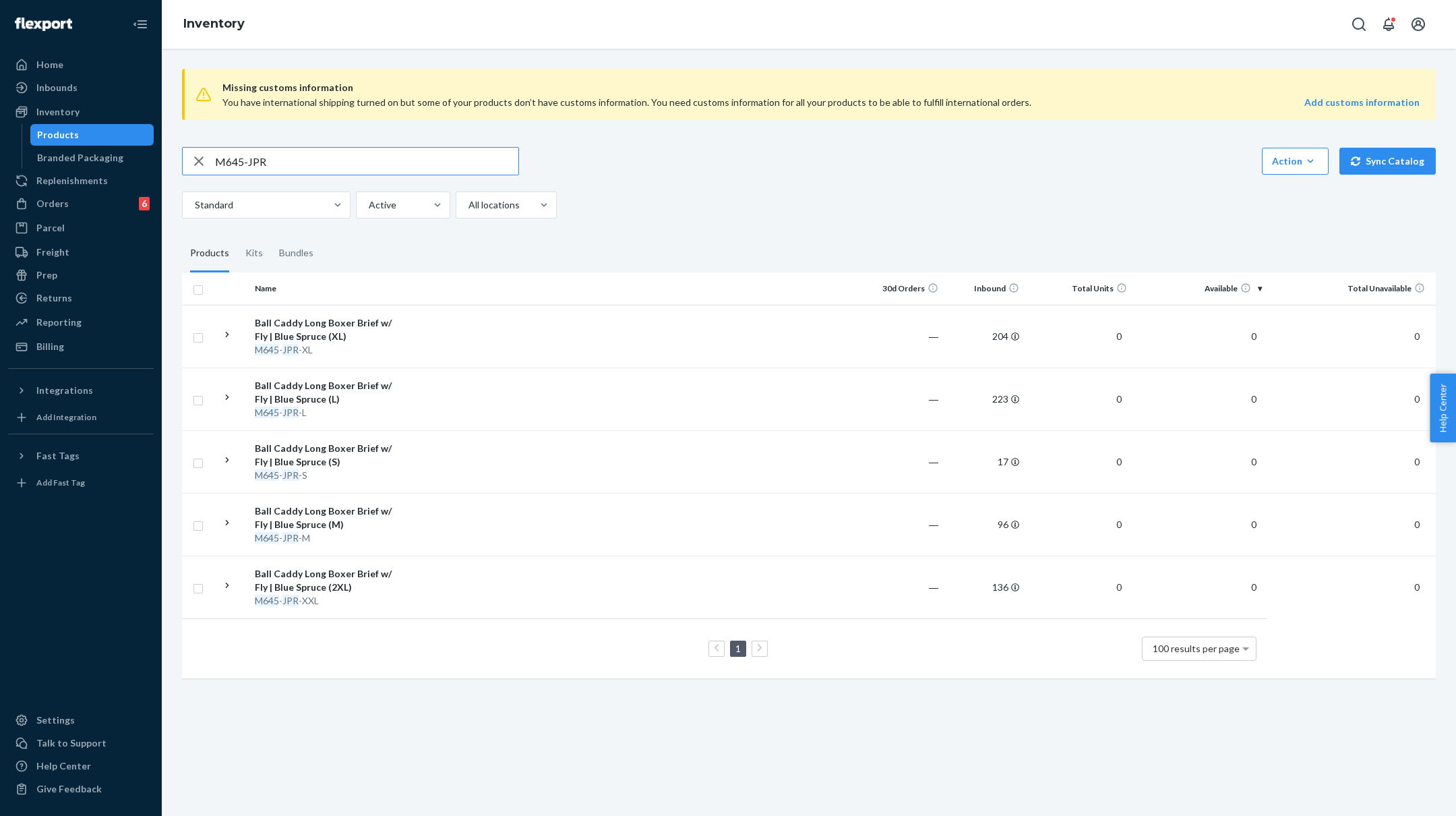
drag, startPoint x: 244, startPoint y: 157, endPoint x: 228, endPoint y: 157, distance: 16.0
click at [227, 157] on input "M645-JPR" at bounding box center [367, 161] width 303 height 27
type input "M700-JPR"
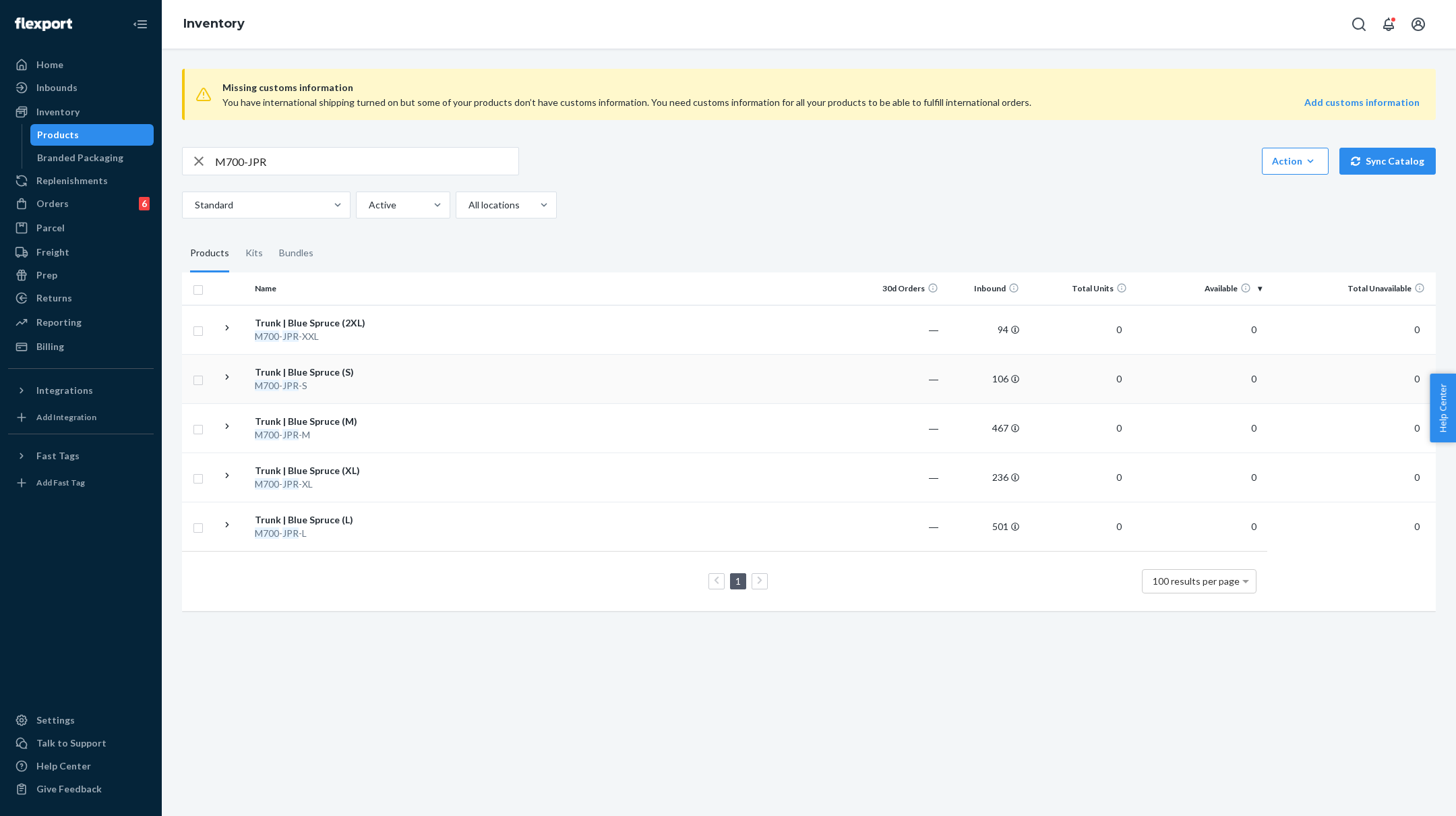
click at [361, 367] on div "Trunk | Blue Spruce (S)" at bounding box center [326, 372] width 141 height 14
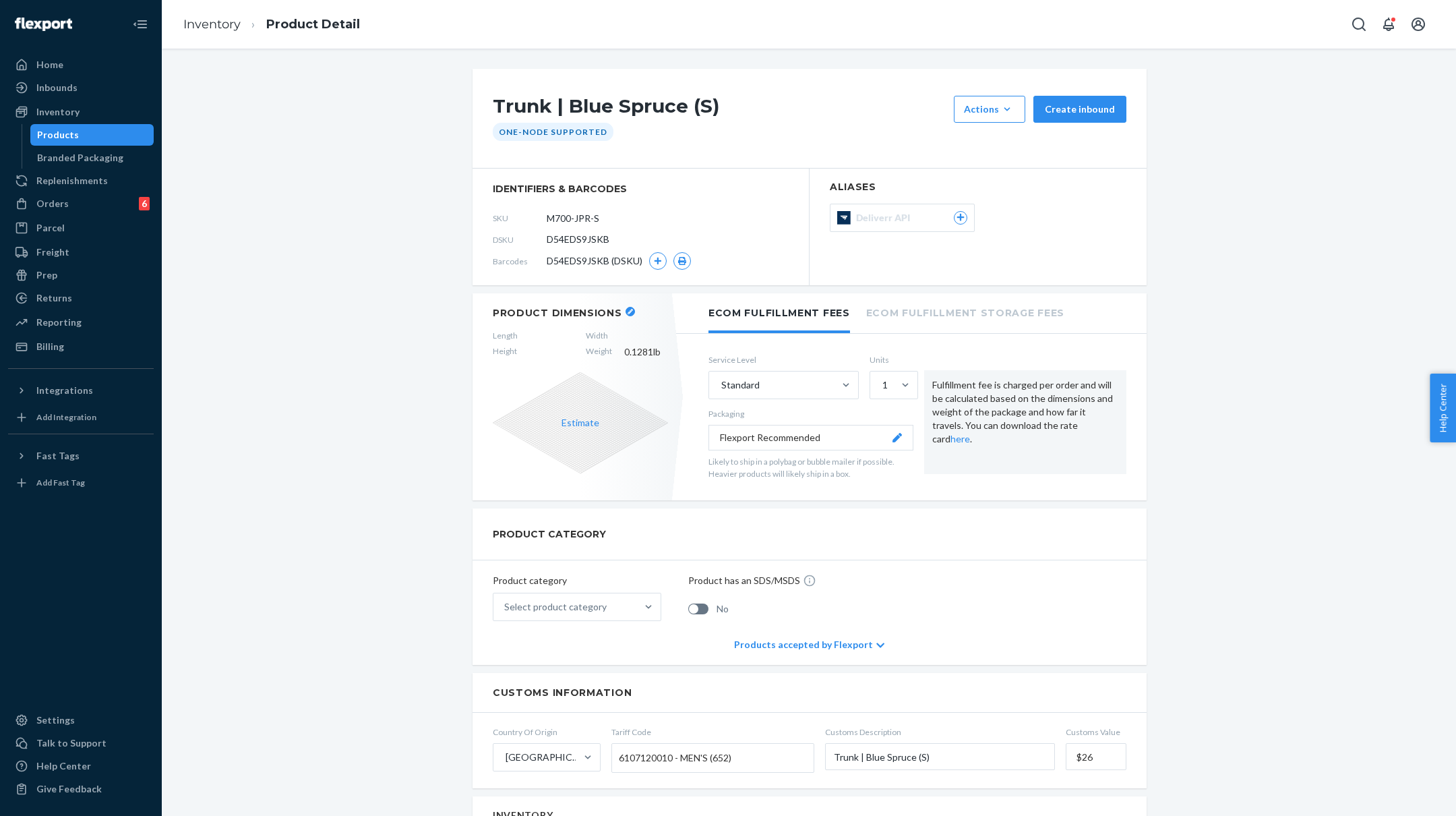
drag, startPoint x: 617, startPoint y: 211, endPoint x: 536, endPoint y: 224, distance: 82.0
click at [535, 224] on div "SKU M700-JPR-S" at bounding box center [641, 218] width 296 height 22
click at [654, 262] on icon "button" at bounding box center [658, 260] width 8 height 8
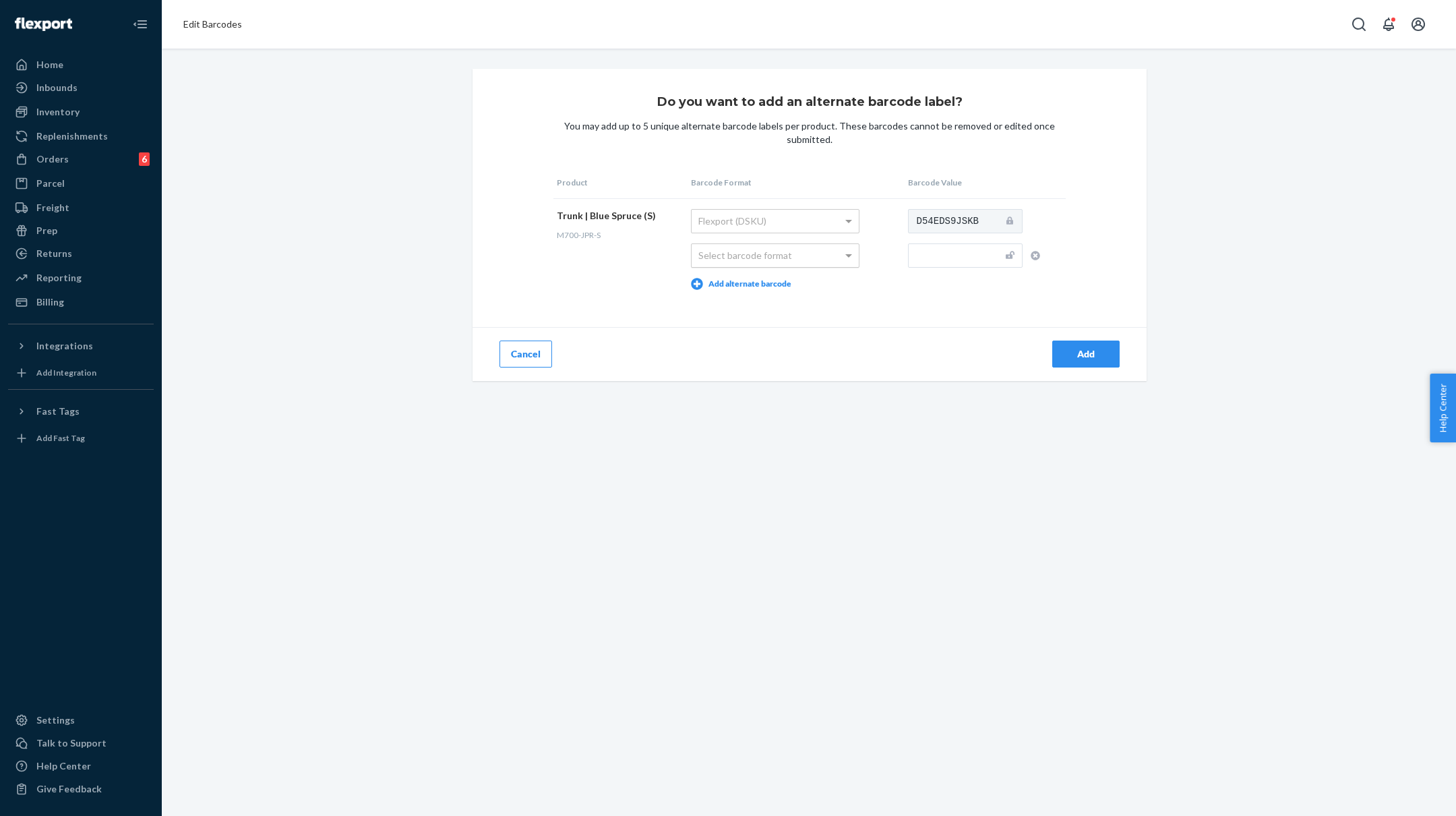
click at [783, 257] on div "Select barcode format" at bounding box center [775, 256] width 167 height 23
click at [953, 254] on input "text" at bounding box center [965, 256] width 114 height 24
paste input "M700-JPR-S"
type input "M700-JPR-S"
click at [1096, 354] on div "Add" at bounding box center [1086, 354] width 45 height 14
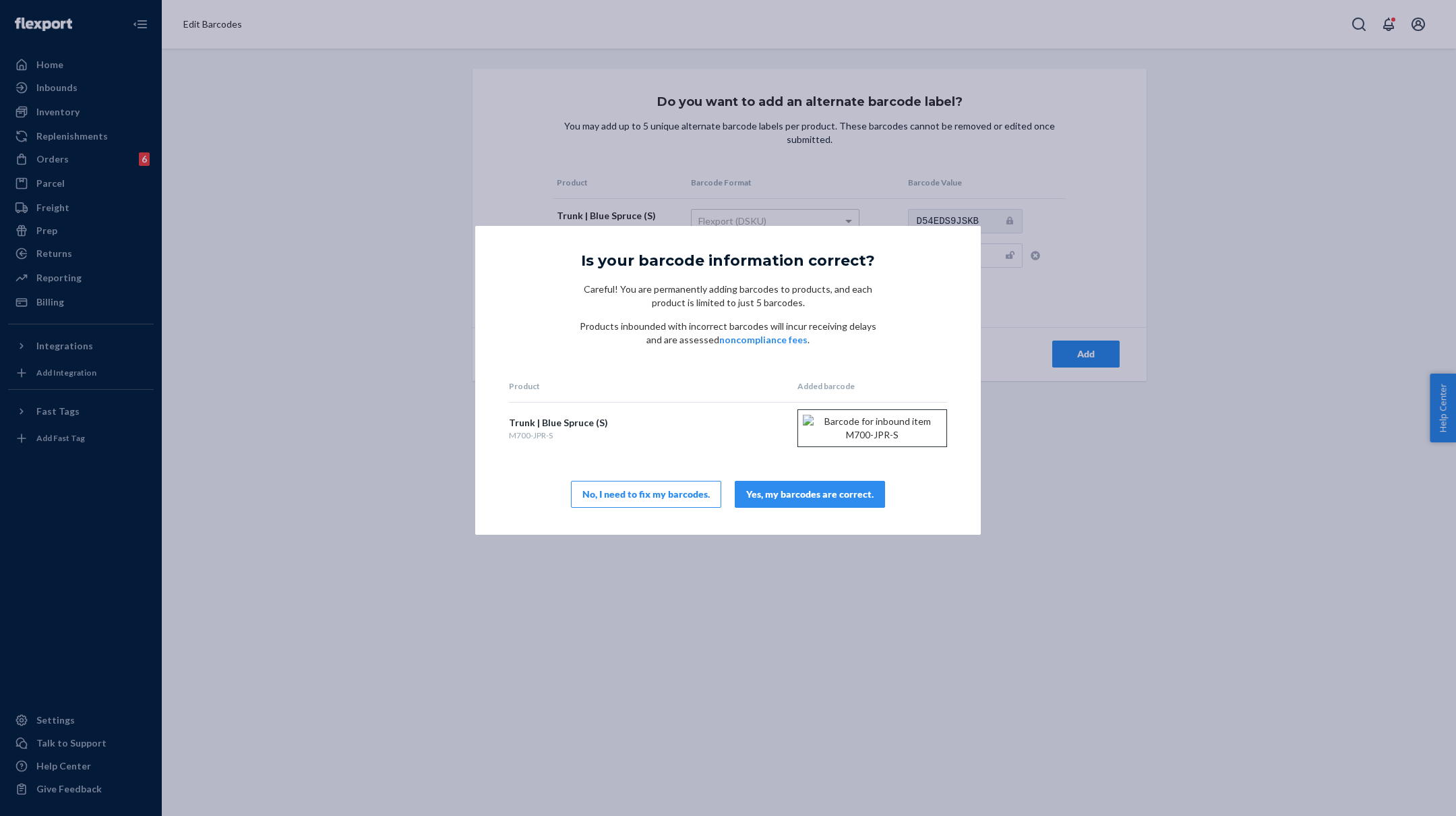
click at [828, 501] on div "Yes, my barcodes are correct." at bounding box center [809, 494] width 127 height 14
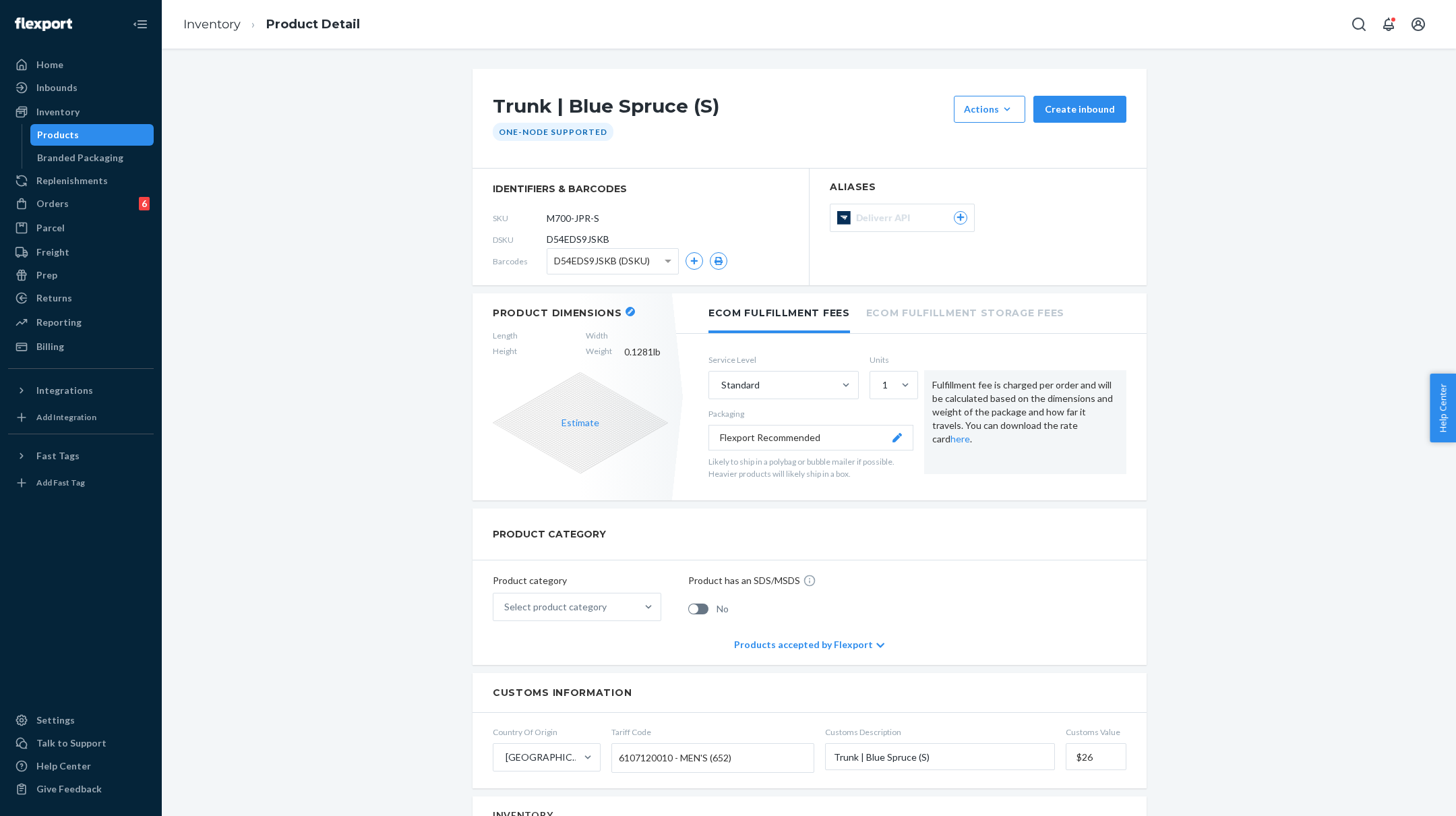
click at [627, 307] on button "button" at bounding box center [630, 311] width 9 height 9
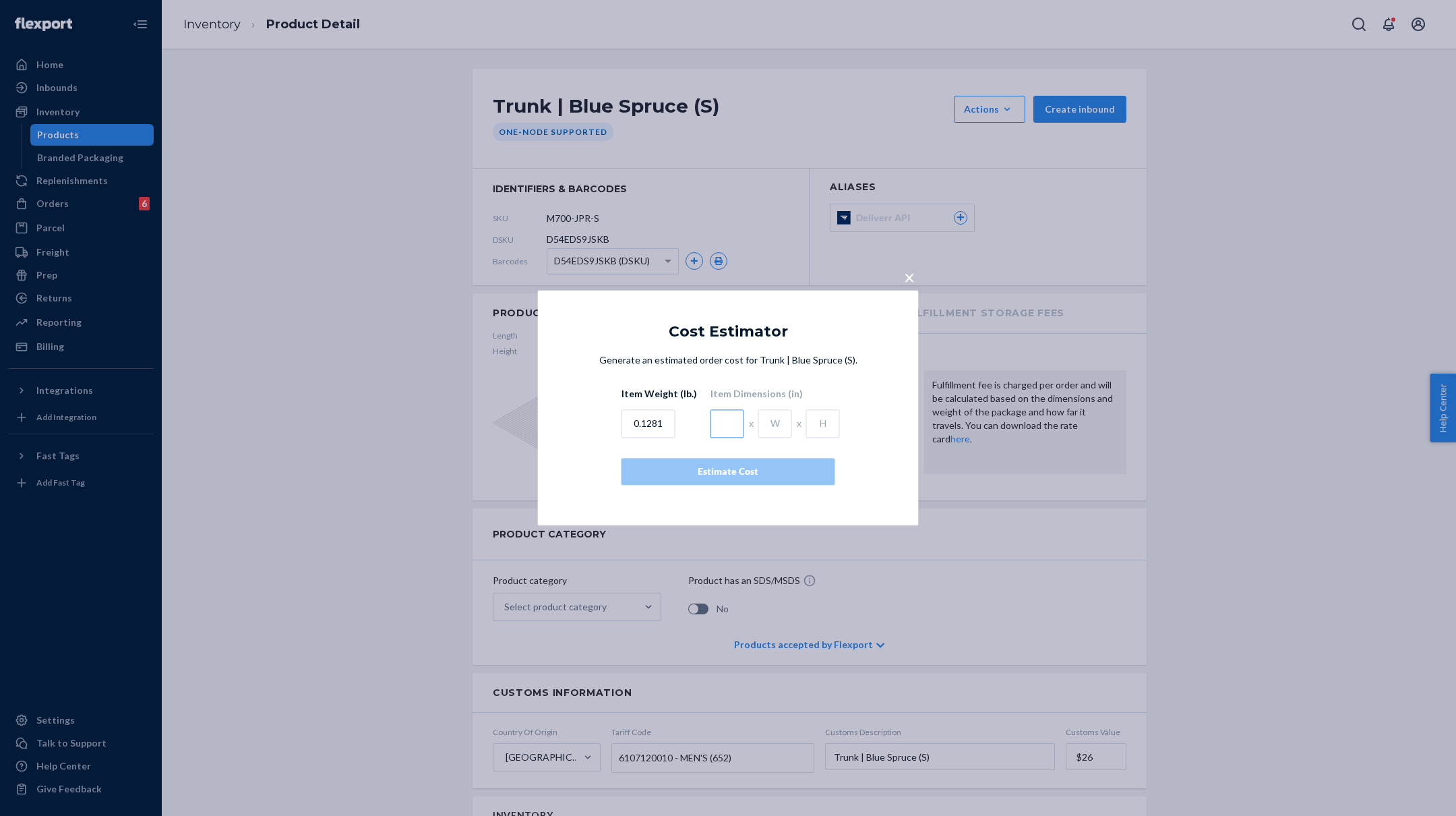
click at [718, 416] on input "text" at bounding box center [727, 423] width 34 height 28
type input "4.5"
type input "1"
click at [705, 475] on div "Estimate Cost" at bounding box center [728, 472] width 190 height 14
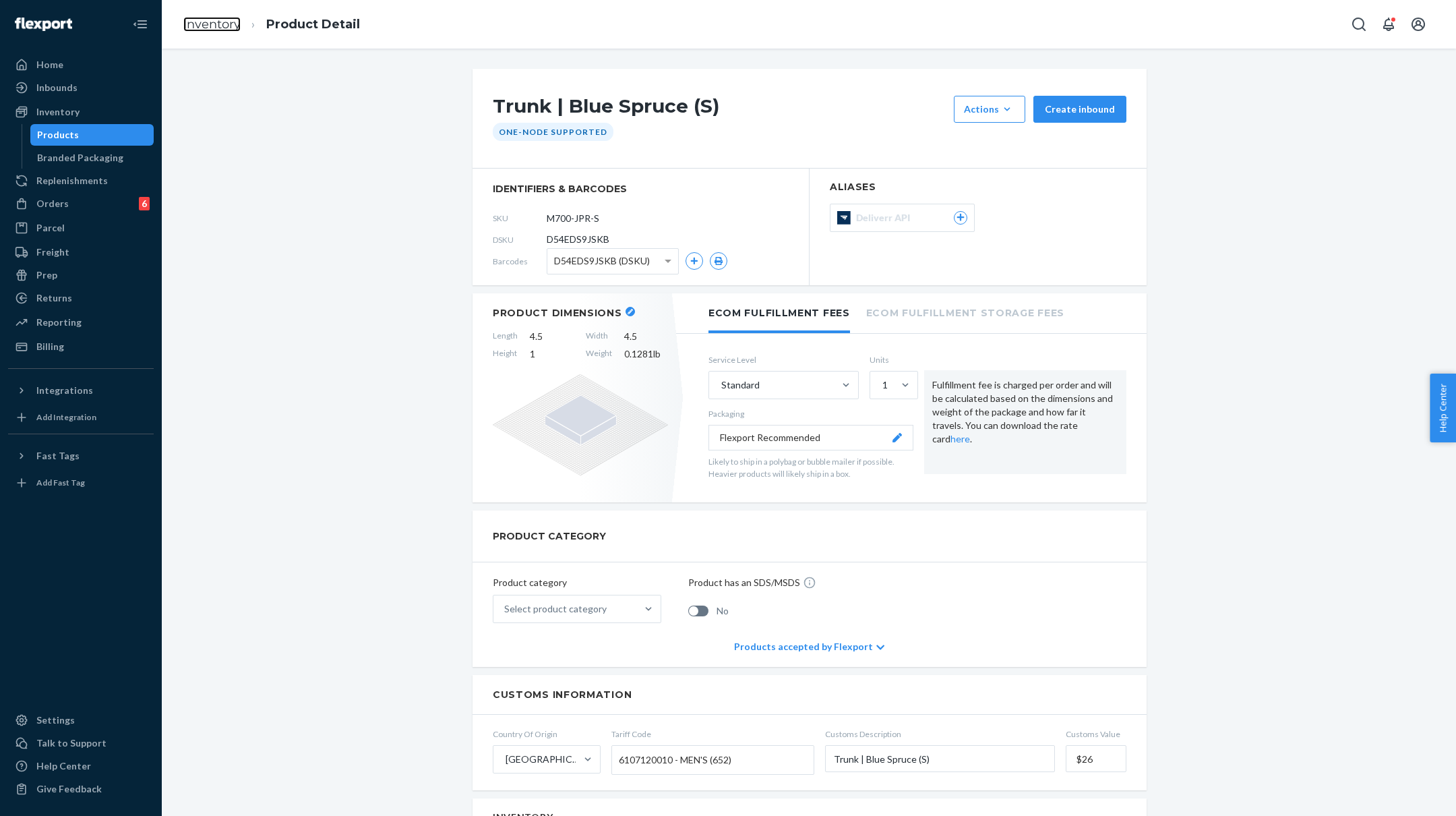
click at [229, 24] on link "Inventory" at bounding box center [212, 24] width 57 height 15
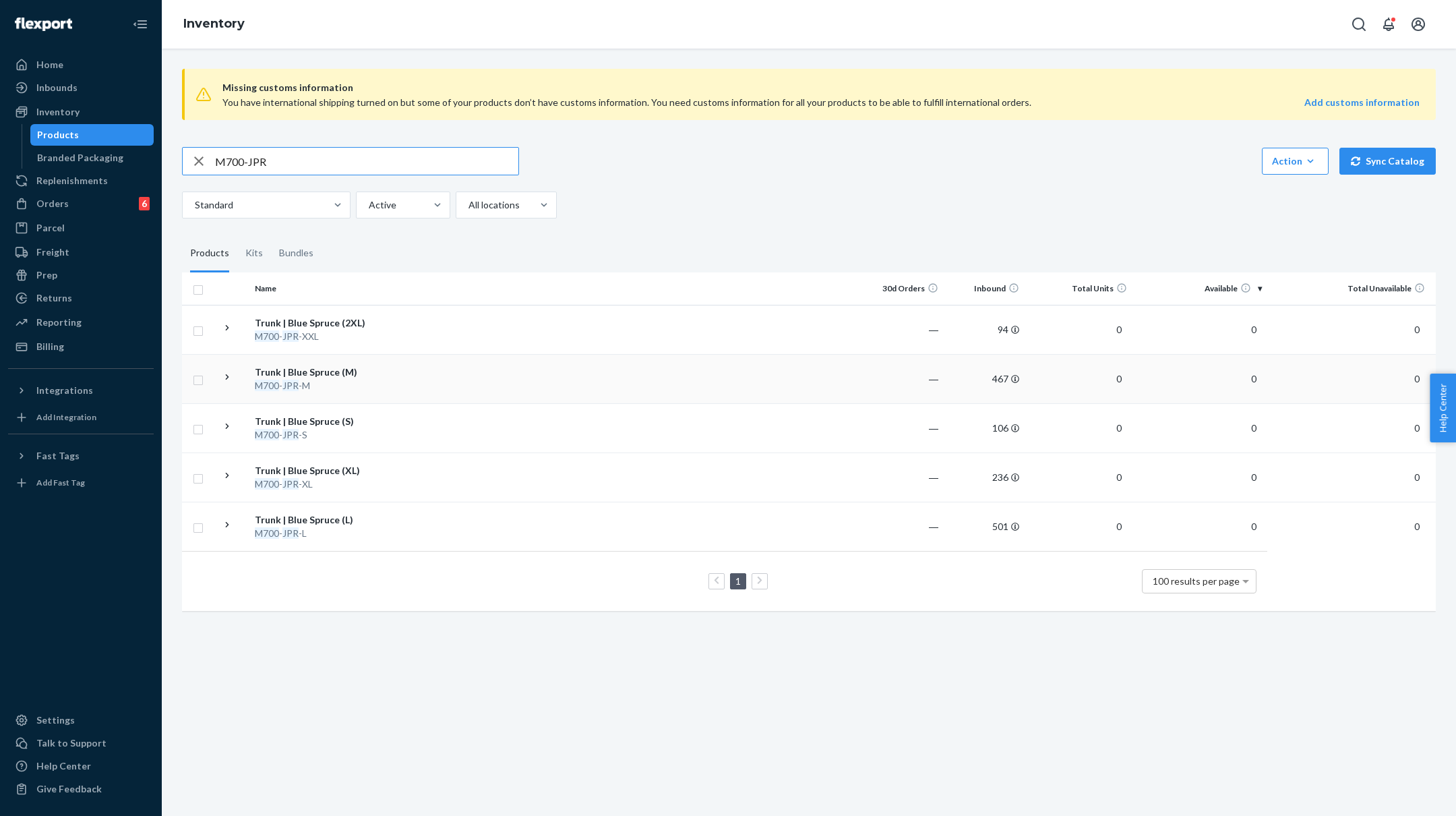
click at [412, 384] on td at bounding box center [632, 378] width 462 height 49
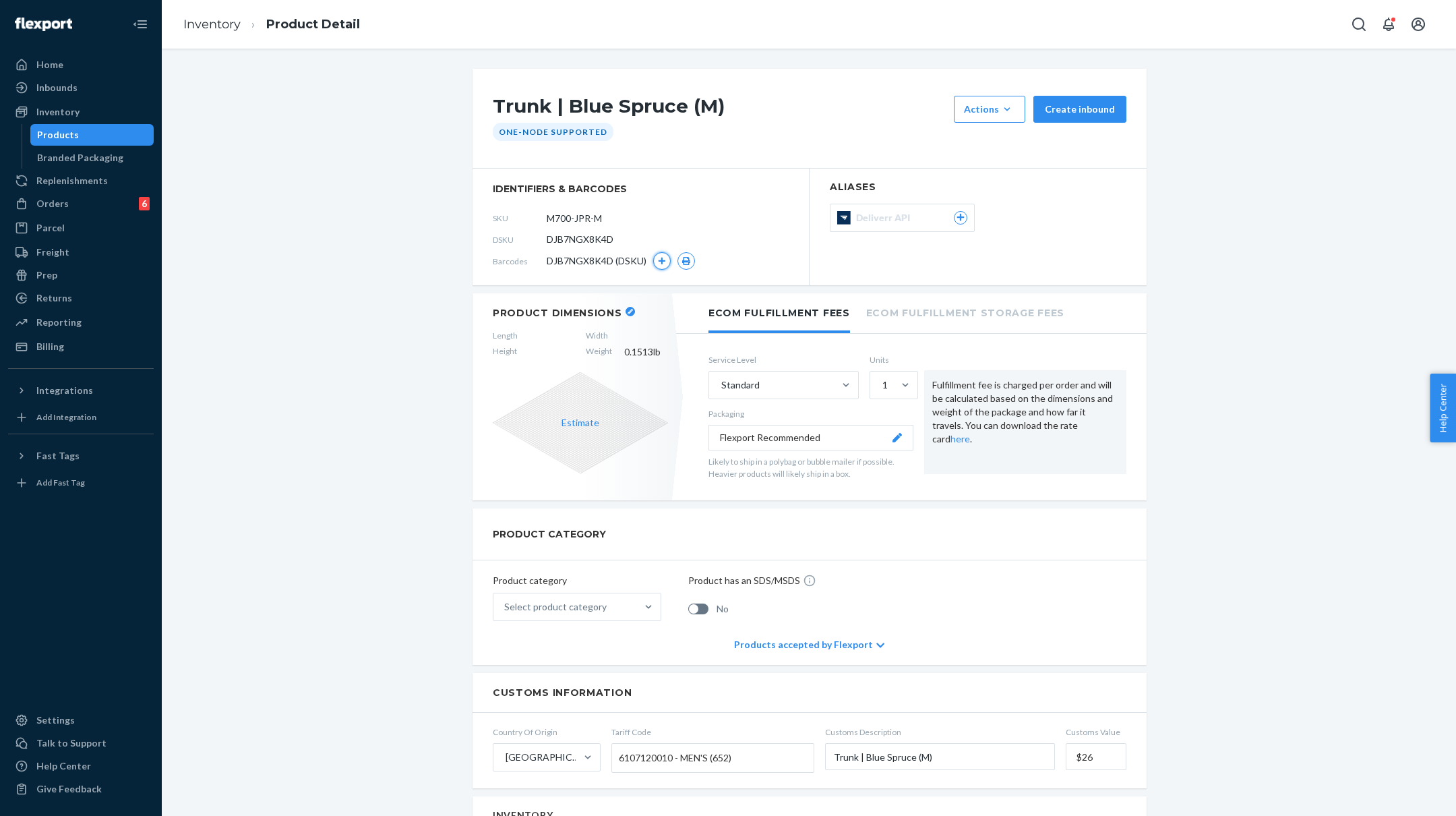
click at [669, 259] on button "button" at bounding box center [662, 261] width 17 height 17
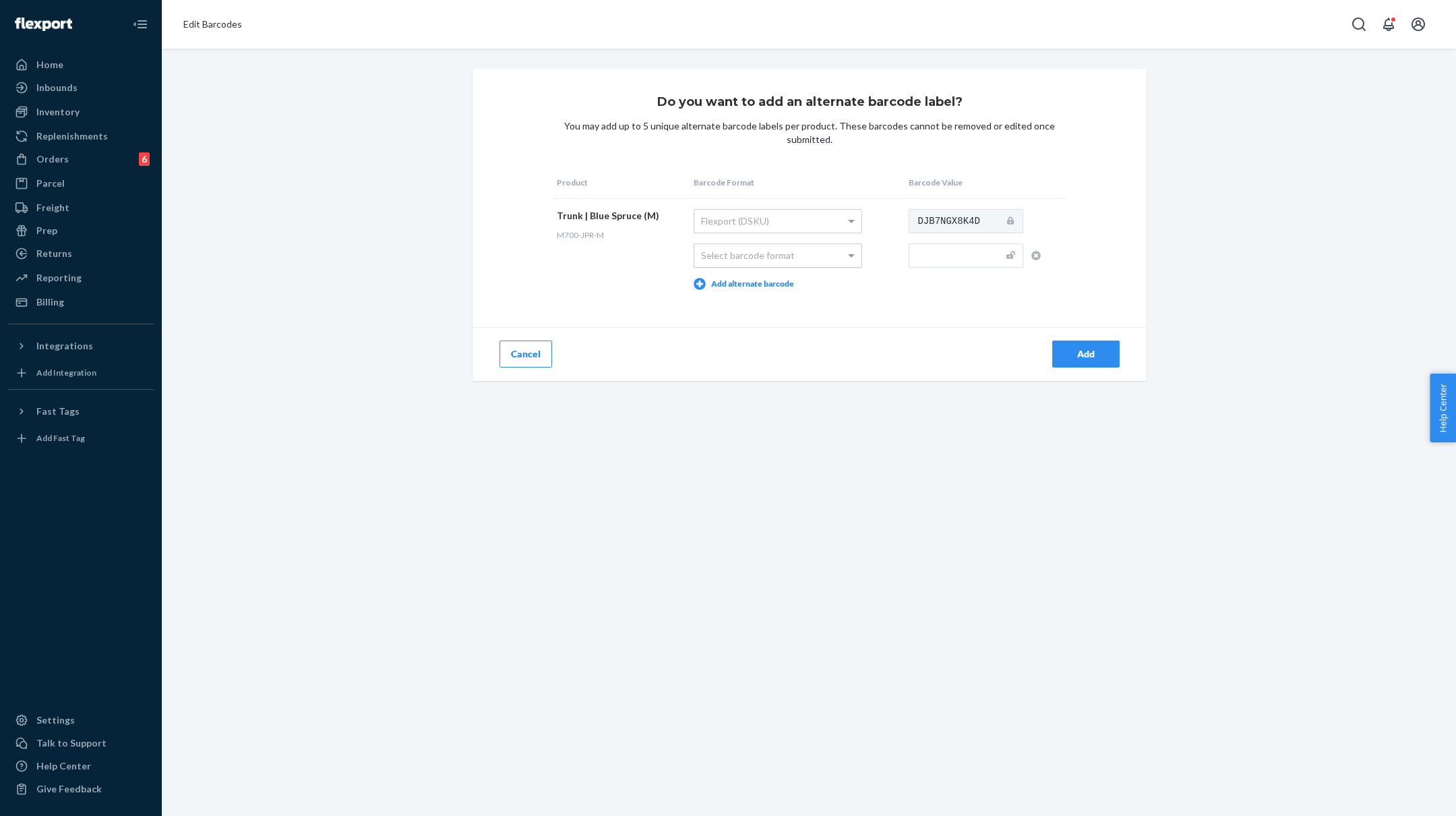
click at [788, 259] on div "Select barcode format" at bounding box center [778, 256] width 167 height 23
type input "M700-JPR-M"
click at [1083, 354] on div "Add" at bounding box center [1086, 354] width 45 height 14
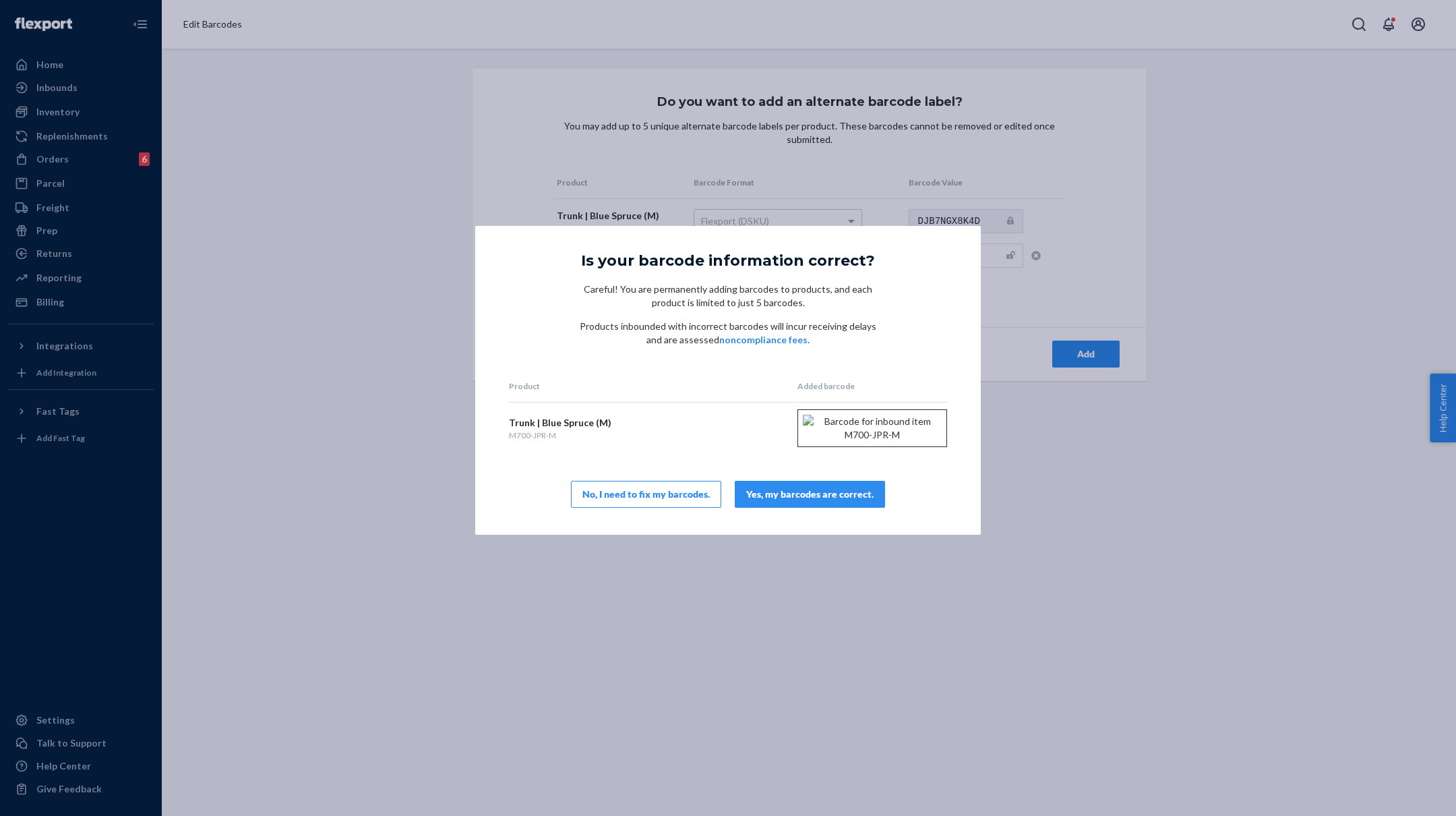
click at [807, 501] on div "Yes, my barcodes are correct." at bounding box center [809, 494] width 127 height 14
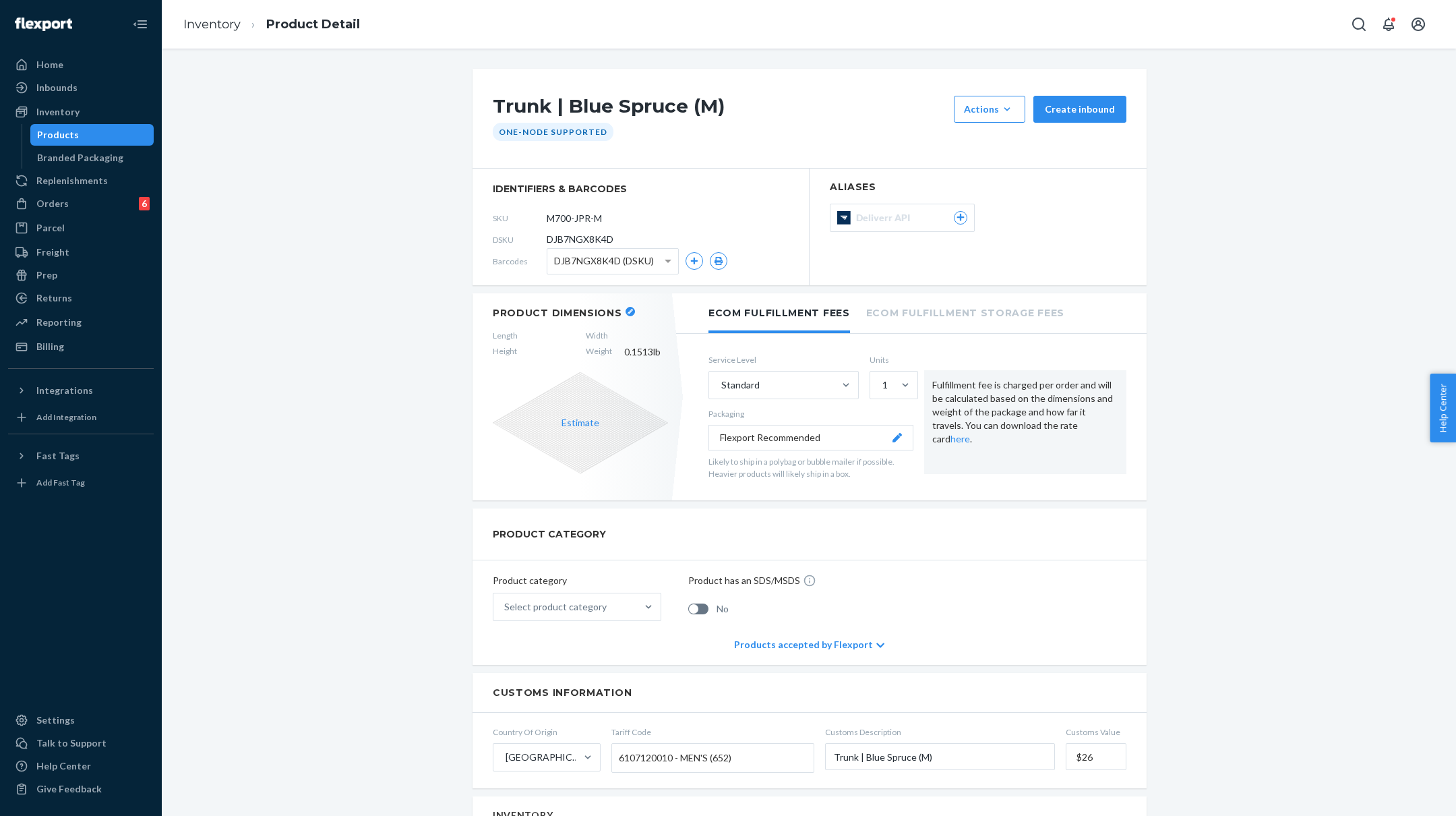
click at [627, 309] on icon "button" at bounding box center [630, 312] width 6 height 6
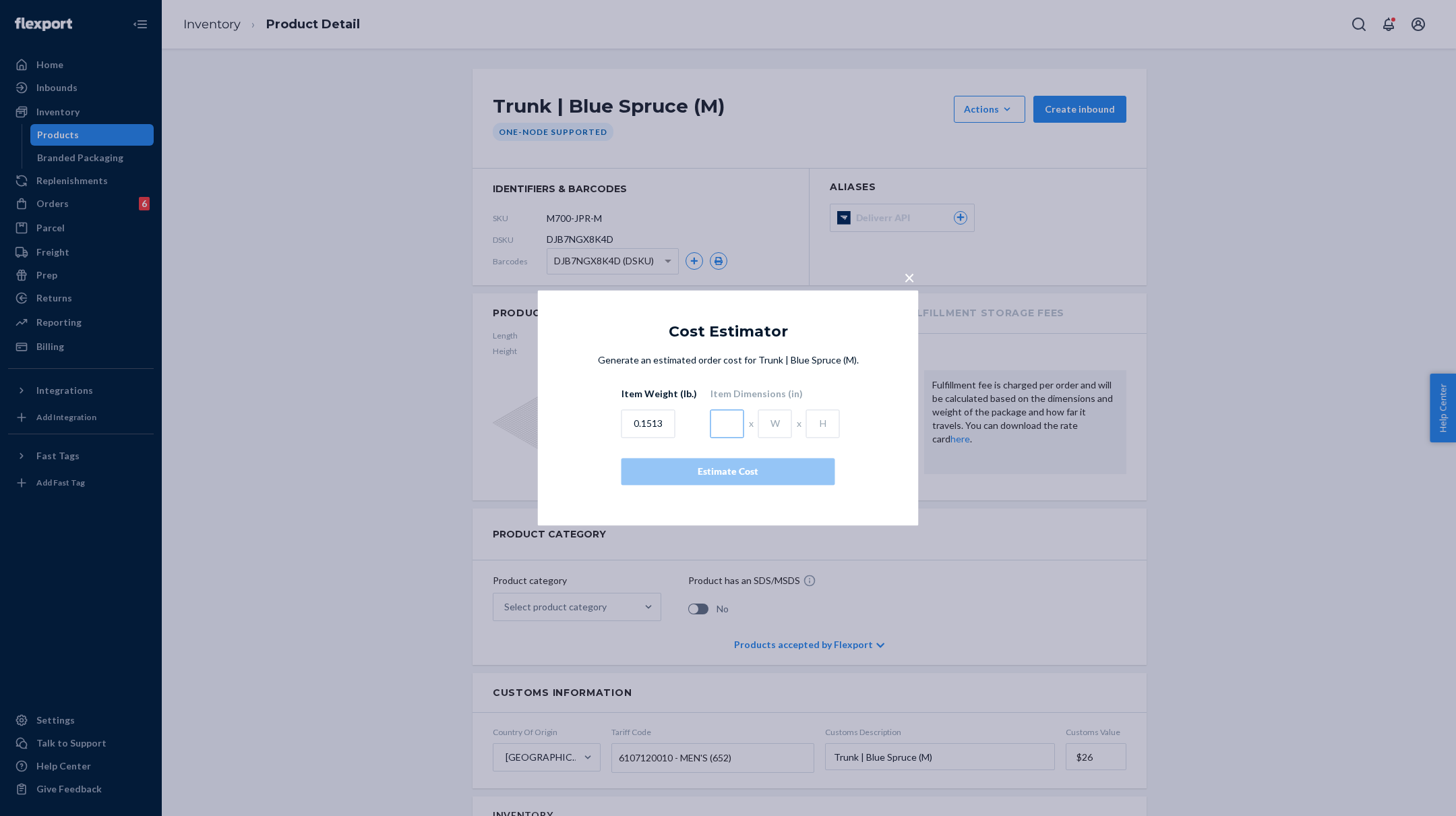
click at [715, 419] on input "text" at bounding box center [727, 423] width 34 height 28
type input "4.5"
type input "1"
click at [699, 474] on div "Estimate Cost" at bounding box center [728, 472] width 190 height 14
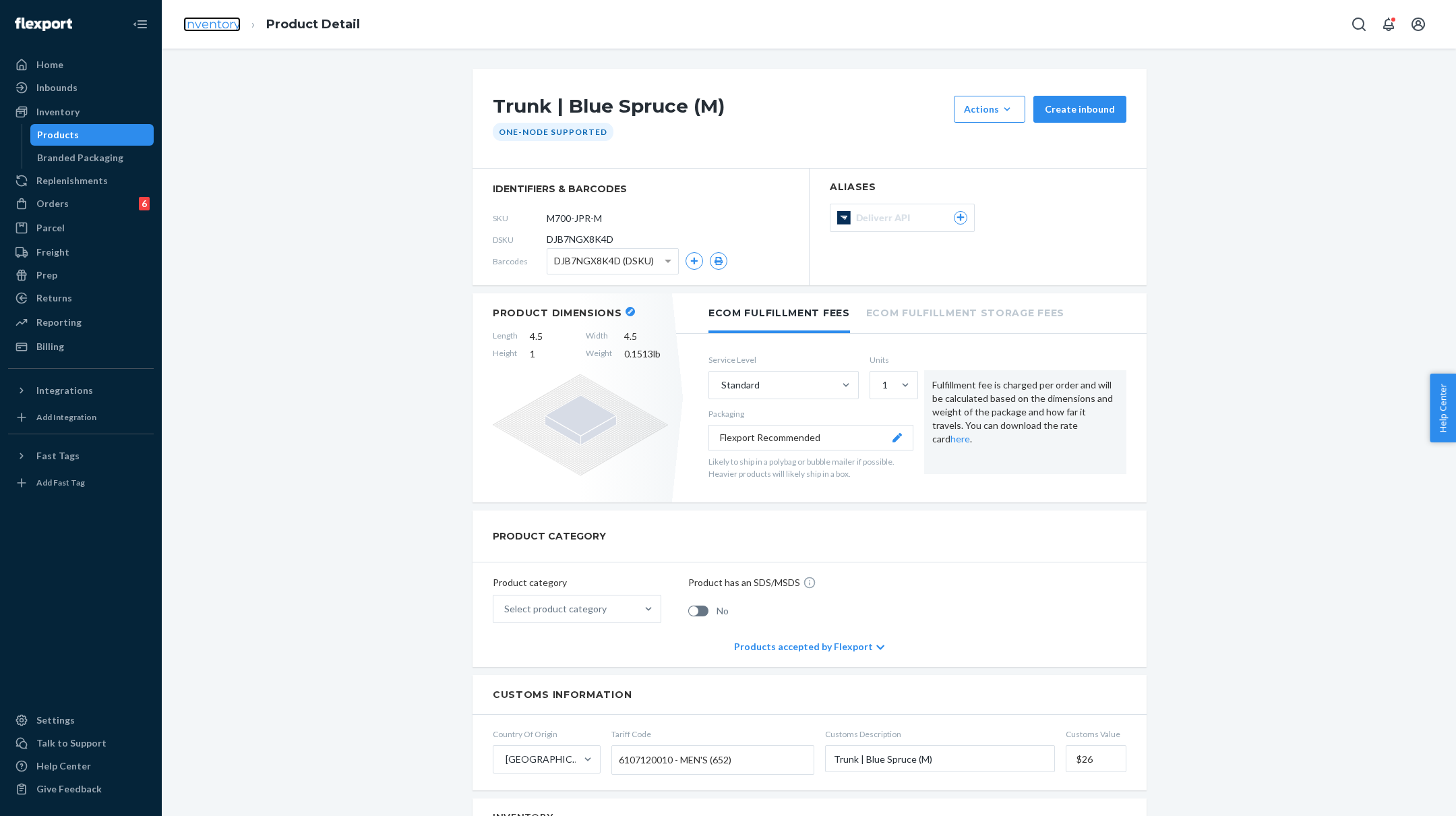
click at [194, 19] on link "Inventory" at bounding box center [212, 24] width 57 height 15
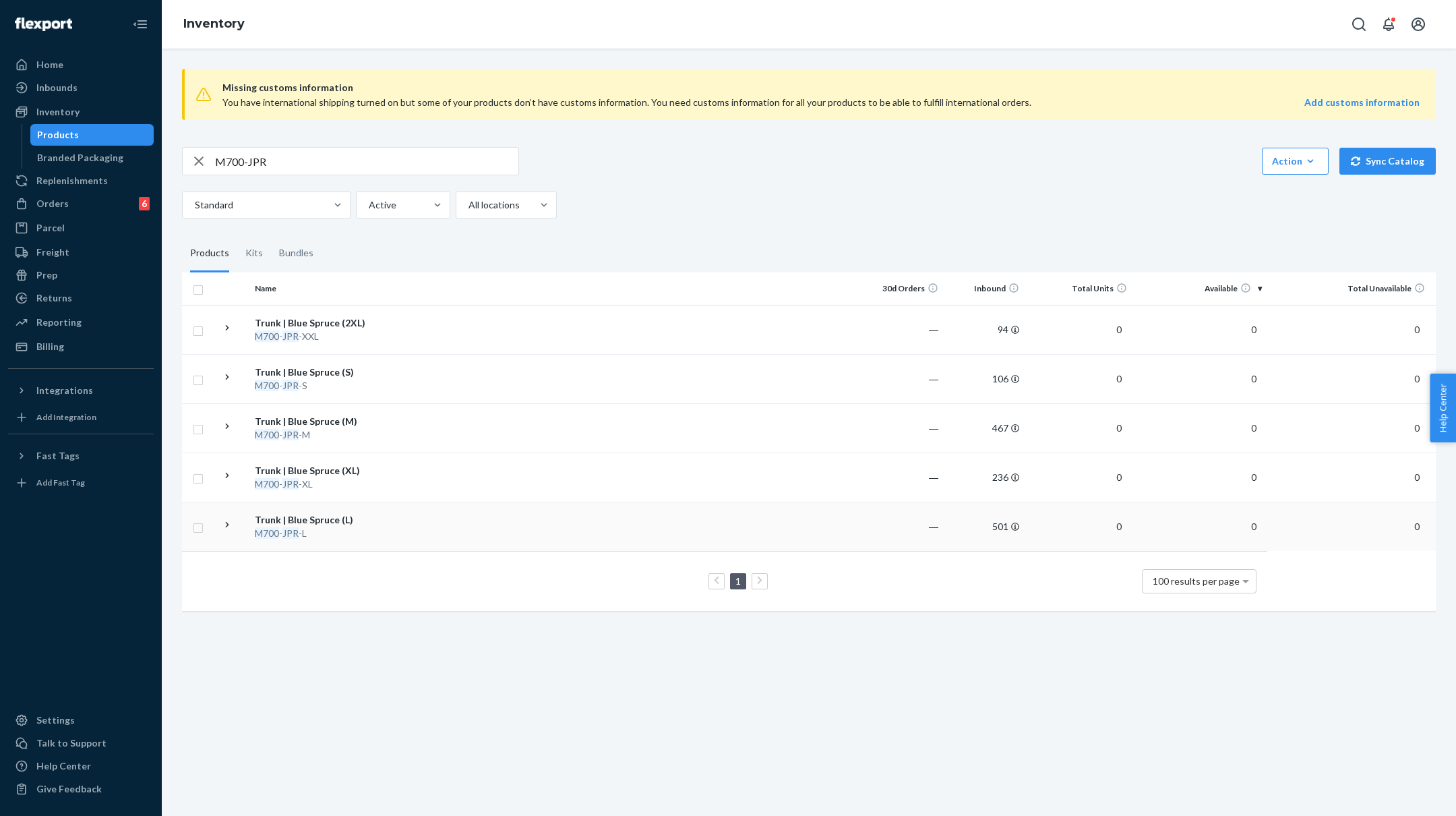
click at [489, 517] on td at bounding box center [632, 526] width 462 height 49
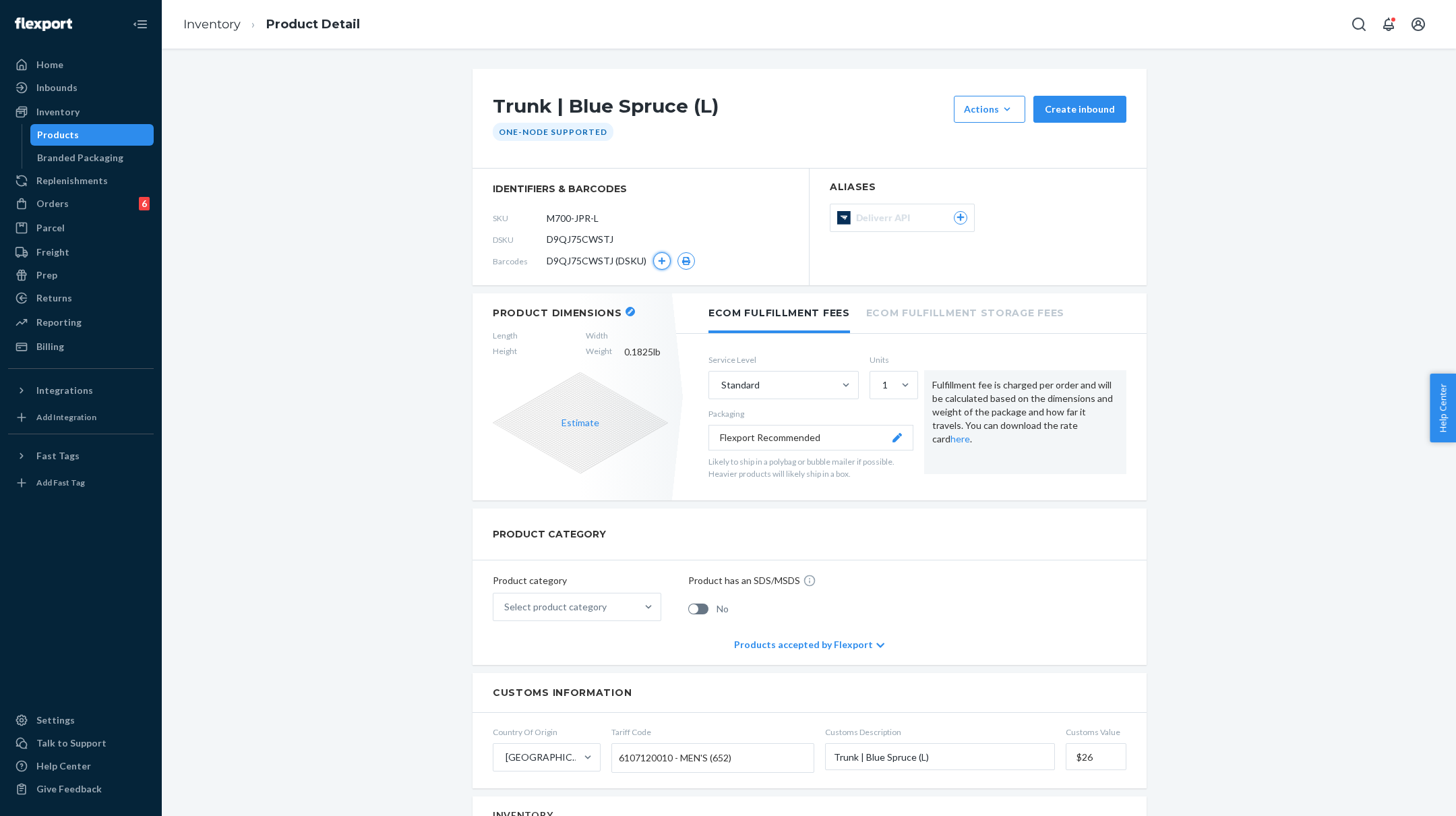
click at [660, 258] on icon "button" at bounding box center [662, 260] width 8 height 8
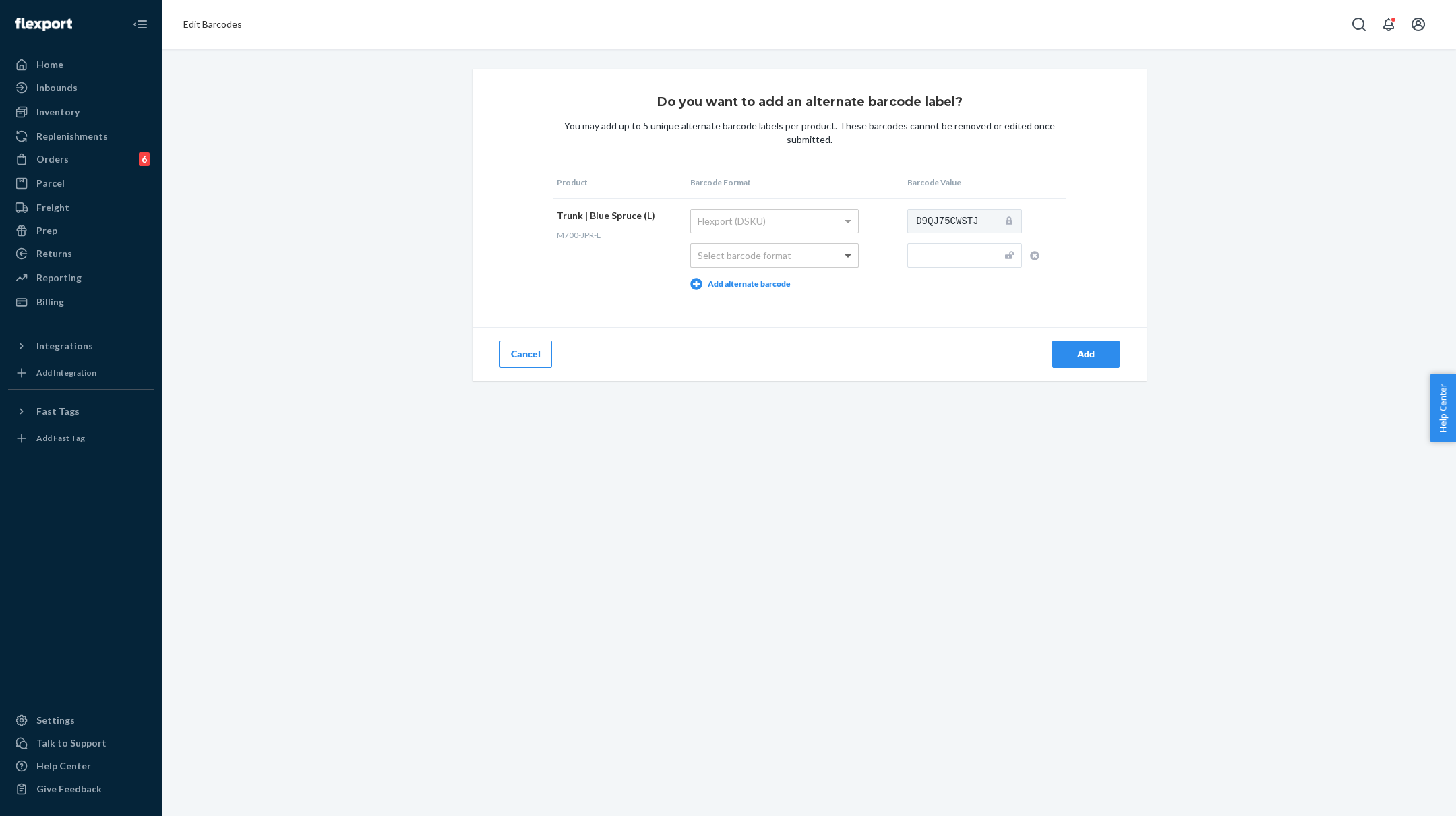
click at [847, 259] on span at bounding box center [849, 256] width 17 height 23
click at [934, 257] on input "text" at bounding box center [964, 256] width 114 height 24
type input "M700-JPR-L"
drag, startPoint x: 613, startPoint y: 232, endPoint x: 555, endPoint y: 236, distance: 58.1
click at [555, 236] on td "Trunk | Blue Spruce (L) M700-JPR-L" at bounding box center [620, 249] width 134 height 102
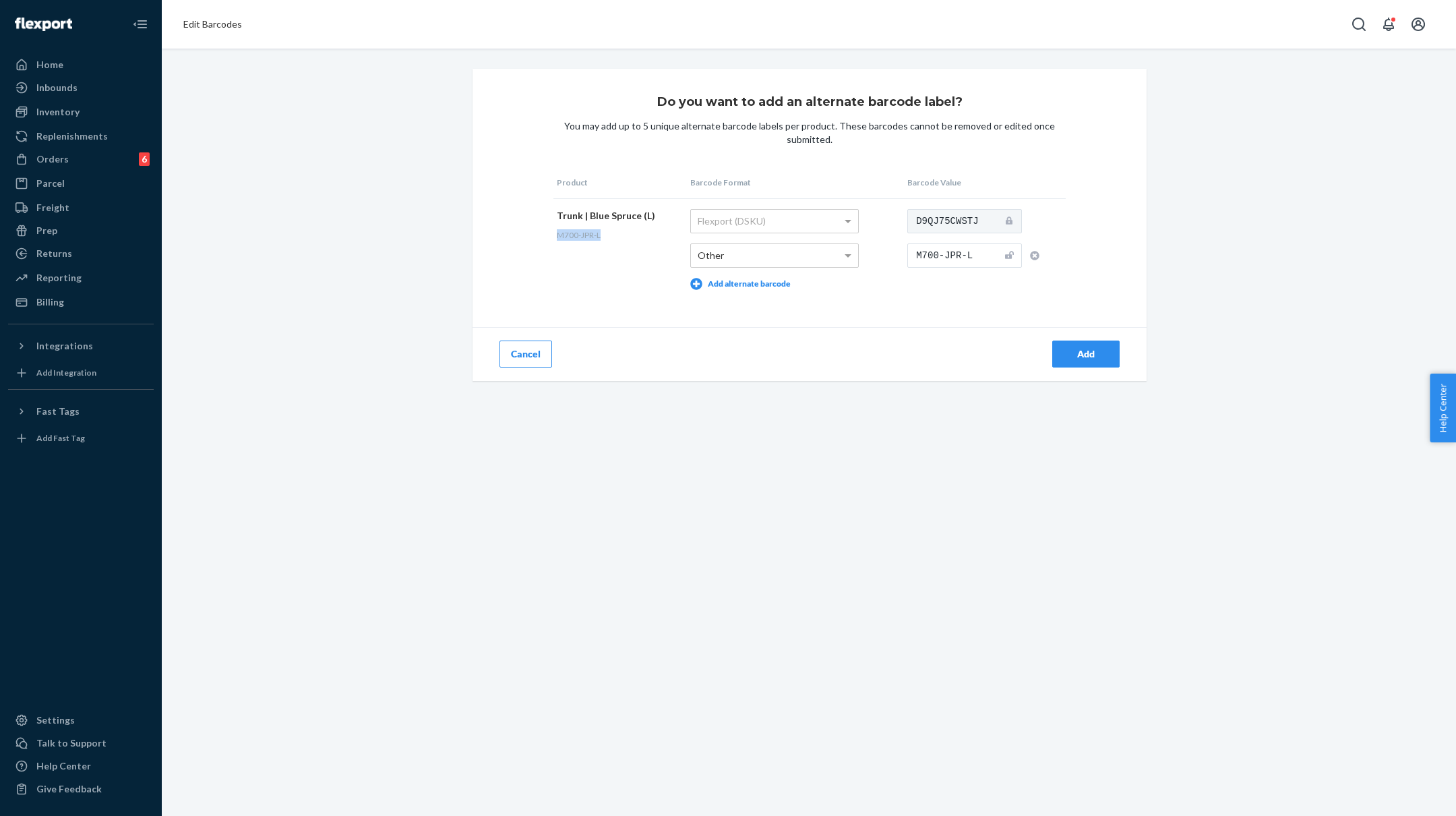
copy span "M700-JPR-L"
click at [934, 260] on input "M700-JPR-L" at bounding box center [964, 256] width 114 height 24
click at [1096, 352] on div "Add" at bounding box center [1086, 354] width 45 height 14
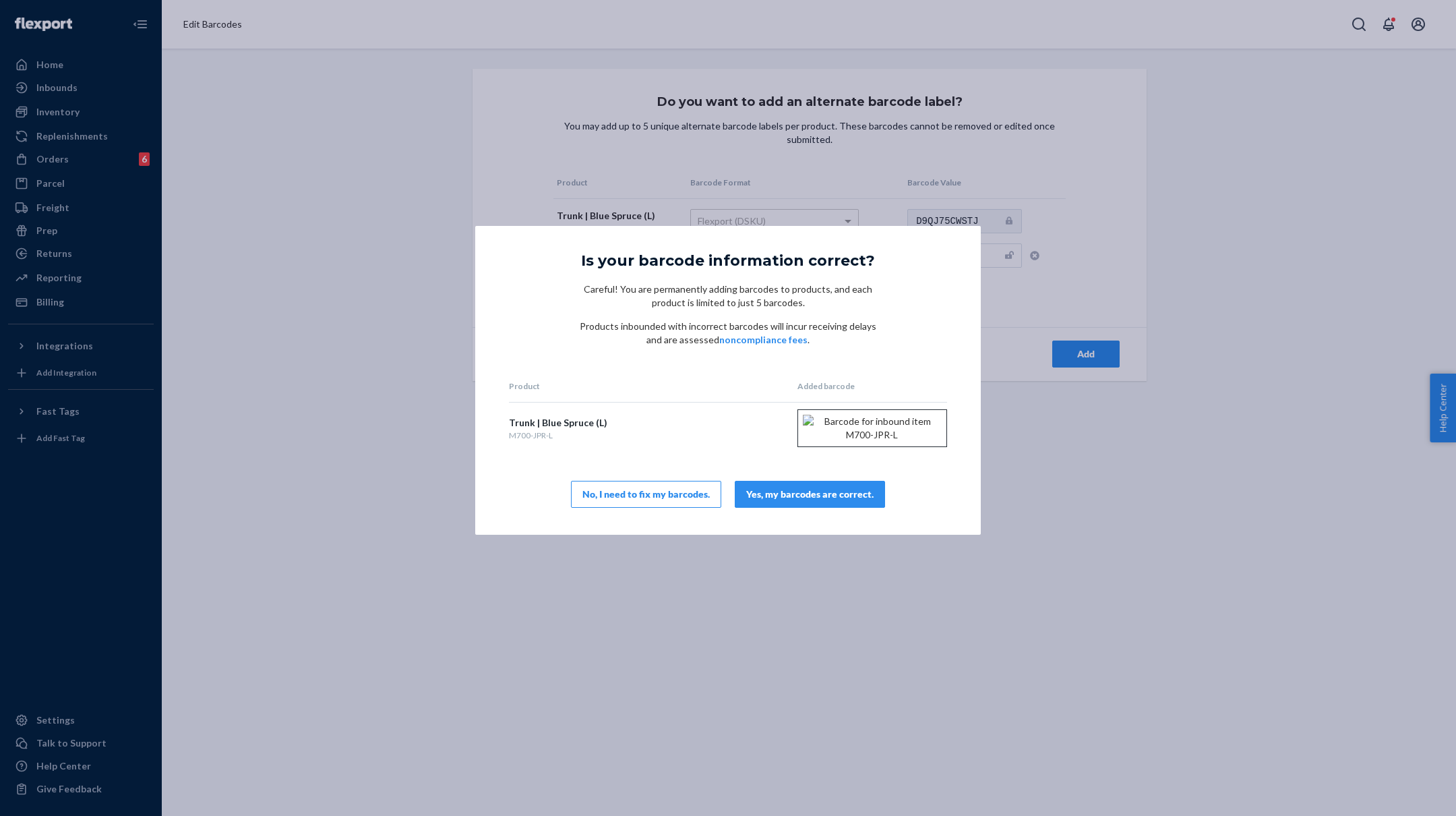
click at [801, 501] on div "Yes, my barcodes are correct." at bounding box center [809, 494] width 127 height 14
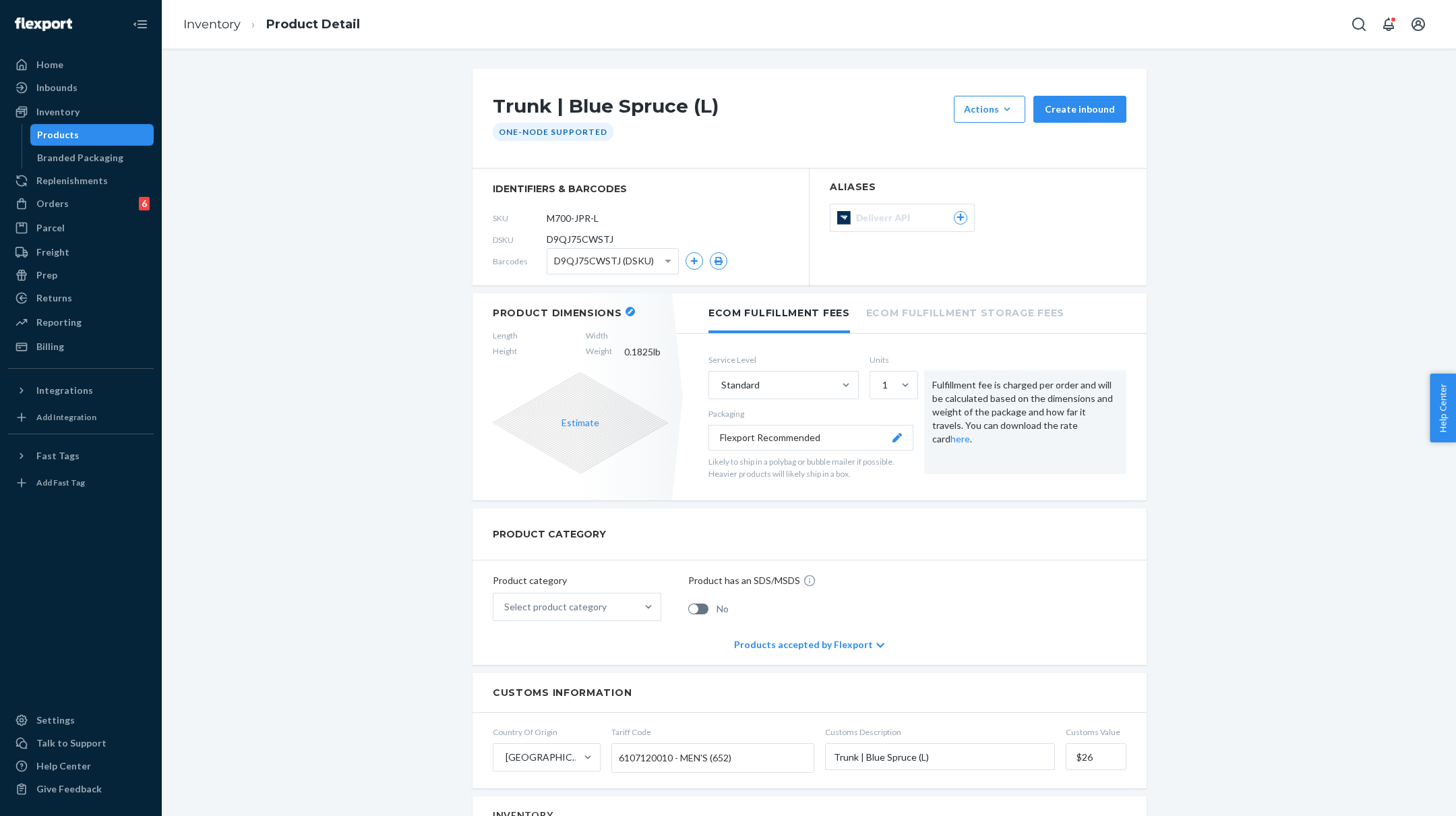
click at [630, 311] on button "button" at bounding box center [630, 311] width 9 height 9
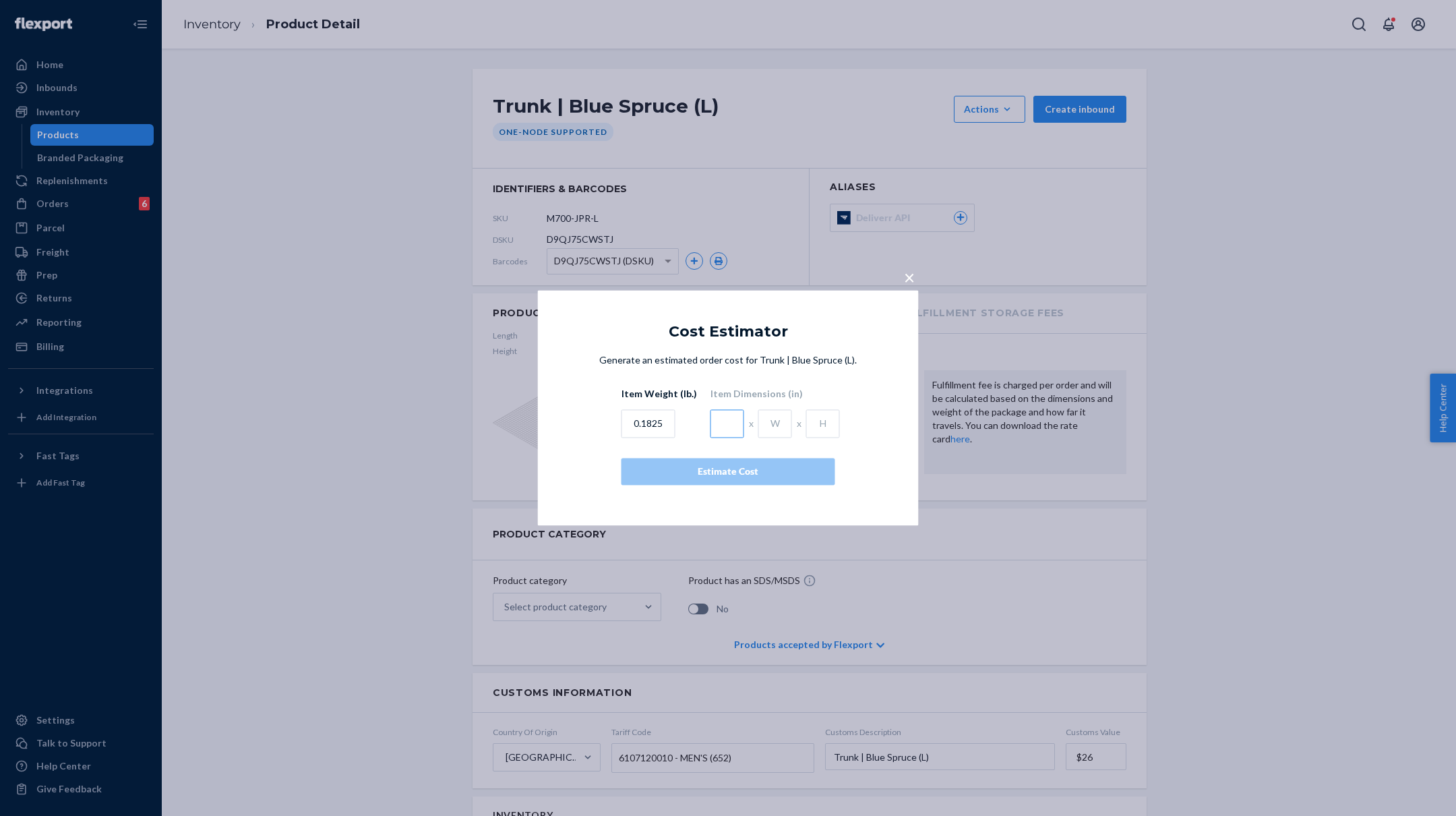
click at [722, 432] on input "text" at bounding box center [727, 423] width 34 height 28
type input "4.5"
type input "1"
click at [741, 479] on button "Estimate Cost" at bounding box center [728, 472] width 213 height 27
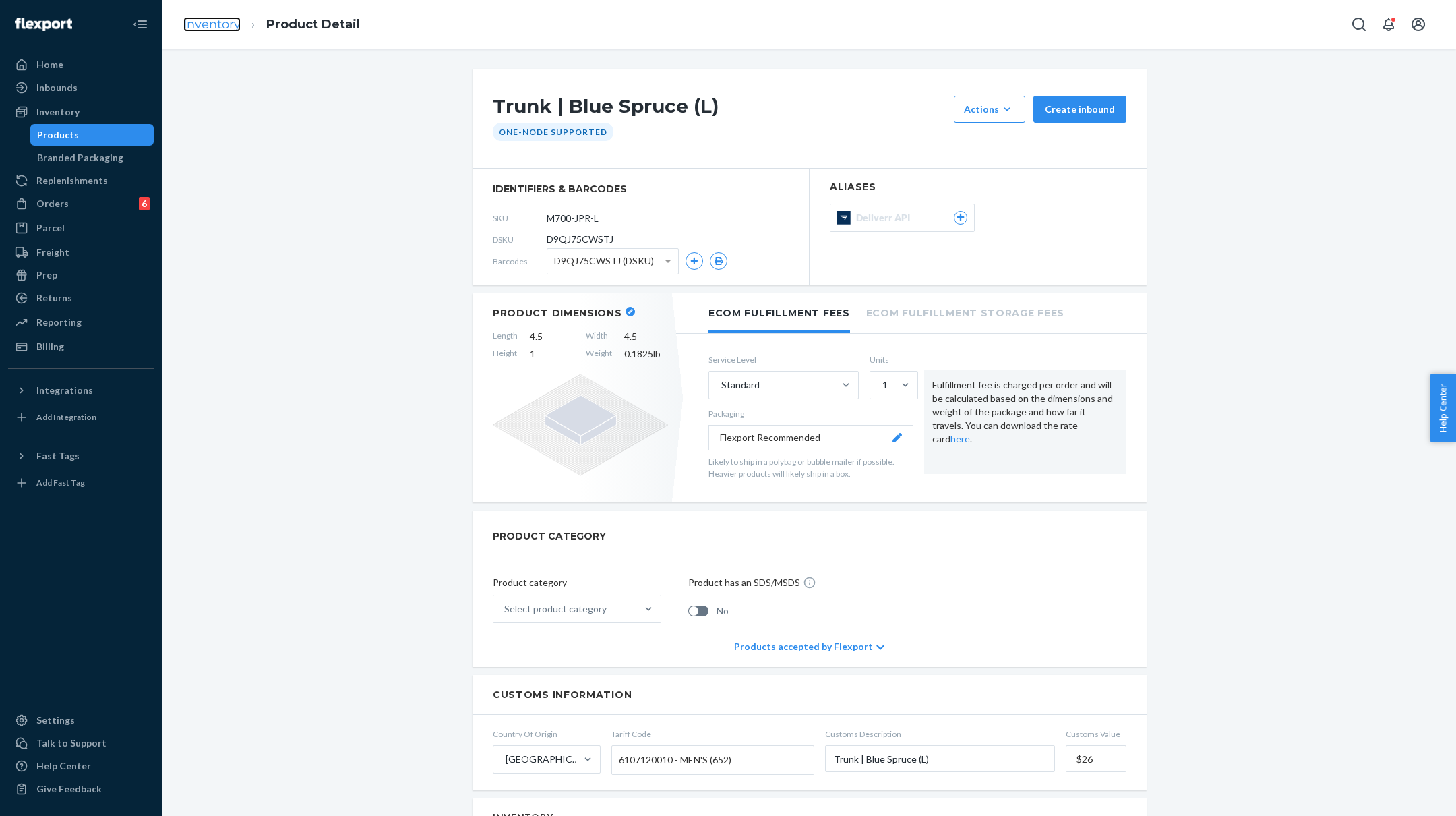
click at [220, 24] on link "Inventory" at bounding box center [212, 24] width 57 height 15
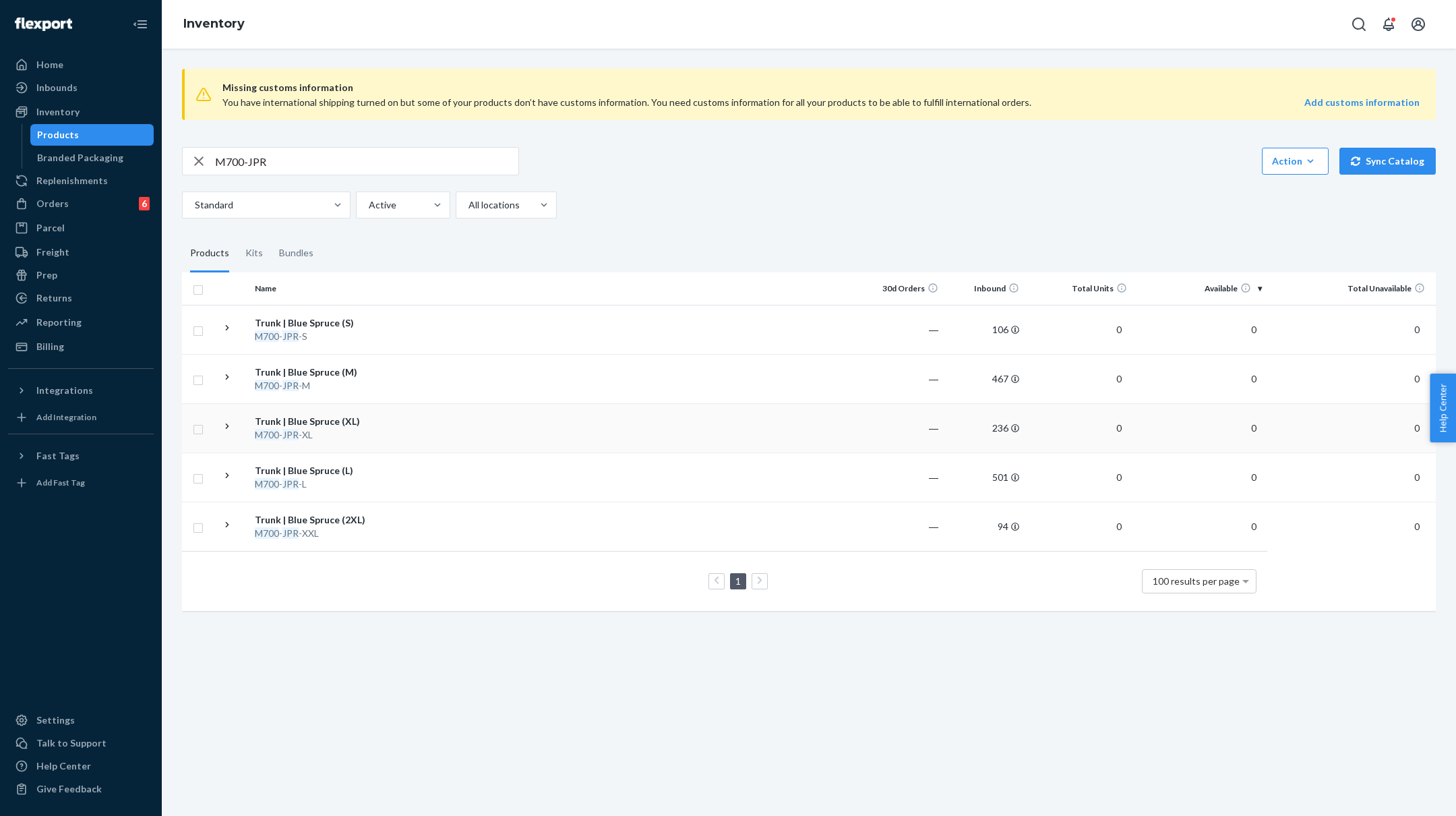
click at [469, 427] on td at bounding box center [632, 428] width 462 height 49
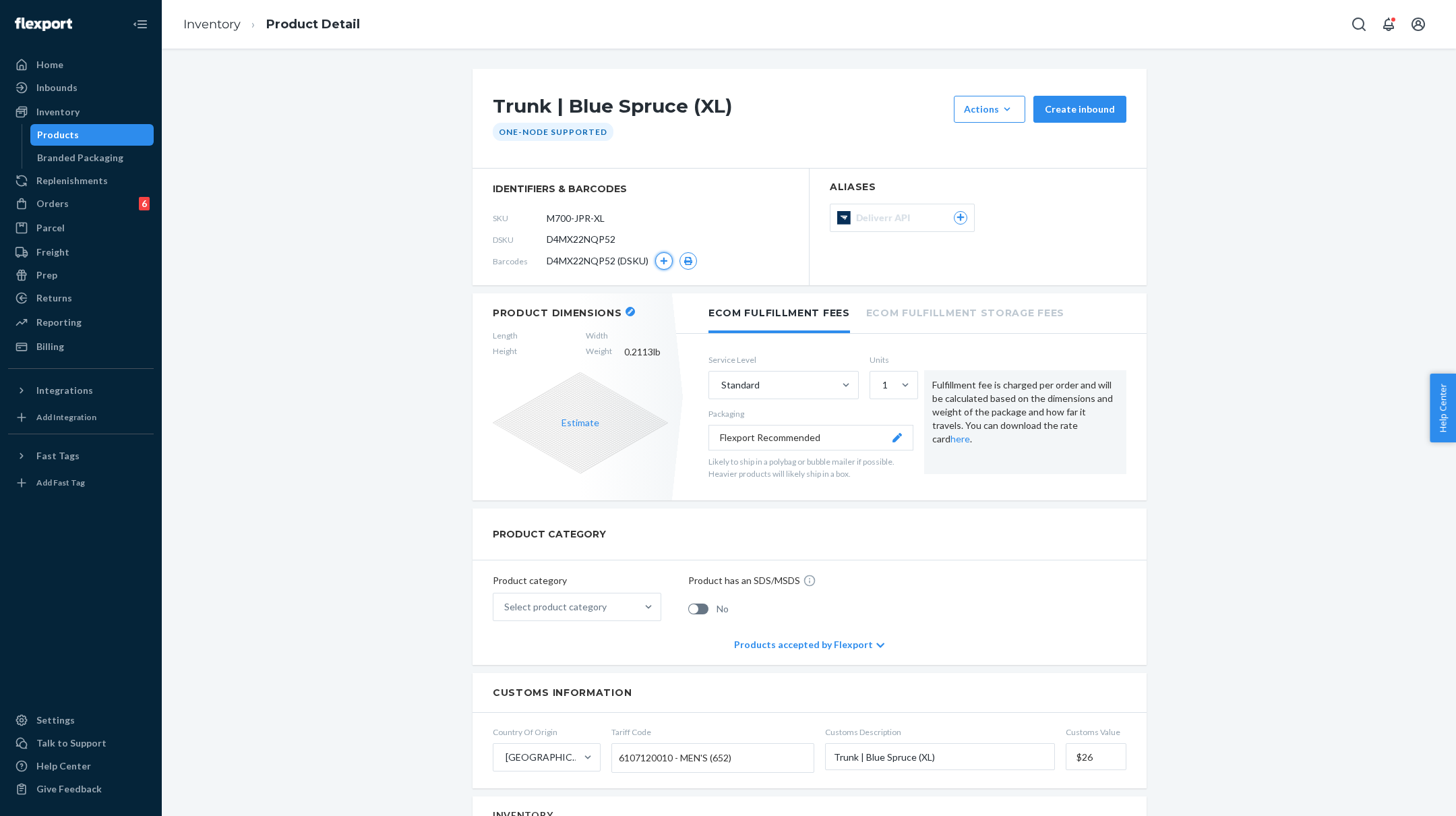
click at [668, 262] on icon "button" at bounding box center [663, 260] width 8 height 8
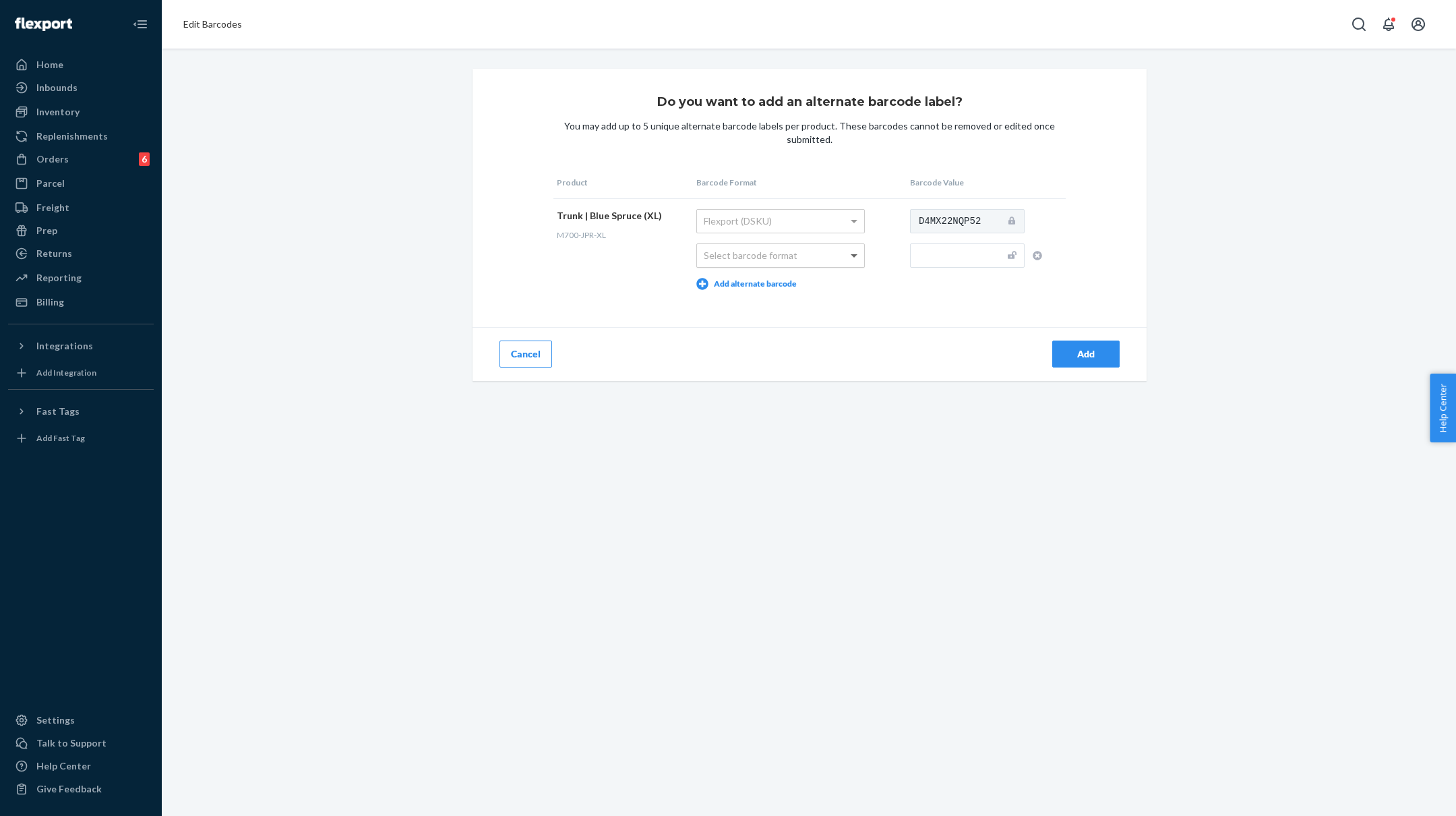
click at [847, 249] on span at bounding box center [855, 256] width 17 height 23
click at [941, 260] on input "text" at bounding box center [967, 256] width 114 height 24
paste input "M700-JPR-L"
type input "M700-JPR-XL"
click at [1088, 349] on div "Add" at bounding box center [1086, 354] width 45 height 14
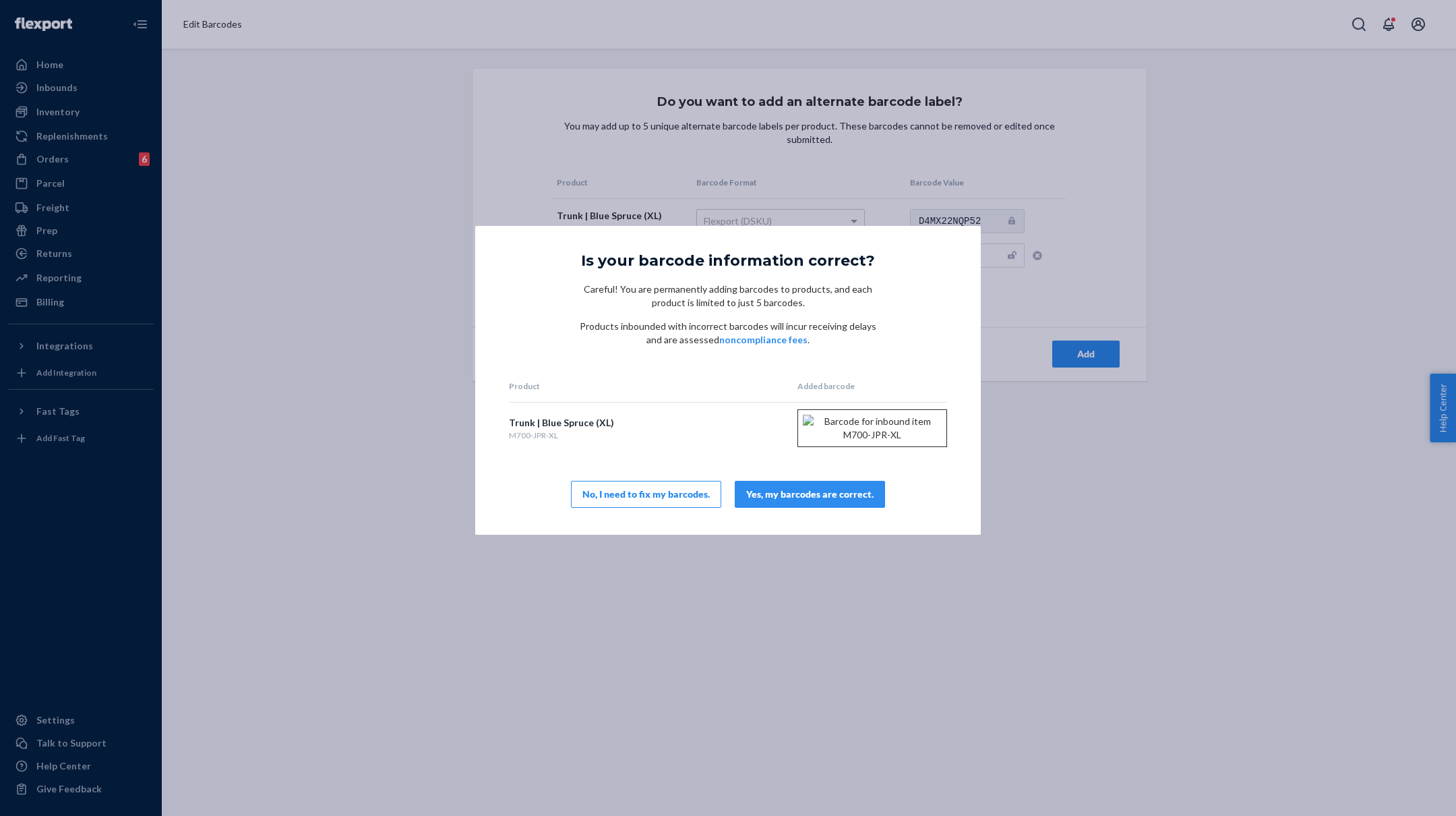
click at [843, 501] on div "Yes, my barcodes are correct." at bounding box center [809, 494] width 127 height 14
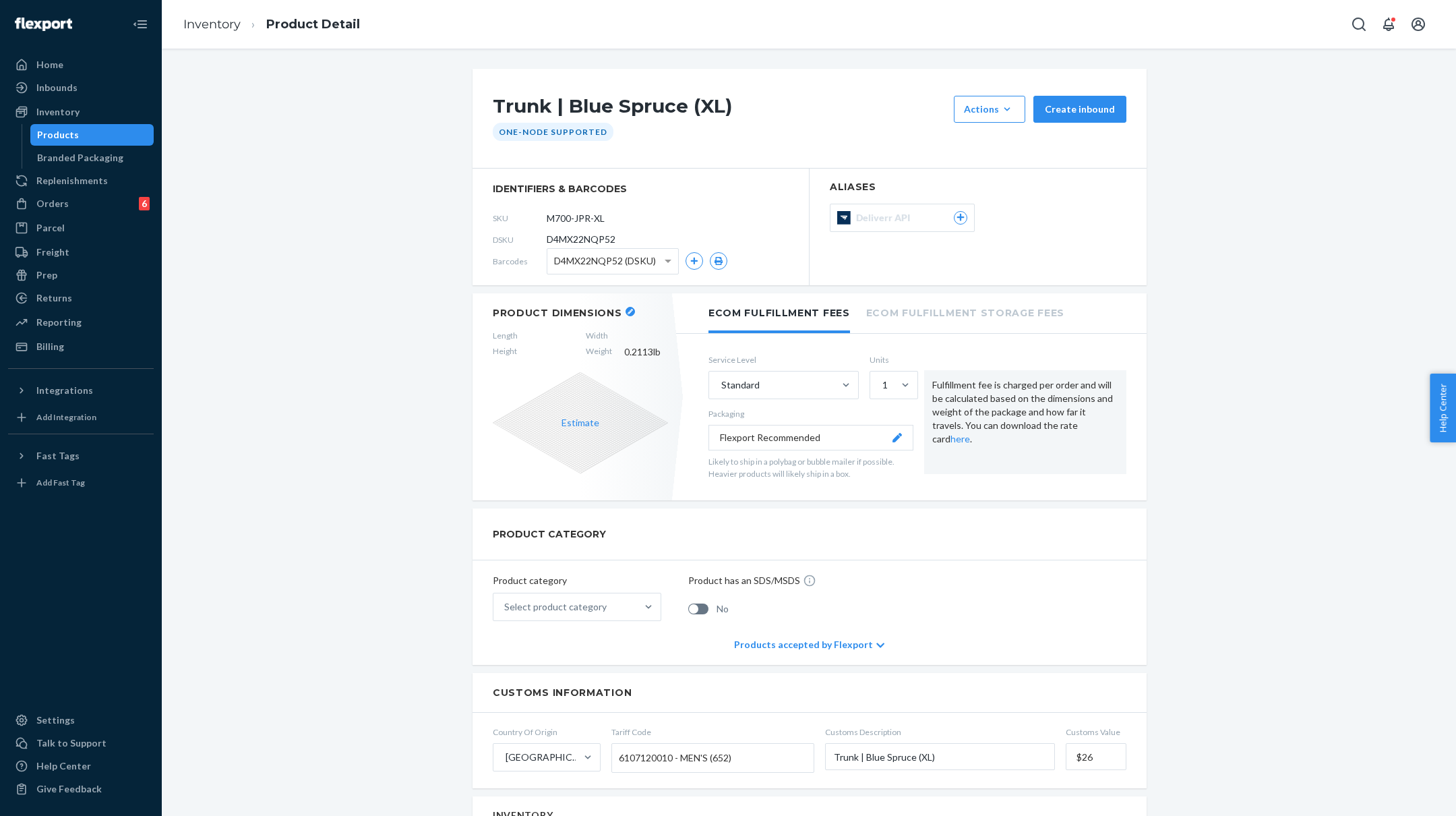
click at [628, 313] on icon "button" at bounding box center [630, 312] width 6 height 6
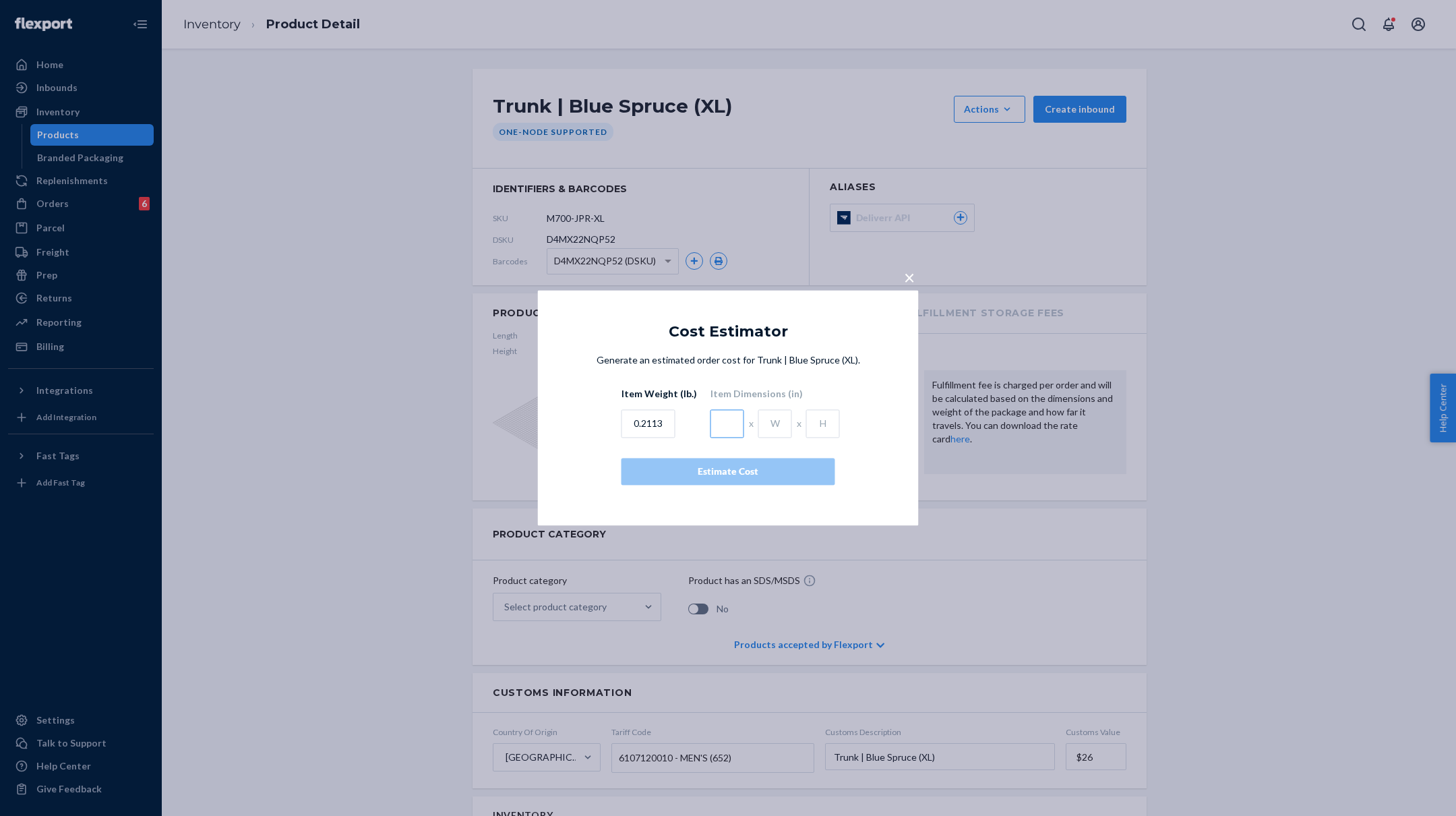
click at [717, 427] on input "text" at bounding box center [727, 423] width 34 height 28
type input "4.5"
type input "1"
click at [737, 465] on div "Estimate Cost" at bounding box center [728, 472] width 190 height 14
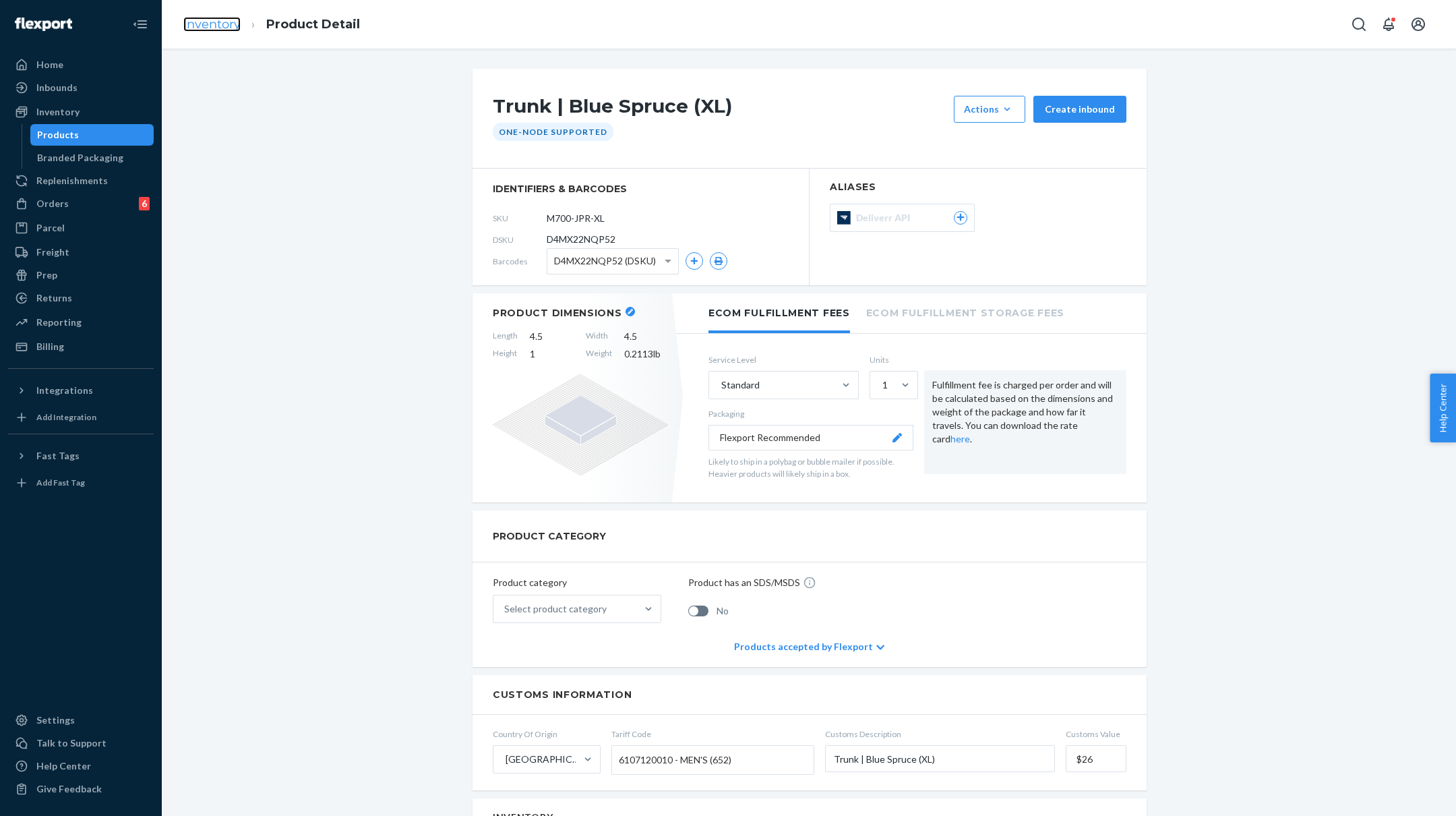
click at [225, 19] on link "Inventory" at bounding box center [212, 24] width 57 height 15
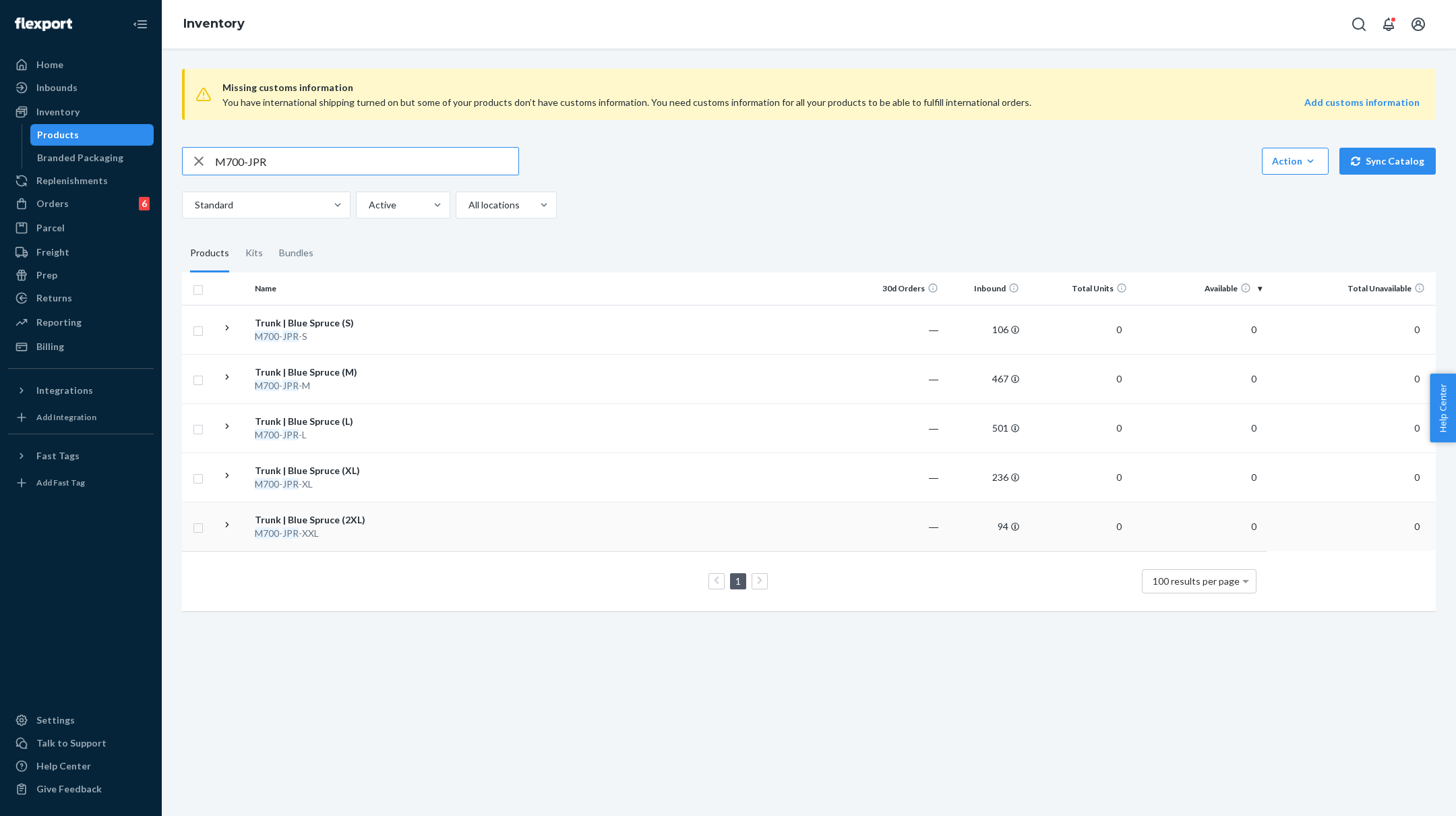
click at [391, 521] on div "Trunk | Blue Spruce (2XL)" at bounding box center [326, 520] width 141 height 14
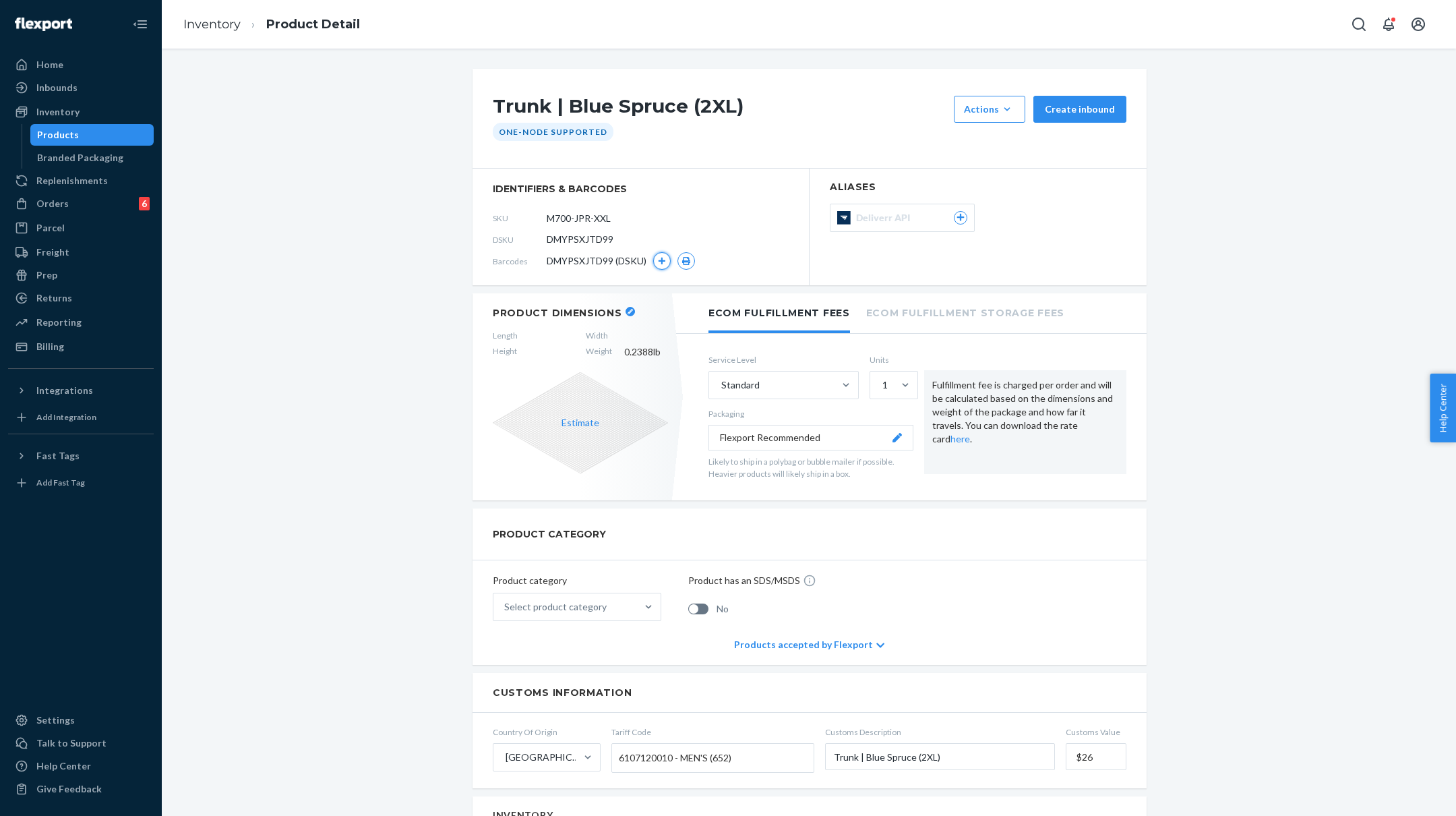
click at [660, 255] on button "button" at bounding box center [662, 261] width 17 height 17
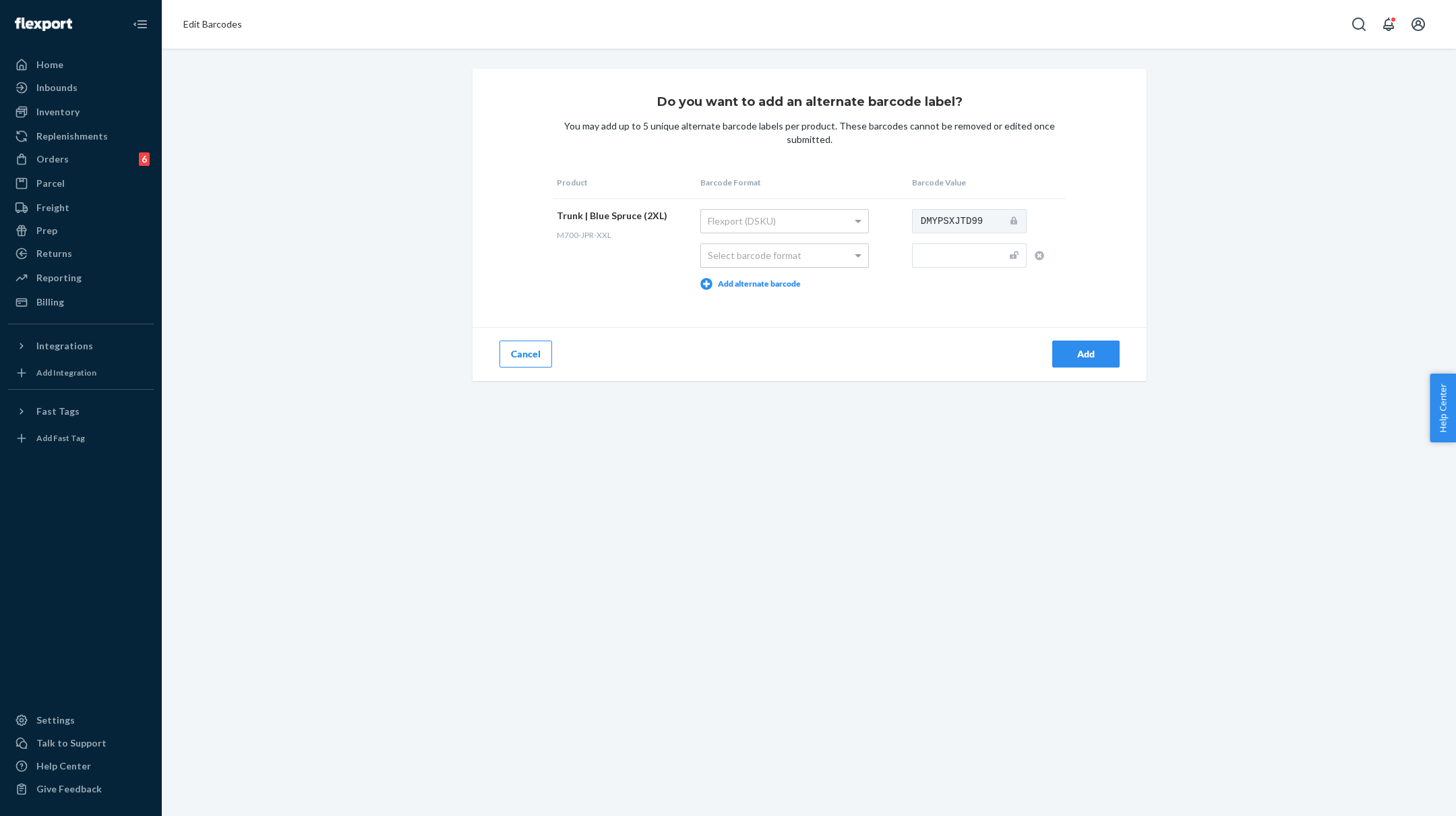
click at [814, 254] on div "Select barcode format" at bounding box center [785, 256] width 167 height 23
click at [948, 265] on input "text" at bounding box center [969, 256] width 114 height 24
paste input "M700-JPR-L"
type input "M700-JPR-XXL"
click at [1086, 345] on button "Add" at bounding box center [1086, 354] width 68 height 27
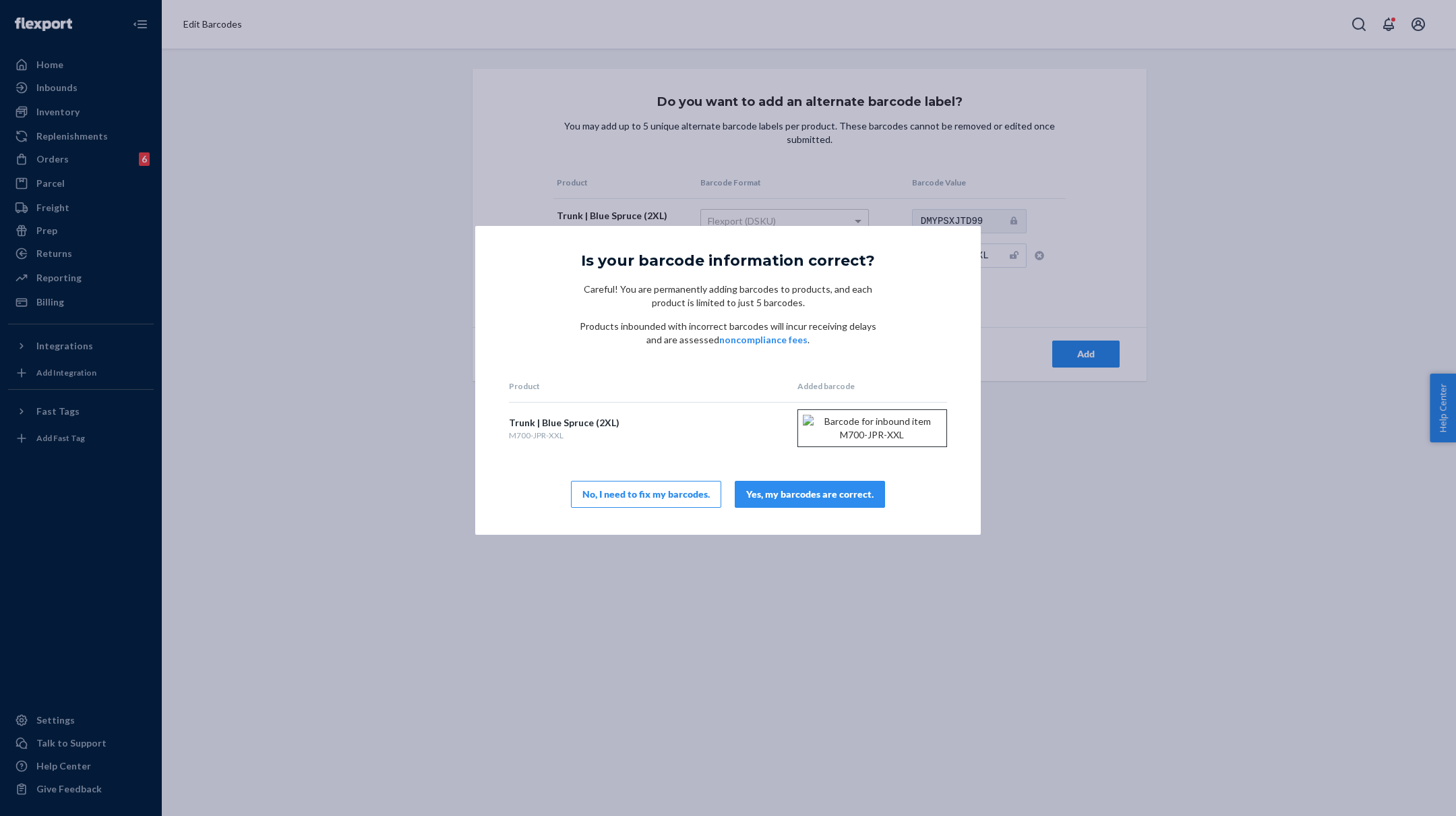
click at [816, 501] on div "Yes, my barcodes are correct." at bounding box center [809, 494] width 127 height 14
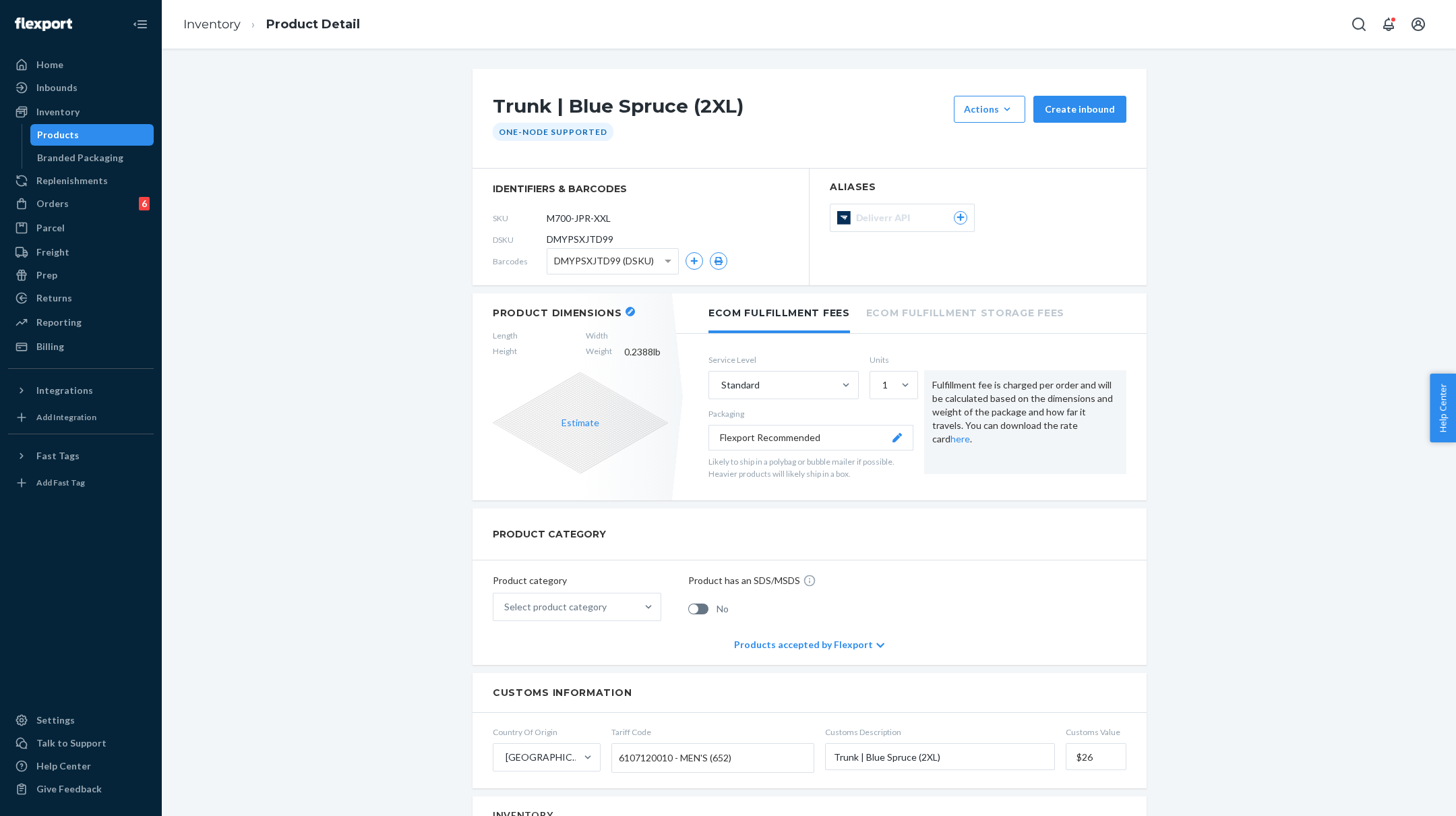
click at [627, 309] on icon "button" at bounding box center [630, 312] width 6 height 6
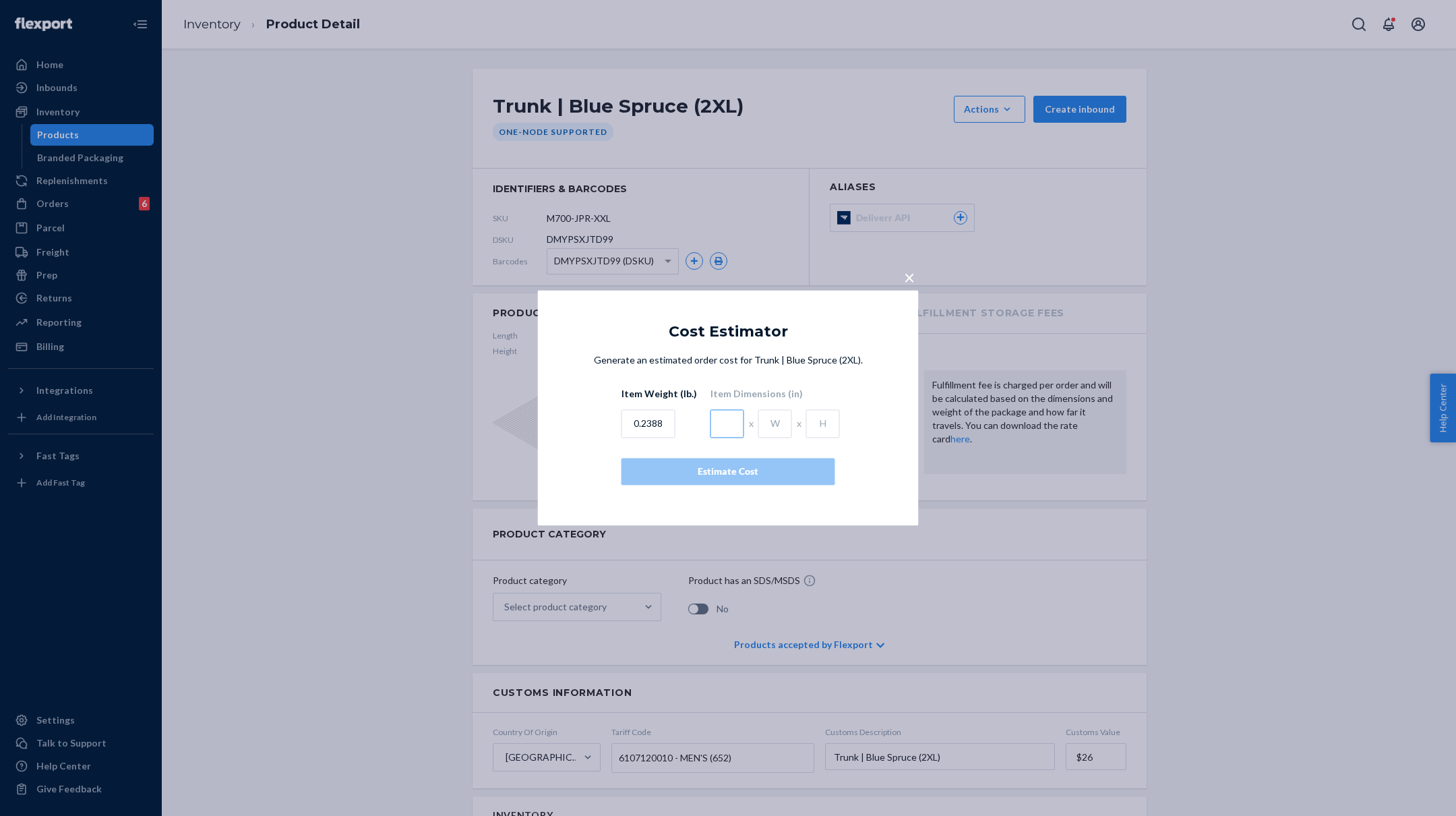
click at [733, 433] on input "text" at bounding box center [727, 423] width 34 height 28
type input "4.5"
type input "1"
click at [733, 462] on button "Estimate Cost" at bounding box center [728, 472] width 213 height 27
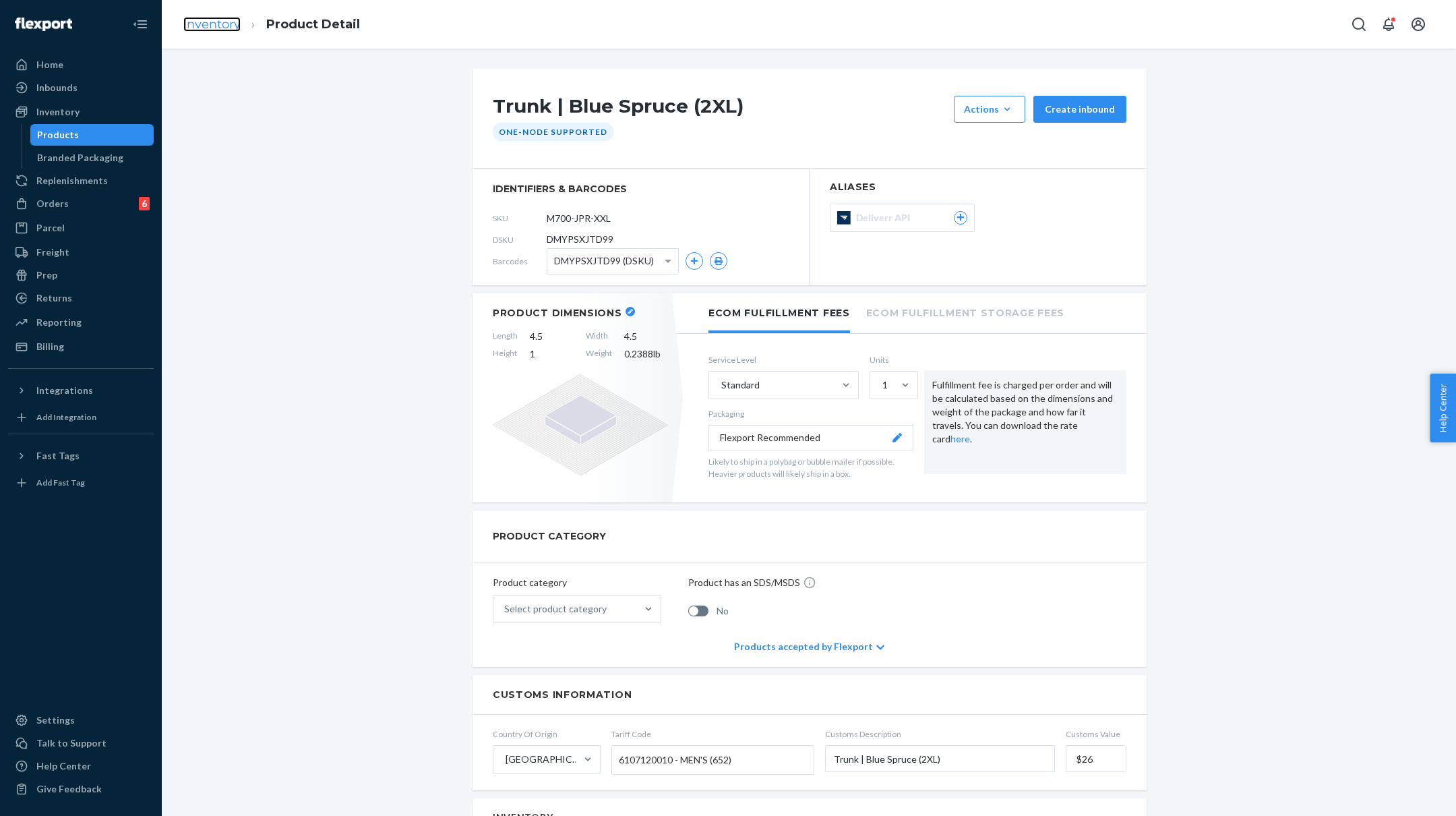
click at [220, 29] on link "Inventory" at bounding box center [212, 24] width 57 height 15
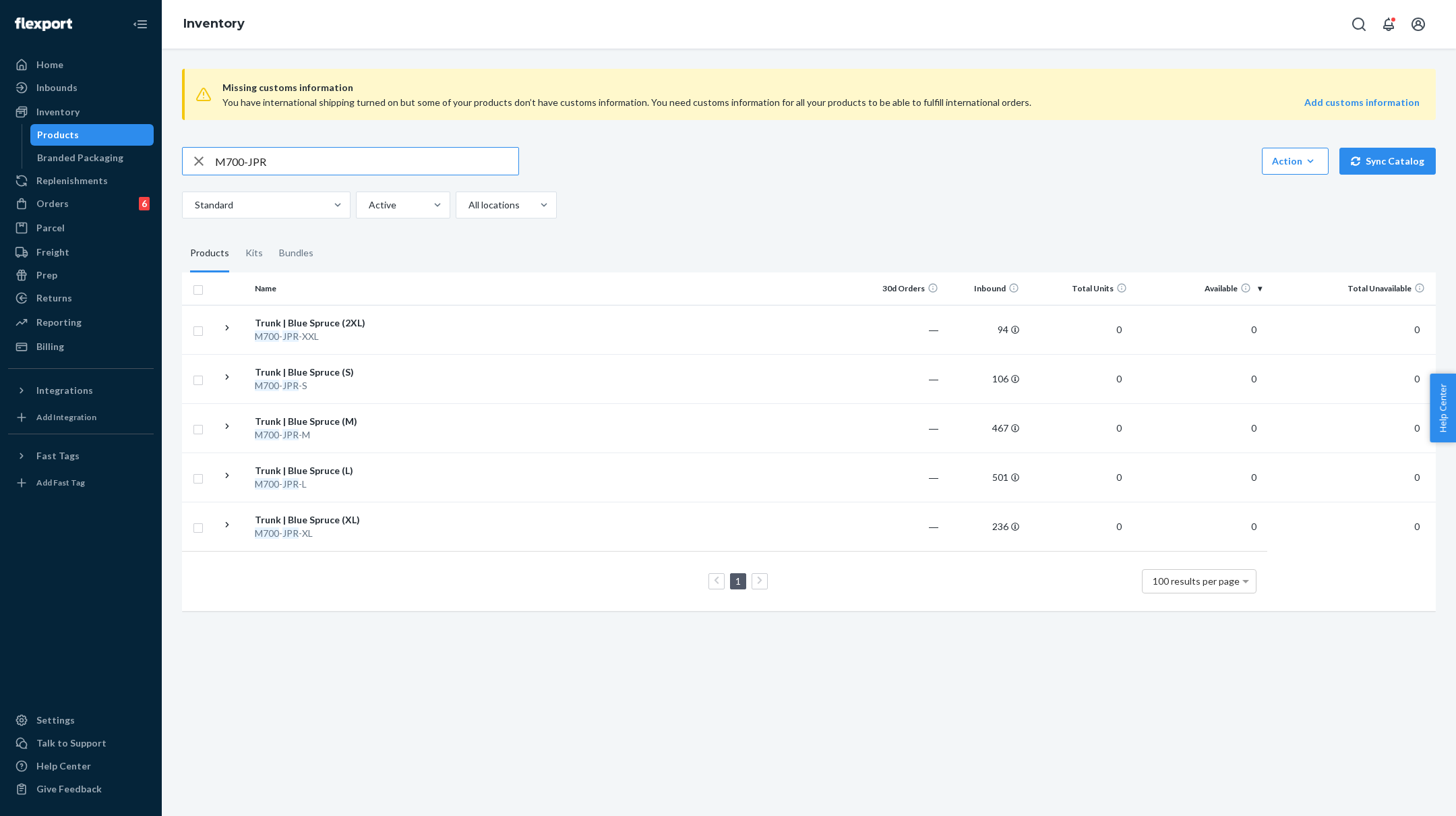
click at [234, 152] on input "M700-JPR" at bounding box center [367, 161] width 303 height 27
type input "M730-JPR"
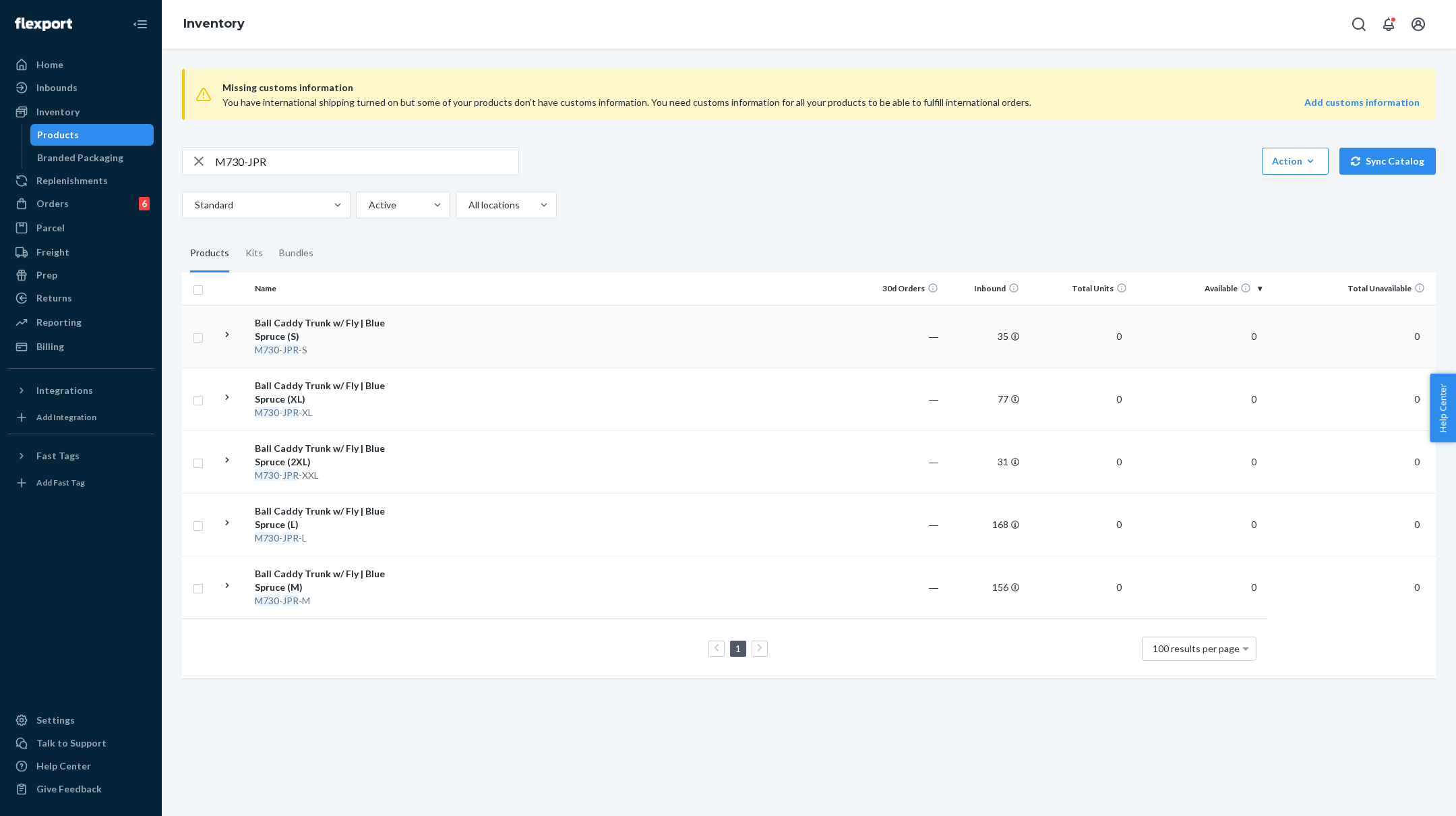
click at [438, 347] on td at bounding box center [632, 336] width 462 height 63
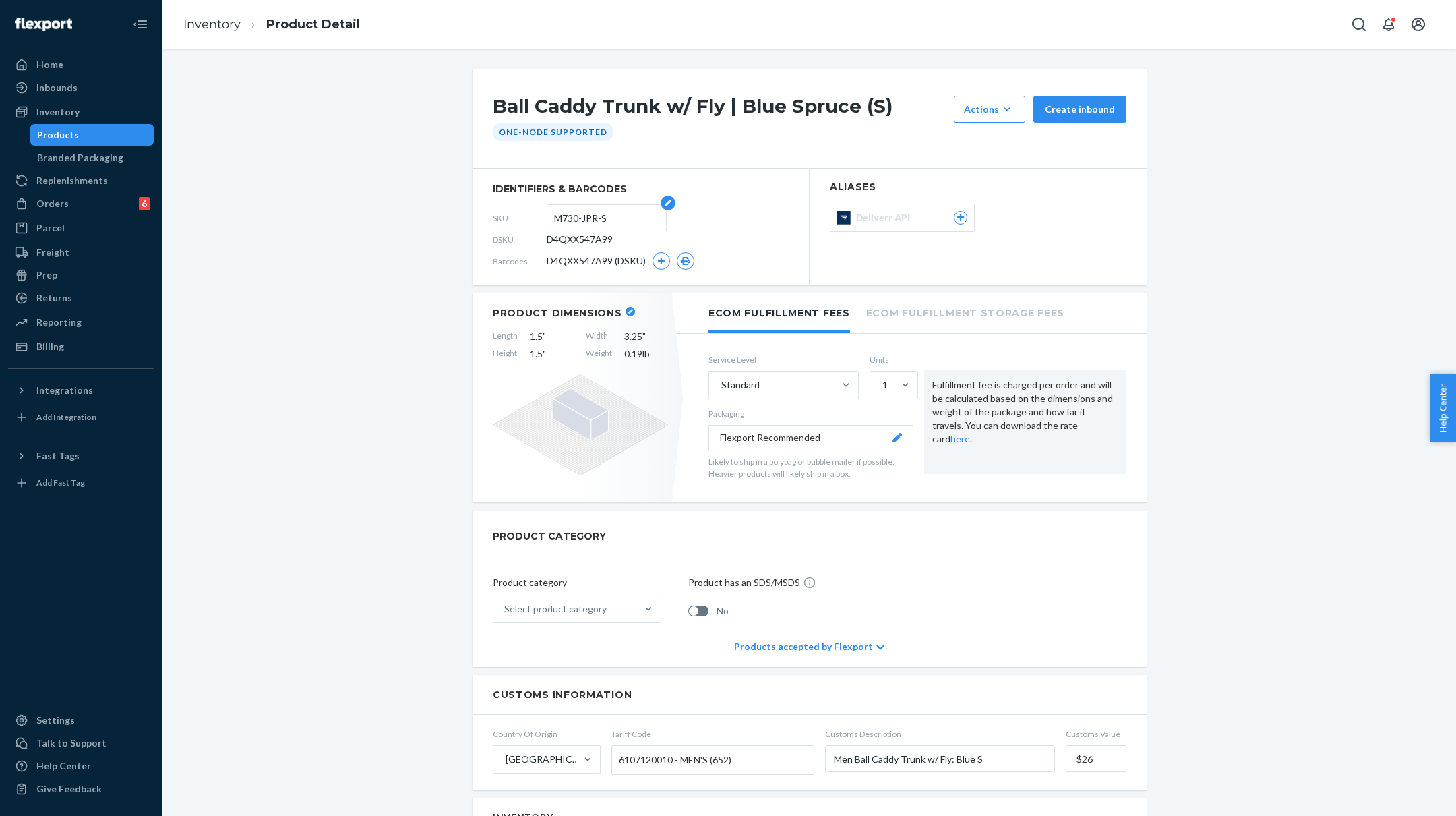
click at [602, 214] on input "M730-JPR-S" at bounding box center [607, 218] width 105 height 26
click at [660, 260] on icon "button" at bounding box center [662, 261] width 7 height 7
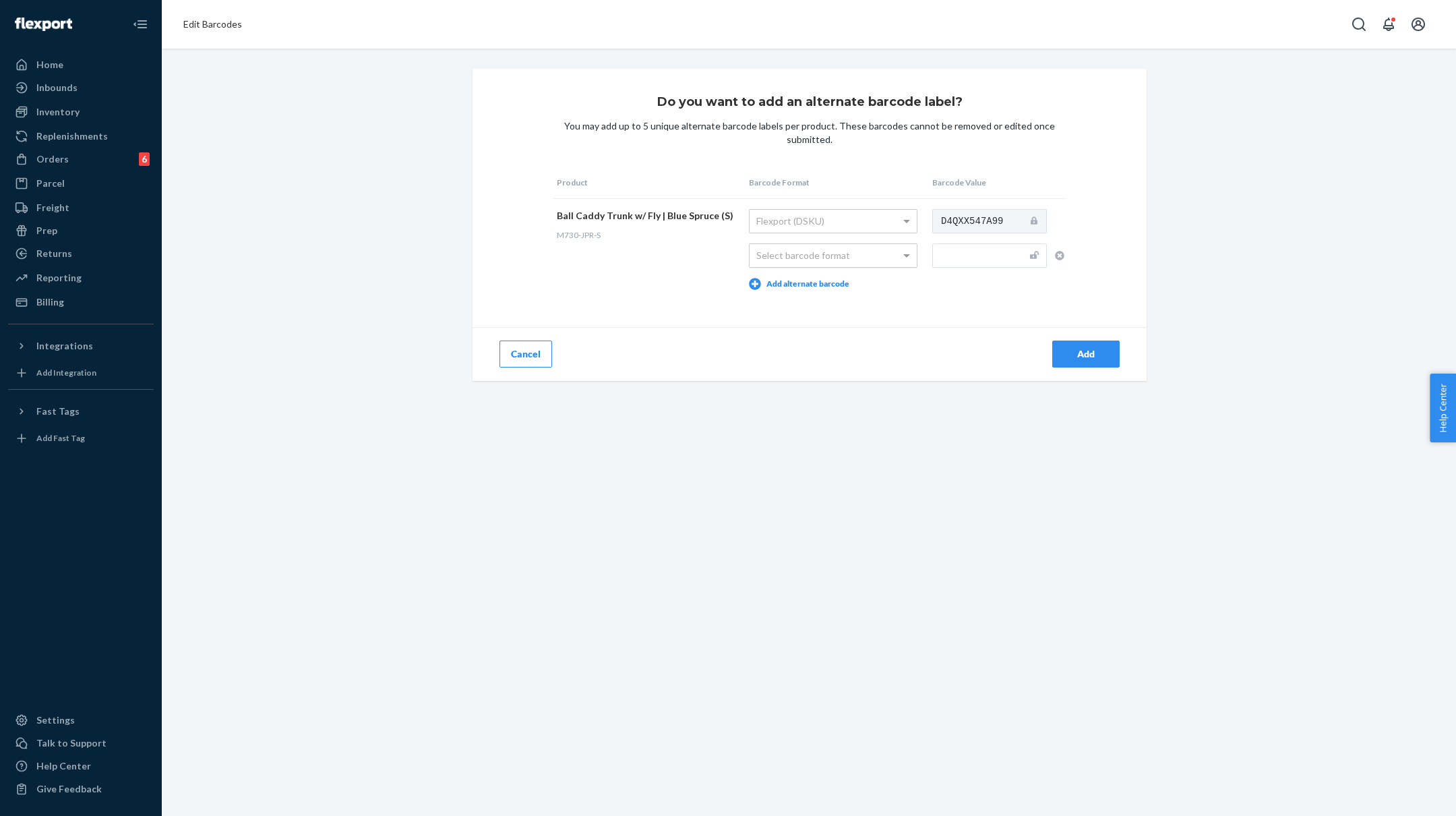
click at [845, 261] on div "Select barcode format" at bounding box center [833, 256] width 167 height 23
click at [1011, 255] on input "text" at bounding box center [989, 256] width 114 height 24
paste input "M730-JPR-S"
type input "M730-JPR-S"
click at [1086, 352] on div "Add" at bounding box center [1086, 354] width 45 height 14
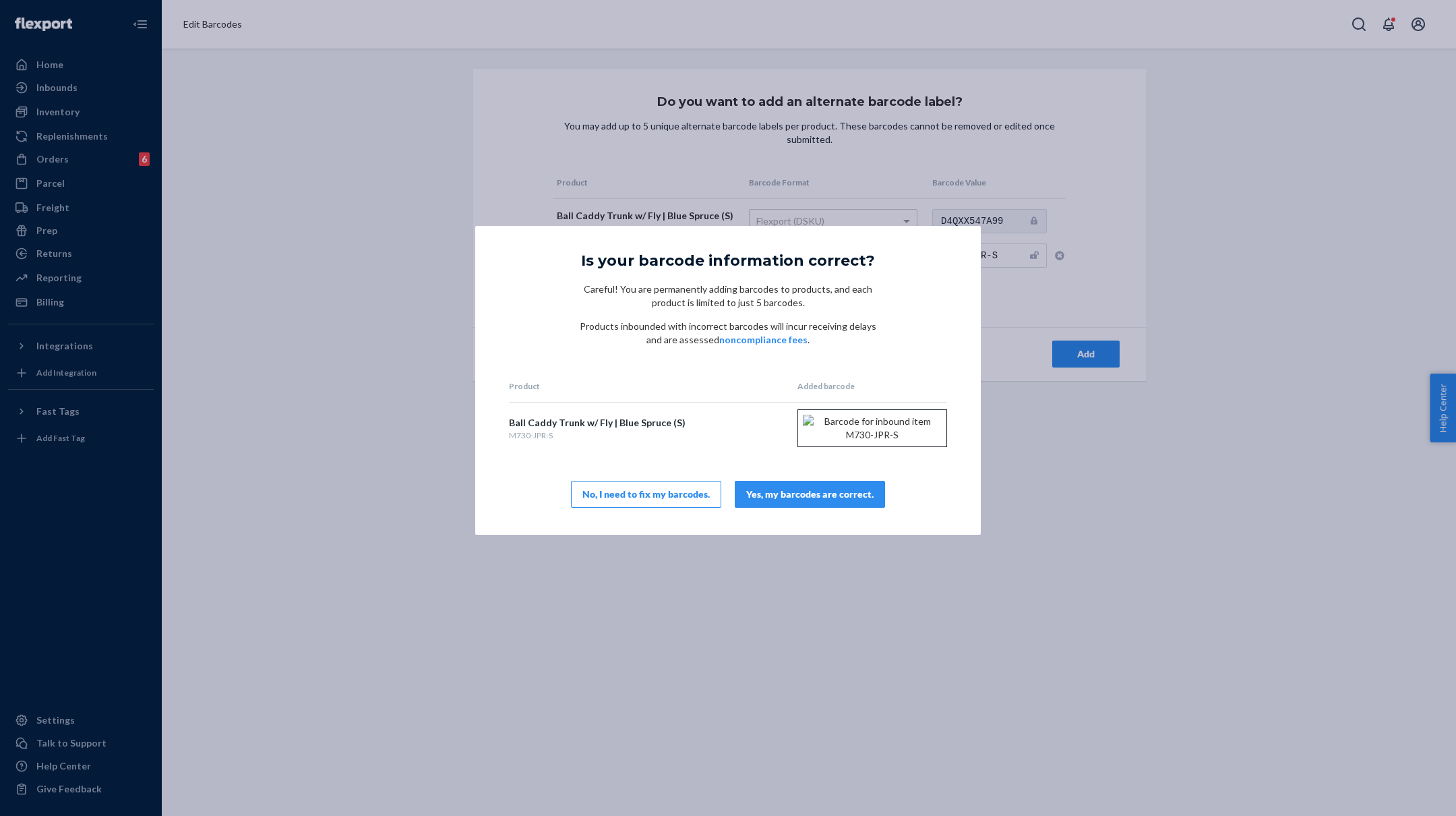
click at [785, 501] on div "Yes, my barcodes are correct." at bounding box center [809, 494] width 127 height 14
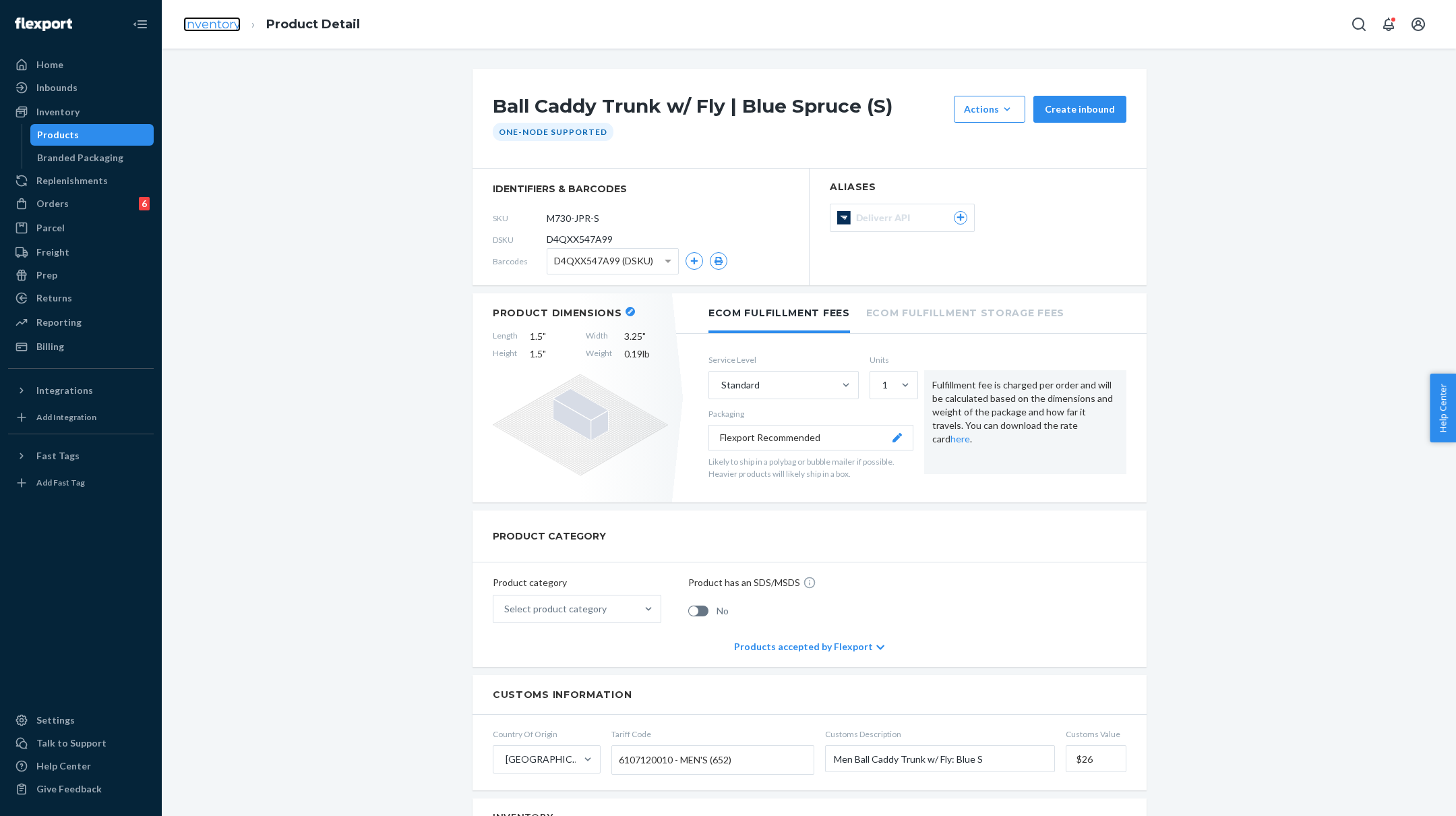
click at [219, 17] on link "Inventory" at bounding box center [212, 24] width 57 height 15
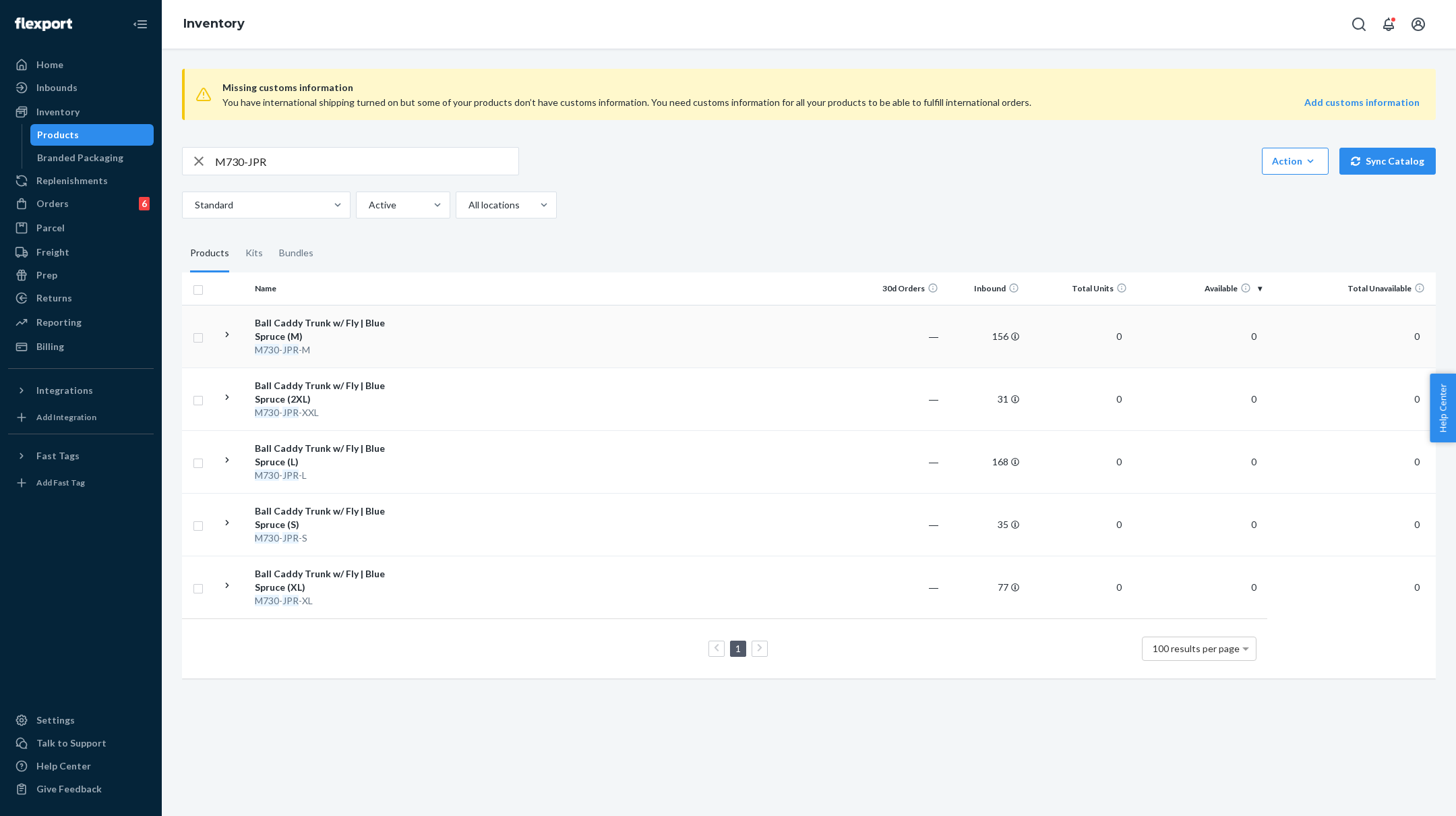
click at [432, 347] on td at bounding box center [632, 336] width 462 height 63
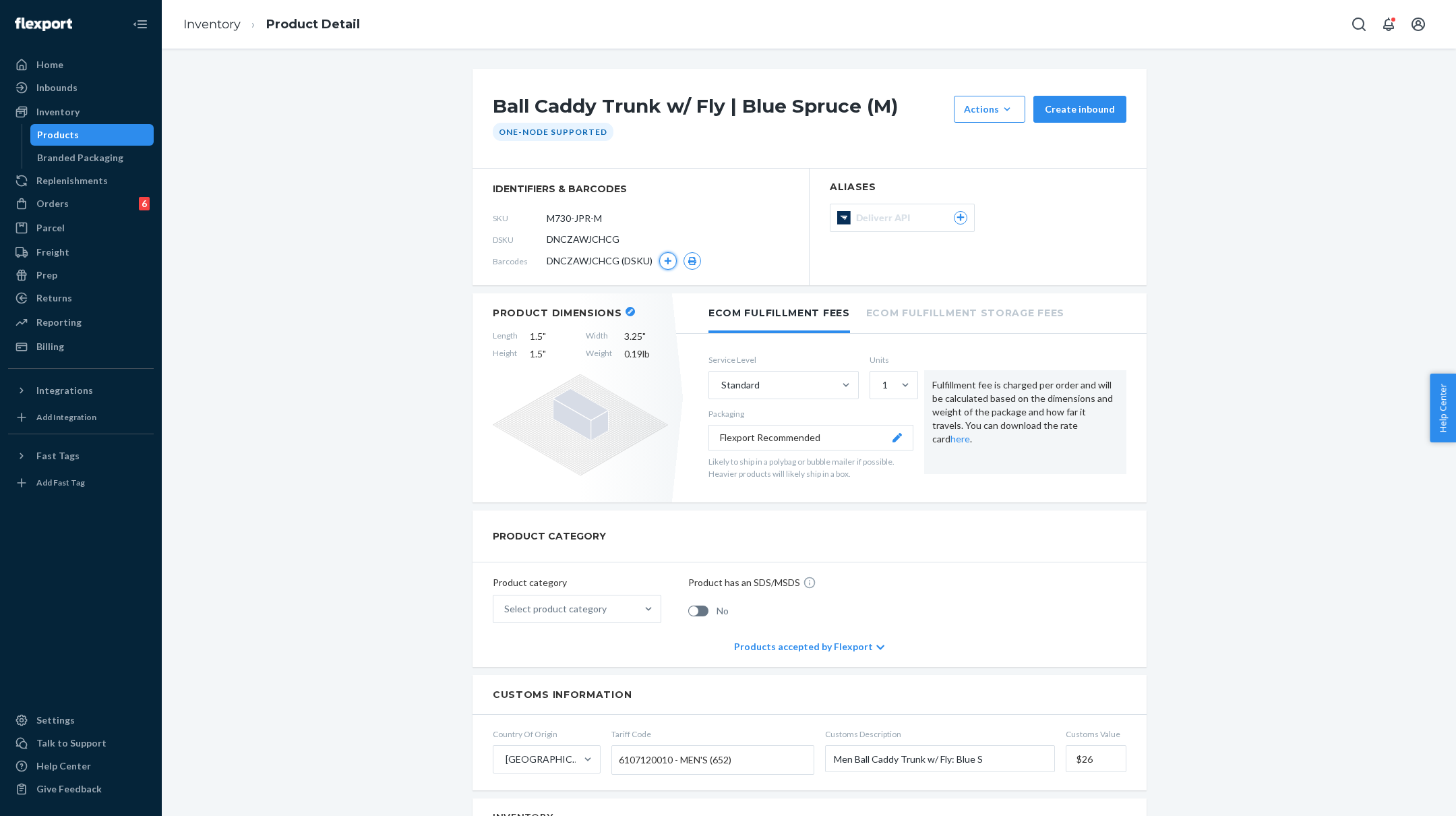
click at [668, 257] on icon "button" at bounding box center [668, 261] width 7 height 7
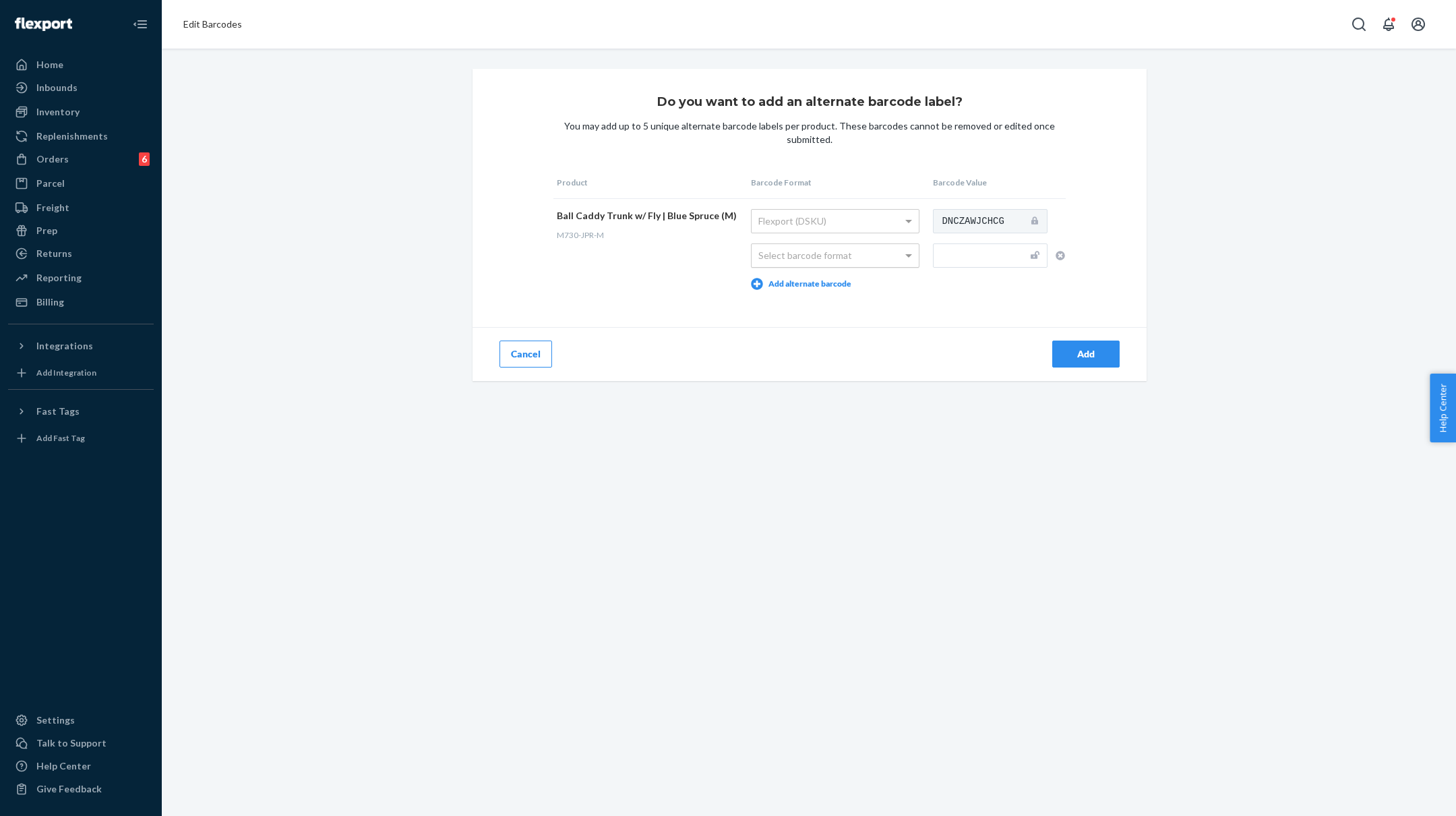
click at [818, 249] on div "Select barcode format" at bounding box center [835, 256] width 167 height 23
click at [952, 261] on input "text" at bounding box center [990, 256] width 114 height 24
paste input "M730-JPR-S"
type input "M730-JPR-M"
click at [1084, 354] on div "Add" at bounding box center [1086, 354] width 45 height 14
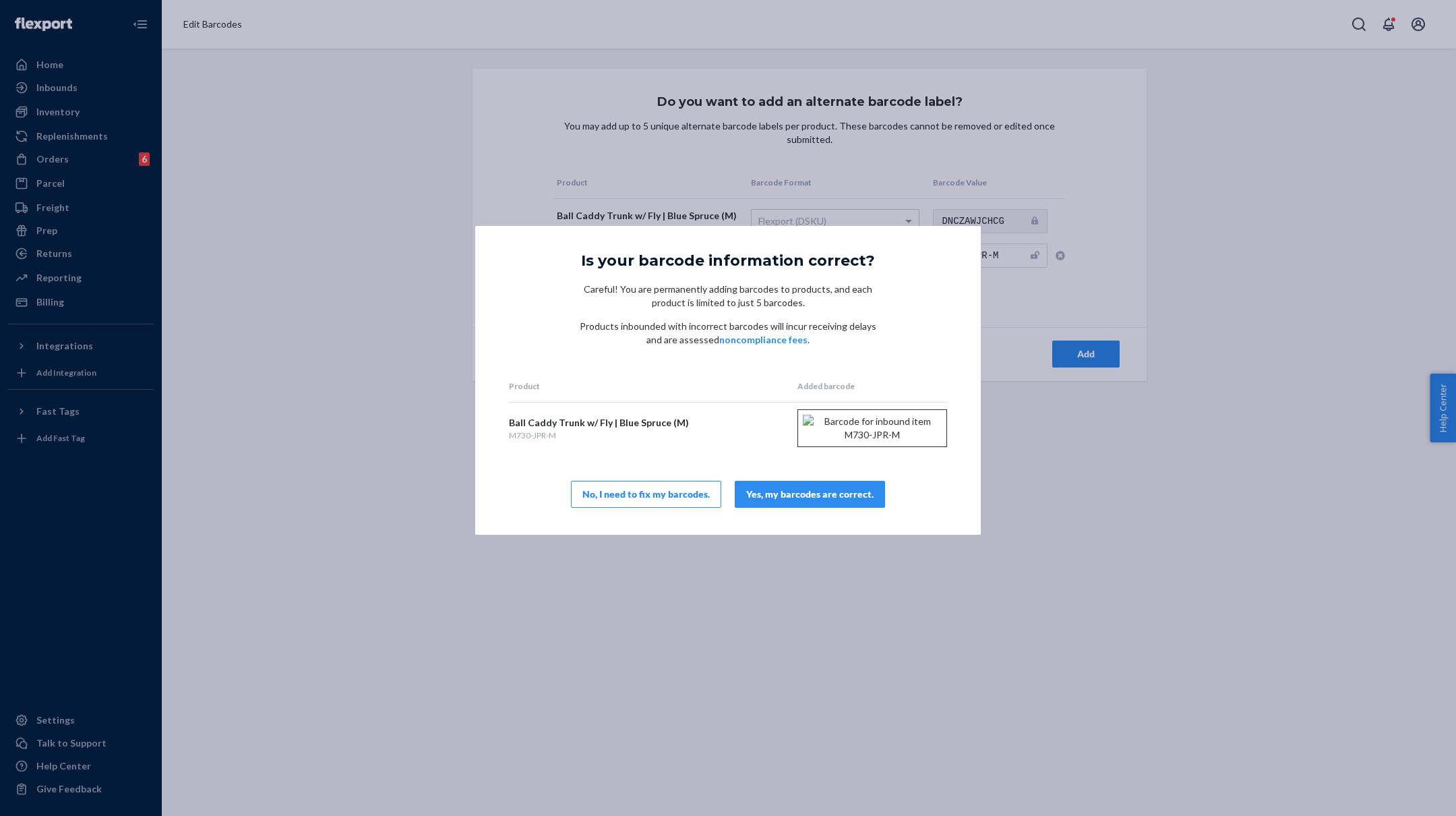
click at [824, 501] on div "Yes, my barcodes are correct." at bounding box center [809, 494] width 127 height 14
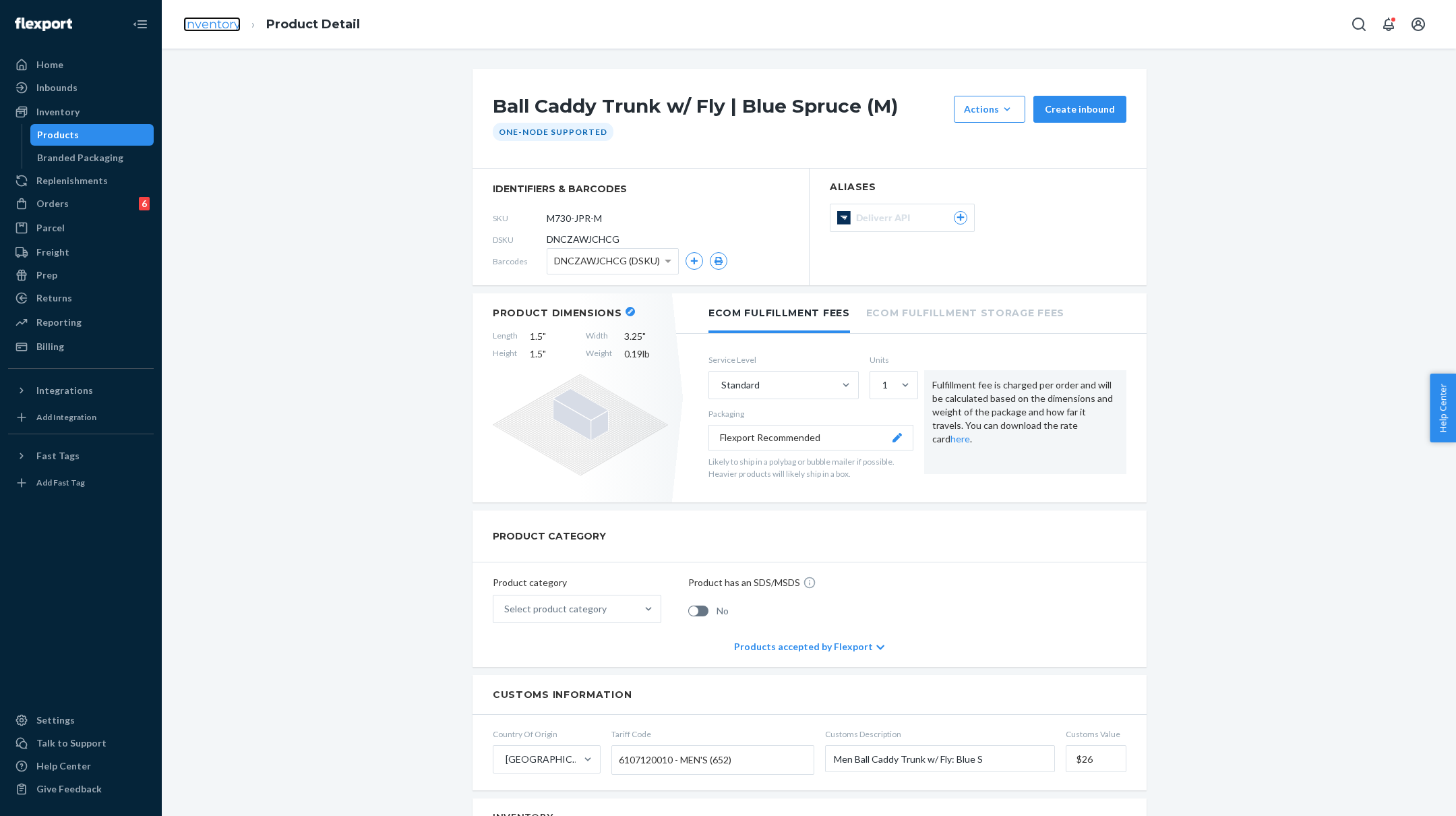
click at [205, 27] on link "Inventory" at bounding box center [212, 24] width 57 height 15
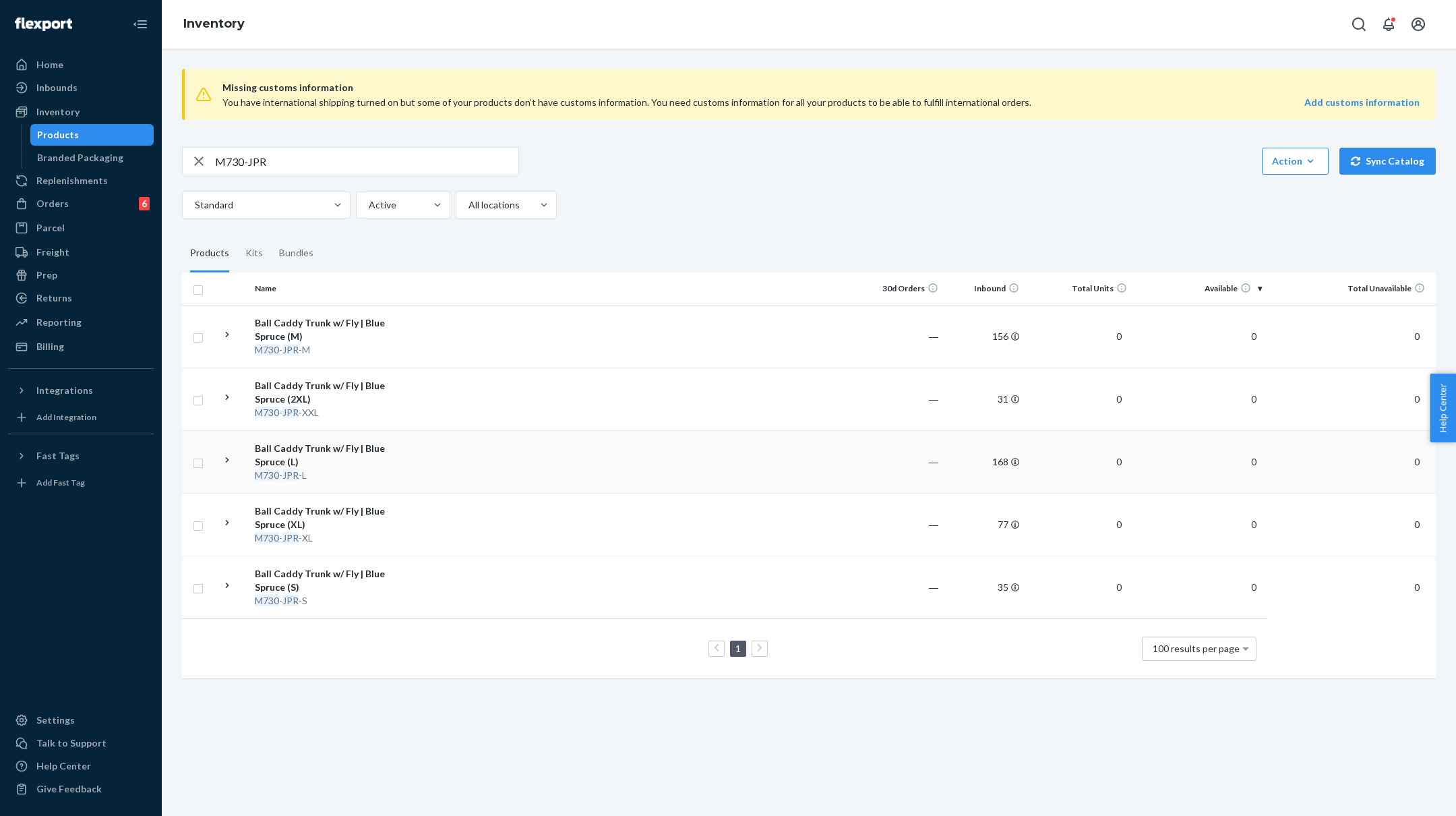
click at [404, 459] on td at bounding box center [632, 461] width 462 height 63
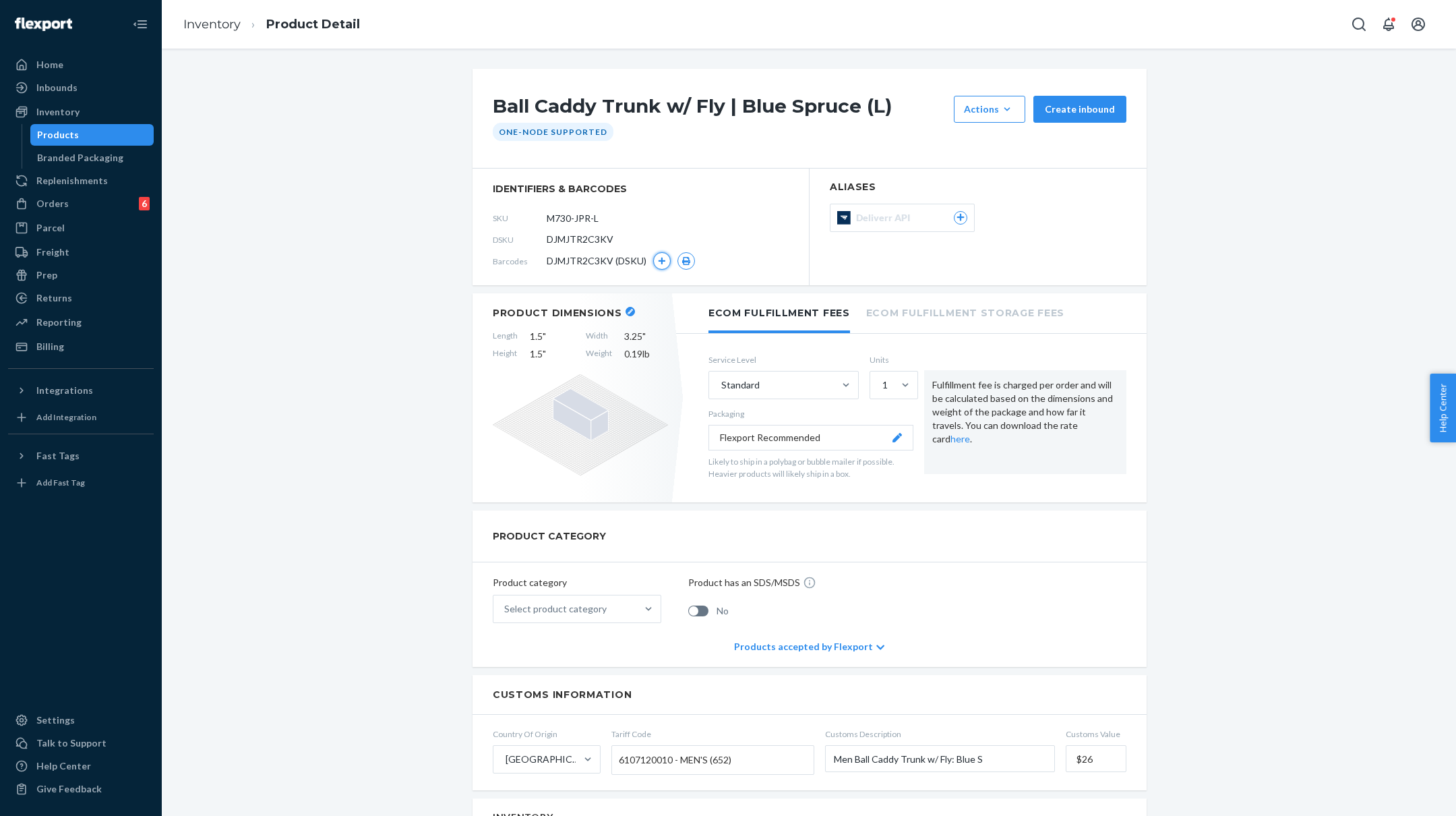
click at [665, 263] on button "button" at bounding box center [662, 261] width 17 height 17
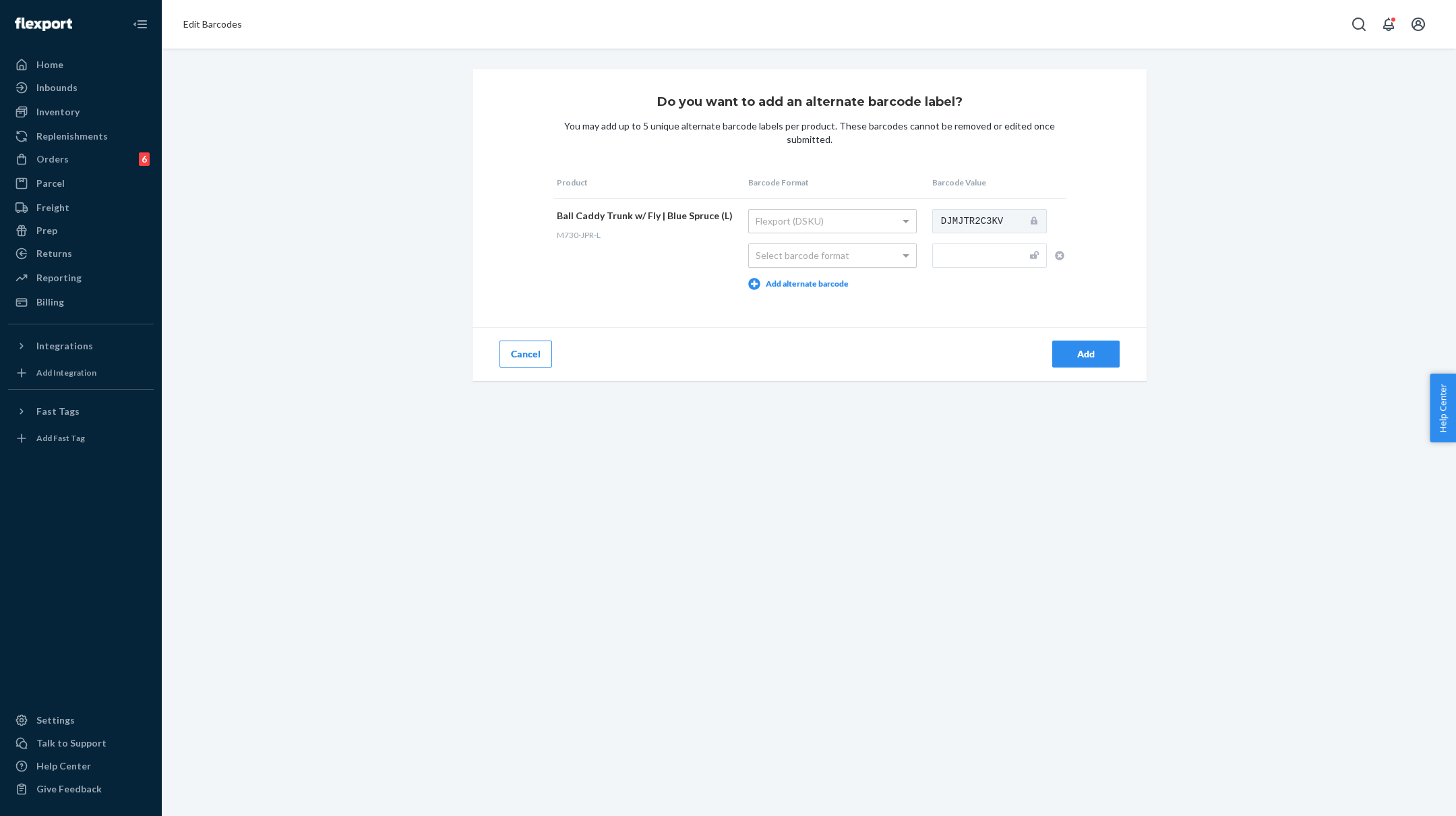
click at [871, 256] on div "Select barcode format" at bounding box center [832, 256] width 167 height 23
click at [975, 263] on input "text" at bounding box center [989, 256] width 114 height 24
paste input "M730-JPR-S"
type input "M730-JPR-L"
click at [1082, 347] on div "Add" at bounding box center [1086, 354] width 45 height 14
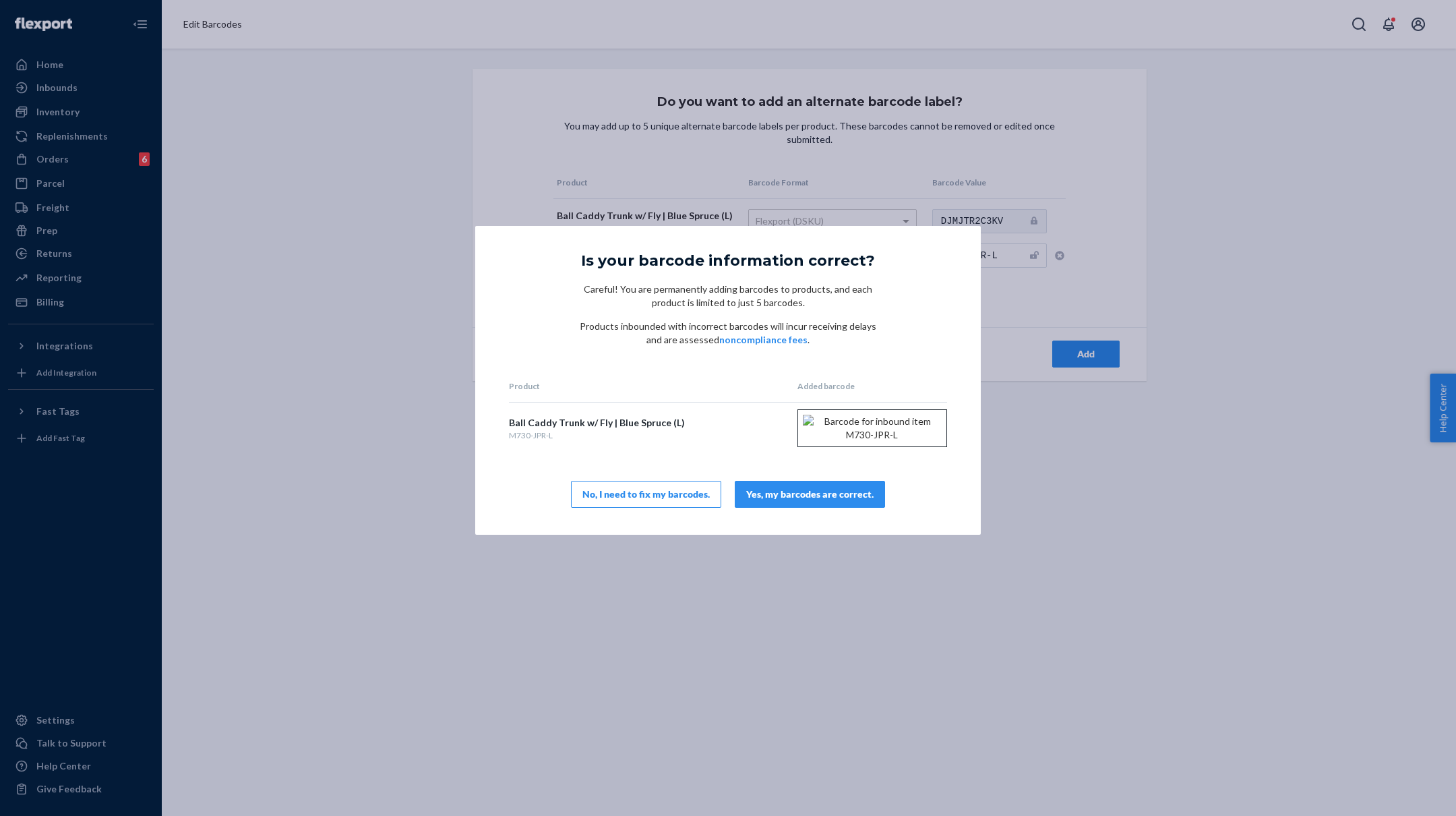
click at [781, 501] on div "Yes, my barcodes are correct." at bounding box center [809, 494] width 127 height 14
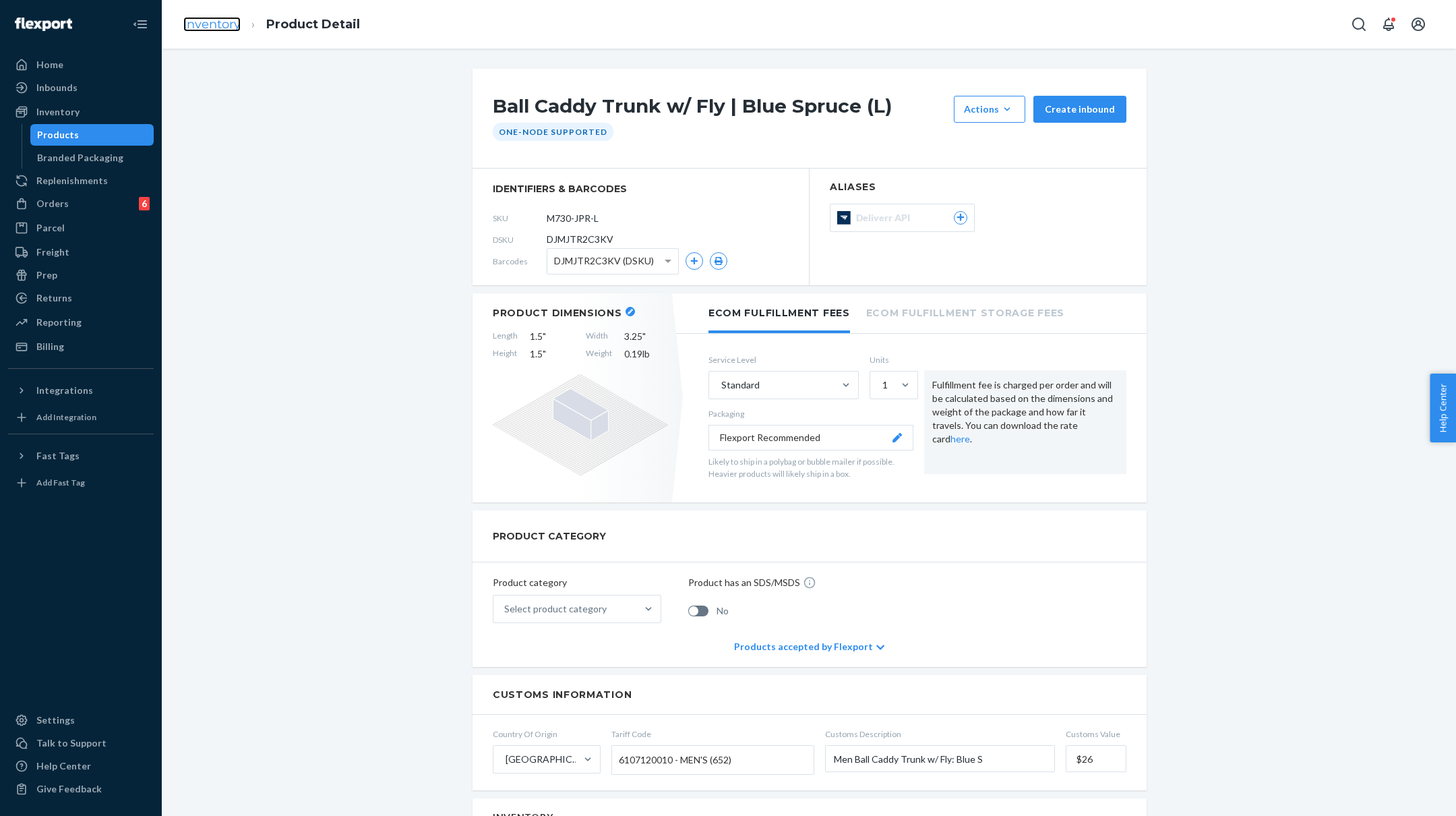
click at [216, 22] on link "Inventory" at bounding box center [212, 24] width 57 height 15
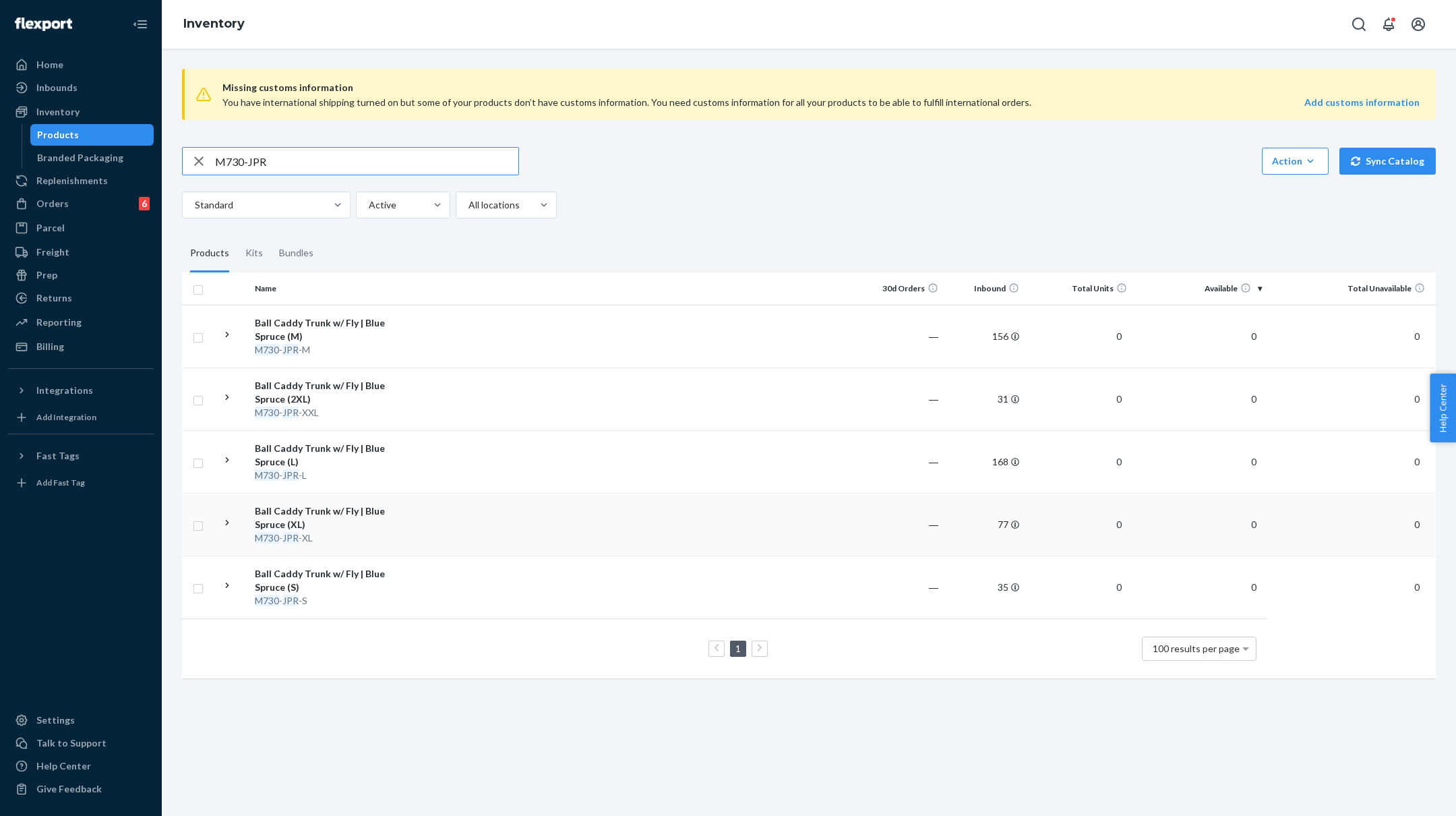
click at [413, 500] on td at bounding box center [632, 524] width 462 height 63
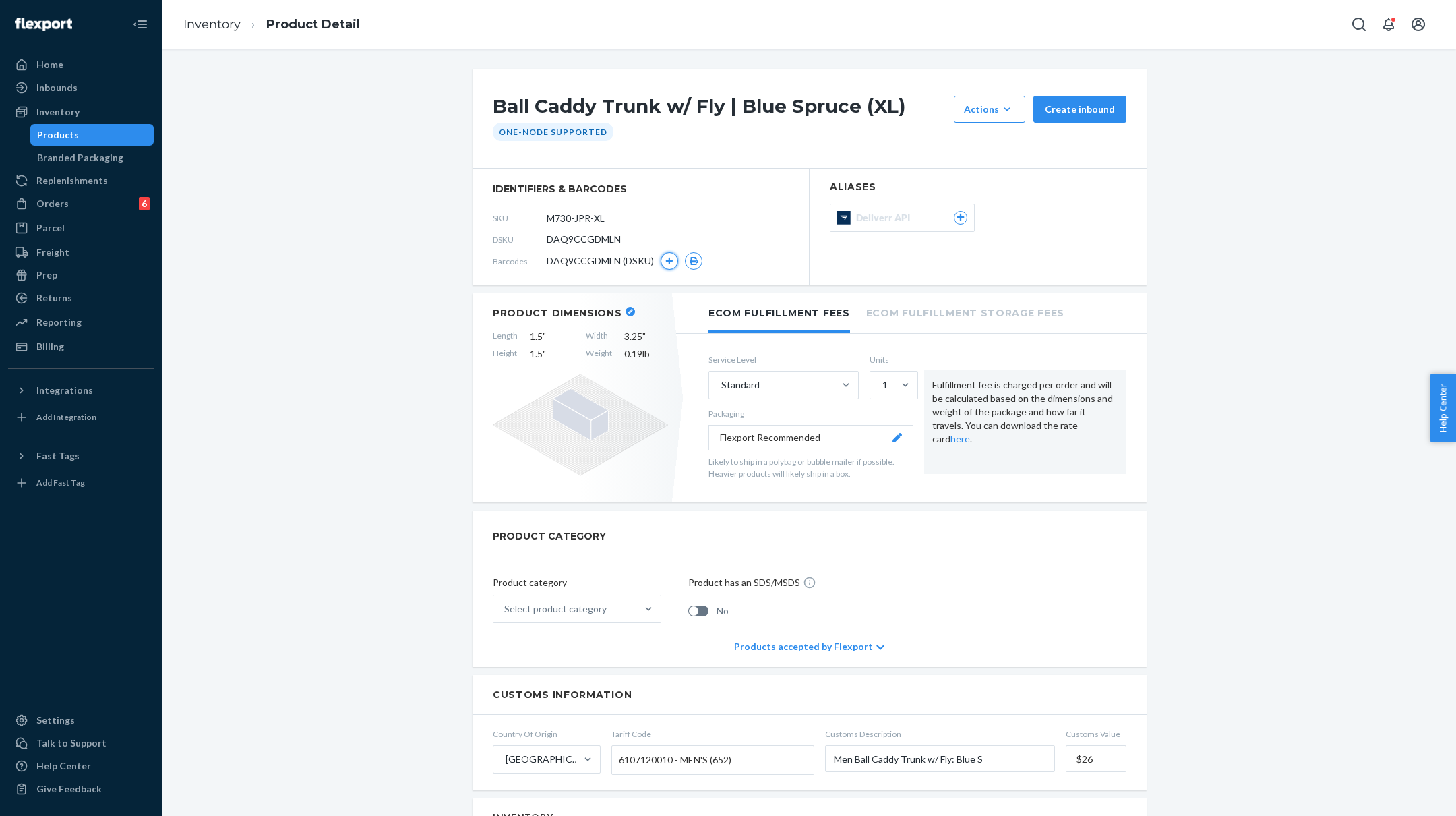
click at [668, 258] on icon "button" at bounding box center [670, 261] width 7 height 7
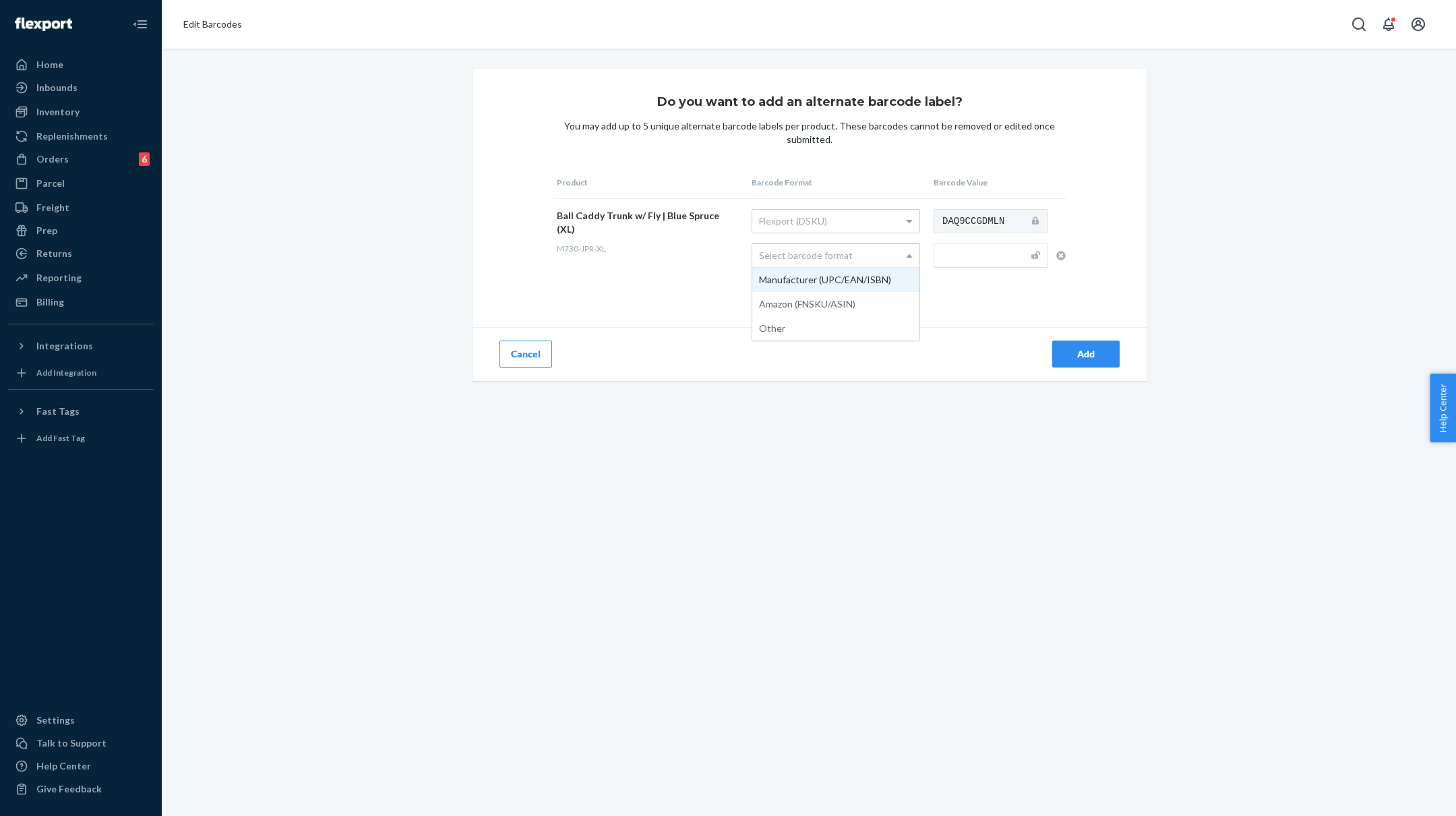
click at [871, 252] on div "Select barcode format" at bounding box center [836, 256] width 167 height 23
click at [966, 259] on input "text" at bounding box center [990, 256] width 114 height 24
paste input "M730-JPR-S"
type input "M730-JPR-XL"
click at [1095, 349] on div "Add" at bounding box center [1086, 354] width 45 height 14
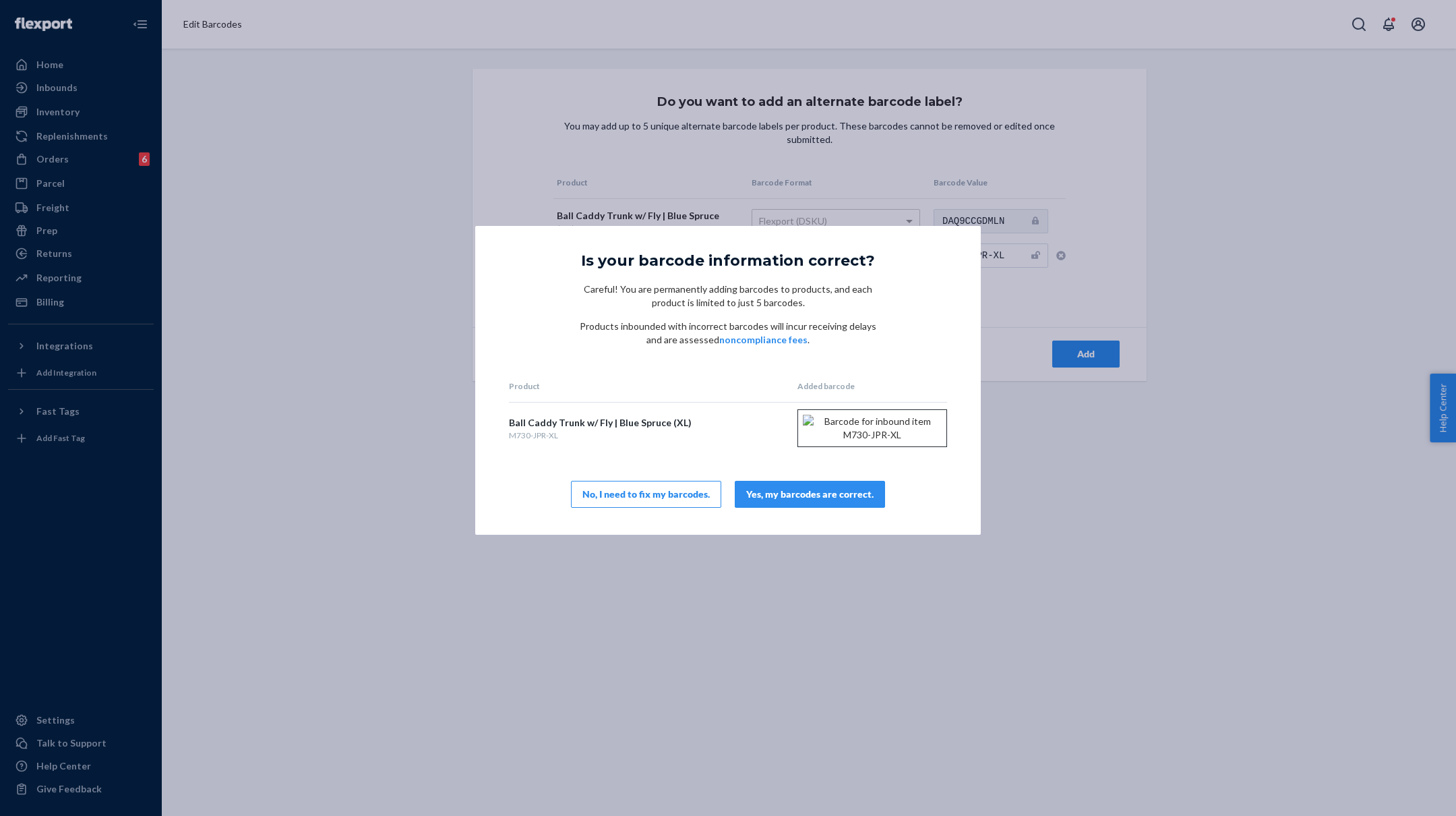
click at [854, 501] on div "Yes, my barcodes are correct." at bounding box center [809, 494] width 127 height 14
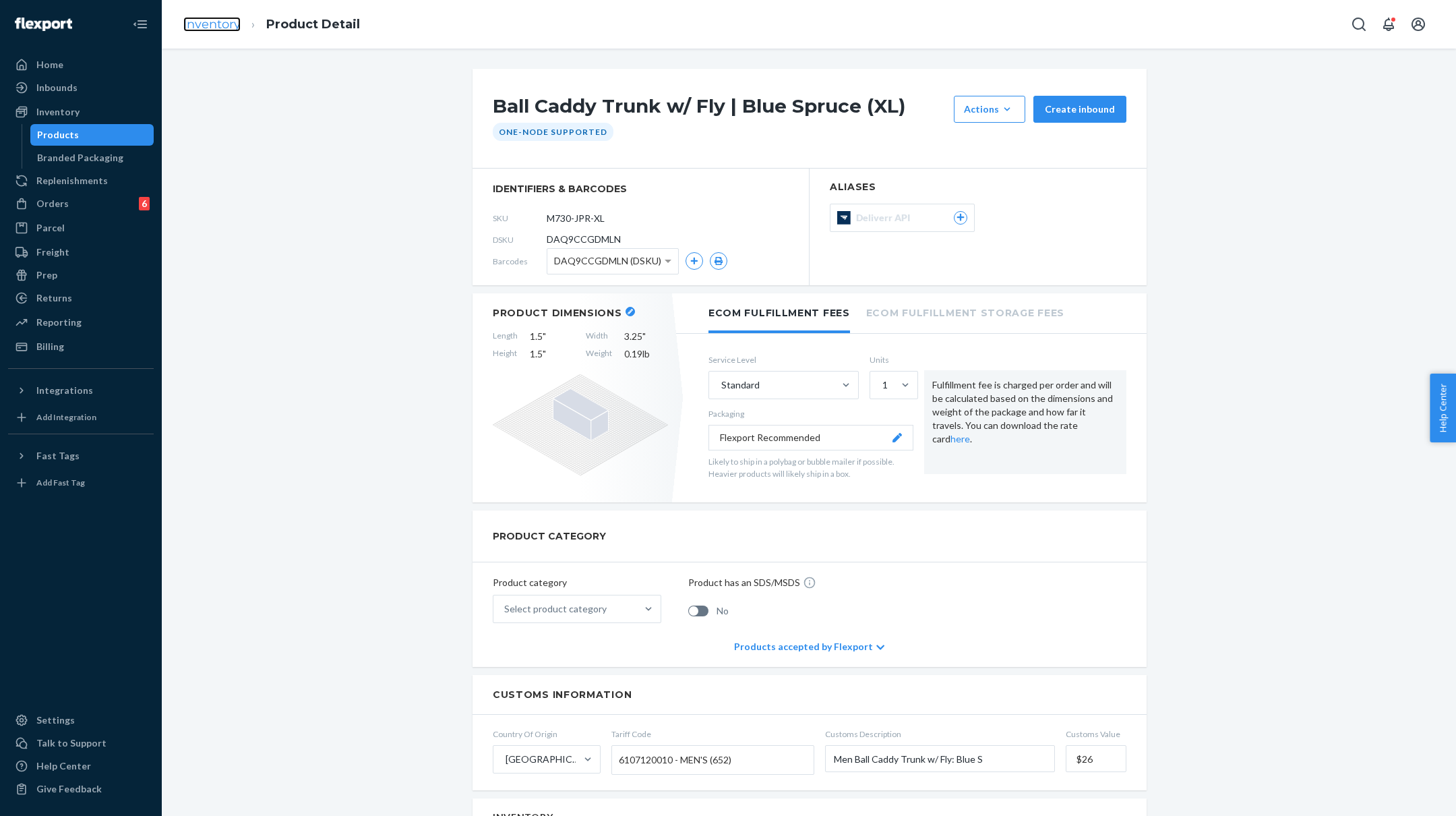
click at [194, 26] on link "Inventory" at bounding box center [212, 24] width 57 height 15
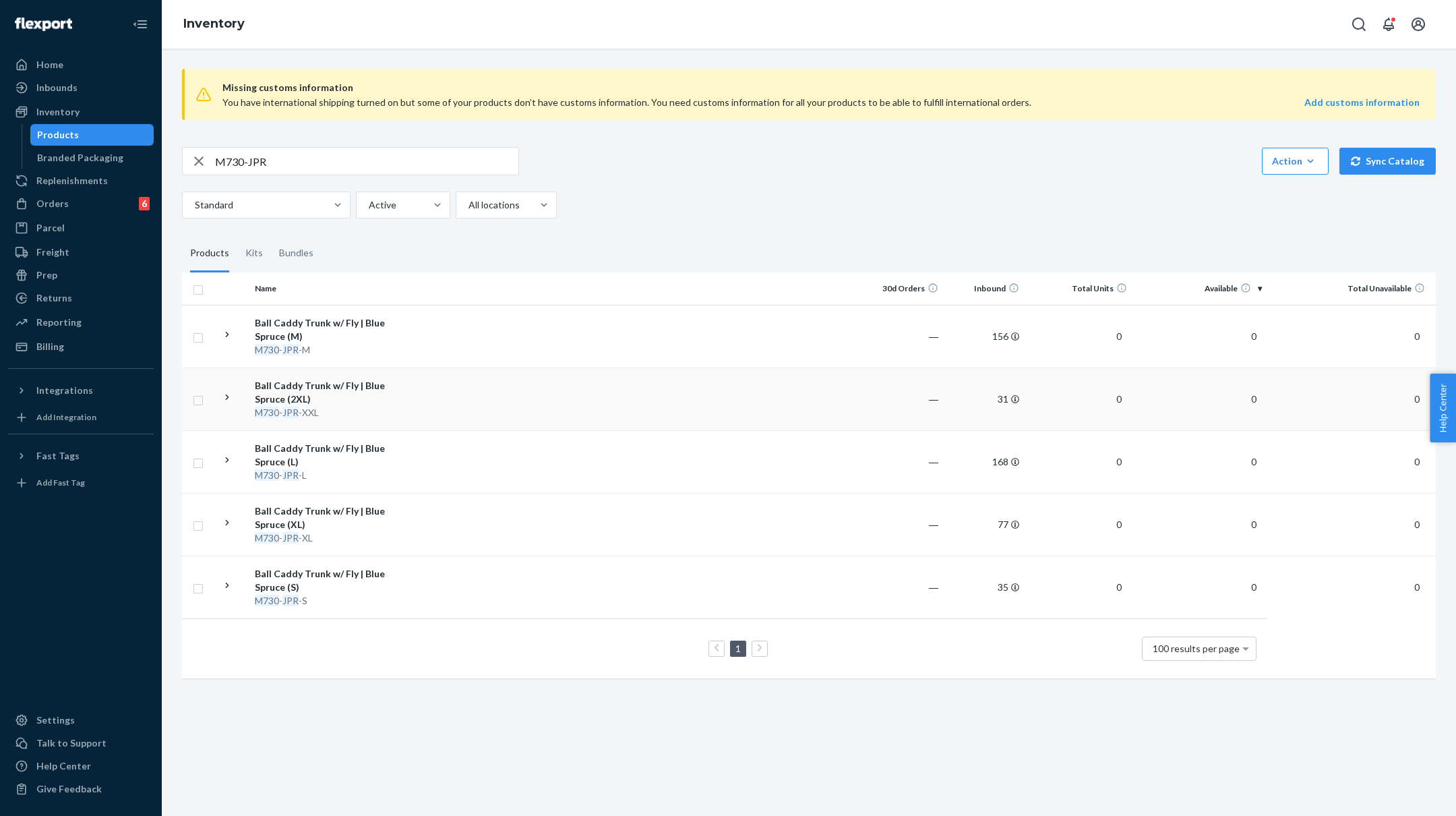
click at [397, 396] on td "Ball Caddy Trunk w/ Fly | Blue Spruce (2XL) M730 - JPR -XXL" at bounding box center [325, 398] width 152 height 63
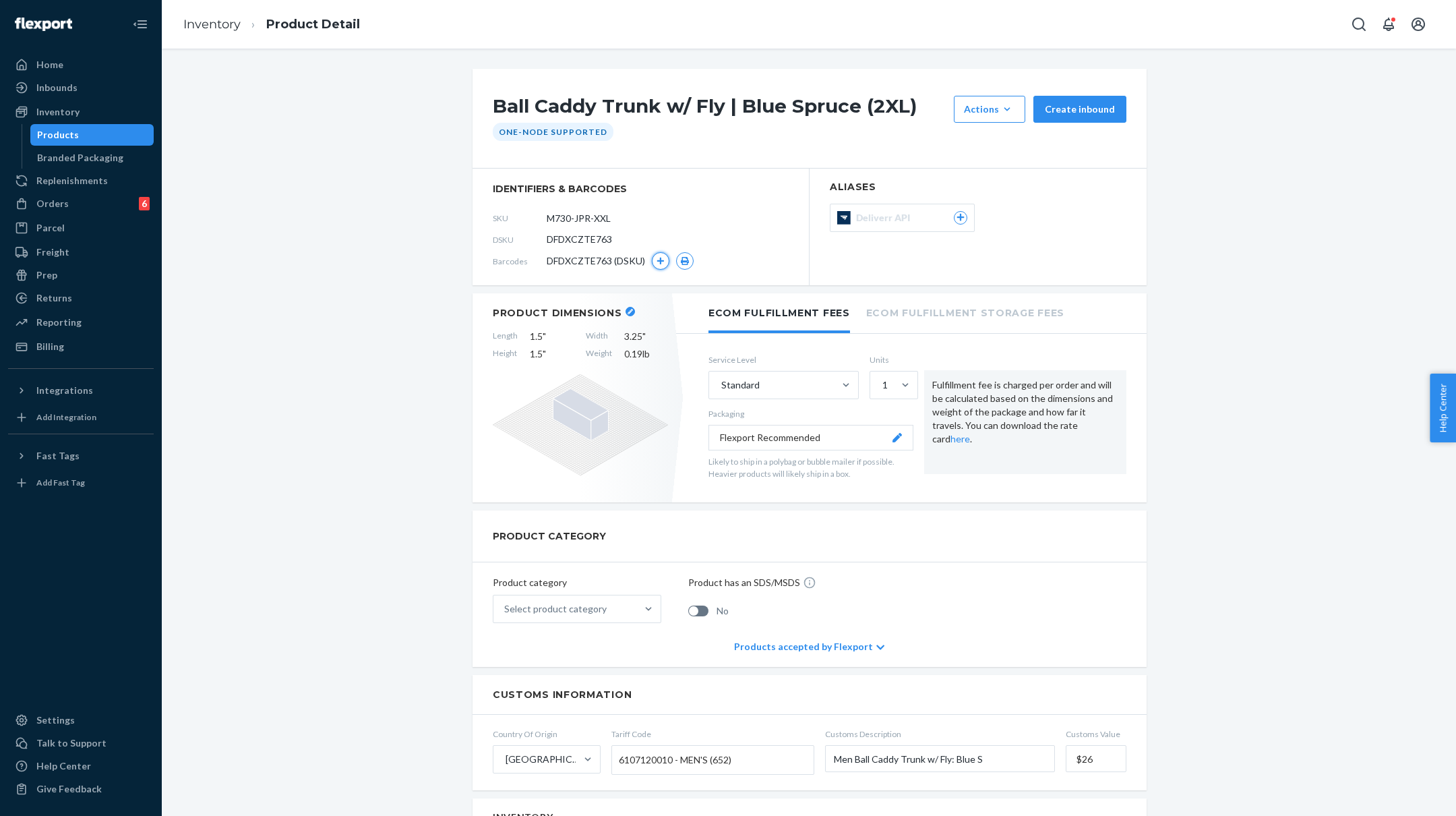
click at [658, 258] on icon "button" at bounding box center [660, 260] width 8 height 8
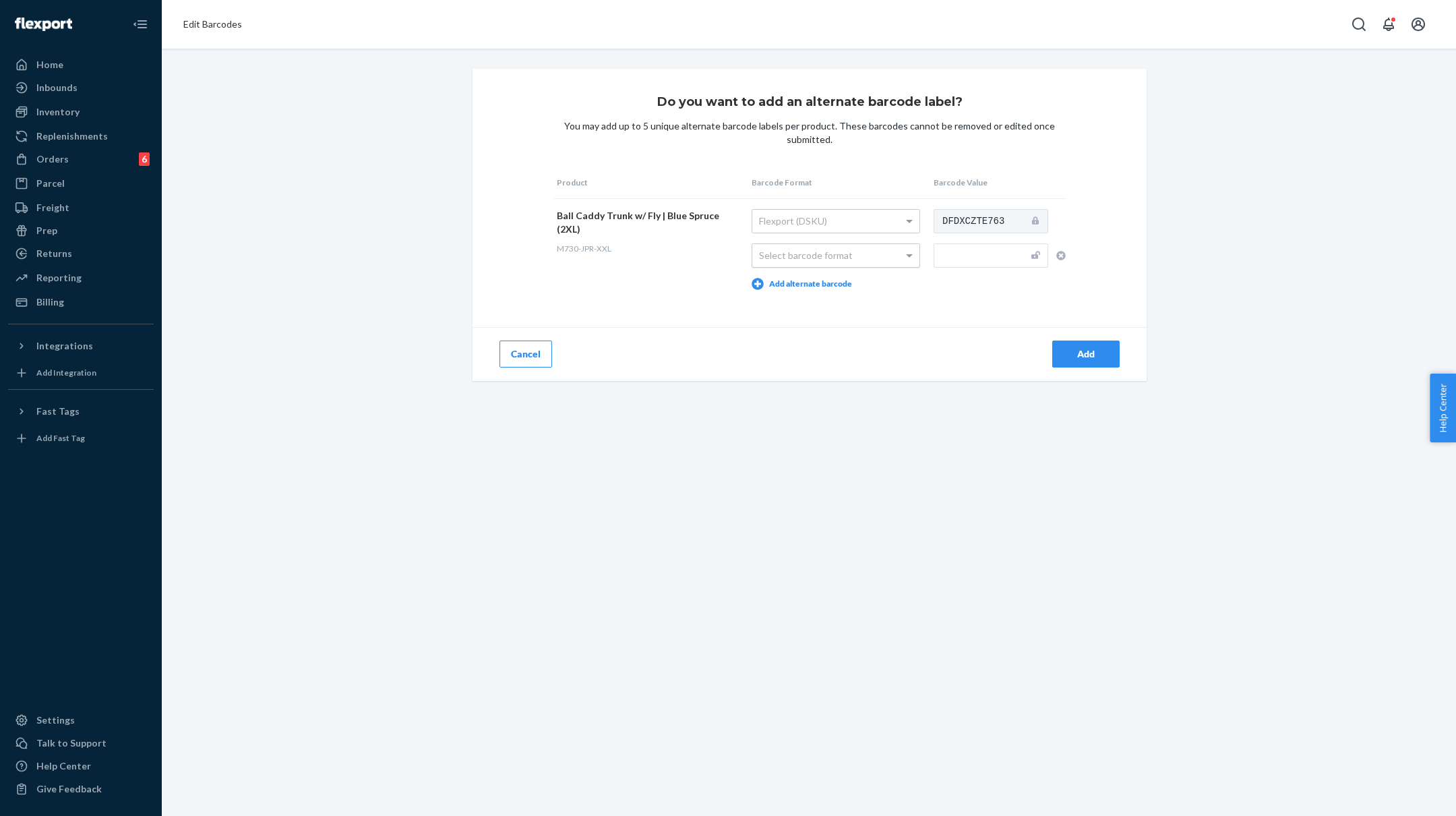
click at [802, 250] on div "Select barcode format" at bounding box center [836, 256] width 167 height 23
click at [988, 253] on input "text" at bounding box center [990, 256] width 114 height 24
paste input "M730-JPR-S"
type input "M730-JPR-XXL"
click at [1095, 353] on div "Add" at bounding box center [1086, 354] width 45 height 14
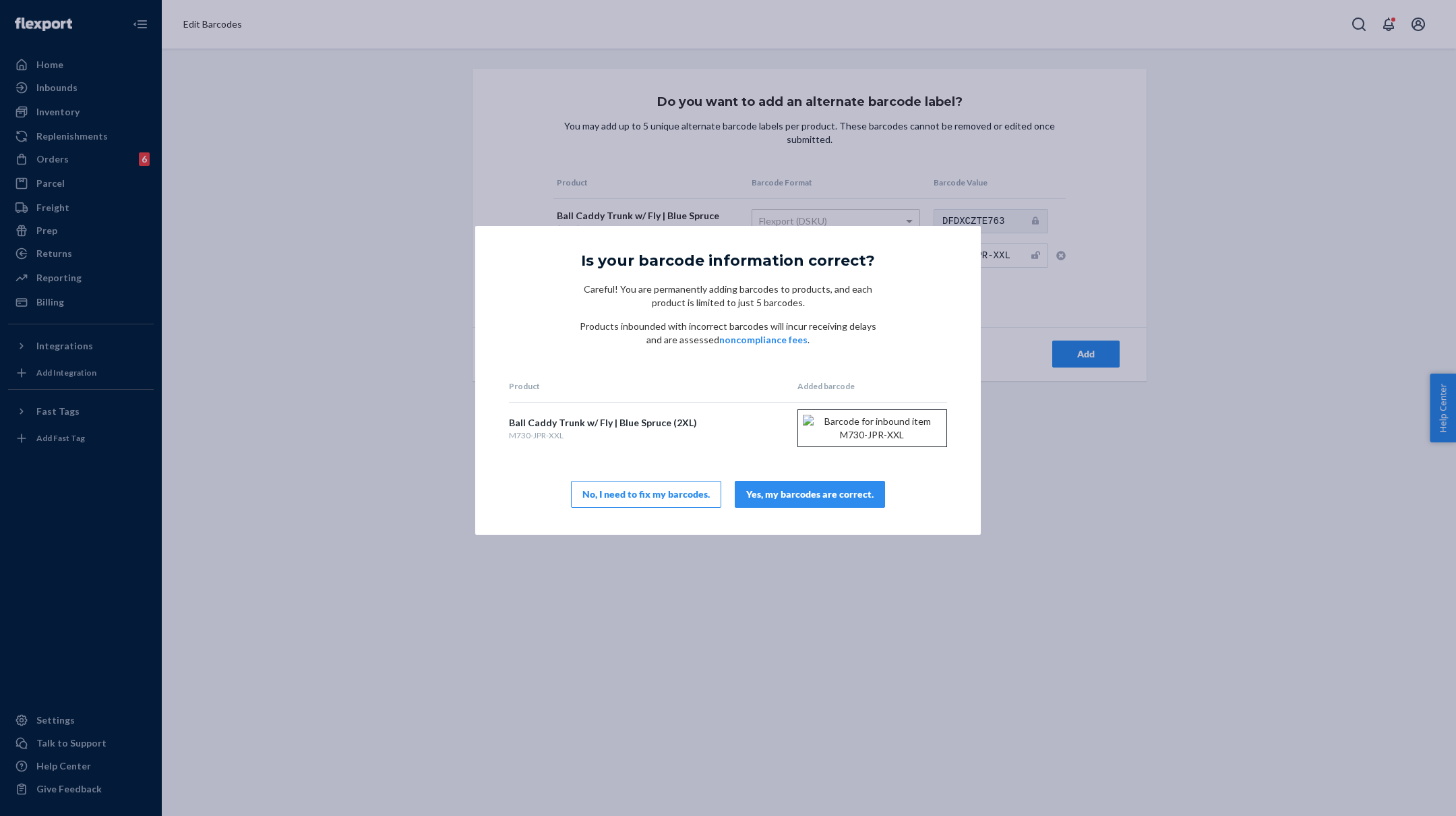
click at [788, 501] on div "Yes, my barcodes are correct." at bounding box center [809, 494] width 127 height 14
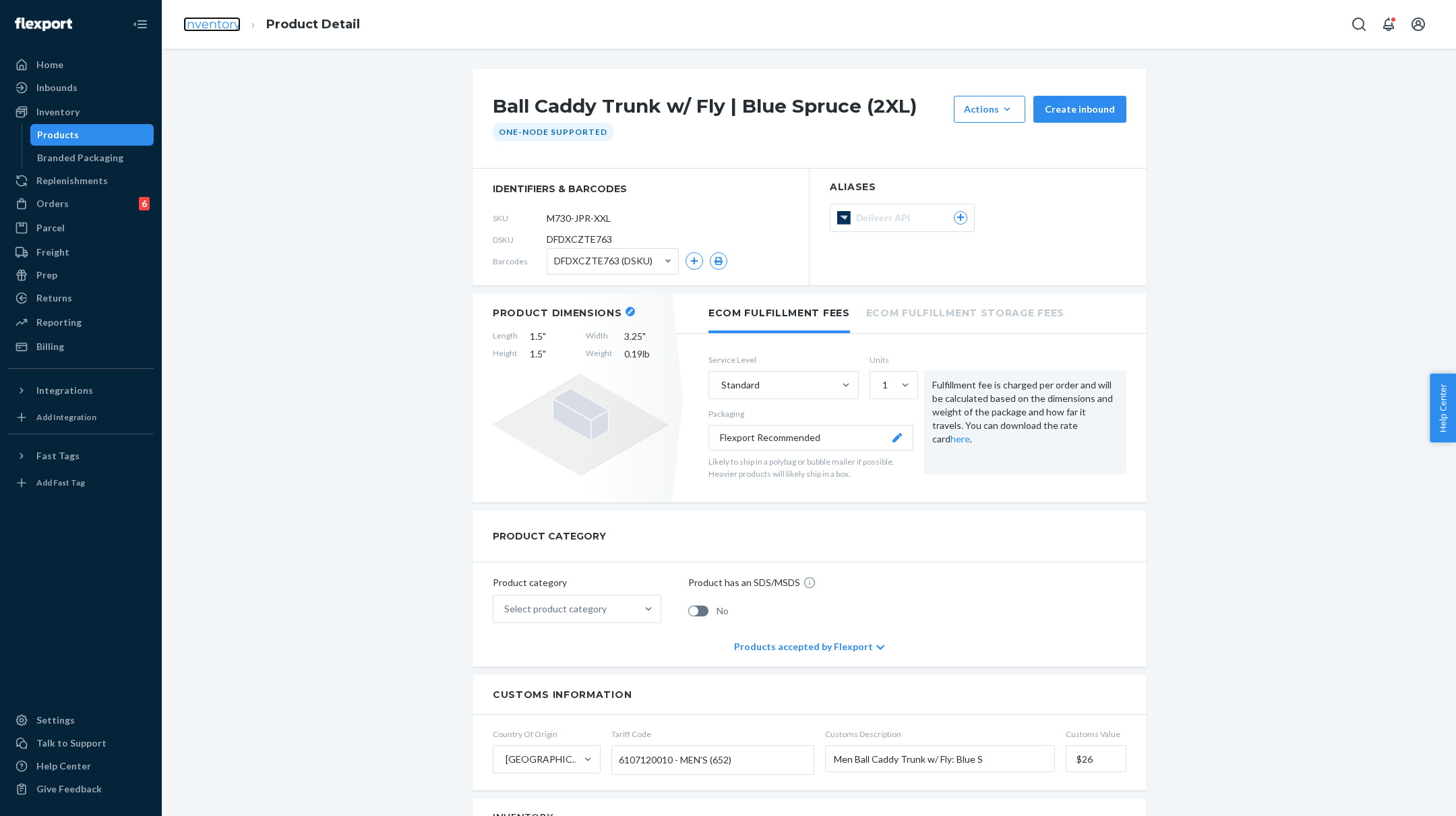
click at [206, 19] on link "Inventory" at bounding box center [212, 24] width 57 height 15
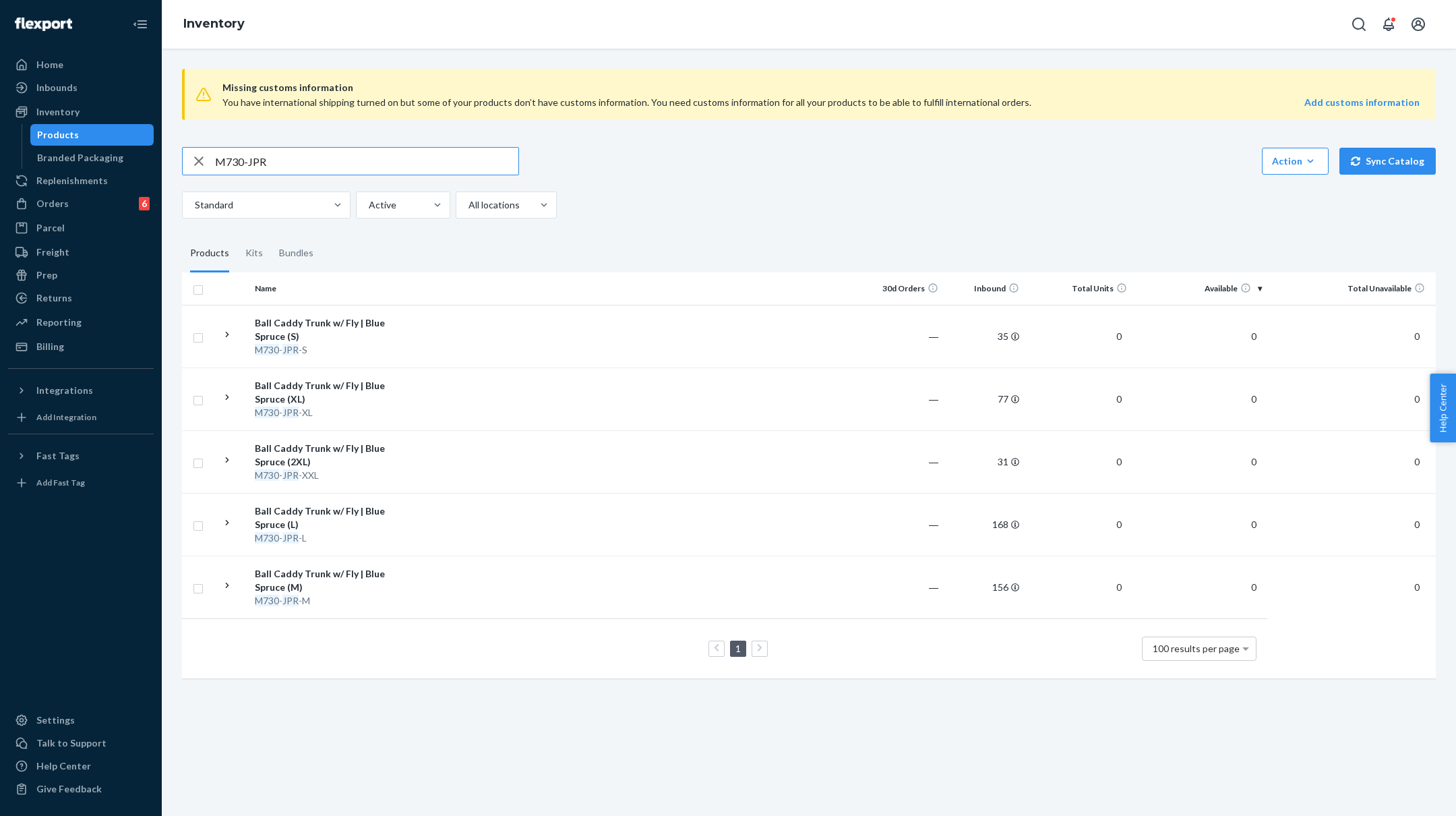
click at [221, 157] on input "M730-JPR" at bounding box center [367, 161] width 303 height 27
type input "M900-JPR"
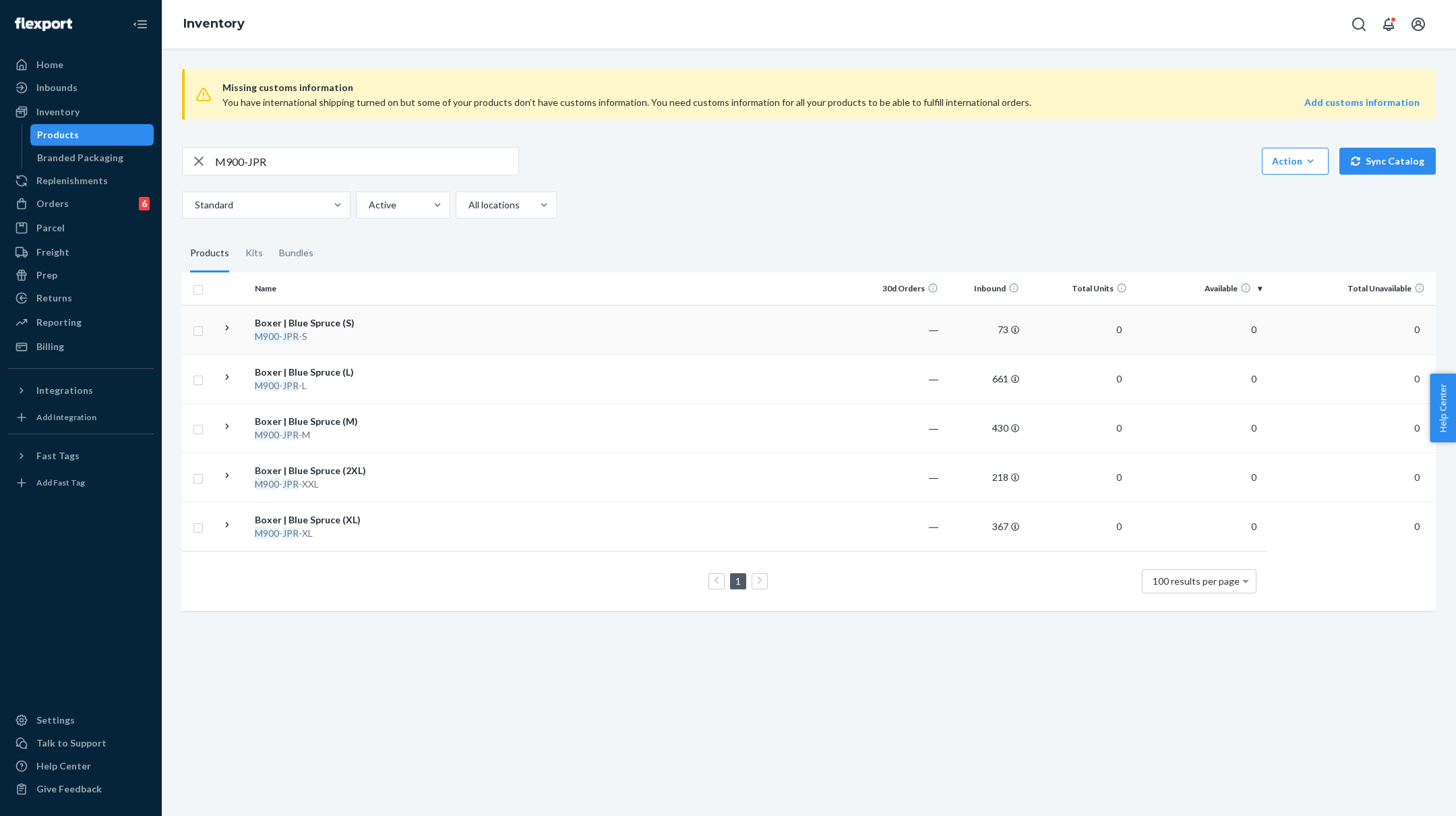
click at [303, 336] on div "M900 - JPR -S" at bounding box center [326, 336] width 141 height 14
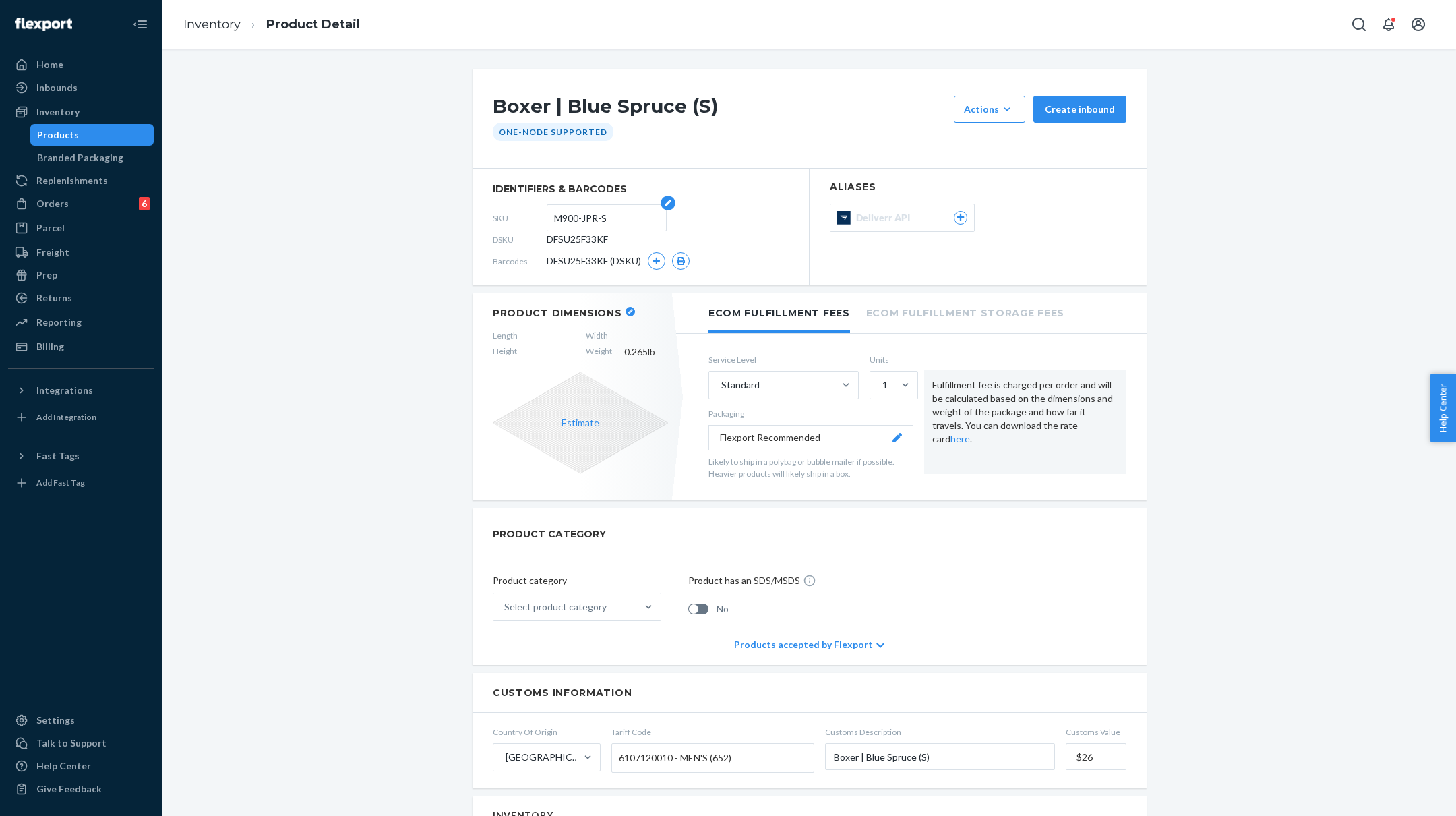
click at [585, 221] on input "M900-JPR-S" at bounding box center [607, 218] width 105 height 26
click at [663, 258] on button "button" at bounding box center [656, 261] width 17 height 17
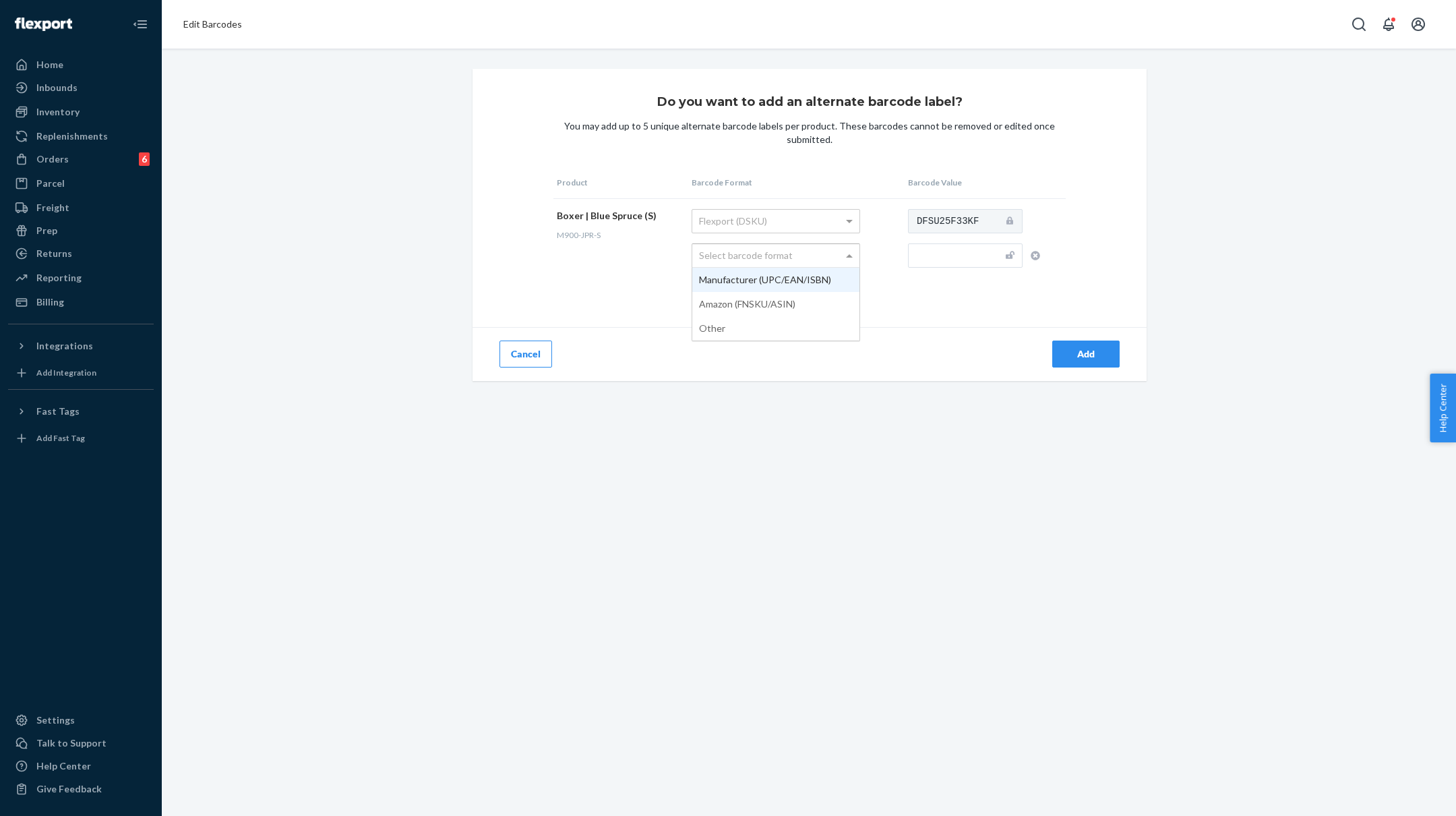
click at [821, 256] on div "Select barcode format" at bounding box center [775, 256] width 167 height 23
click at [939, 257] on input "text" at bounding box center [965, 256] width 114 height 24
paste input "M900-JPR-S"
type input "M900-JPR-S"
click at [1073, 354] on div "Add" at bounding box center [1086, 354] width 45 height 14
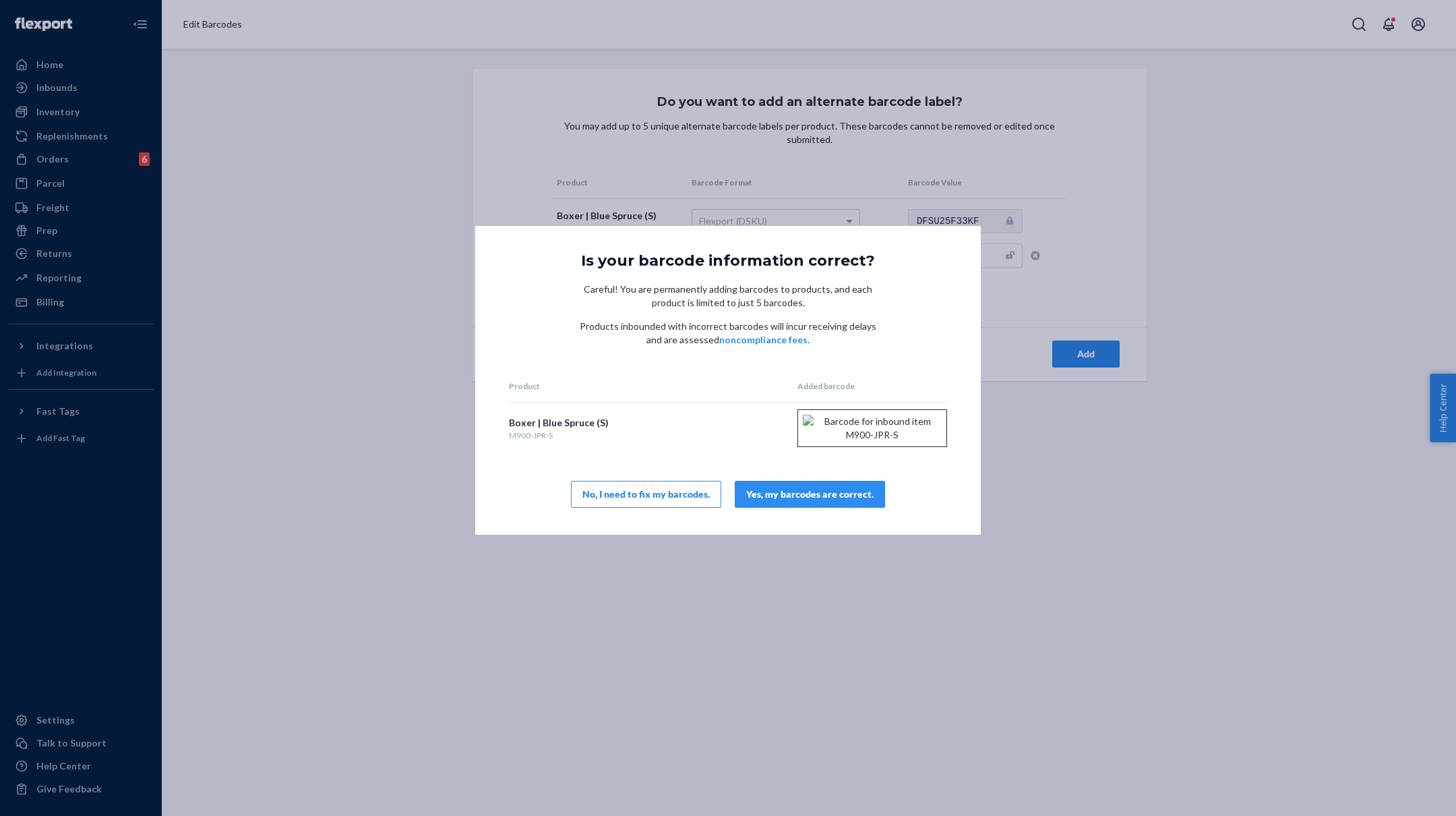
click at [832, 501] on div "Yes, my barcodes are correct." at bounding box center [809, 494] width 127 height 14
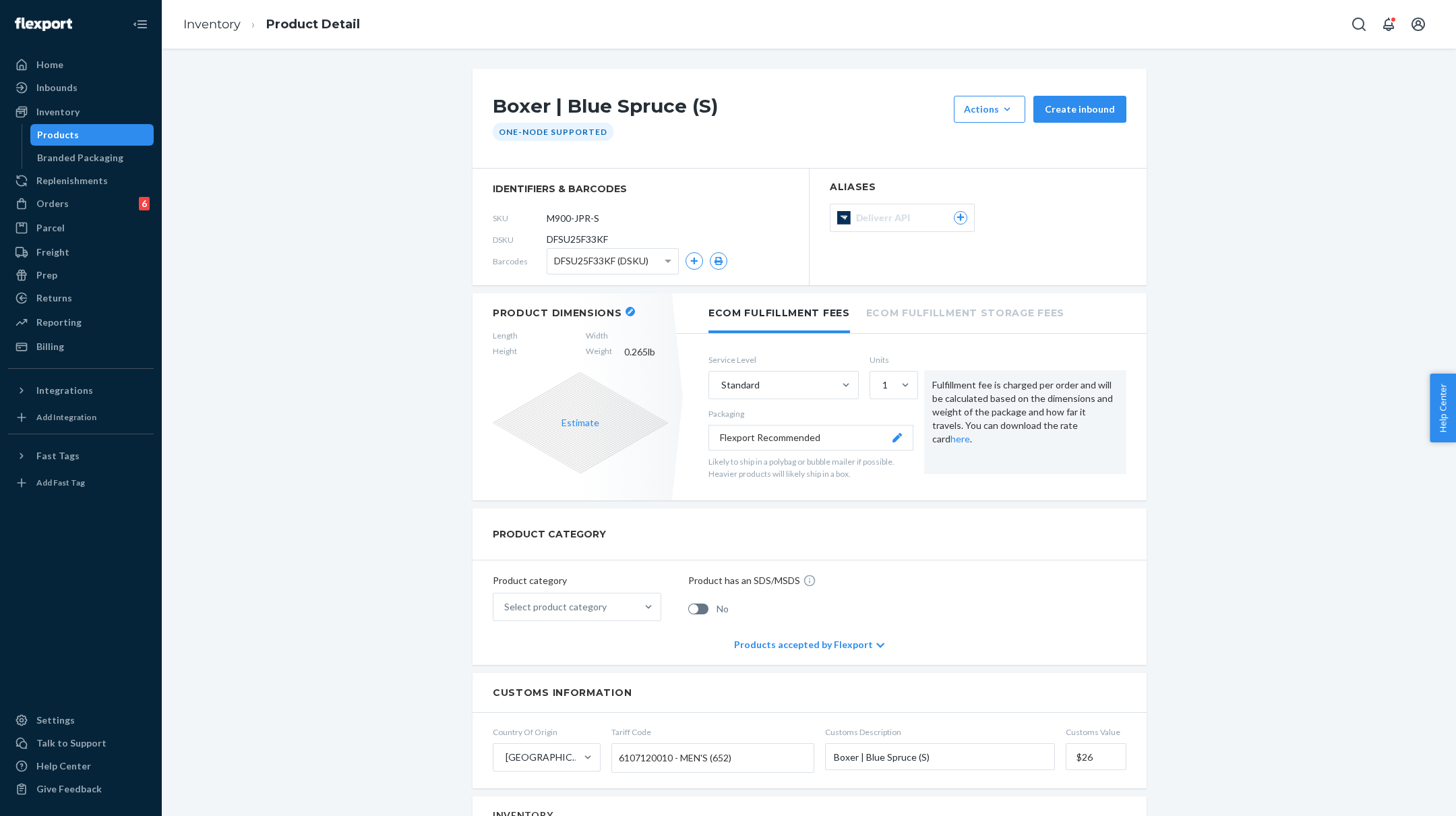
click at [628, 309] on icon "button" at bounding box center [630, 312] width 6 height 6
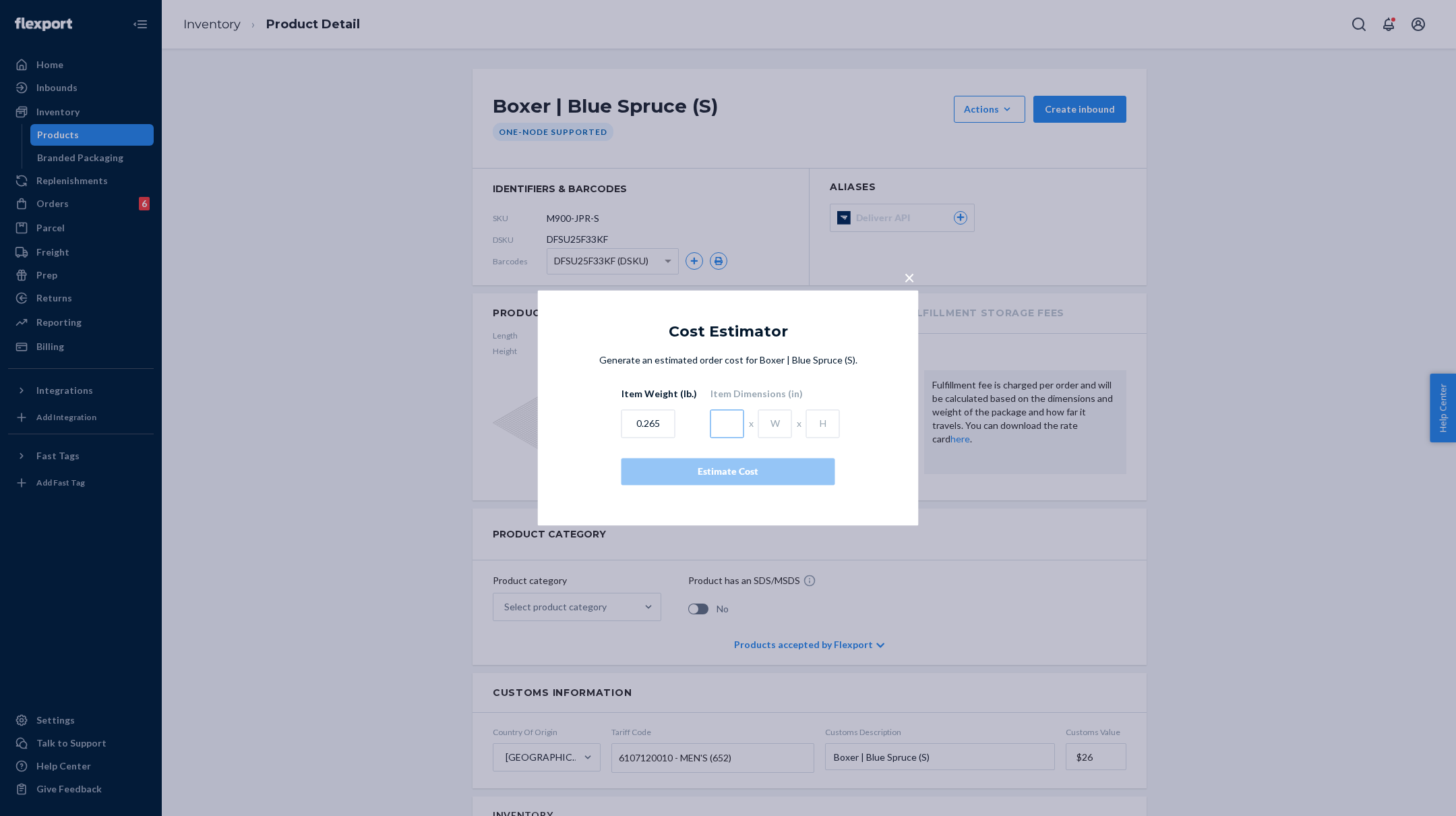
click at [722, 422] on input "text" at bounding box center [727, 423] width 34 height 28
type input "4.5"
type input "1"
click at [744, 472] on div "Estimate Cost" at bounding box center [728, 472] width 190 height 14
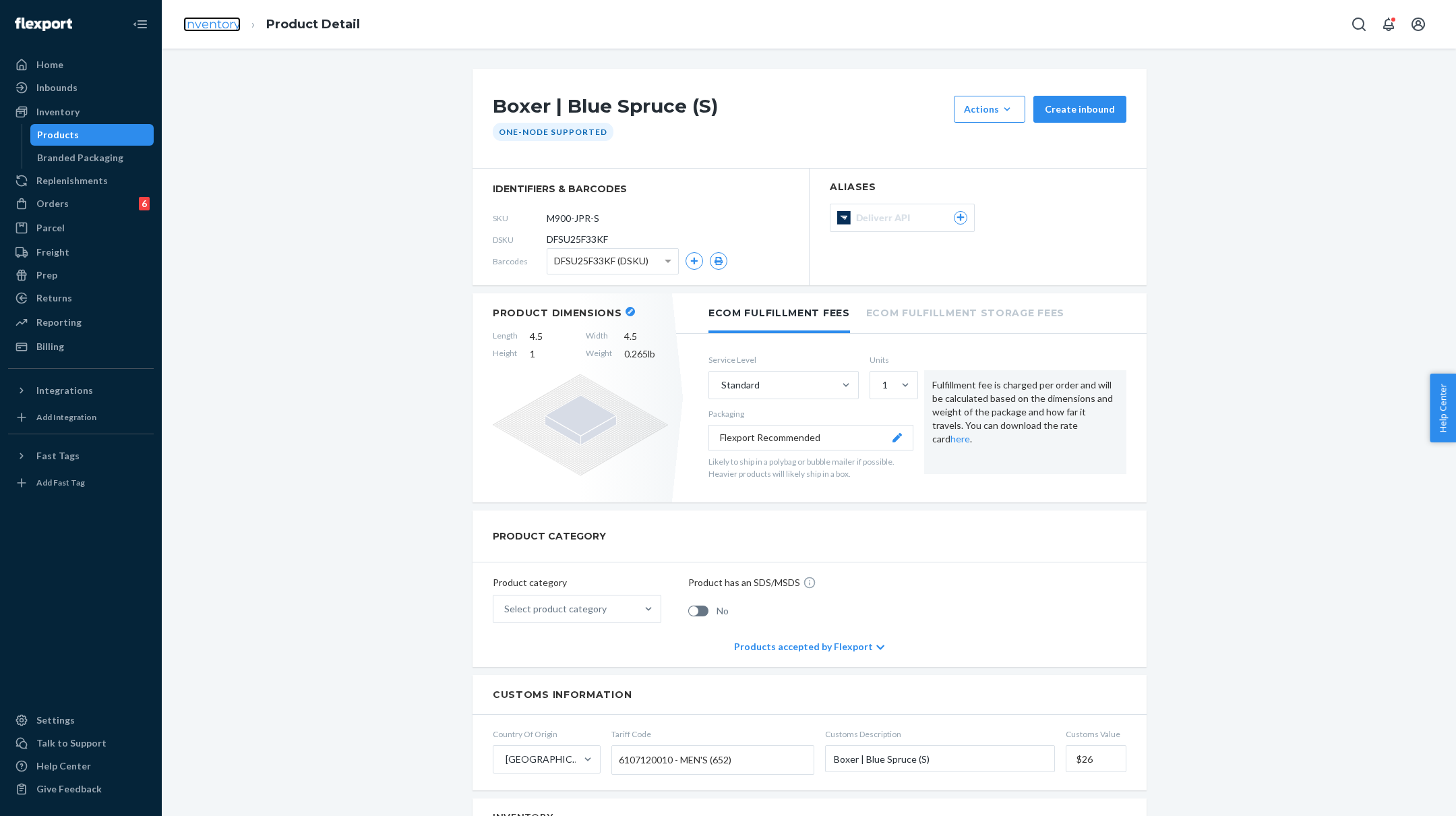
click at [220, 22] on link "Inventory" at bounding box center [212, 24] width 57 height 15
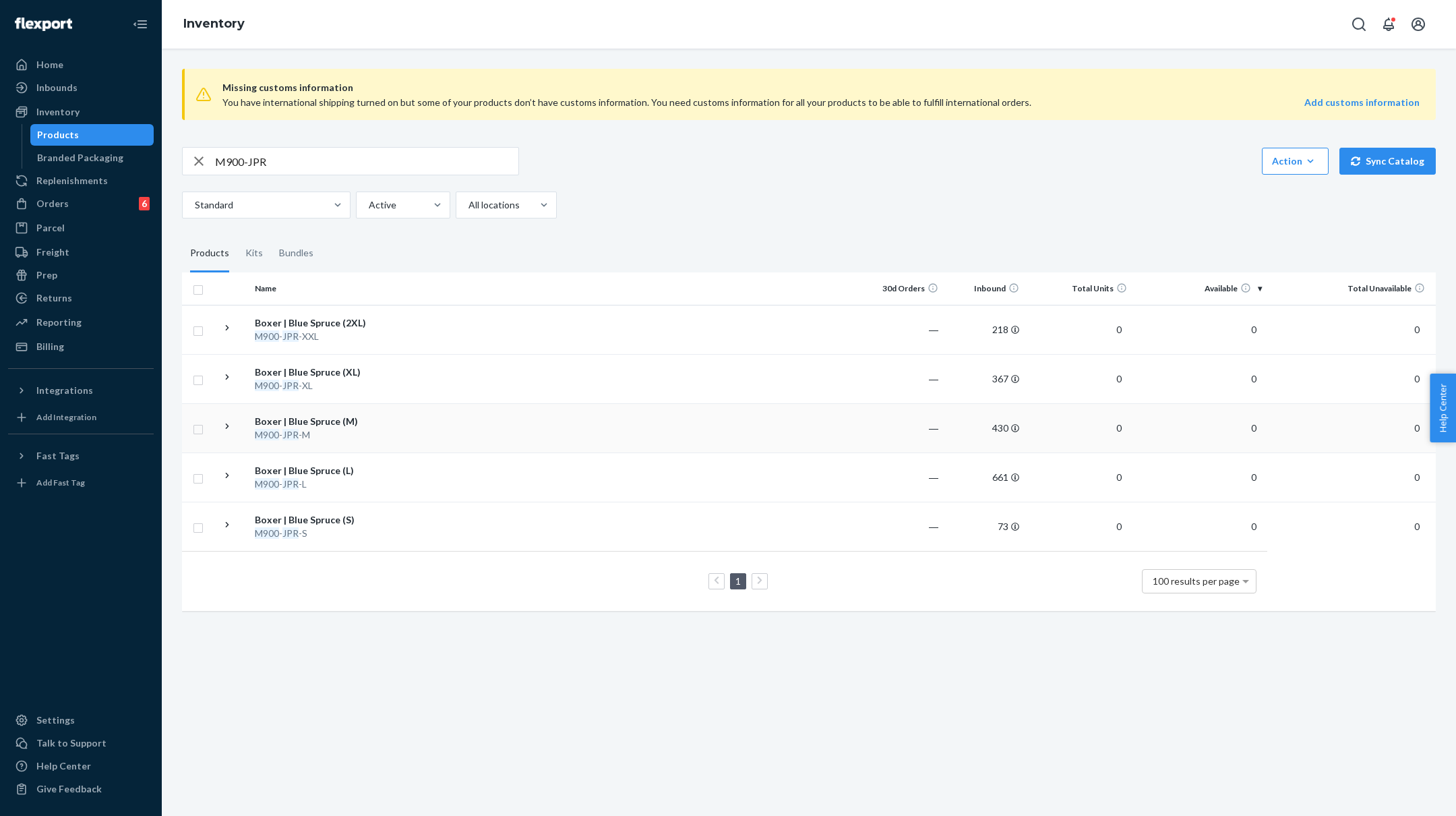
click at [480, 430] on td at bounding box center [632, 428] width 462 height 49
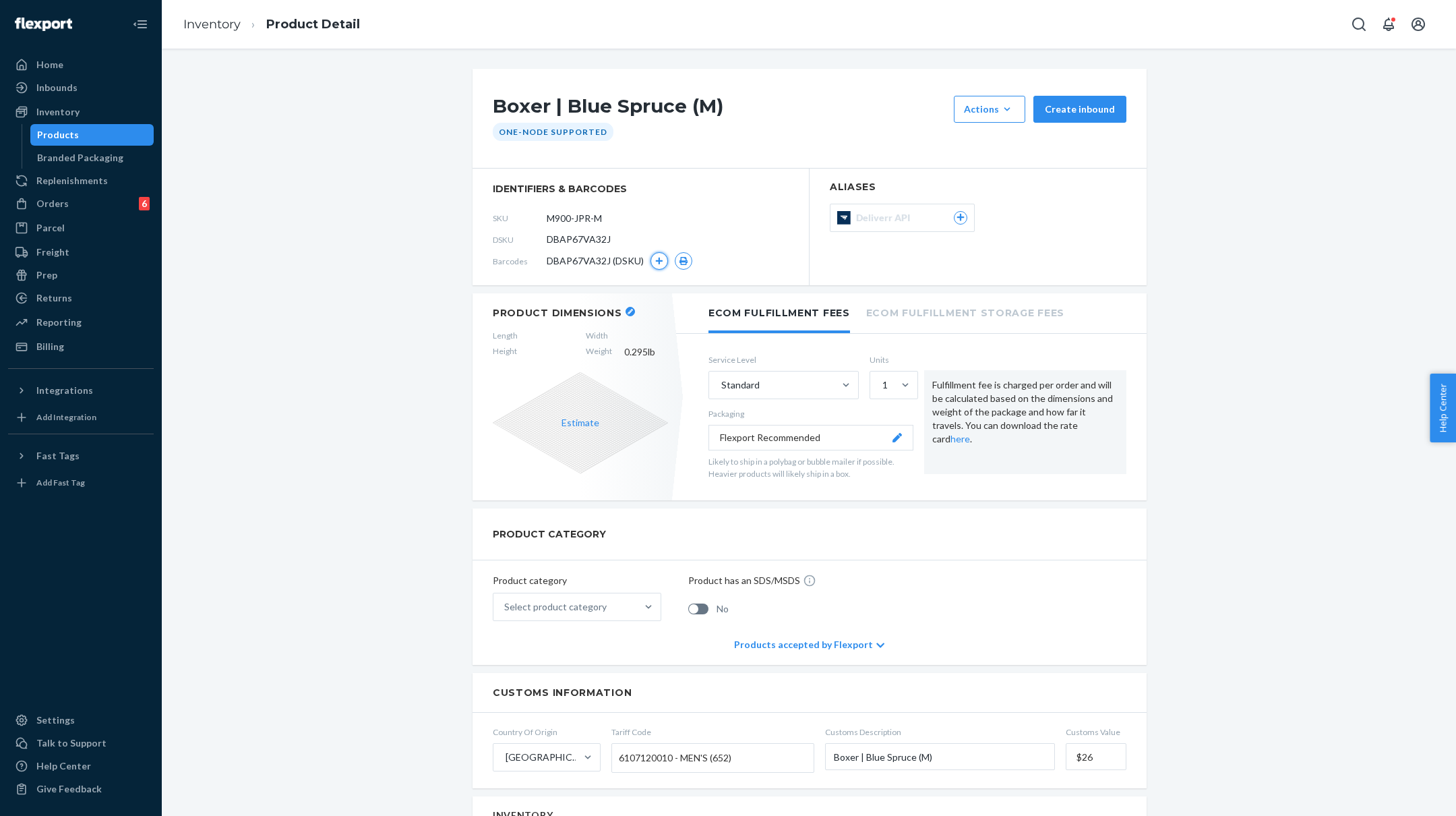
click at [660, 260] on icon "button" at bounding box center [660, 261] width 7 height 7
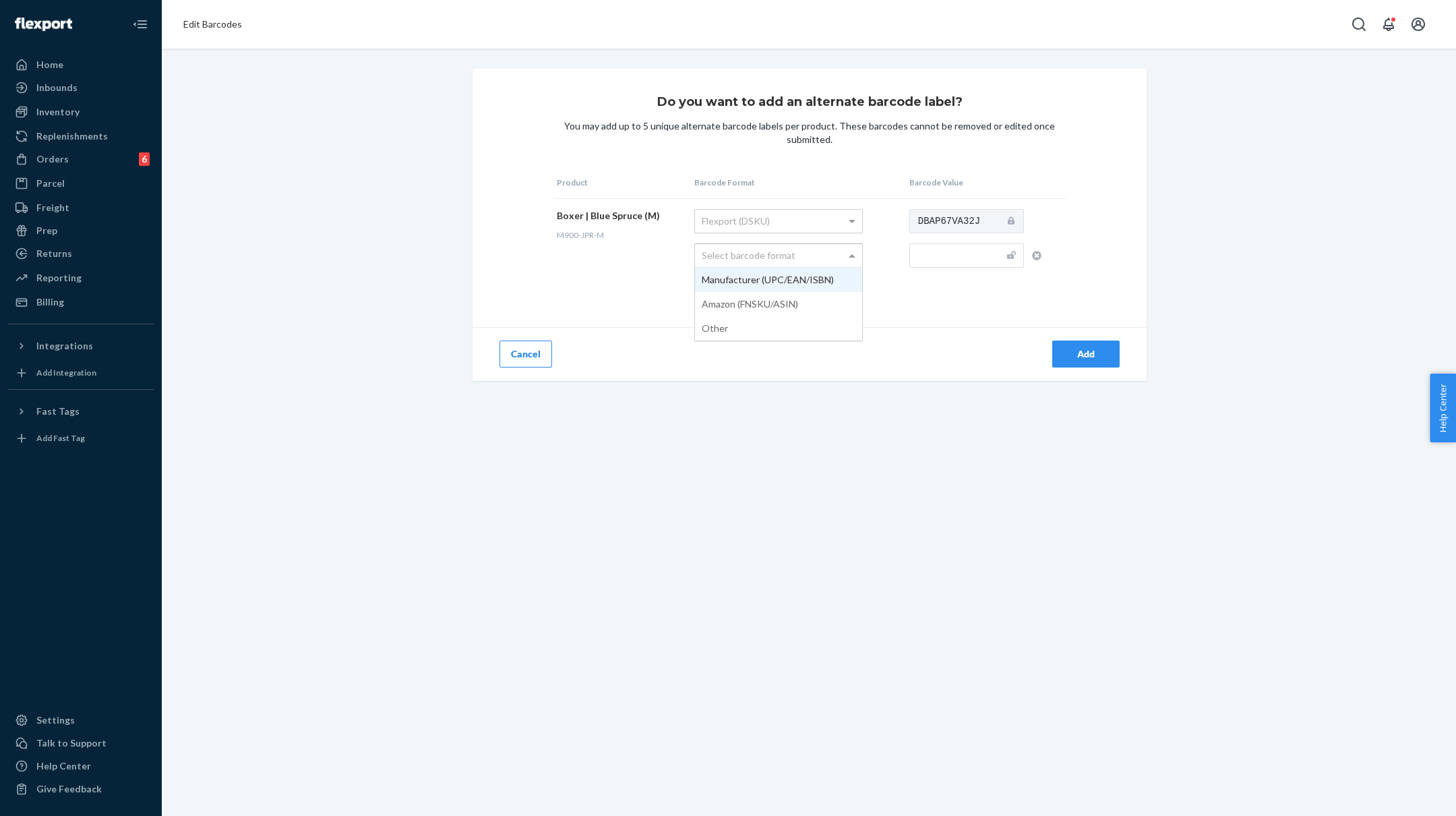
click at [845, 246] on span at bounding box center [853, 256] width 17 height 23
click at [956, 258] on input "text" at bounding box center [966, 256] width 114 height 24
paste input "M900-JPR-S"
type input "M900-JPR-M"
click at [1079, 352] on div "Add" at bounding box center [1086, 354] width 45 height 14
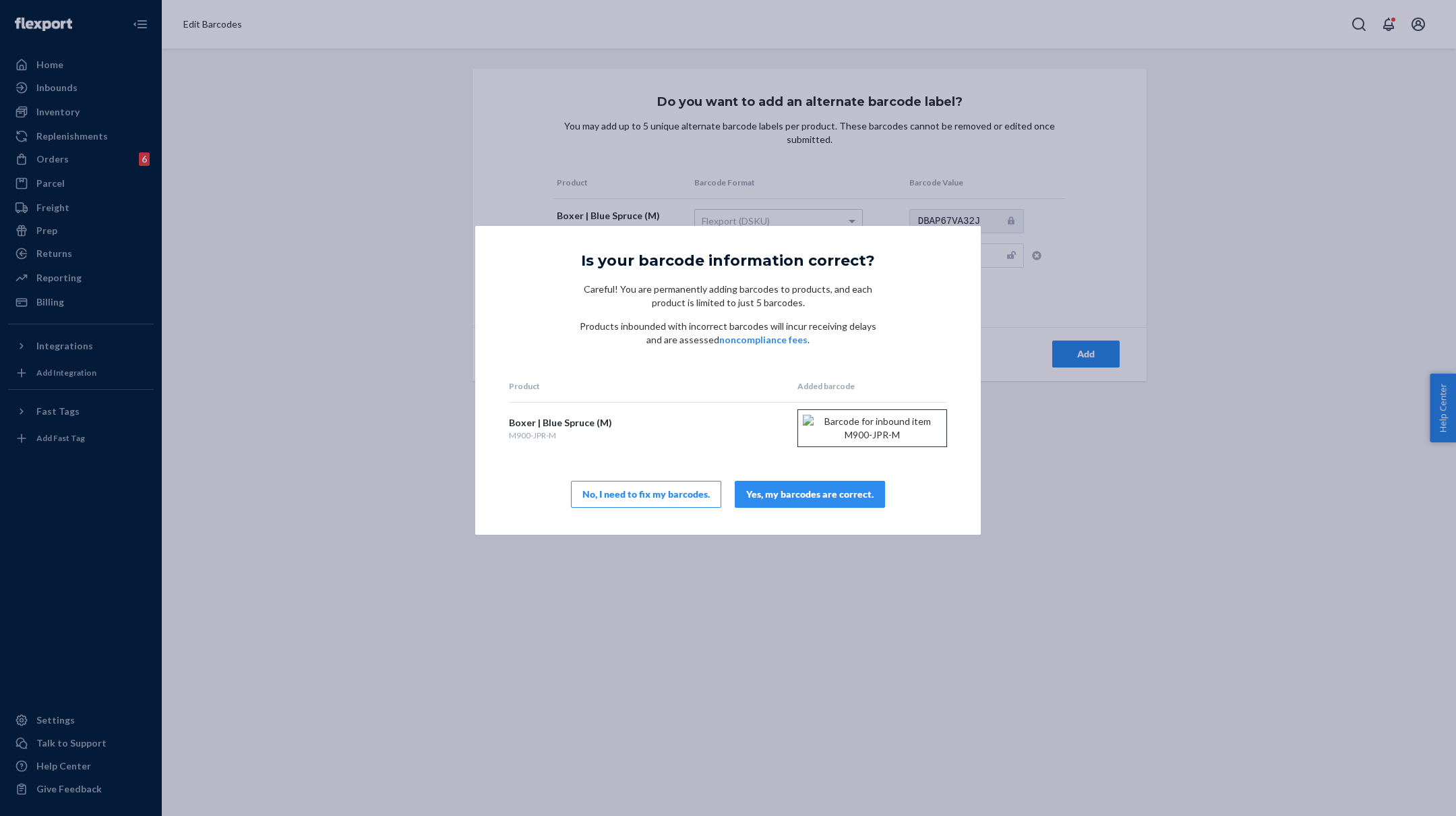
click at [808, 501] on div "Yes, my barcodes are correct." at bounding box center [809, 494] width 127 height 14
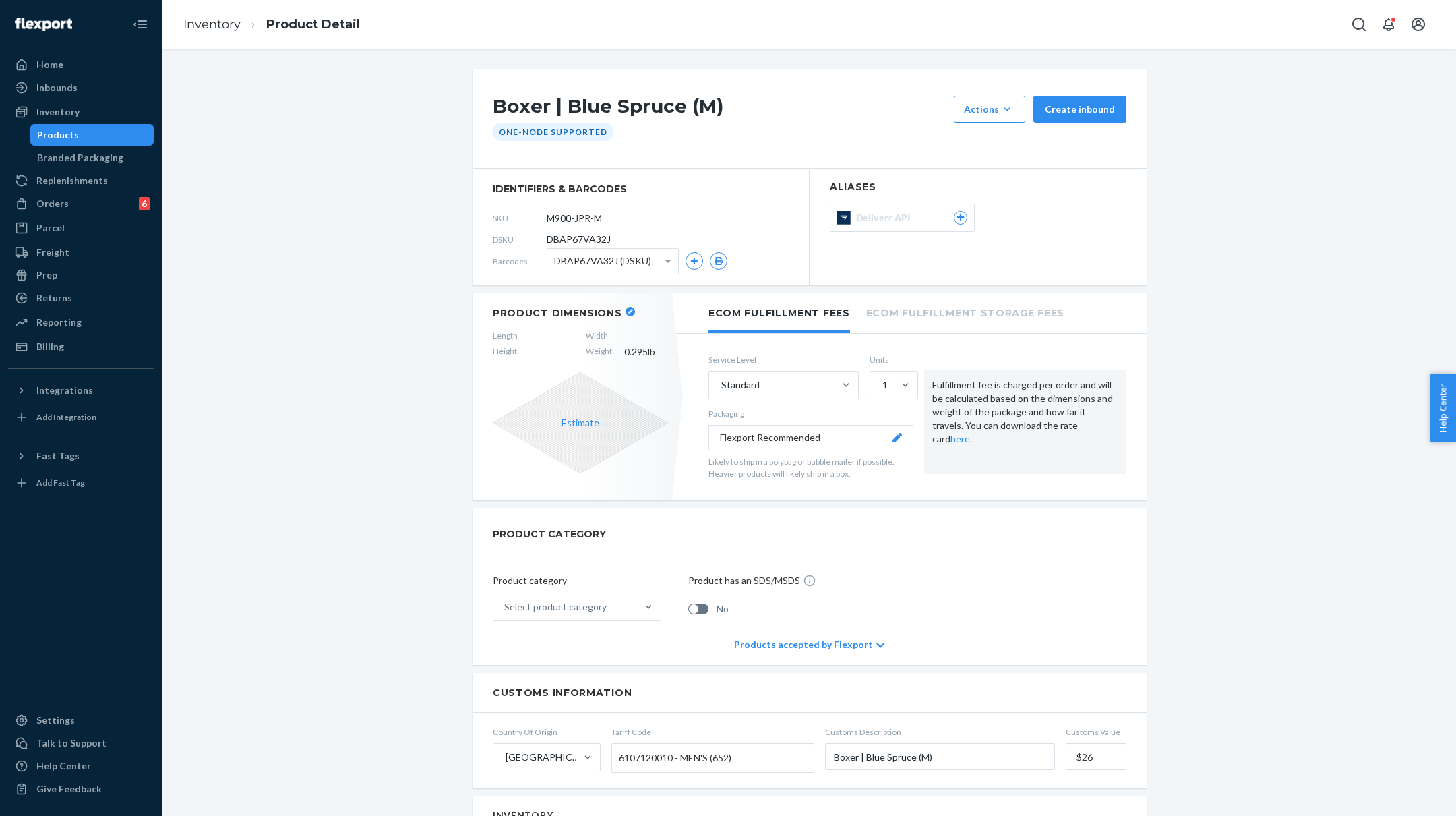
click at [627, 310] on icon "button" at bounding box center [630, 312] width 6 height 6
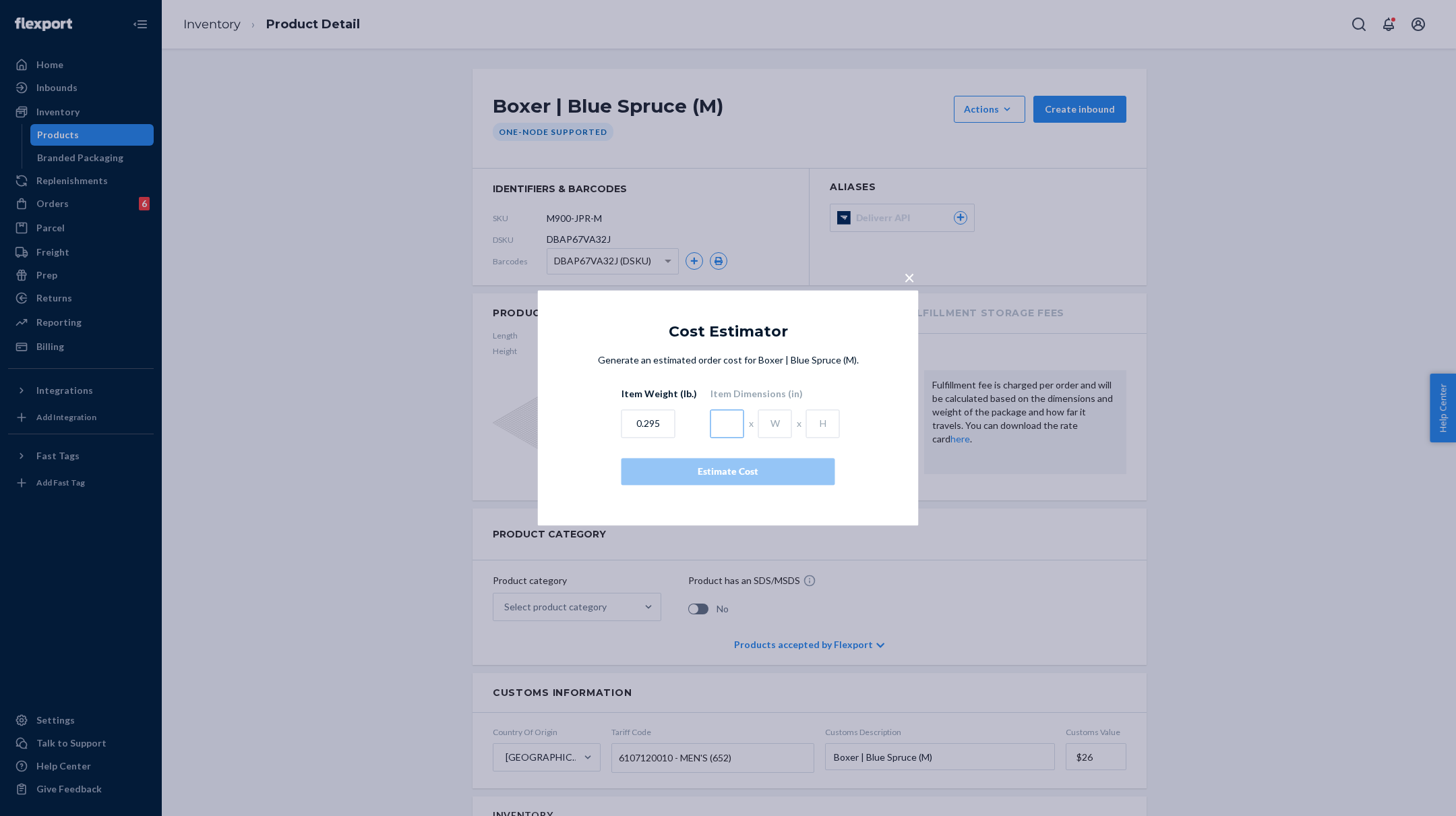
click at [722, 413] on input "text" at bounding box center [727, 423] width 34 height 28
type input "4.5"
type input "1"
click at [783, 470] on div "Estimate Cost" at bounding box center [728, 472] width 190 height 14
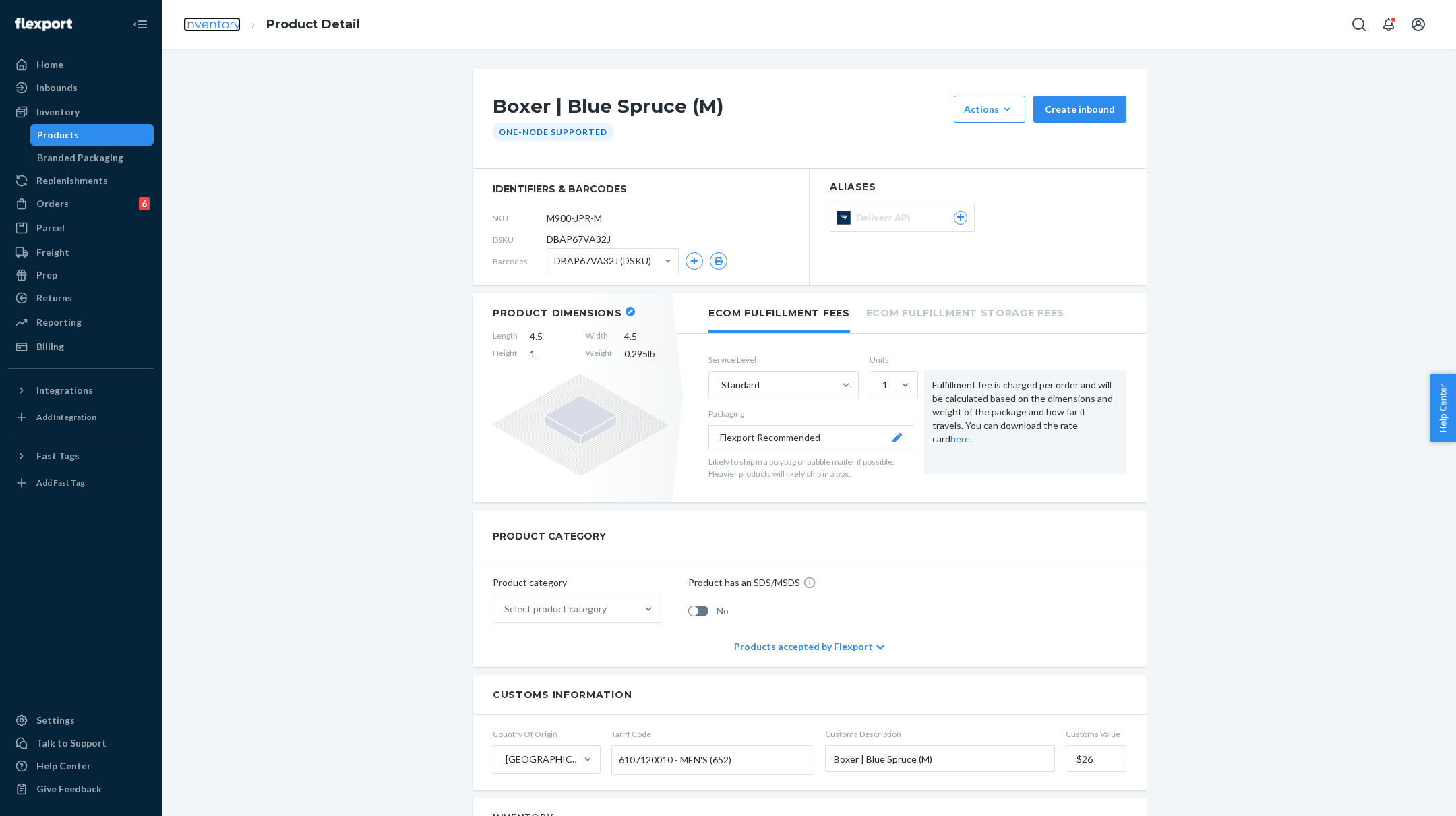
click at [218, 27] on link "Inventory" at bounding box center [212, 24] width 57 height 15
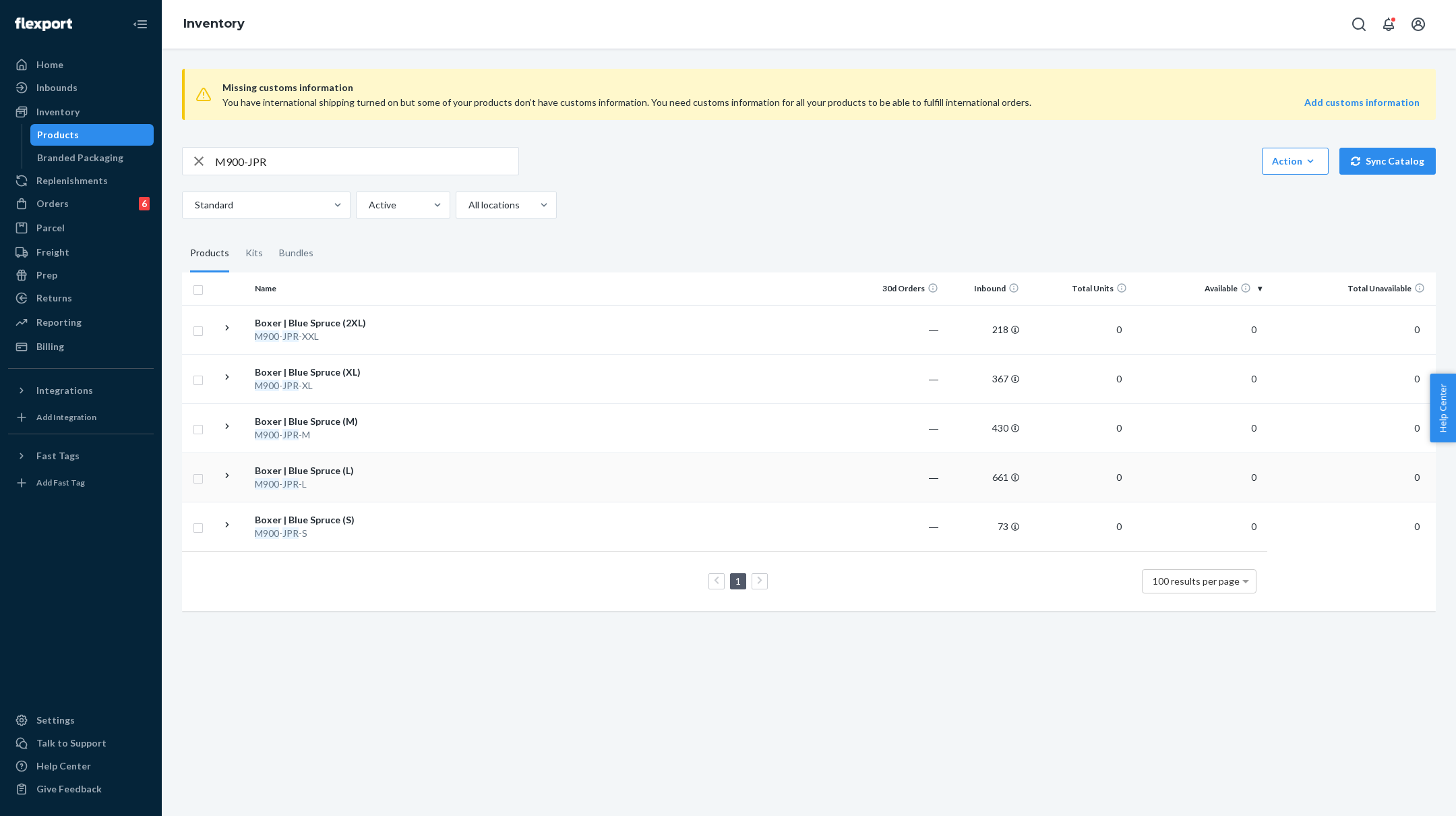
click at [336, 480] on div "M900 - JPR -L" at bounding box center [326, 484] width 141 height 14
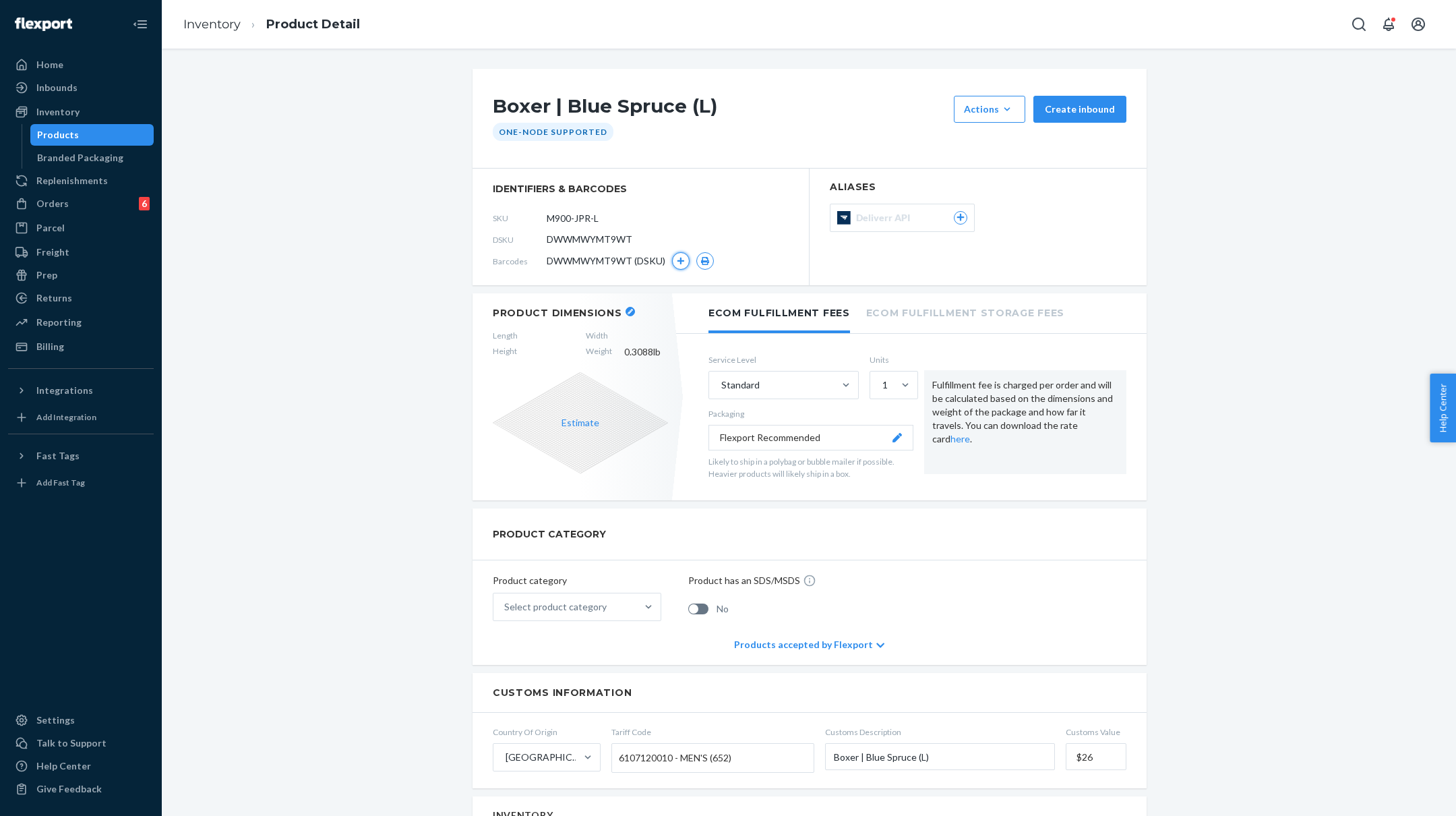
click at [685, 257] on button "button" at bounding box center [681, 261] width 17 height 17
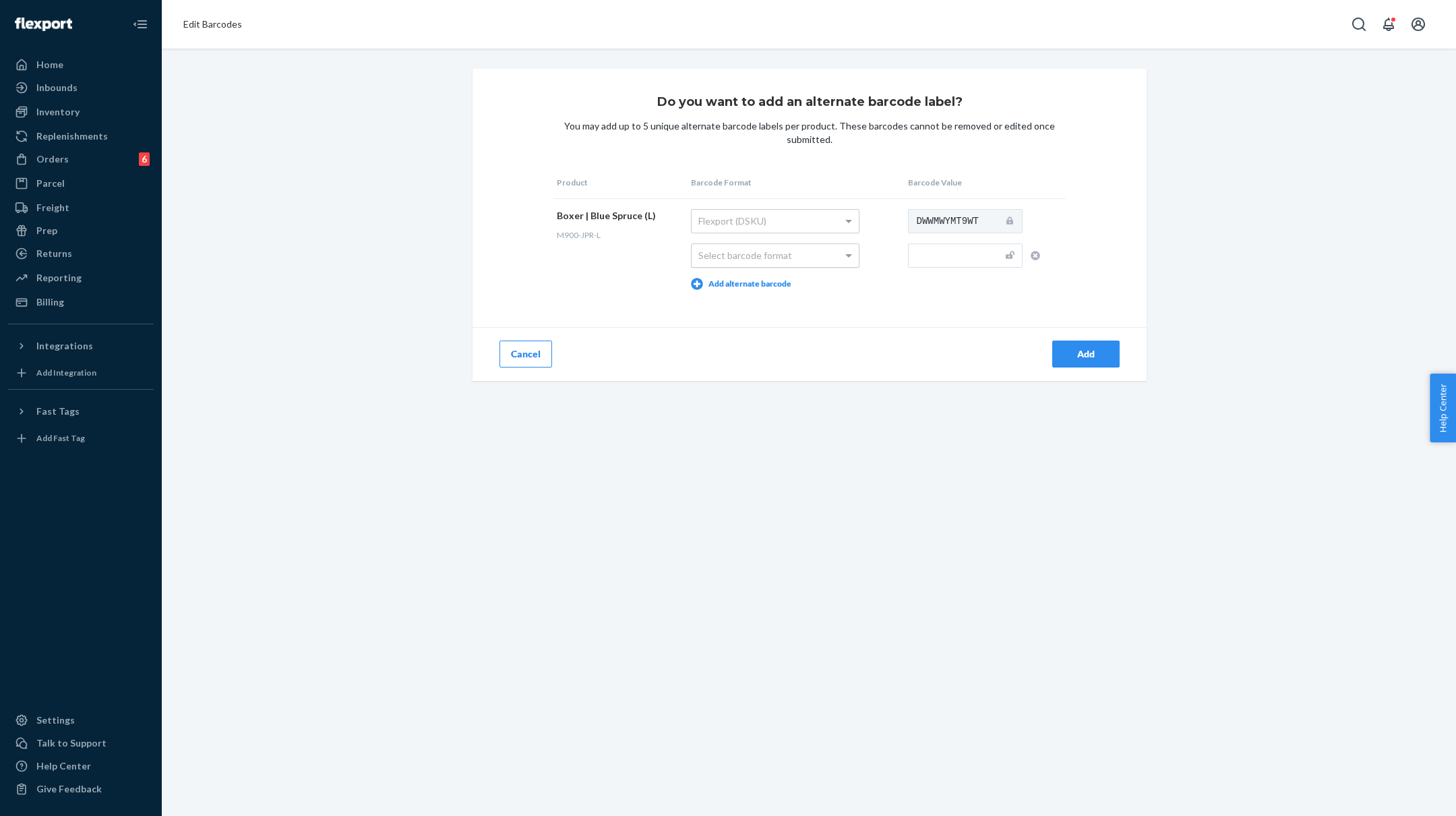
click at [826, 258] on div "Select barcode format" at bounding box center [775, 256] width 167 height 23
click at [985, 256] on input "text" at bounding box center [965, 256] width 114 height 24
paste input "M900-JPR-S"
type input "M900-JPR-L"
click at [1092, 351] on div "Add" at bounding box center [1086, 354] width 45 height 14
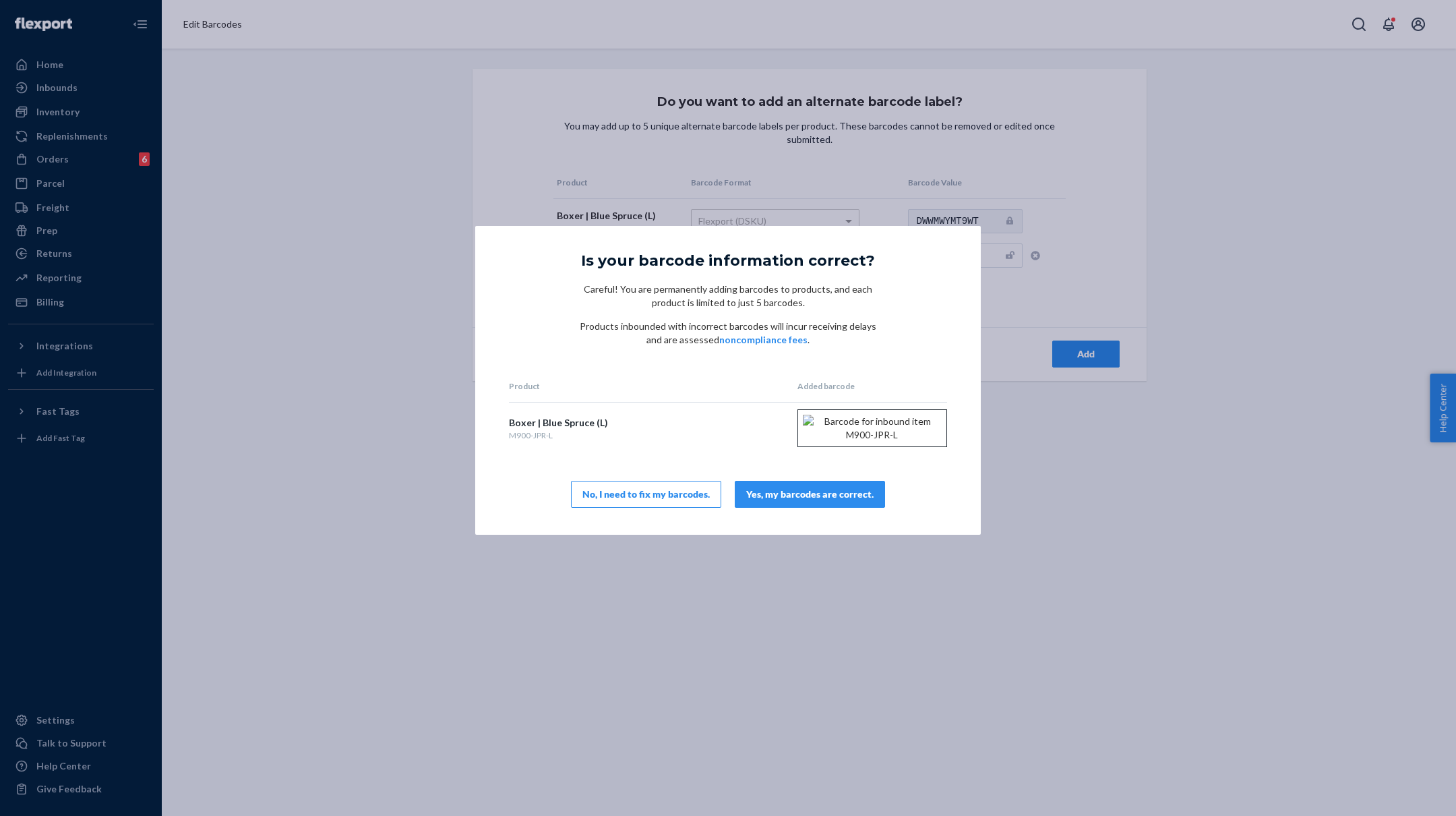
click at [809, 501] on div "Yes, my barcodes are correct." at bounding box center [809, 494] width 127 height 14
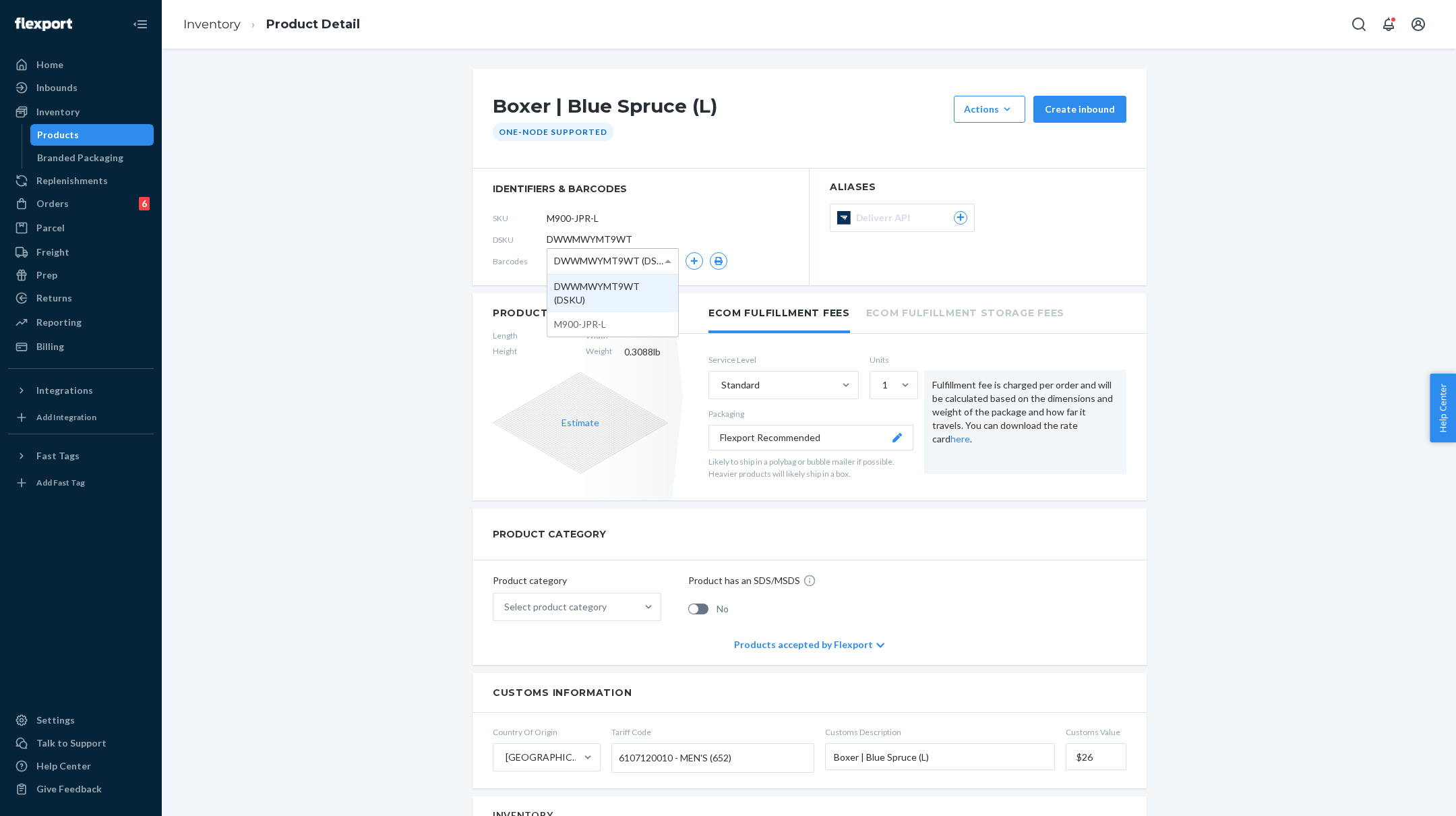
click at [619, 263] on span "DWWMWYMT9WT (DSKU)" at bounding box center [609, 261] width 111 height 23
click at [355, 313] on div "Boxer | Blue Spruce (L) Actions Add components Hide Create inbound One-Node Sup…" at bounding box center [808, 811] width 1274 height 1485
click at [627, 309] on icon "button" at bounding box center [630, 312] width 6 height 6
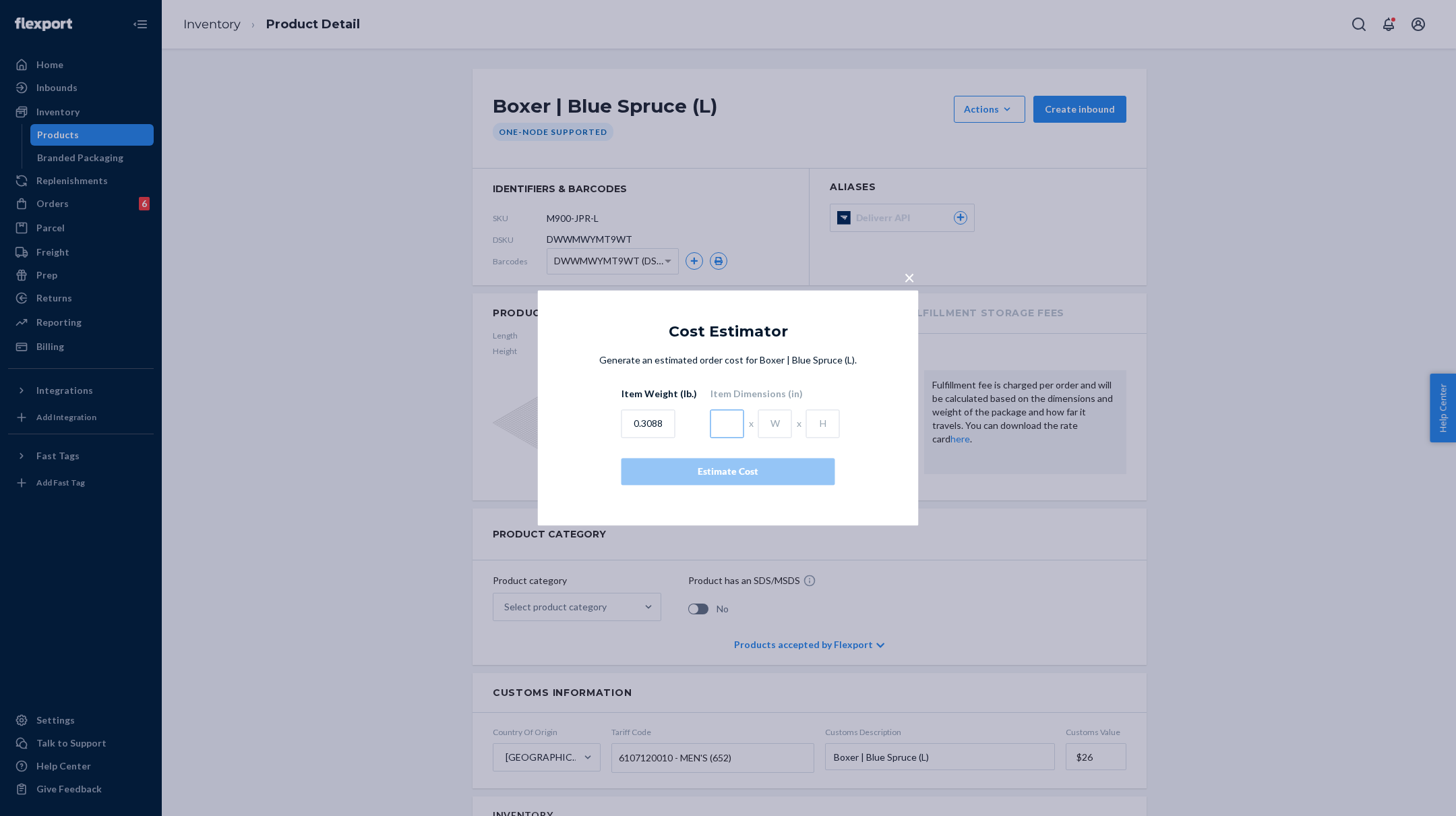
click at [722, 426] on input "text" at bounding box center [727, 423] width 34 height 28
type input "4.5"
type input "1"
click at [708, 473] on div "Estimate Cost" at bounding box center [728, 472] width 190 height 14
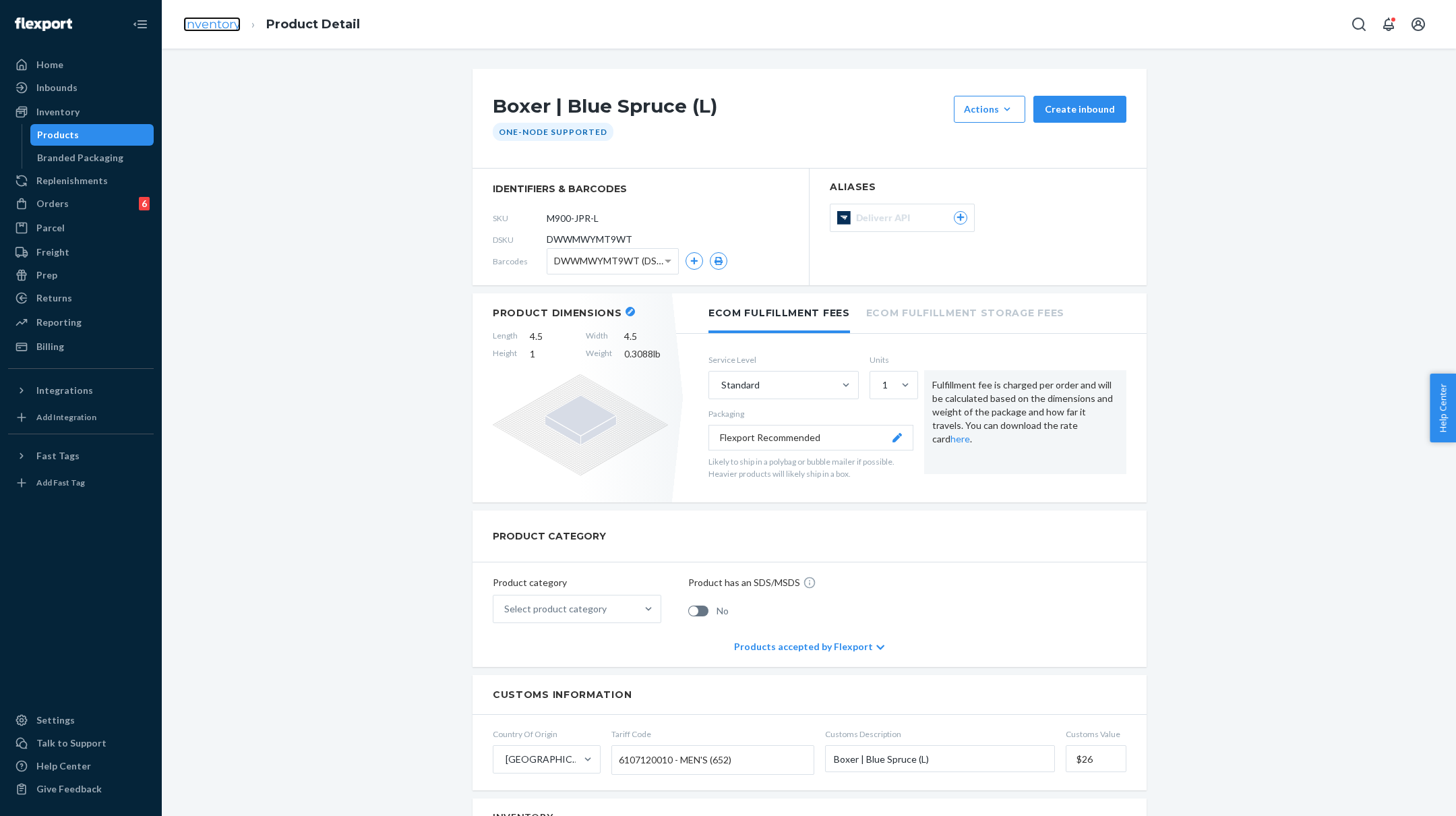
click at [201, 25] on link "Inventory" at bounding box center [212, 24] width 57 height 15
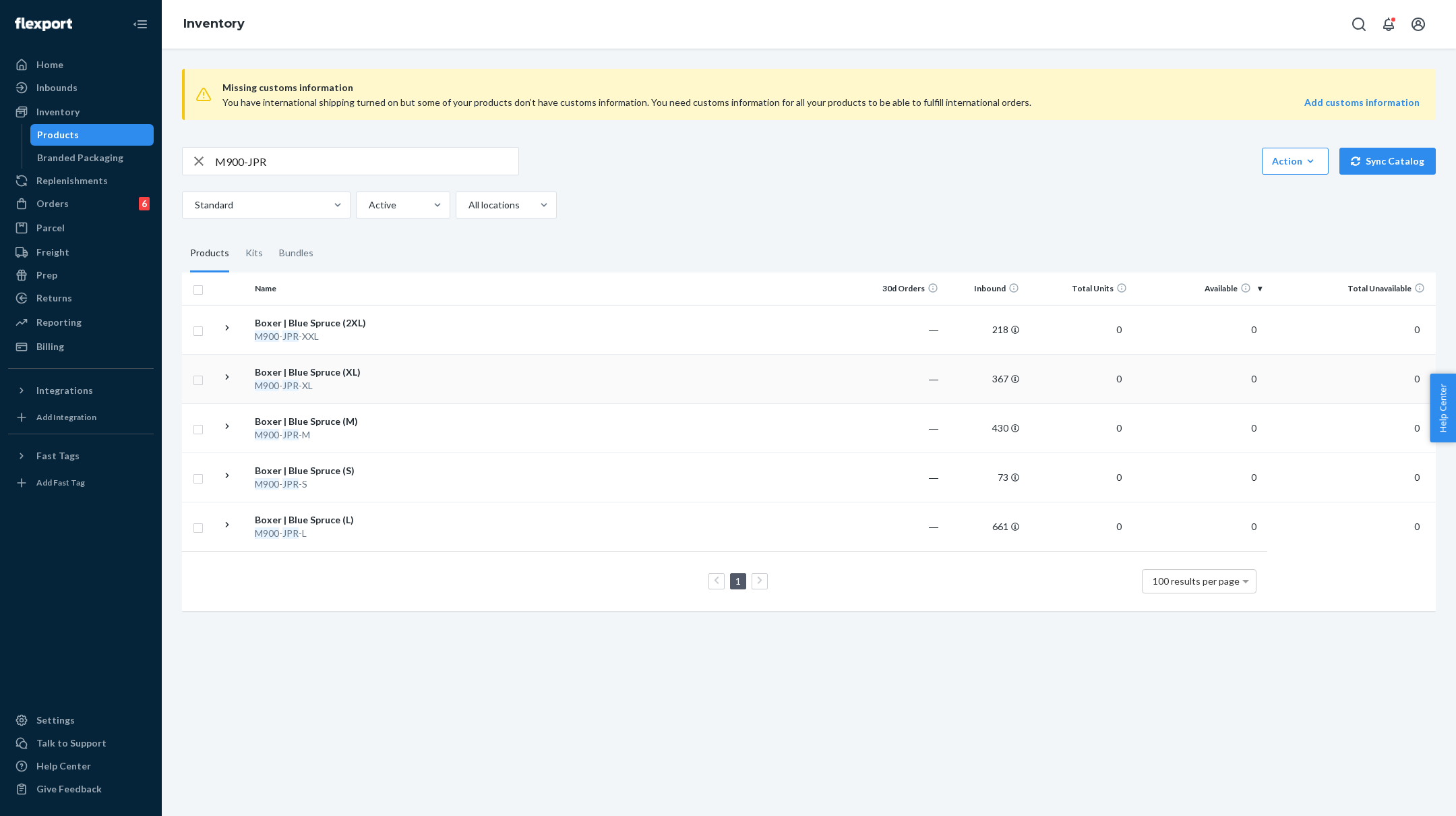
click at [483, 365] on td at bounding box center [632, 378] width 462 height 49
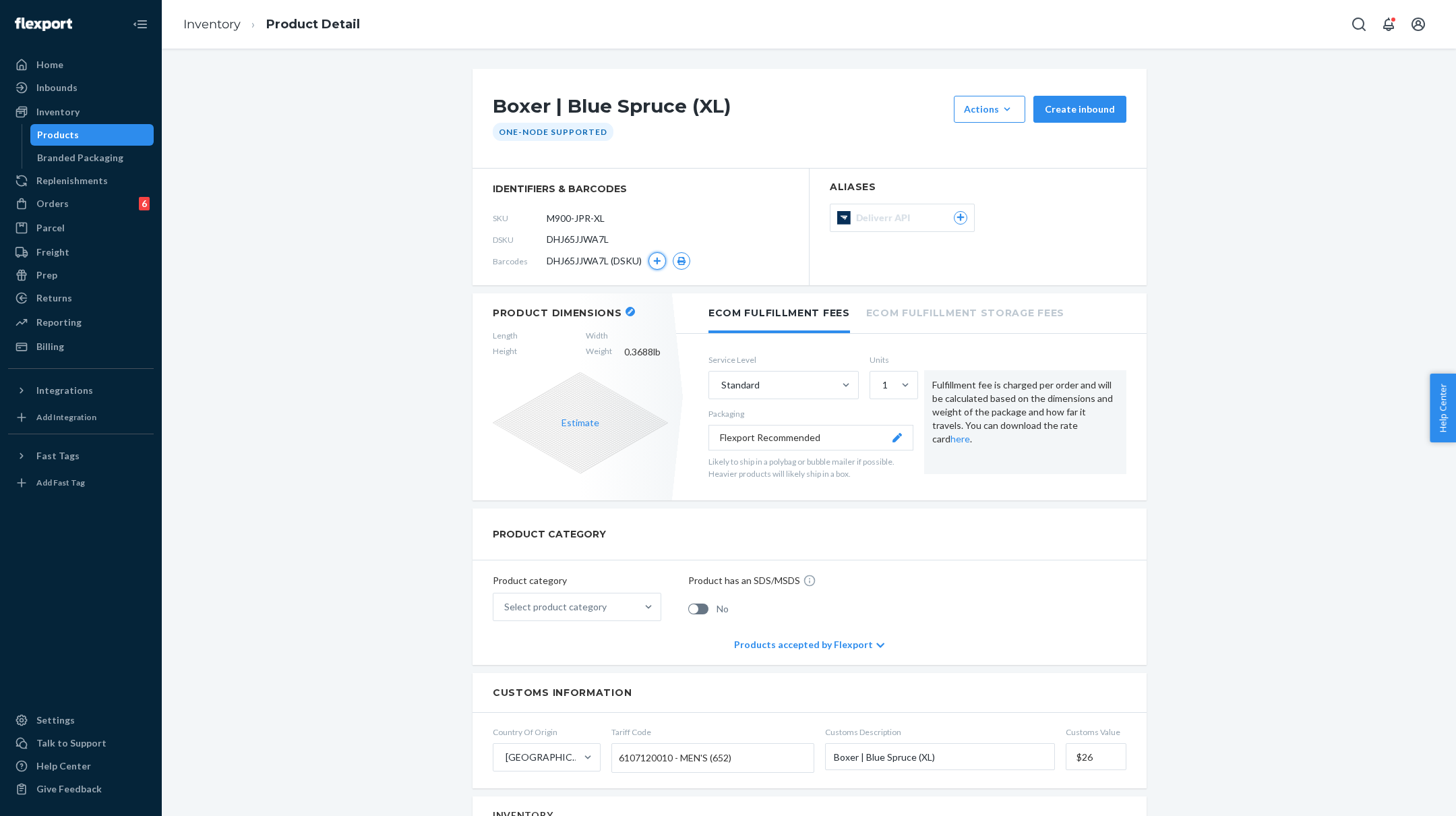
click at [661, 257] on icon "button" at bounding box center [657, 260] width 8 height 8
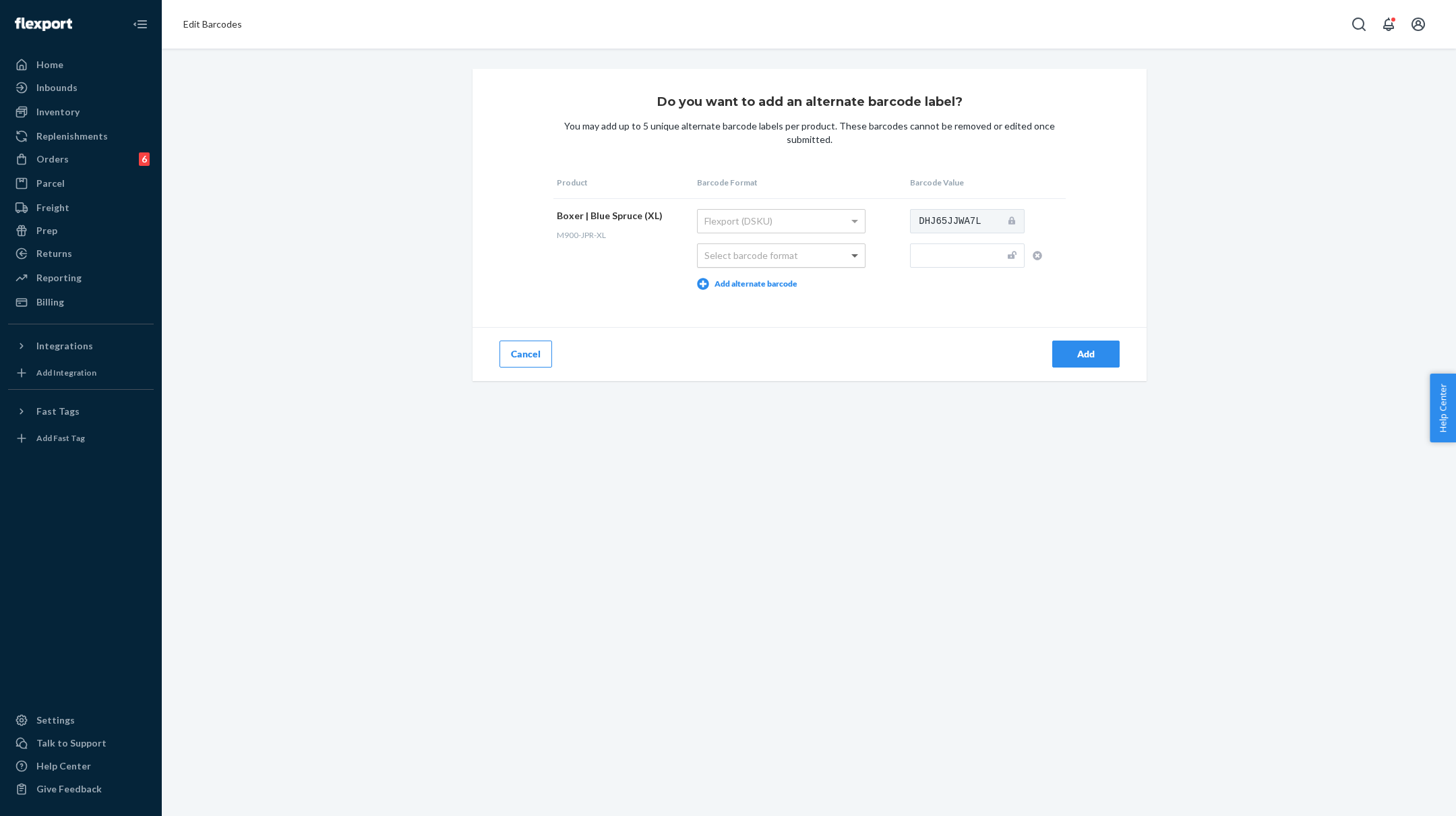
click at [848, 251] on span at bounding box center [856, 256] width 17 height 23
drag, startPoint x: 608, startPoint y: 234, endPoint x: 553, endPoint y: 235, distance: 55.0
click at [553, 235] on td "Boxer | Blue Spruce (XL) M900-JPR-XL" at bounding box center [623, 249] width 140 height 102
copy span "M900-JPR-XL"
click at [954, 255] on input "text" at bounding box center [967, 256] width 114 height 24
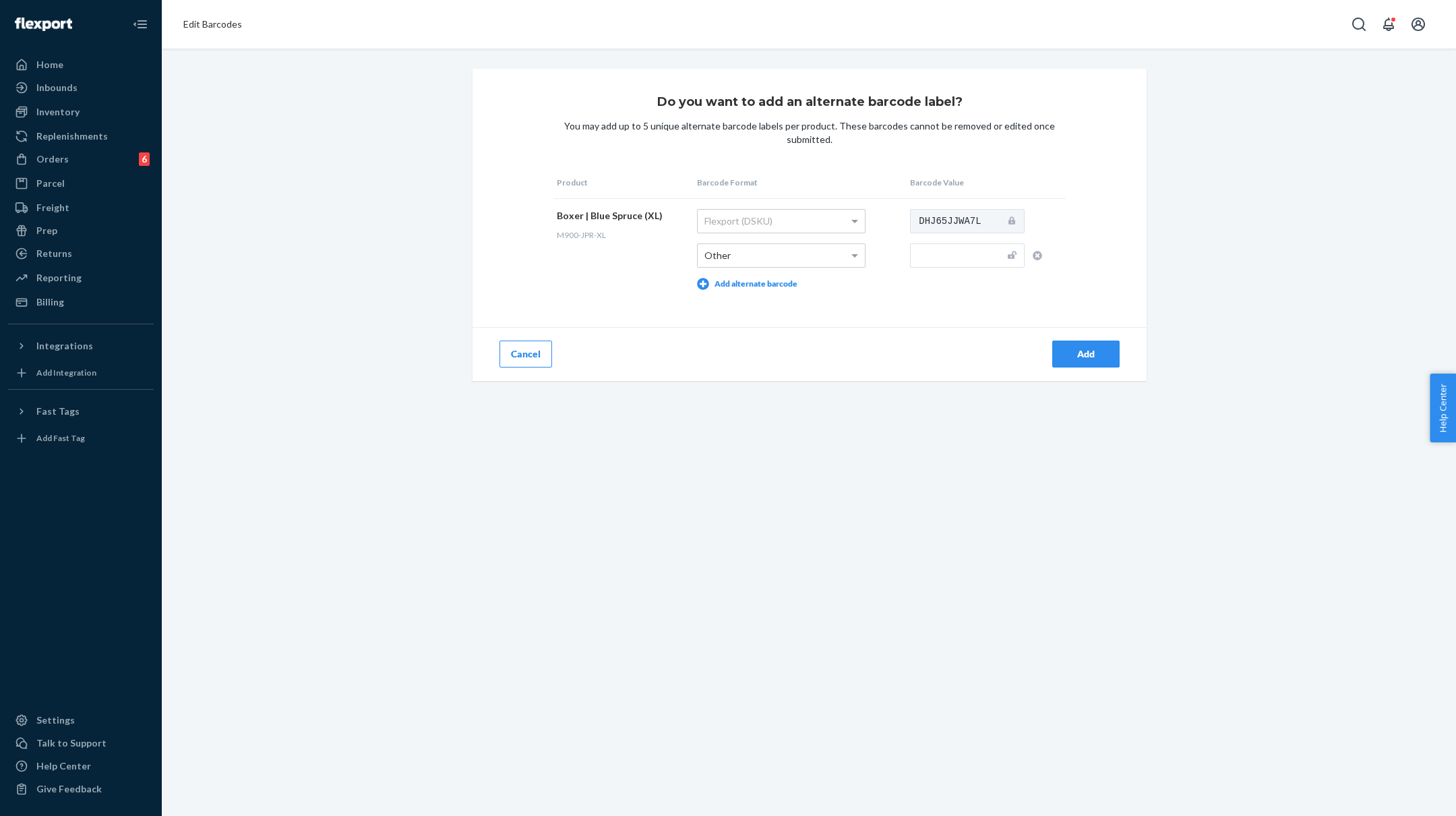
paste input "M900-JPR-XL"
type input "M900-JPR-XL"
click at [1093, 354] on div "Add" at bounding box center [1086, 354] width 45 height 14
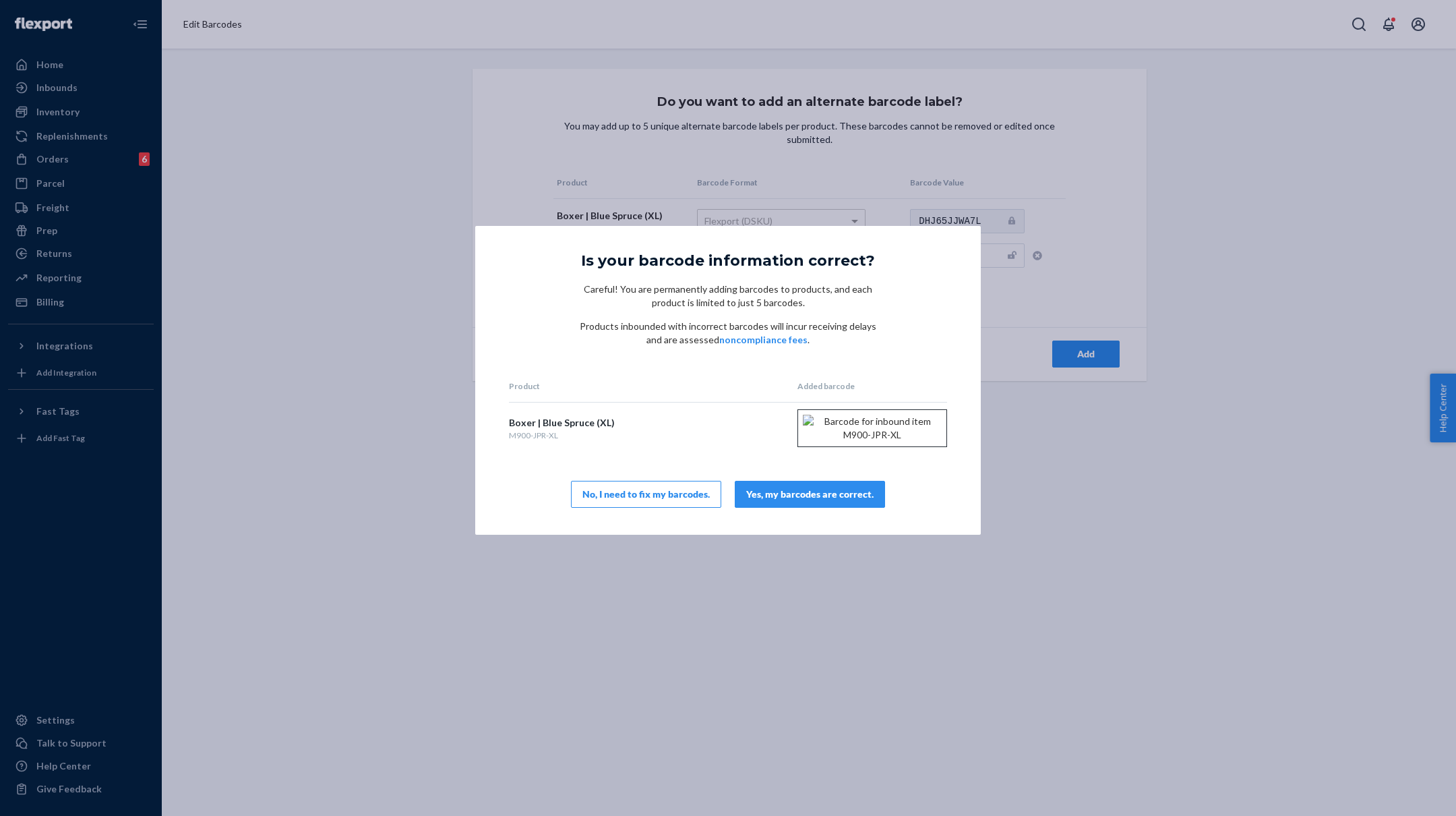
click at [815, 508] on button "Yes, my barcodes are correct." at bounding box center [809, 495] width 150 height 27
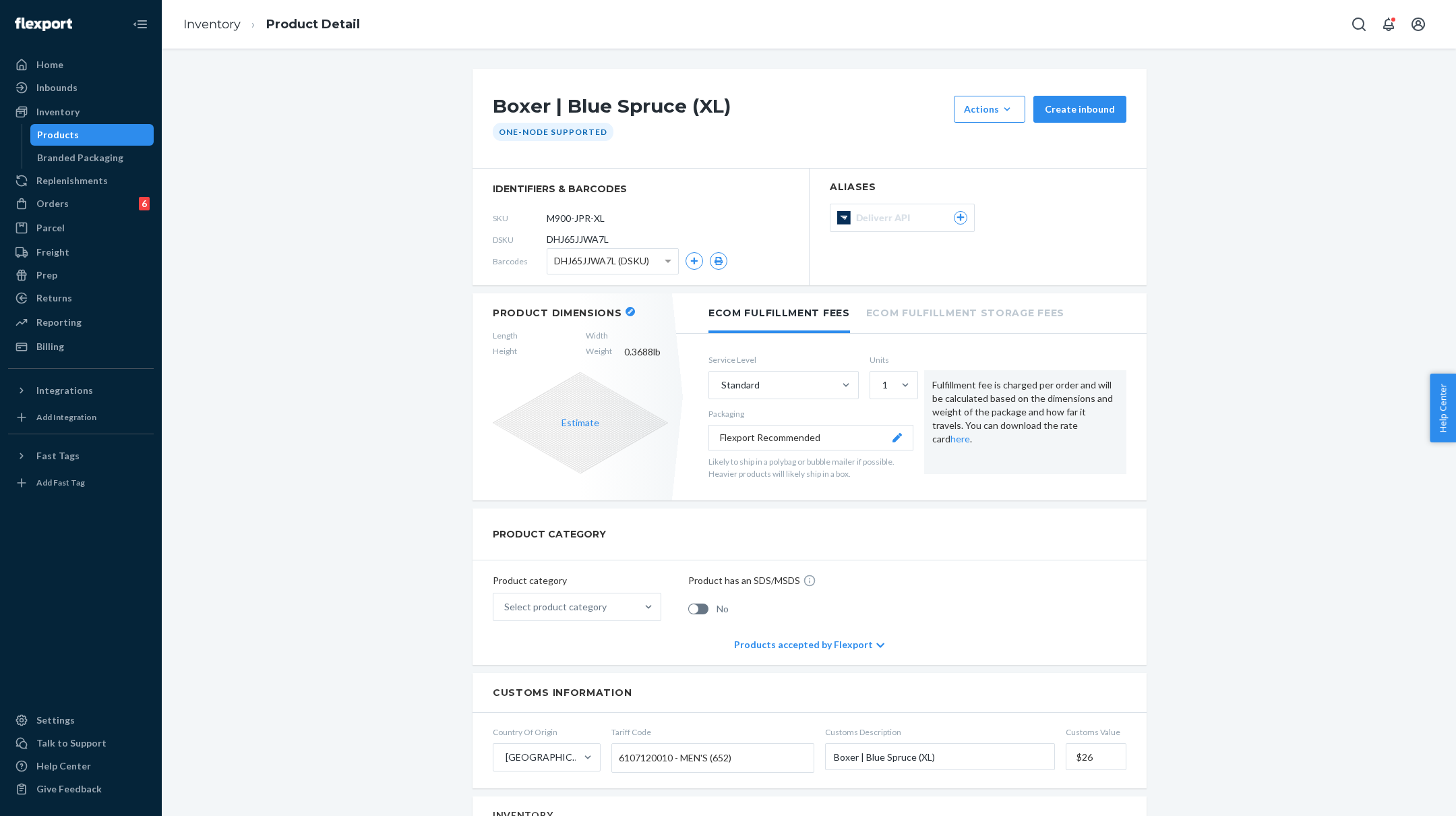
click at [629, 308] on button "button" at bounding box center [630, 311] width 9 height 9
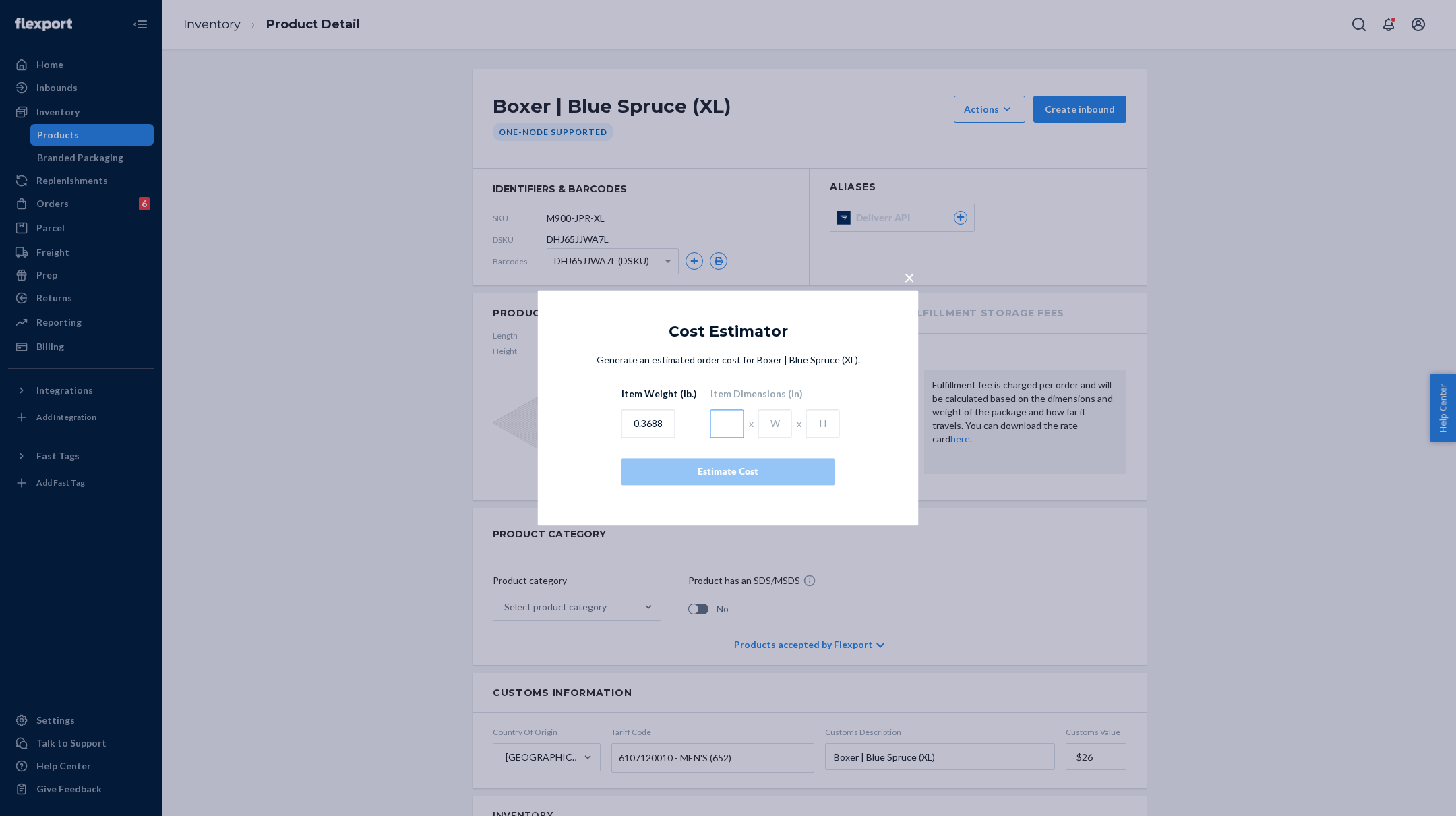
click at [723, 421] on input "text" at bounding box center [727, 423] width 34 height 28
type input "4.5"
type input "1"
click at [737, 467] on div "Estimate Cost" at bounding box center [728, 472] width 190 height 14
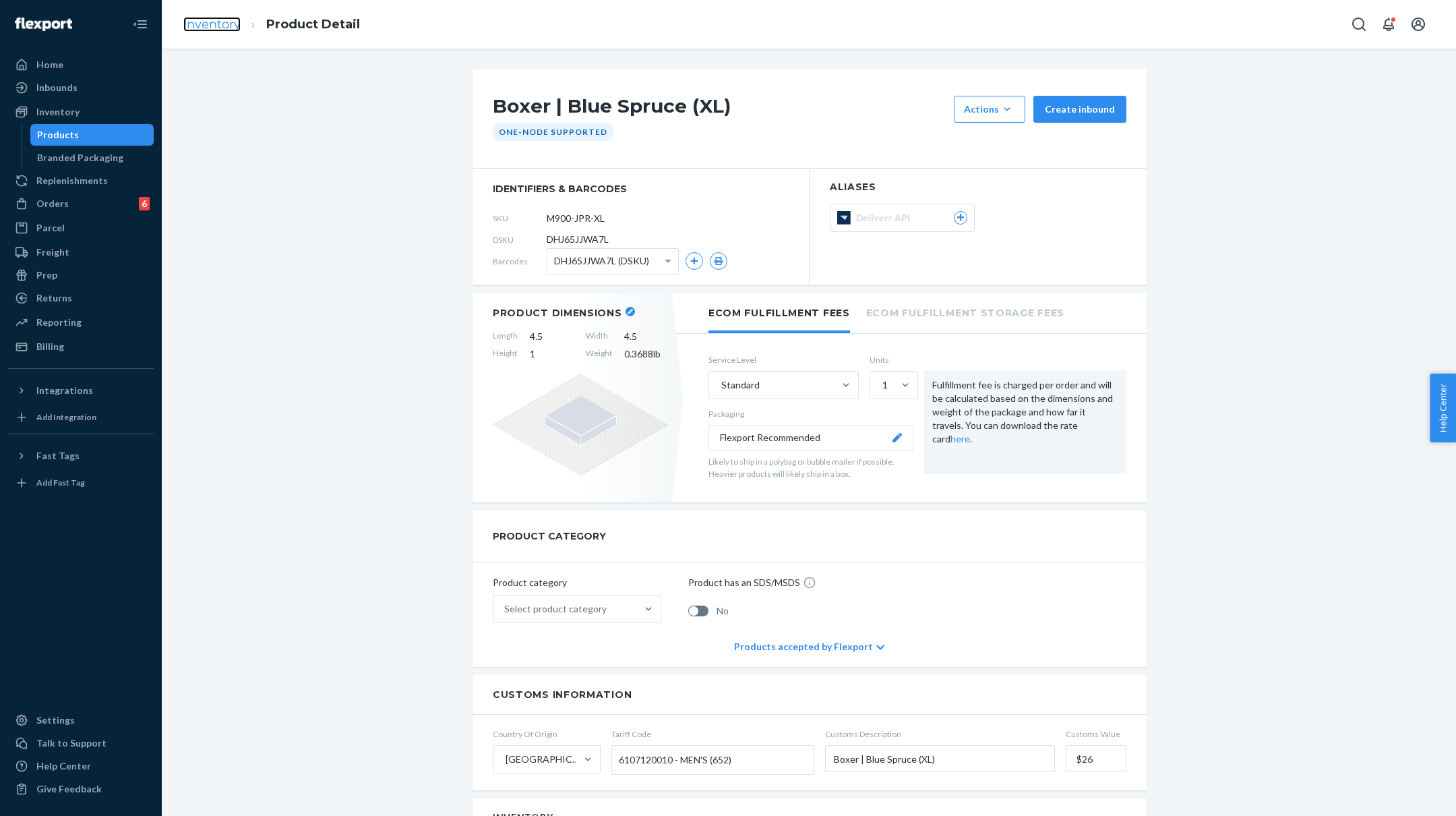
click at [219, 25] on link "Inventory" at bounding box center [212, 24] width 57 height 15
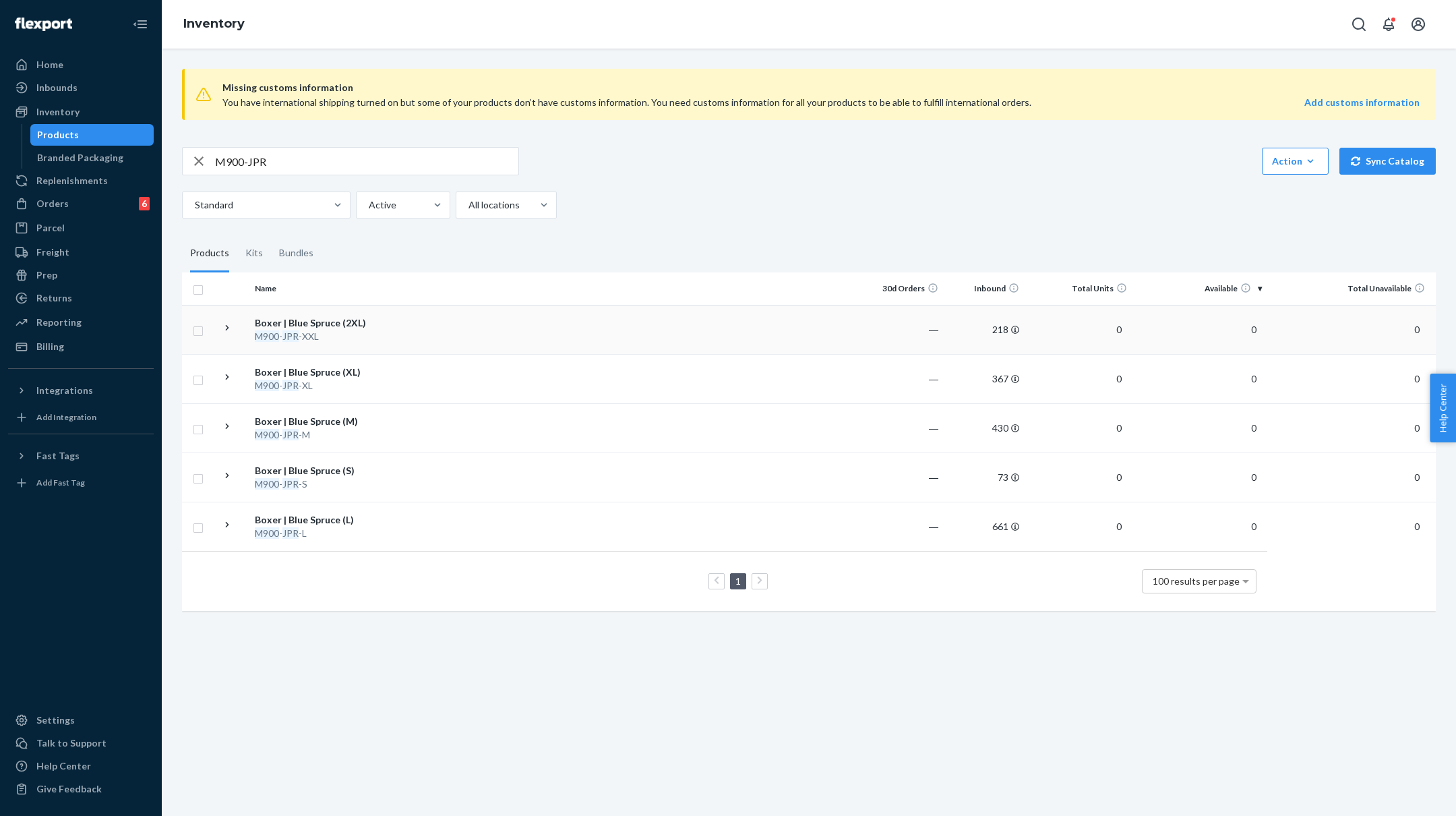
click at [481, 329] on td at bounding box center [632, 329] width 462 height 49
